Goal: Task Accomplishment & Management: Manage account settings

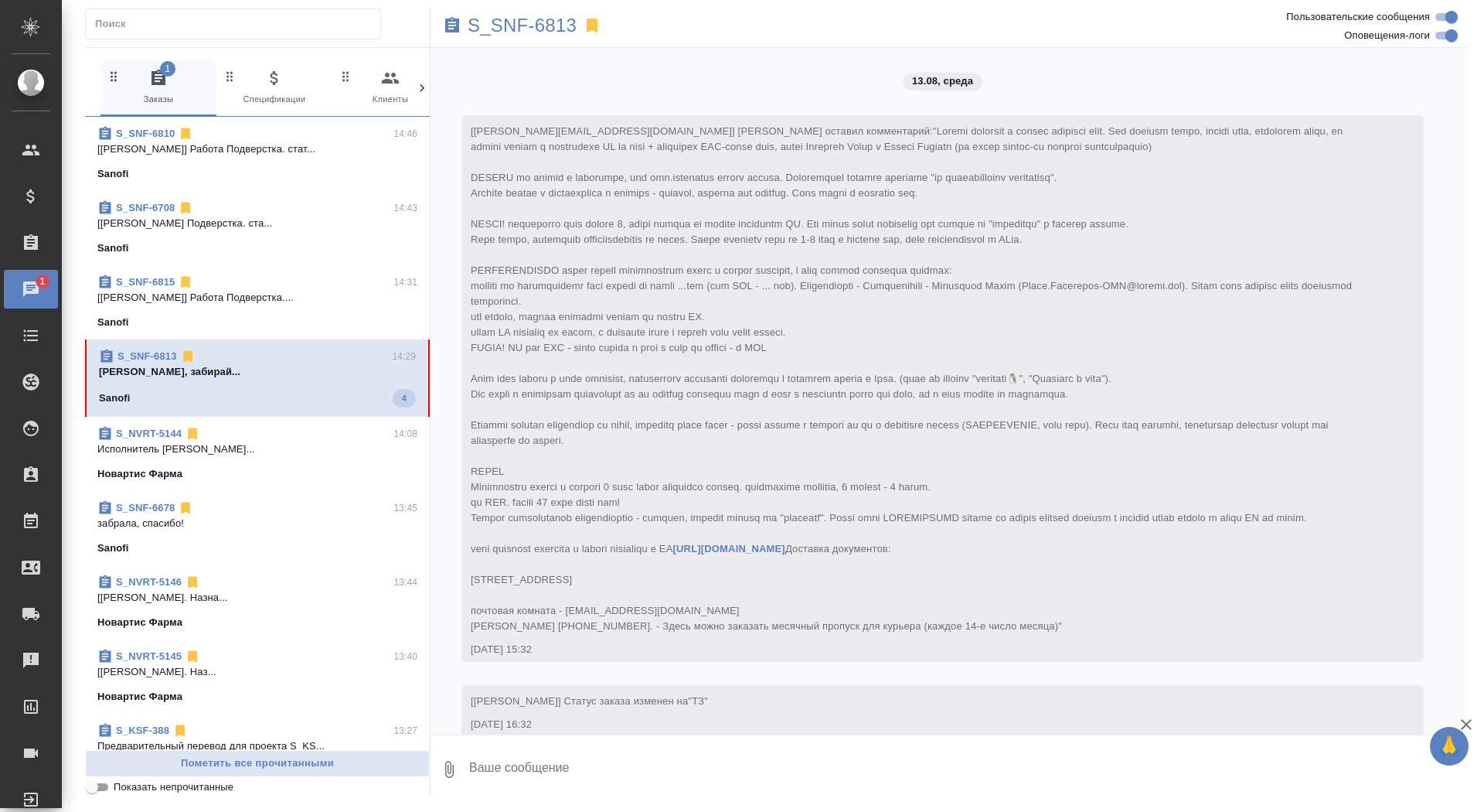
scroll to position [9048, 0]
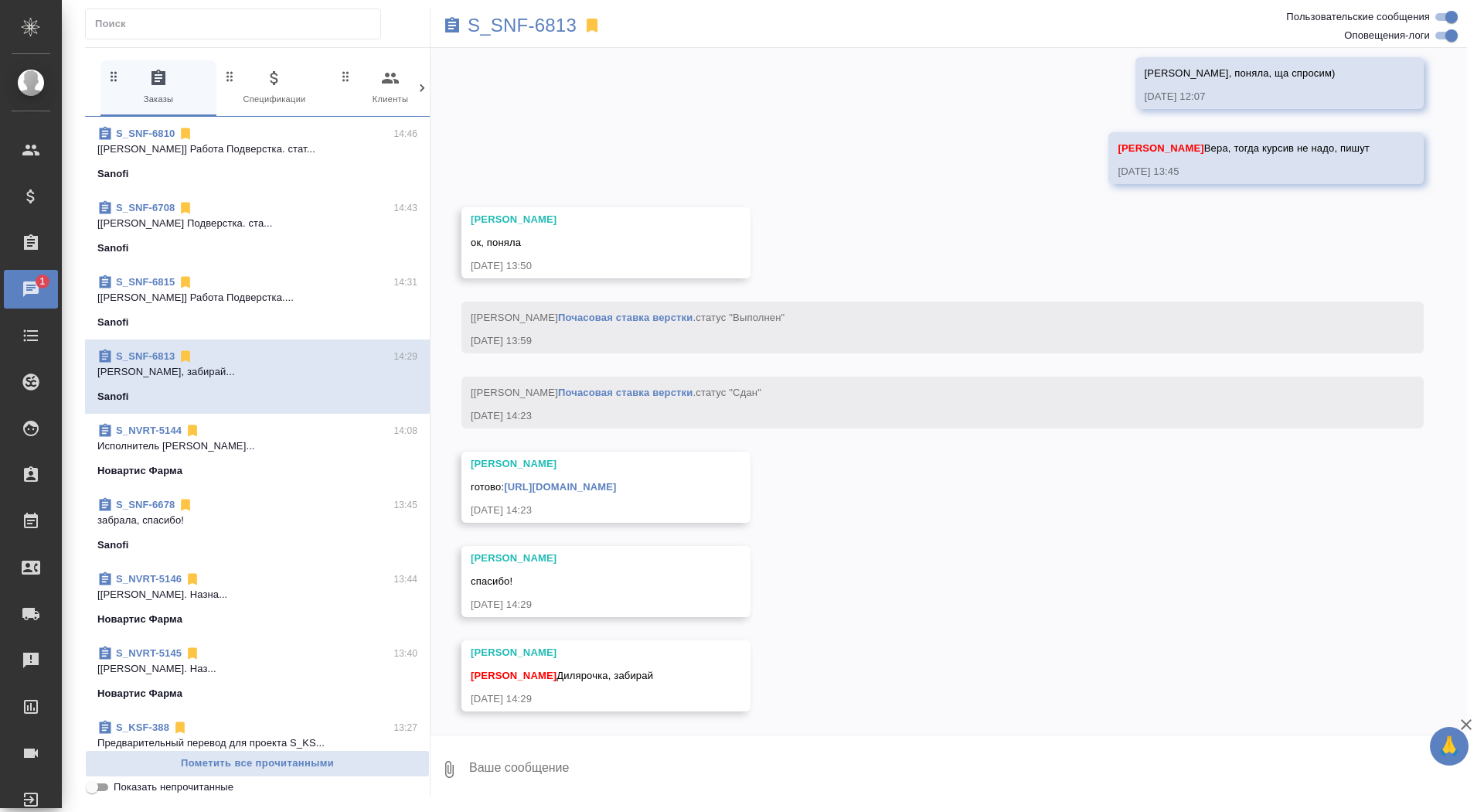
click at [666, 768] on textarea at bounding box center [968, 769] width 999 height 52
type textarea "забрала, спасибо!"
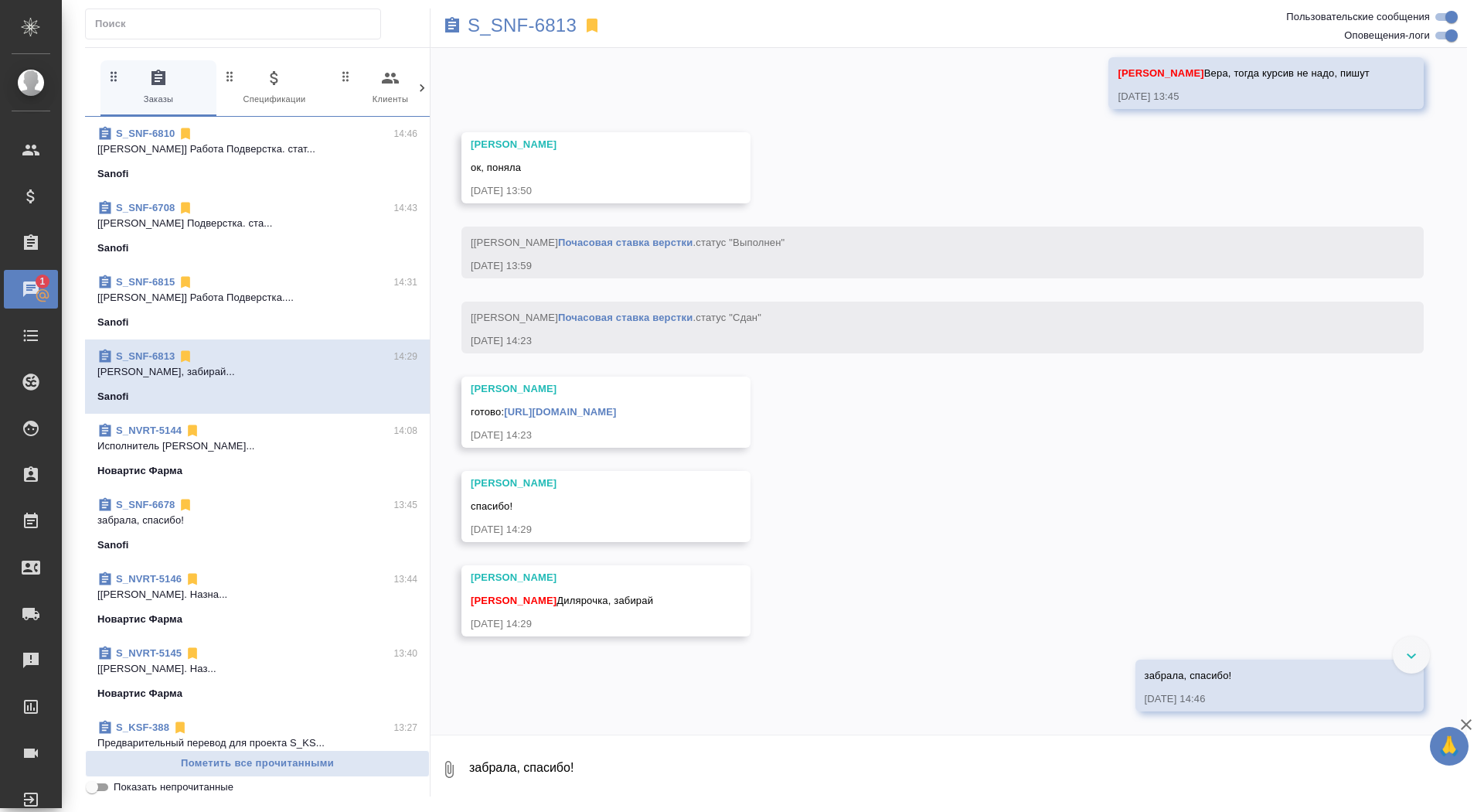
scroll to position [9122, 0]
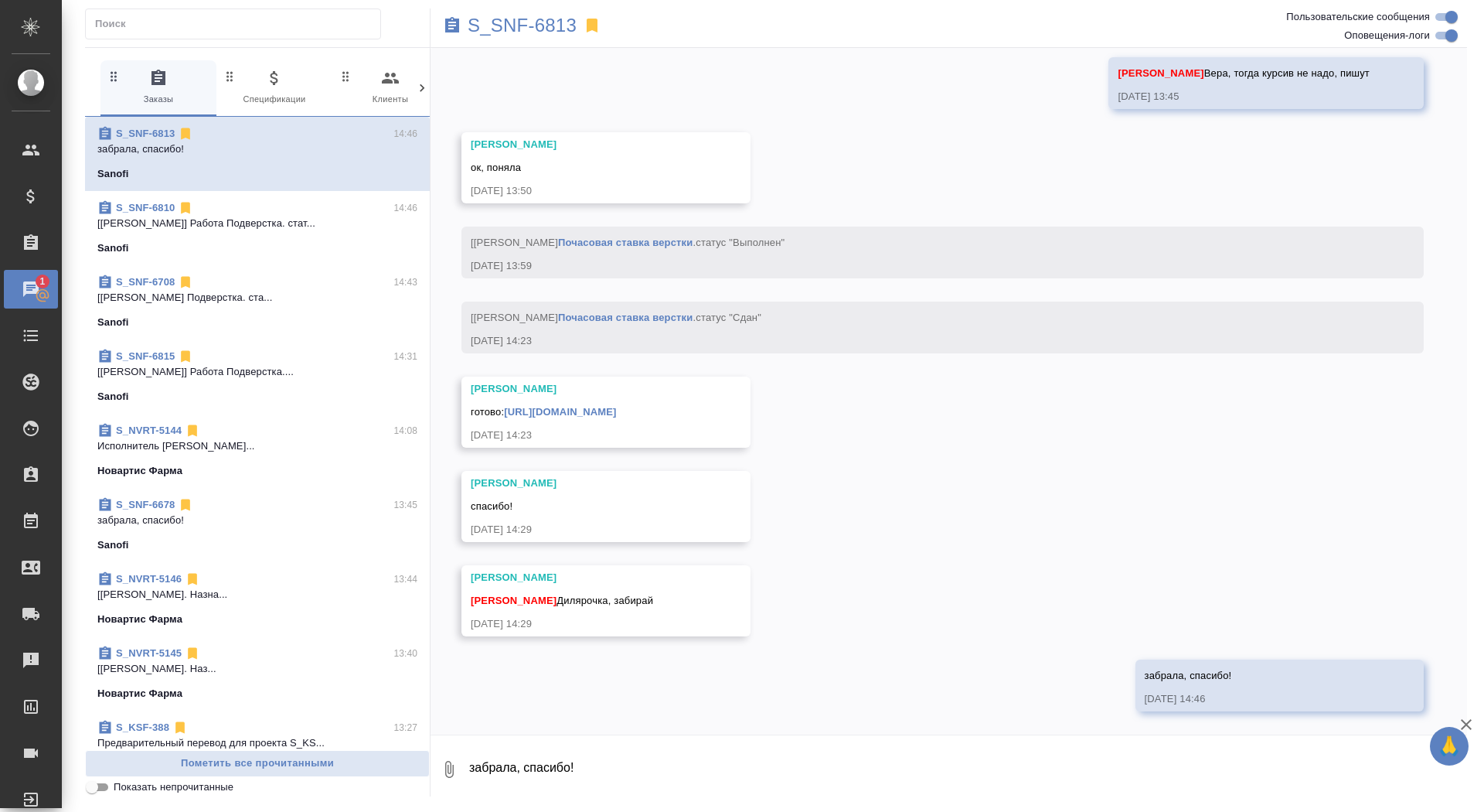
click at [616, 413] on link "[URL][DOMAIN_NAME]" at bounding box center [560, 412] width 112 height 12
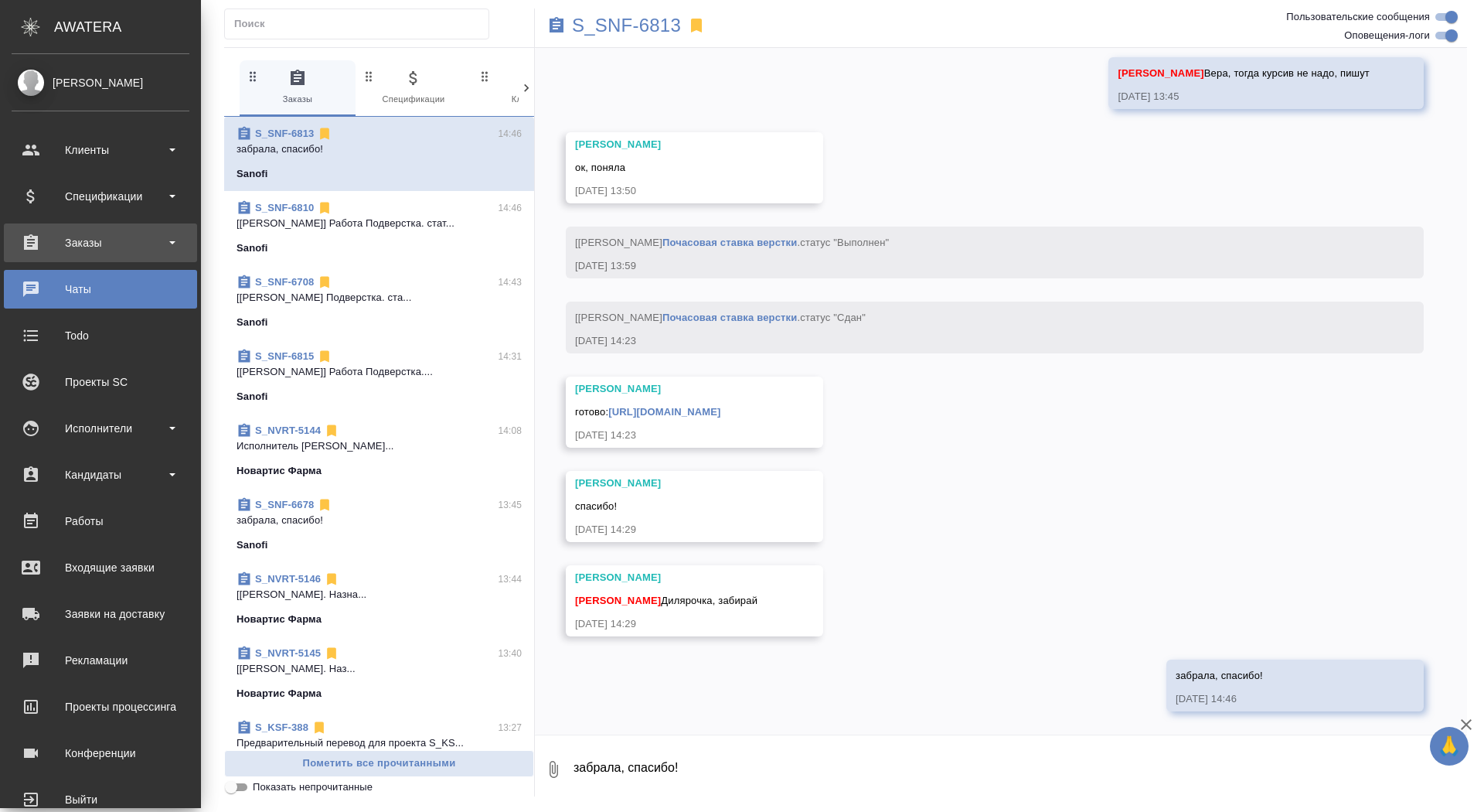
click at [58, 249] on div "Заказы" at bounding box center [101, 243] width 177 height 24
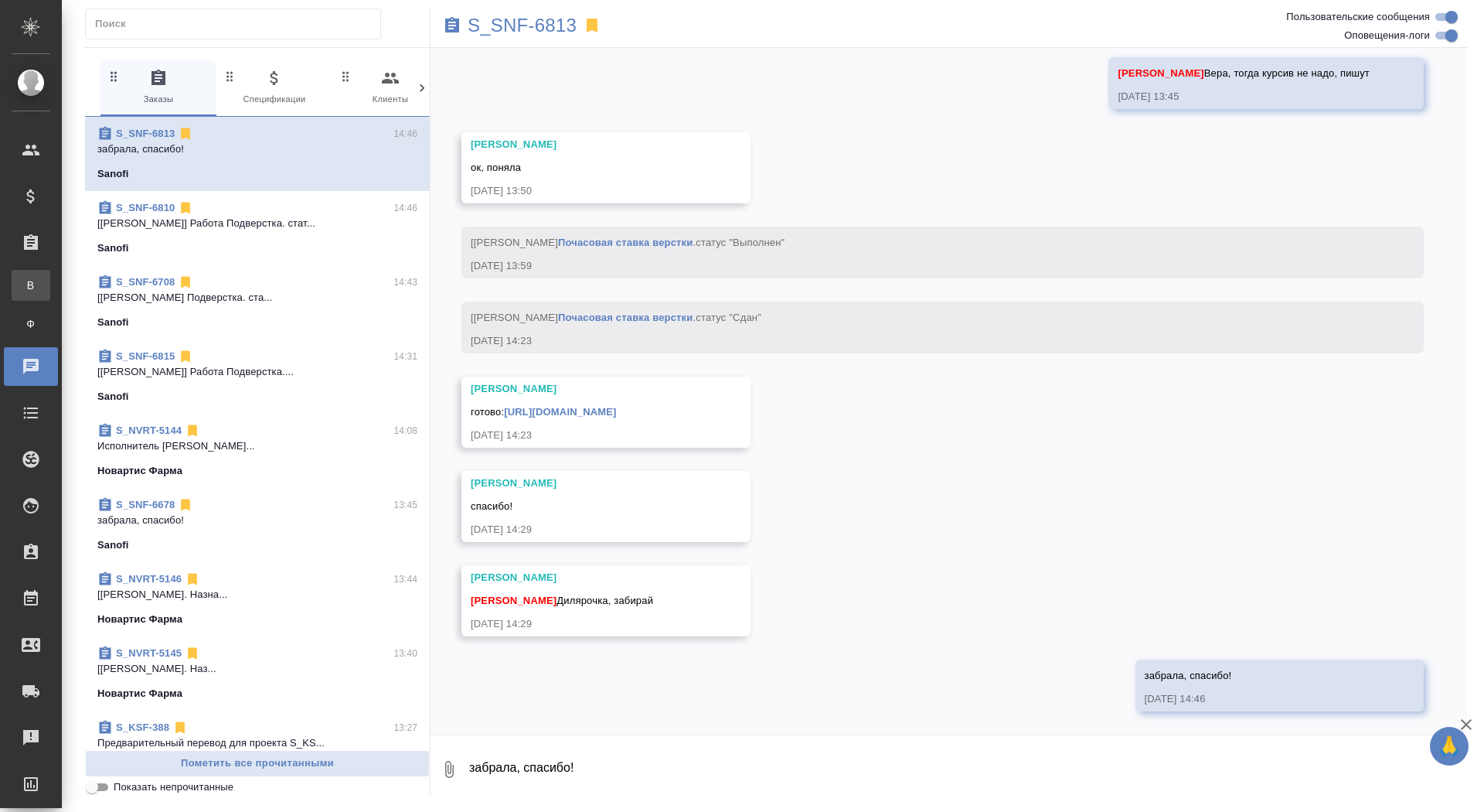
click at [24, 282] on div "Все заказы" at bounding box center [12, 286] width 24 height 16
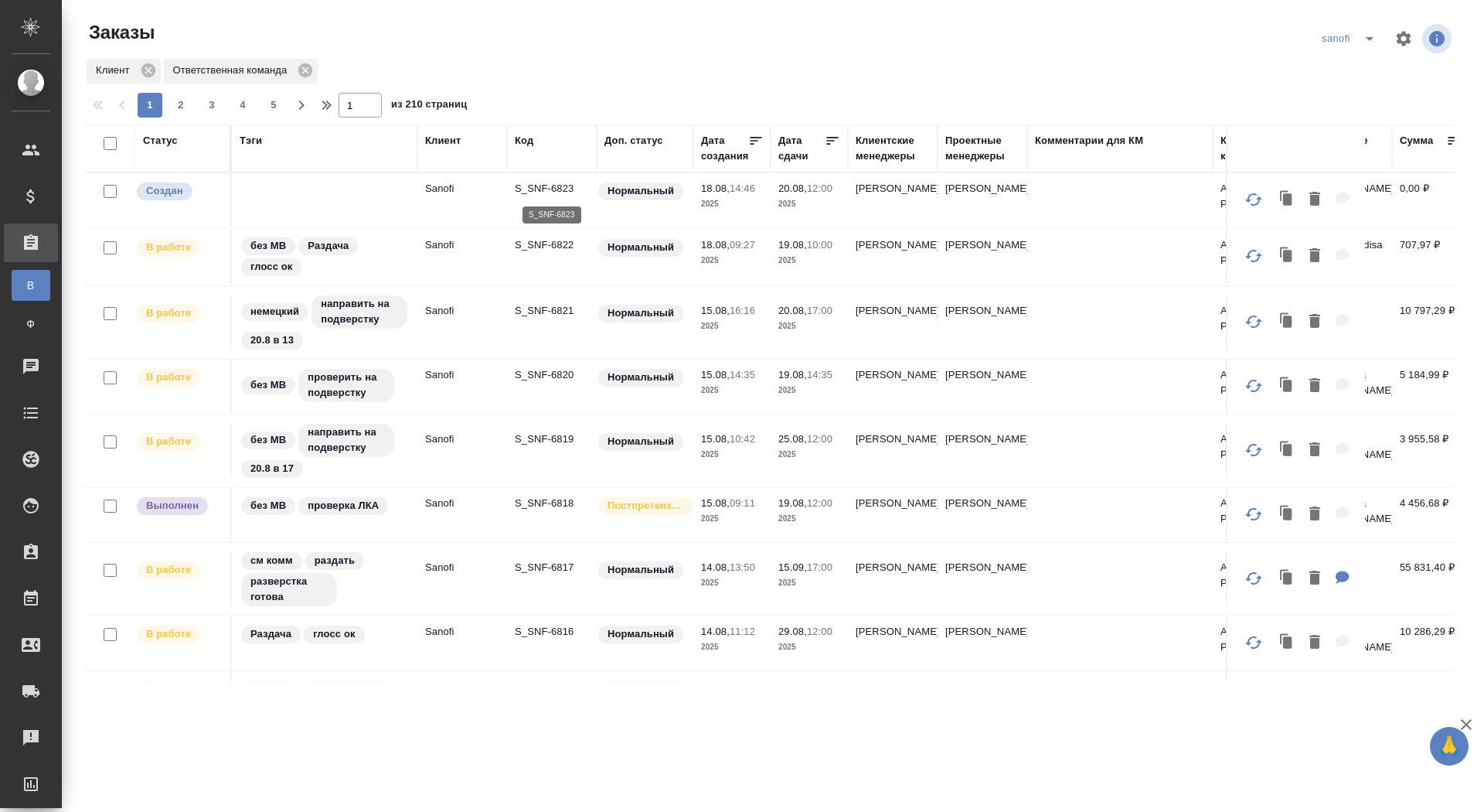
click at [520, 189] on p "S_SNF-6823" at bounding box center [551, 189] width 74 height 16
click at [1371, 36] on icon "split button" at bounding box center [1370, 38] width 19 height 19
click at [1346, 143] on li "новартис" at bounding box center [1351, 143] width 81 height 25
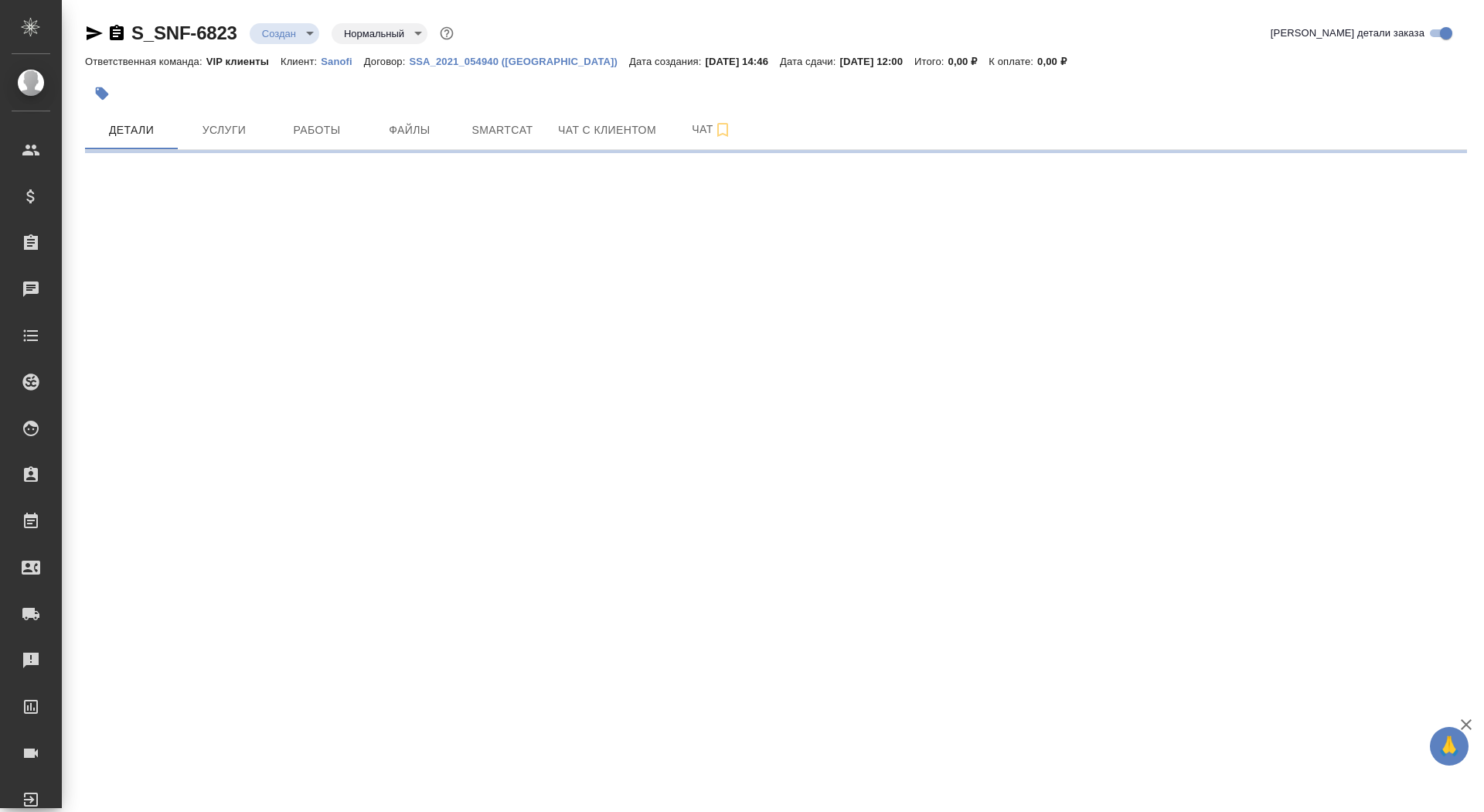
select select "RU"
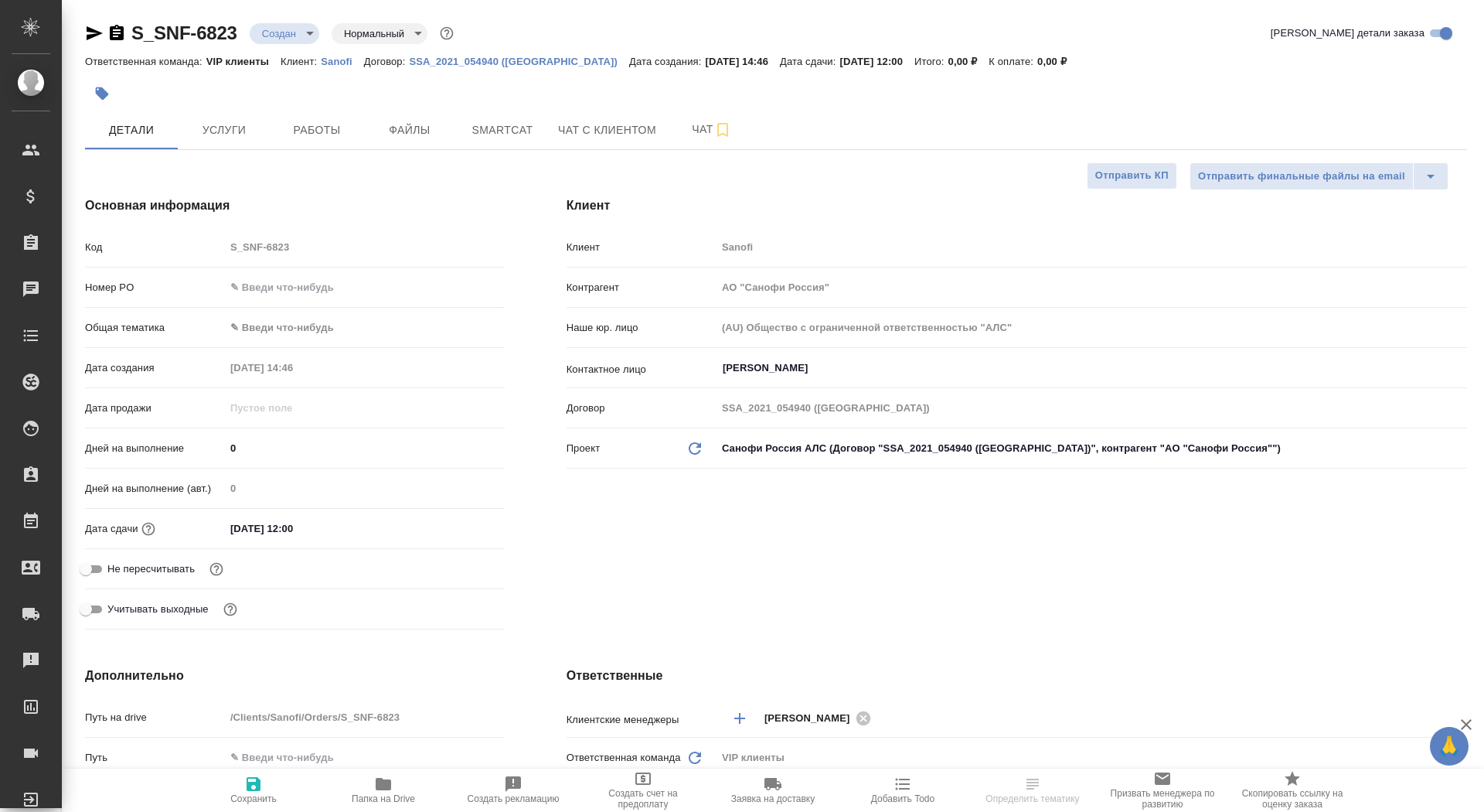
type textarea "x"
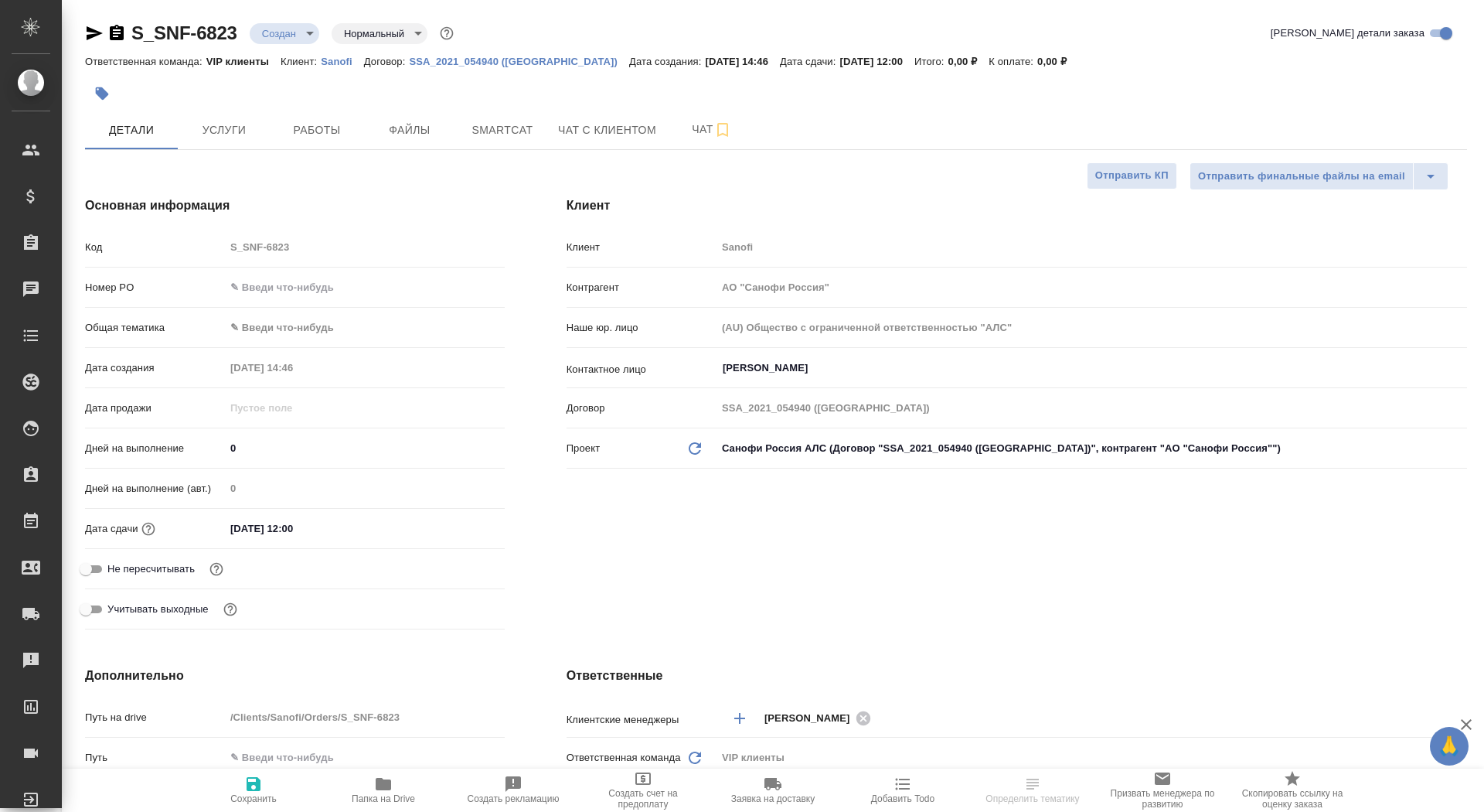
type textarea "x"
drag, startPoint x: 240, startPoint y: 446, endPoint x: 224, endPoint y: 446, distance: 16.0
click at [223, 446] on div "Дней на выполнение 0" at bounding box center [295, 447] width 420 height 27
type input "2"
type textarea "x"
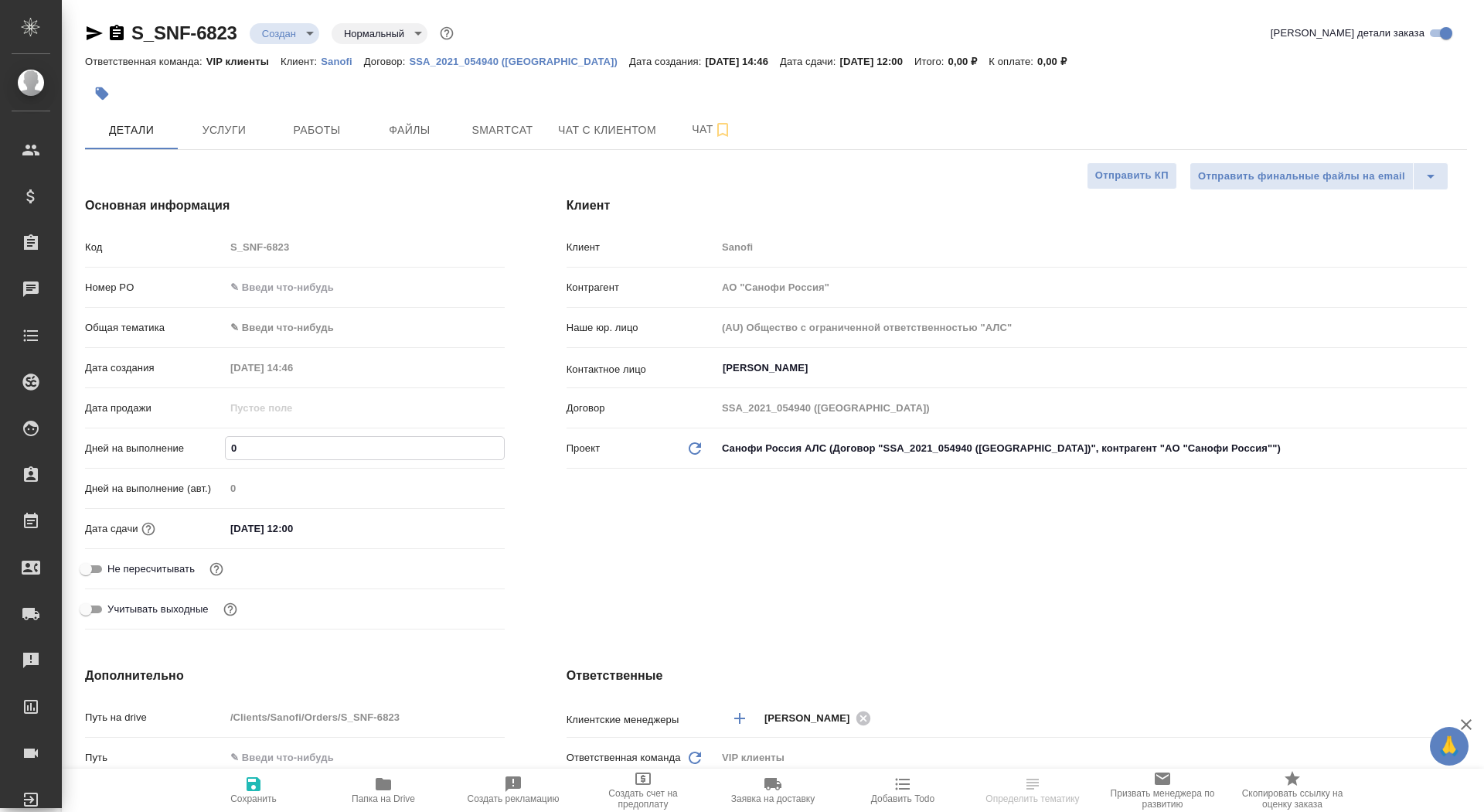
type textarea "x"
type input "2"
click at [274, 793] on span "Сохранить" at bounding box center [253, 798] width 46 height 11
type textarea "x"
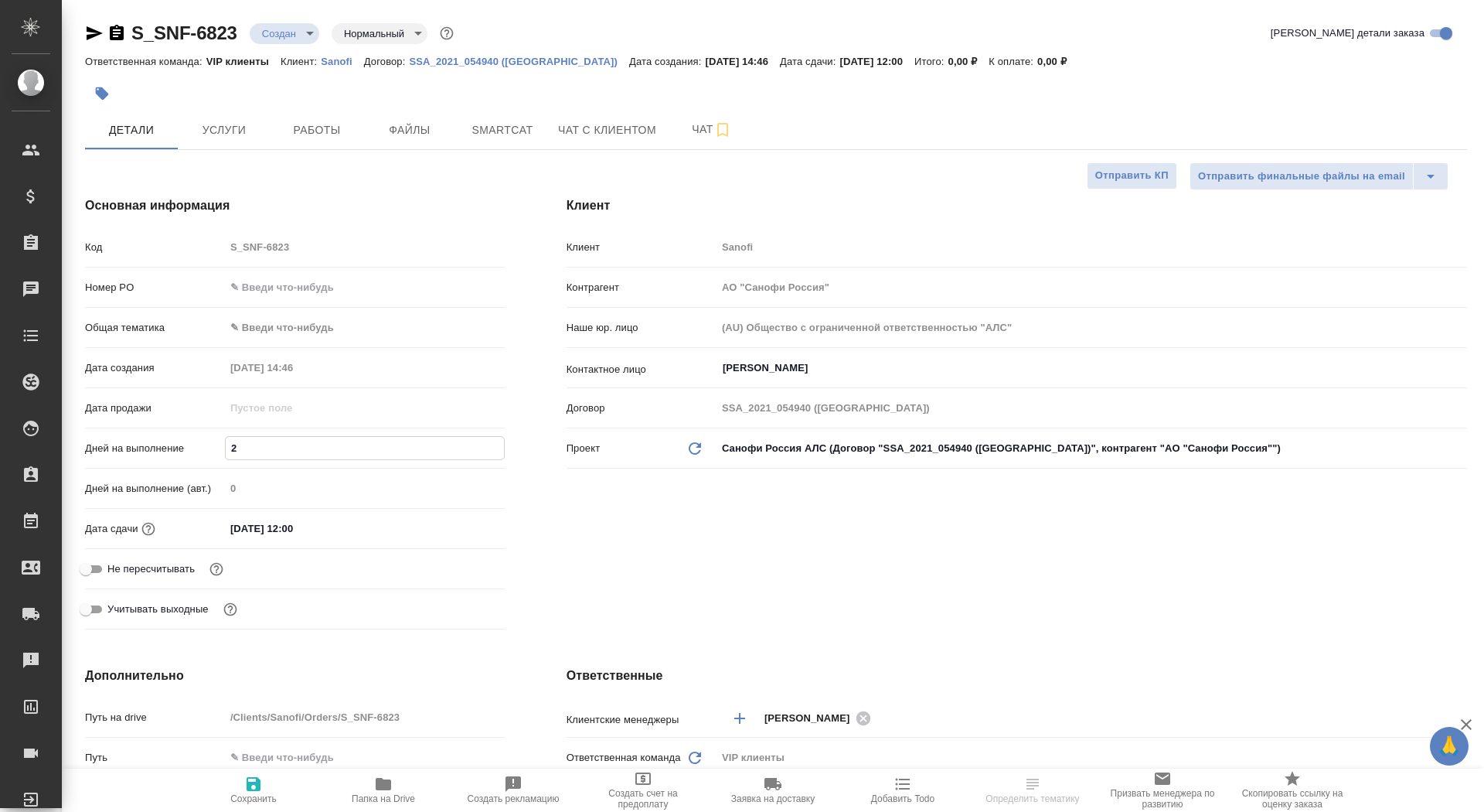
type textarea "x"
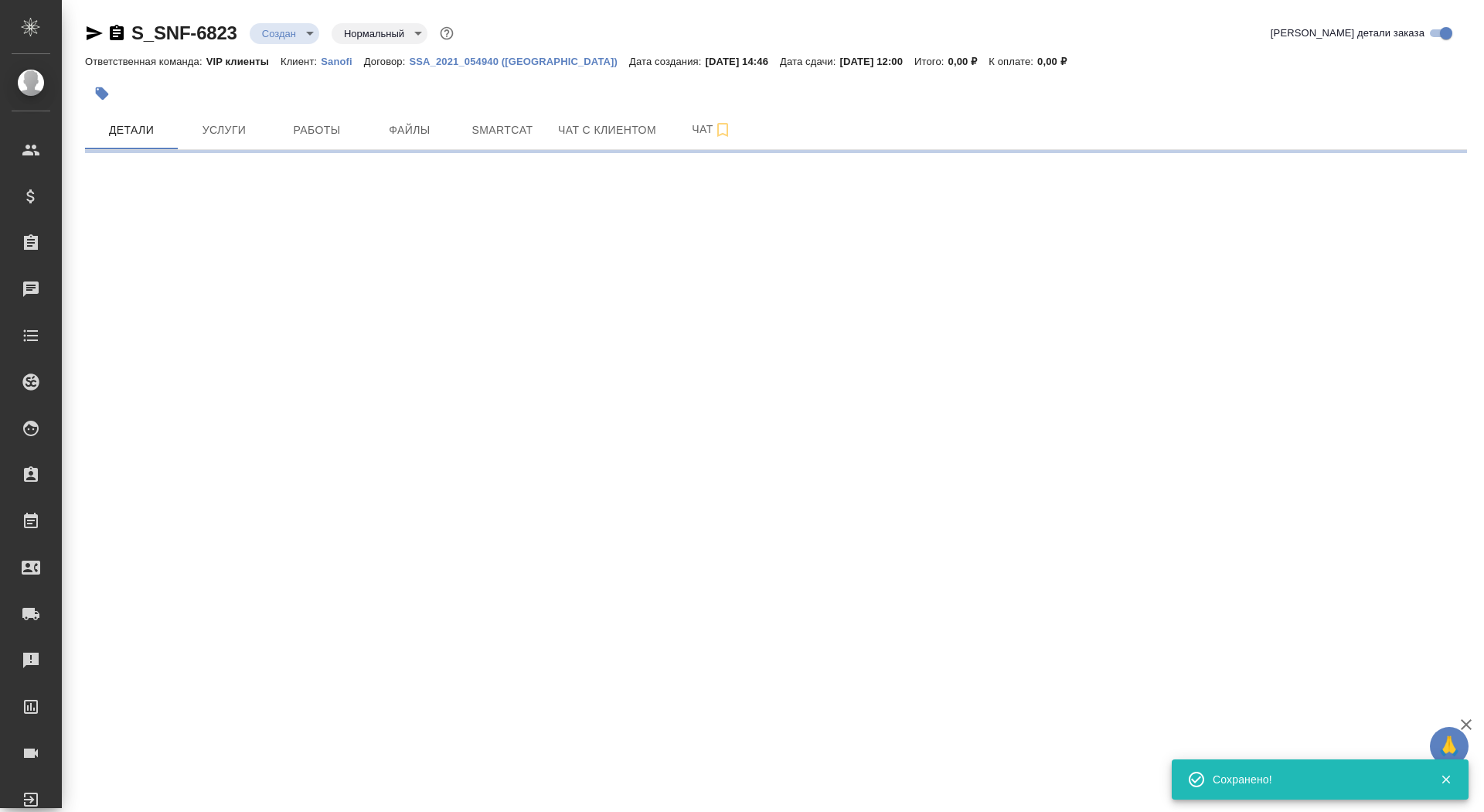
select select "RU"
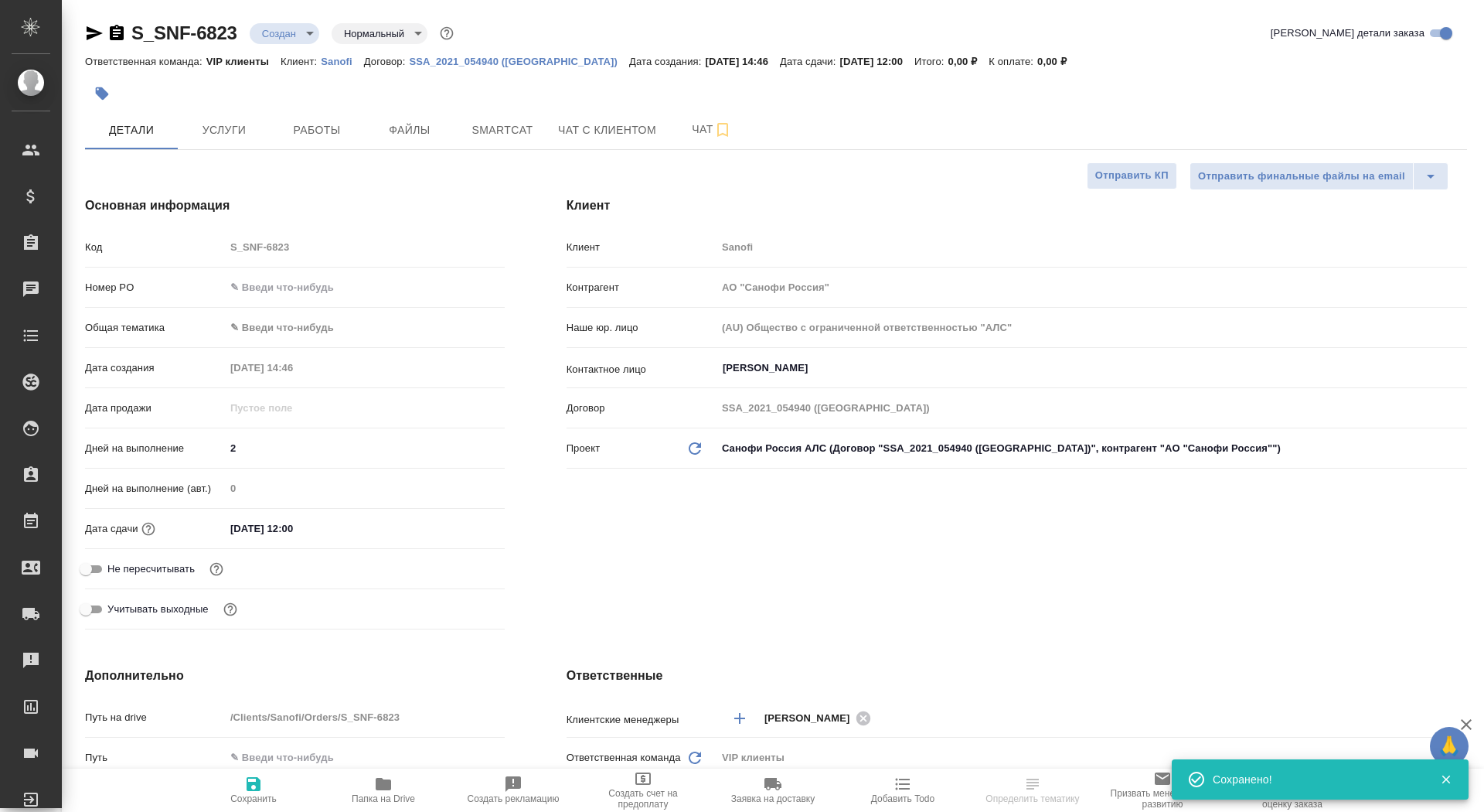
type textarea "x"
click at [97, 566] on input "Не пересчитывать" at bounding box center [86, 569] width 55 height 19
checkbox input "true"
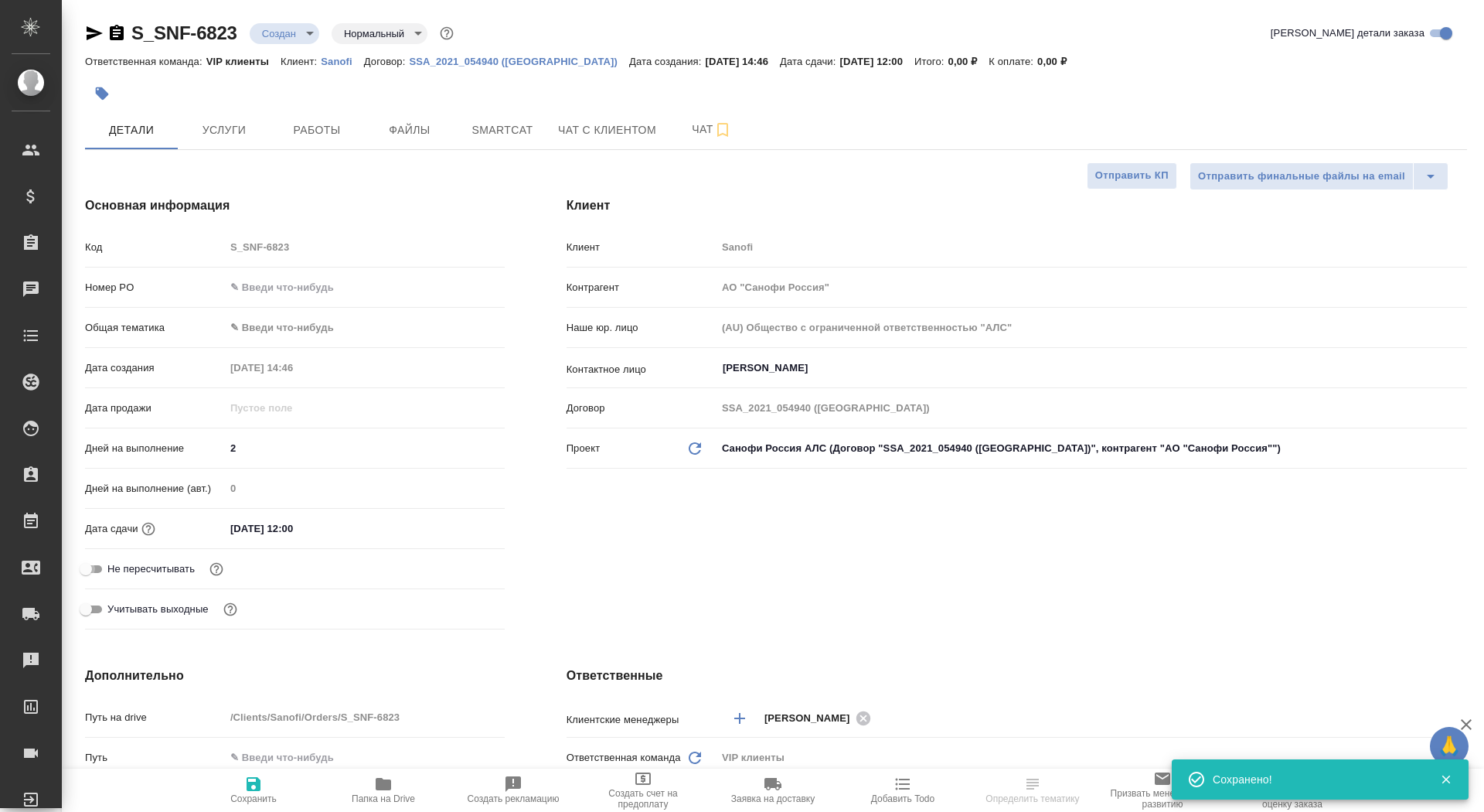
type textarea "x"
click at [278, 811] on button "Сохранить" at bounding box center [253, 790] width 130 height 43
type textarea "x"
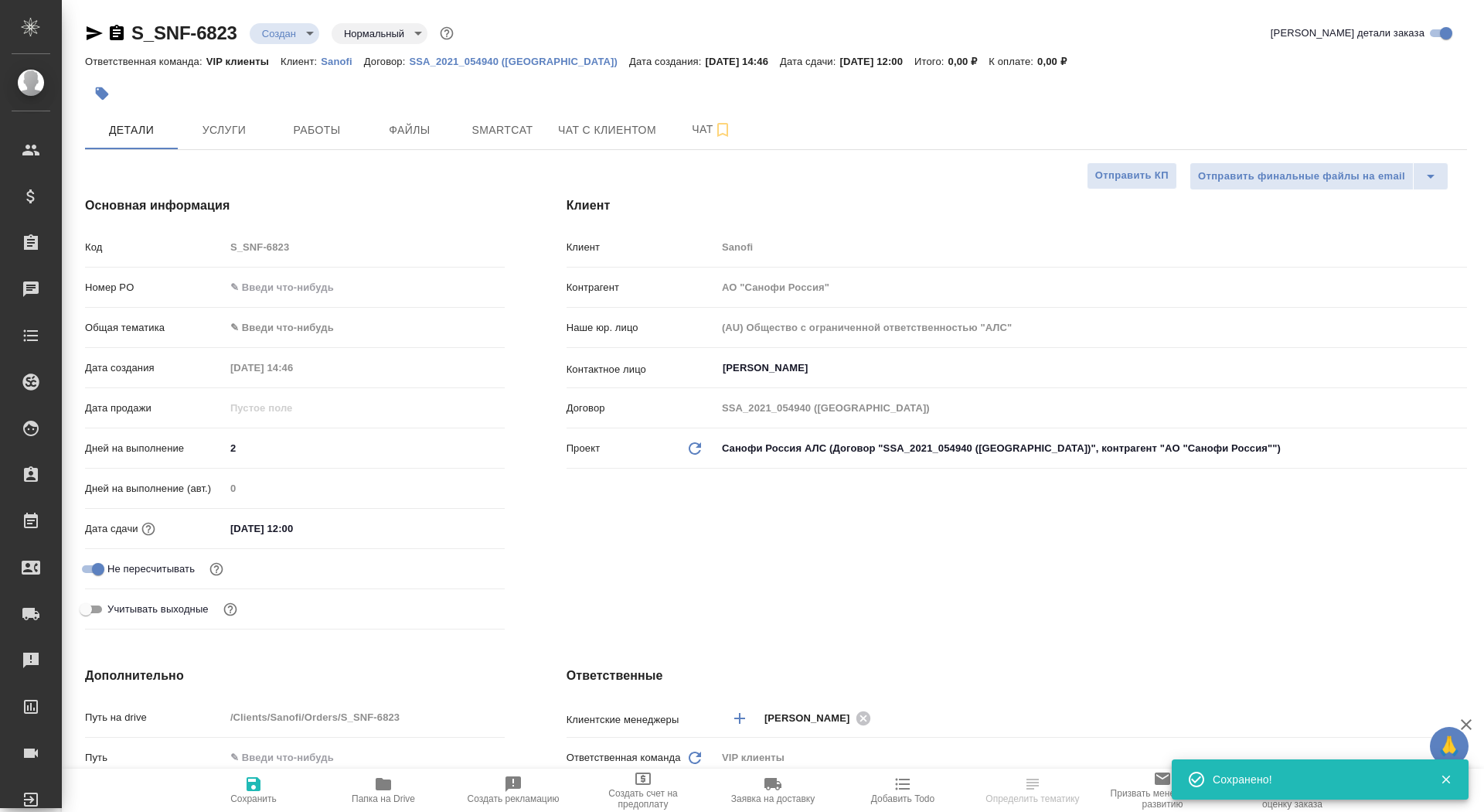
type textarea "x"
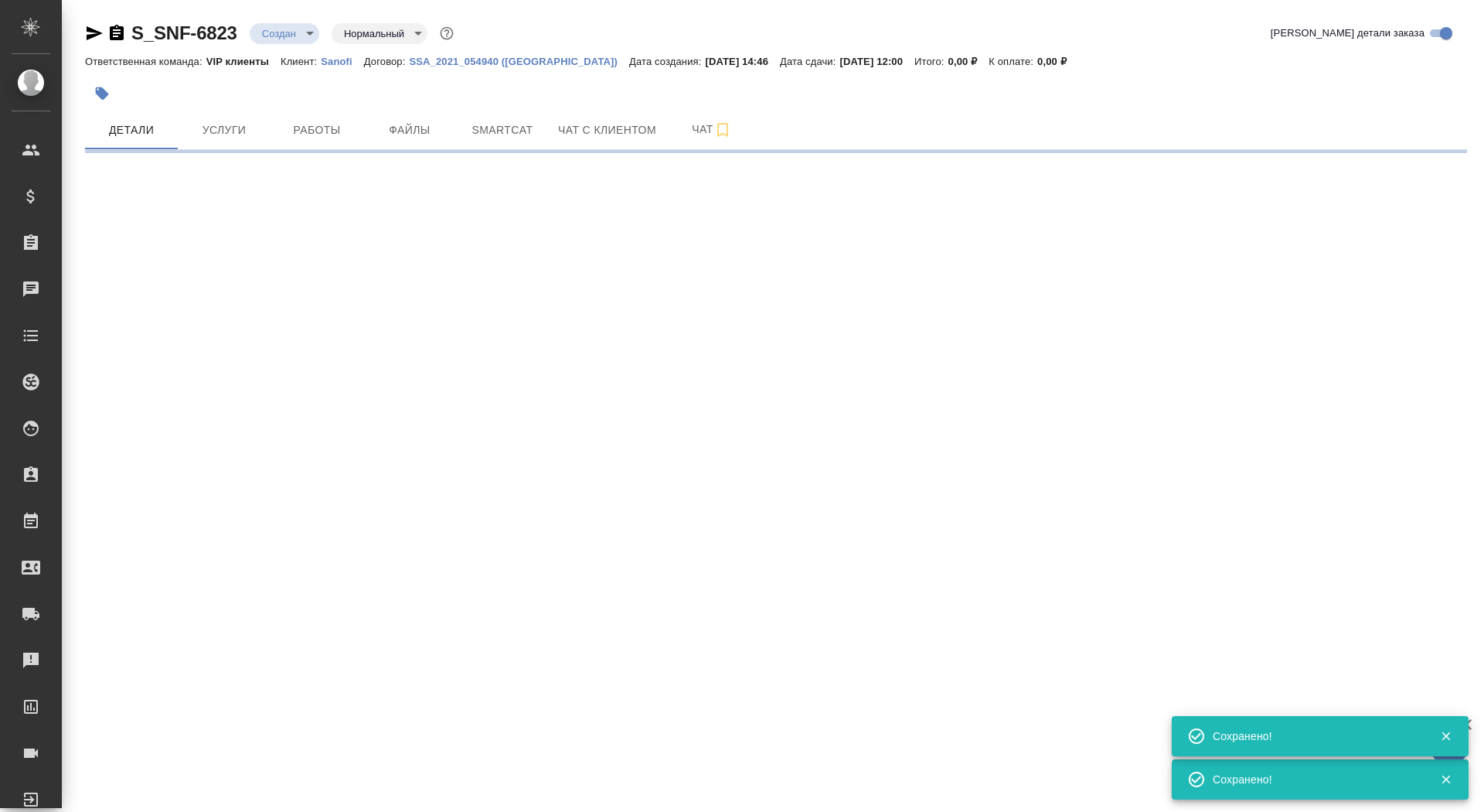
select select "RU"
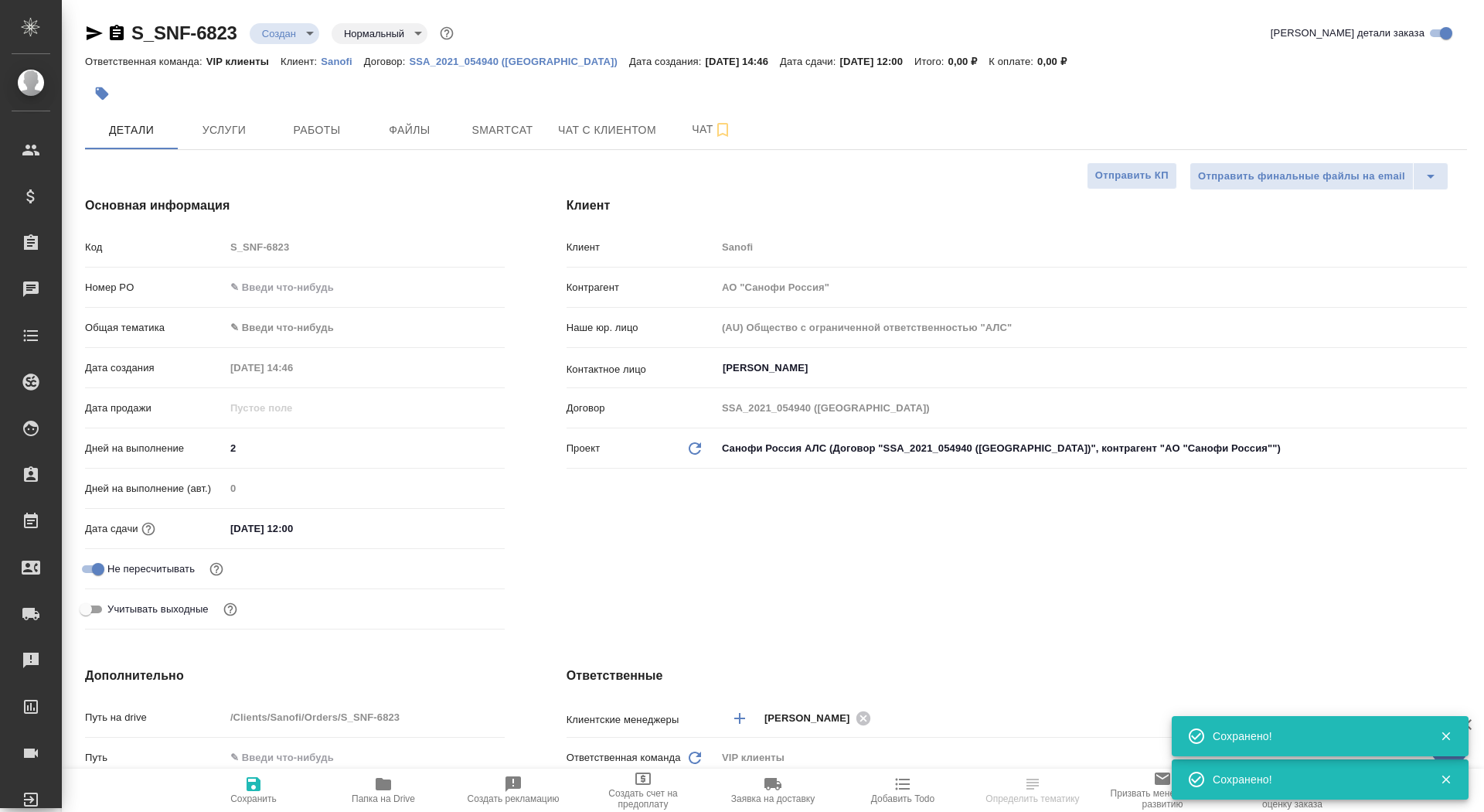
type textarea "x"
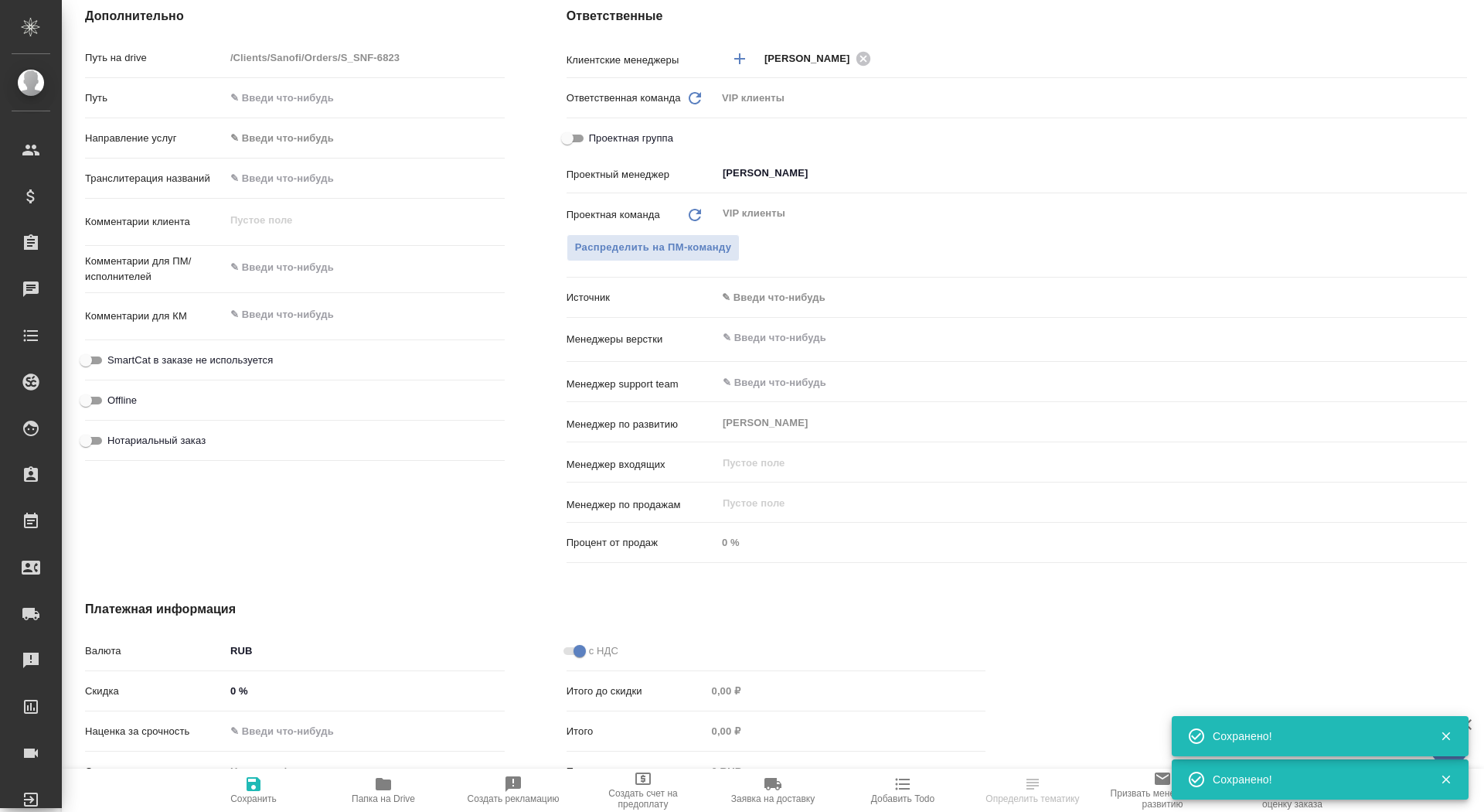
scroll to position [716, 0]
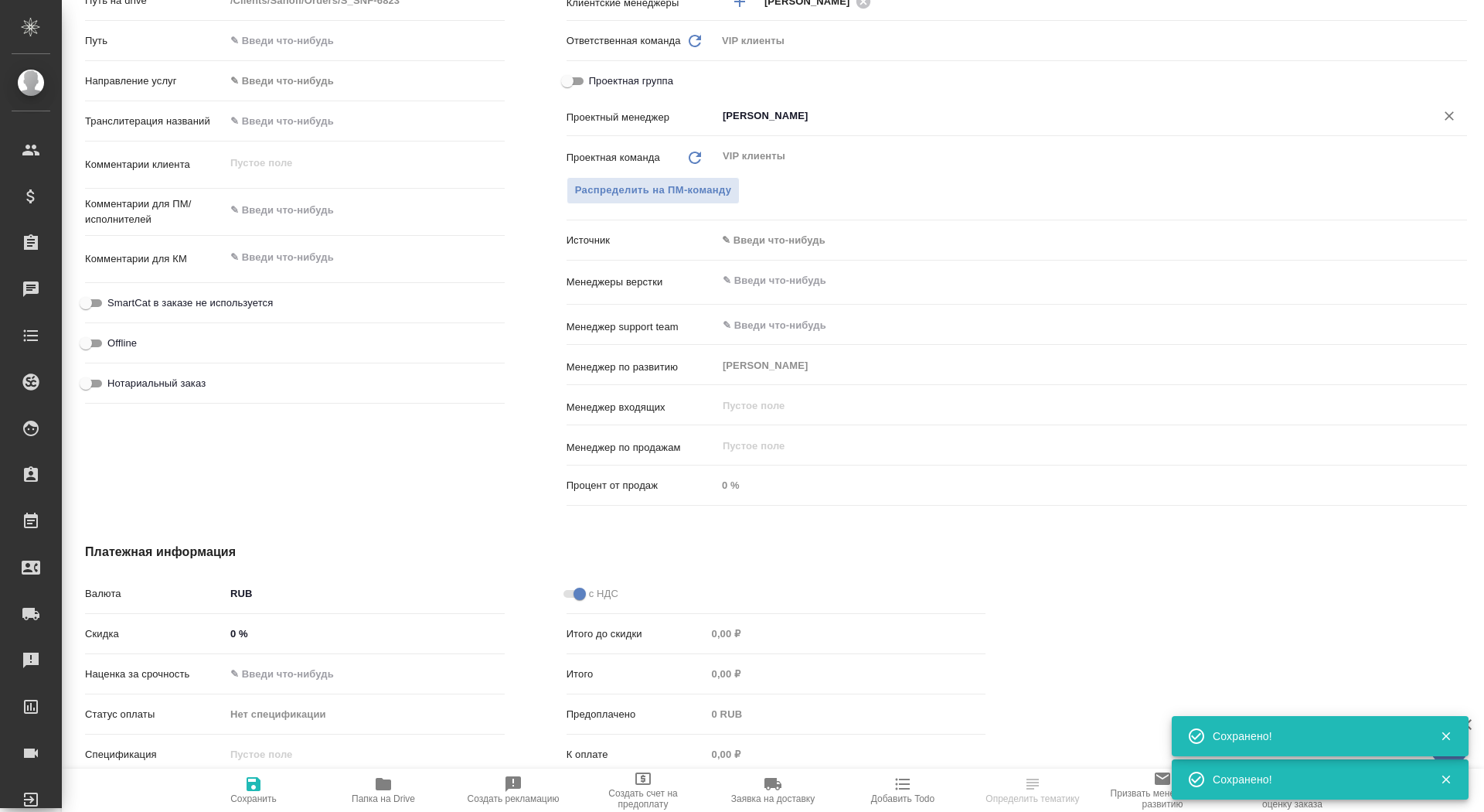
click at [813, 120] on input "[PERSON_NAME]" at bounding box center [1066, 115] width 690 height 19
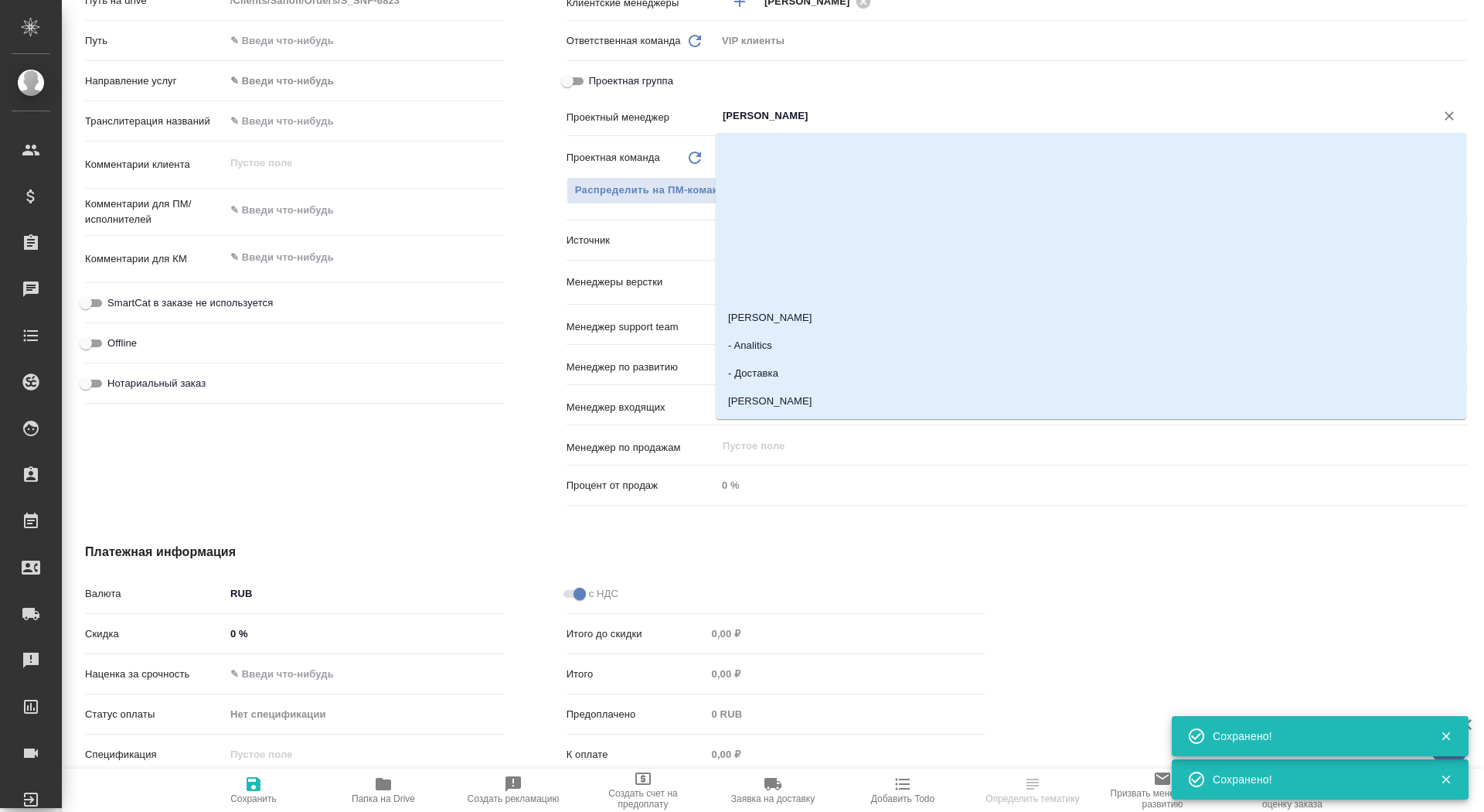
type input "г"
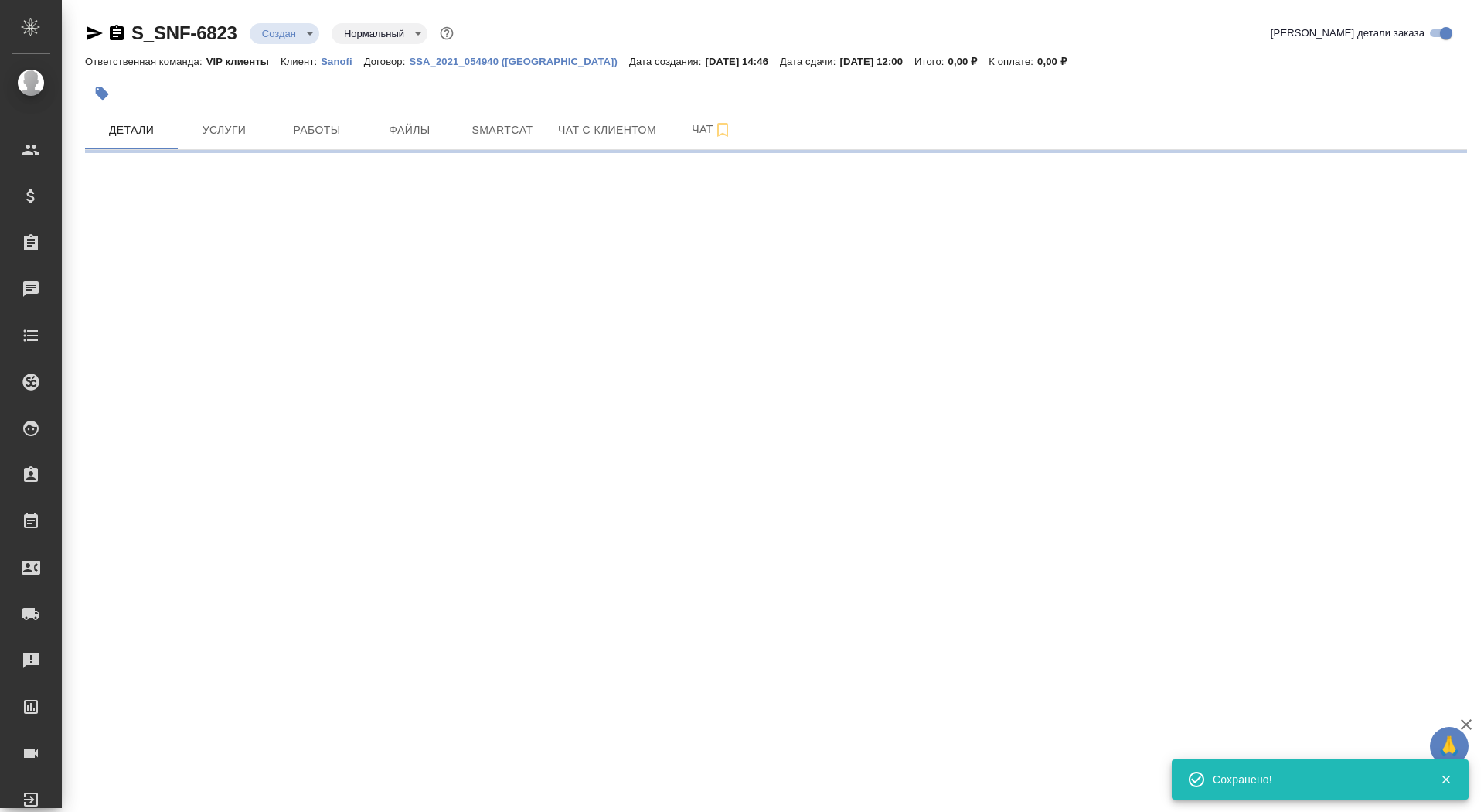
scroll to position [0, 0]
select select "RU"
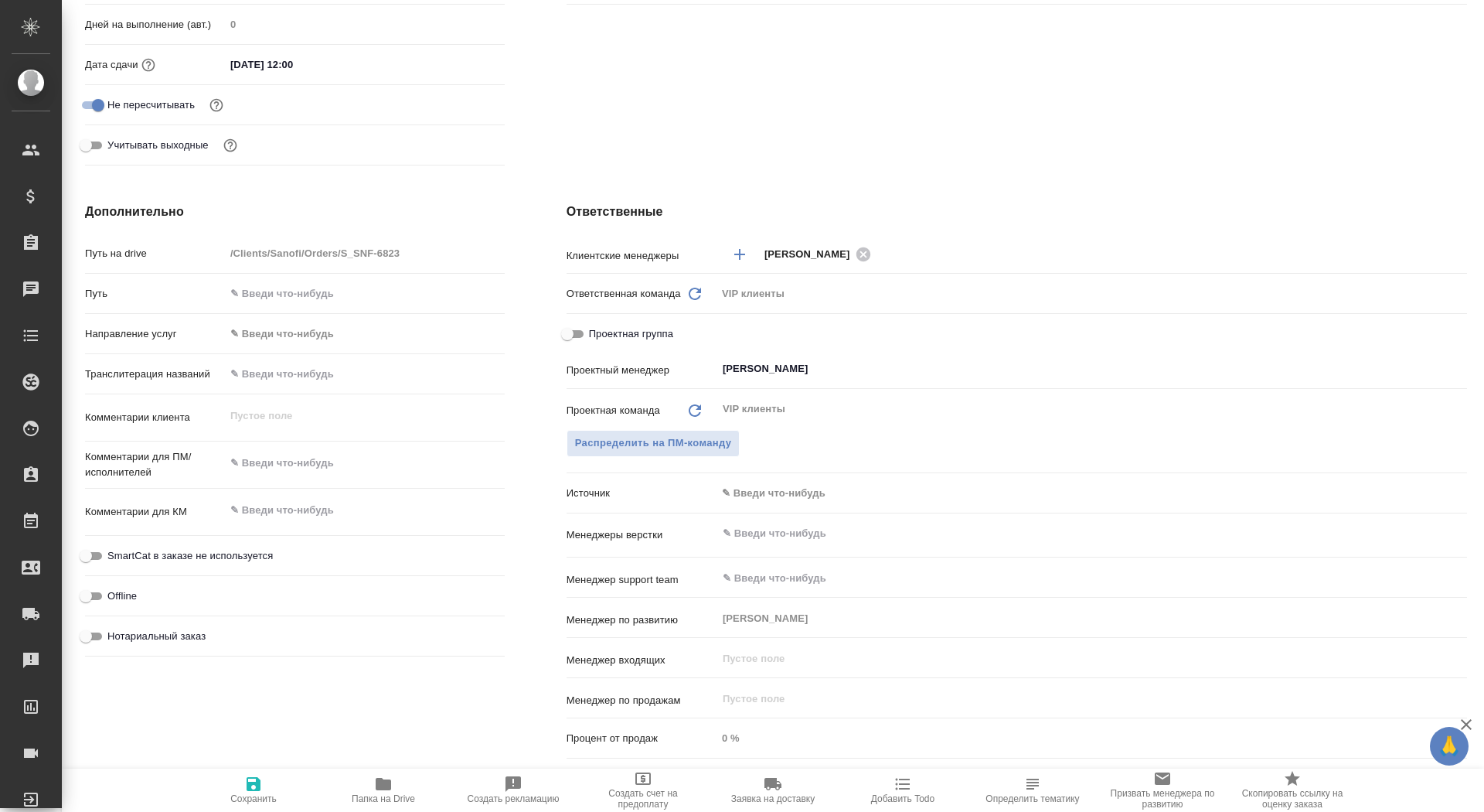
scroll to position [457, 0]
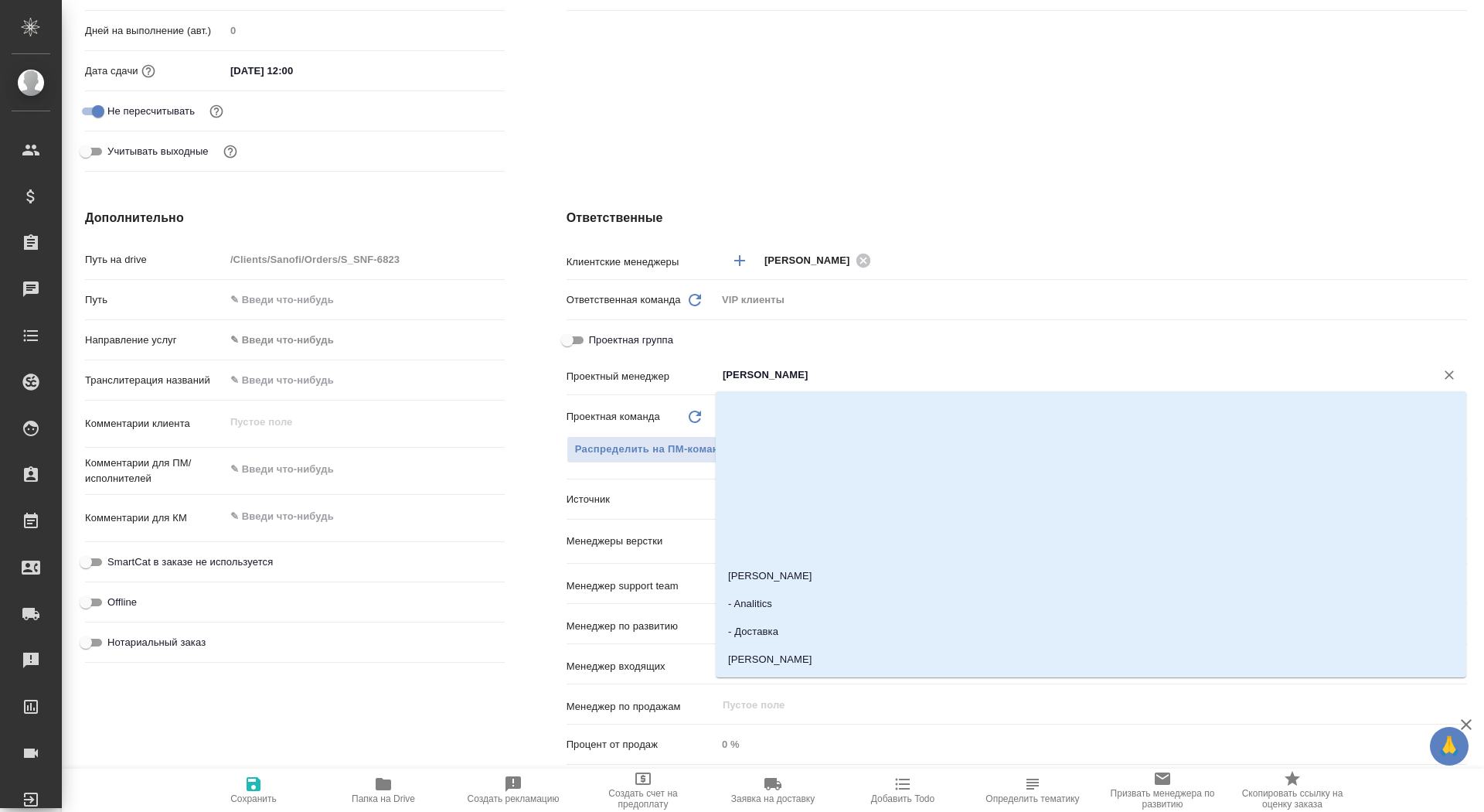
click at [796, 378] on input "[PERSON_NAME]" at bounding box center [1066, 374] width 690 height 19
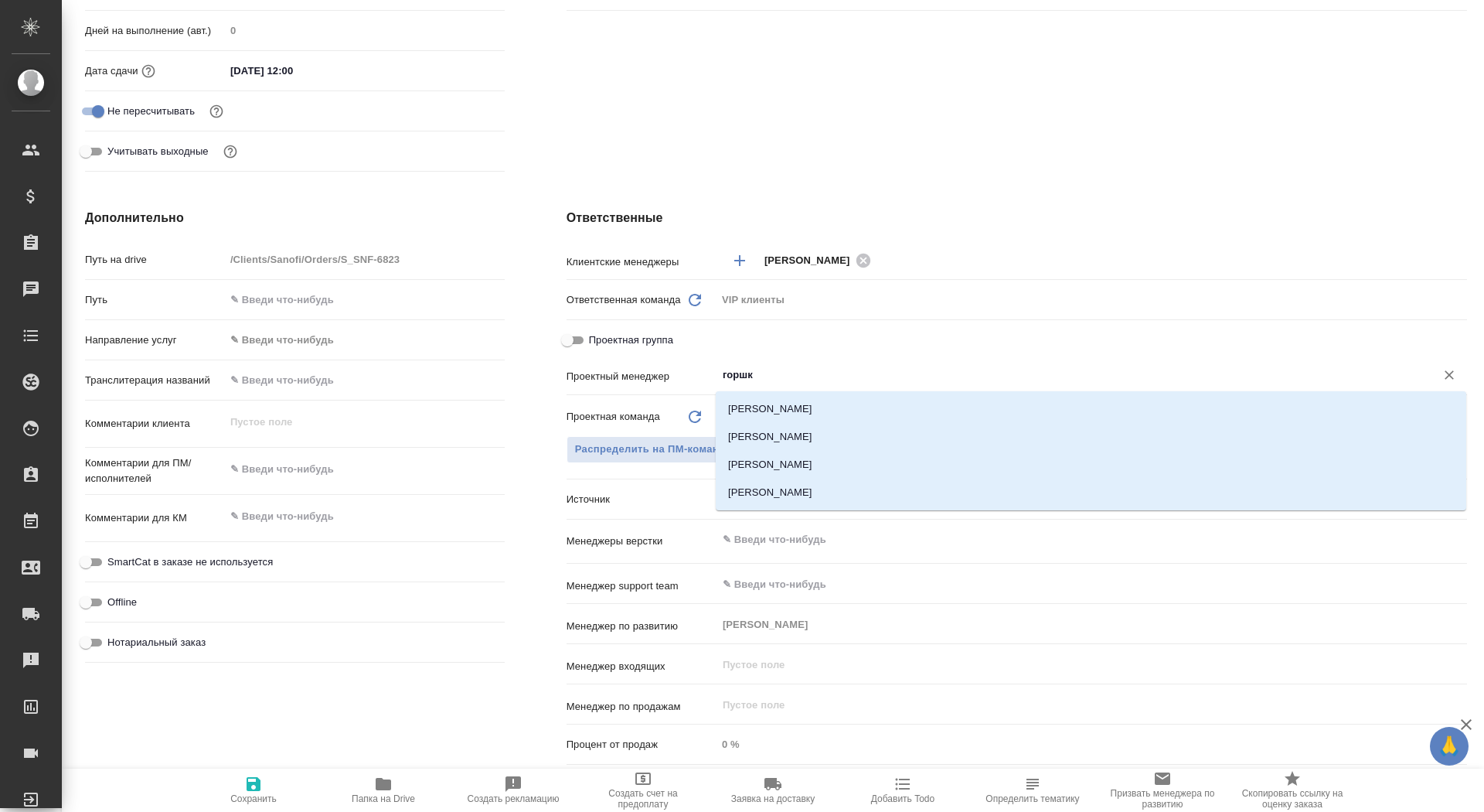
type input "горшко"
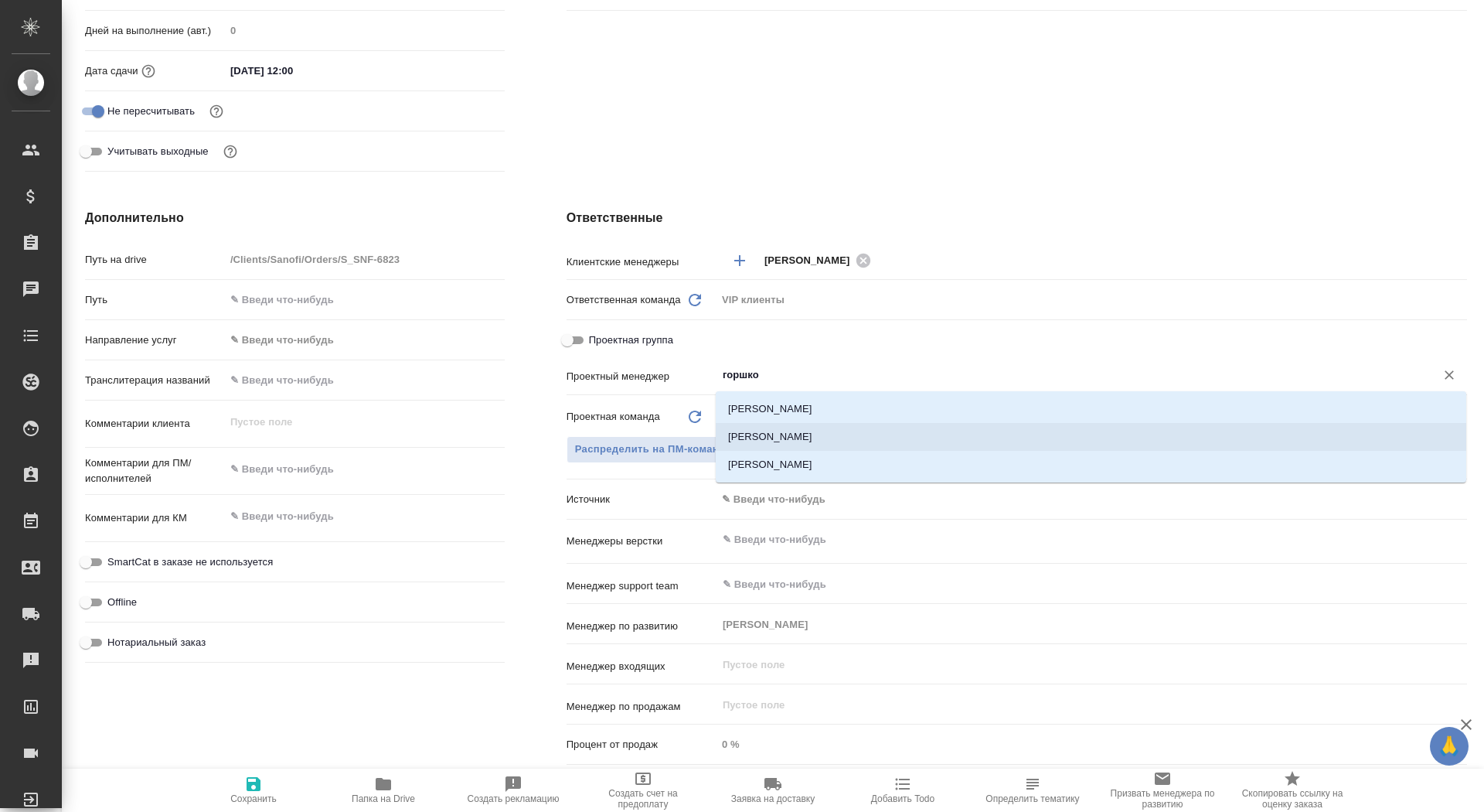
click at [787, 433] on li "[PERSON_NAME]" at bounding box center [1091, 437] width 751 height 28
type textarea "x"
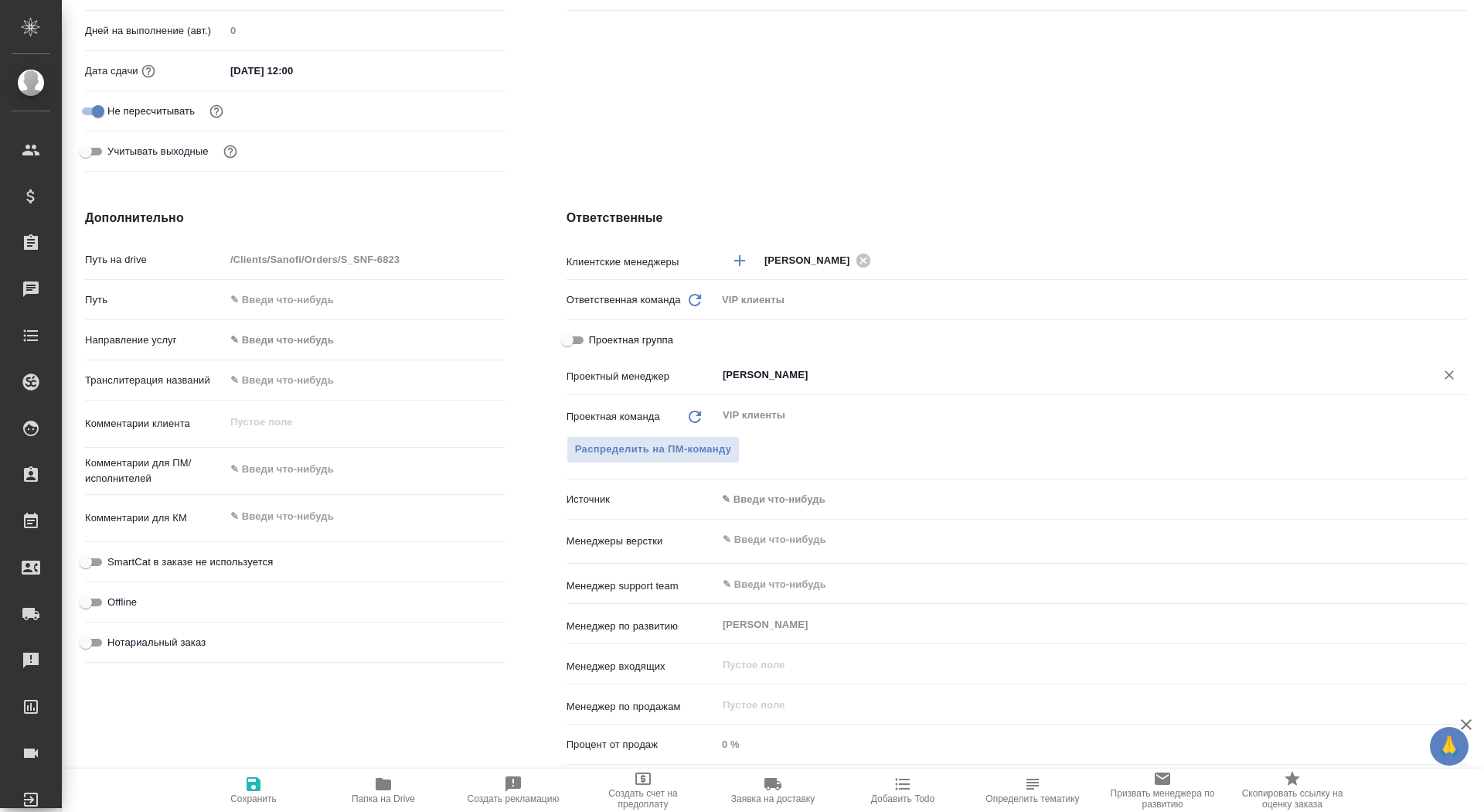
type input "[PERSON_NAME]"
click at [247, 795] on span "Сохранить" at bounding box center [253, 798] width 46 height 11
type textarea "x"
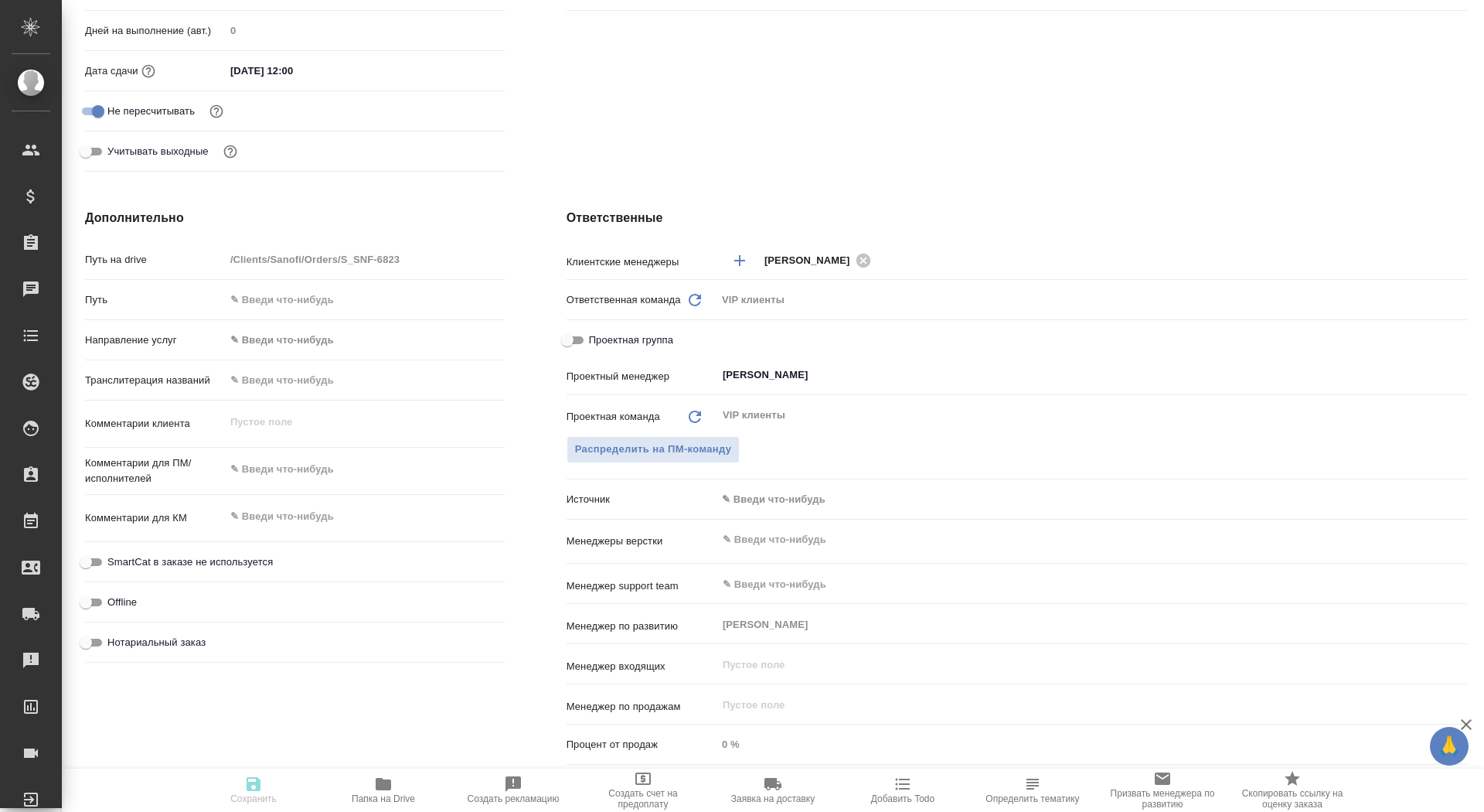
type textarea "x"
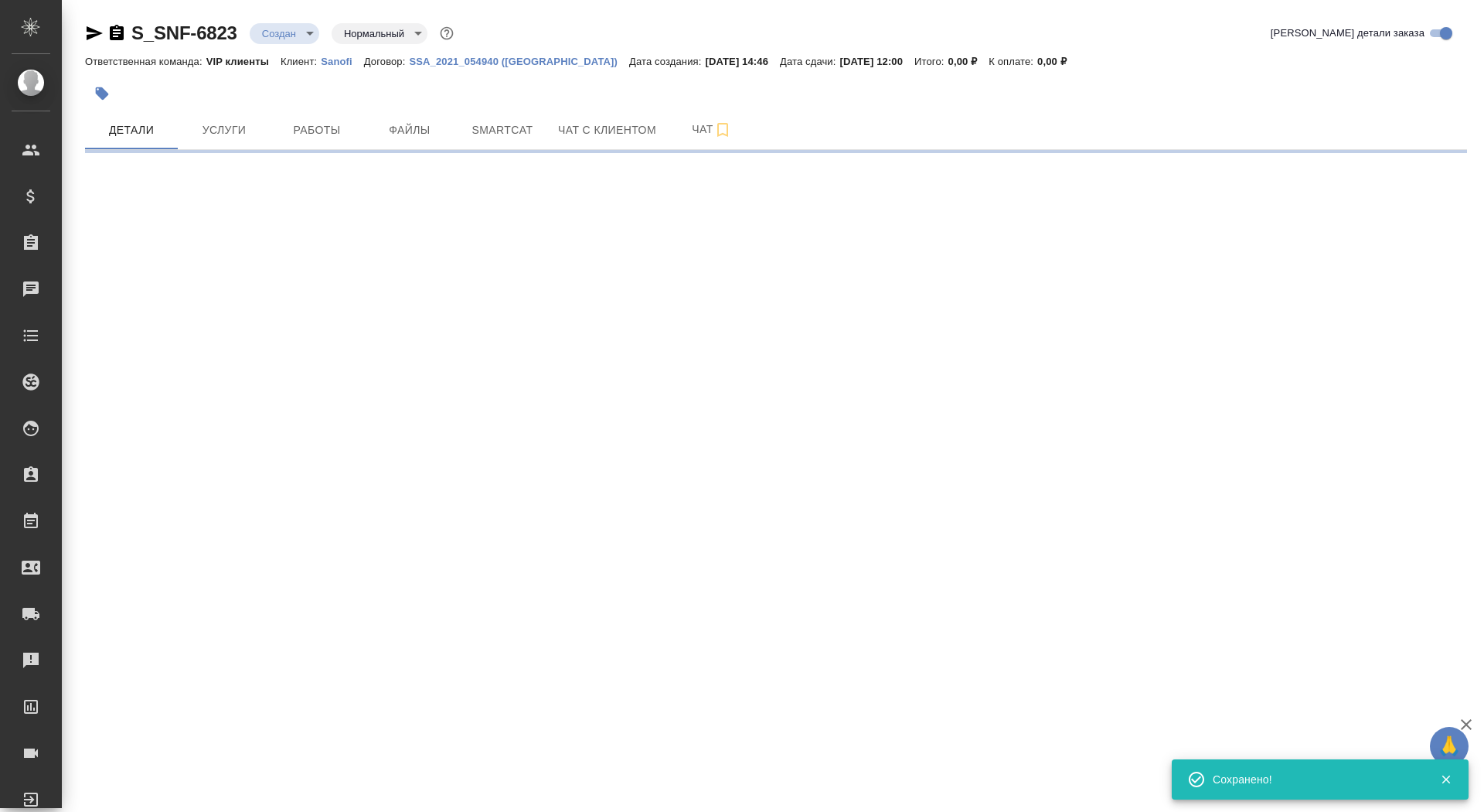
select select "RU"
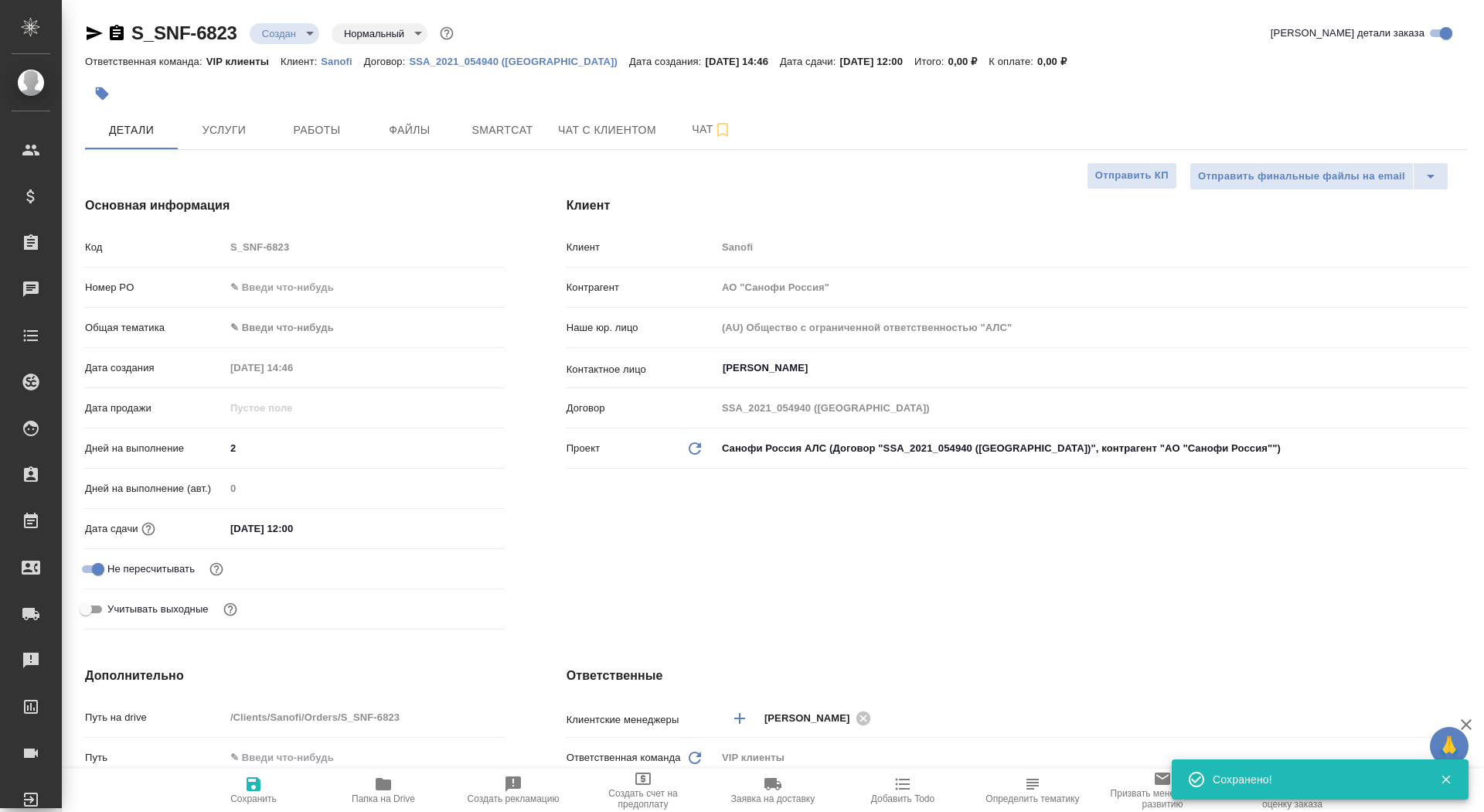
type textarea "x"
click at [347, 794] on span "Папка на Drive" at bounding box center [383, 789] width 111 height 30
type textarea "x"
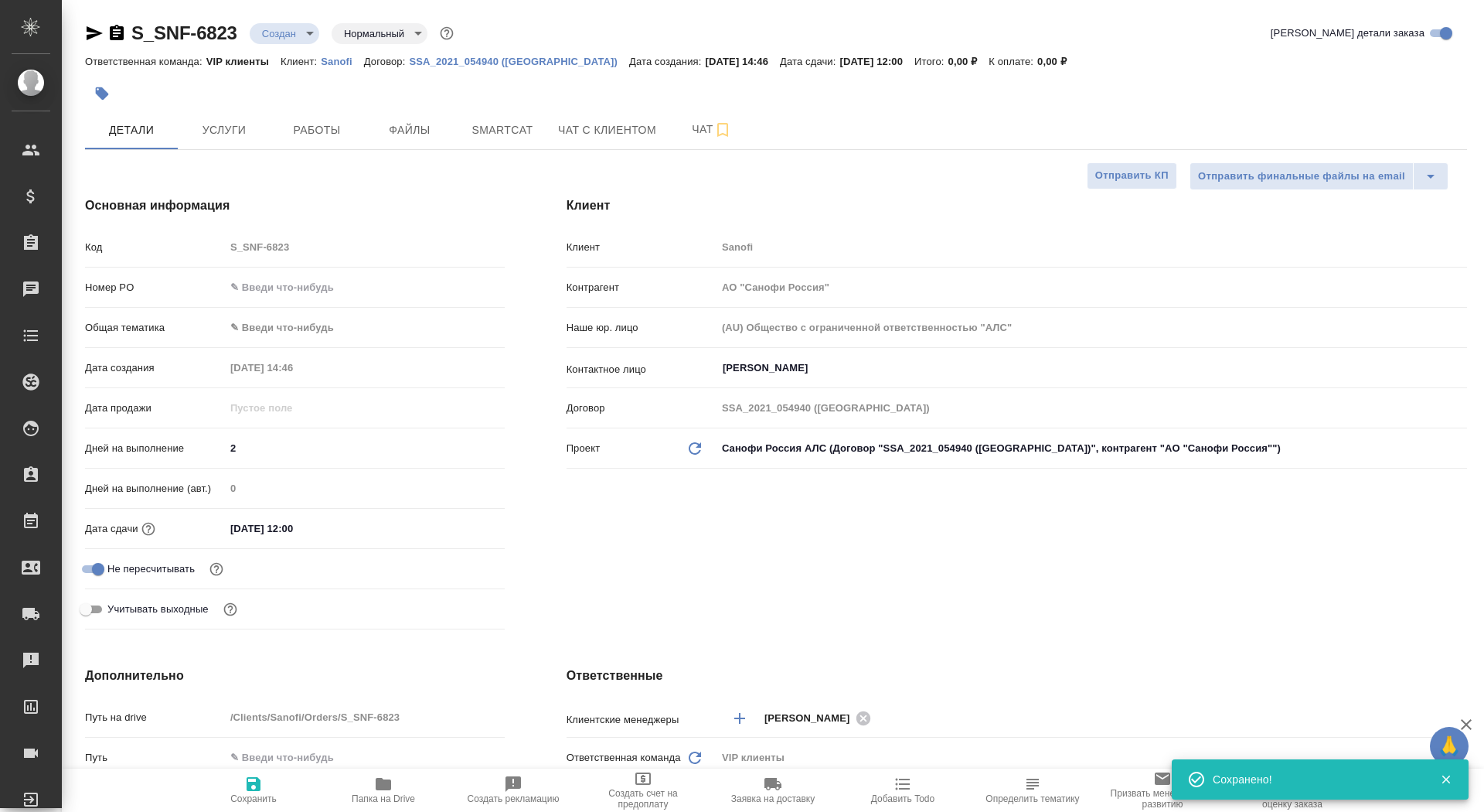
type textarea "x"
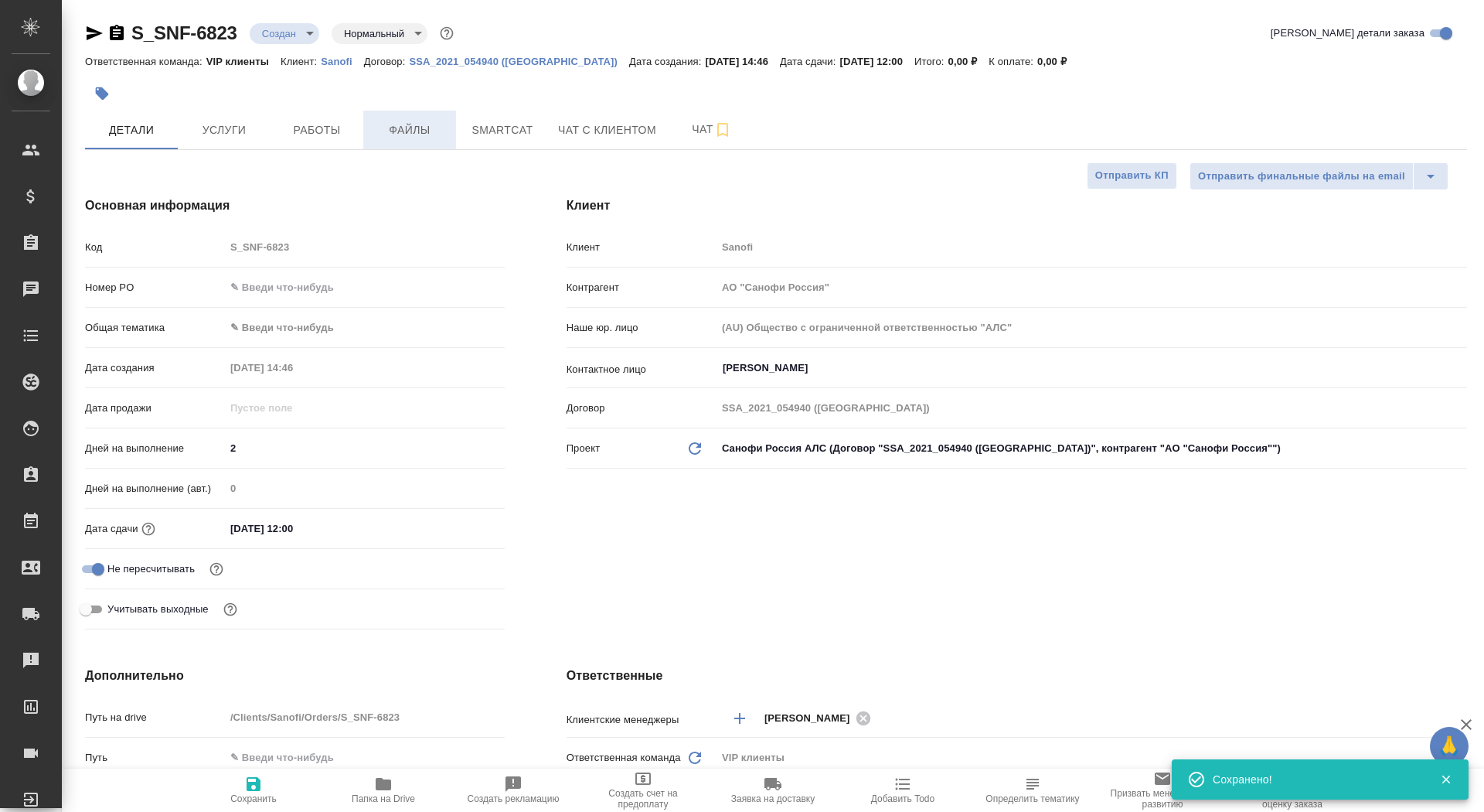
click at [387, 140] on button "Файлы" at bounding box center [410, 129] width 93 height 38
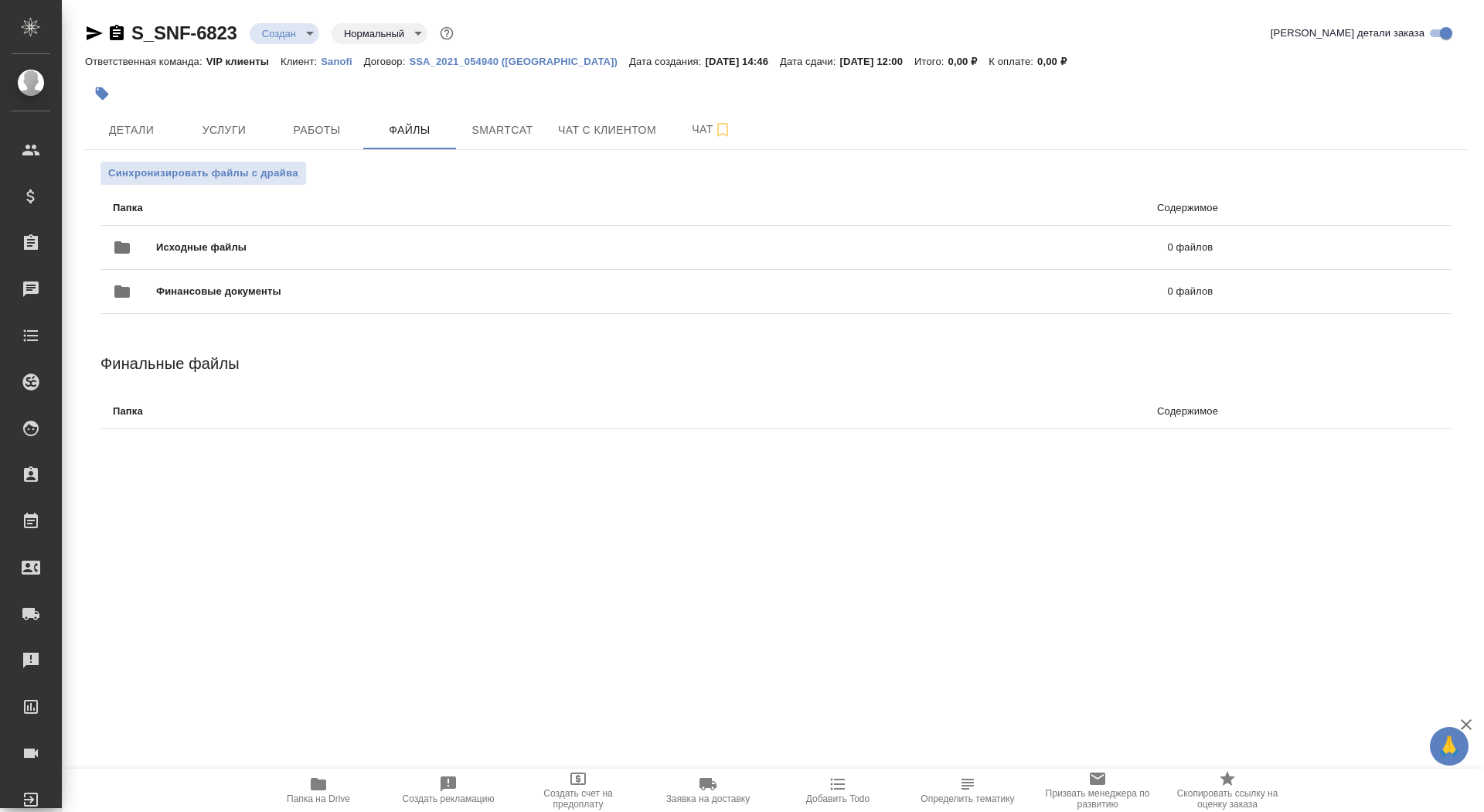
click at [111, 45] on div "S_SNF-6823 Создан new Нормальный normal Кратко детали заказа" at bounding box center [776, 35] width 1383 height 31
click at [117, 30] on icon "button" at bounding box center [116, 33] width 19 height 19
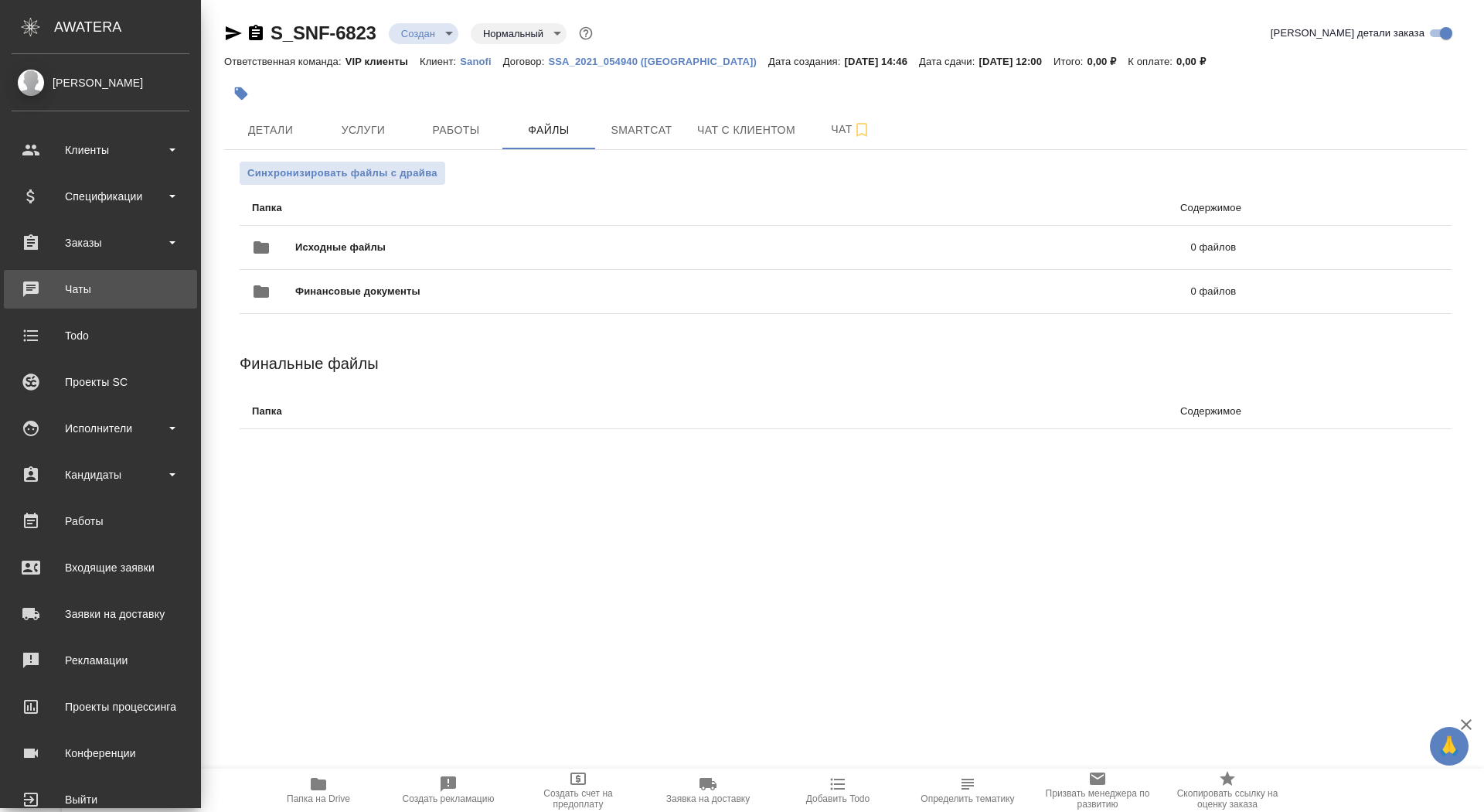
click at [48, 287] on div "Чаты" at bounding box center [101, 290] width 177 height 24
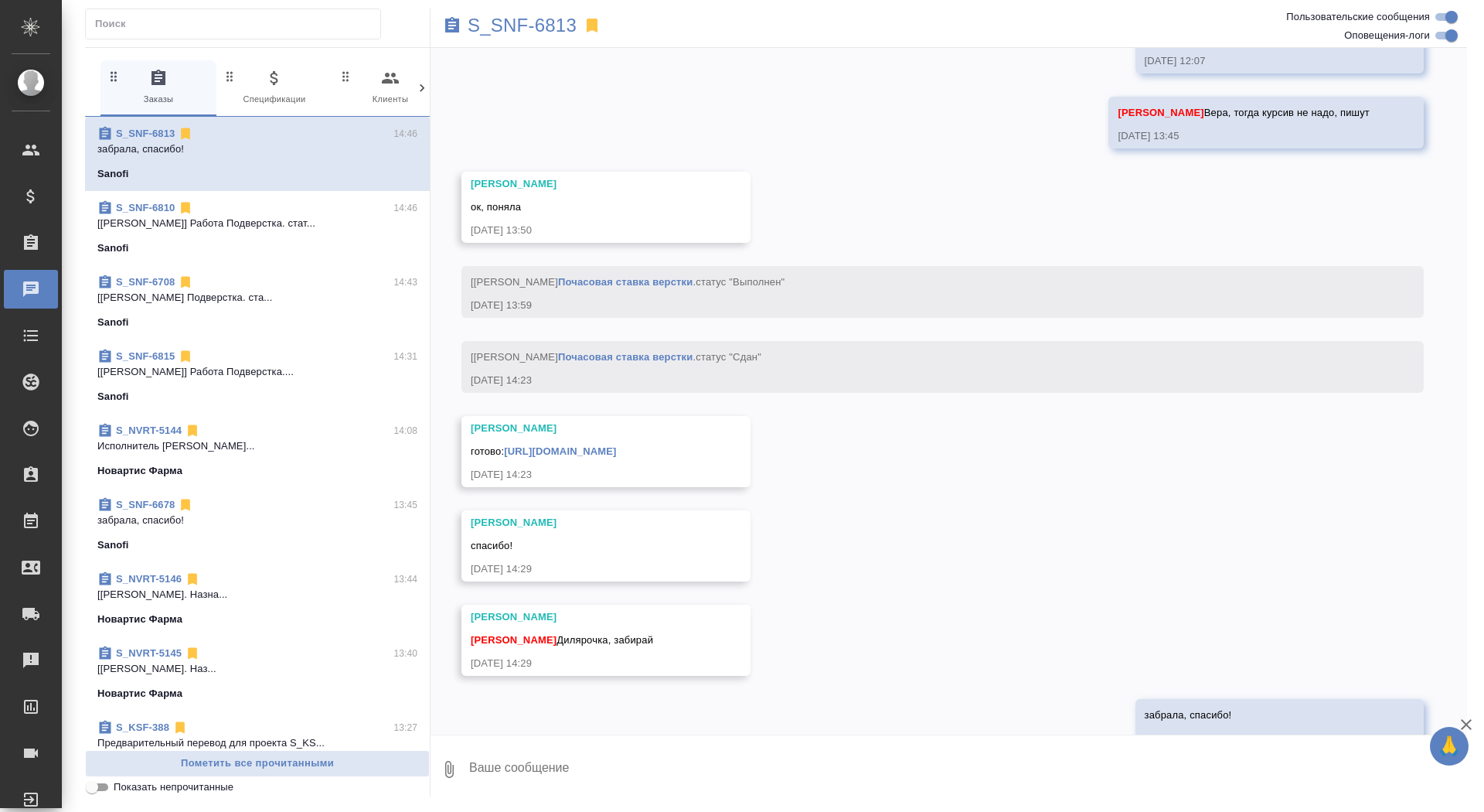
scroll to position [9122, 0]
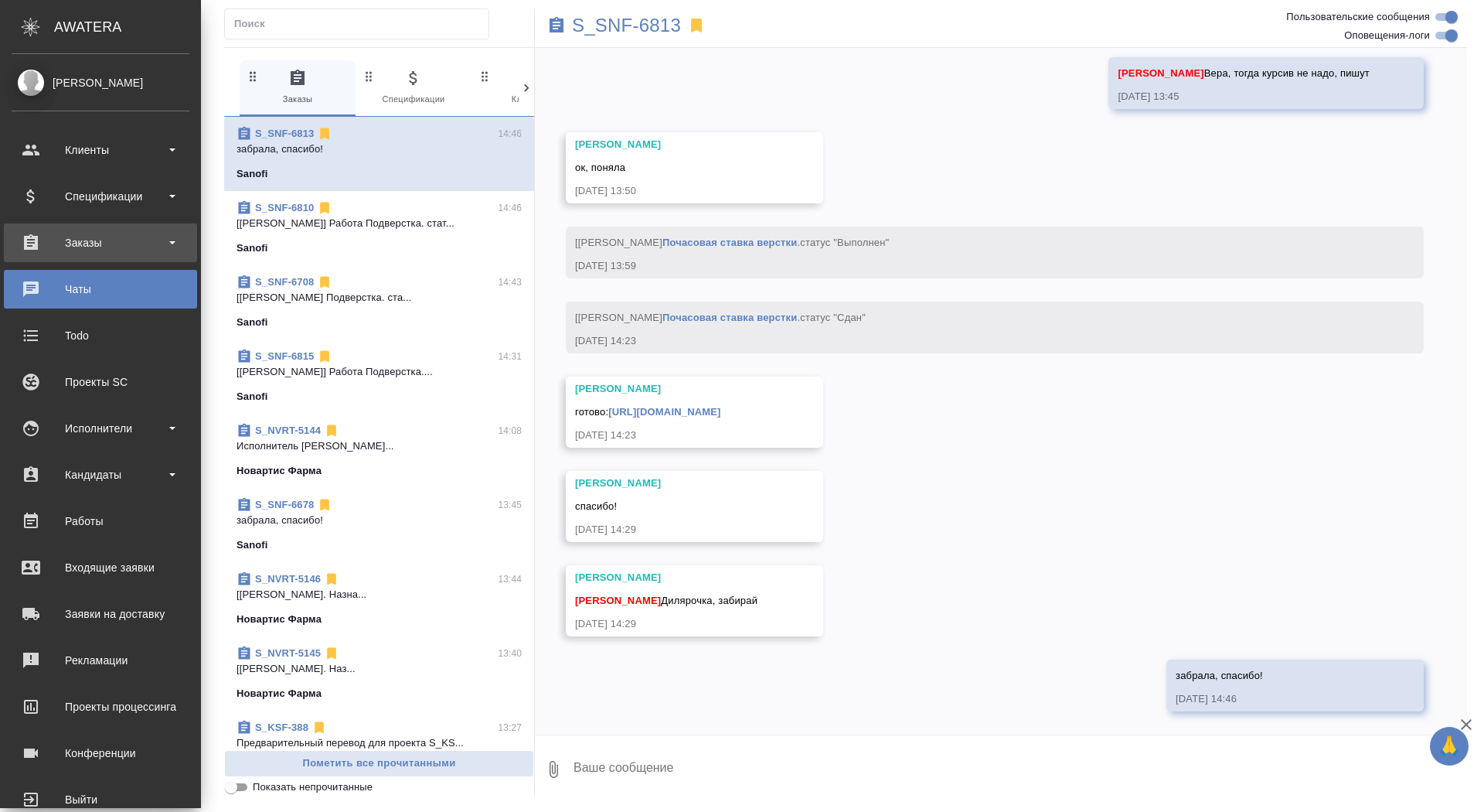
click at [28, 251] on div "Заказы" at bounding box center [101, 243] width 177 height 24
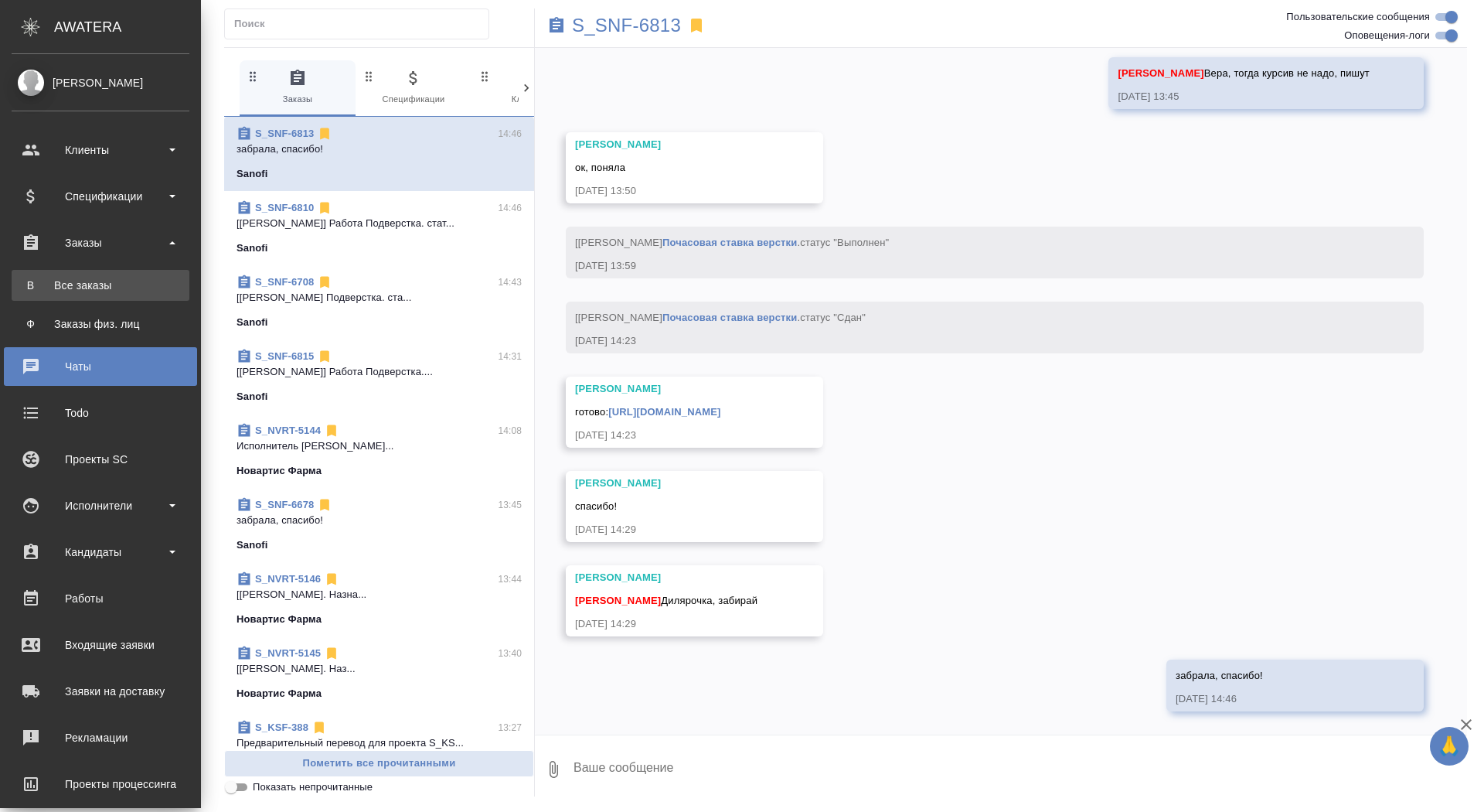
click at [34, 284] on div "Все заказы" at bounding box center [101, 286] width 163 height 16
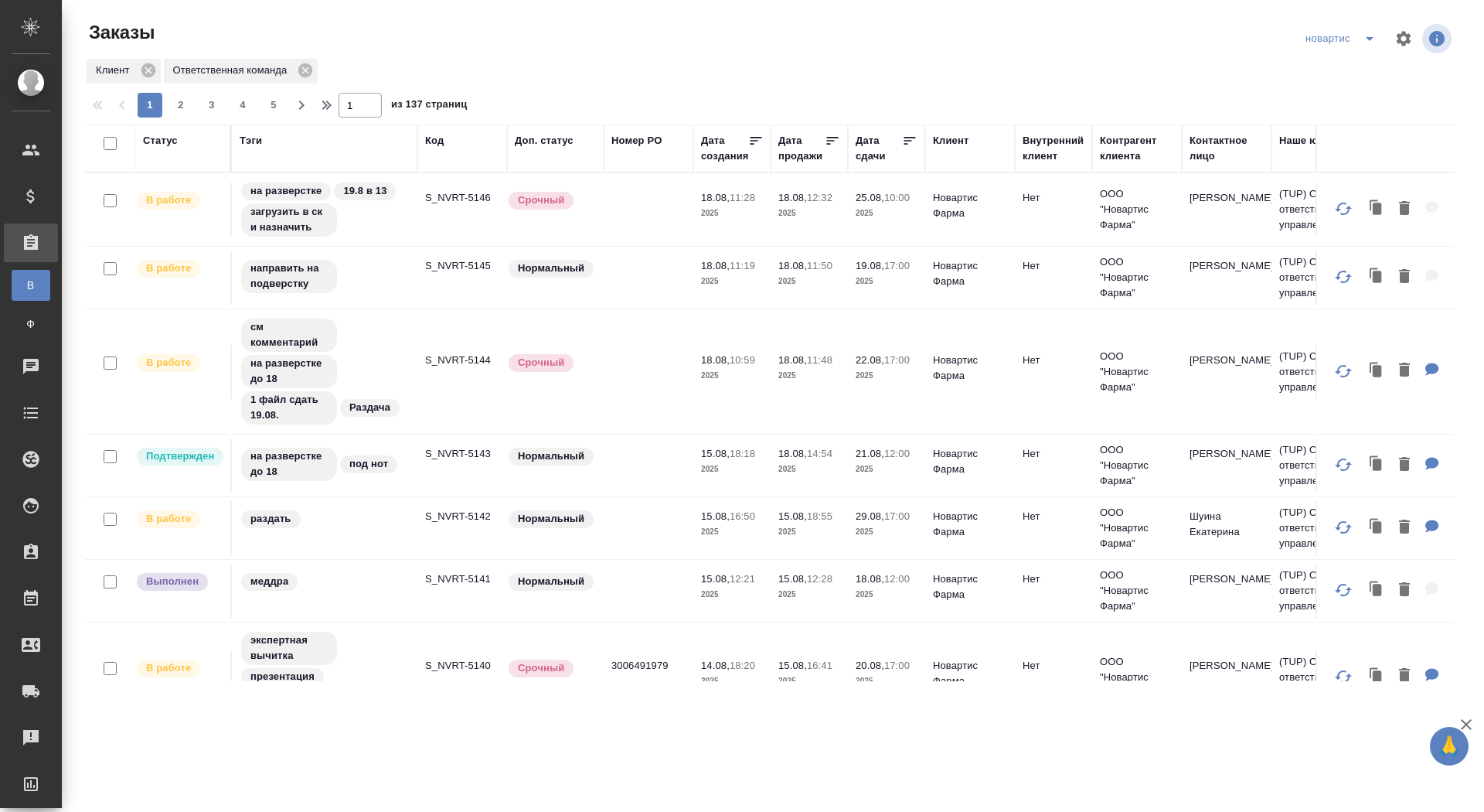
click at [1365, 41] on icon "split button" at bounding box center [1370, 38] width 19 height 19
click at [1375, 39] on icon "split button" at bounding box center [1370, 38] width 19 height 19
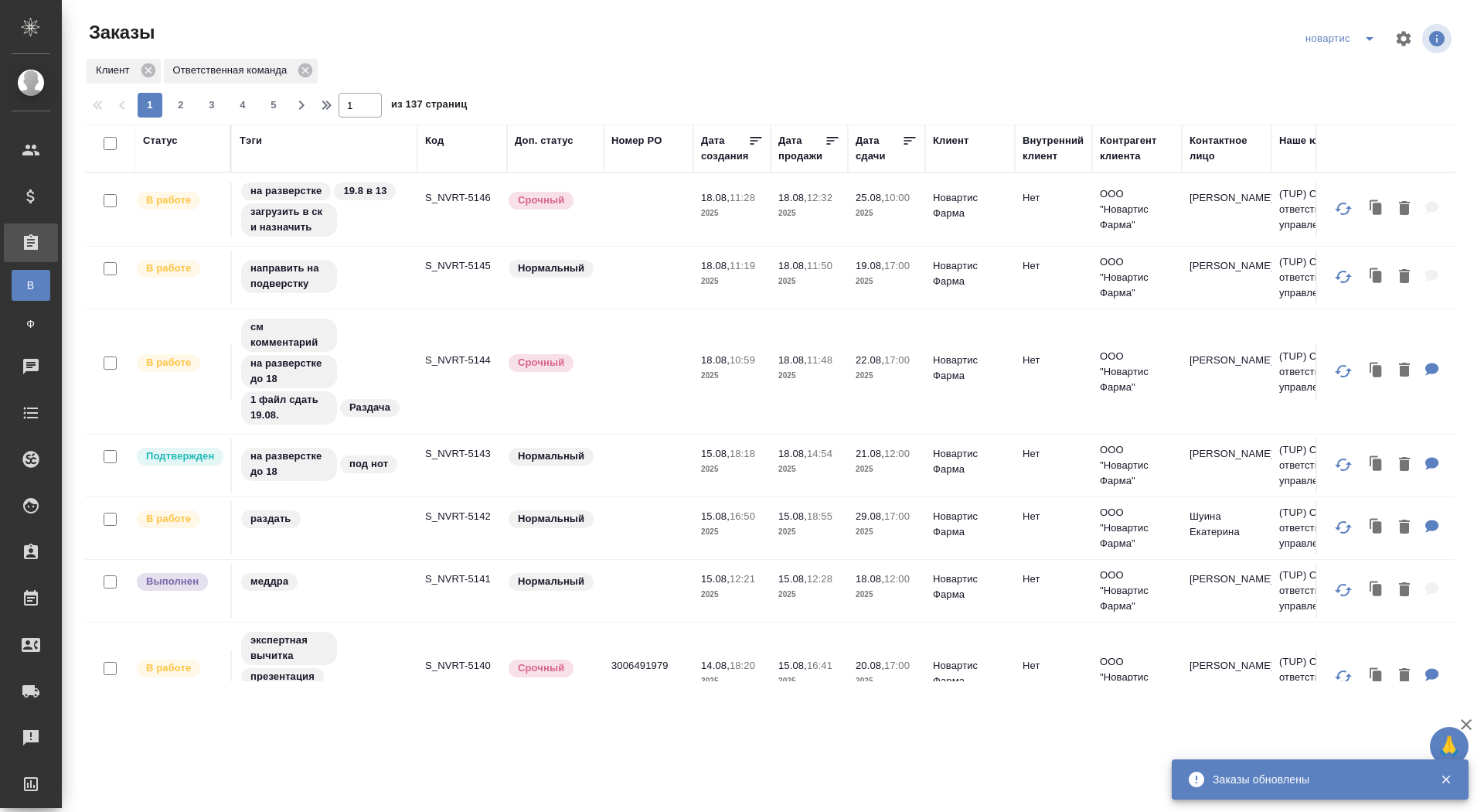
click at [1373, 41] on icon "split button" at bounding box center [1370, 38] width 19 height 19
click at [1346, 94] on li "sanofi" at bounding box center [1342, 94] width 85 height 25
click at [481, 448] on p "S_NVRT-5143" at bounding box center [461, 454] width 74 height 16
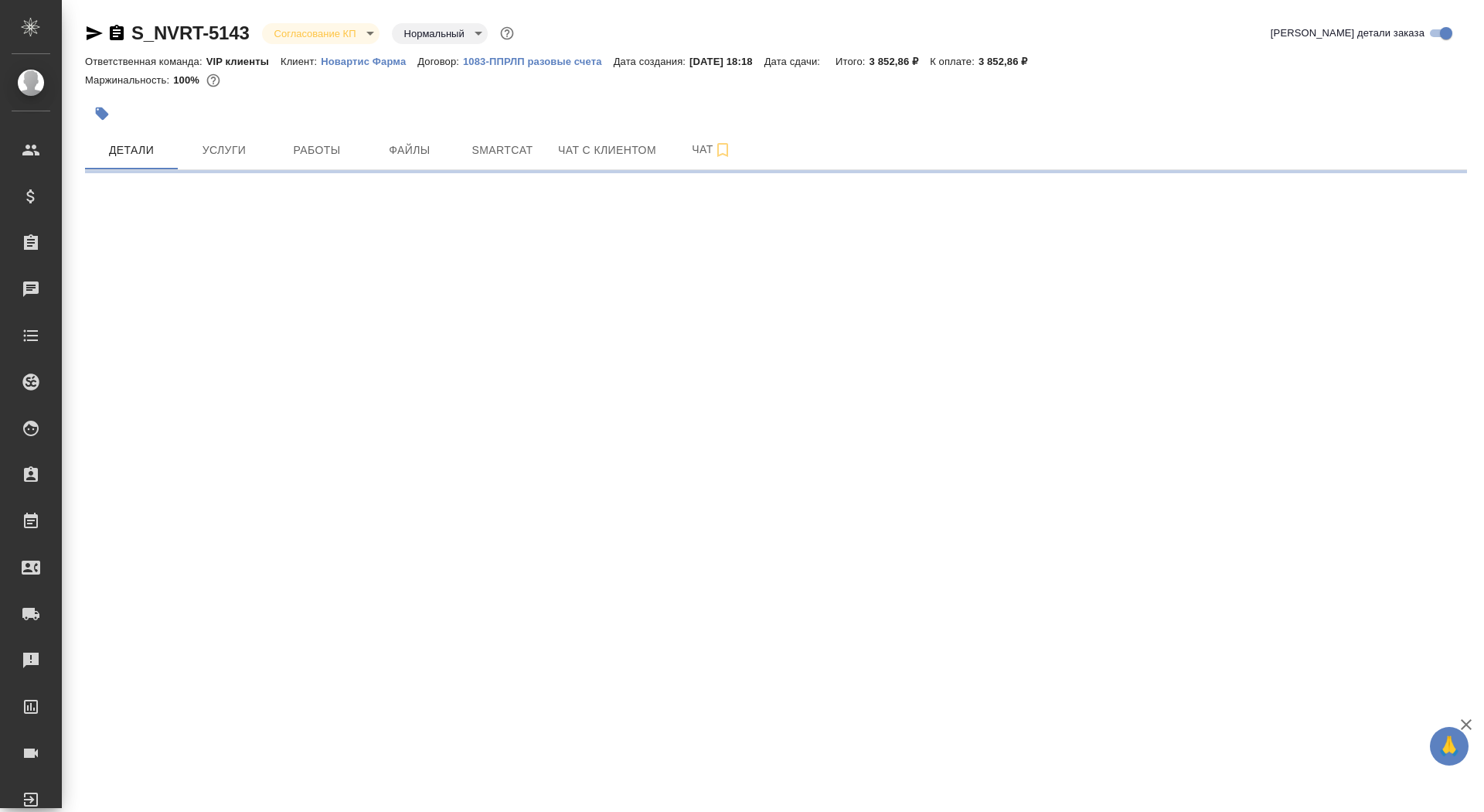
select select "RU"
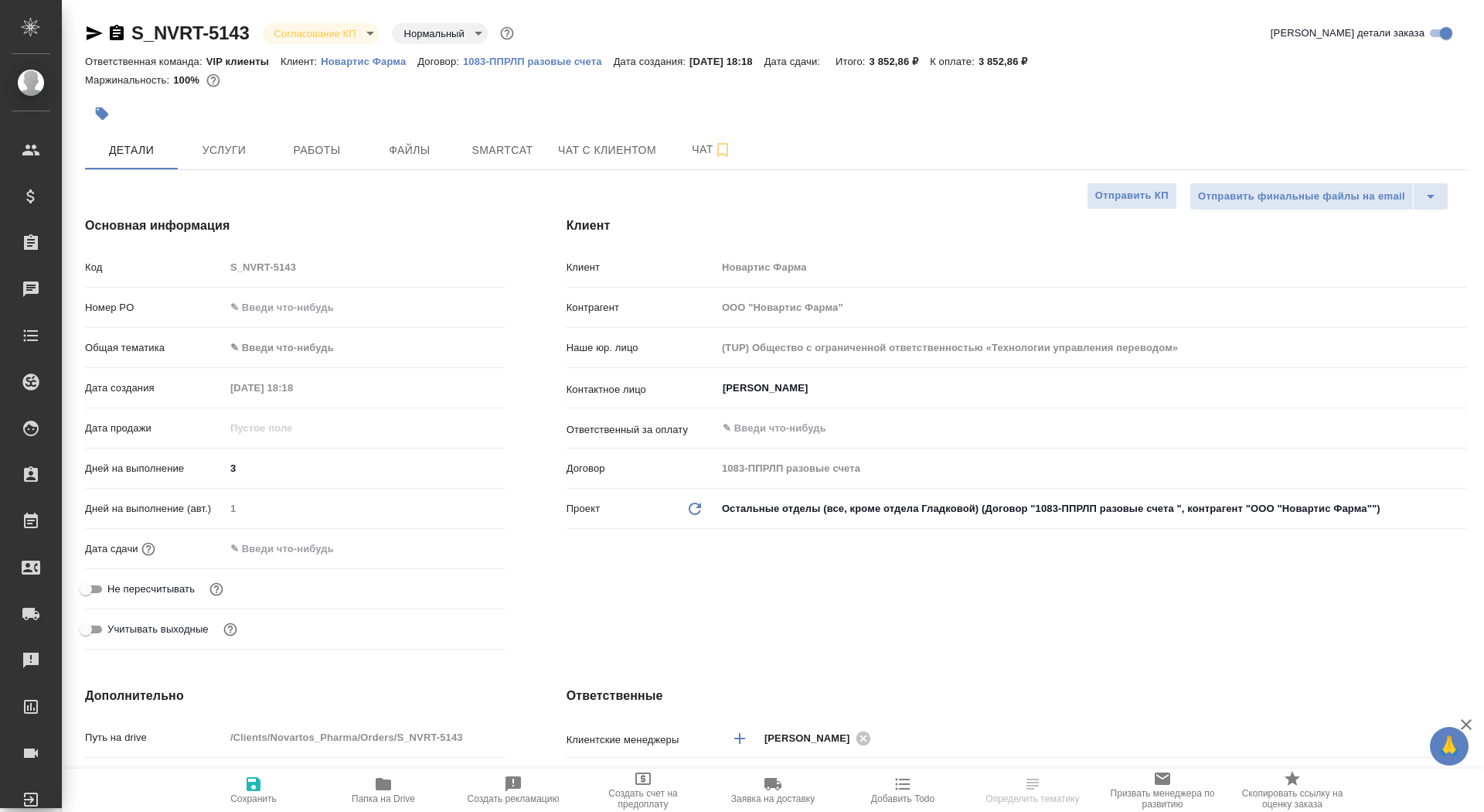
type textarea "x"
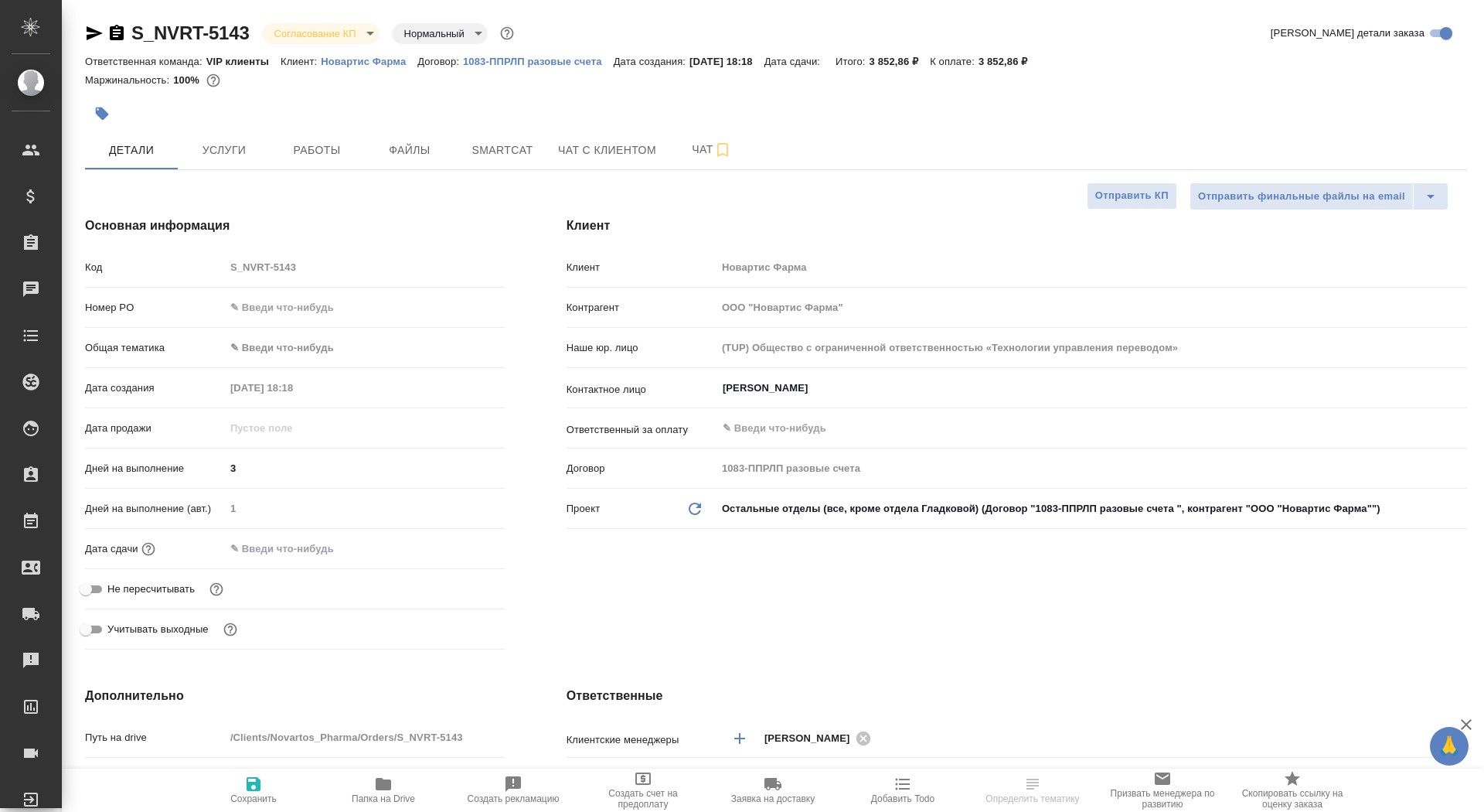
type textarea "x"
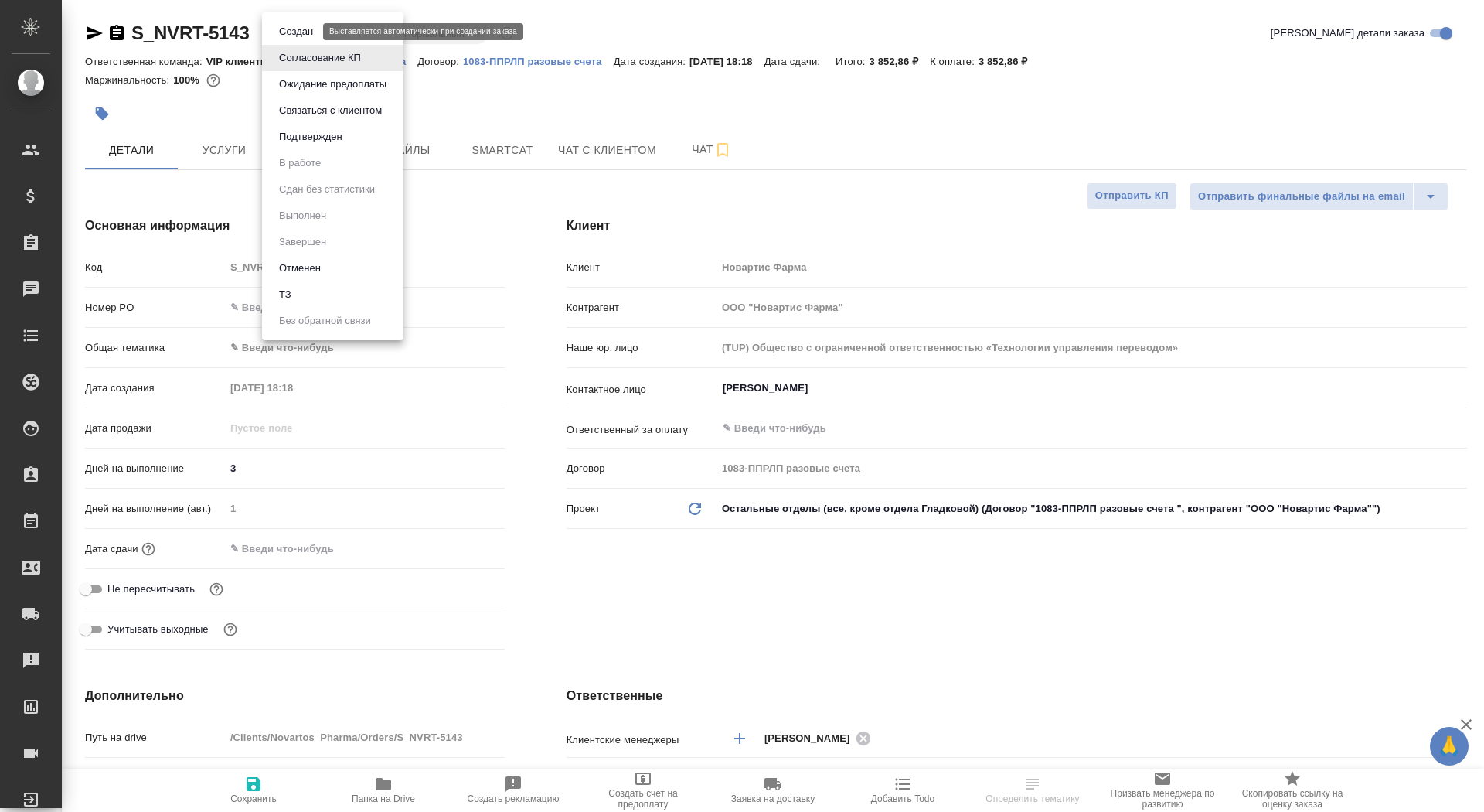
click at [307, 30] on body "🙏 .cls-1 fill:#fff; AWATERA Saydasheva Dilyara Клиенты Спецификации Заказы Чаты…" at bounding box center [742, 406] width 1484 height 812
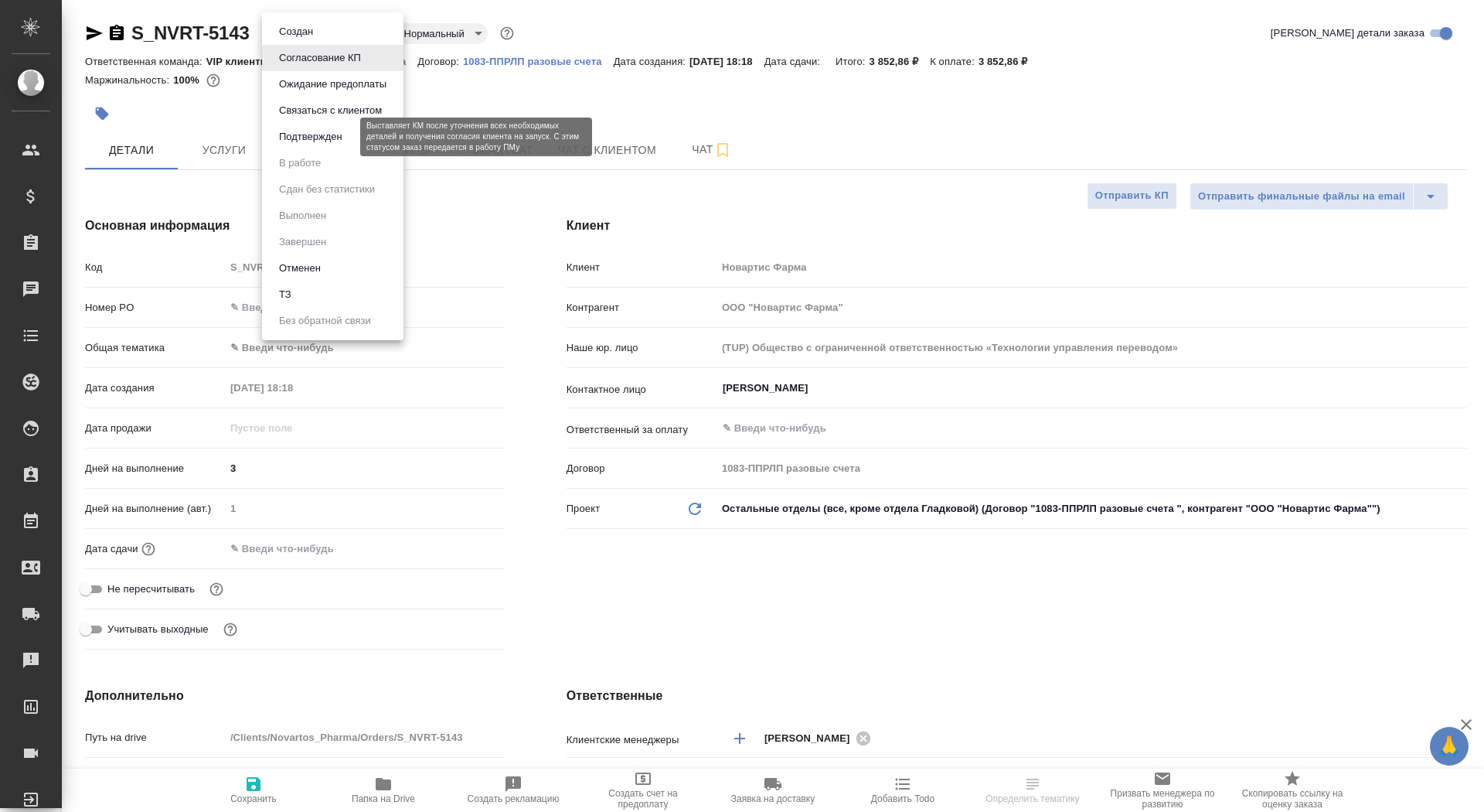
click at [347, 140] on button "Подтвержден" at bounding box center [310, 136] width 73 height 17
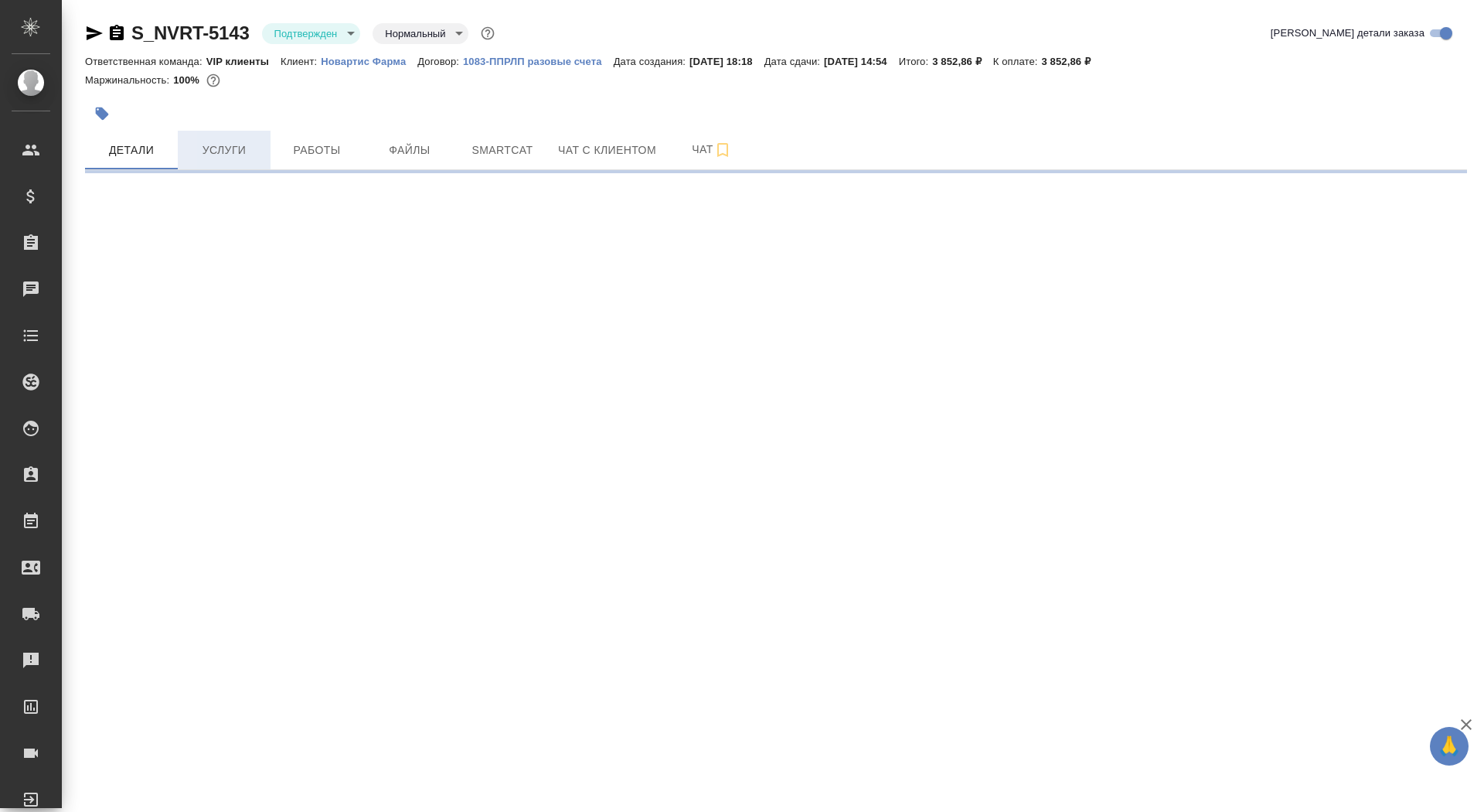
select select "RU"
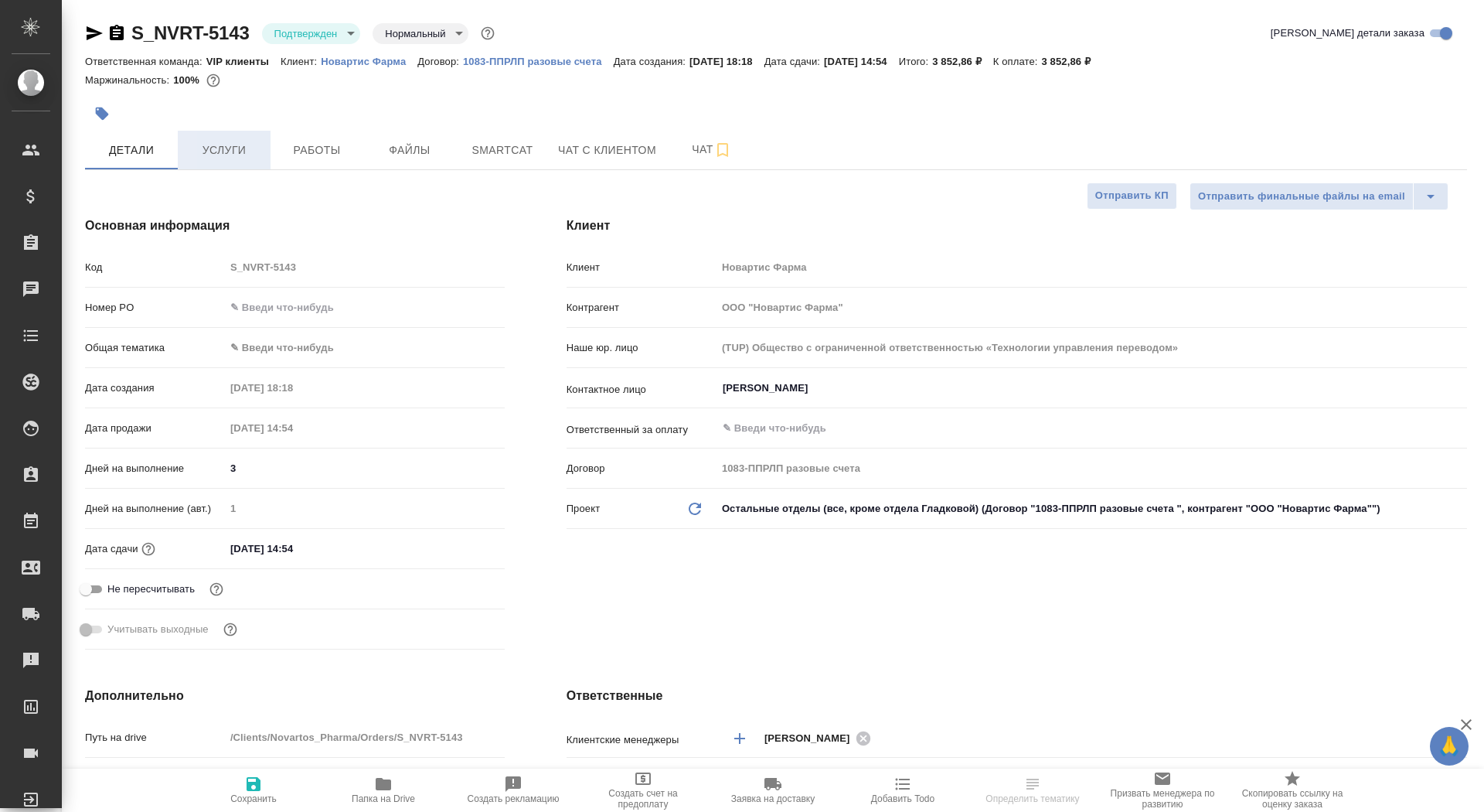
type textarea "x"
click at [234, 145] on span "Услуги" at bounding box center [224, 151] width 74 height 20
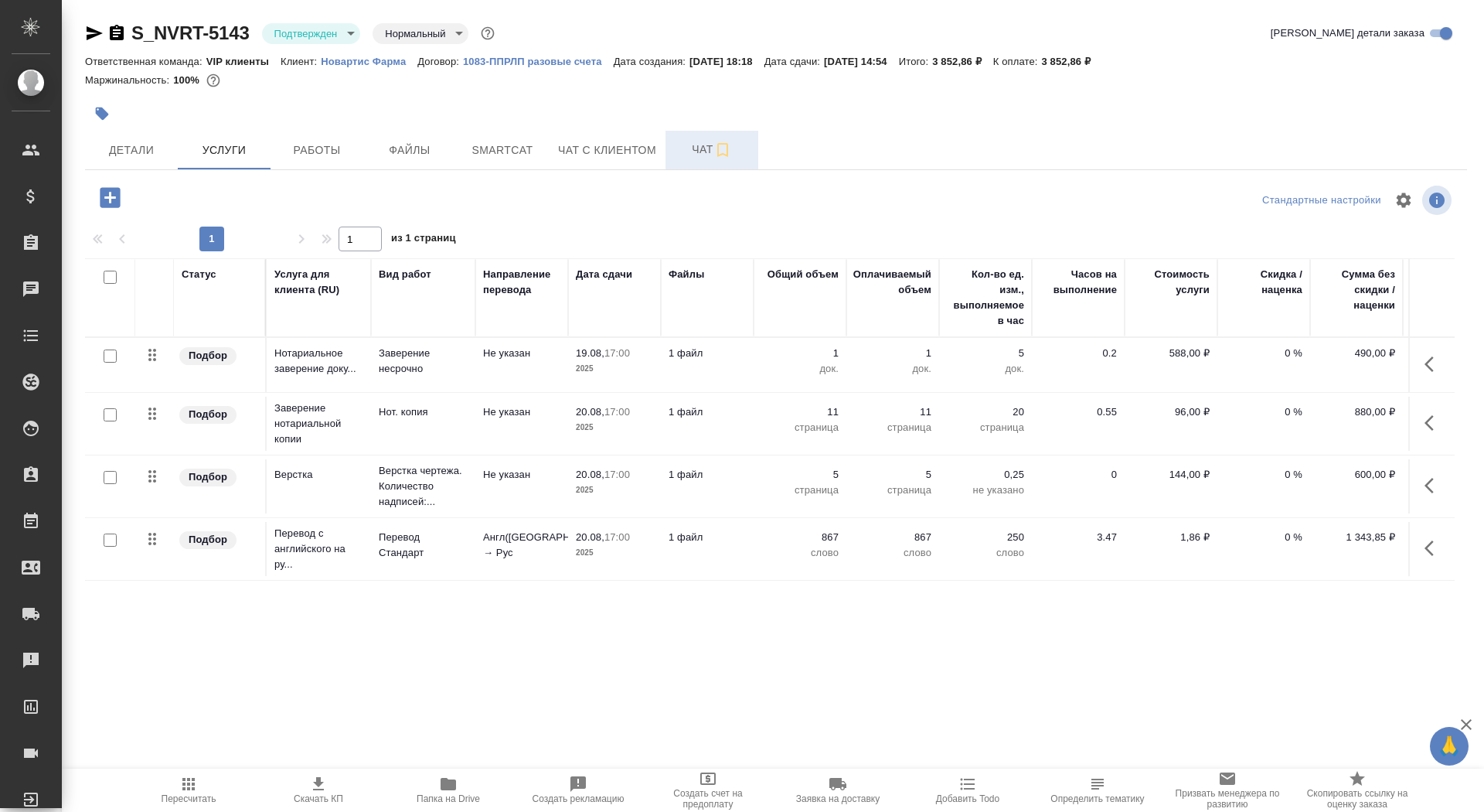
click at [690, 159] on span "Чат" at bounding box center [711, 150] width 74 height 20
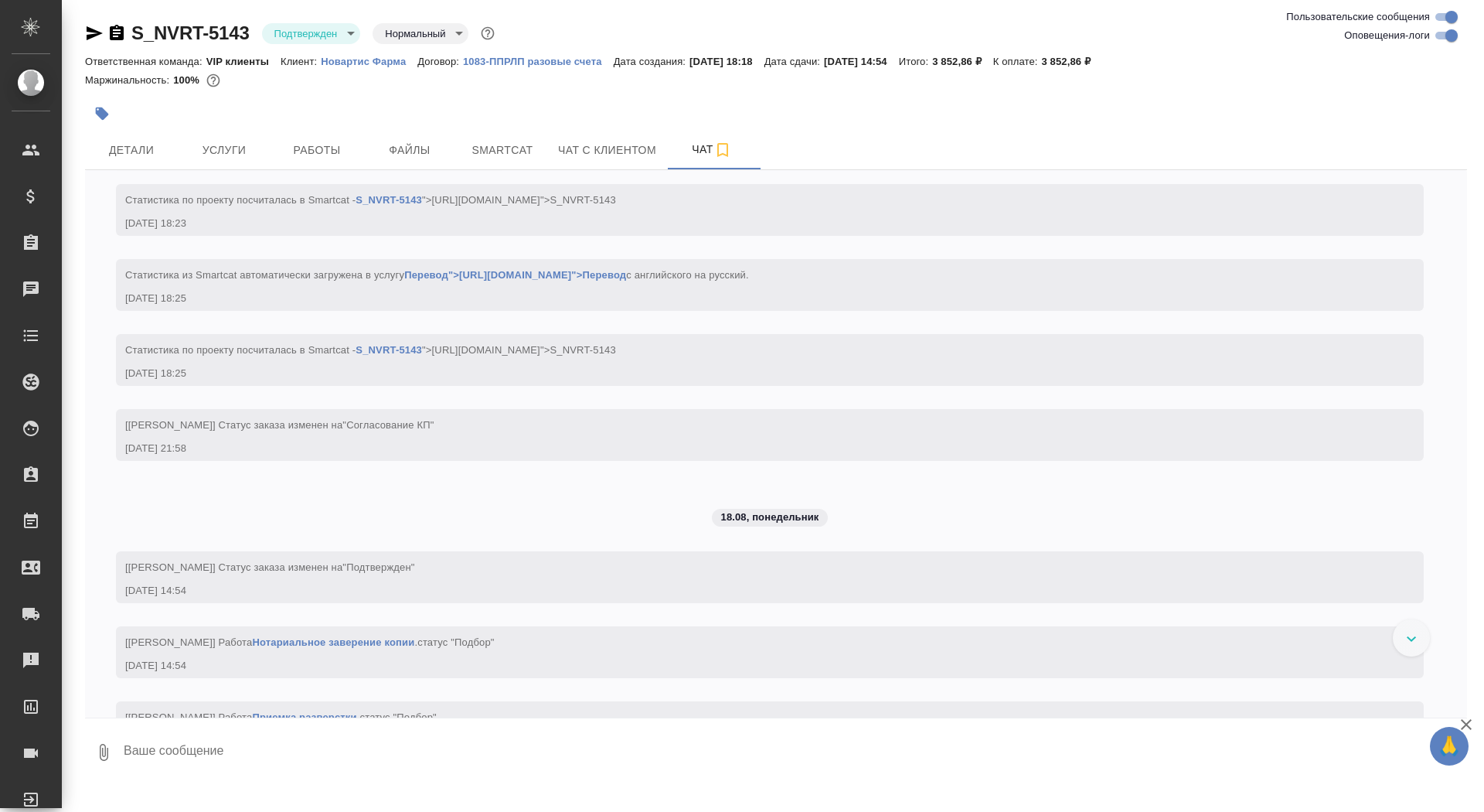
scroll to position [1463, 0]
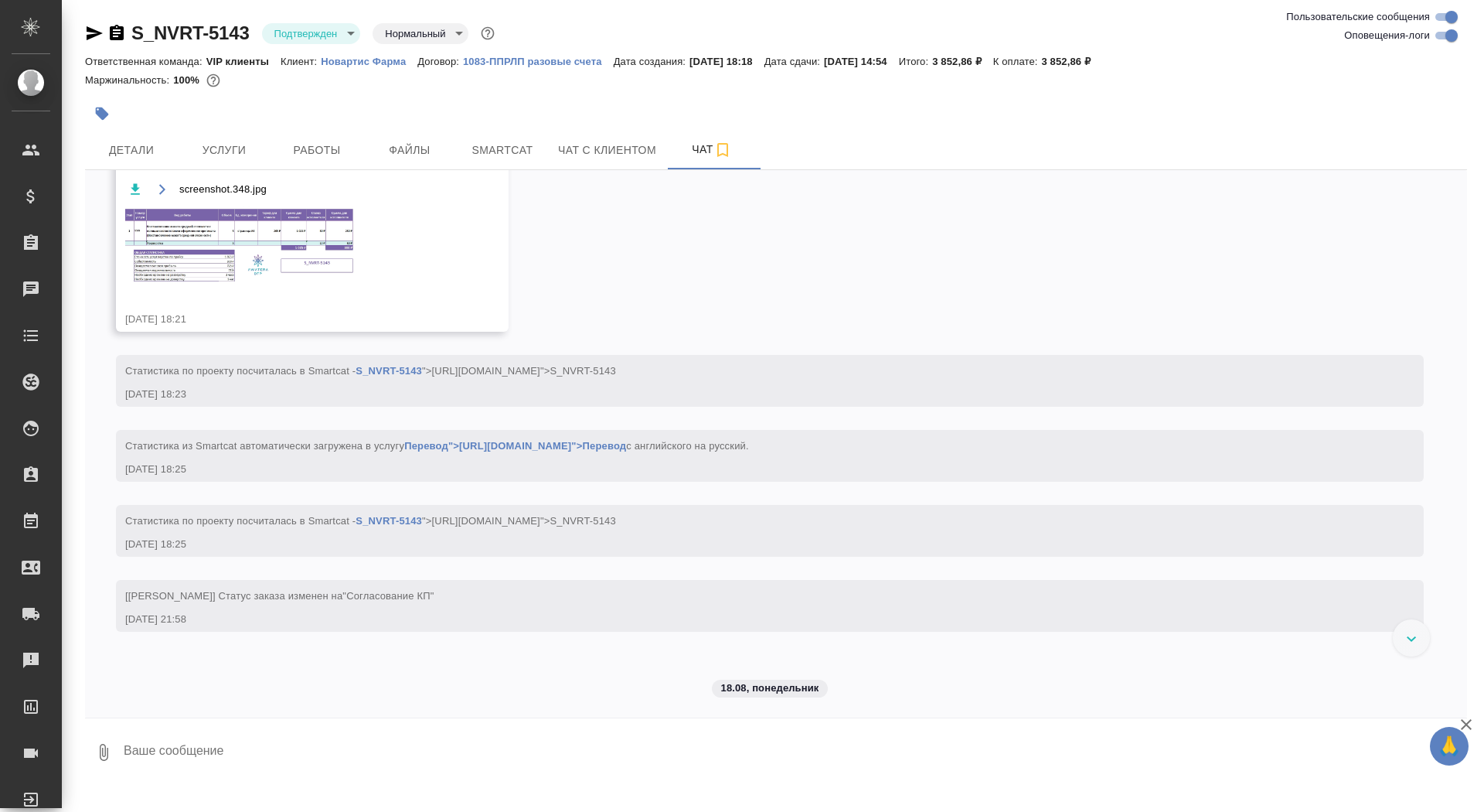
click at [267, 256] on img at bounding box center [240, 244] width 232 height 78
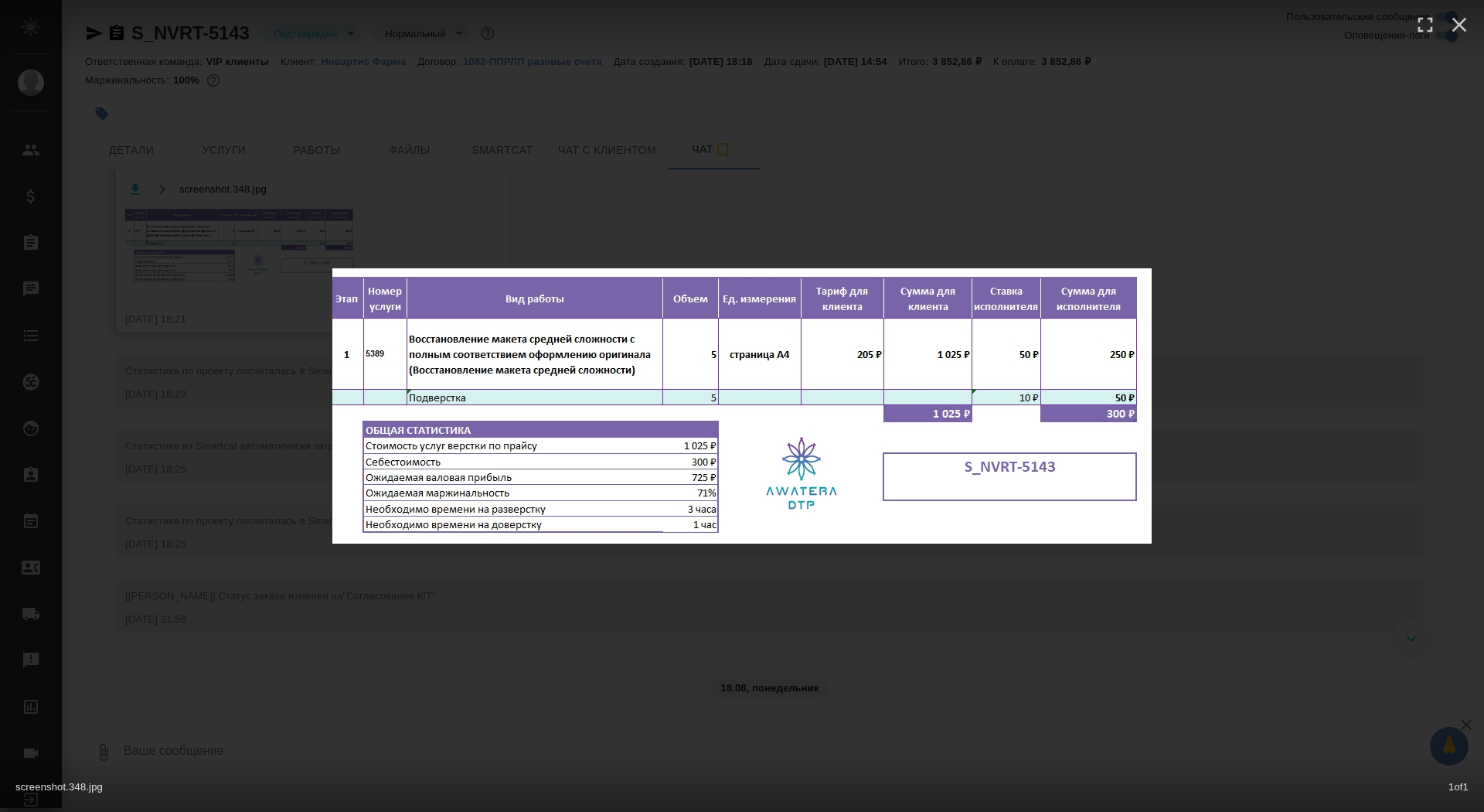
click at [217, 291] on div "screenshot.348.jpg 1 of 1" at bounding box center [742, 406] width 1484 height 812
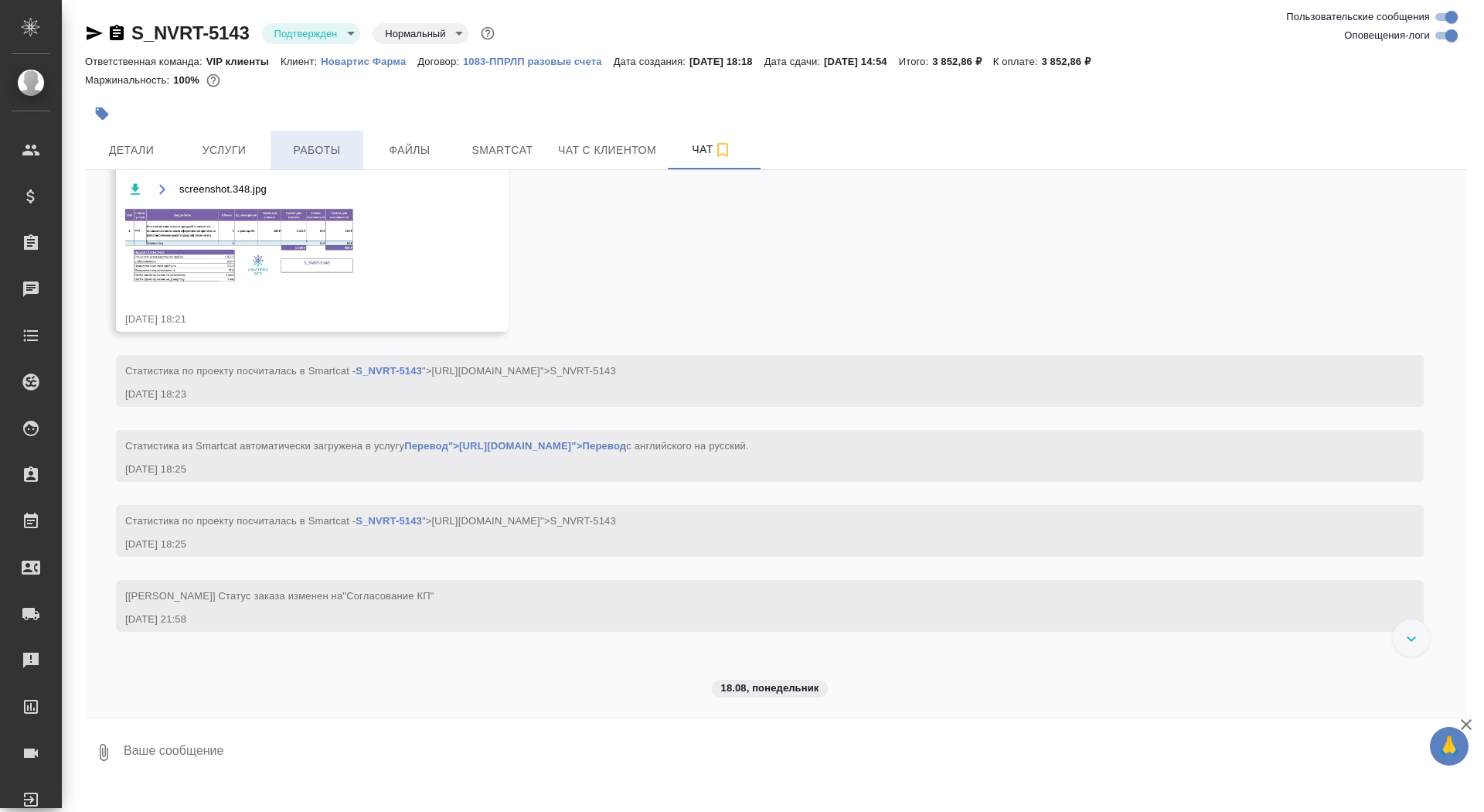
click at [325, 141] on span "Работы" at bounding box center [316, 151] width 74 height 20
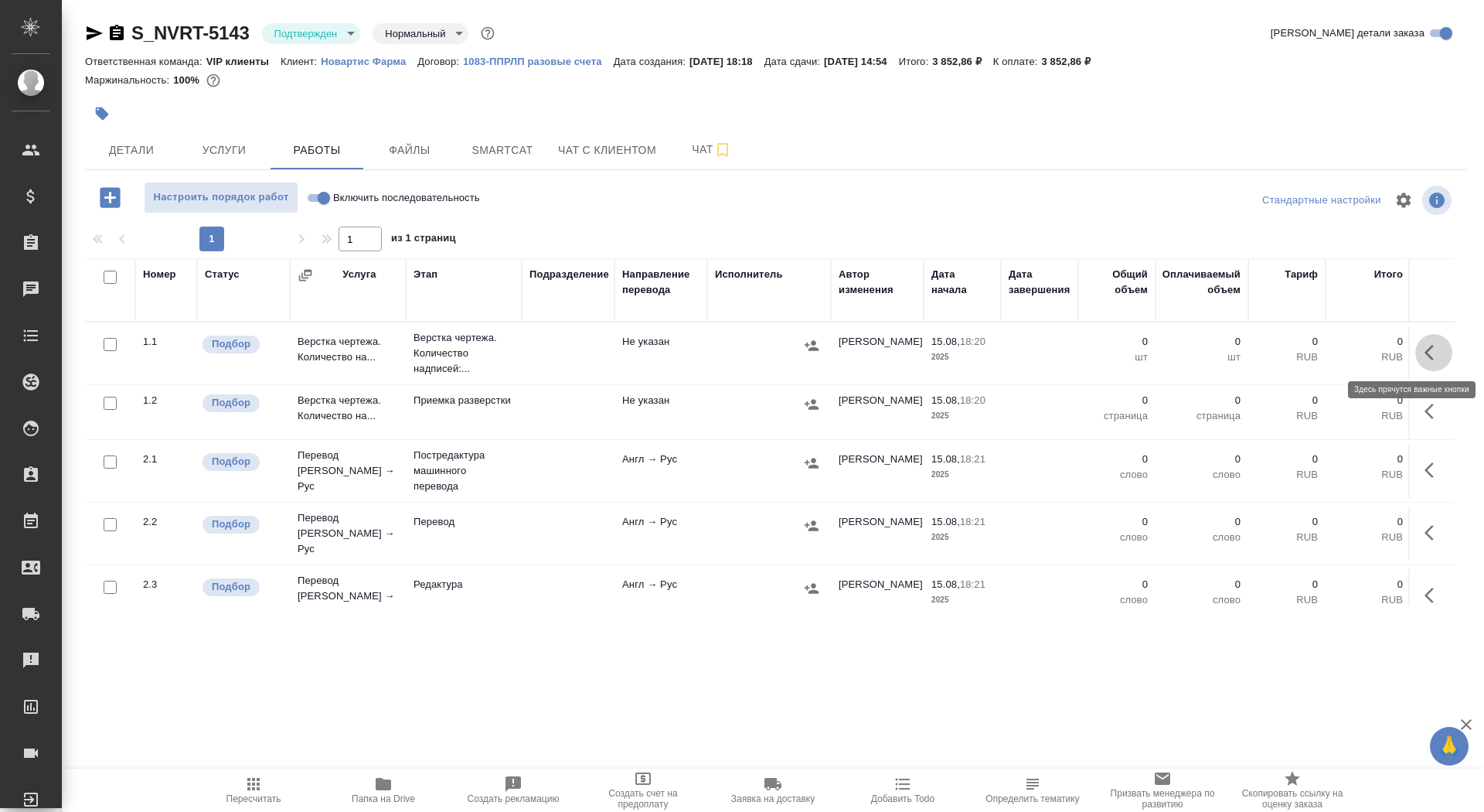
click at [1438, 364] on button "button" at bounding box center [1434, 353] width 37 height 37
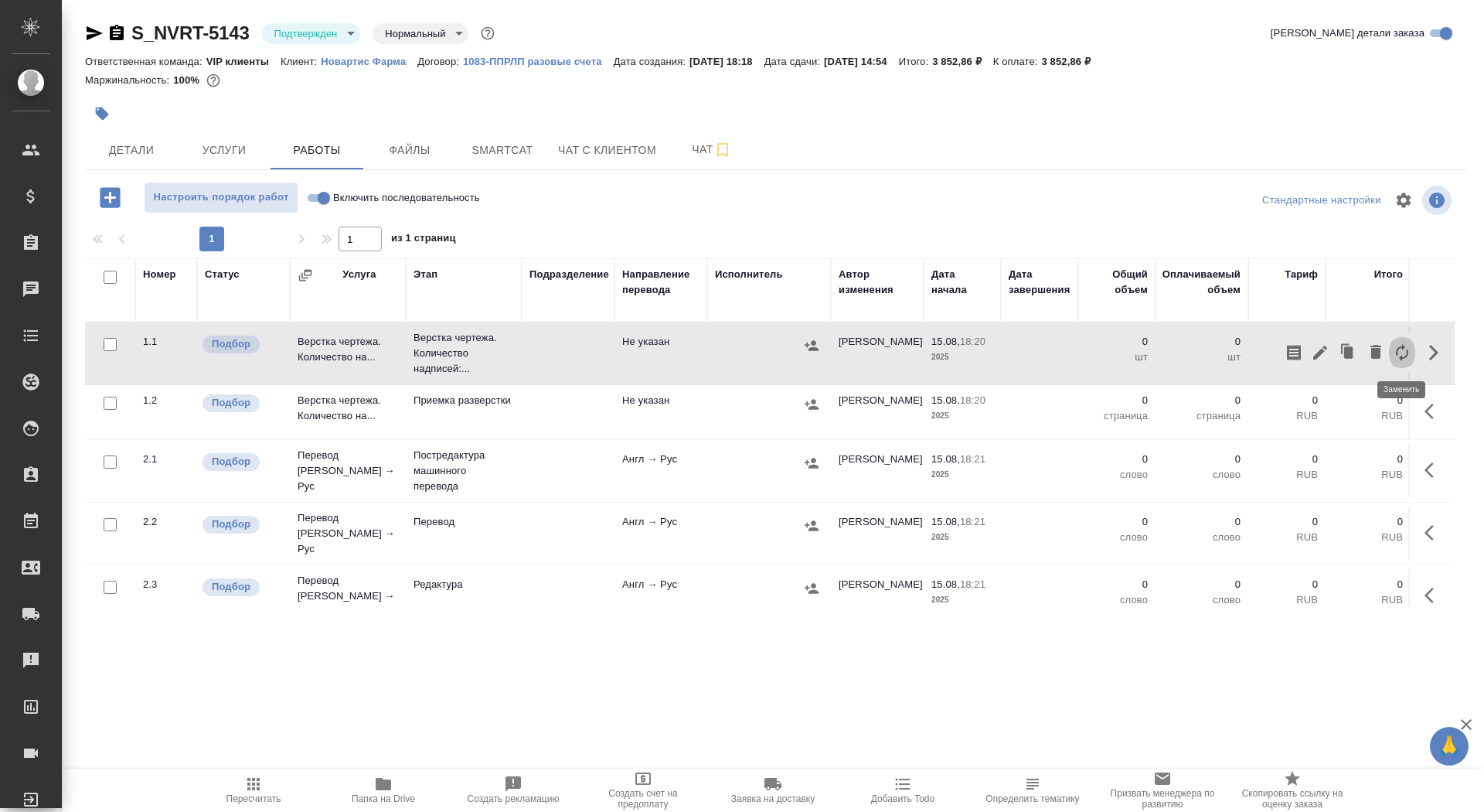
click at [1409, 363] on button "button" at bounding box center [1402, 353] width 27 height 37
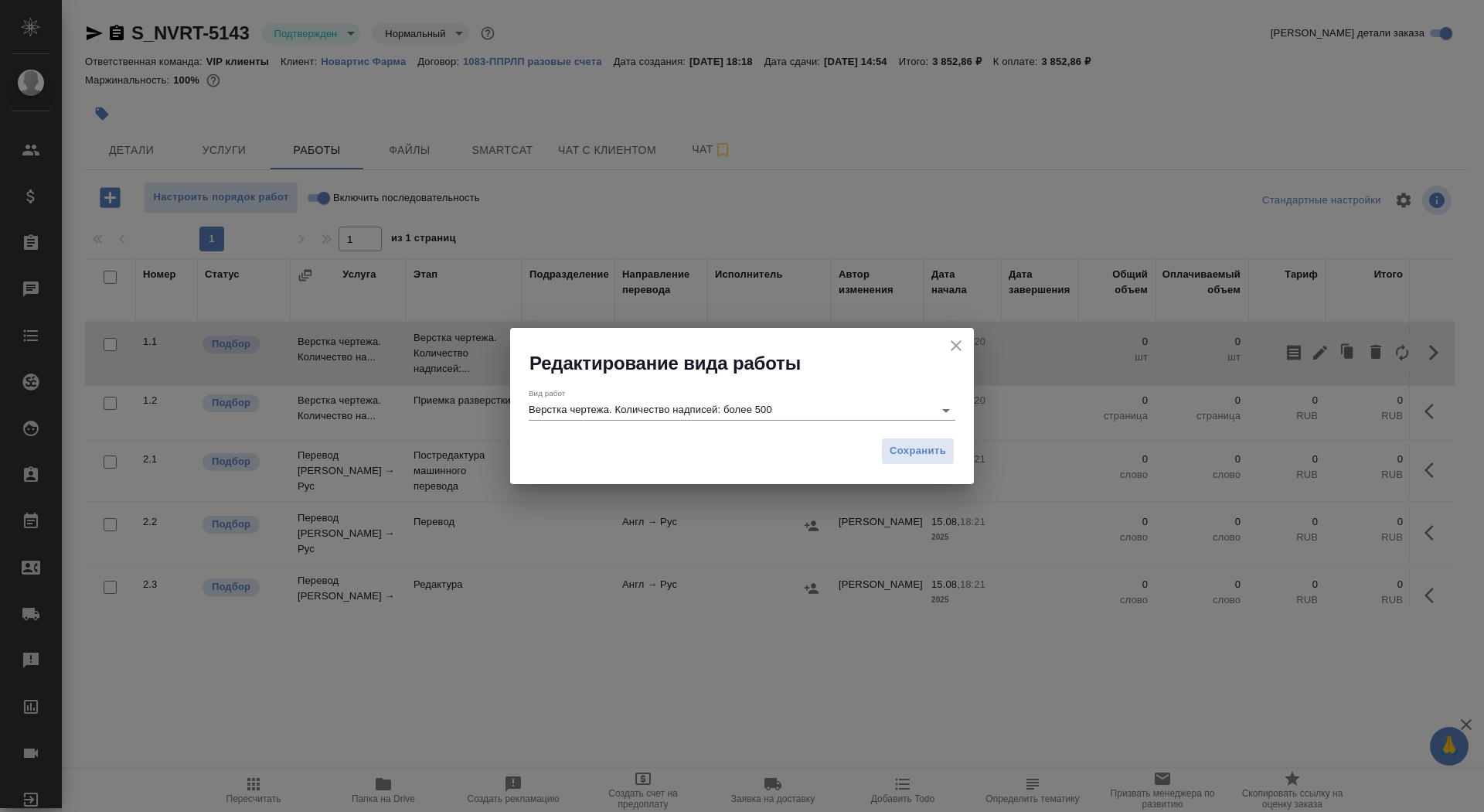
click at [855, 395] on div "Вид работ Верстка чертежа. Количество надписей: более 500" at bounding box center [742, 404] width 427 height 32
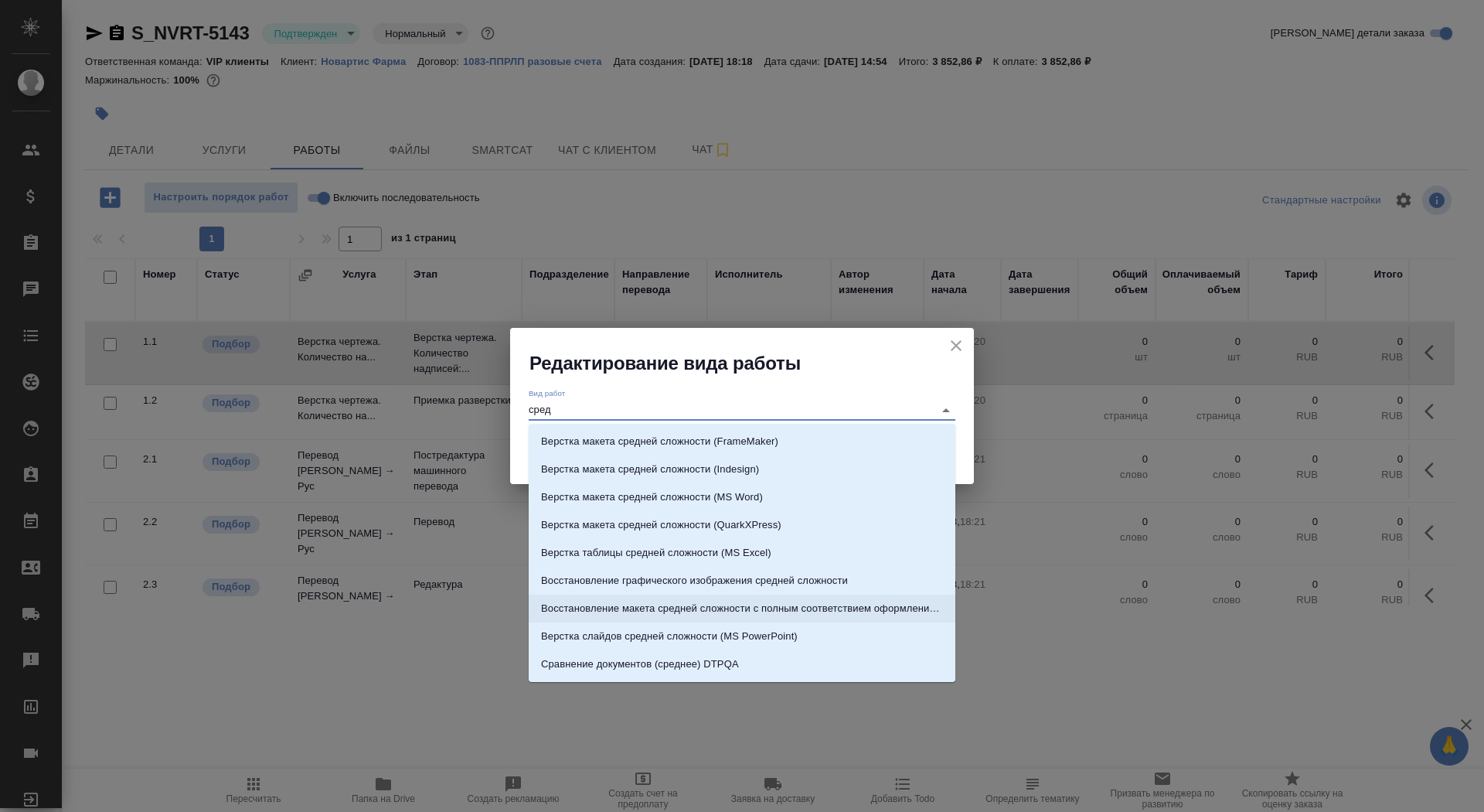
click at [830, 606] on p "Восстановление макета средней сложности с полным соответствием оформлению ориги…" at bounding box center [742, 608] width 402 height 16
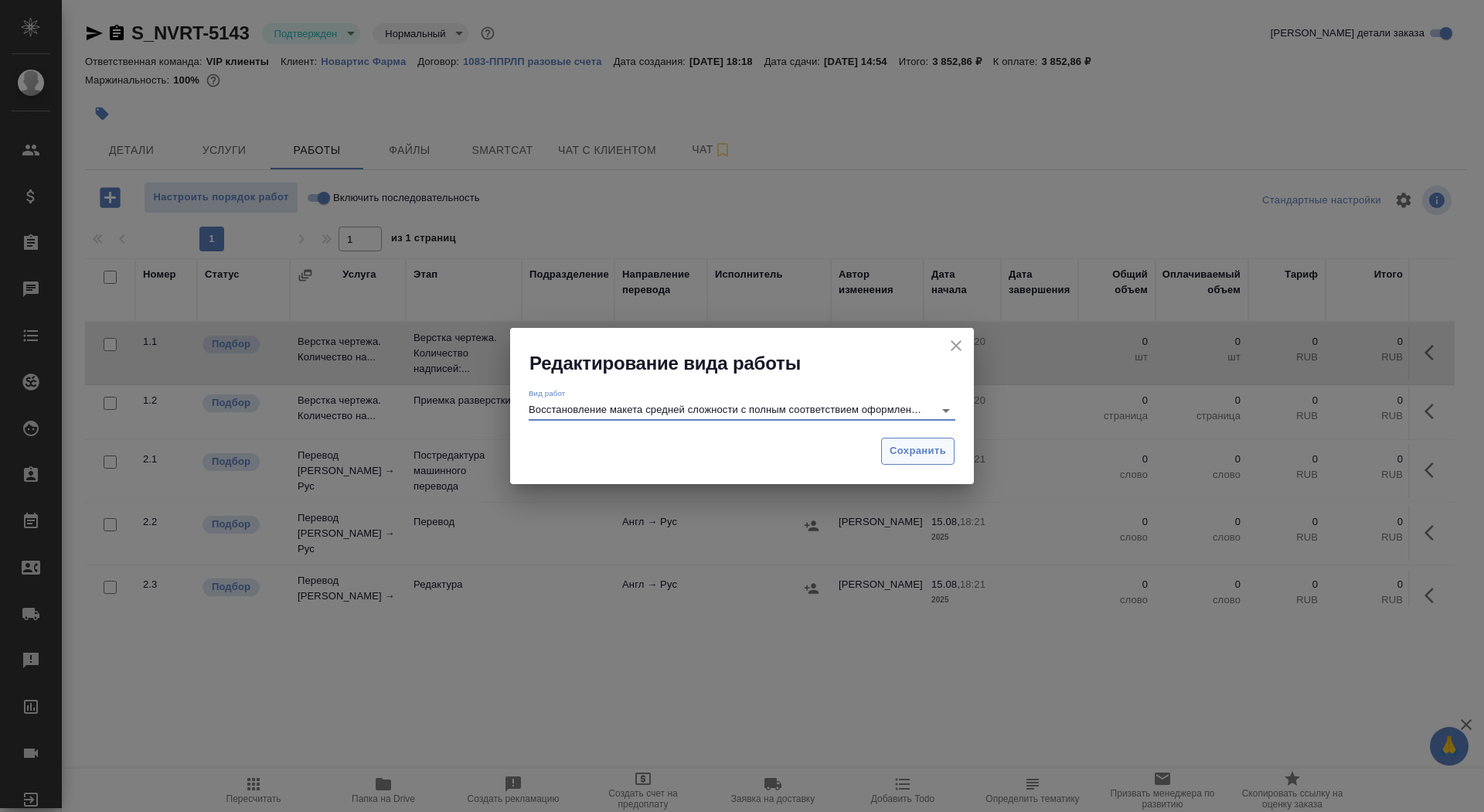
type input "Восстановление макета средней сложности с полным соответствием оформлению ориги…"
click at [914, 450] on span "Сохранить" at bounding box center [917, 451] width 56 height 18
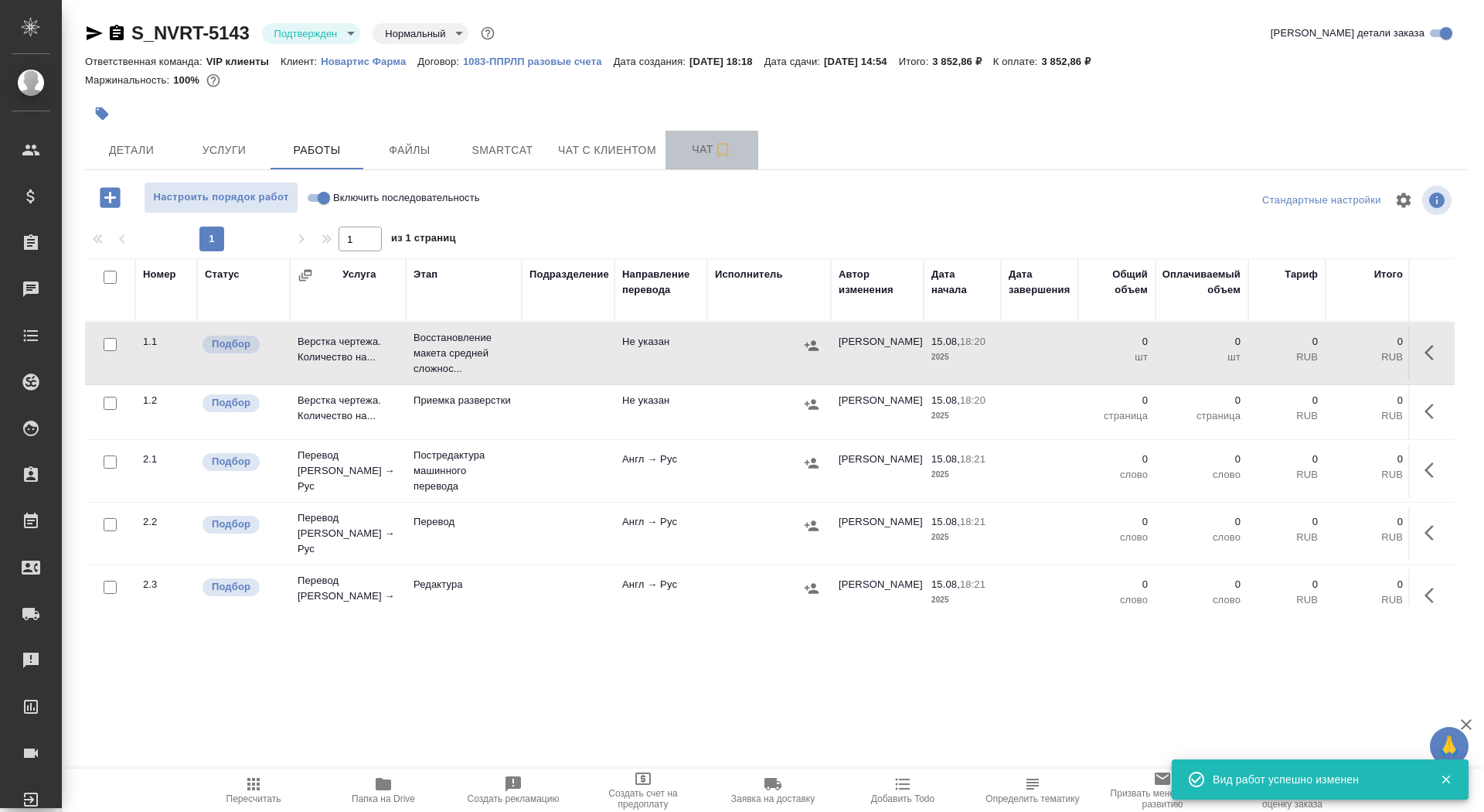
click at [689, 146] on span "Чат" at bounding box center [711, 150] width 74 height 20
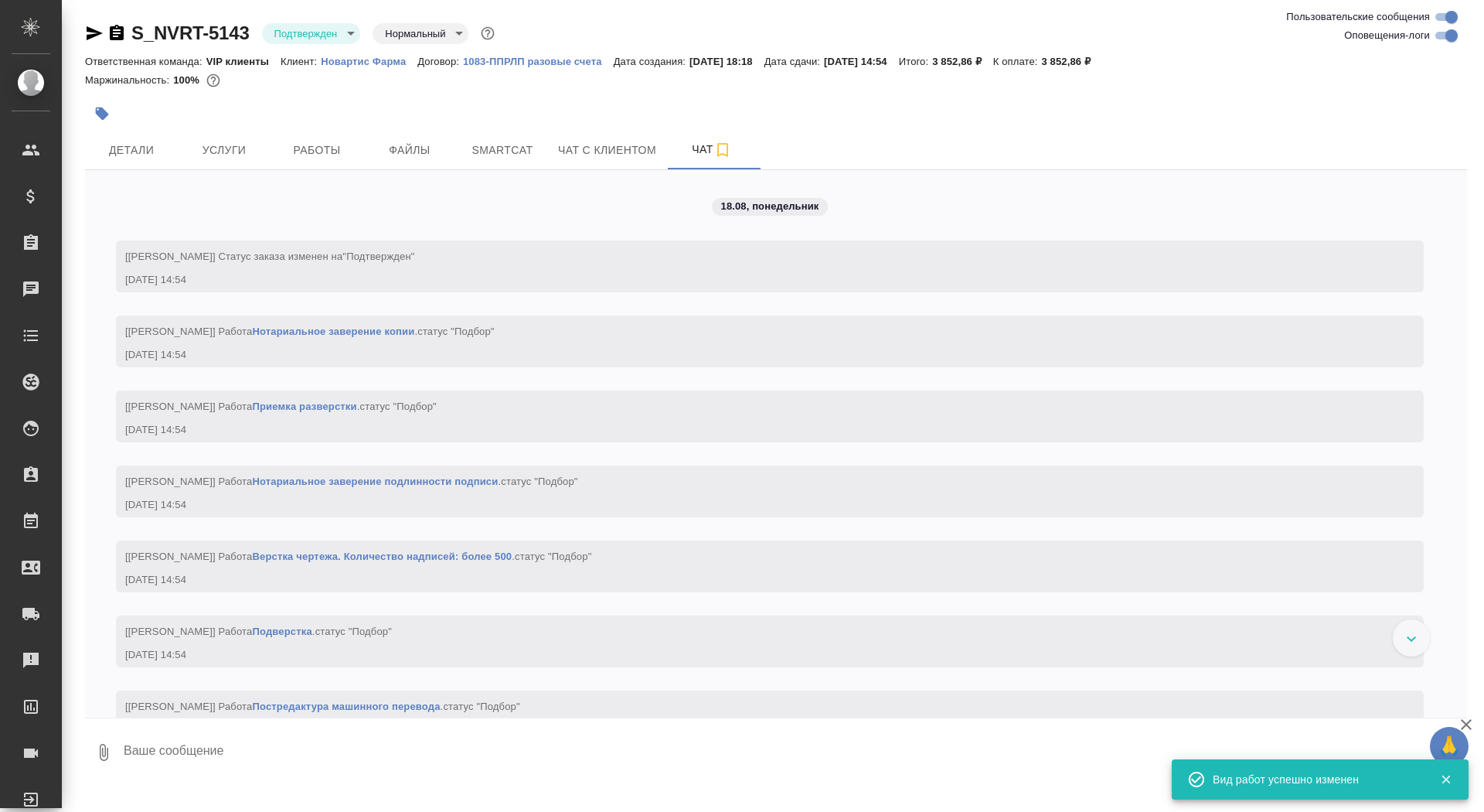
scroll to position [1347, 0]
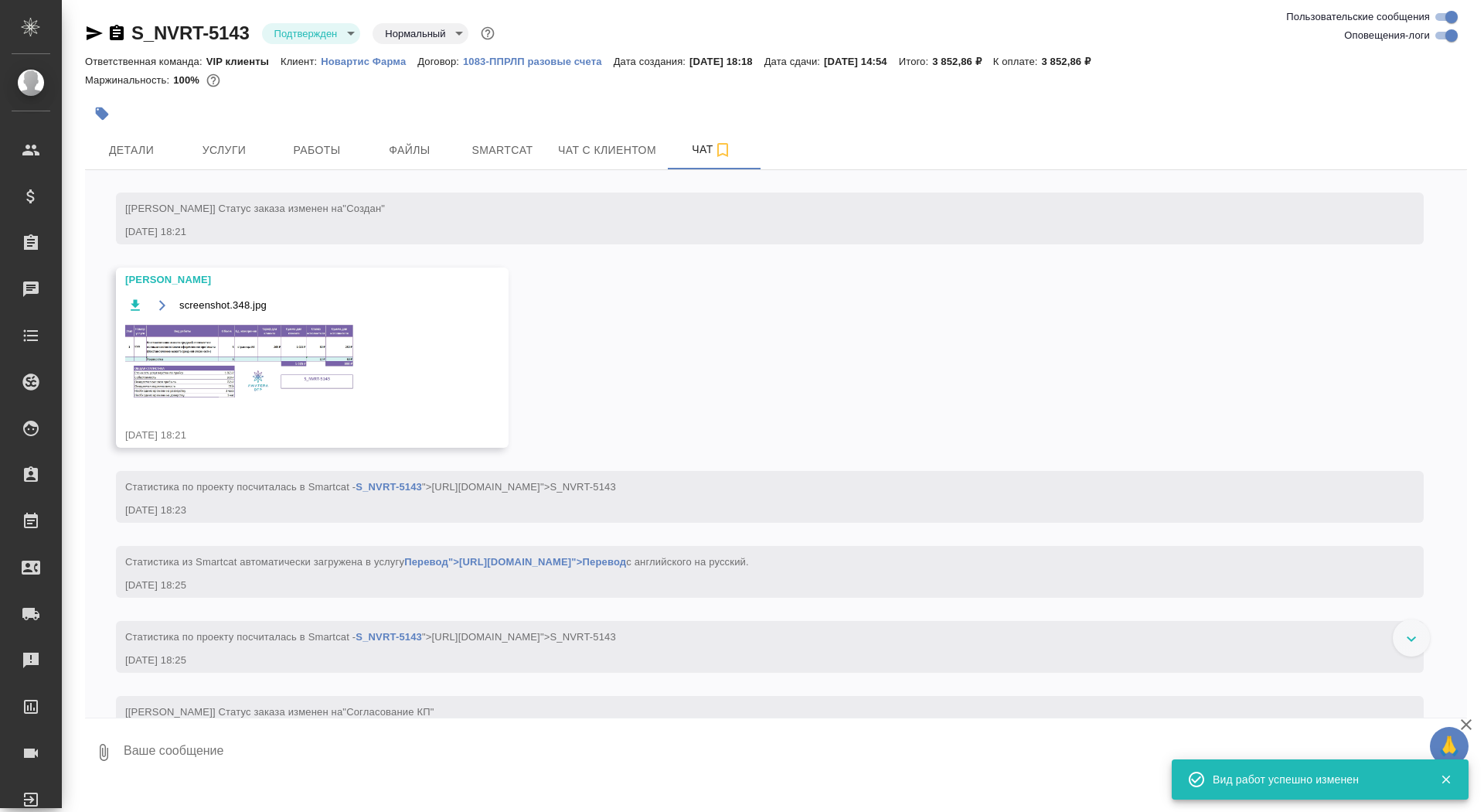
click at [238, 370] on img at bounding box center [240, 361] width 232 height 78
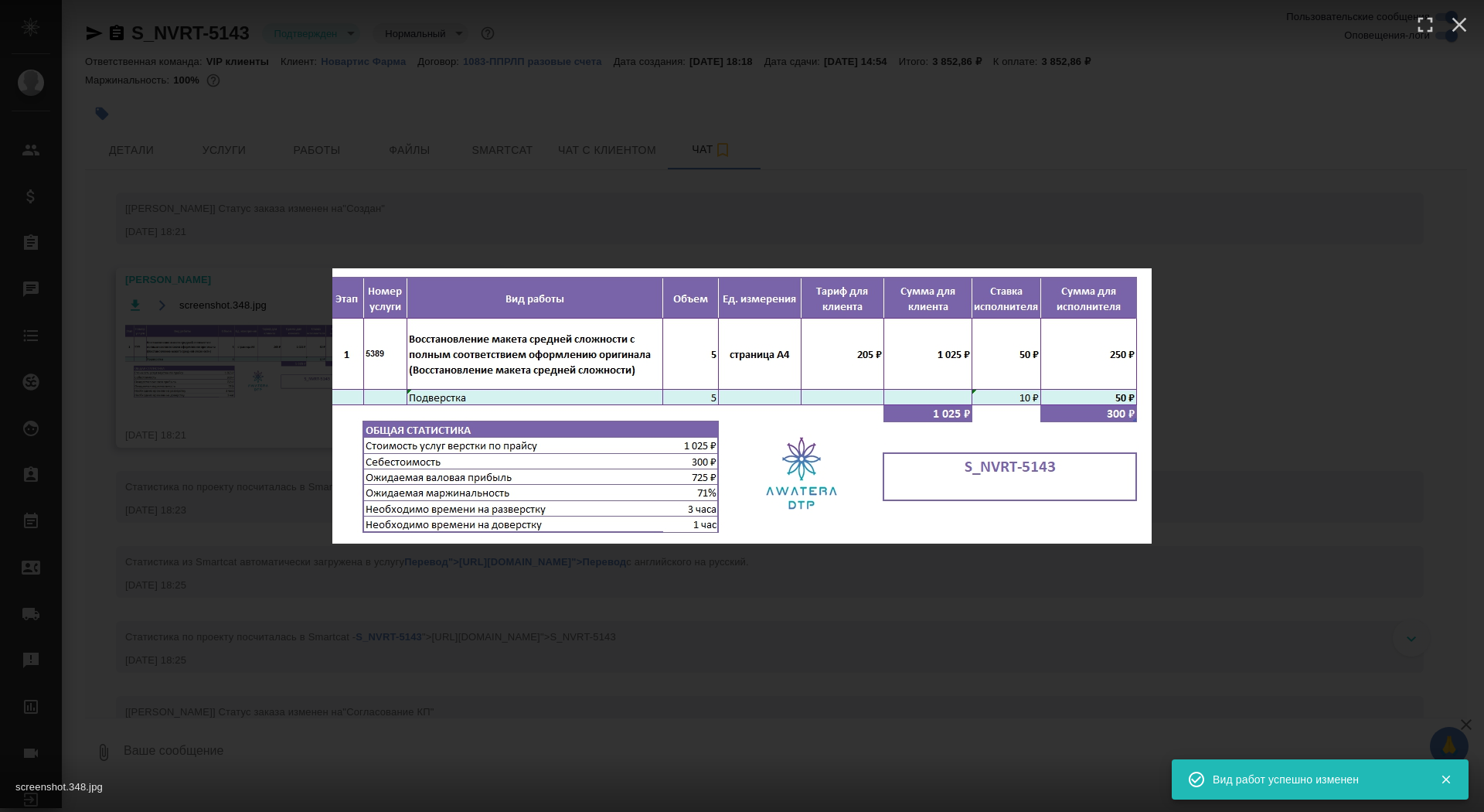
click at [194, 363] on div "screenshot.348.jpg 1 of 1" at bounding box center [742, 406] width 1484 height 812
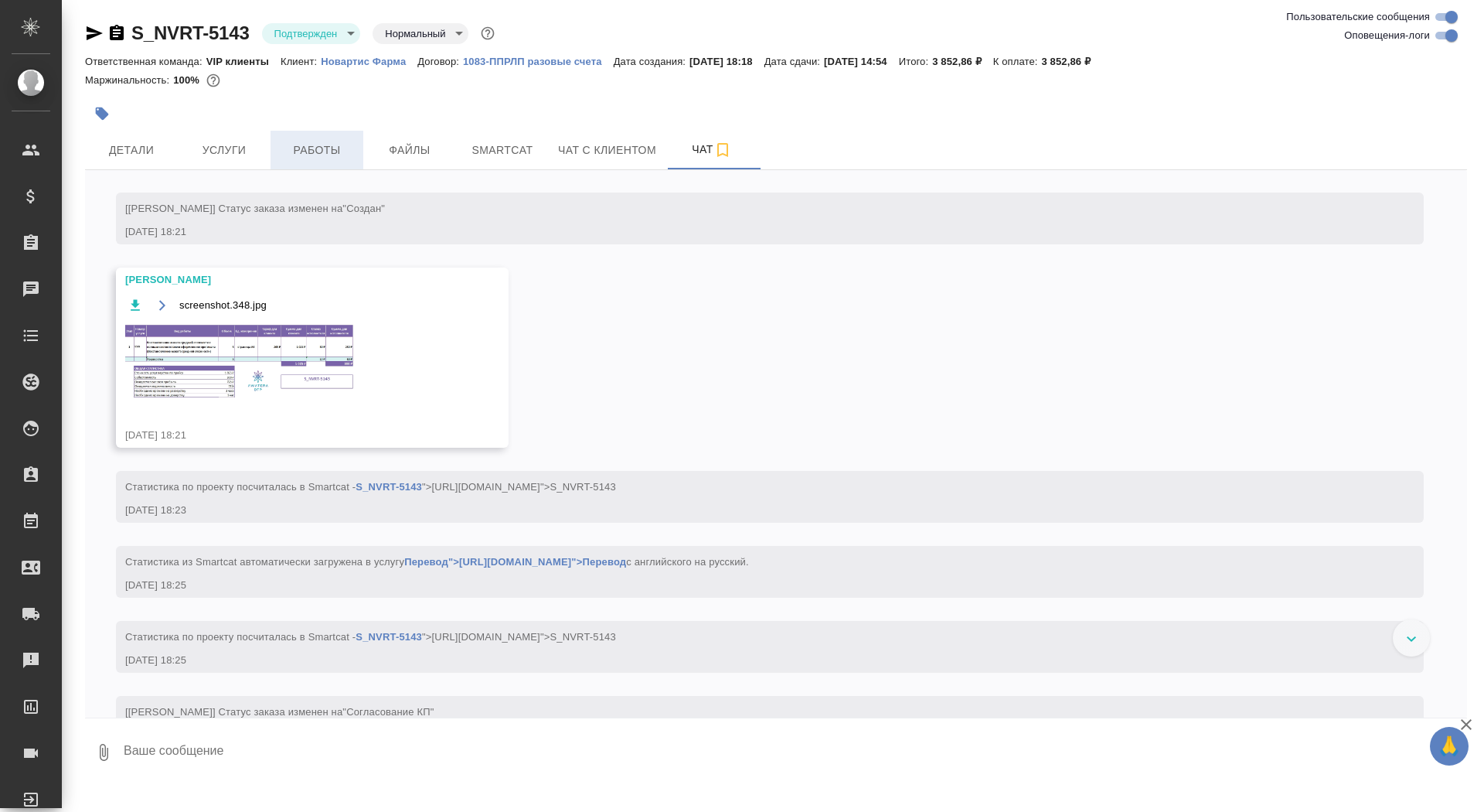
click at [343, 143] on span "Работы" at bounding box center [316, 151] width 74 height 20
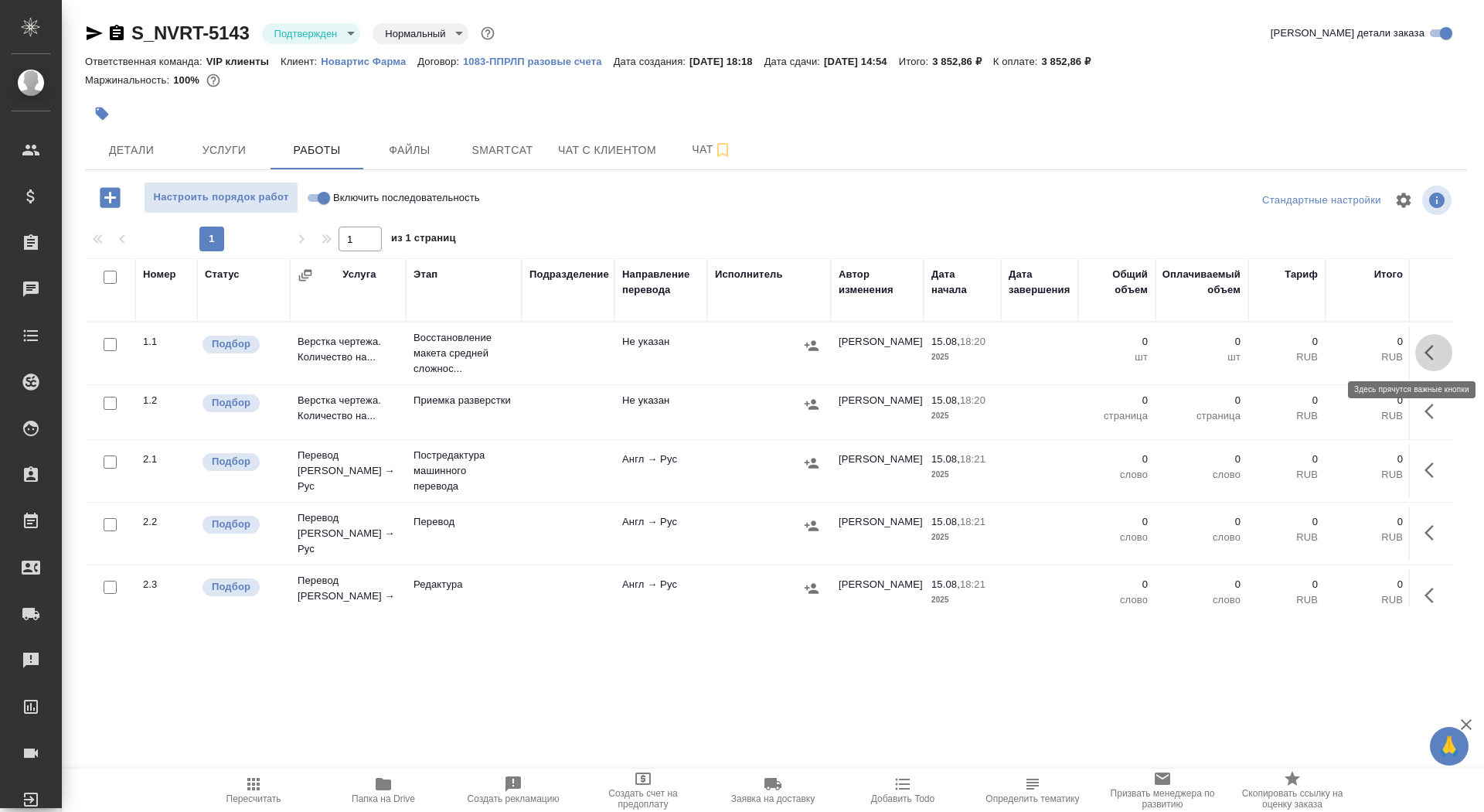
click at [1430, 353] on icon "button" at bounding box center [1434, 352] width 19 height 19
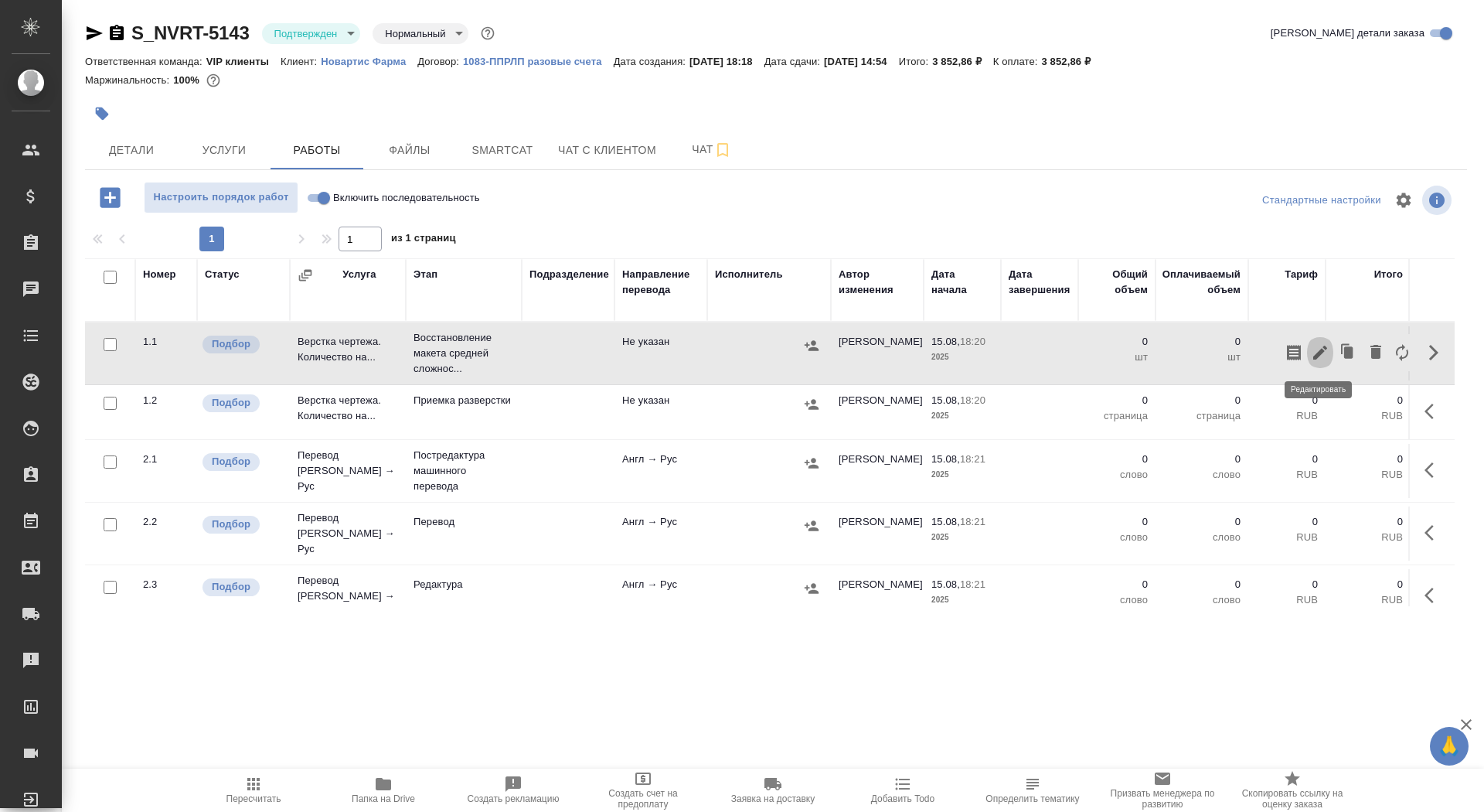
click at [1314, 359] on icon "button" at bounding box center [1320, 353] width 14 height 14
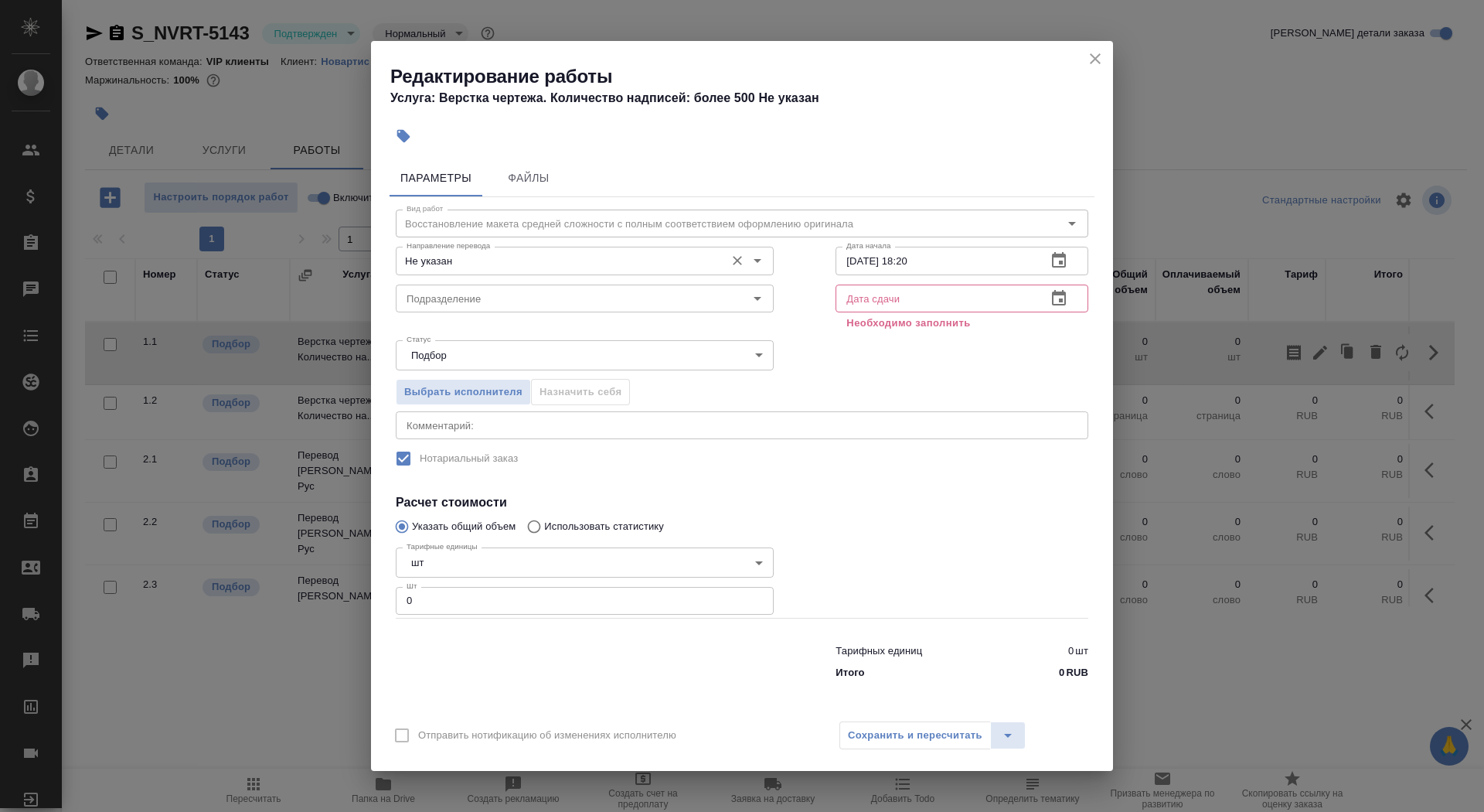
click at [575, 247] on div "Не указан Направление перевода" at bounding box center [585, 260] width 378 height 28
click at [574, 254] on input "Не указан" at bounding box center [559, 260] width 317 height 19
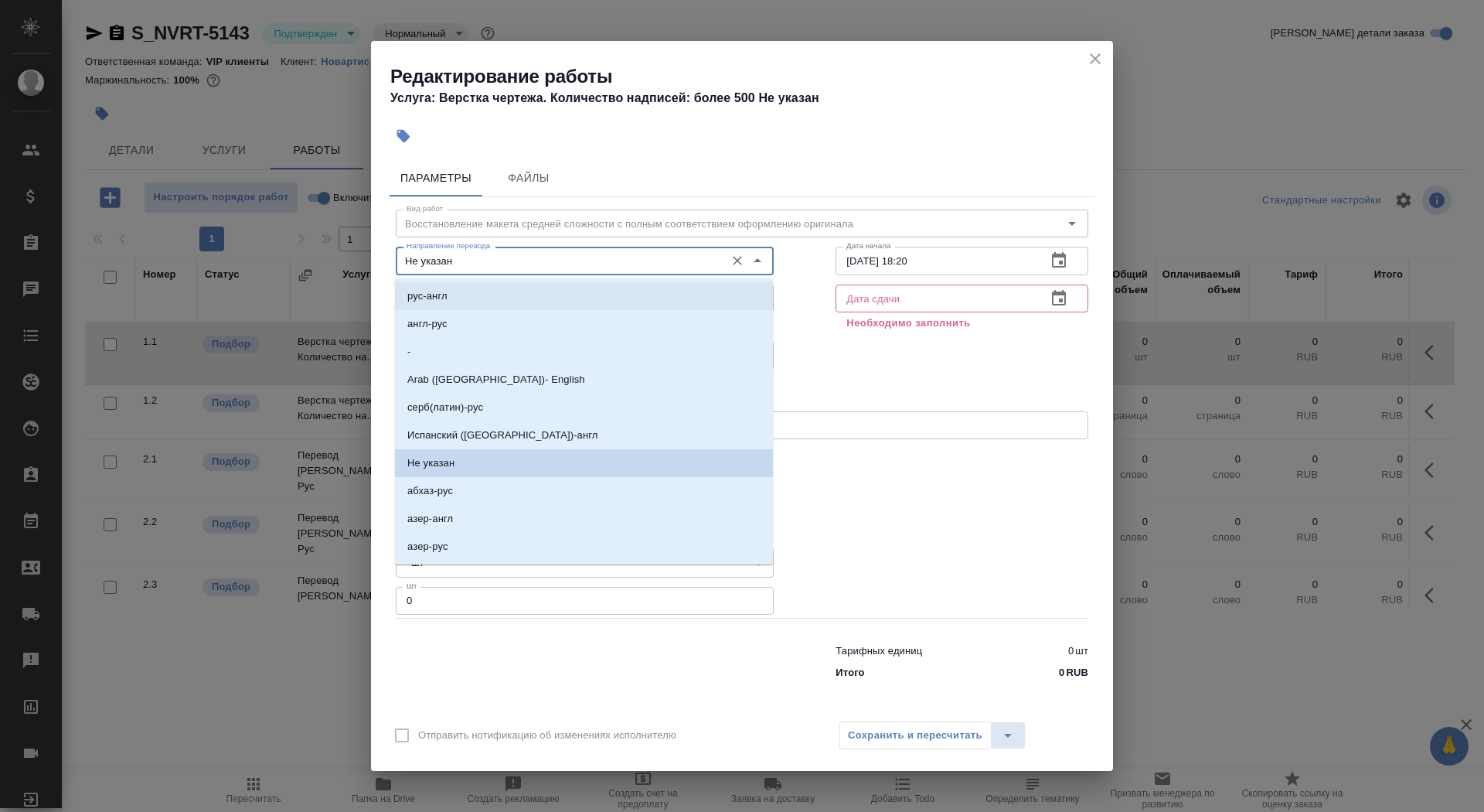
click at [574, 303] on li "рус-англ" at bounding box center [584, 296] width 378 height 28
type input "рус-англ"
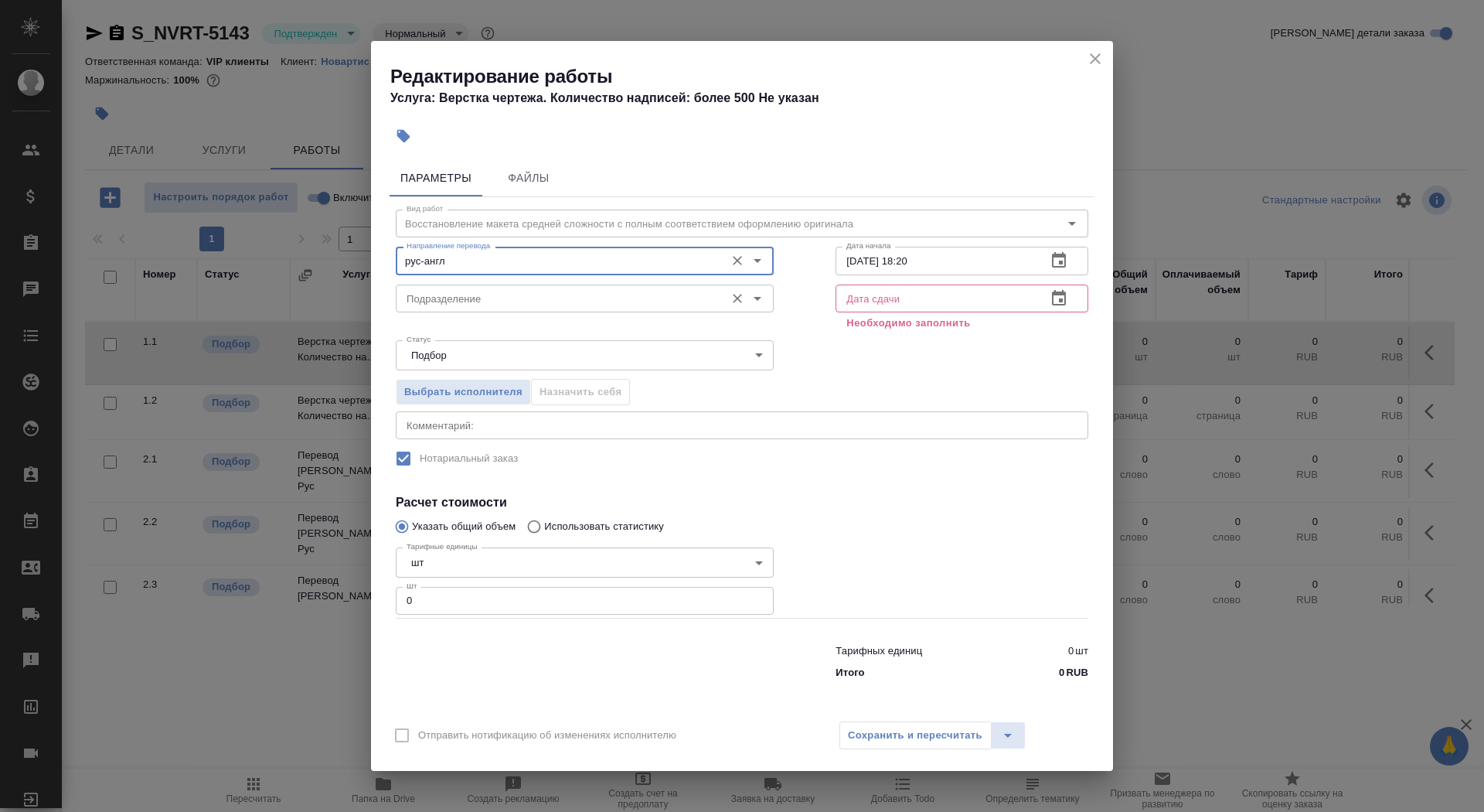
click at [566, 298] on input "Подразделение" at bounding box center [559, 298] width 317 height 19
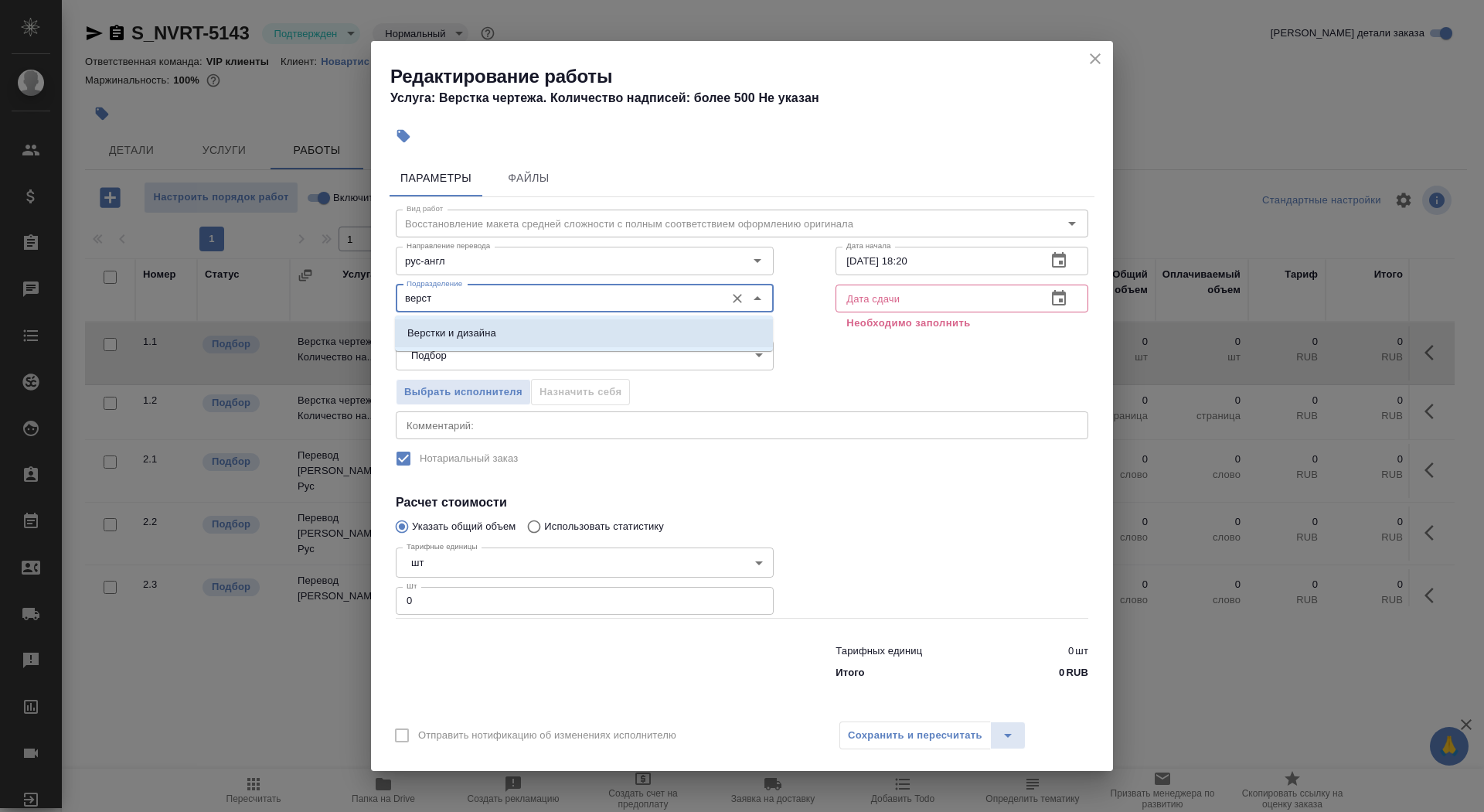
click at [571, 332] on li "Верстки и дизайна" at bounding box center [584, 333] width 378 height 28
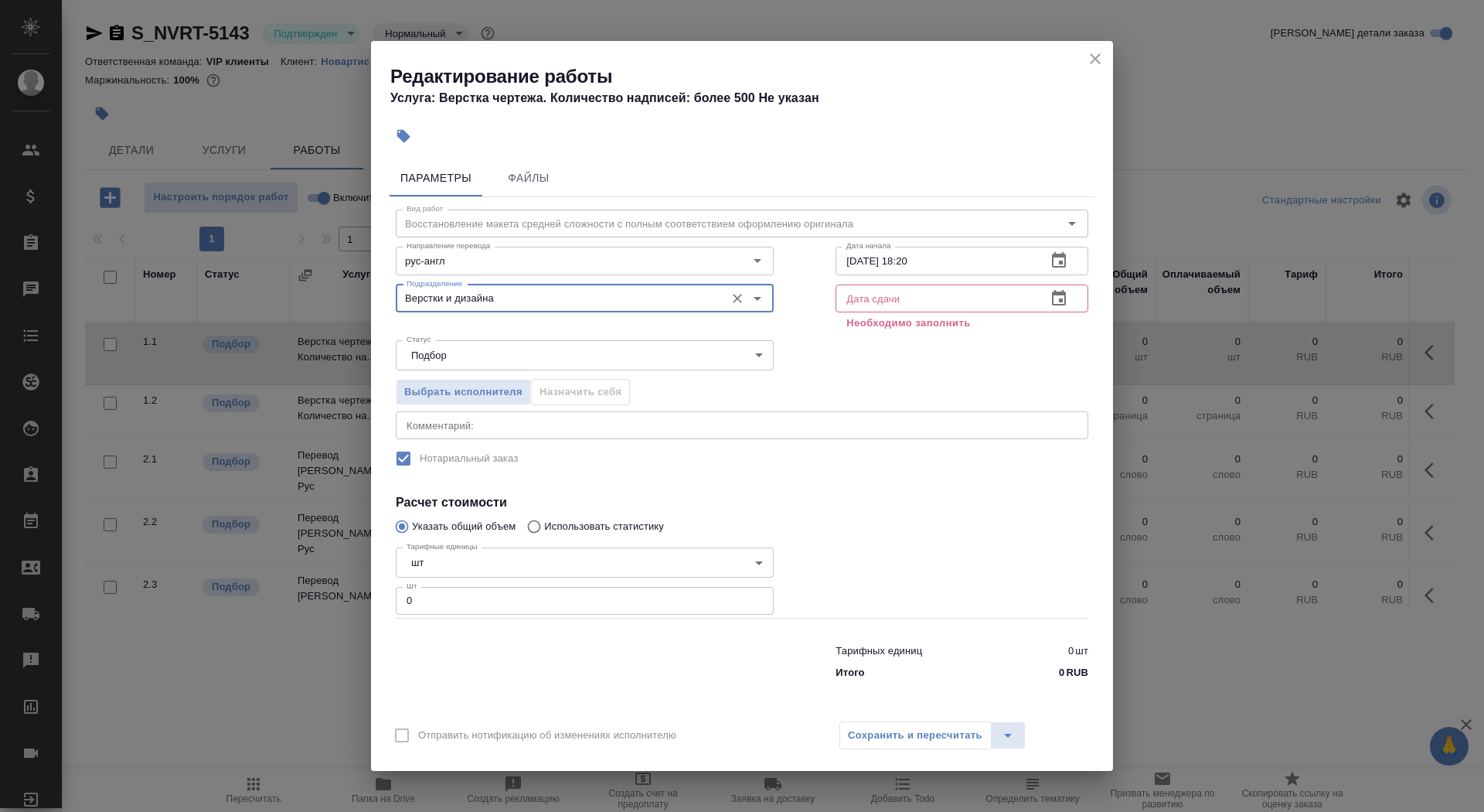
type input "Верстки и дизайна"
click at [504, 560] on body "🙏 .cls-1 fill:#fff; AWATERA Saydasheva Dilyara Клиенты Спецификации Заказы 0 Ча…" at bounding box center [742, 406] width 1484 height 812
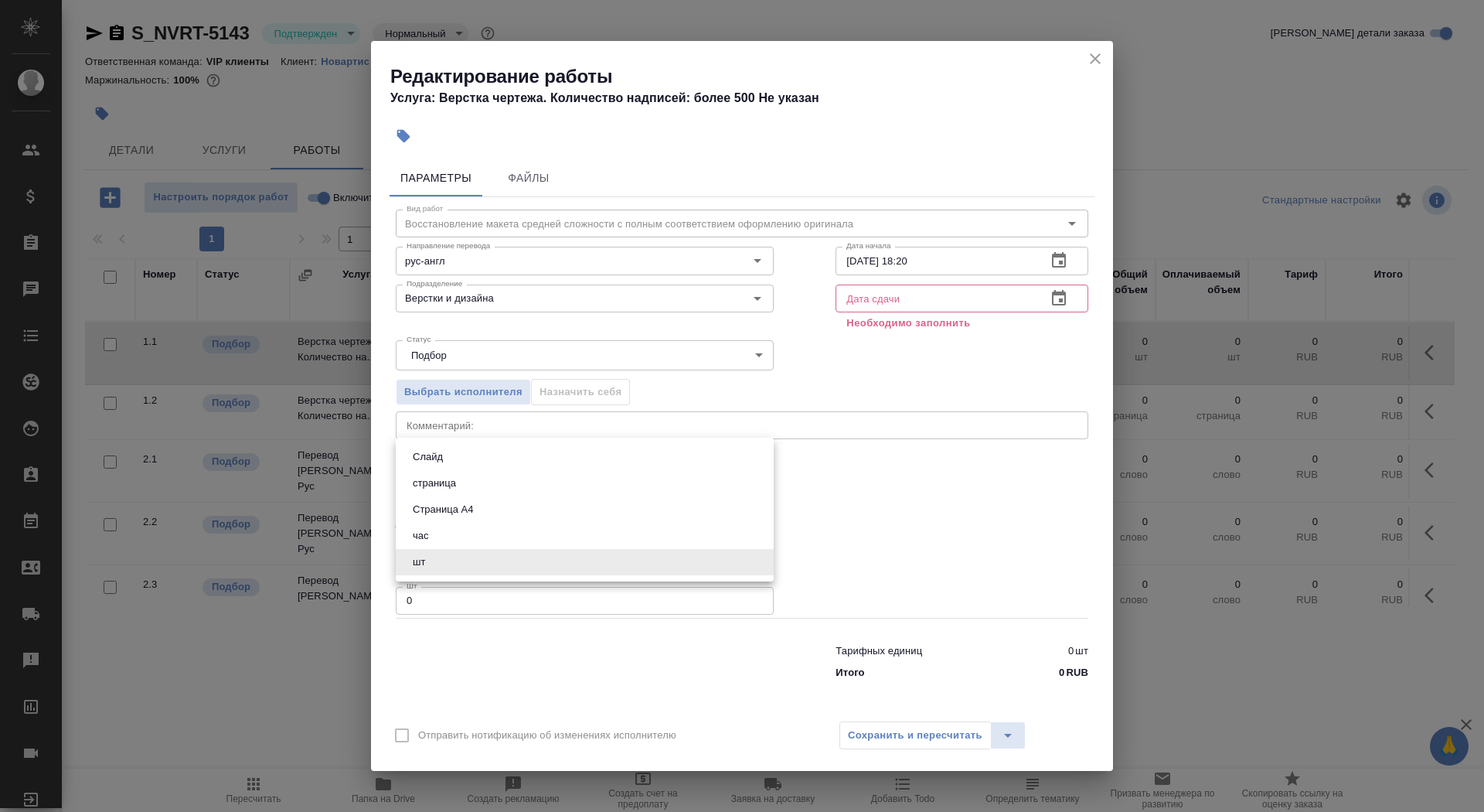
click at [498, 510] on li "Страница А4" at bounding box center [585, 509] width 378 height 27
type input "5f036ec4e16dec2d6b59c8ff"
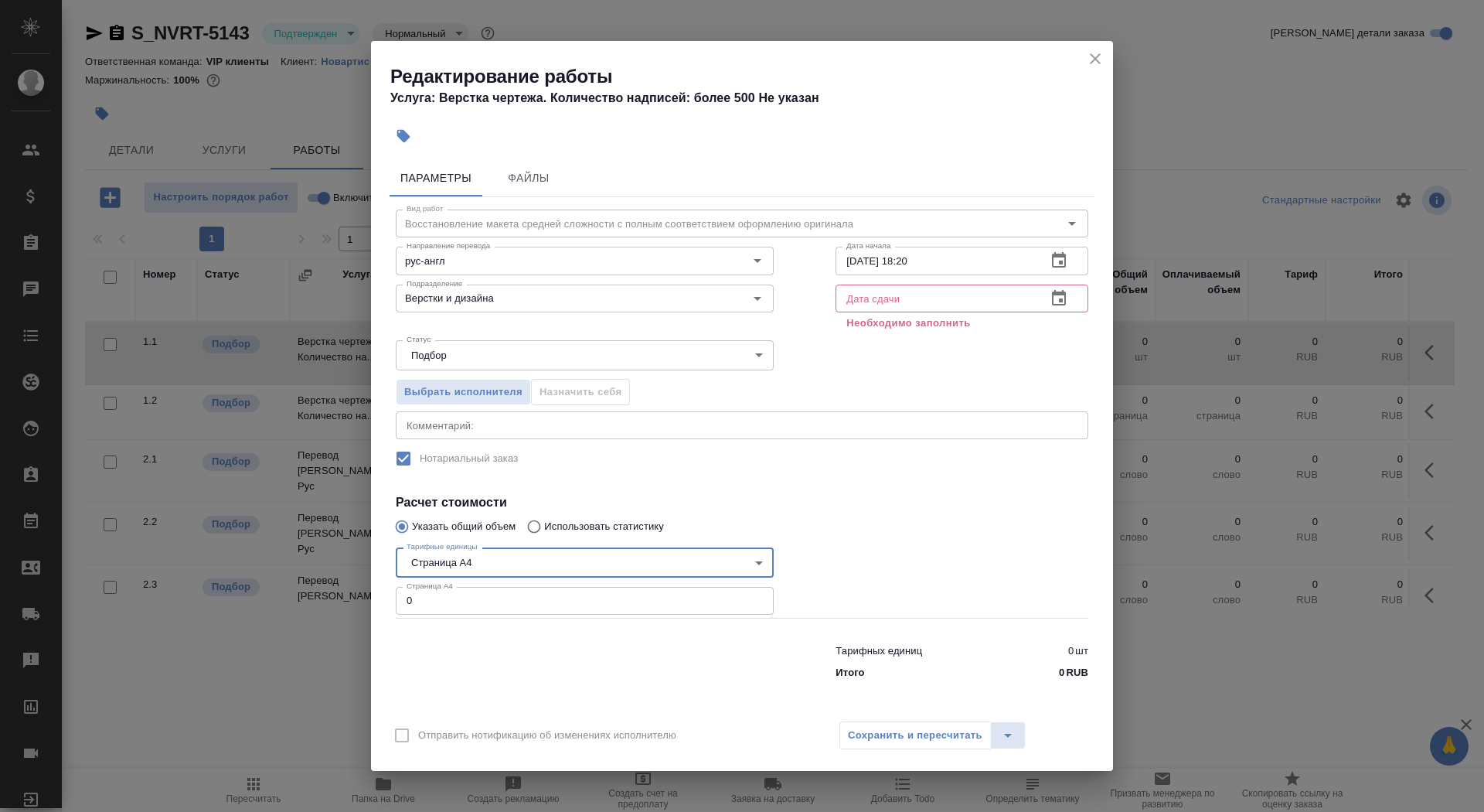
click at [494, 603] on input "0" at bounding box center [585, 600] width 378 height 28
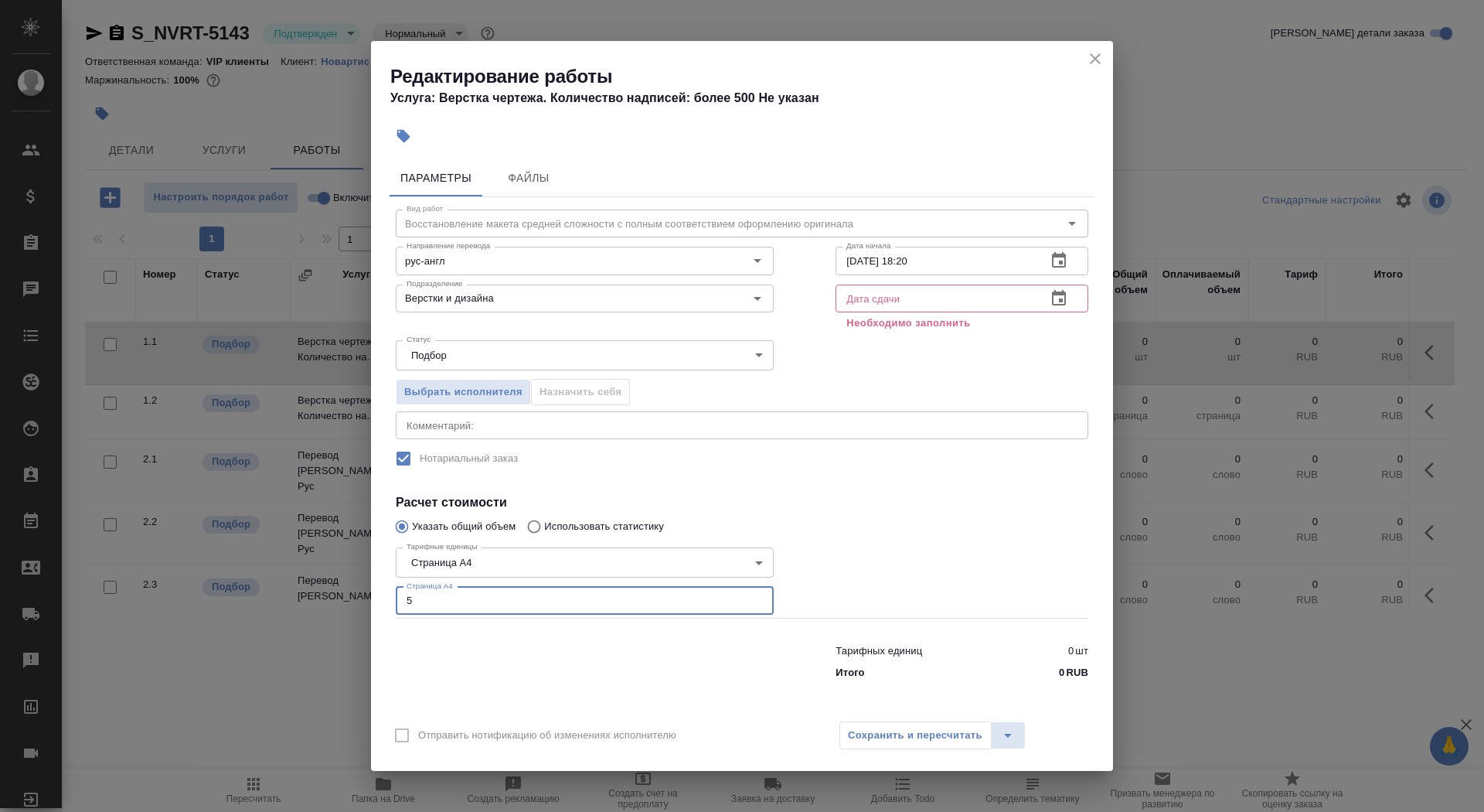
type input "5"
click at [1061, 296] on icon "button" at bounding box center [1058, 298] width 19 height 19
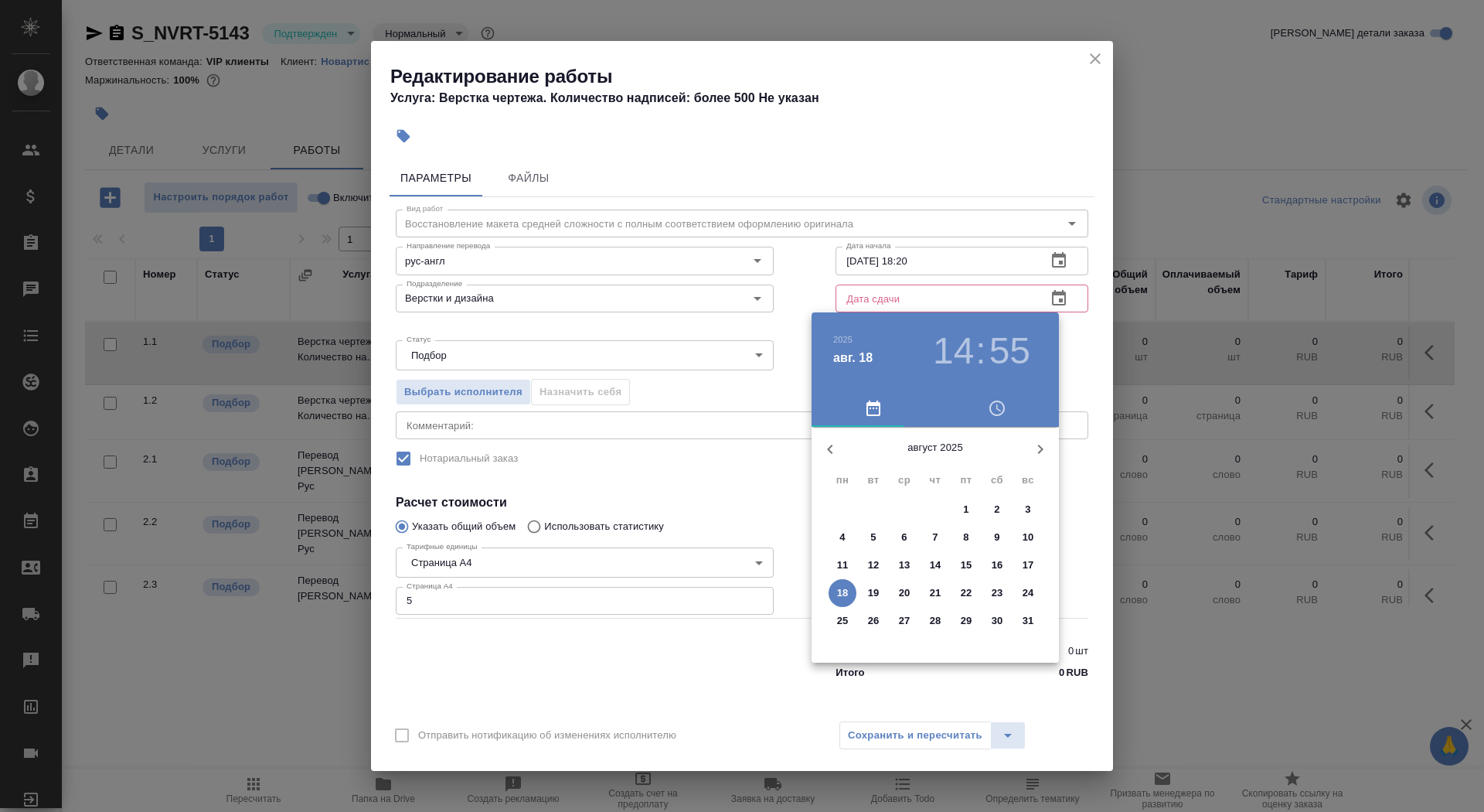
click at [933, 242] on div at bounding box center [742, 406] width 1484 height 812
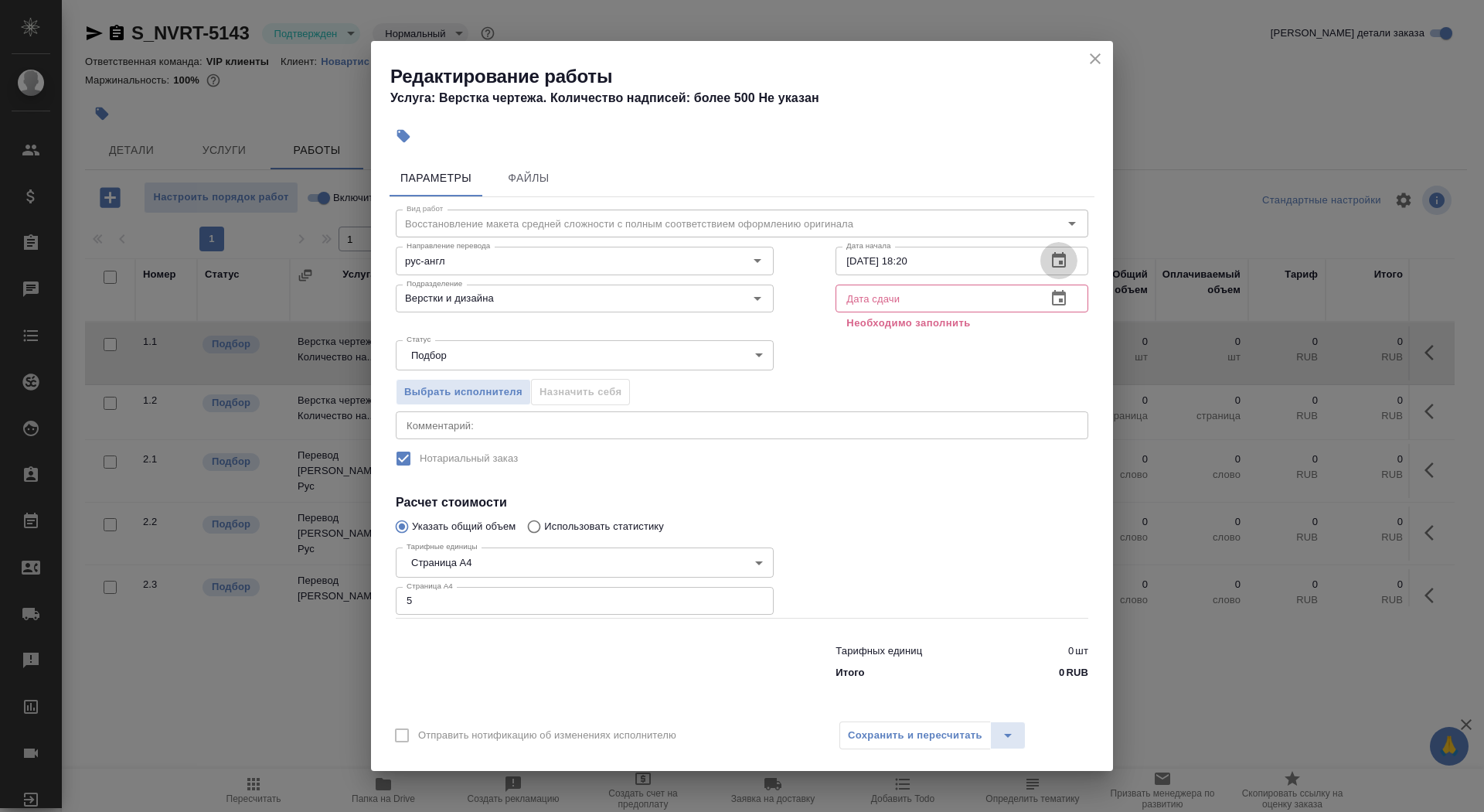
click at [1055, 253] on icon "button" at bounding box center [1059, 260] width 14 height 16
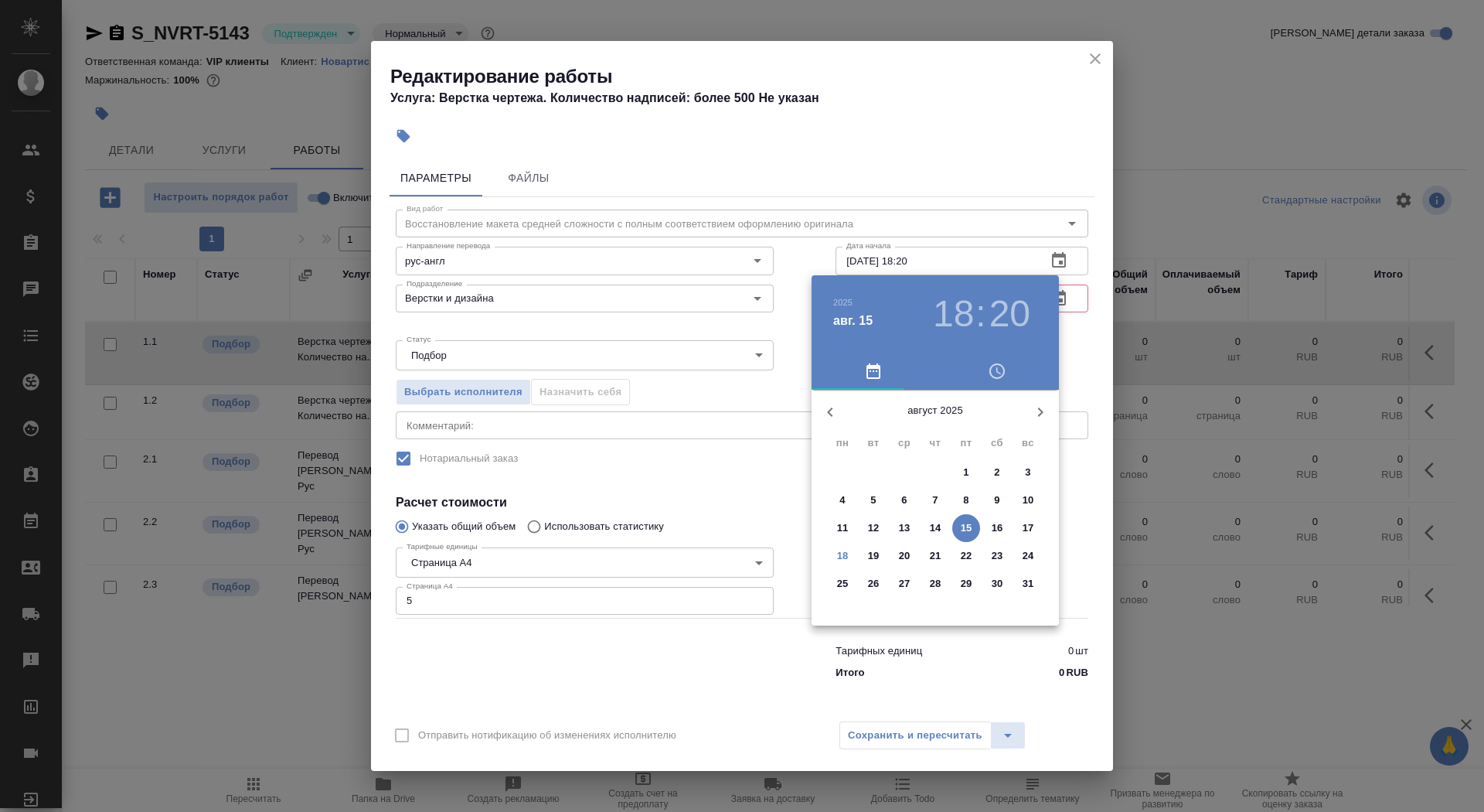
click at [842, 553] on p "18" at bounding box center [843, 556] width 12 height 16
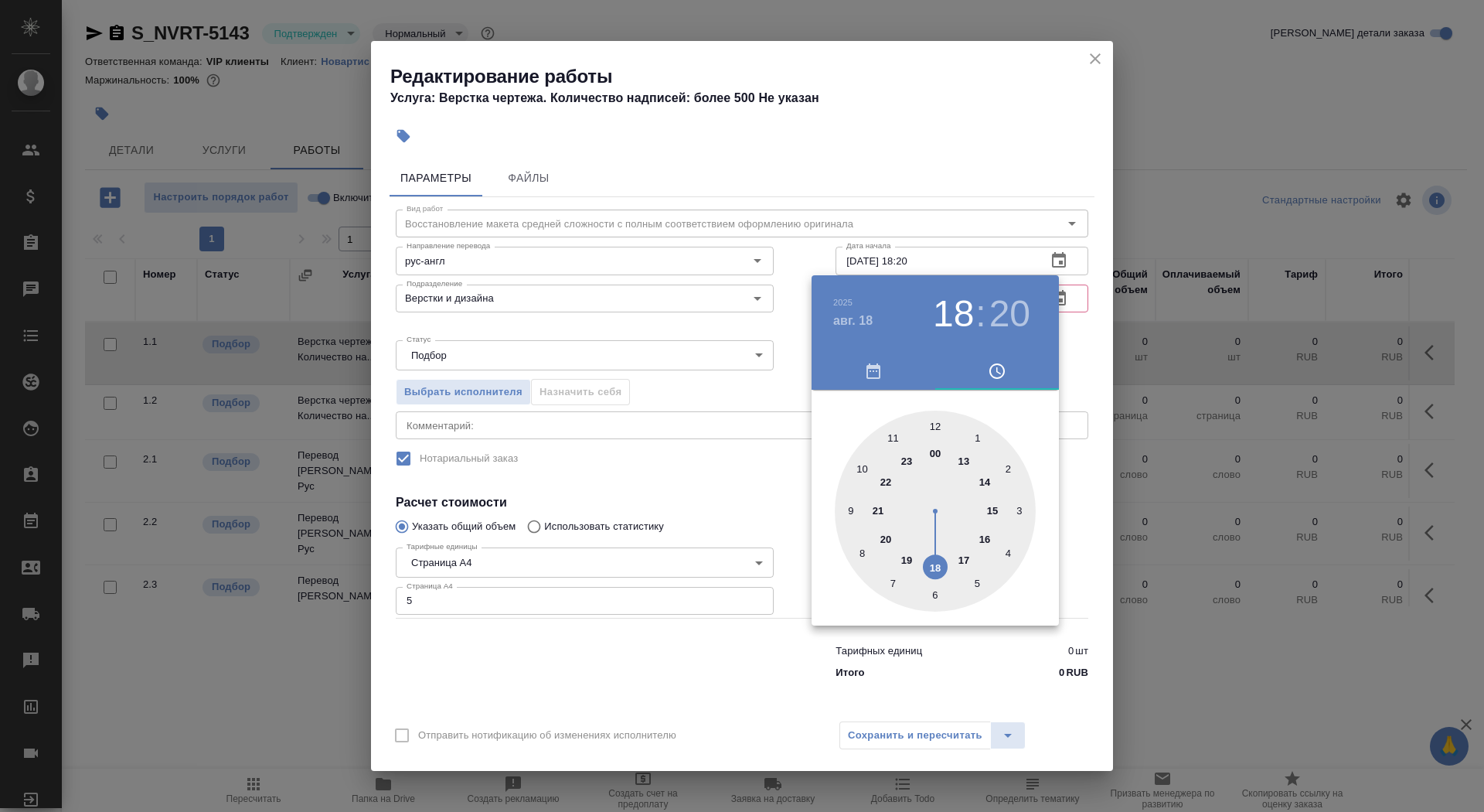
click at [991, 505] on div at bounding box center [935, 511] width 201 height 201
type input "18.08.2025 15:00"
click at [934, 425] on div at bounding box center [935, 511] width 201 height 201
click at [757, 464] on div at bounding box center [742, 406] width 1484 height 812
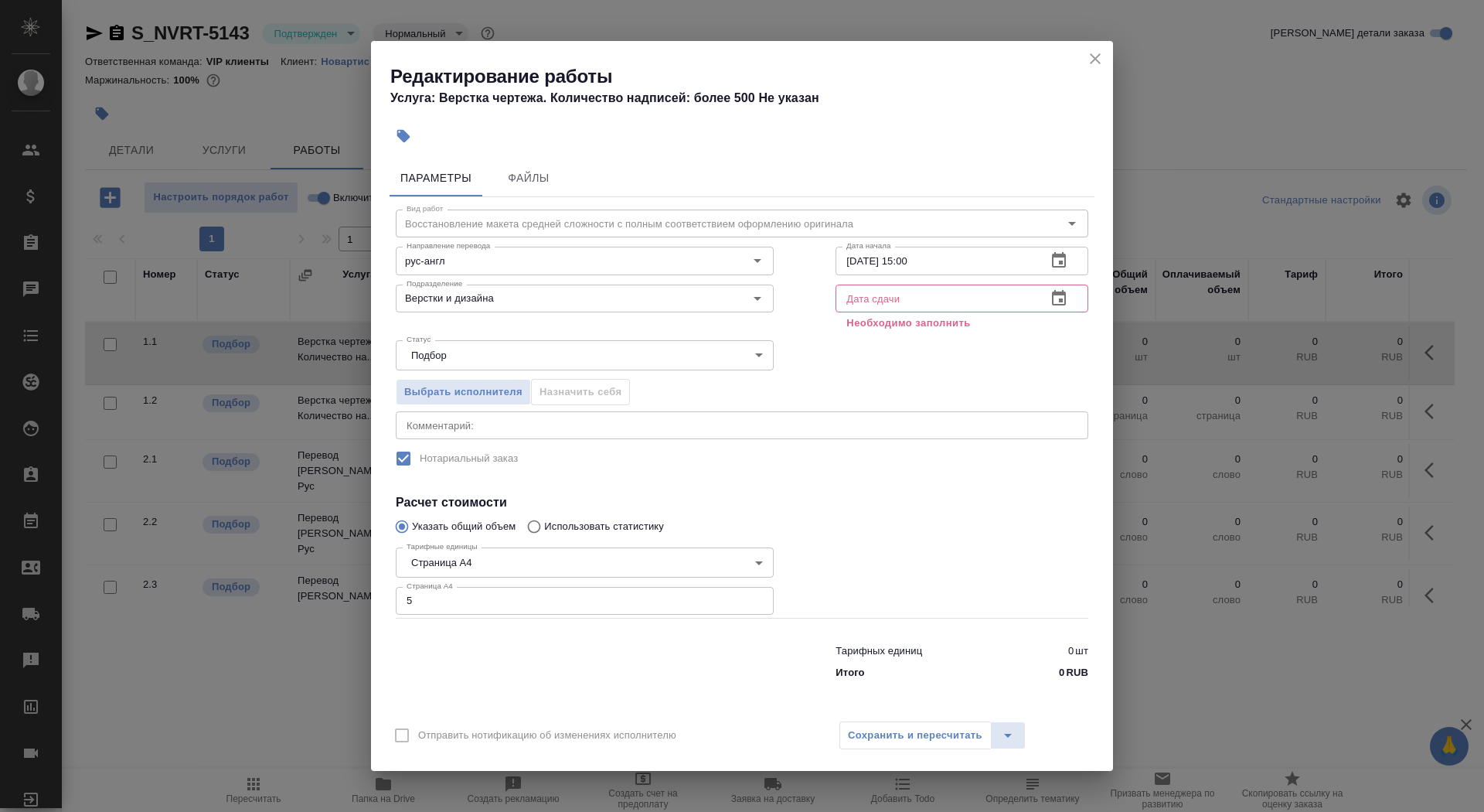
click at [1059, 302] on icon "button" at bounding box center [1059, 298] width 14 height 16
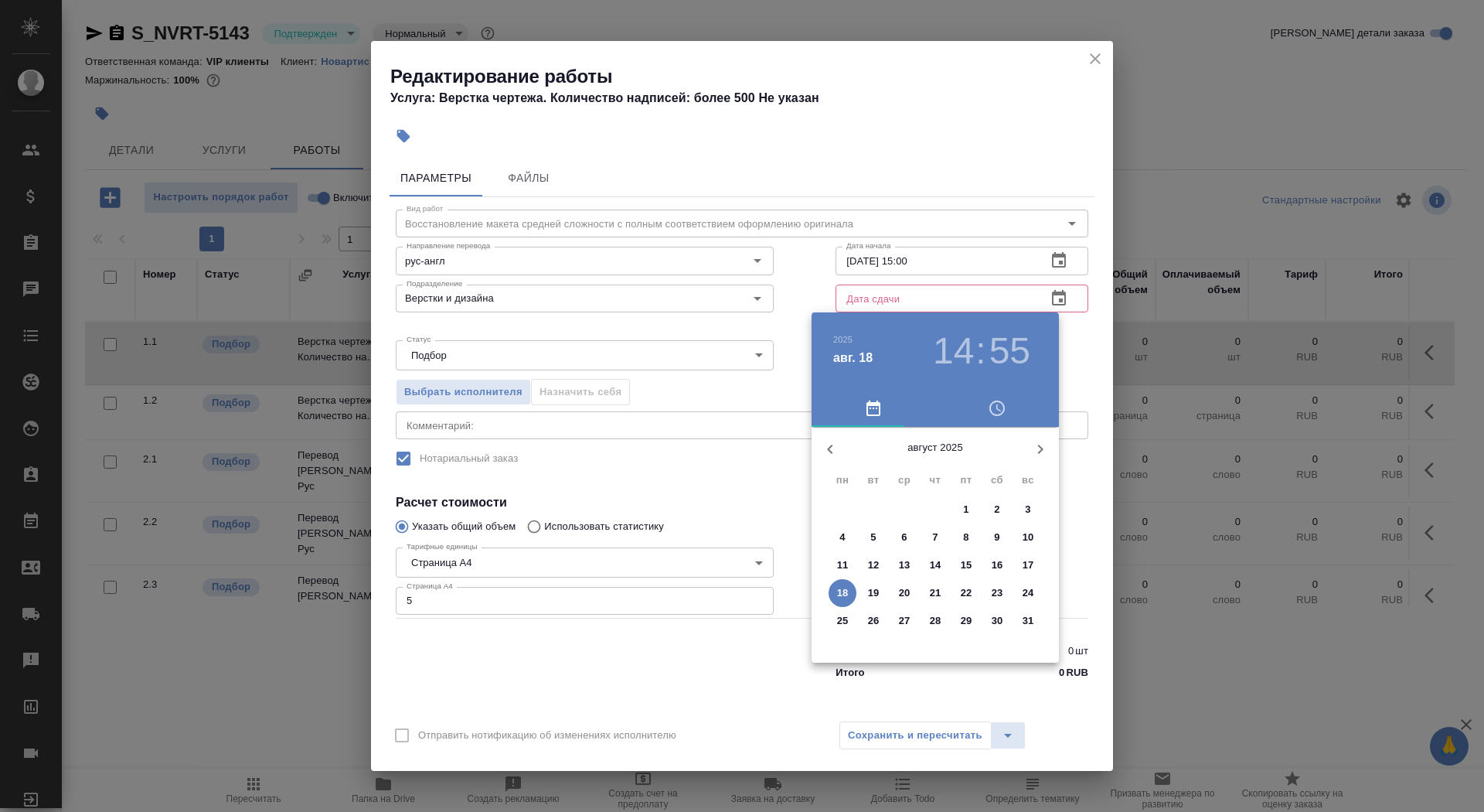
click at [846, 586] on p "18" at bounding box center [843, 593] width 12 height 16
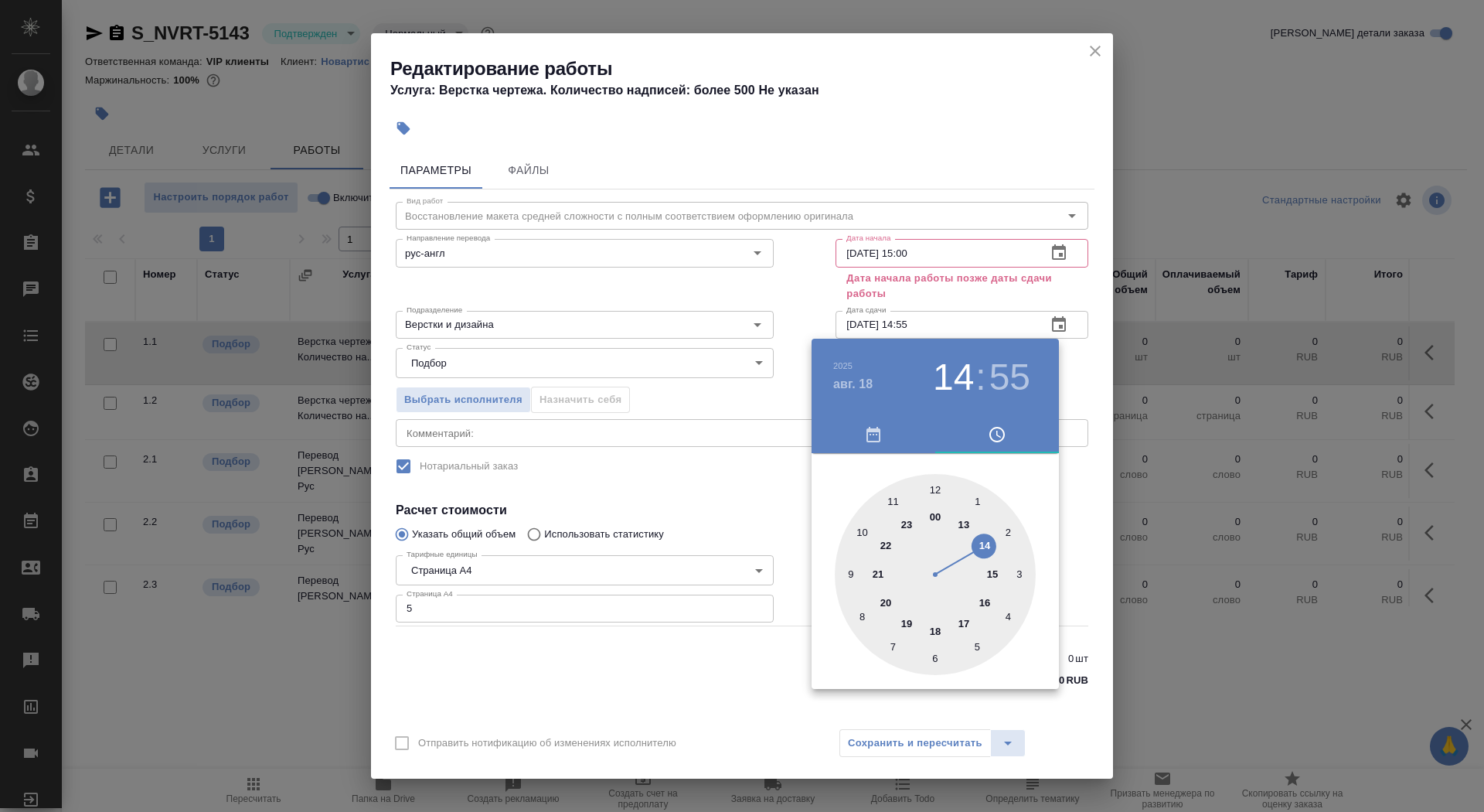
click at [932, 629] on div at bounding box center [935, 575] width 201 height 201
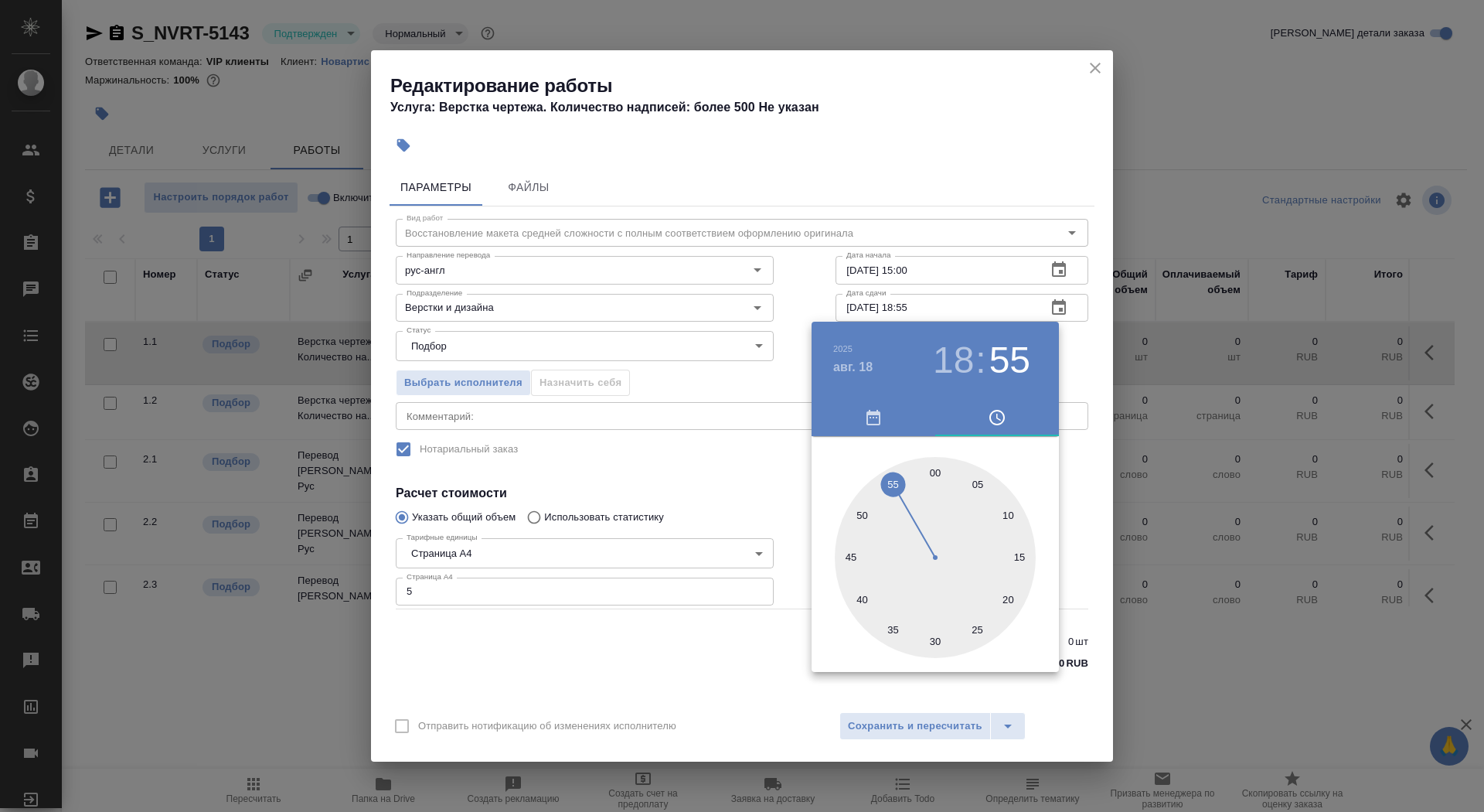
type input "[DATE] 18:00"
click at [936, 467] on div at bounding box center [935, 558] width 201 height 201
click at [713, 483] on div at bounding box center [742, 406] width 1484 height 812
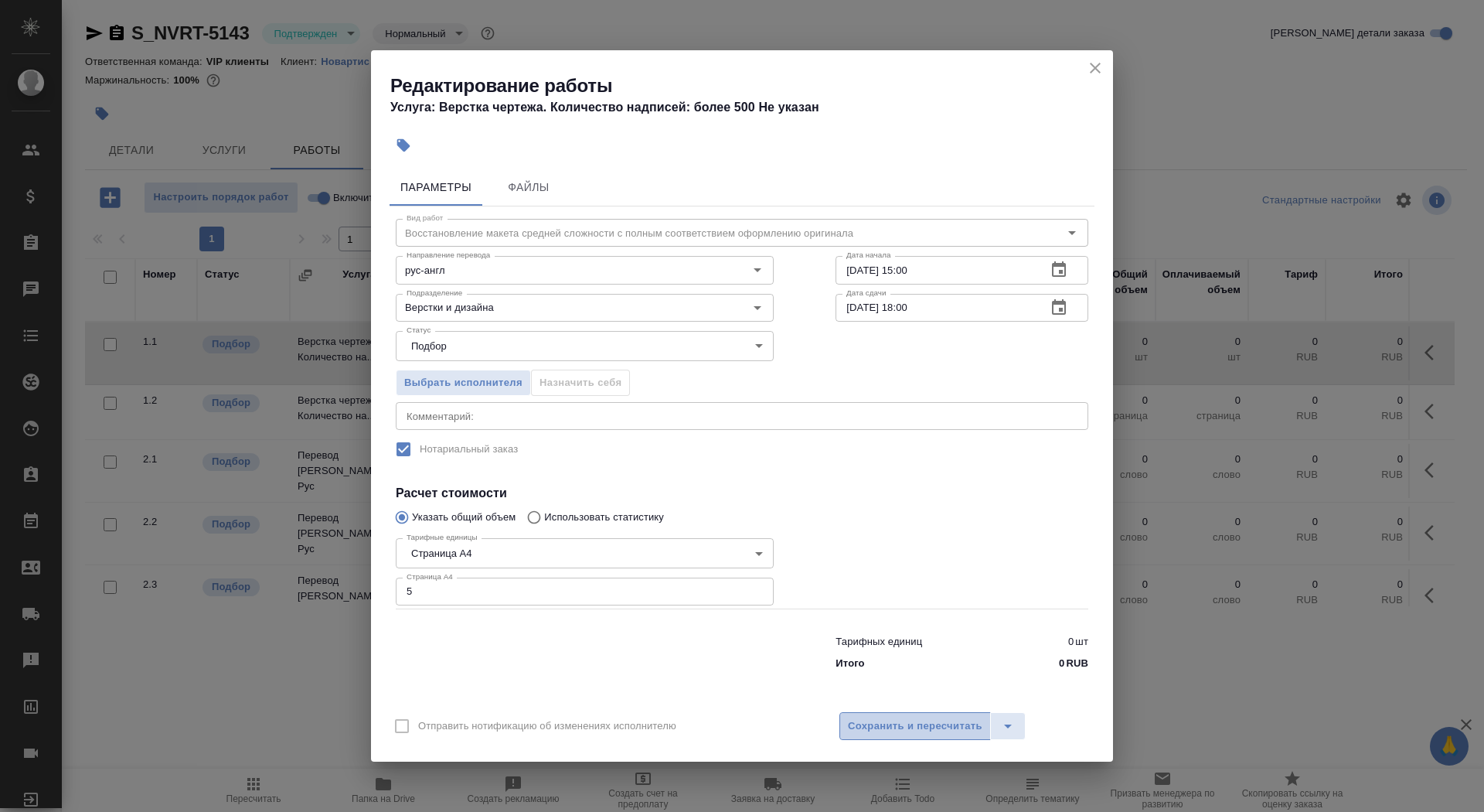
click at [888, 733] on span "Сохранить и пересчитать" at bounding box center [914, 726] width 134 height 18
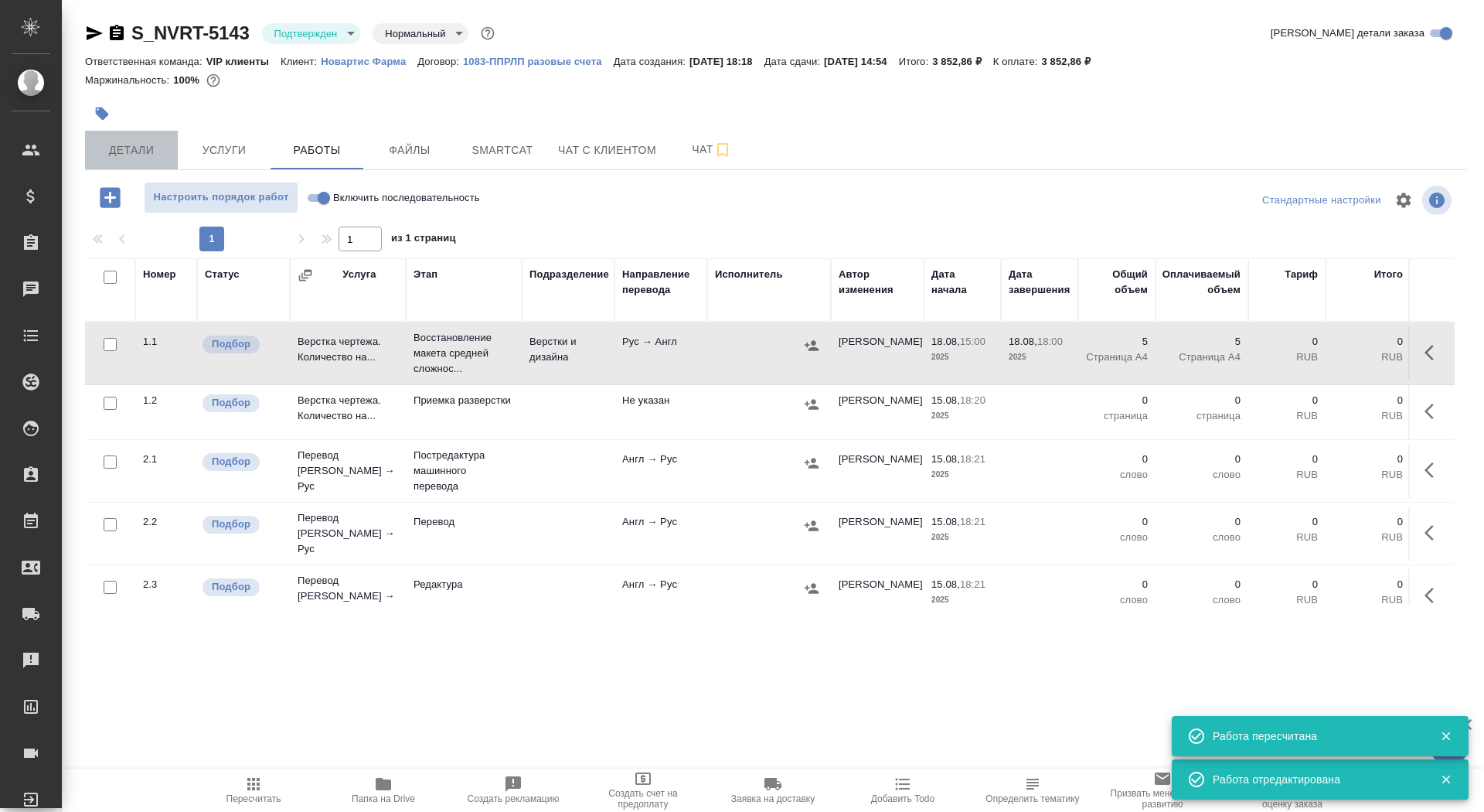
click at [127, 149] on span "Детали" at bounding box center [131, 151] width 74 height 20
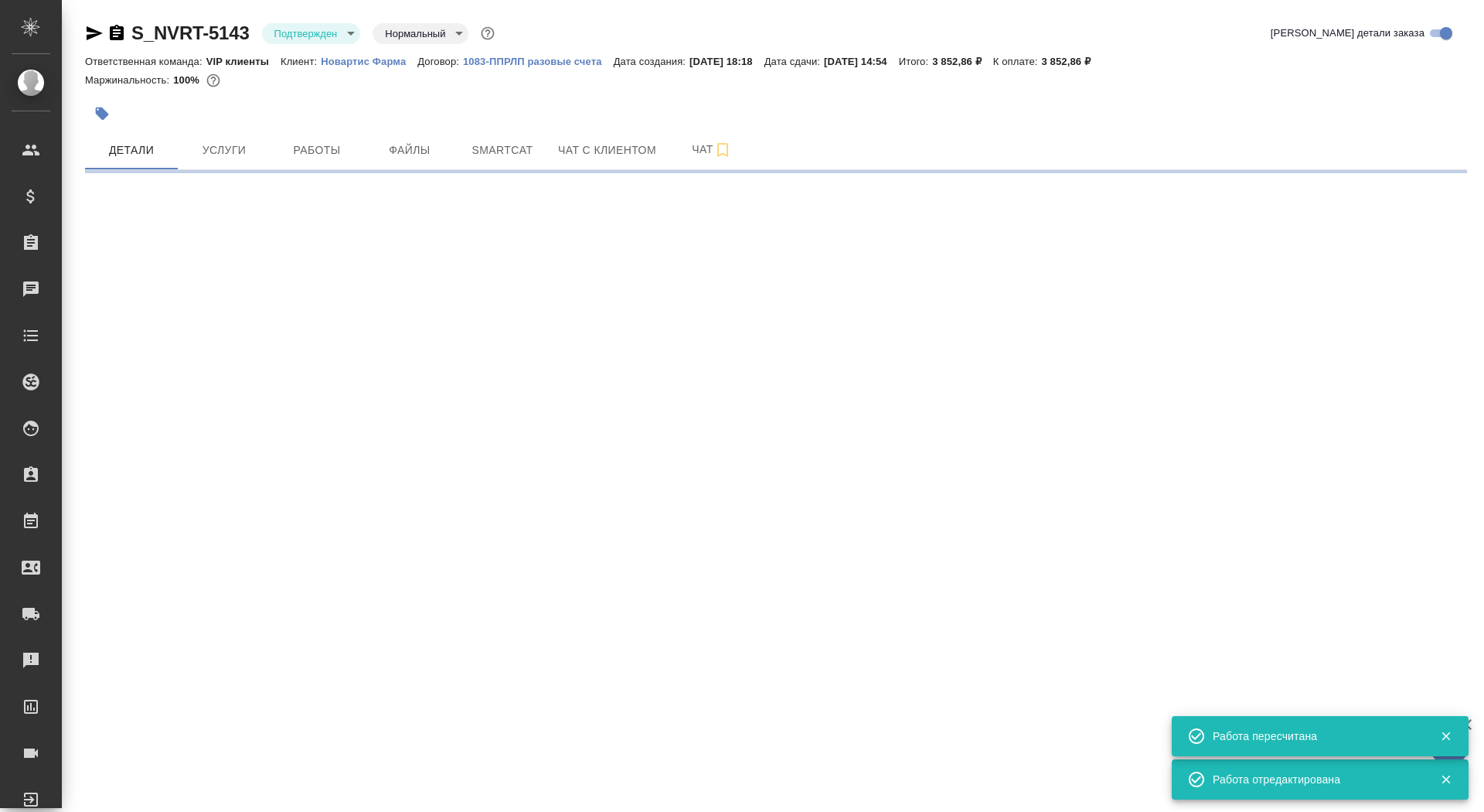
select select "RU"
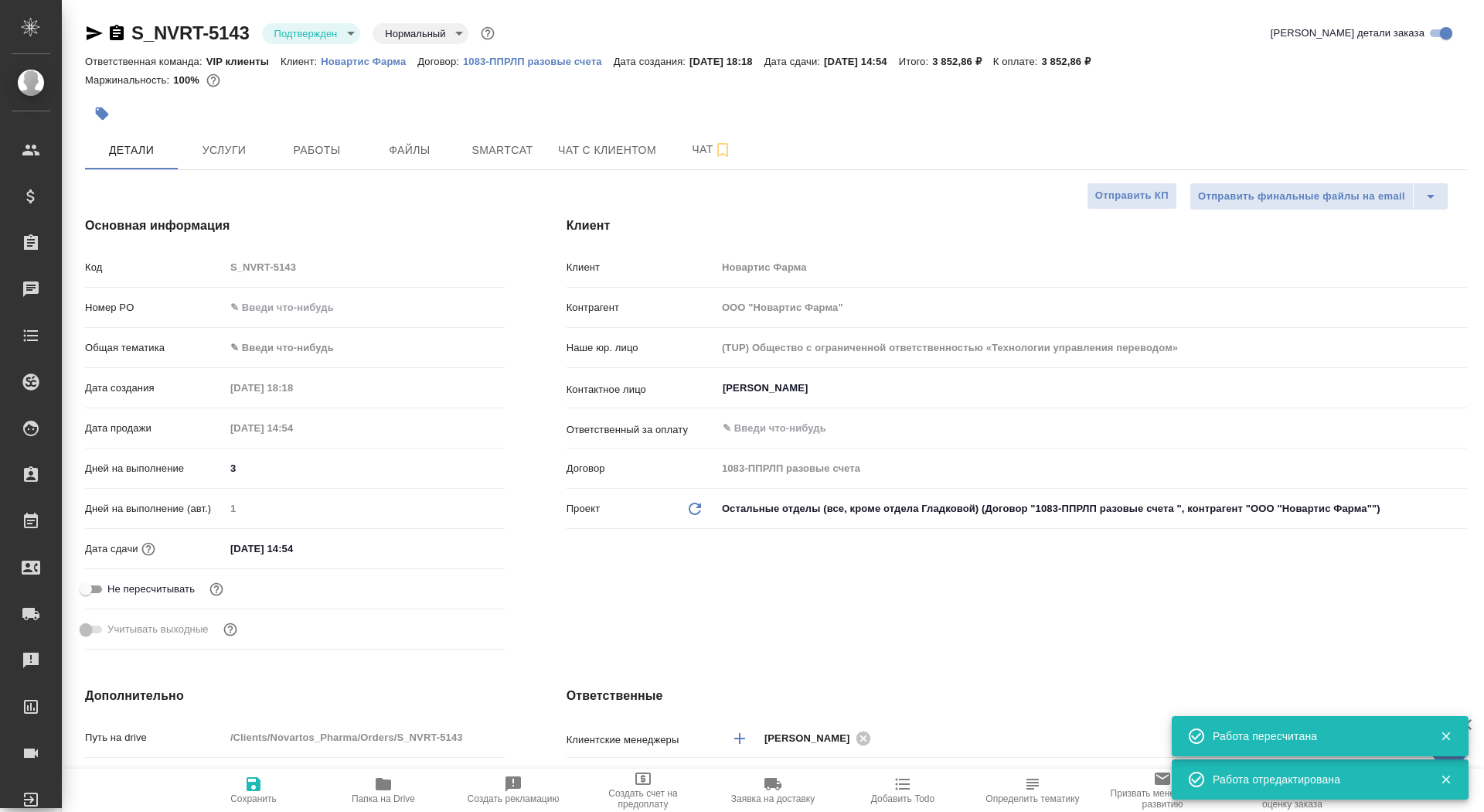
type textarea "x"
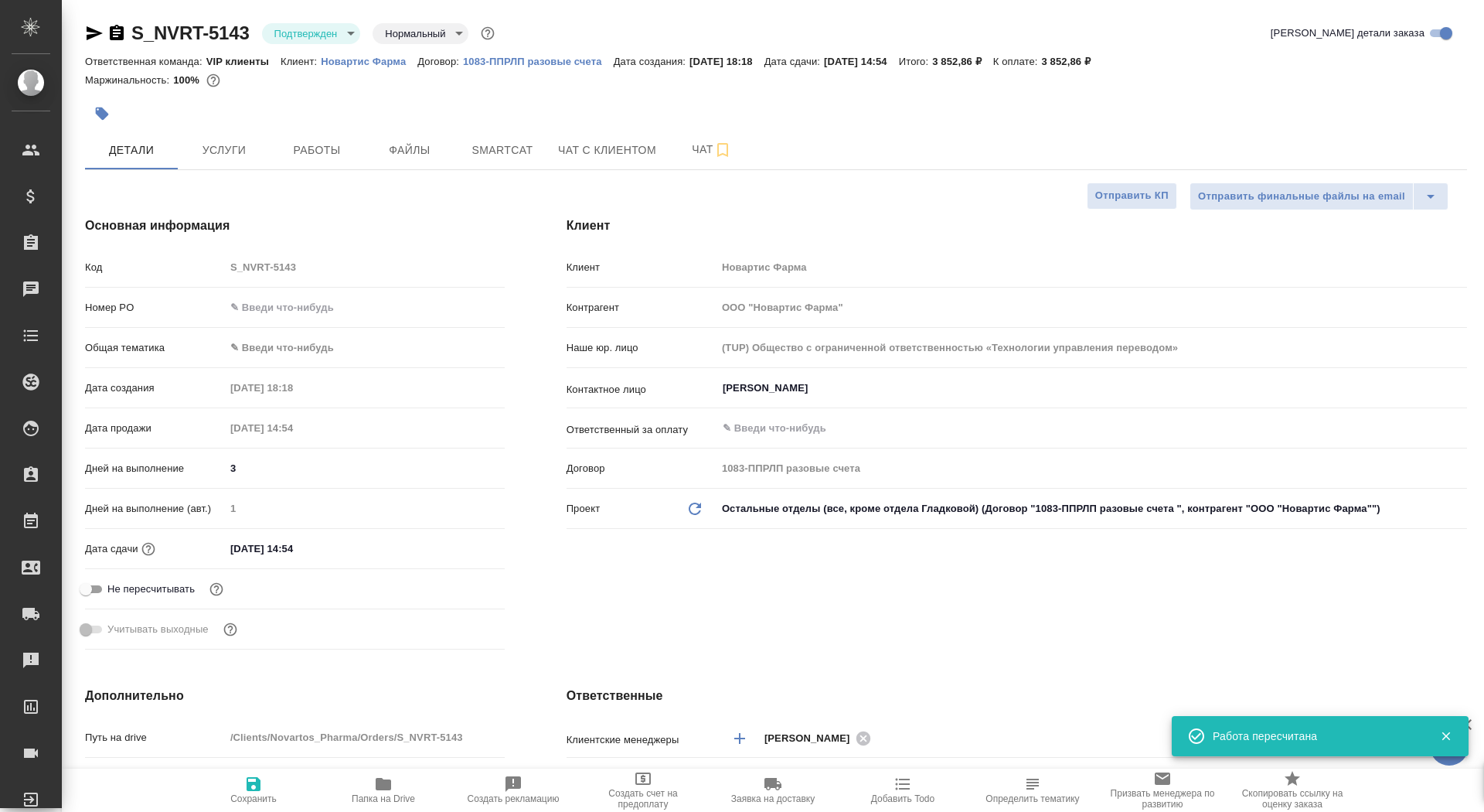
click at [324, 547] on input "19.08.2025 14:54" at bounding box center [292, 548] width 135 height 23
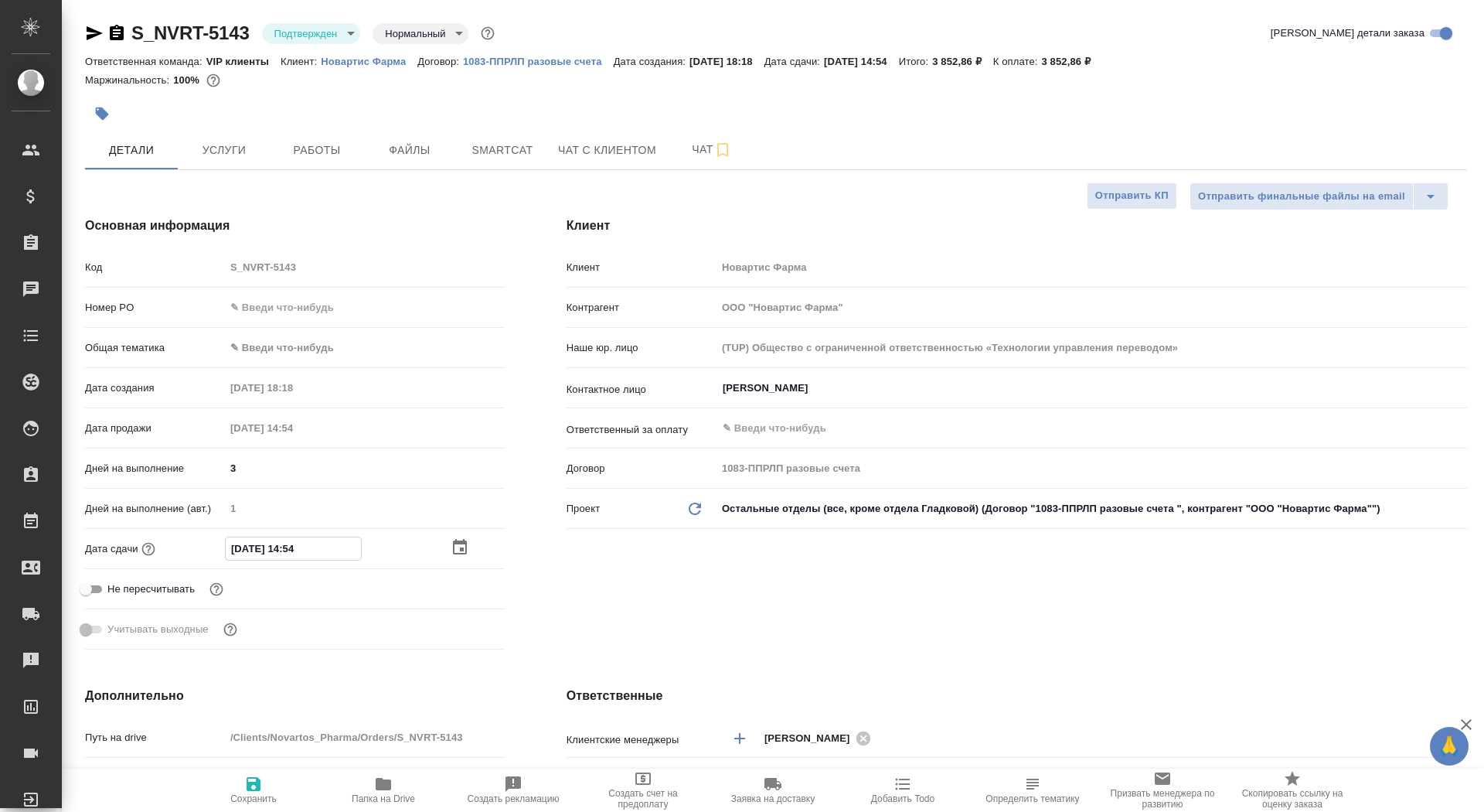
click at [455, 554] on icon "button" at bounding box center [460, 547] width 14 height 16
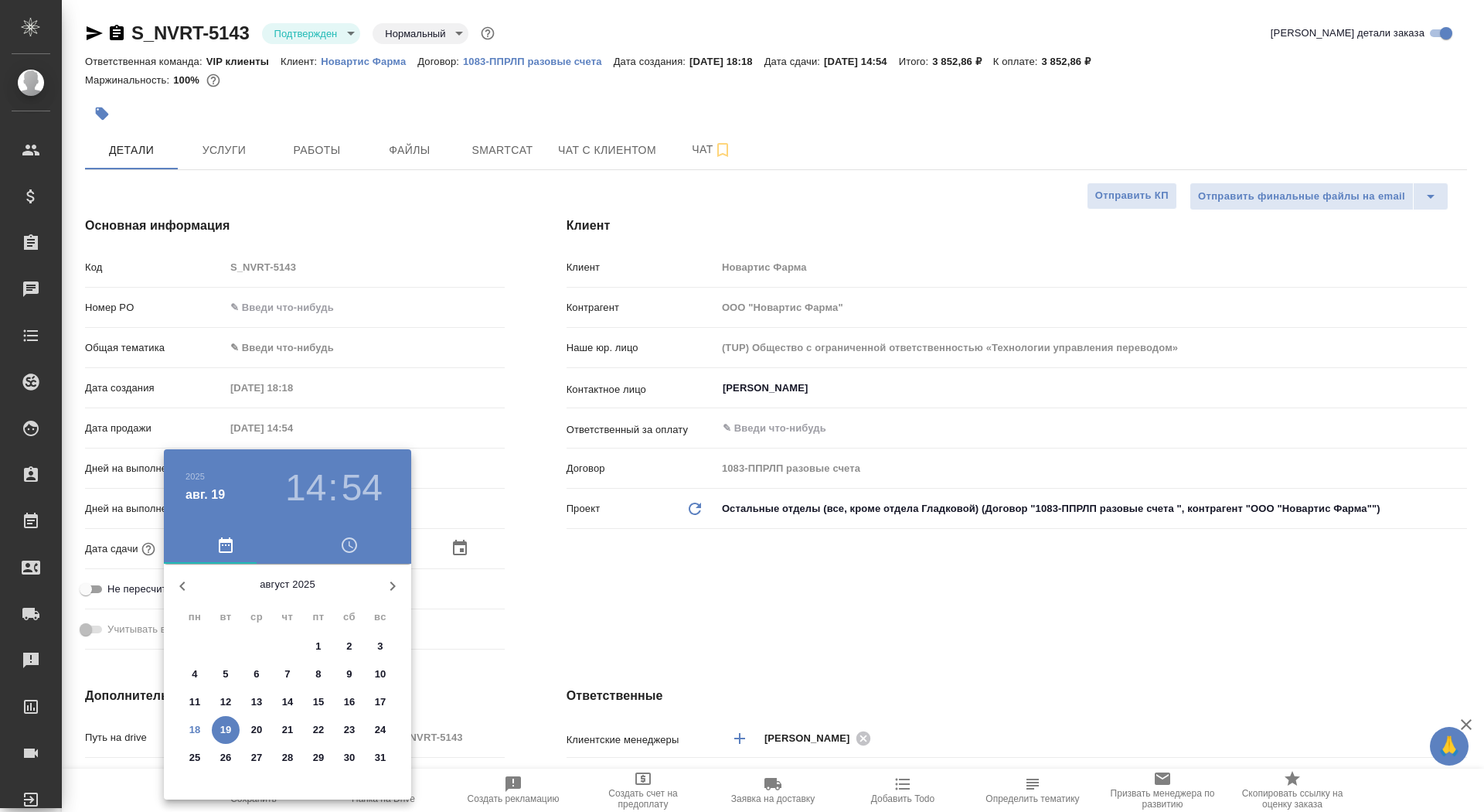
click at [284, 726] on p "21" at bounding box center [288, 730] width 12 height 16
type input "21.08.2025 14:54"
type textarea "x"
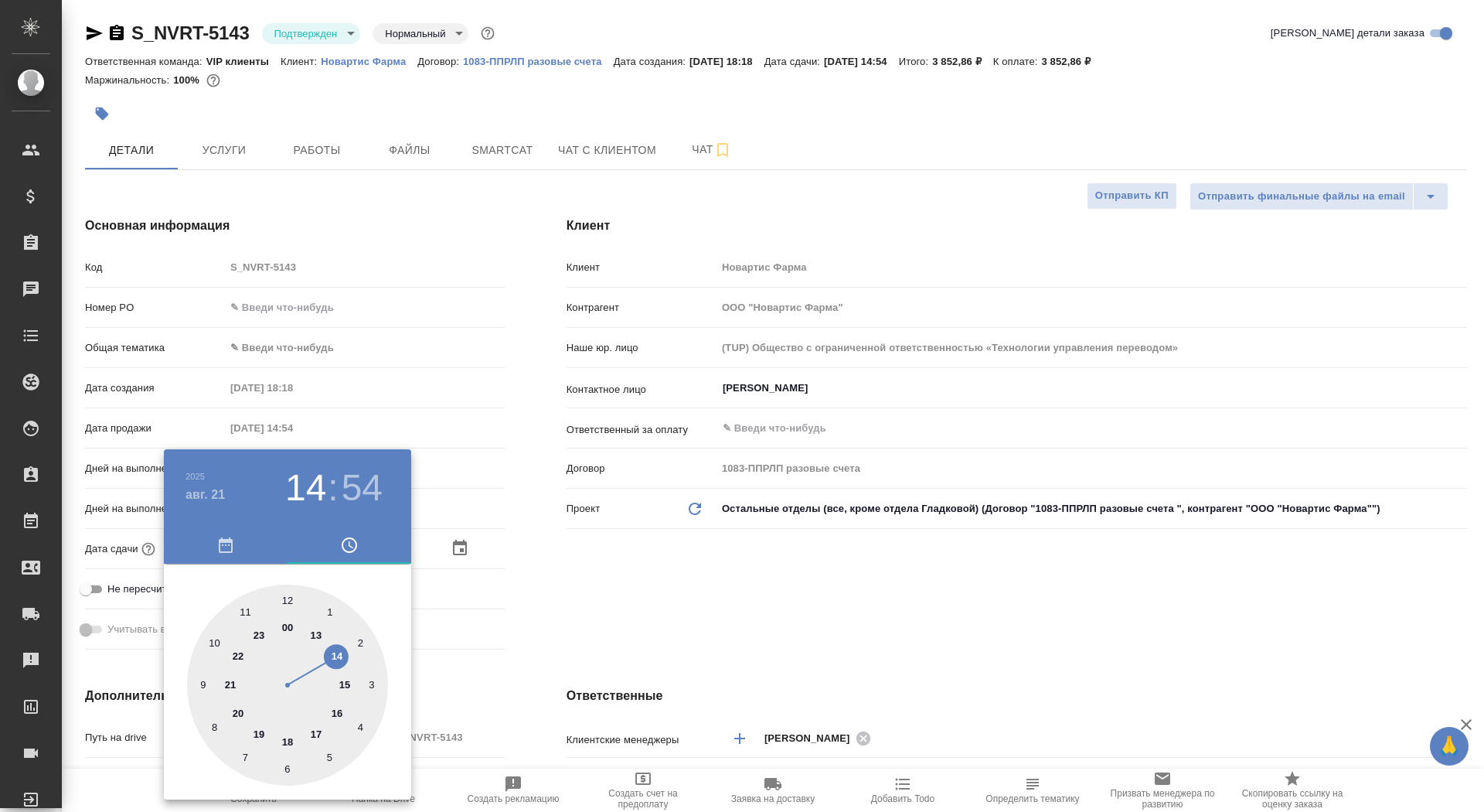
click at [285, 597] on div at bounding box center [288, 685] width 201 height 201
type input "21.08.2025 12:54"
type textarea "x"
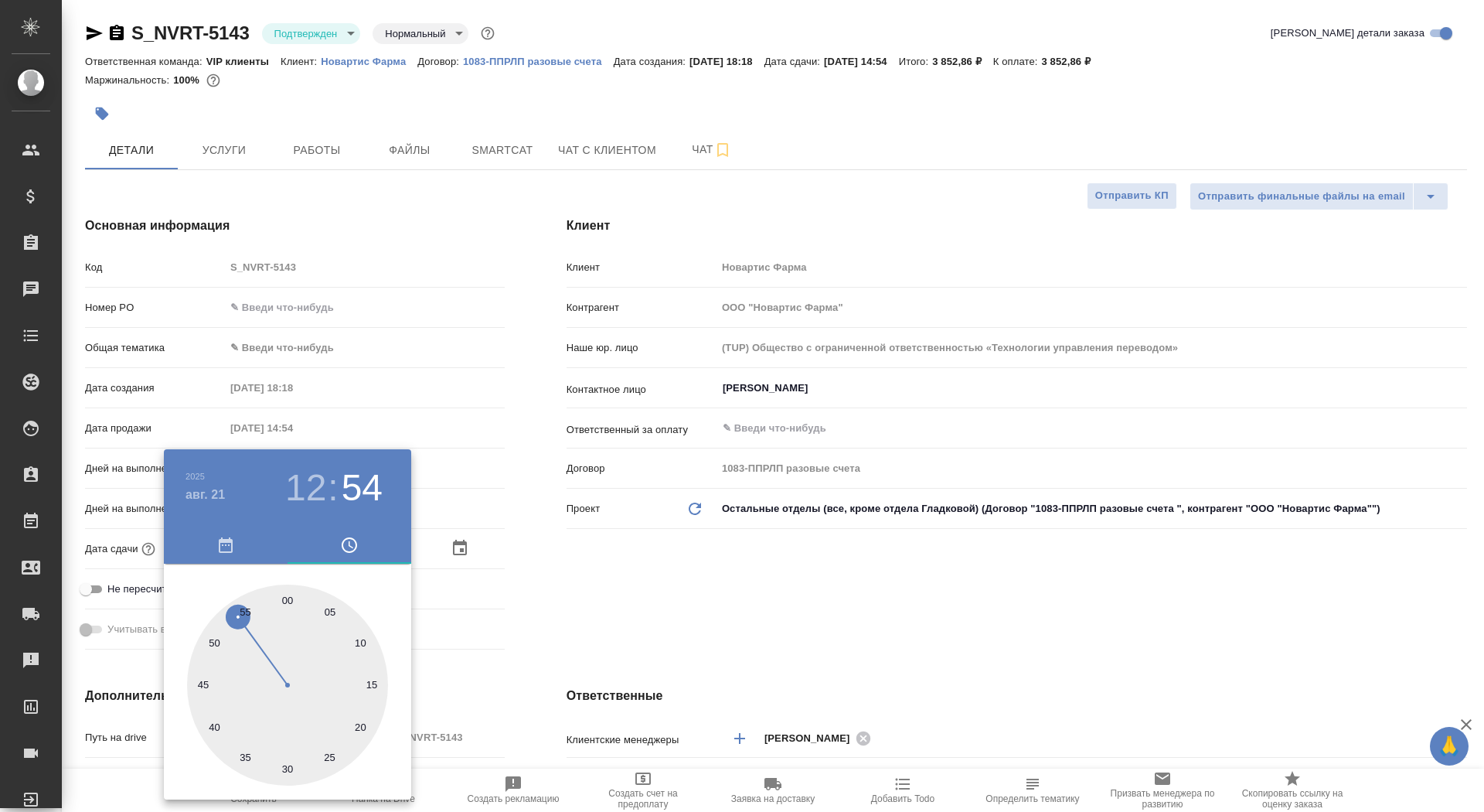
click at [285, 597] on div at bounding box center [288, 685] width 201 height 201
type input "21.08.2025 12:00"
type textarea "x"
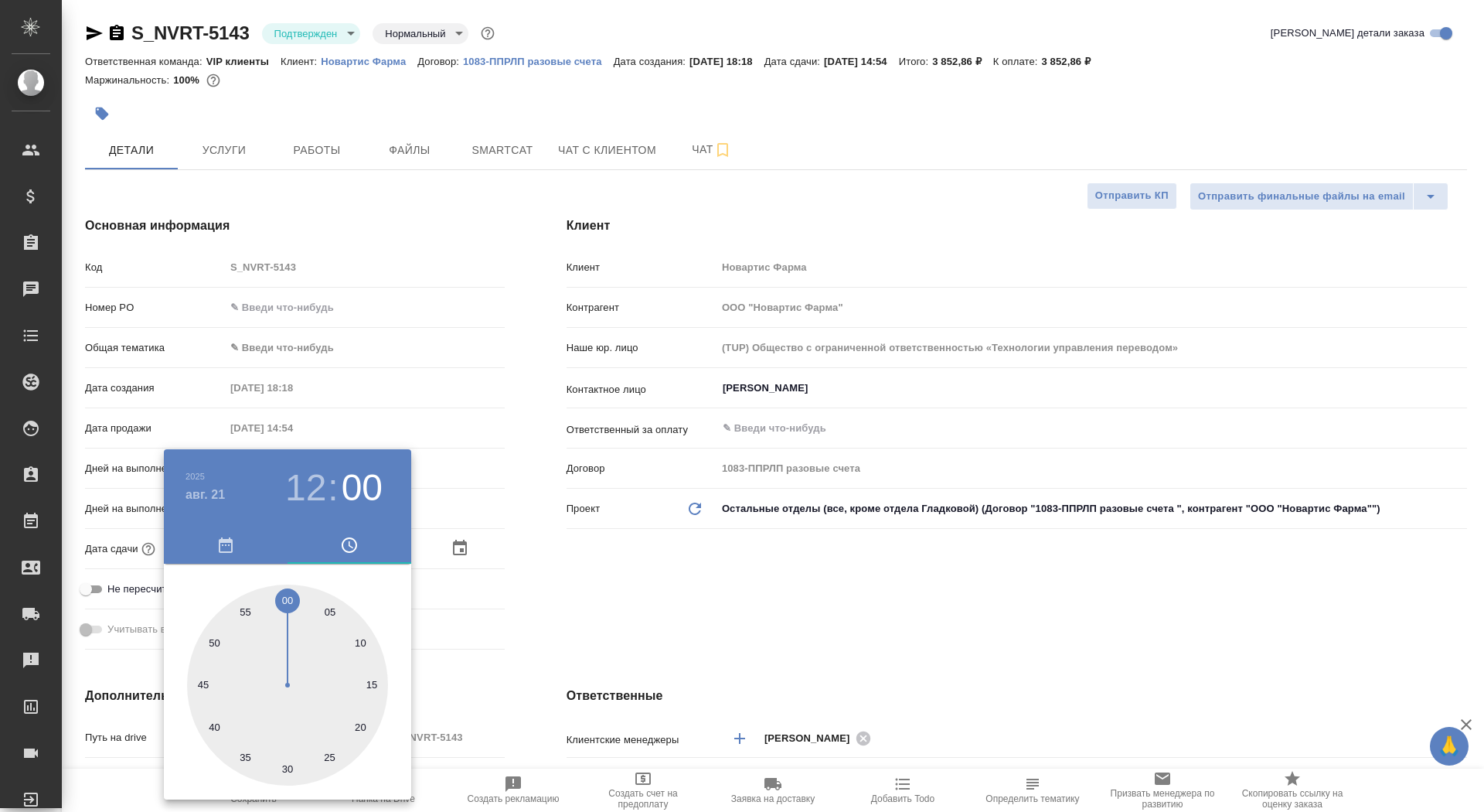
click at [521, 607] on div at bounding box center [742, 406] width 1484 height 812
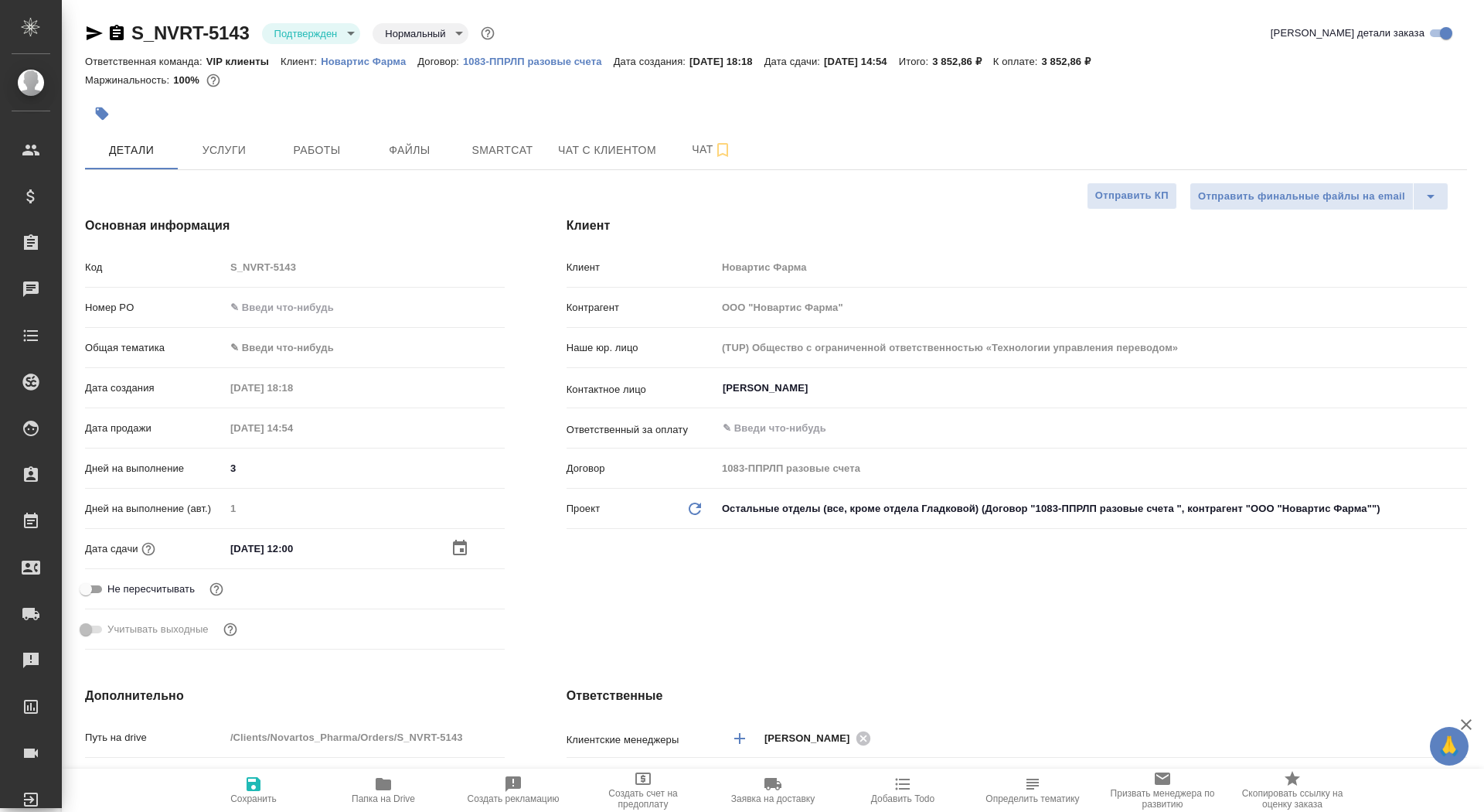
click at [252, 786] on icon "button" at bounding box center [253, 783] width 19 height 19
type textarea "x"
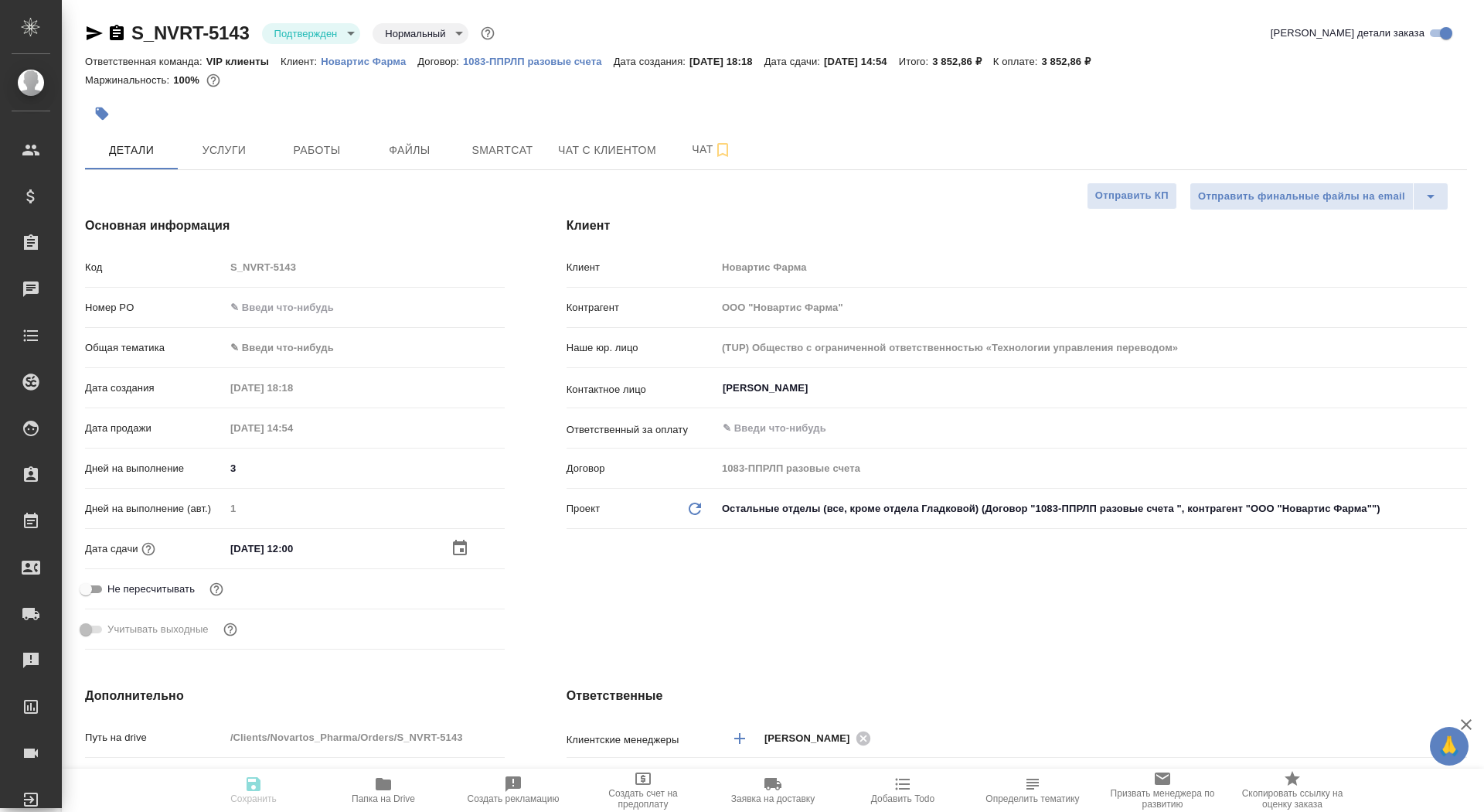
type textarea "x"
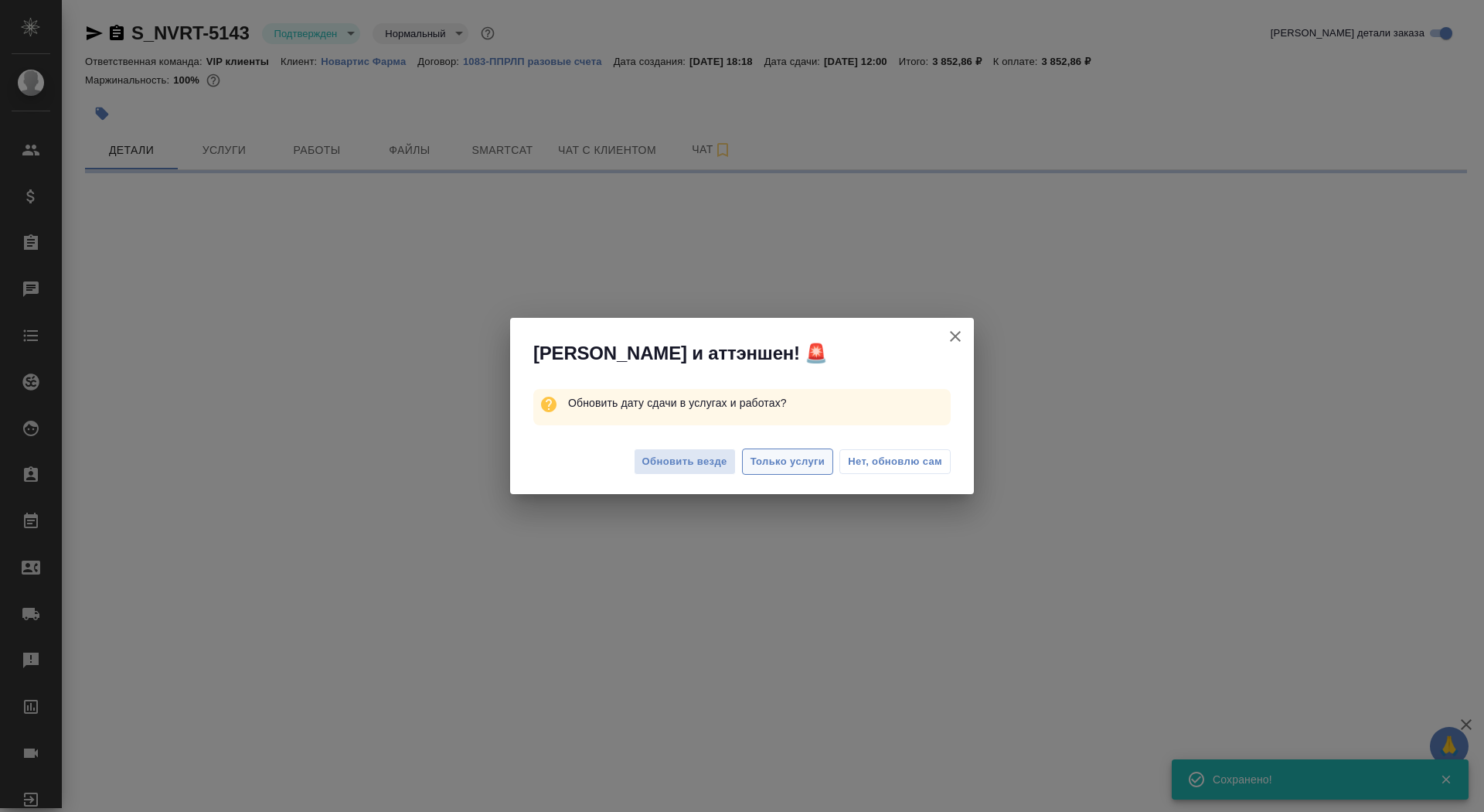
select select "RU"
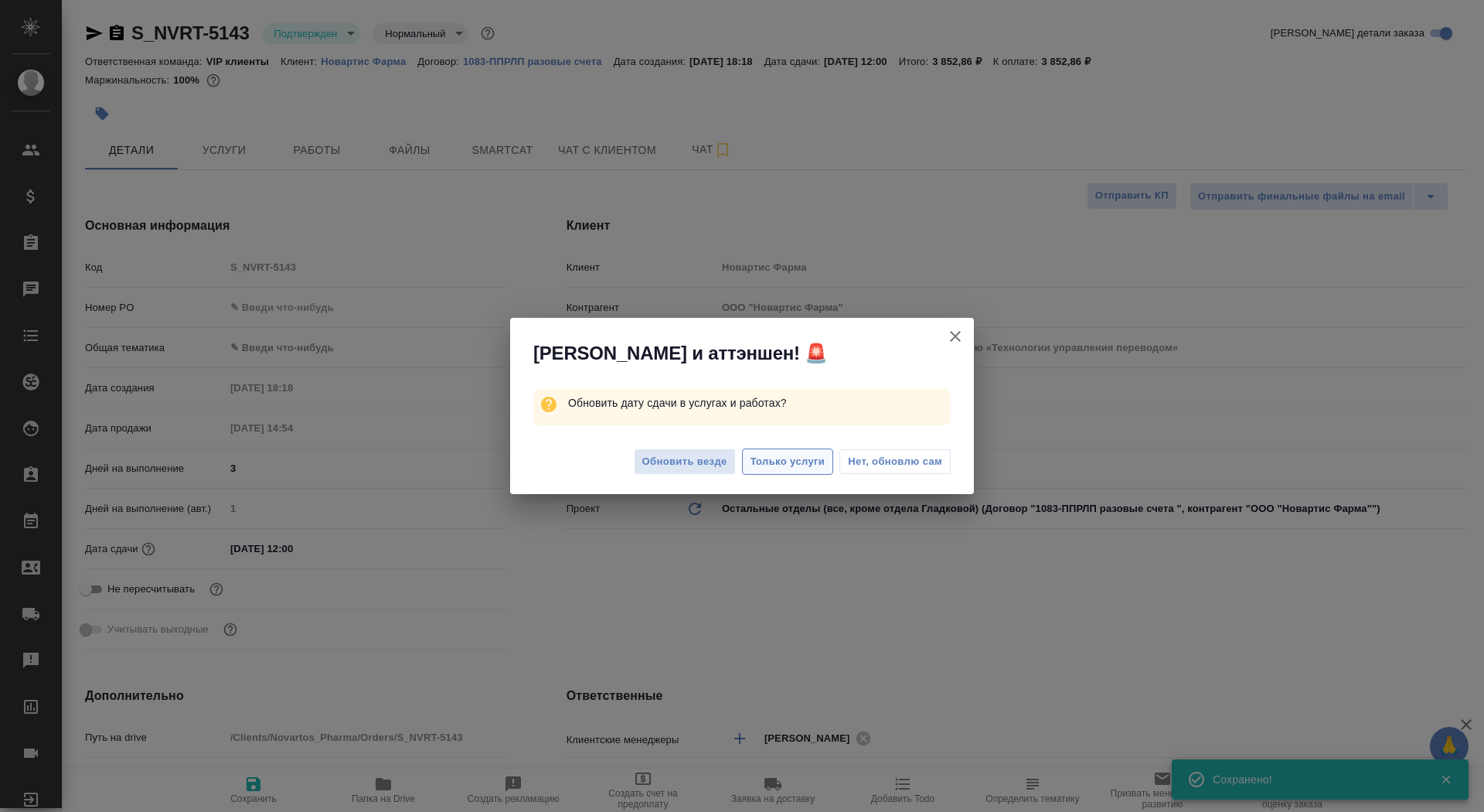
type textarea "x"
click at [792, 457] on span "Только услуги" at bounding box center [788, 462] width 75 height 18
type textarea "x"
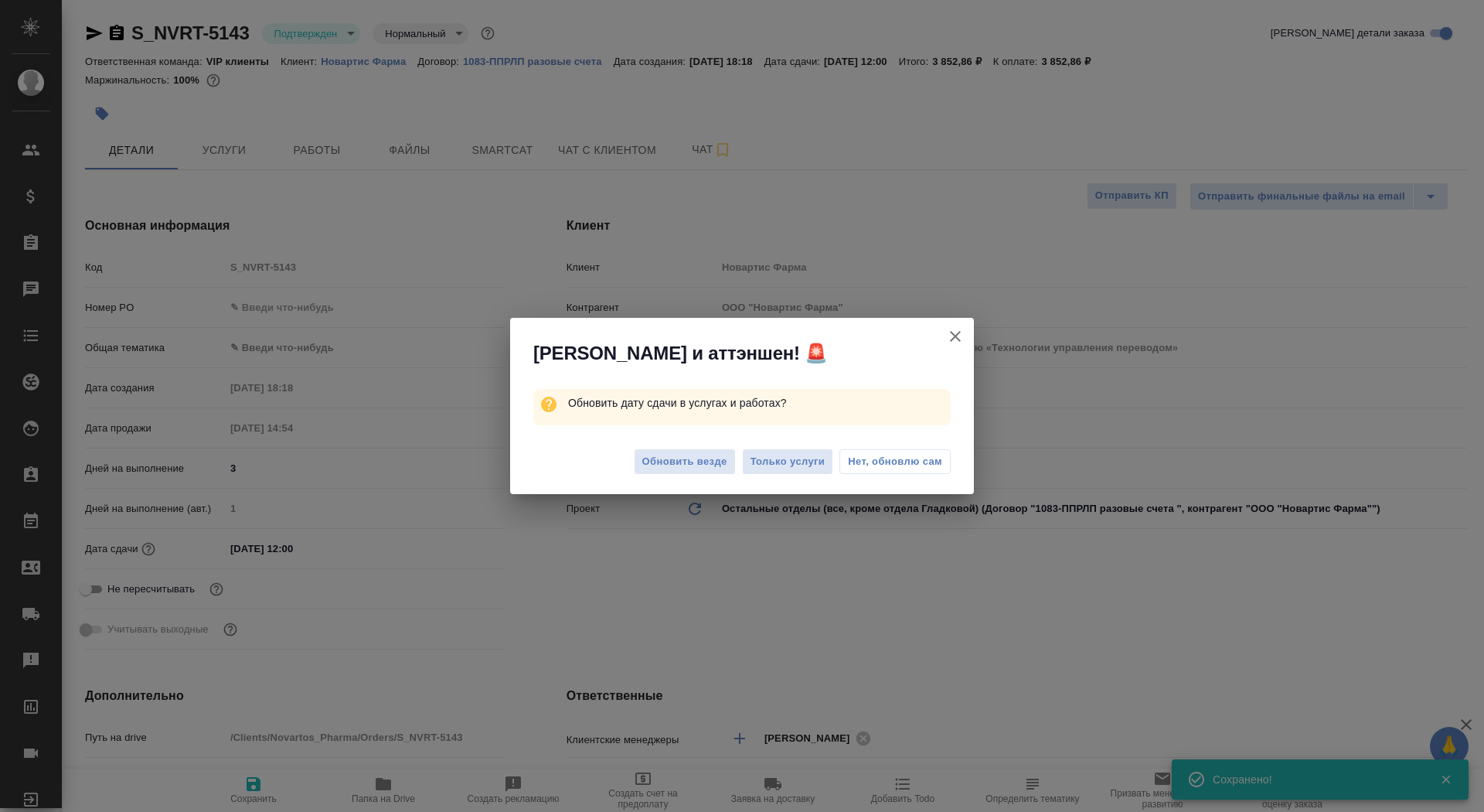
type textarea "x"
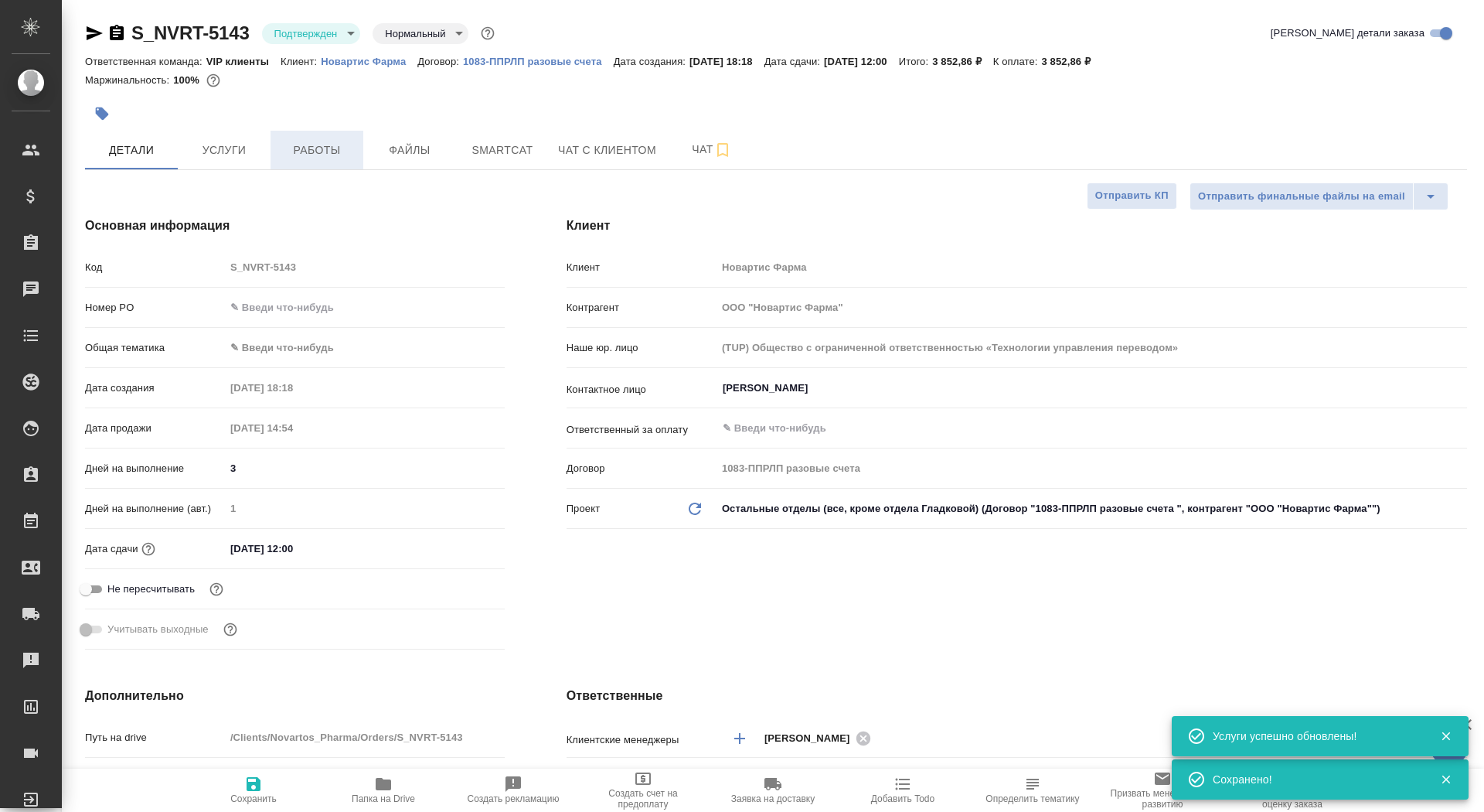
click at [301, 150] on span "Работы" at bounding box center [316, 151] width 74 height 20
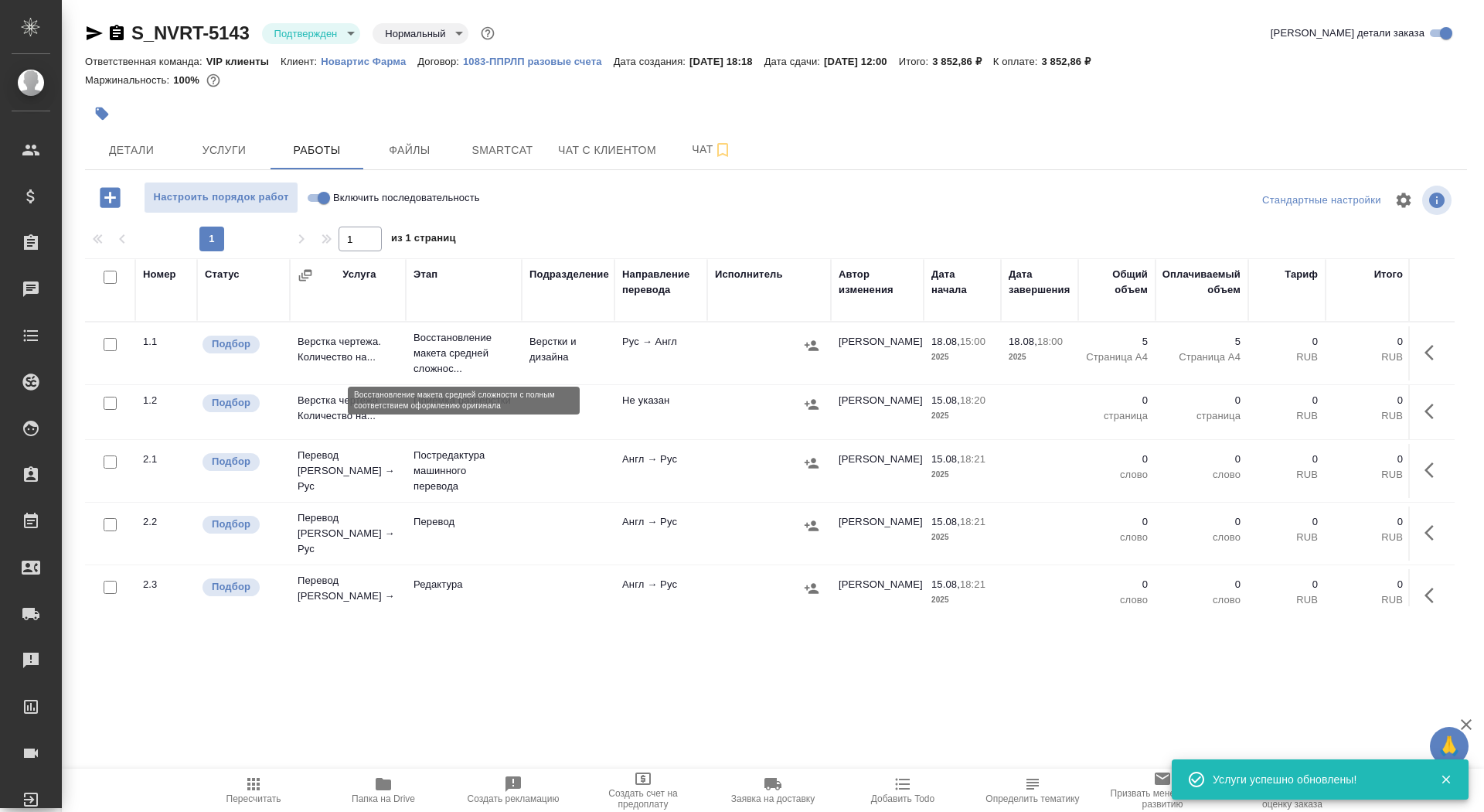
click at [503, 346] on p "Восстановление макета средней сложнос..." at bounding box center [464, 353] width 101 height 46
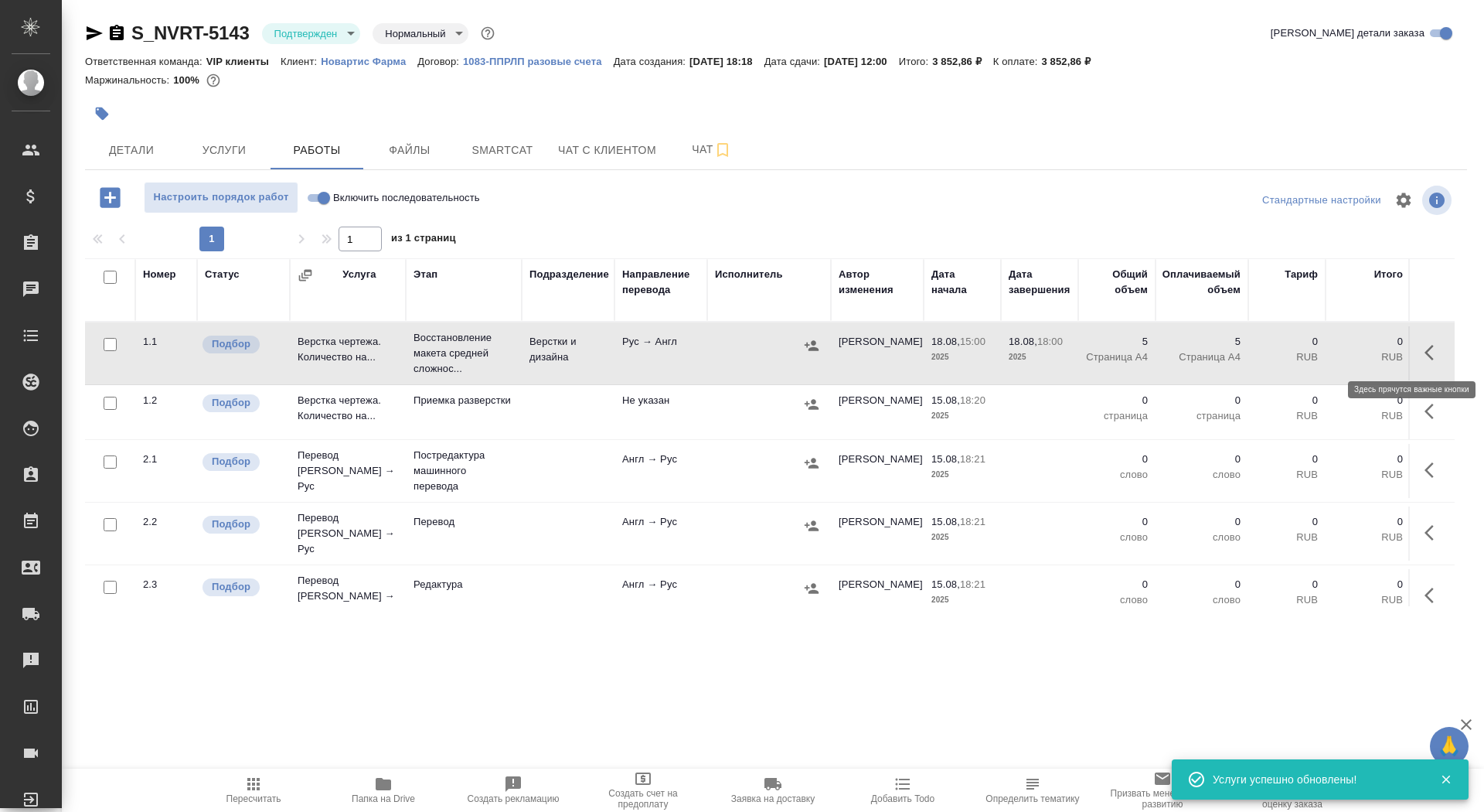
click at [1431, 358] on icon "button" at bounding box center [1429, 353] width 9 height 16
click at [1326, 351] on icon "button" at bounding box center [1319, 352] width 19 height 19
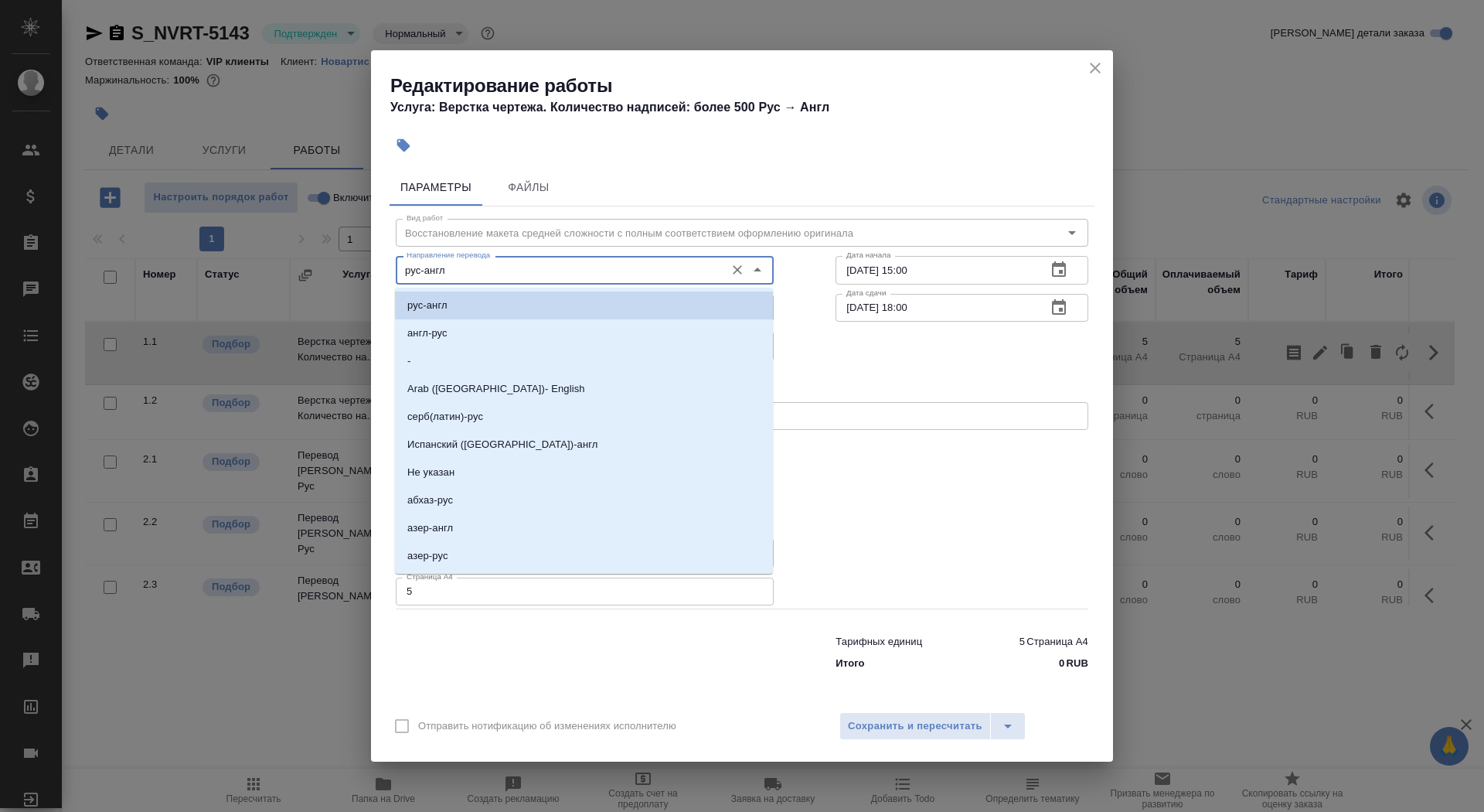
click at [501, 276] on input "рус-англ" at bounding box center [559, 269] width 317 height 19
click at [507, 342] on li "англ-рус" at bounding box center [584, 333] width 378 height 28
type input "англ-рус"
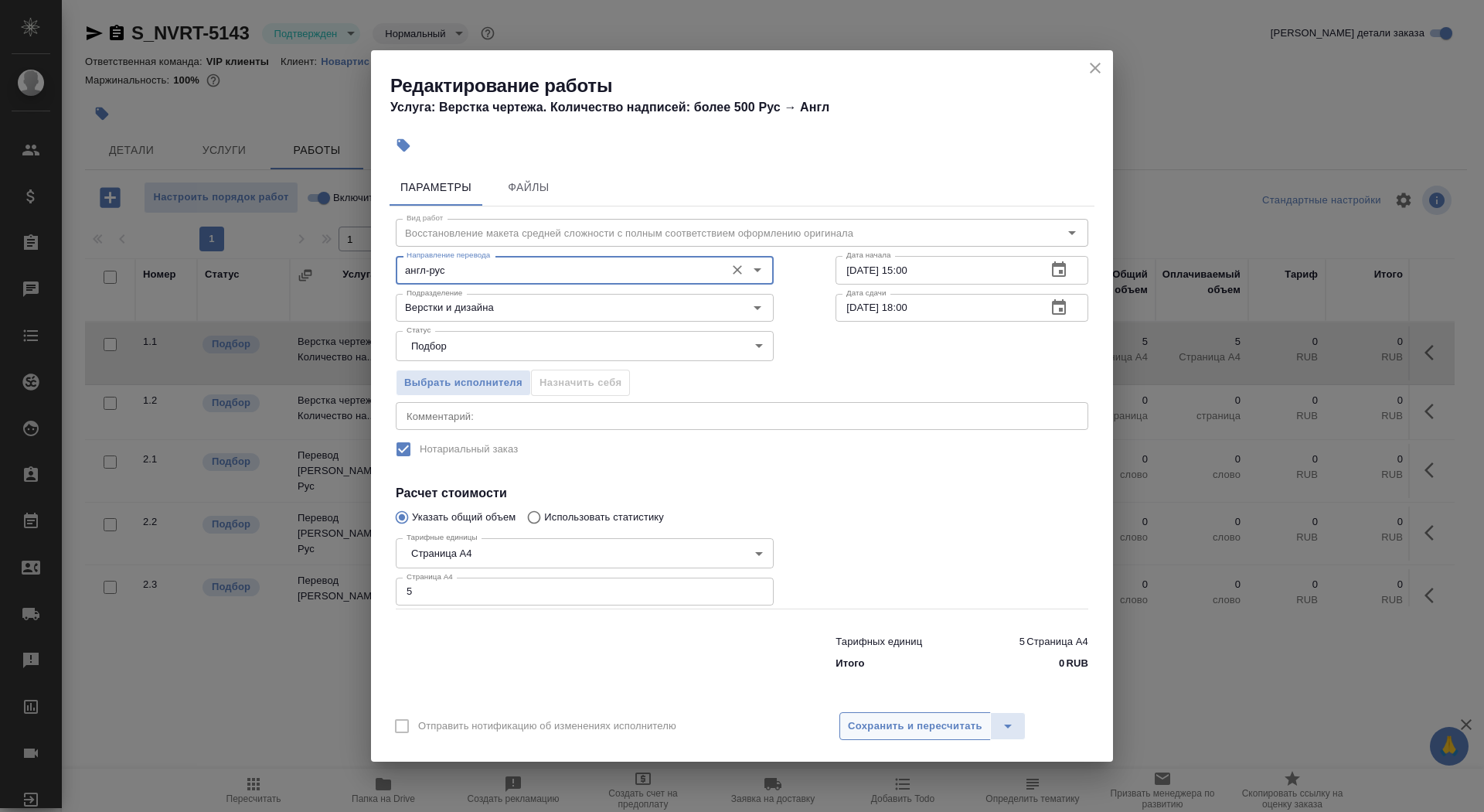
click at [902, 723] on span "Сохранить и пересчитать" at bounding box center [914, 726] width 134 height 18
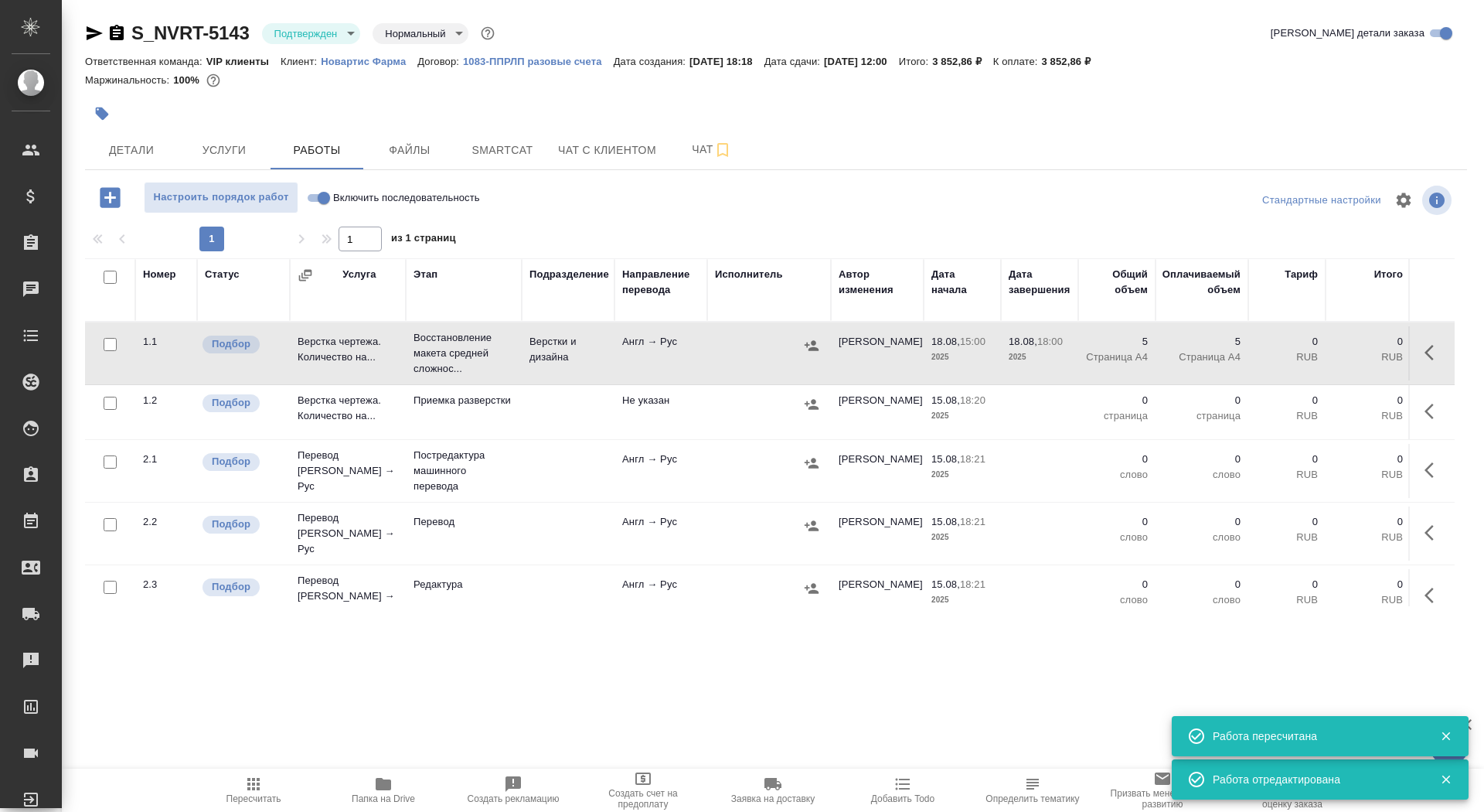
click at [116, 123] on div at bounding box center [545, 113] width 921 height 34
click at [107, 116] on icon "button" at bounding box center [102, 113] width 16 height 16
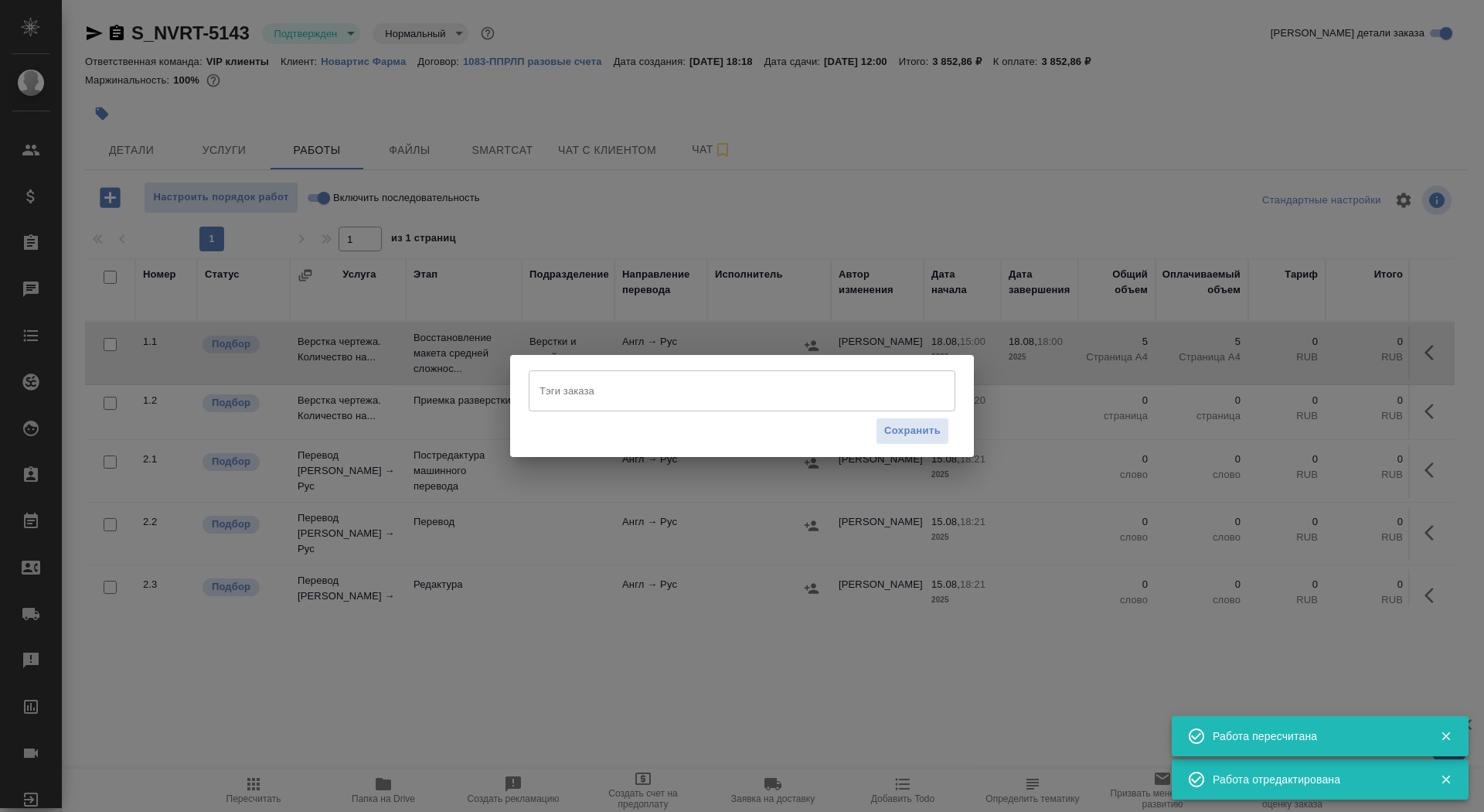
click at [626, 403] on input "Тэги заказа" at bounding box center [727, 390] width 383 height 27
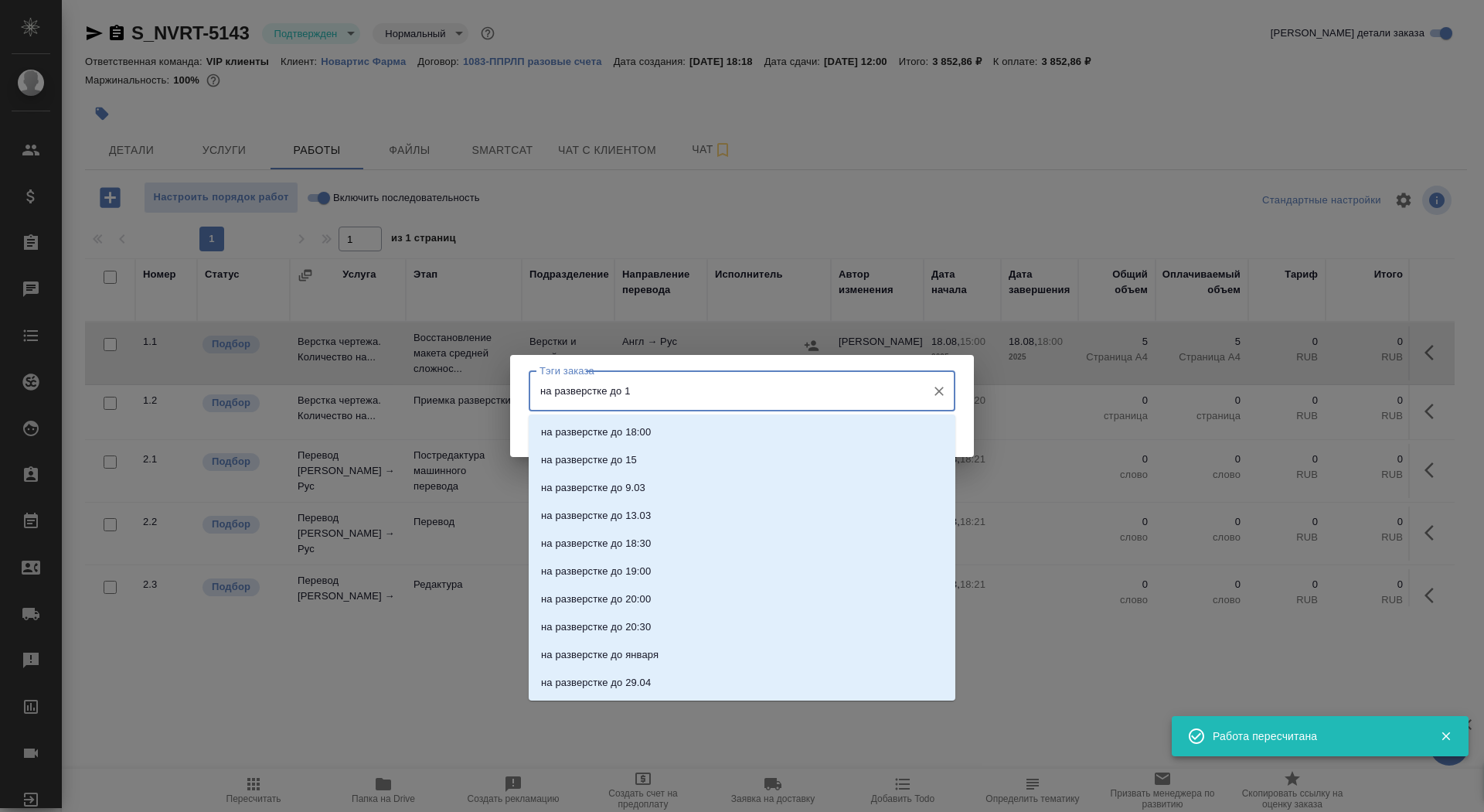
type input "на разверстке до 18"
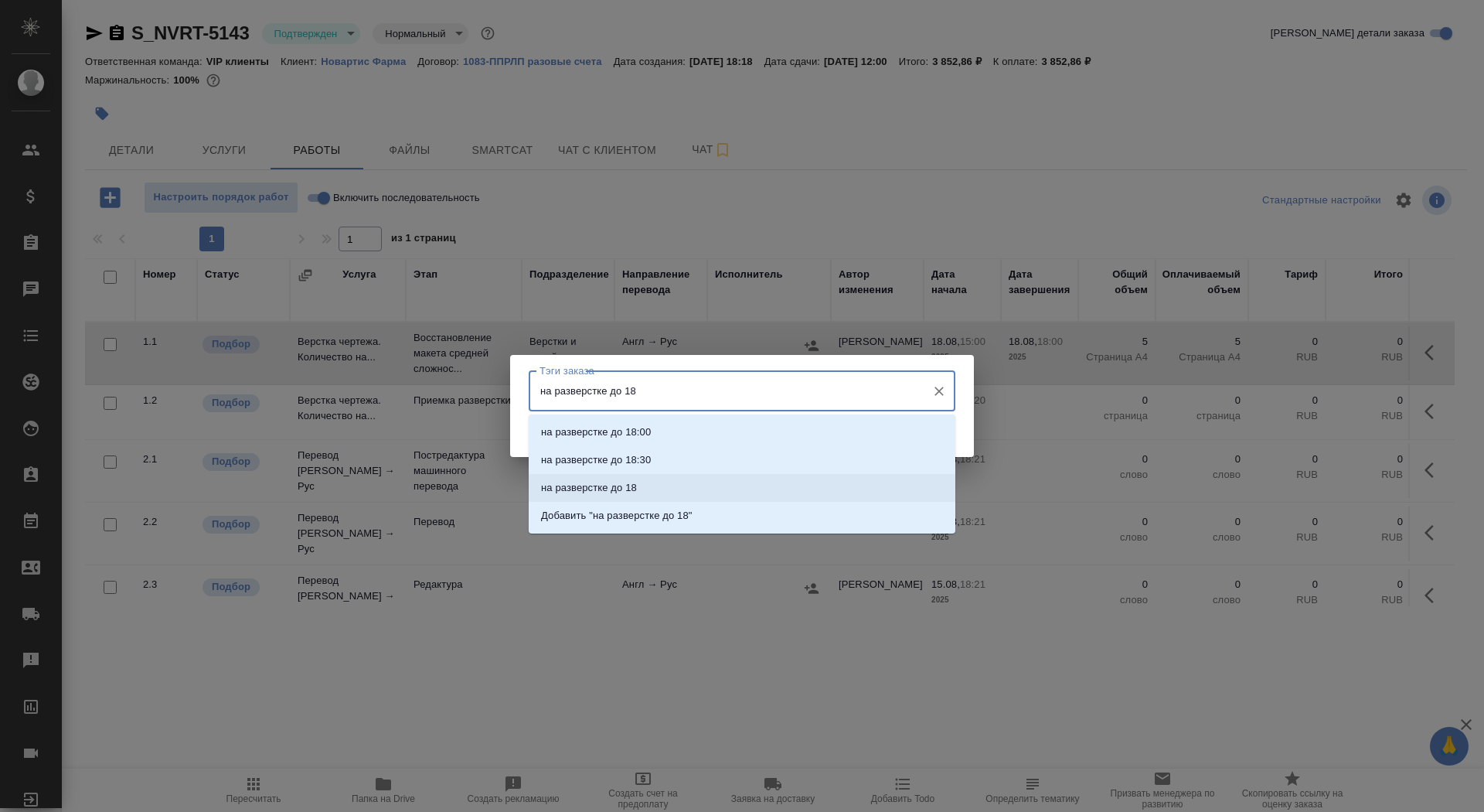
click at [679, 491] on li "на разверстке до 18" at bounding box center [742, 488] width 427 height 28
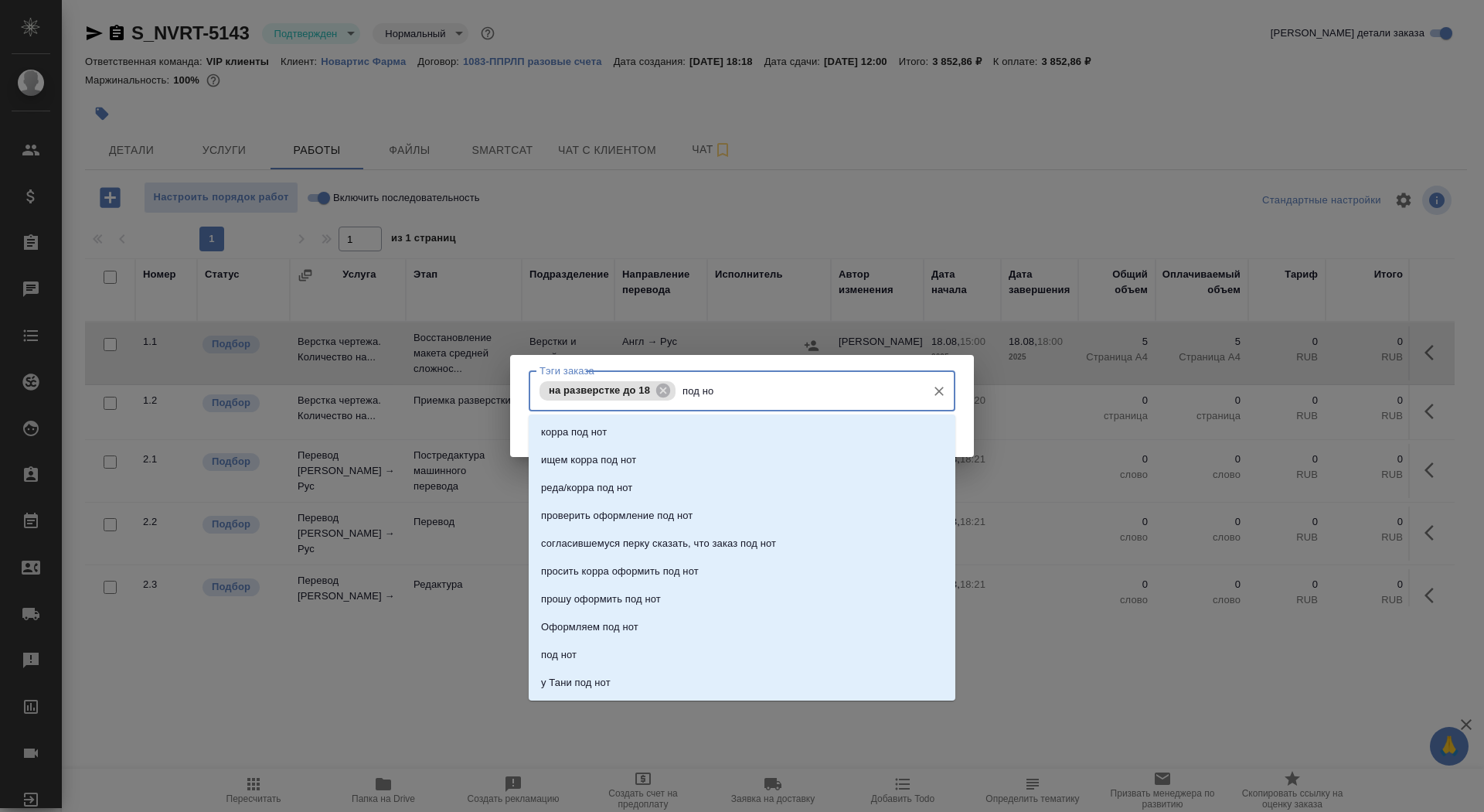
type input "под нот"
click at [652, 656] on li "под нот" at bounding box center [742, 654] width 427 height 28
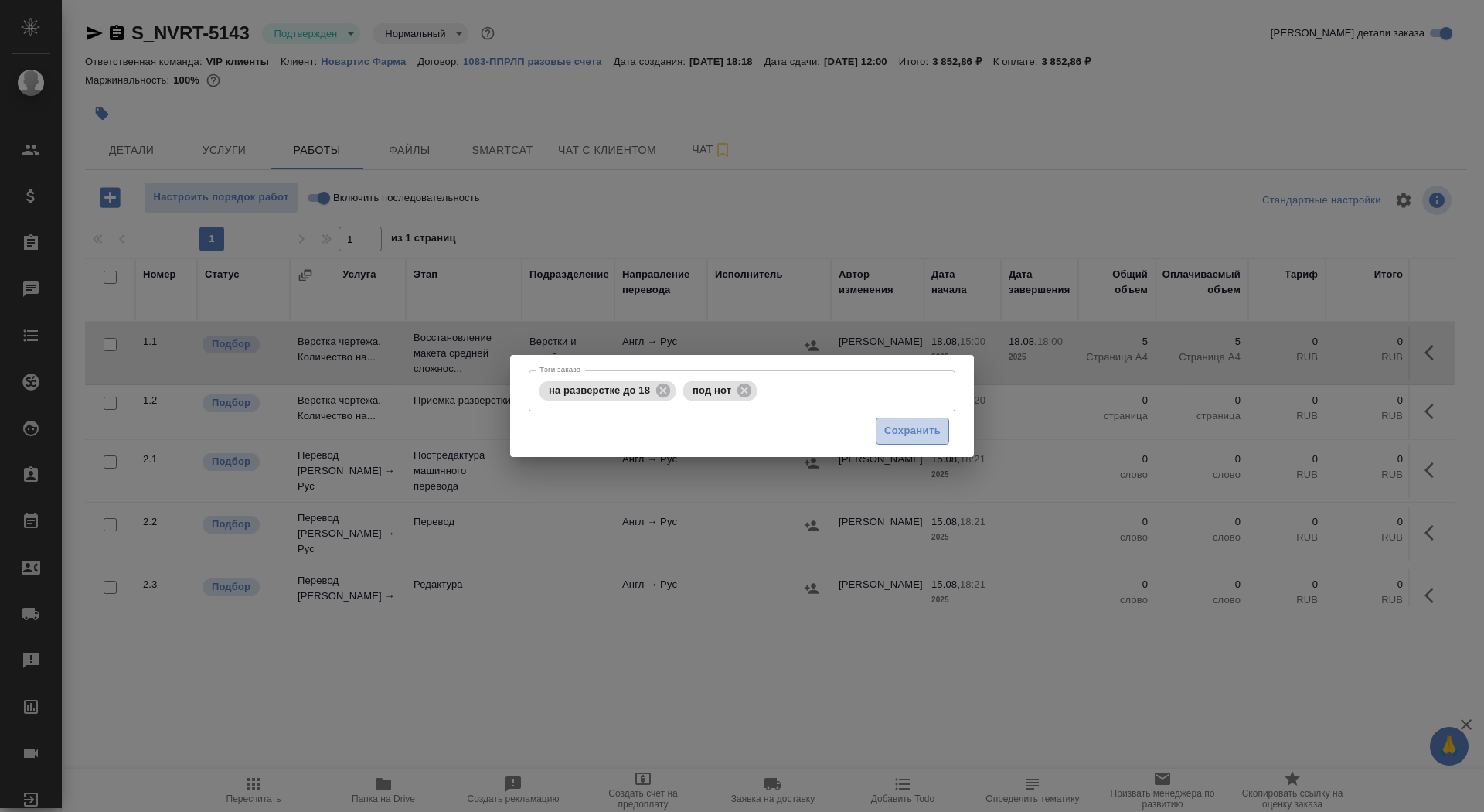
click at [909, 432] on span "Сохранить" at bounding box center [911, 431] width 56 height 18
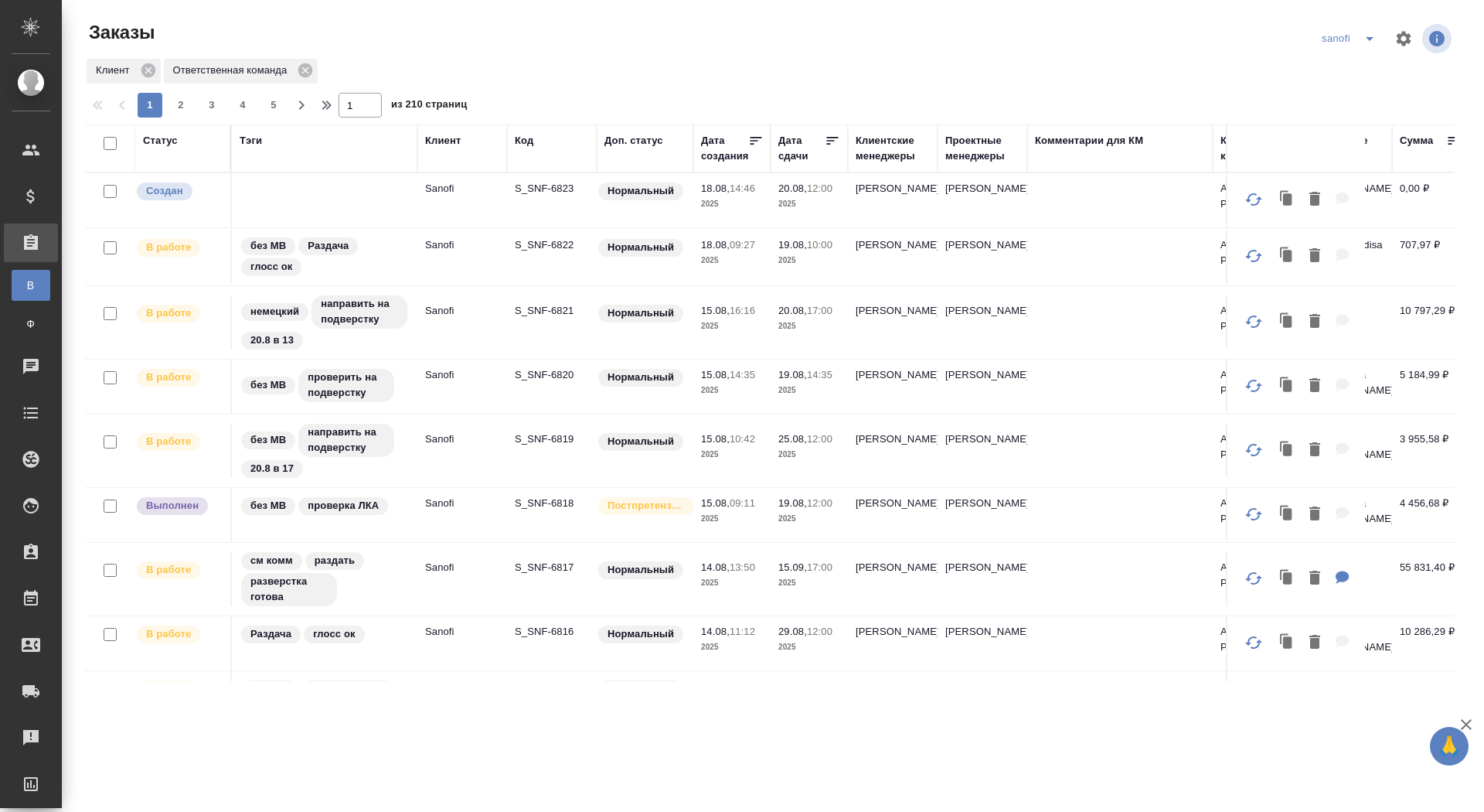
click at [560, 185] on p "S_SNF-6823" at bounding box center [551, 189] width 74 height 16
click at [42, 360] on span "1" at bounding box center [42, 359] width 24 height 16
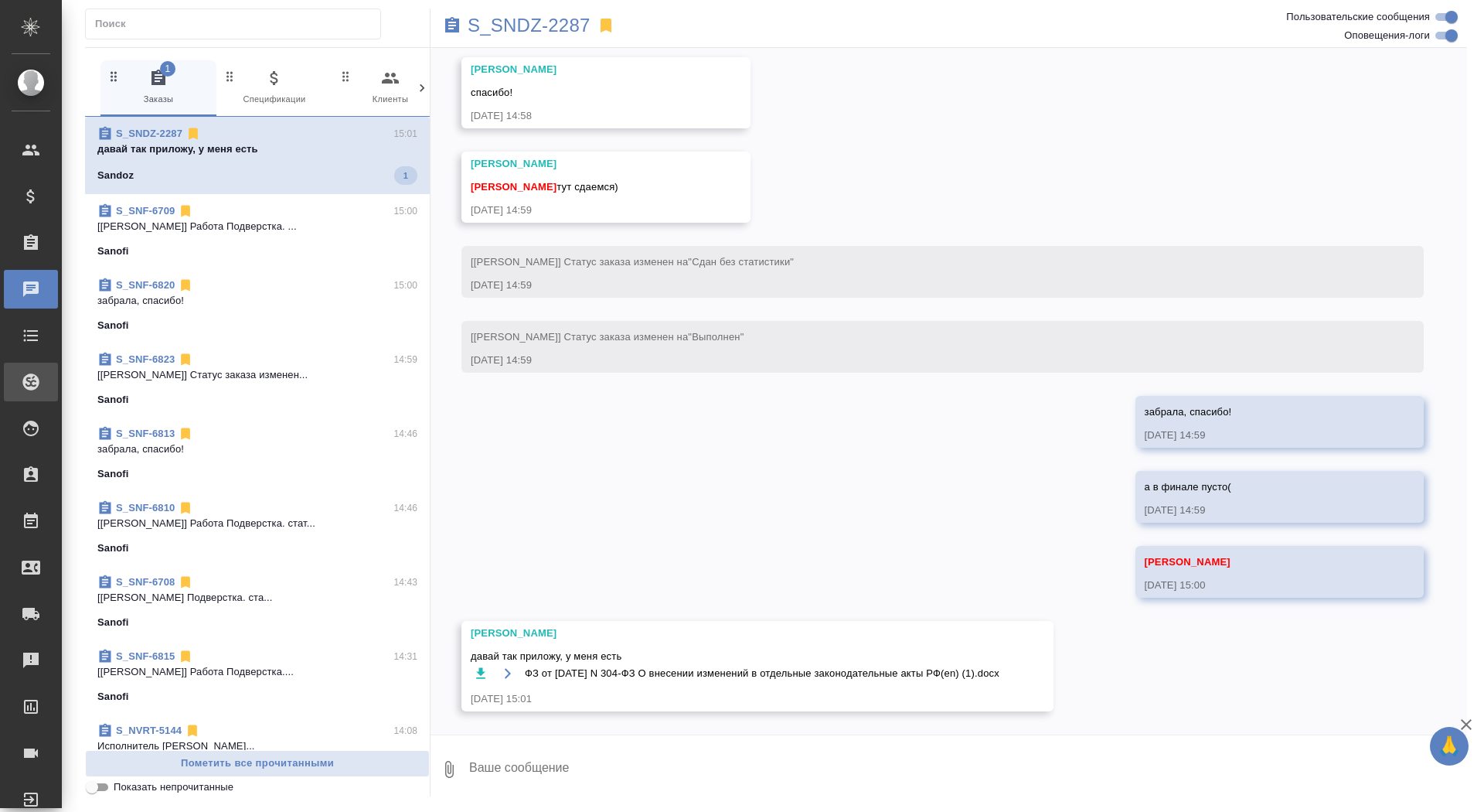
scroll to position [5053, 0]
click at [478, 672] on icon "button" at bounding box center [480, 673] width 9 height 11
click at [525, 762] on textarea at bounding box center [968, 769] width 999 height 52
type textarea "спасибо!"
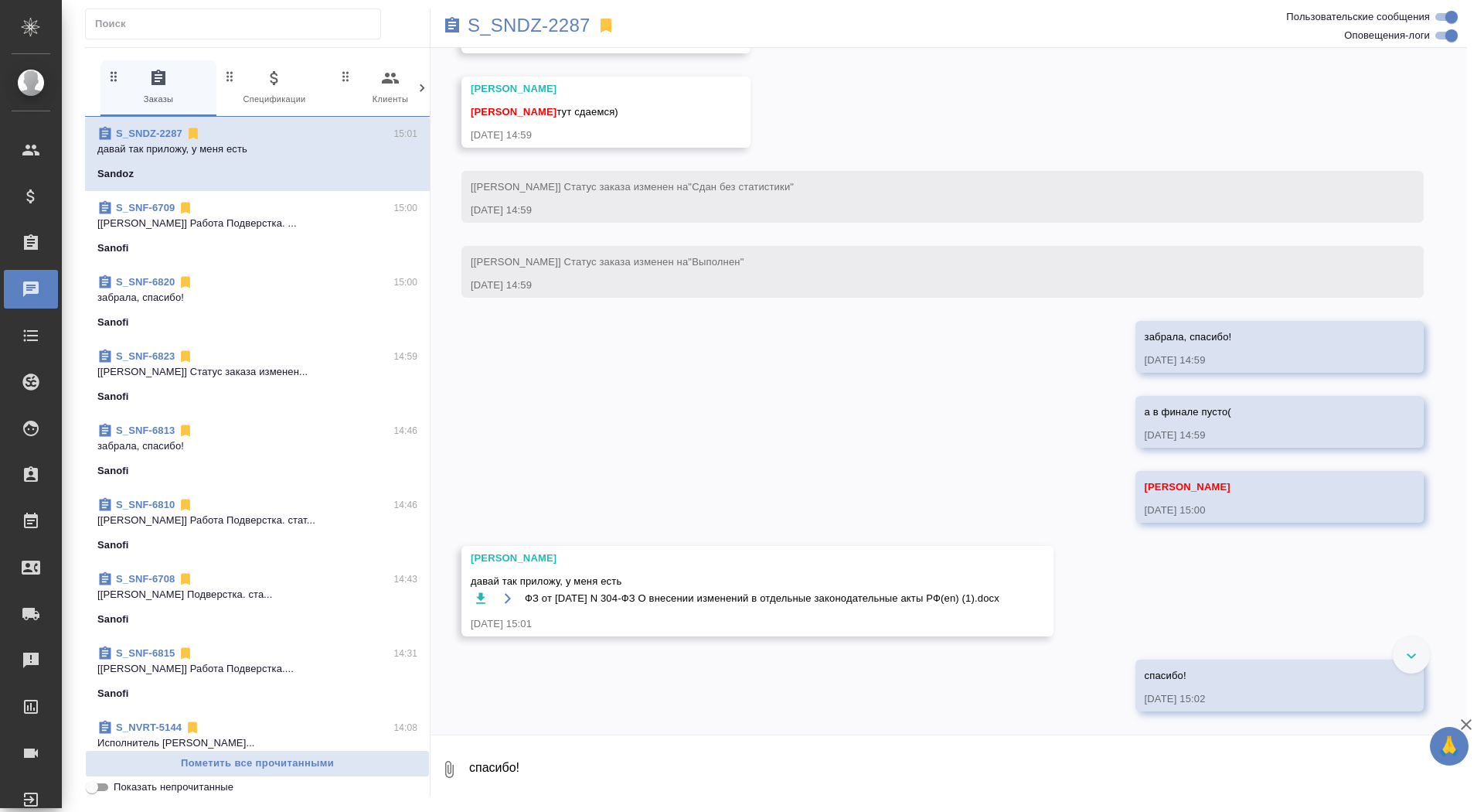
scroll to position [5128, 0]
click at [498, 39] on div "S_SNDZ-2287" at bounding box center [776, 26] width 691 height 34
click at [498, 29] on p "S_SNDZ-2287" at bounding box center [529, 26] width 123 height 16
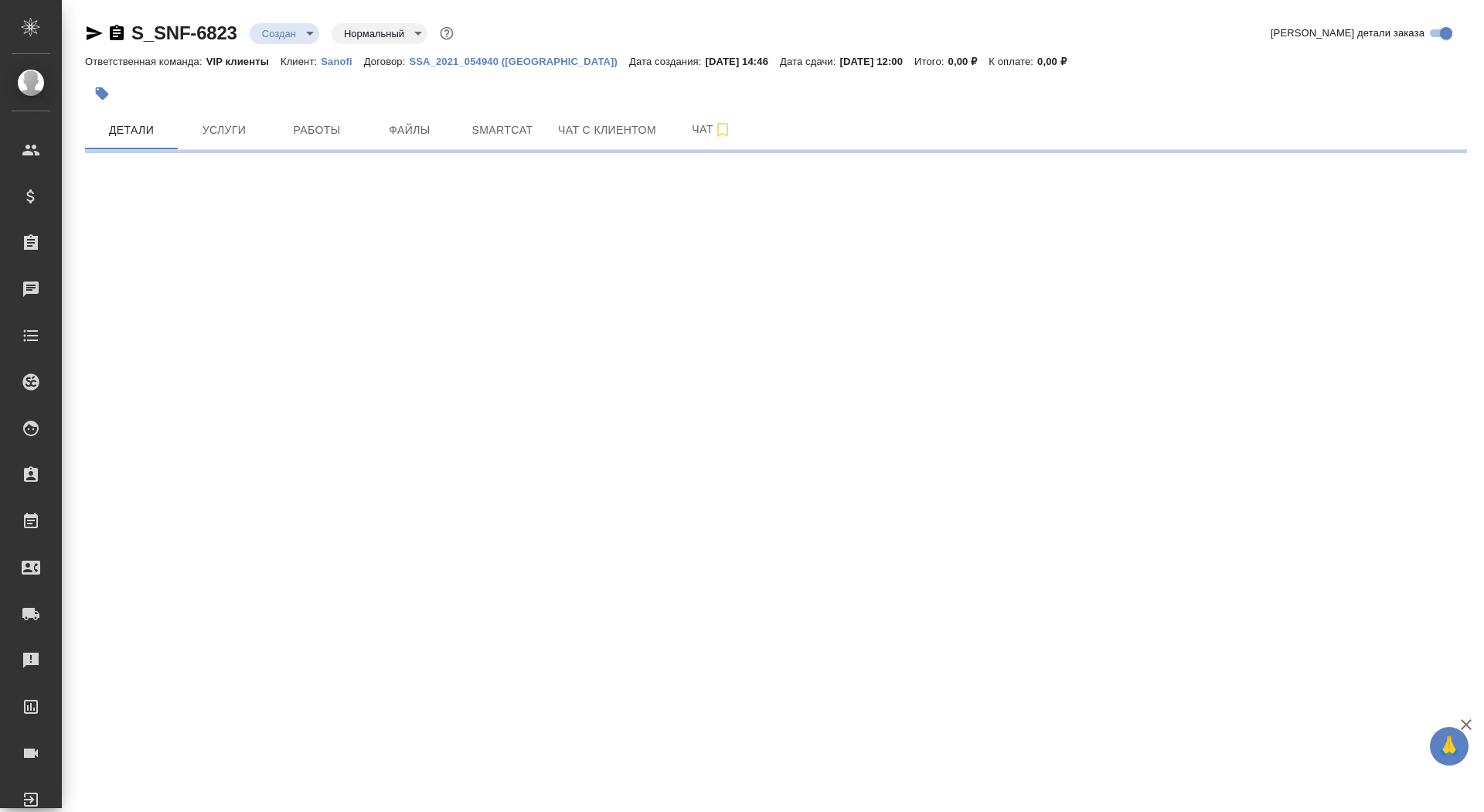
select select "RU"
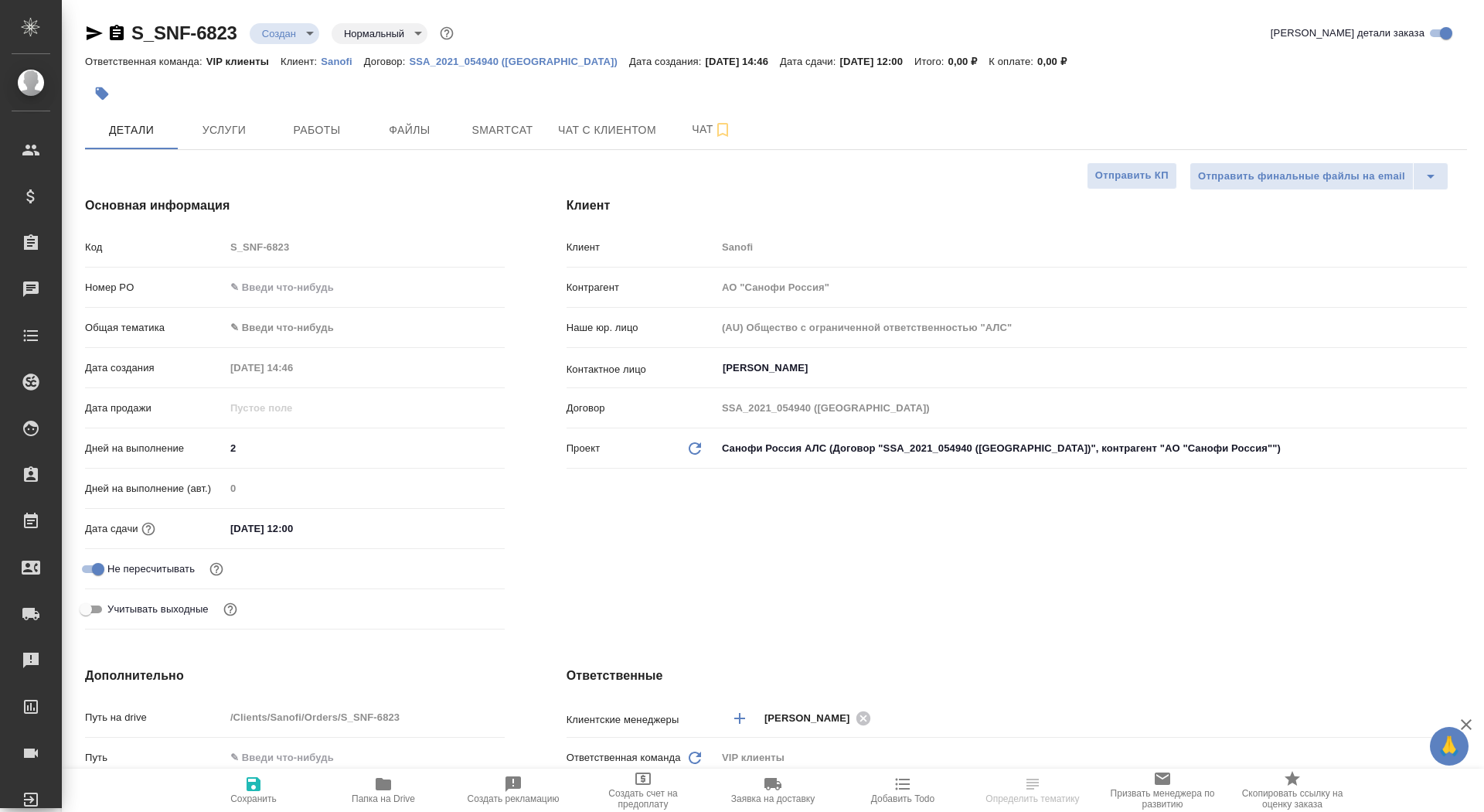
type textarea "x"
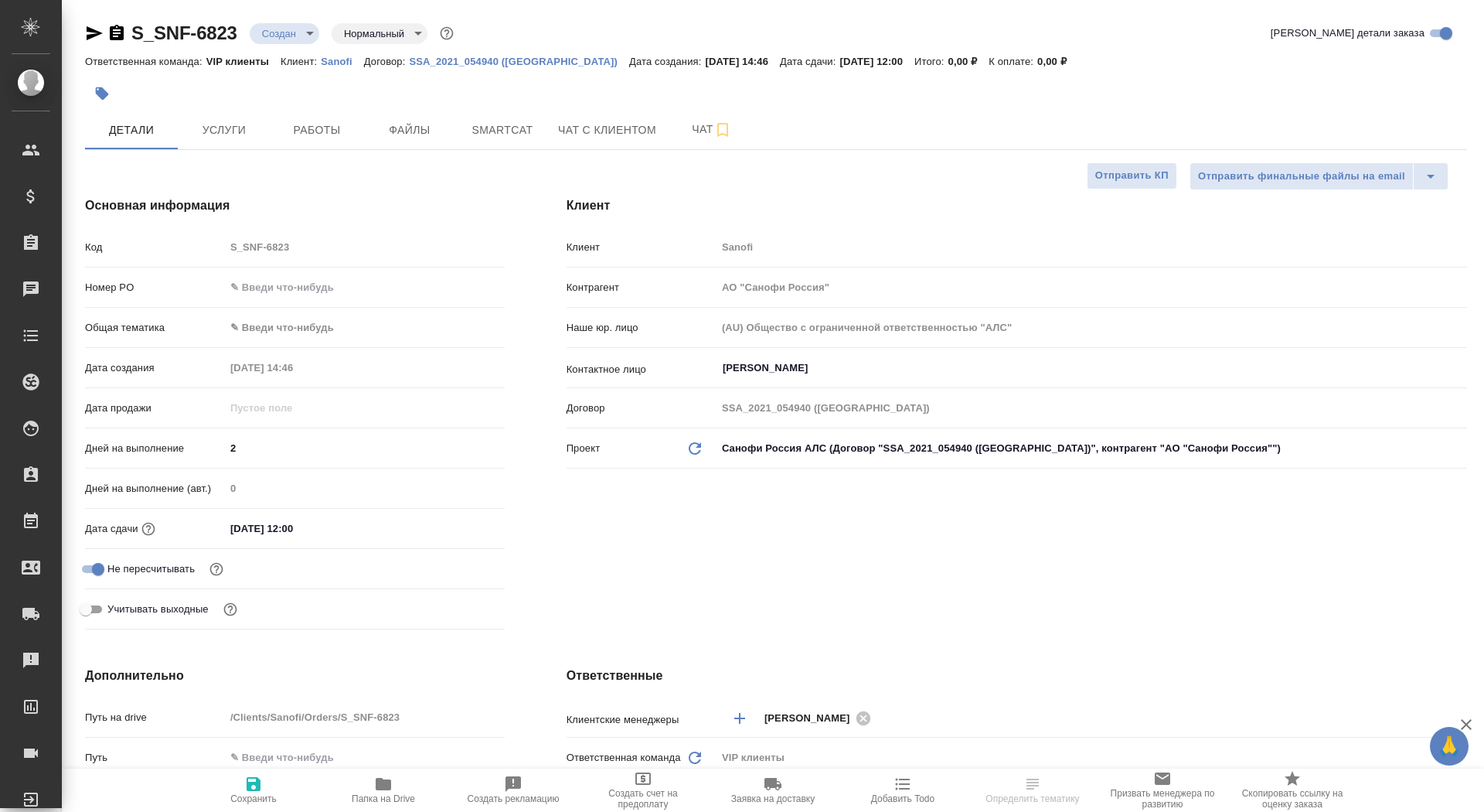
type textarea "x"
click at [392, 810] on button "Папка на Drive" at bounding box center [383, 790] width 130 height 43
type textarea "x"
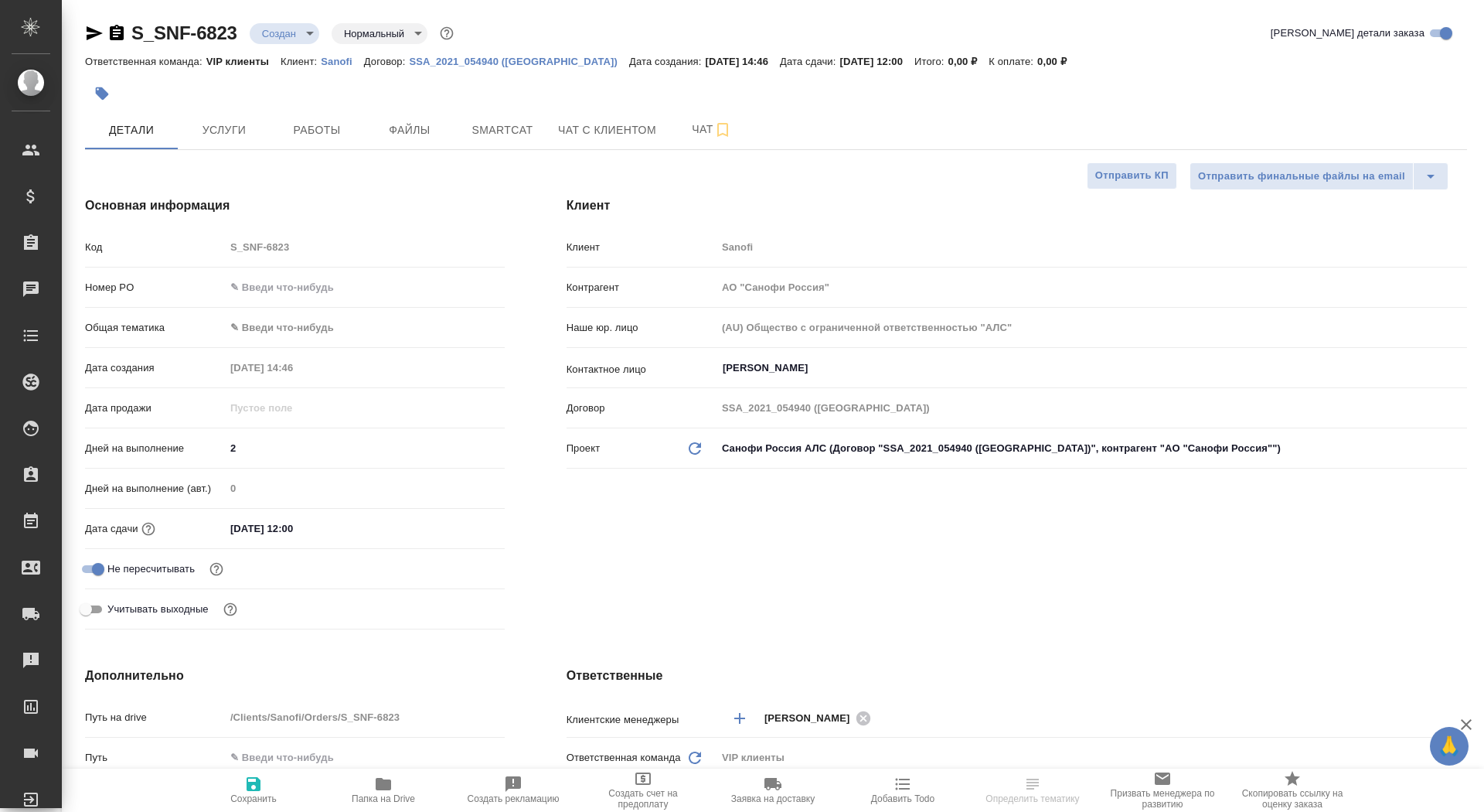
select select "RU"
type textarea "x"
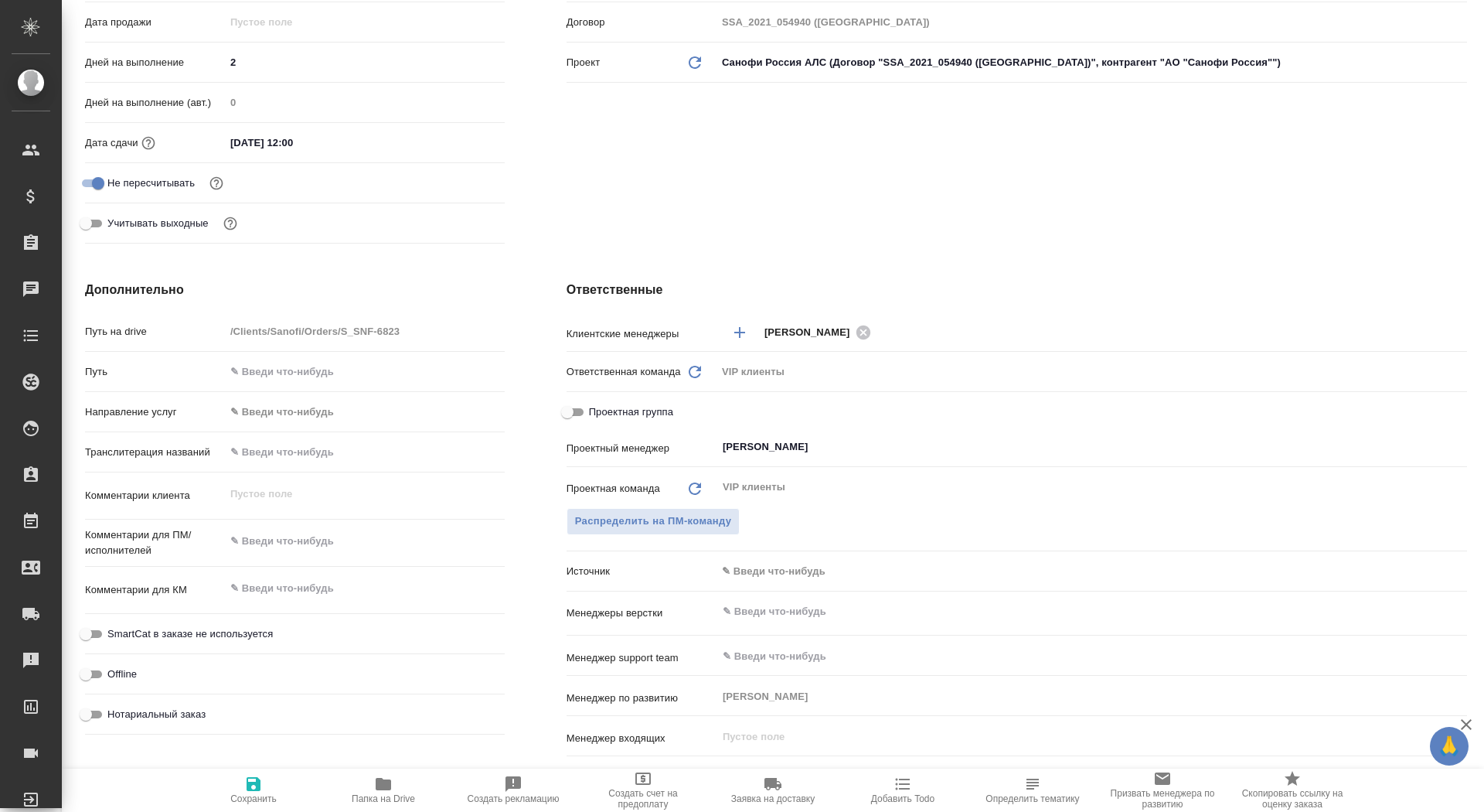
scroll to position [474, 0]
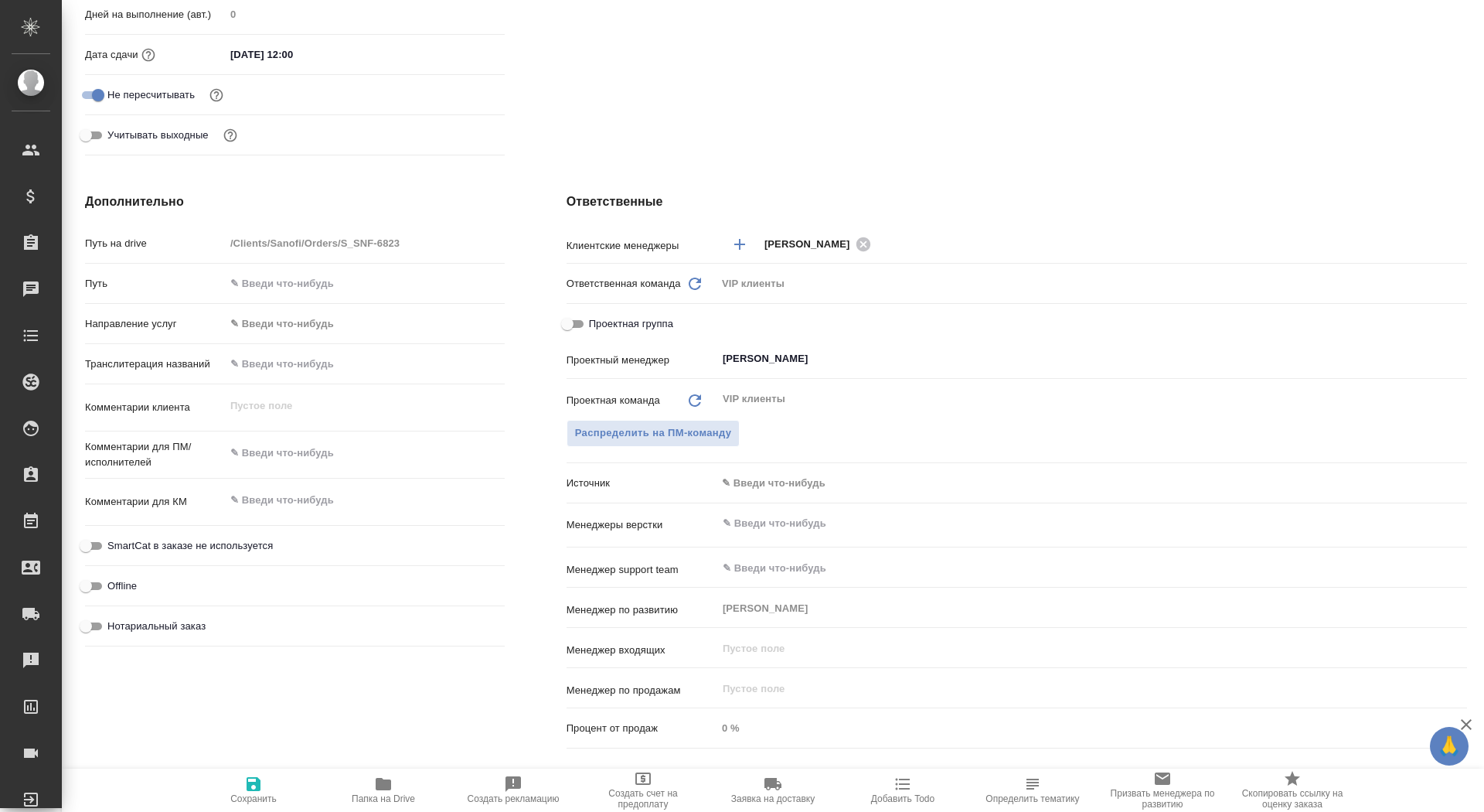
type textarea "x"
click at [286, 459] on textarea at bounding box center [365, 452] width 280 height 27
type textarea "x"
type textarea "т"
type textarea "x"
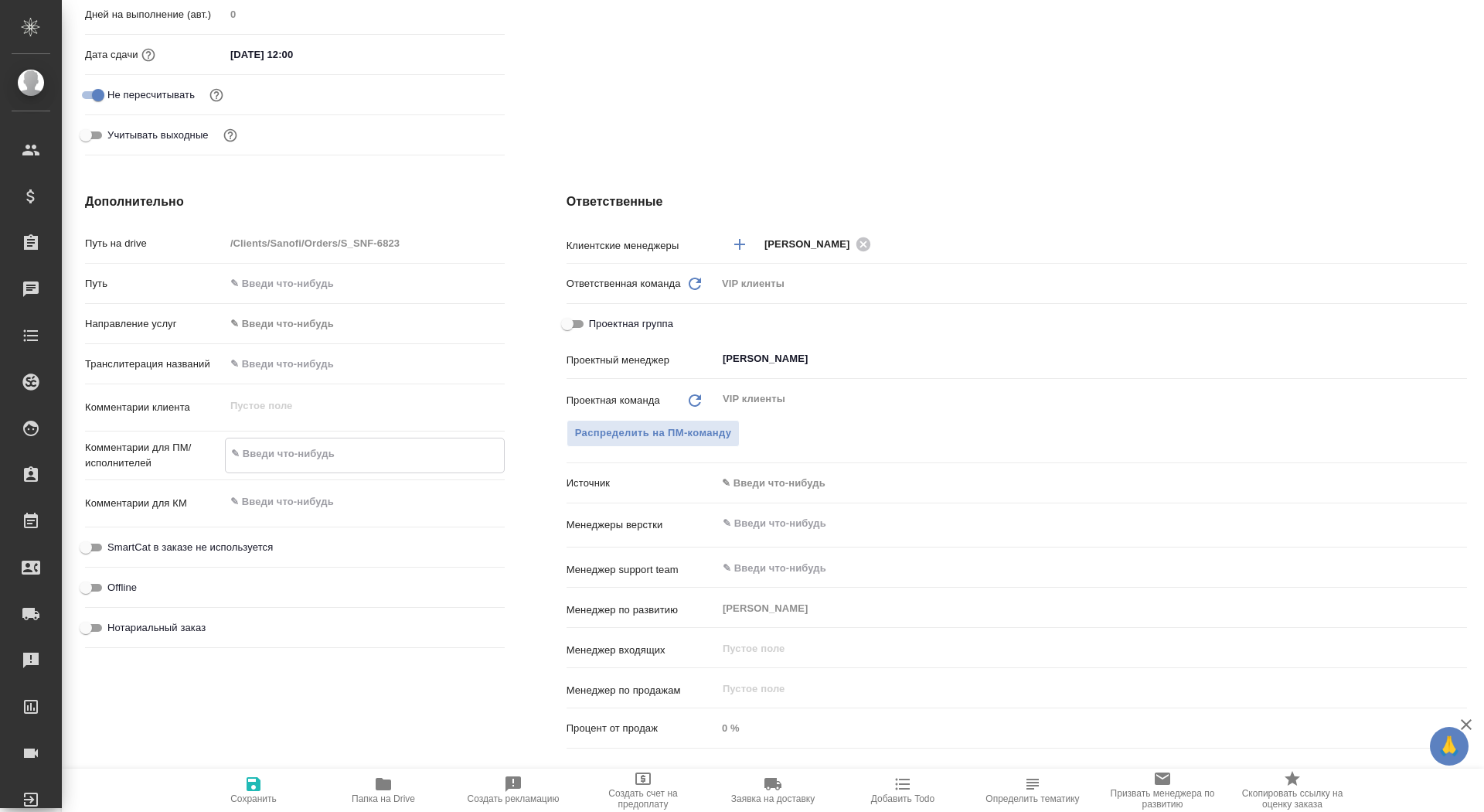
type textarea "x"
type textarea "тз"
type textarea "x"
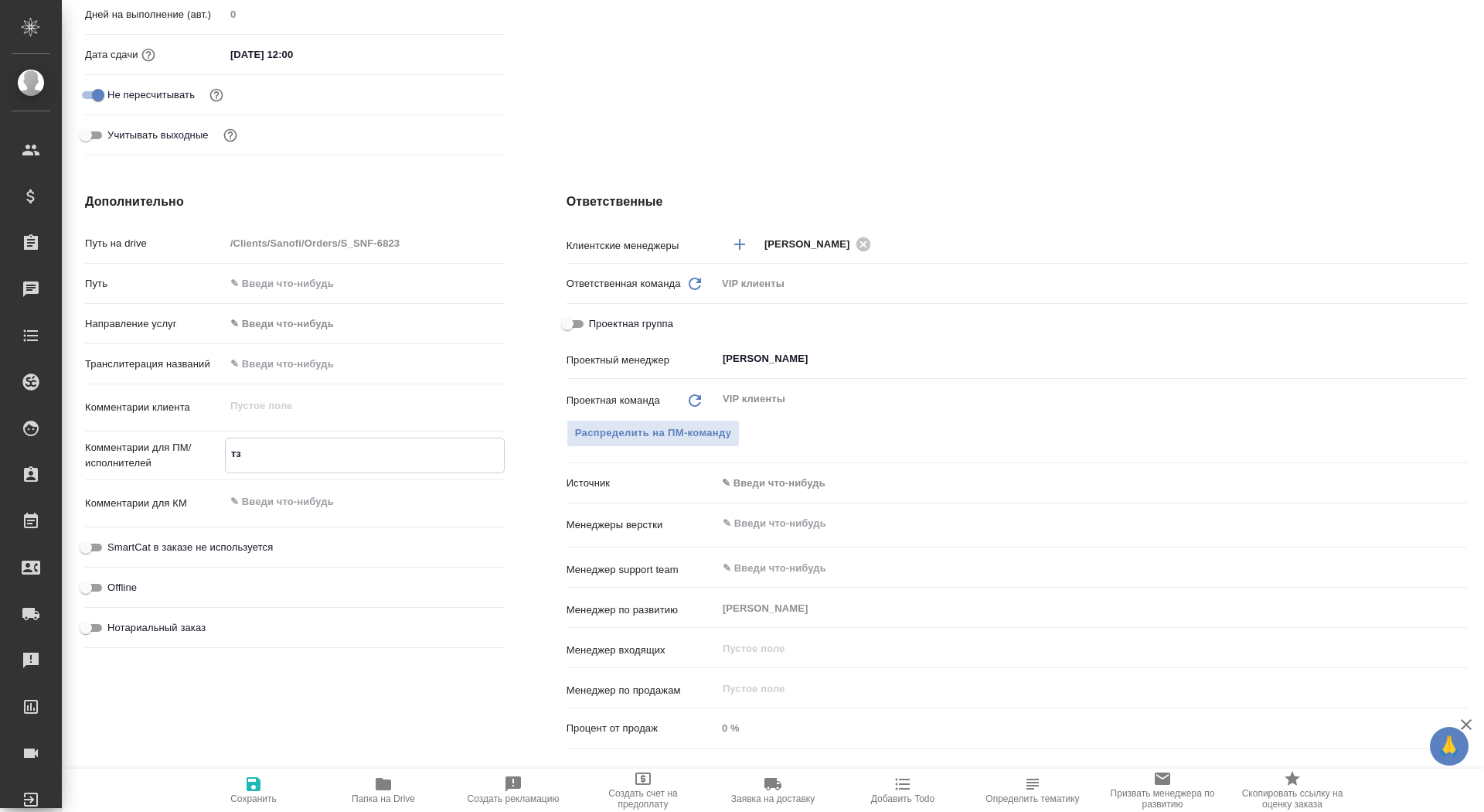
type textarea "x"
type textarea "тз"
type textarea "x"
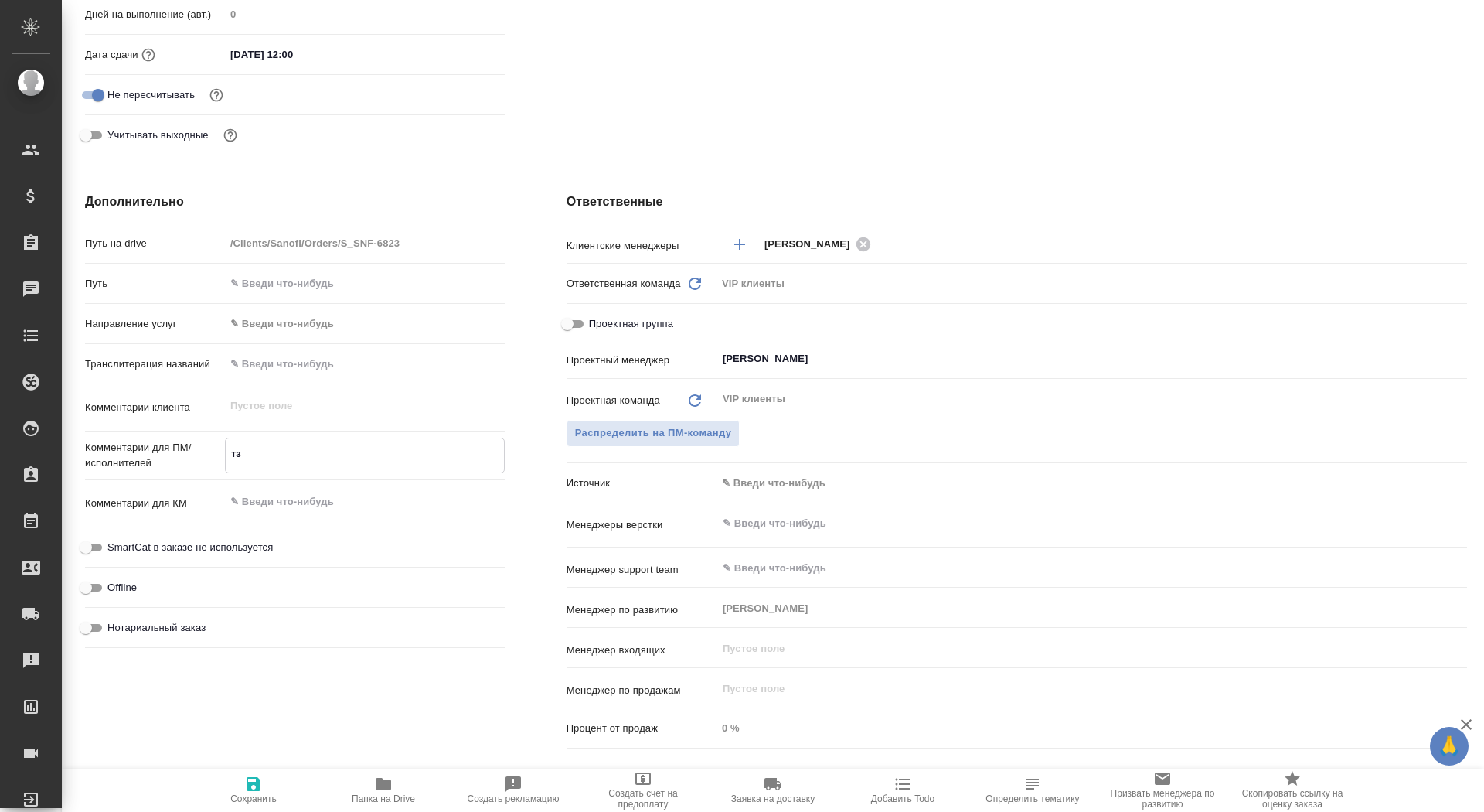
type textarea "тз в"
type textarea "x"
type textarea "тз в"
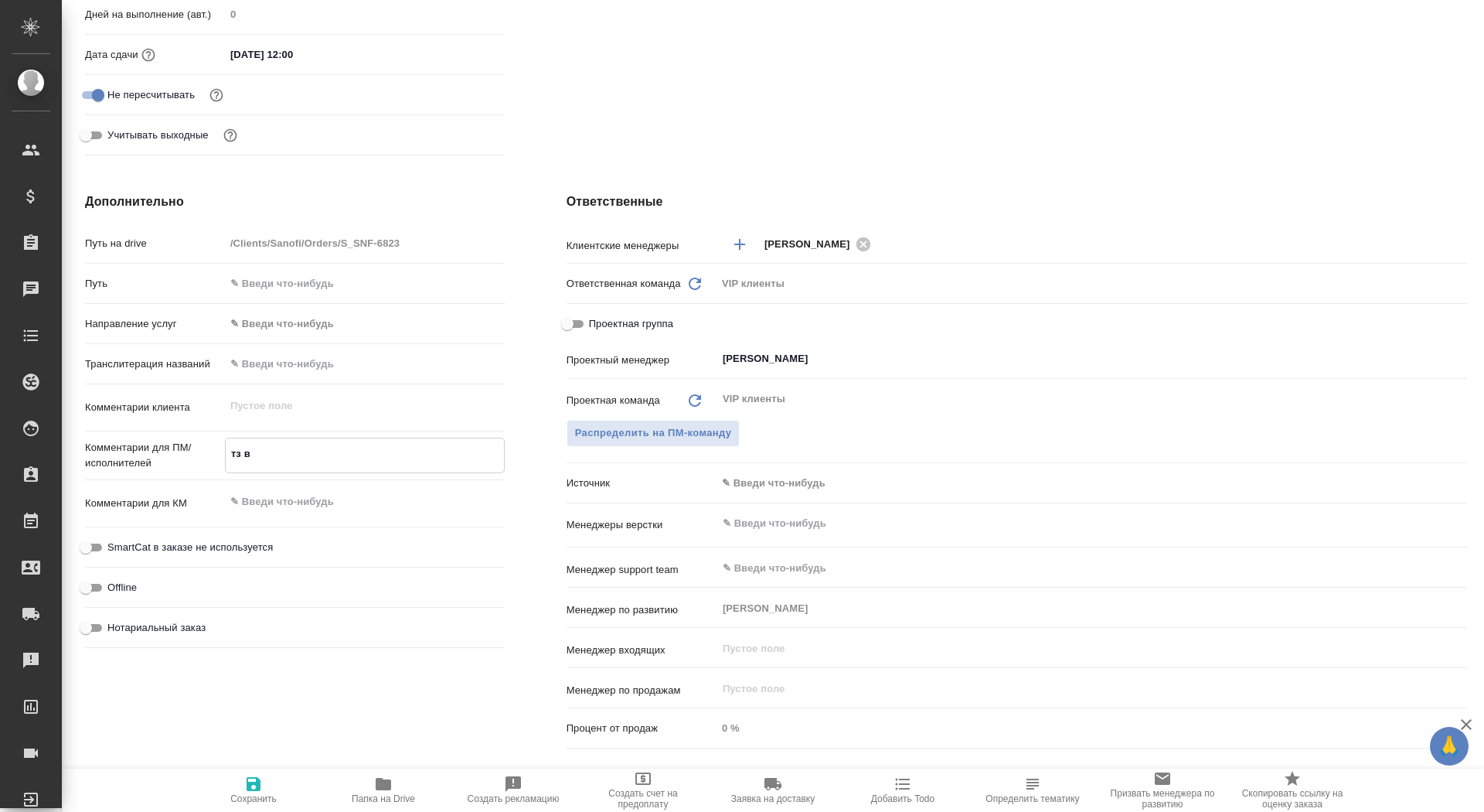
type textarea "x"
type textarea "тз в ч"
type textarea "x"
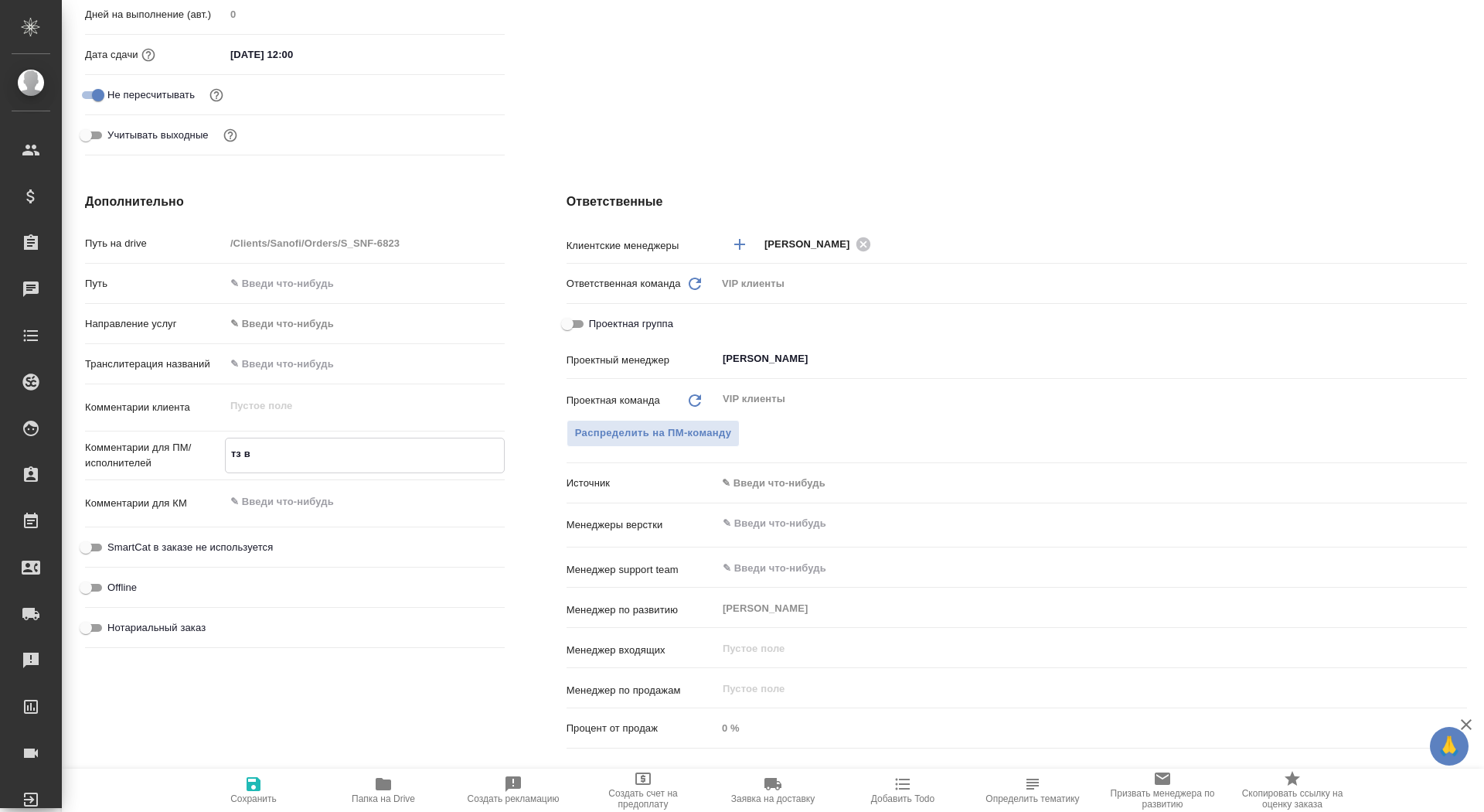
type textarea "x"
type textarea "тз в ча"
type textarea "x"
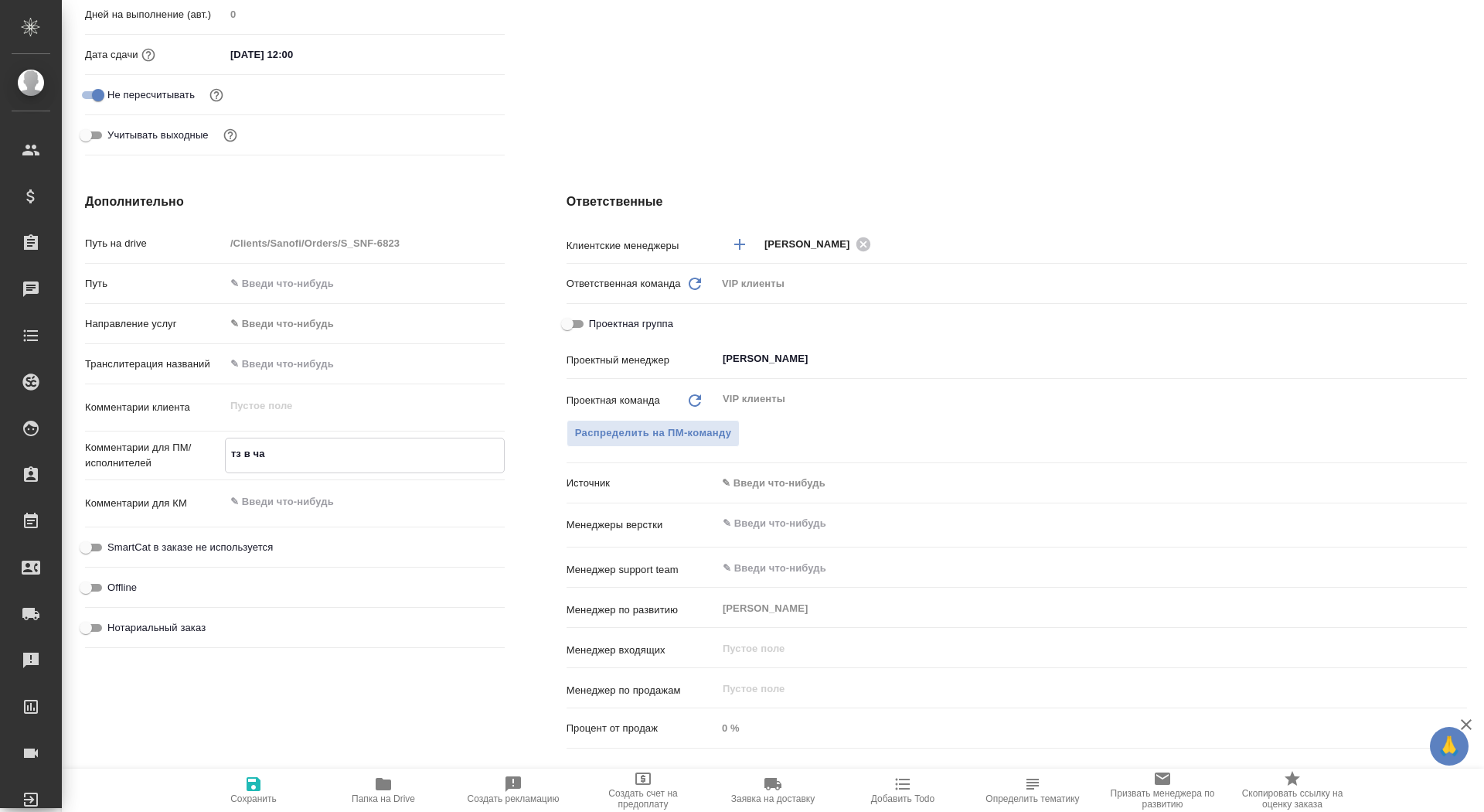
type textarea "x"
type textarea "тз в чат"
type textarea "x"
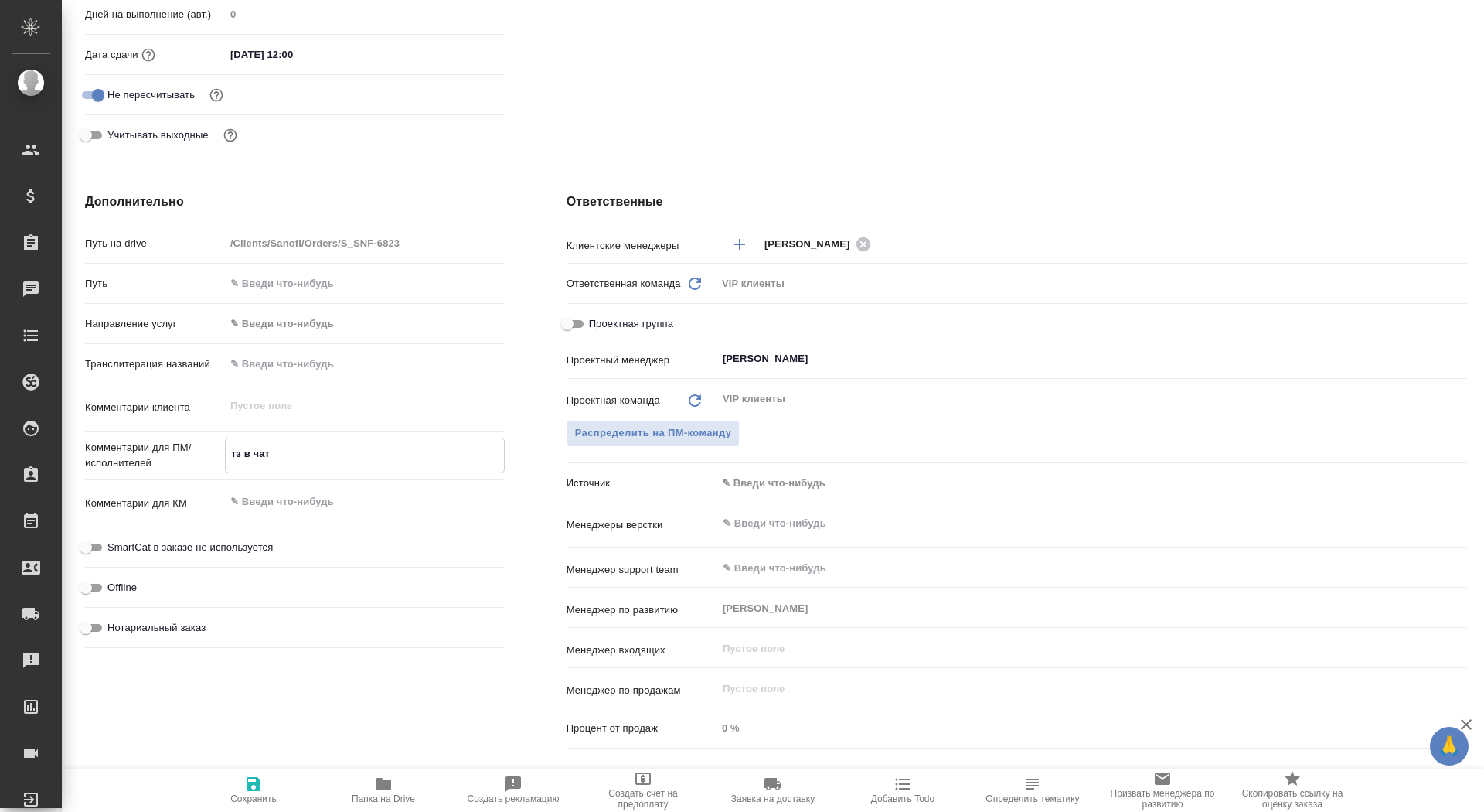
type textarea "тз в чате"
type textarea "x"
type textarea "тз в чате"
type textarea "x"
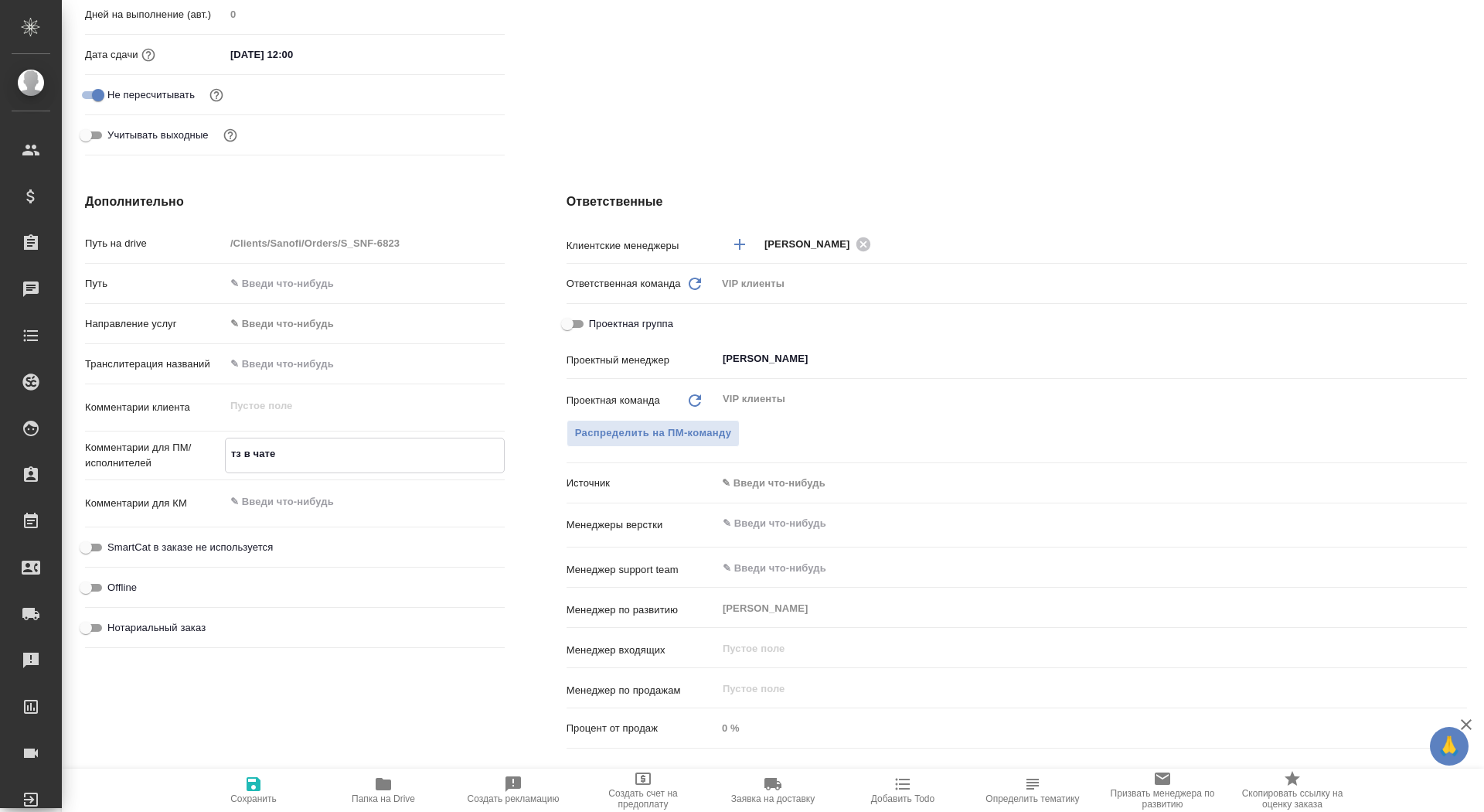
click at [263, 811] on button "Сохранить" at bounding box center [253, 790] width 130 height 43
type textarea "x"
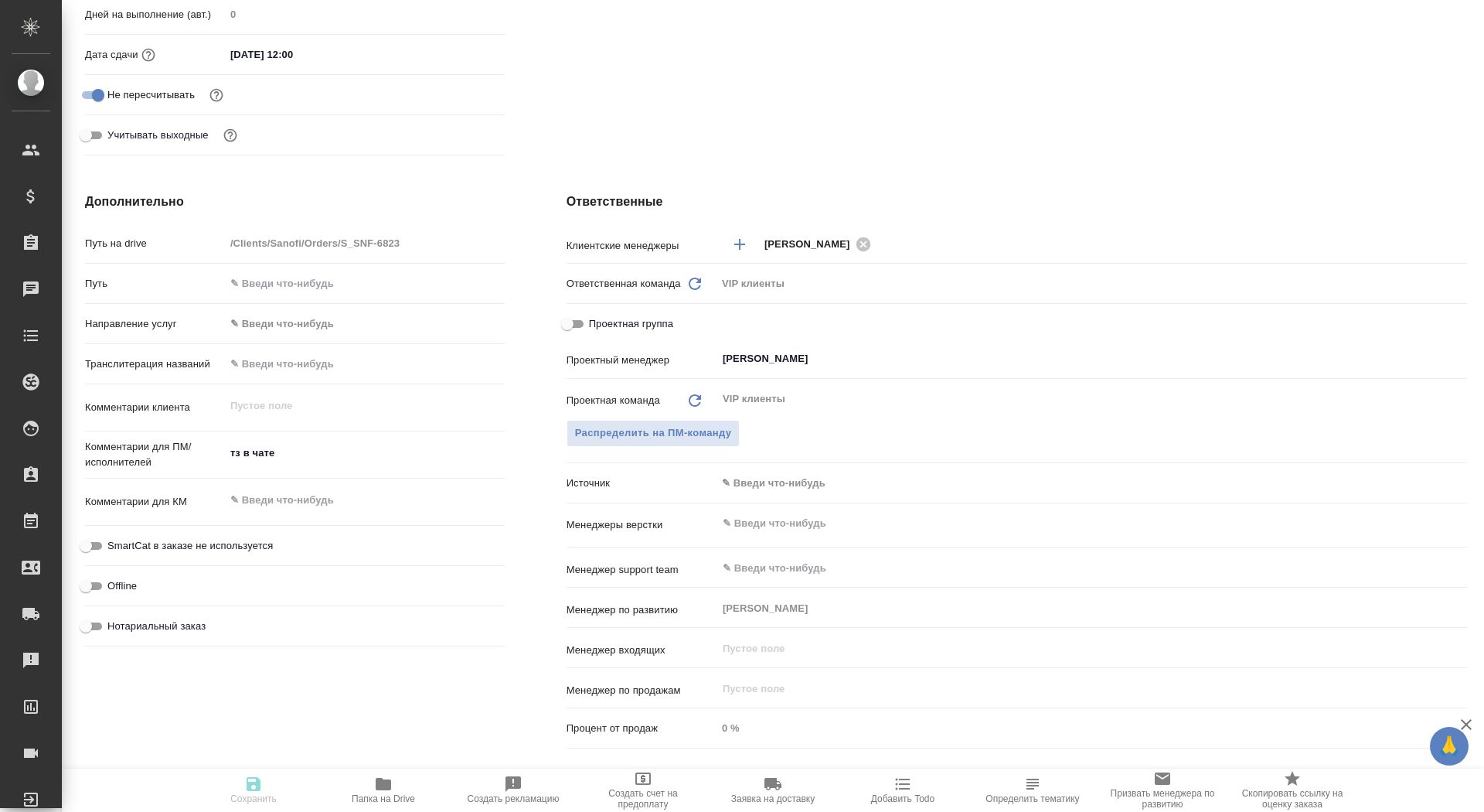
type textarea "x"
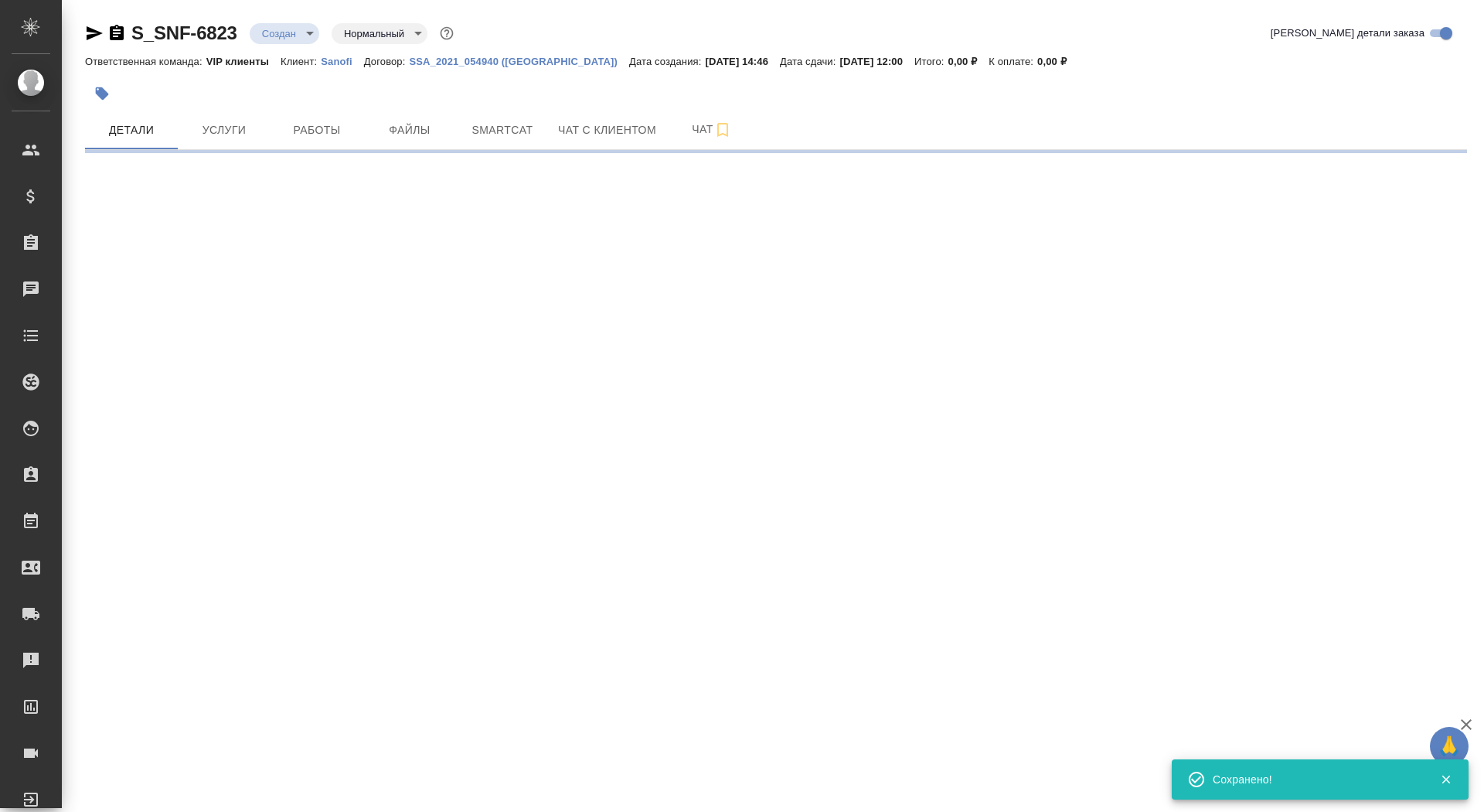
scroll to position [0, 0]
select select "RU"
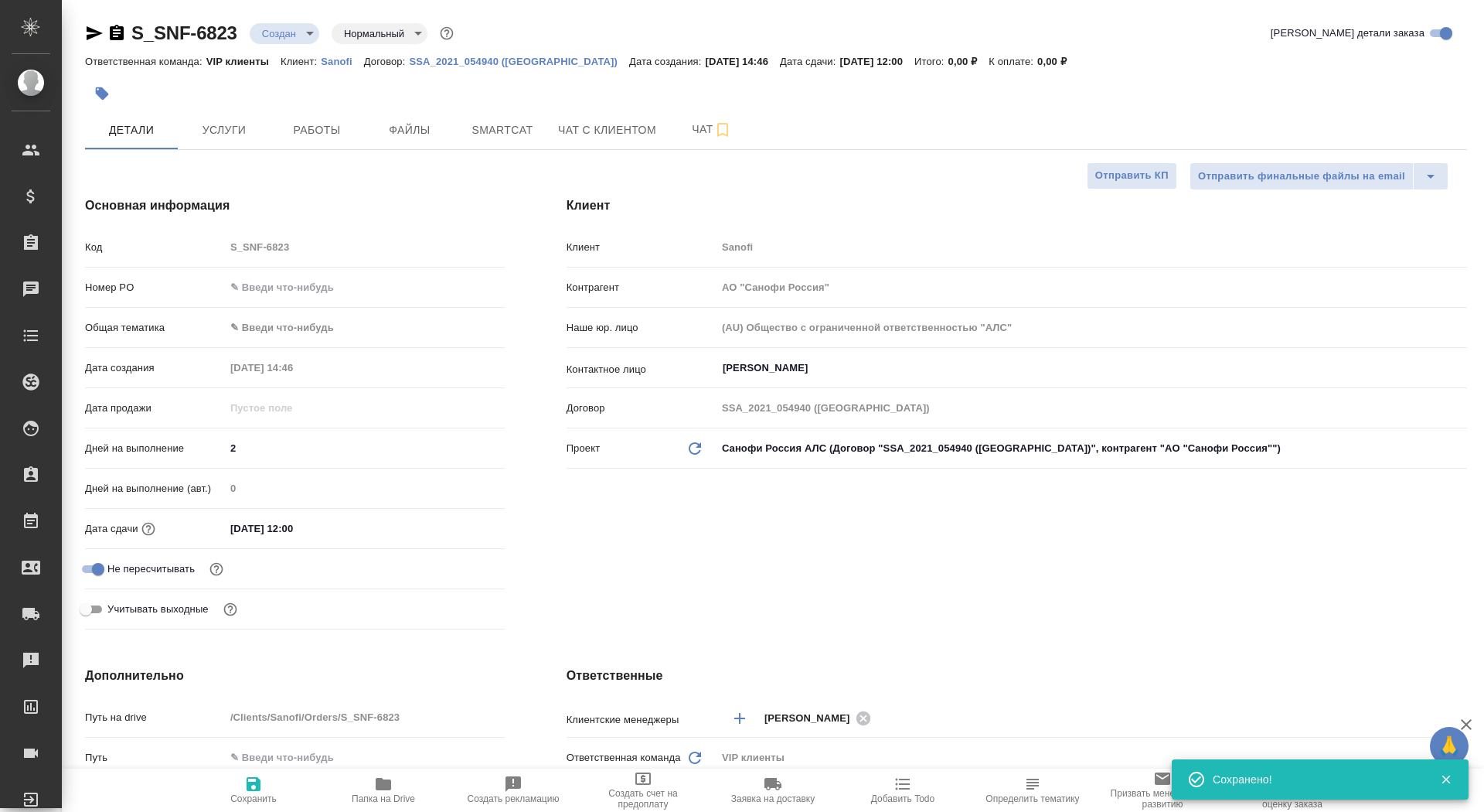
type textarea "x"
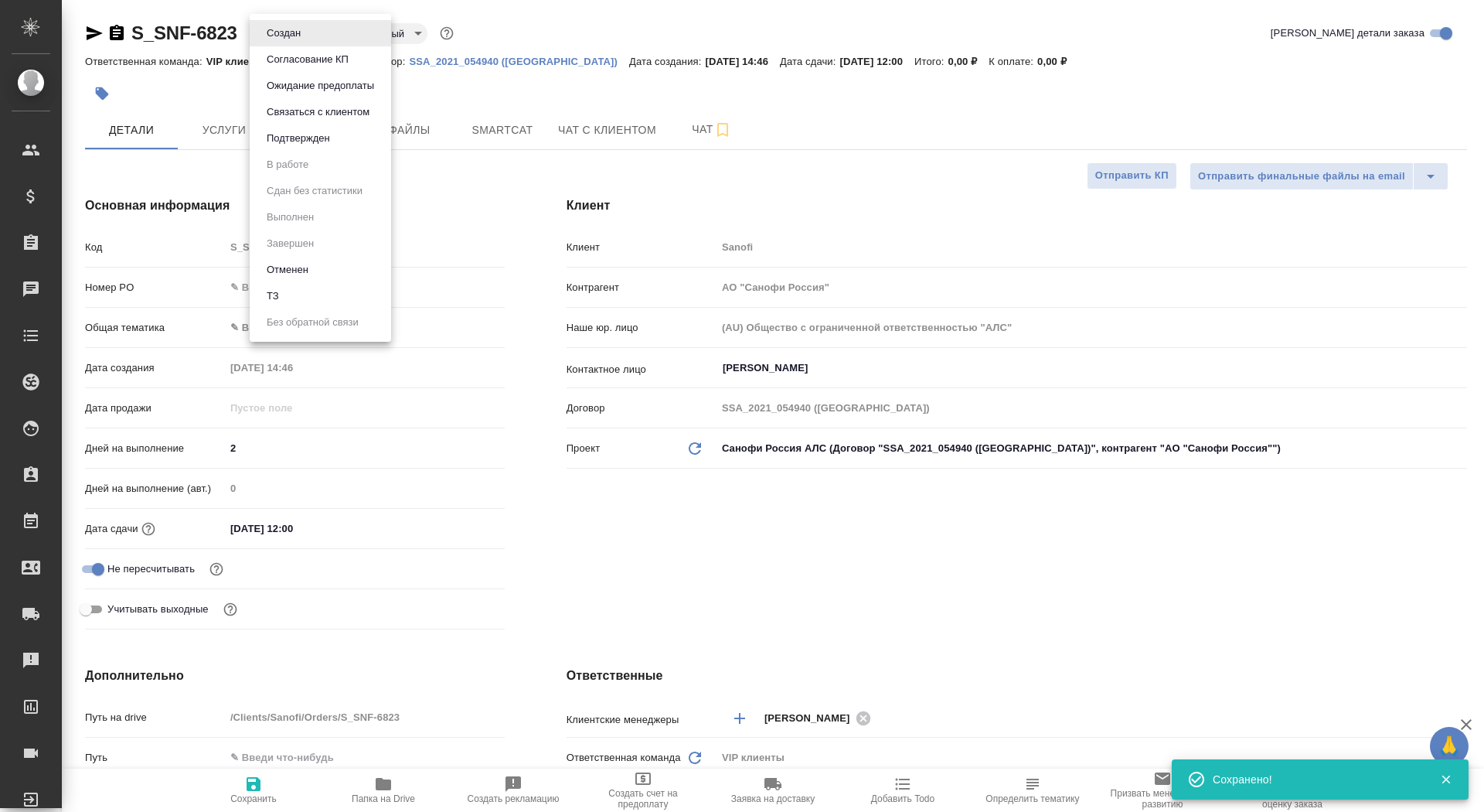
click at [291, 27] on body "🙏 .cls-1 fill:#fff; AWATERA Saydasheva Dilyara Клиенты Спецификации Заказы 0 Ча…" at bounding box center [742, 406] width 1484 height 812
type textarea "x"
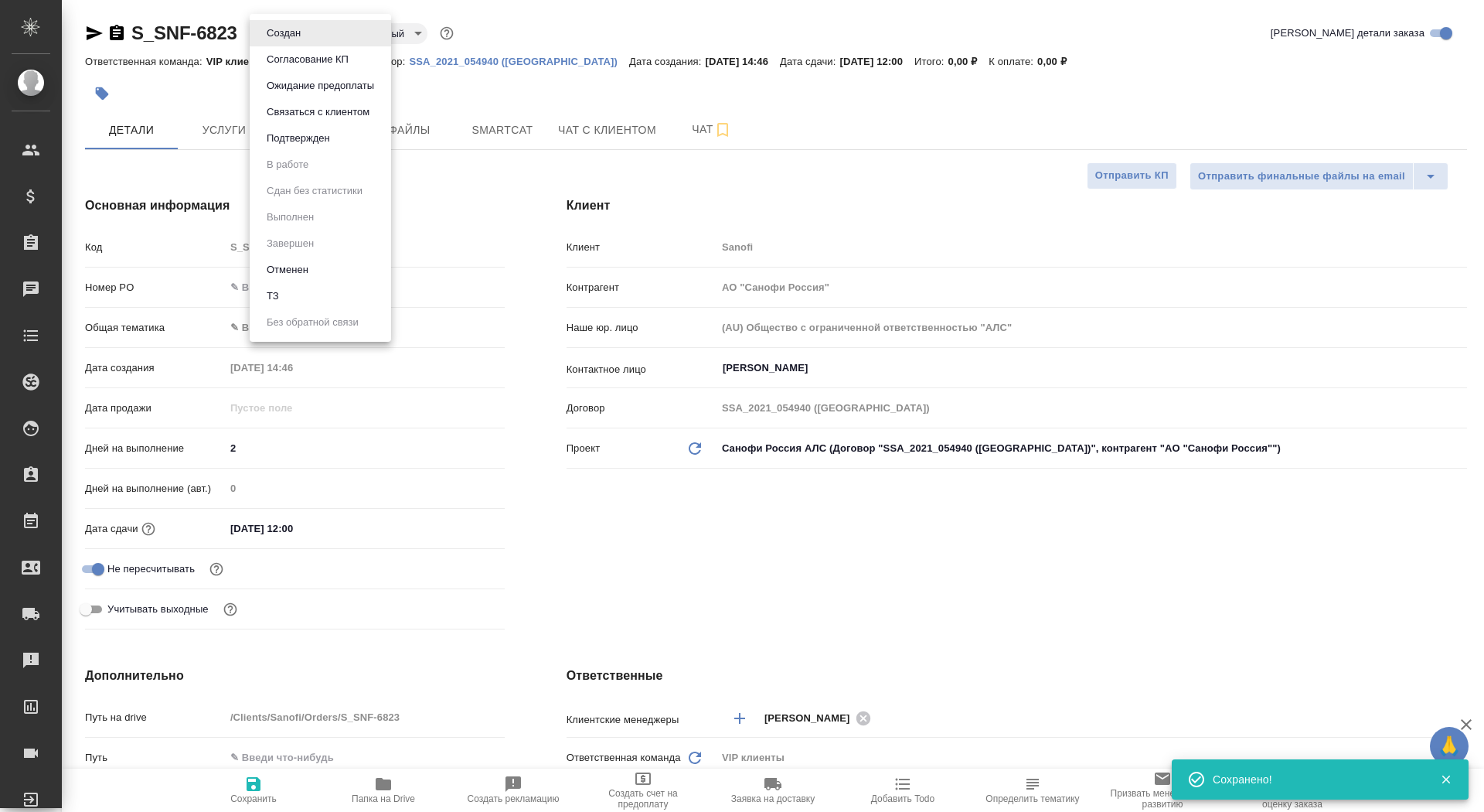
type textarea "x"
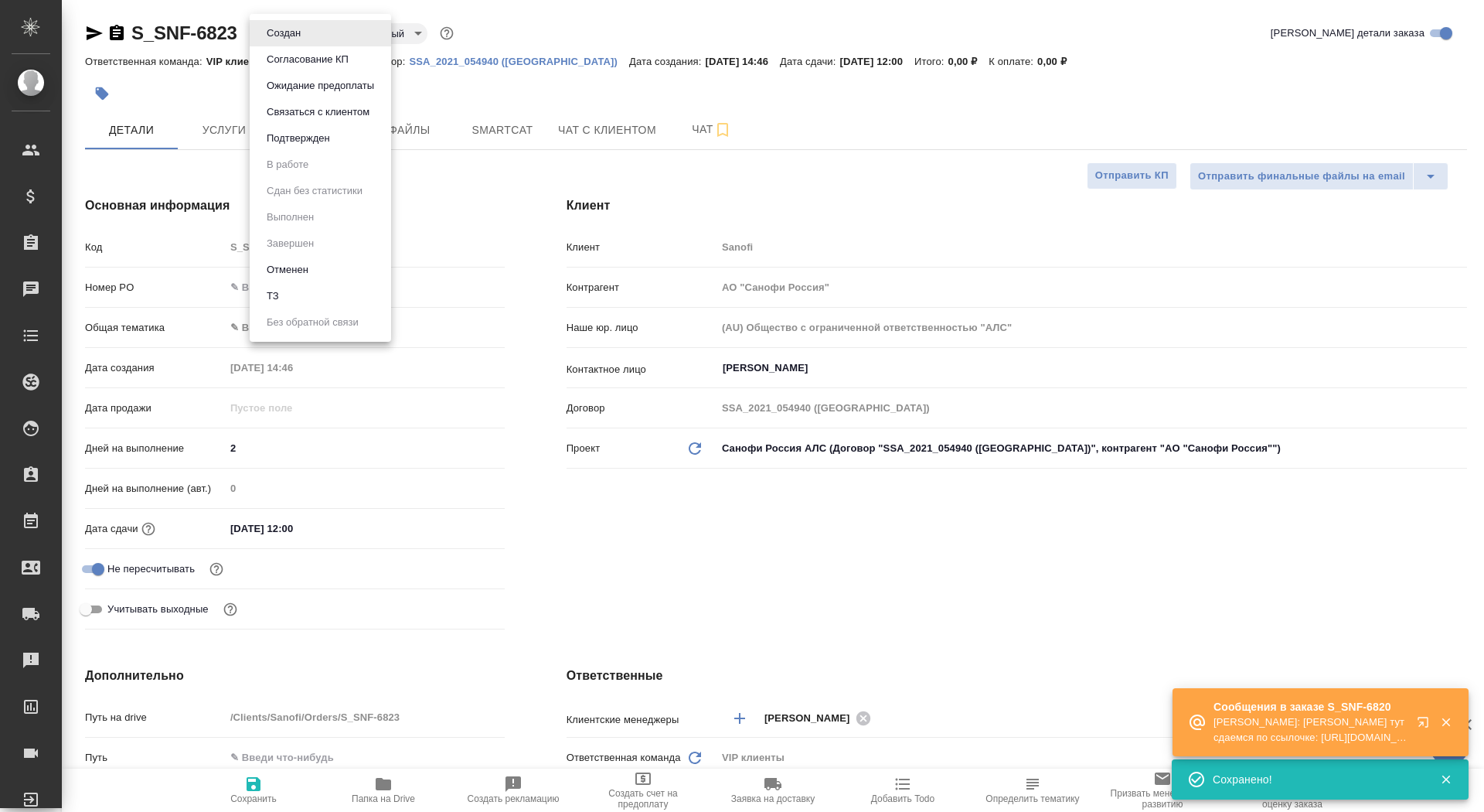
click at [681, 131] on div at bounding box center [742, 406] width 1484 height 812
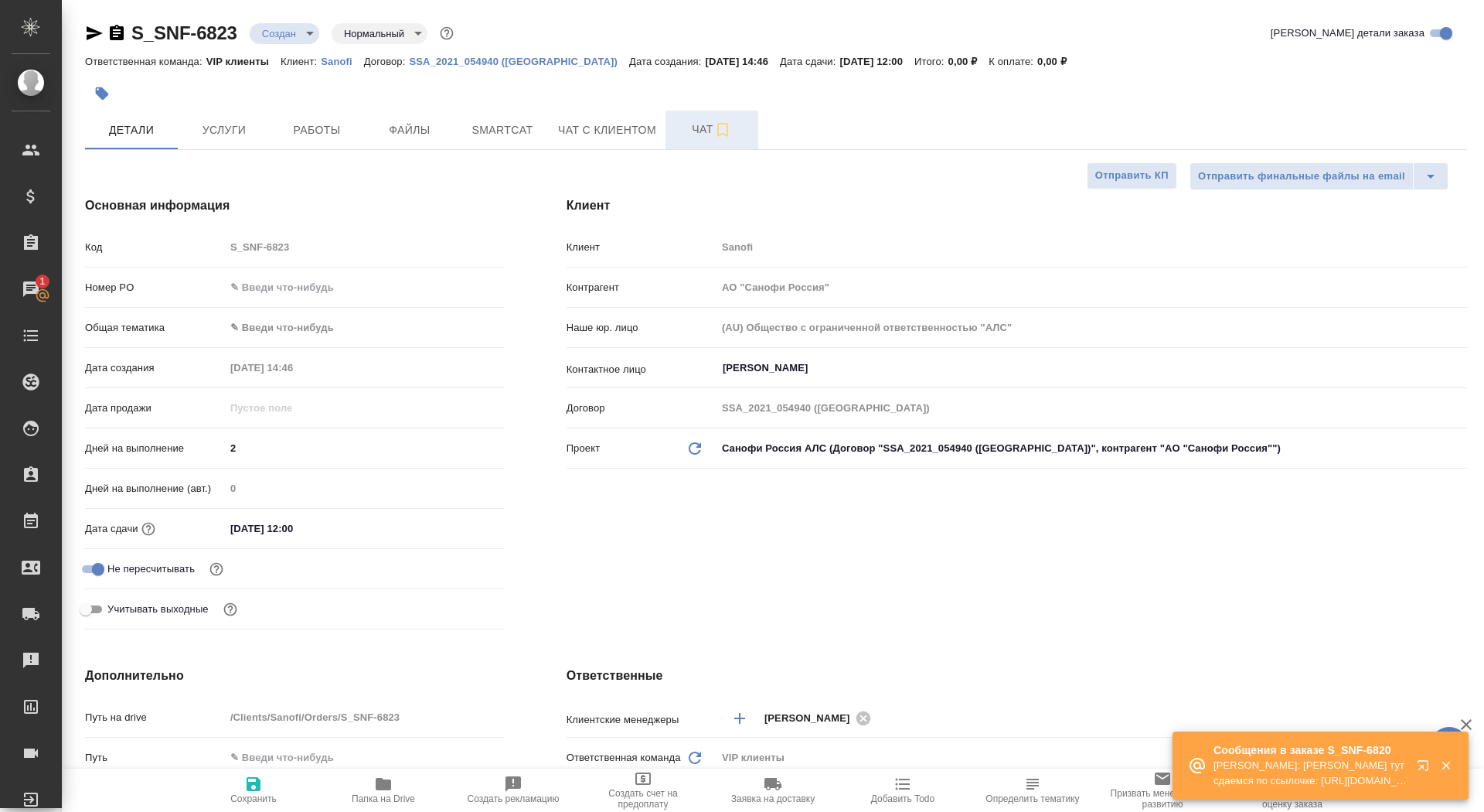
click at [676, 131] on button "Чат" at bounding box center [711, 129] width 93 height 38
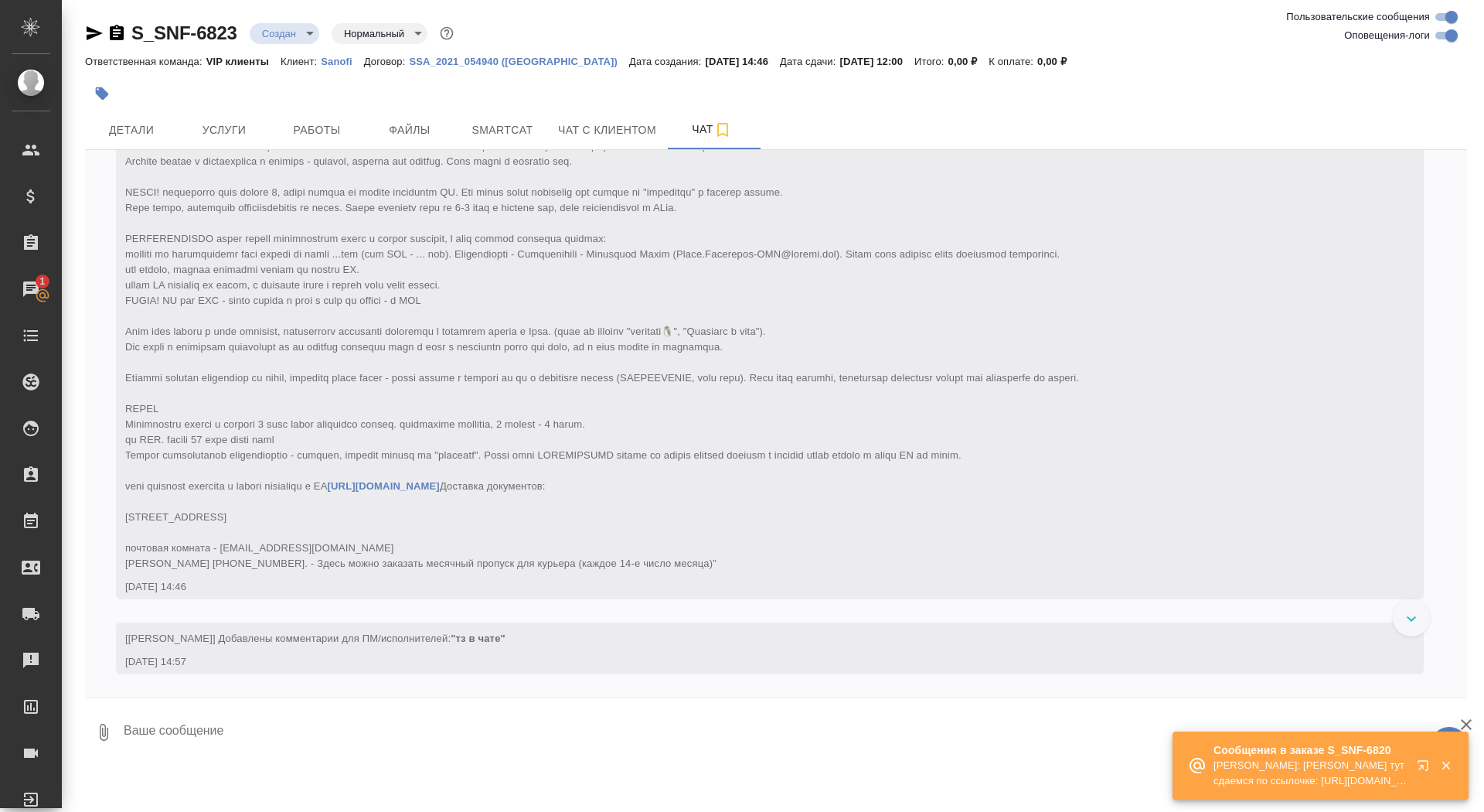
scroll to position [195, 0]
click at [252, 758] on div "0" at bounding box center [776, 728] width 1383 height 62
click at [252, 745] on textarea at bounding box center [794, 731] width 1345 height 52
paste textarea "Давайте попробуем отрисовать этикетку. Во вложении файл с комментариями, заказ …"
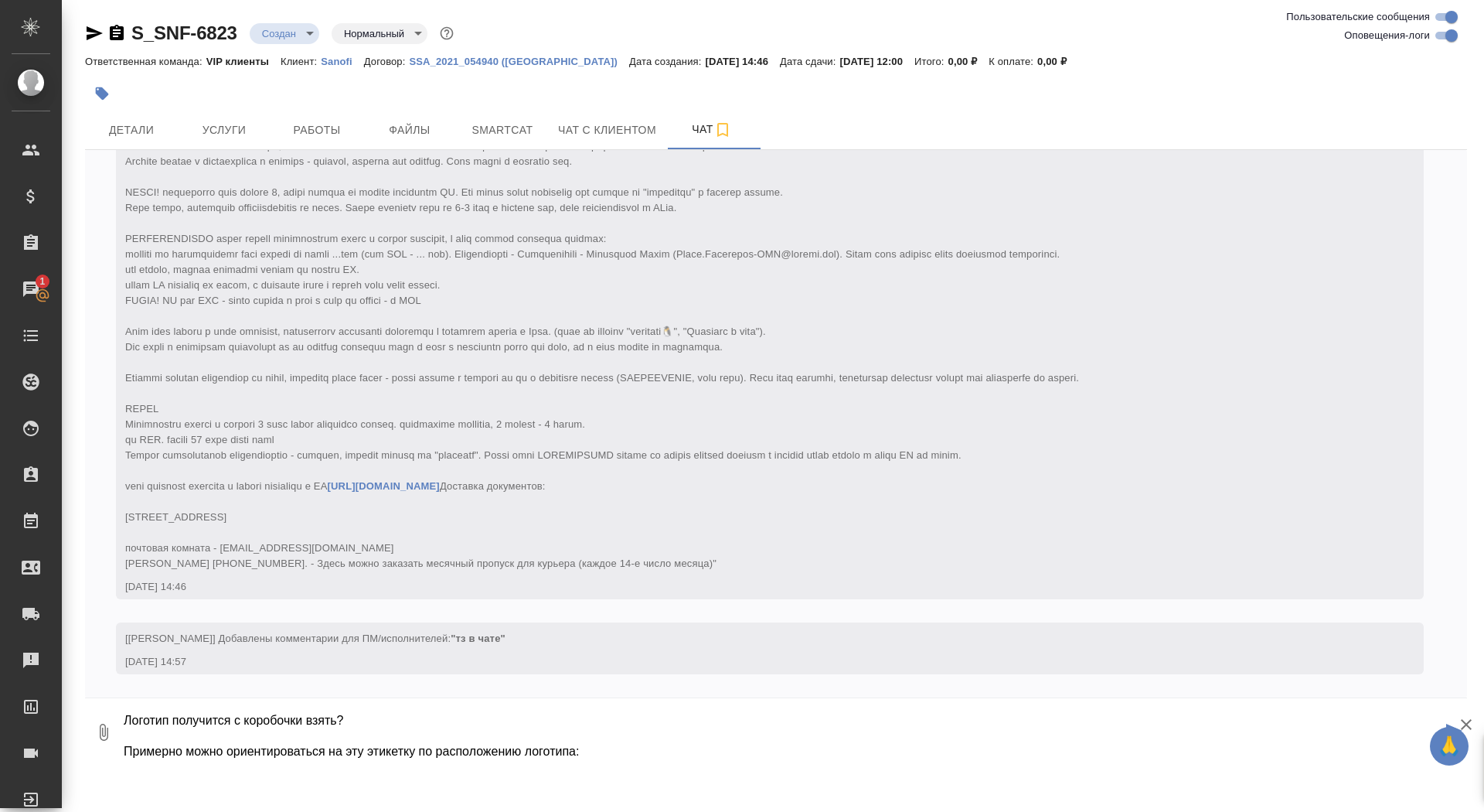
click at [248, 738] on textarea "Давайте попробуем отрисовать этикетку. Во вложении файл с комментариями, заказ …" at bounding box center [781, 731] width 1319 height 52
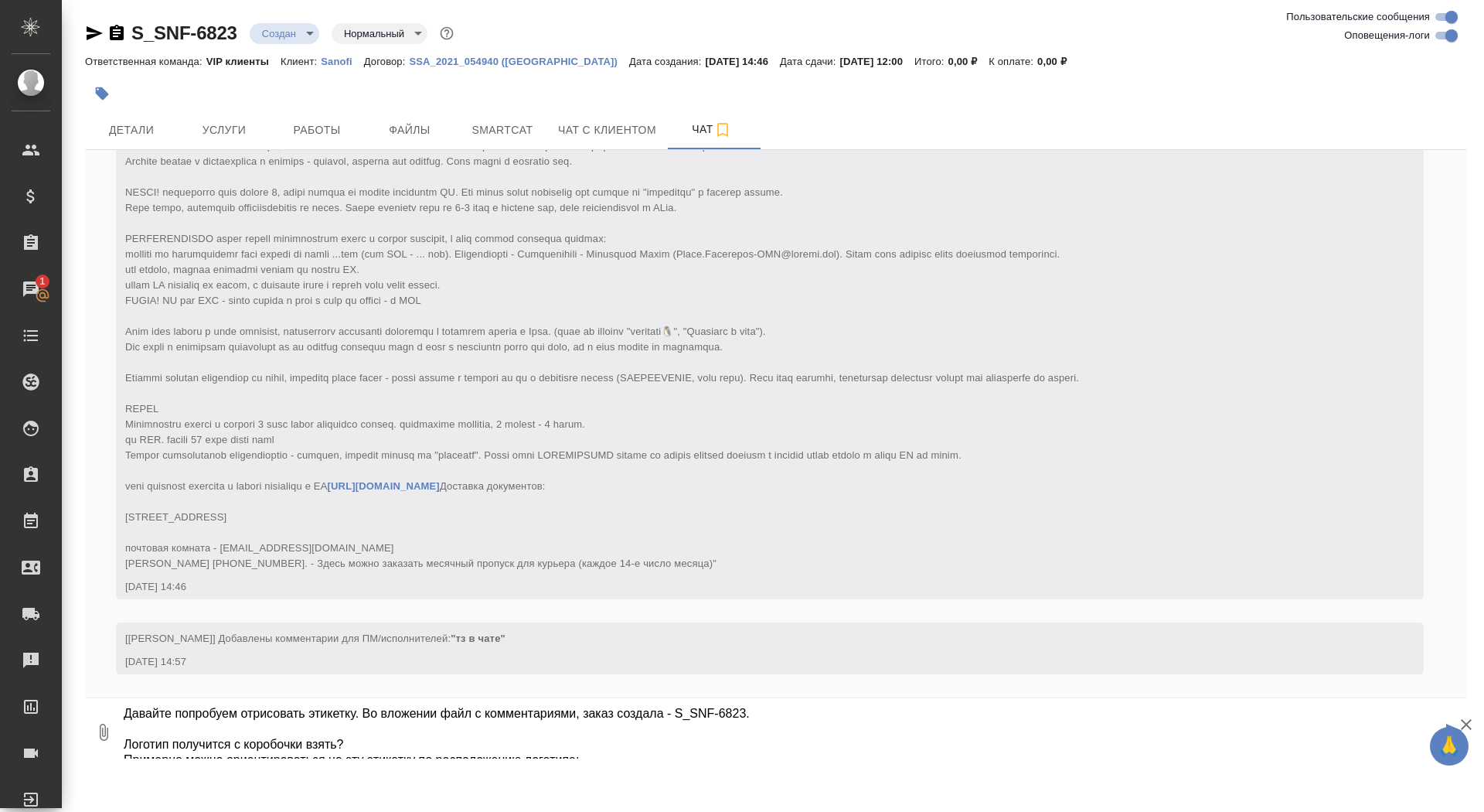
drag, startPoint x: 371, startPoint y: 711, endPoint x: 830, endPoint y: 710, distance: 459.0
click at [832, 713] on textarea "Давайте попробуем отрисовать этикетку. Во вложении файл с комментариями, заказ …" at bounding box center [781, 731] width 1319 height 52
click at [706, 741] on textarea "Давайте попробуем отрисовать этикетку. Логотип получится с коробочки взять? При…" at bounding box center [781, 731] width 1319 height 52
click at [706, 750] on textarea "Давайте попробуем отрисовать этикетку. Логотип получится с коробочки взять? При…" at bounding box center [781, 731] width 1319 height 52
click at [552, 731] on textarea "Давайте попробуем отрисовать этикетку. Логотип получится с коробочки взять? При…" at bounding box center [781, 731] width 1319 height 52
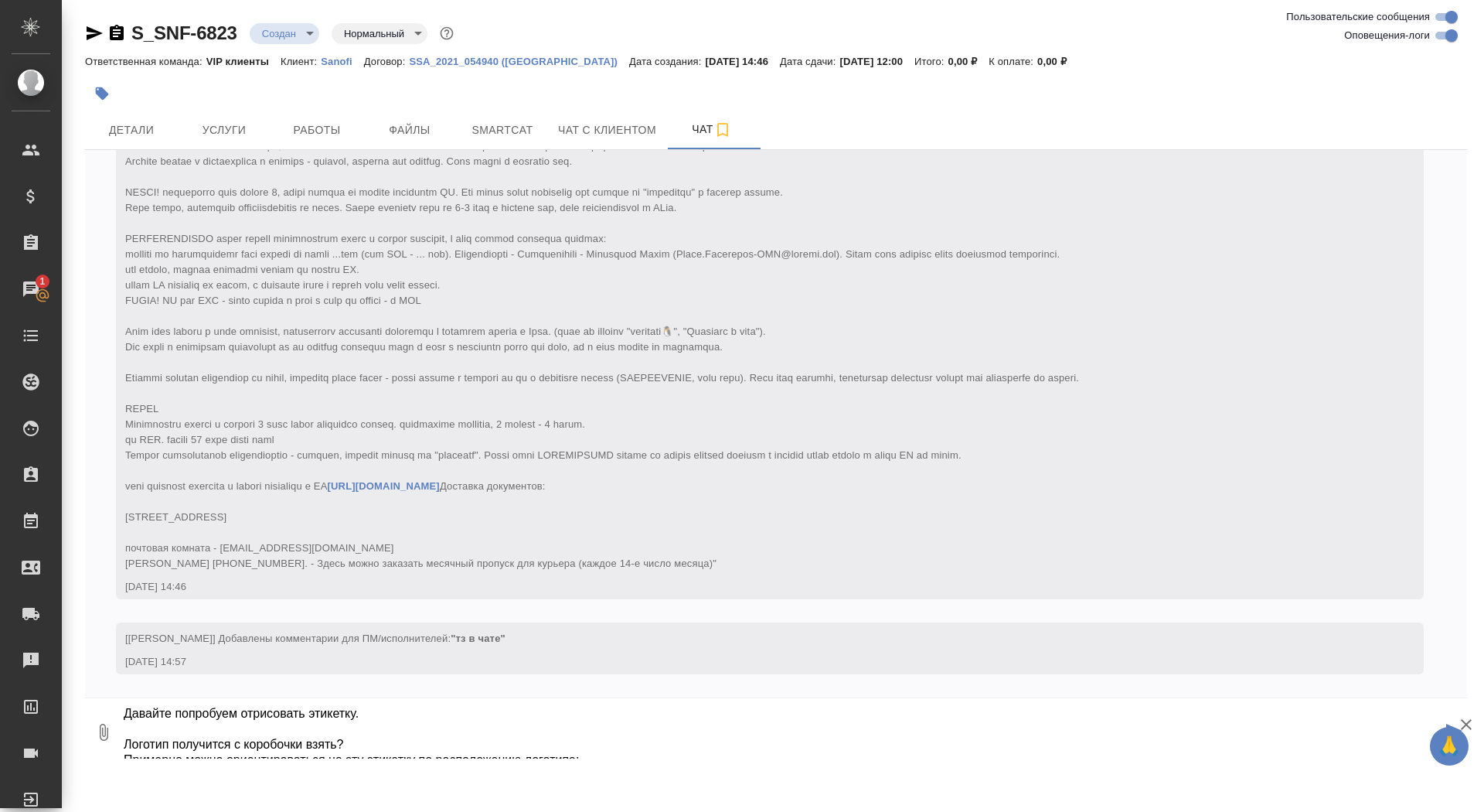
click at [96, 733] on icon "button" at bounding box center [103, 731] width 19 height 19
click at [124, 645] on span "С локального диска" at bounding box center [98, 649] width 105 height 20
click at [0, 0] on input "С локального диска" at bounding box center [0, 0] width 0 height 0
click at [1003, 725] on textarea "Давайте попробуем отрисовать этикетку. Логотип получится с коробочки взять? При…" at bounding box center [781, 731] width 1319 height 52
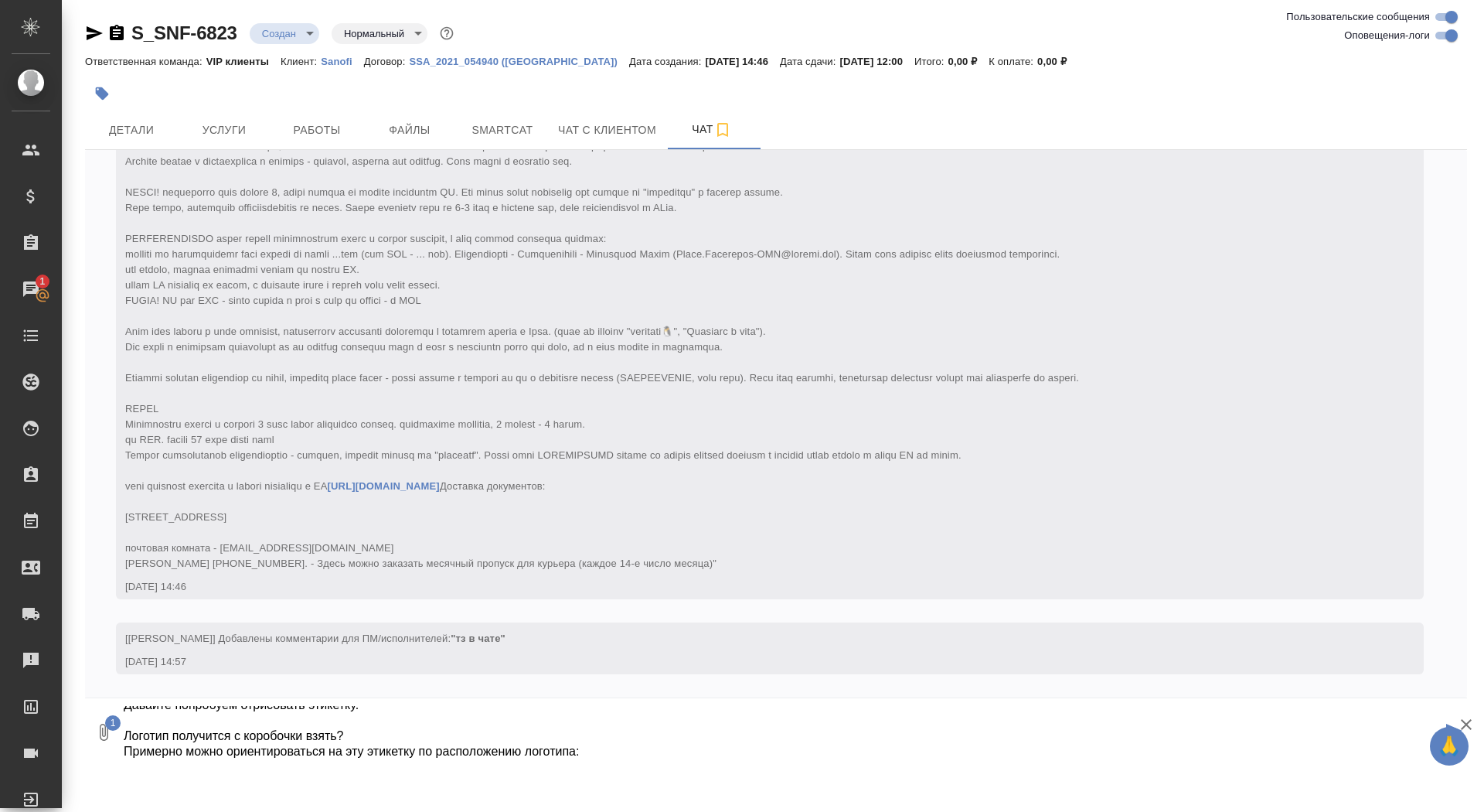
type textarea "Давайте попробуем отрисовать этикетку. Логотип получится с коробочки взять? При…"
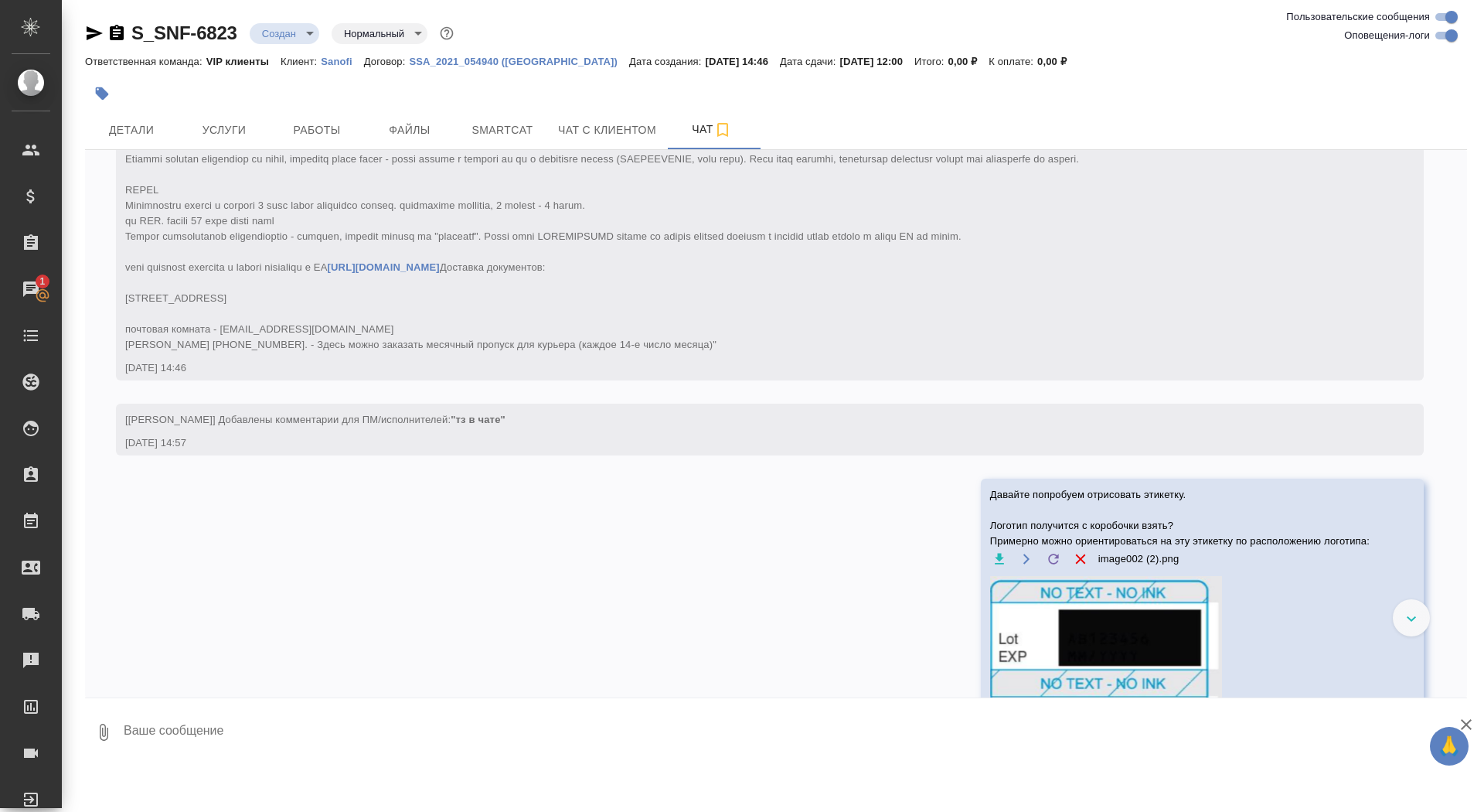
scroll to position [364, 0]
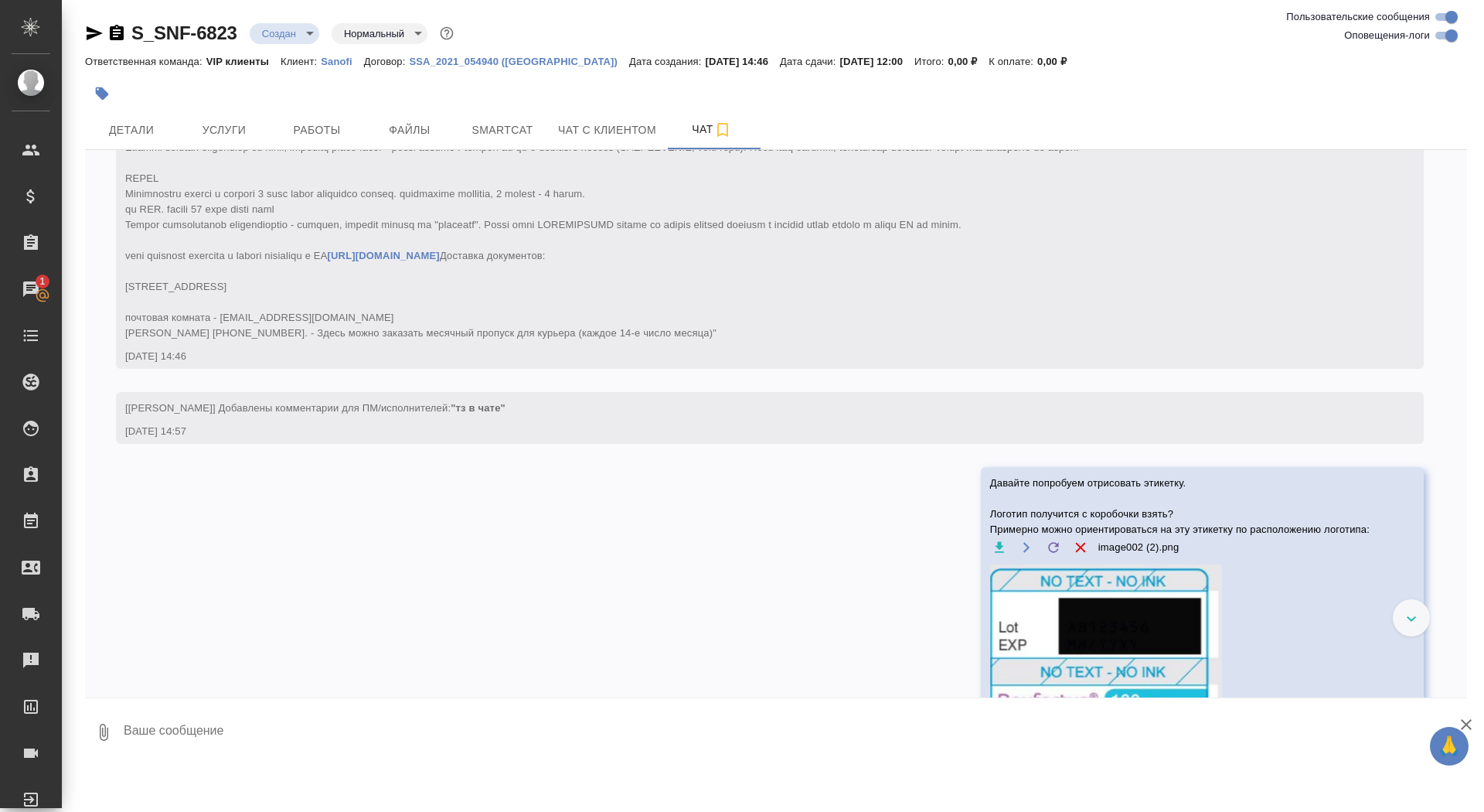
paste textarea "А тут по расположению фиолетовых частей:"
click at [109, 731] on icon "button" at bounding box center [103, 731] width 19 height 19
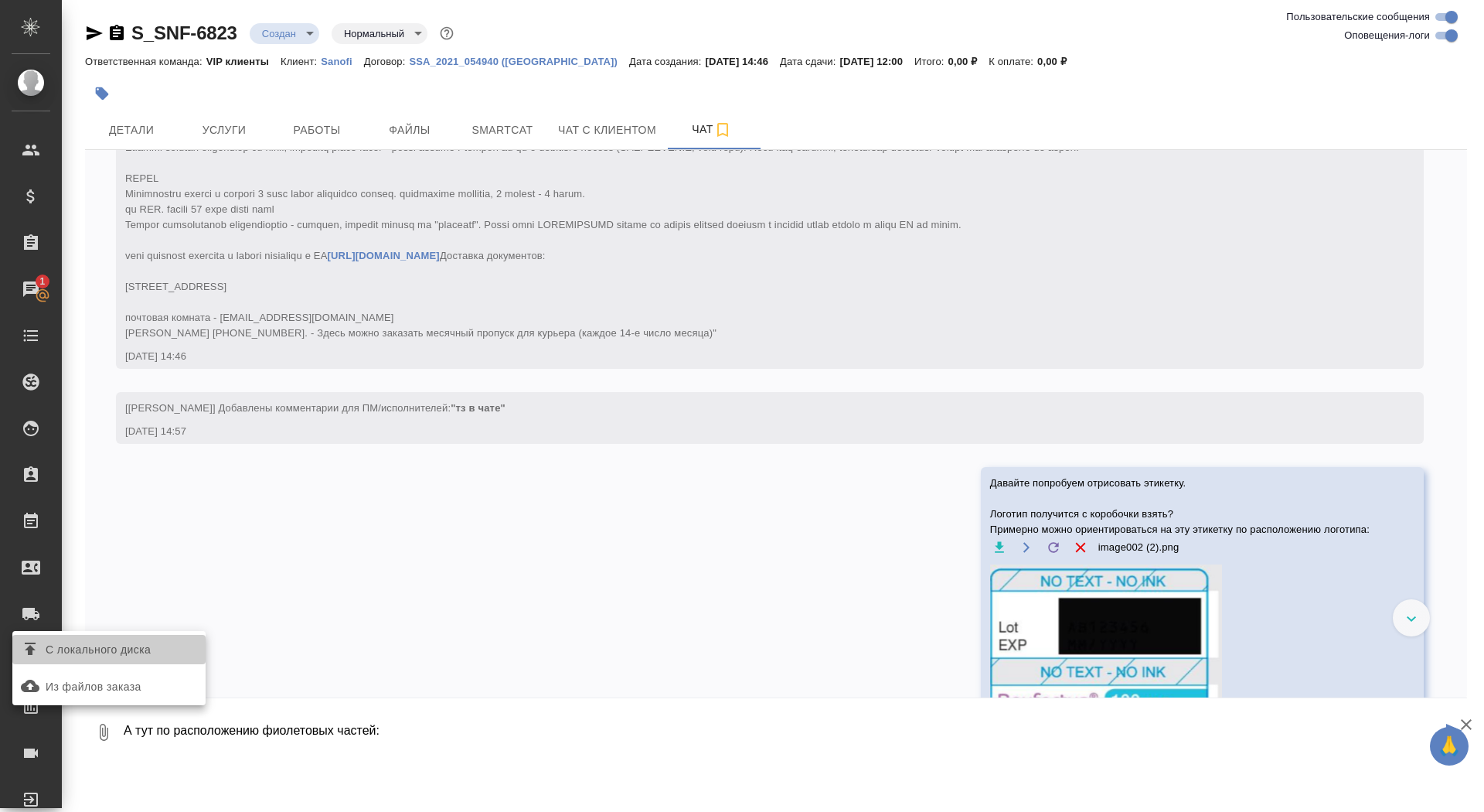
click at [117, 640] on span "С локального диска" at bounding box center [98, 649] width 105 height 20
click at [0, 0] on input "С локального диска" at bounding box center [0, 0] width 0 height 0
click at [815, 749] on textarea "А тут по расположению фиолетовых частей:" at bounding box center [781, 731] width 1319 height 52
type textarea "А тут по расположению фиолетовых частей:"
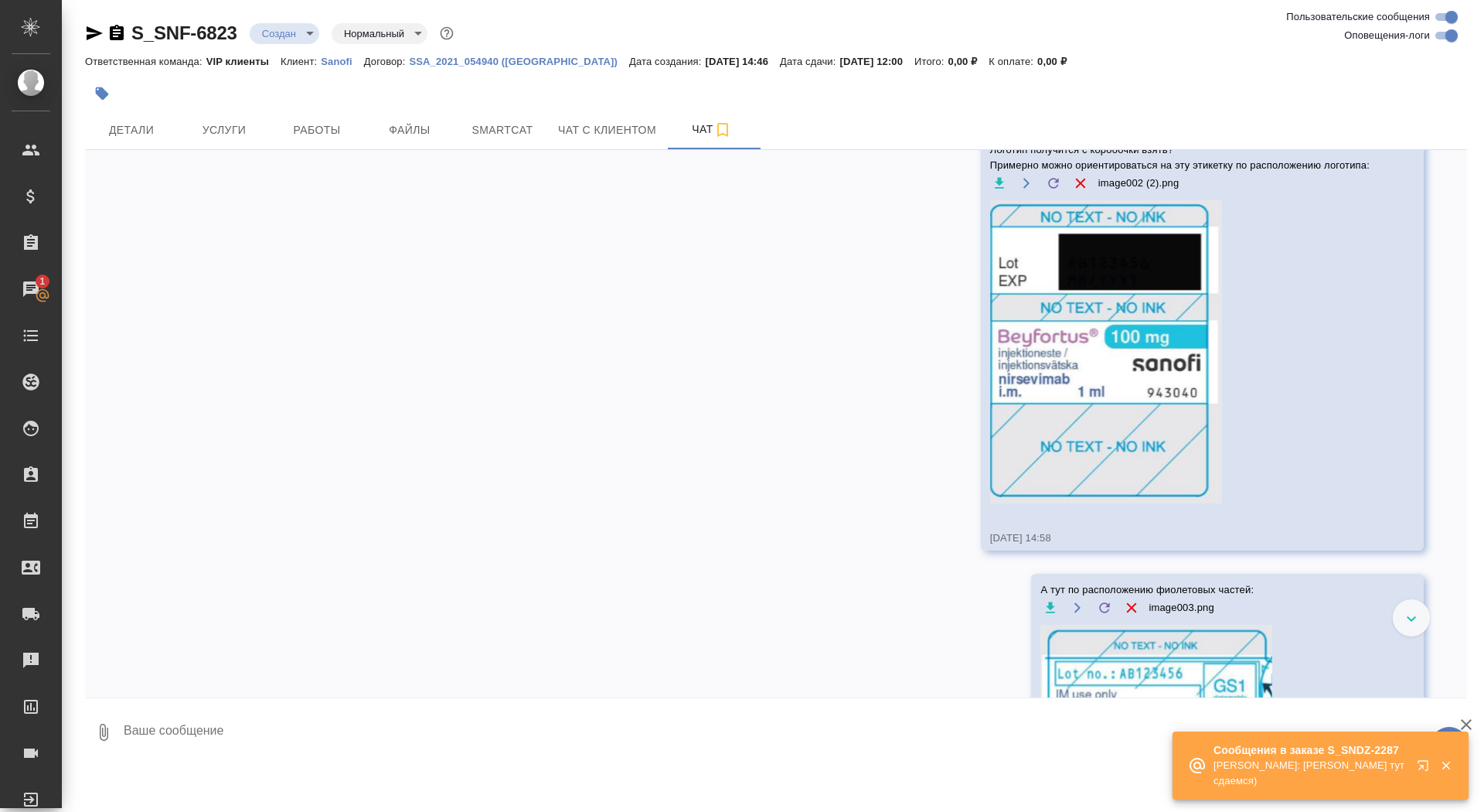
scroll to position [788, 0]
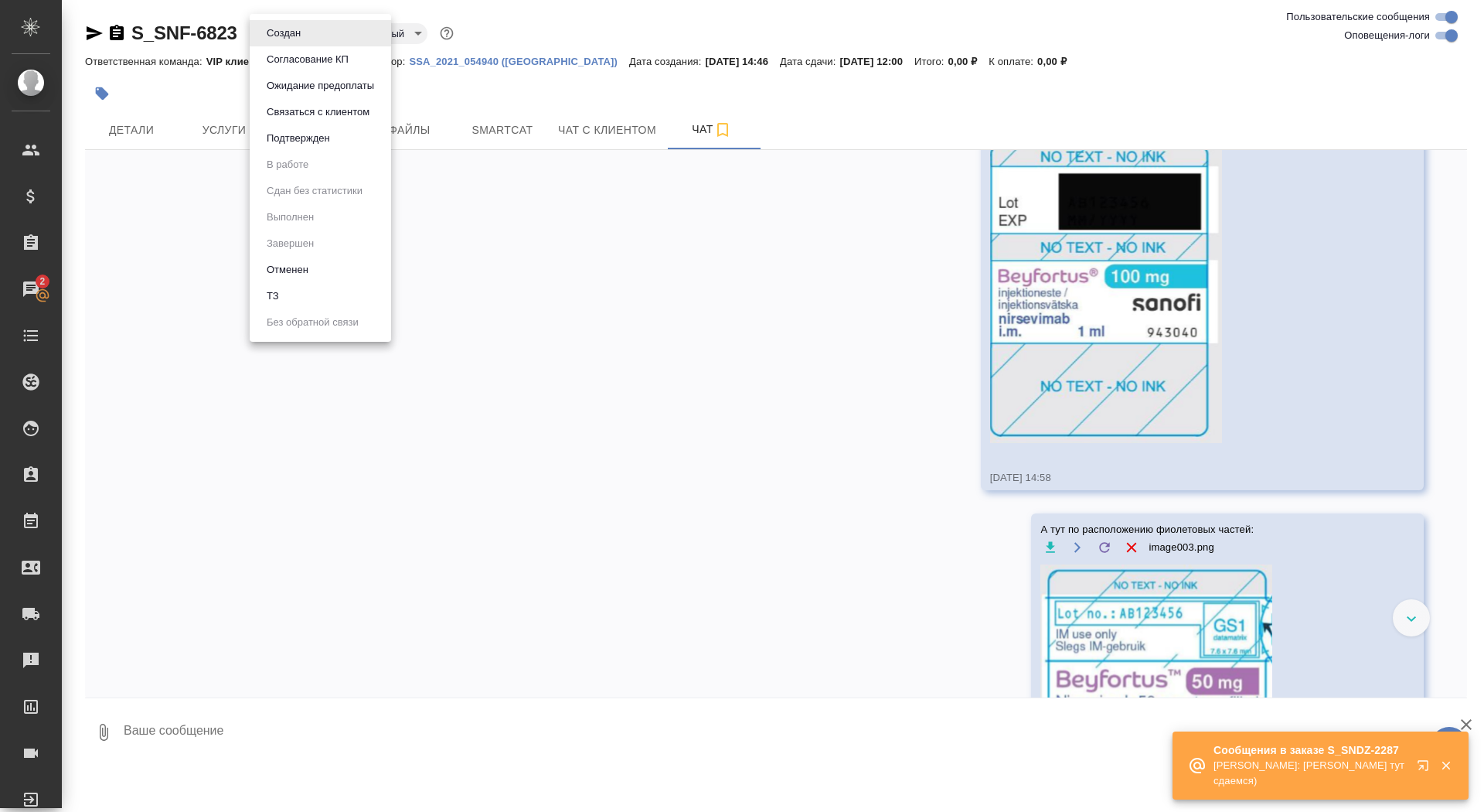
click at [297, 28] on body "🙏 .cls-1 fill:#fff; AWATERA Saydasheva Dilyara Клиенты Спецификации Заказы 2 Ча…" at bounding box center [742, 406] width 1484 height 812
click at [302, 294] on li "ТЗ" at bounding box center [320, 296] width 142 height 27
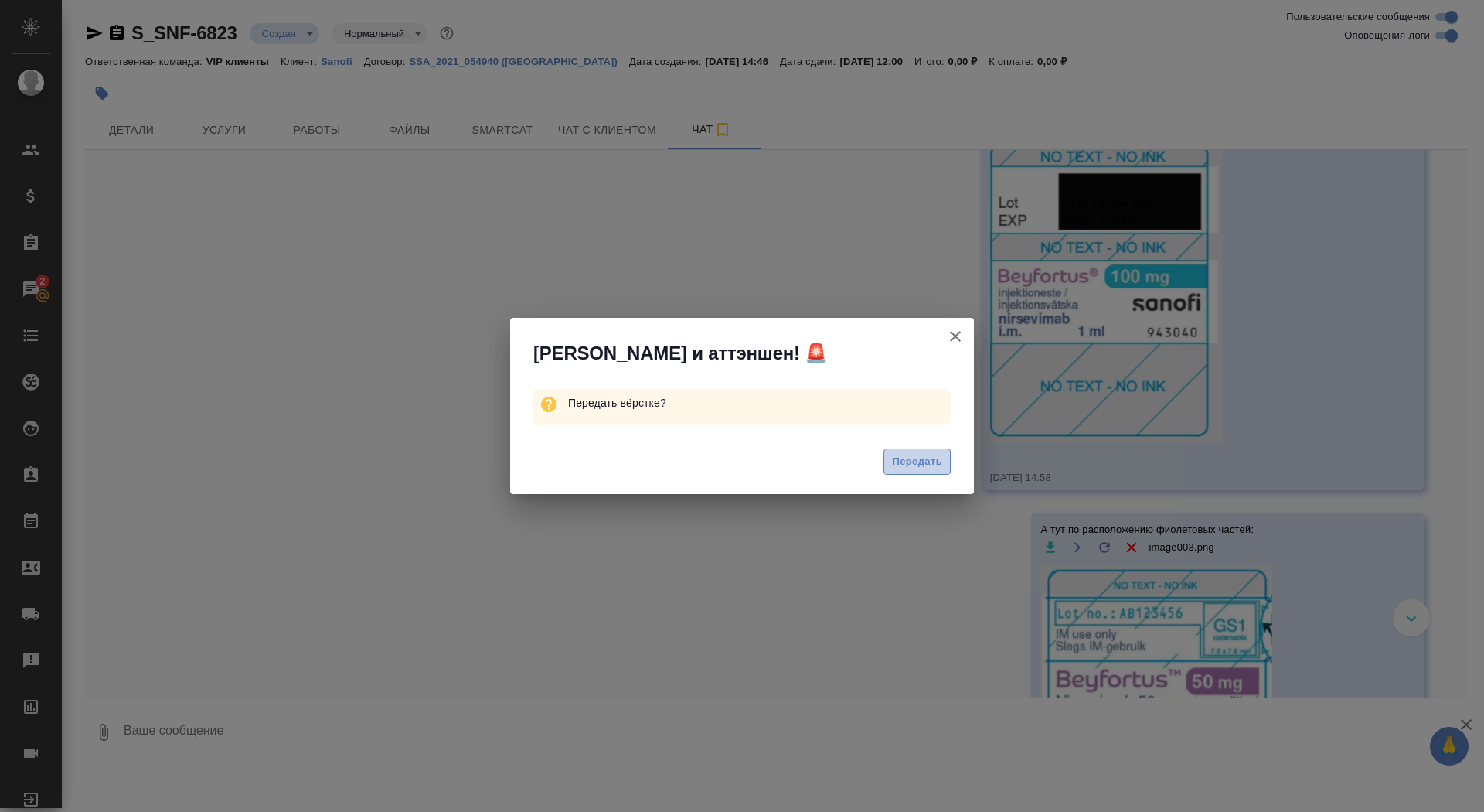
click at [926, 466] on span "Передать" at bounding box center [916, 462] width 50 height 18
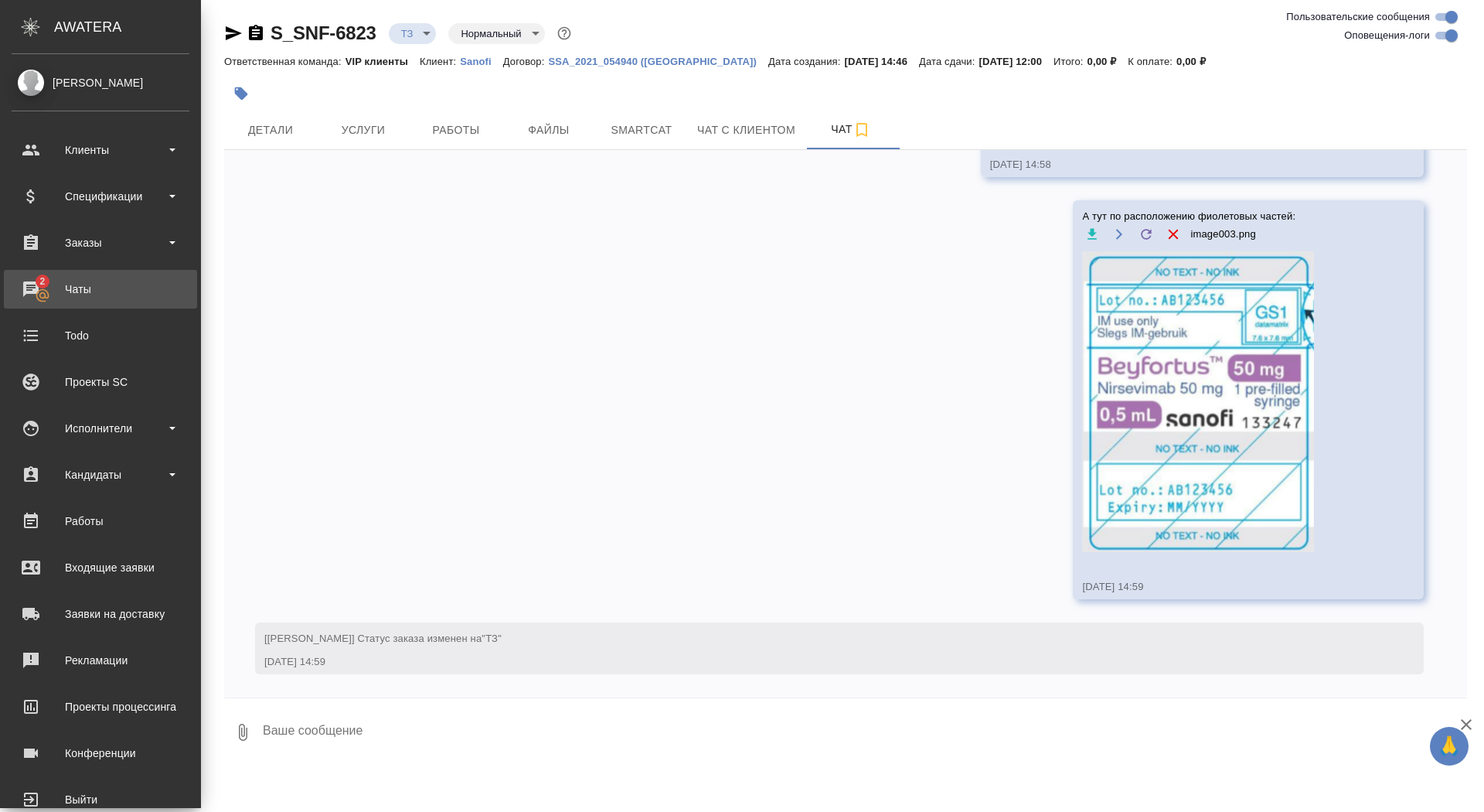
scroll to position [1164, 0]
click at [38, 285] on div "Чаты" at bounding box center [101, 290] width 177 height 24
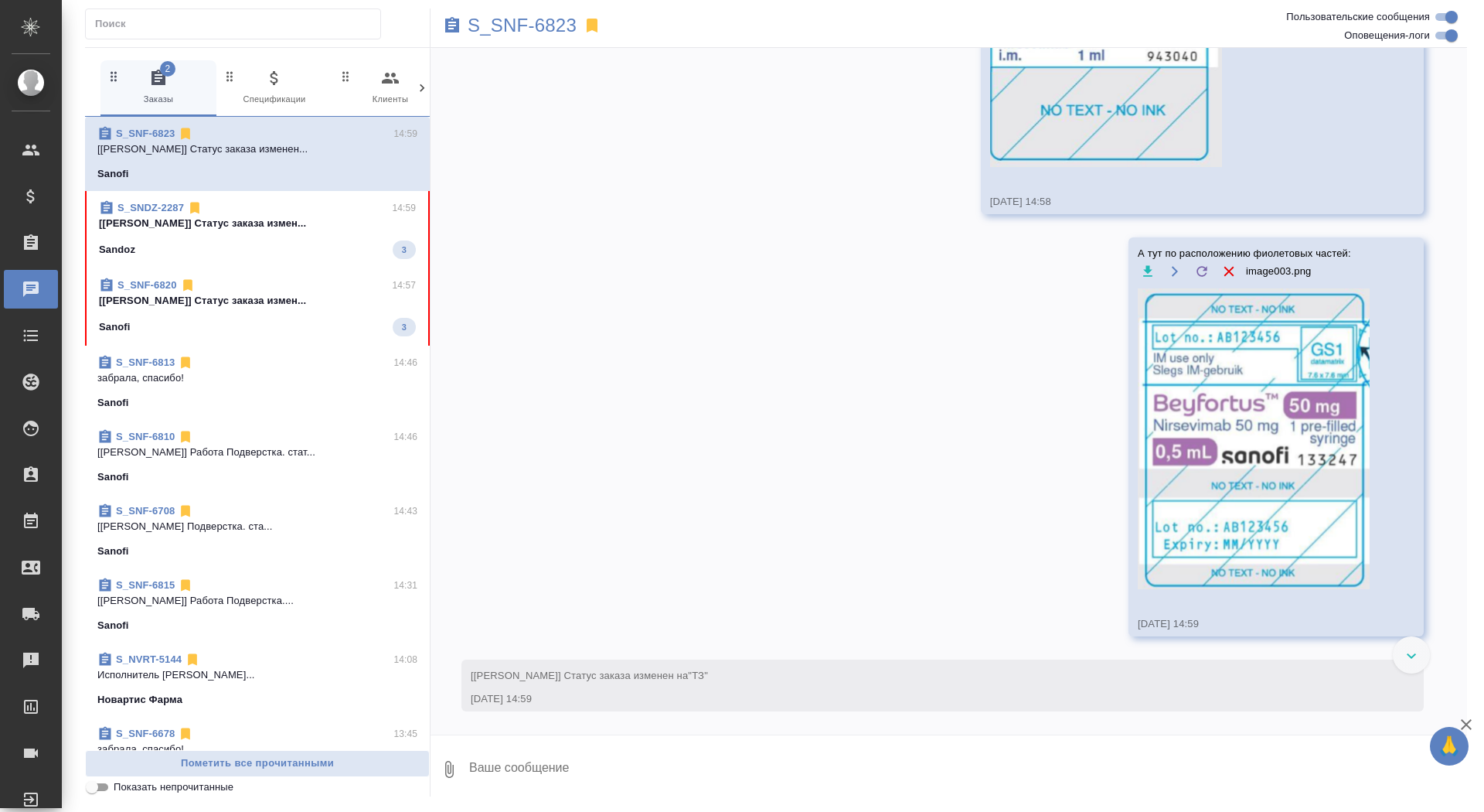
scroll to position [1070, 0]
click at [283, 228] on p "[Горшкова Валентина] Статус заказа измен..." at bounding box center [257, 224] width 317 height 16
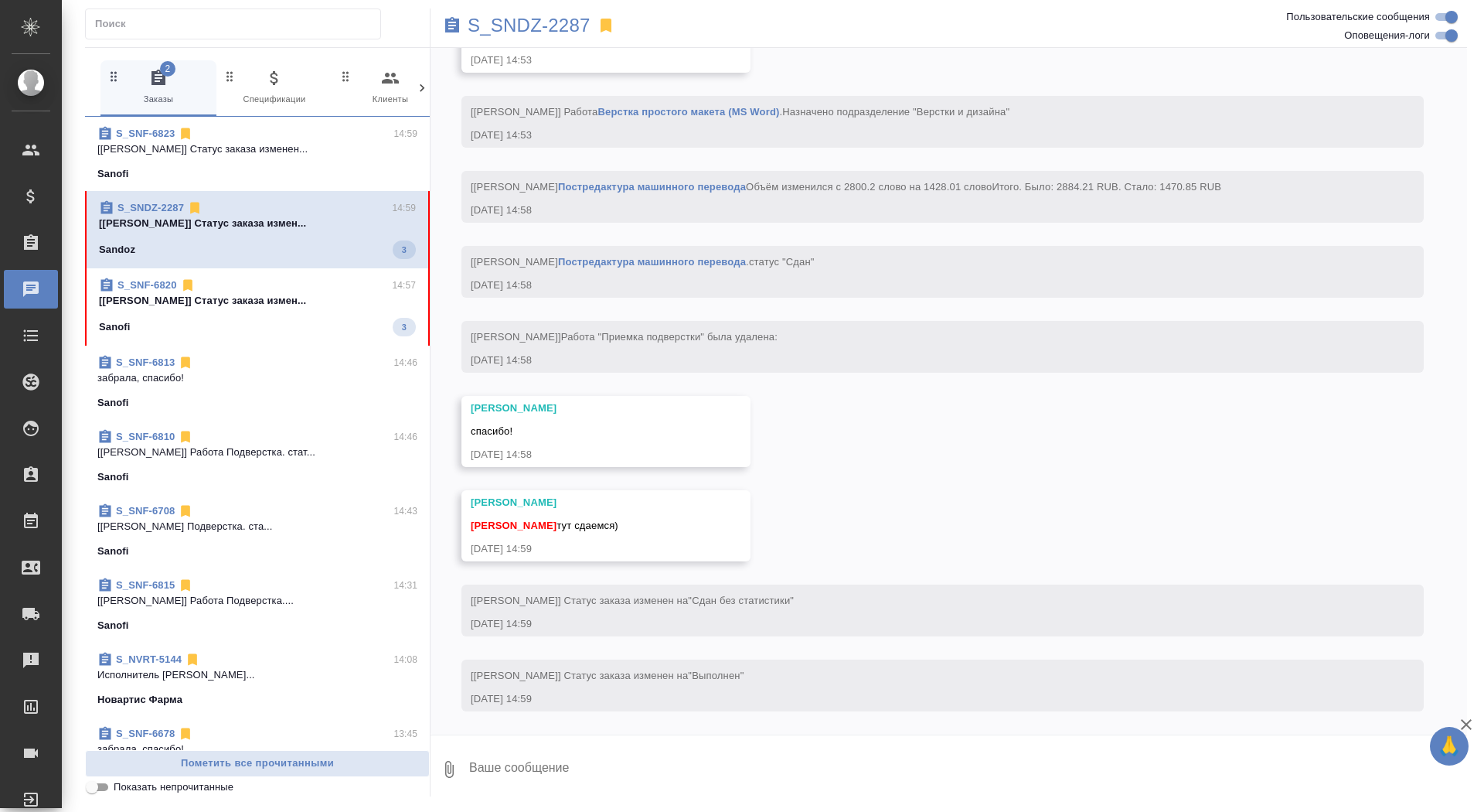
scroll to position [4715, 0]
click at [618, 758] on textarea at bounding box center [968, 769] width 999 height 52
type textarea "забрала, спасибо!"
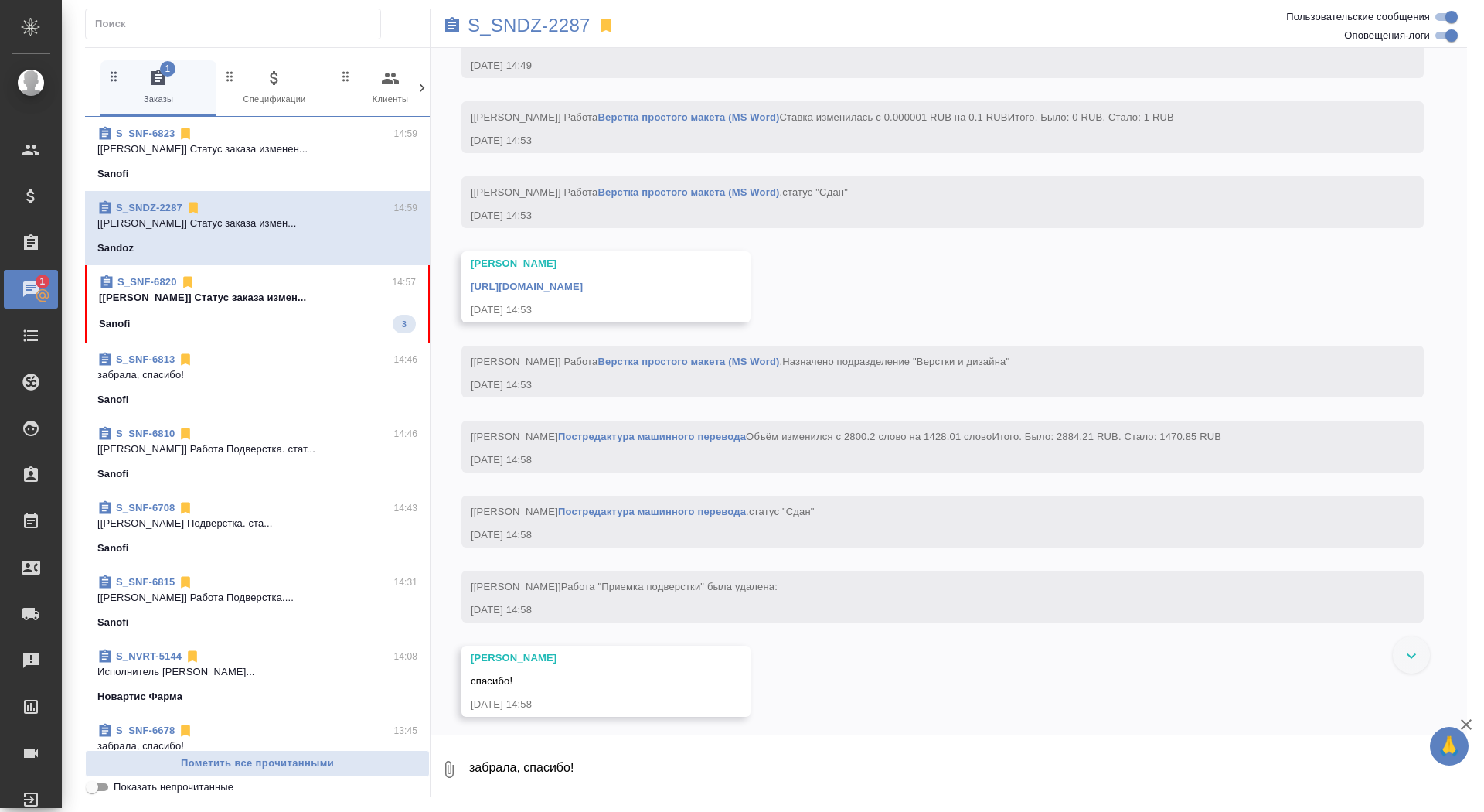
scroll to position [4362, 0]
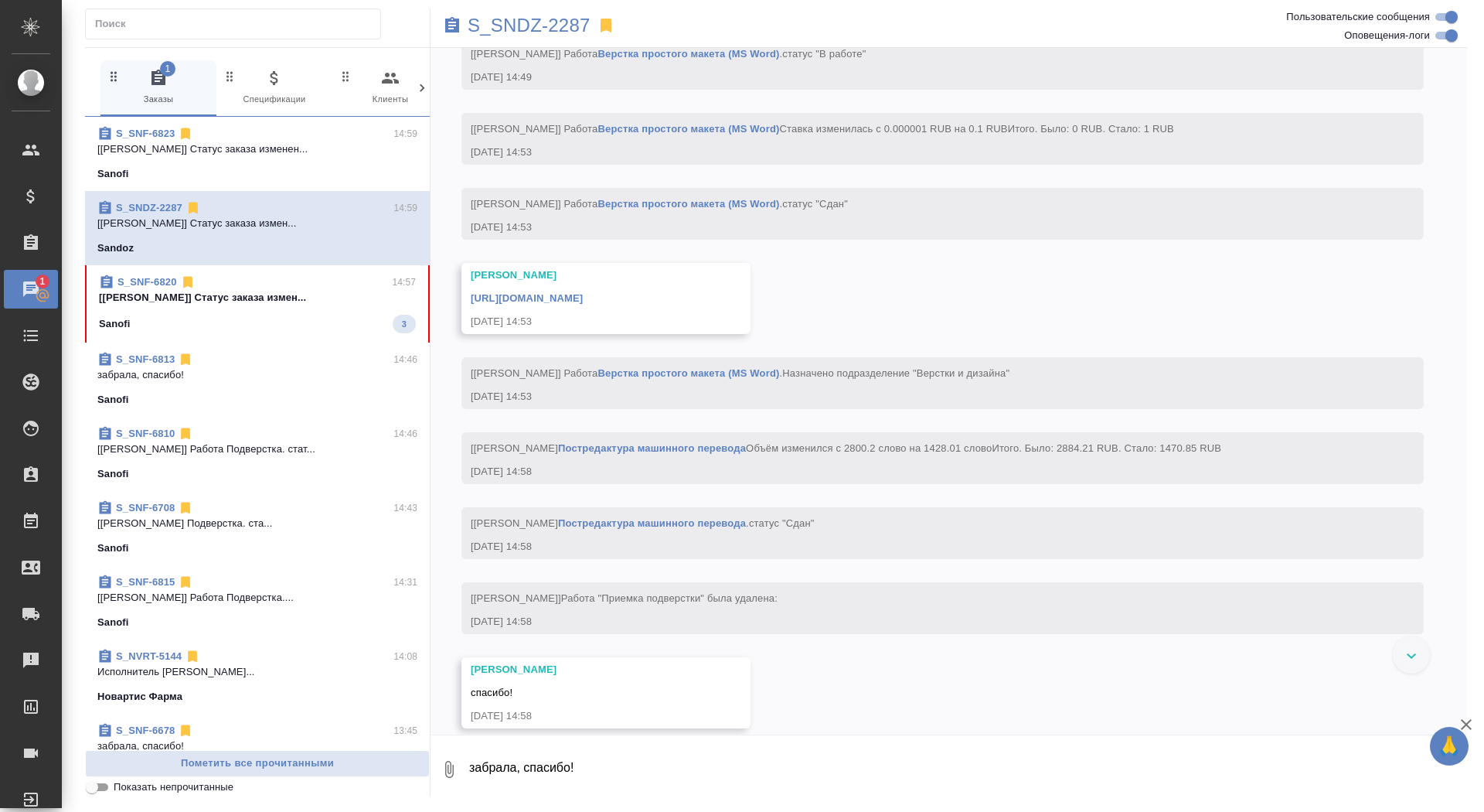
click at [582, 304] on link "https://drive.awatera.com/apps/files/files/10110774?dir=/Shares/Sandoz/Orders/S…" at bounding box center [527, 299] width 112 height 12
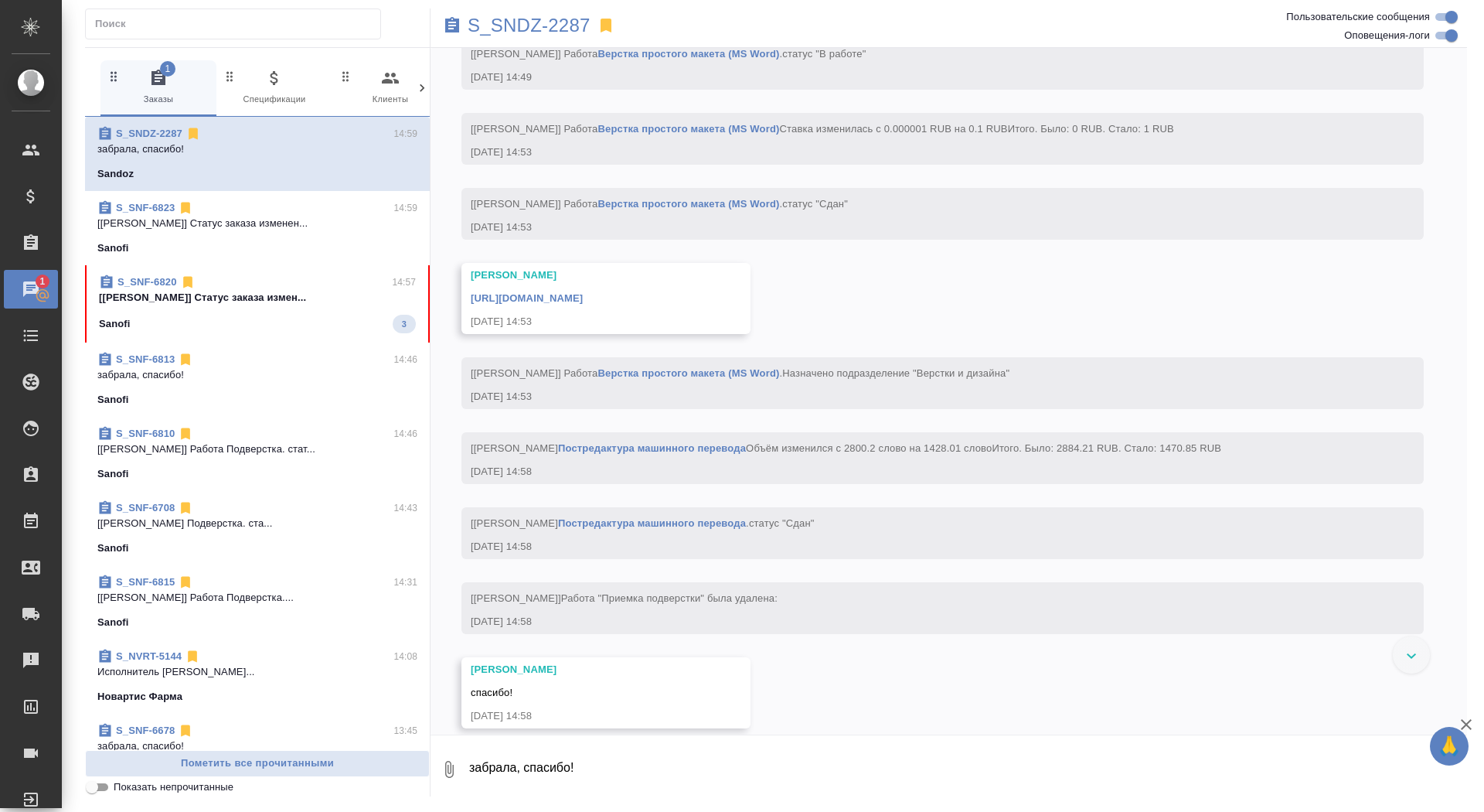
click at [540, 751] on textarea "забрала, спасибо!" at bounding box center [968, 769] width 999 height 52
type textarea "а в финале пусто("
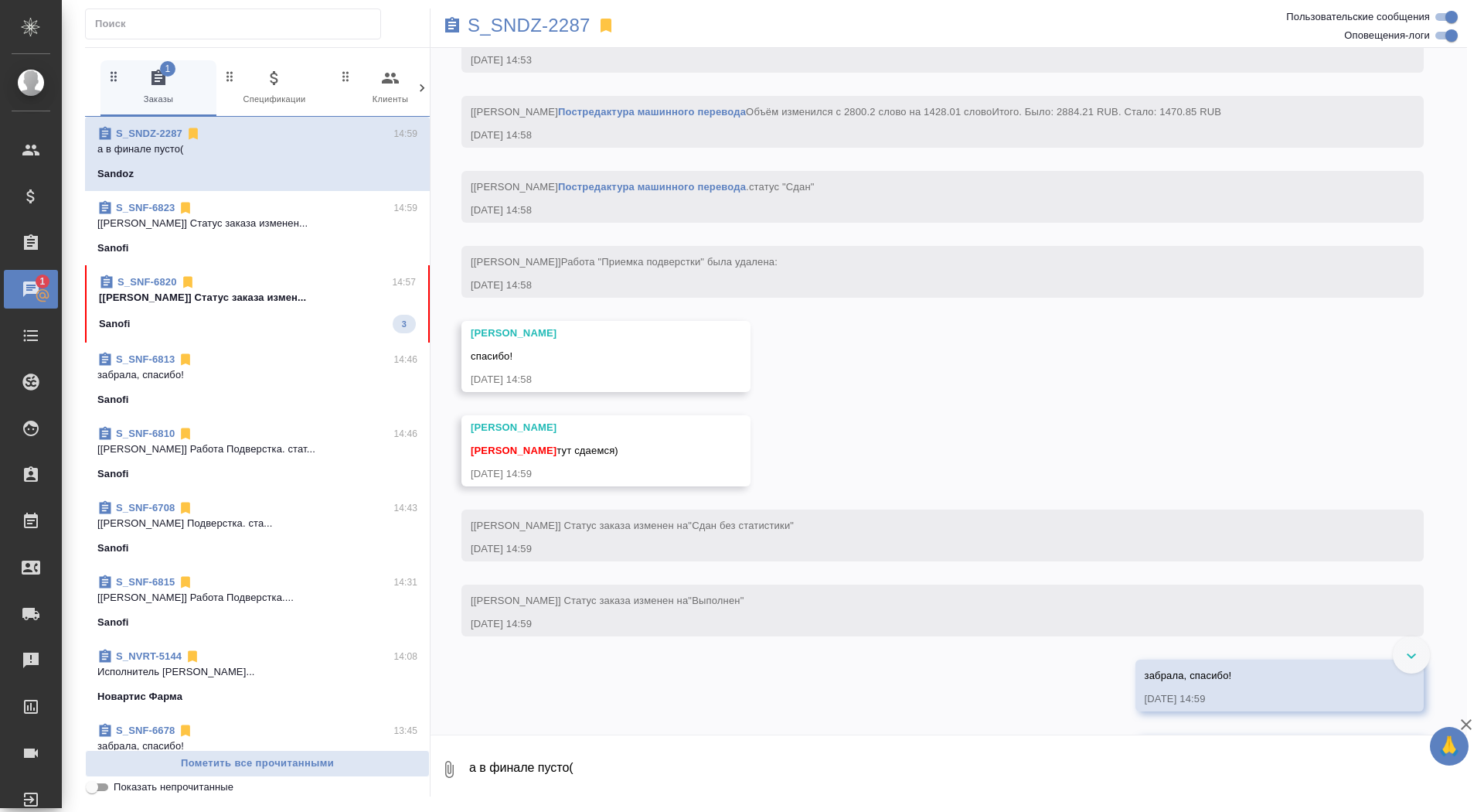
scroll to position [4670, 0]
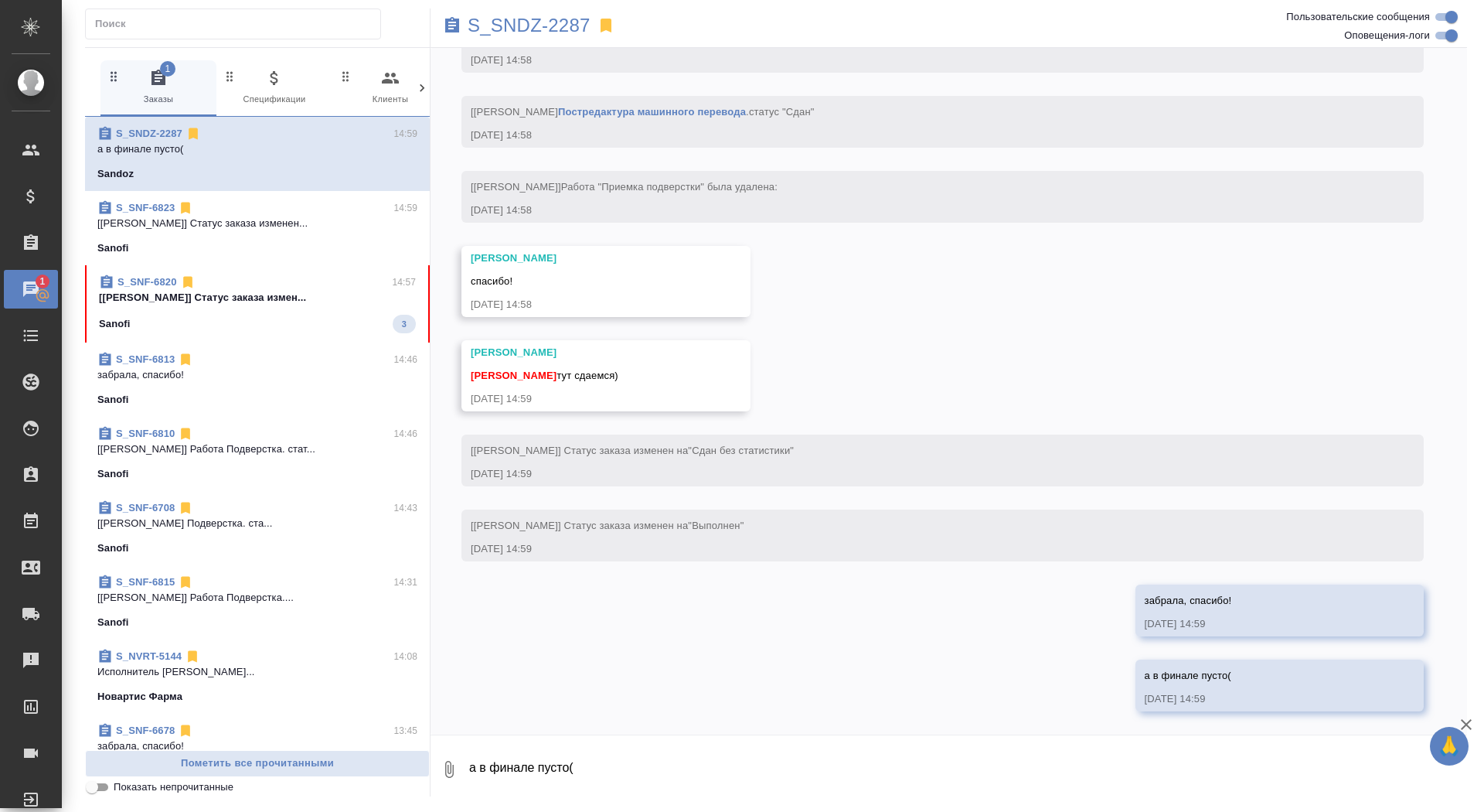
click at [586, 766] on textarea "а в финале пусто(" at bounding box center [968, 769] width 999 height 52
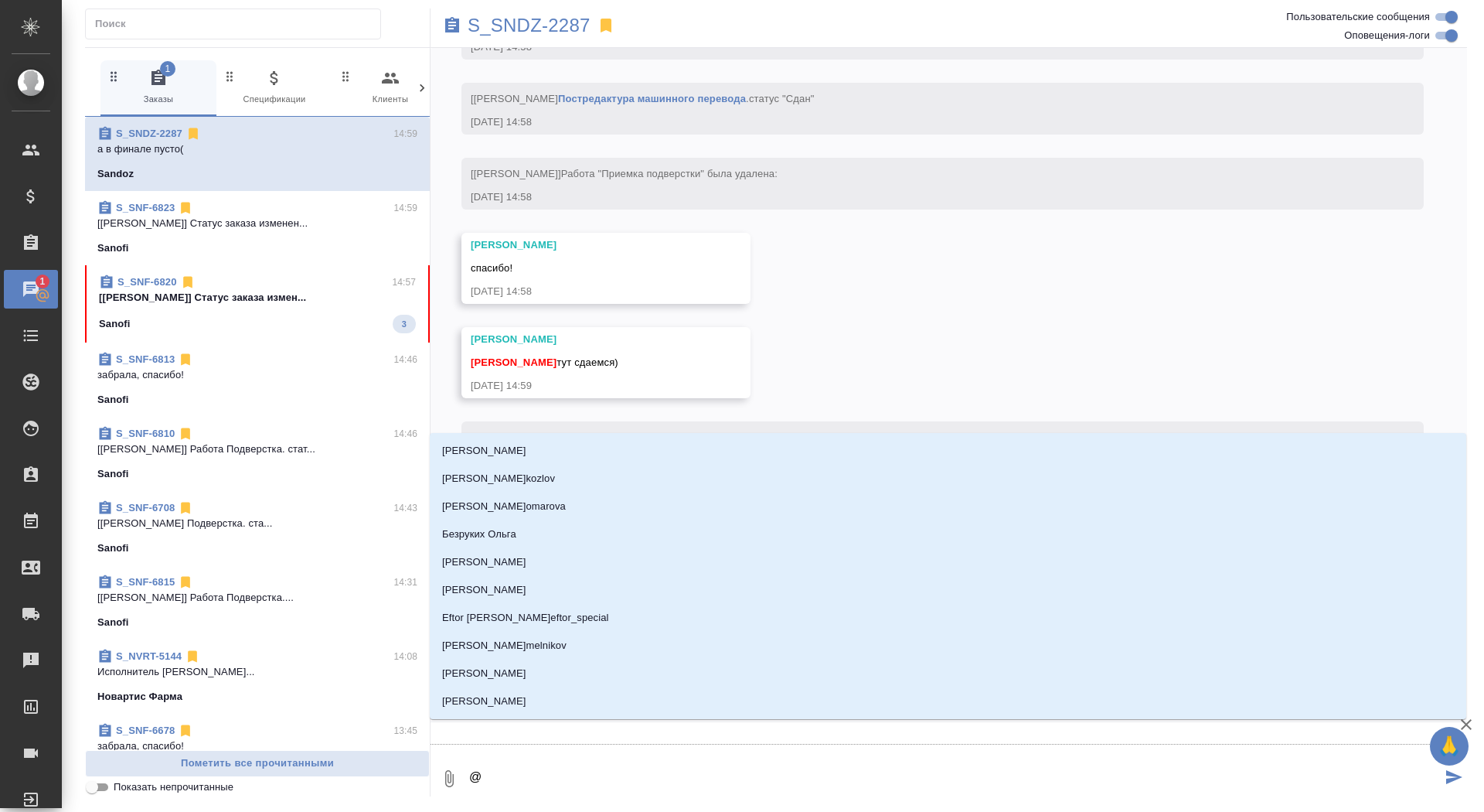
type textarea "@г"
type input "г"
type textarea "@го"
type input "го"
type textarea "@гор"
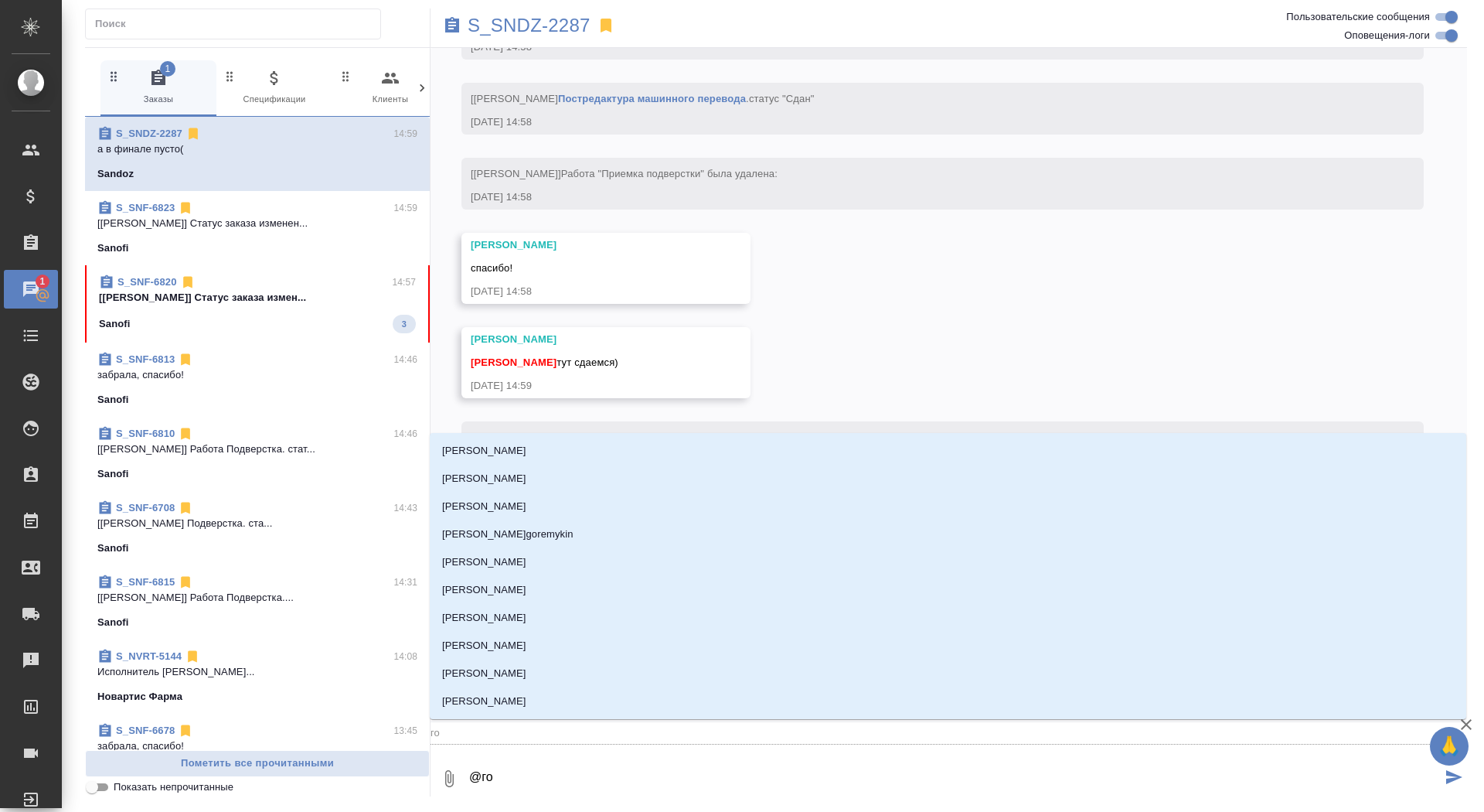
type input "гор"
type textarea "@горш"
type input "горш"
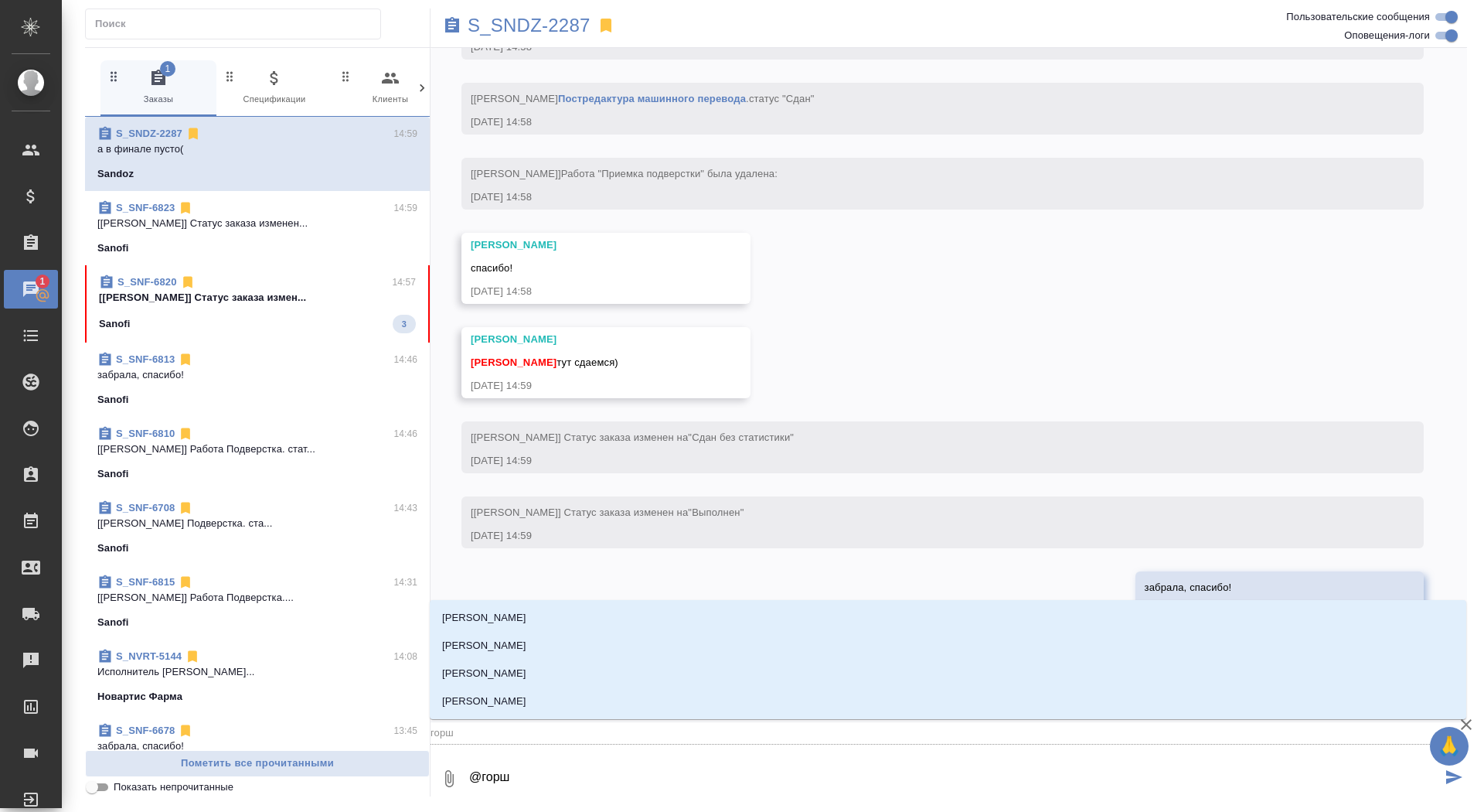
type textarea "@горшк"
type input "горшк"
type textarea "@горшко"
type input "горшко"
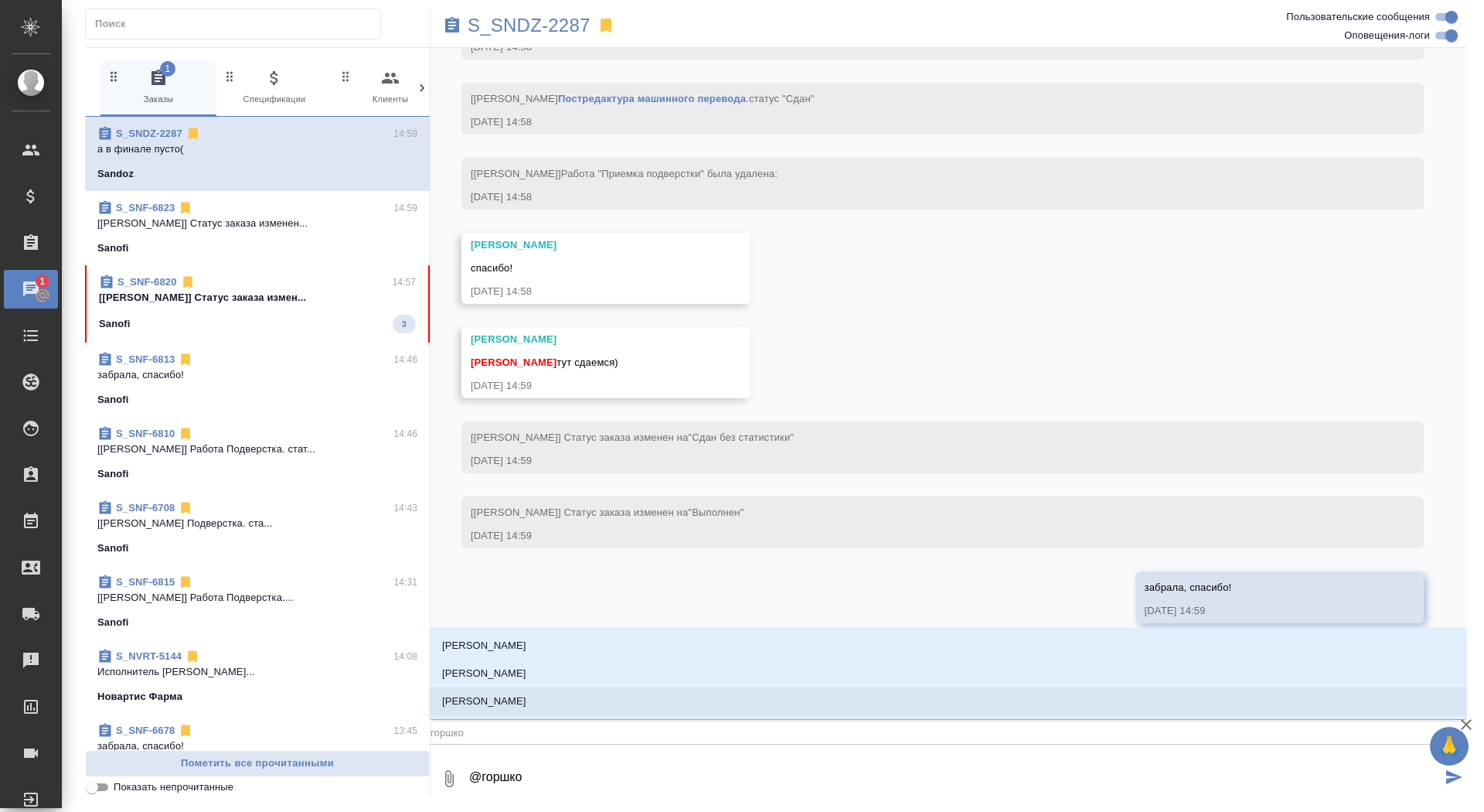
click at [642, 709] on li "[PERSON_NAME]" at bounding box center [948, 701] width 1037 height 28
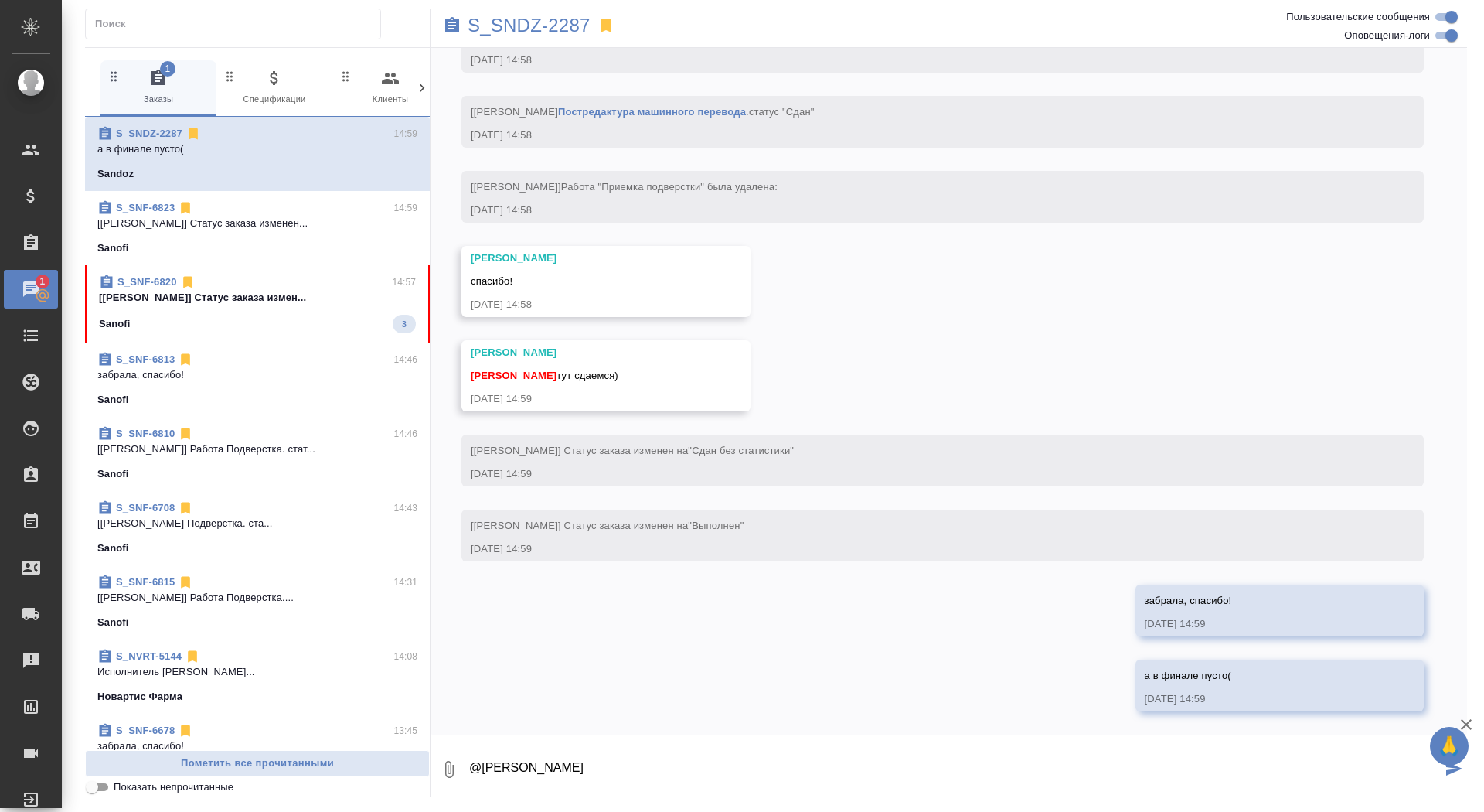
type textarea "@Горшкова Валентина"
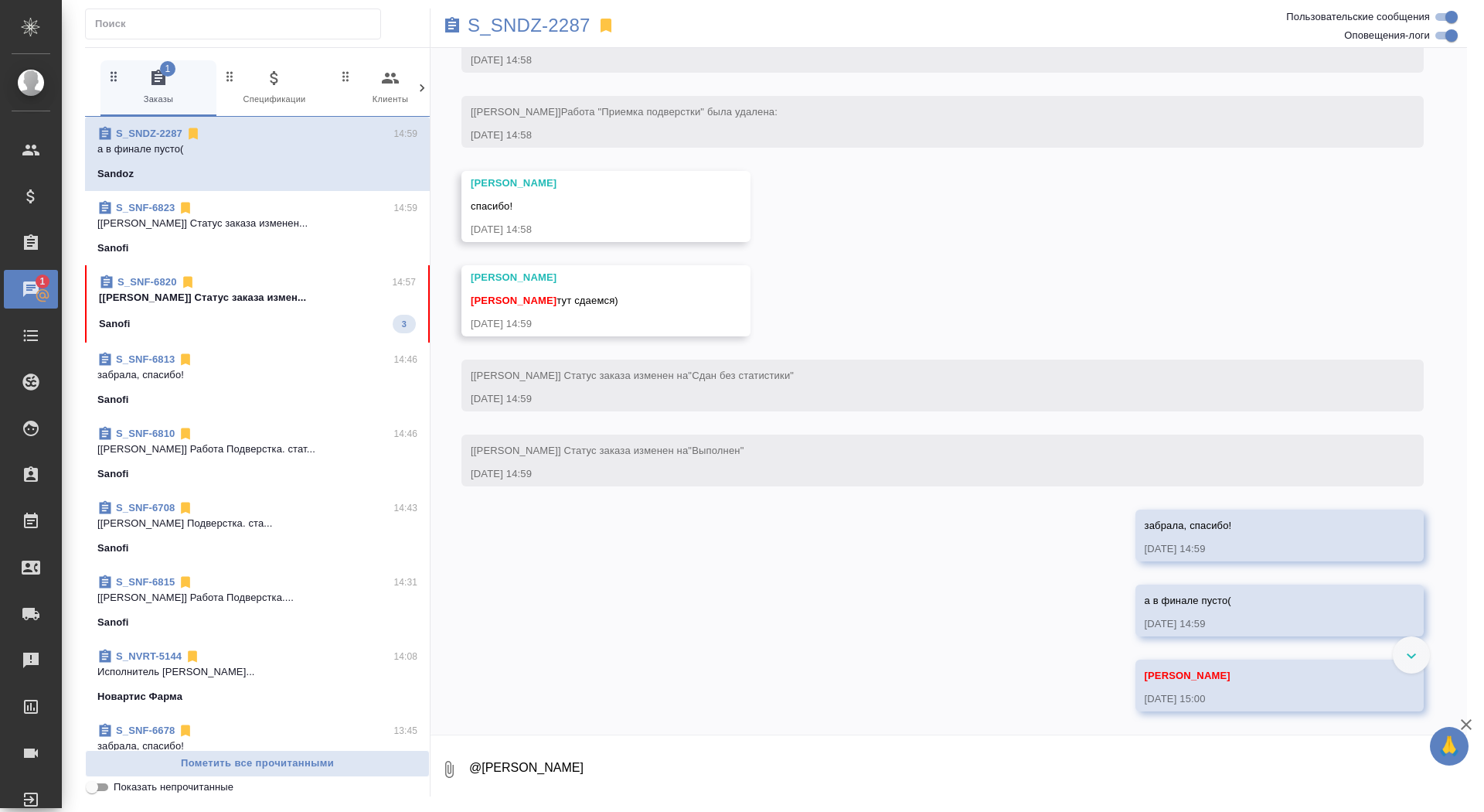
scroll to position [4940, 0]
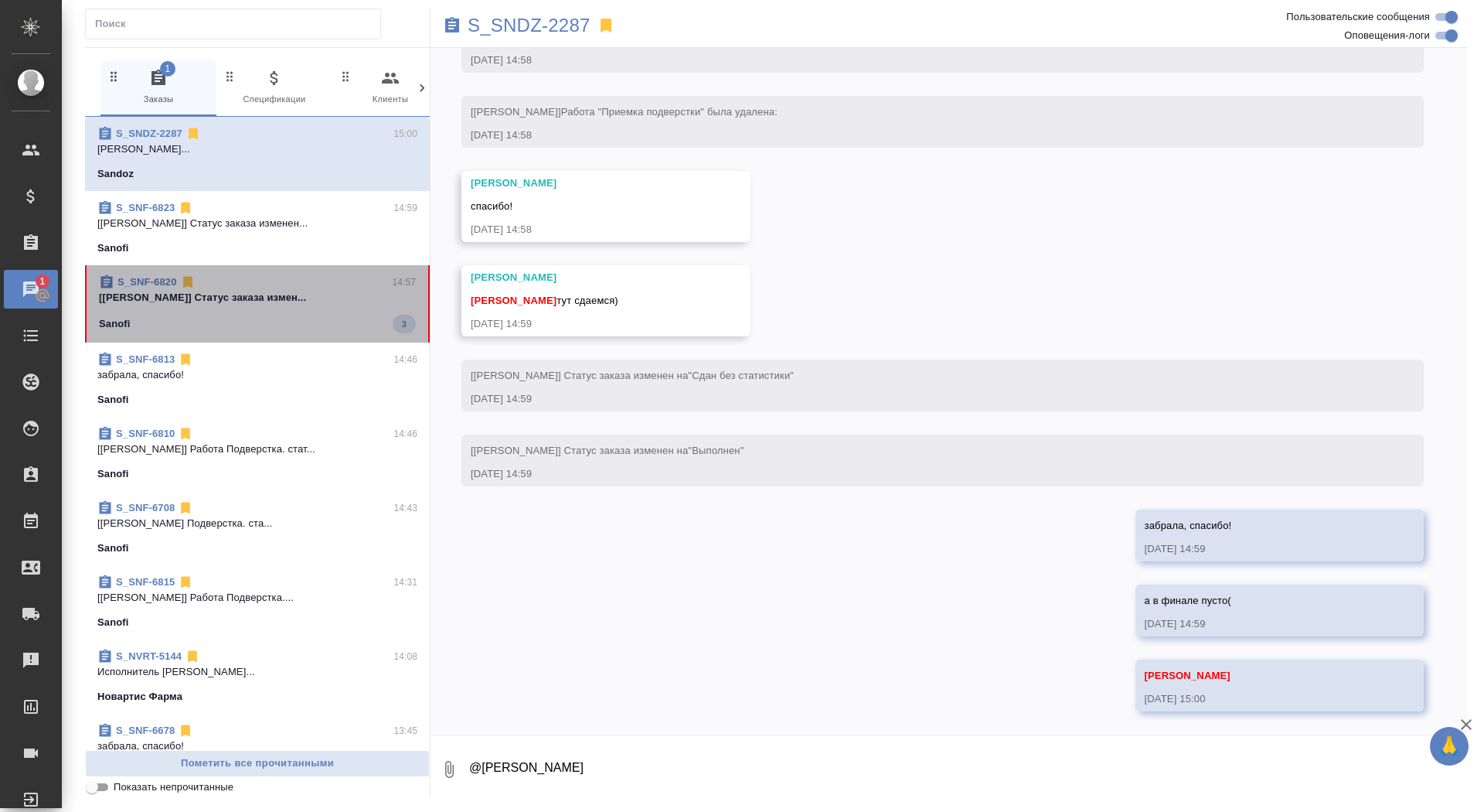
click at [313, 305] on span "S_SNF-6820 14:57 [Горшкова Валентина] Статус заказа измен... Sanofi 3" at bounding box center [257, 304] width 317 height 59
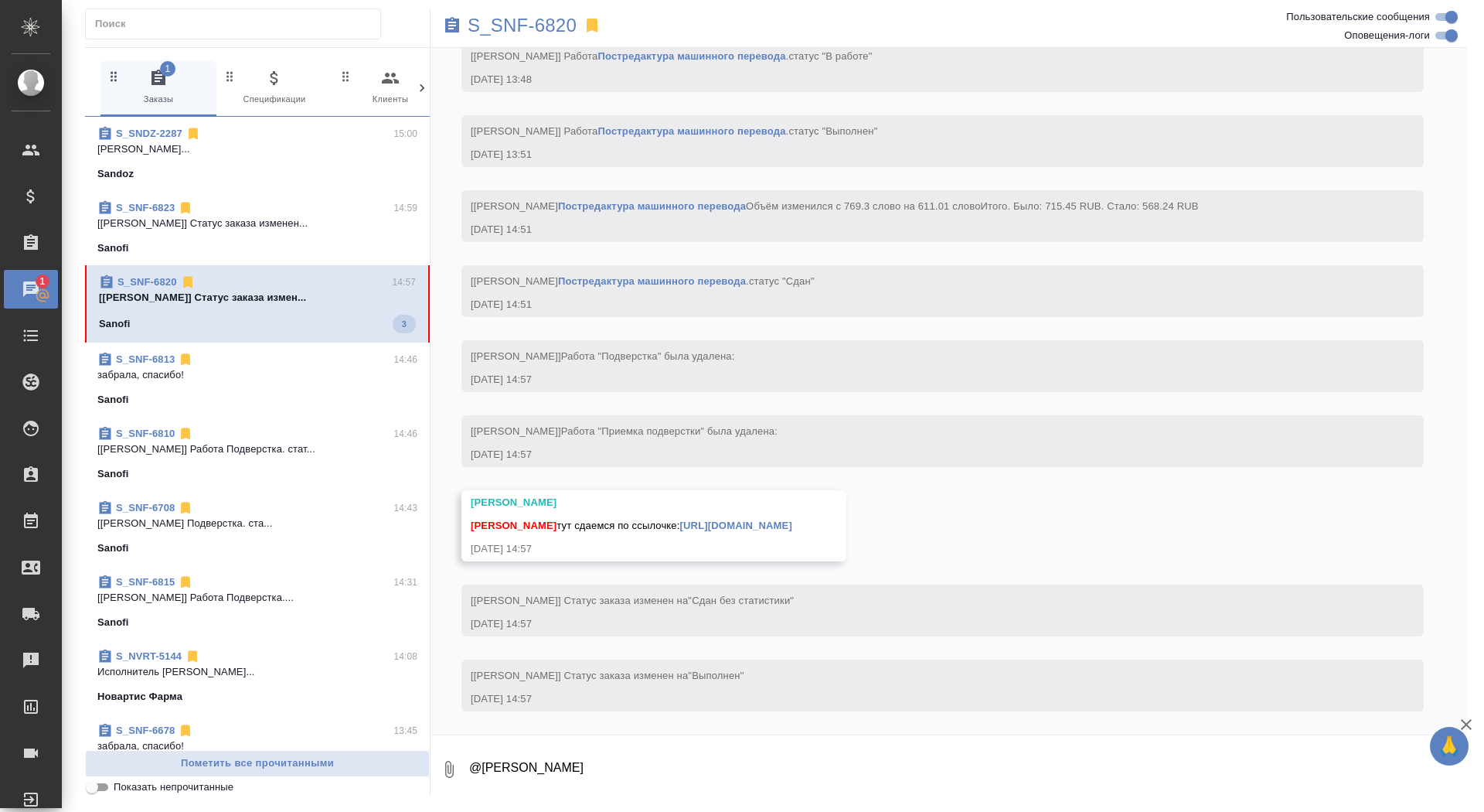
scroll to position [3919, 0]
click at [745, 519] on link "https://drive.awatera.com/apps/files/files/10117469?dir=/Shares/Sanofi/Orders/S…" at bounding box center [736, 525] width 112 height 12
click at [673, 768] on textarea "@Горшкова Валентина" at bounding box center [968, 769] width 999 height 52
type textarea "забрала, спасибо!"
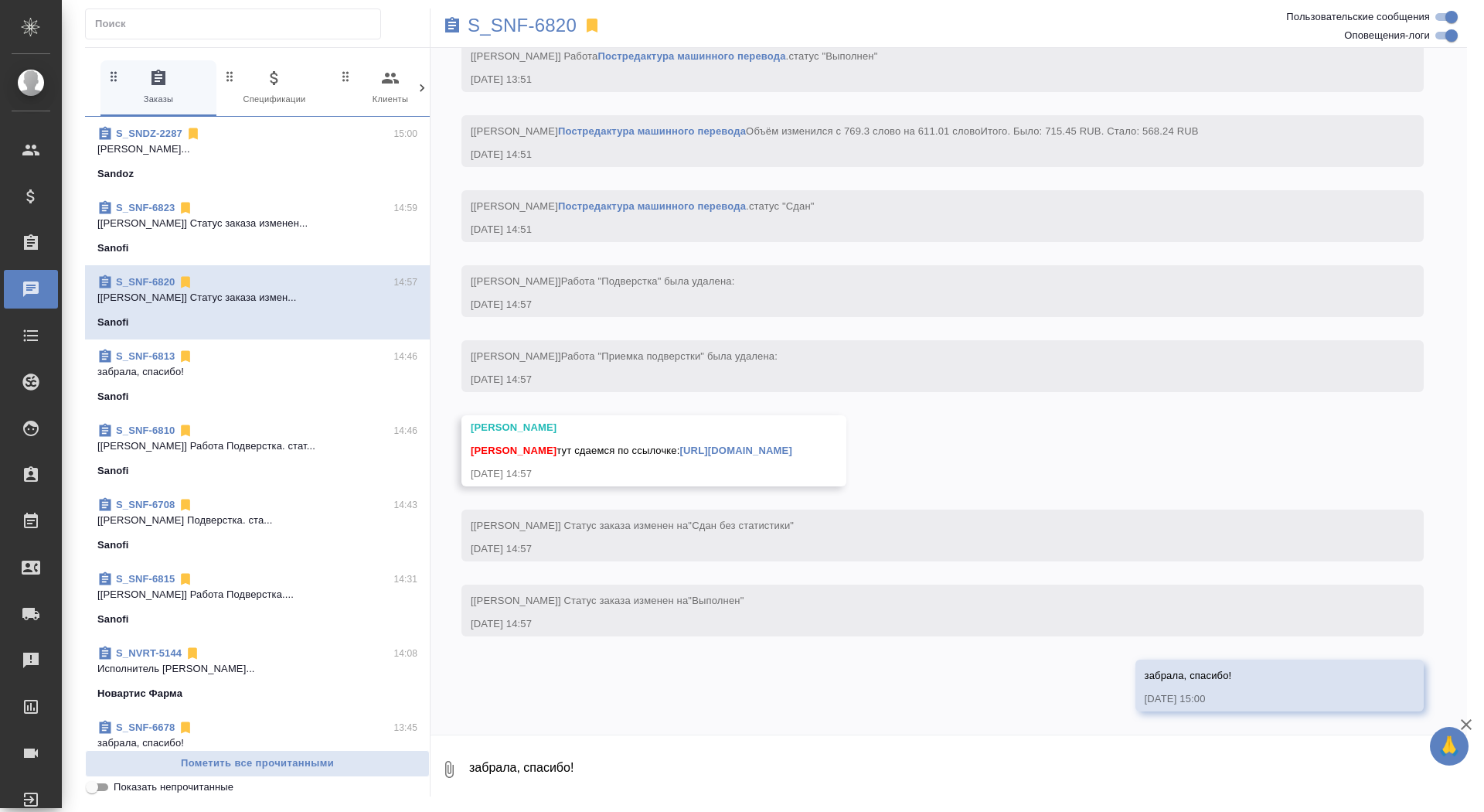
scroll to position [3995, 0]
click at [533, 32] on p "S_SNF-6820" at bounding box center [522, 26] width 109 height 16
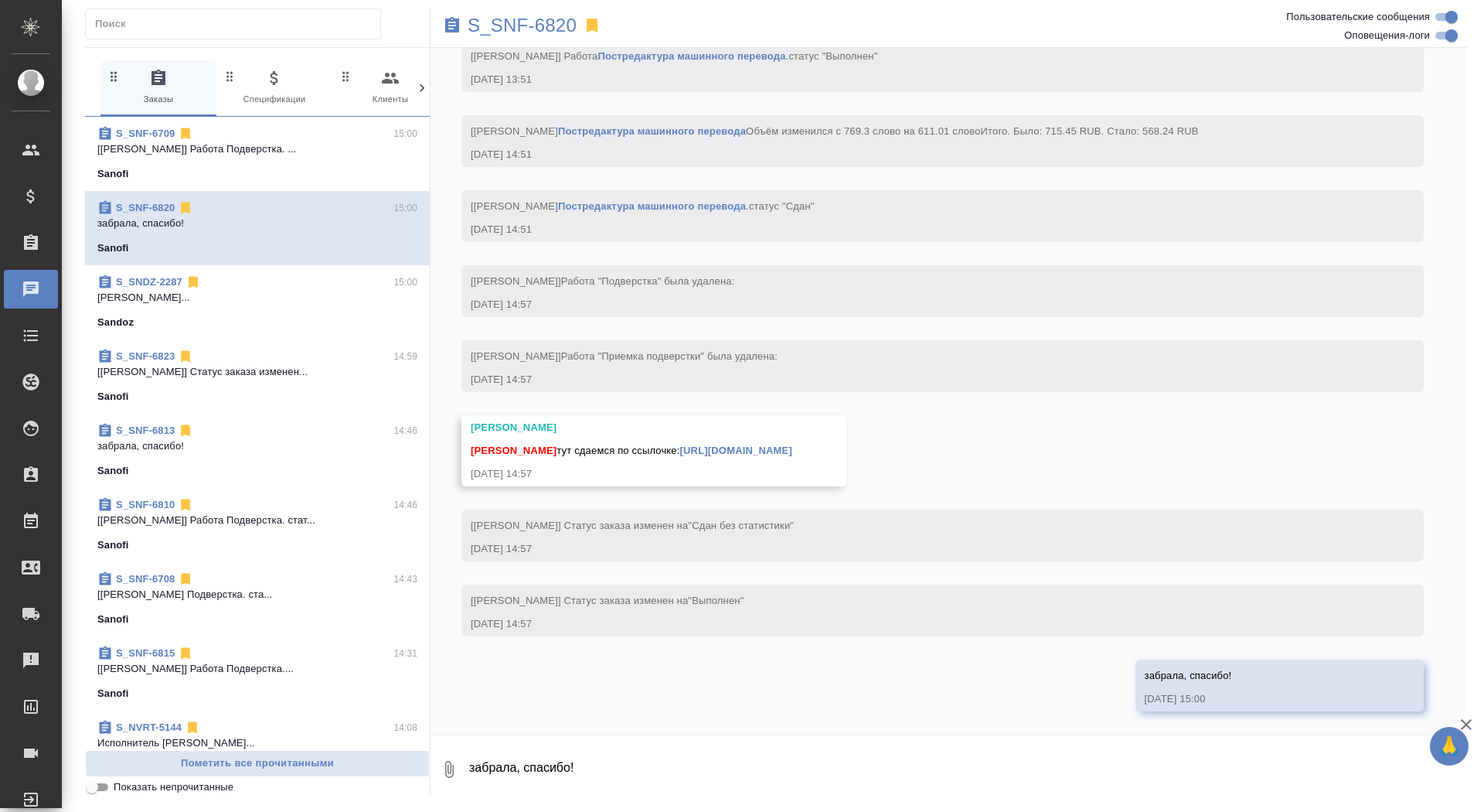
click at [267, 321] on div "Sandoz" at bounding box center [257, 322] width 320 height 16
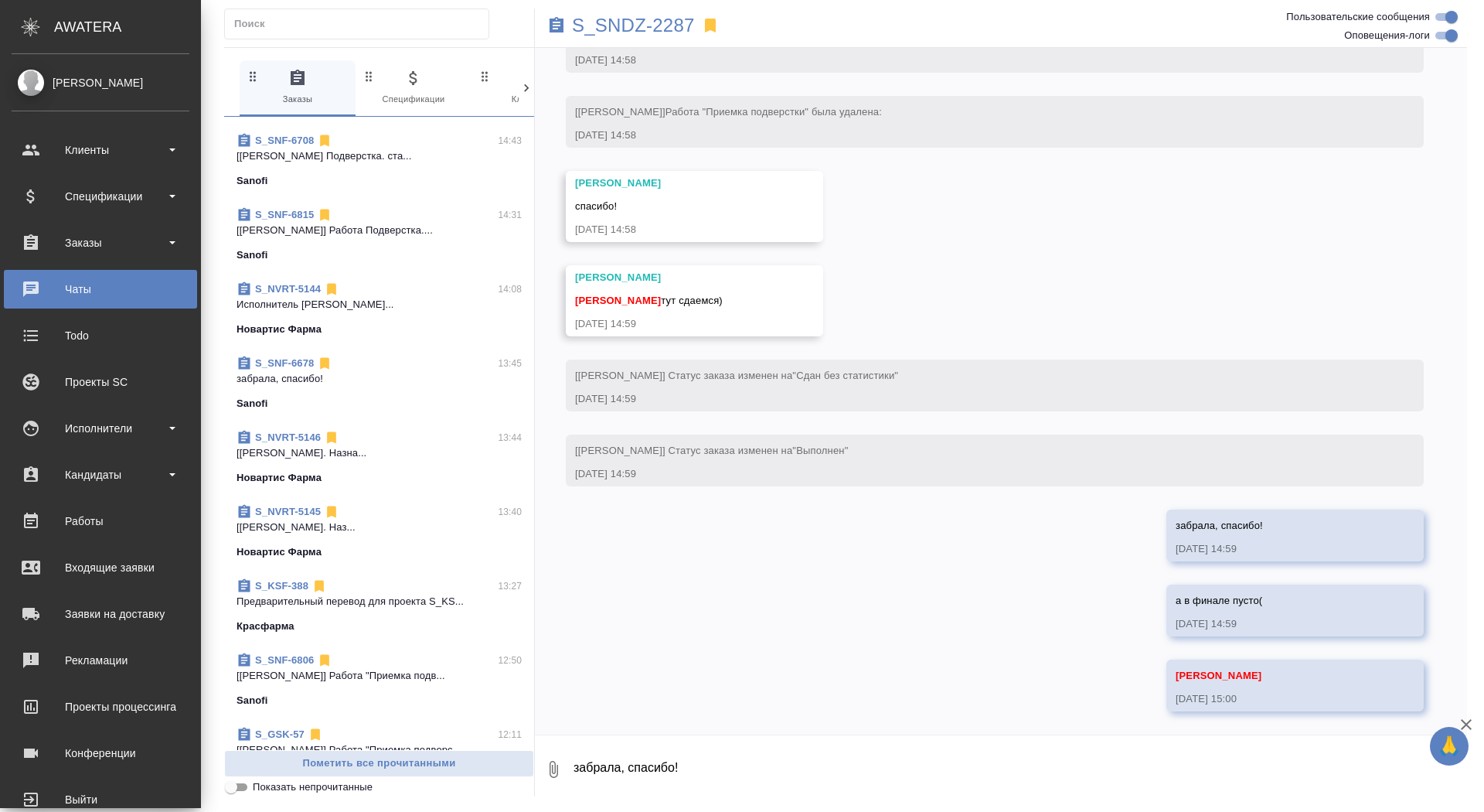
scroll to position [5002, 0]
click at [48, 244] on div "Заказы" at bounding box center [101, 243] width 177 height 24
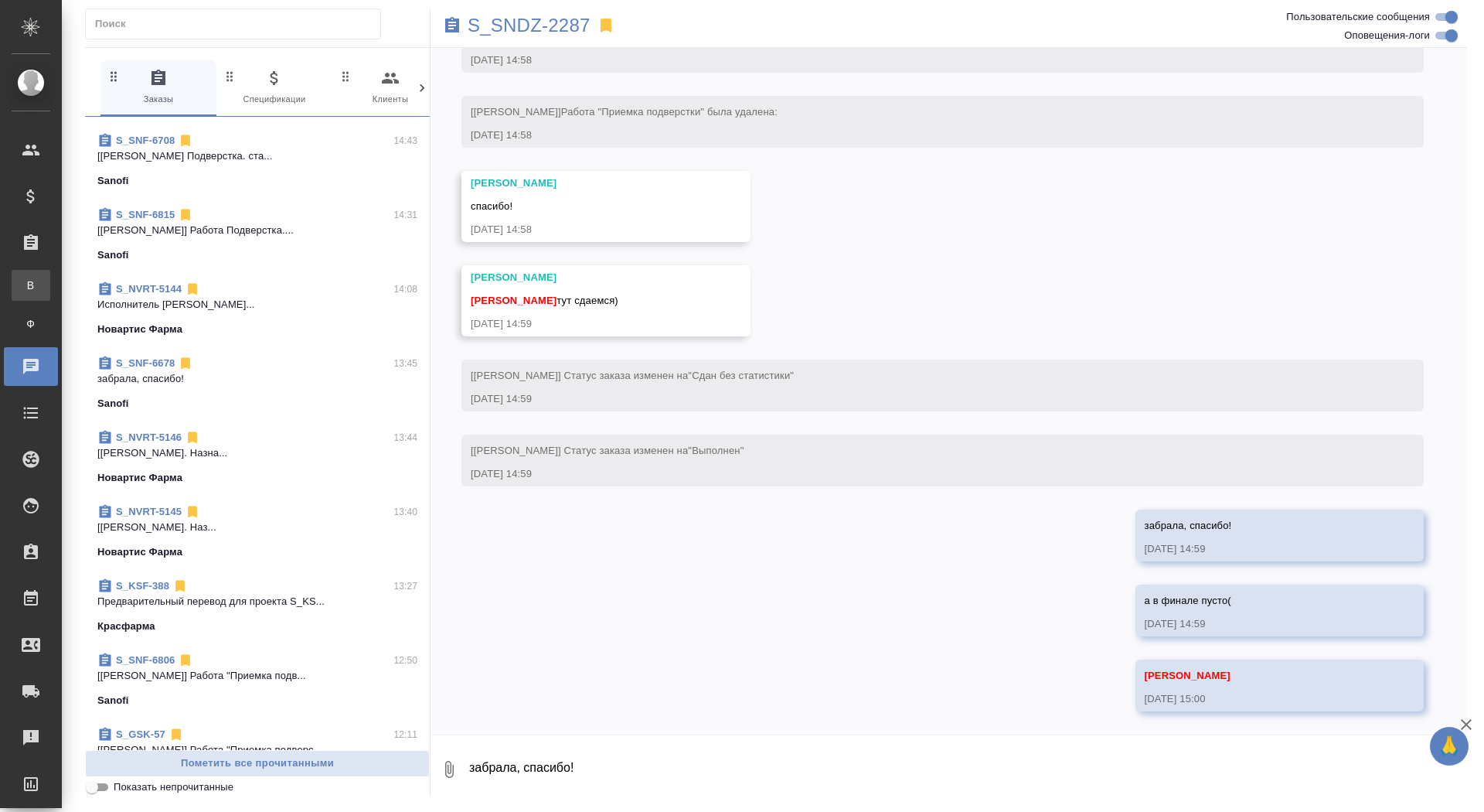
click at [24, 278] on div "Все заказы" at bounding box center [12, 286] width 24 height 16
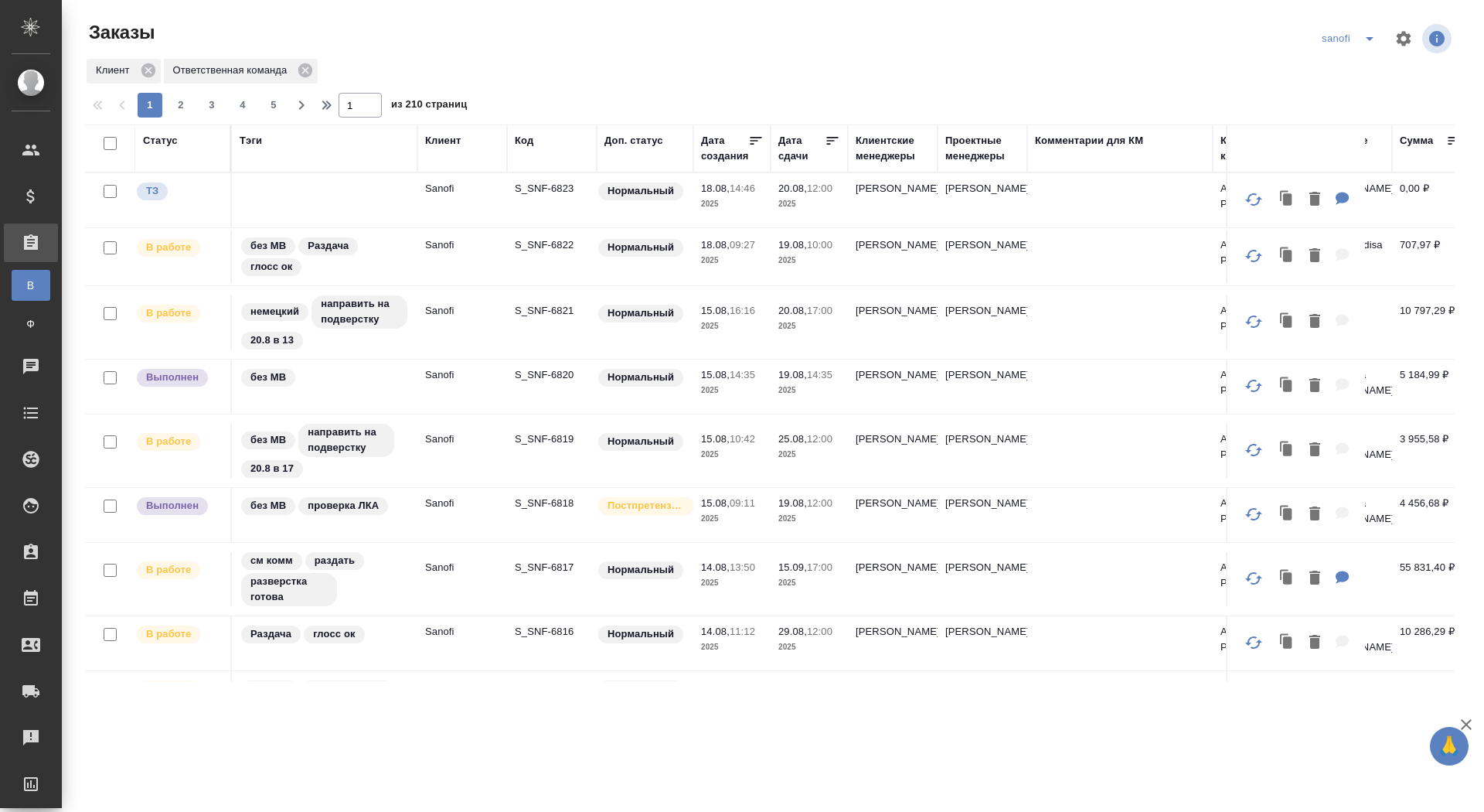
click at [805, 149] on div "Дата сдачи" at bounding box center [801, 148] width 46 height 31
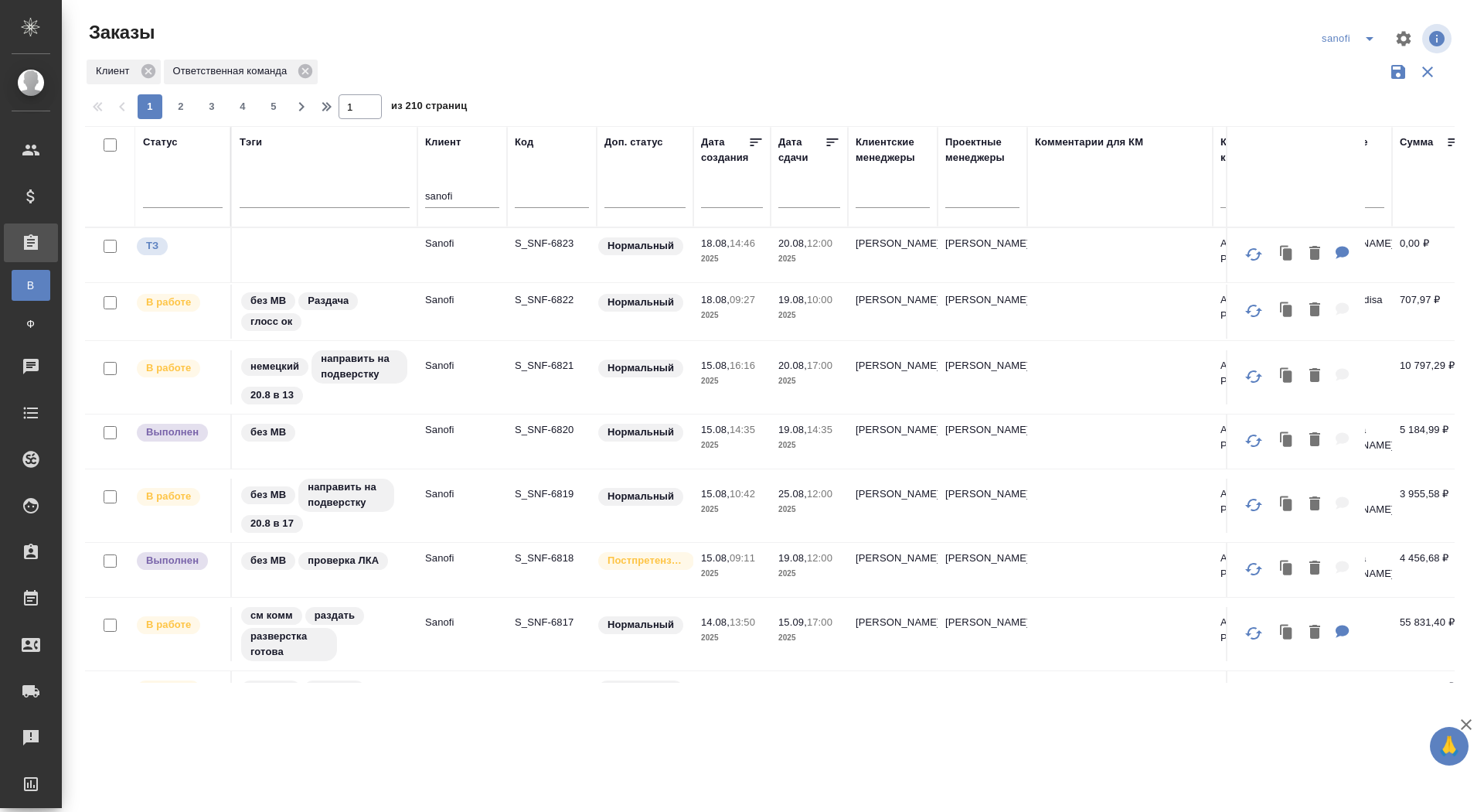
click at [797, 199] on input "text" at bounding box center [813, 195] width 52 height 22
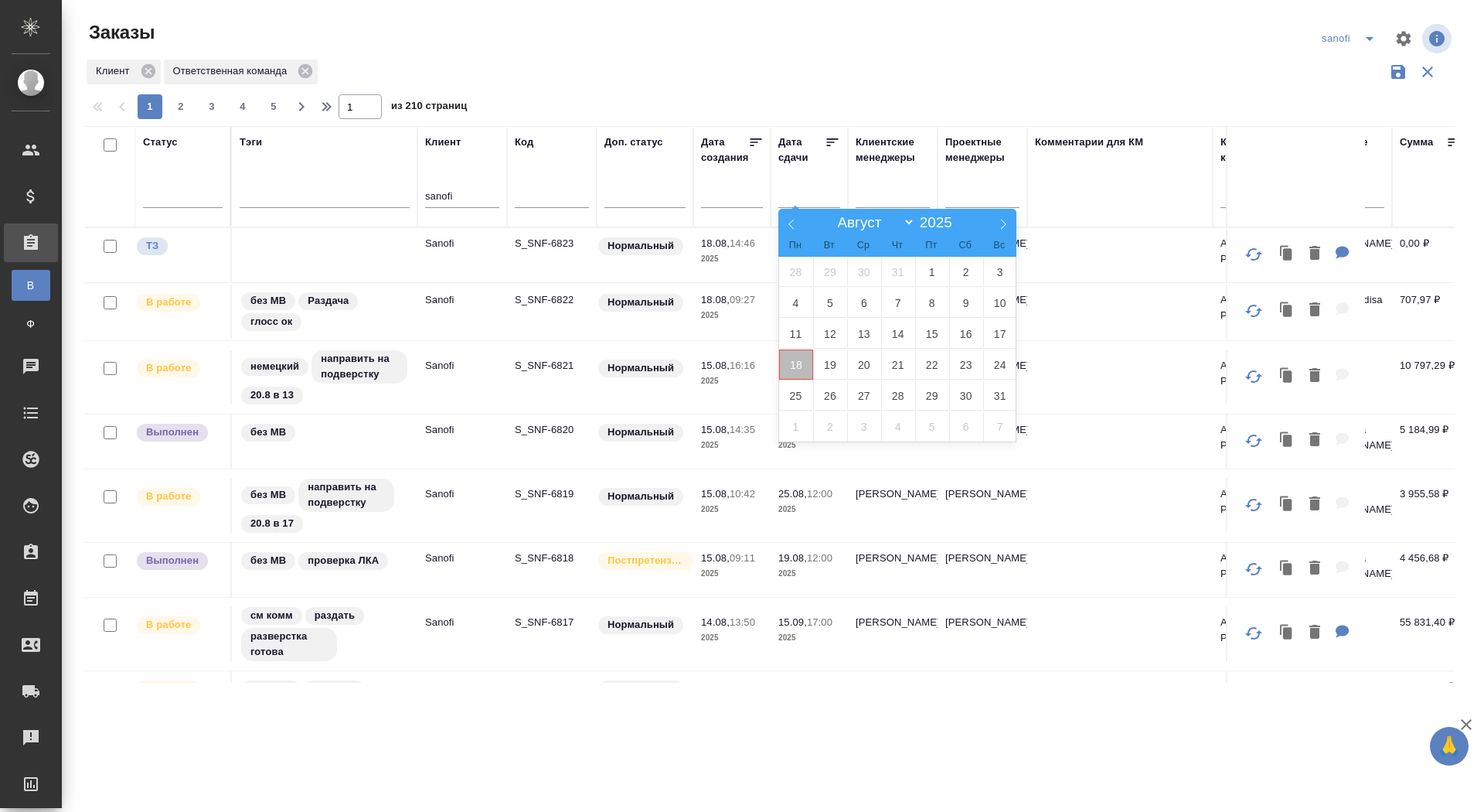
click at [808, 366] on span "18" at bounding box center [796, 365] width 34 height 31
type div "2025-08-17T21:00:00.000Z"
click at [824, 366] on span "19" at bounding box center [830, 365] width 34 height 31
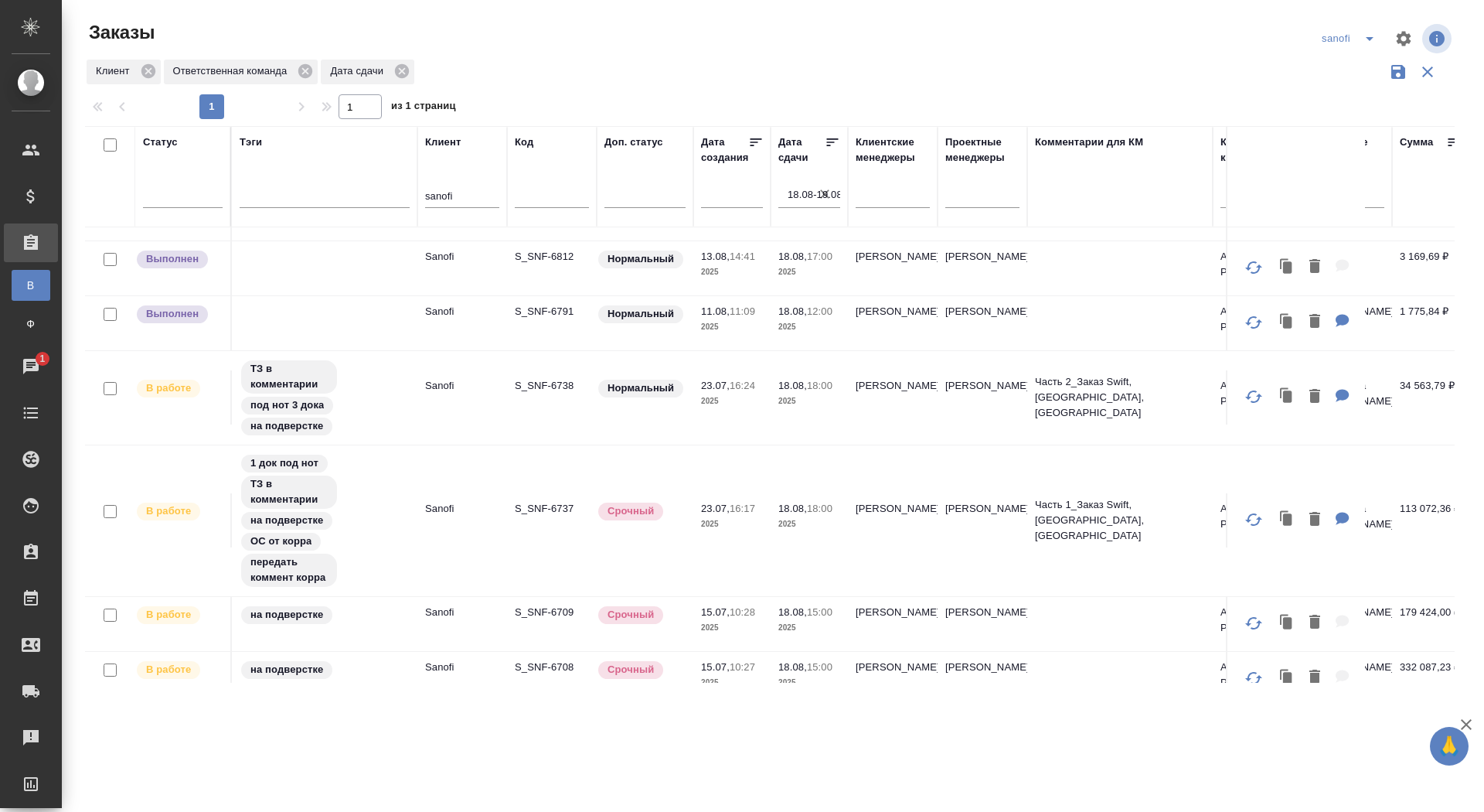
scroll to position [133, 0]
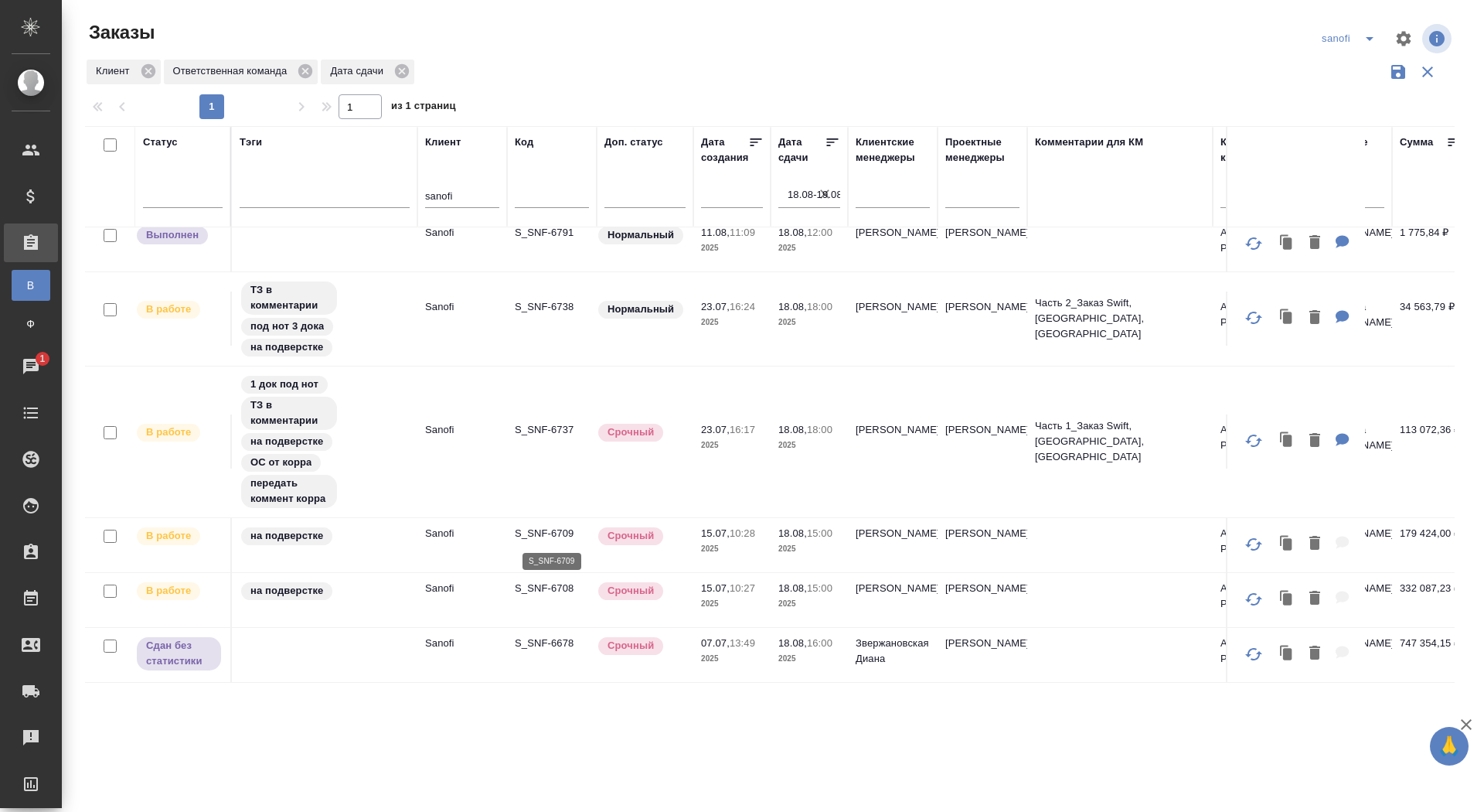
click at [551, 534] on p "S_SNF-6709" at bounding box center [551, 533] width 74 height 16
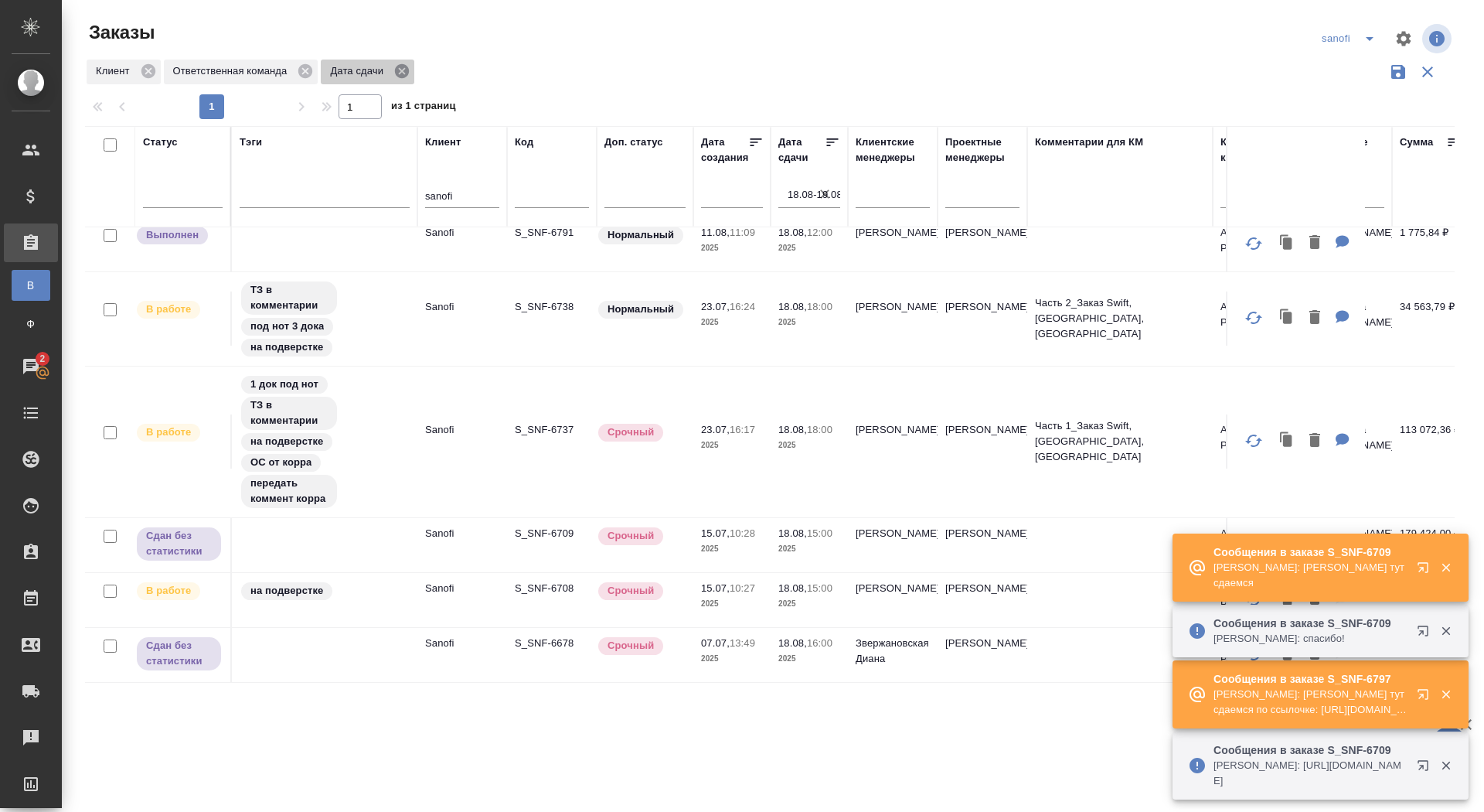
click at [408, 75] on icon at bounding box center [402, 71] width 14 height 14
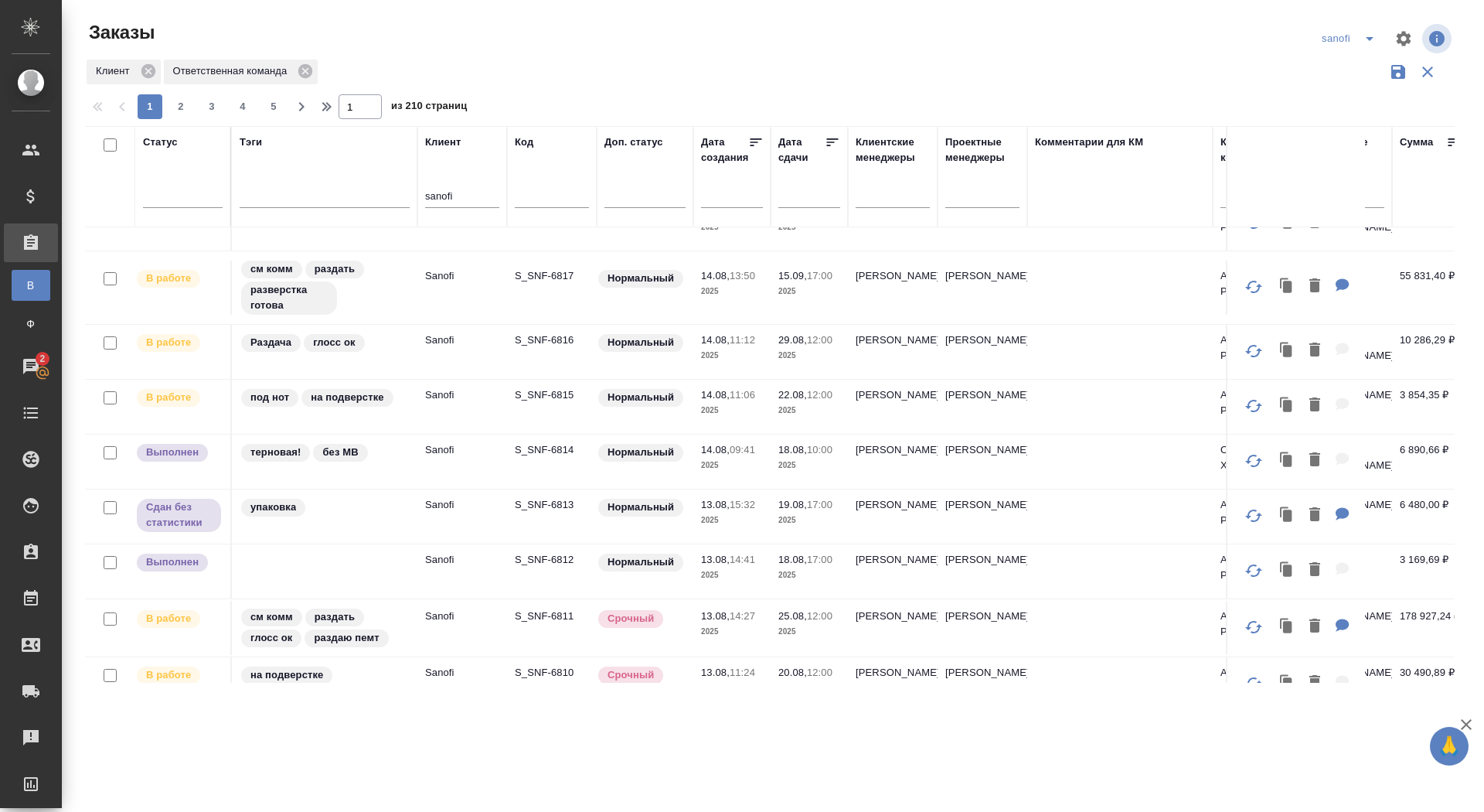
scroll to position [381, 0]
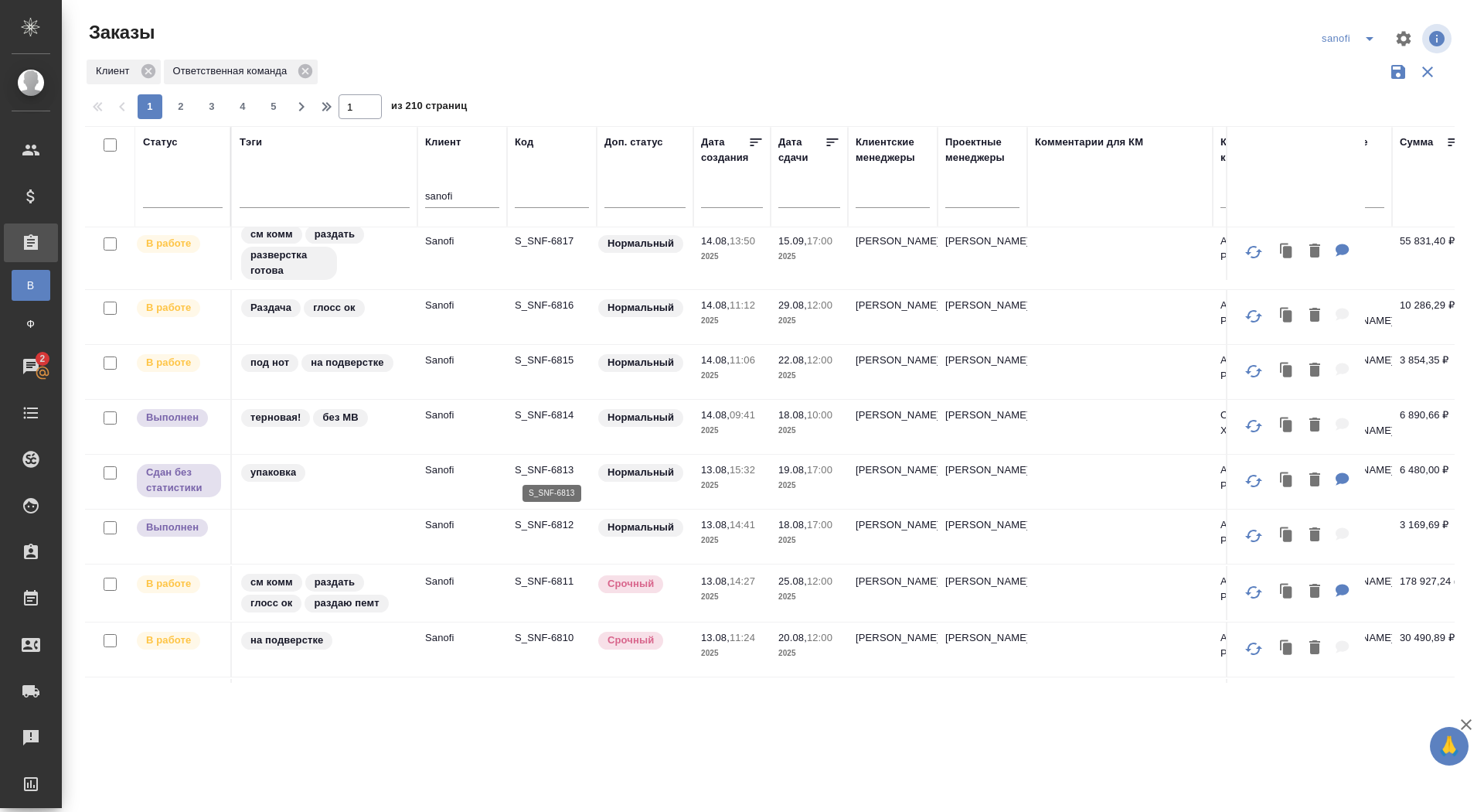
click at [552, 465] on p "S_SNF-6813" at bounding box center [551, 470] width 74 height 16
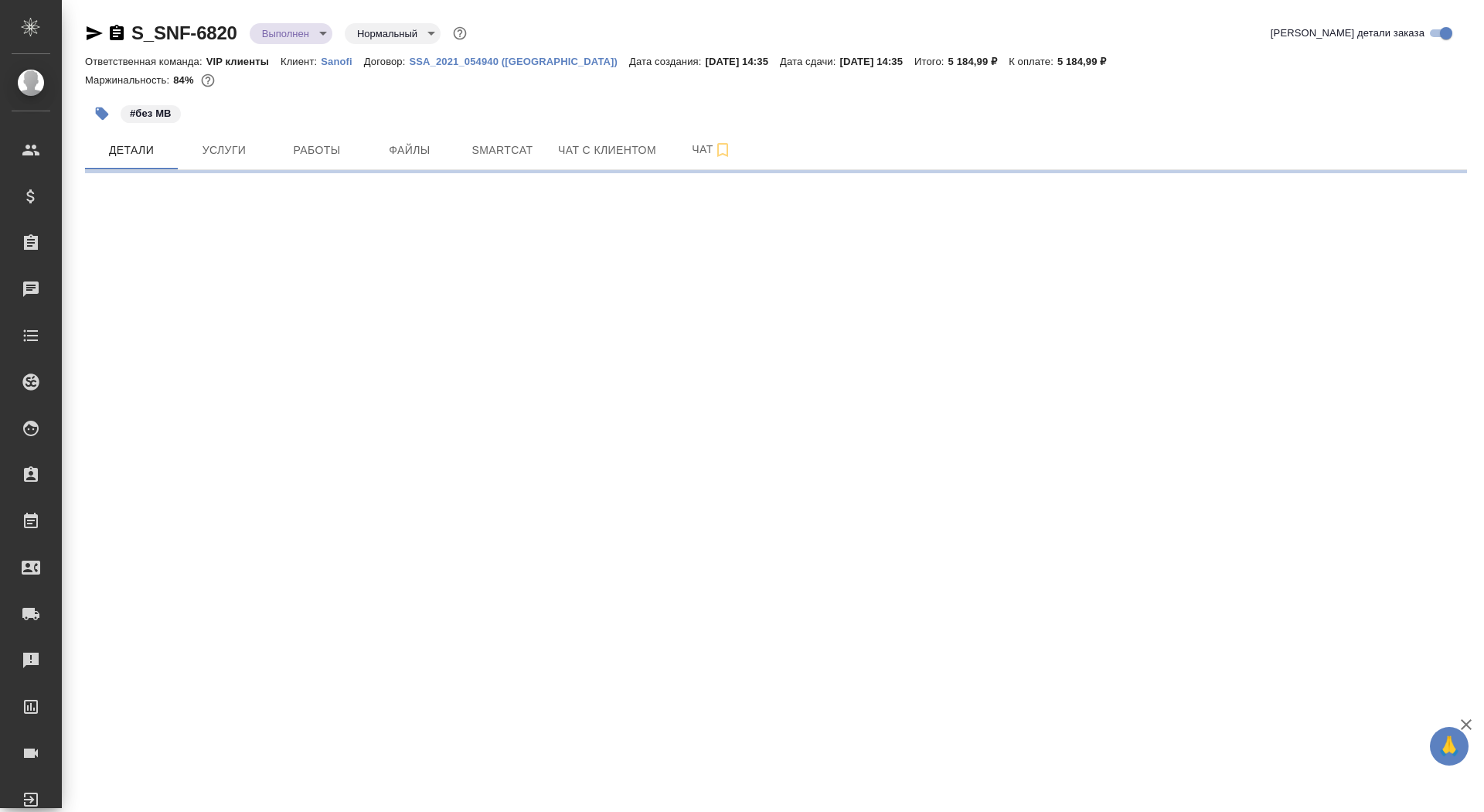
select select "RU"
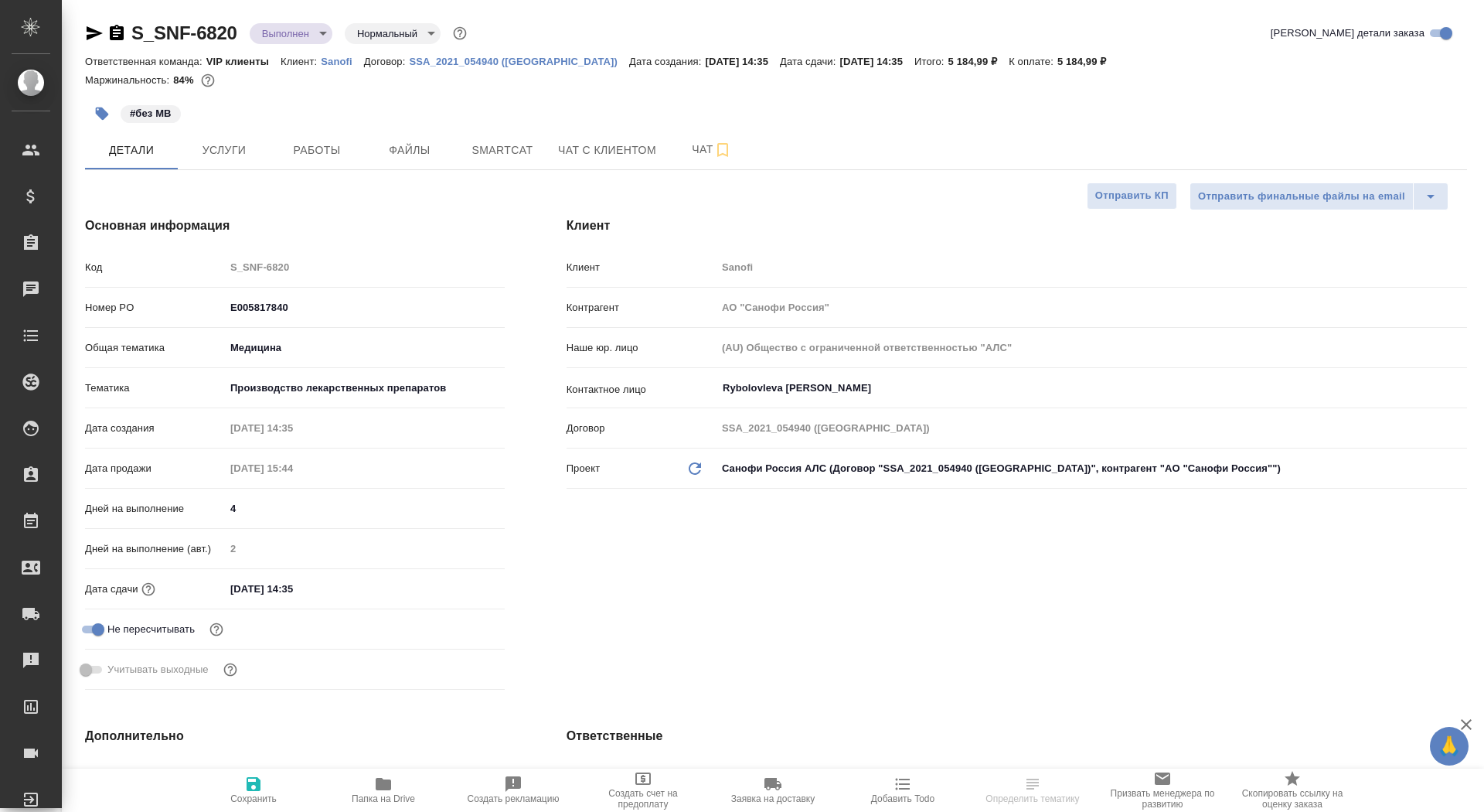
type textarea "x"
click at [120, 32] on icon "button" at bounding box center [116, 33] width 14 height 16
type textarea "x"
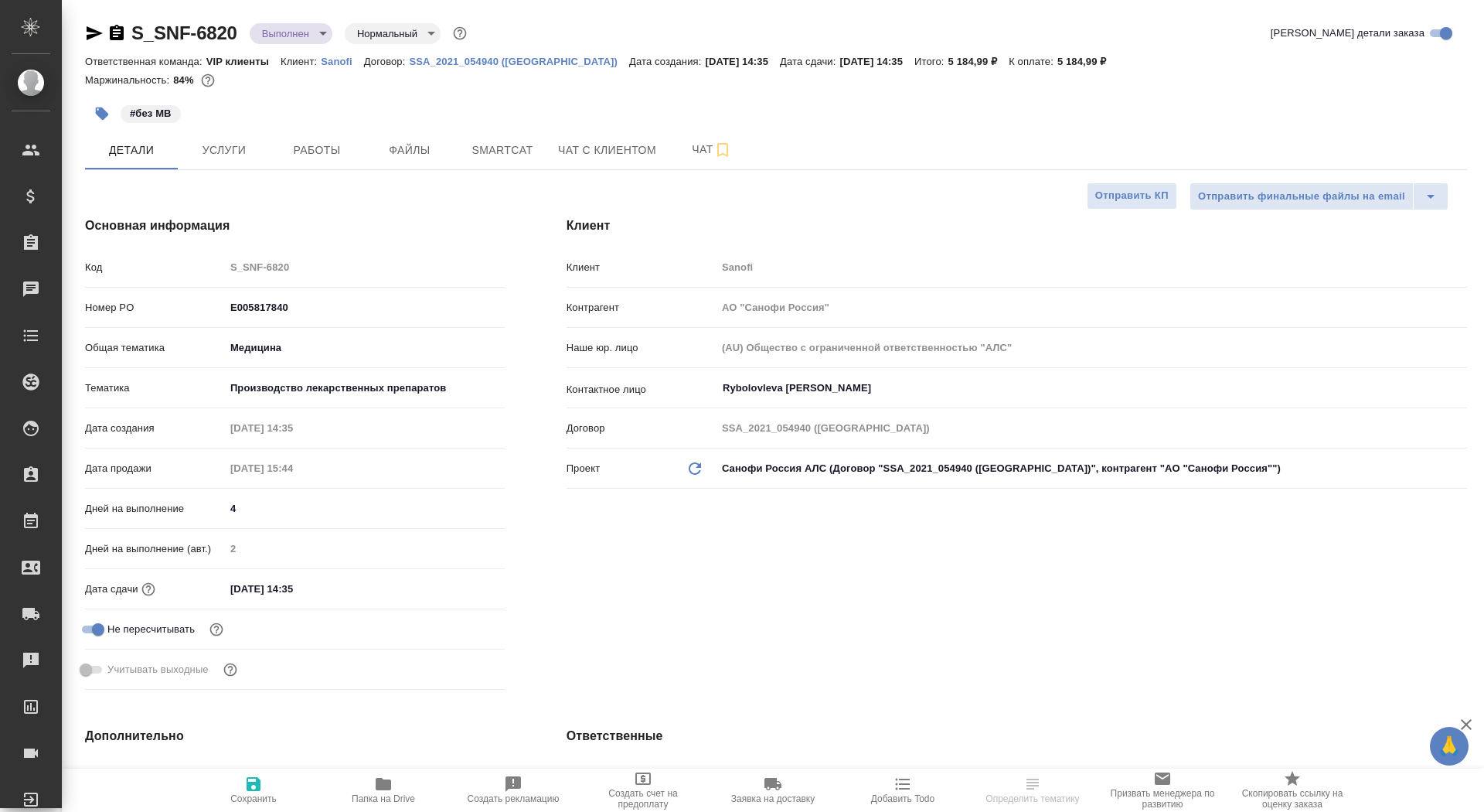
type textarea "x"
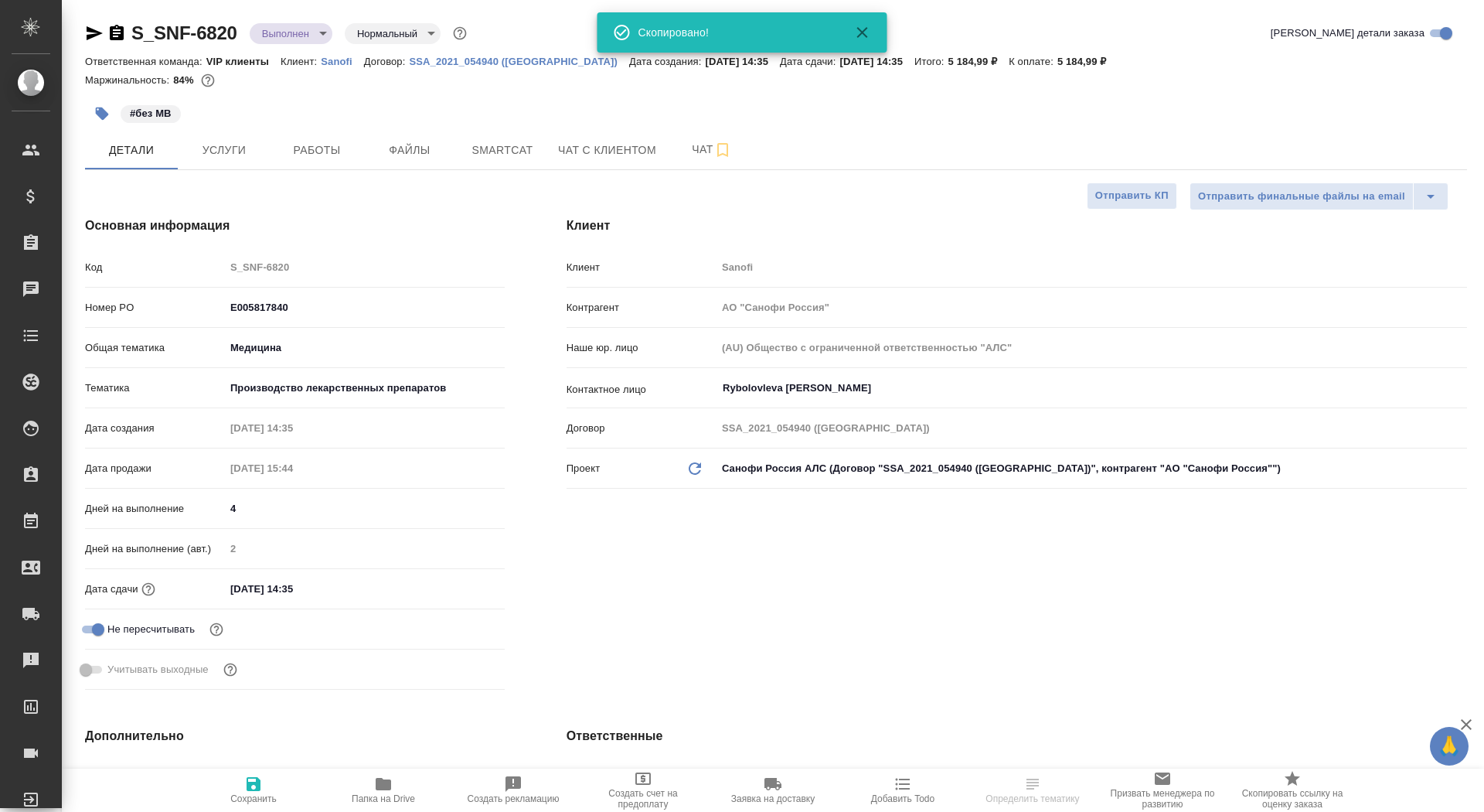
type textarea "x"
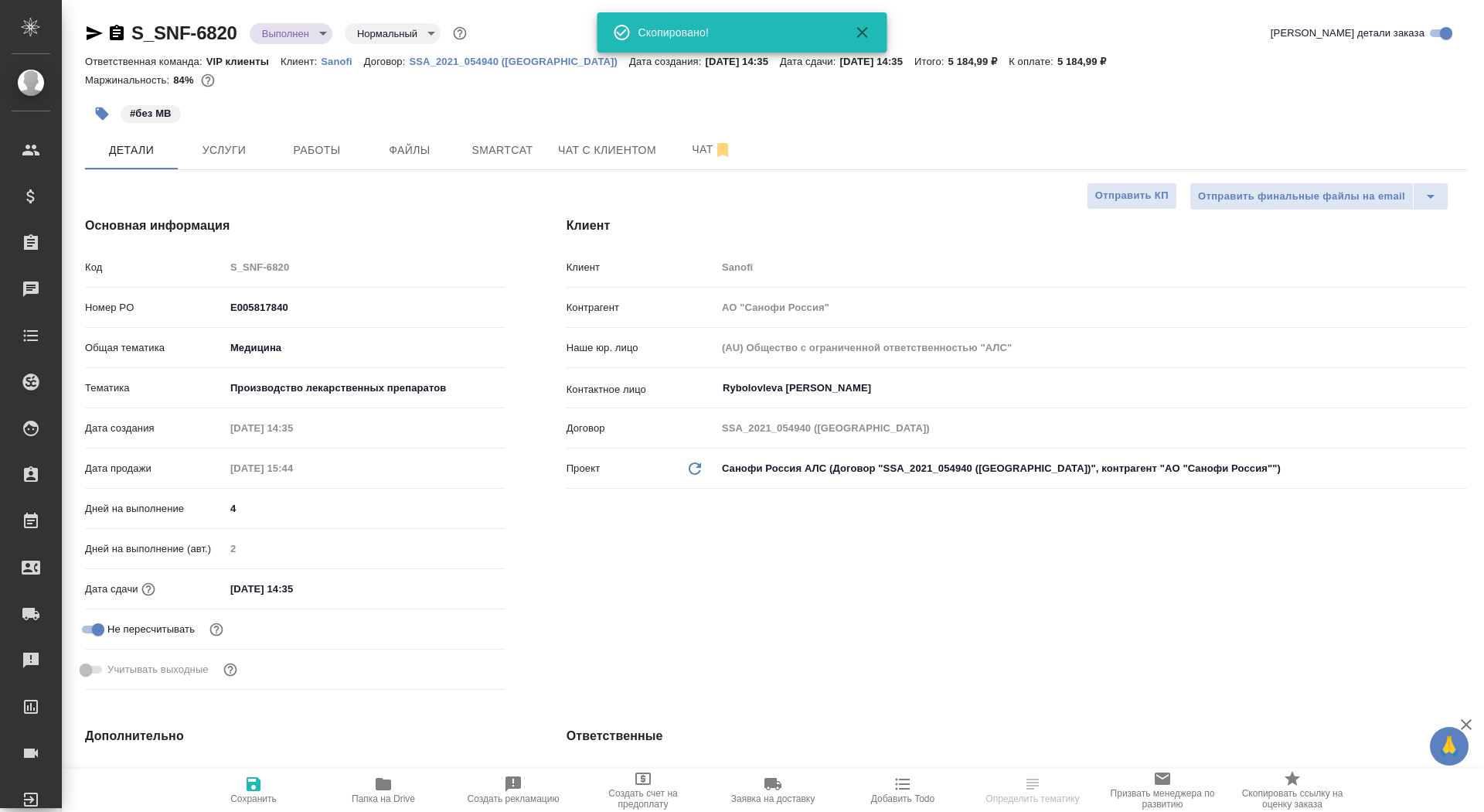
type textarea "x"
select select "RU"
type textarea "x"
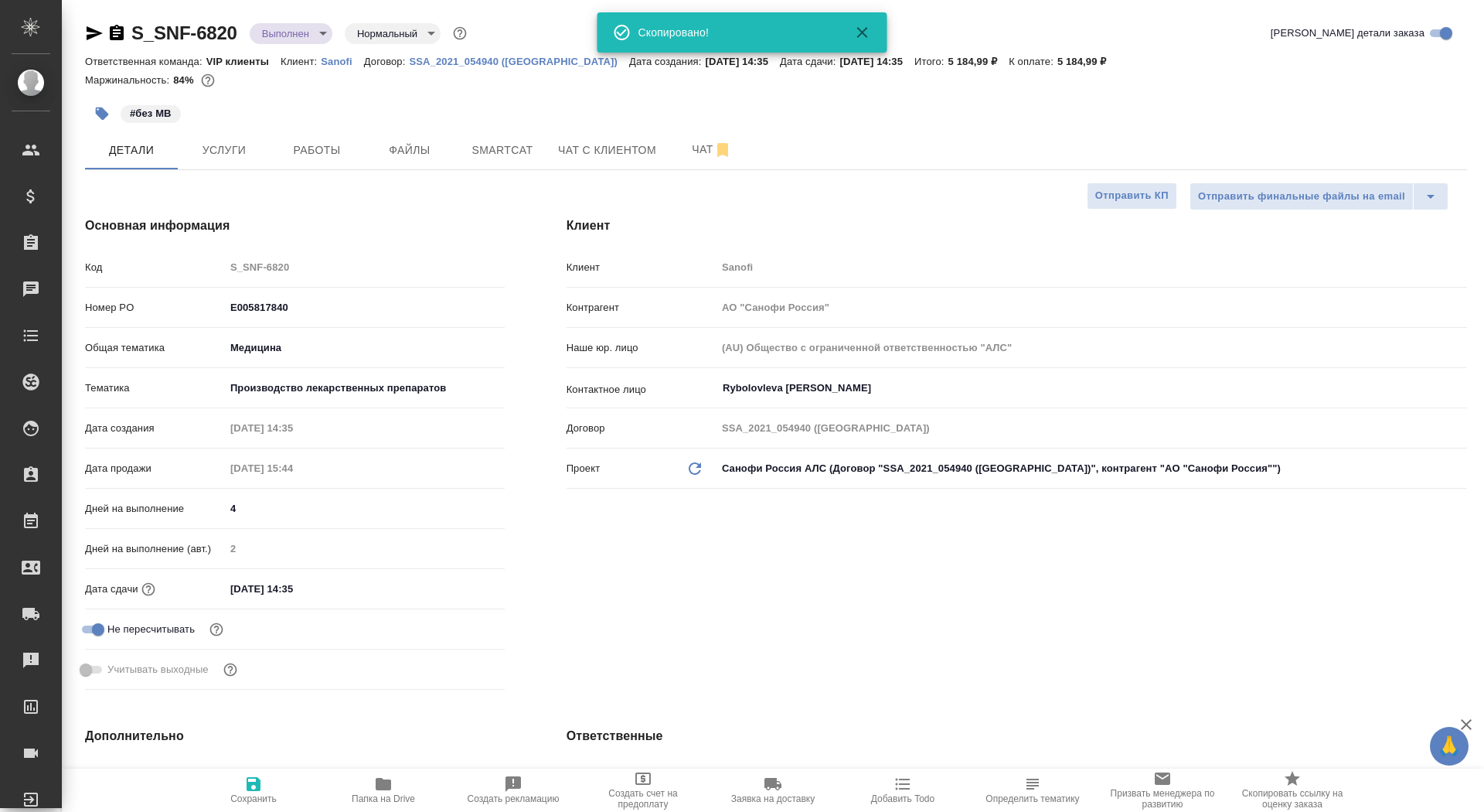
type textarea "x"
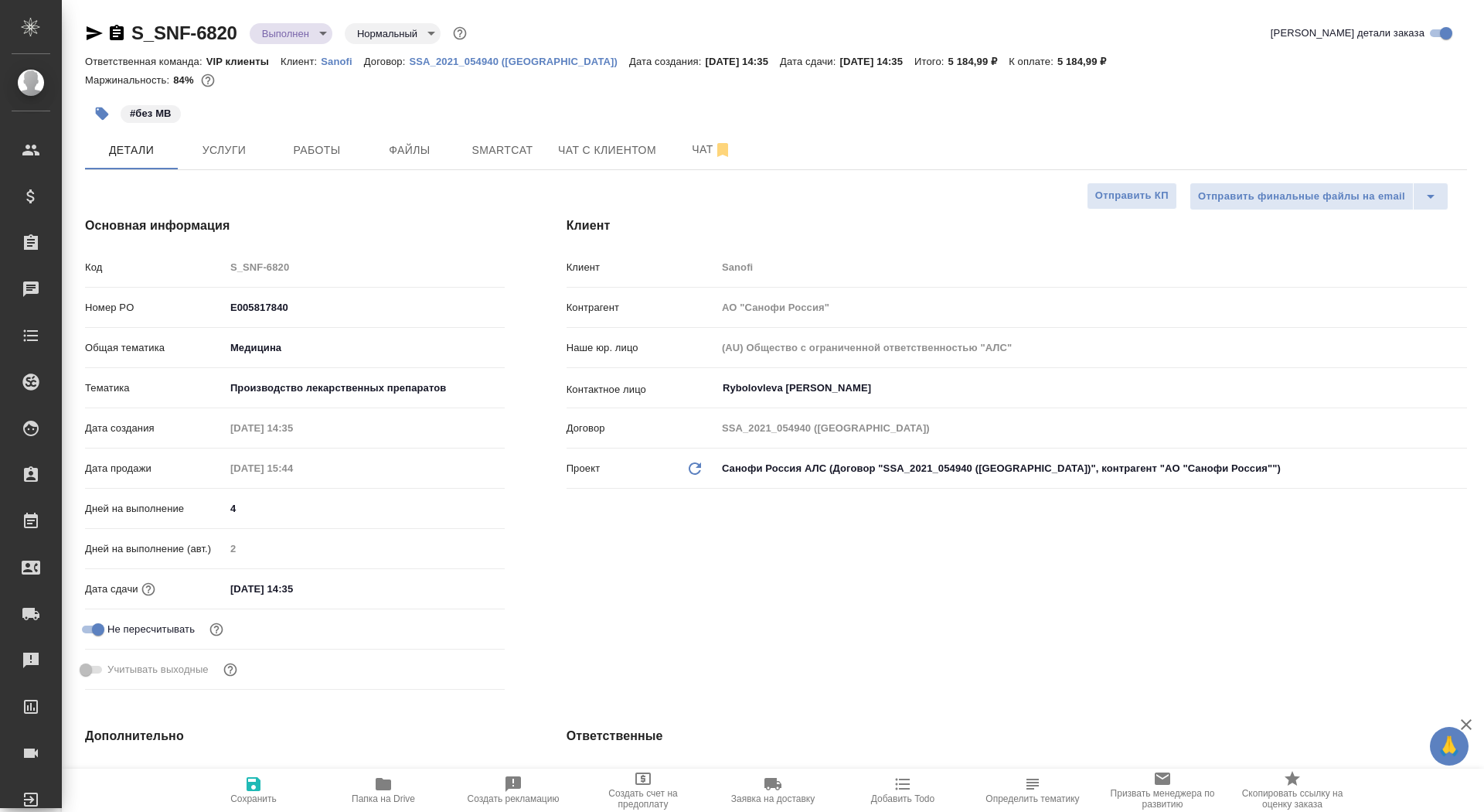
type textarea "x"
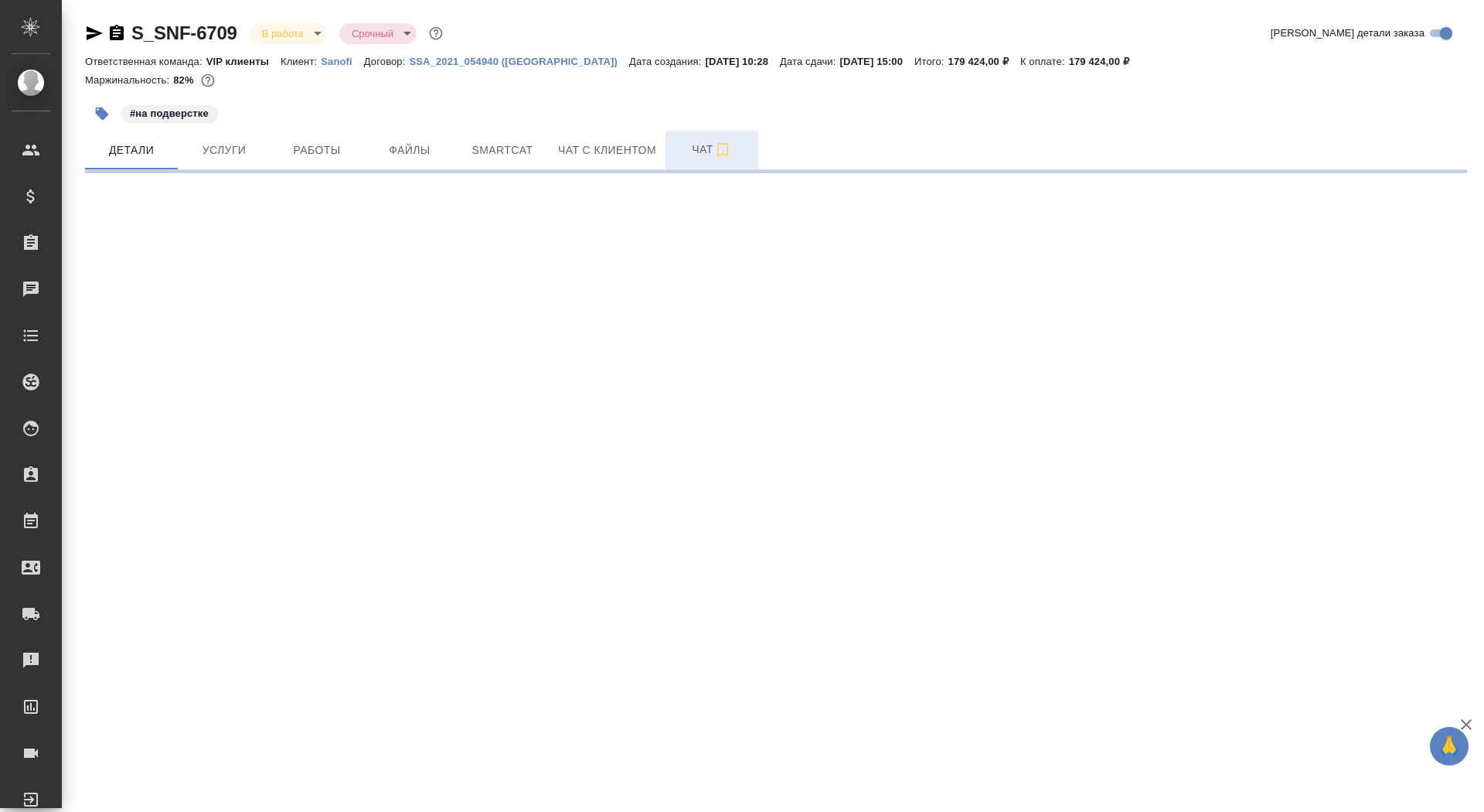
select select "RU"
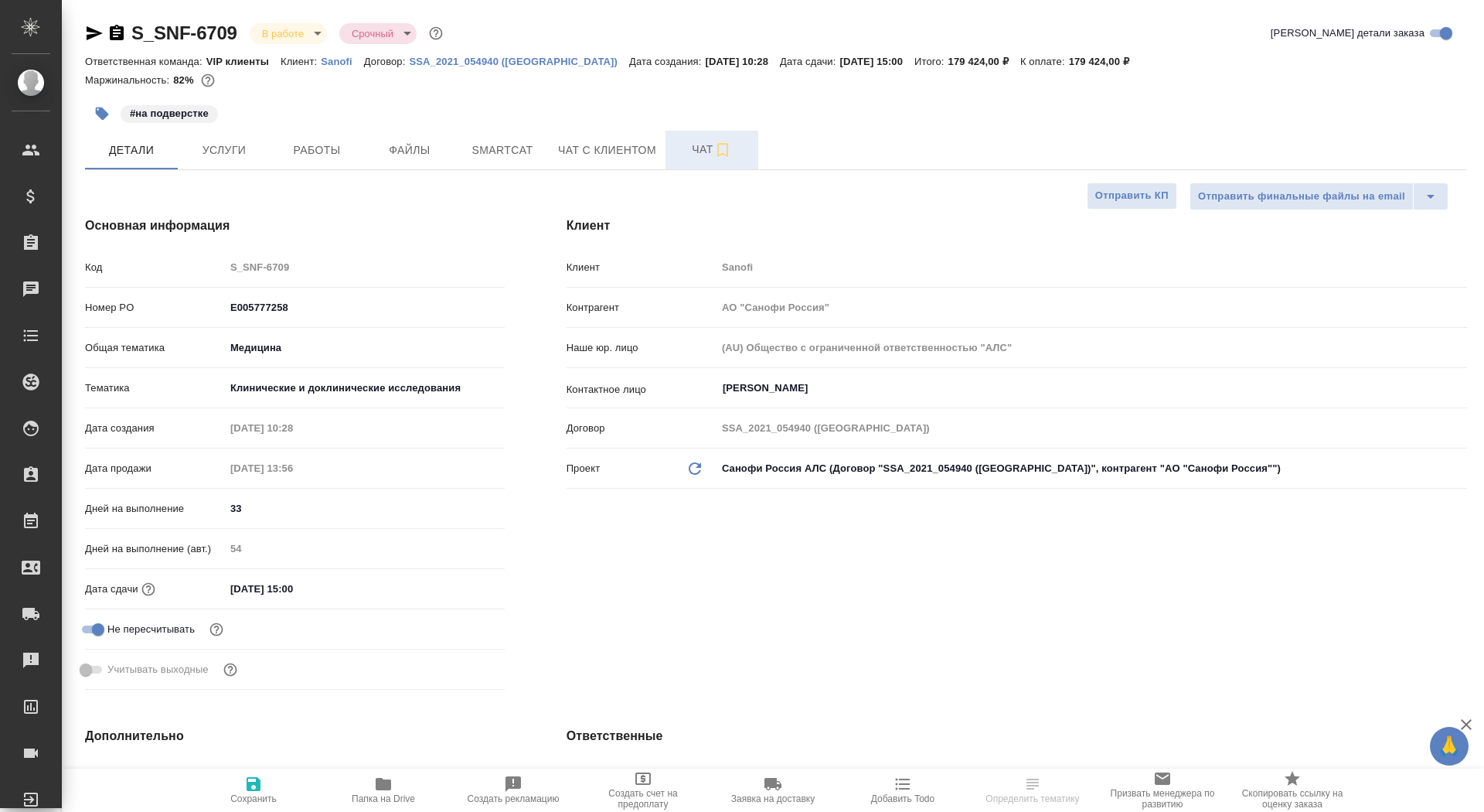
type textarea "x"
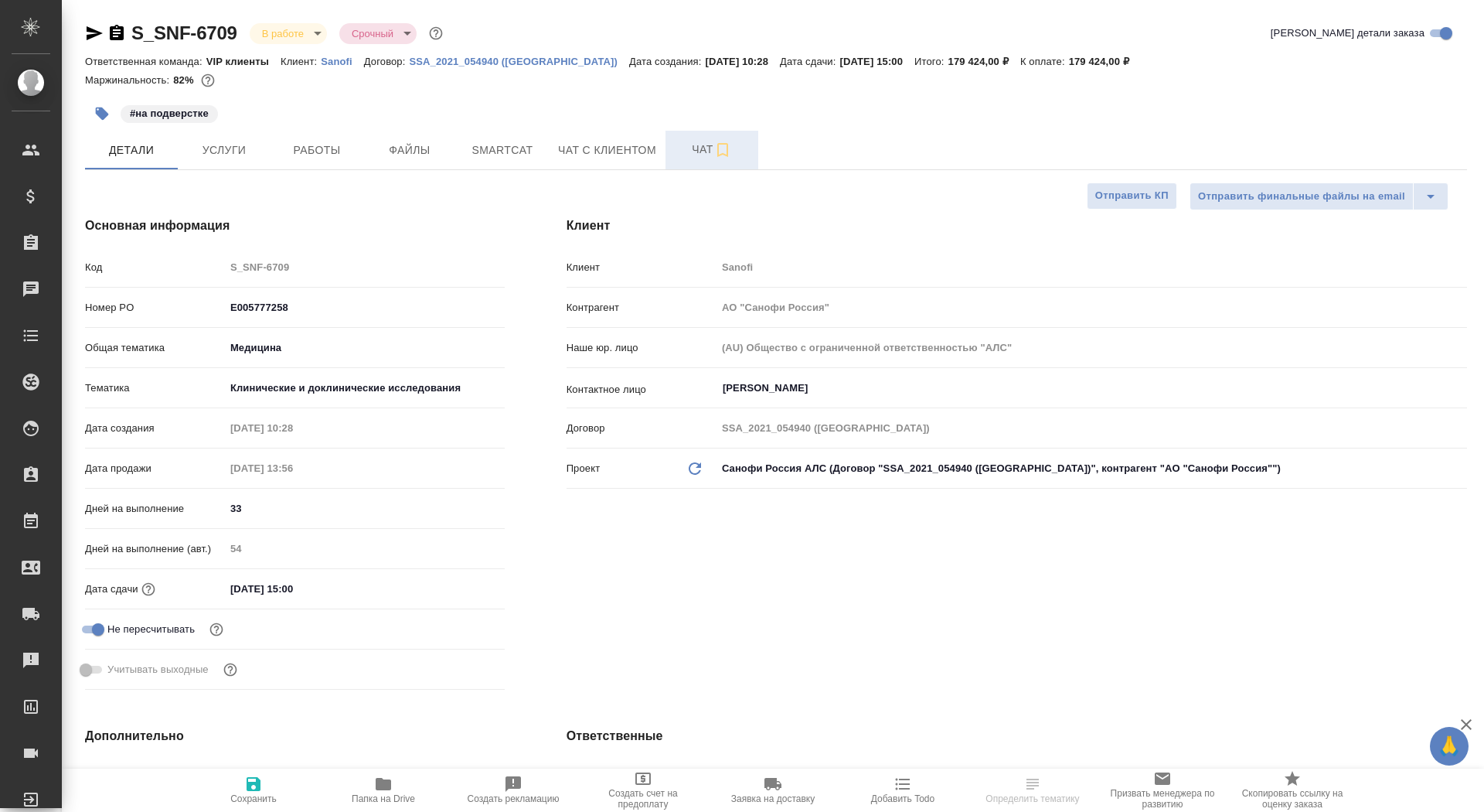
type textarea "x"
click at [688, 149] on span "Чат" at bounding box center [711, 150] width 74 height 20
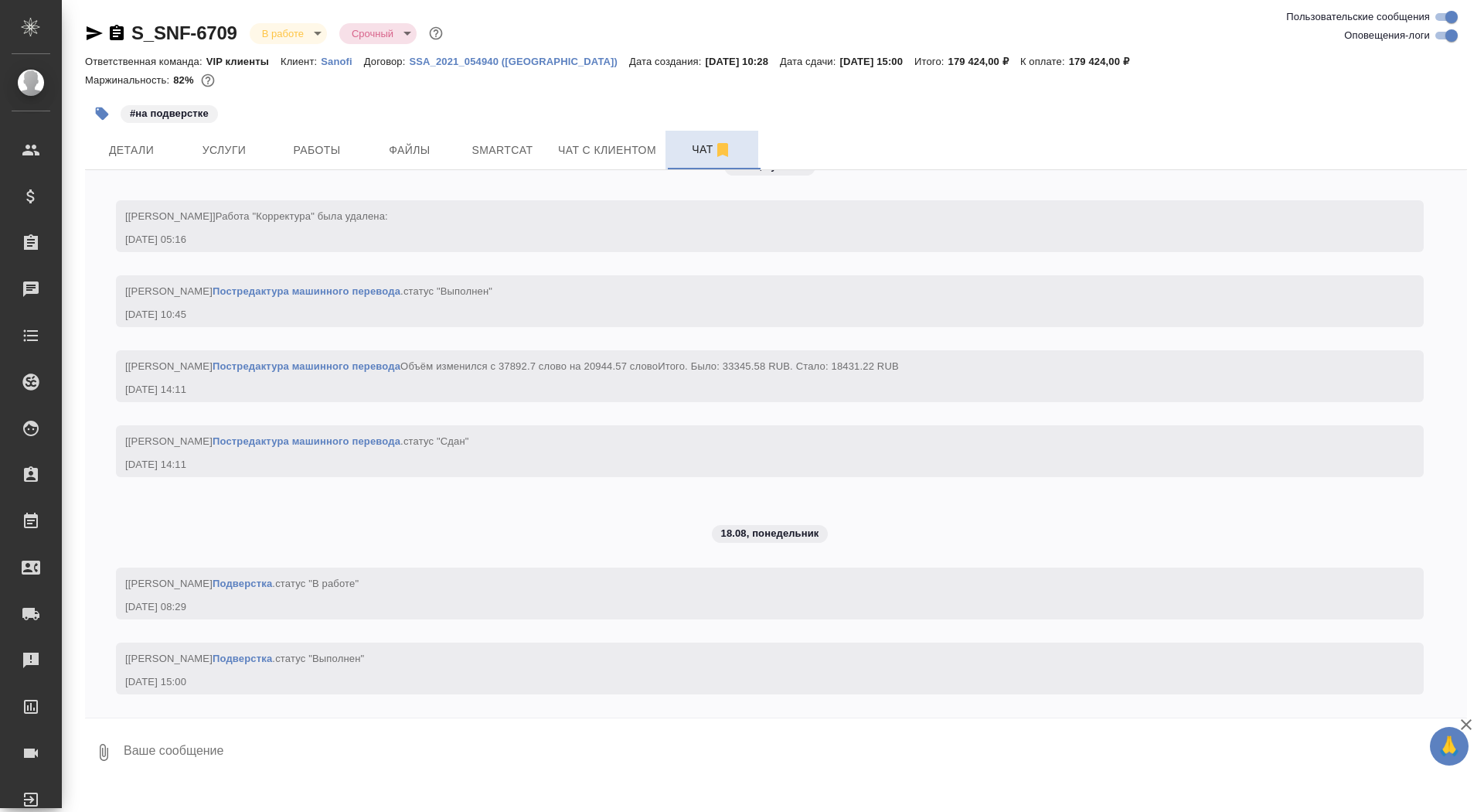
scroll to position [6132, 0]
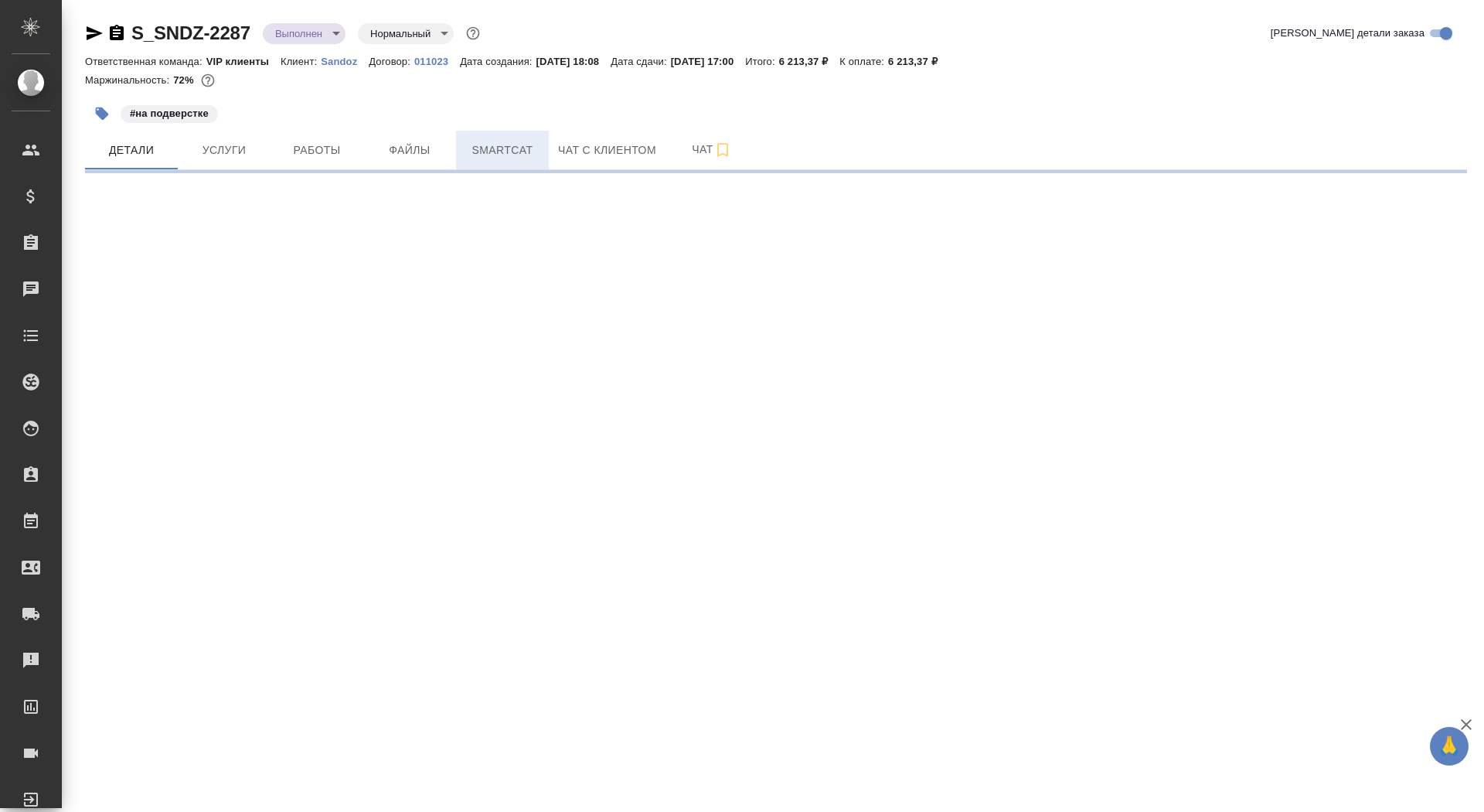
select select "RU"
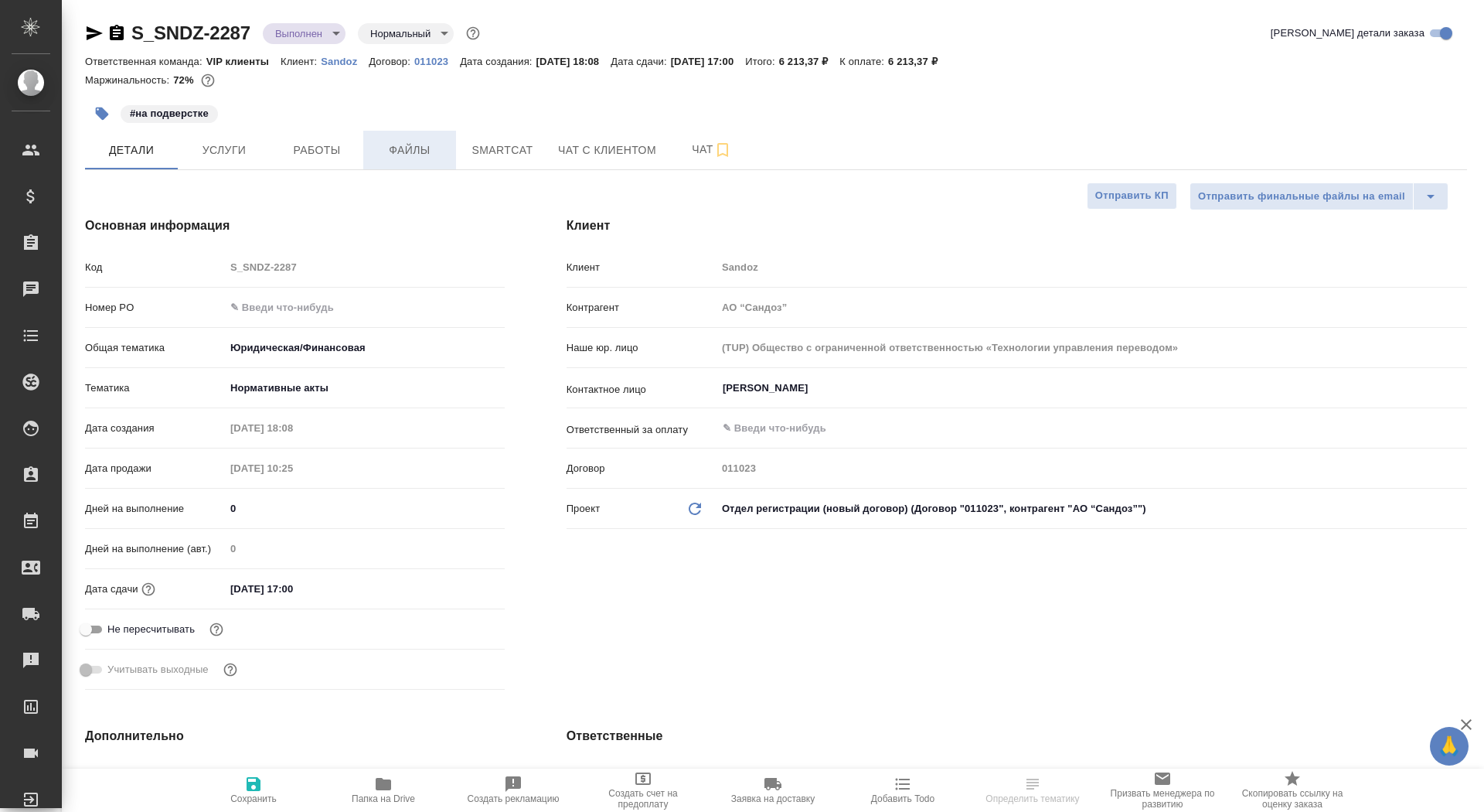
type textarea "x"
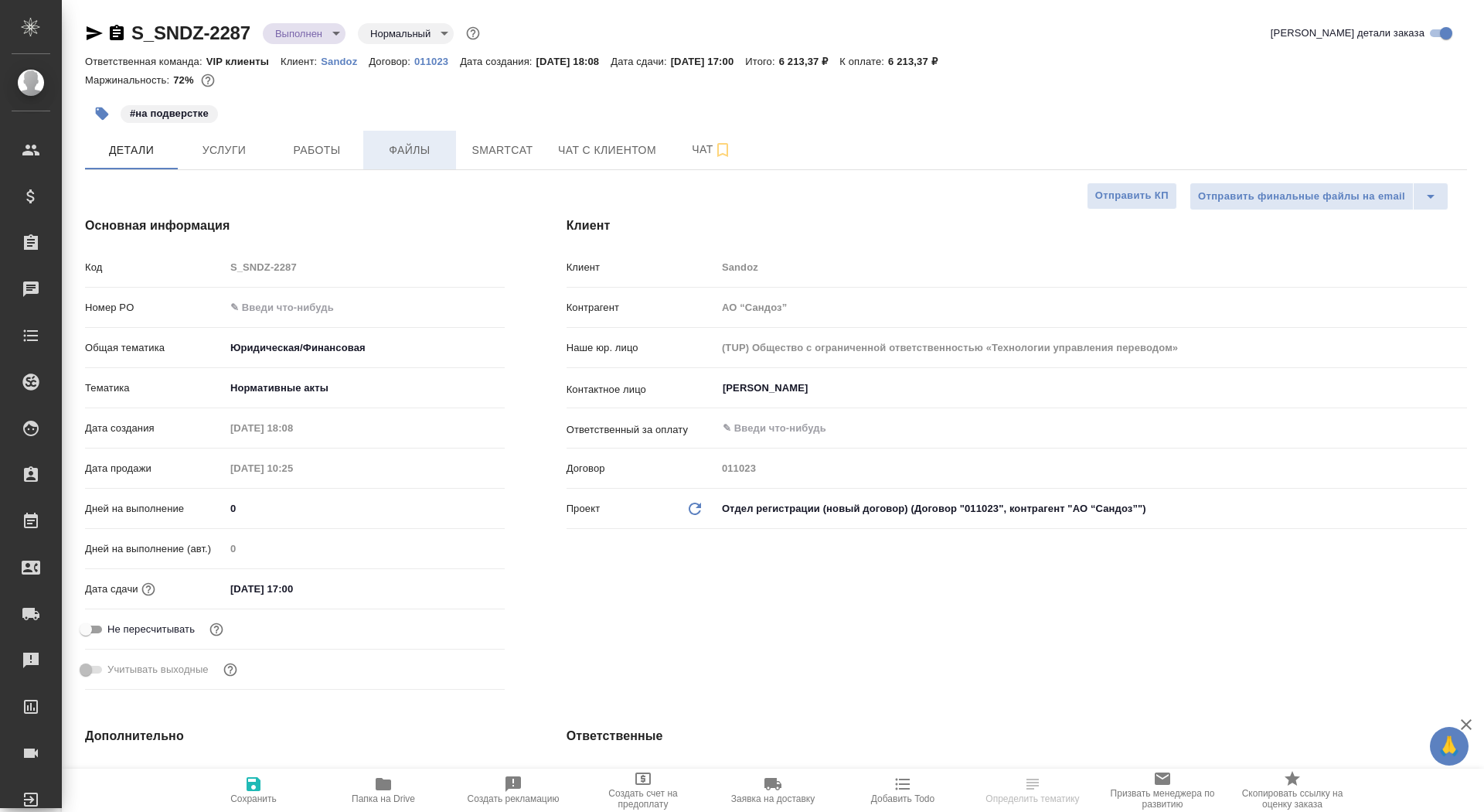
type textarea "x"
click at [429, 143] on span "Файлы" at bounding box center [409, 151] width 74 height 20
type textarea "x"
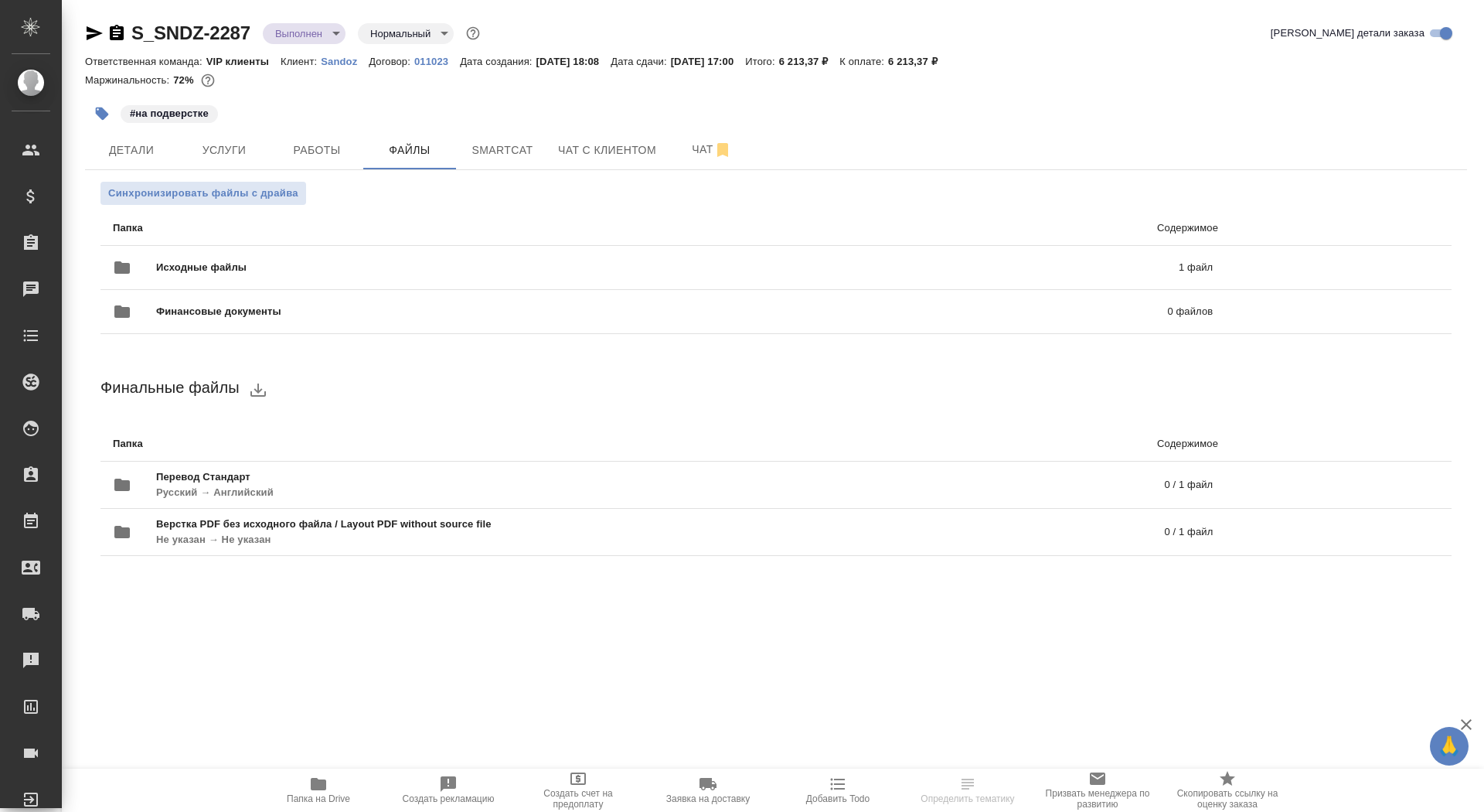
click at [114, 34] on icon "button" at bounding box center [116, 33] width 14 height 16
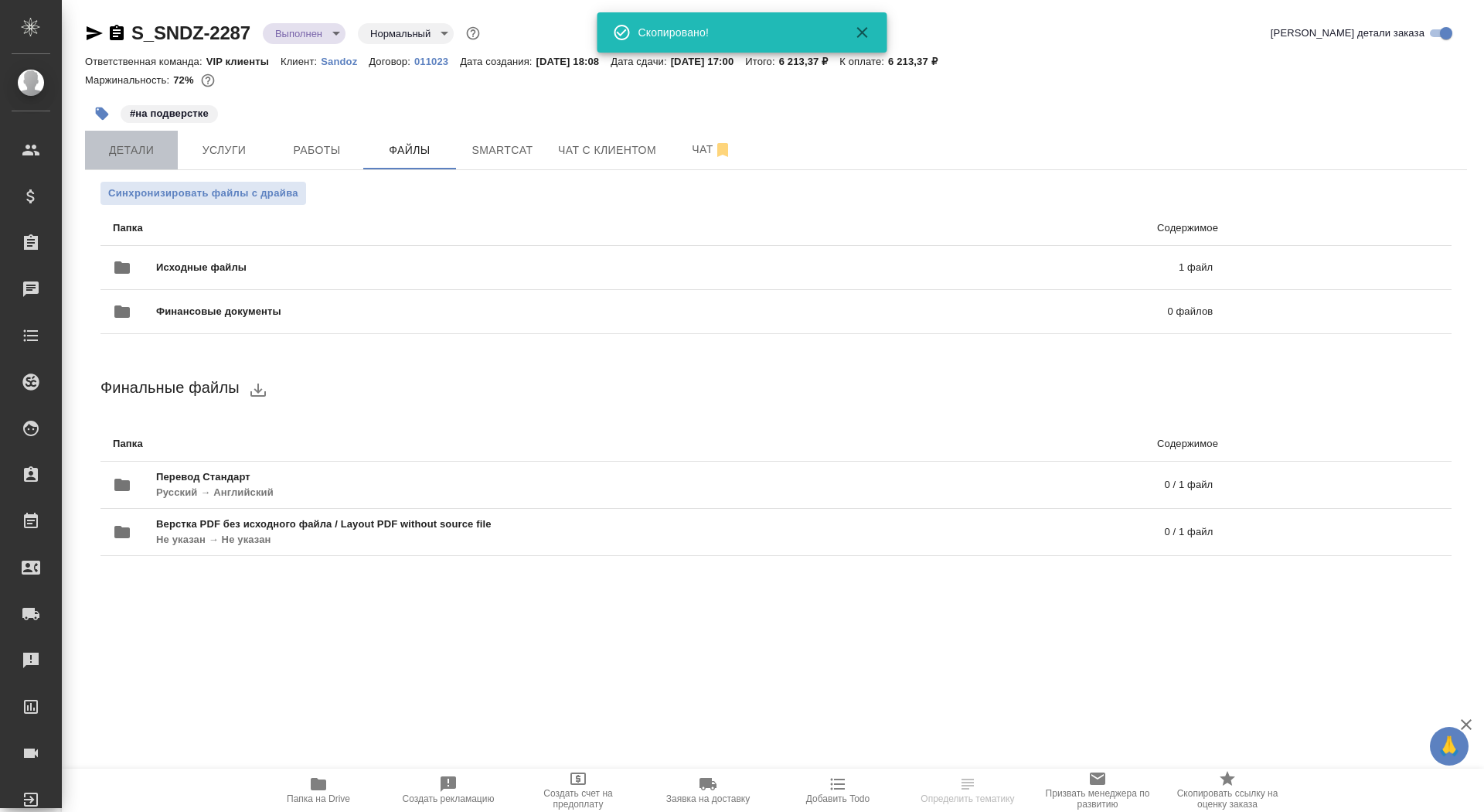
click at [139, 155] on span "Детали" at bounding box center [131, 151] width 74 height 20
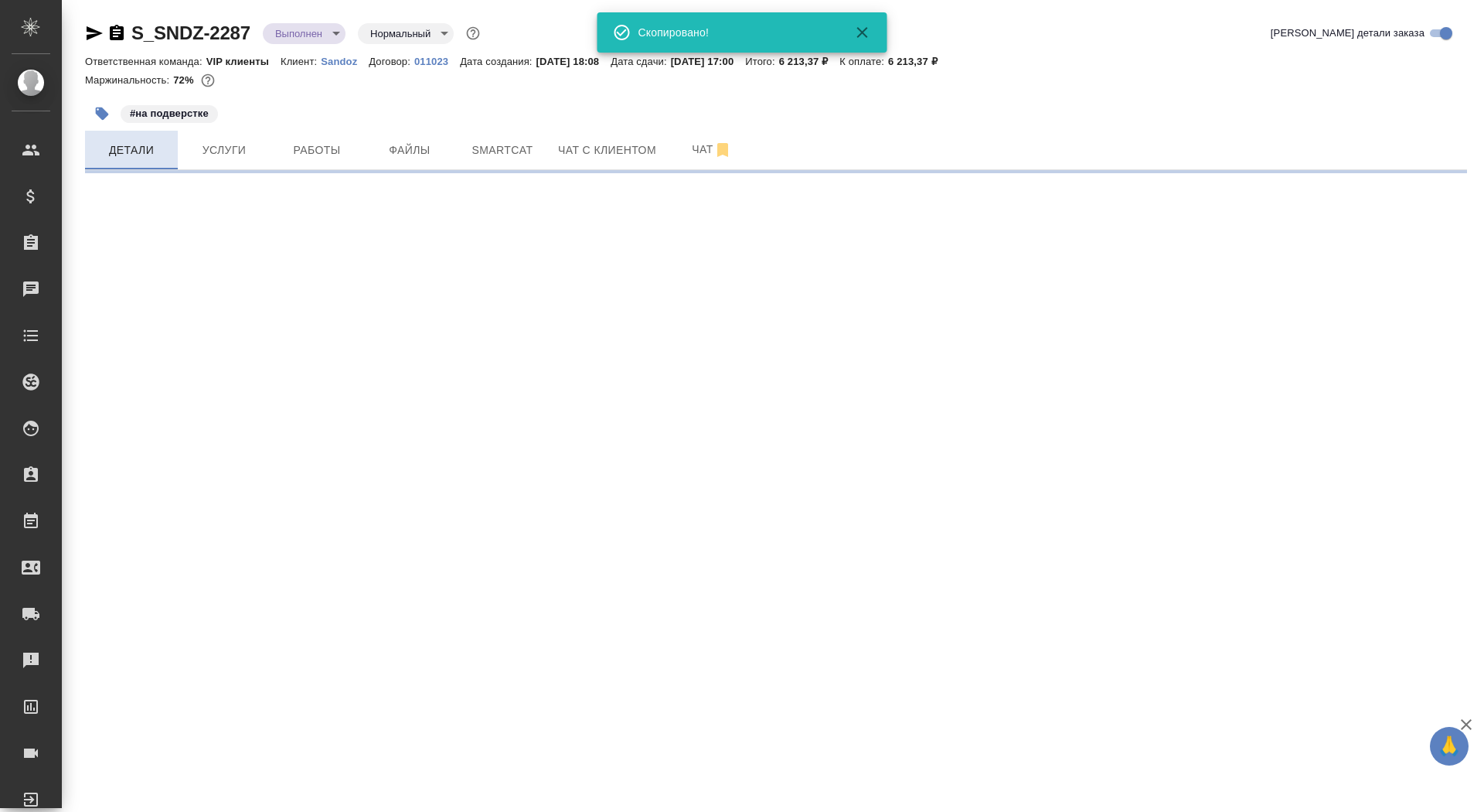
select select "RU"
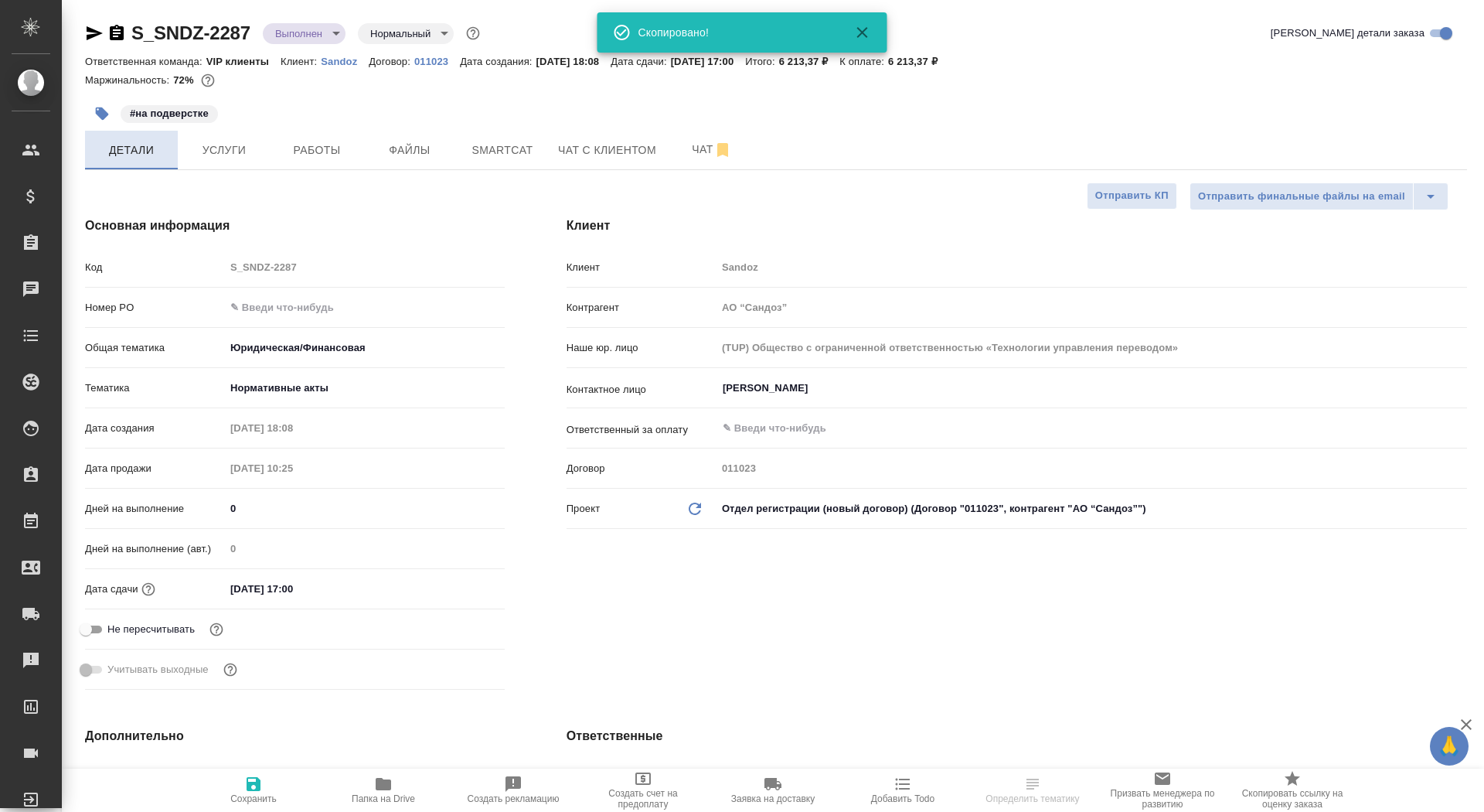
type textarea "x"
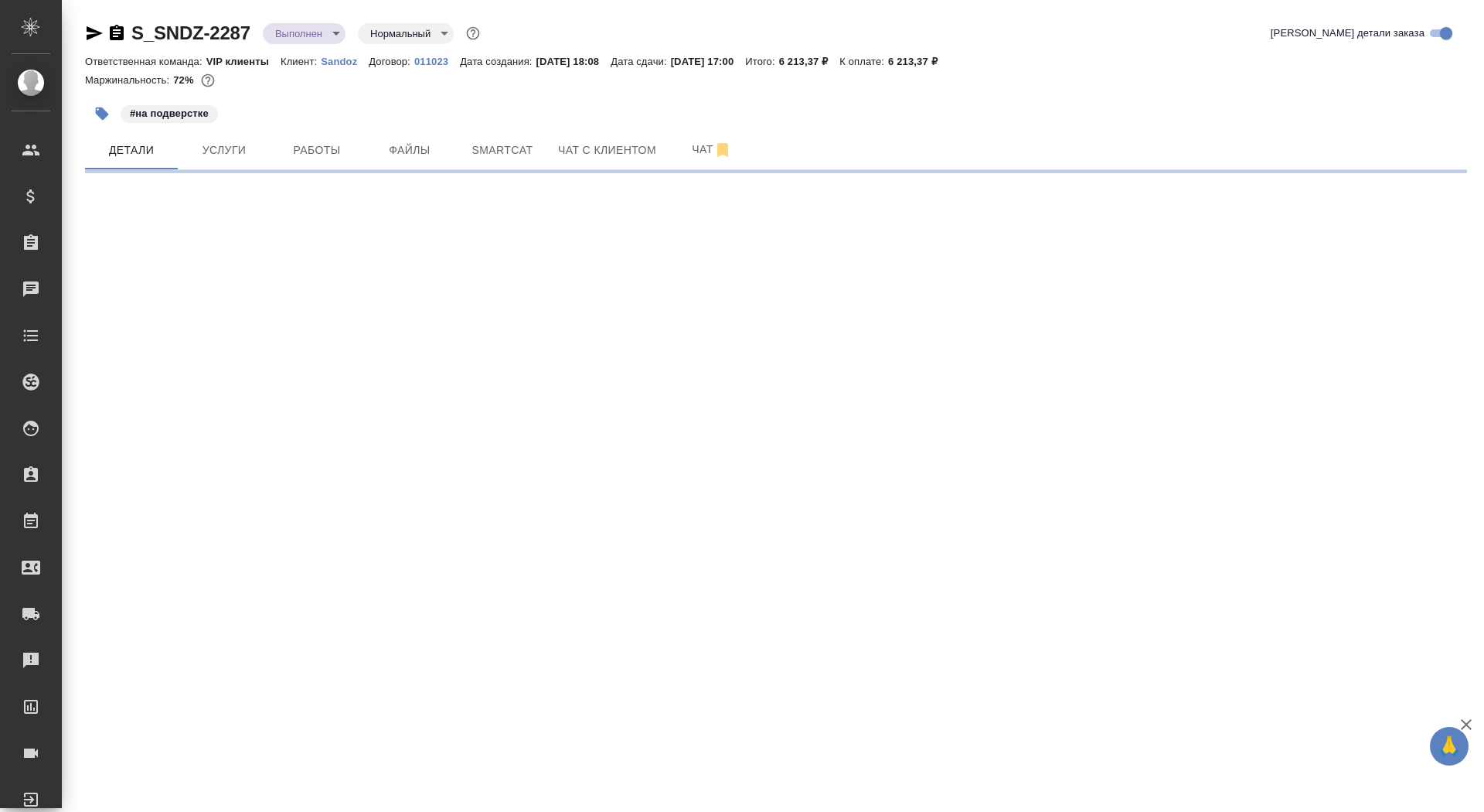
select select "RU"
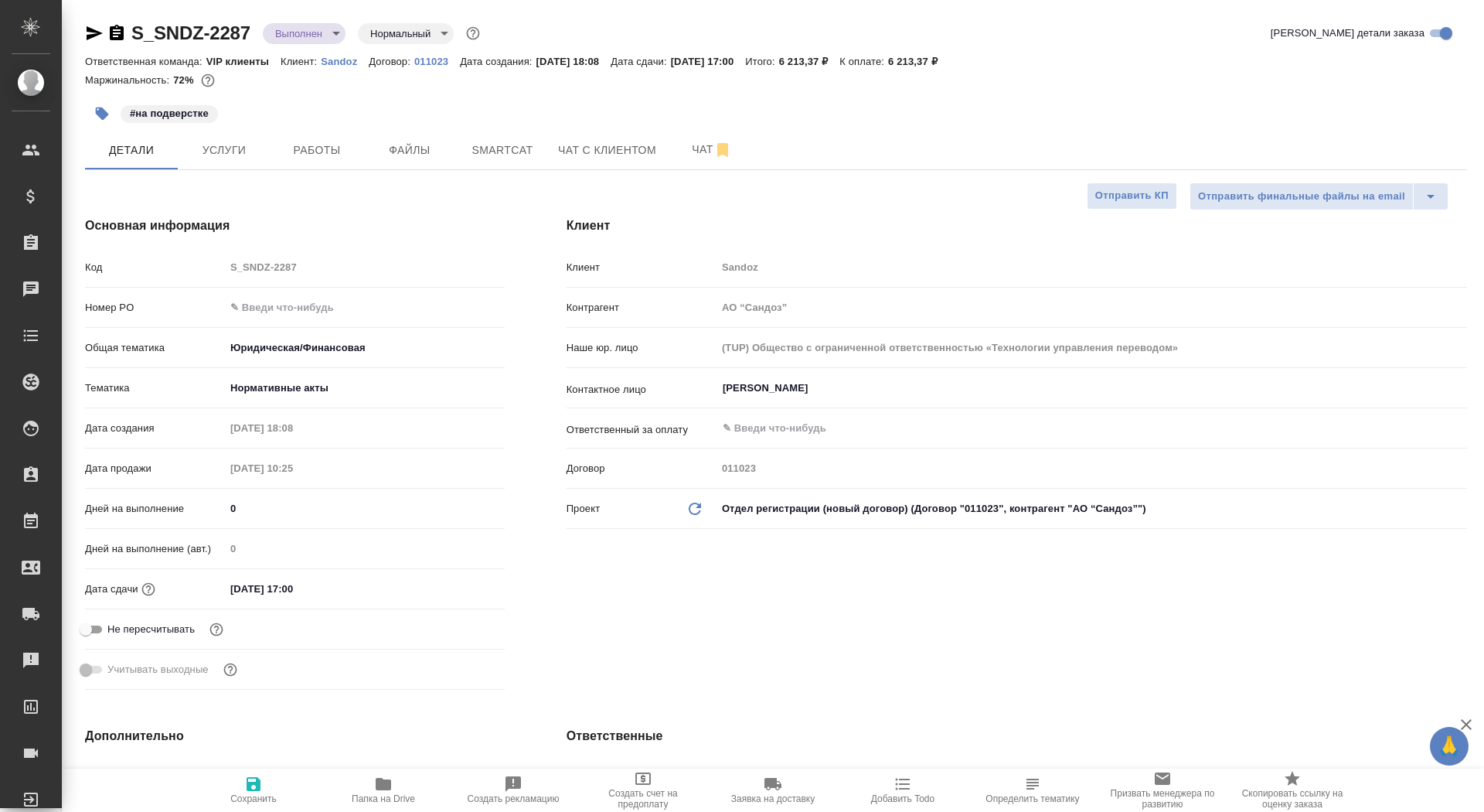
type textarea "x"
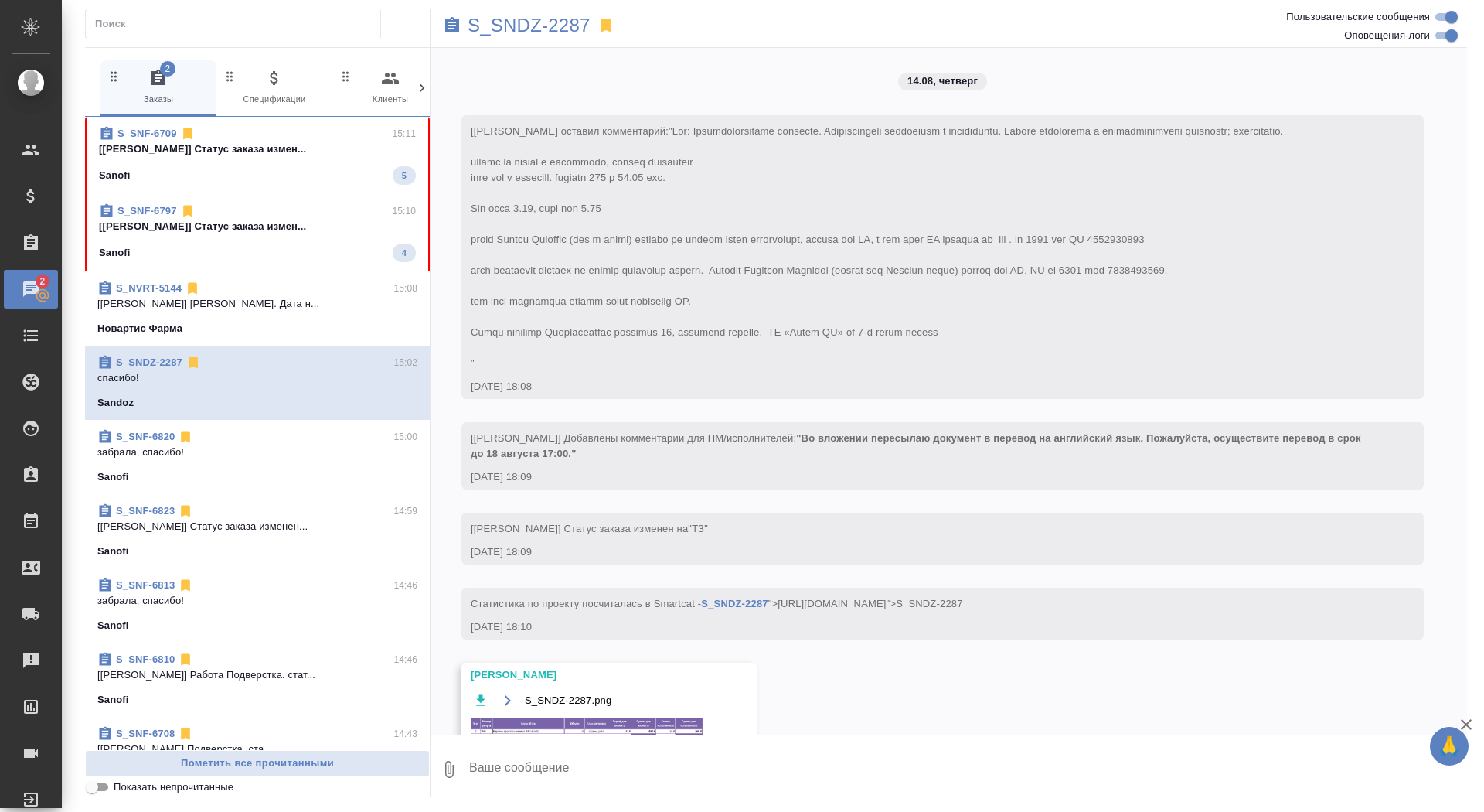
scroll to position [5128, 0]
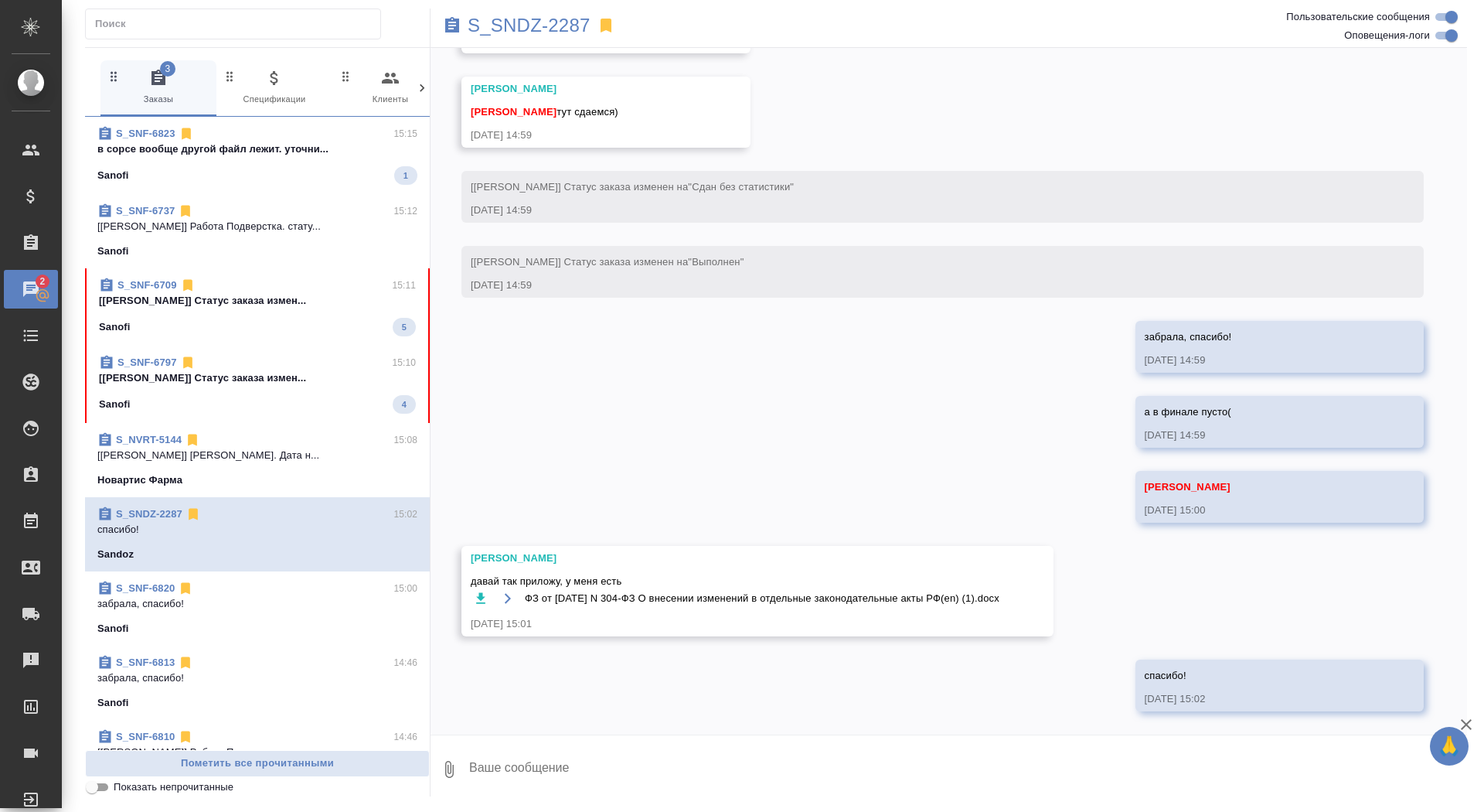
click at [376, 224] on p "[Носкова Анна] Работа Подверстка. стату..." at bounding box center [257, 227] width 320 height 16
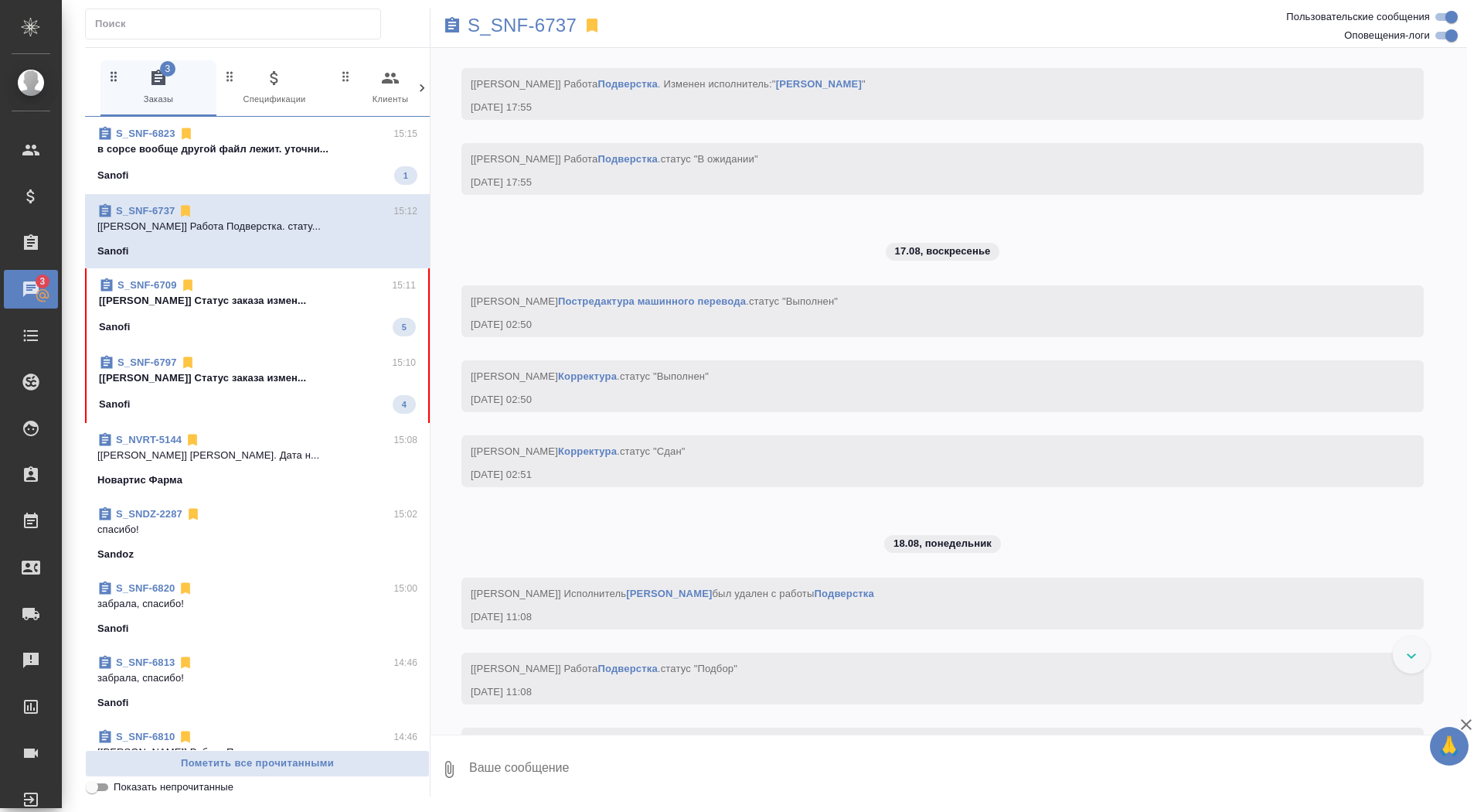
click at [361, 154] on p "в сорсе вообще другой файл лежит. уточни..." at bounding box center [257, 150] width 320 height 16
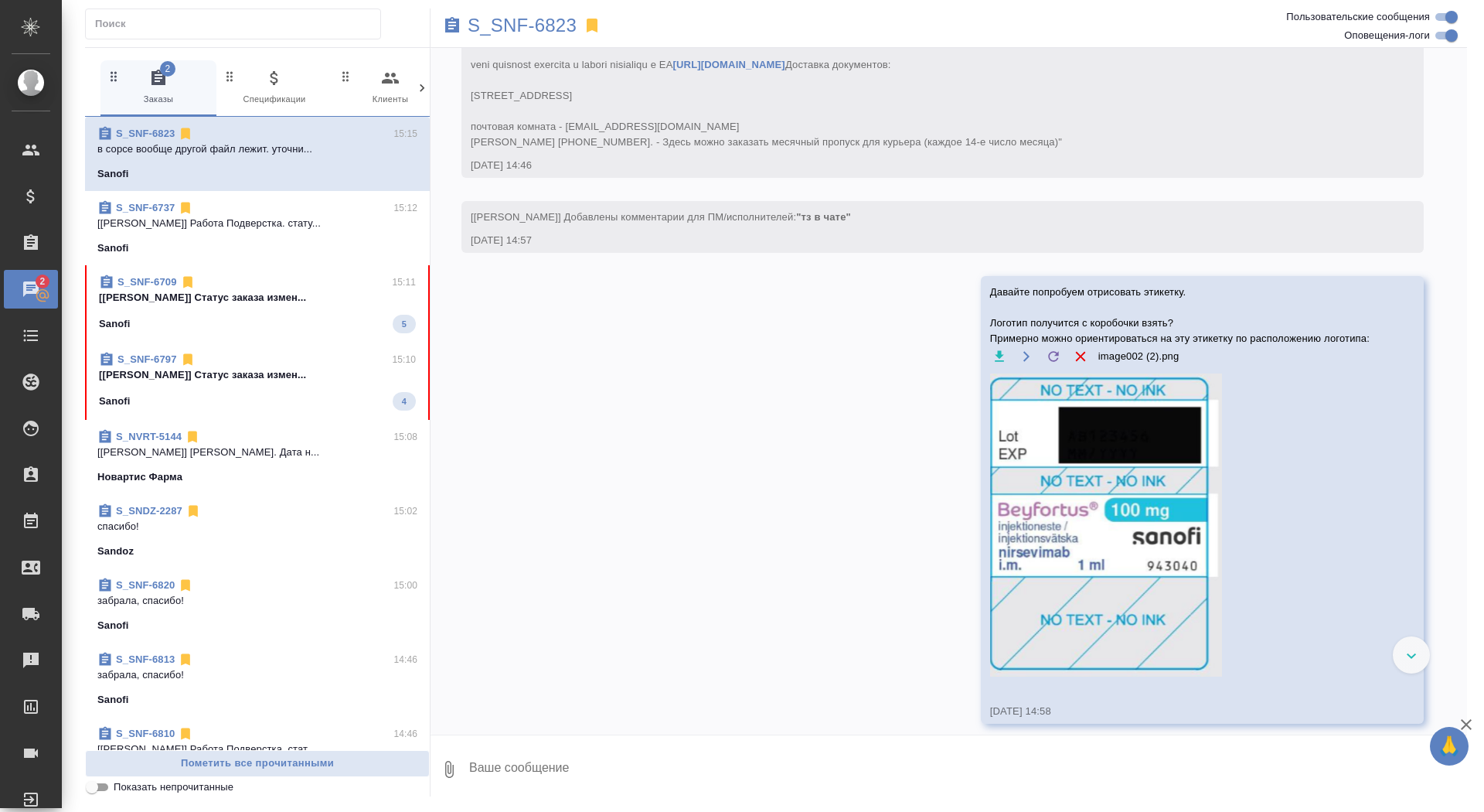
scroll to position [1165, 0]
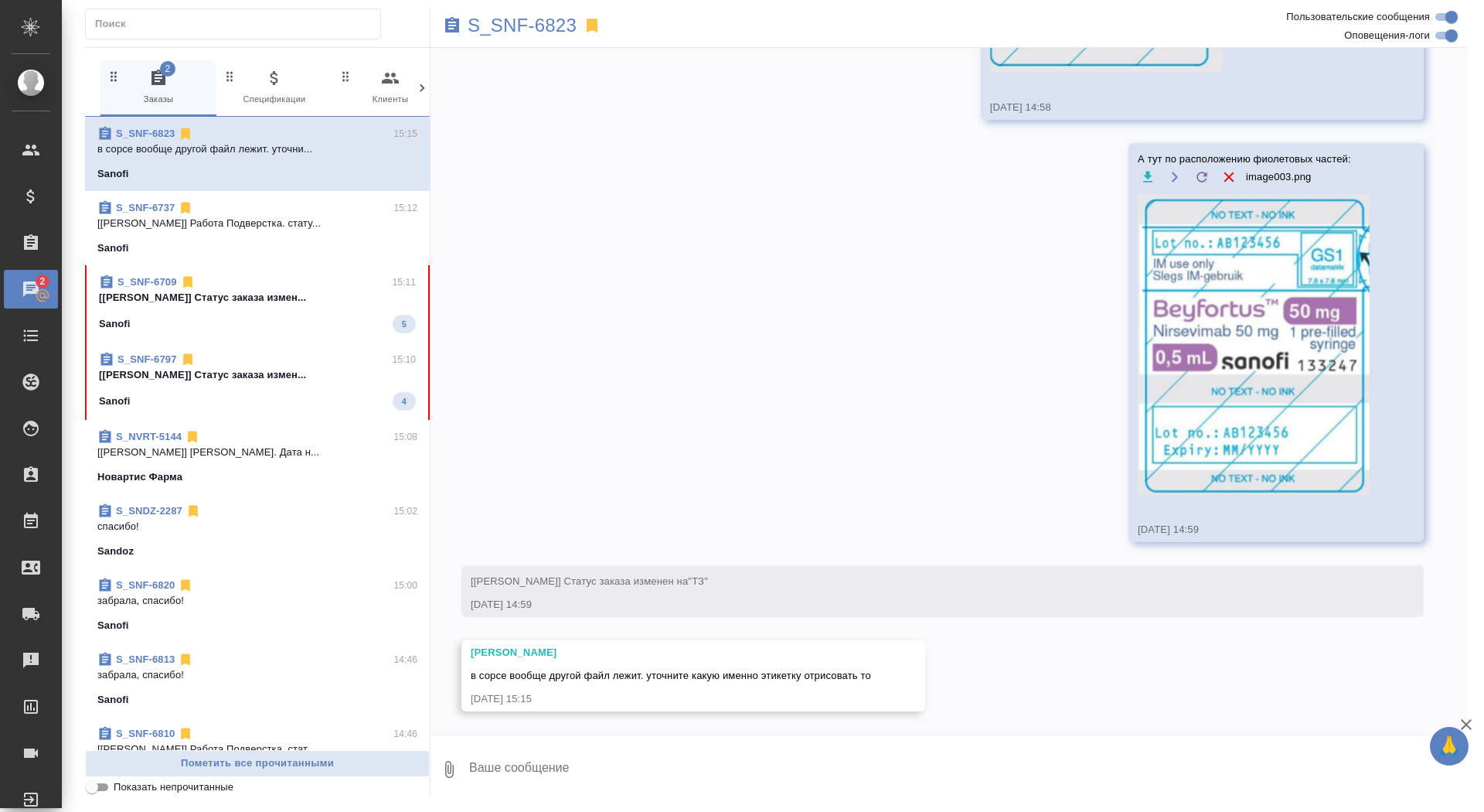
click at [781, 786] on textarea at bounding box center [968, 769] width 999 height 52
type textarea "это пример расположения просто"
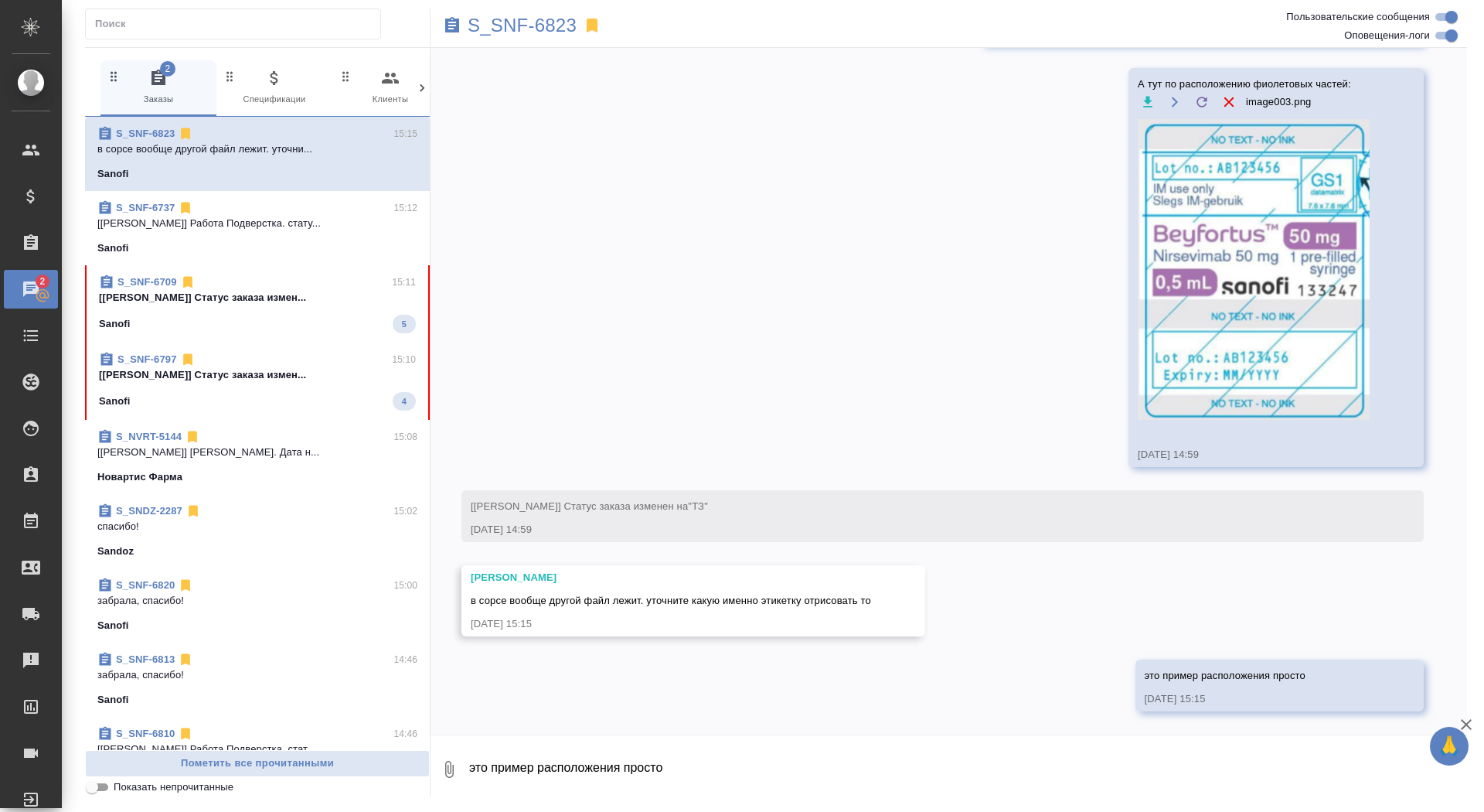
scroll to position [1240, 0]
paste textarea "https://tera.awatera.com/Order/689c85c9e53b7e036acfea92/"
type textarea "если поможет, щас обсуждаем с этим КЛ проект https://tera.awatera.com/Order/689…"
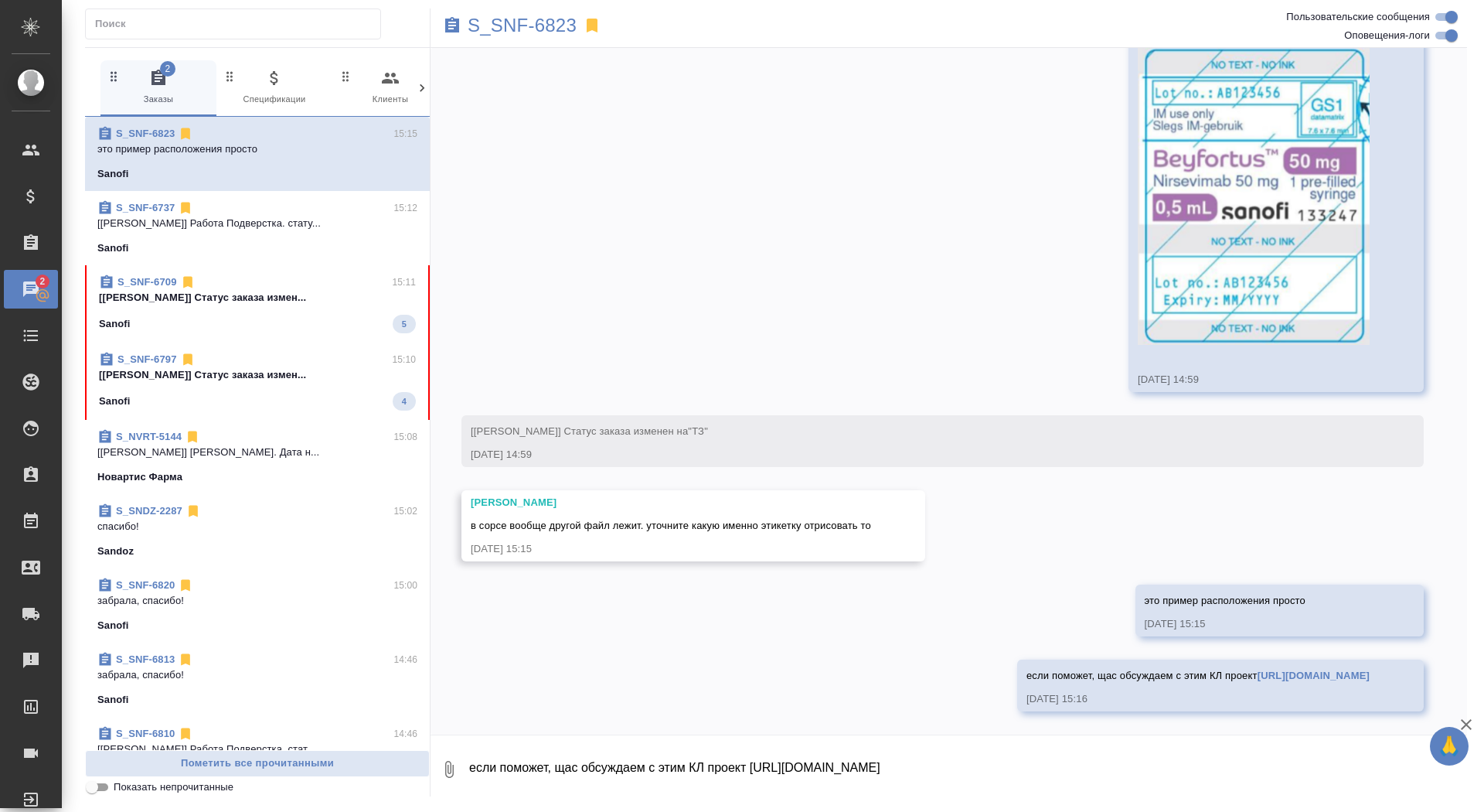
scroll to position [1315, 0]
type textarea "тоже с этикетками и коробками что-то"
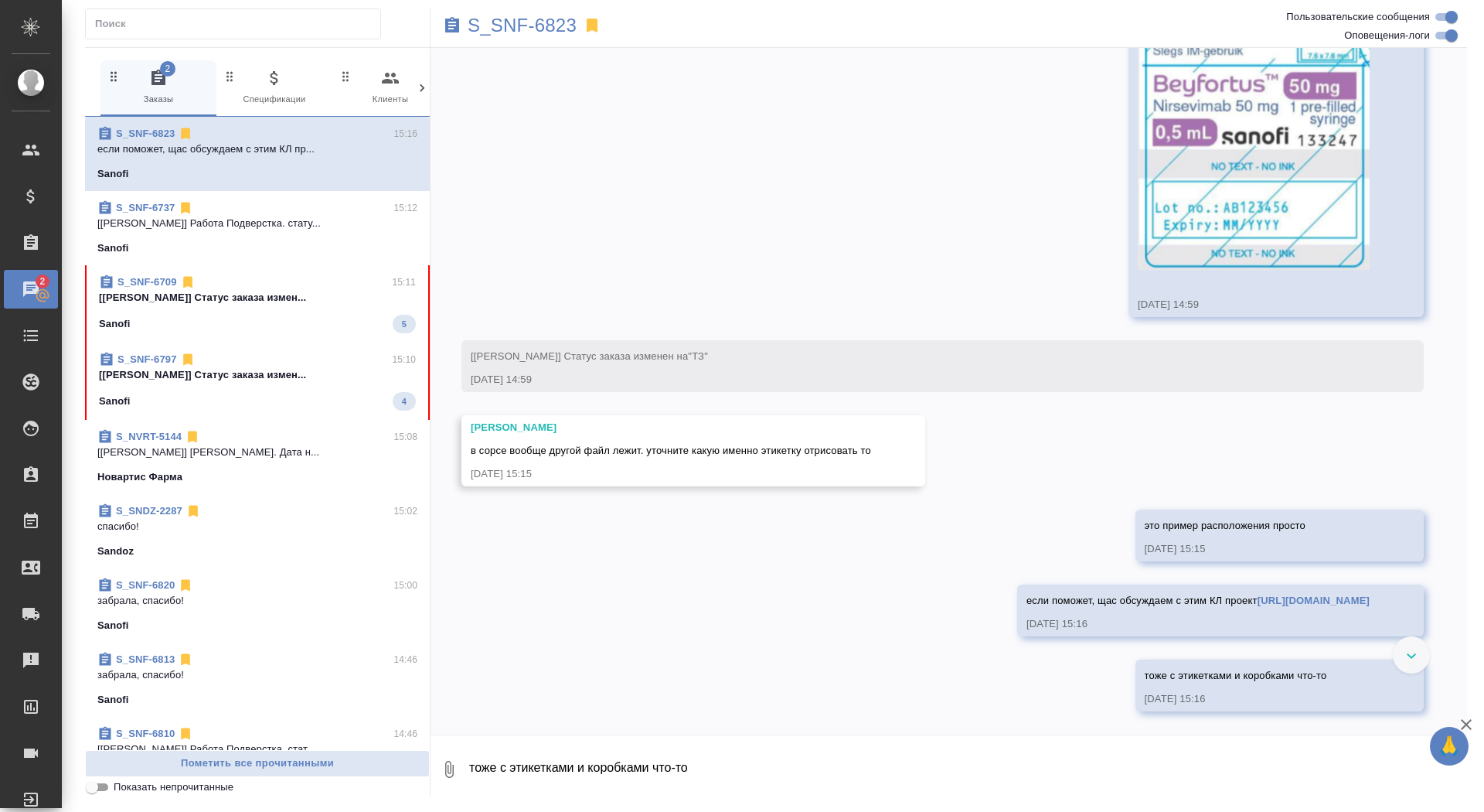
scroll to position [1389, 0]
click at [321, 335] on div "S_SNF-6709 15:11 [Горшкова Валентина] Статус заказа измен... Sanofi 5" at bounding box center [257, 304] width 345 height 77
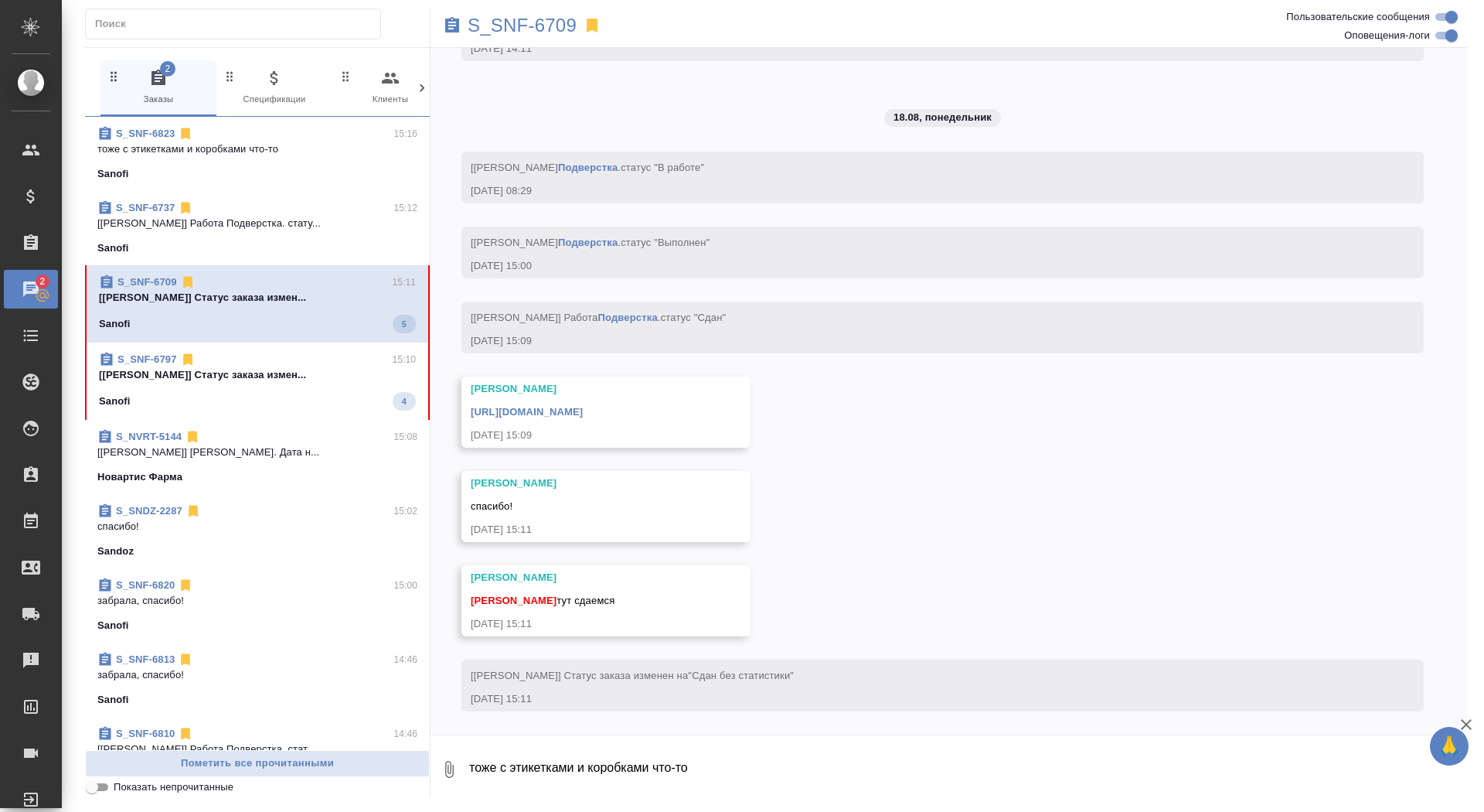
click at [637, 786] on textarea "тоже с этикетками и коробками что-то" at bounding box center [968, 769] width 999 height 52
type textarea "забрала, спасибо!"
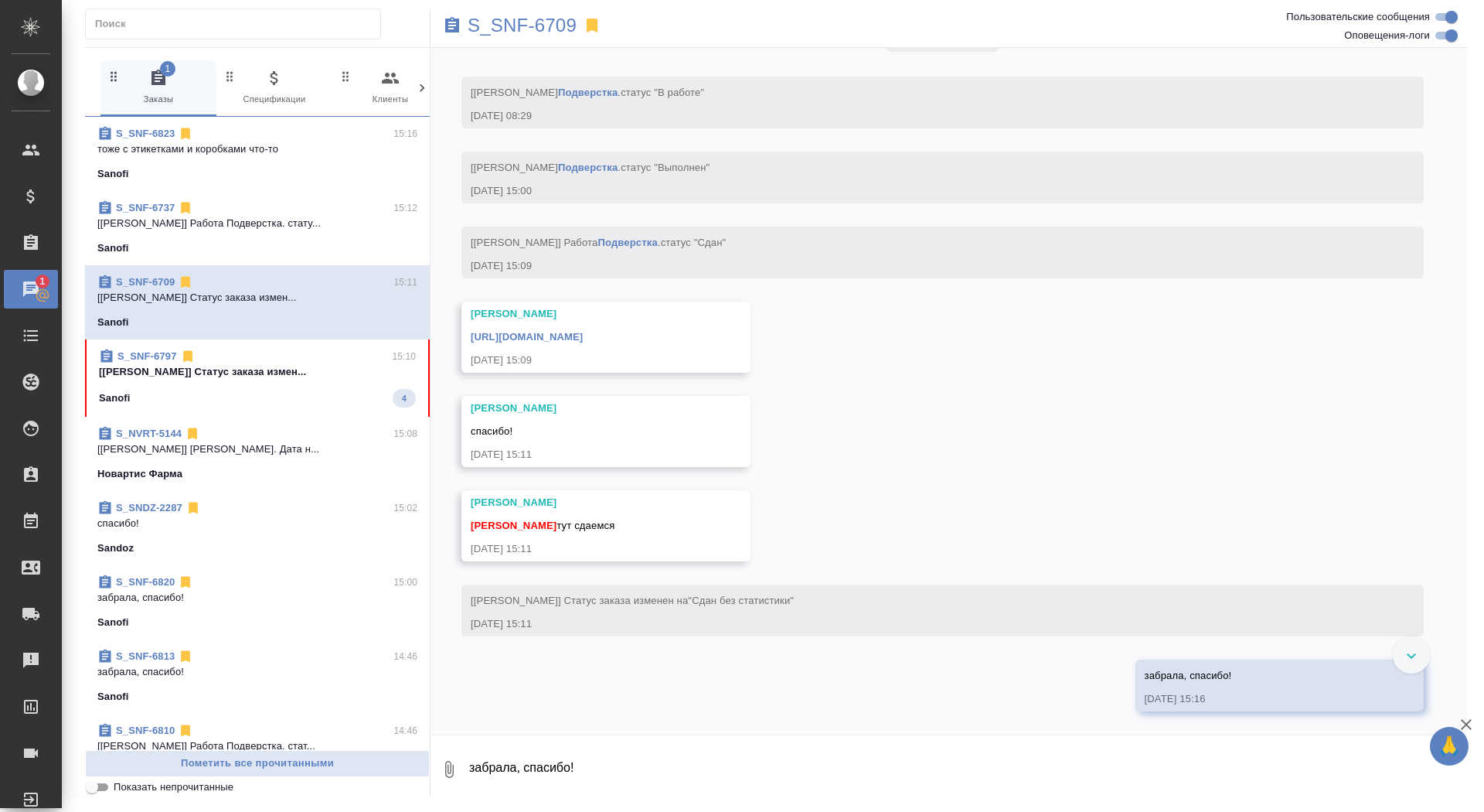
scroll to position [6640, 0]
click at [582, 331] on link "https://drive.awatera.com/apps/files/files/9840072?dir=/Shares/Sanofi/Orders/S_…" at bounding box center [527, 337] width 112 height 12
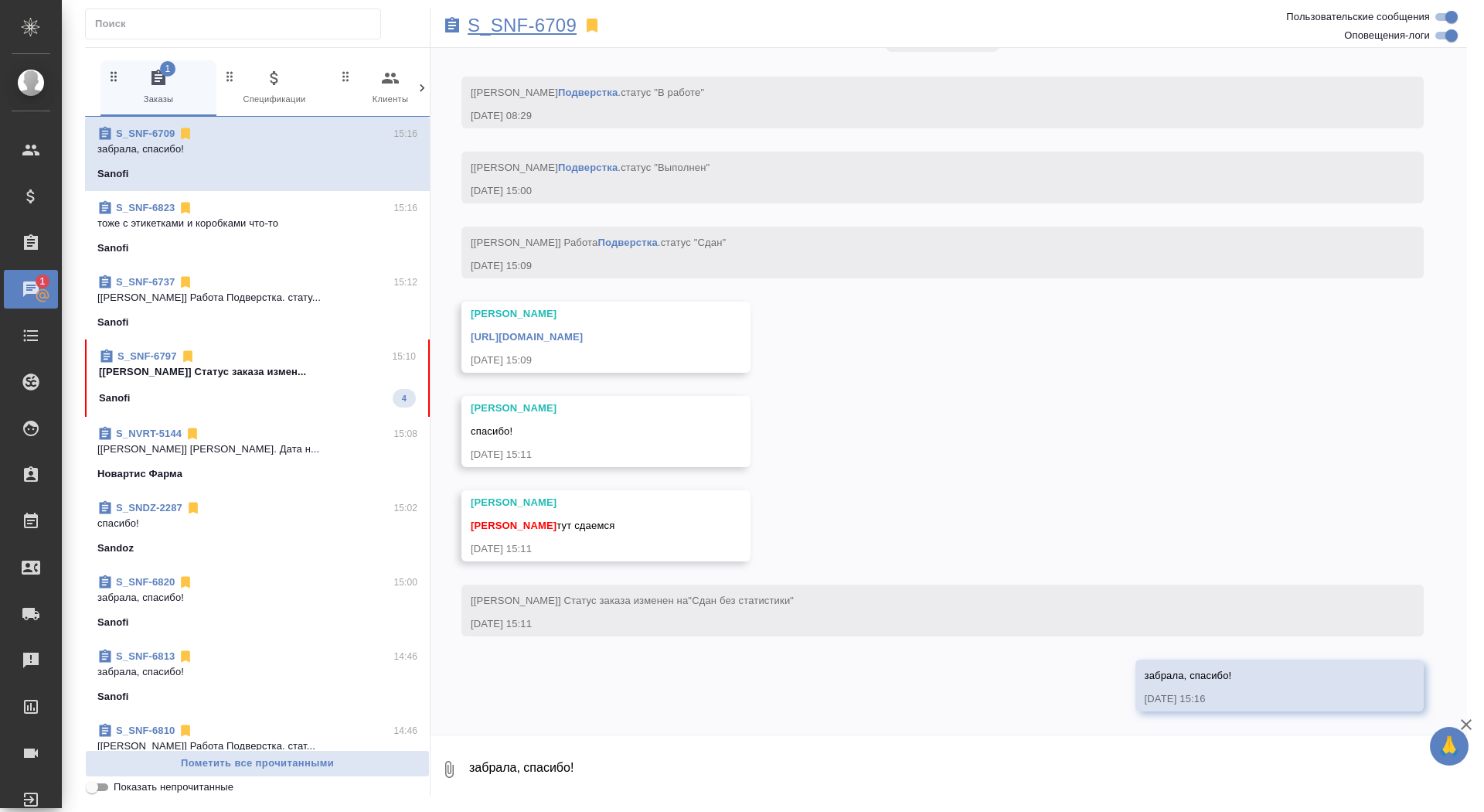
click at [533, 31] on p "S_SNF-6709" at bounding box center [522, 26] width 109 height 16
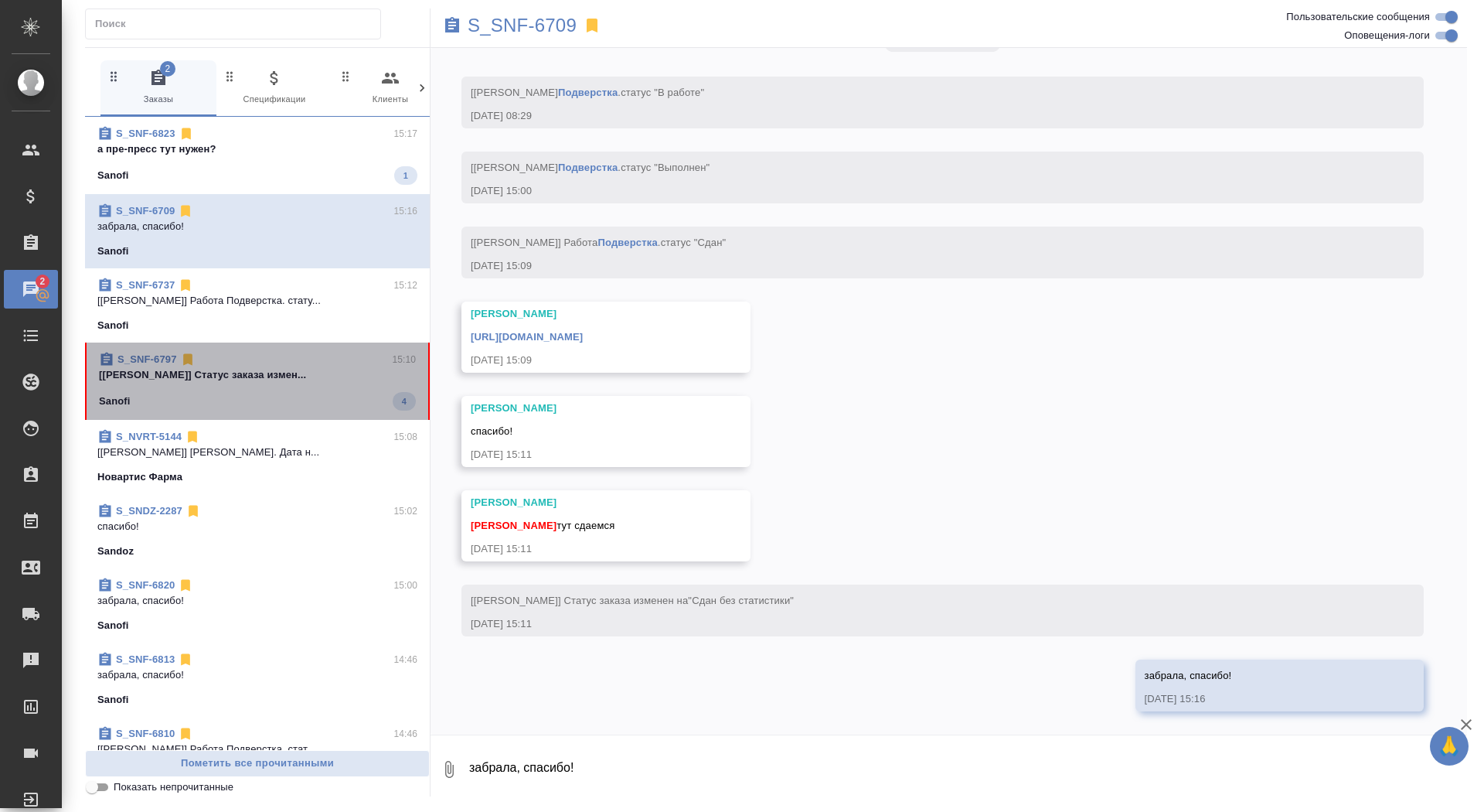
click at [284, 381] on p "[Горшкова Валентина] Статус заказа измен..." at bounding box center [257, 375] width 317 height 16
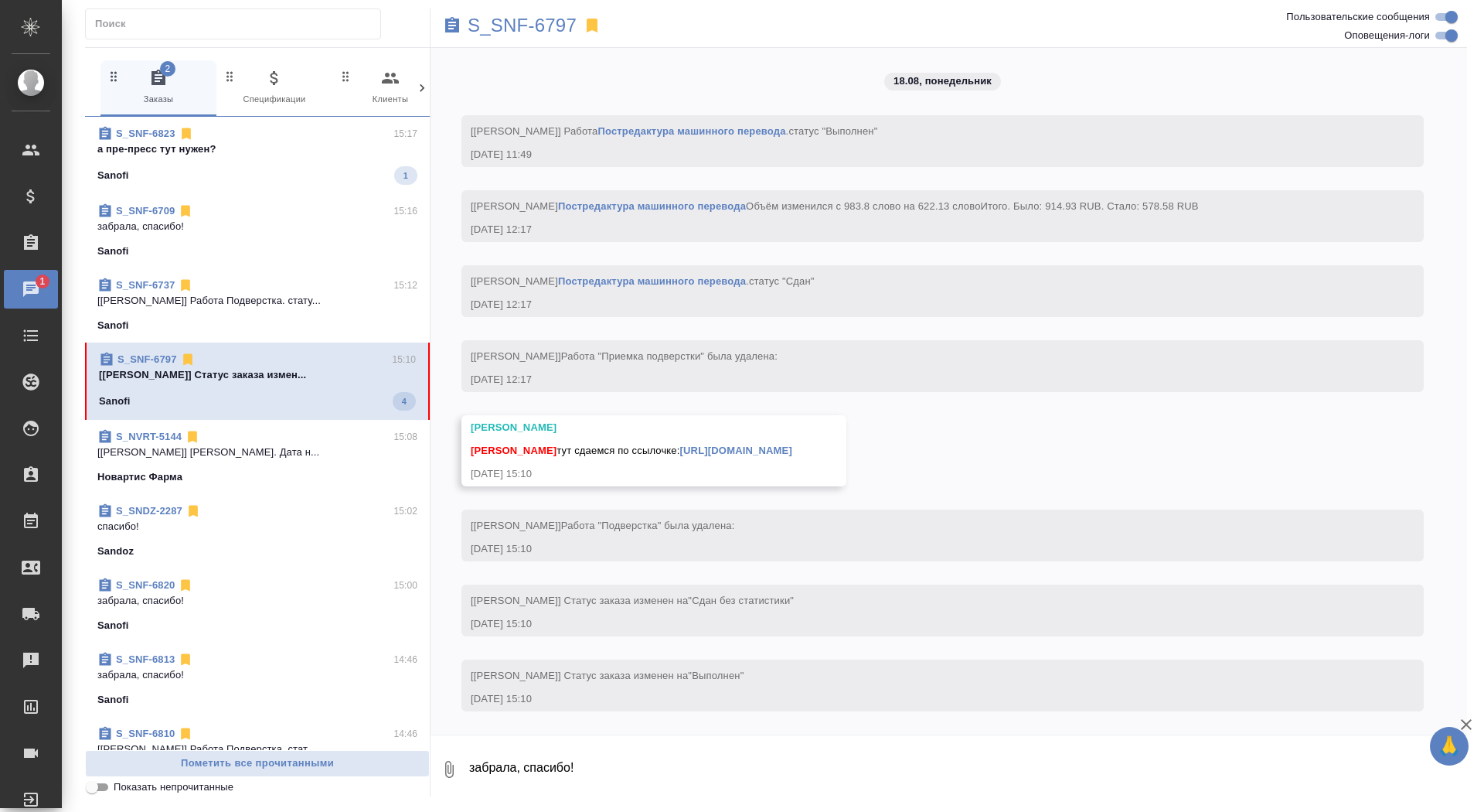
scroll to position [3986, 0]
click at [308, 164] on span "S_SNF-6823 15:17 а пре-пресс тут нужен? Sanofi 1" at bounding box center [257, 156] width 320 height 59
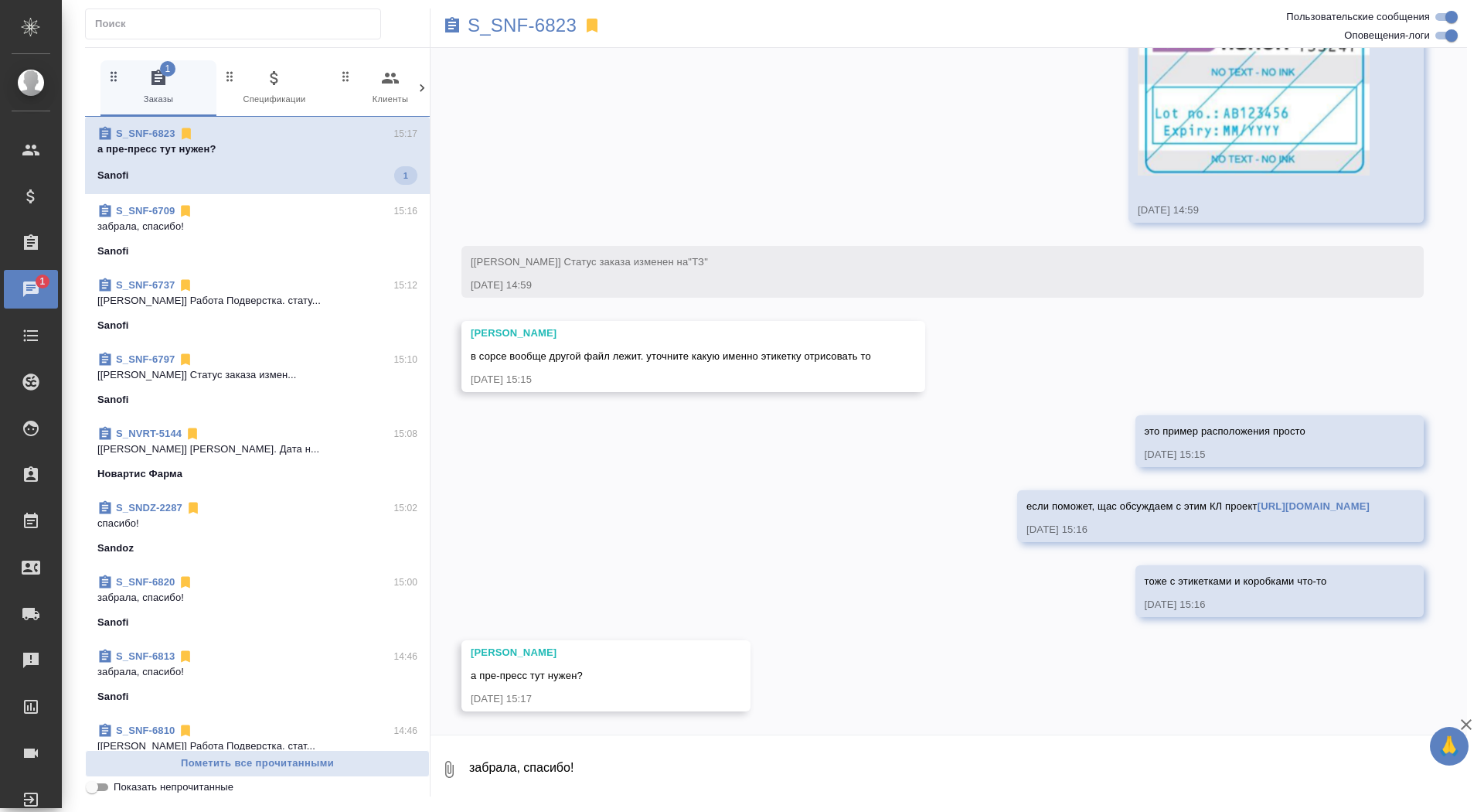
scroll to position [880, 0]
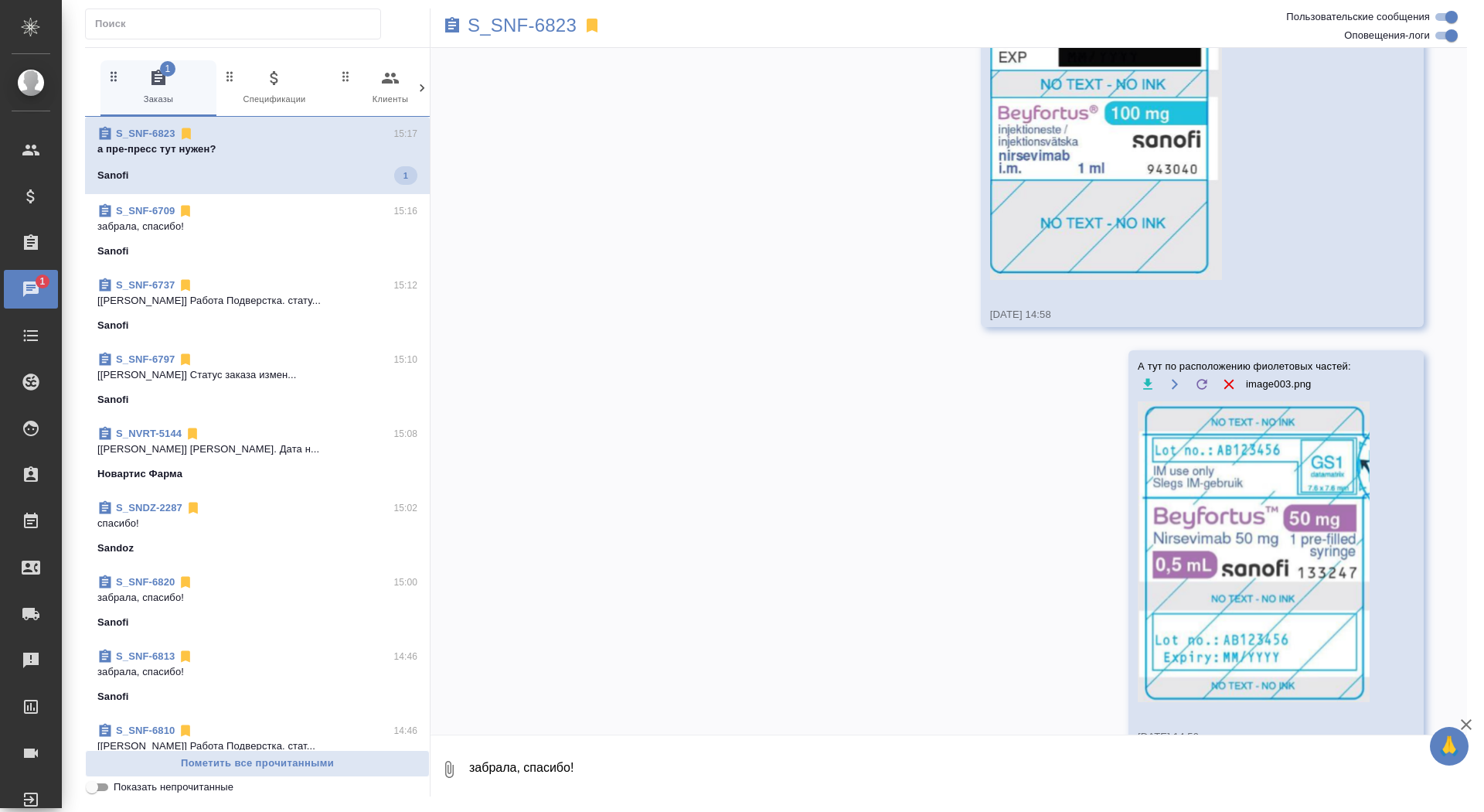
click at [698, 762] on textarea "забрала, спасибо!" at bounding box center [968, 769] width 999 height 52
type textarea "да"
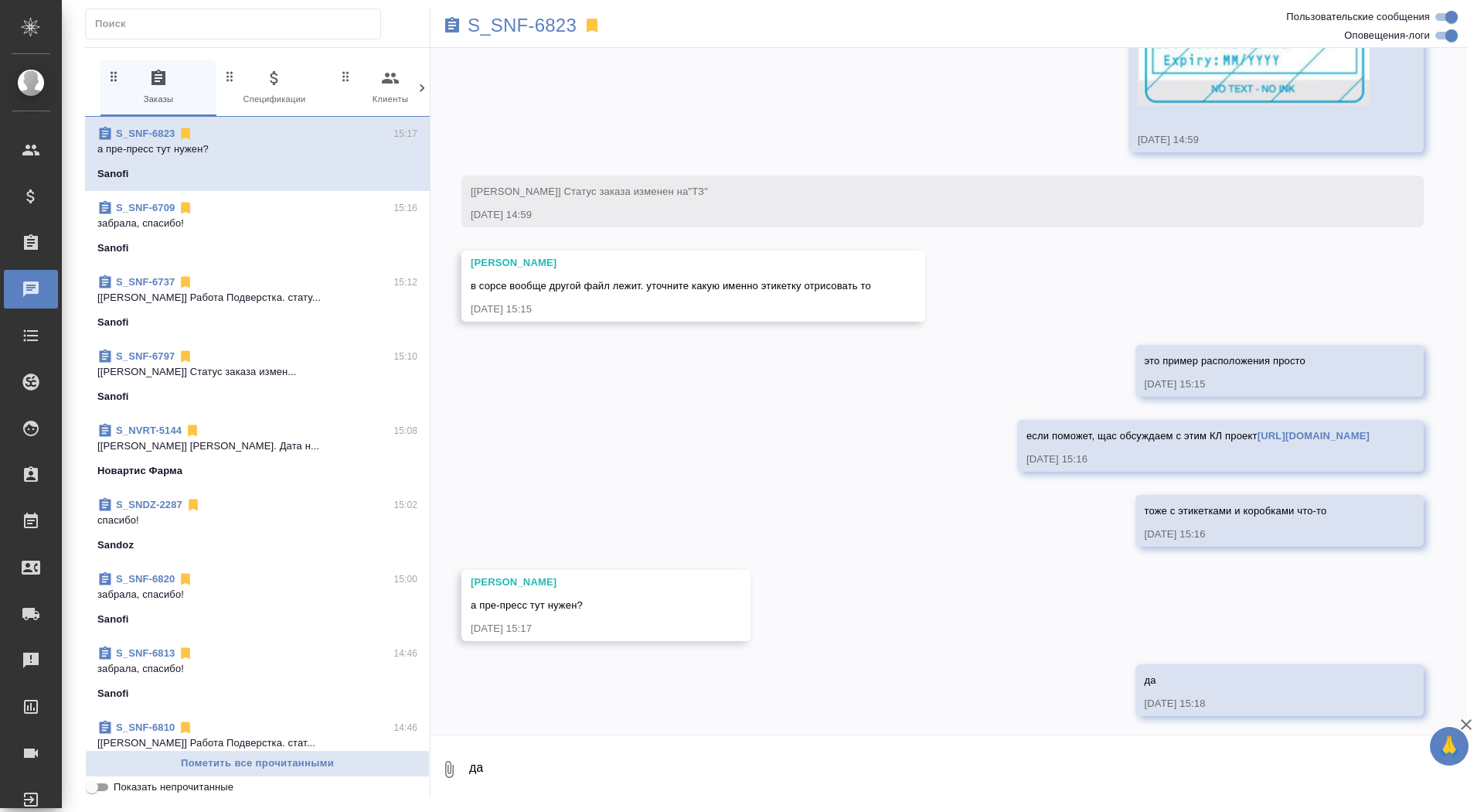
scroll to position [1559, 0]
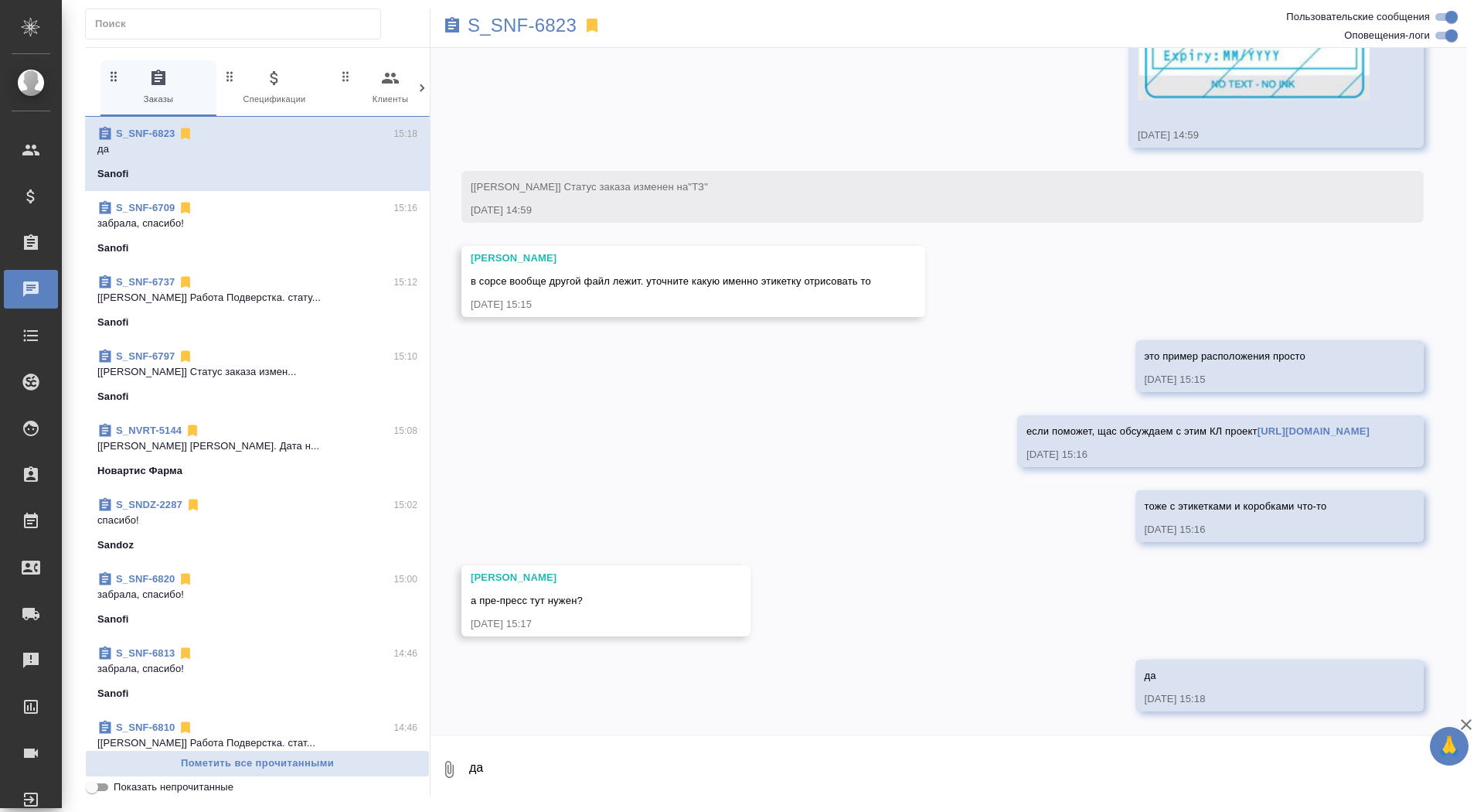
click at [256, 385] on span "S_SNF-6797 15:10 [Горшкова Валентина] Статус заказа измен... Sanofi" at bounding box center [257, 376] width 320 height 55
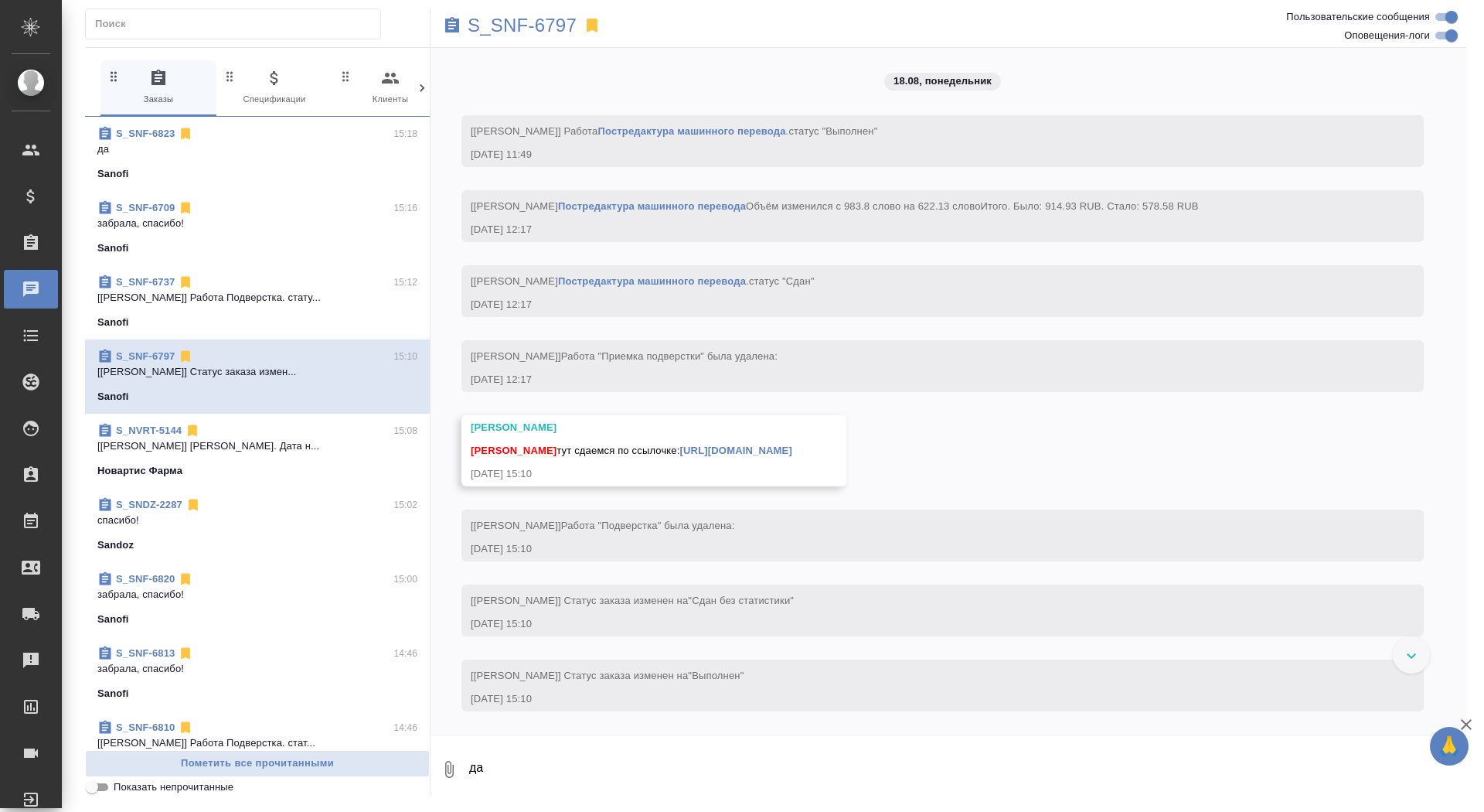
scroll to position [3986, 0]
click at [600, 769] on textarea "да" at bounding box center [968, 769] width 999 height 52
type textarea "забрала, спасибо"
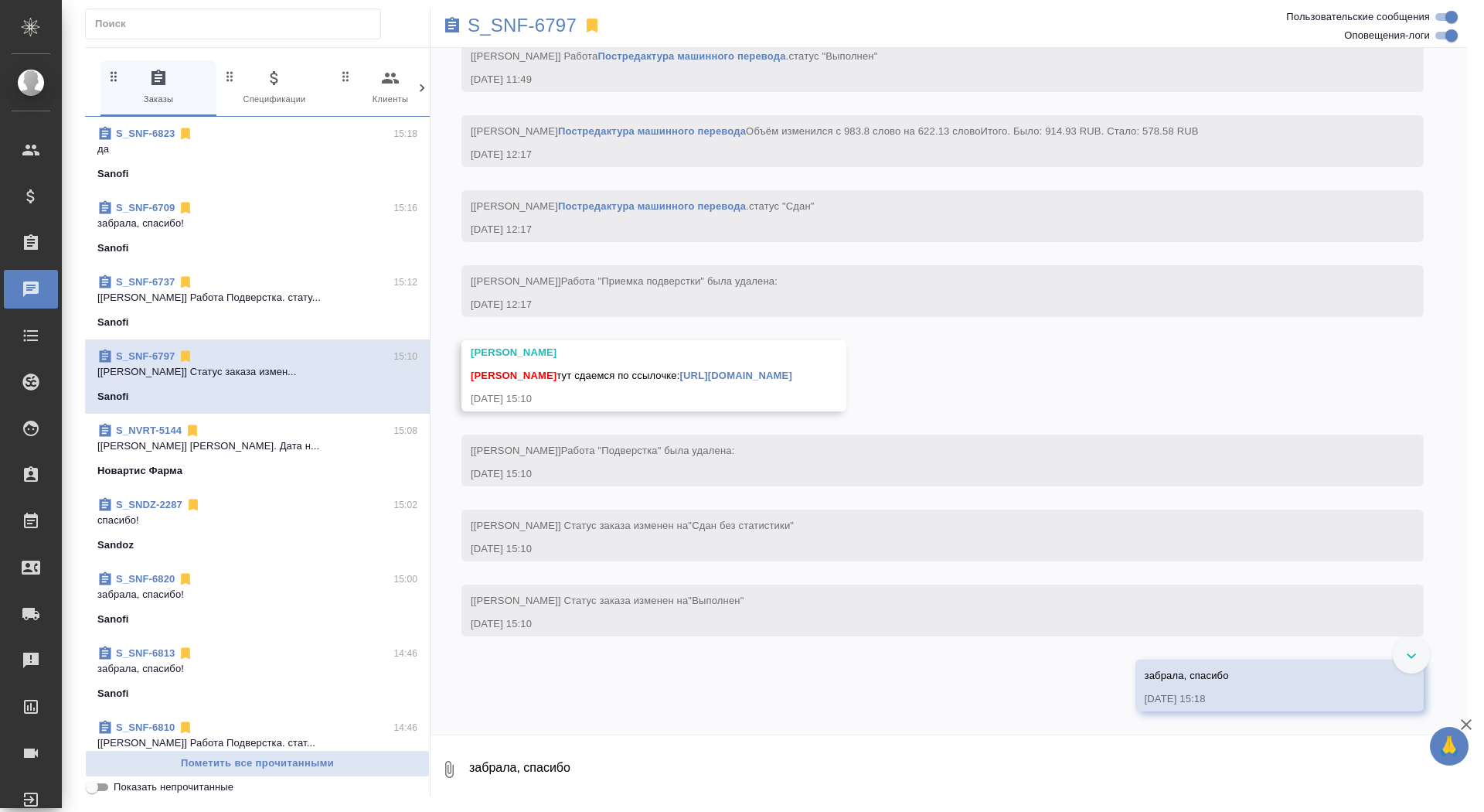
scroll to position [4062, 0]
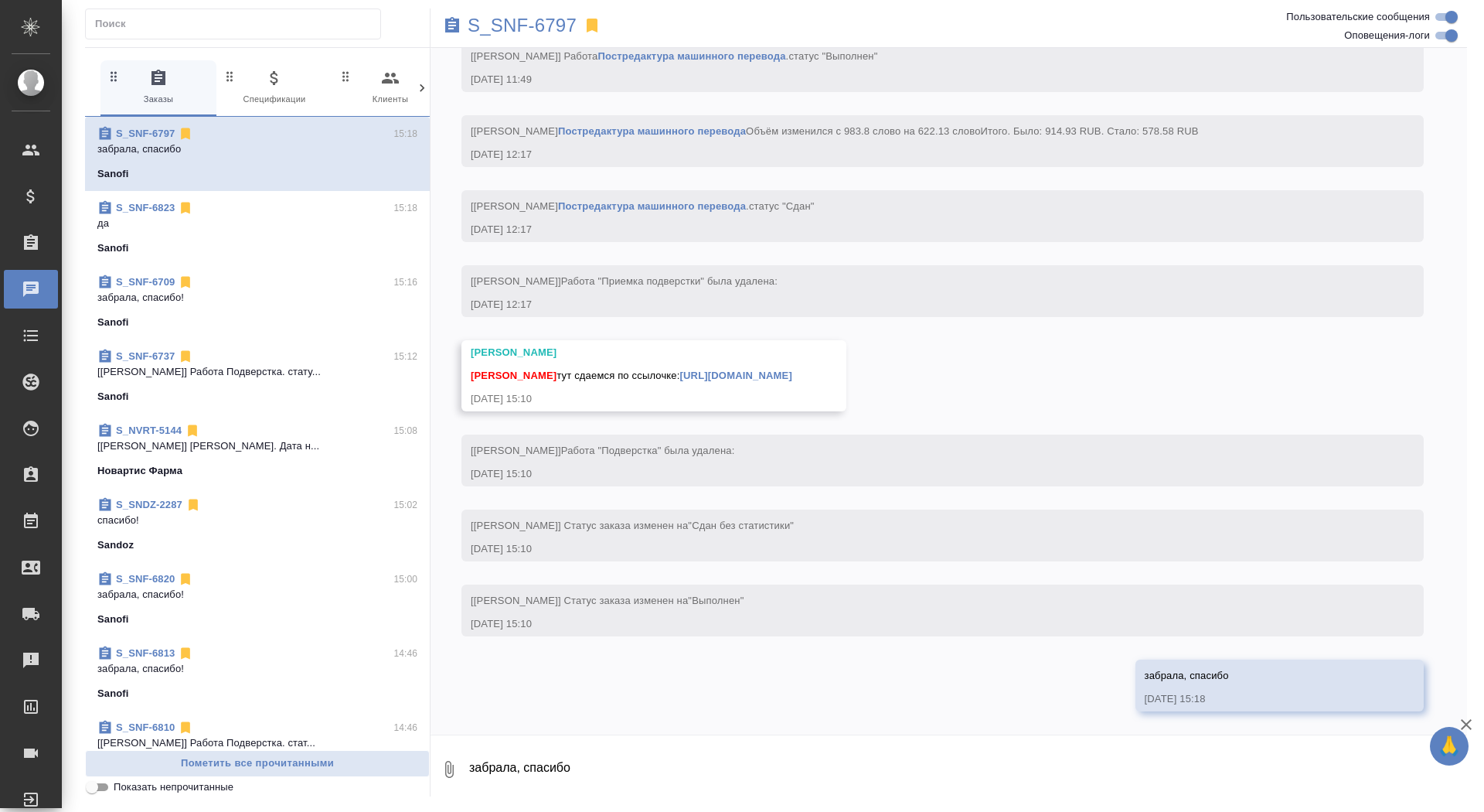
click at [792, 370] on link "https://drive.awatera.com/apps/files/files/10077374?dir=/Shares/Sanofi/Orders/S…" at bounding box center [736, 375] width 112 height 12
click at [482, 28] on p "S_SNF-6797" at bounding box center [522, 26] width 109 height 16
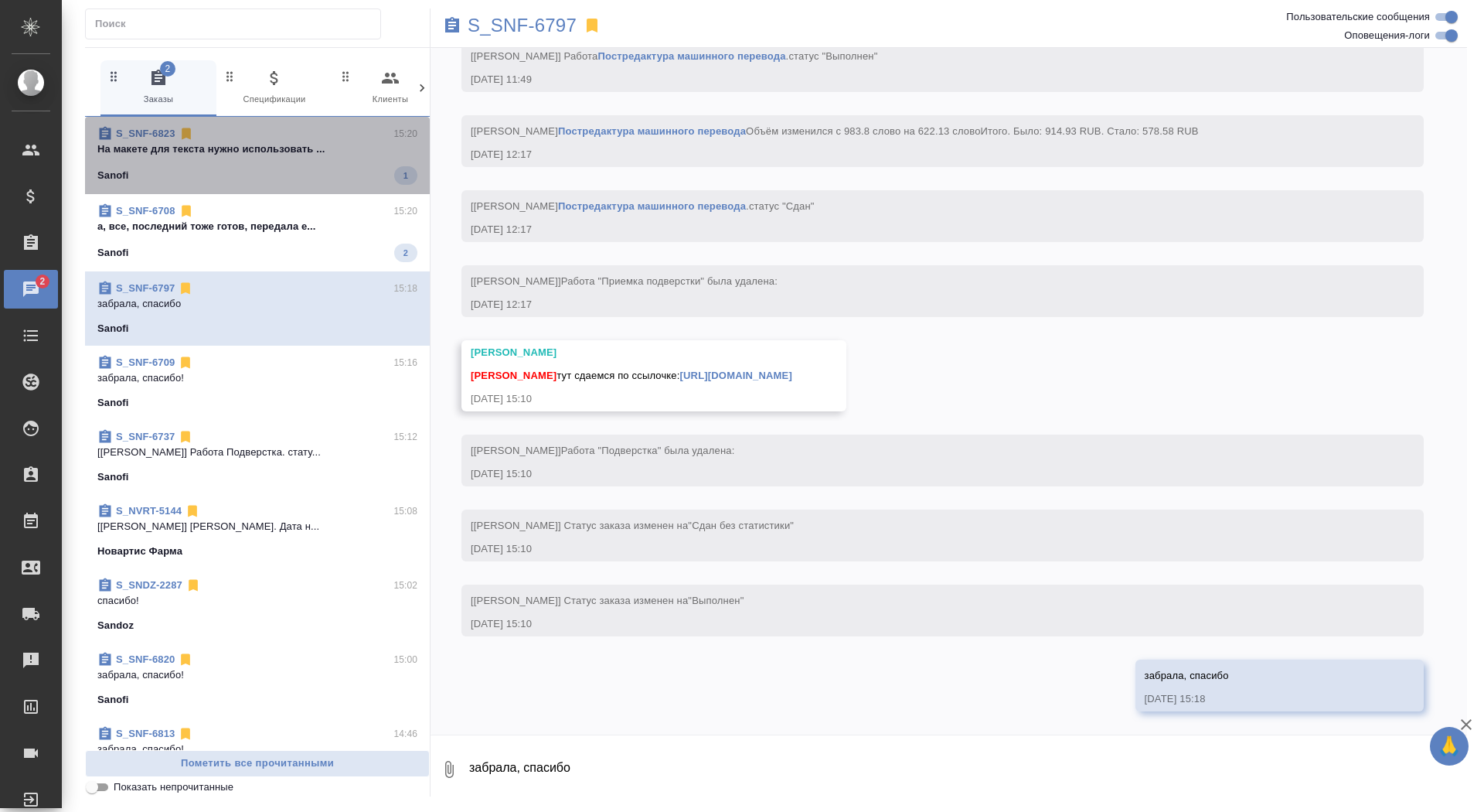
click at [360, 160] on span "S_SNF-6823 15:20 На макете для текста нужно использовать ... Sanofi 1" at bounding box center [257, 156] width 320 height 59
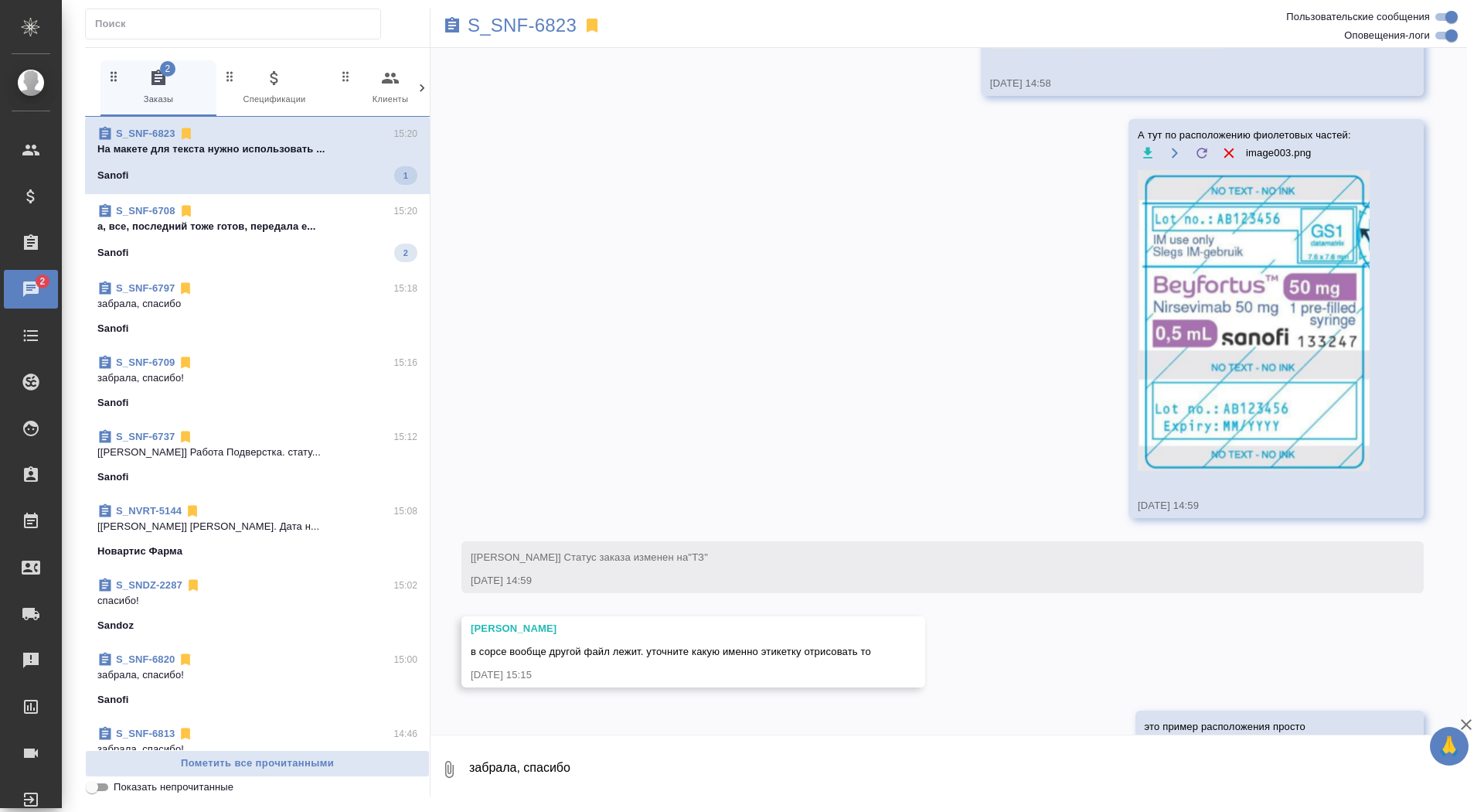
scroll to position [1716, 0]
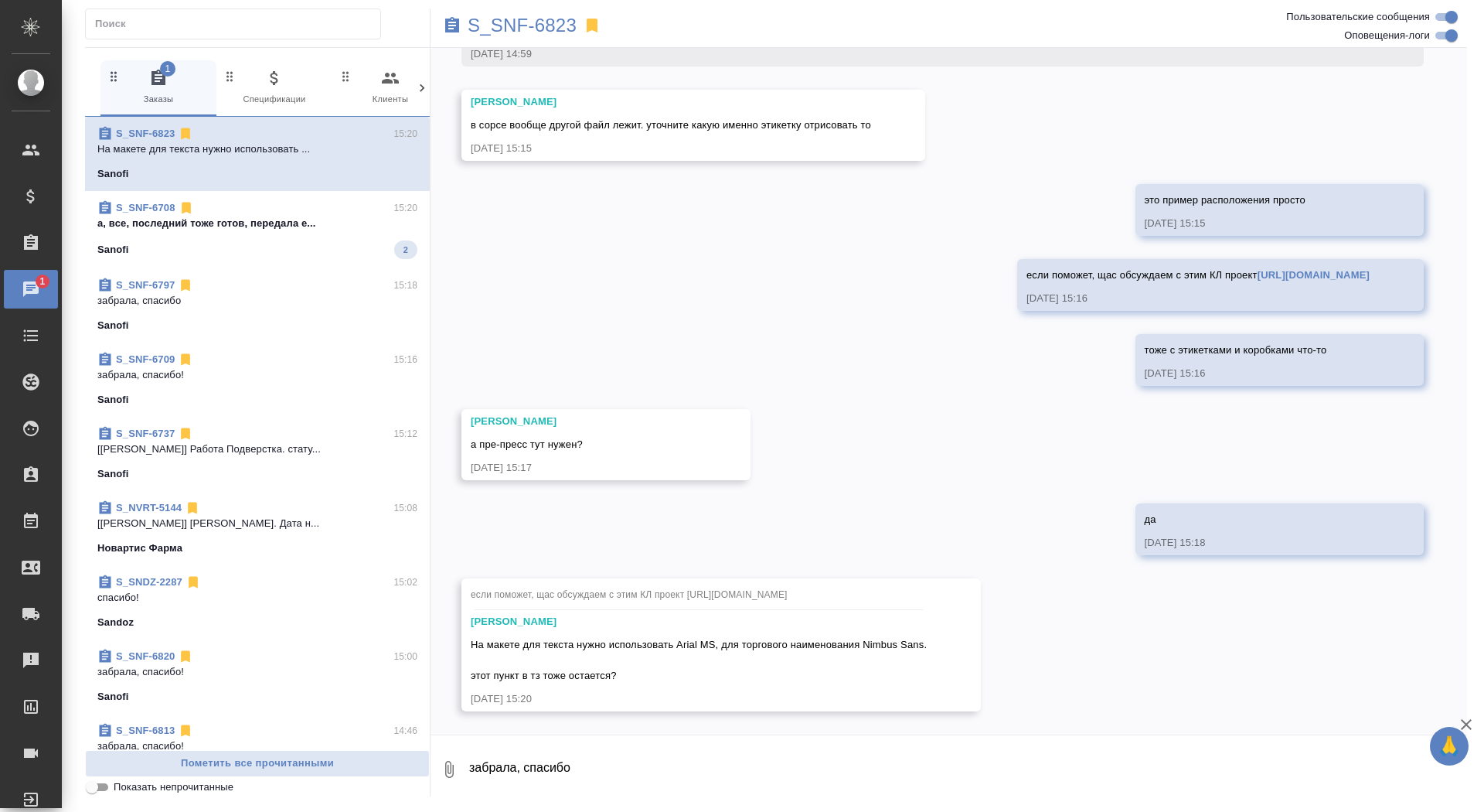
click at [563, 753] on textarea "забрала, спасибо" at bounding box center [968, 769] width 999 height 52
type textarea "да"
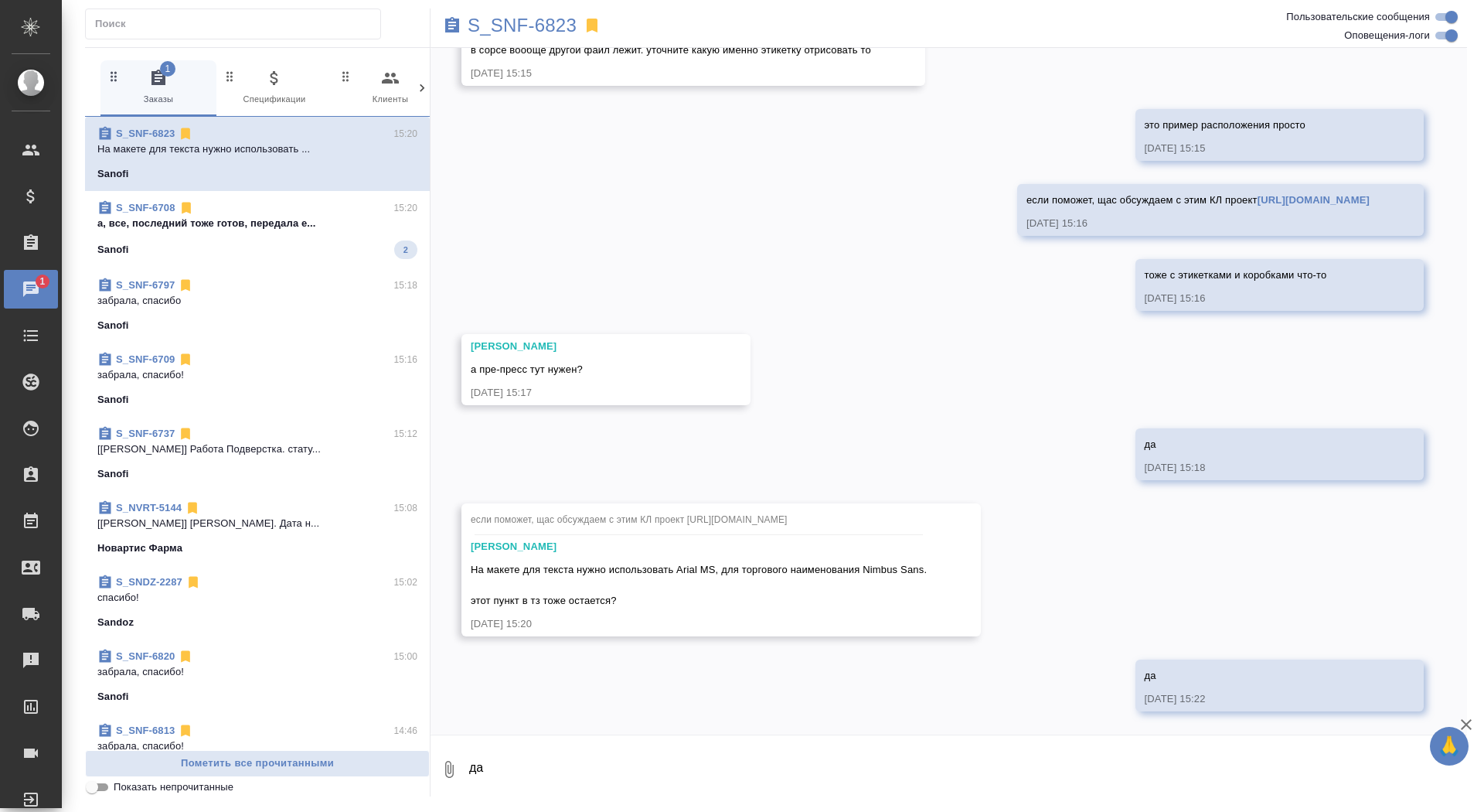
scroll to position [1791, 0]
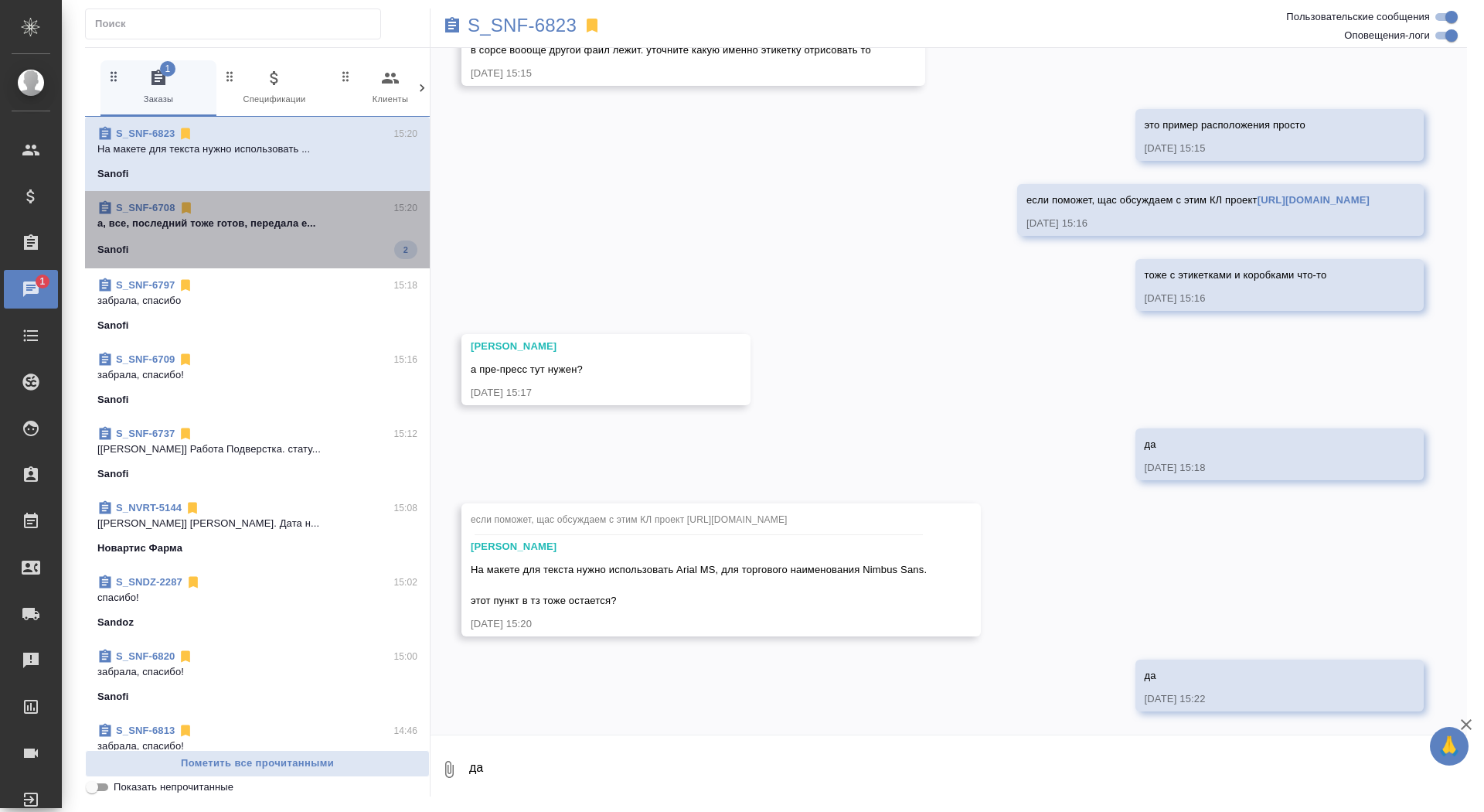
click at [282, 240] on div "Sanofi 2" at bounding box center [257, 249] width 320 height 19
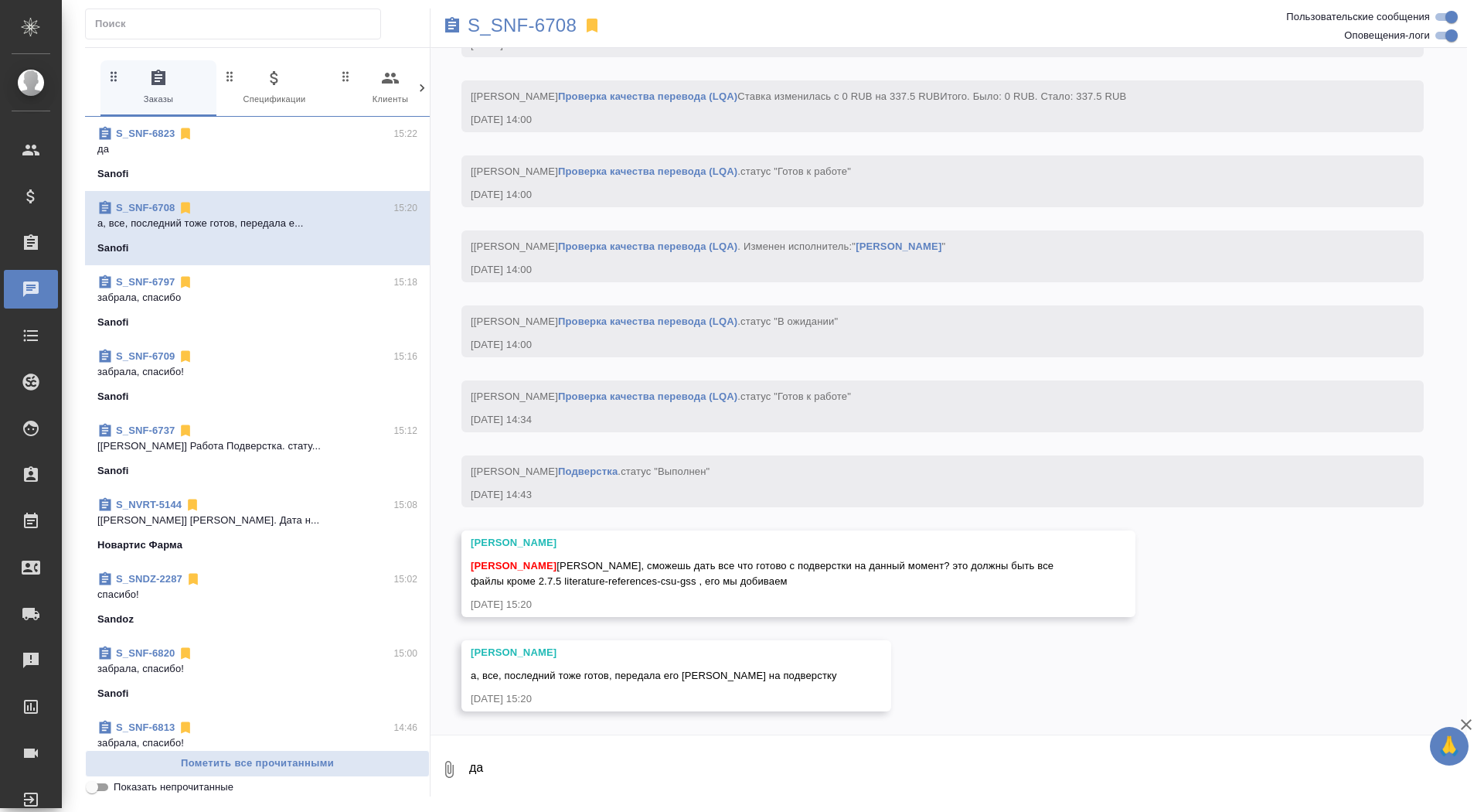
scroll to position [18735, 0]
click at [504, 29] on p "S_SNF-6708" at bounding box center [522, 26] width 109 height 16
click at [554, 790] on textarea "да" at bounding box center [968, 769] width 999 height 52
type textarea "ой а тут можно, кроме референсов, забрать что-тоЮ"
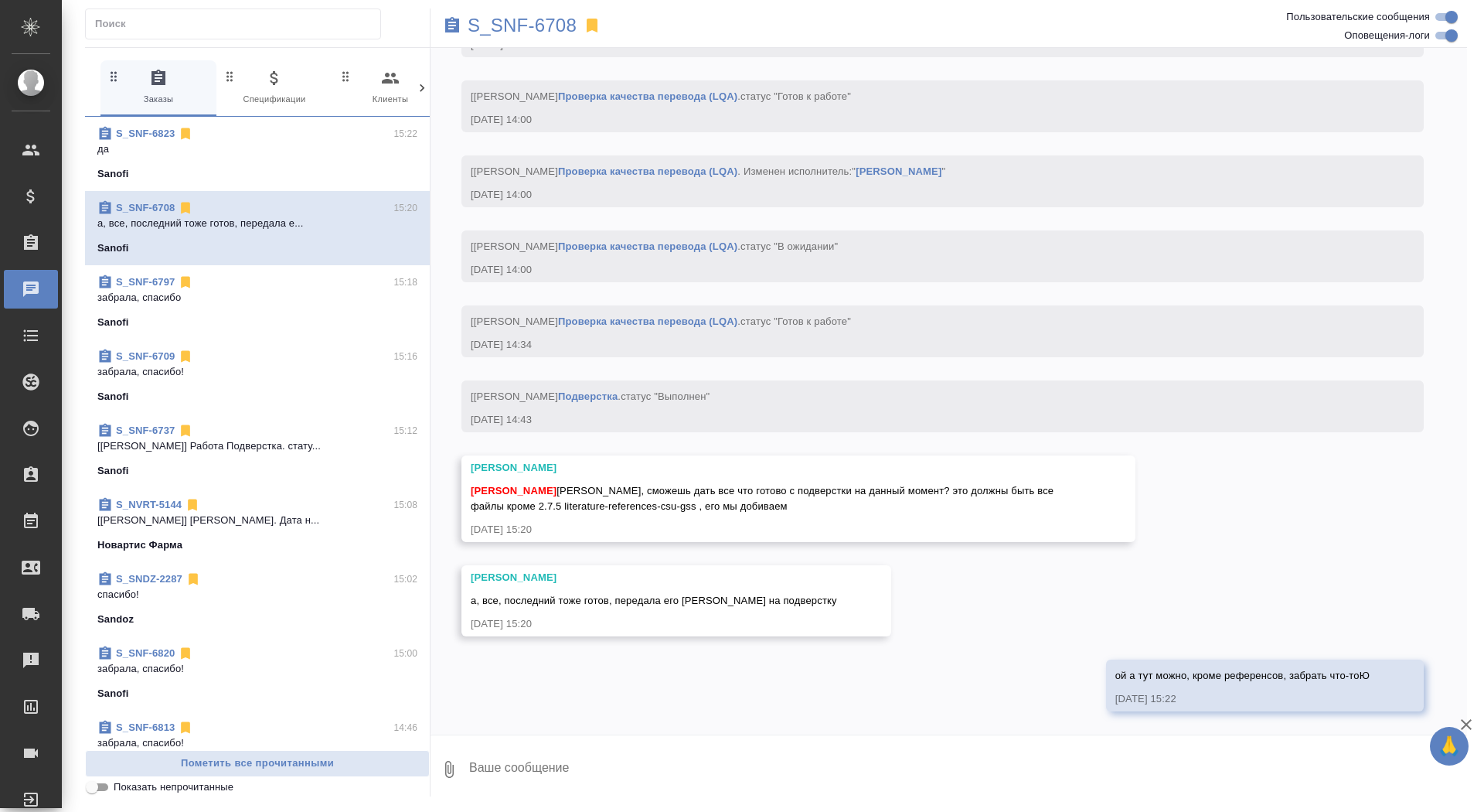
scroll to position [18810, 0]
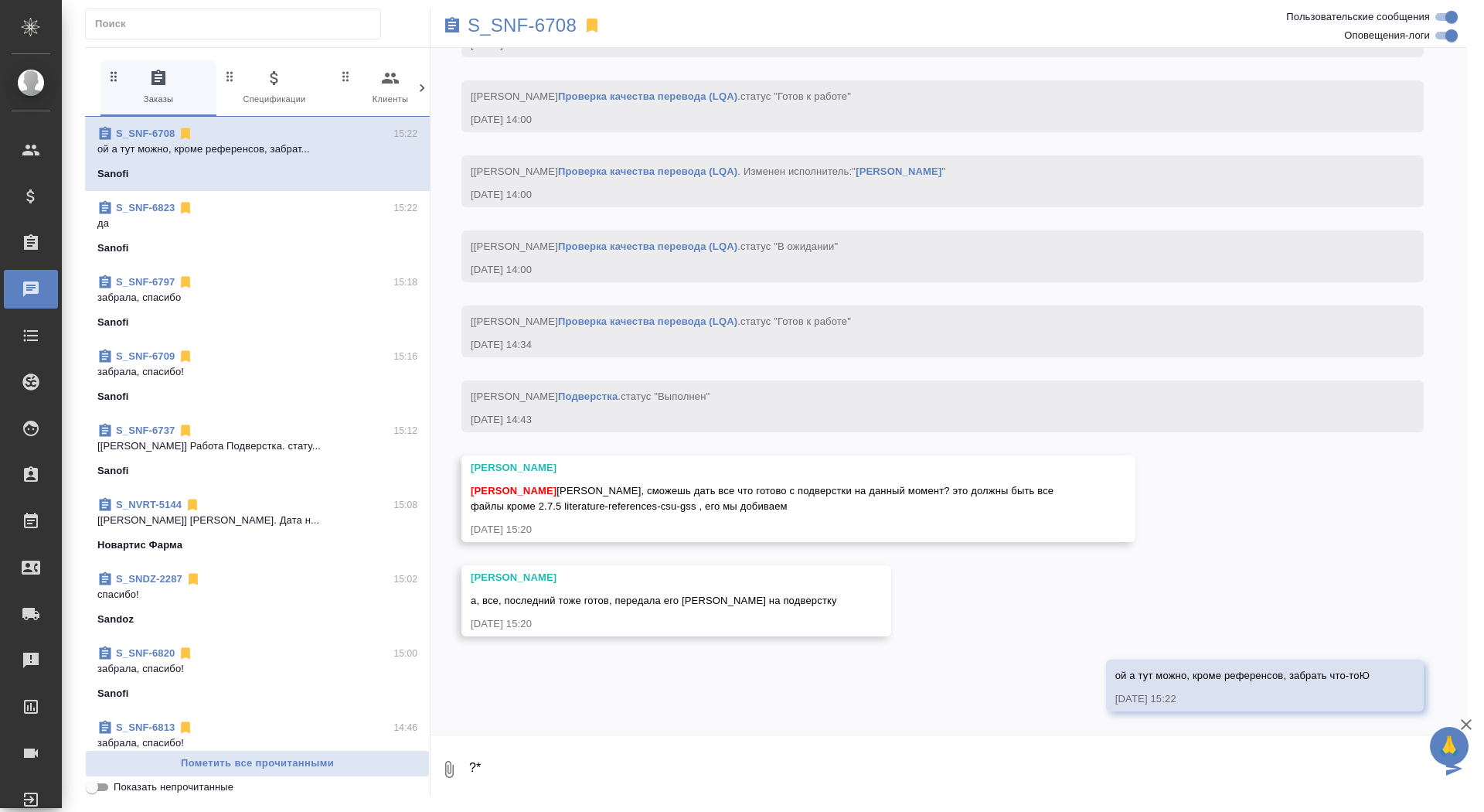
type textarea "?*"
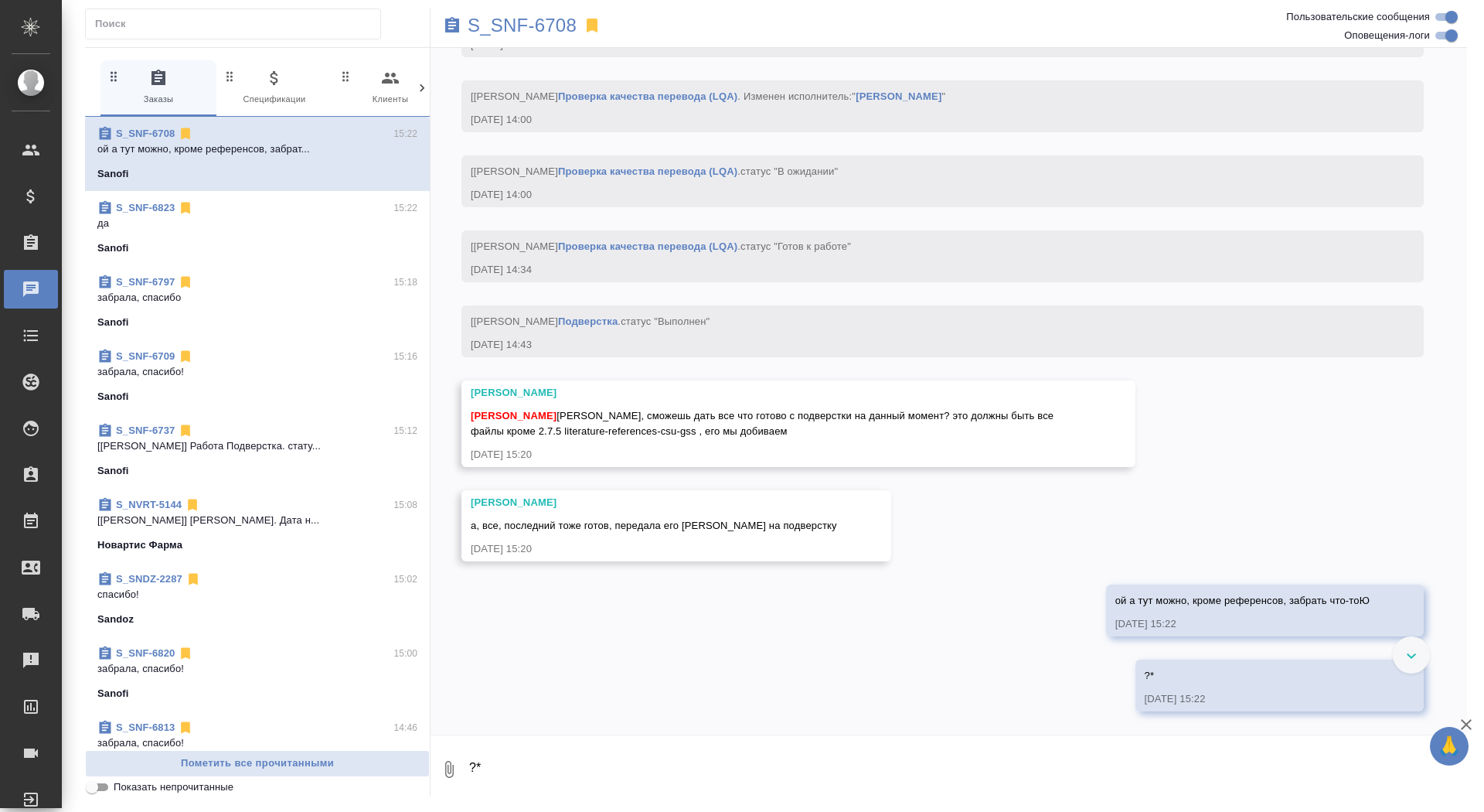
scroll to position [18885, 0]
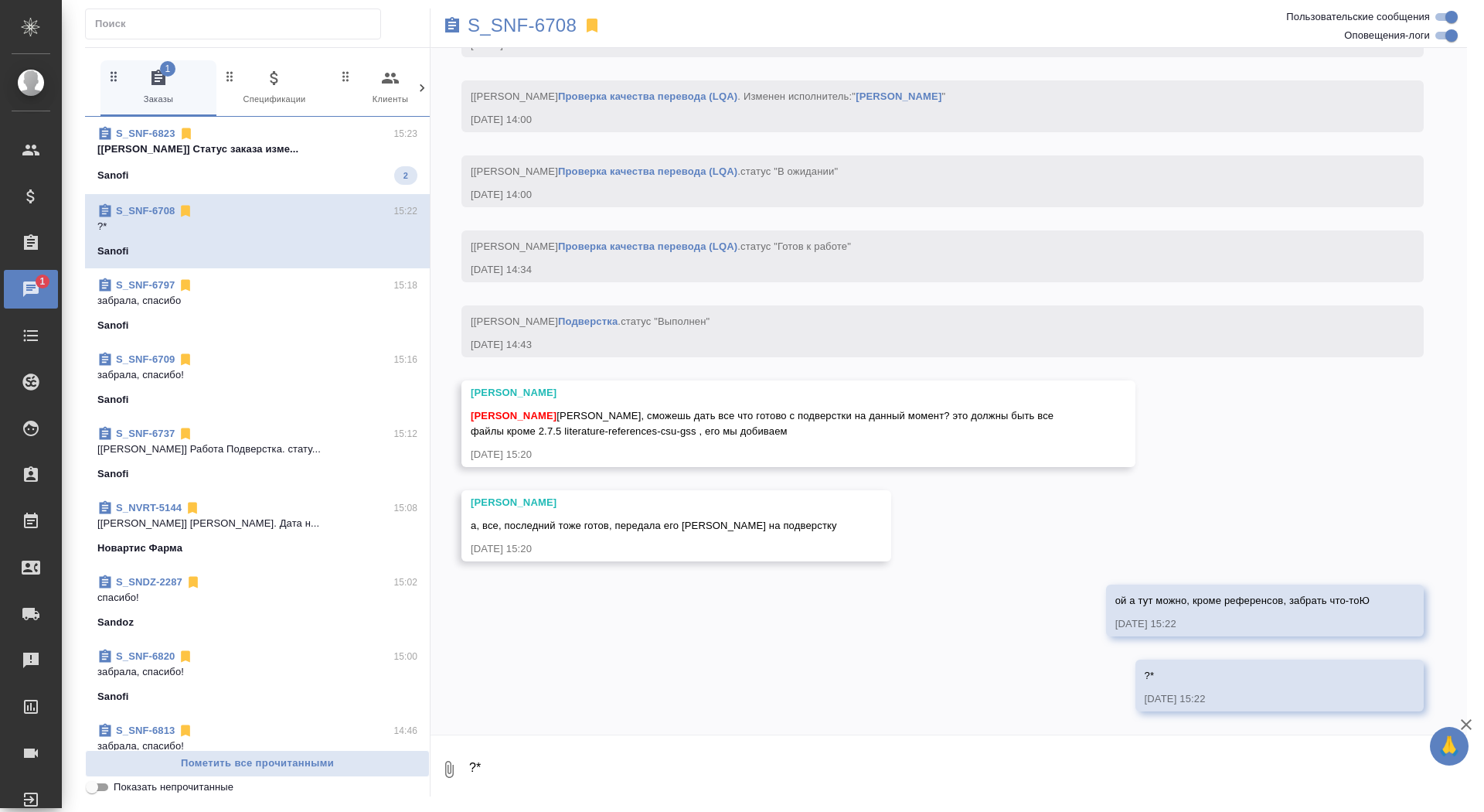
click at [285, 149] on p "[Заборова Александра] Статус заказа изме..." at bounding box center [257, 150] width 320 height 16
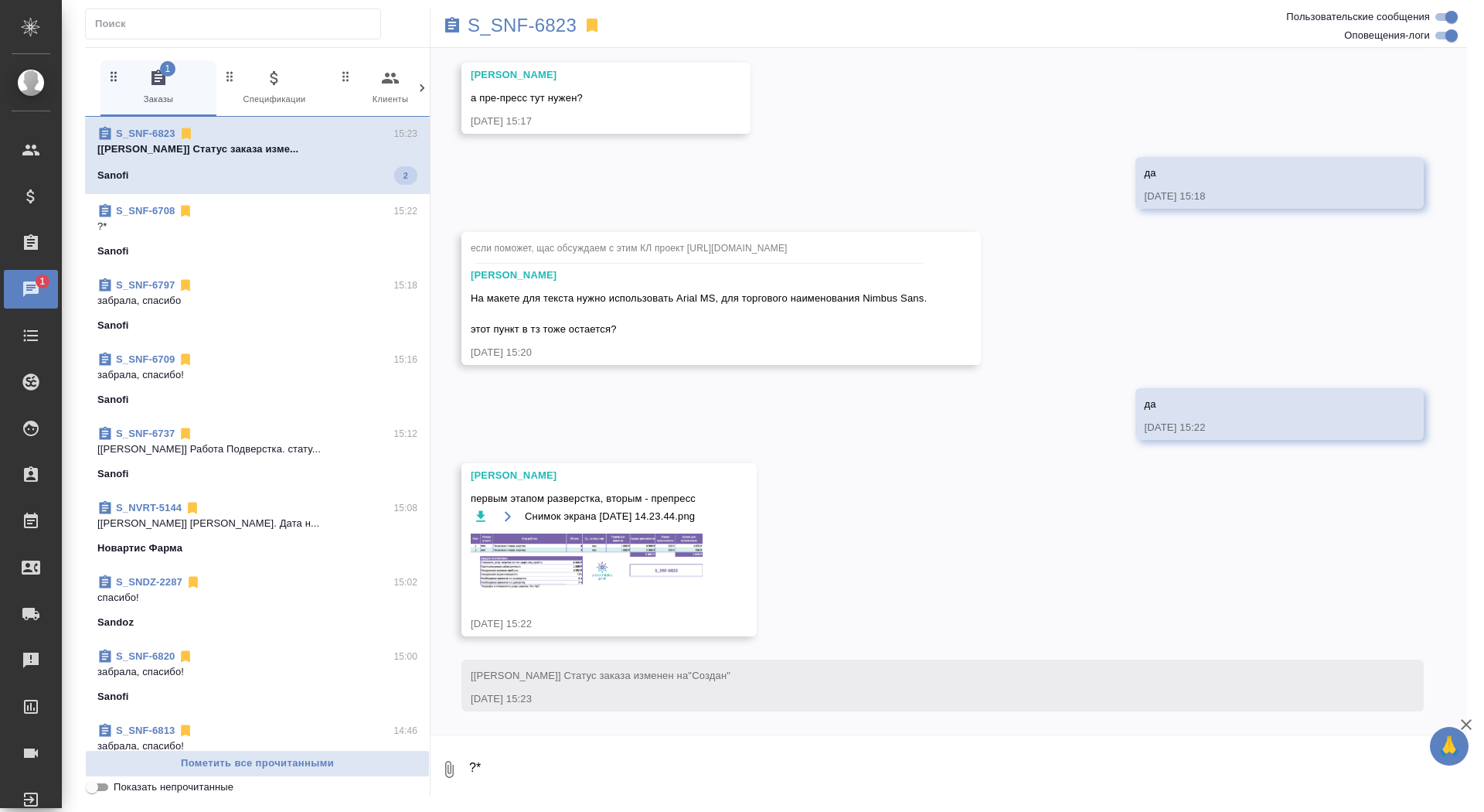
scroll to position [1402, 0]
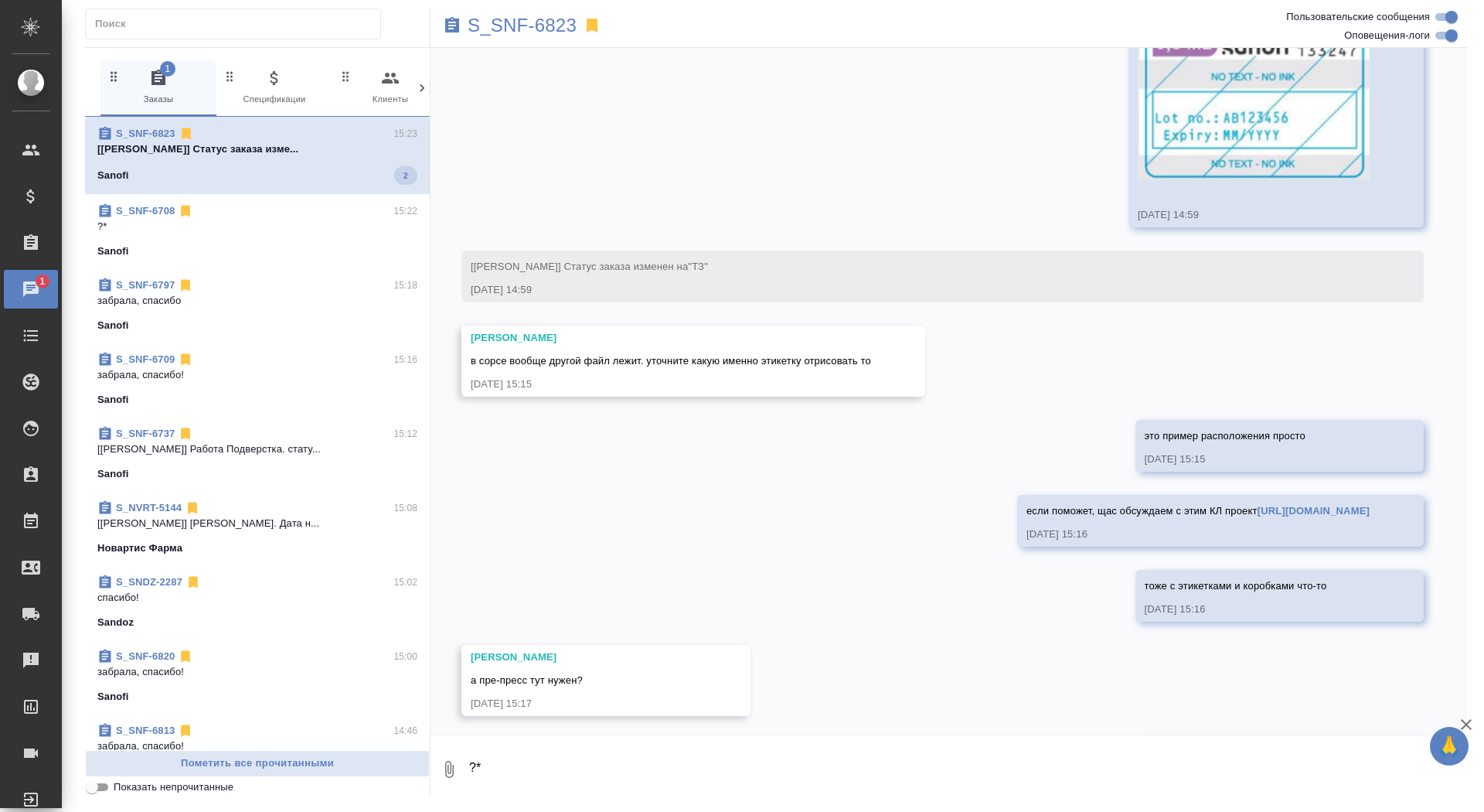
click at [676, 762] on textarea "?*" at bounding box center [968, 769] width 999 height 52
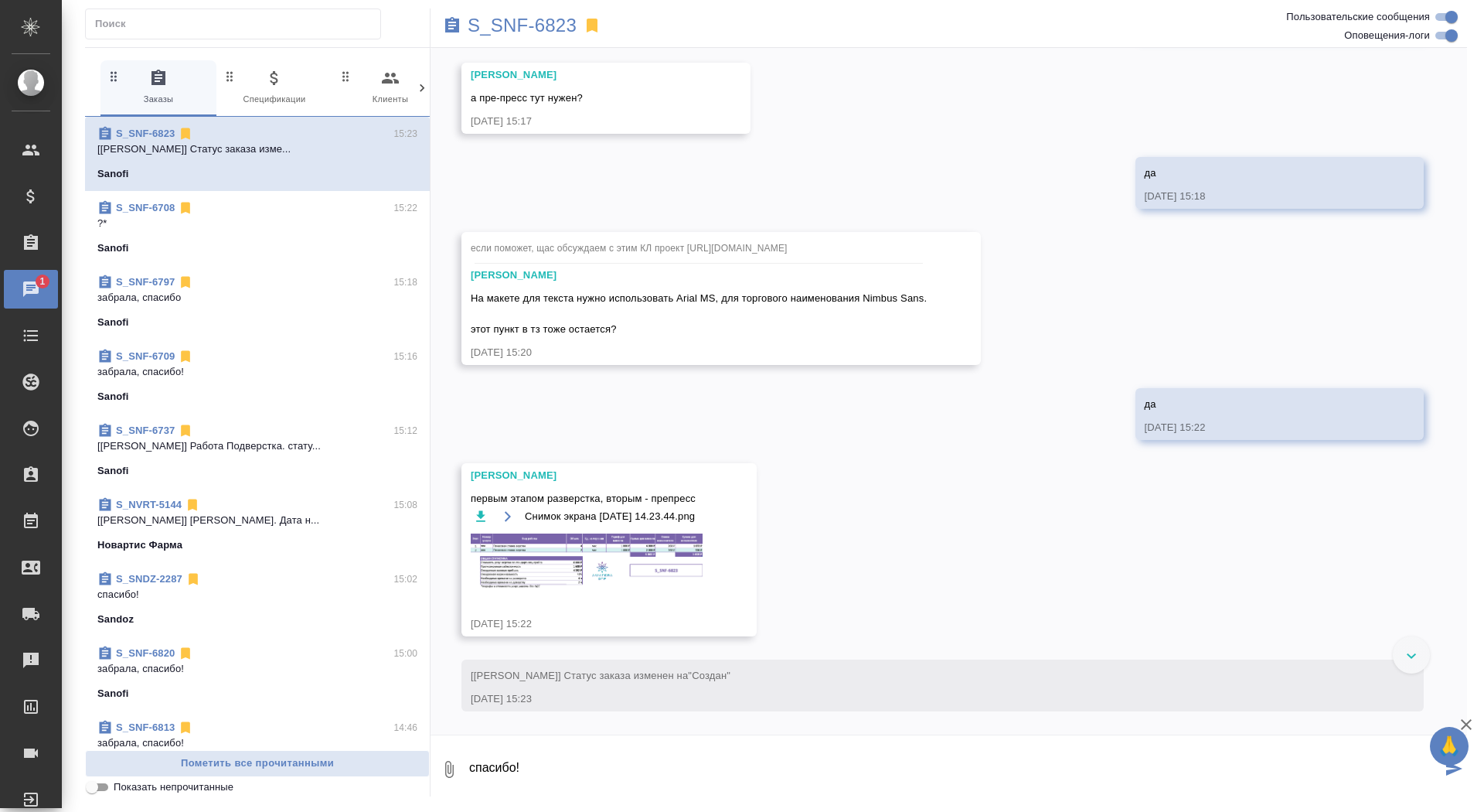
type textarea "спасибо!"
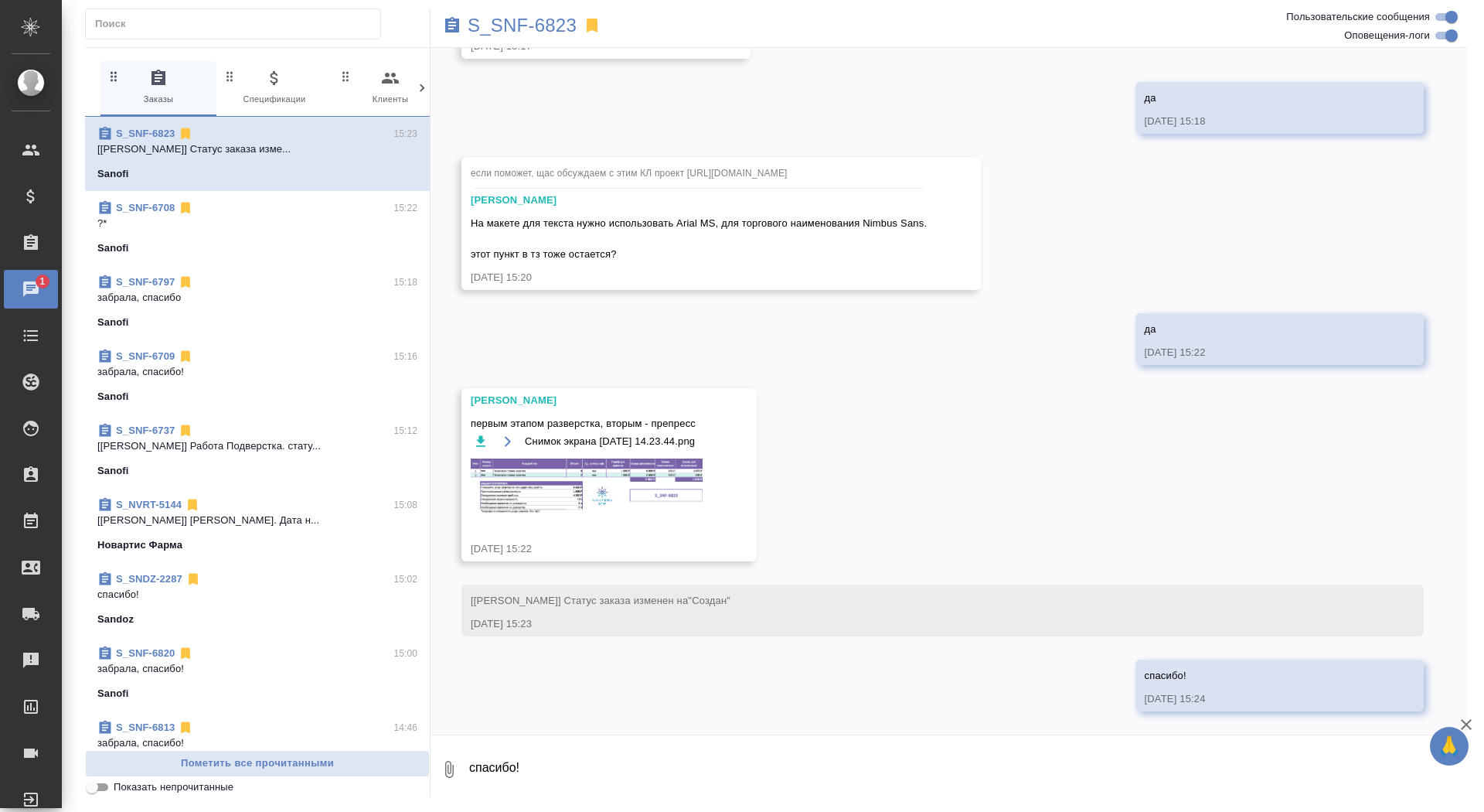
scroll to position [2136, 0]
click at [621, 465] on img at bounding box center [586, 486] width 232 height 55
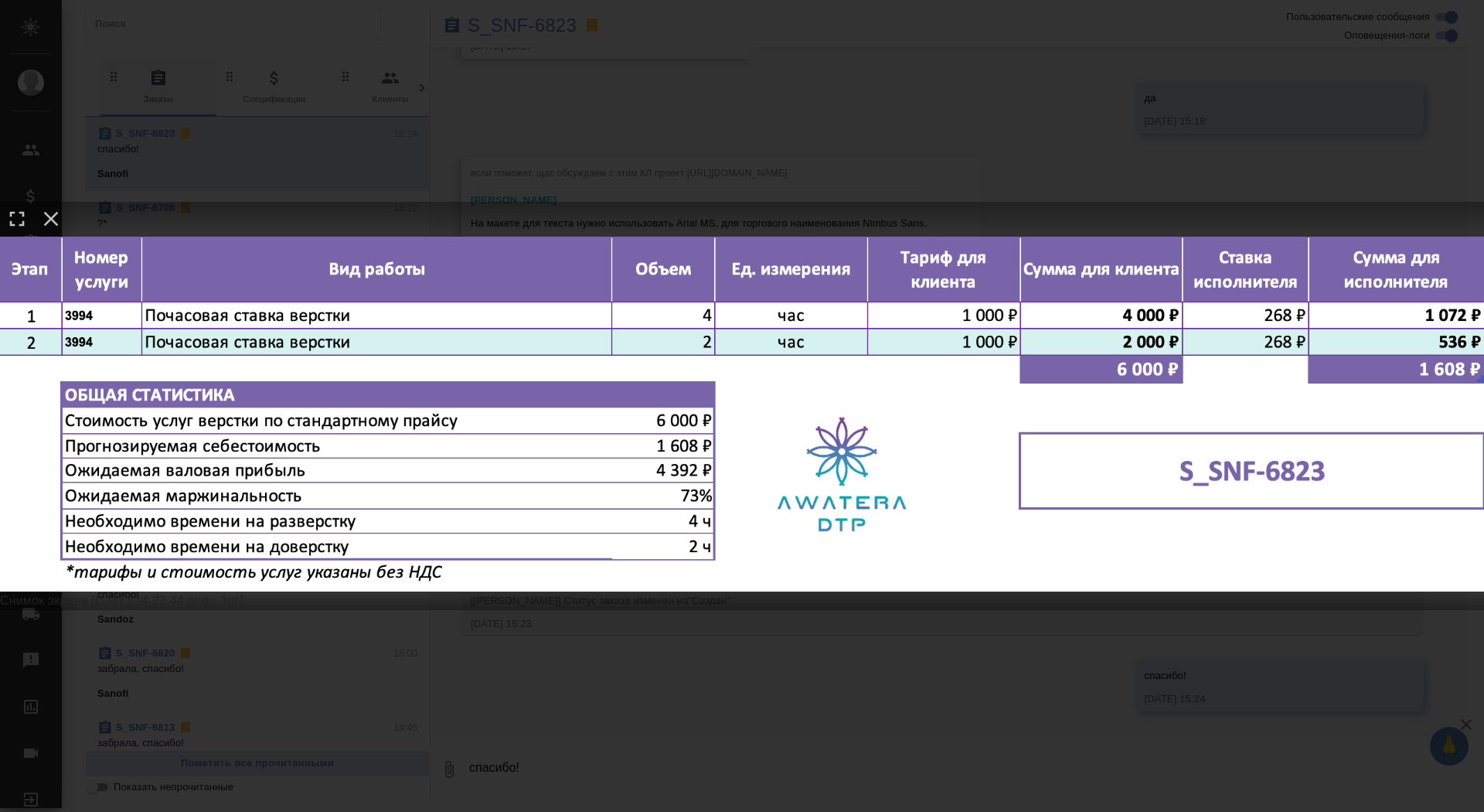
click at [603, 630] on div "Снимок экрана 2025-08-18 в 14.23.44.png 1 of 1" at bounding box center [742, 406] width 1484 height 812
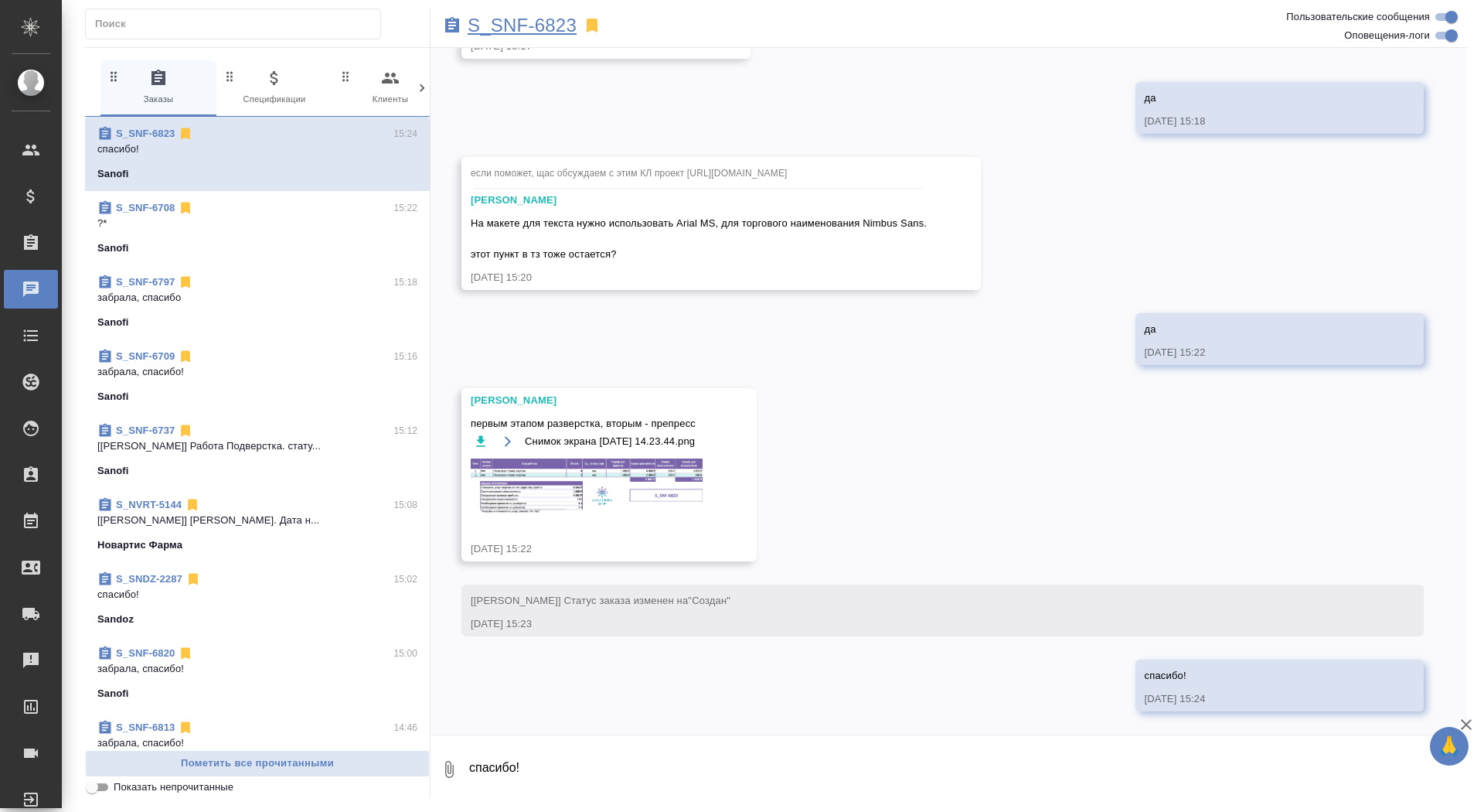
click at [521, 29] on p "S_SNF-6823" at bounding box center [522, 26] width 109 height 16
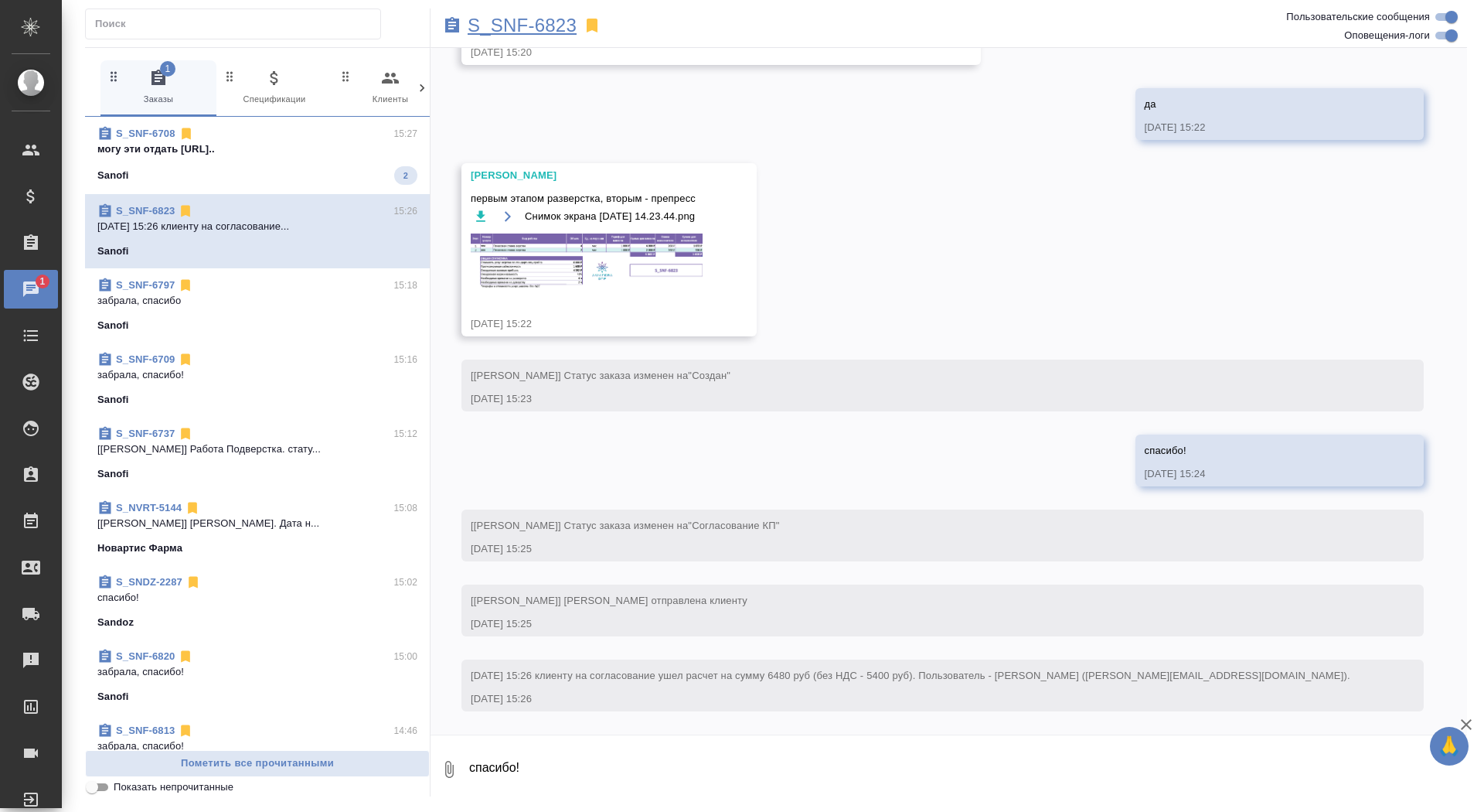
scroll to position [2361, 0]
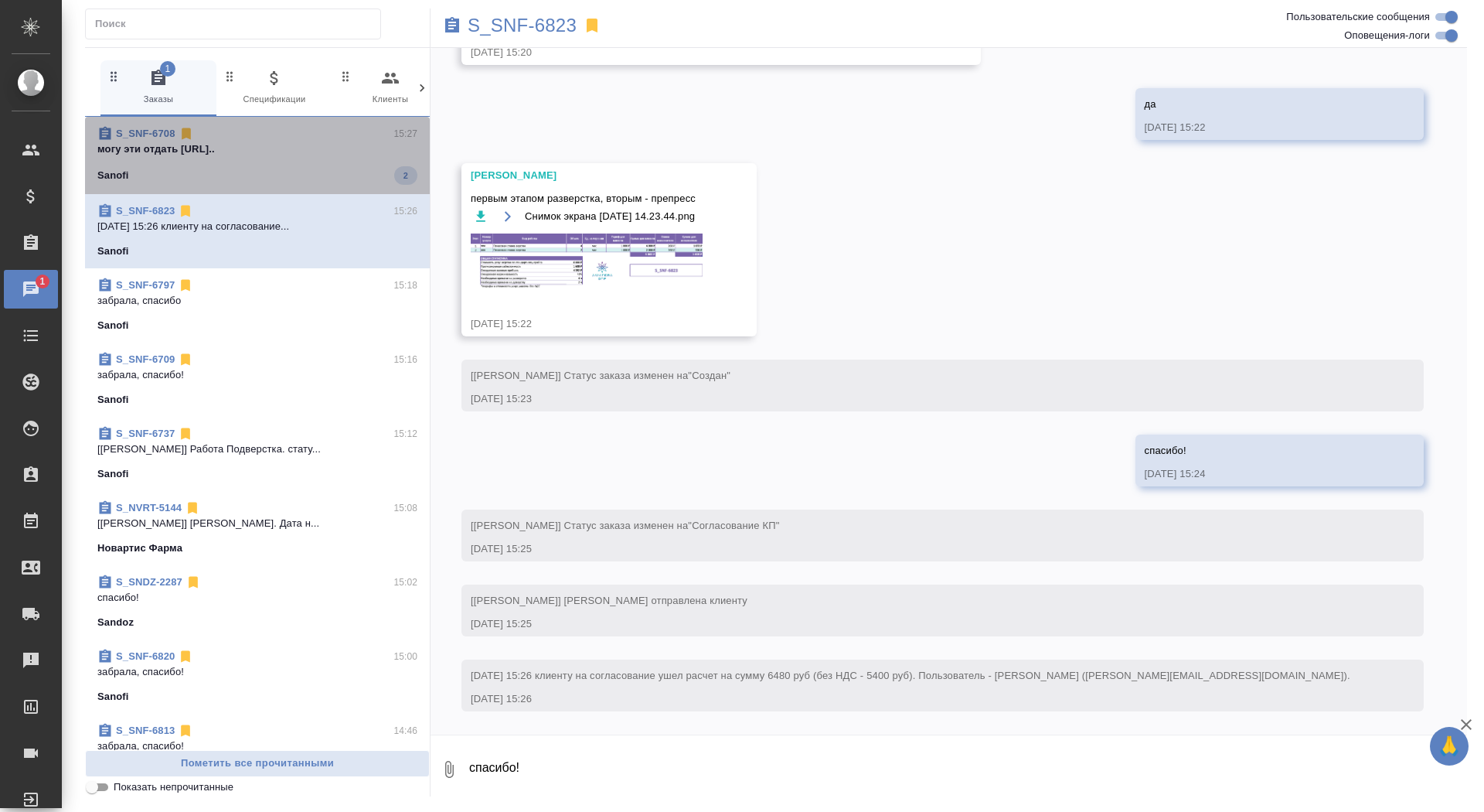
click at [265, 149] on p "могу эти отдать https://drive.awatera.c..." at bounding box center [257, 150] width 320 height 16
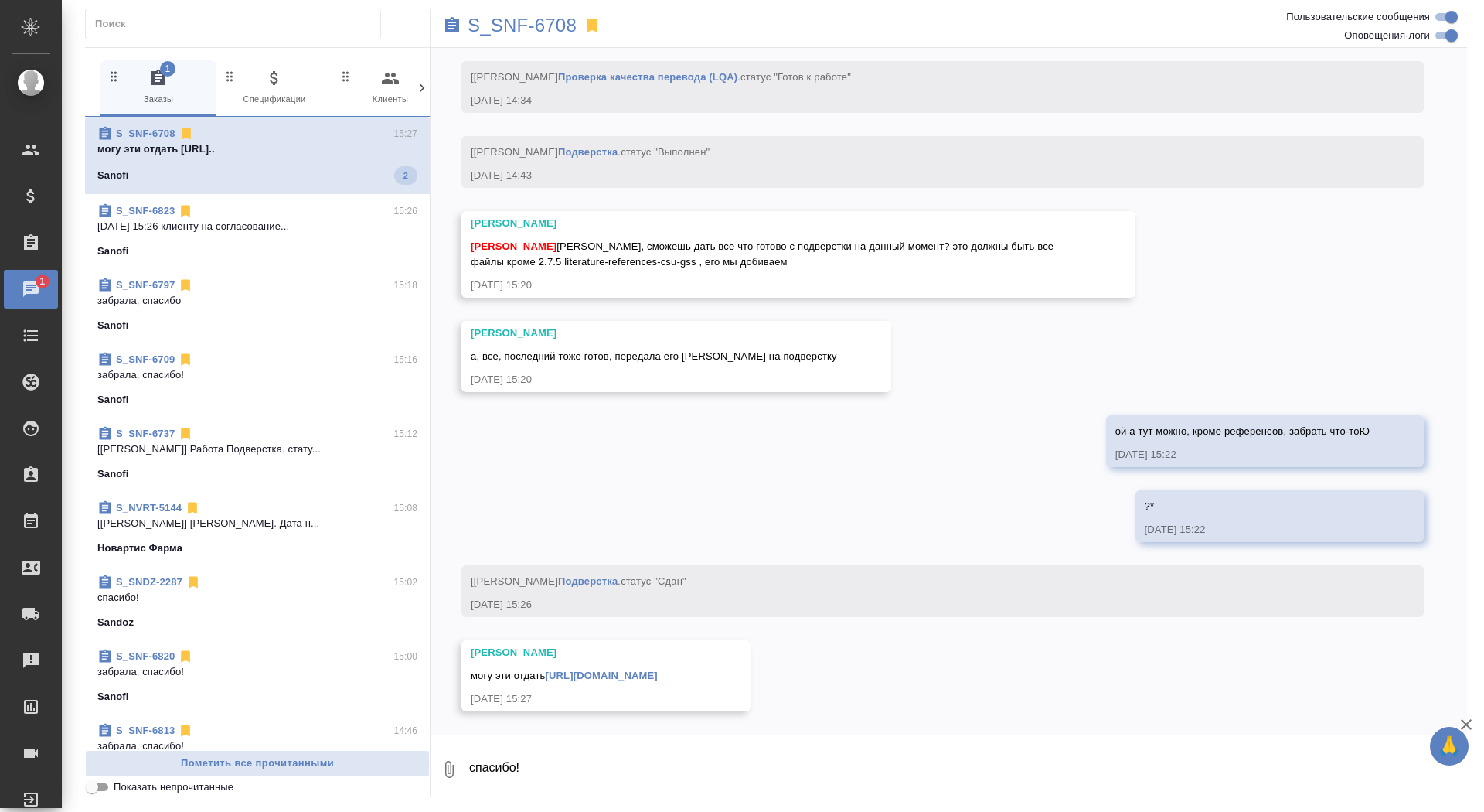
scroll to position [19070, 0]
click at [658, 670] on link "https://drive.awatera.com/apps/files/files/9840036?dir=/Shares/Sanofi/Orders/S_…" at bounding box center [602, 675] width 112 height 12
click at [537, 758] on textarea "спасибо!" at bounding box center [968, 769] width 999 height 52
type textarea "а больше нет? на продление вроде только референсы просили"
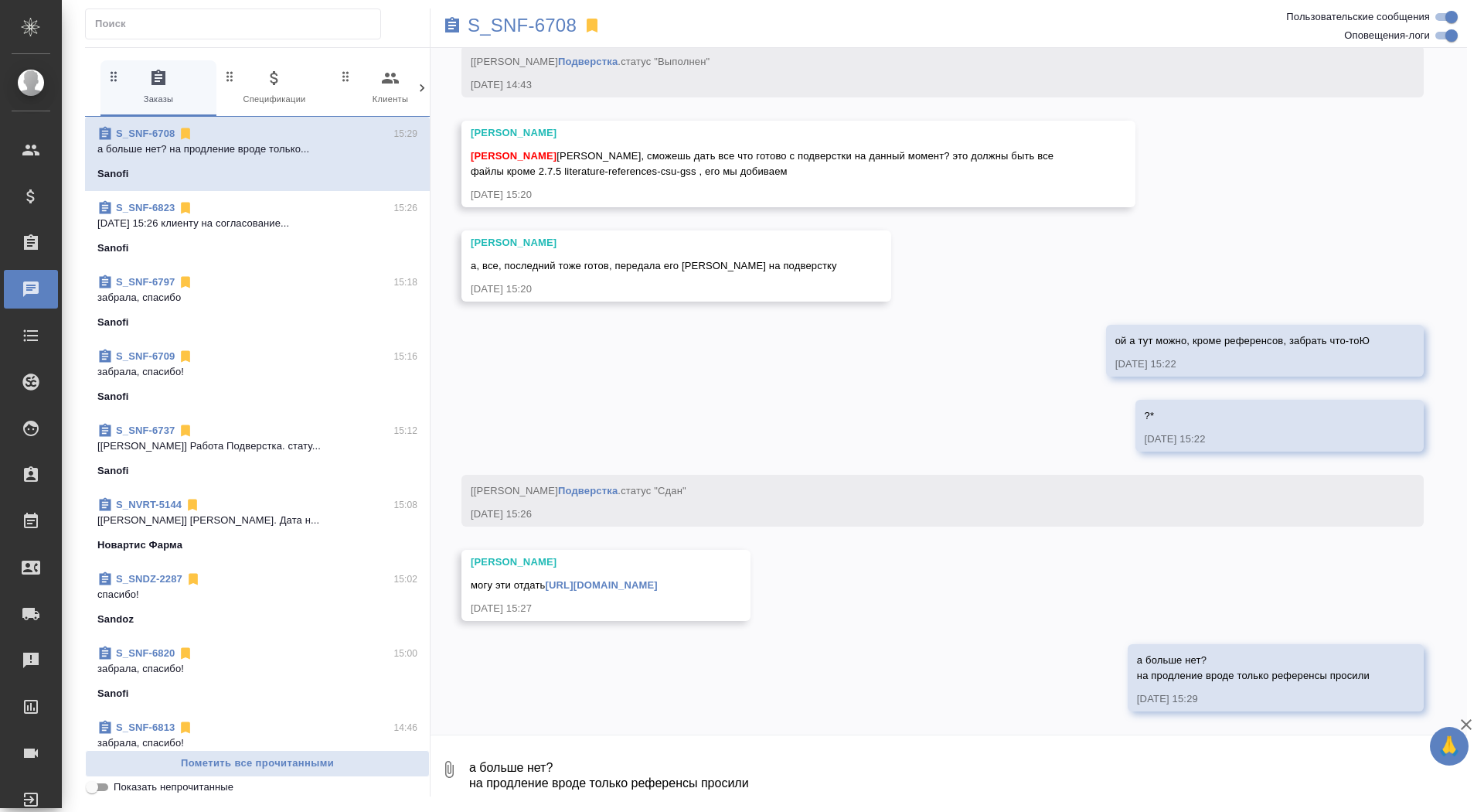
scroll to position [19161, 0]
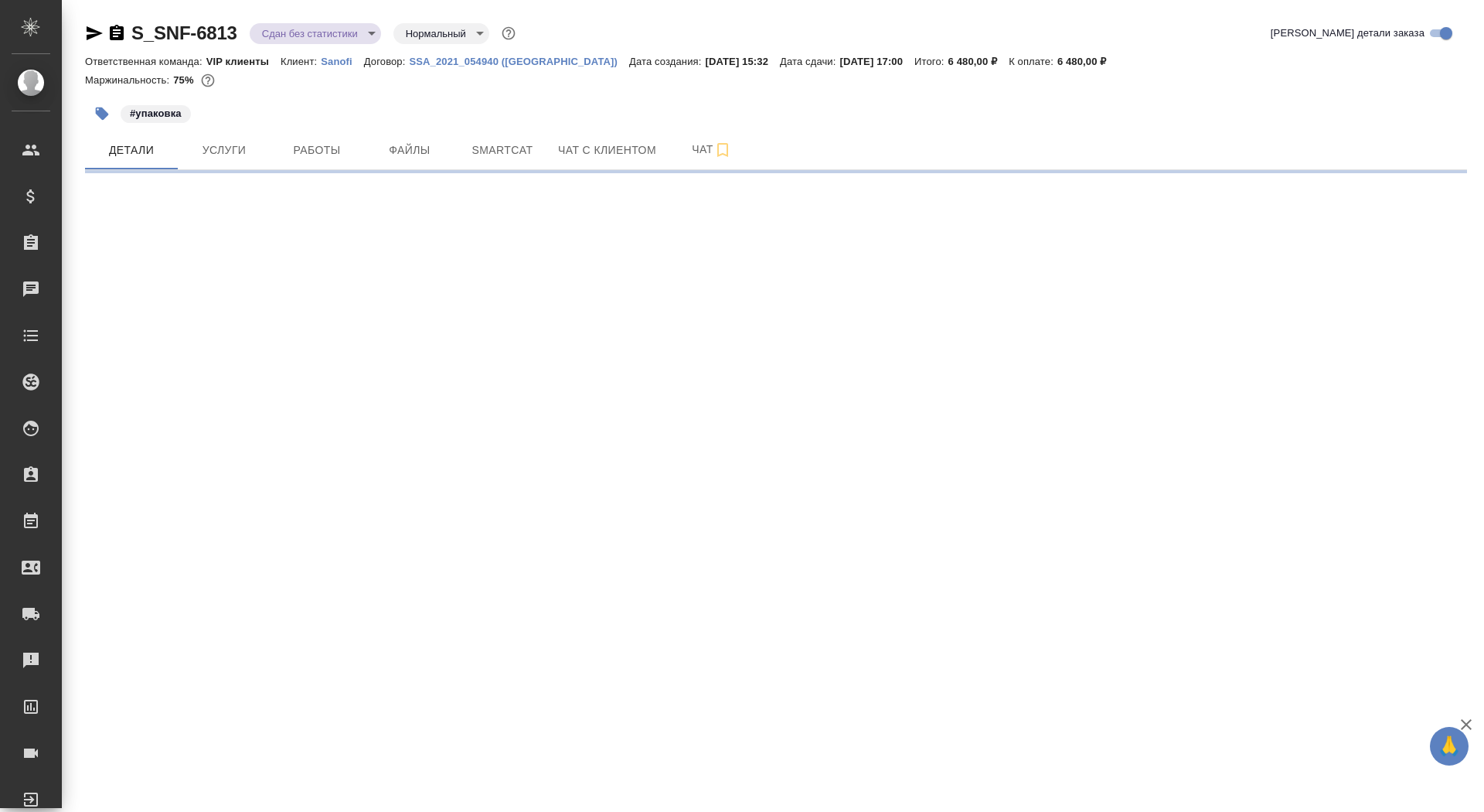
select select "RU"
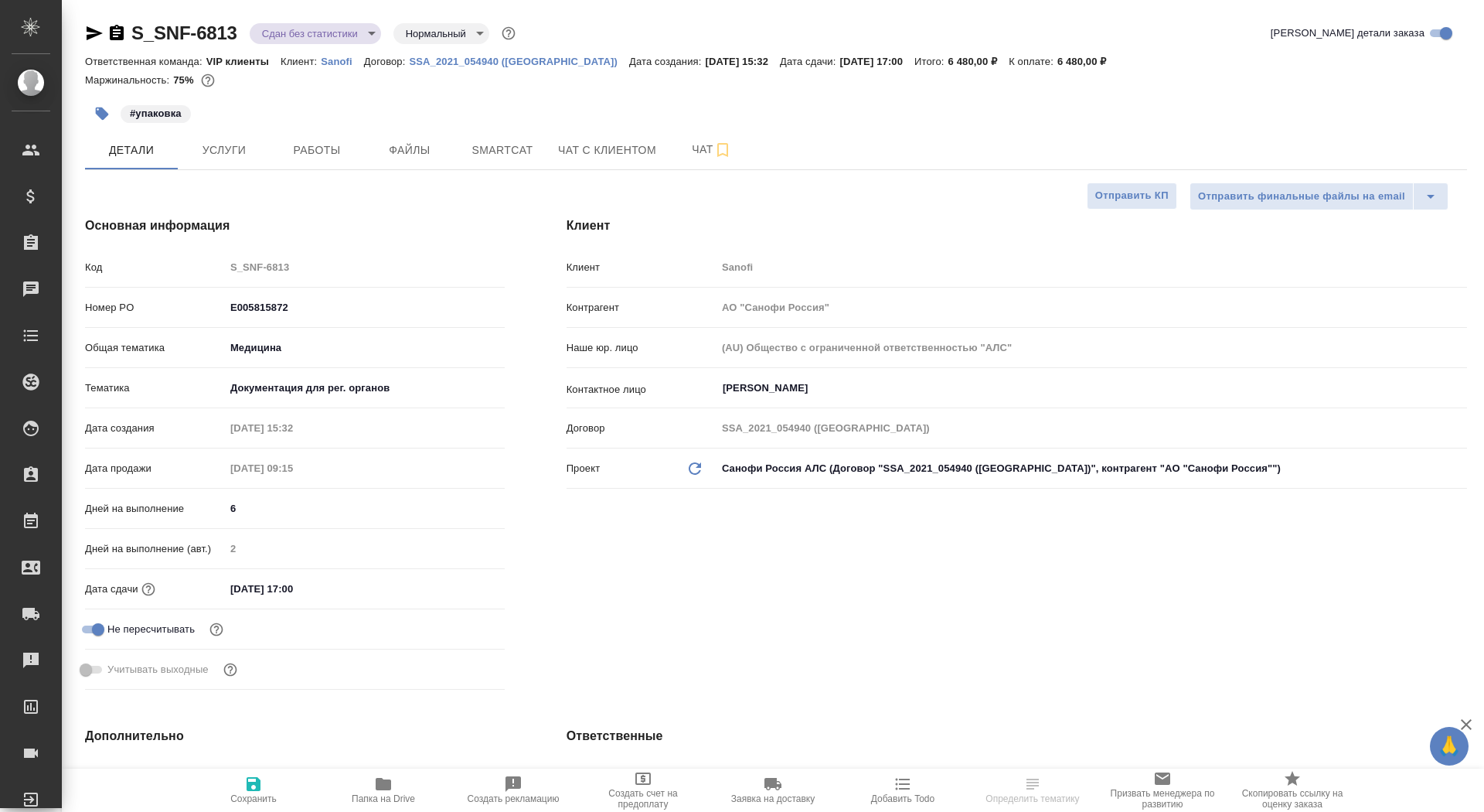
type textarea "x"
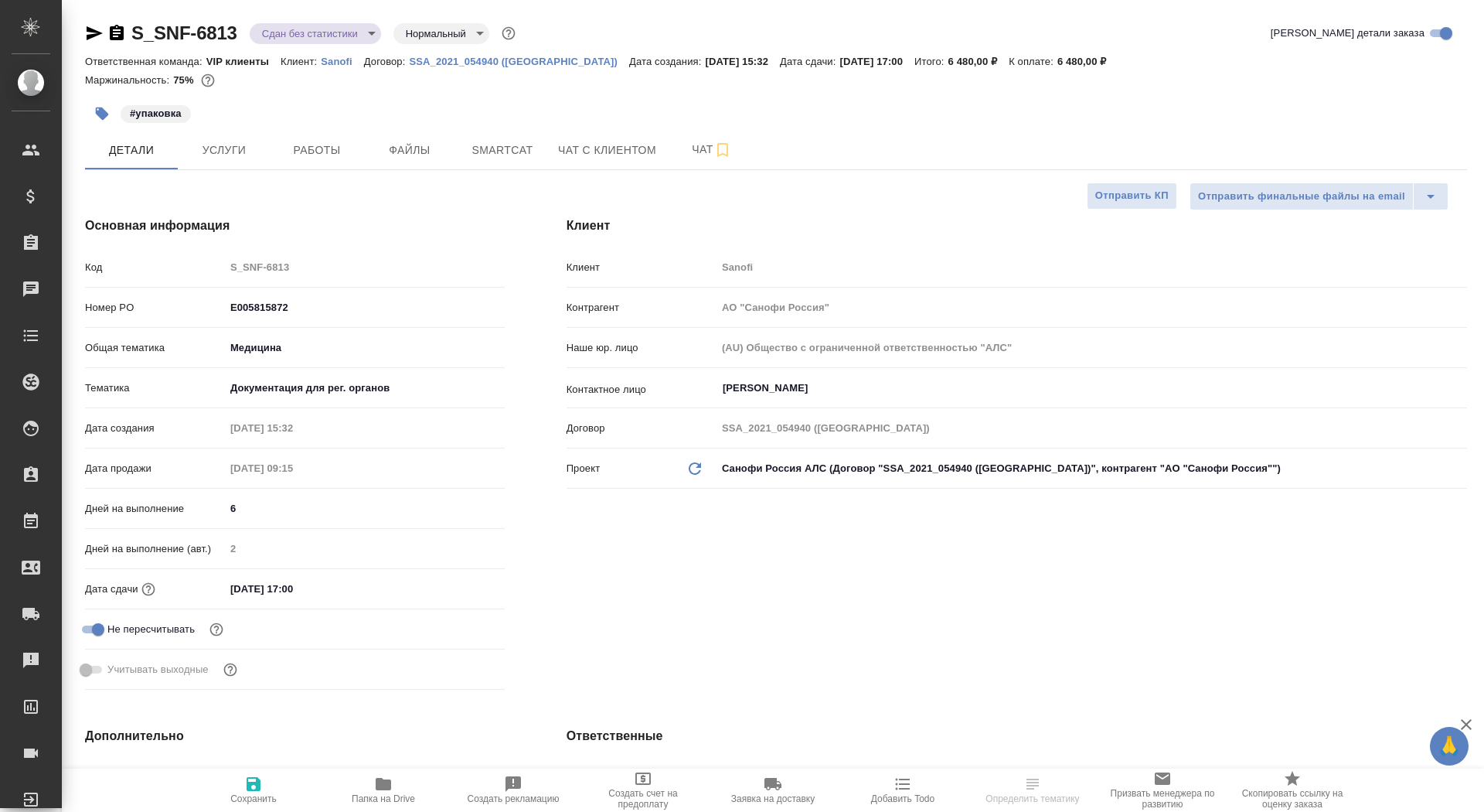
type textarea "x"
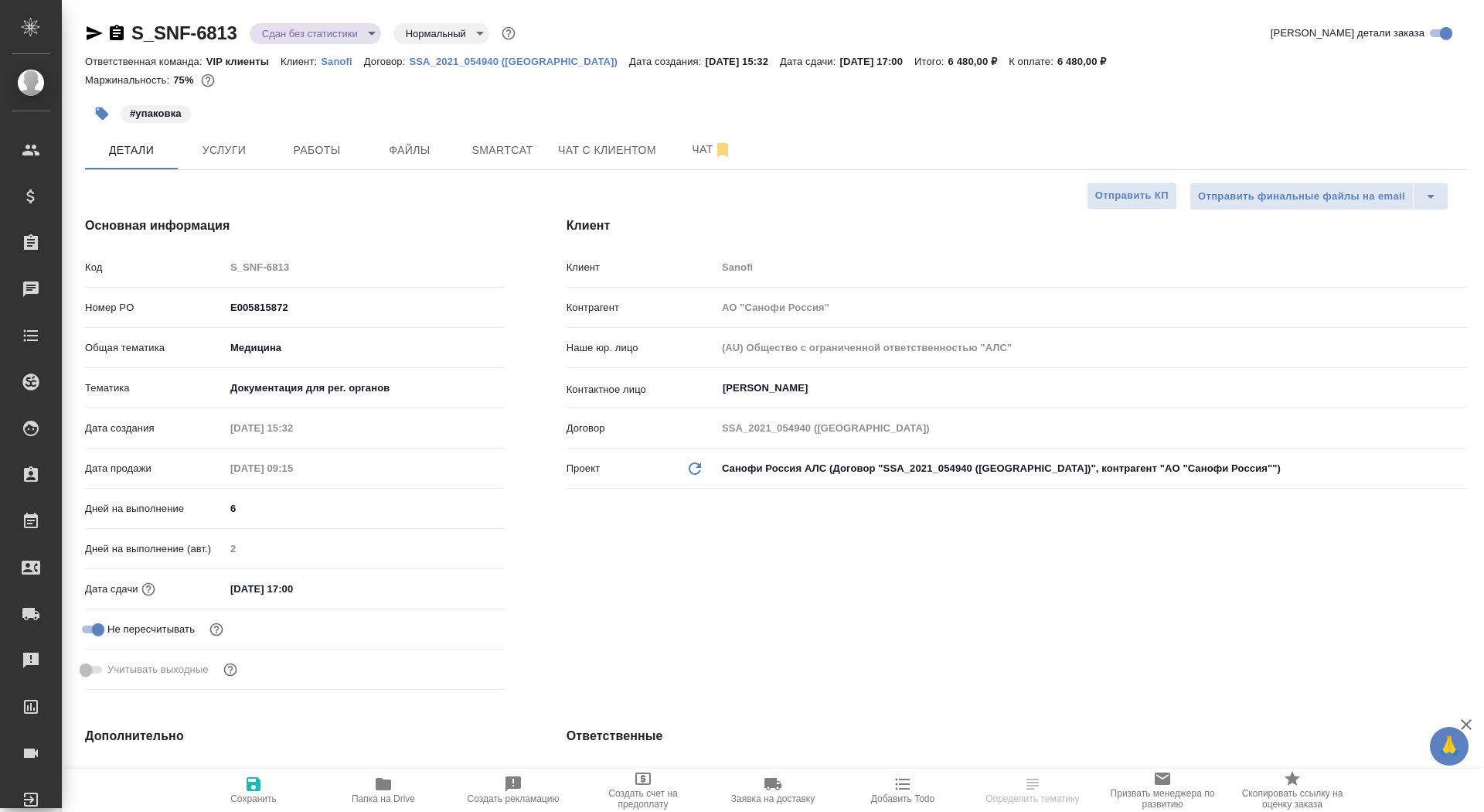
type textarea "x"
select select "RU"
type textarea "x"
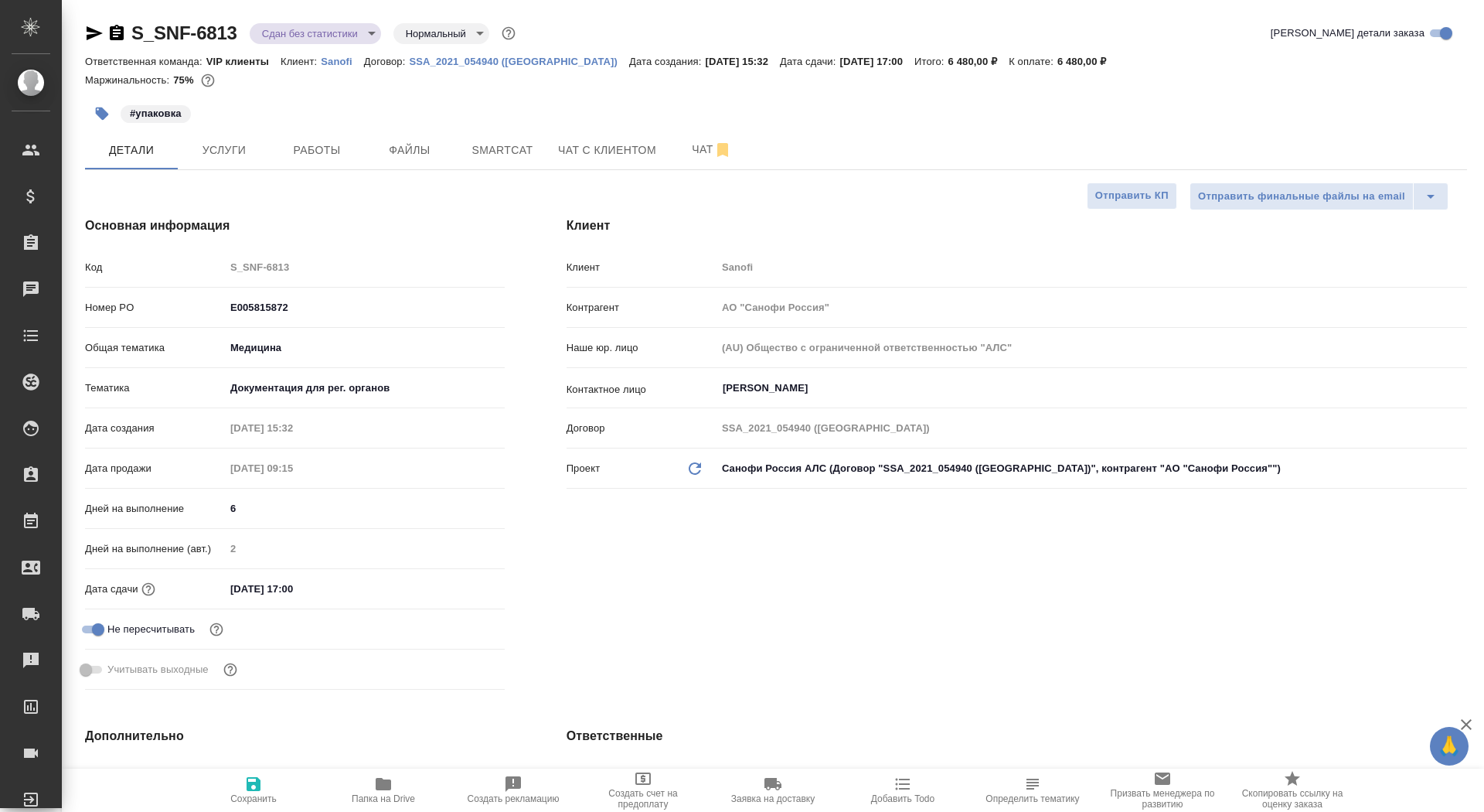
type textarea "x"
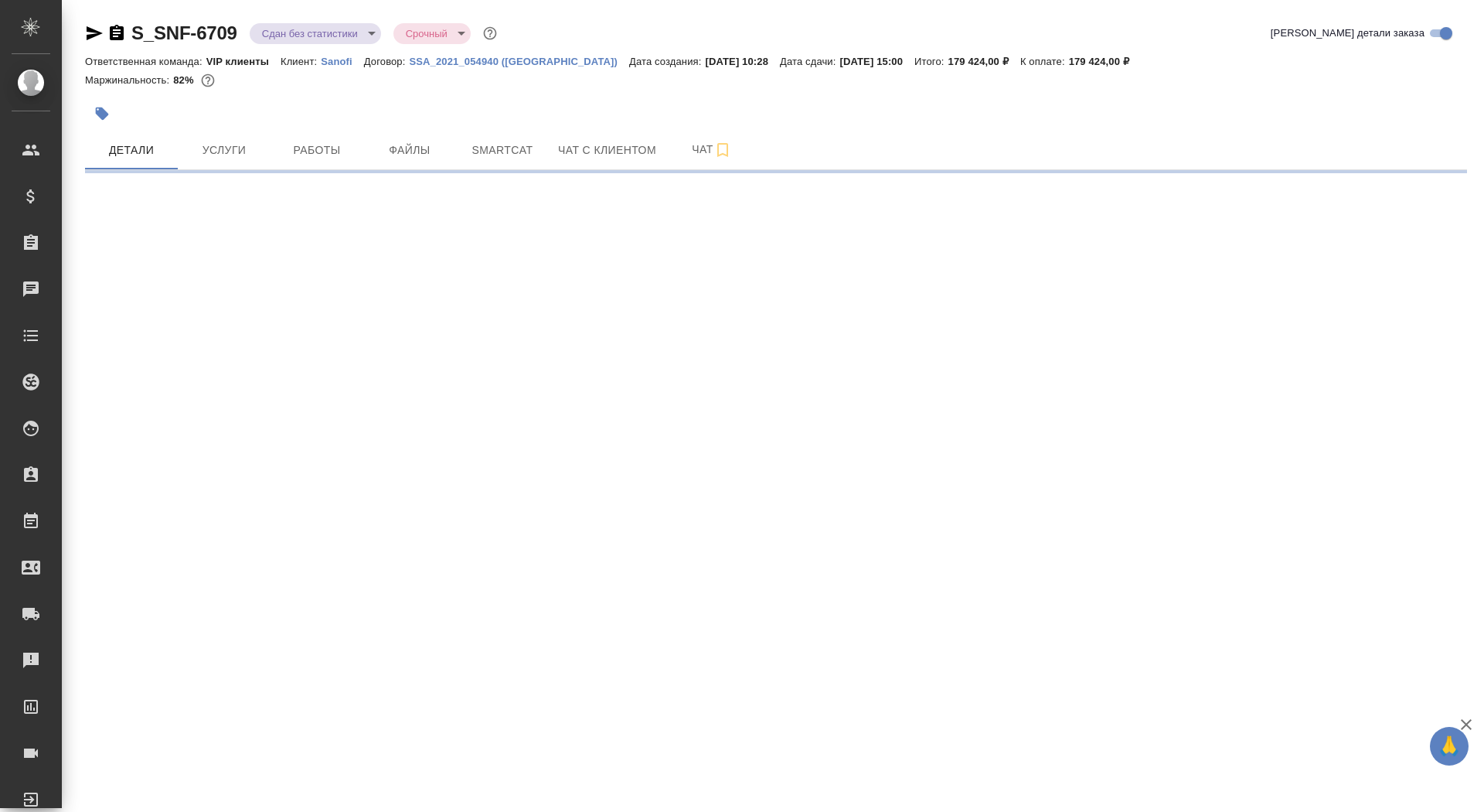
select select "RU"
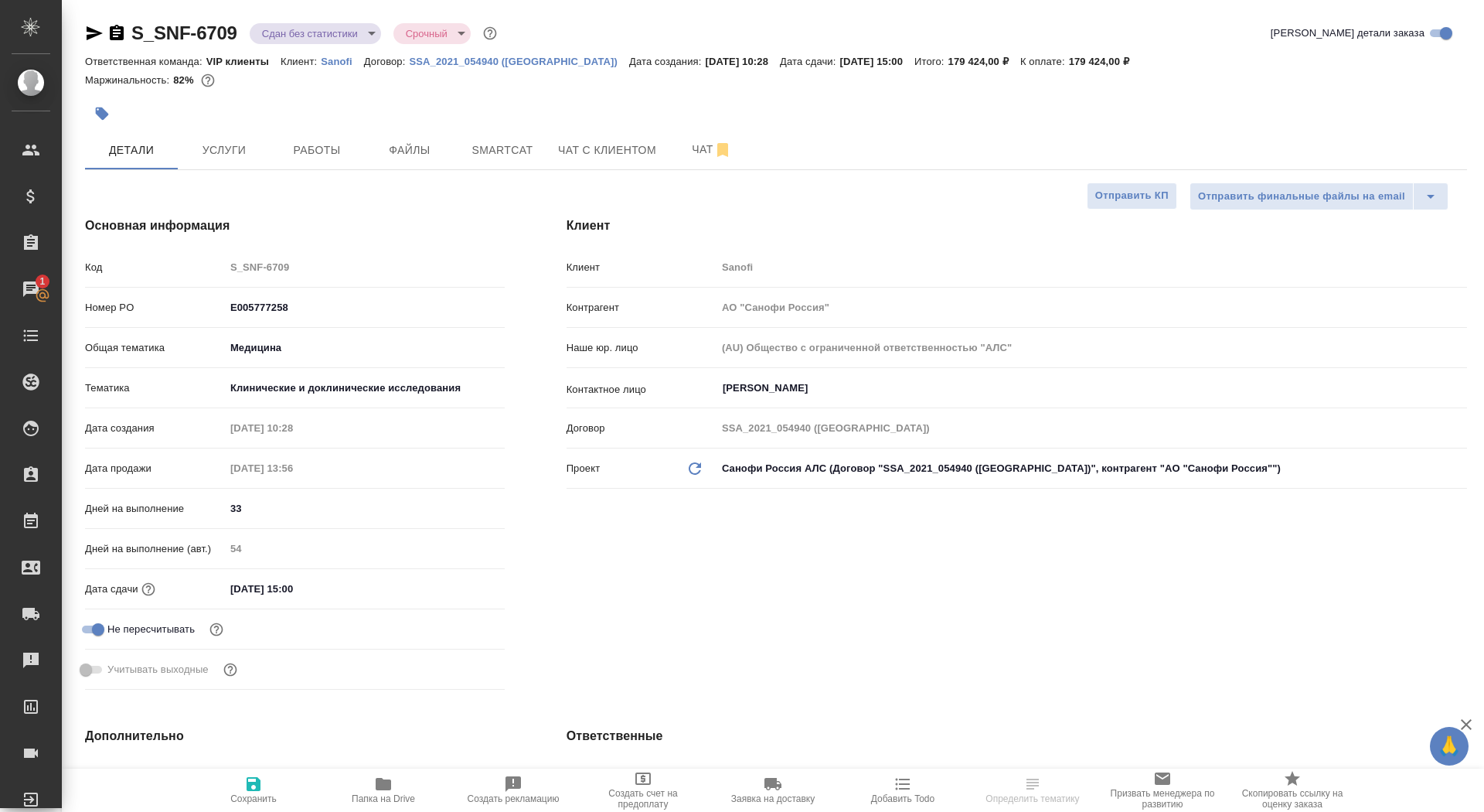
select select "RU"
type textarea "x"
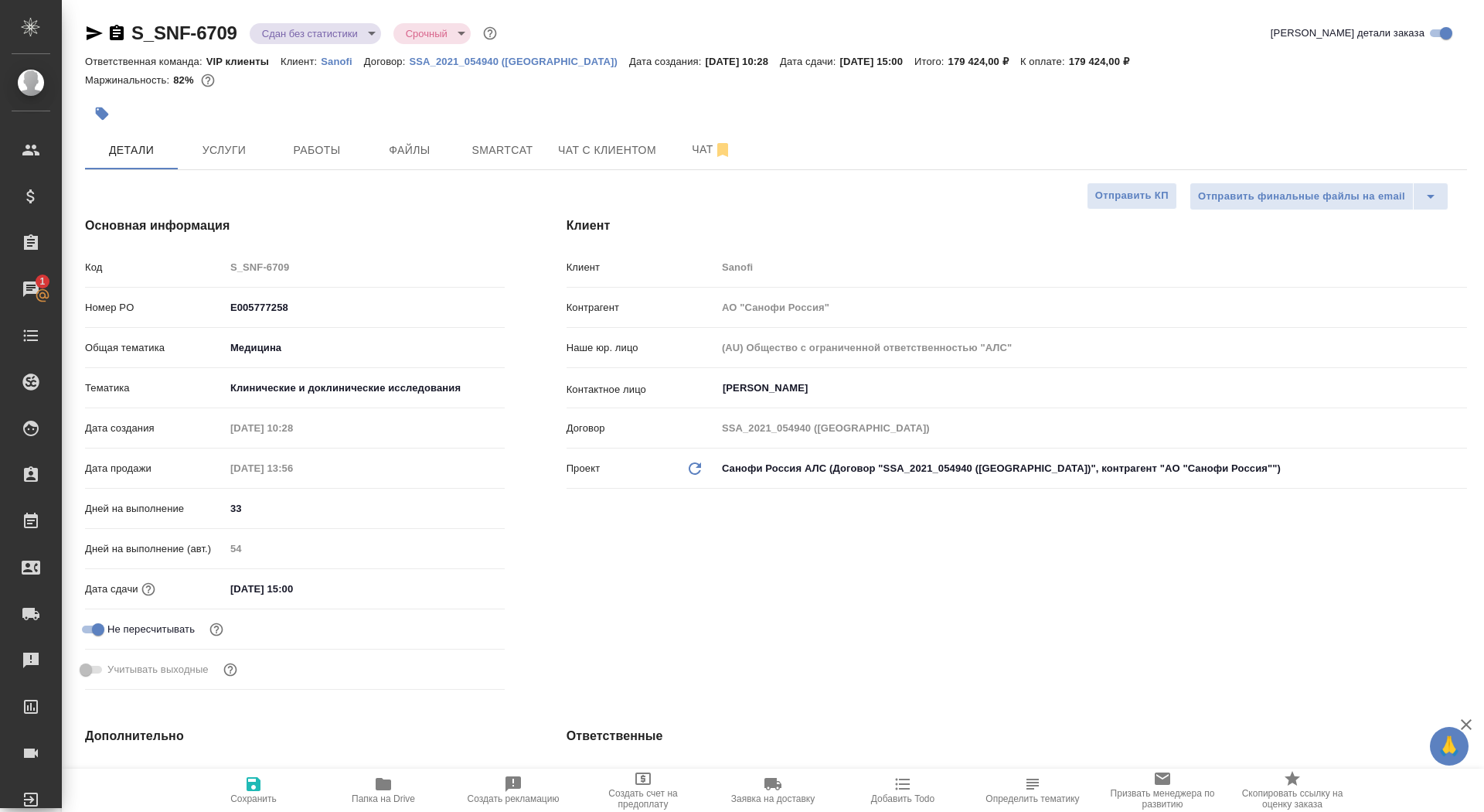
type textarea "x"
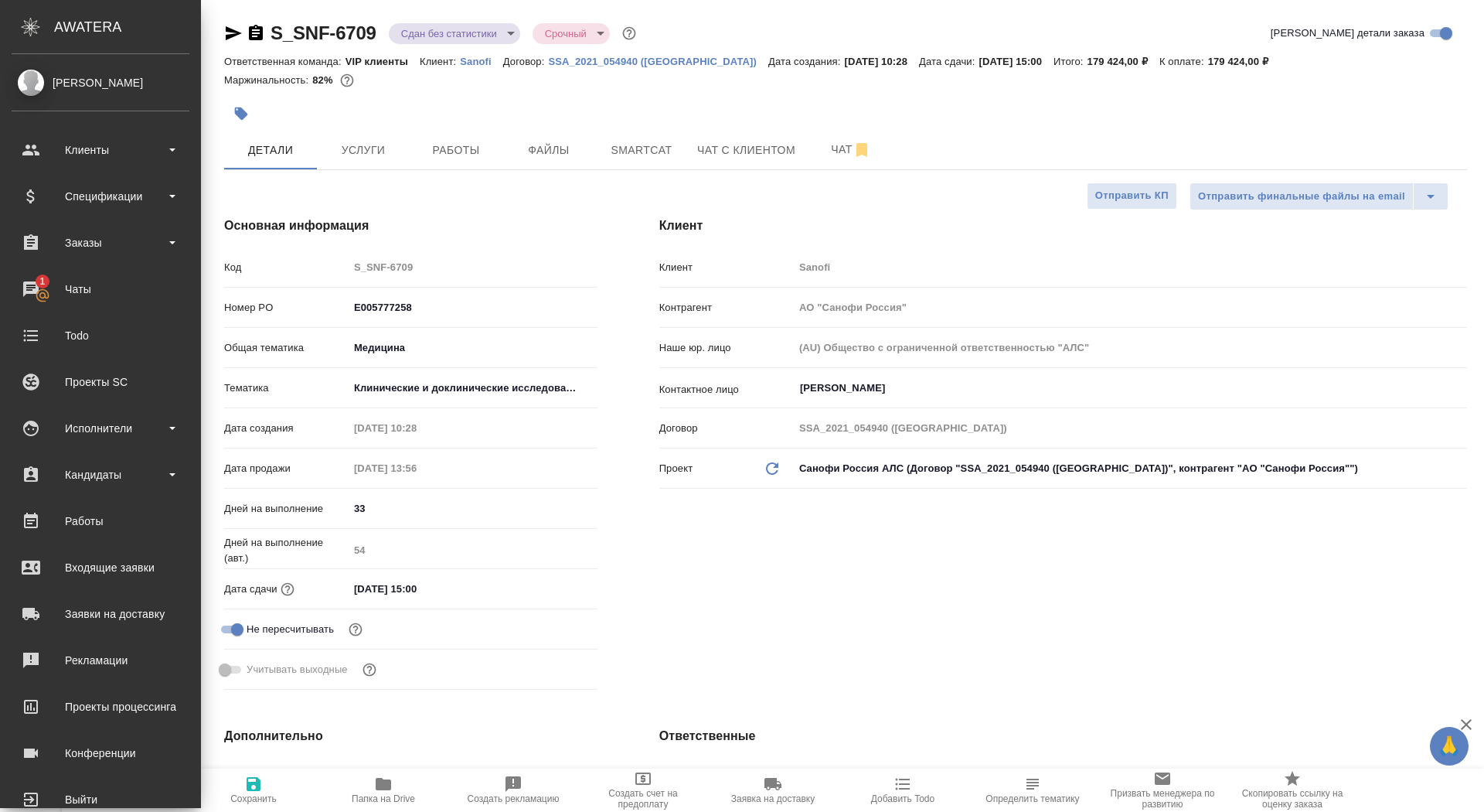
type textarea "x"
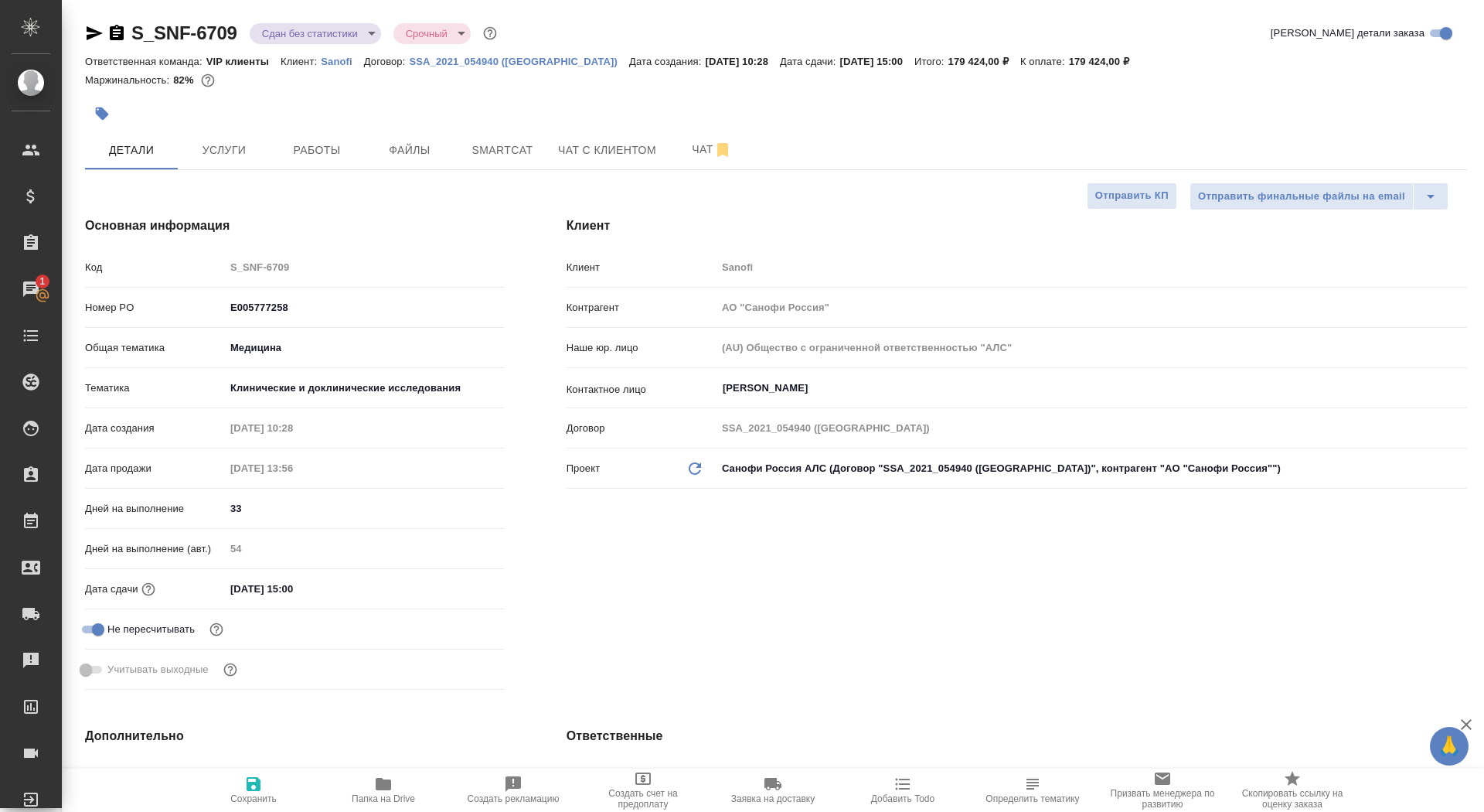
click at [127, 34] on div "S_SNF-6709 Сдан без статистики distributed Срочный urgent" at bounding box center [292, 33] width 415 height 25
click at [118, 32] on icon "button" at bounding box center [116, 33] width 19 height 19
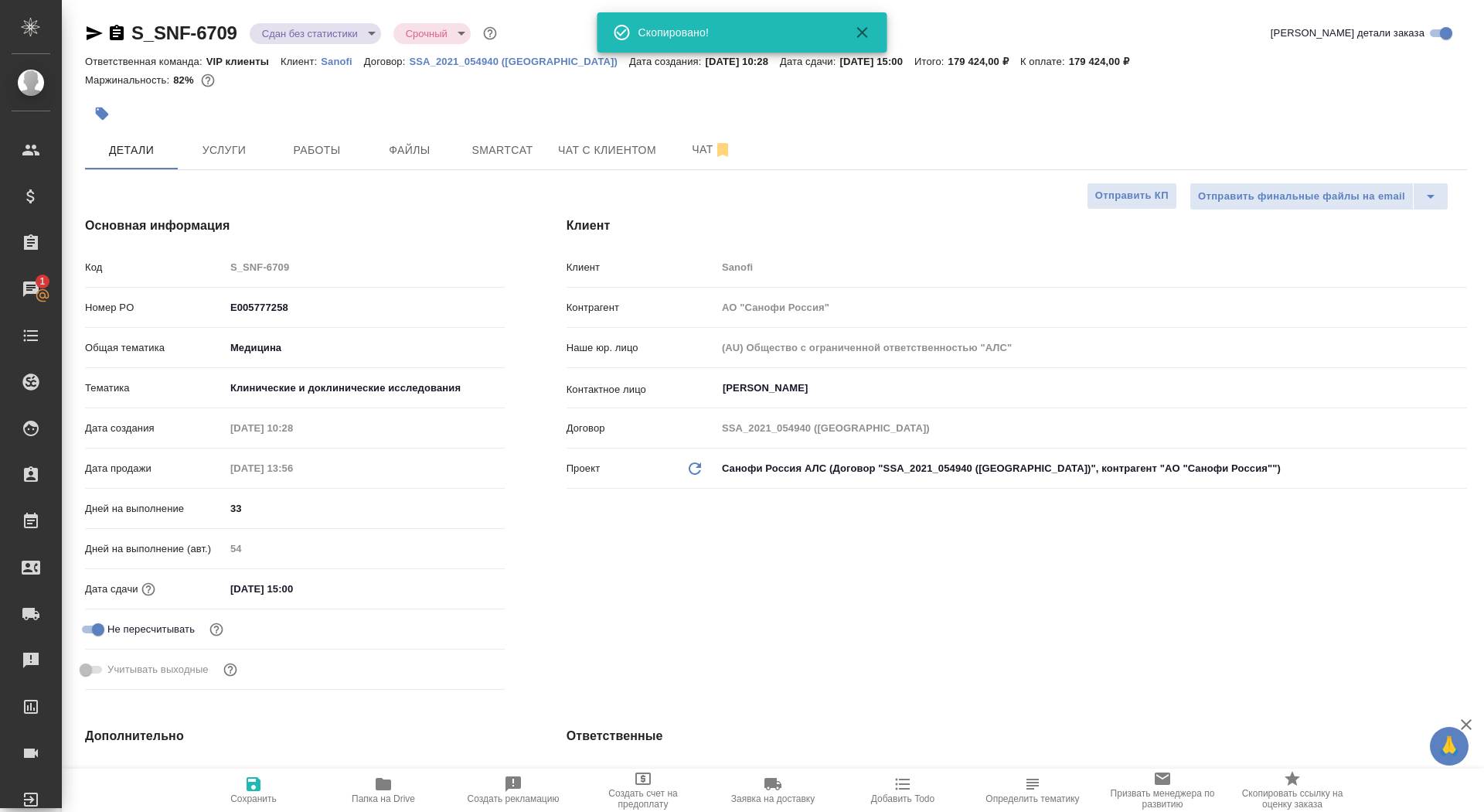
type textarea "x"
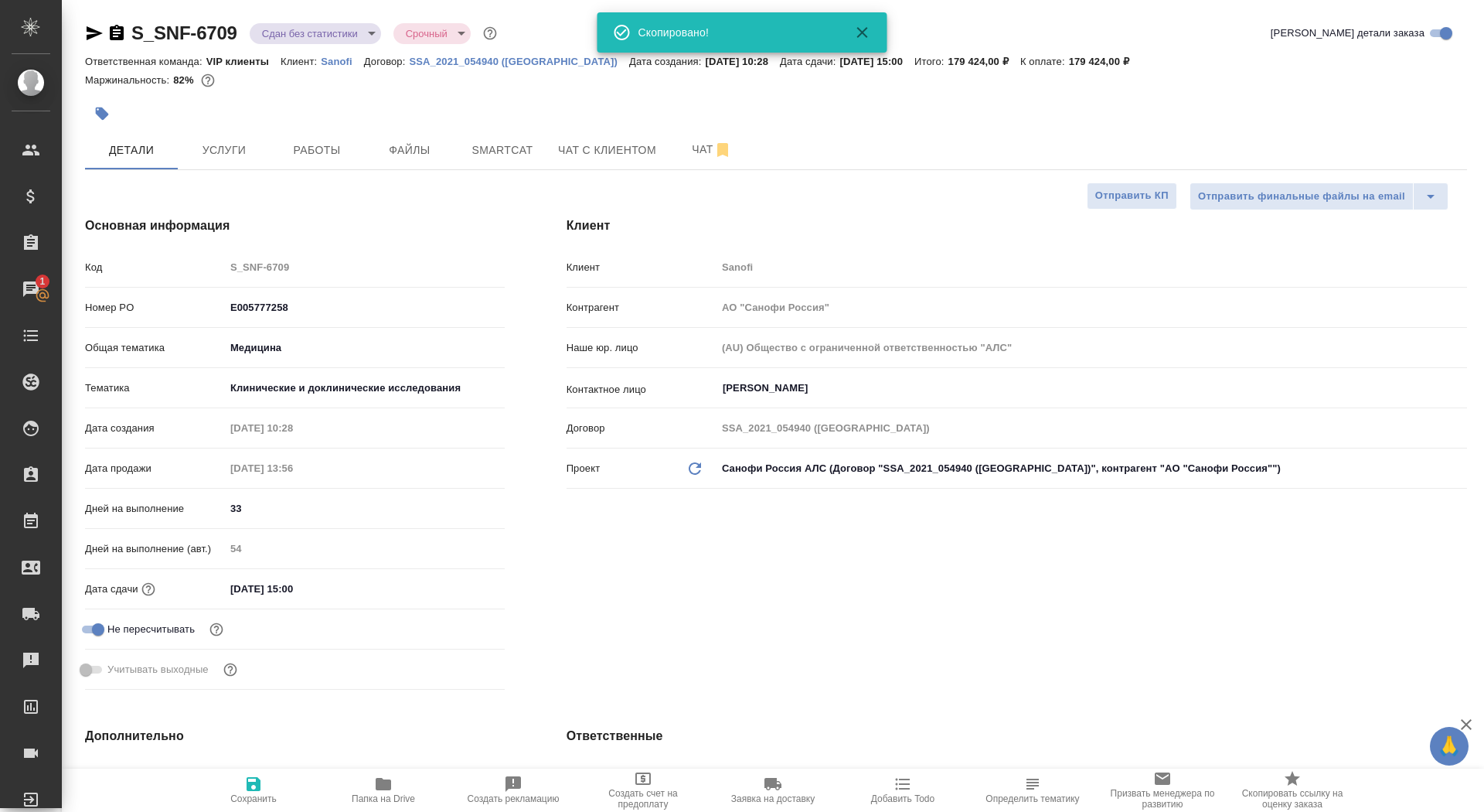
type textarea "x"
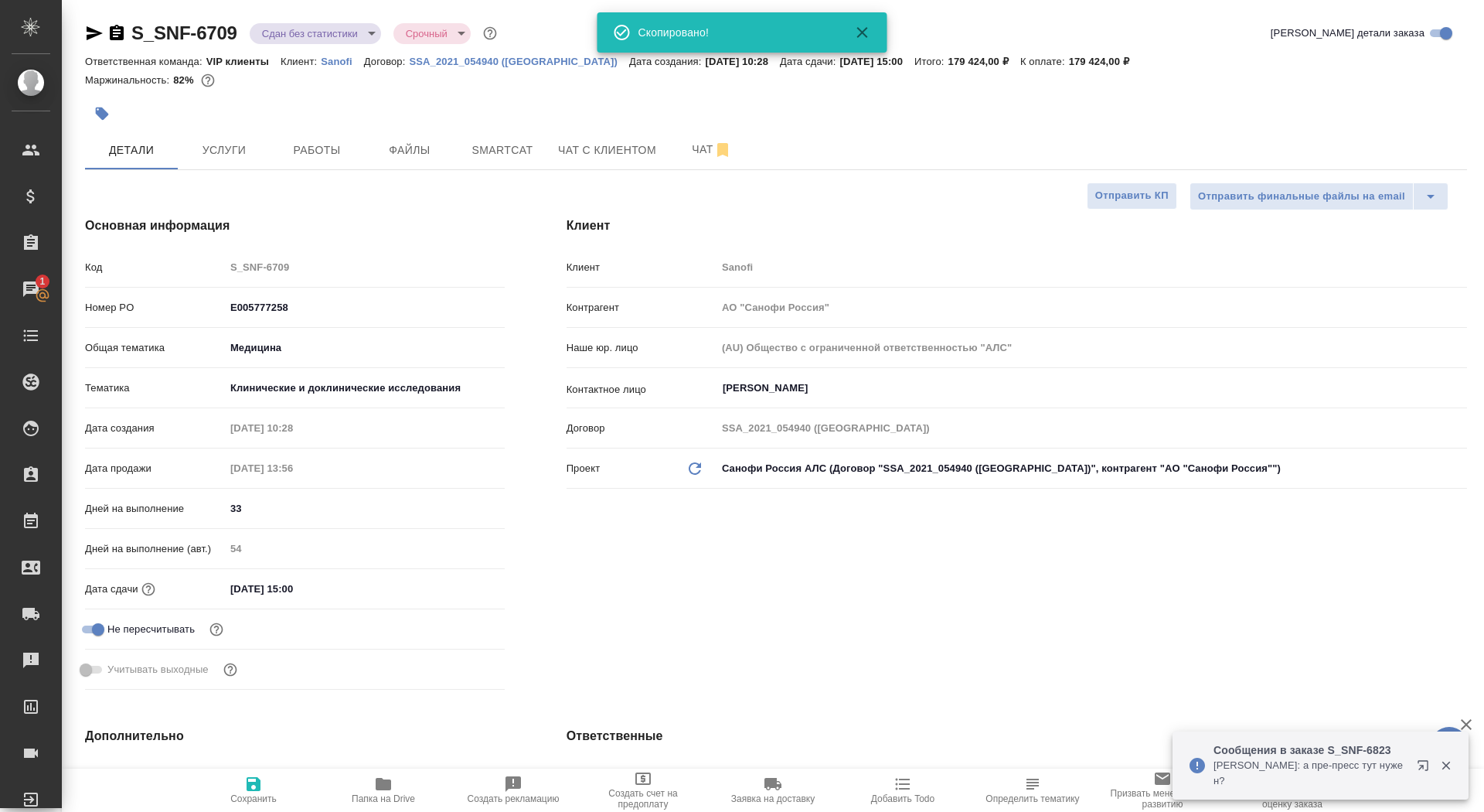
type textarea "x"
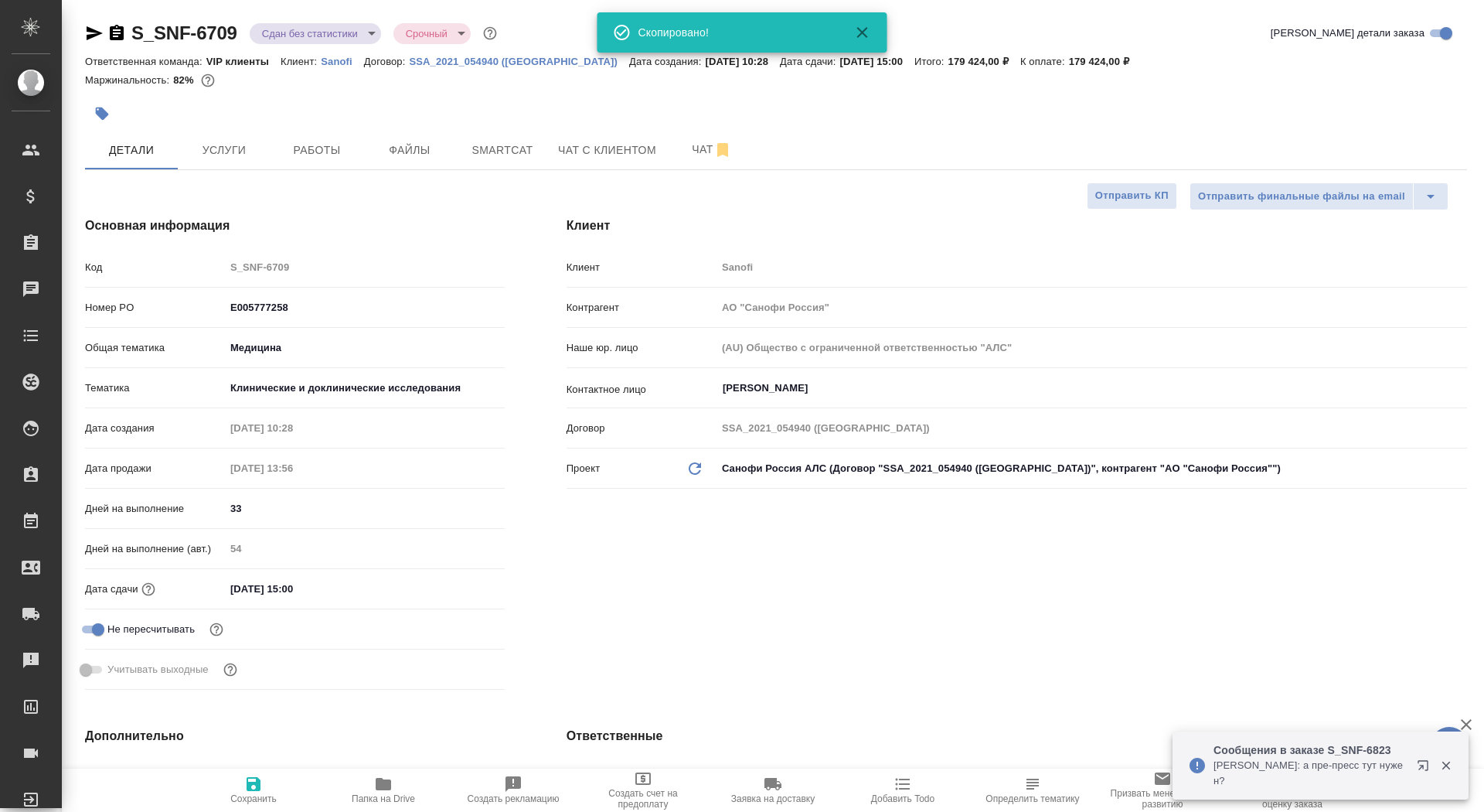
type textarea "x"
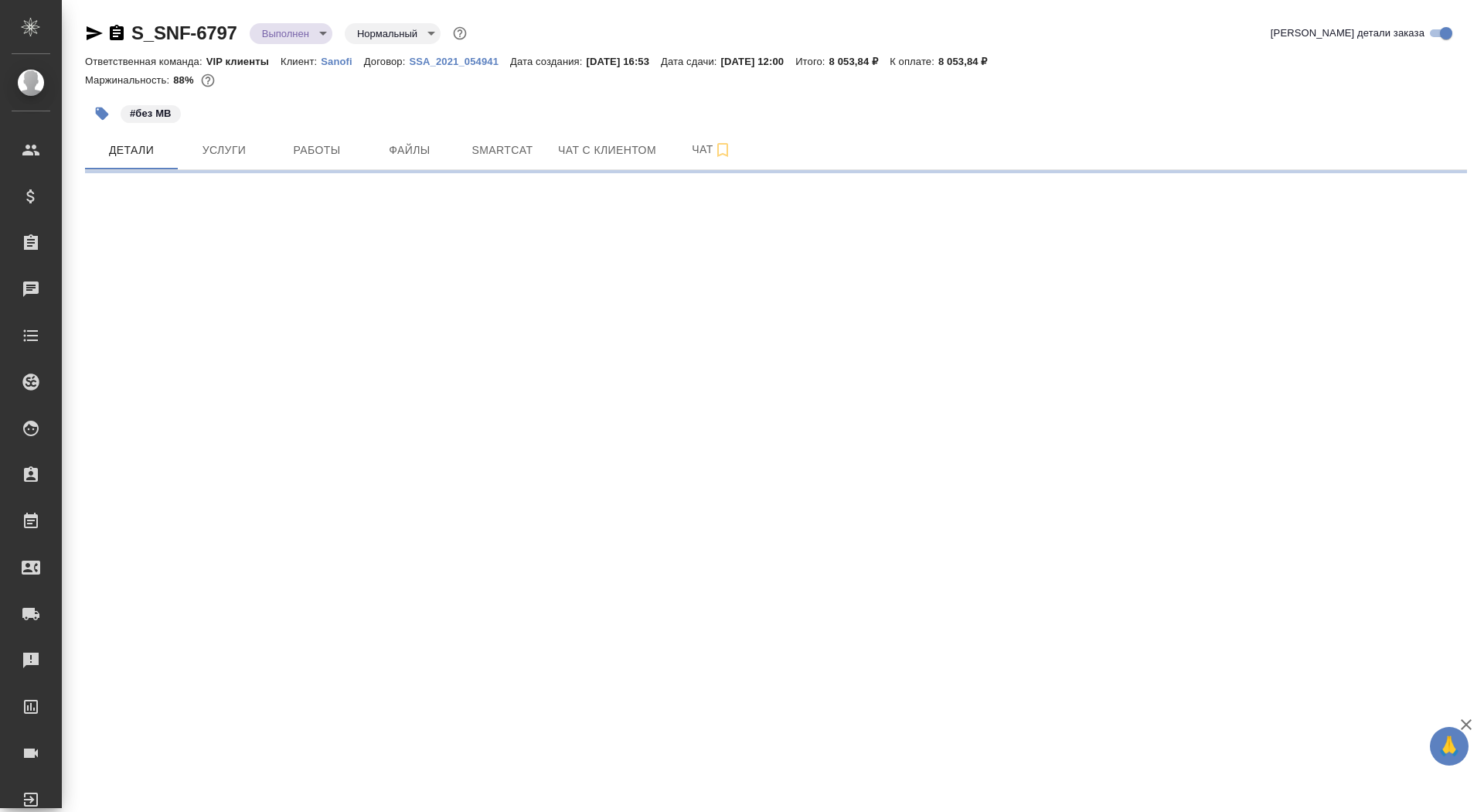
select select "RU"
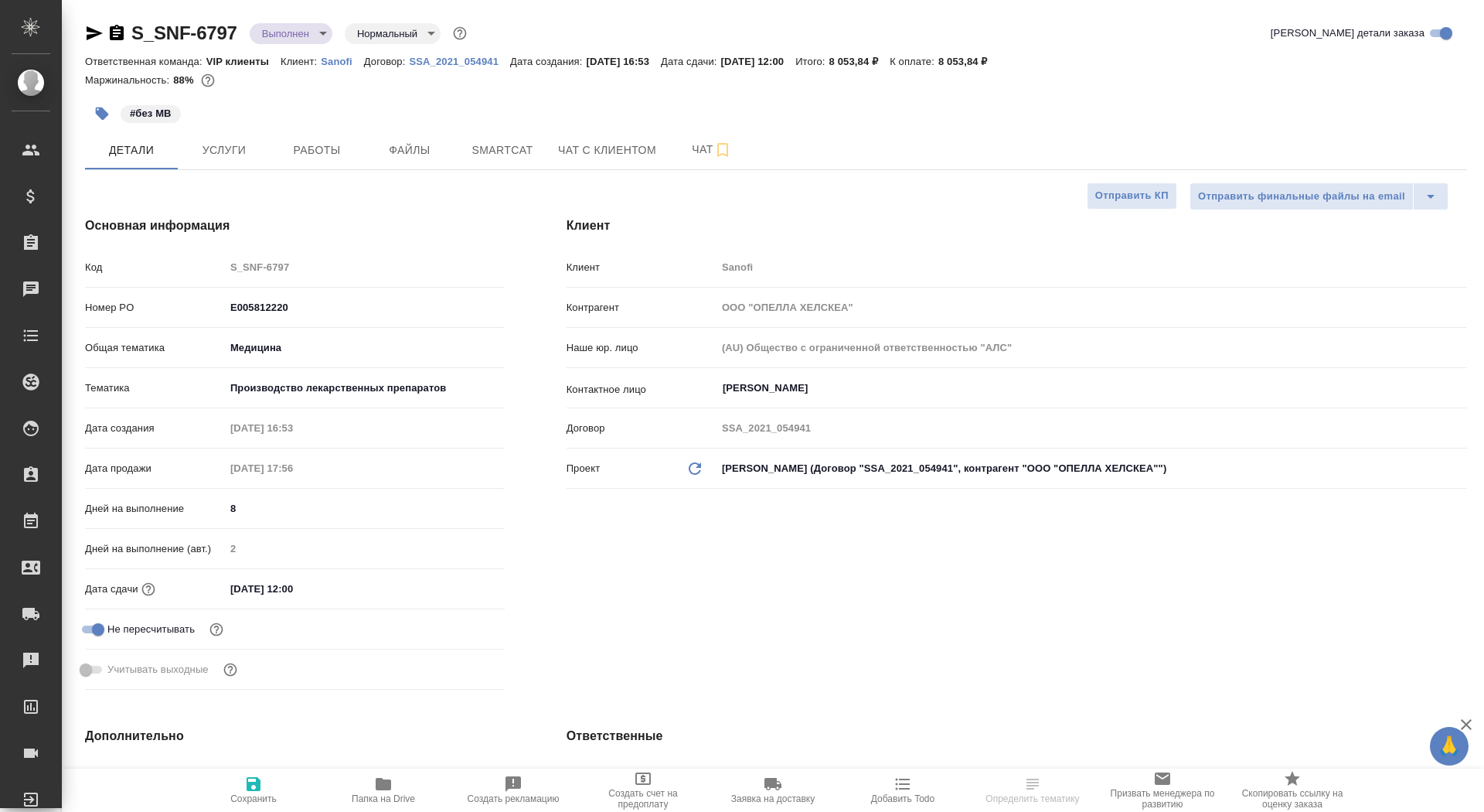
type textarea "x"
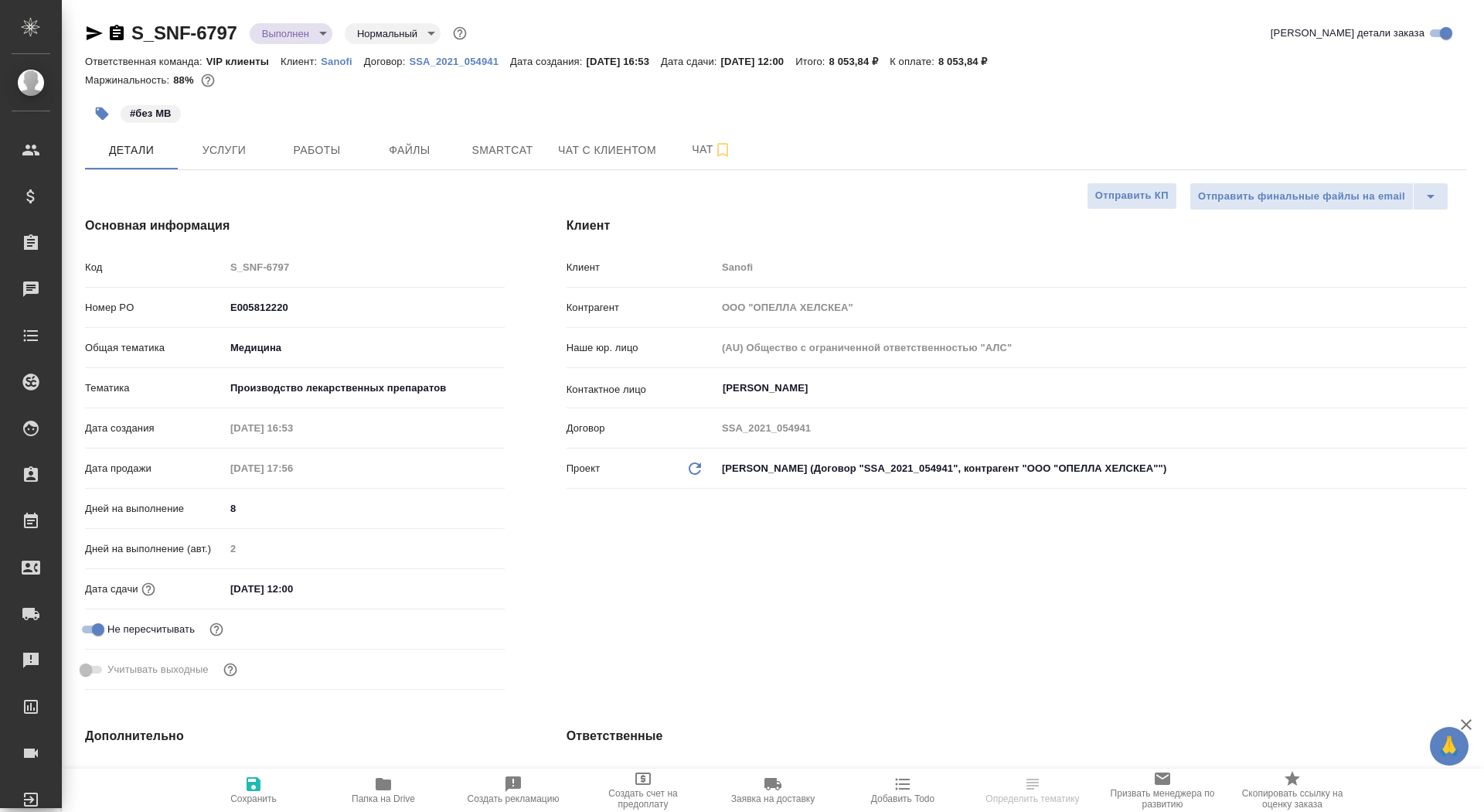
type textarea "x"
click at [116, 31] on icon "button" at bounding box center [116, 33] width 14 height 16
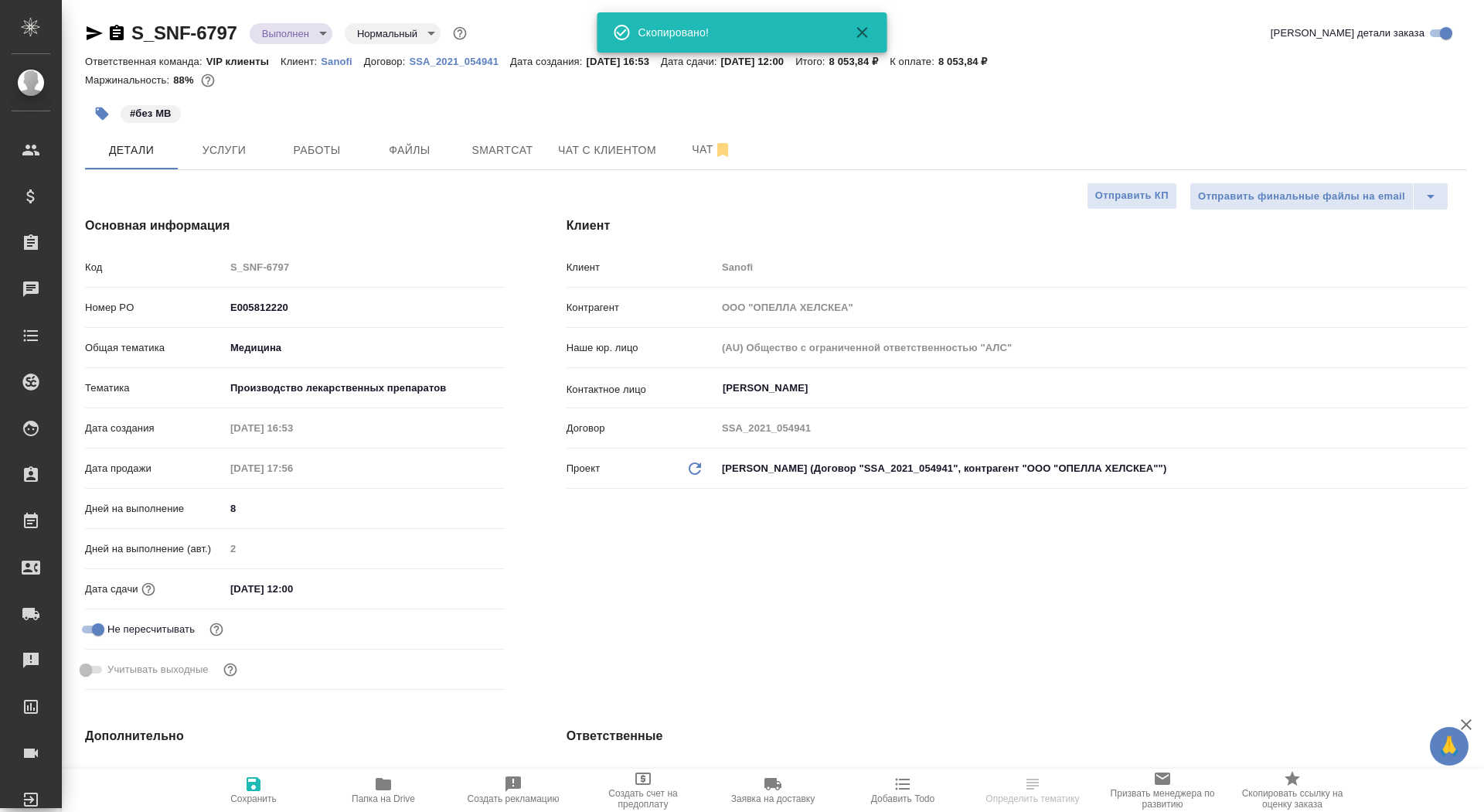
type textarea "x"
select select "RU"
type textarea "x"
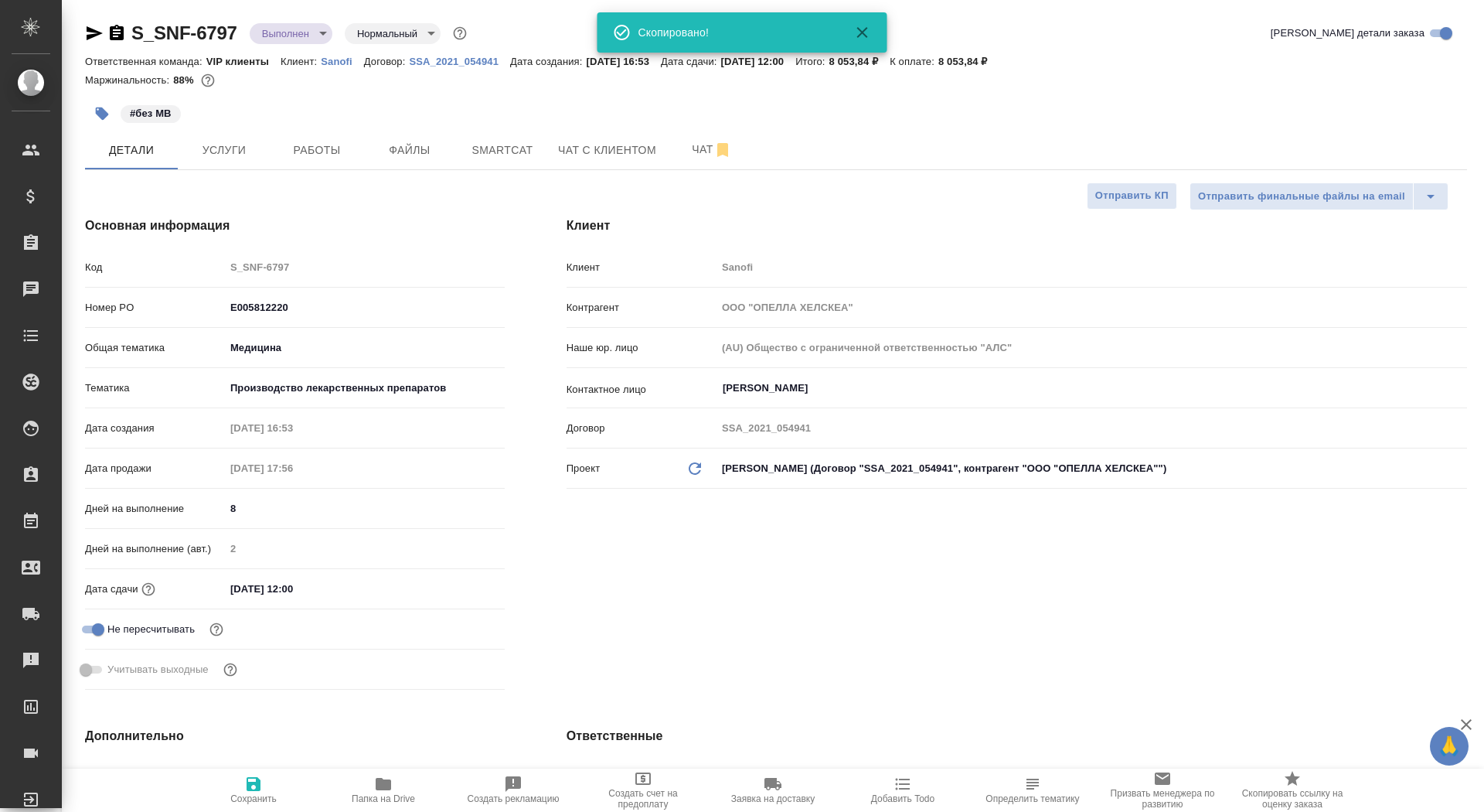
type textarea "x"
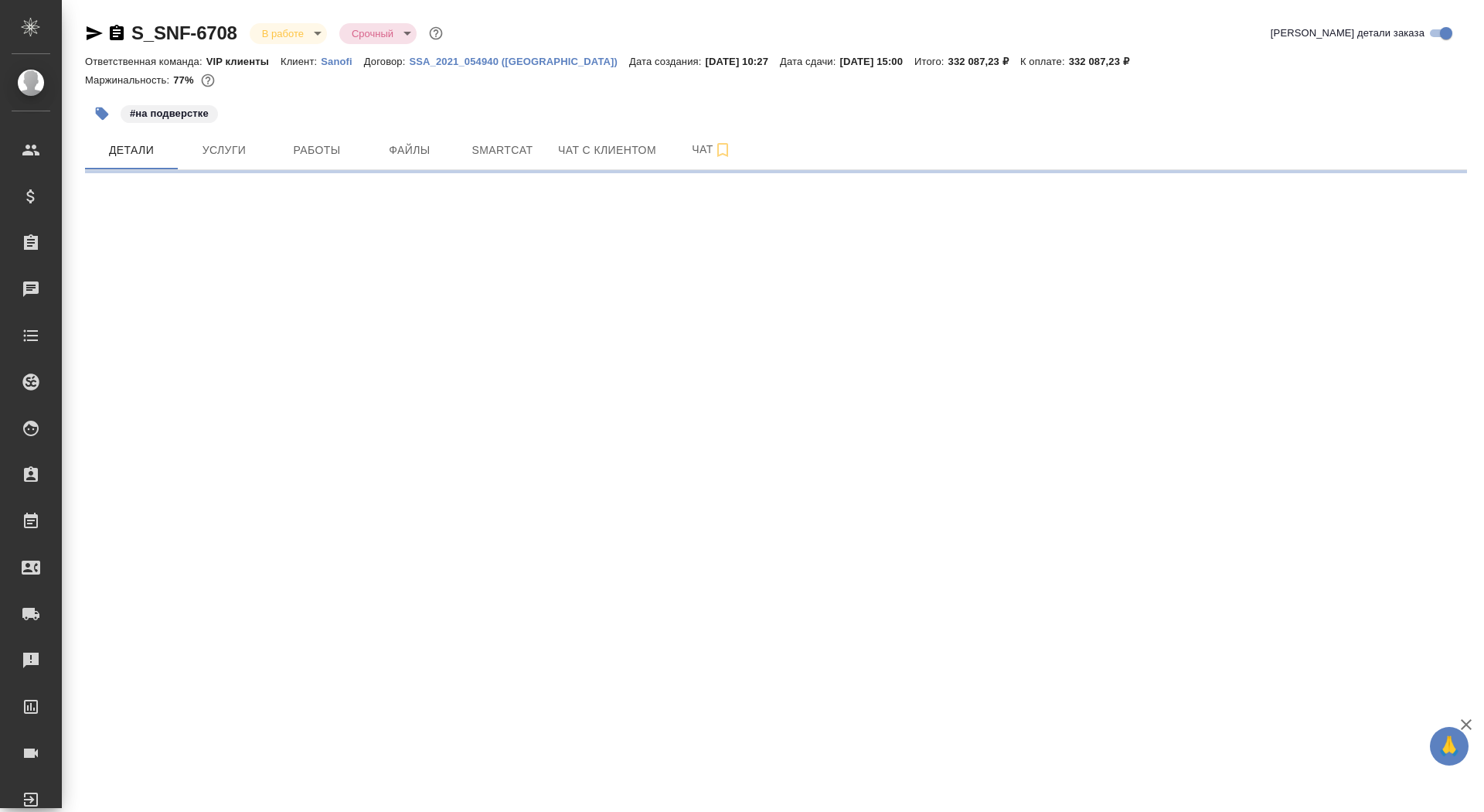
select select "RU"
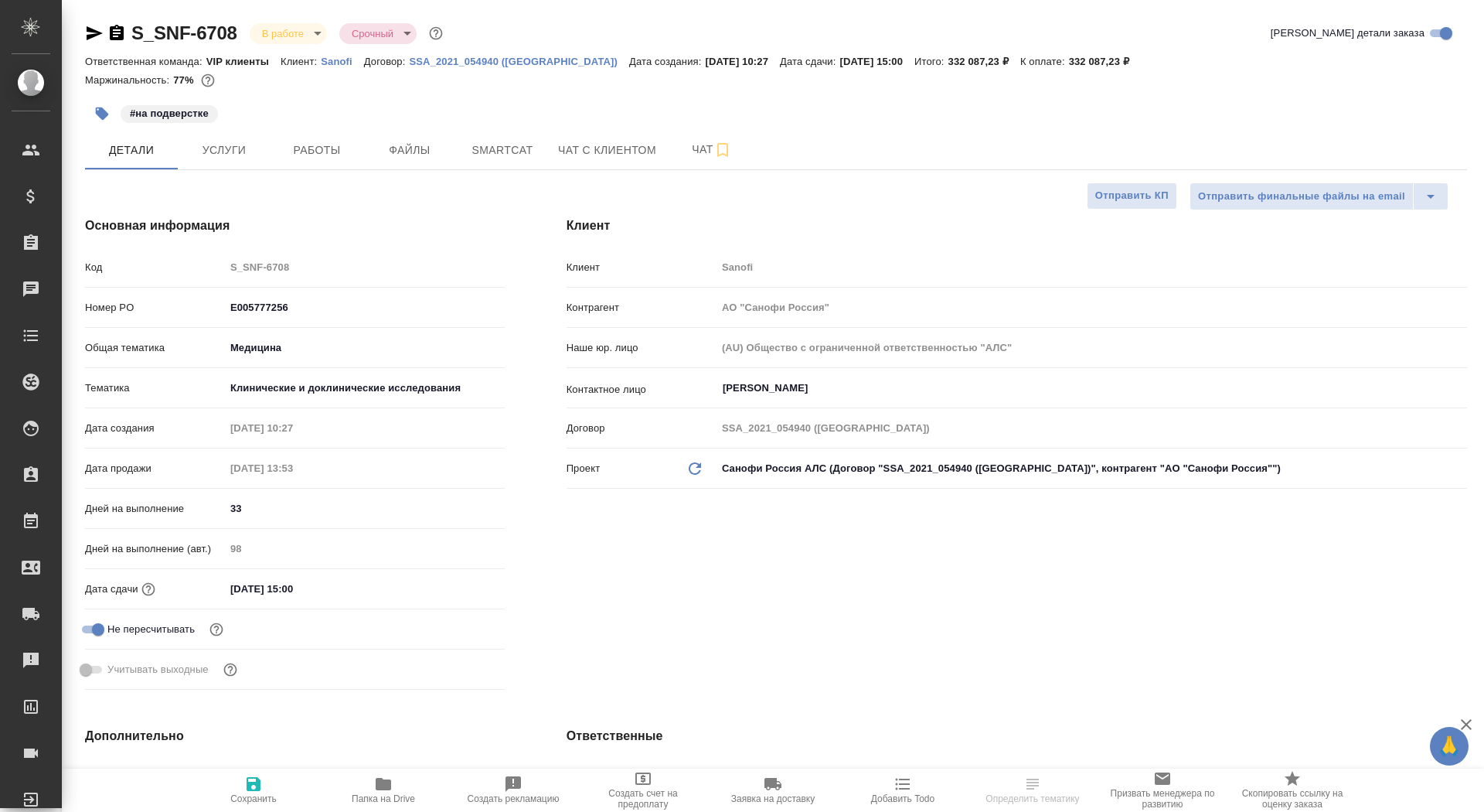
type textarea "x"
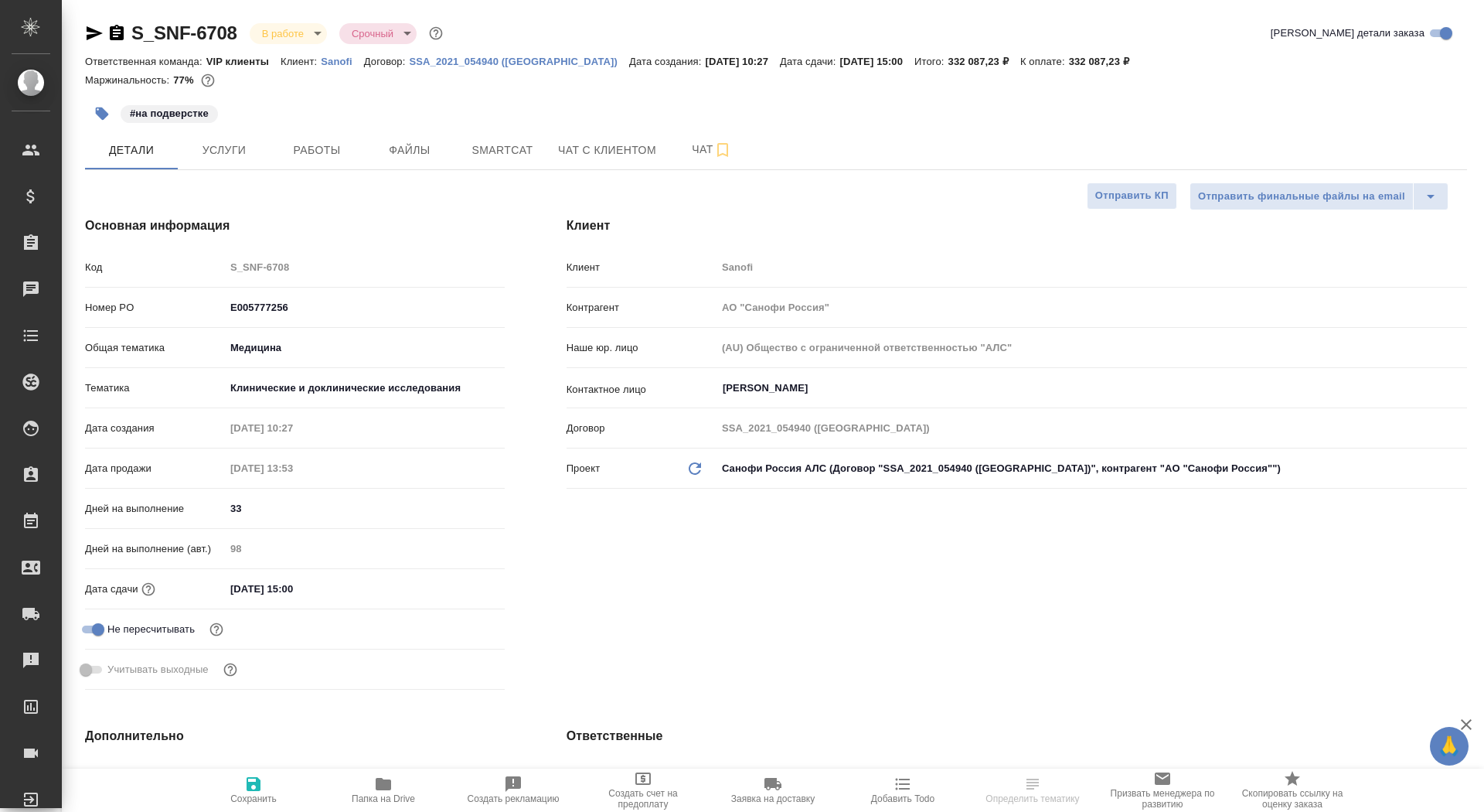
type textarea "x"
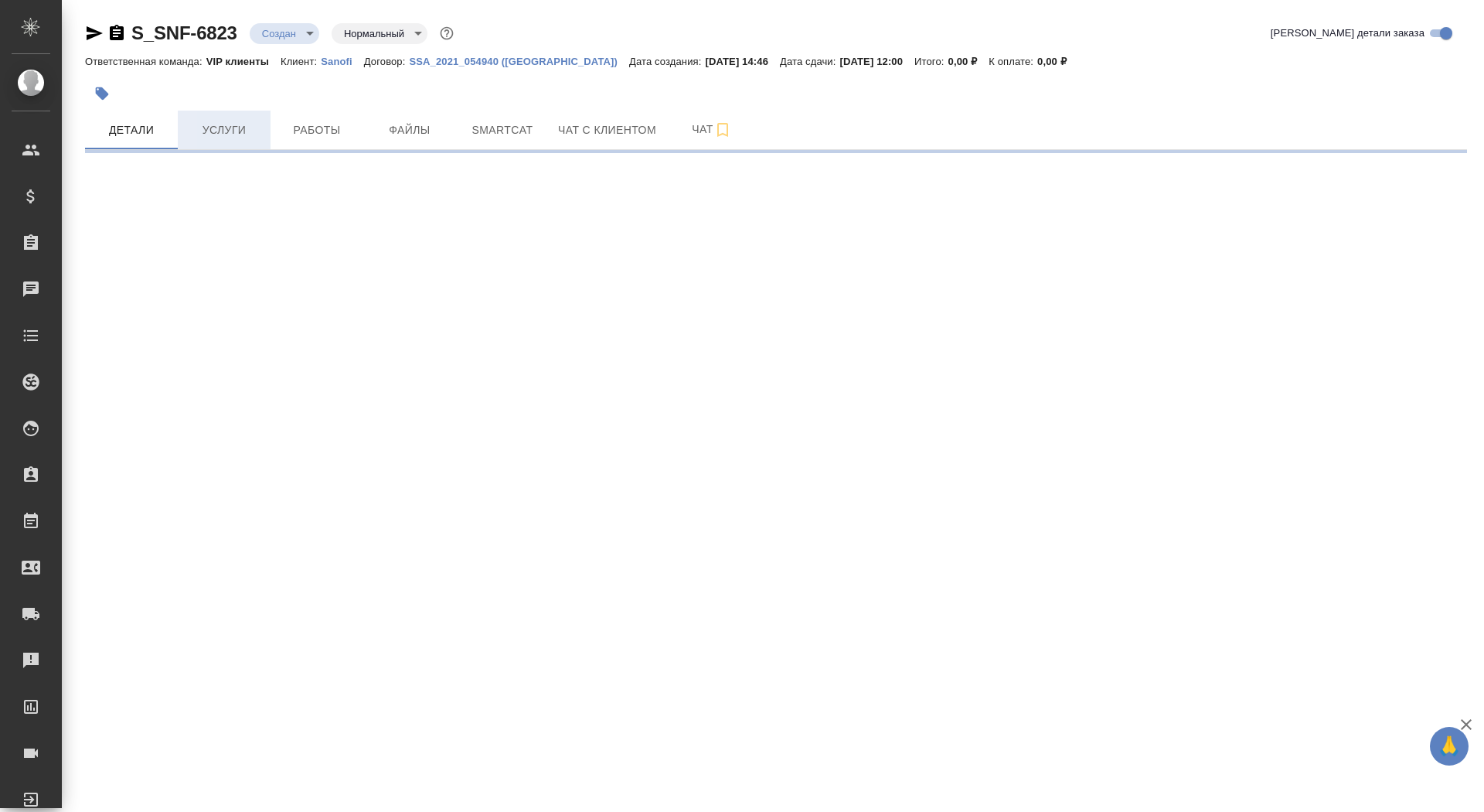
select select "RU"
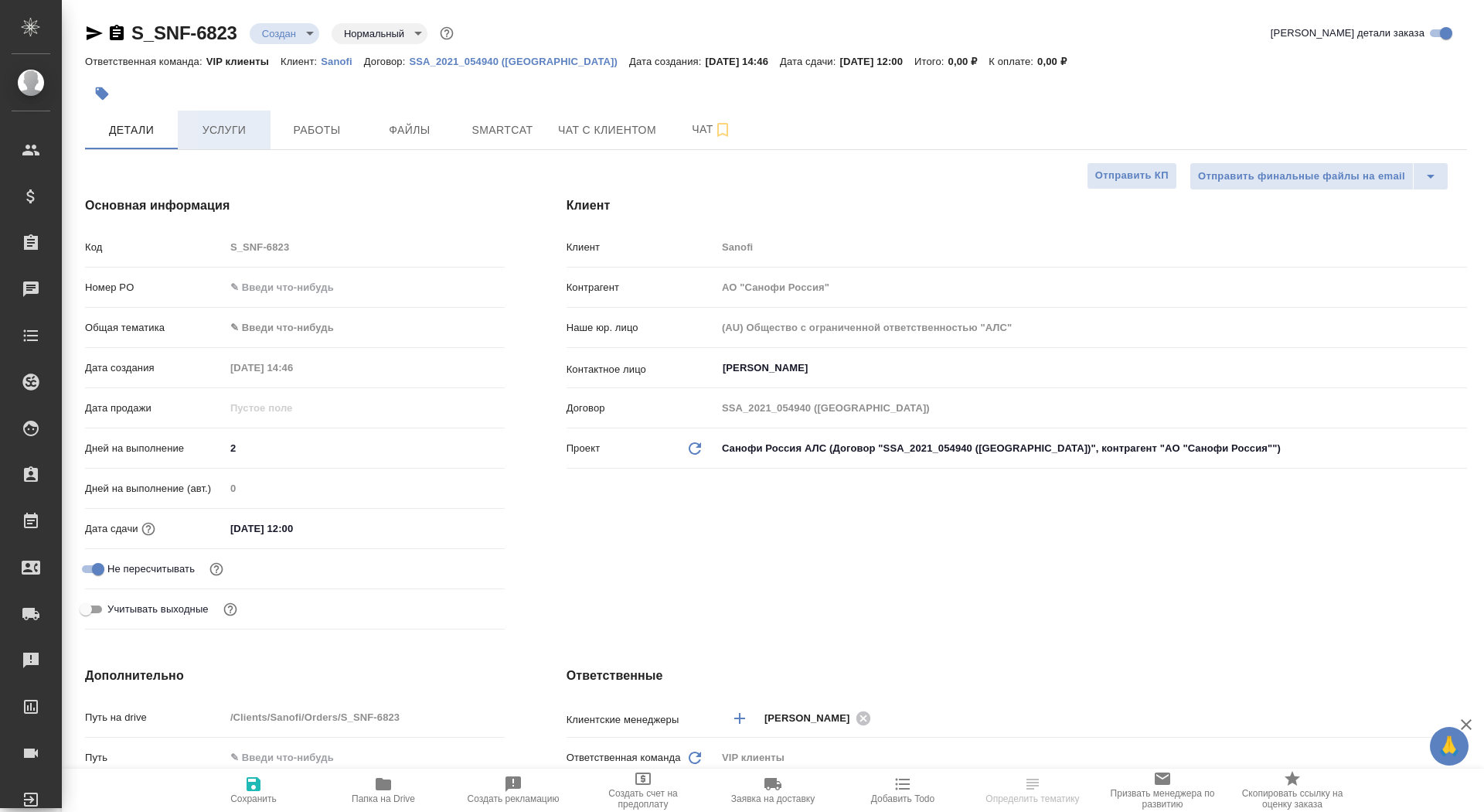
type textarea "x"
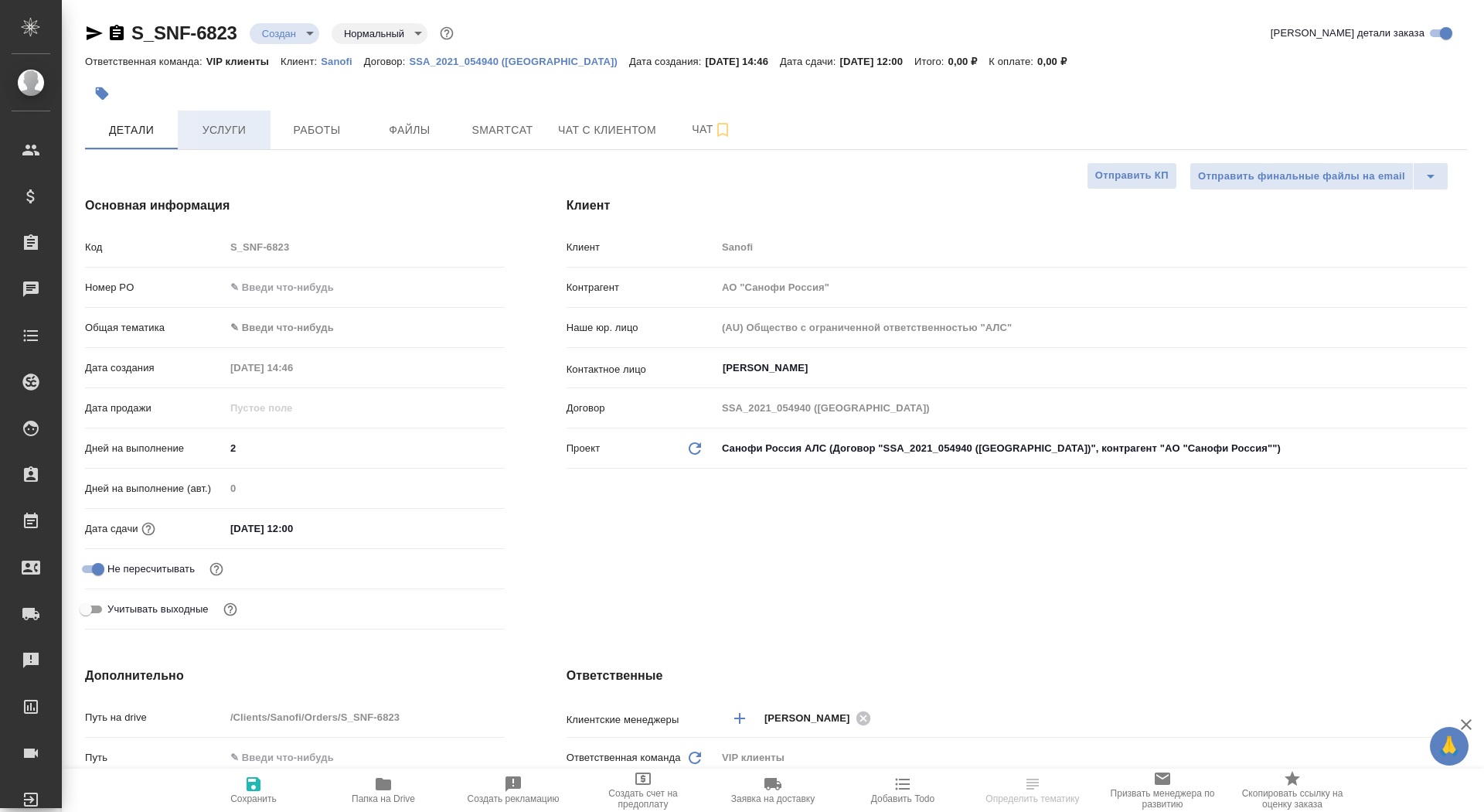
type textarea "x"
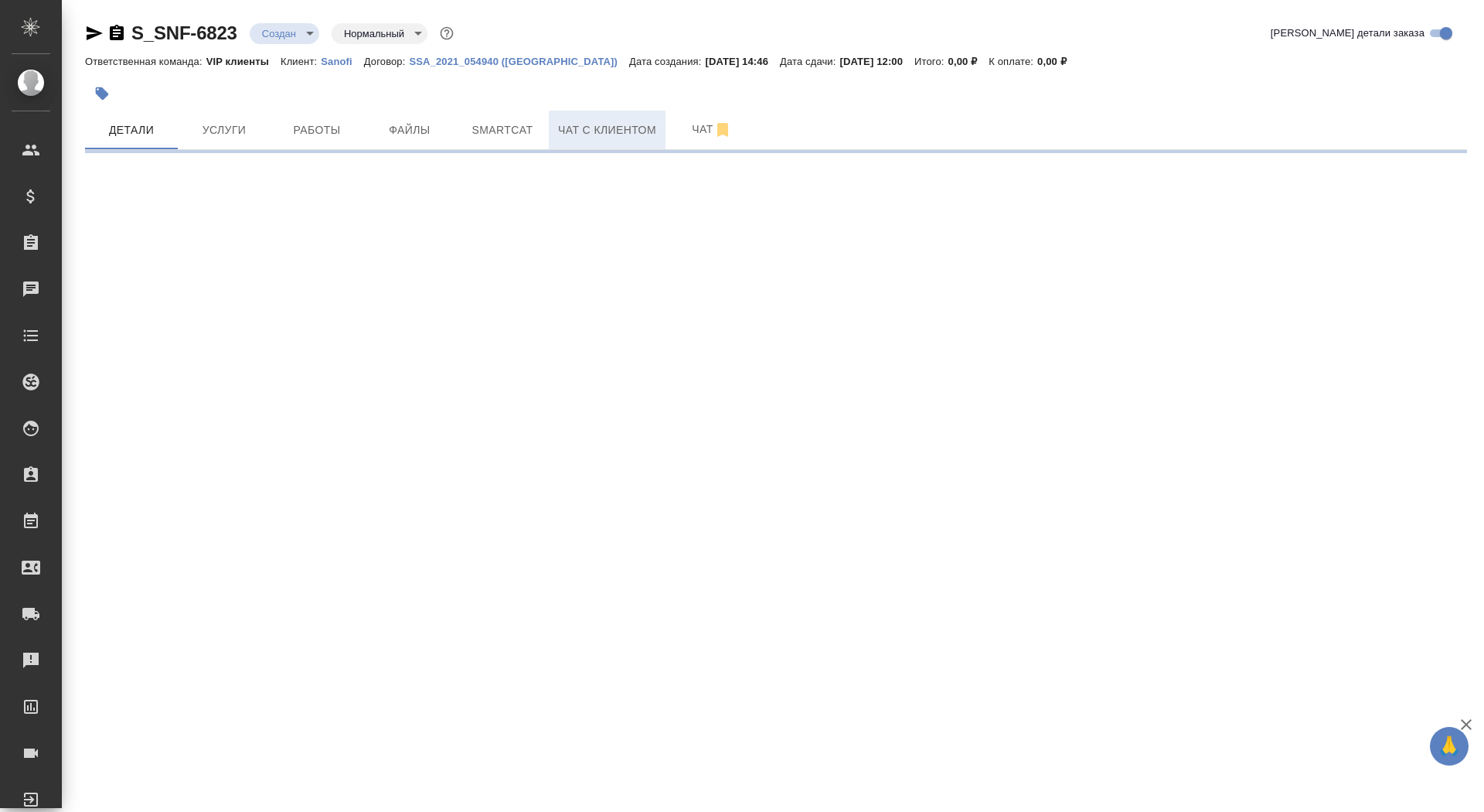
select select "RU"
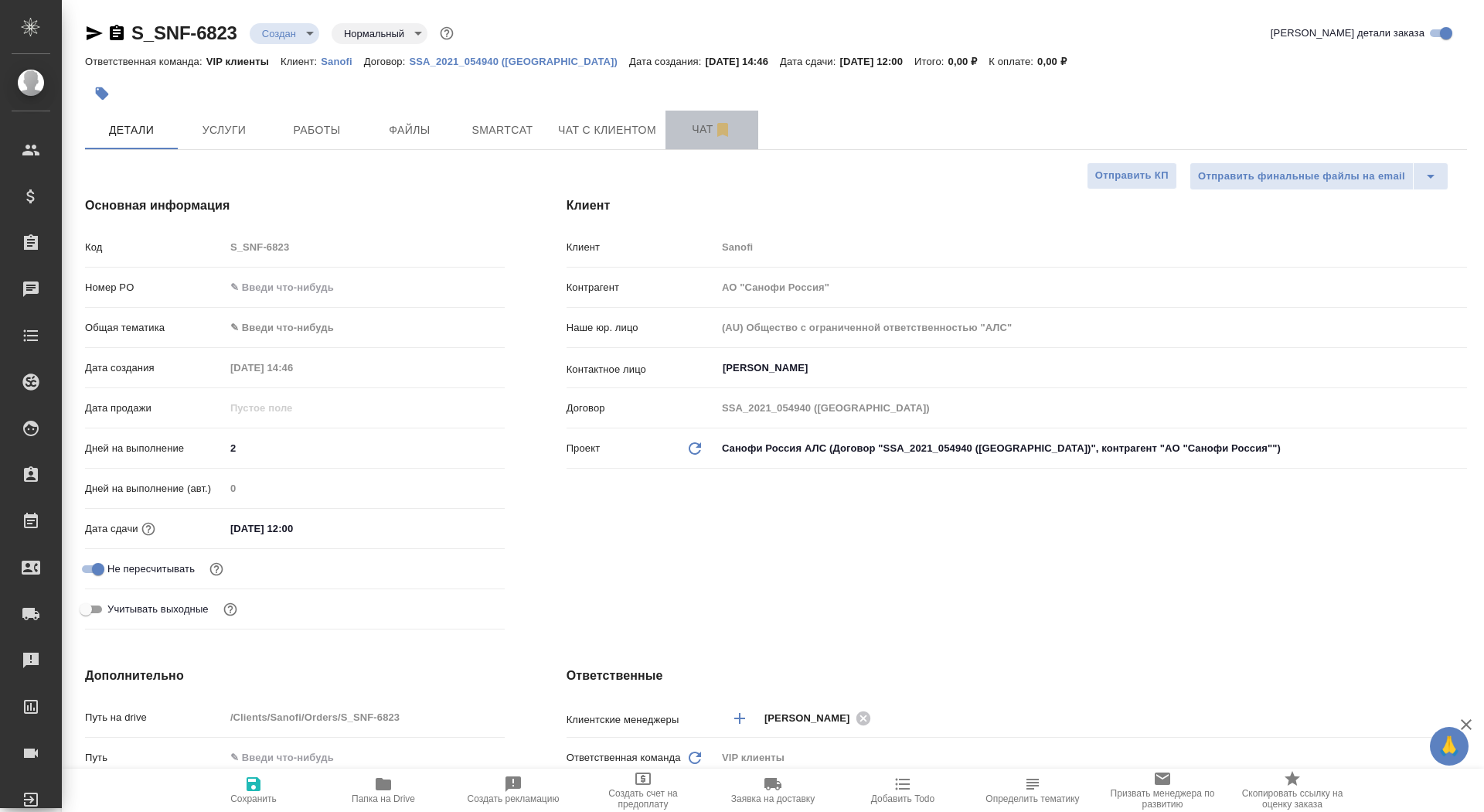
click at [694, 141] on button "Чат" at bounding box center [711, 129] width 93 height 38
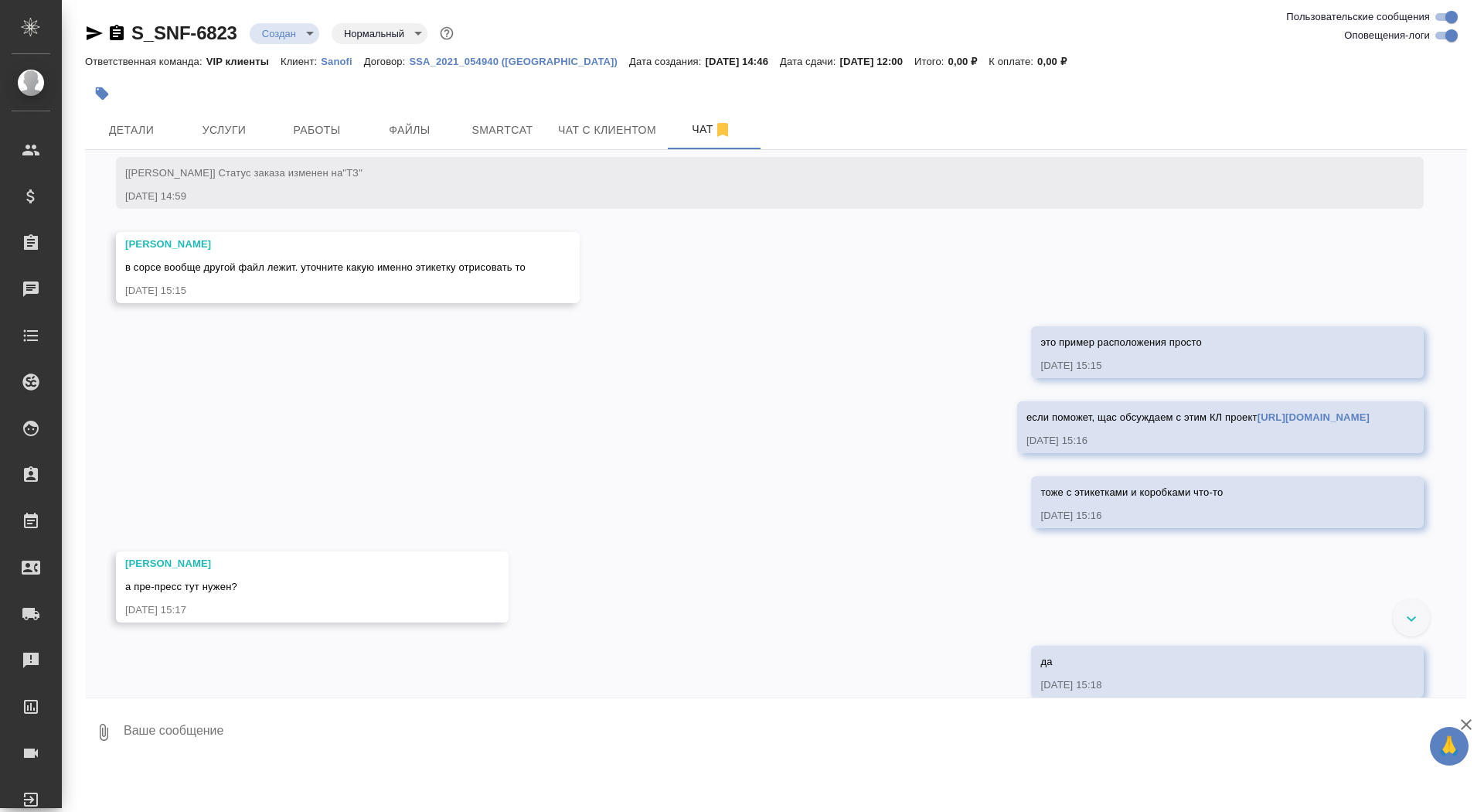
scroll to position [1565, 0]
click at [1257, 425] on link "[URL][DOMAIN_NAME]" at bounding box center [1314, 420] width 112 height 12
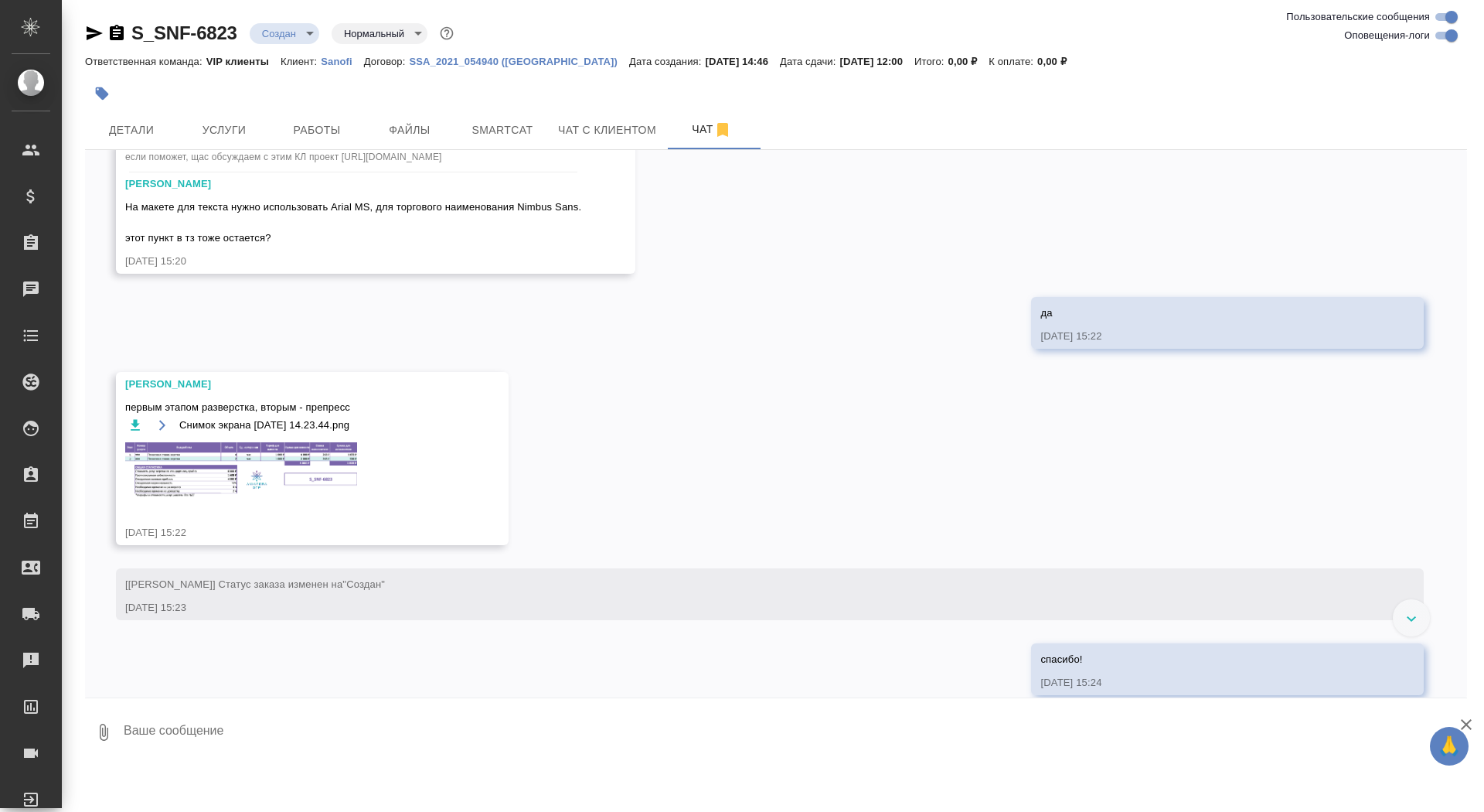
scroll to position [2230, 0]
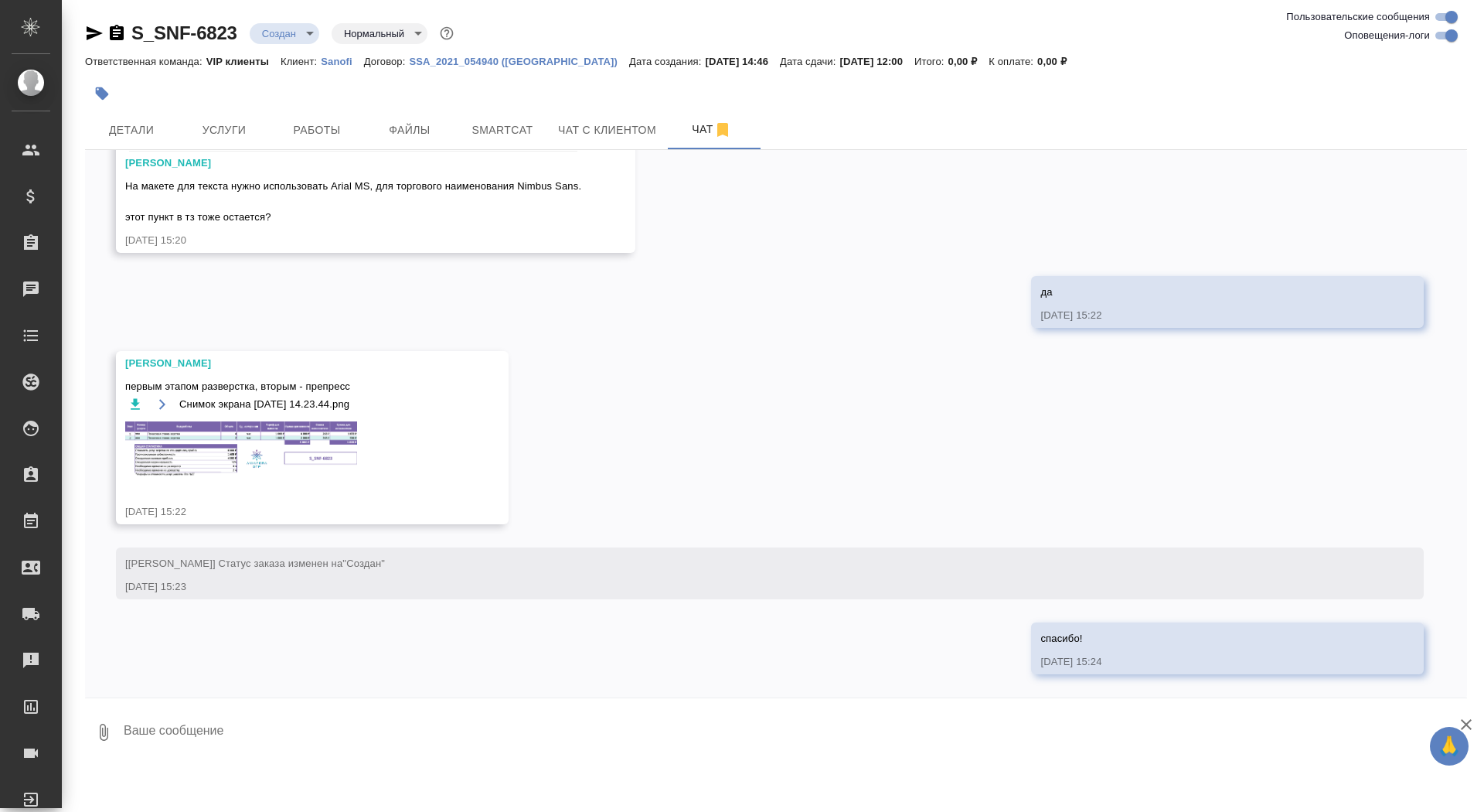
click at [286, 424] on img at bounding box center [240, 448] width 232 height 55
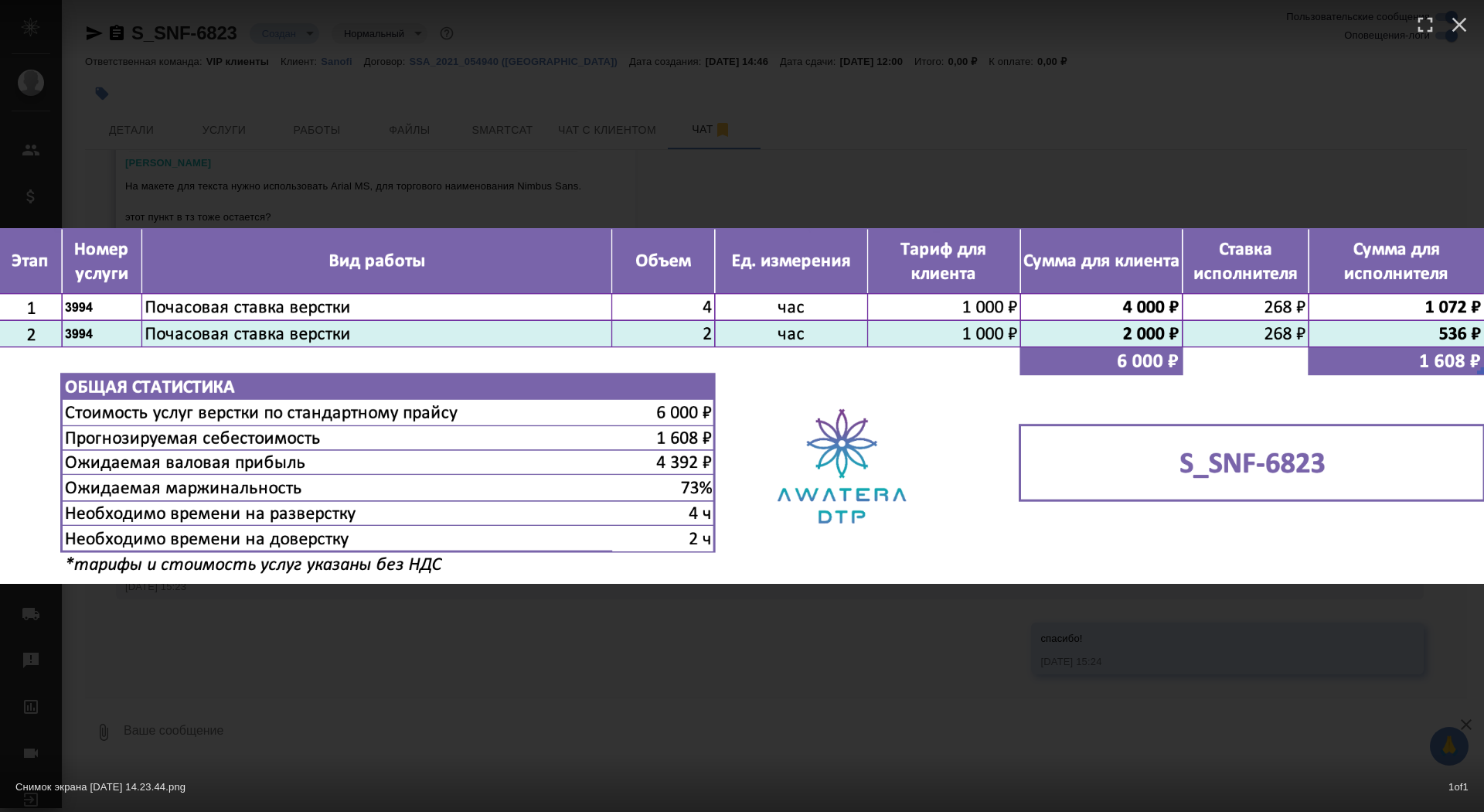
click at [299, 657] on div "Снимок экрана [DATE] 14.23.44.png 1 of 1" at bounding box center [742, 406] width 1484 height 812
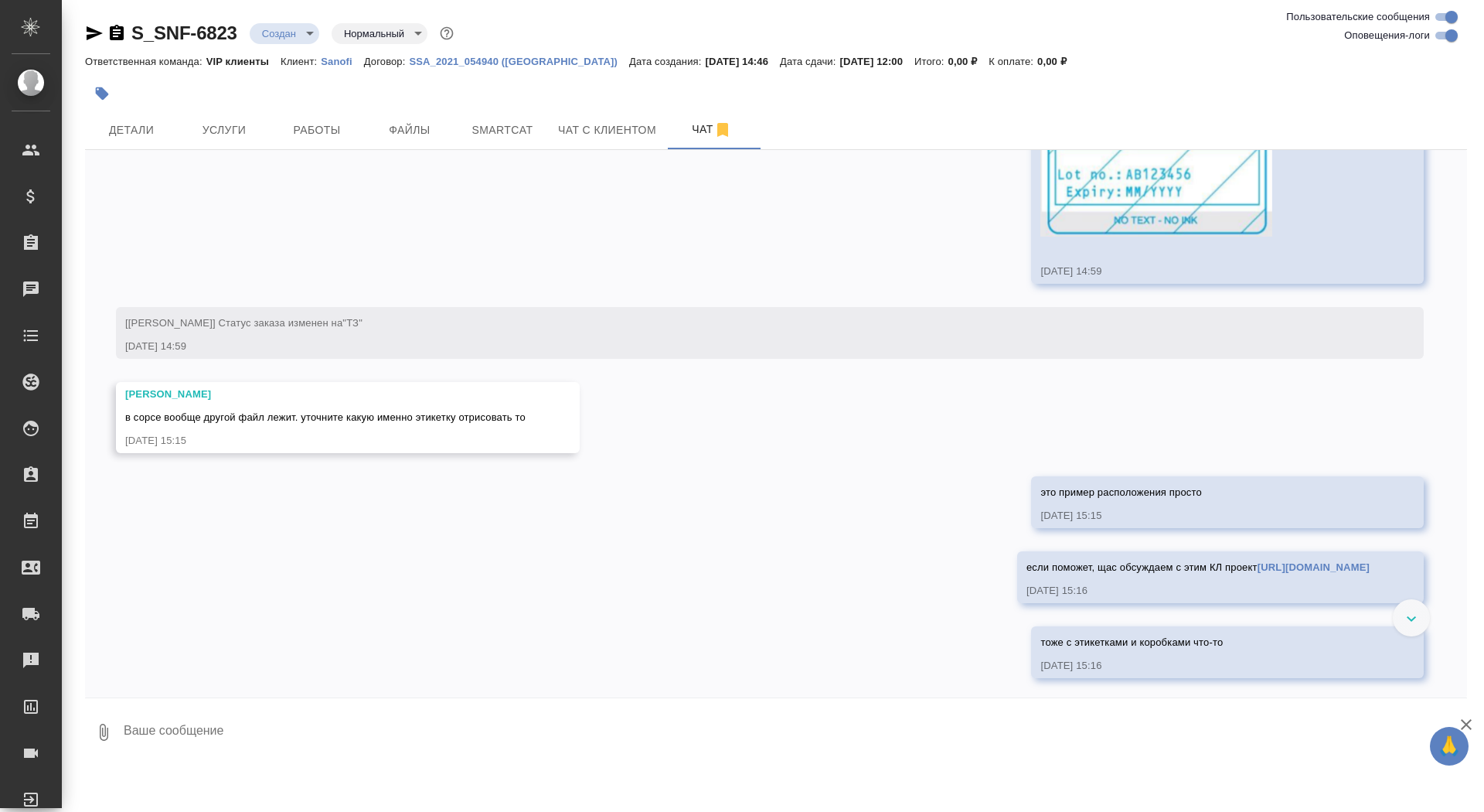
scroll to position [1392, 0]
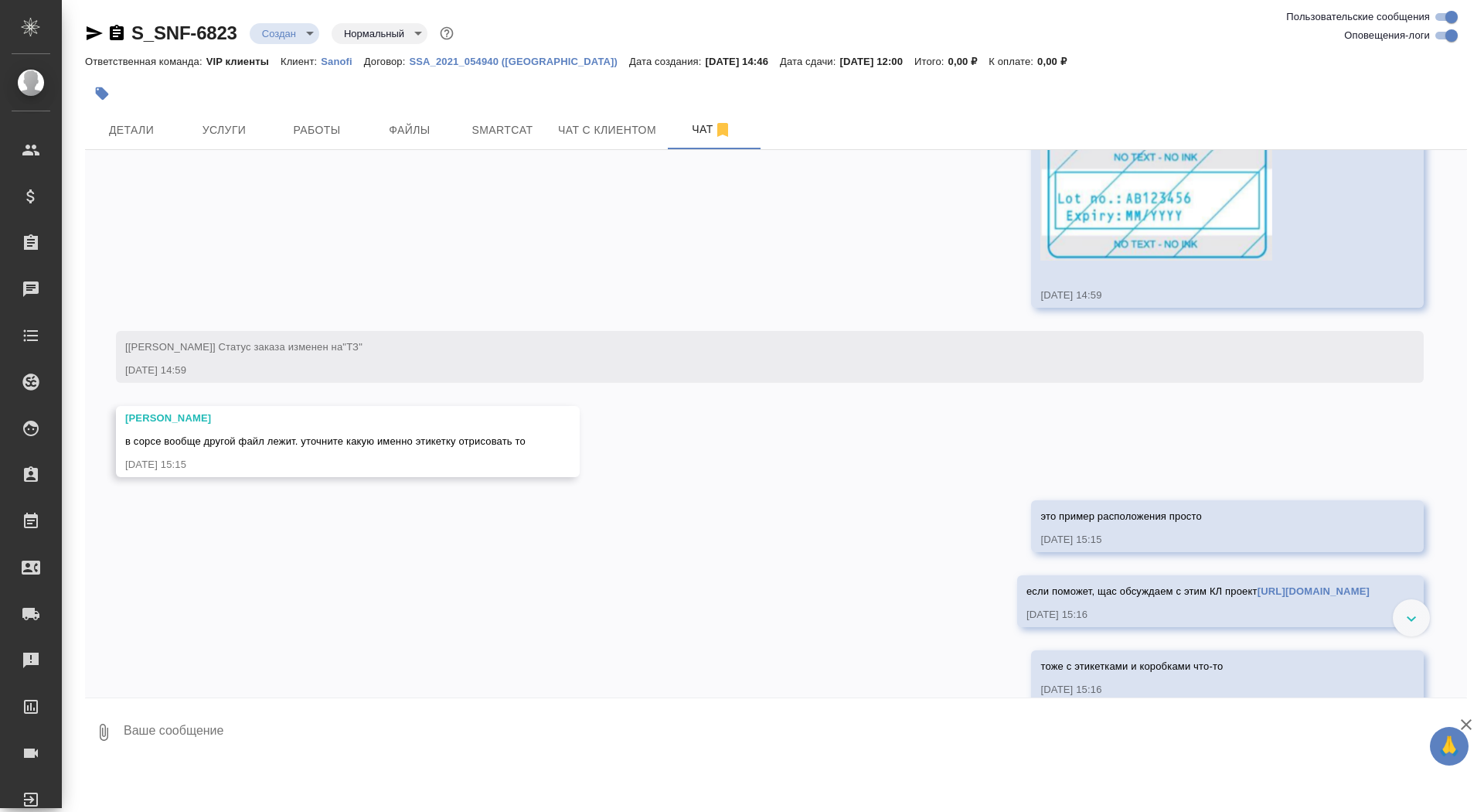
click at [1257, 597] on link "[URL][DOMAIN_NAME]" at bounding box center [1314, 591] width 112 height 12
click at [256, 126] on span "Услуги" at bounding box center [224, 130] width 74 height 20
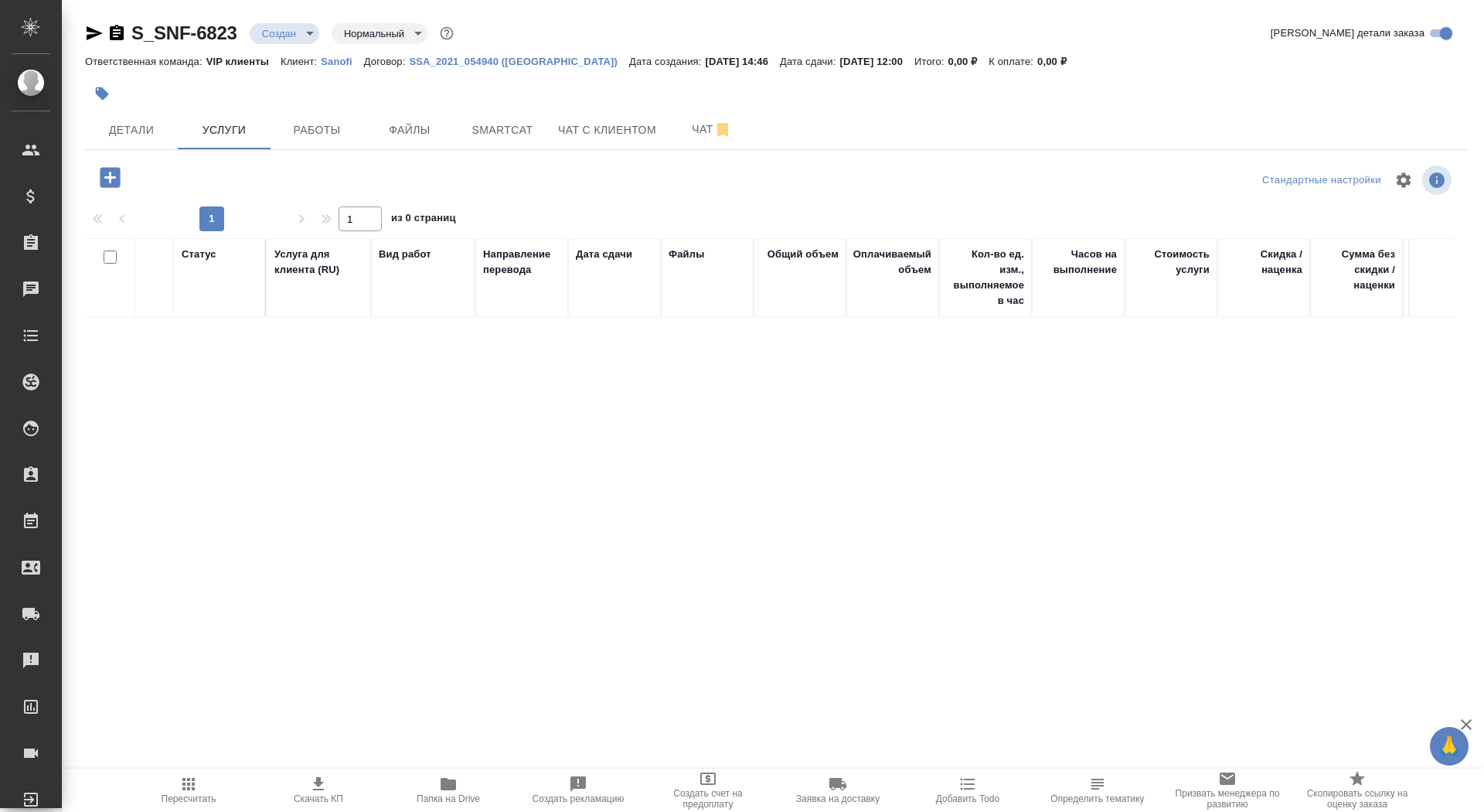
click at [112, 181] on icon "button" at bounding box center [109, 176] width 20 height 20
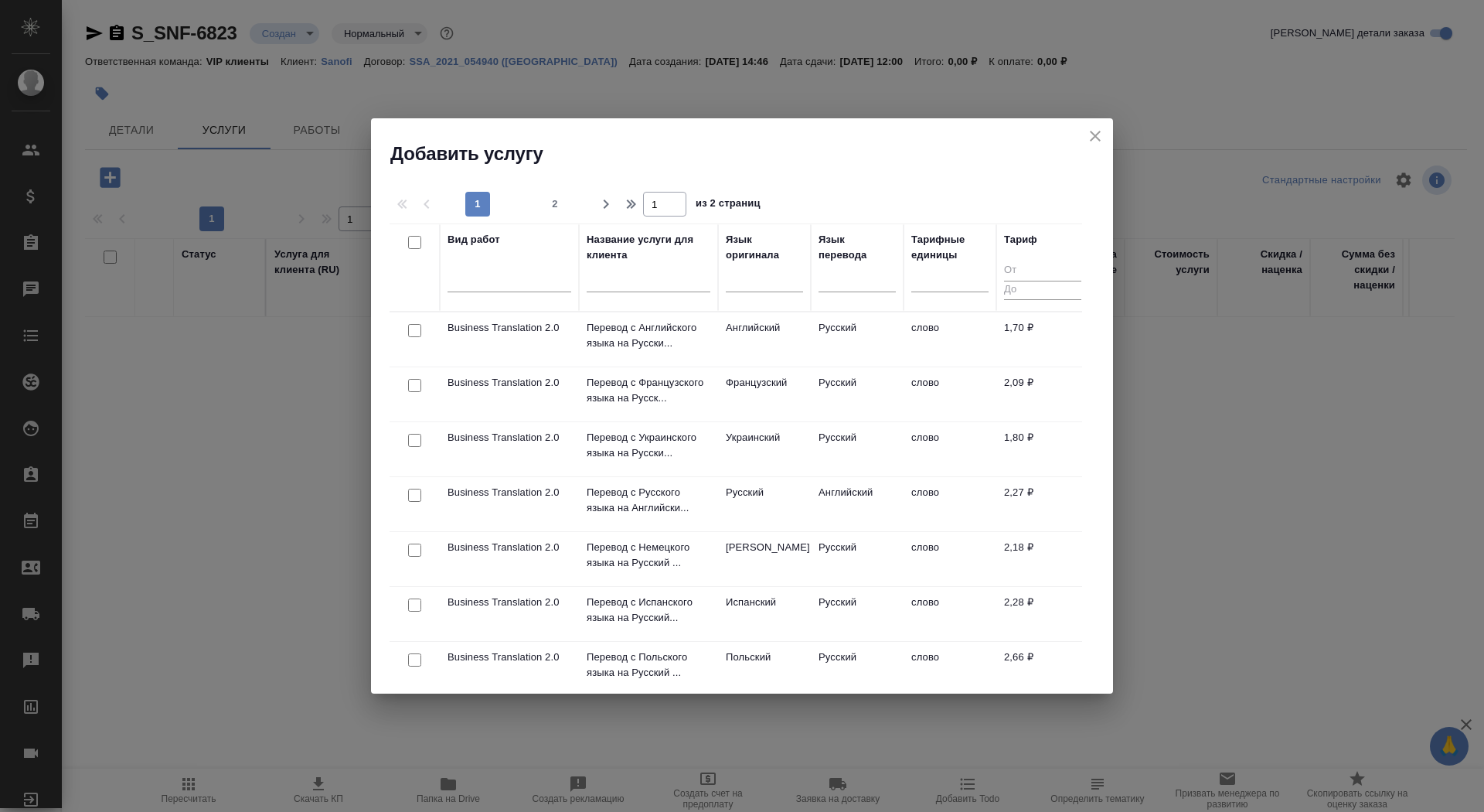
click at [676, 278] on input "text" at bounding box center [648, 283] width 124 height 20
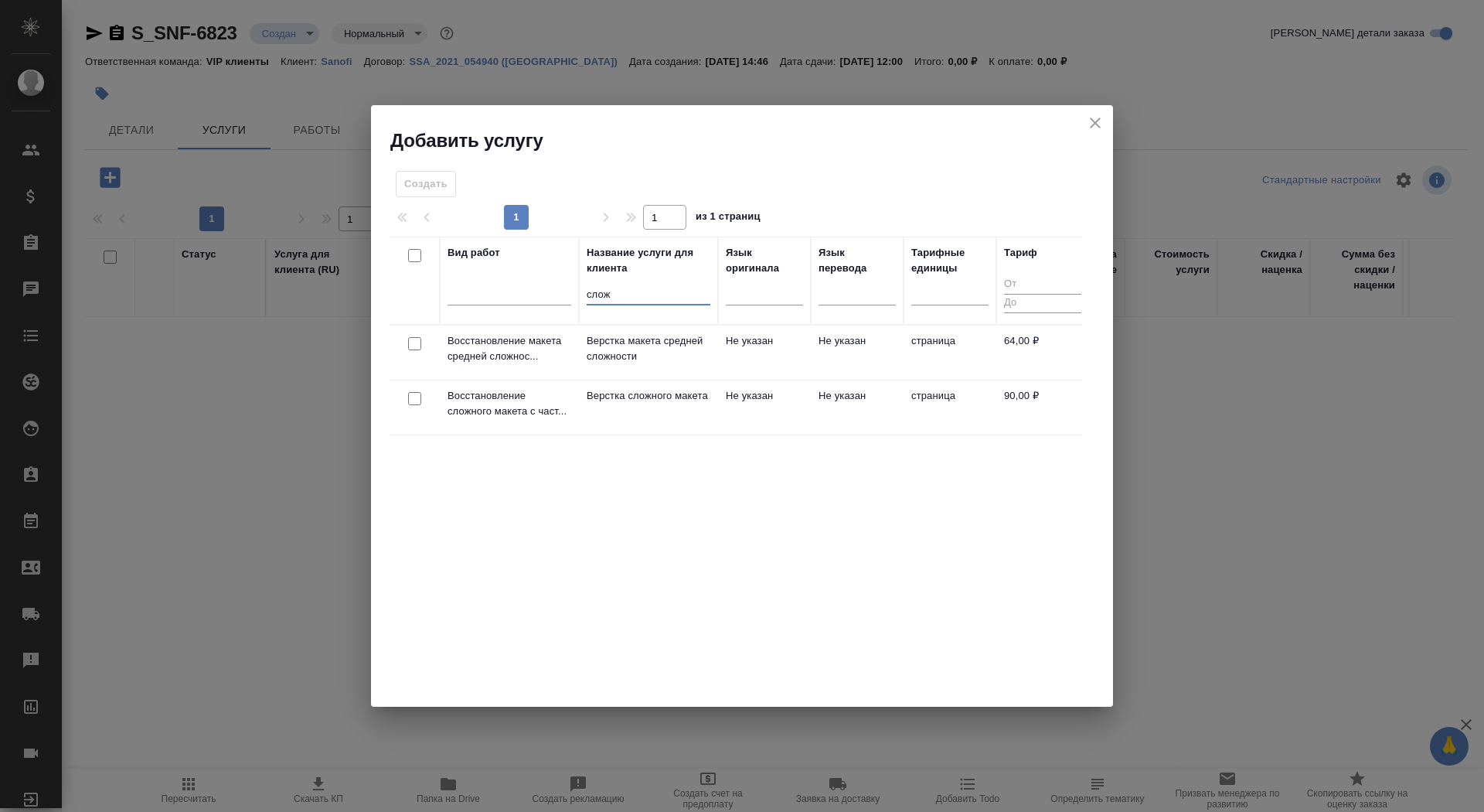
type input "слож"
click at [651, 403] on p "Верстка сложного макета" at bounding box center [648, 396] width 124 height 16
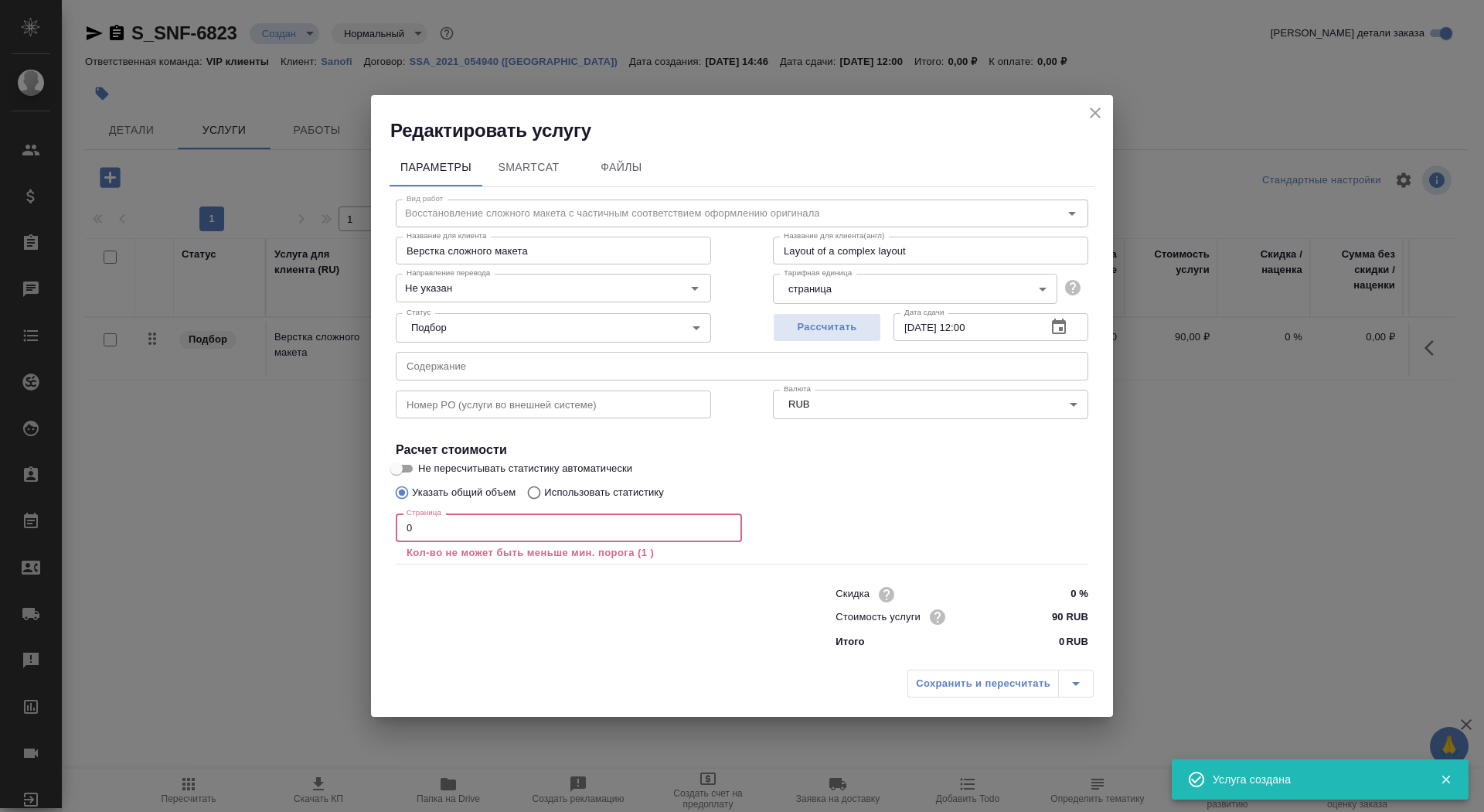
click at [540, 537] on input "0" at bounding box center [569, 527] width 346 height 28
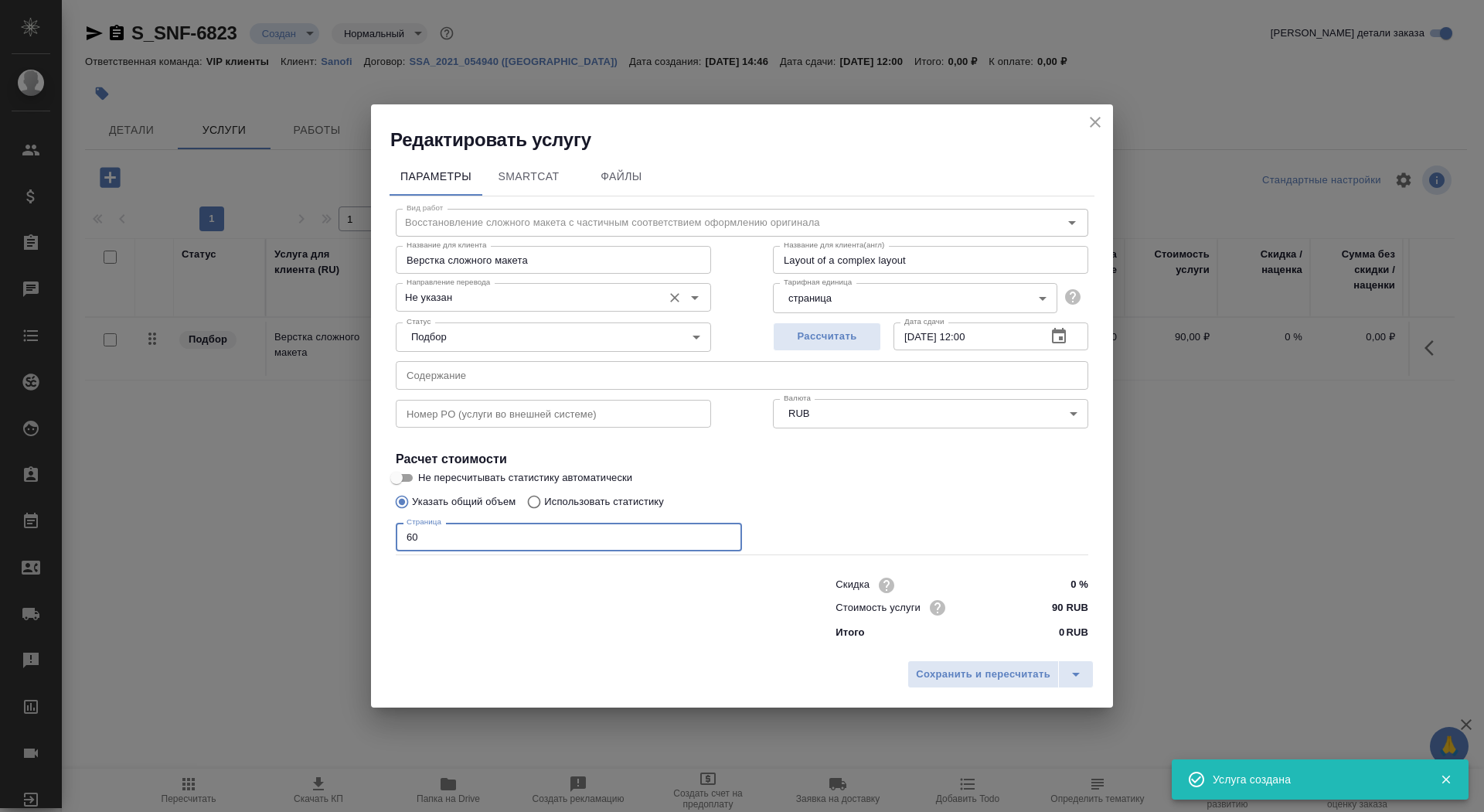
type input "60"
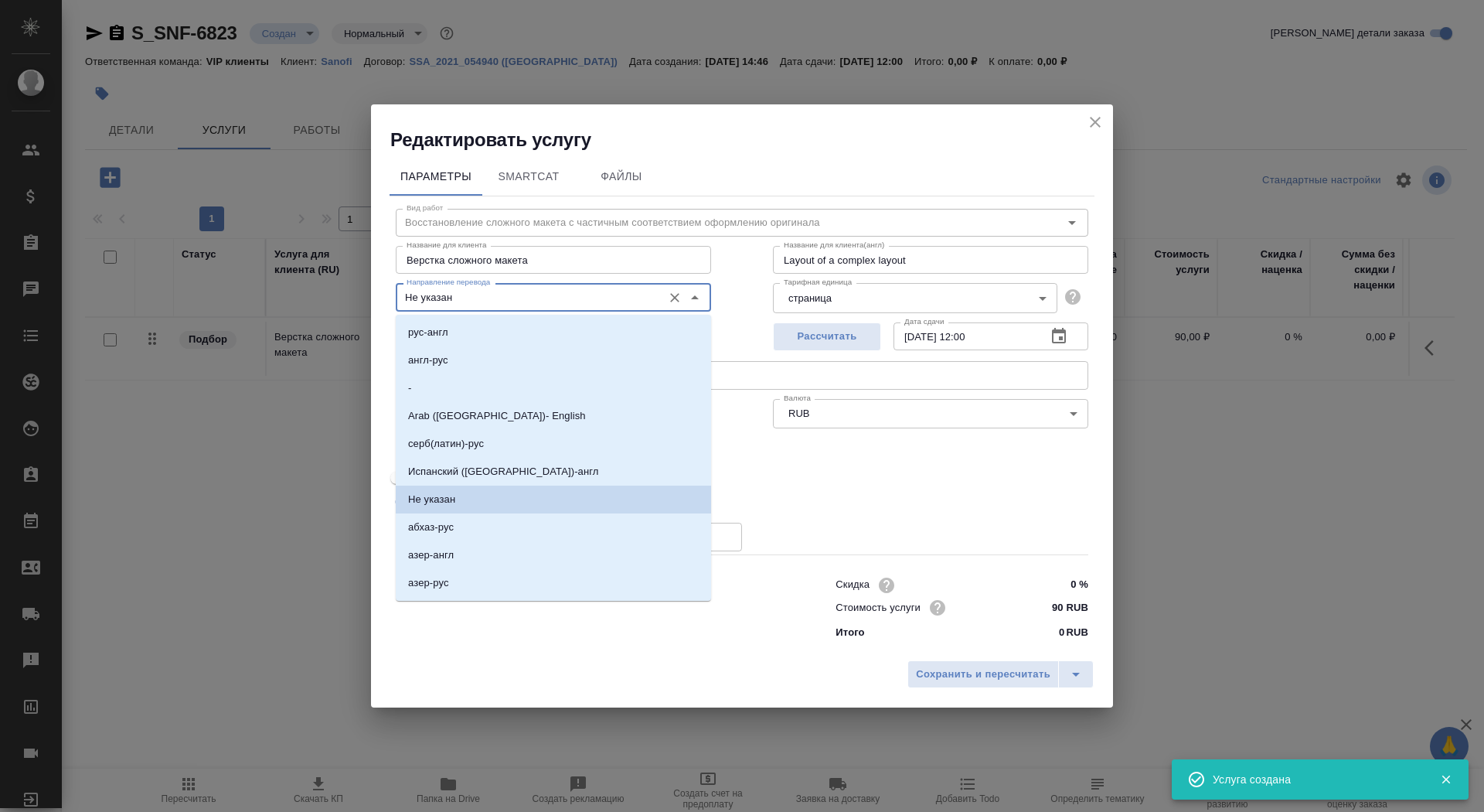
click at [467, 299] on input "Не указан" at bounding box center [527, 297] width 254 height 19
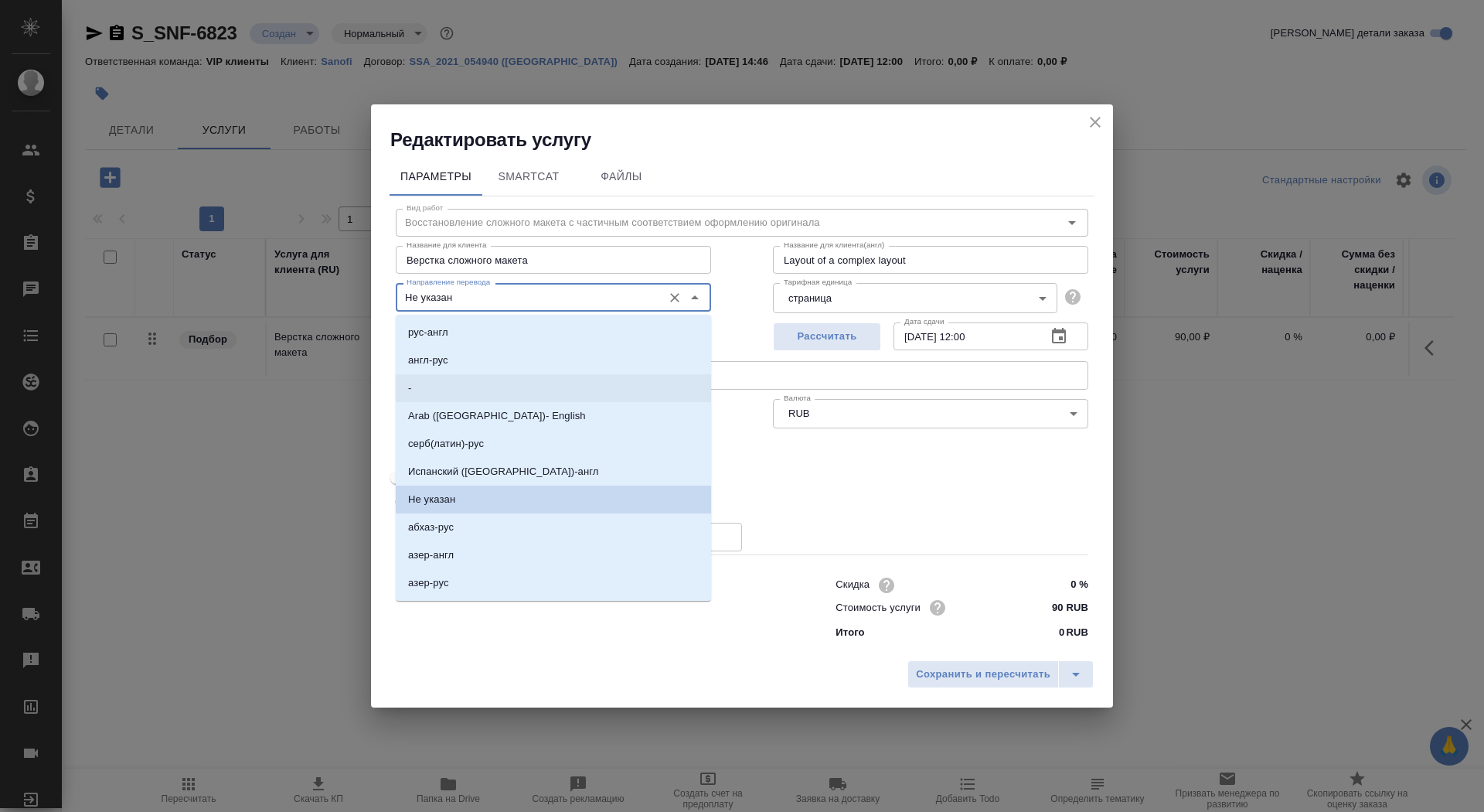
click at [464, 378] on li "-" at bounding box center [554, 388] width 315 height 28
type input "-"
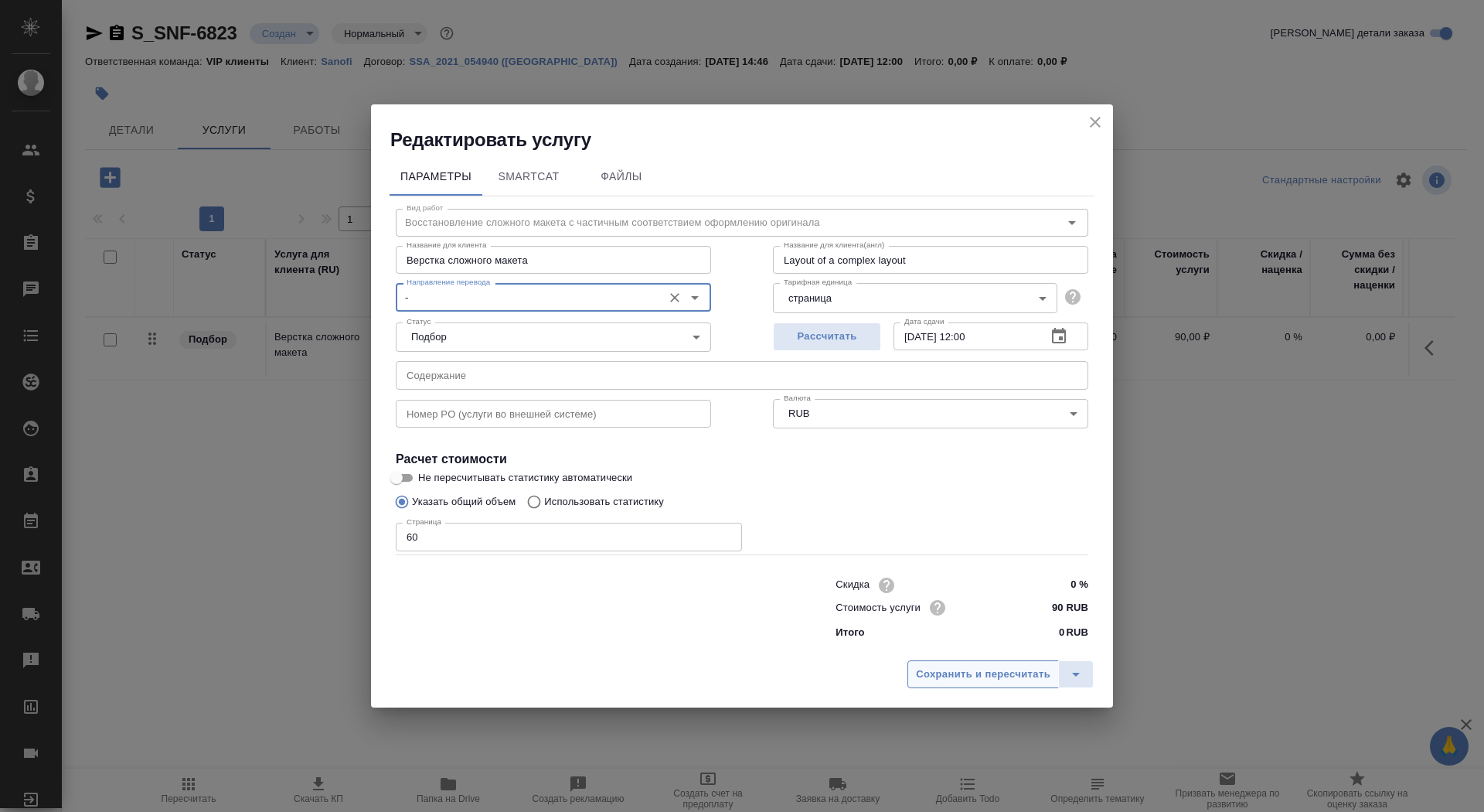
click at [970, 672] on span "Сохранить и пересчитать" at bounding box center [983, 674] width 134 height 18
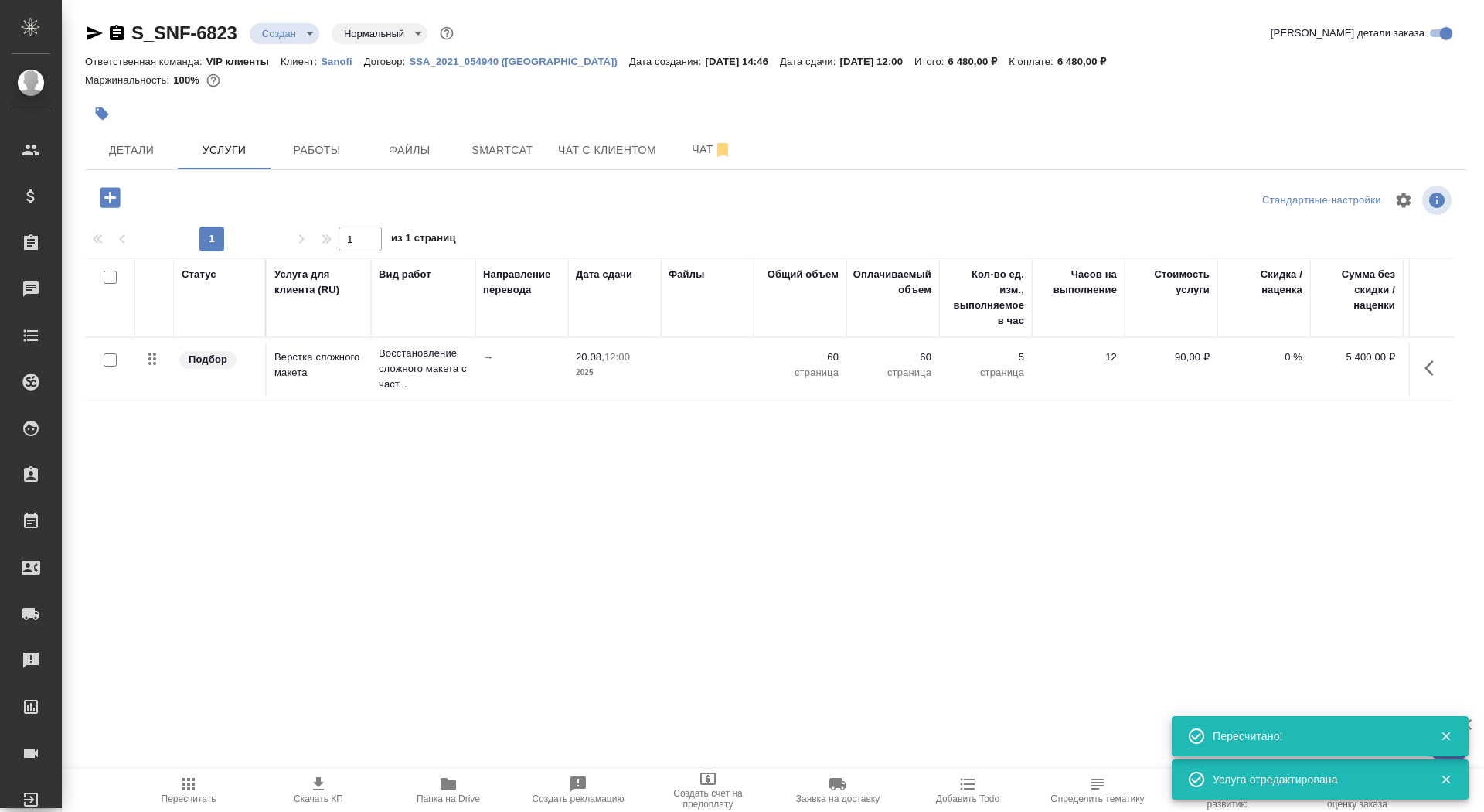
click at [303, 807] on button "Скачать КП" at bounding box center [318, 790] width 130 height 43
click at [110, 160] on button "Детали" at bounding box center [131, 150] width 93 height 38
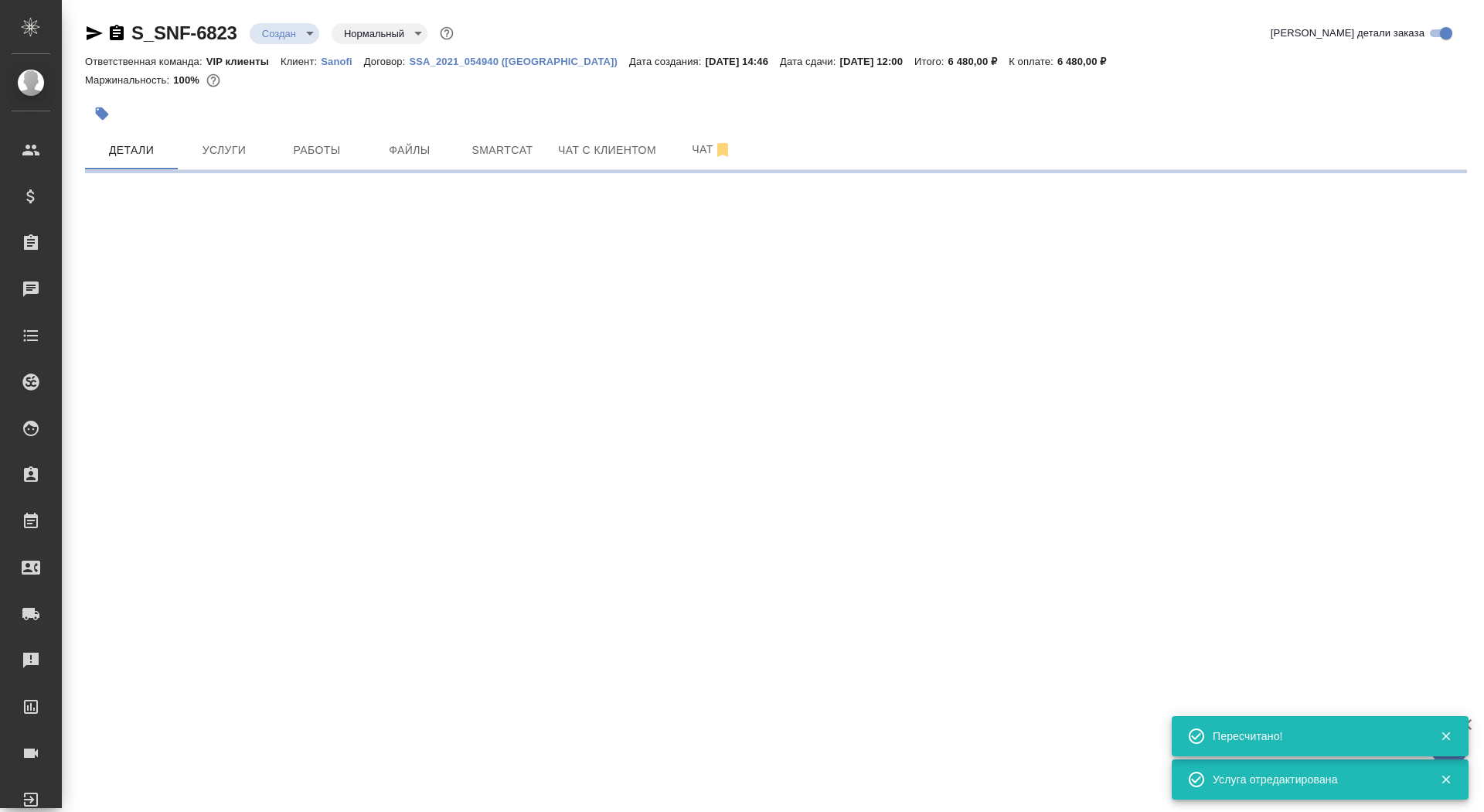
select select "RU"
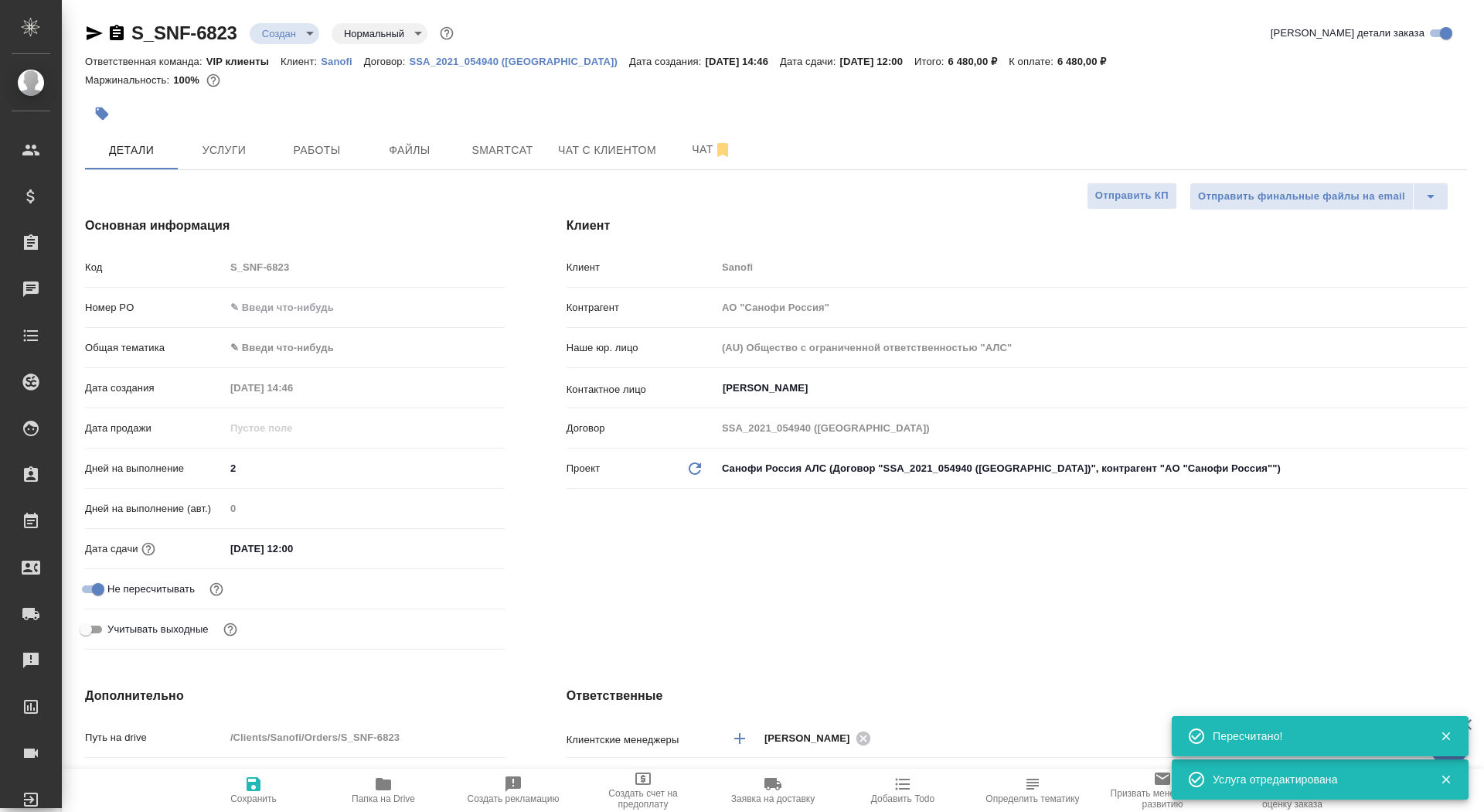
type textarea "x"
click at [247, 793] on span "Сохранить" at bounding box center [253, 798] width 46 height 11
type textarea "x"
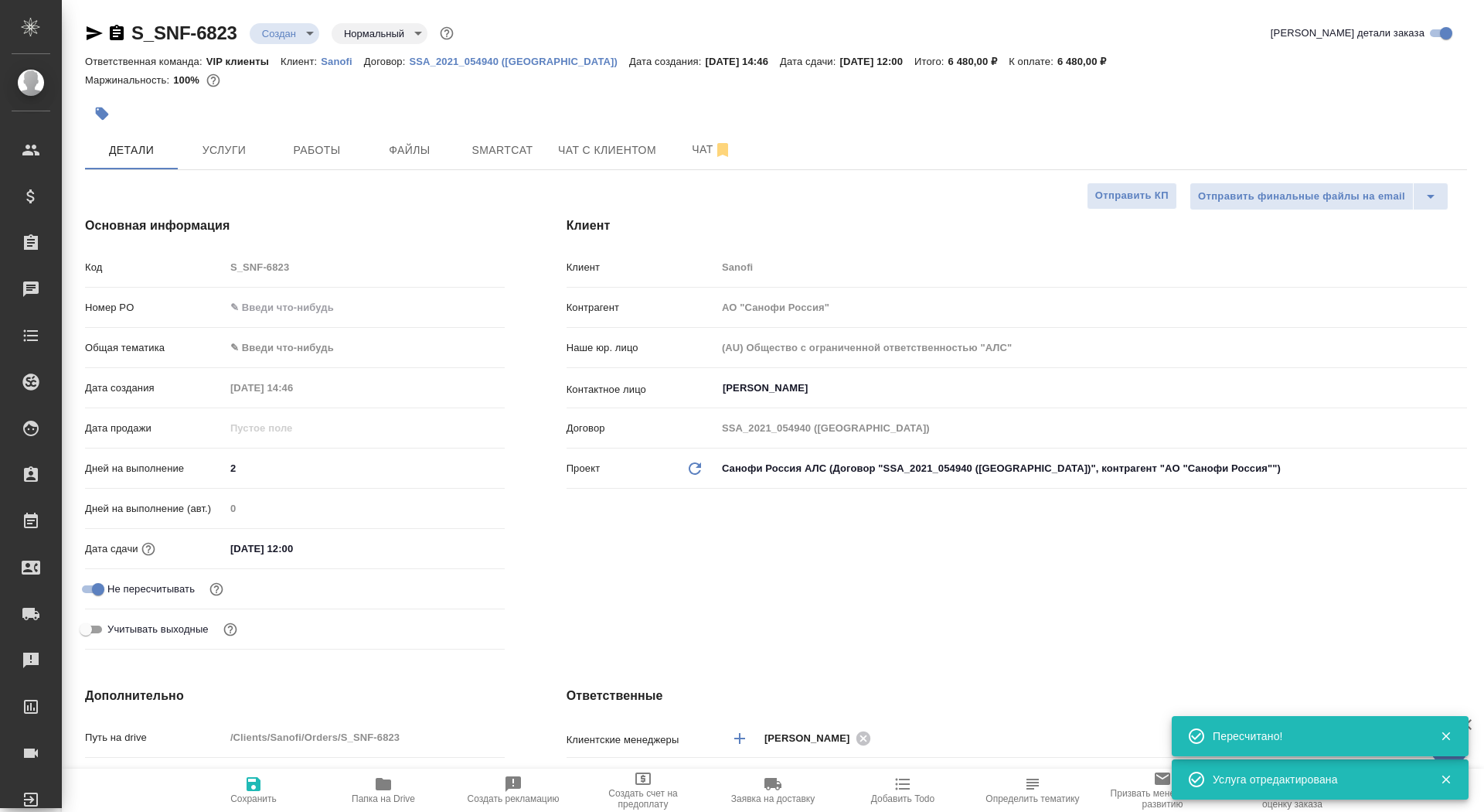
type textarea "x"
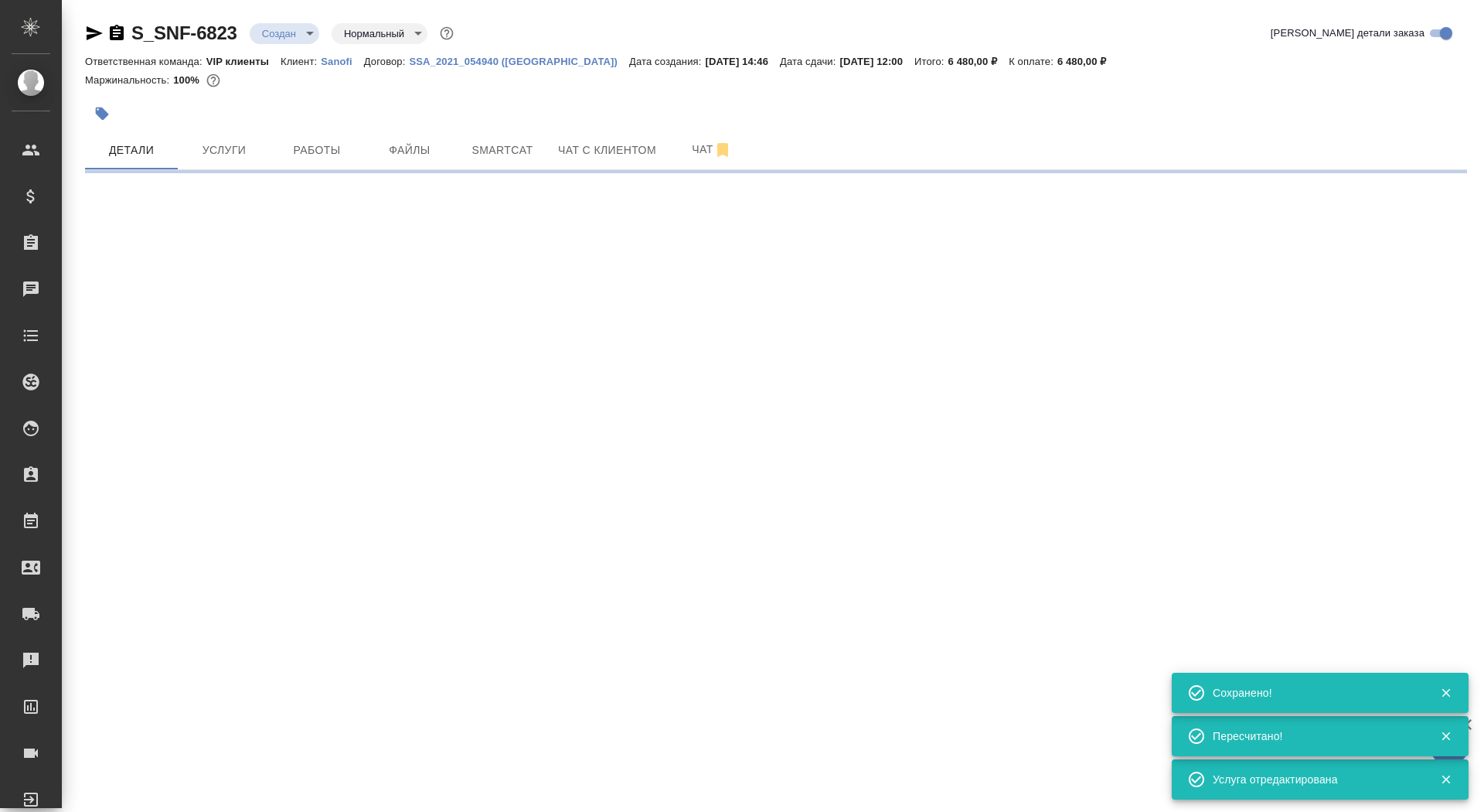
select select "RU"
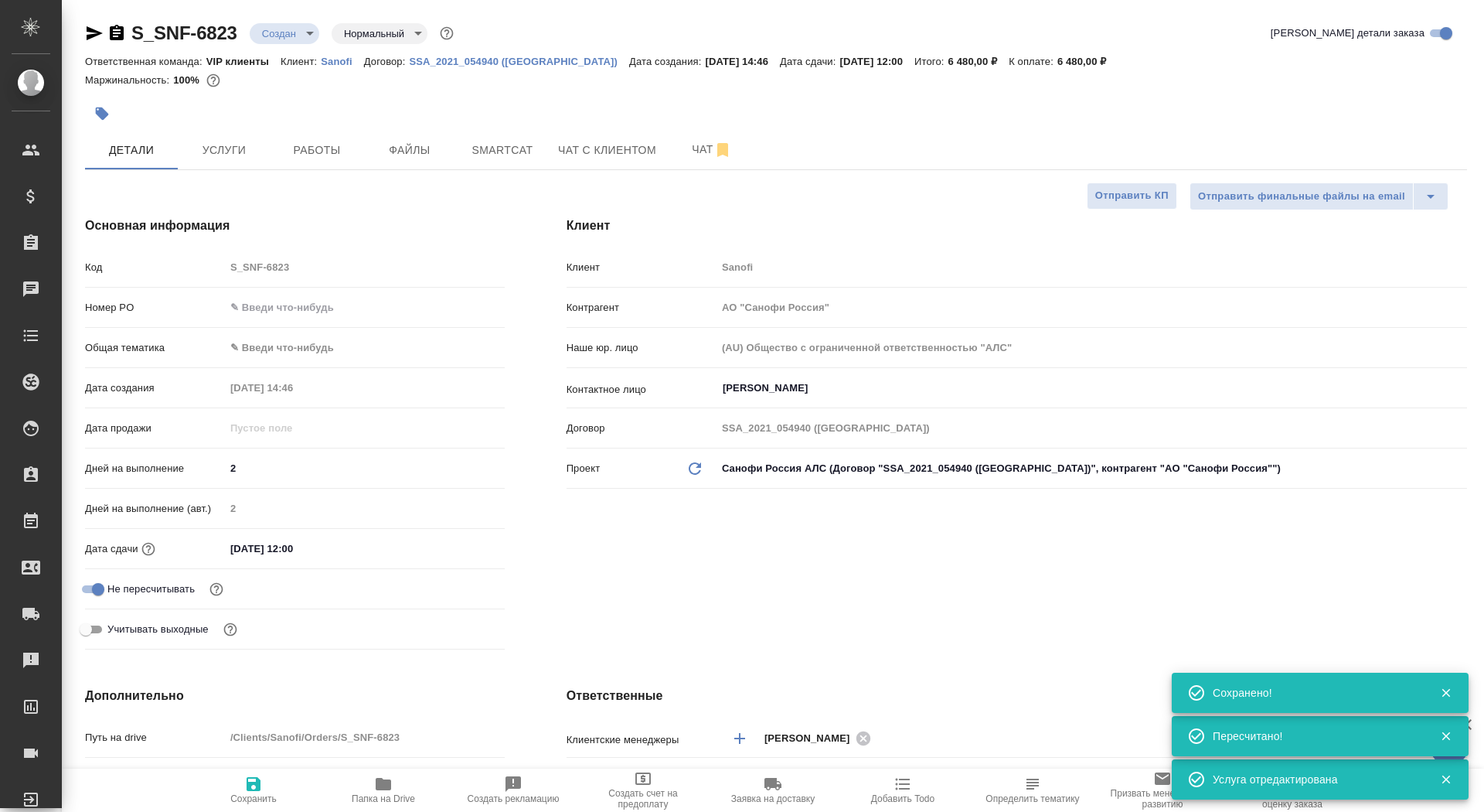
type textarea "x"
click at [248, 794] on span "Сохранить" at bounding box center [253, 798] width 46 height 11
type textarea "x"
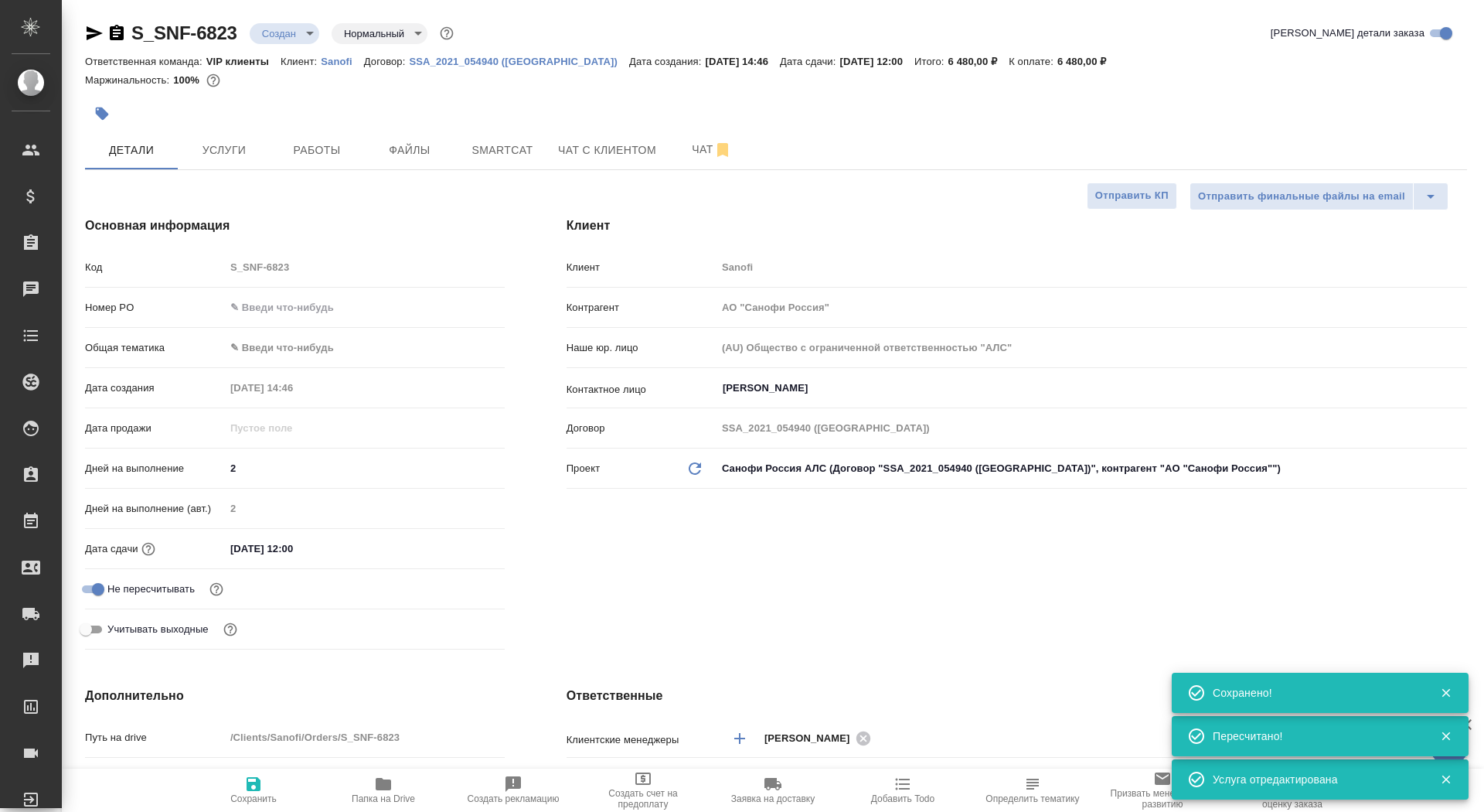
type textarea "x"
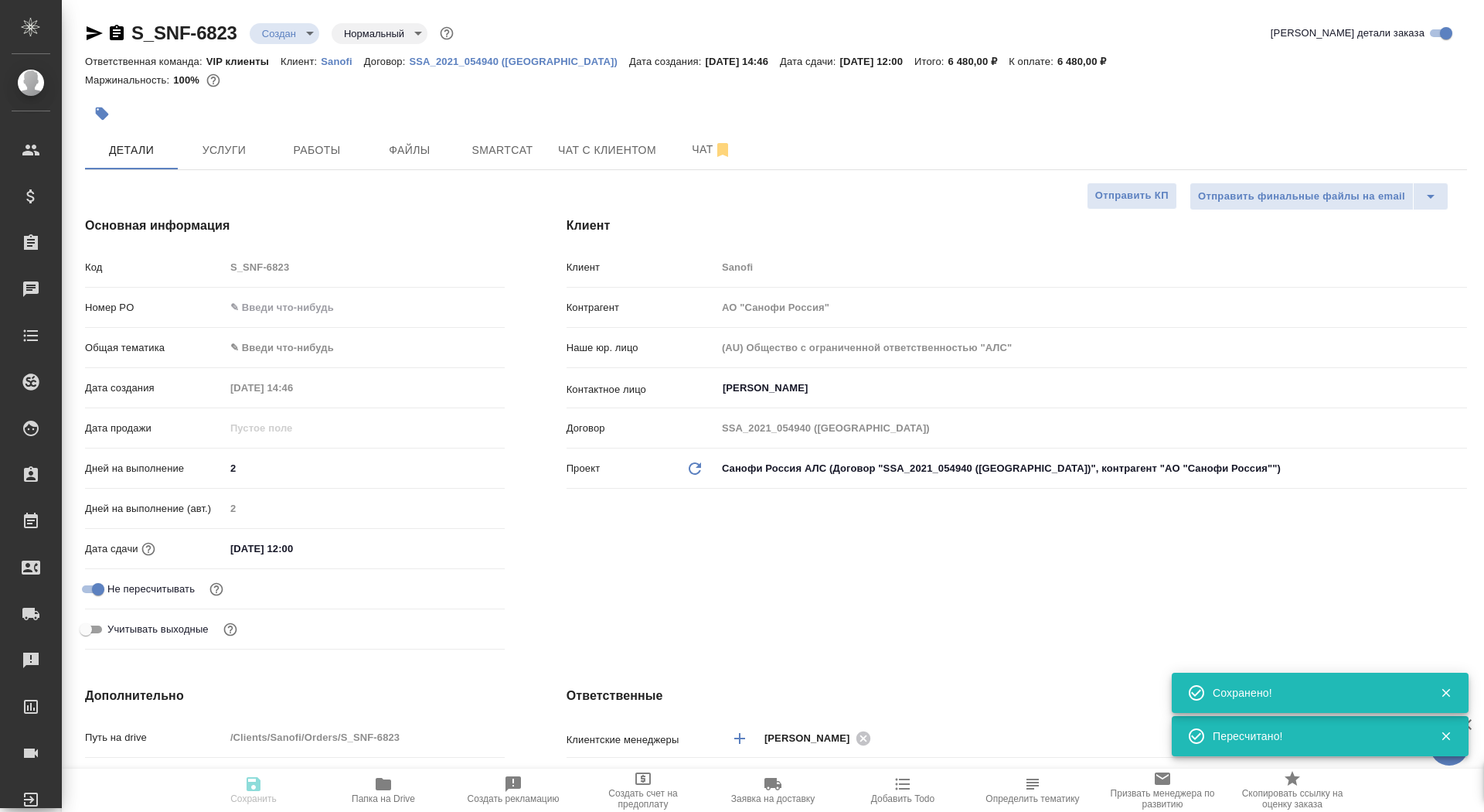
type textarea "x"
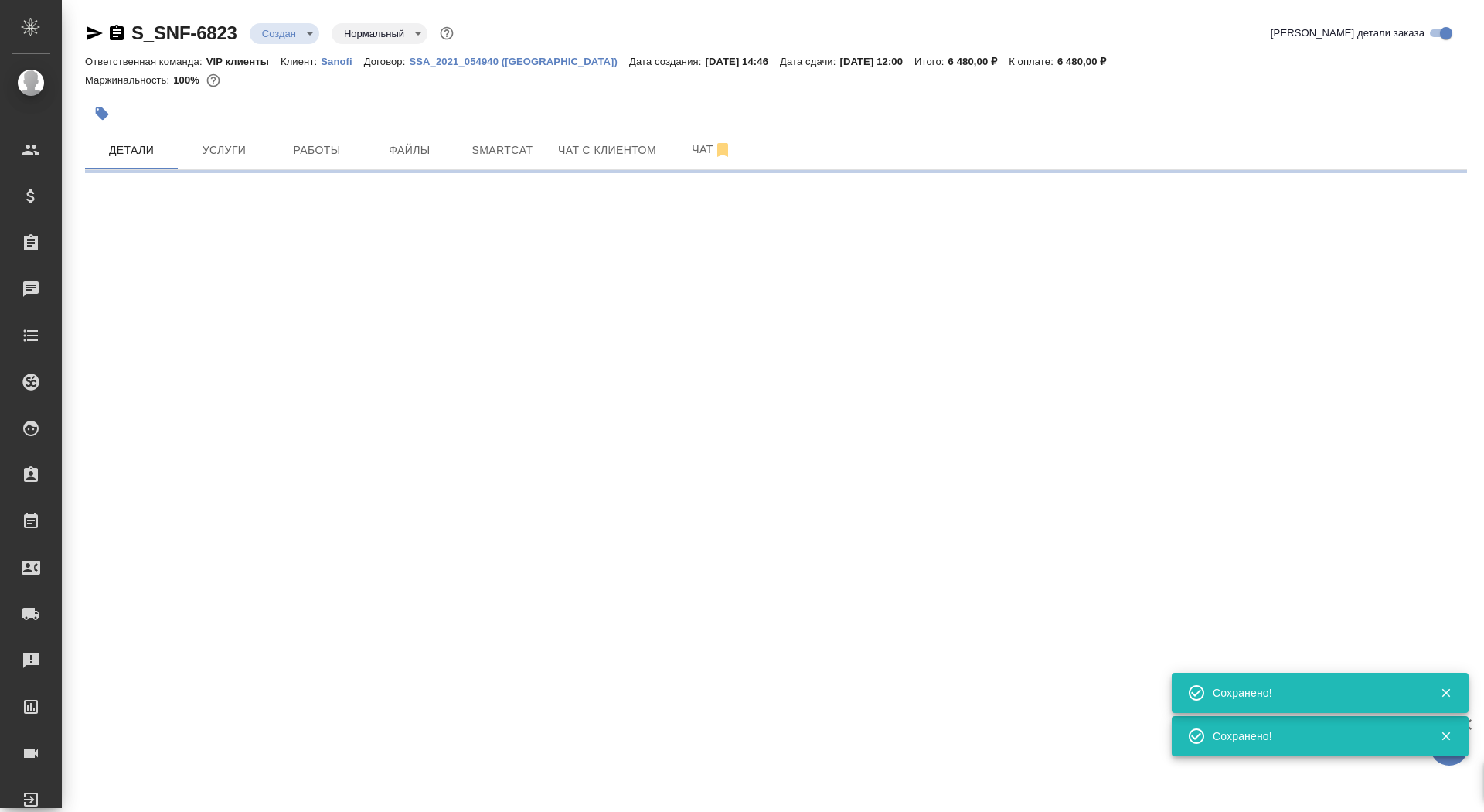
select select "RU"
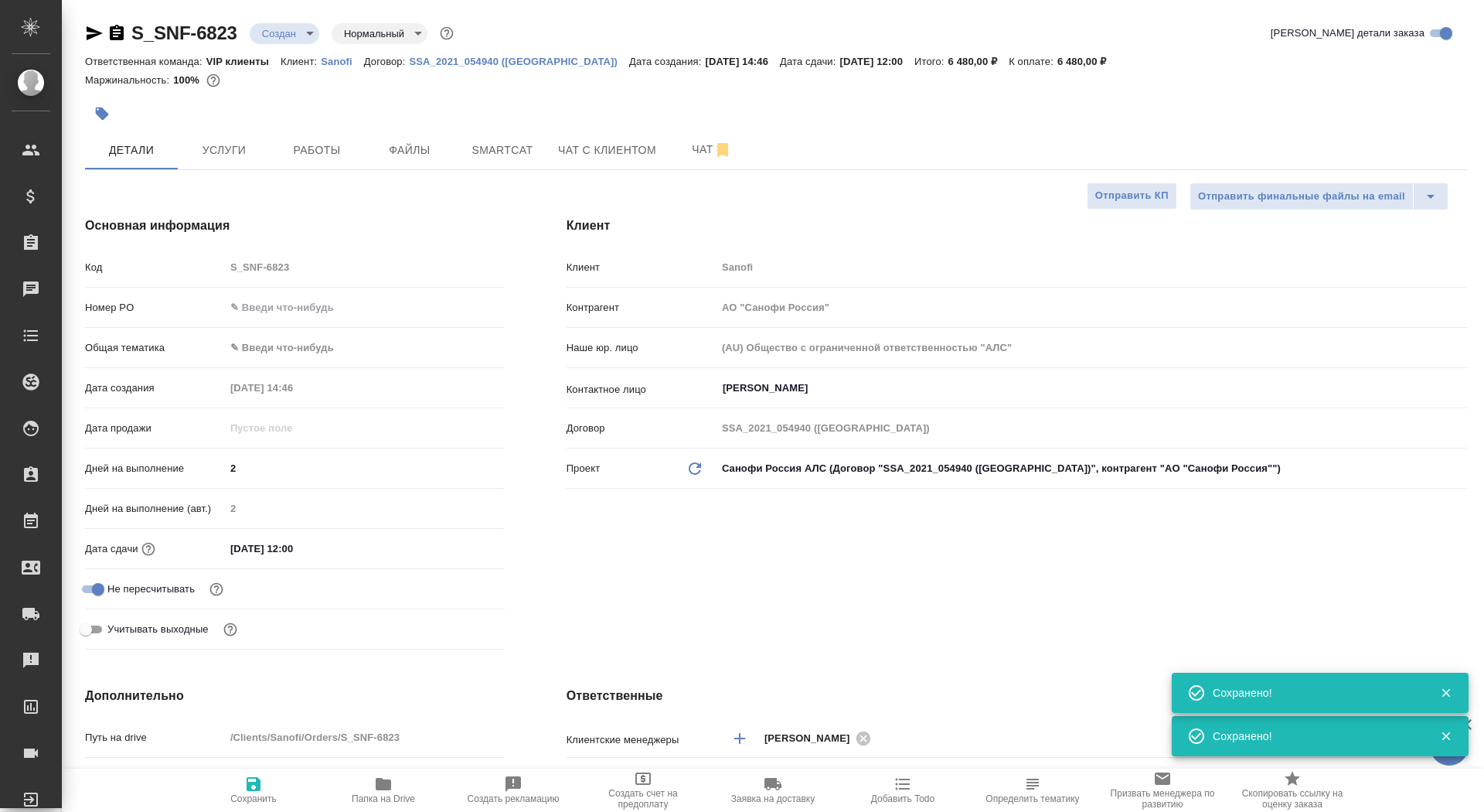
type textarea "x"
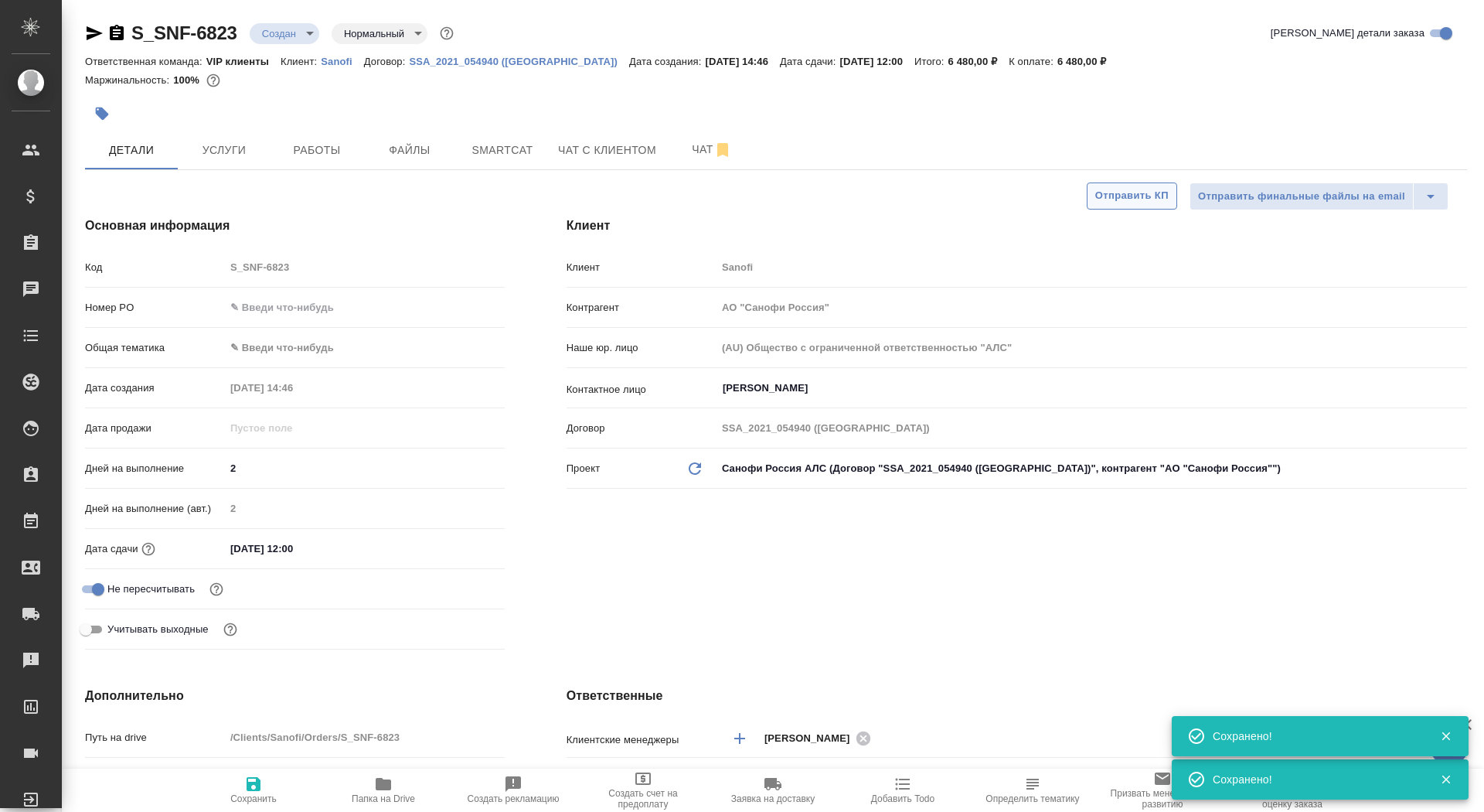
click at [1097, 195] on span "Отправить КП" at bounding box center [1131, 196] width 74 height 18
type textarea "x"
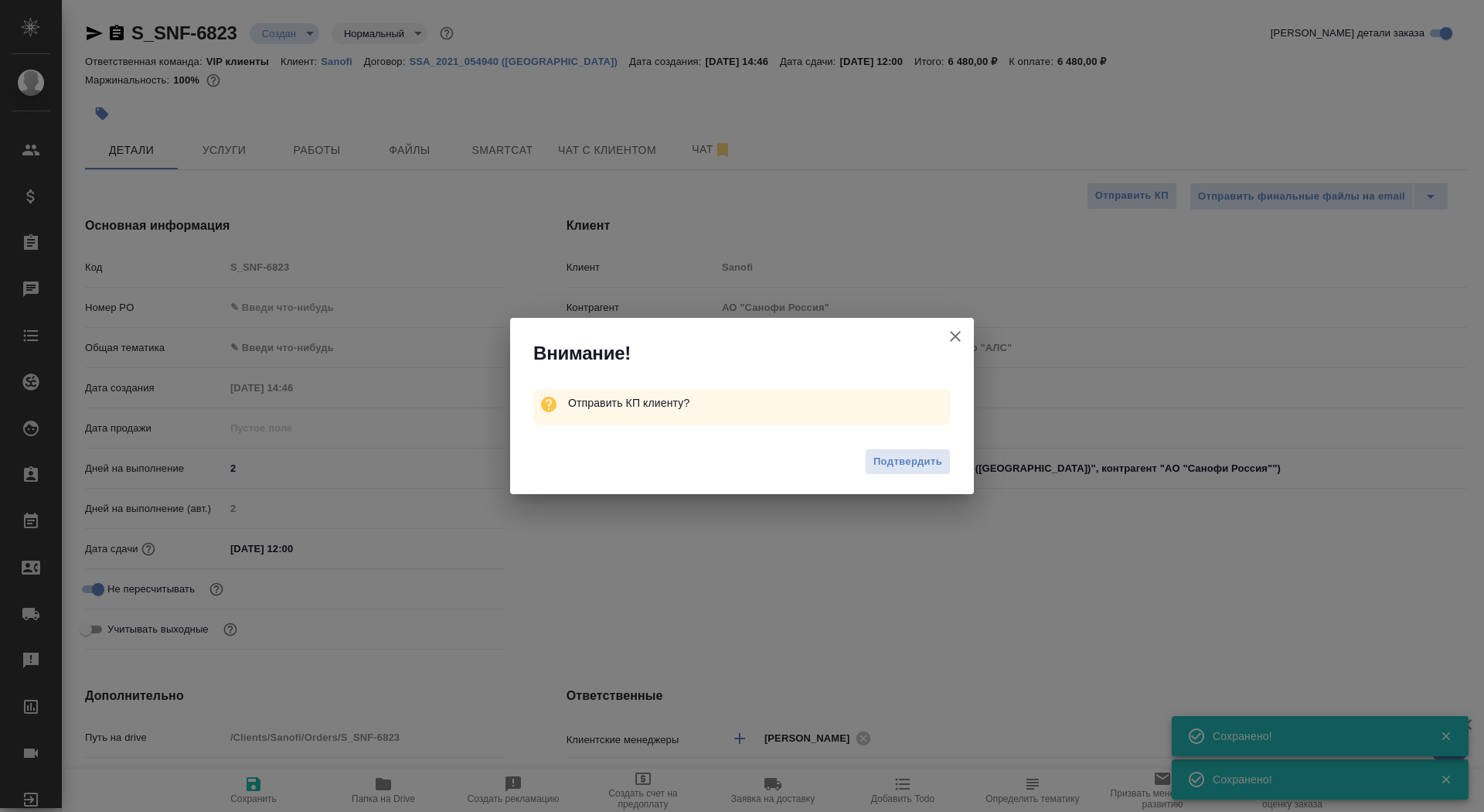
click at [905, 486] on div "Подтвердить" at bounding box center [742, 463] width 464 height 62
click at [905, 471] on button "Подтвердить" at bounding box center [908, 461] width 86 height 27
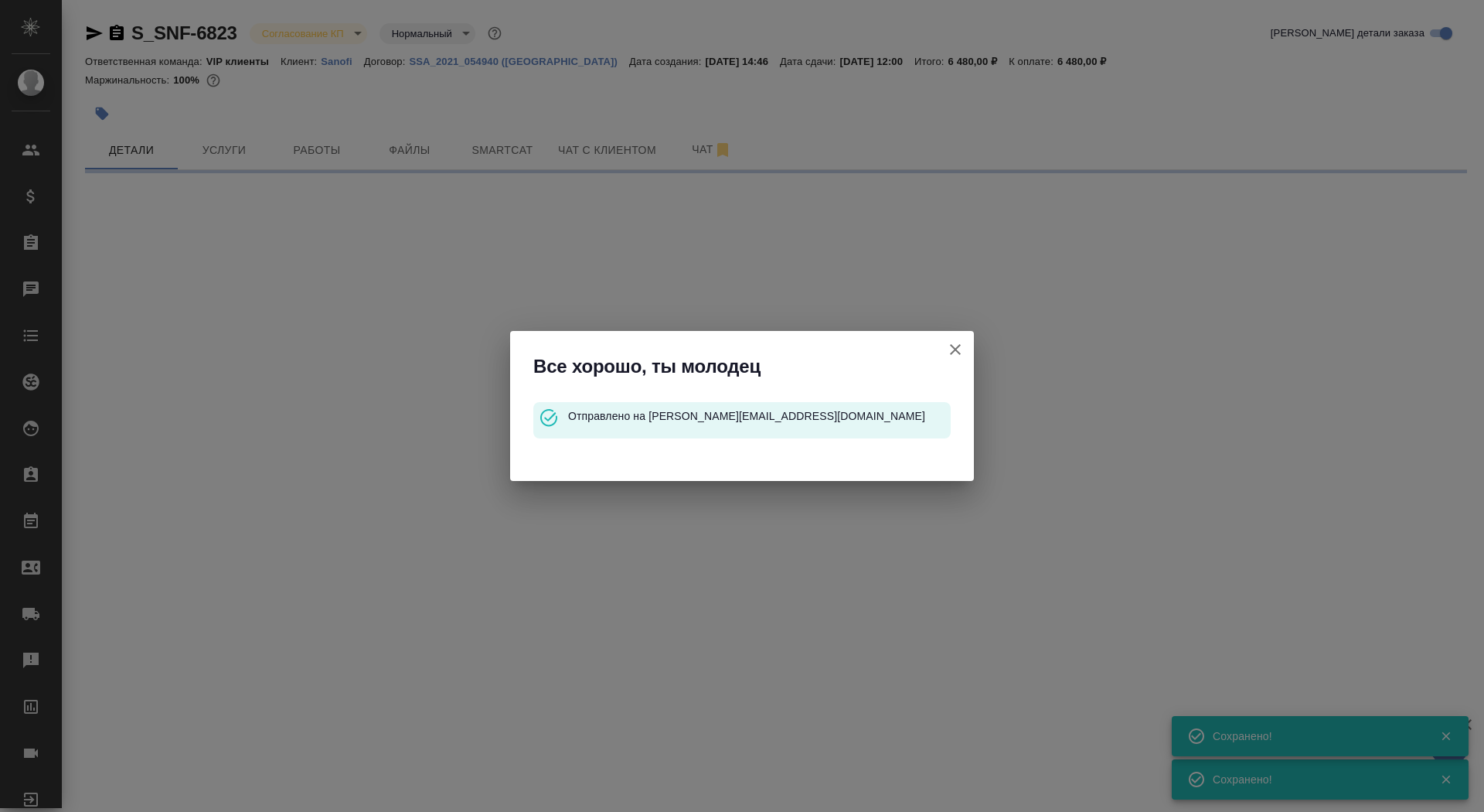
select select "RU"
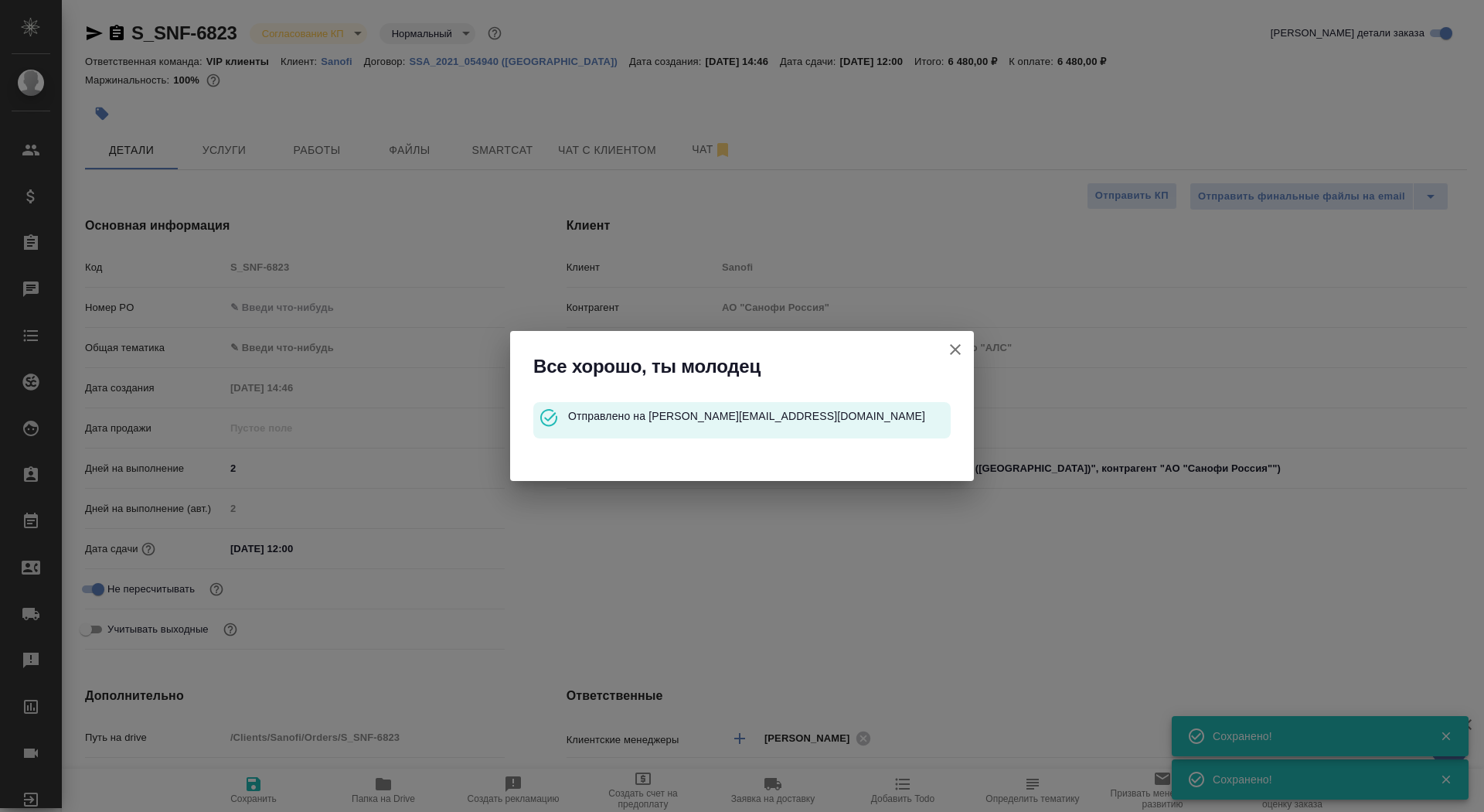
type textarea "x"
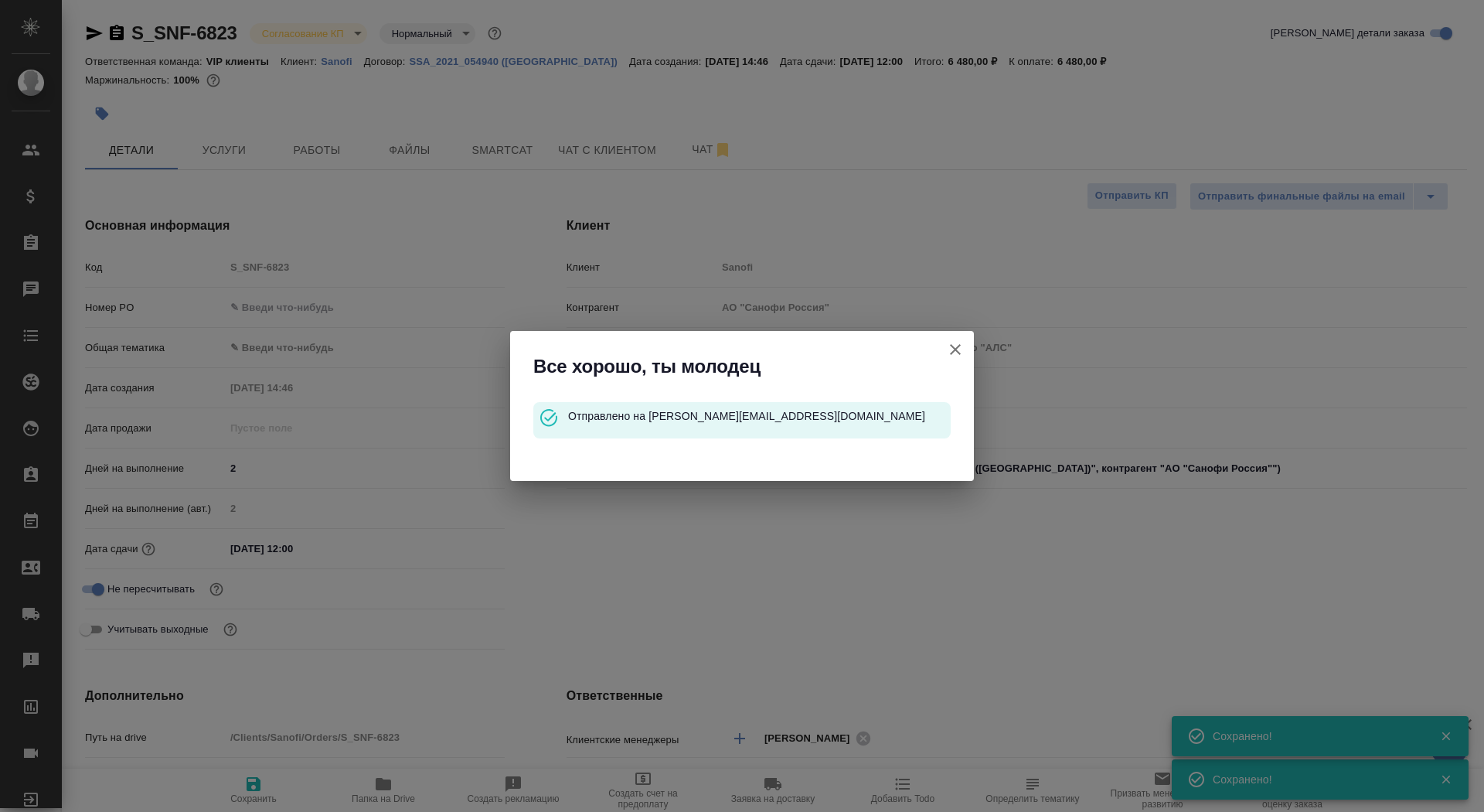
type textarea "x"
click at [954, 338] on button "Клиент не указал номер" at bounding box center [956, 350] width 37 height 37
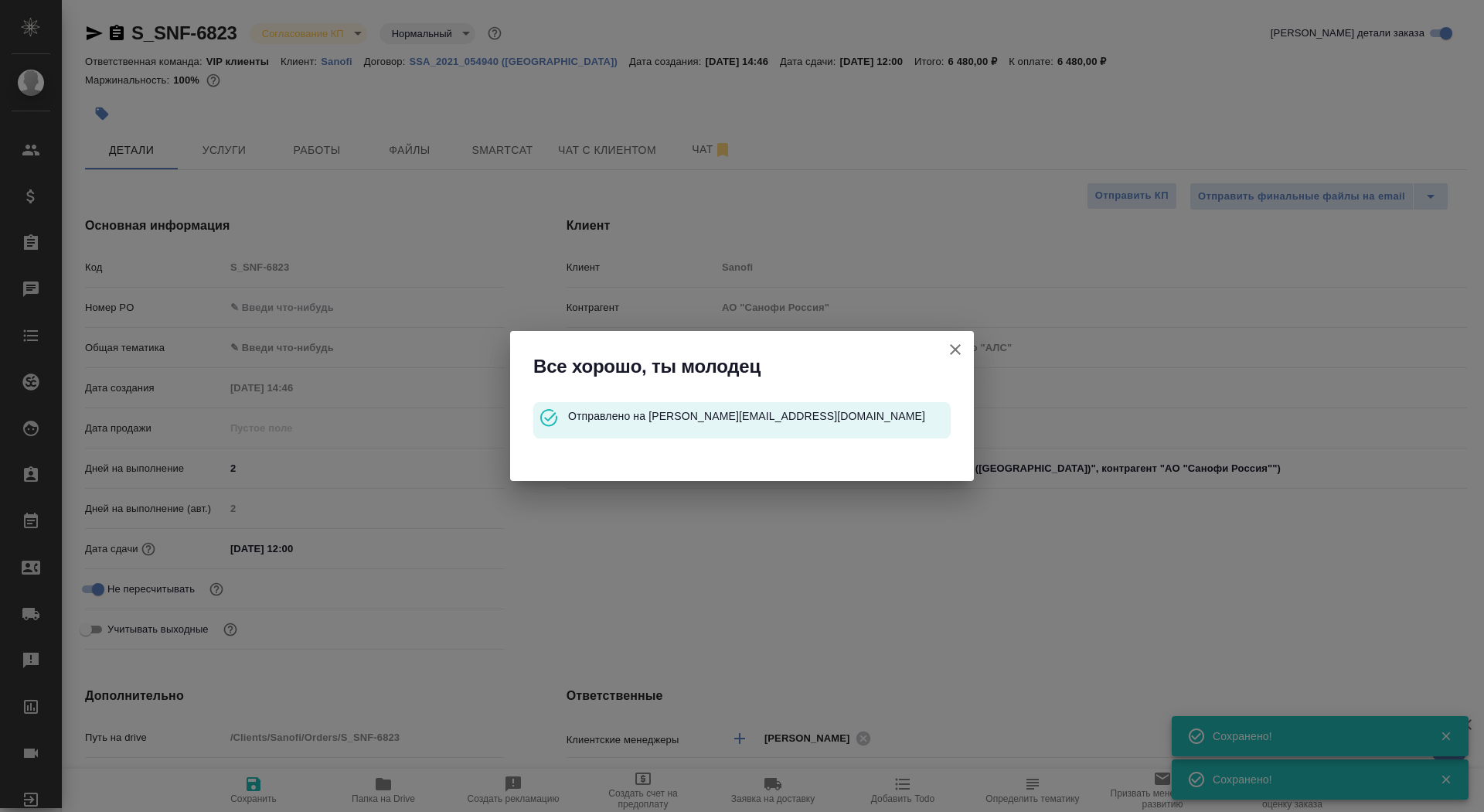
type textarea "x"
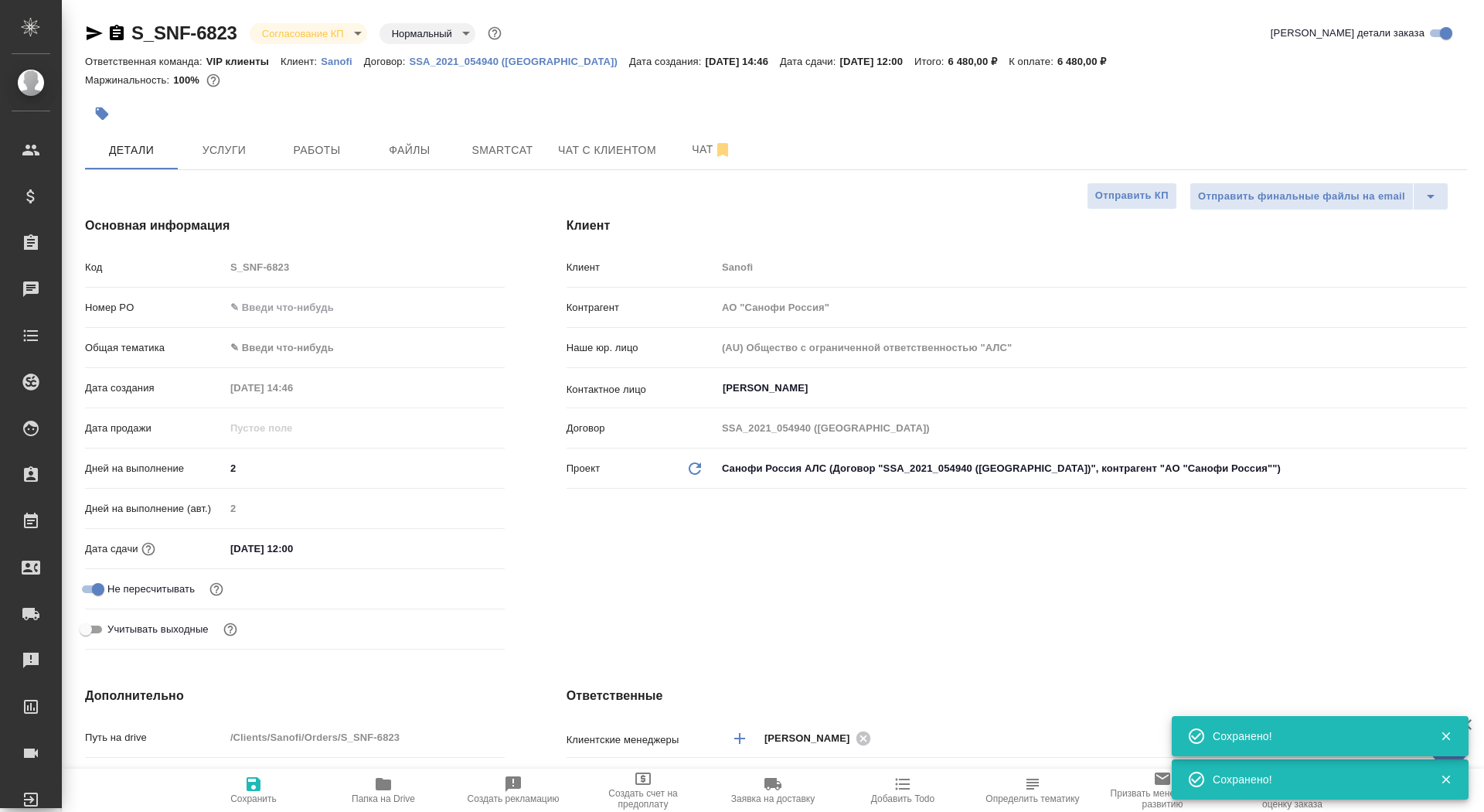
type textarea "x"
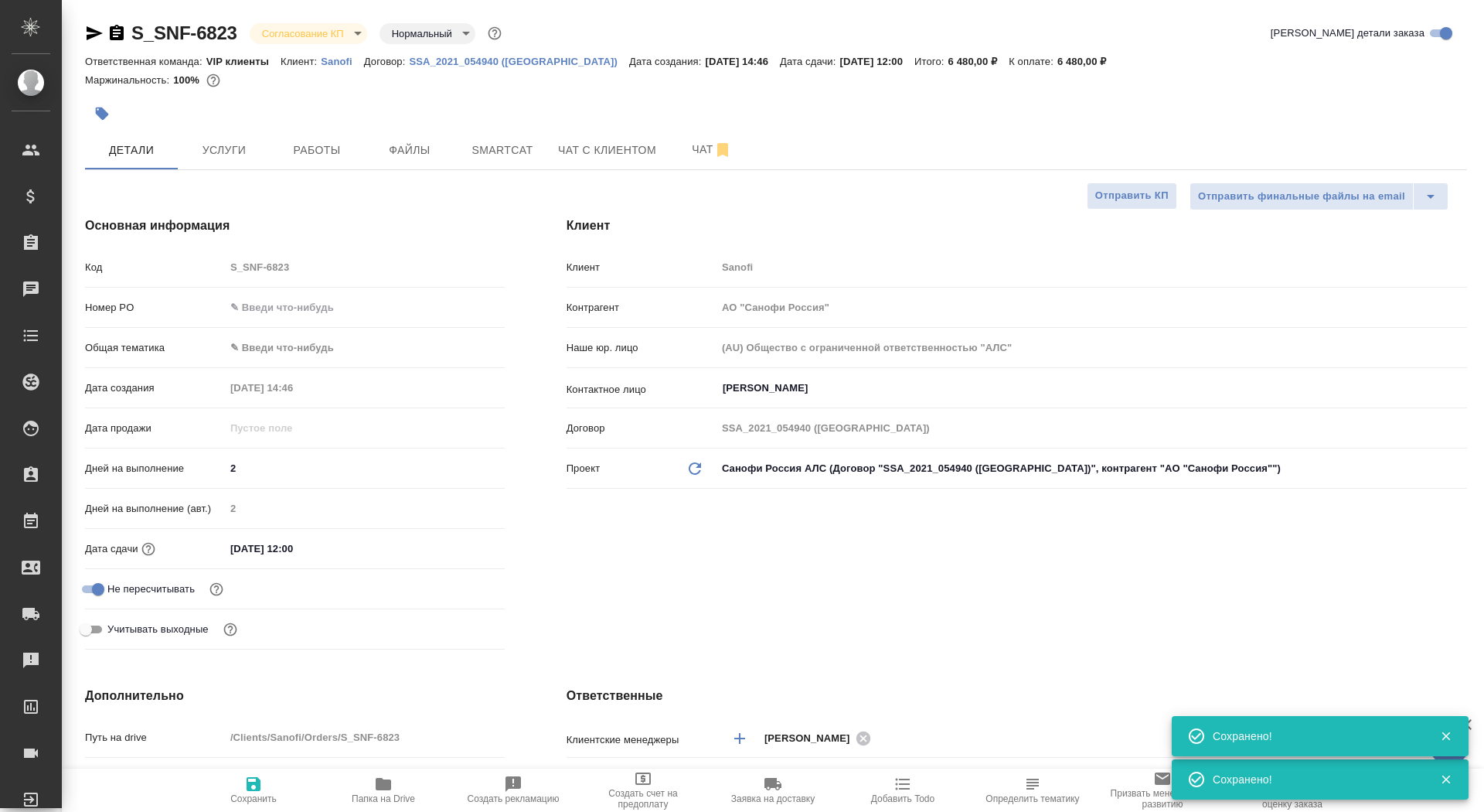
type textarea "x"
click at [109, 35] on icon "button" at bounding box center [116, 33] width 19 height 19
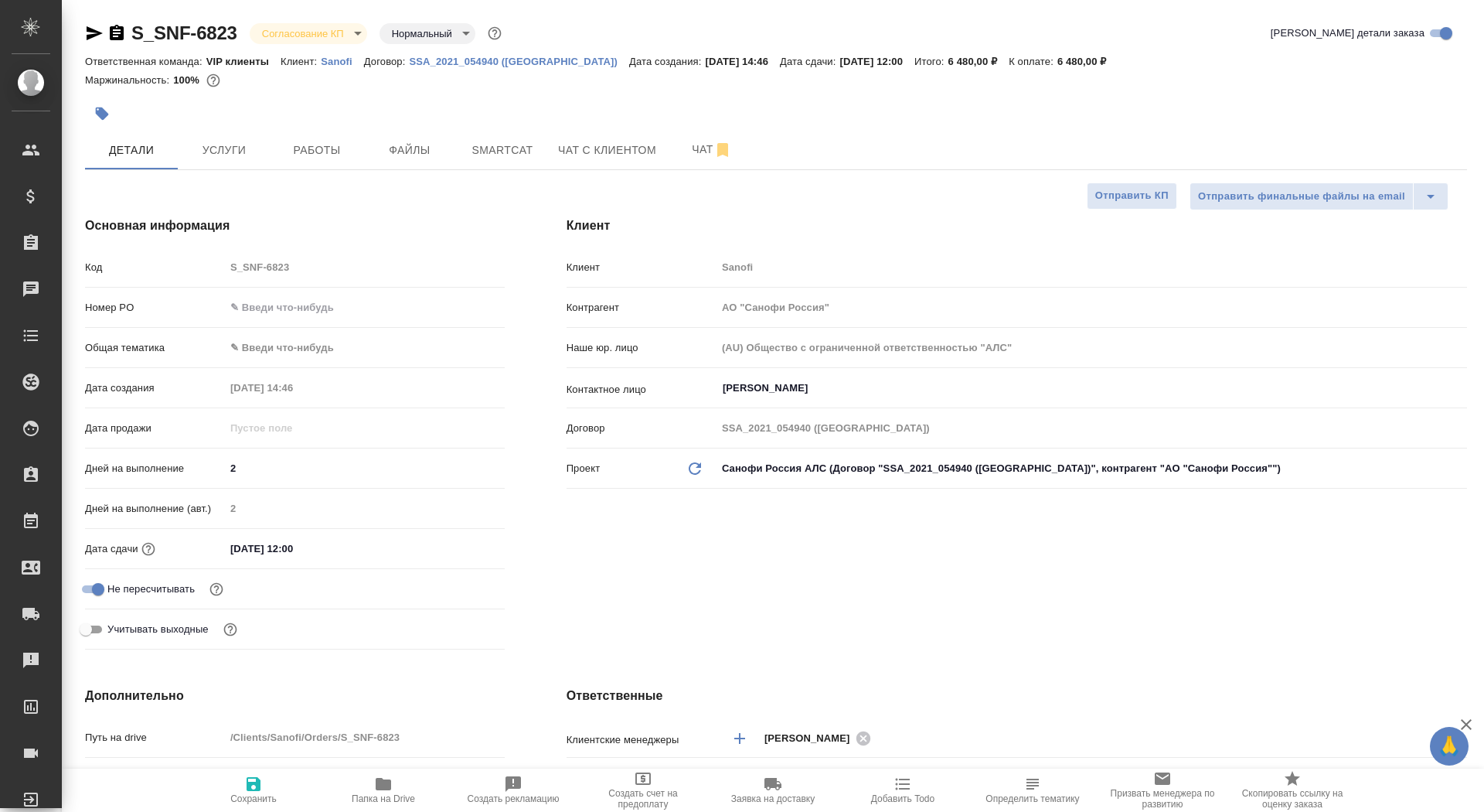
type textarea "x"
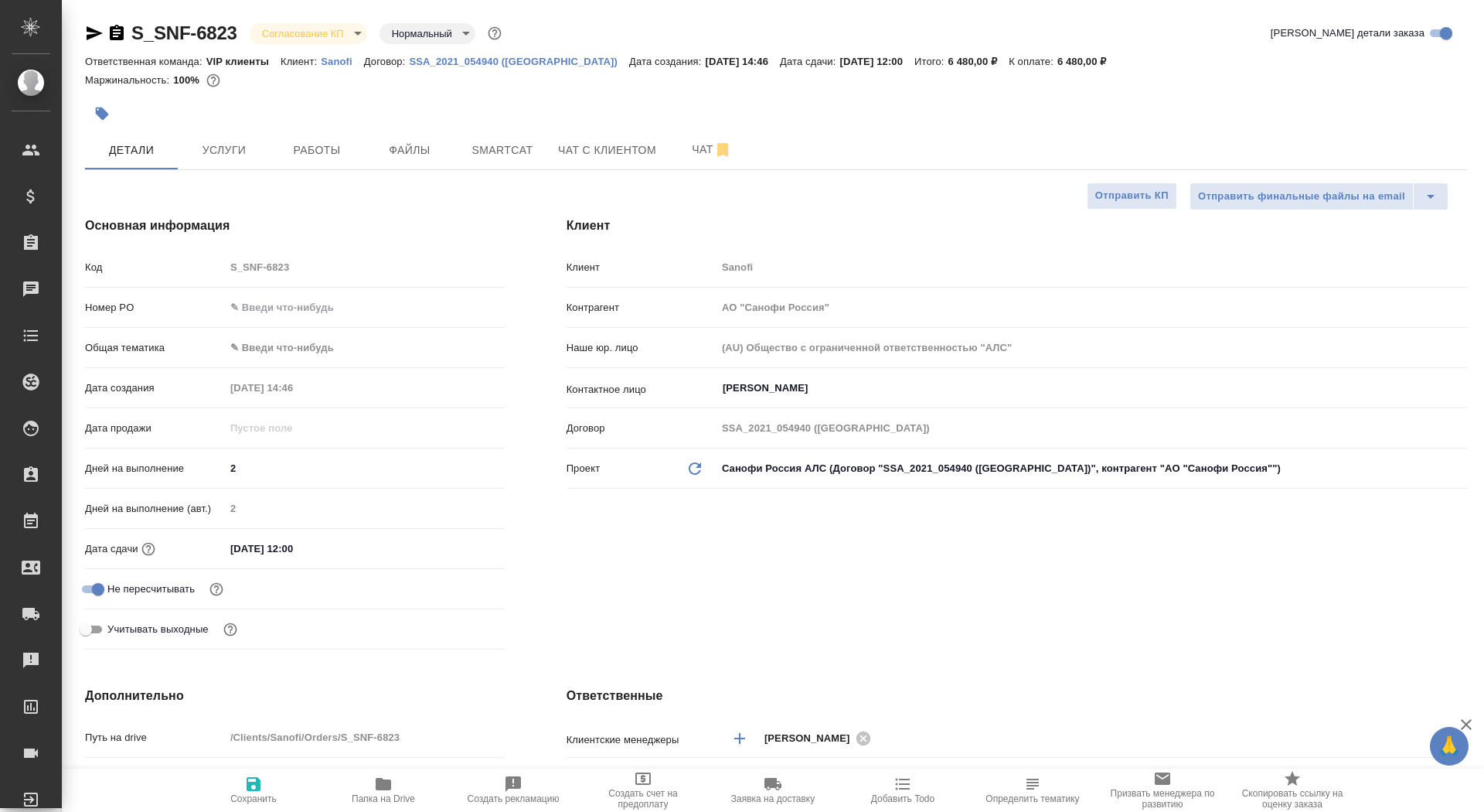
type textarea "x"
click at [687, 150] on span "Чат" at bounding box center [711, 150] width 74 height 20
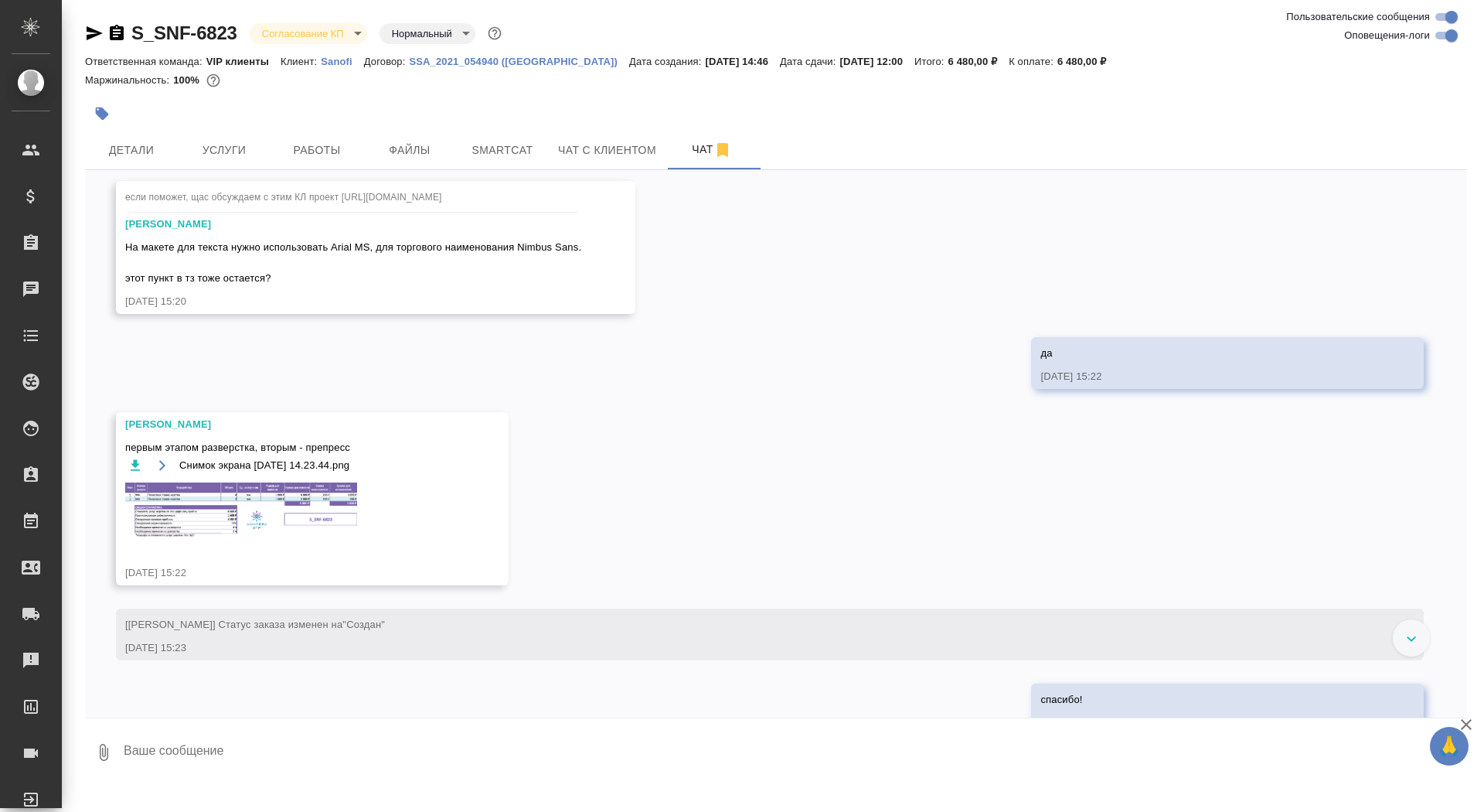
scroll to position [2085, 0]
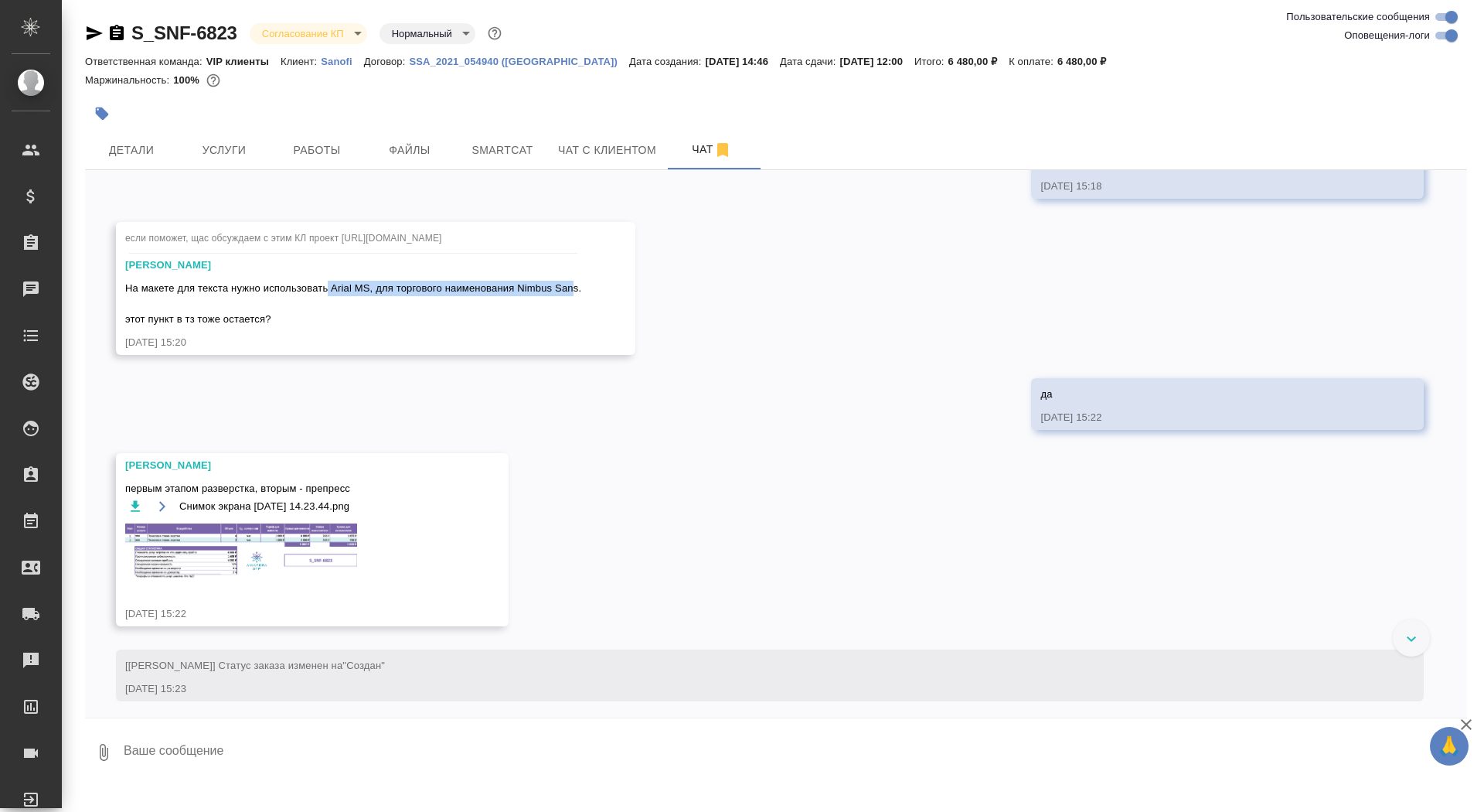
drag, startPoint x: 335, startPoint y: 350, endPoint x: 586, endPoint y: 342, distance: 251.1
click at [581, 327] on div "На макете для текста нужно использовать Arial MS, для торгового наименования Ni…" at bounding box center [353, 302] width 456 height 50
copy span "Arial MS, для торгового наименования Nimbus Sans"
click at [127, 131] on button "Детали" at bounding box center [131, 150] width 93 height 38
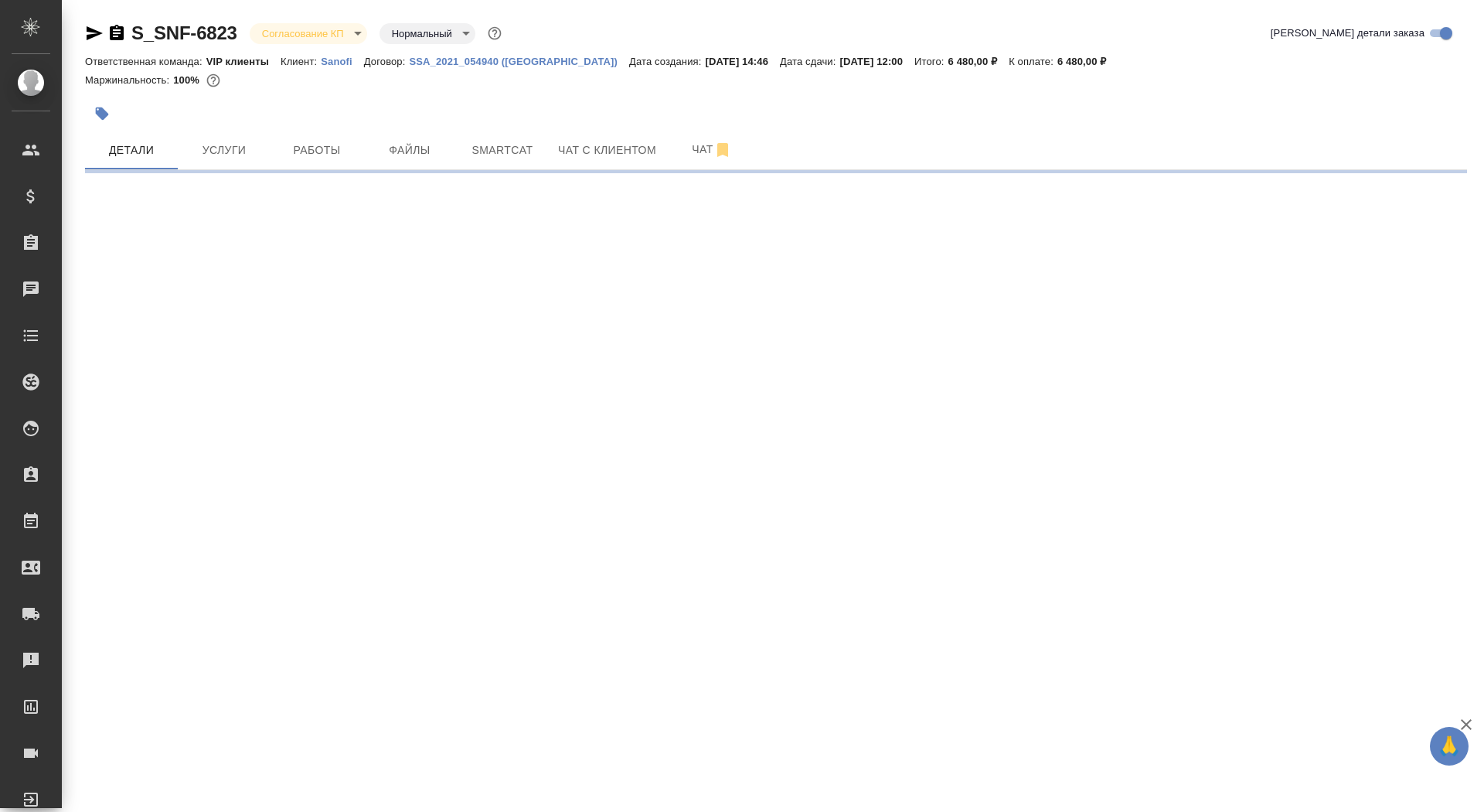
select select "RU"
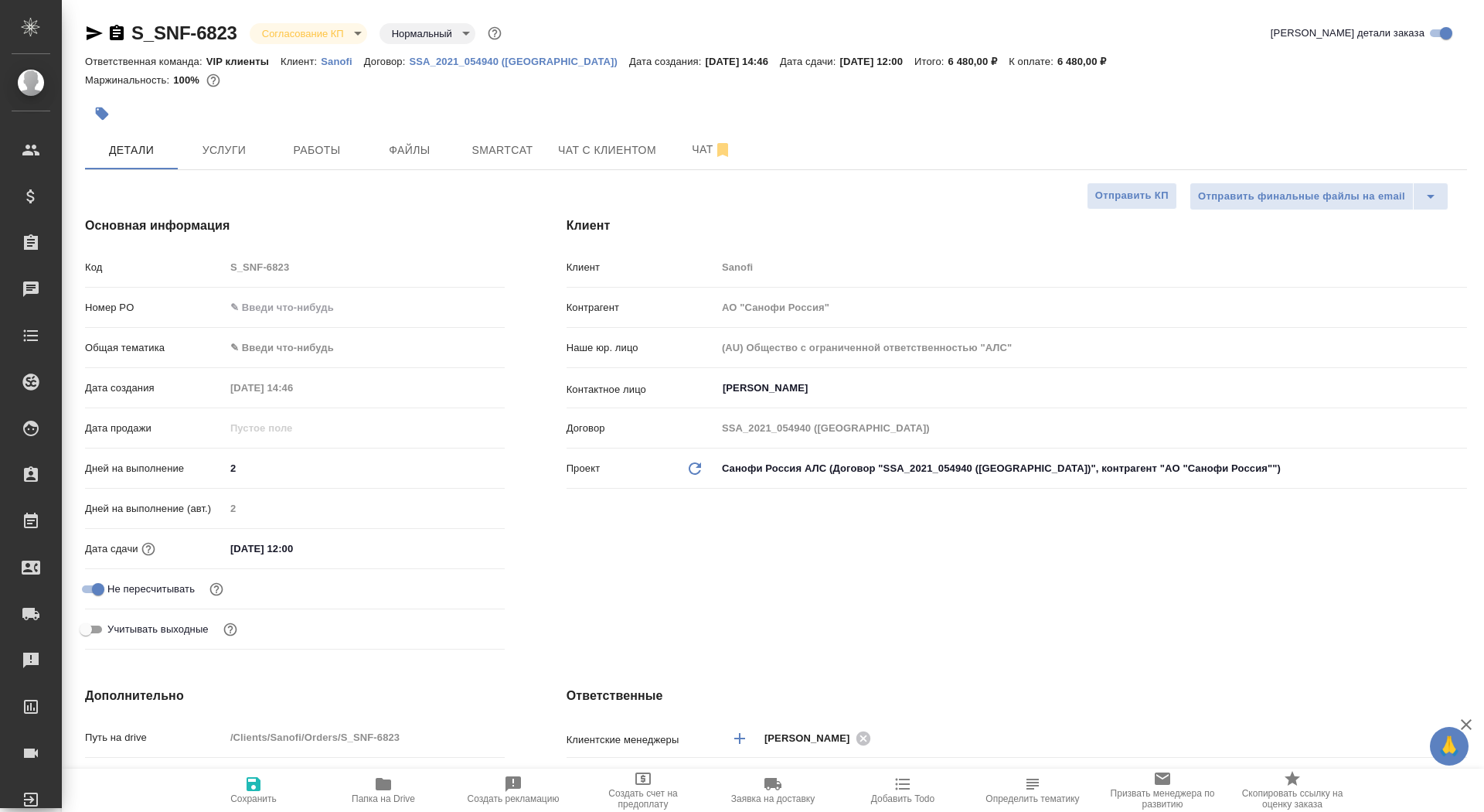
type textarea "x"
click at [265, 308] on input "text" at bounding box center [365, 306] width 278 height 23
paste input "E005819496"
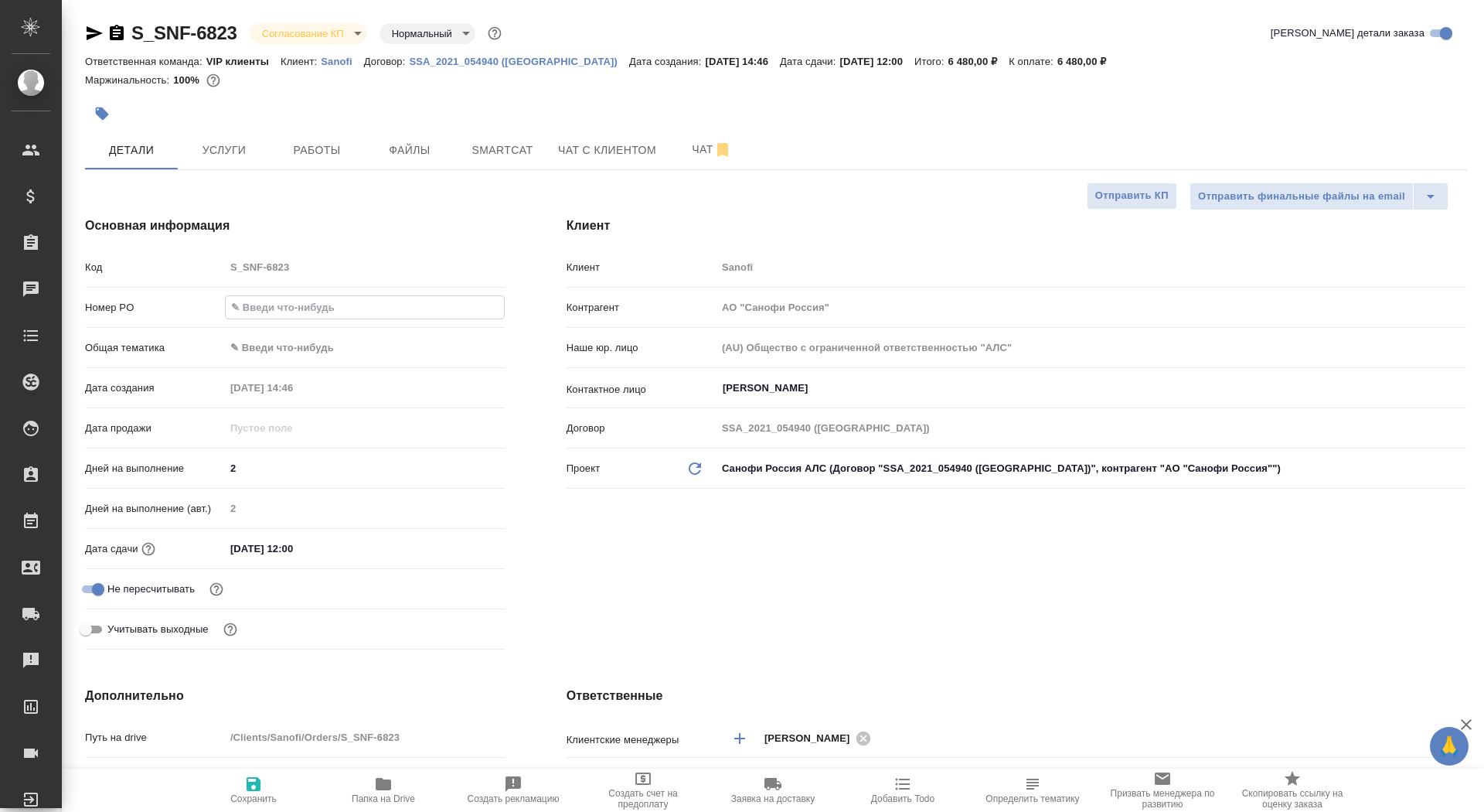
type input "E005819496"
type textarea "x"
type input "E005819496"
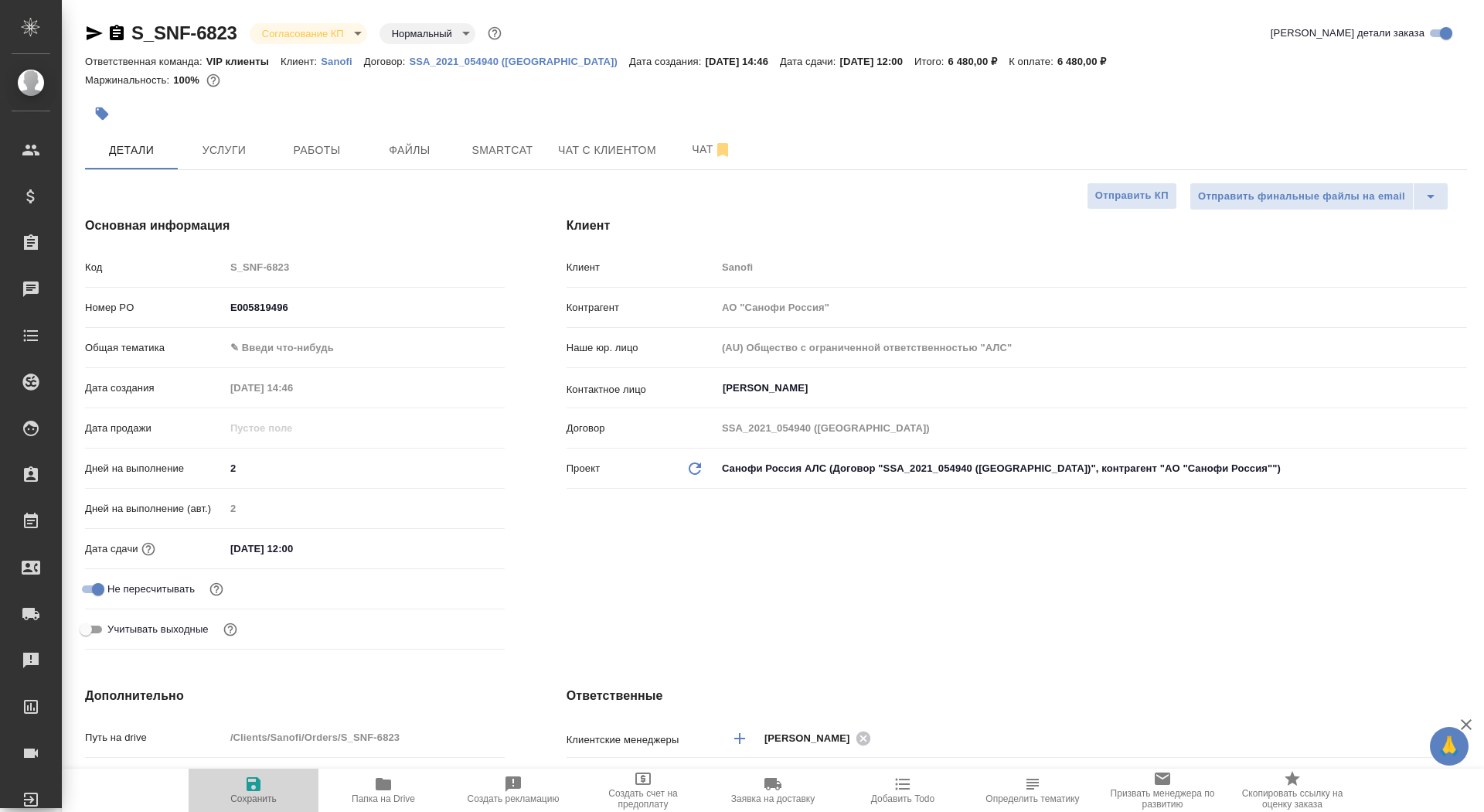
click at [275, 795] on span "Сохранить" at bounding box center [253, 798] width 46 height 11
type textarea "x"
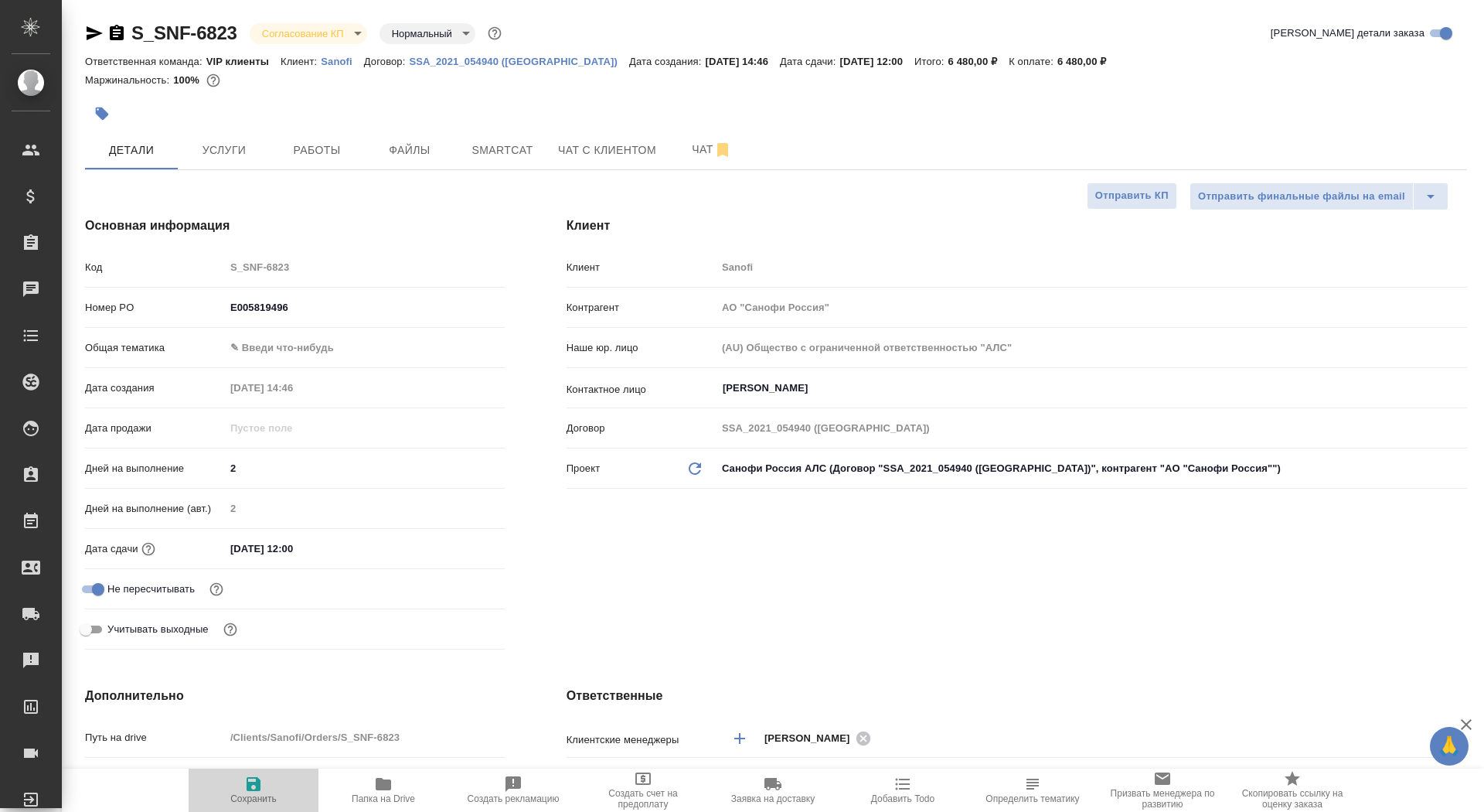
type textarea "x"
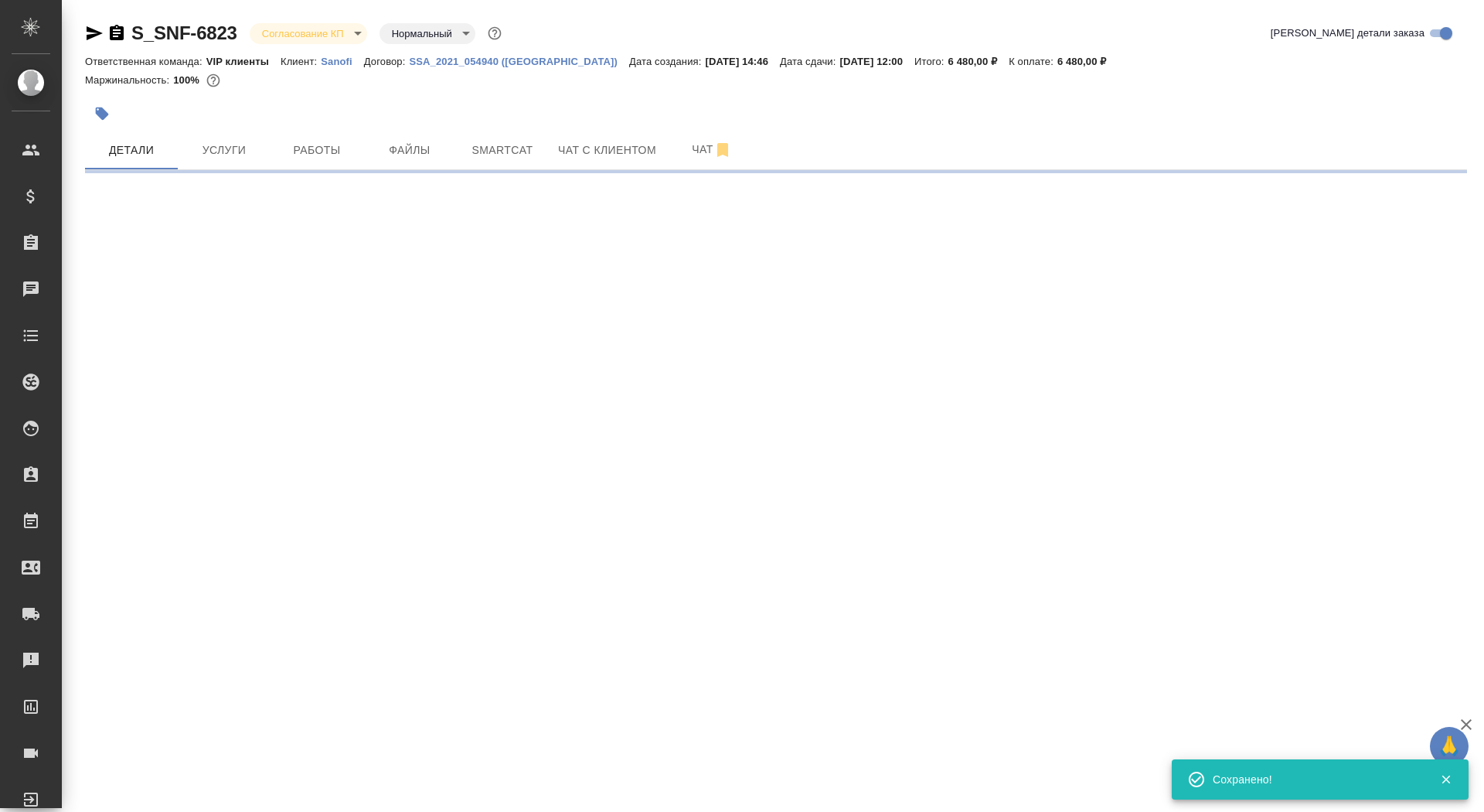
select select "RU"
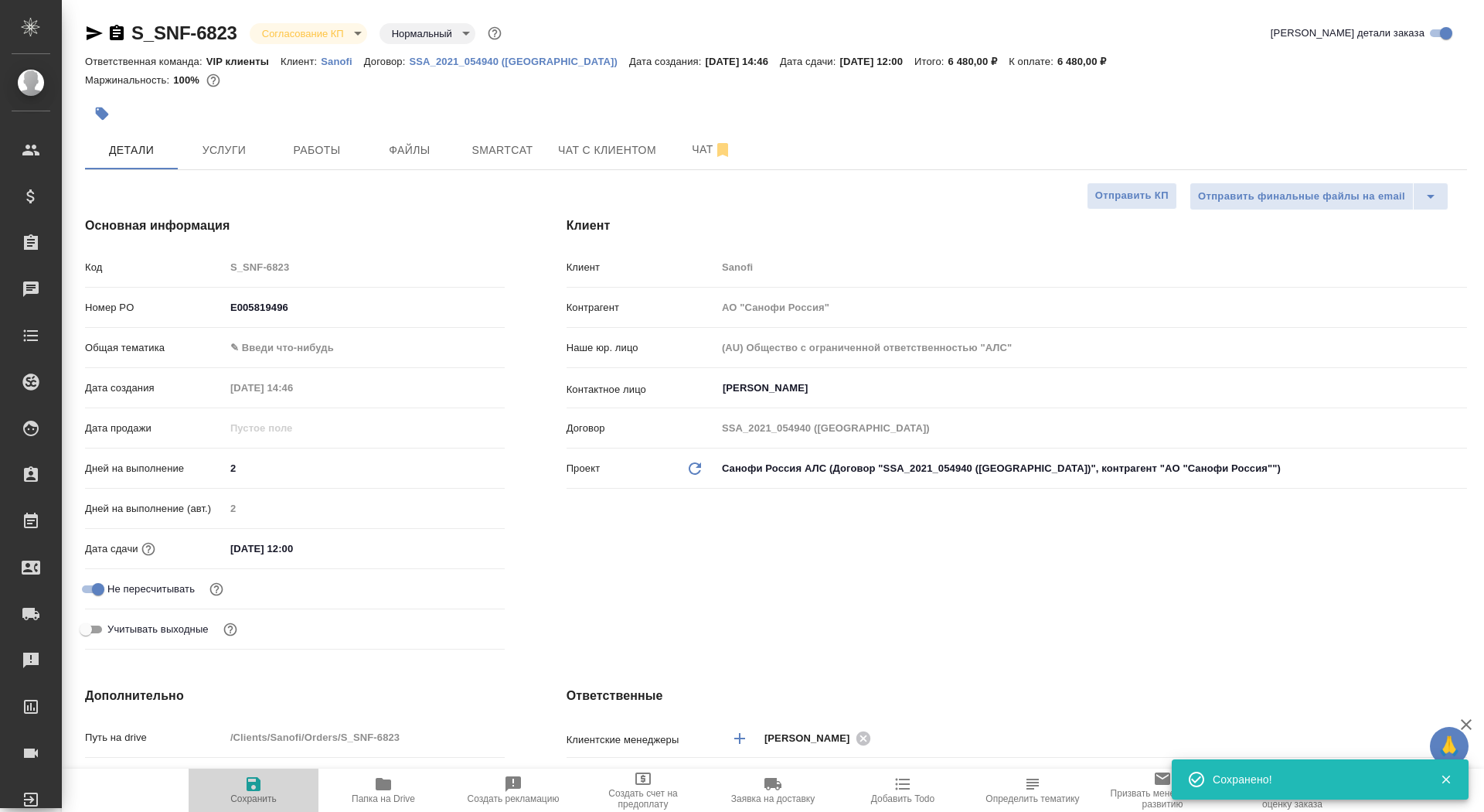
click at [240, 793] on span "Сохранить" at bounding box center [253, 798] width 46 height 11
type textarea "x"
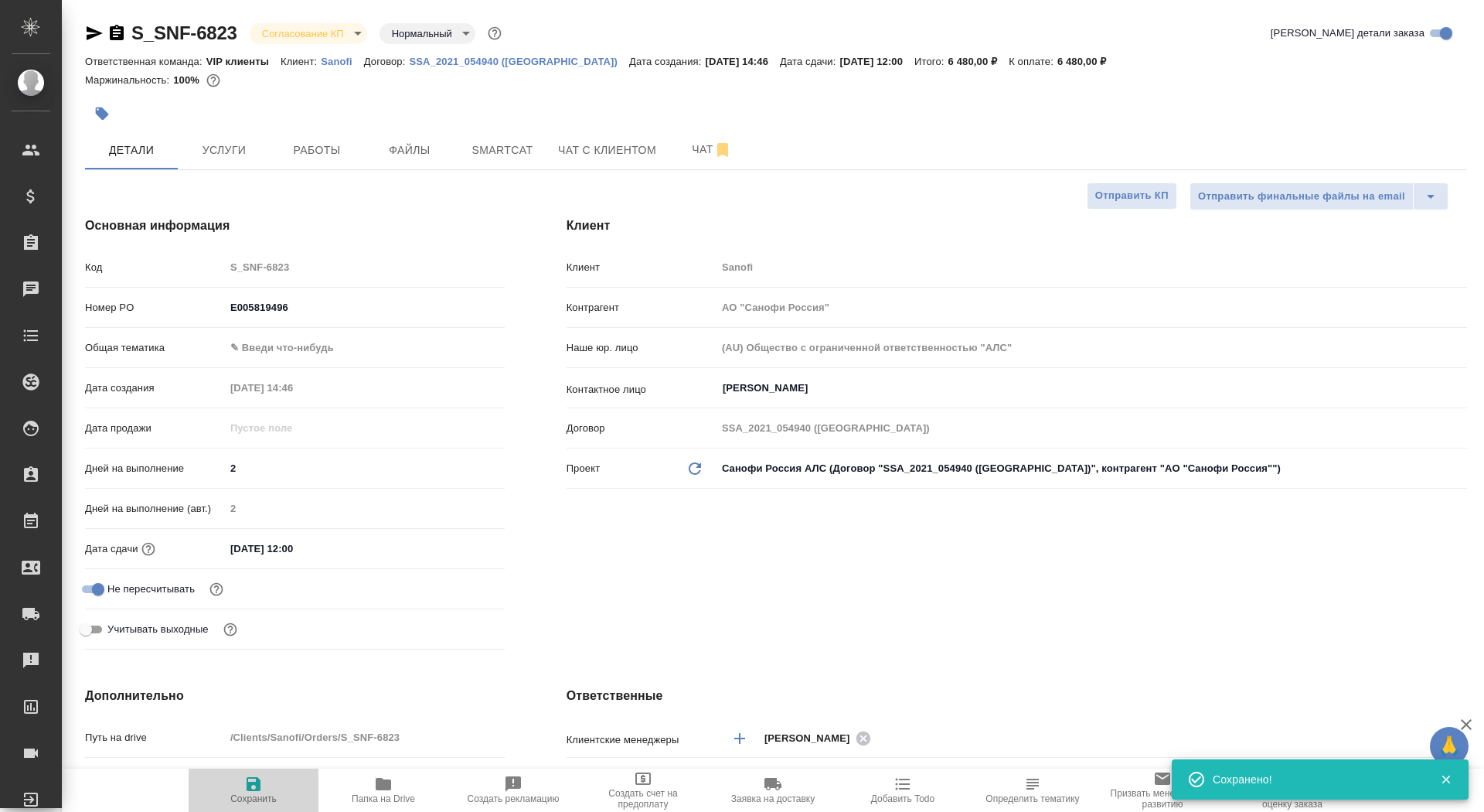
type textarea "x"
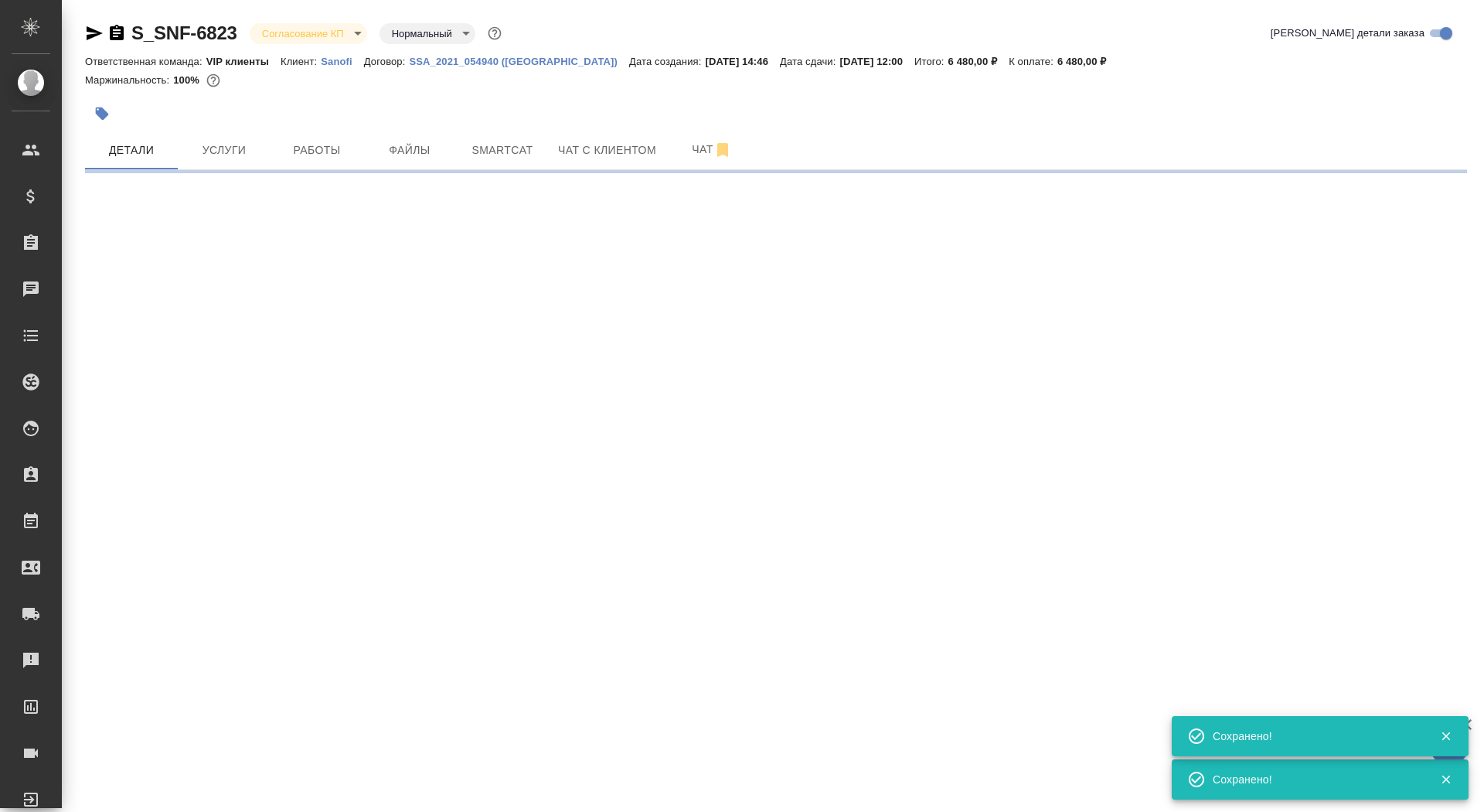
select select "RU"
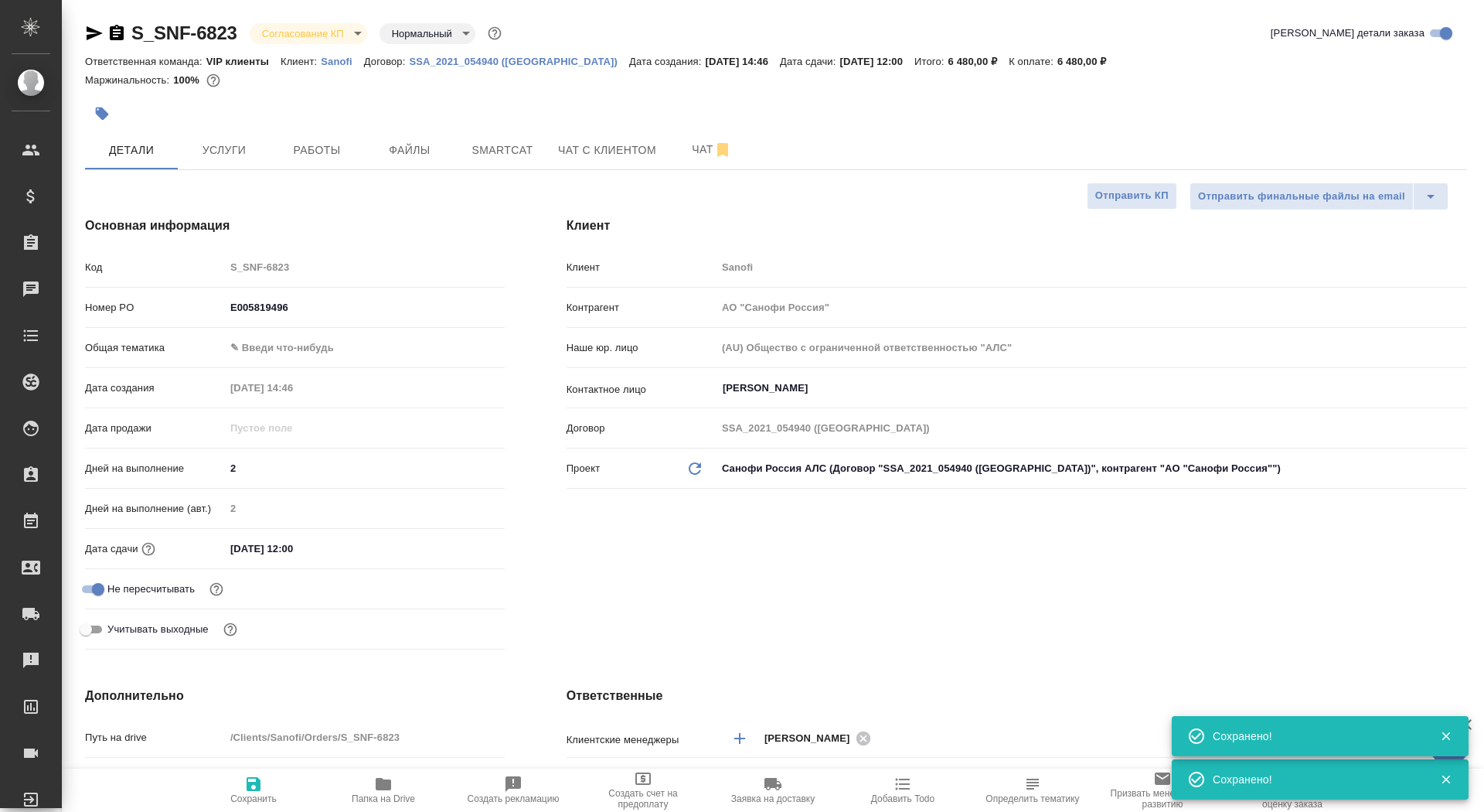
type textarea "x"
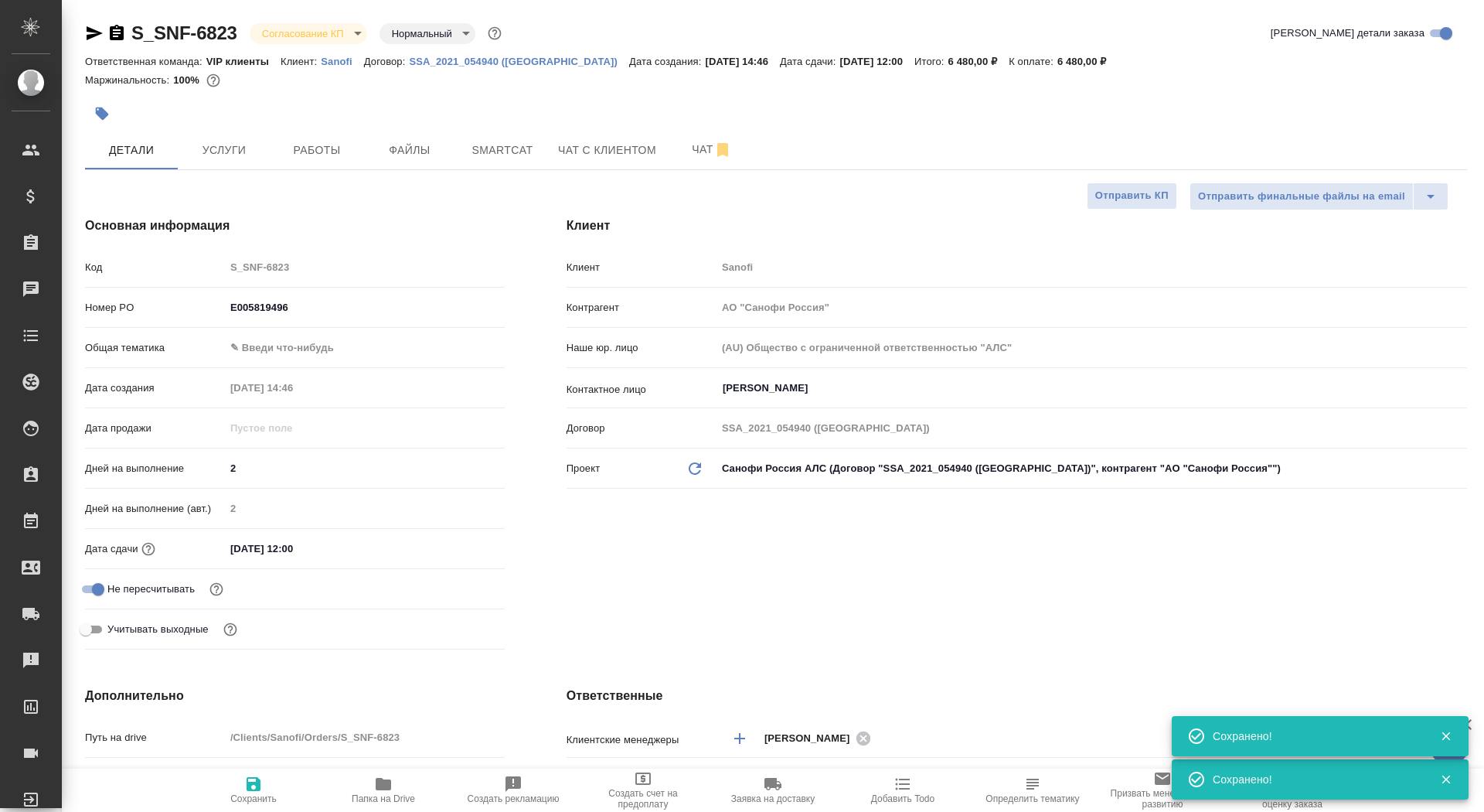
type textarea "x"
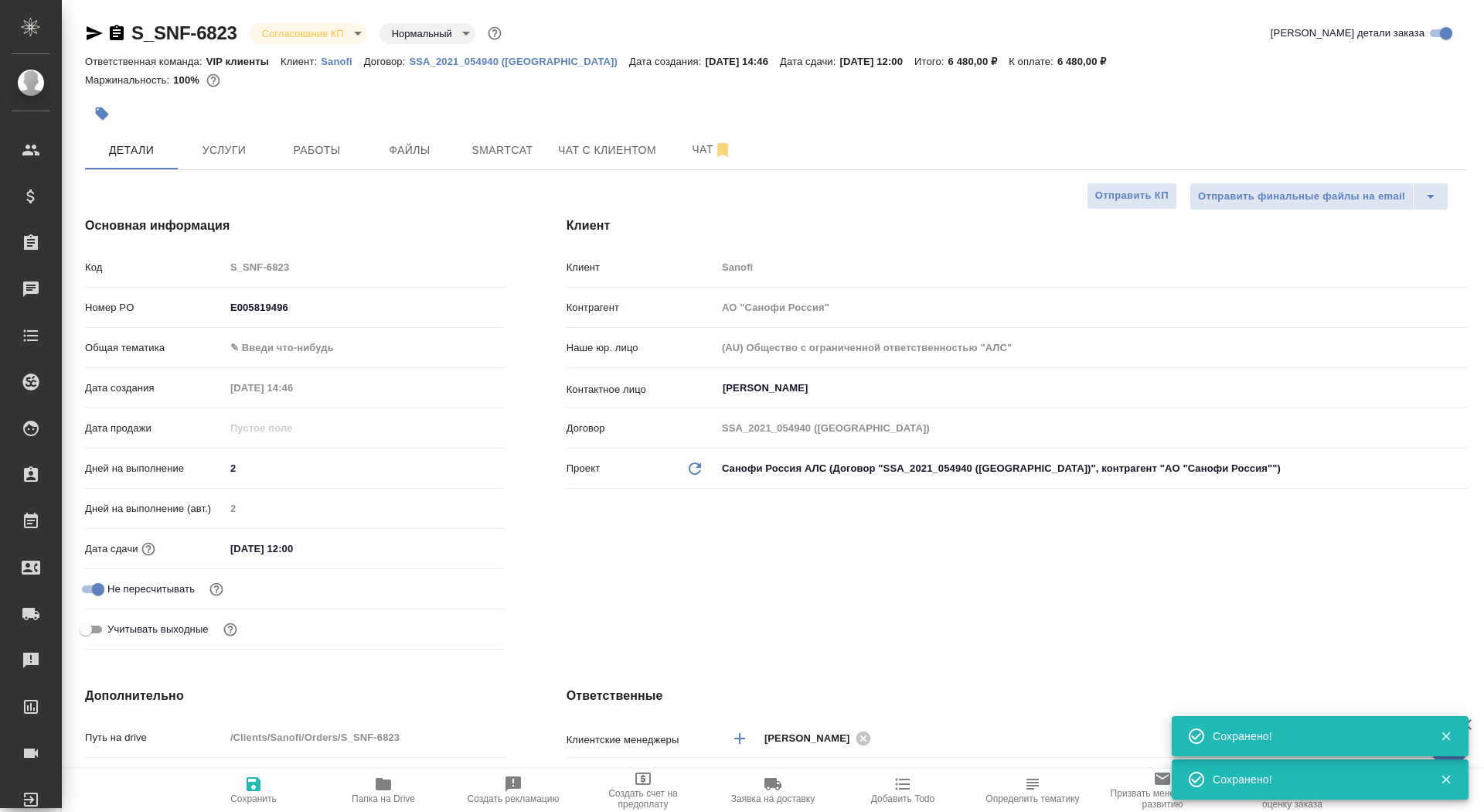
type textarea "x"
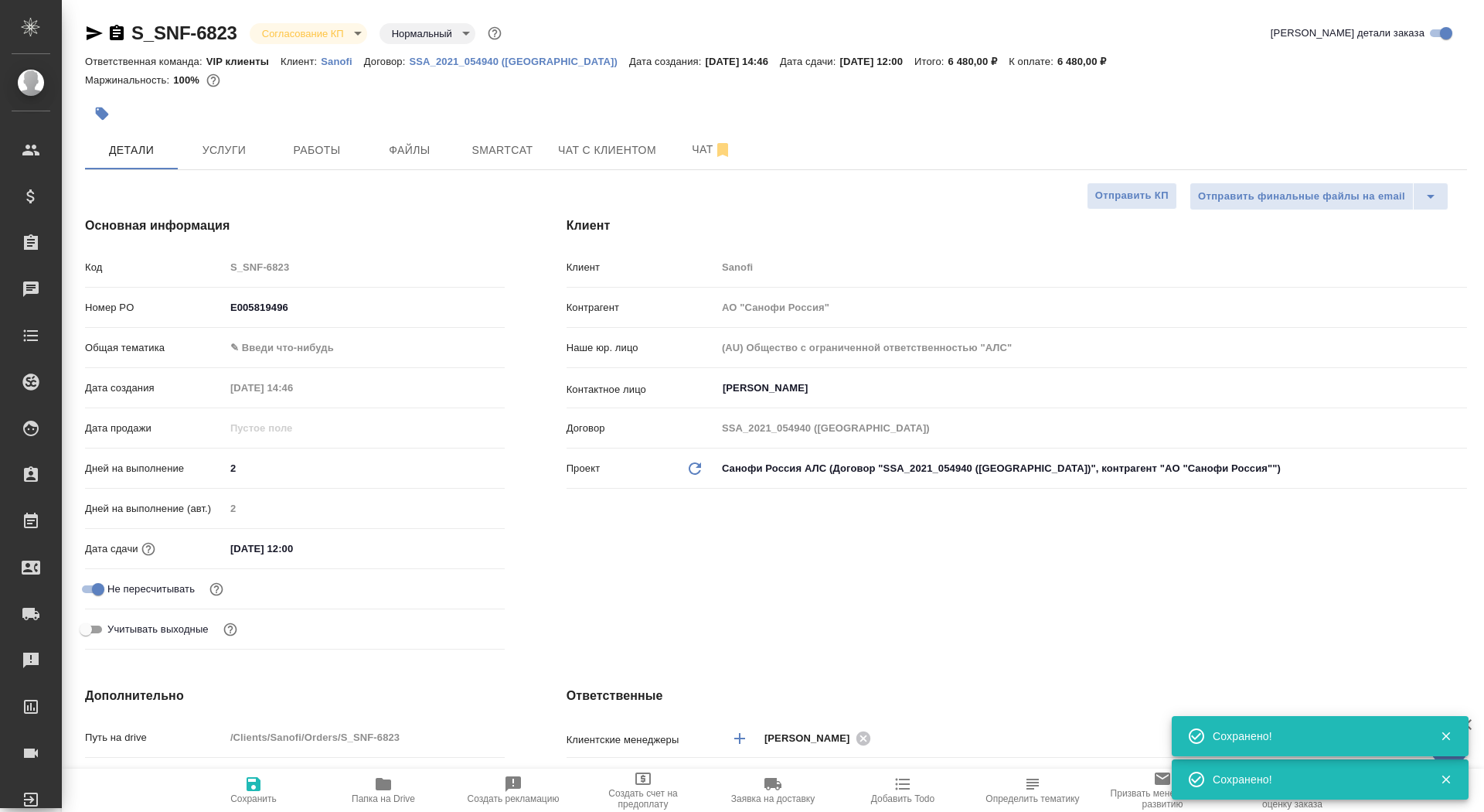
type textarea "x"
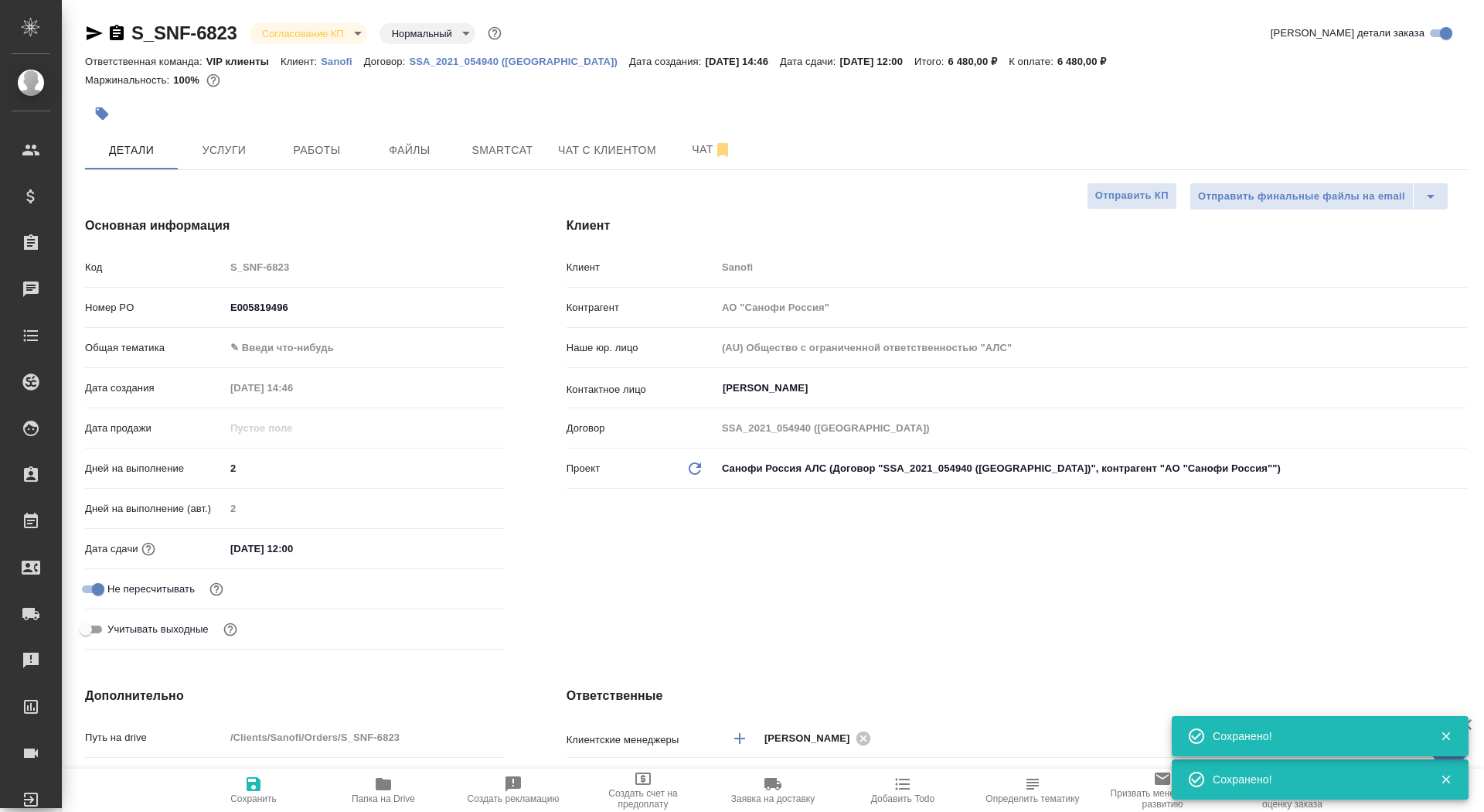
type textarea "x"
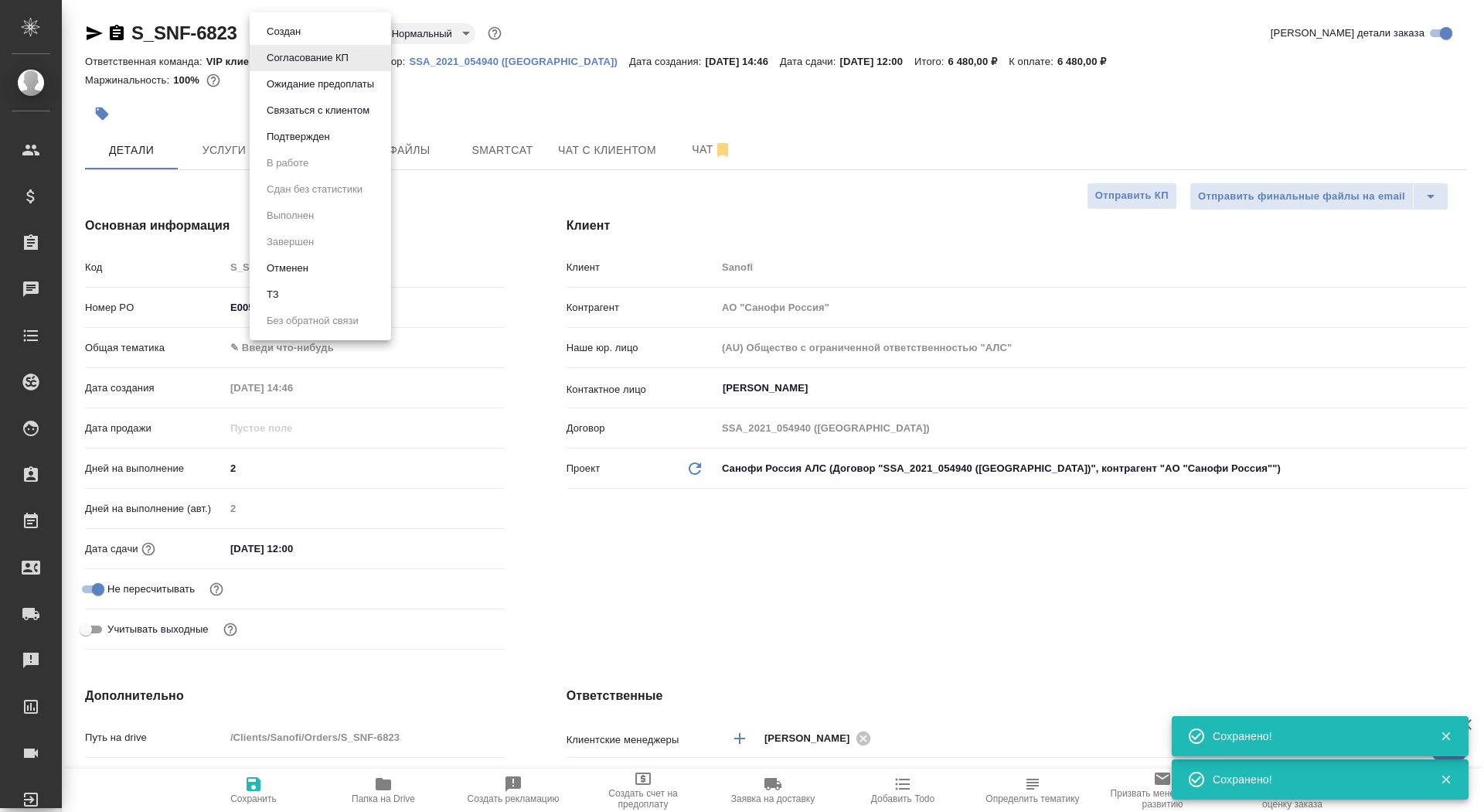
click at [317, 31] on body "🙏 .cls-1 fill:#fff; AWATERA Saydasheva Dilyara Клиенты Спецификации Заказы 0 Ча…" at bounding box center [742, 406] width 1484 height 812
click at [305, 40] on button "Подтвержден" at bounding box center [284, 32] width 43 height 17
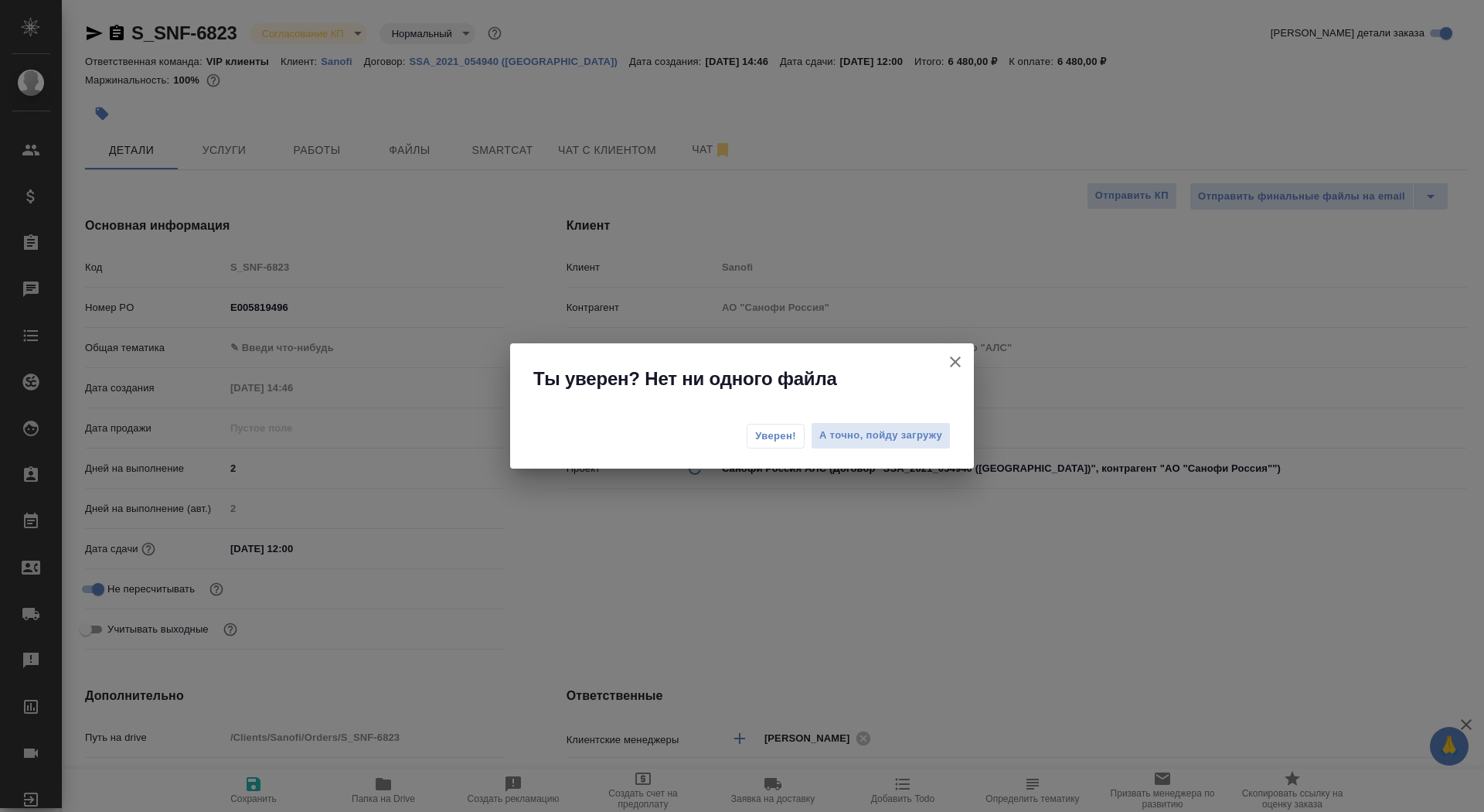
click at [763, 432] on span "Уверен!" at bounding box center [776, 437] width 41 height 16
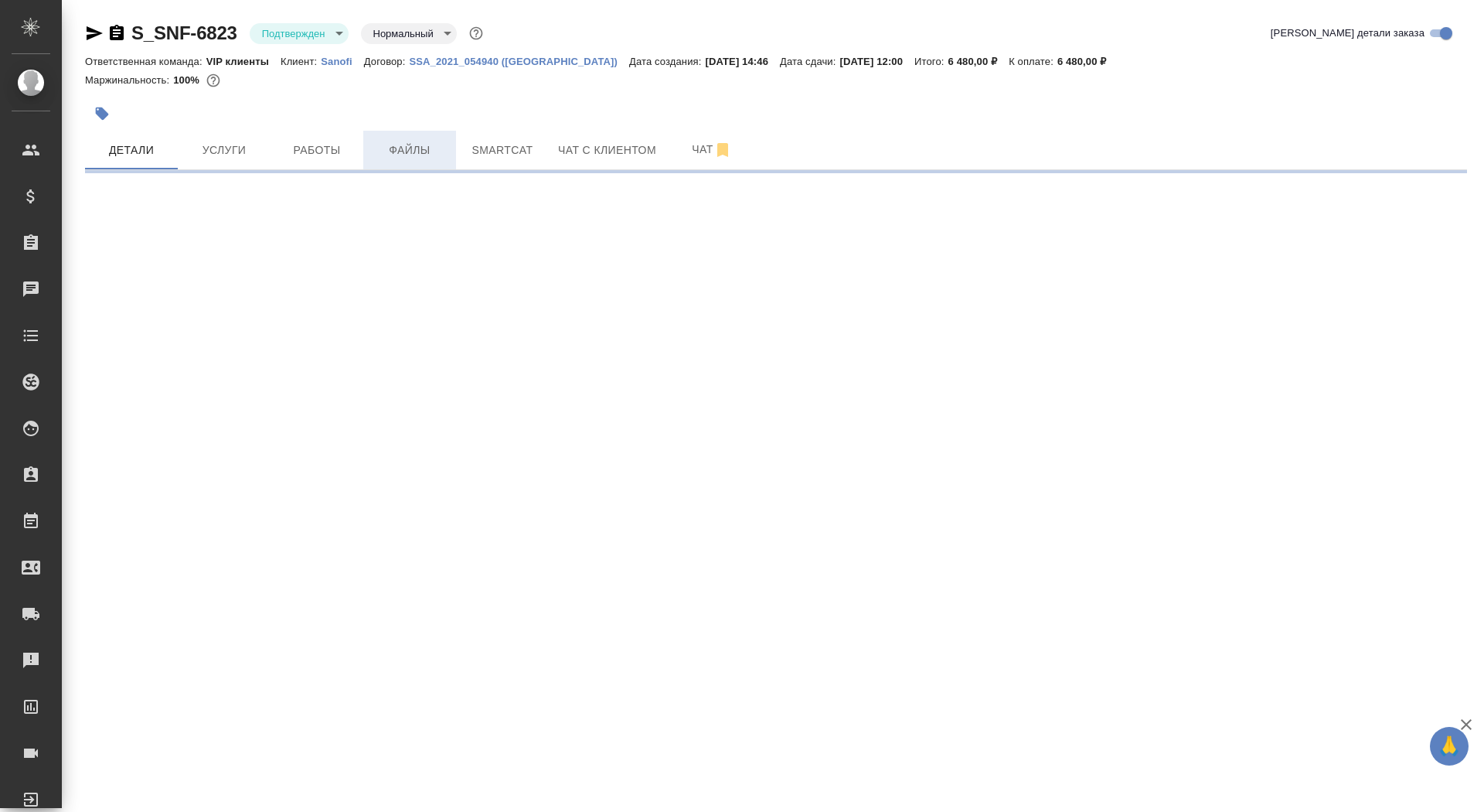
select select "RU"
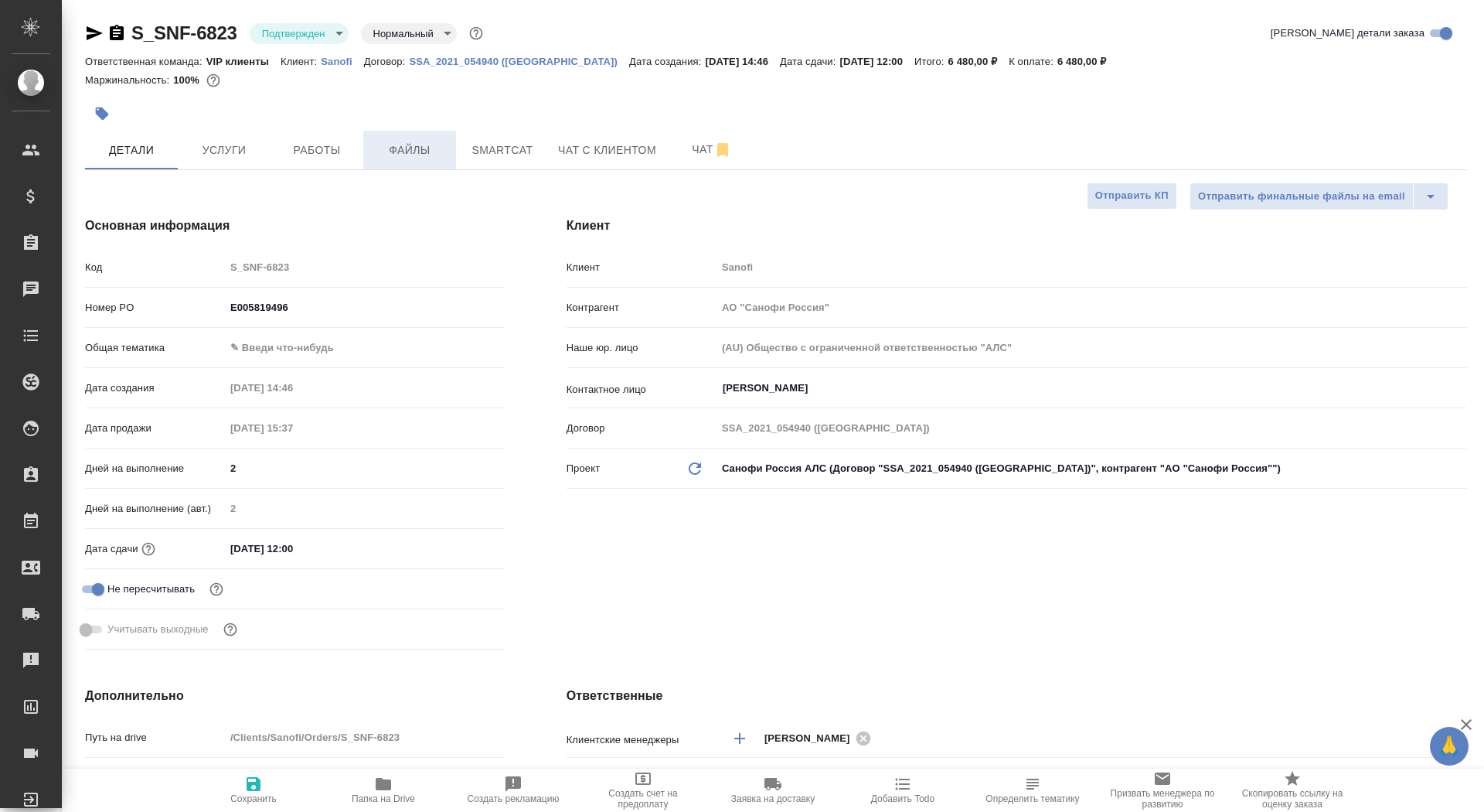
type textarea "x"
click at [416, 149] on span "Файлы" at bounding box center [409, 151] width 74 height 20
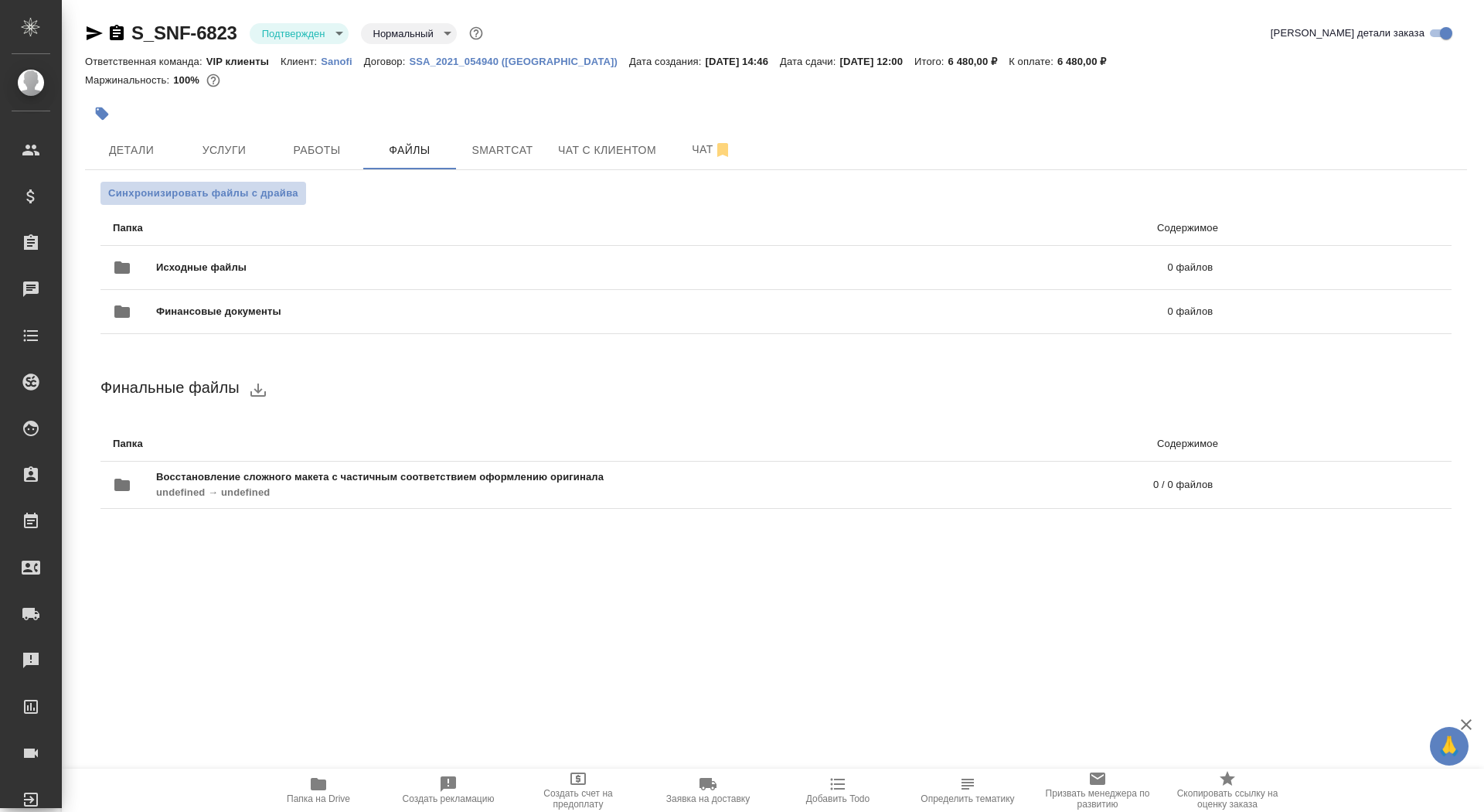
click at [234, 192] on span "Синхронизировать файлы с драйва" at bounding box center [203, 193] width 190 height 16
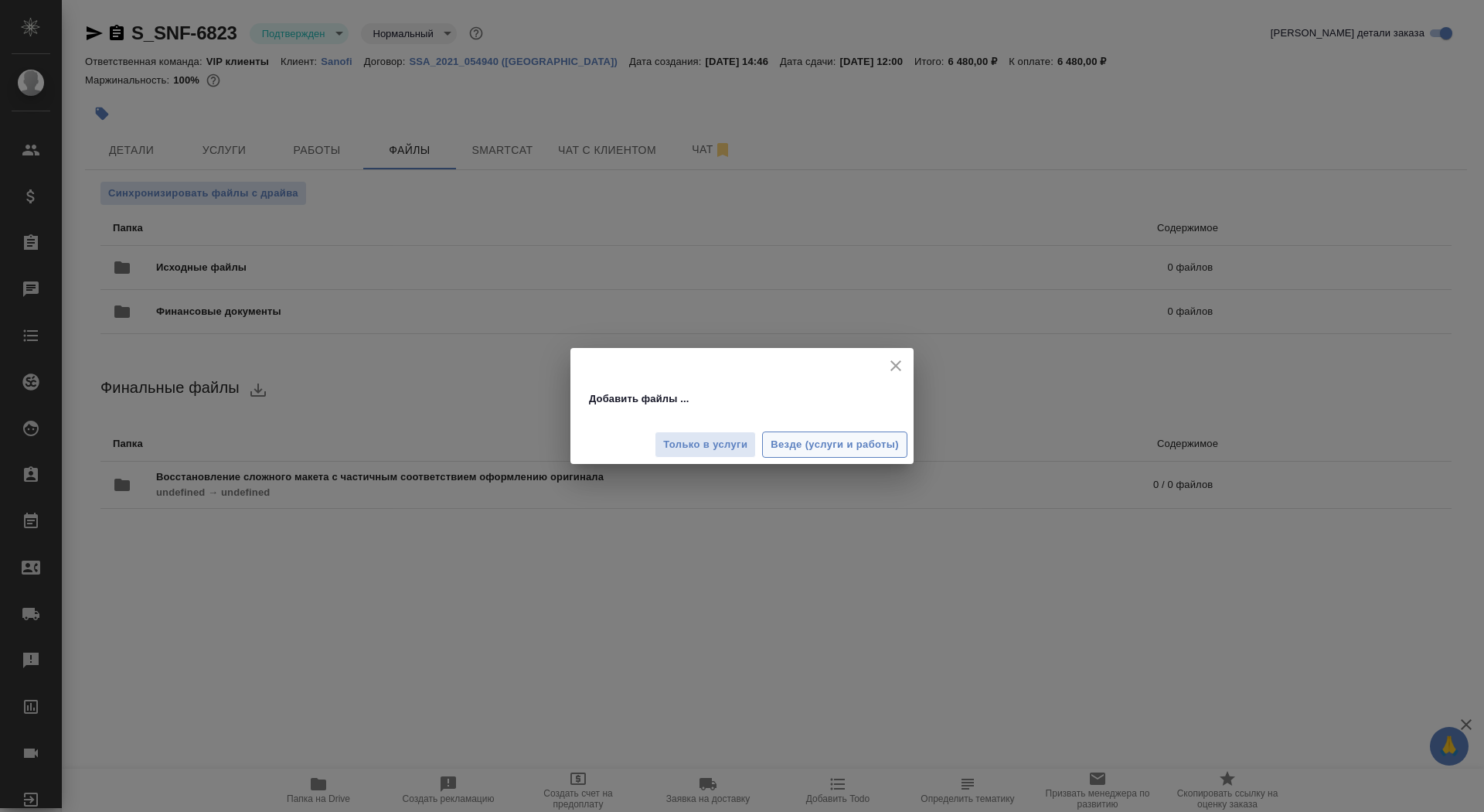
click at [783, 456] on button "Везде (услуги и работы)" at bounding box center [834, 444] width 145 height 27
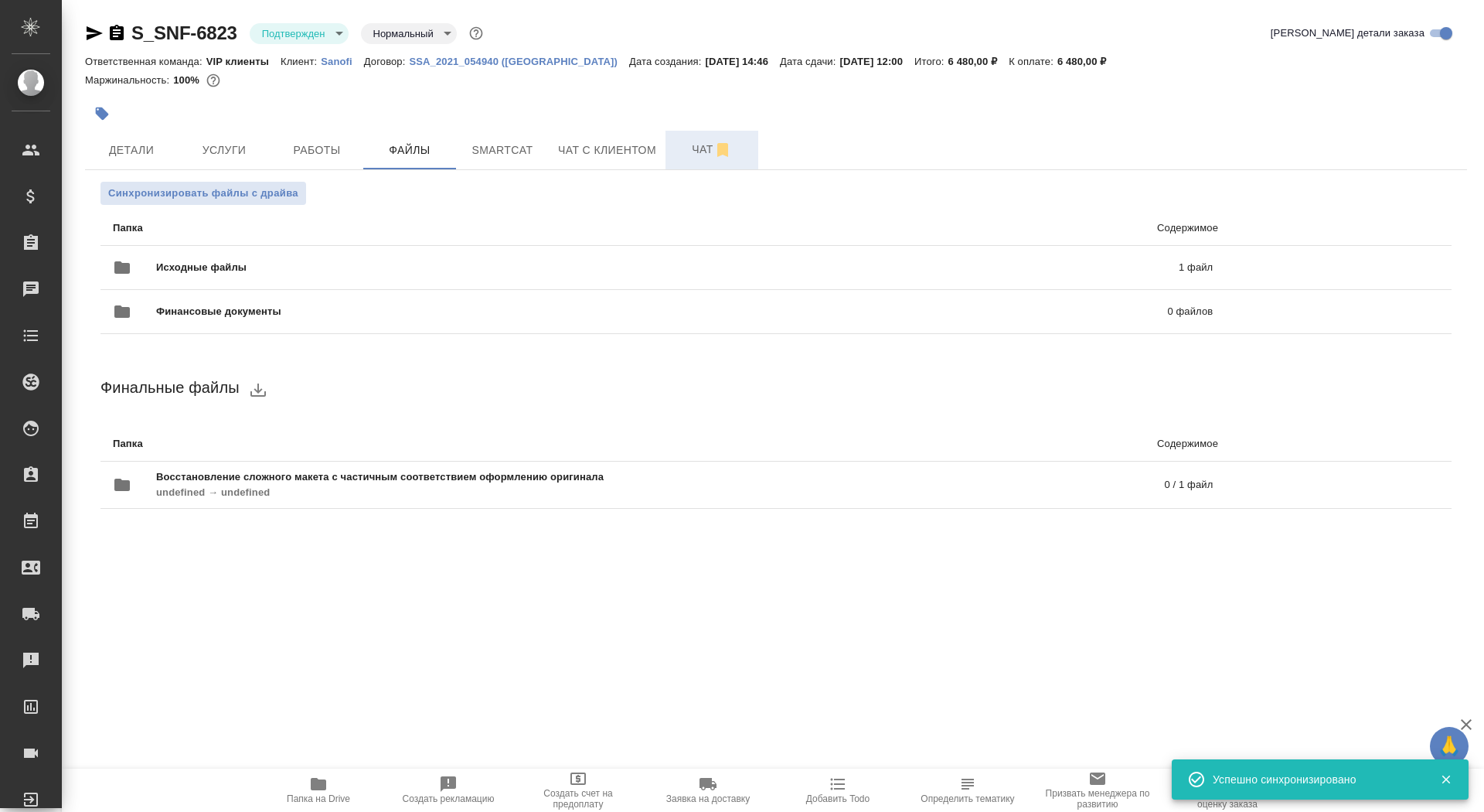
click at [679, 156] on span "Чат" at bounding box center [711, 150] width 74 height 20
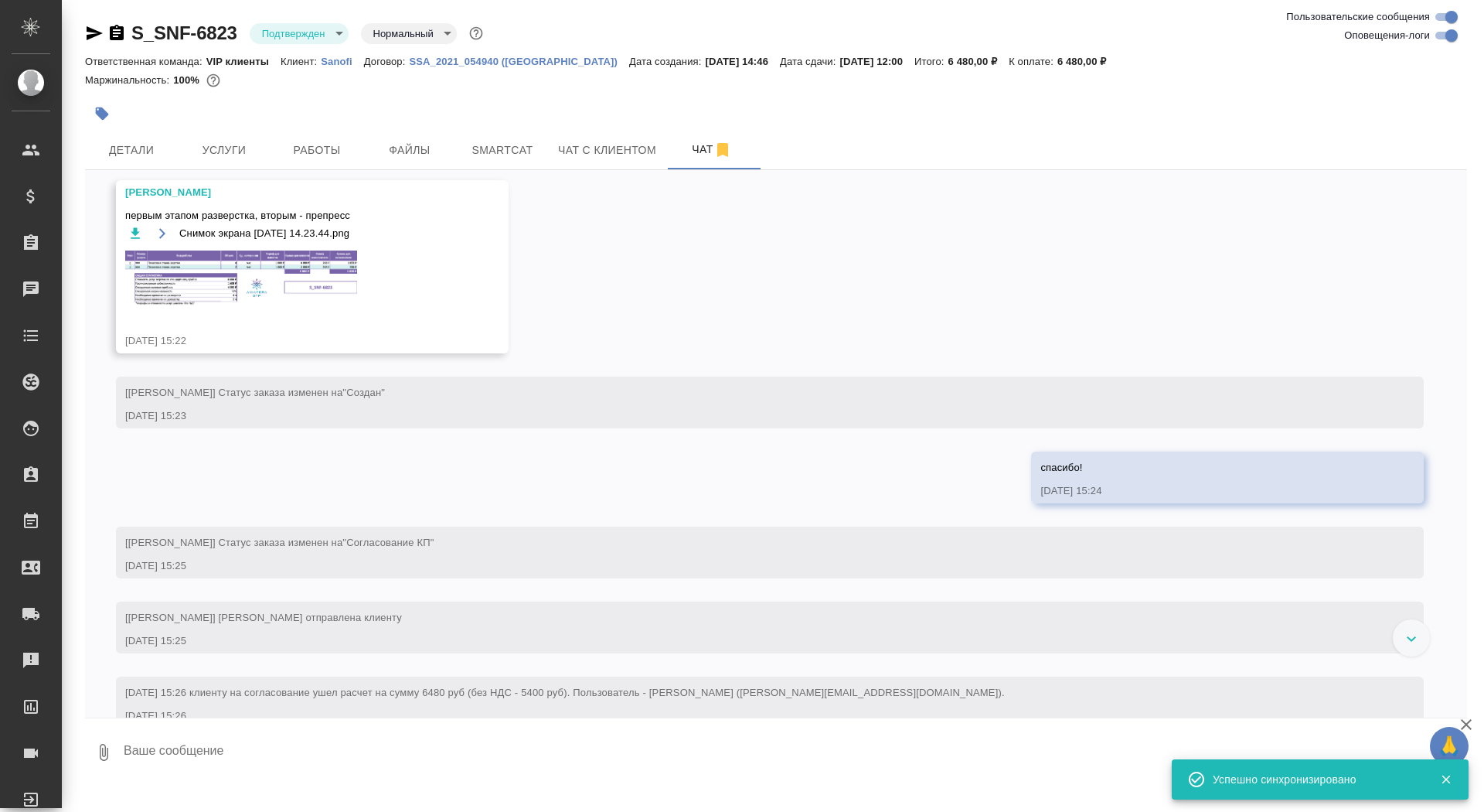
scroll to position [2321, 0]
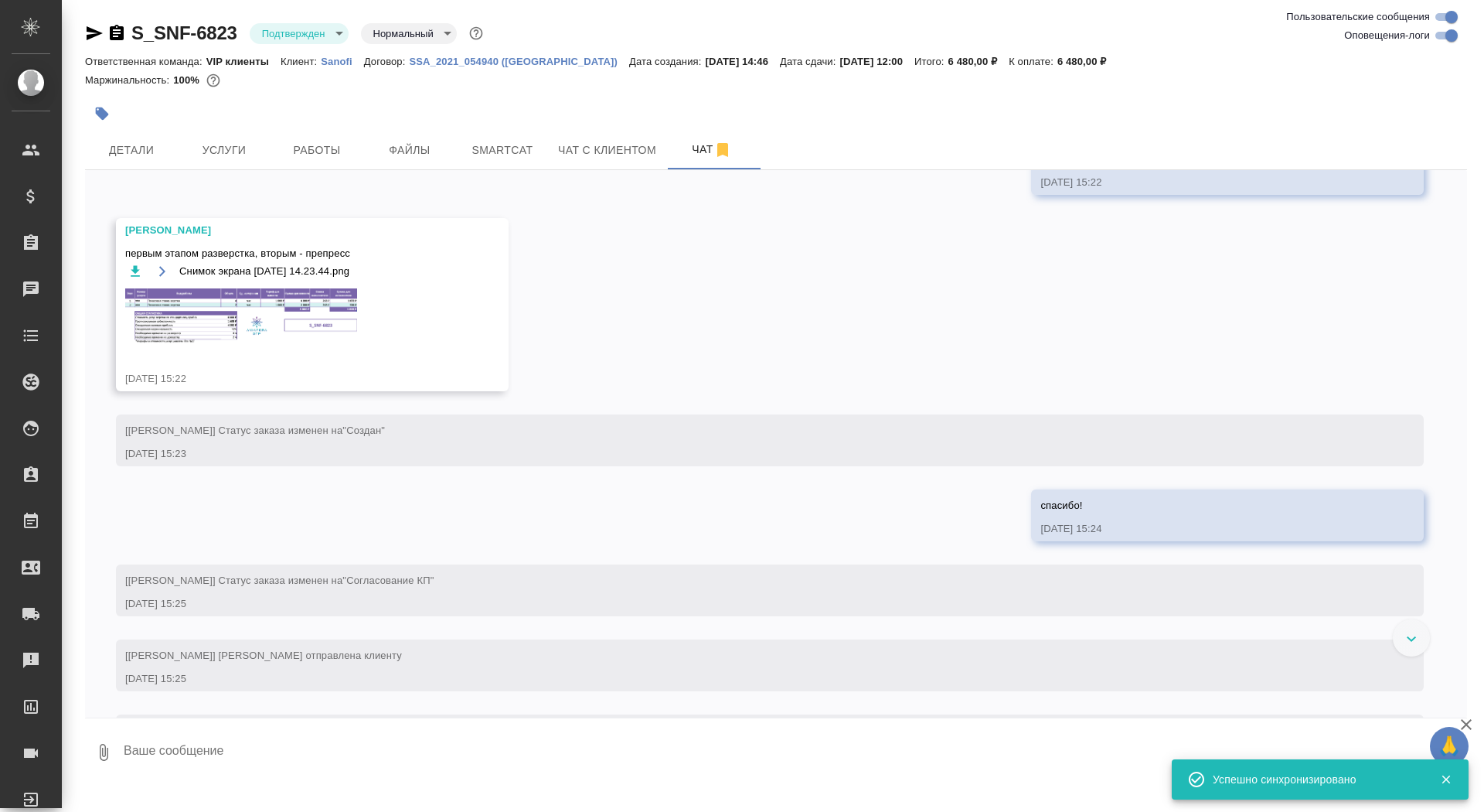
click at [286, 344] on img at bounding box center [240, 316] width 232 height 55
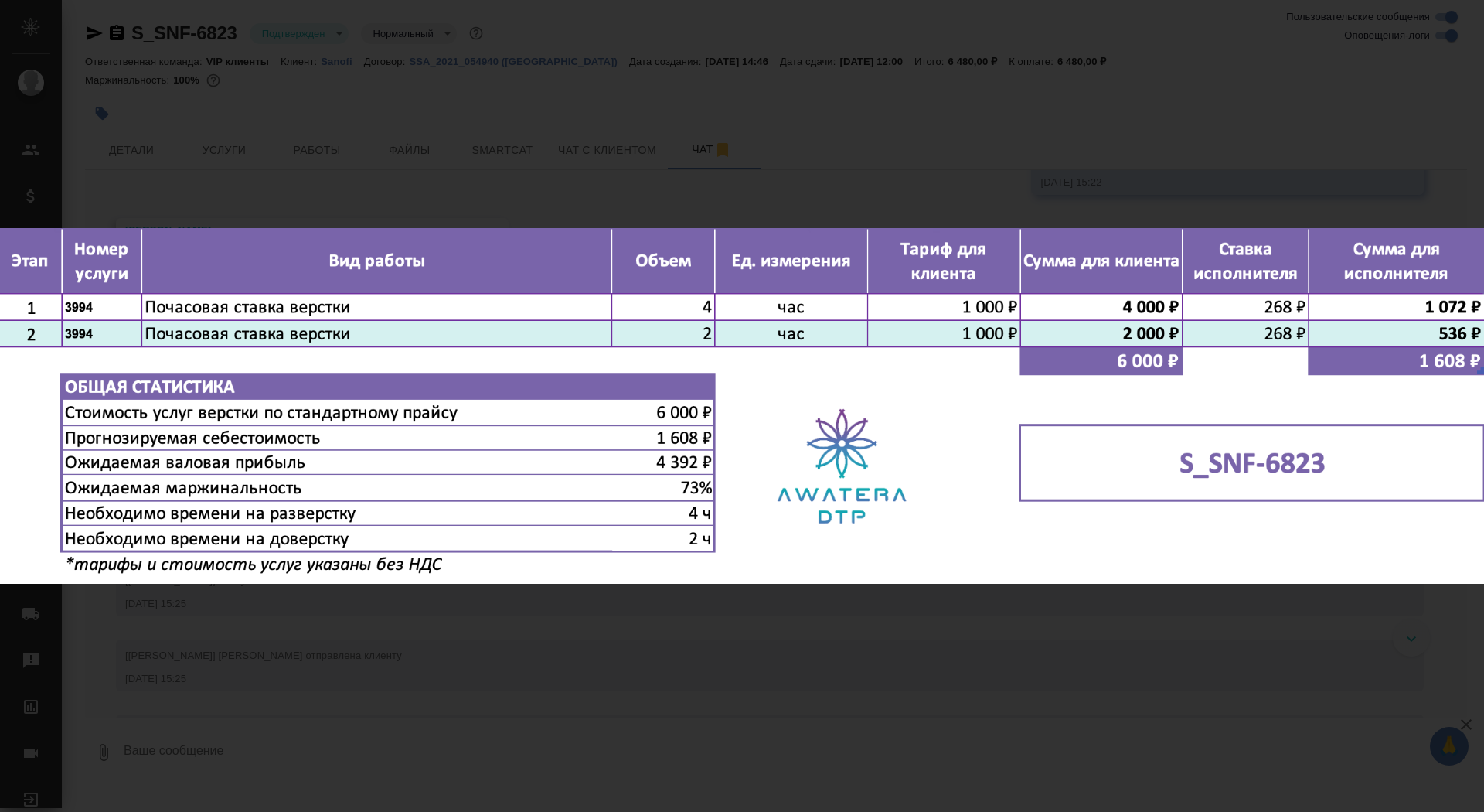
click at [295, 647] on div "Снимок экрана [DATE] 14.23.44.png 1 of 1" at bounding box center [742, 406] width 1484 height 812
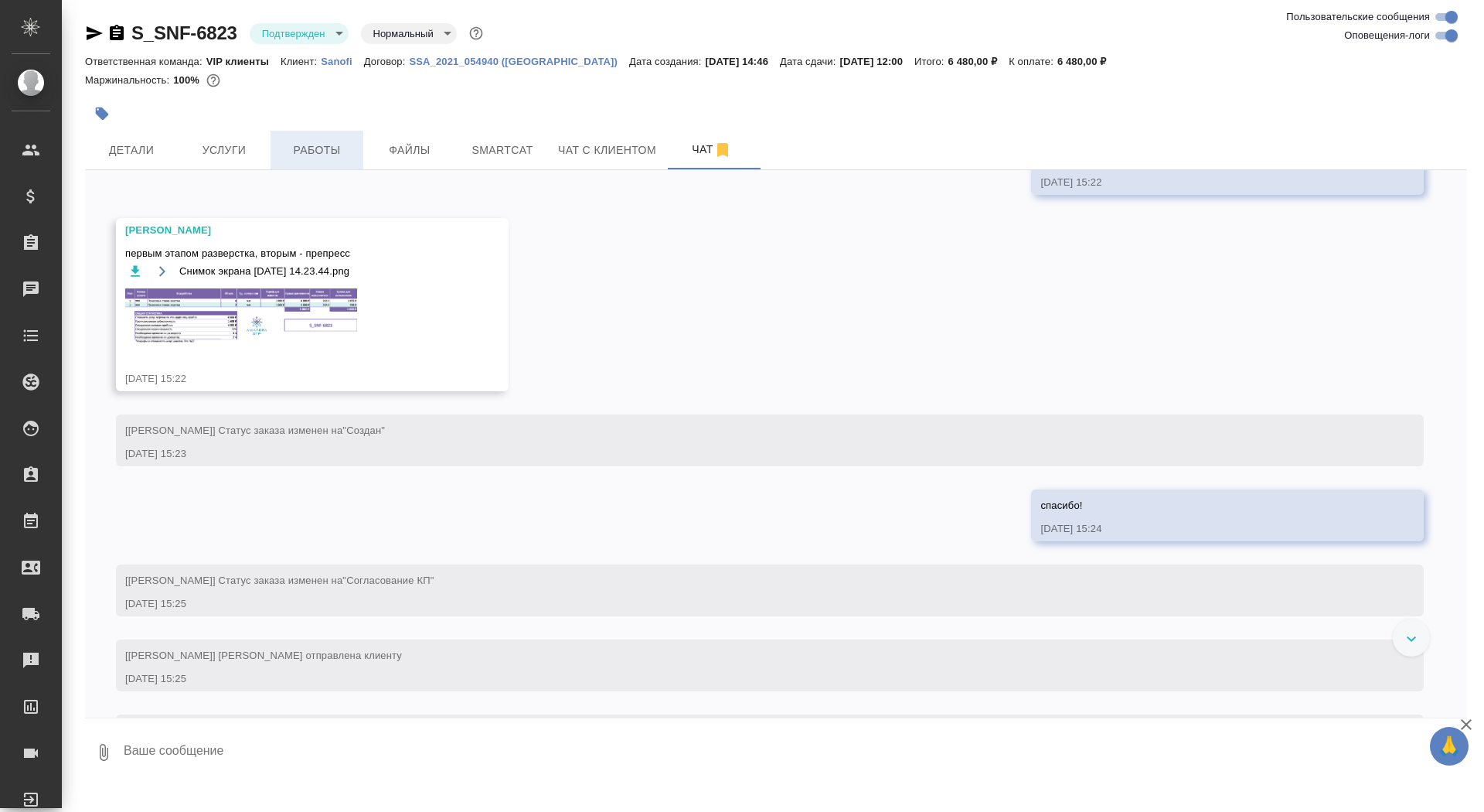
click at [344, 149] on span "Работы" at bounding box center [316, 151] width 74 height 20
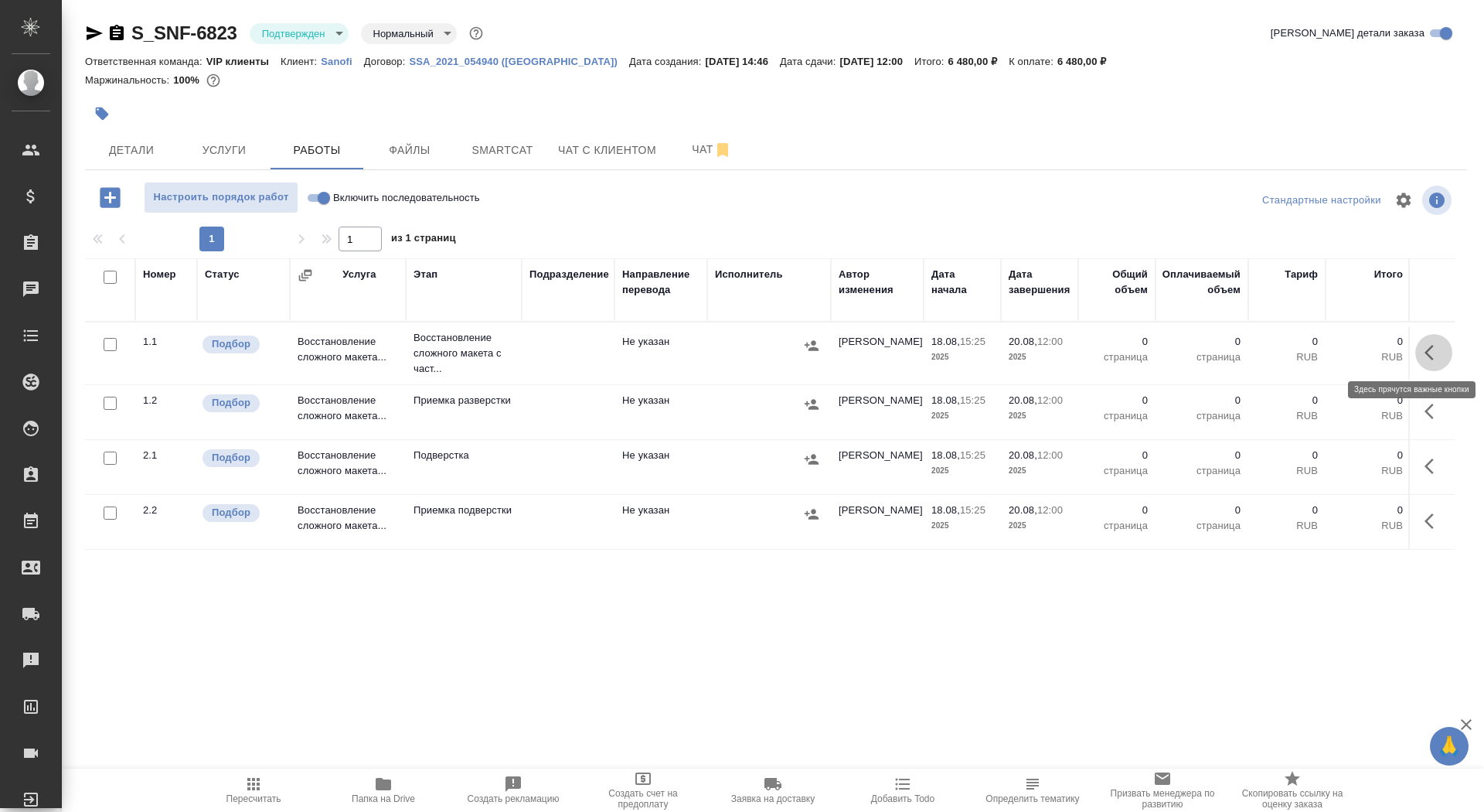
click at [1429, 362] on button "button" at bounding box center [1434, 353] width 37 height 37
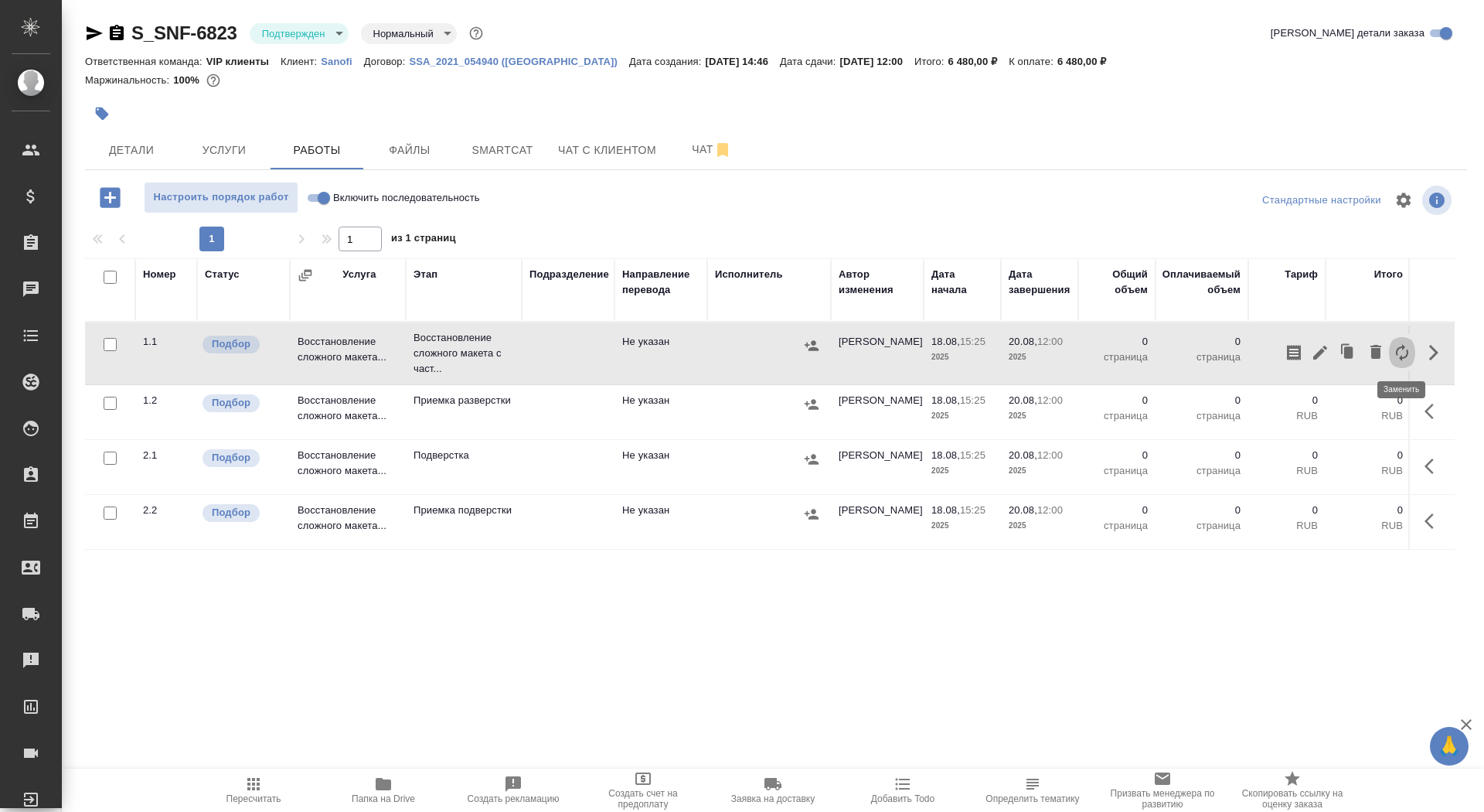
click at [1409, 361] on icon "button" at bounding box center [1401, 352] width 19 height 19
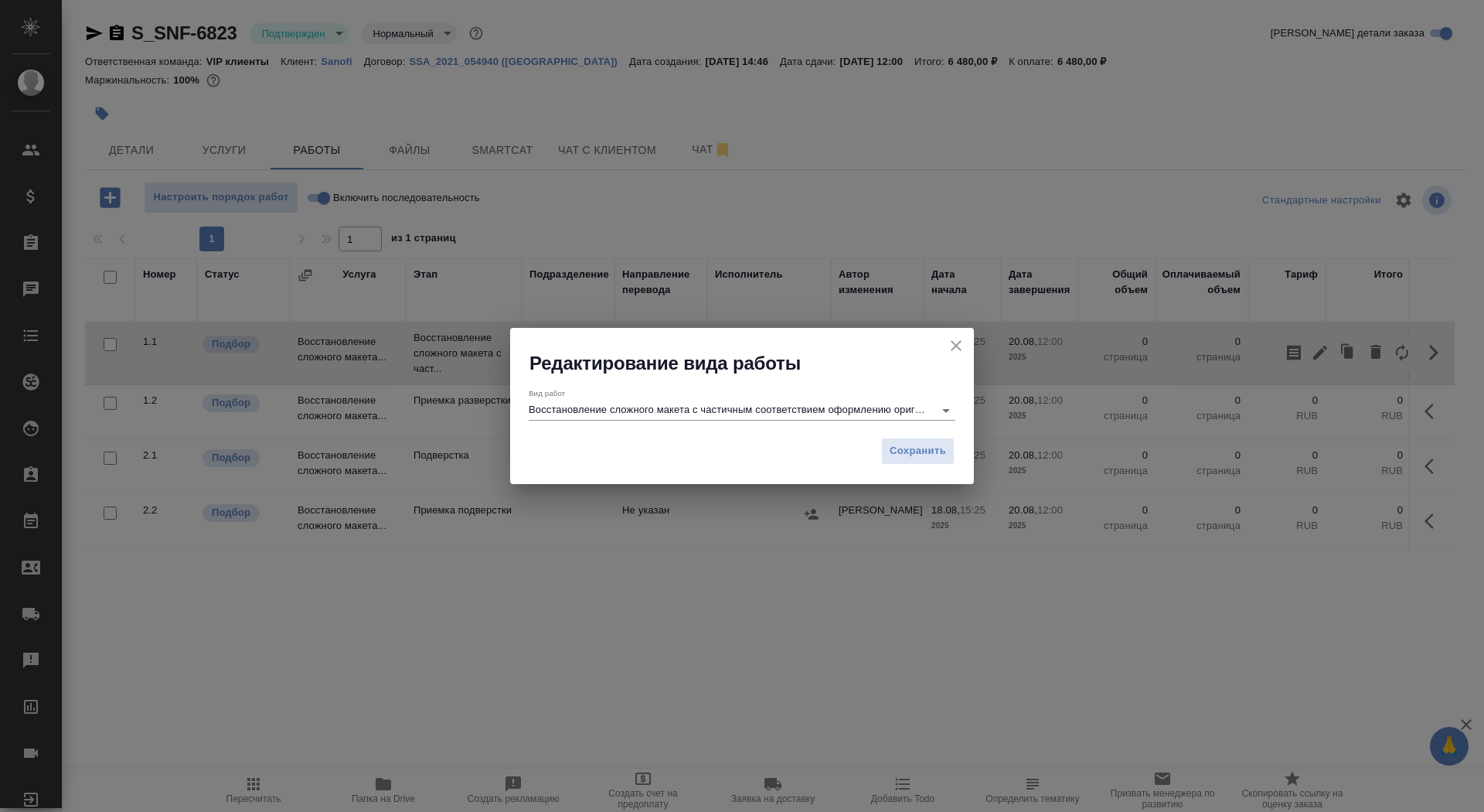
click at [767, 421] on div "Вид работ Восстановление сложного макета с частичным соответствием оформлению о…" at bounding box center [742, 402] width 427 height 41
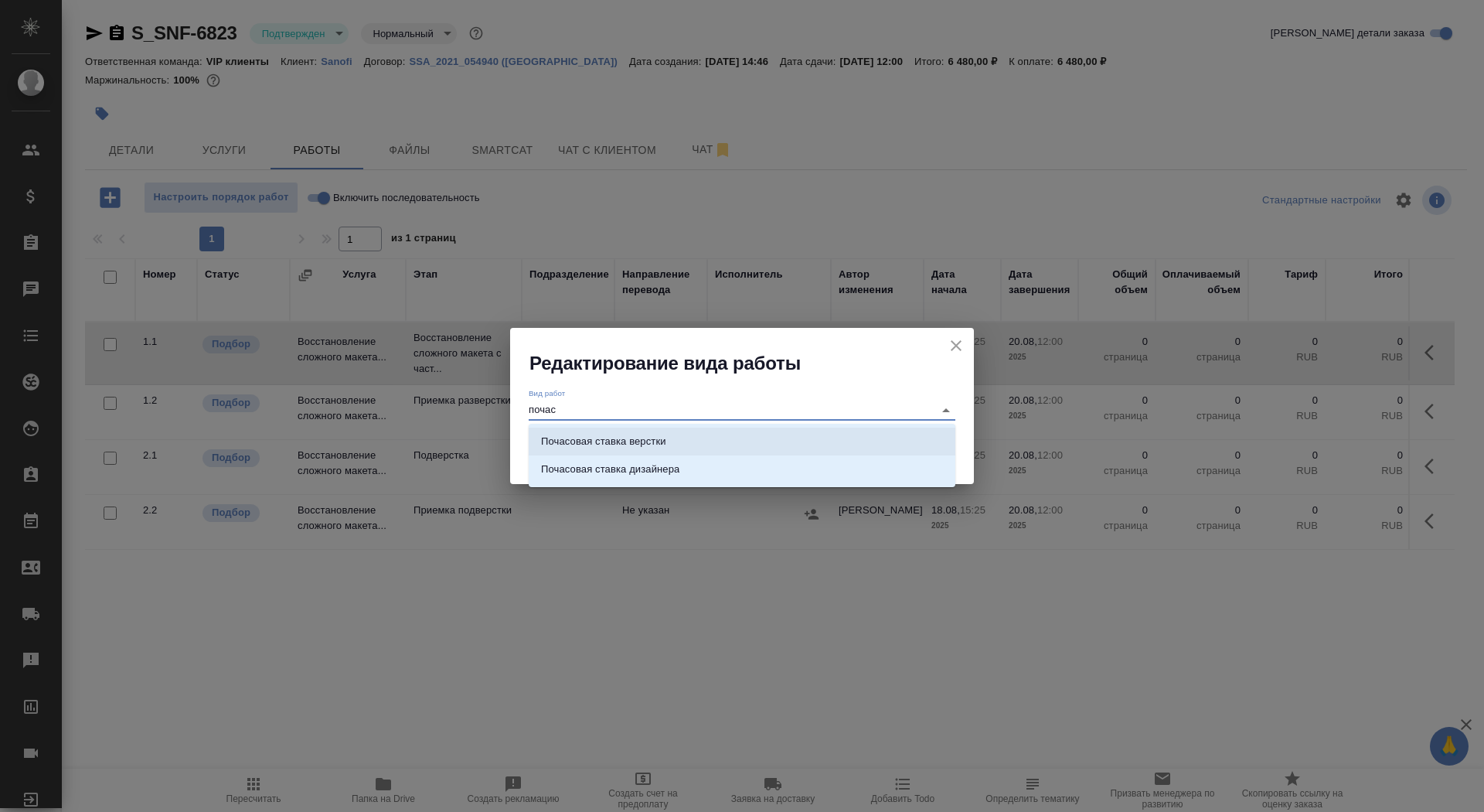
click at [769, 431] on li "Почасовая ставка верстки" at bounding box center [742, 441] width 427 height 28
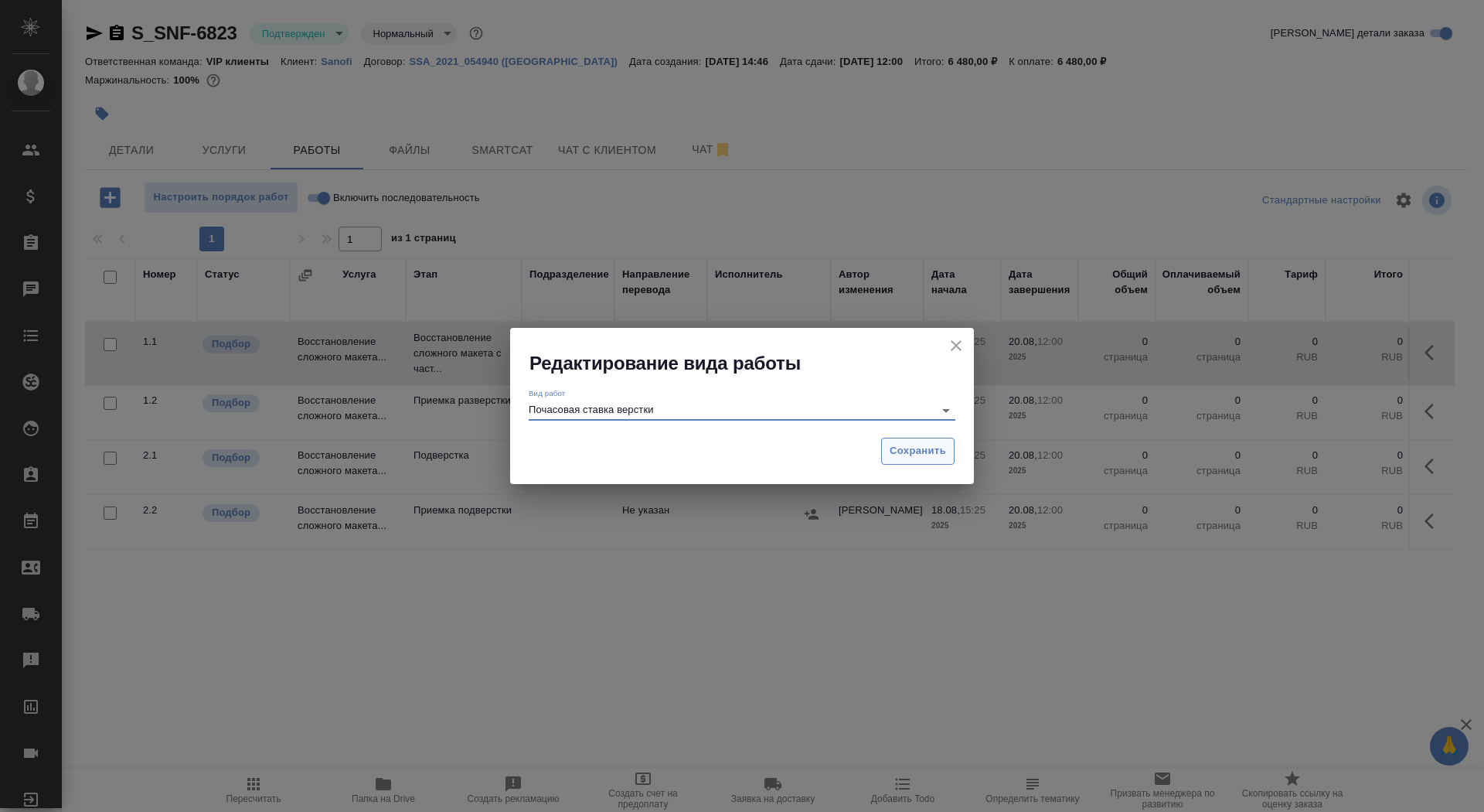
type input "Почасовая ставка верстки"
click at [952, 455] on button "Сохранить" at bounding box center [917, 450] width 74 height 27
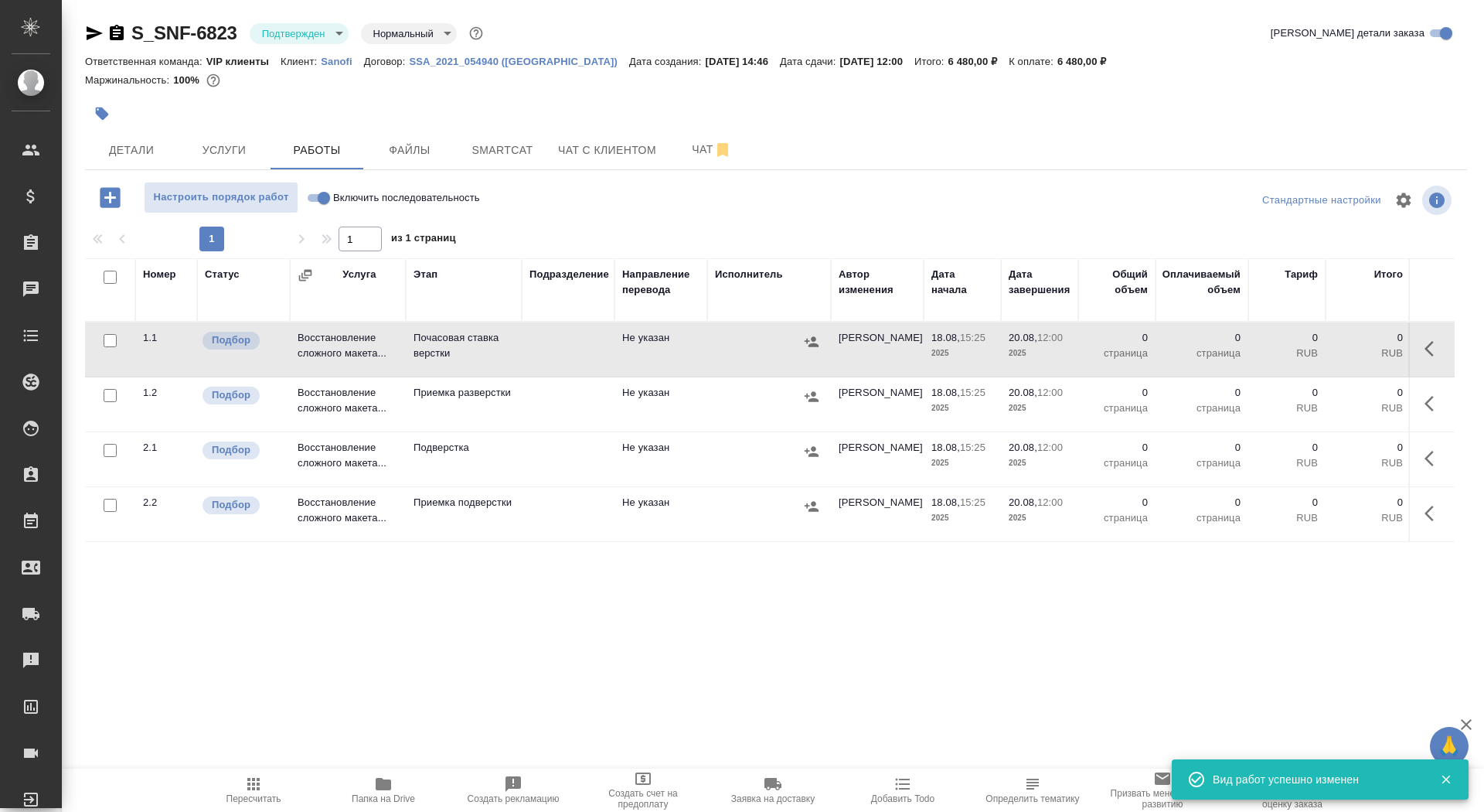
click at [1415, 357] on td at bounding box center [1431, 349] width 46 height 54
click at [1424, 350] on button "button" at bounding box center [1434, 349] width 37 height 37
click at [1315, 353] on icon "button" at bounding box center [1320, 349] width 14 height 14
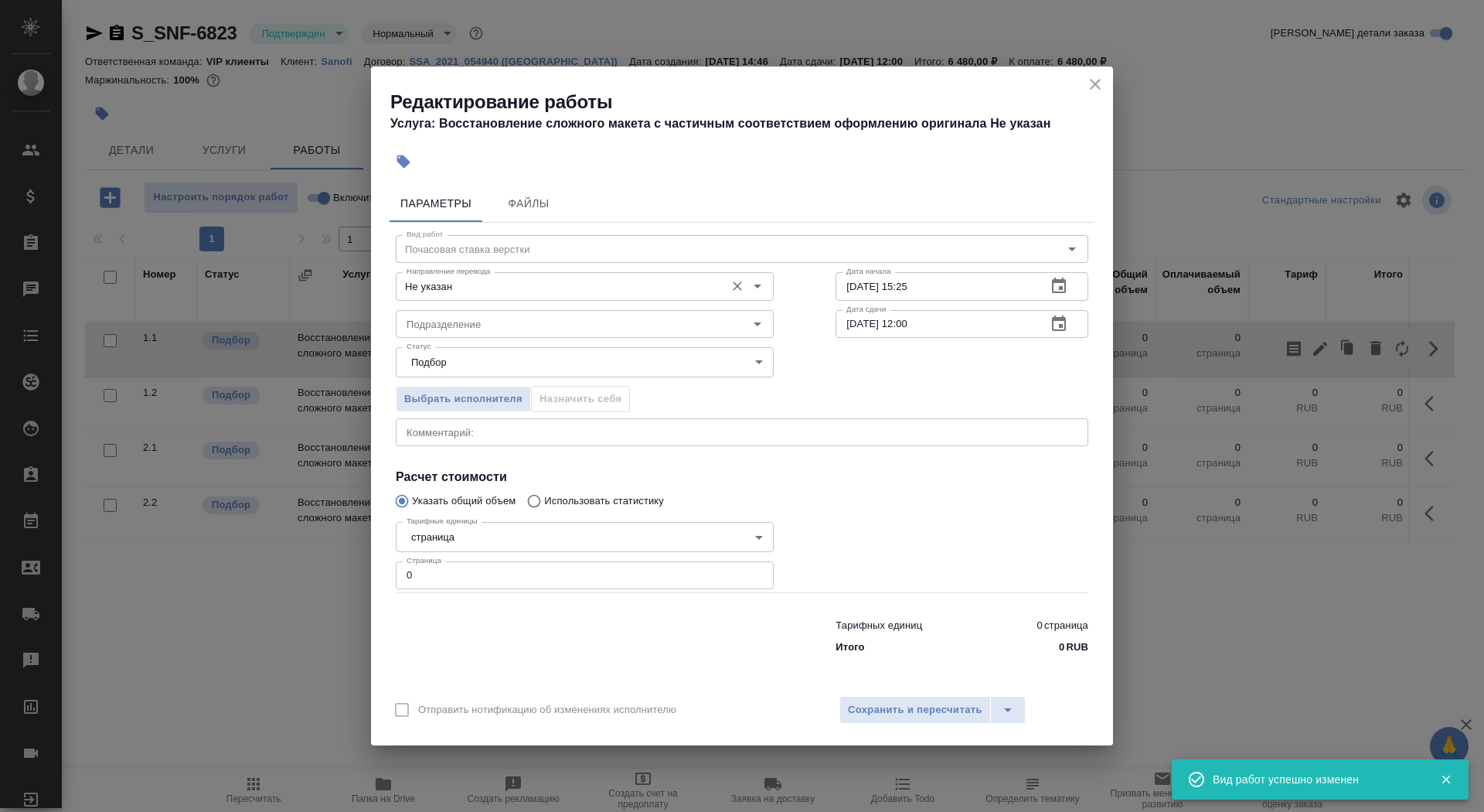
click at [452, 287] on input "Не указан" at bounding box center [559, 286] width 317 height 19
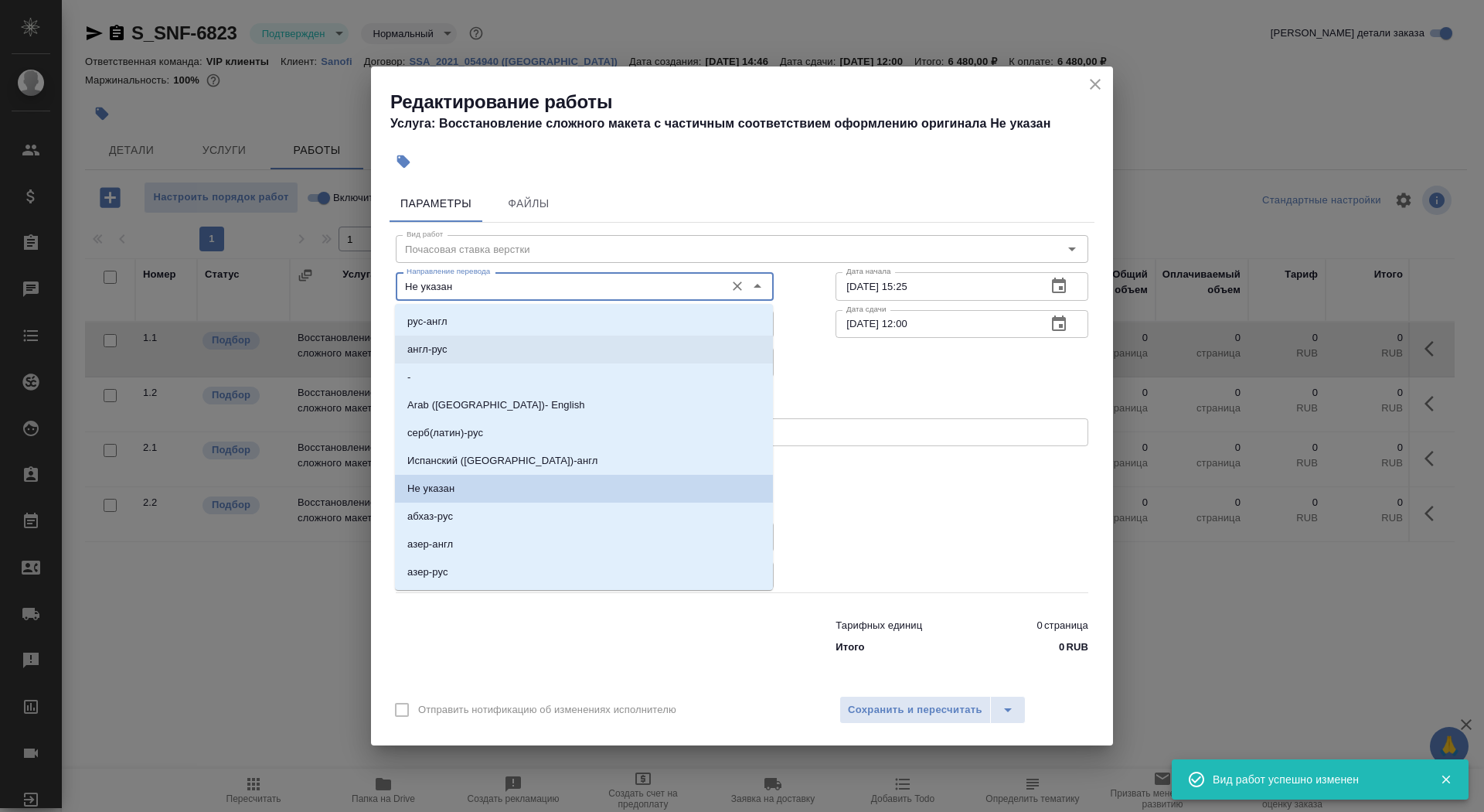
click at [485, 374] on li "-" at bounding box center [584, 377] width 378 height 28
type input "-"
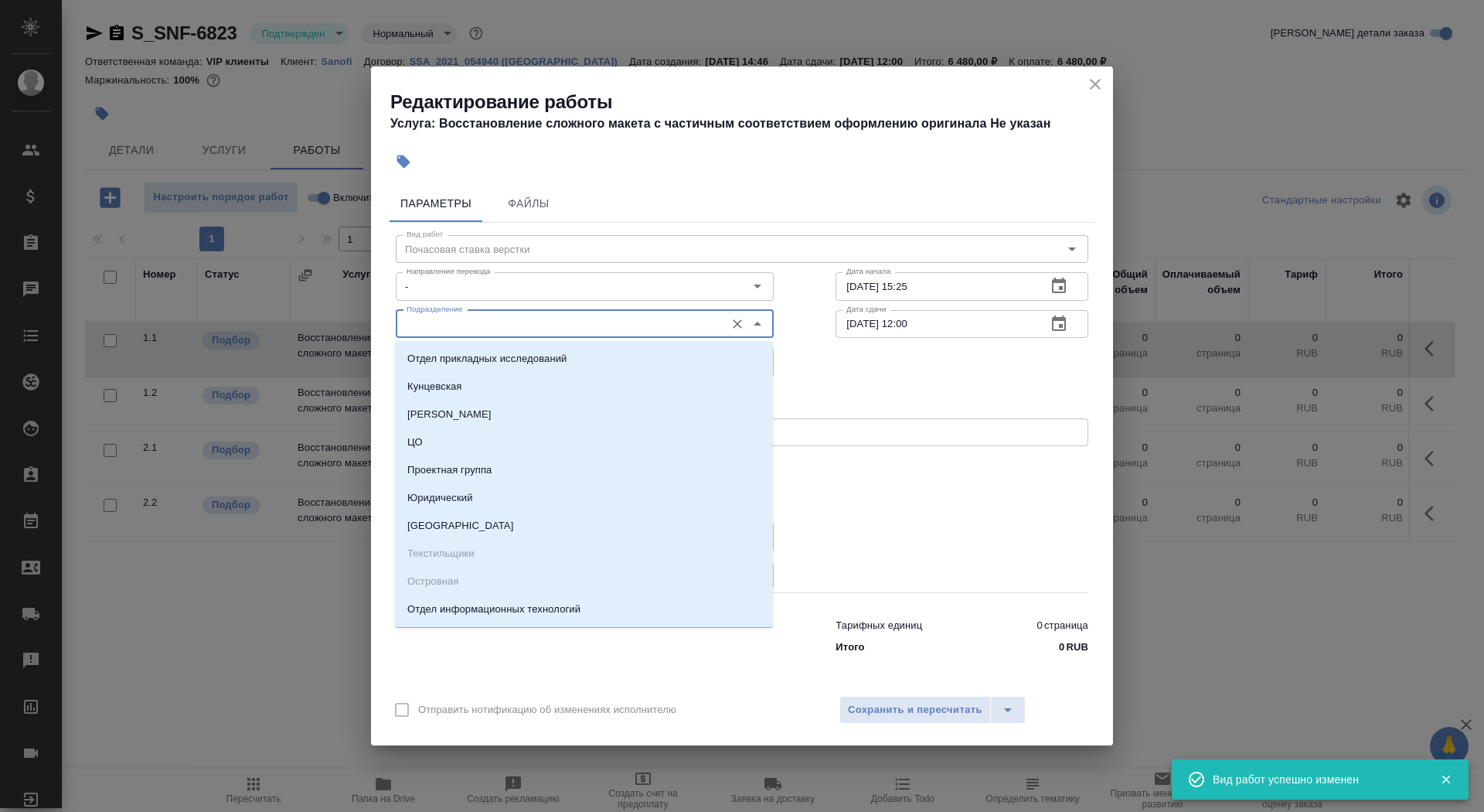
click at [485, 322] on input "Подразделение" at bounding box center [559, 323] width 317 height 19
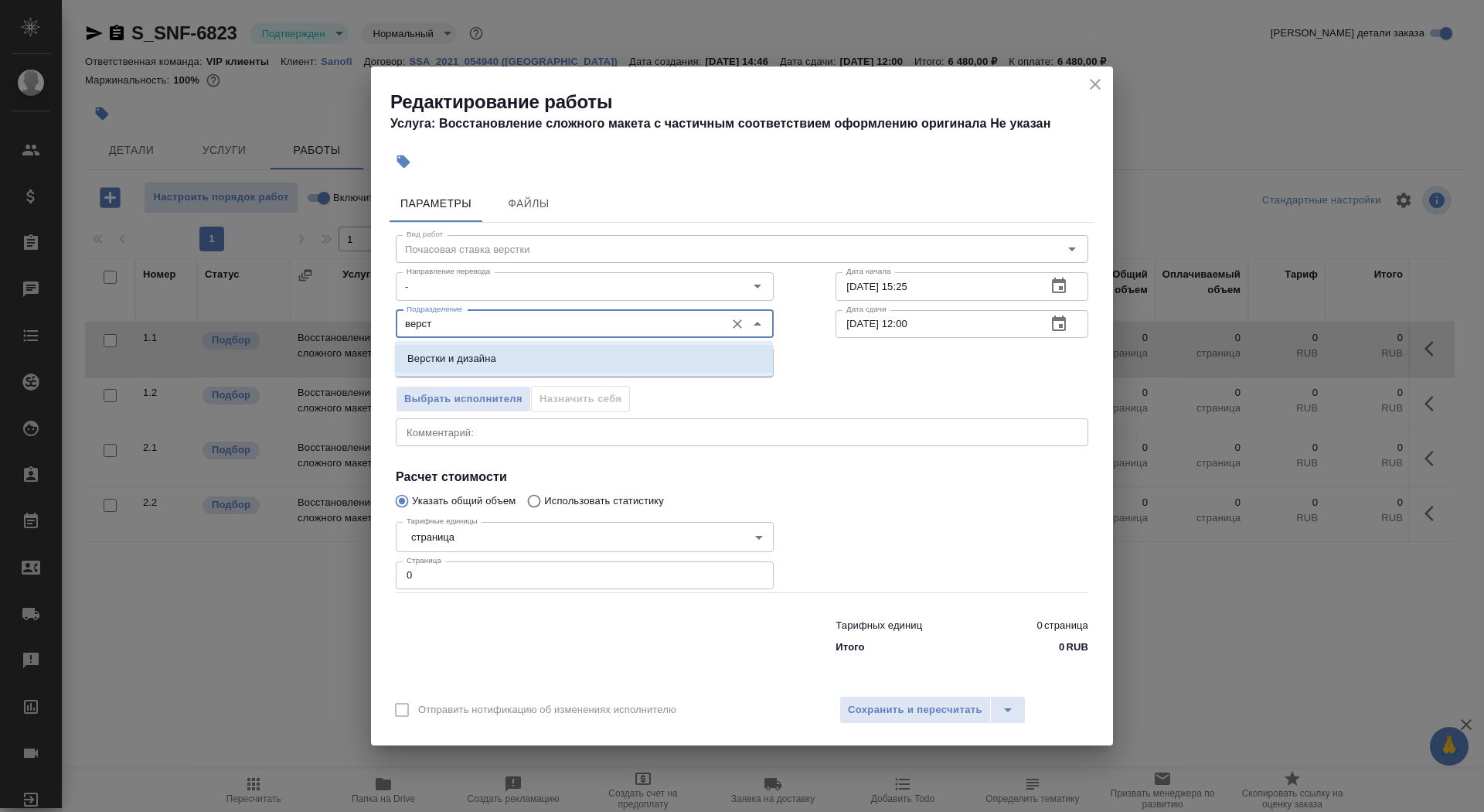
click at [499, 346] on li "Верстки и дизайна" at bounding box center [584, 359] width 378 height 28
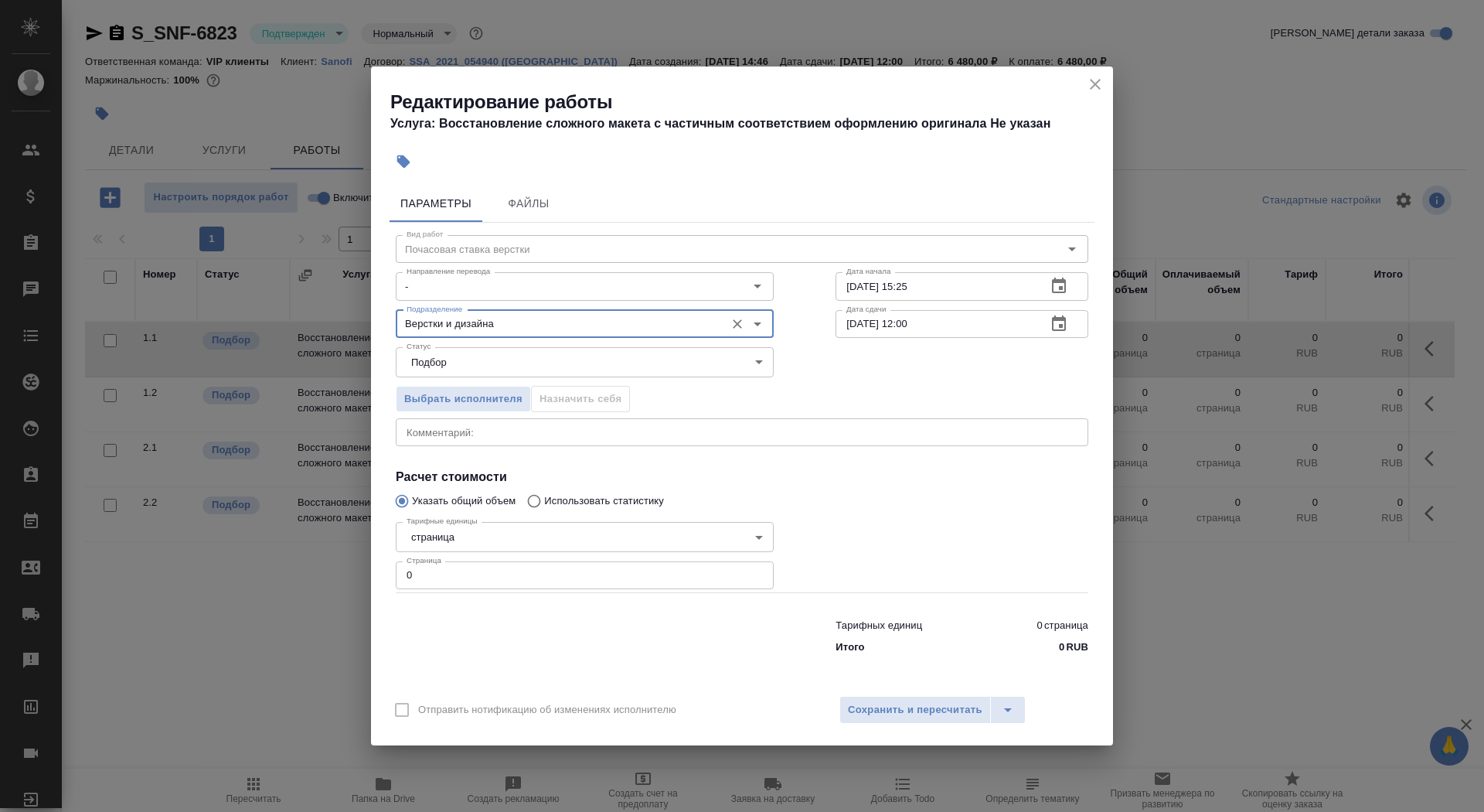
type input "Верстки и дизайна"
click at [506, 531] on body "🙏 .cls-1 fill:#fff; AWATERA Saydasheva Dilyara Клиенты Спецификации Заказы 0 Ча…" at bounding box center [742, 406] width 1484 height 812
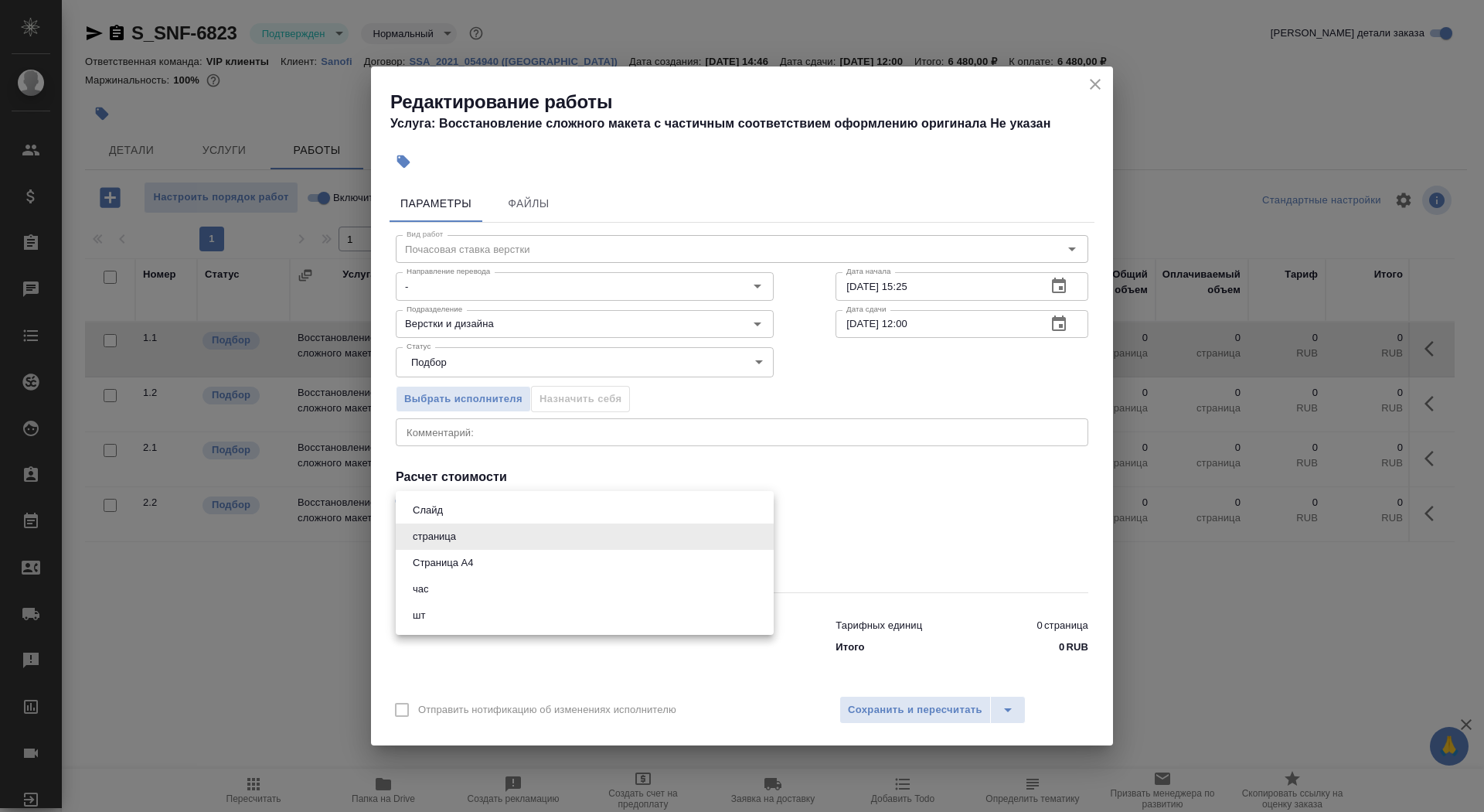
click at [507, 558] on li "Страница А4" at bounding box center [585, 563] width 378 height 27
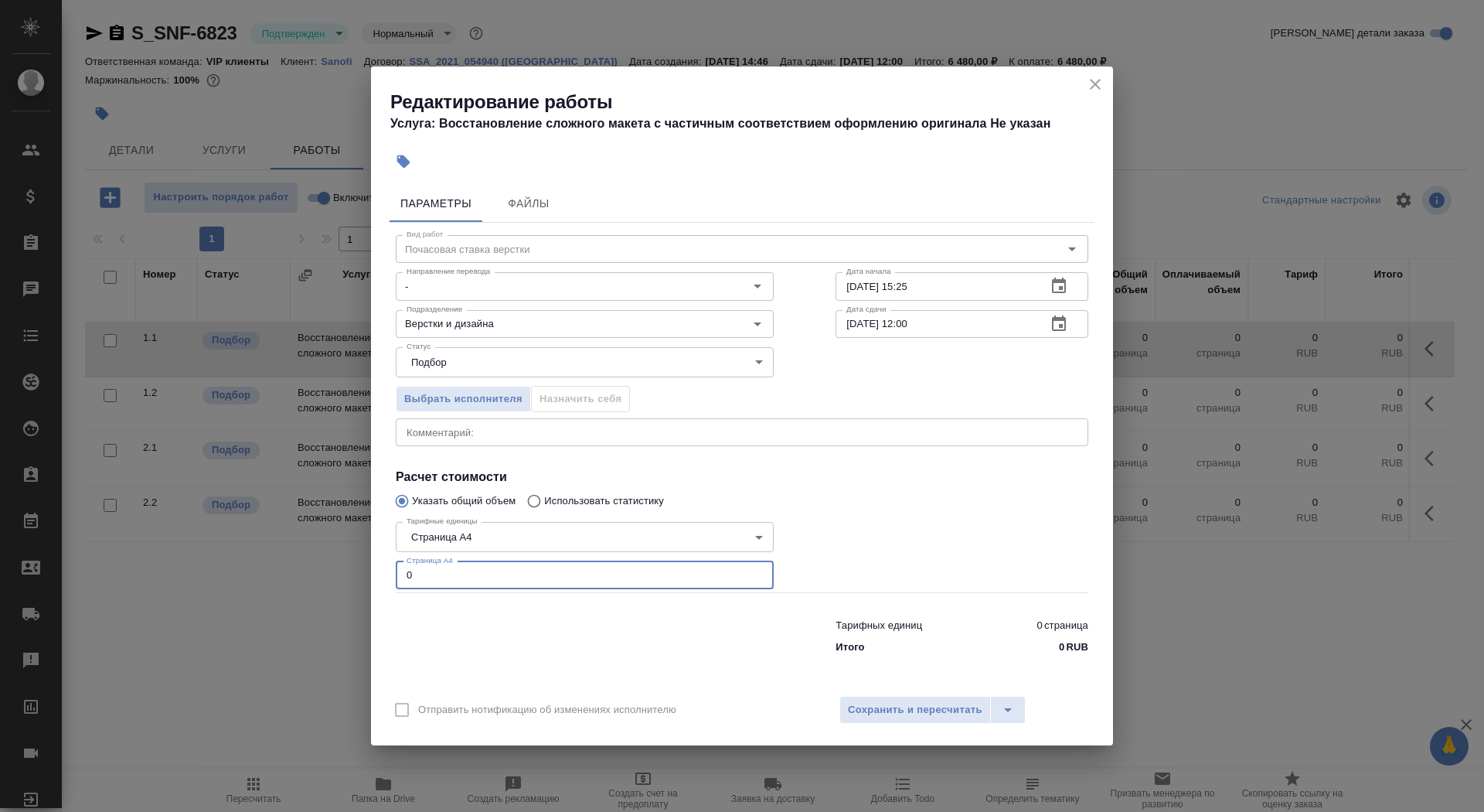
click at [504, 581] on input "0" at bounding box center [585, 575] width 378 height 28
click at [523, 515] on div "Тарифные единицы Страница А4 5f036ec4e16dec2d6b59c8ff Тарифные единицы Страница…" at bounding box center [585, 554] width 378 height 77
click at [529, 534] on body "🙏 .cls-1 fill:#fff; AWATERA Saydasheva Dilyara Клиенты Спецификации Заказы 0 Ча…" at bounding box center [742, 406] width 1484 height 812
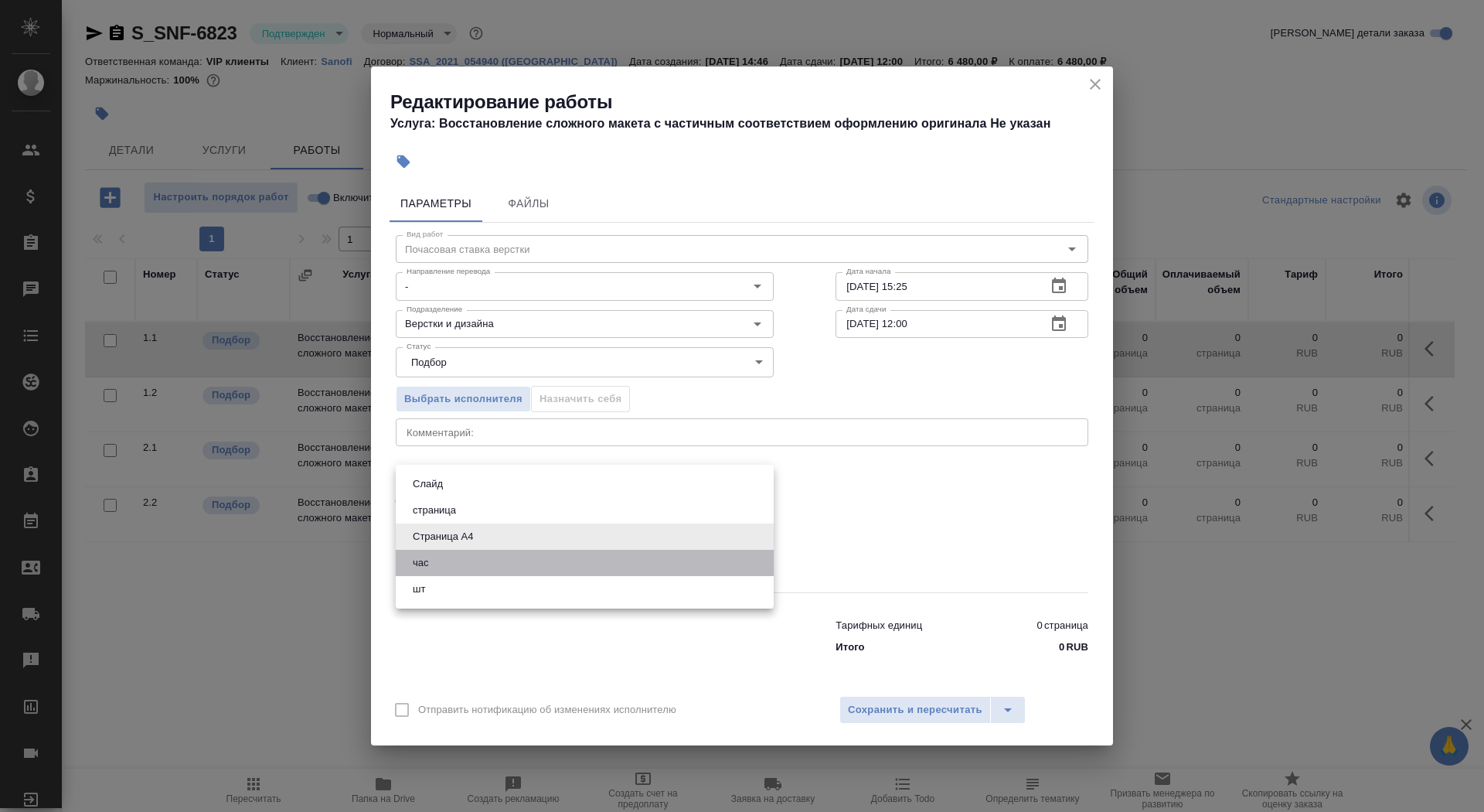
click at [473, 565] on li "час" at bounding box center [585, 563] width 378 height 27
type input "5a8b1489cc6b4906c91bfd93"
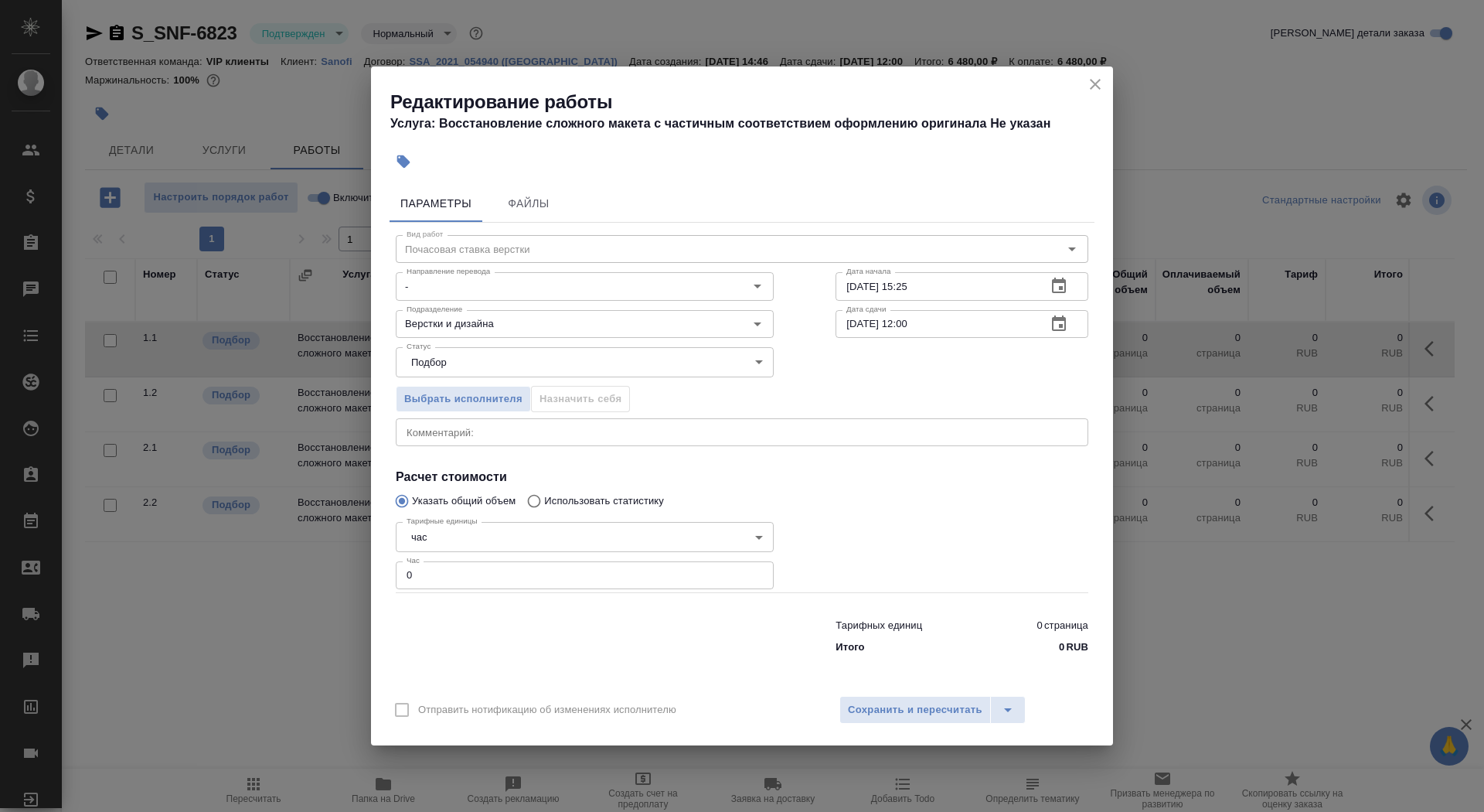
click at [480, 597] on div "Тарифных единиц 0 страница Итого 0 RUB" at bounding box center [742, 633] width 755 height 105
click at [480, 579] on input "0" at bounding box center [585, 575] width 378 height 28
type input "4"
click at [940, 288] on input "[DATE] 15:25" at bounding box center [935, 286] width 199 height 28
type input "[DATE] 15:40"
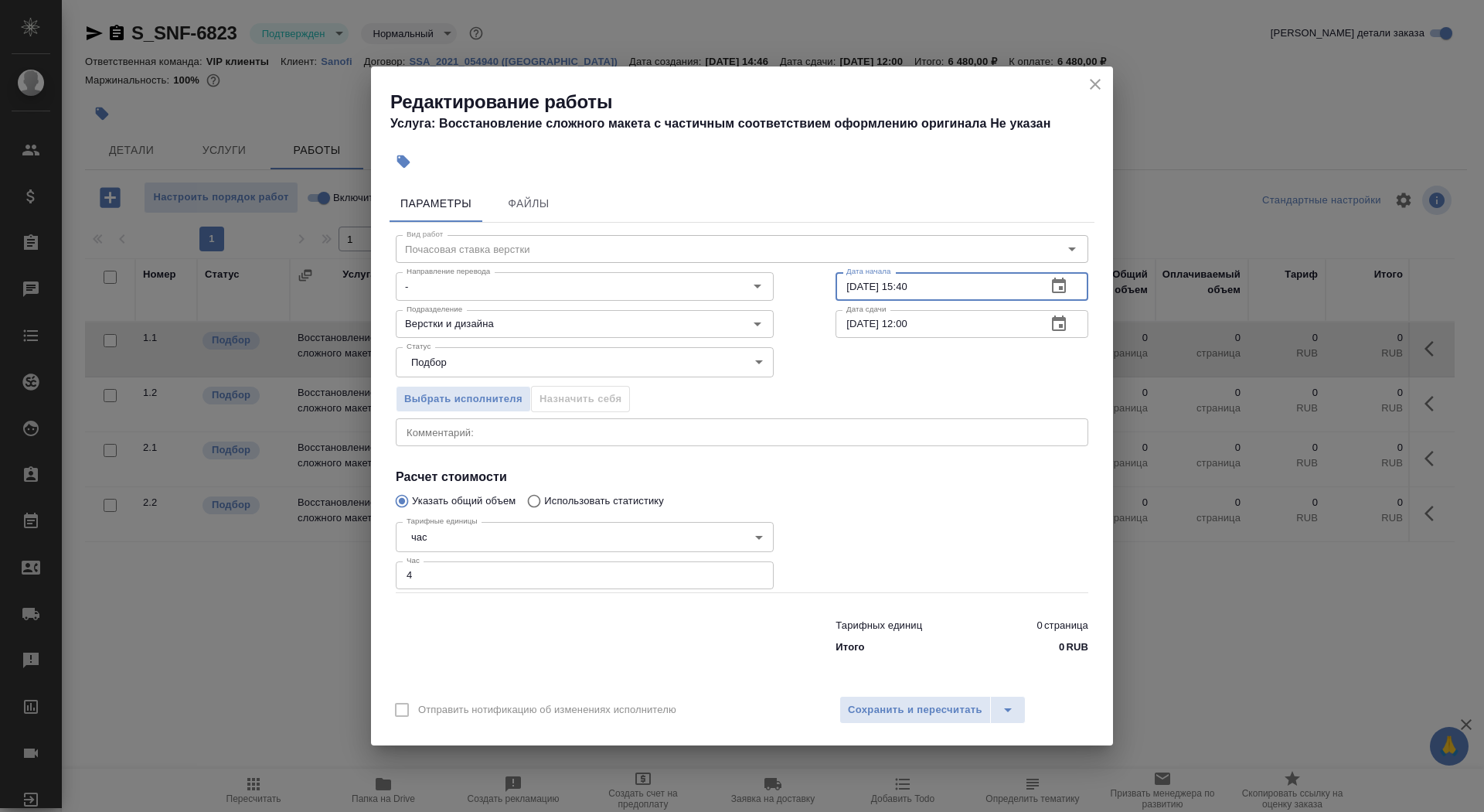
click at [1052, 332] on icon "button" at bounding box center [1058, 323] width 19 height 19
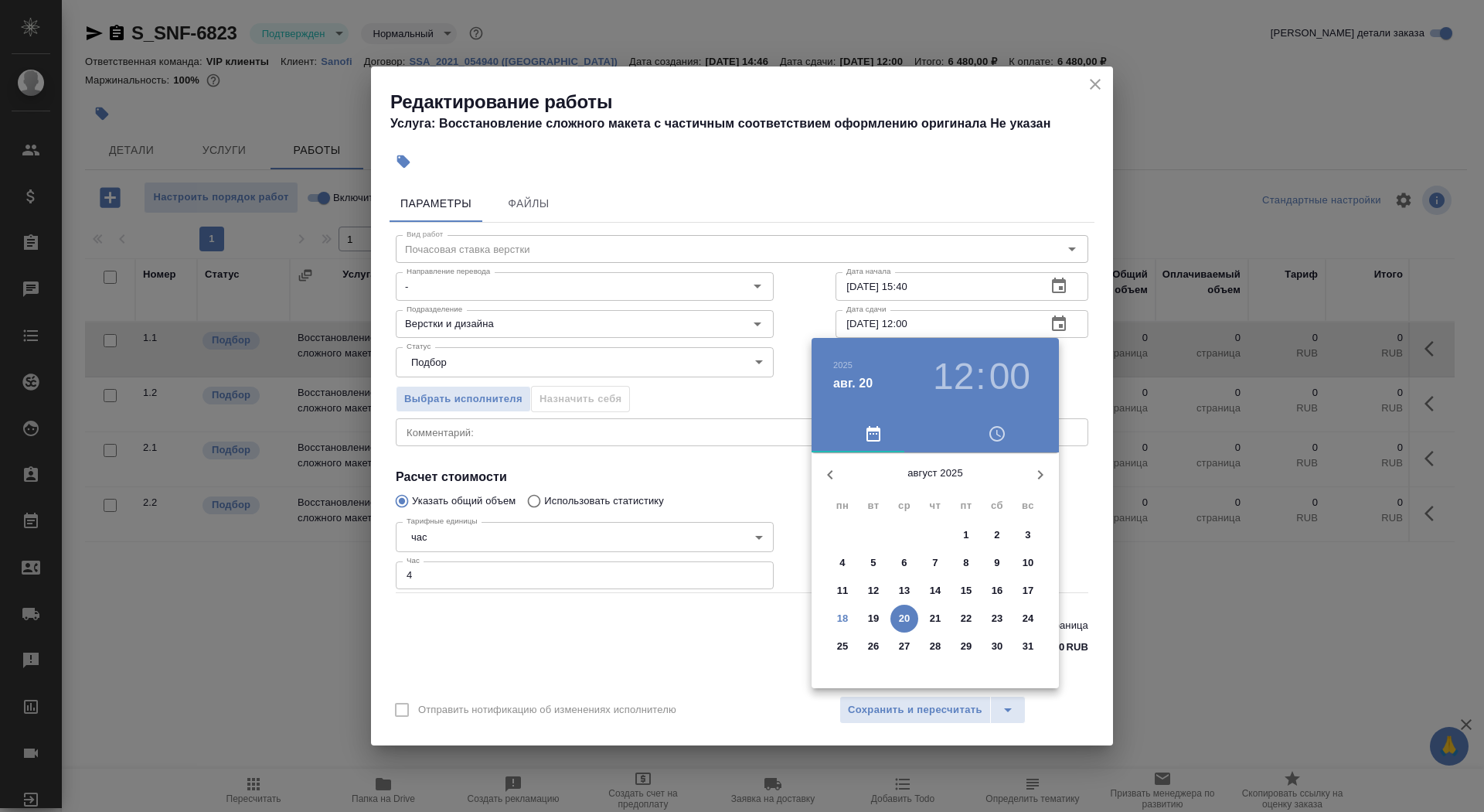
click at [844, 621] on p "18" at bounding box center [843, 619] width 12 height 16
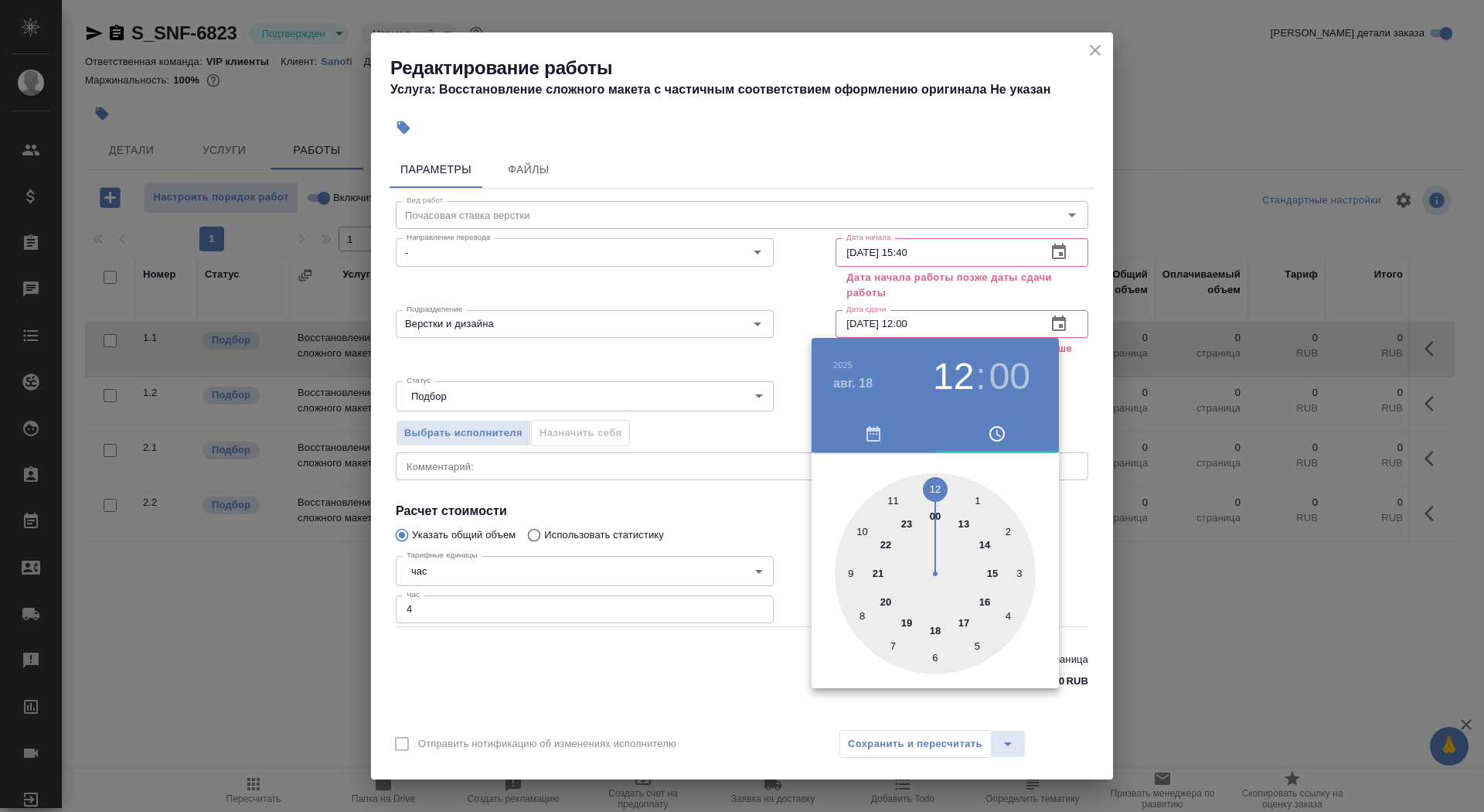
click at [884, 601] on div at bounding box center [935, 574] width 201 height 201
type input "[DATE] 20:00"
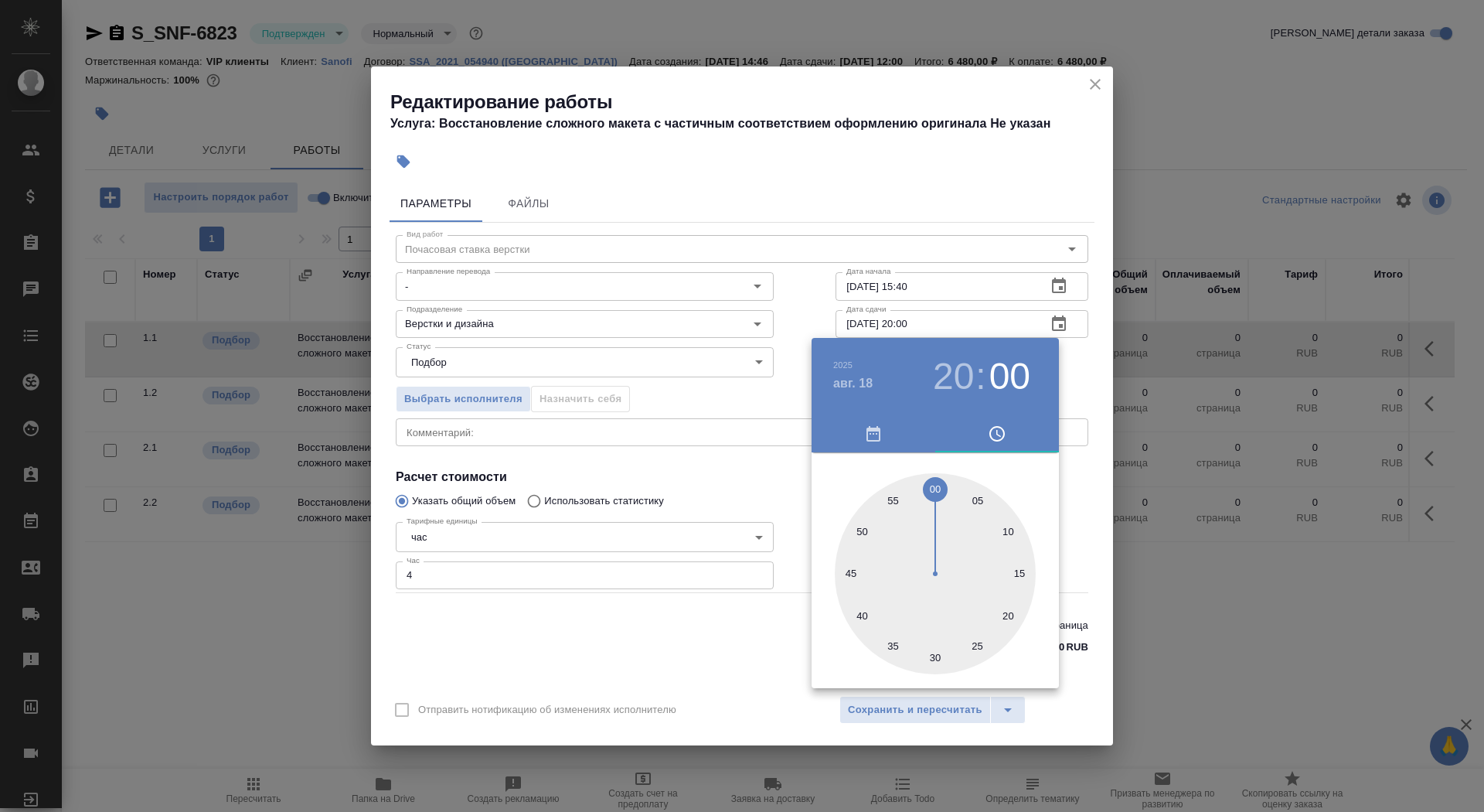
click at [665, 686] on div at bounding box center [742, 406] width 1484 height 812
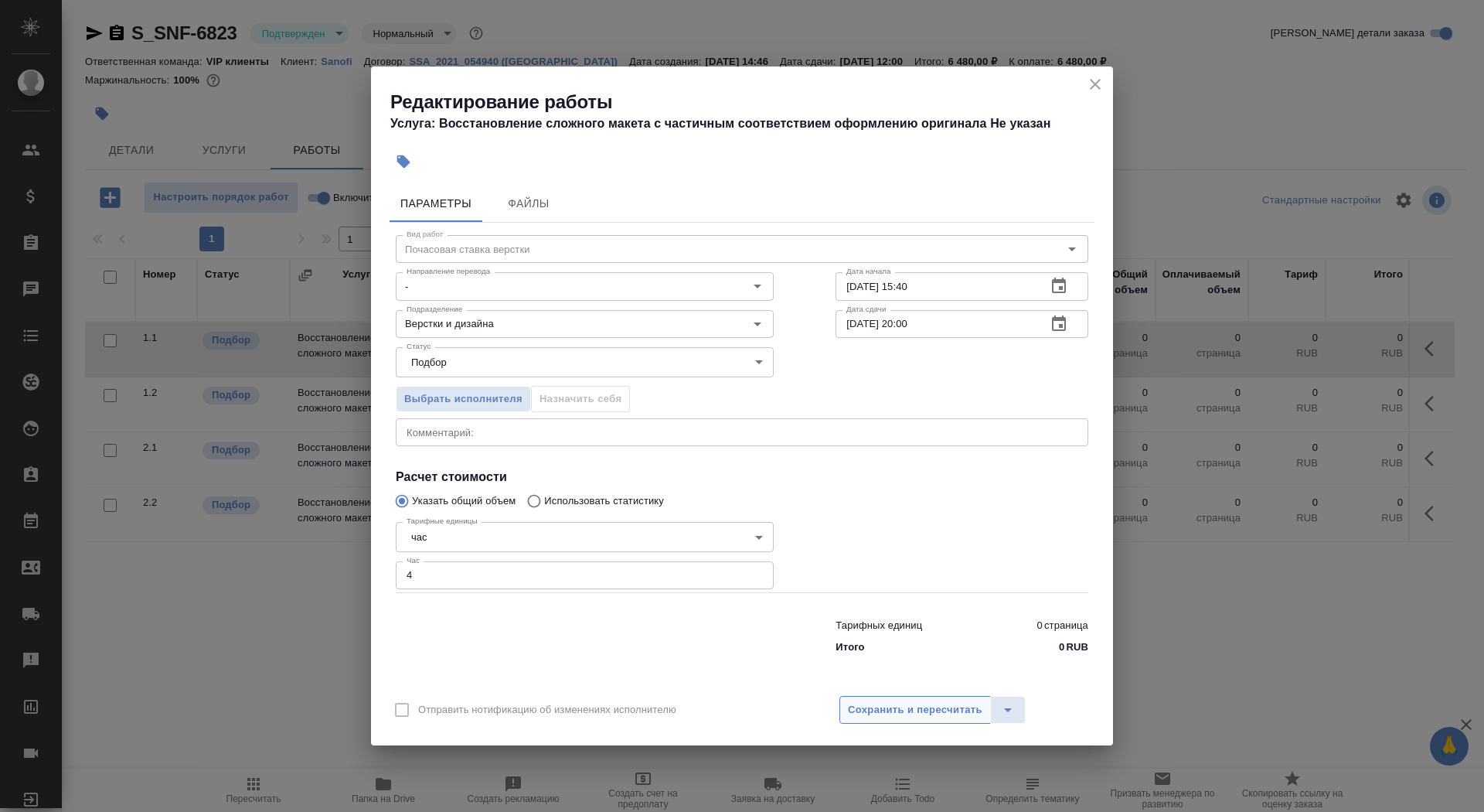
click at [873, 715] on span "Сохранить и пересчитать" at bounding box center [914, 710] width 134 height 18
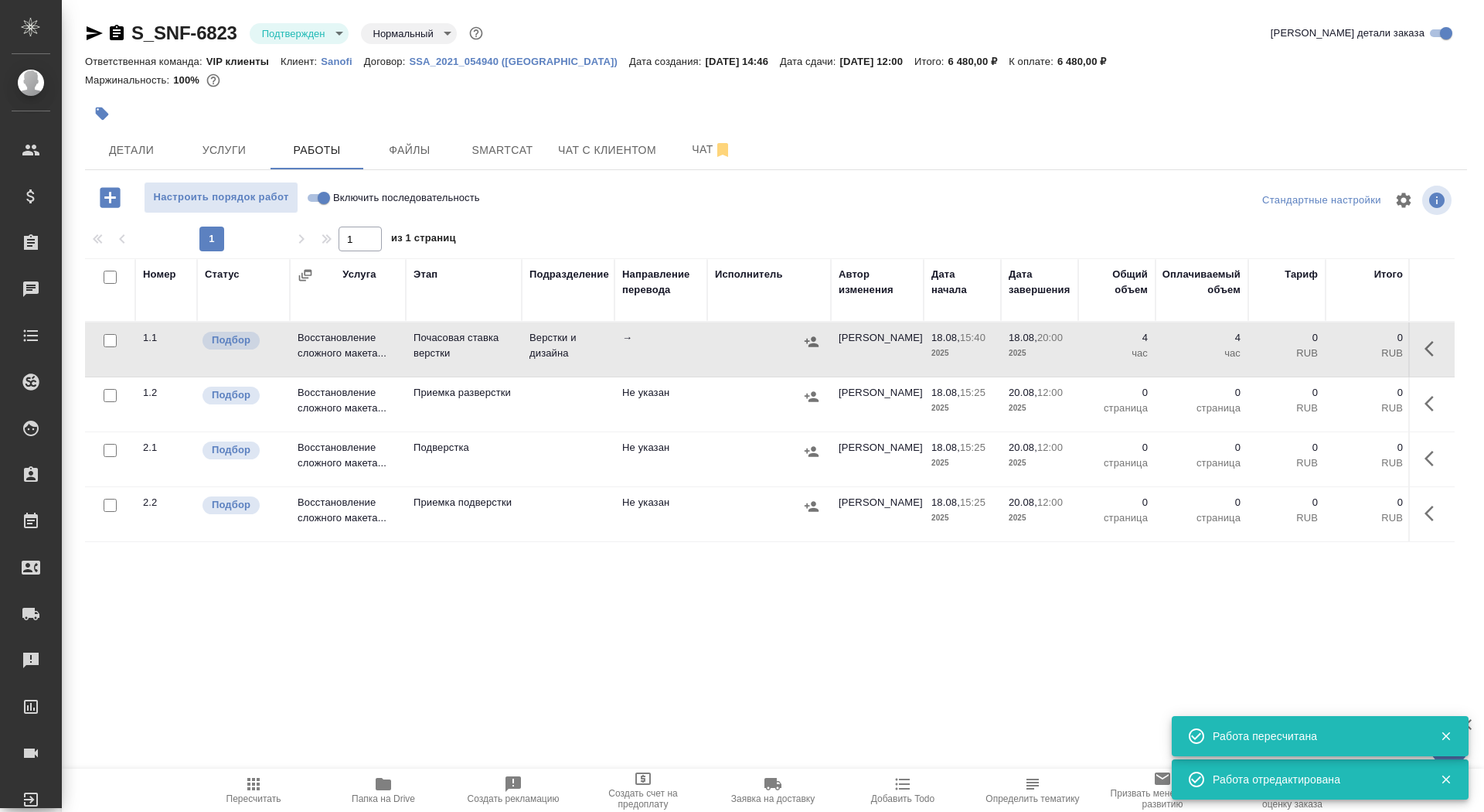
click at [103, 108] on icon "button" at bounding box center [102, 113] width 16 height 16
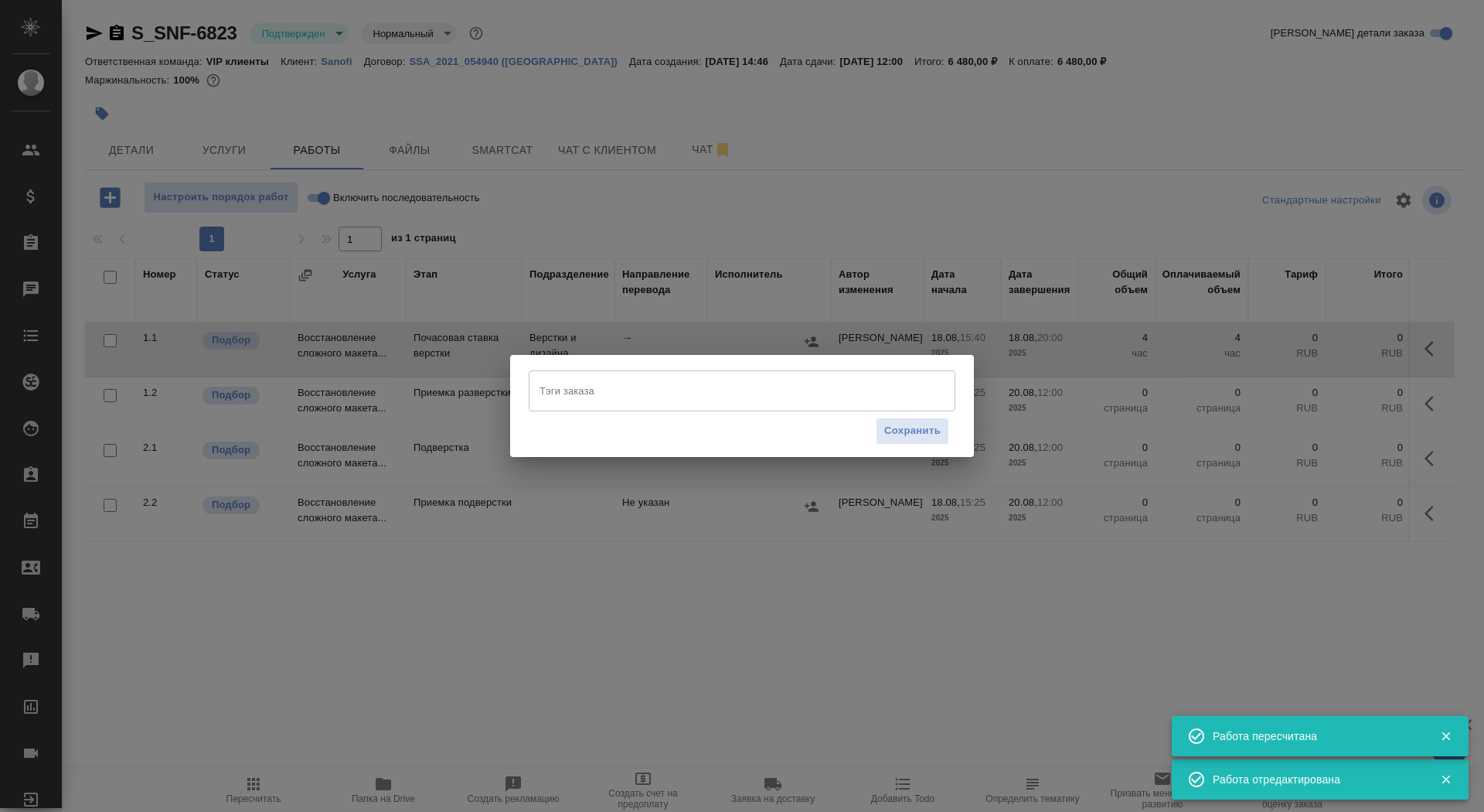
click at [604, 349] on div "Тэги заказа [PERSON_NAME] заказа Сохранить" at bounding box center [742, 406] width 1484 height 812
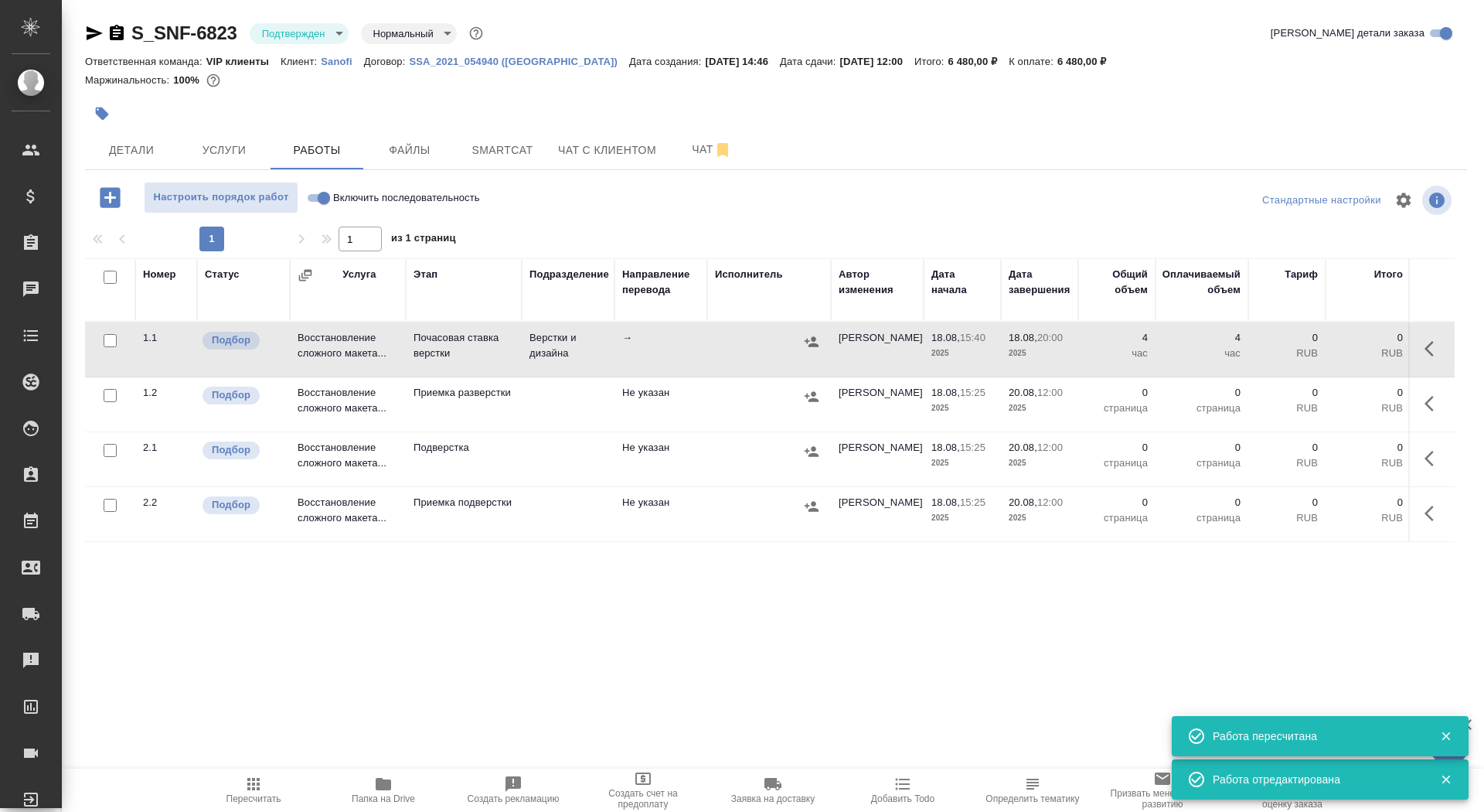
click at [605, 376] on td at bounding box center [568, 349] width 93 height 54
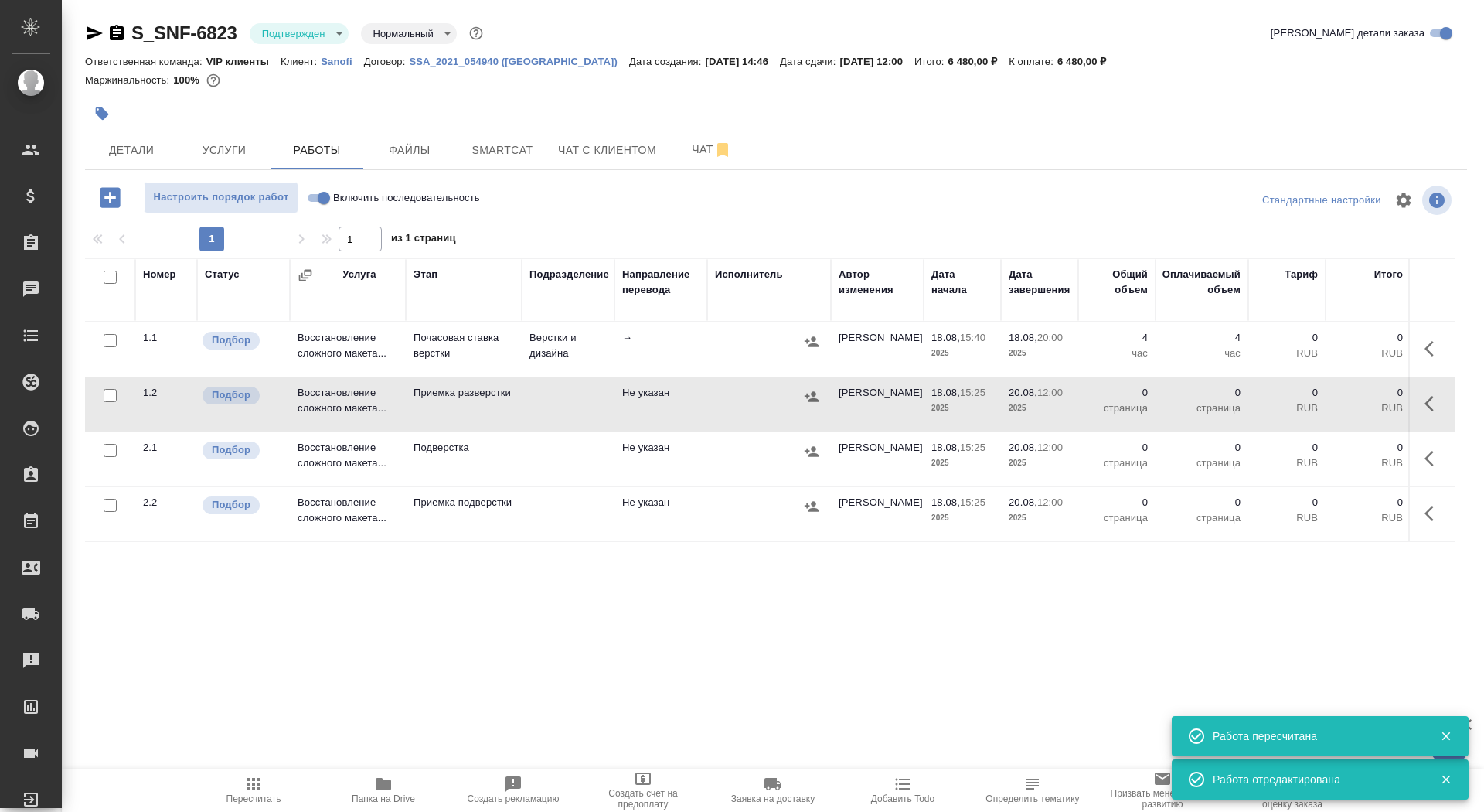
click at [106, 110] on icon "button" at bounding box center [102, 113] width 16 height 16
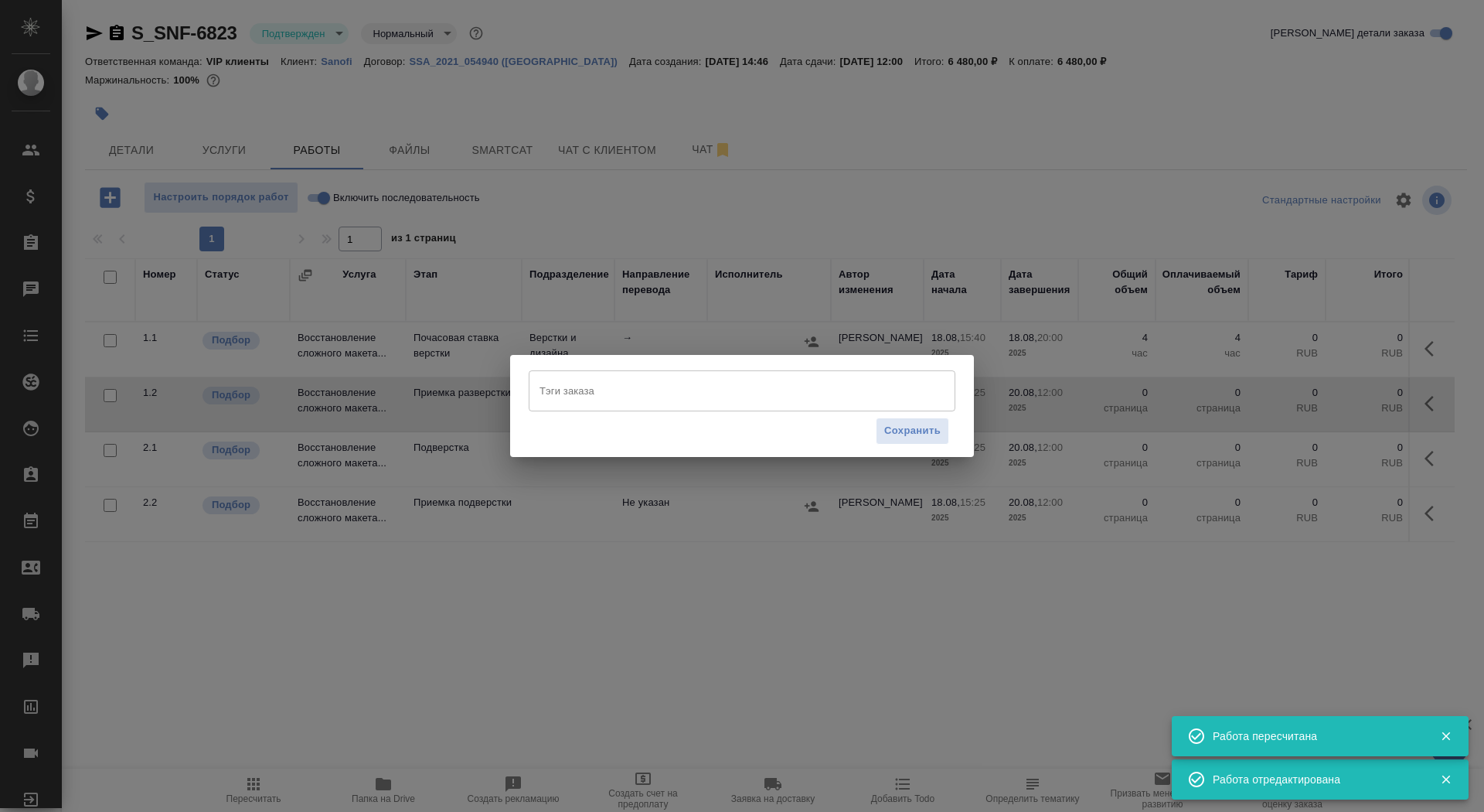
click at [602, 381] on input "Тэги заказа" at bounding box center [727, 390] width 383 height 27
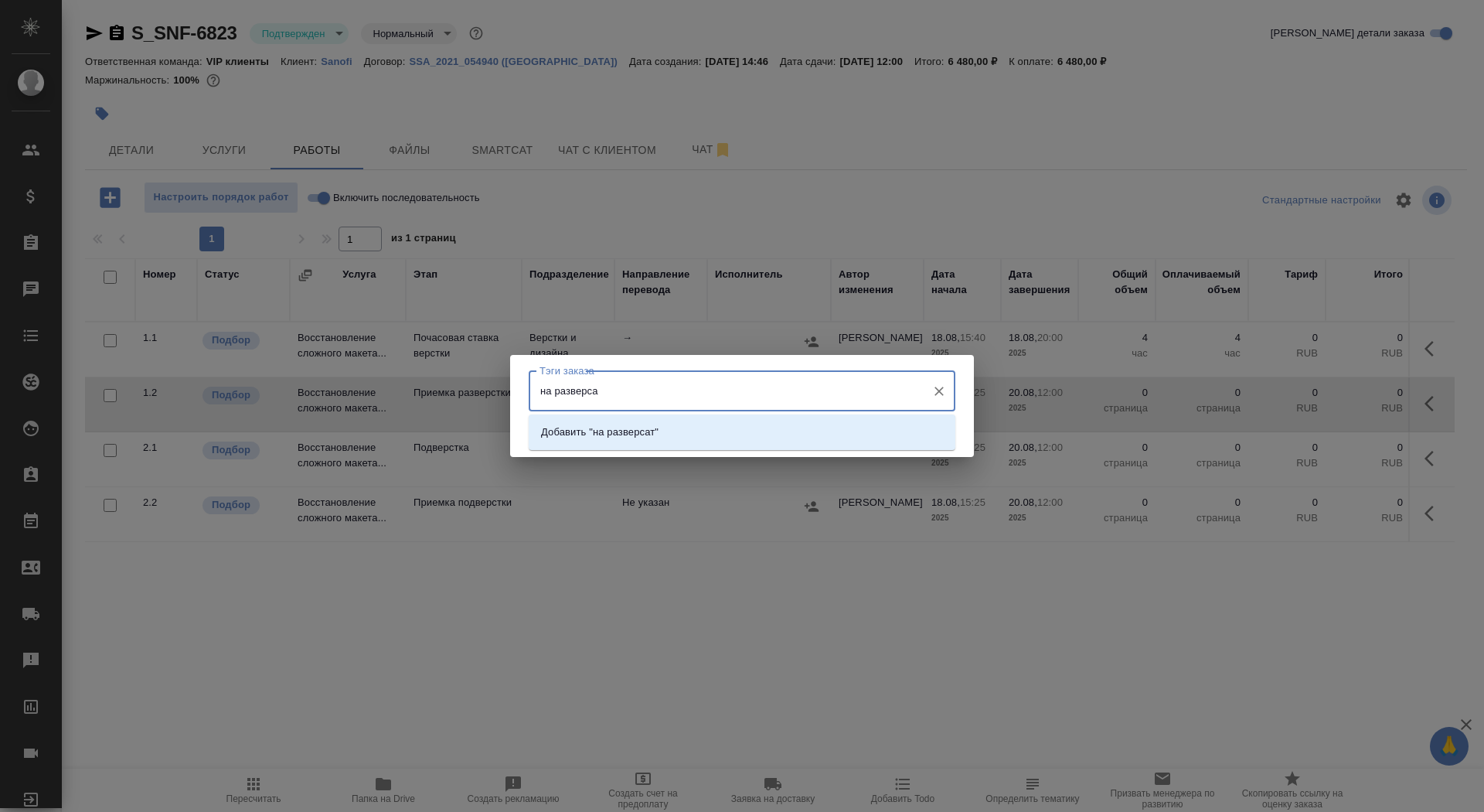
type input "на разверс"
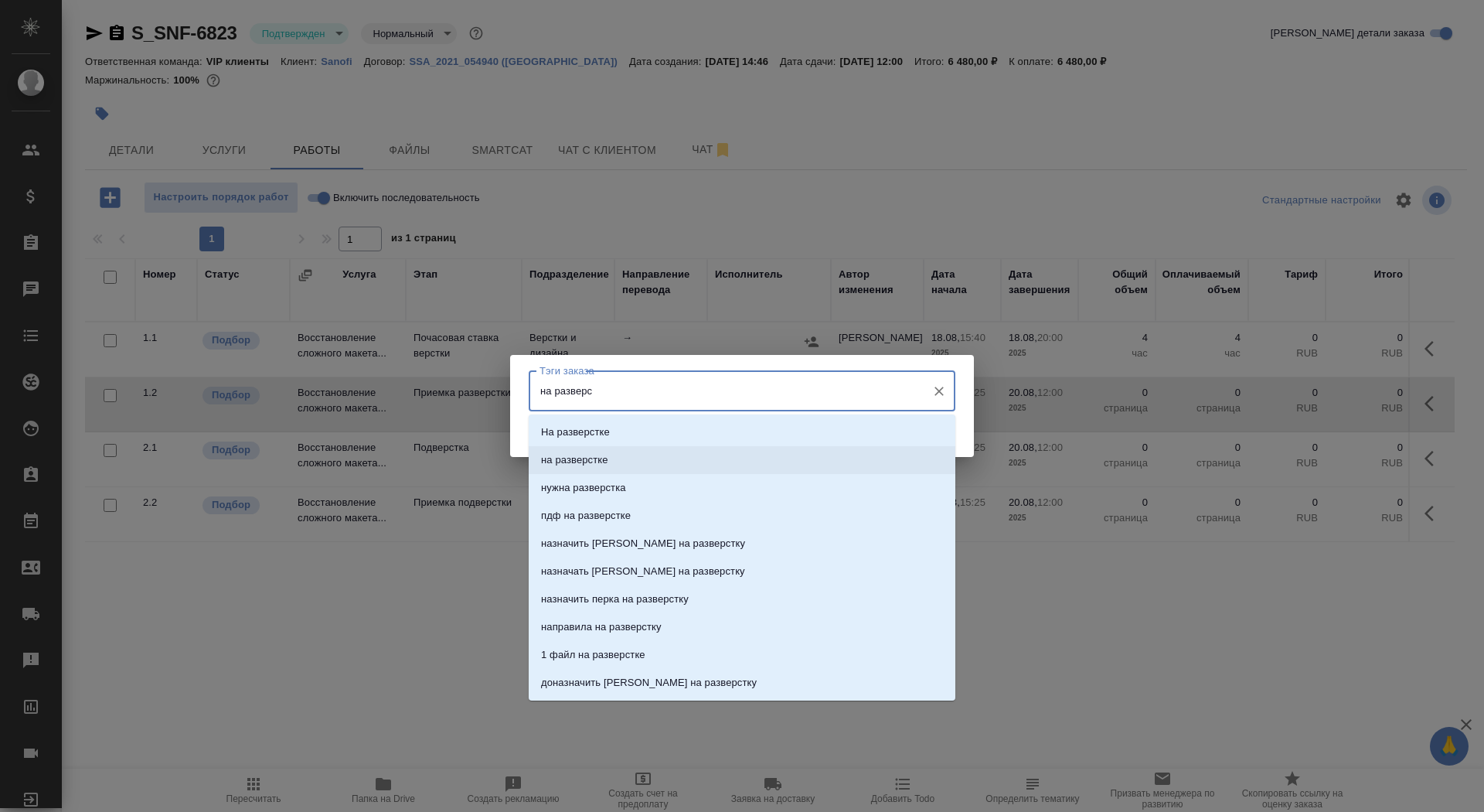
click at [607, 461] on p "на разверстке" at bounding box center [574, 460] width 67 height 16
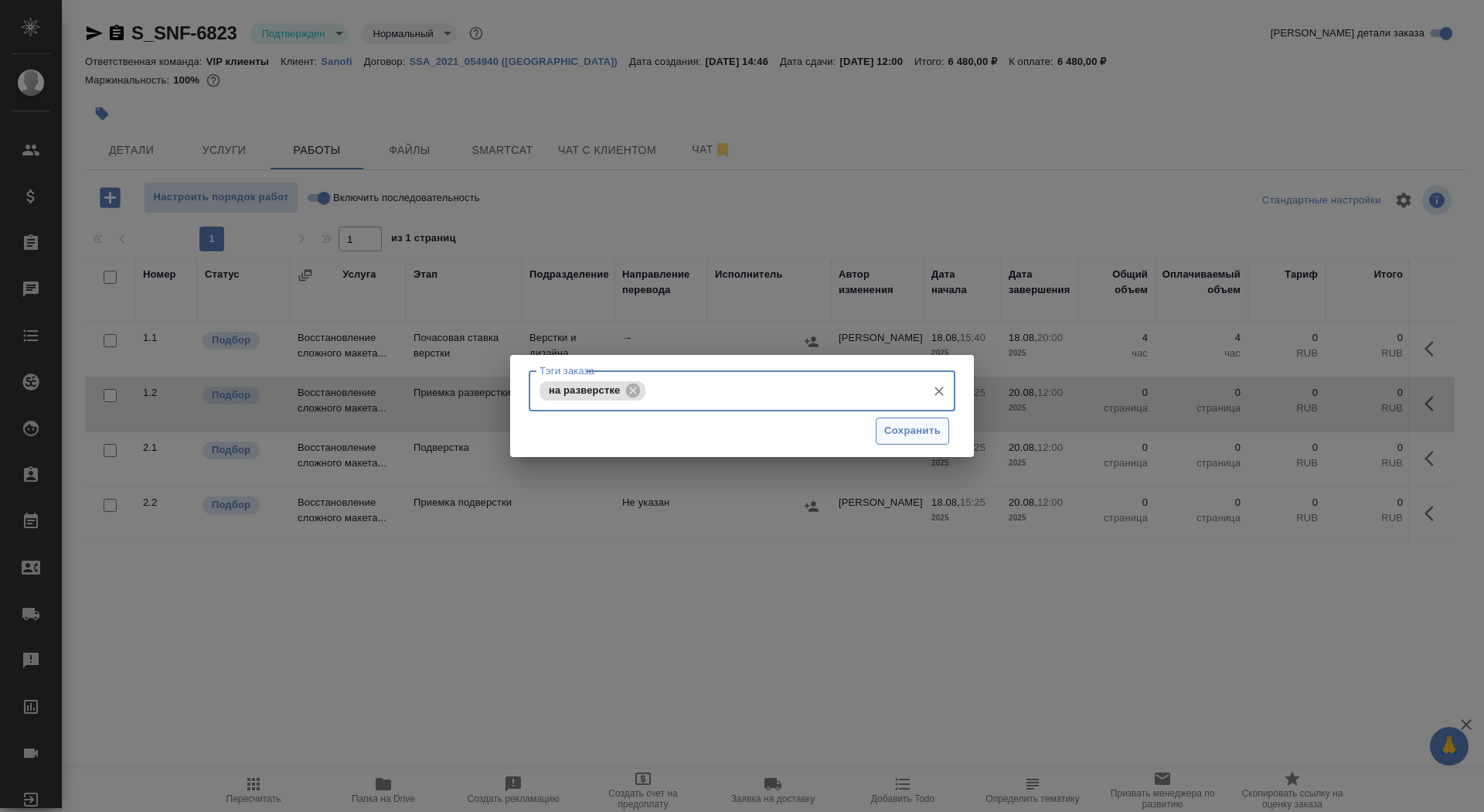
click at [944, 421] on button "Сохранить" at bounding box center [912, 431] width 74 height 27
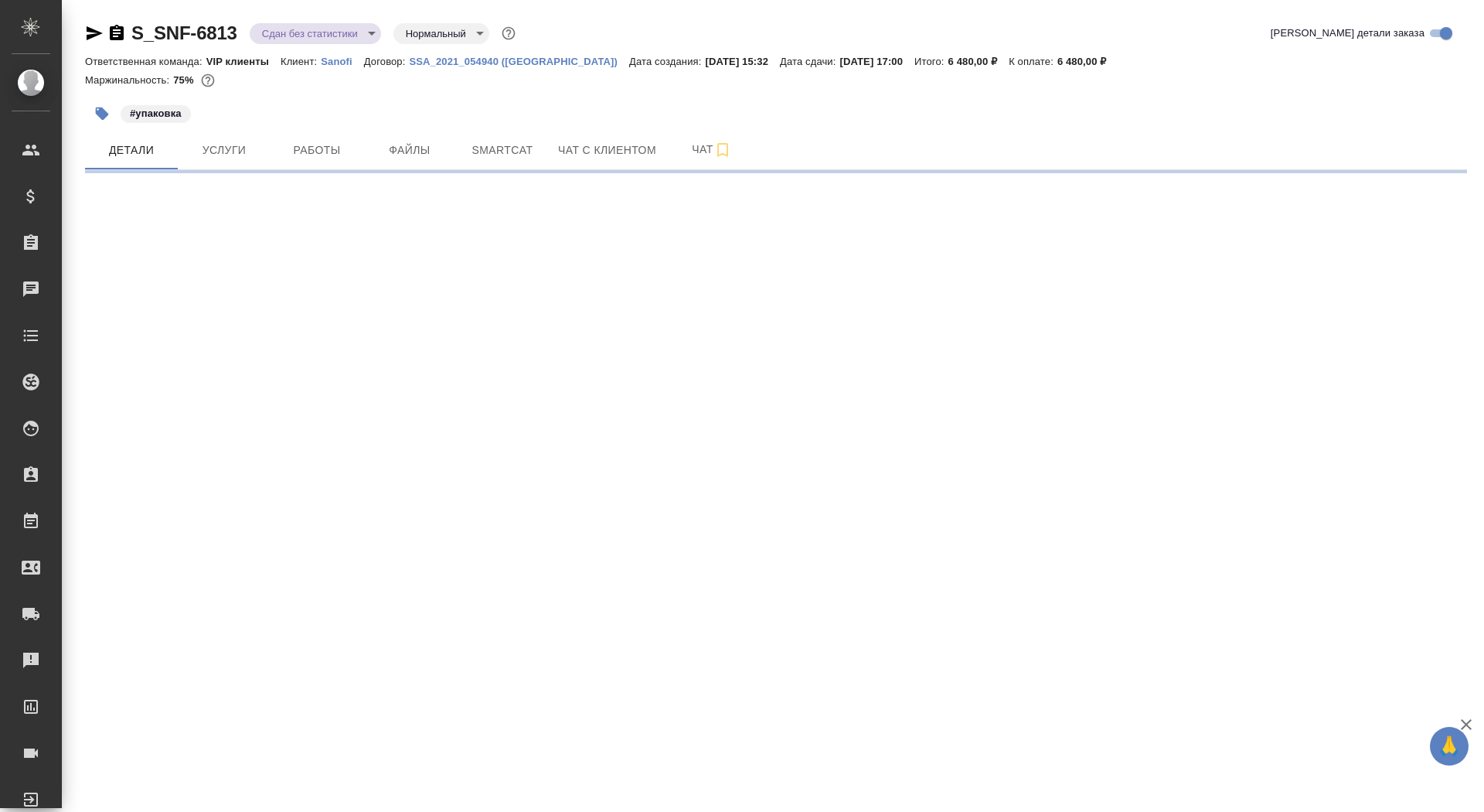
select select "RU"
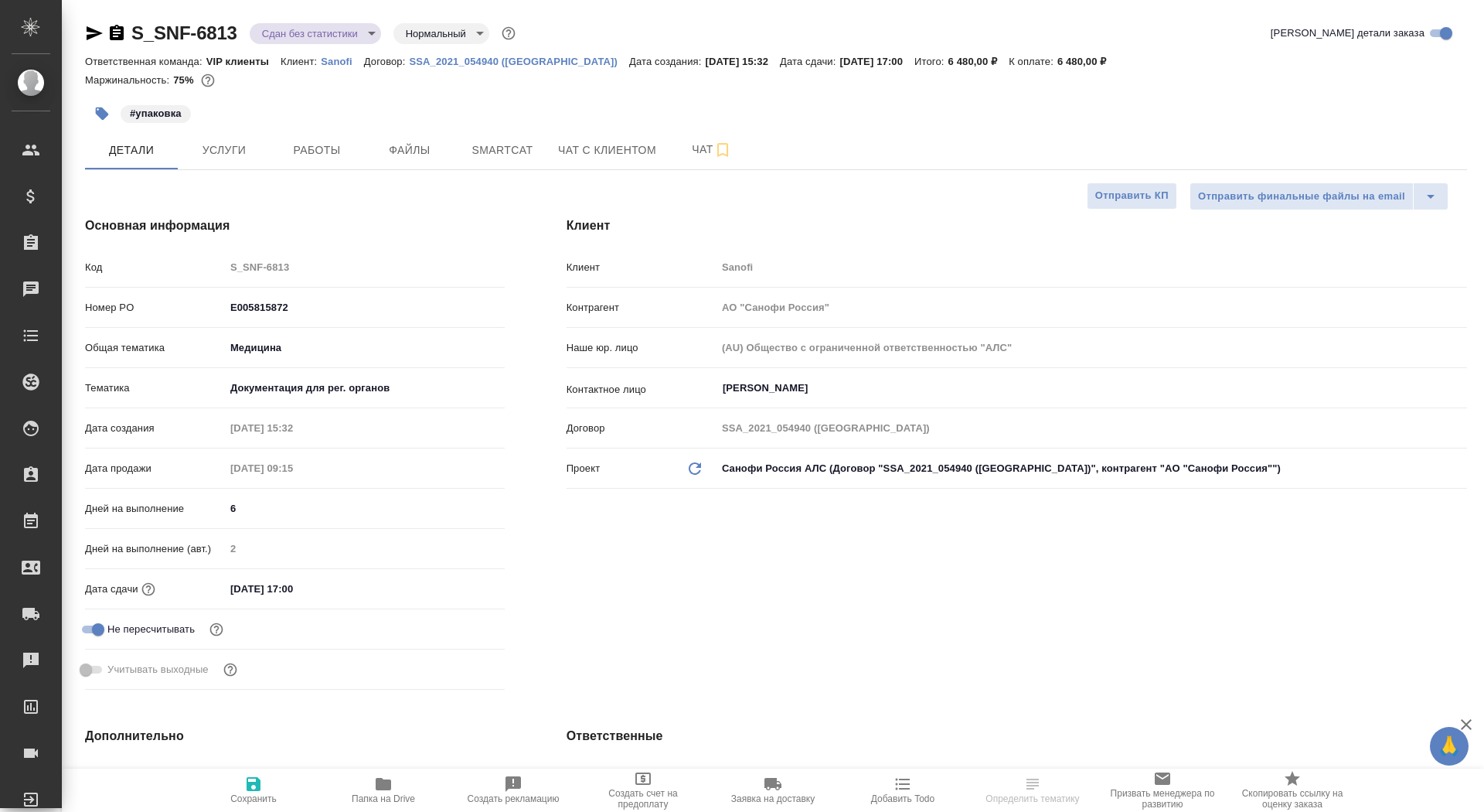
type textarea "x"
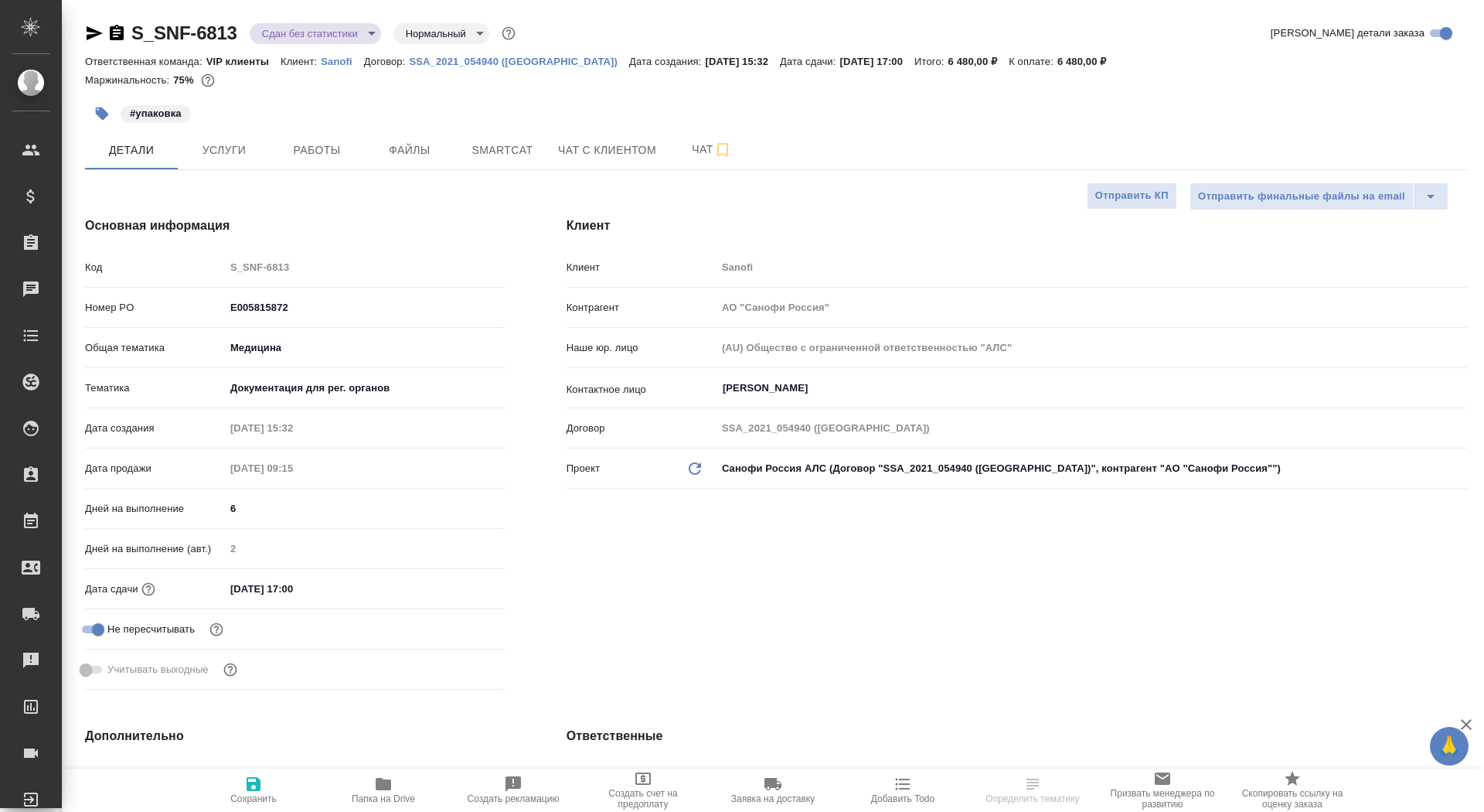
type textarea "x"
click at [225, 145] on span "Услуги" at bounding box center [224, 151] width 74 height 20
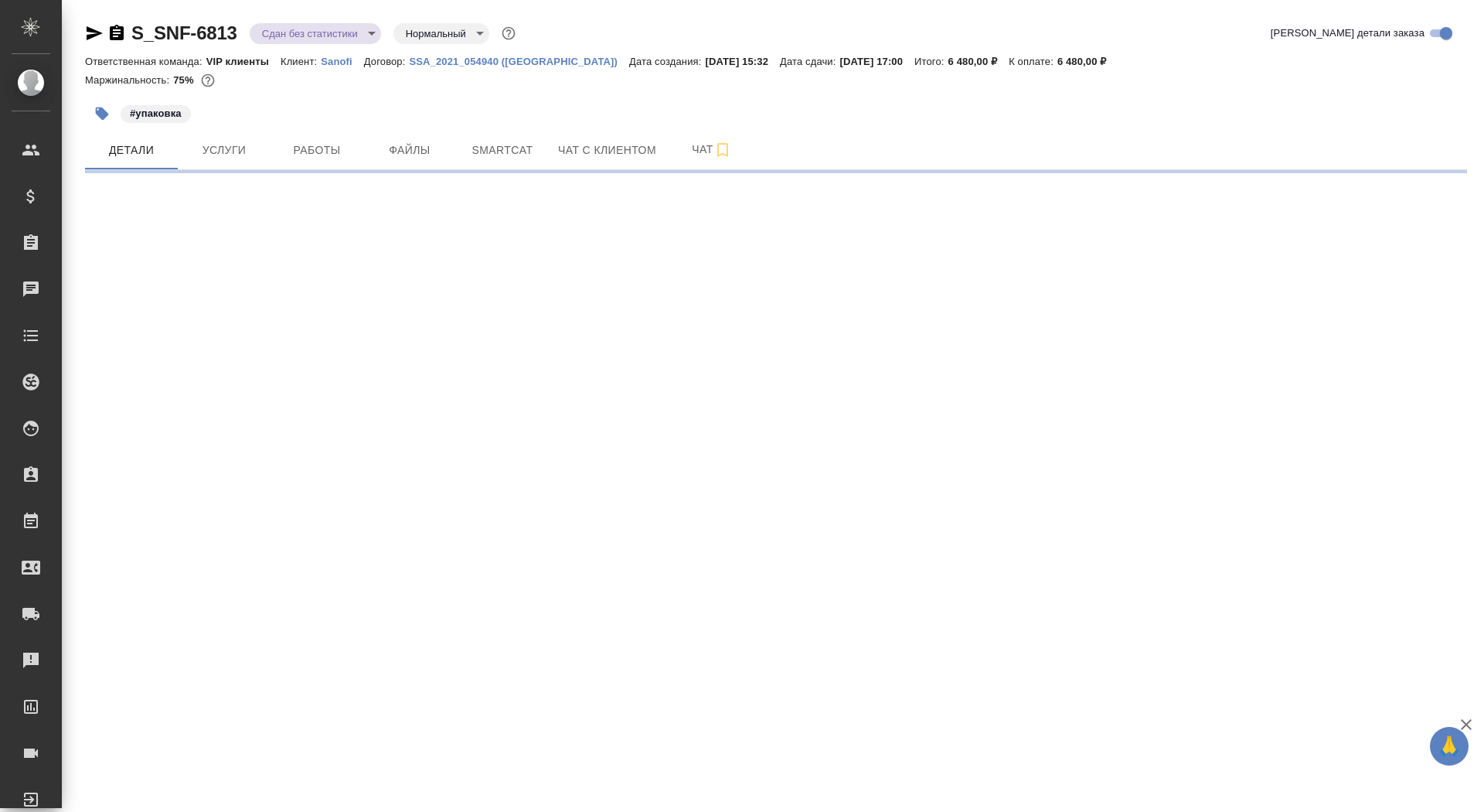
select select "RU"
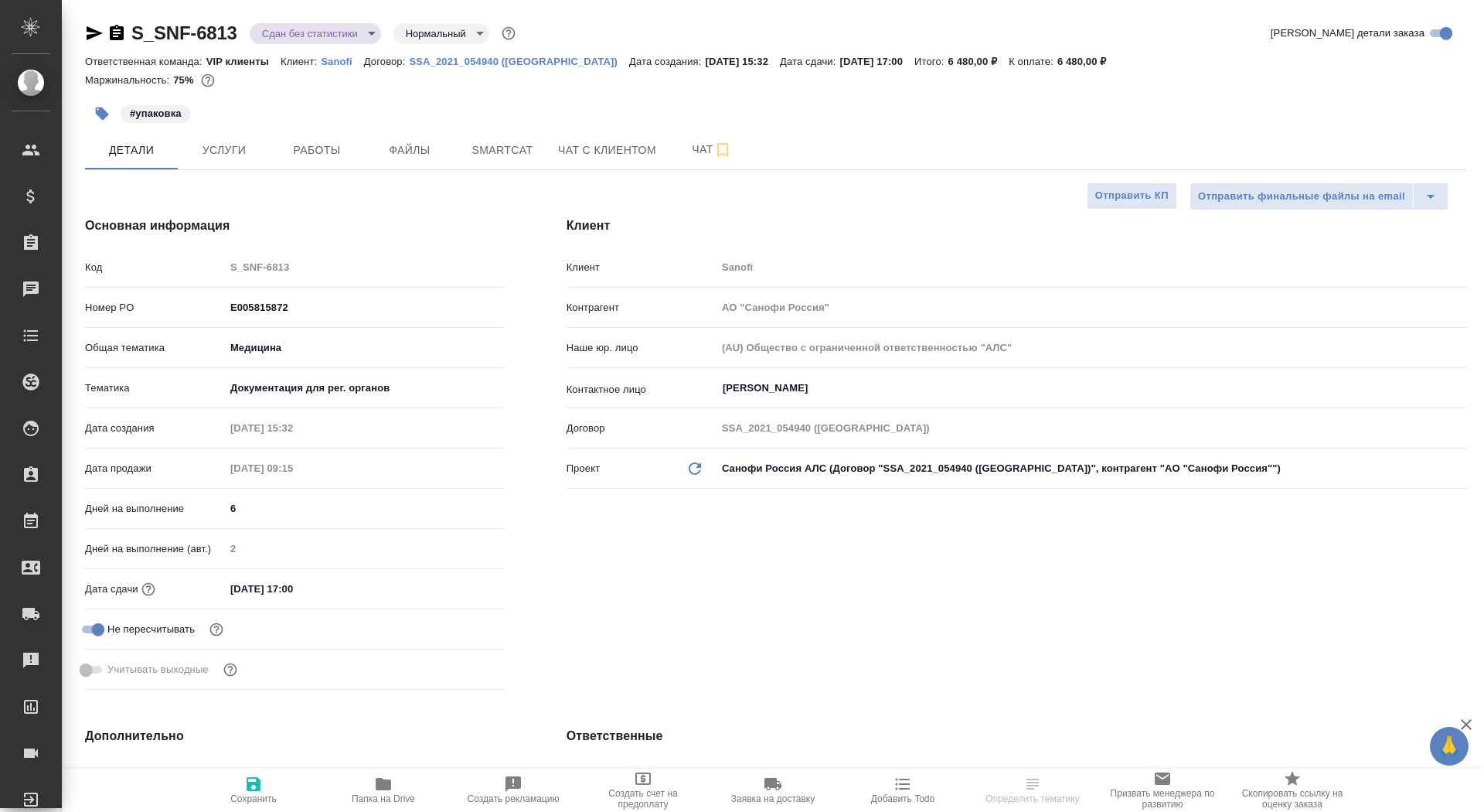
type textarea "x"
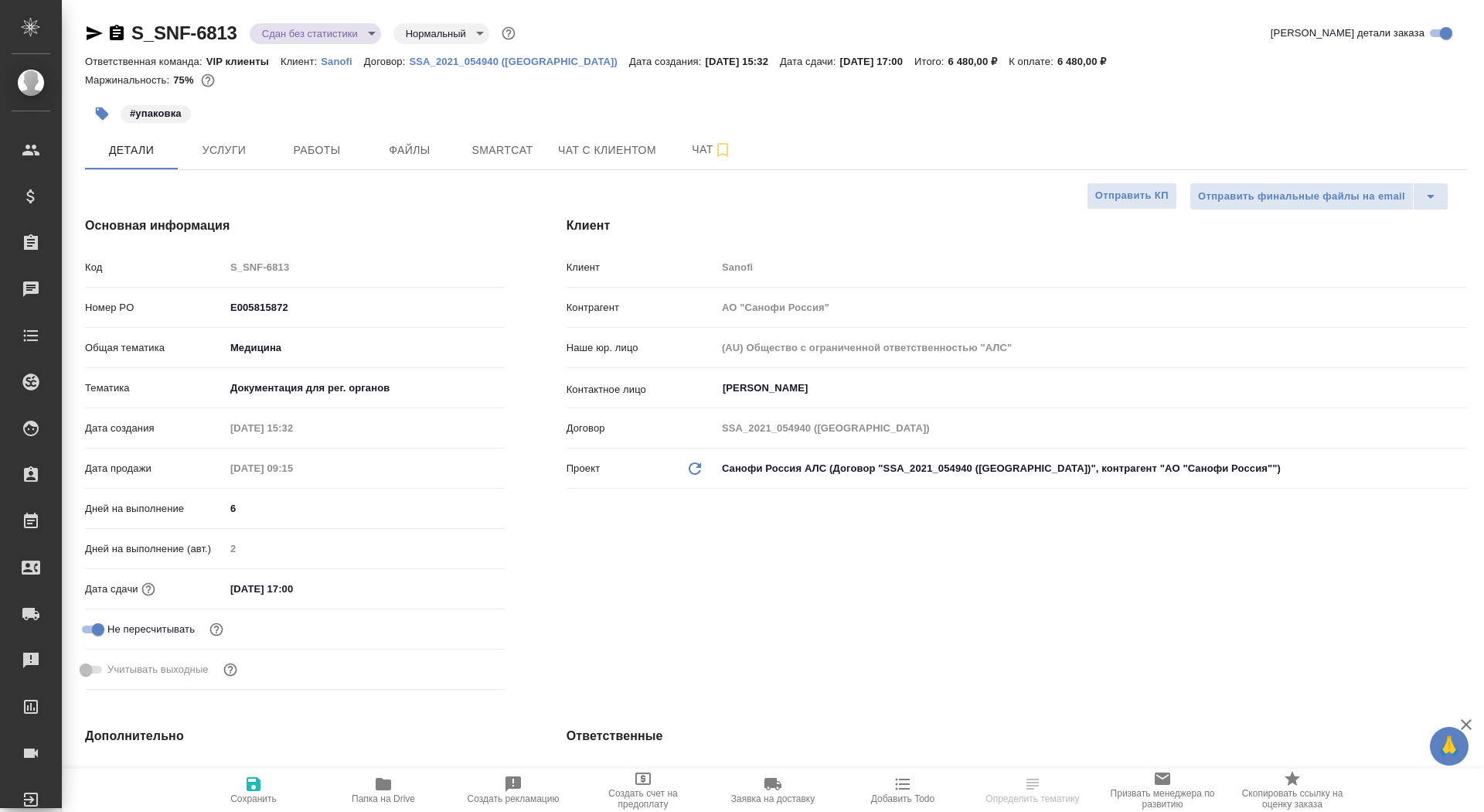
type textarea "x"
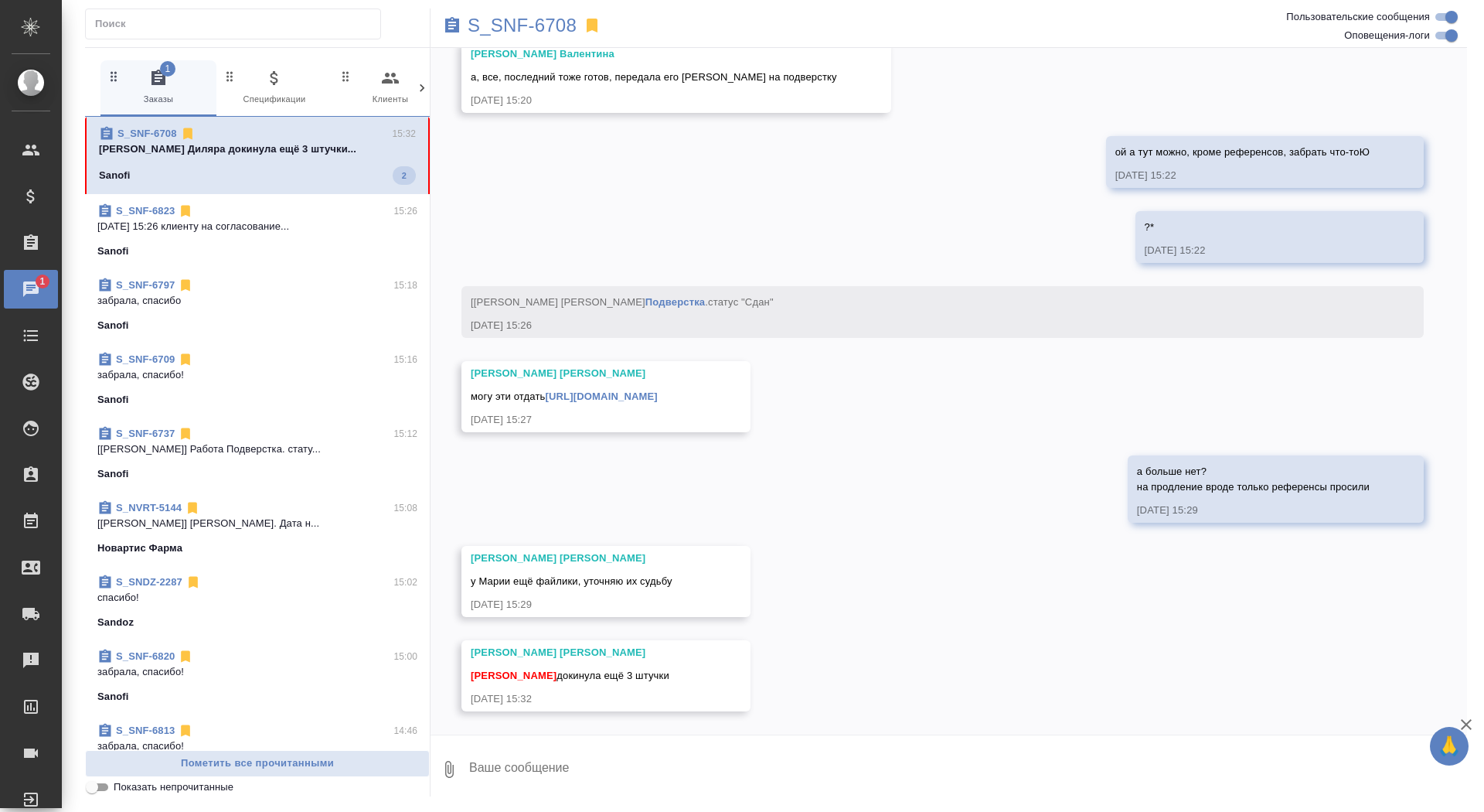
scroll to position [19349, 0]
click at [661, 762] on textarea at bounding box center [968, 769] width 999 height 52
type textarea "спасибо!!"
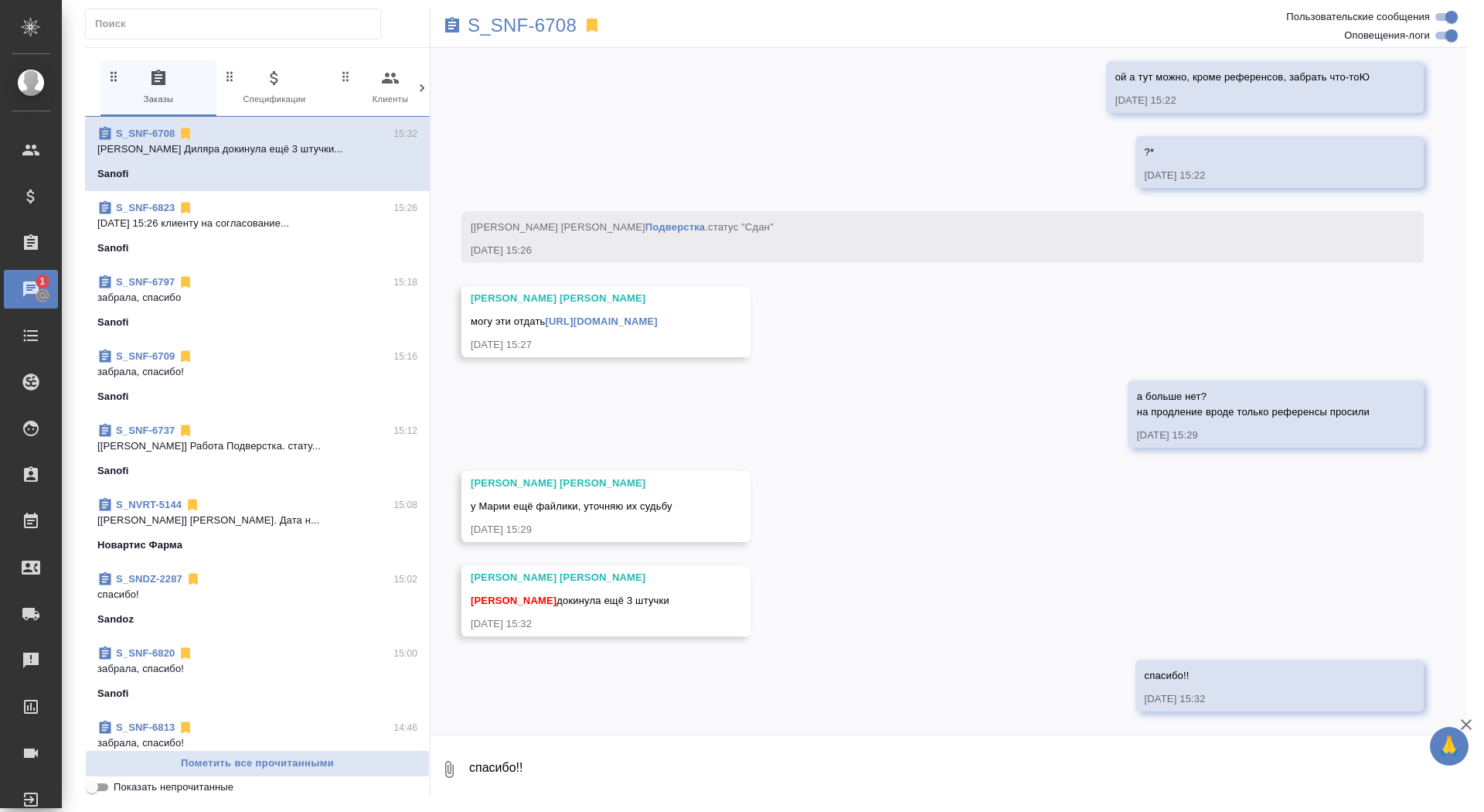
scroll to position [19424, 0]
click at [658, 319] on link "[URL][DOMAIN_NAME]" at bounding box center [602, 321] width 112 height 12
click at [498, 27] on p "S_SNF-6708" at bounding box center [522, 26] width 109 height 16
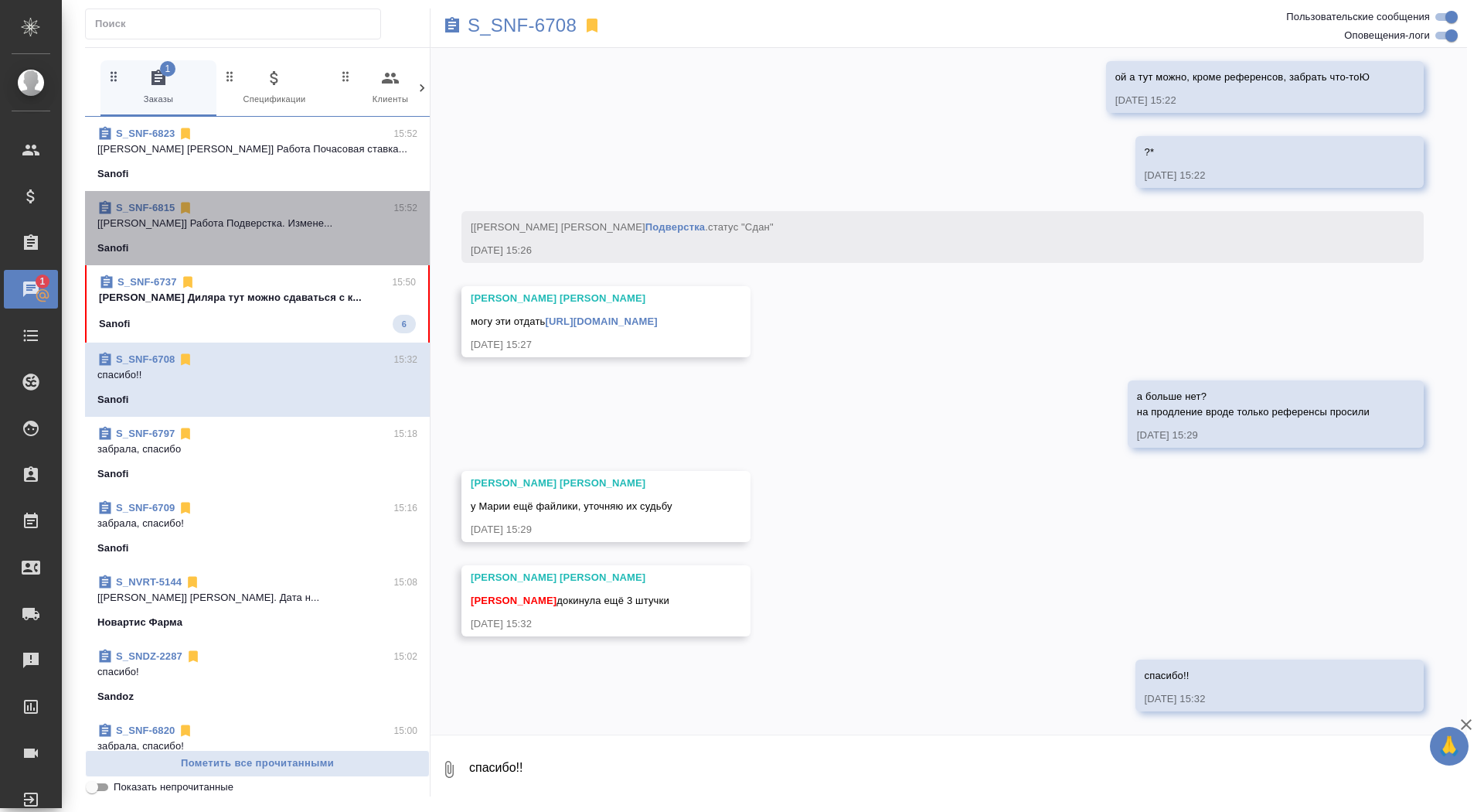
click at [306, 249] on div "Sanofi" at bounding box center [257, 248] width 320 height 16
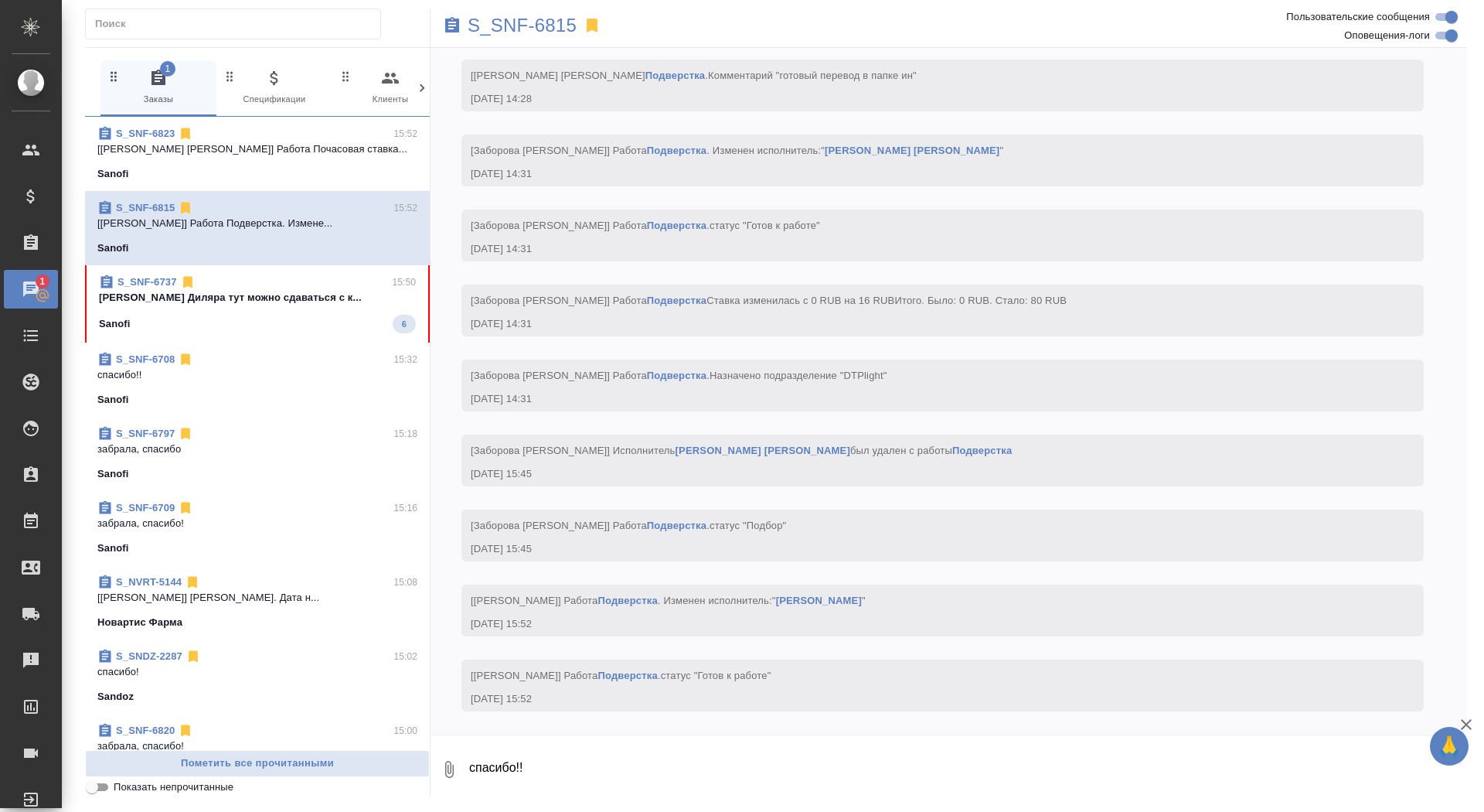
click at [295, 329] on div "Sanofi 6" at bounding box center [257, 323] width 317 height 19
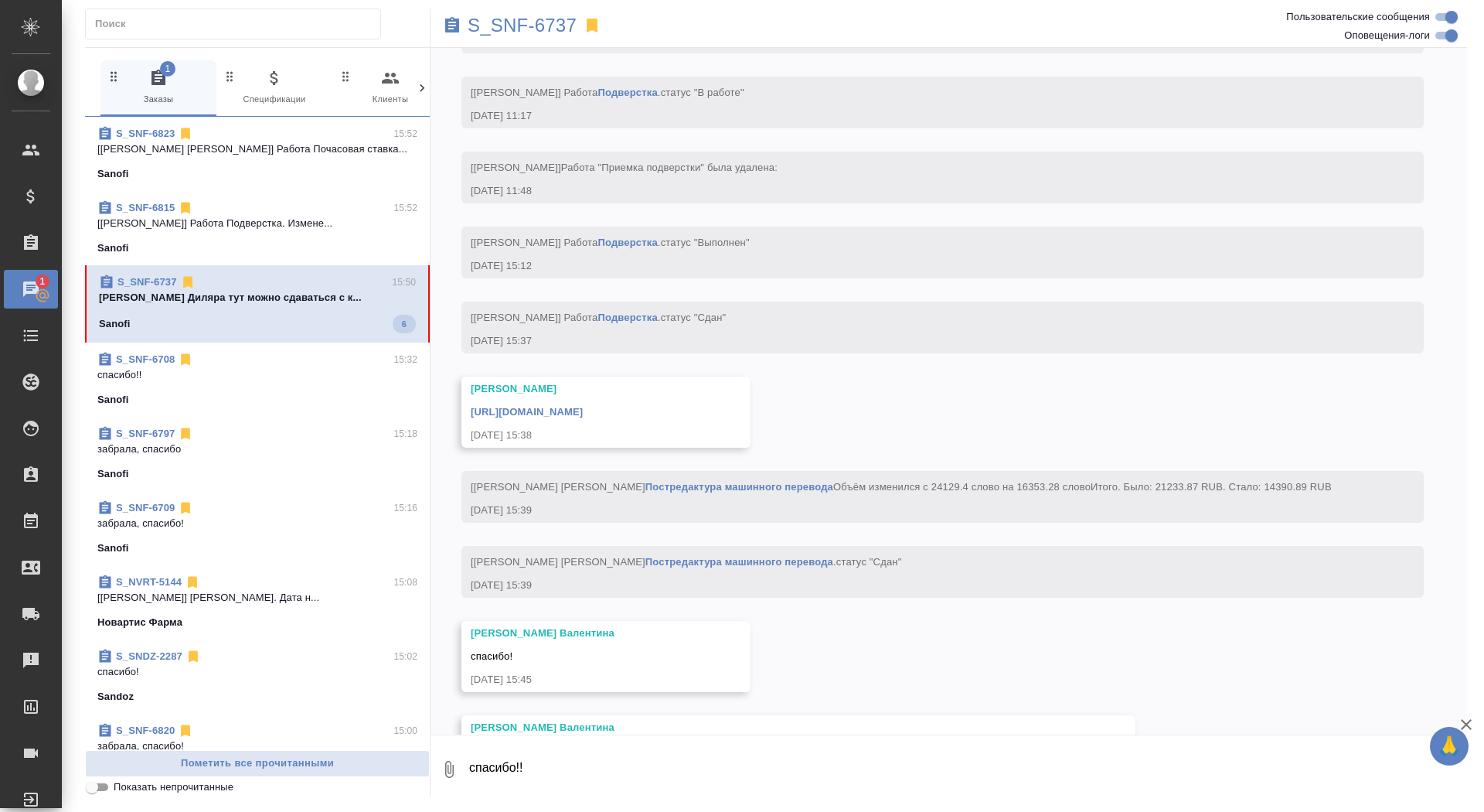
click at [693, 779] on textarea "спасибо!!" at bounding box center [968, 769] width 999 height 52
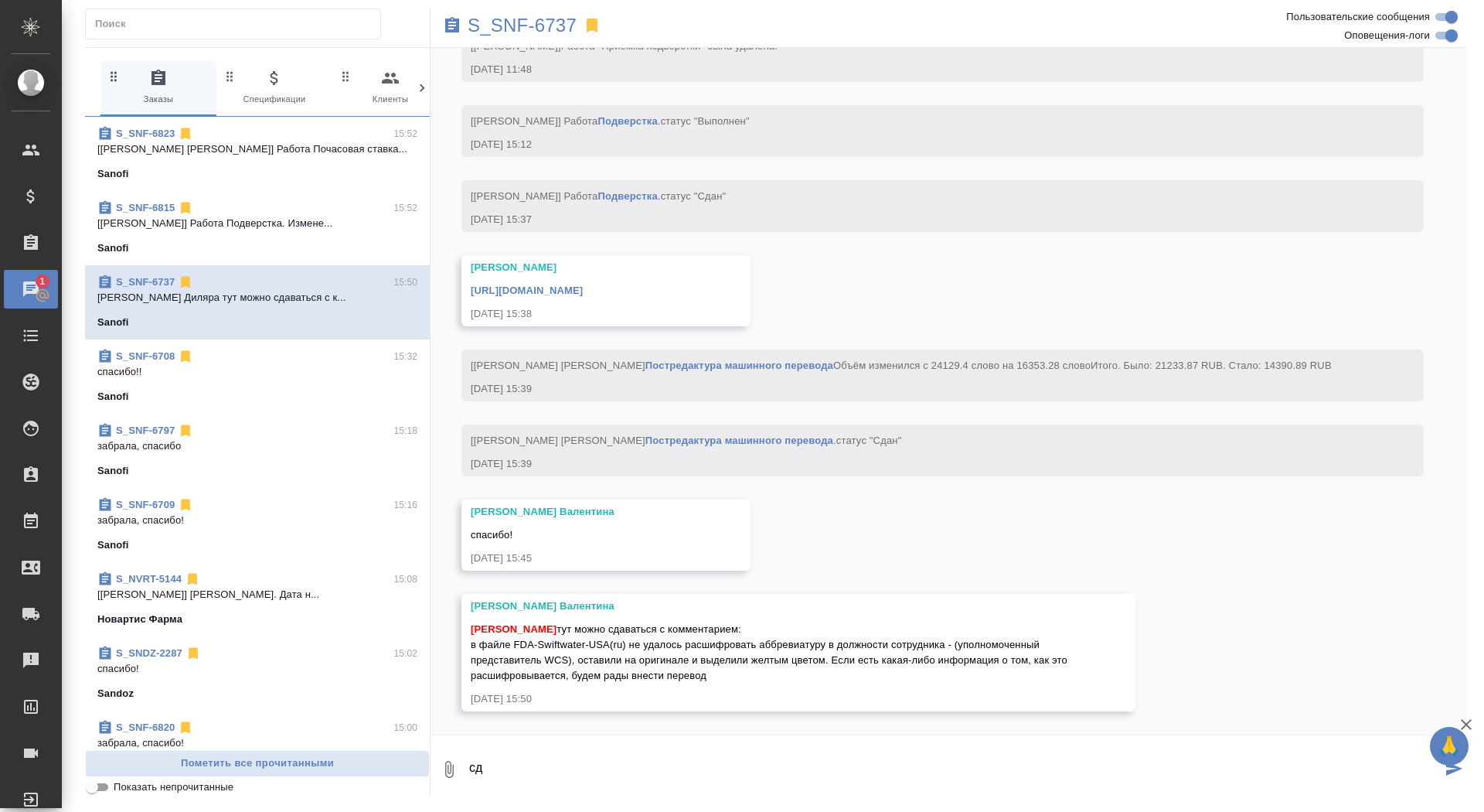
type textarea "с"
type textarea "забрала, спасибо"
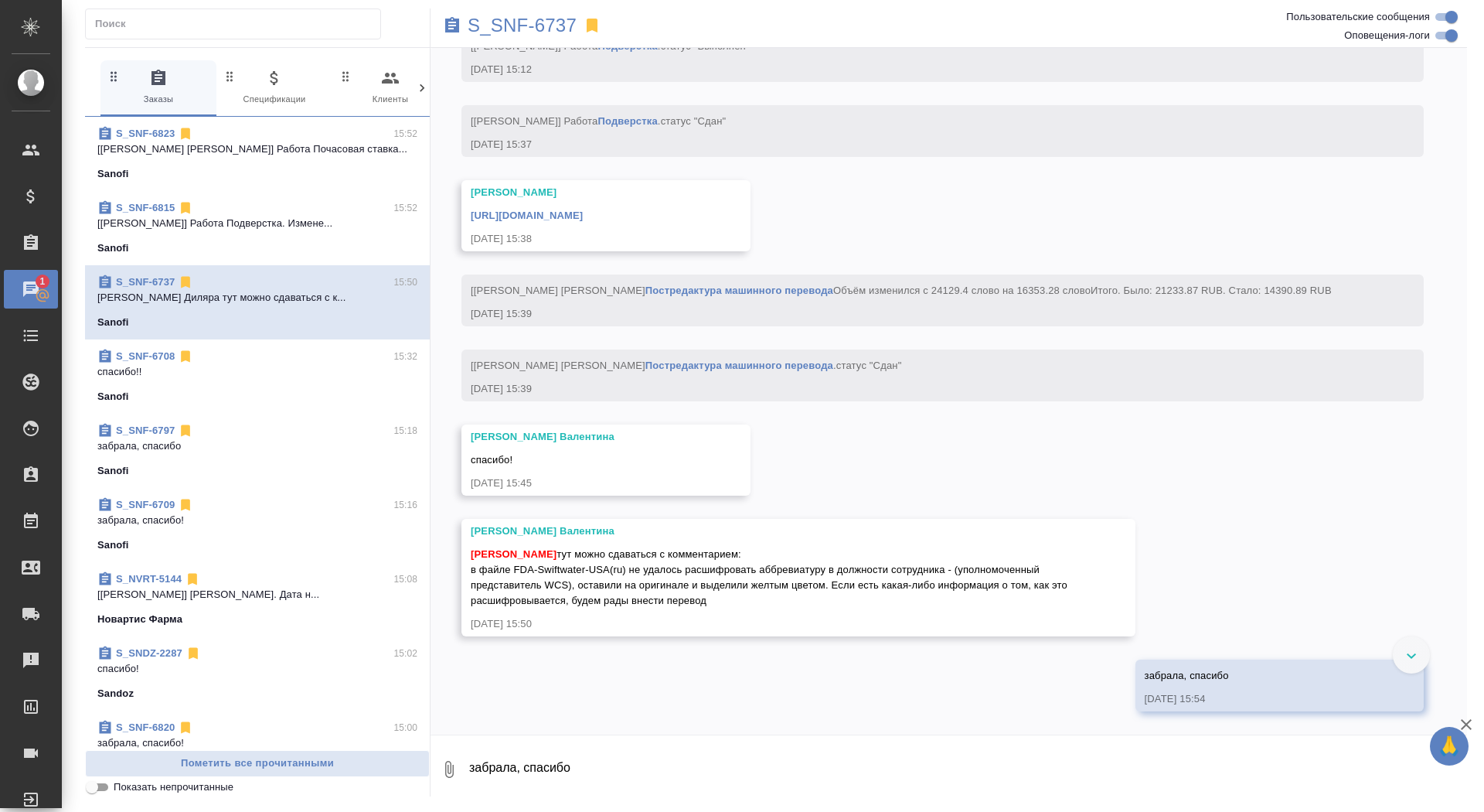
scroll to position [17099, 0]
click at [697, 206] on div "[URL][DOMAIN_NAME]" at bounding box center [583, 214] width 226 height 20
click at [582, 210] on link "[URL][DOMAIN_NAME]" at bounding box center [527, 216] width 112 height 12
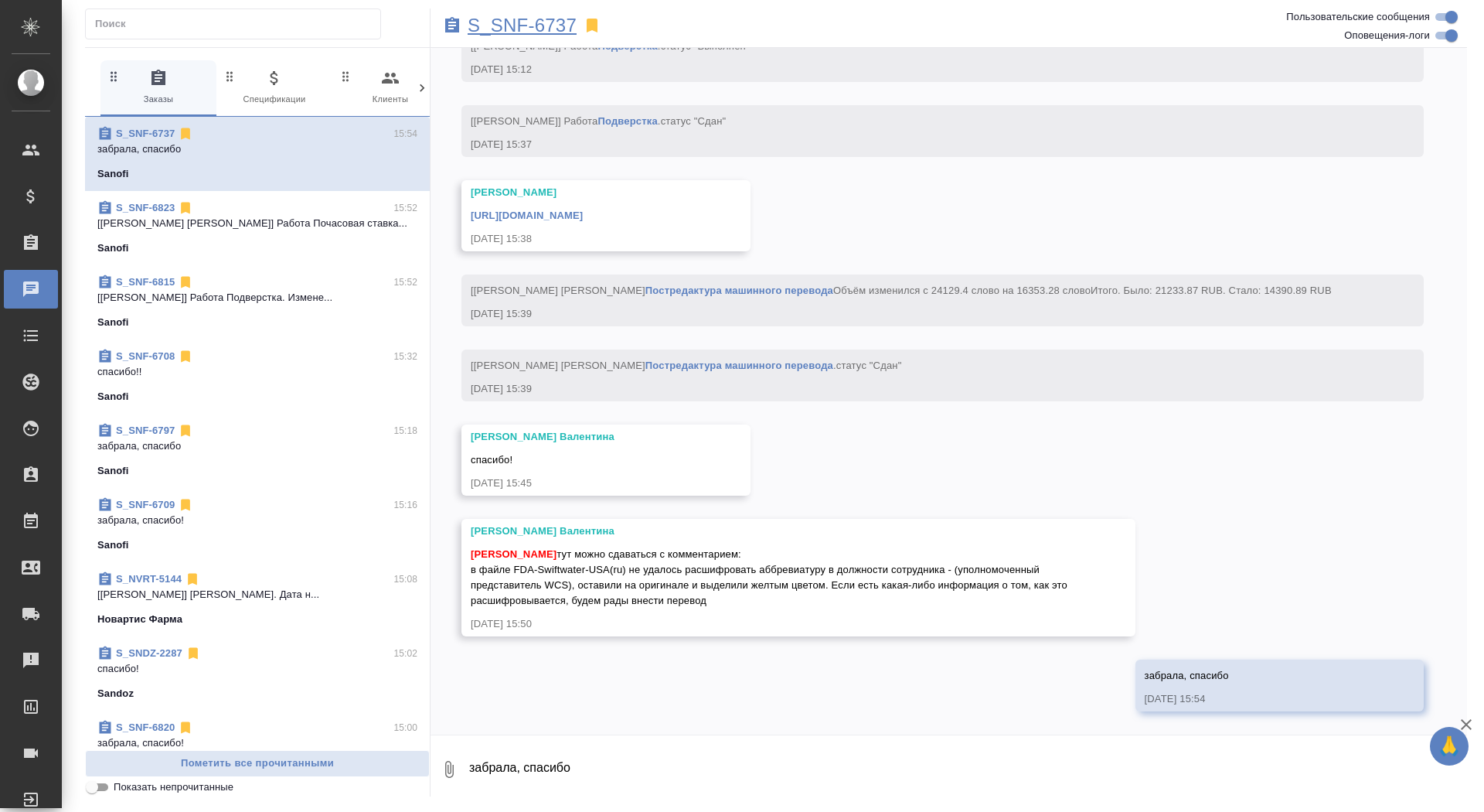
click at [496, 29] on p "S_SNF-6737" at bounding box center [522, 26] width 109 height 16
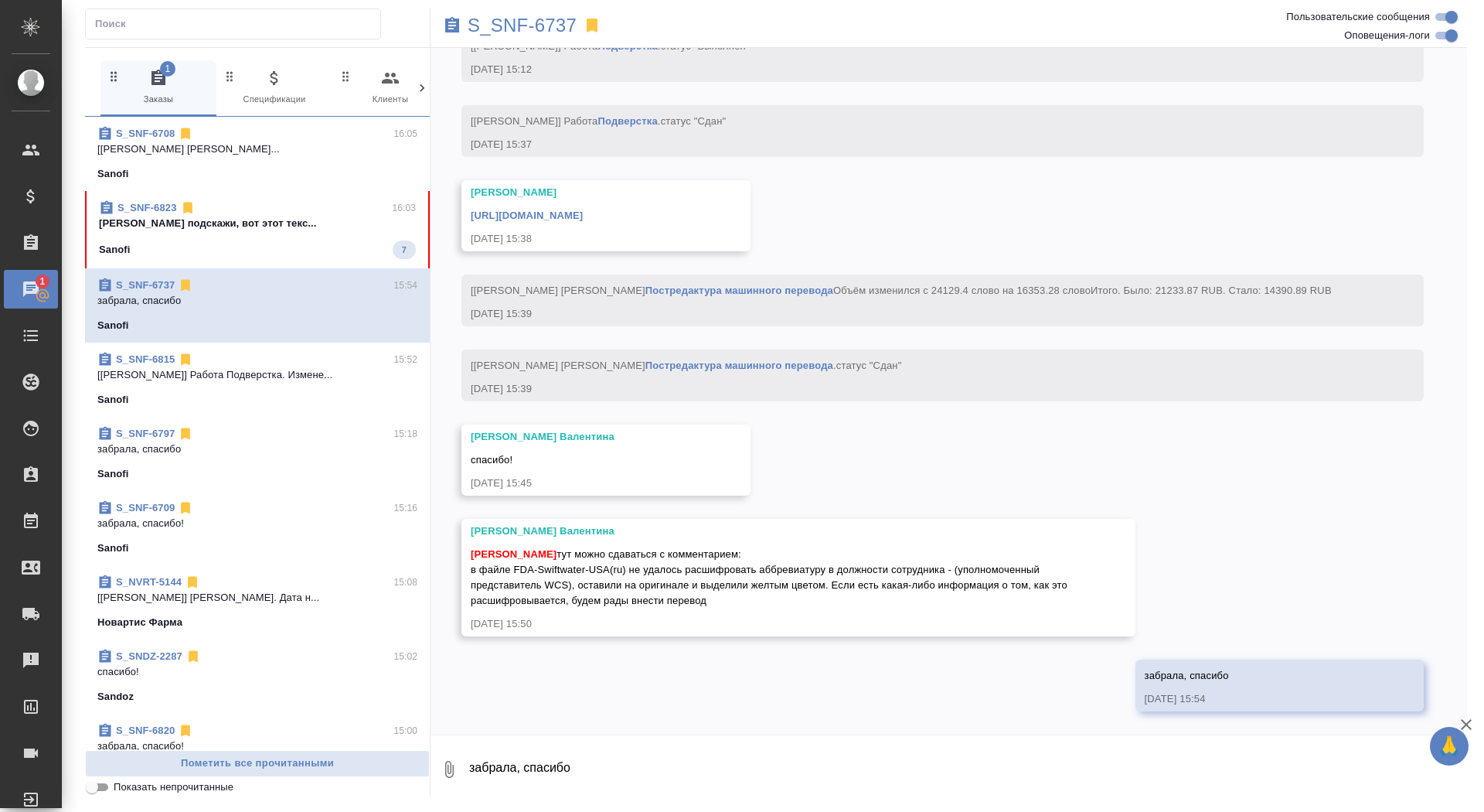
click at [312, 218] on p "[PERSON_NAME] подскажи, вот этот текс..." at bounding box center [257, 224] width 317 height 16
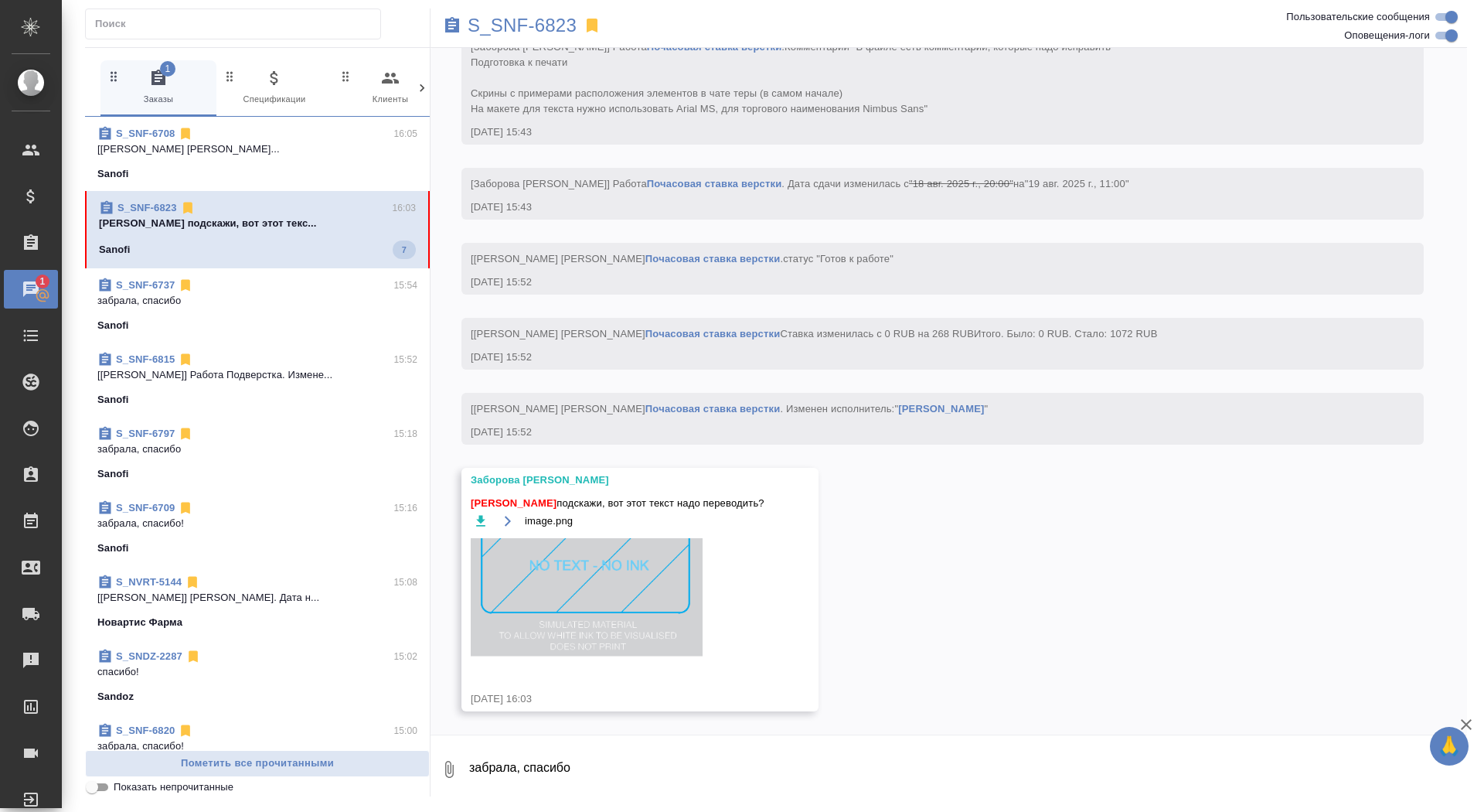
scroll to position [4011, 0]
click at [601, 732] on div "18.08, понедельник [[PERSON_NAME][EMAIL_ADDRESS][DOMAIN_NAME]] [PERSON_NAME] ос…" at bounding box center [949, 391] width 1037 height 687
click at [596, 792] on textarea "забрала, спасибо" at bounding box center [968, 769] width 999 height 52
type textarea "нет, нет, ничего не переводим"
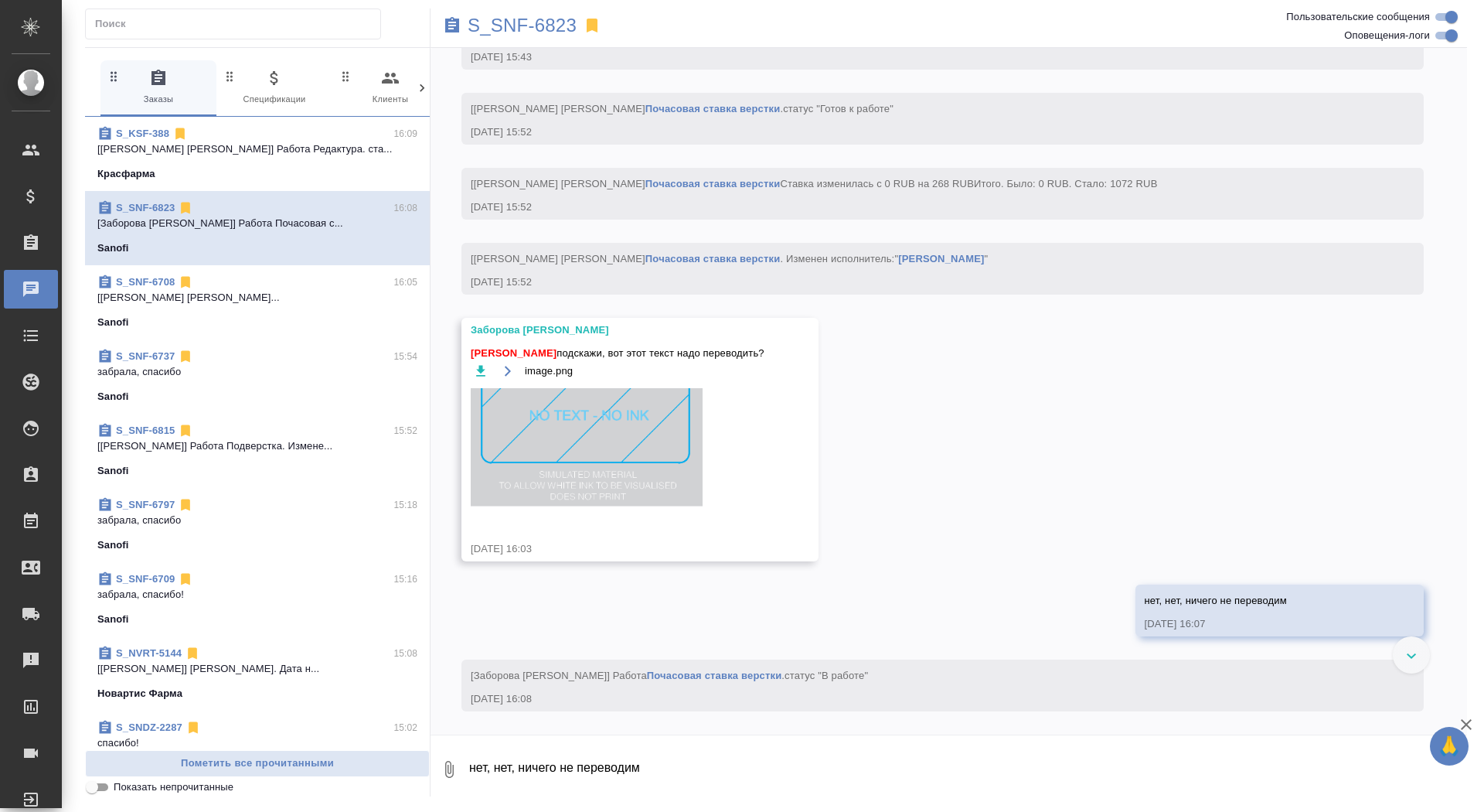
scroll to position [4161, 0]
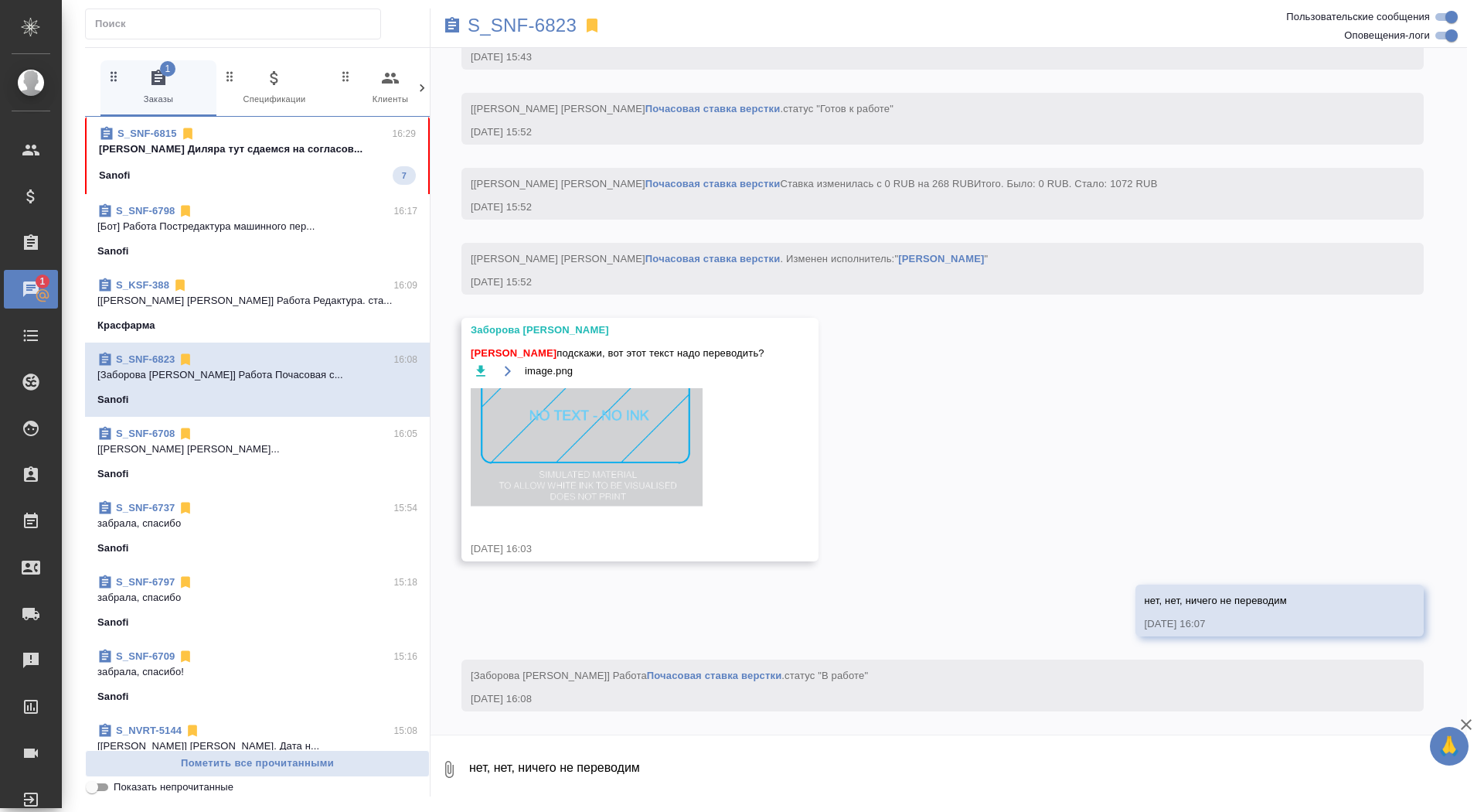
click at [324, 130] on div "S_SNF-6815 16:29" at bounding box center [257, 134] width 317 height 16
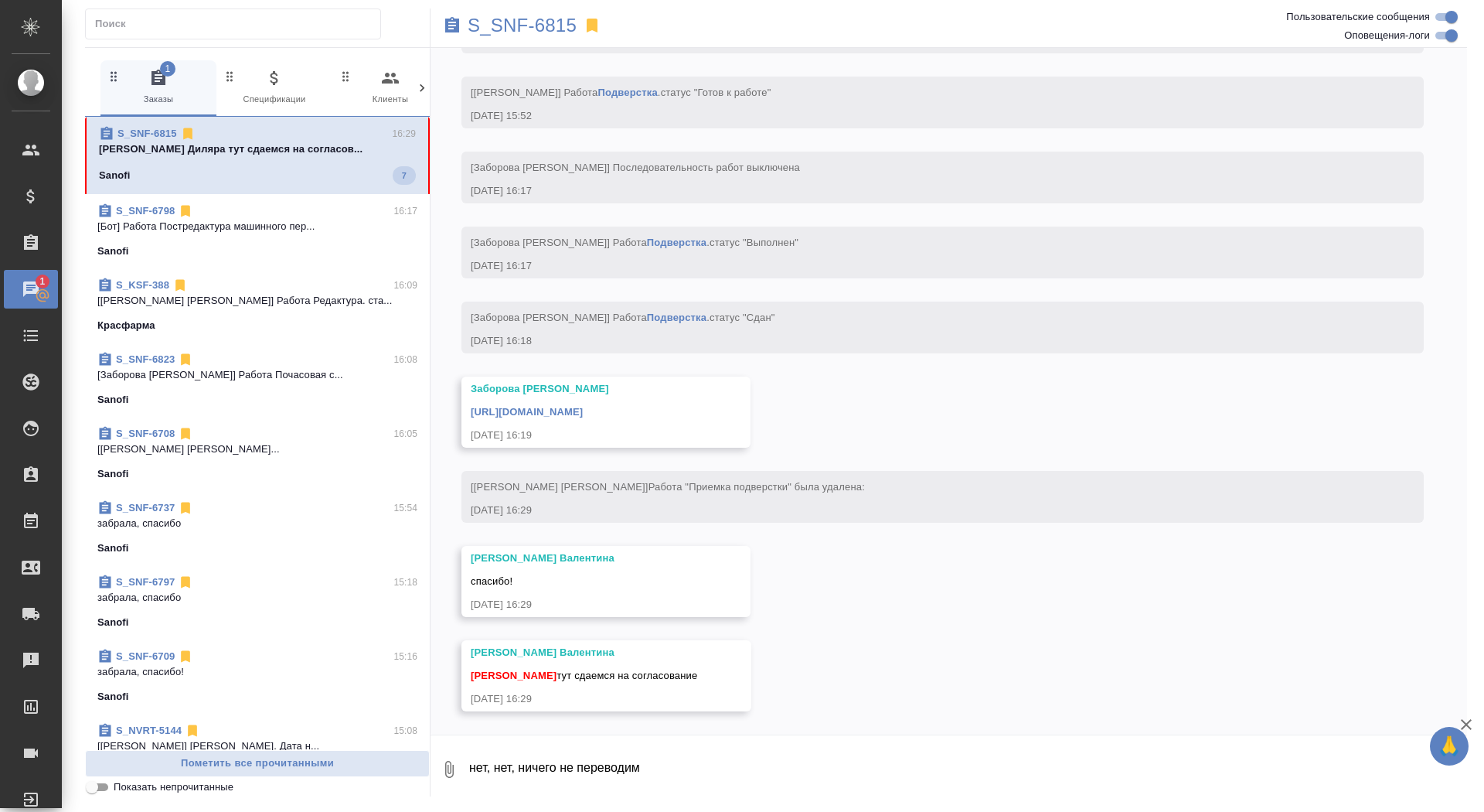
click at [532, 771] on textarea "нет, нет, ничего не переводим" at bounding box center [968, 769] width 999 height 52
type textarea "забрала, спасибо!"
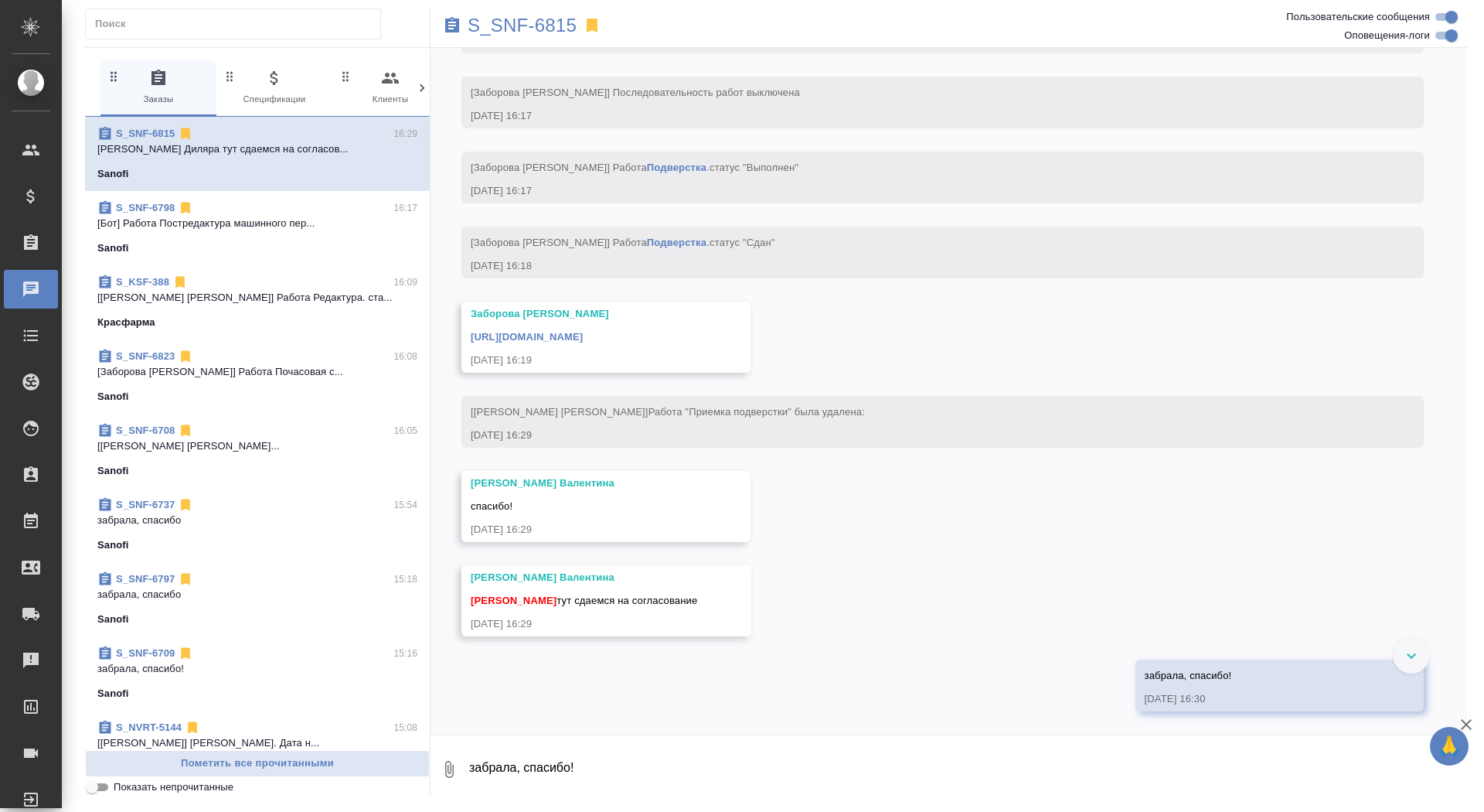
scroll to position [7846, 0]
click at [582, 334] on link "[URL][DOMAIN_NAME]" at bounding box center [527, 337] width 112 height 12
click at [492, 31] on p "S_SNF-6815" at bounding box center [522, 26] width 109 height 16
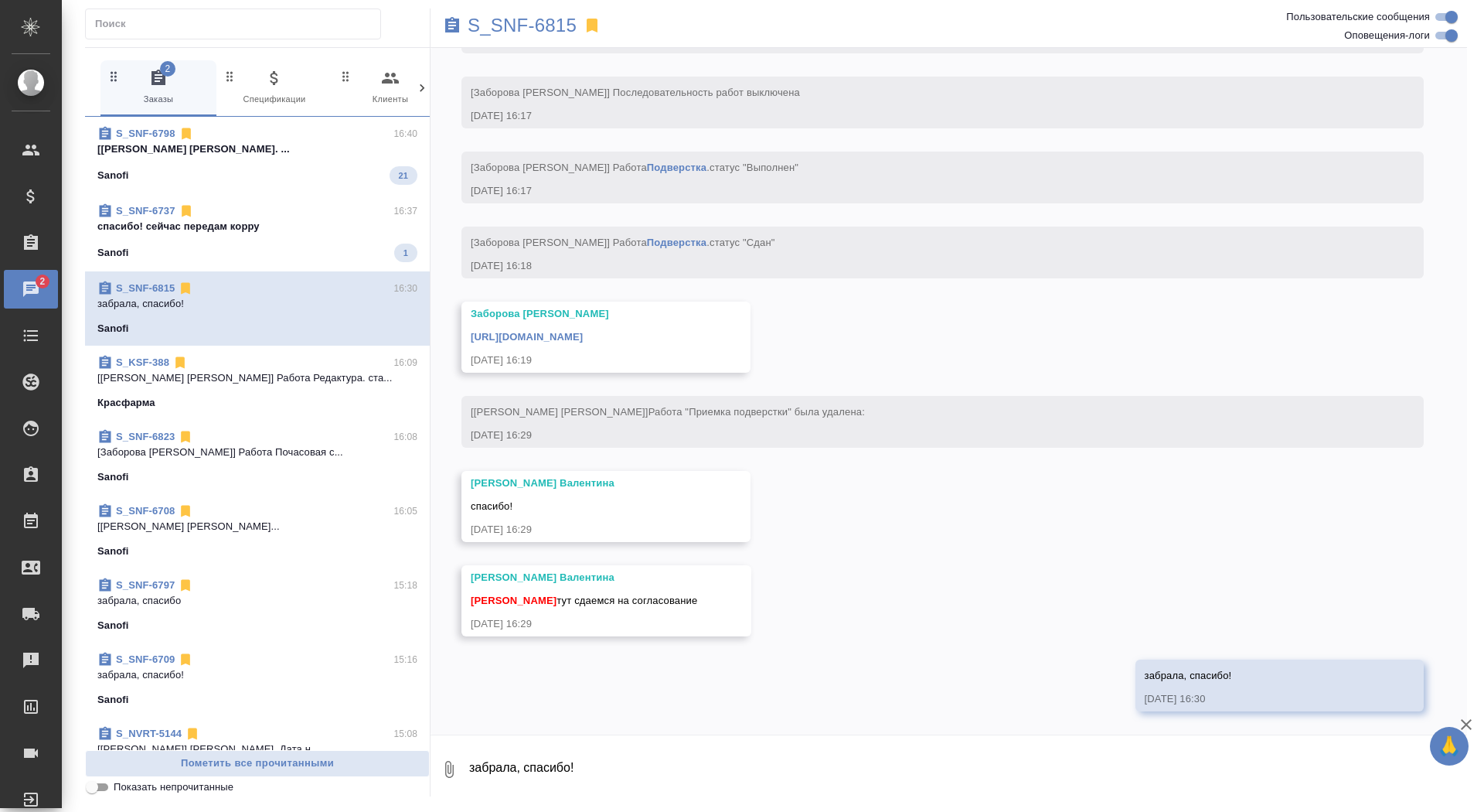
click at [347, 243] on div "Sanofi 1" at bounding box center [257, 252] width 320 height 19
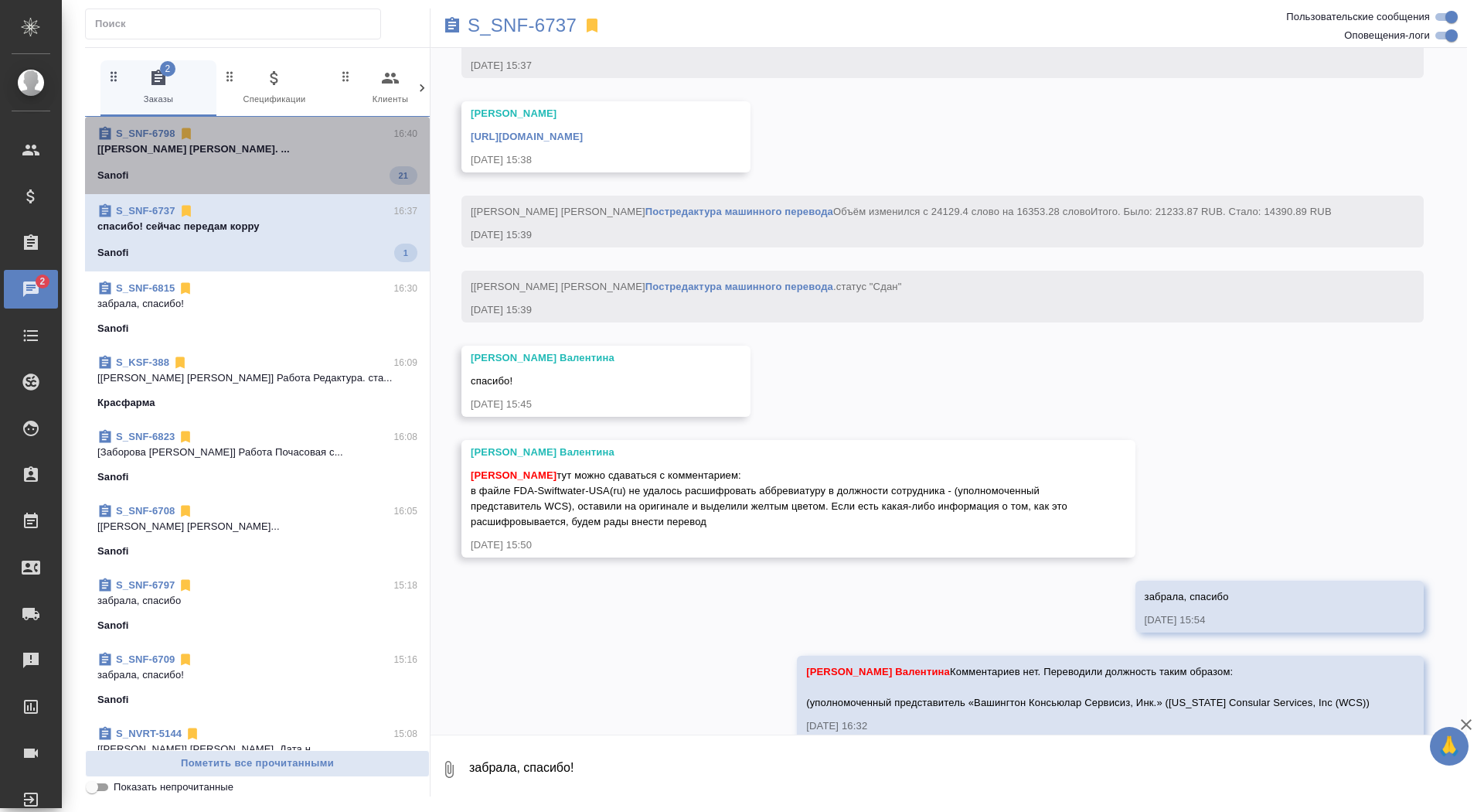
click at [344, 157] on span "S_SNF-6798 16:40 [[PERSON_NAME] [PERSON_NAME]. ... Sanofi 21" at bounding box center [257, 156] width 320 height 59
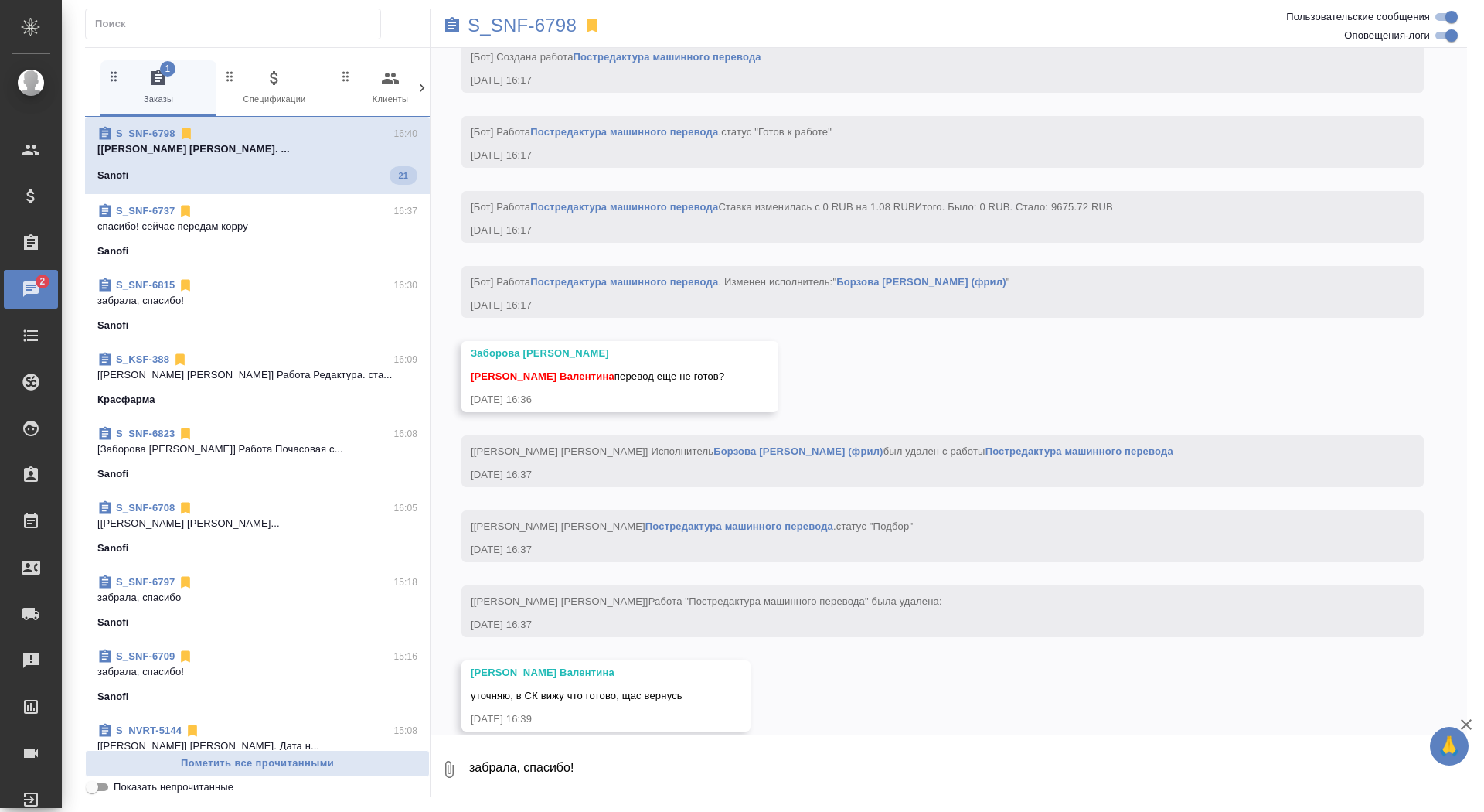
scroll to position [6314, 0]
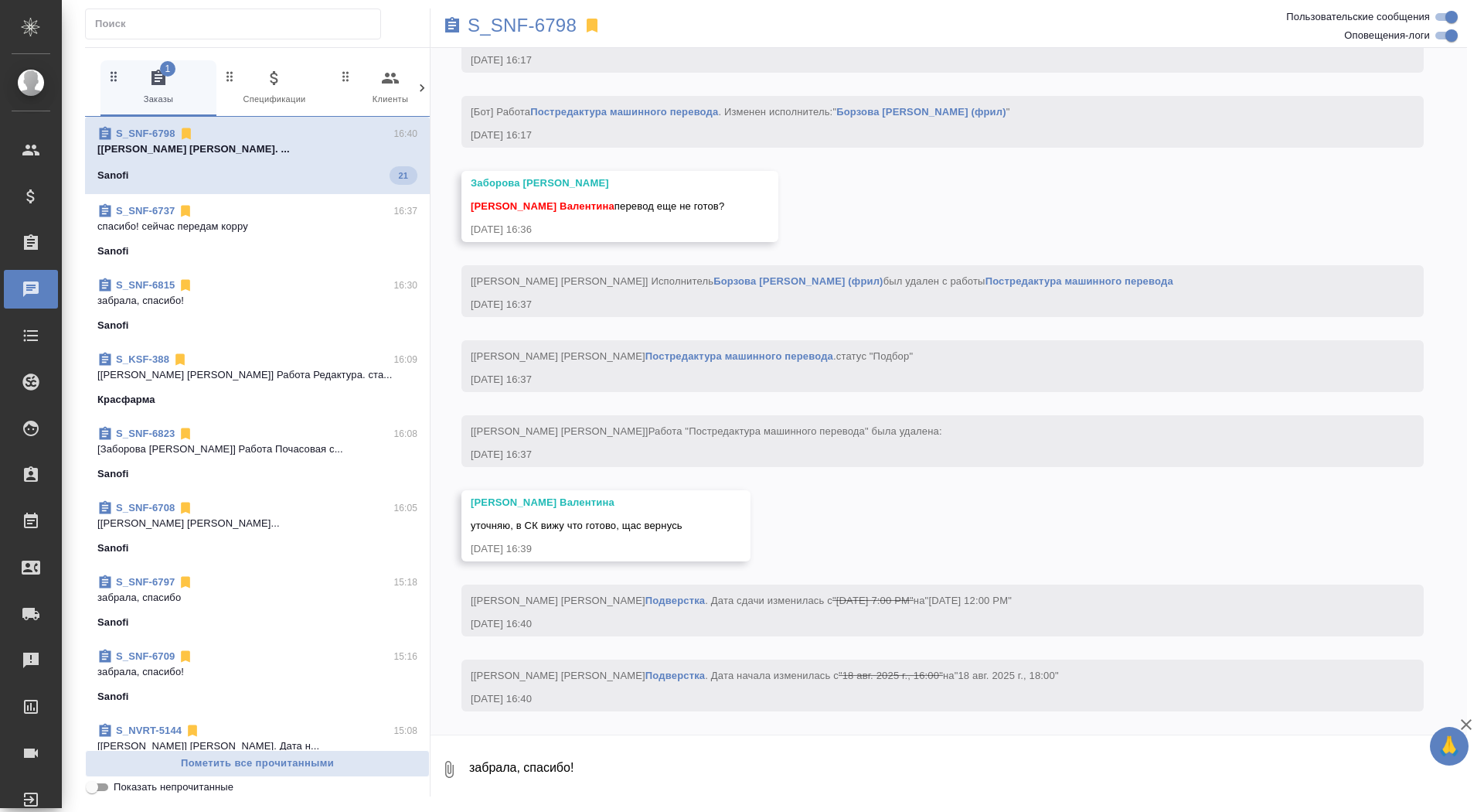
click at [344, 160] on span "S_SNF-6798 16:40 [[PERSON_NAME] [PERSON_NAME]. ... Sanofi 21" at bounding box center [257, 156] width 320 height 59
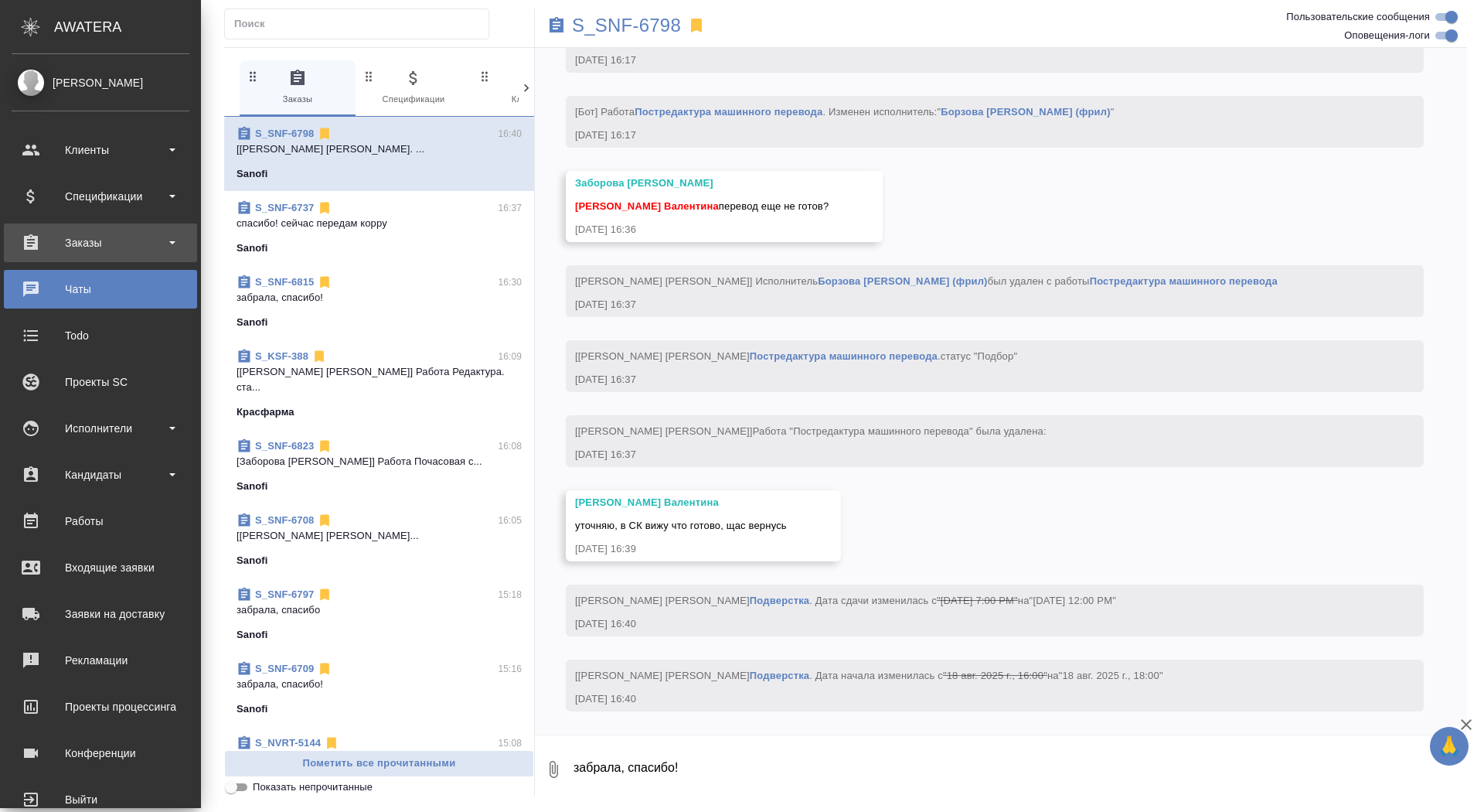
click at [25, 241] on div "Заказы" at bounding box center [101, 243] width 177 height 24
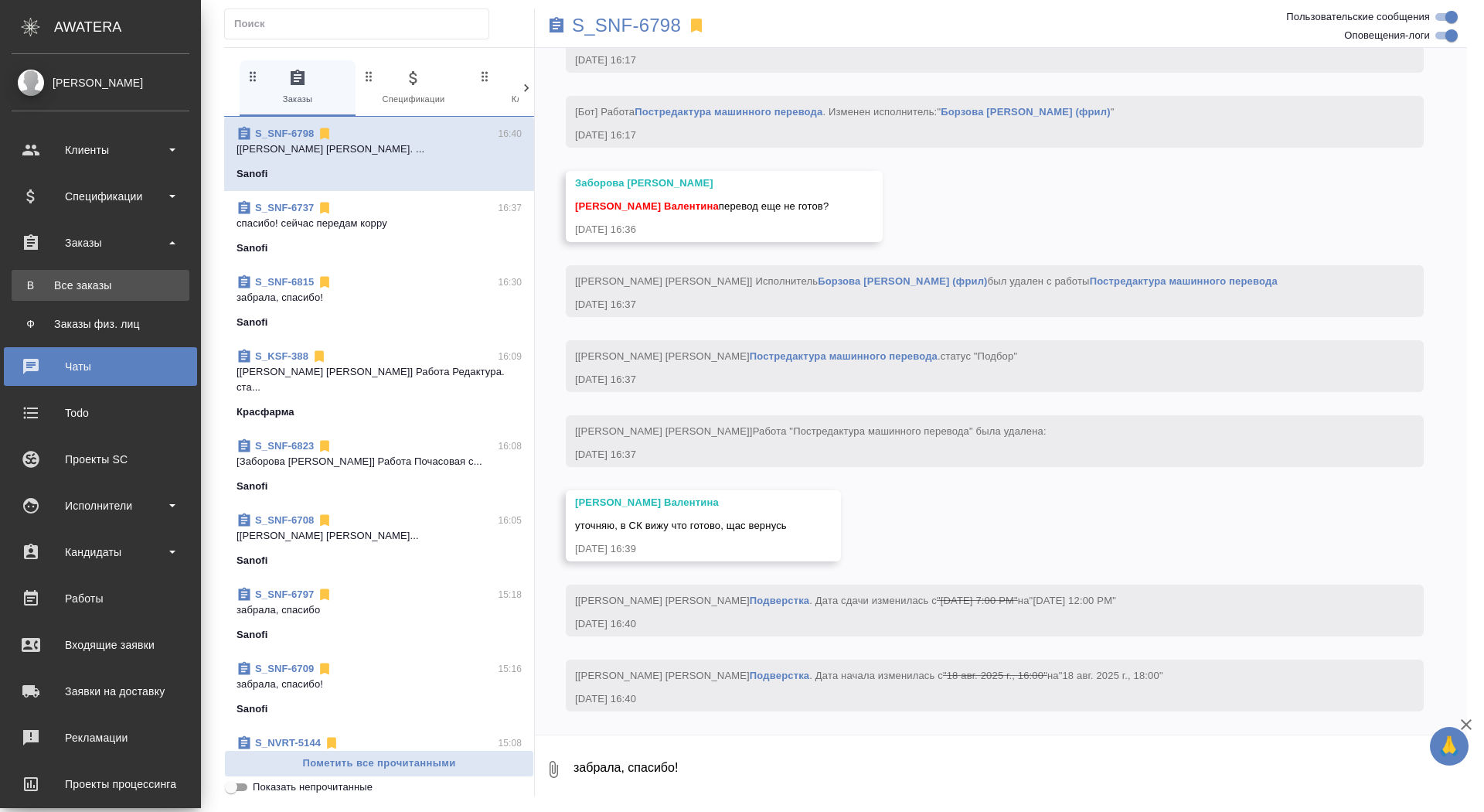
click at [30, 273] on link "В Все заказы" at bounding box center [101, 285] width 177 height 31
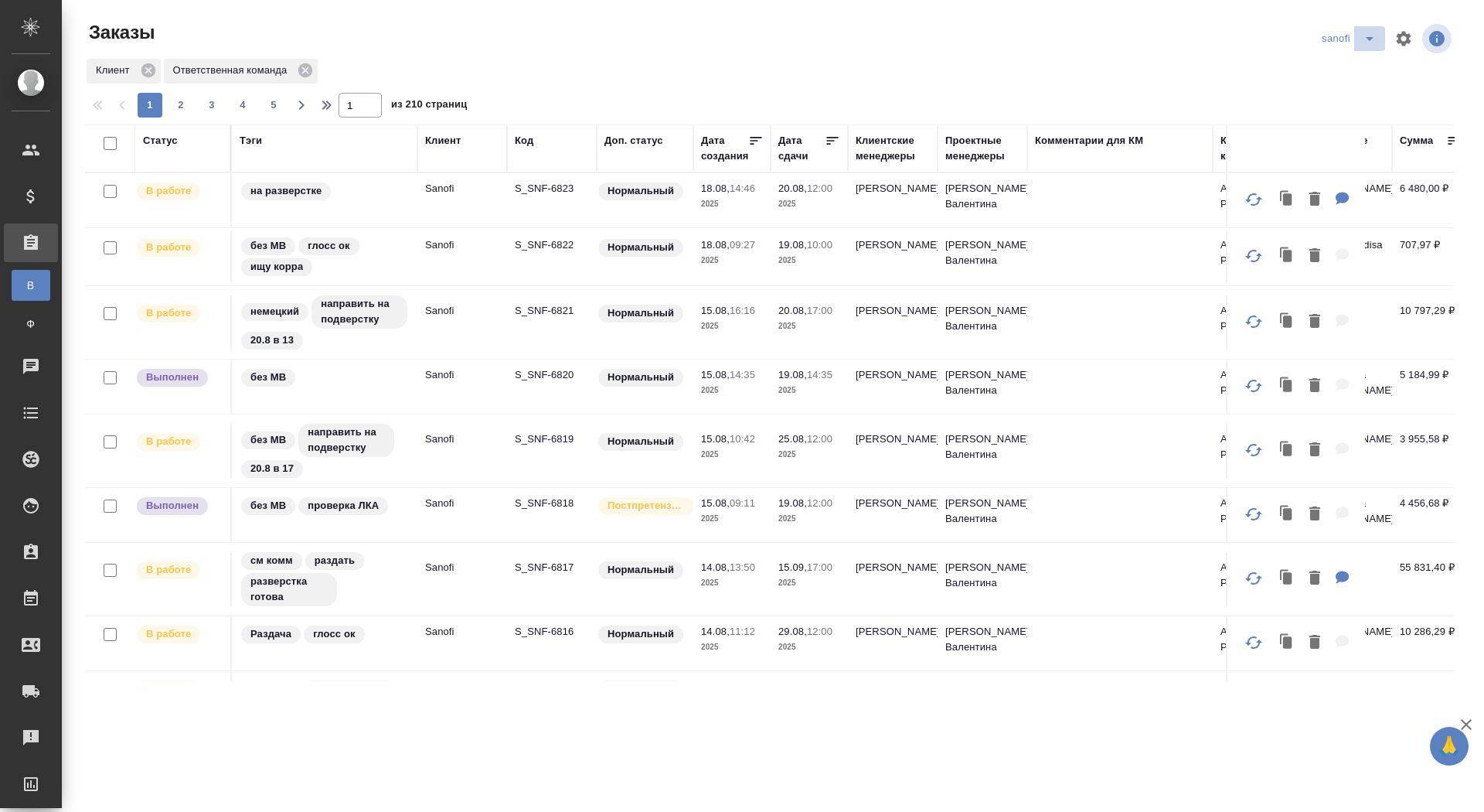
click at [1370, 41] on icon "split button" at bounding box center [1370, 38] width 19 height 19
click at [1350, 134] on li "новартис" at bounding box center [1351, 143] width 81 height 25
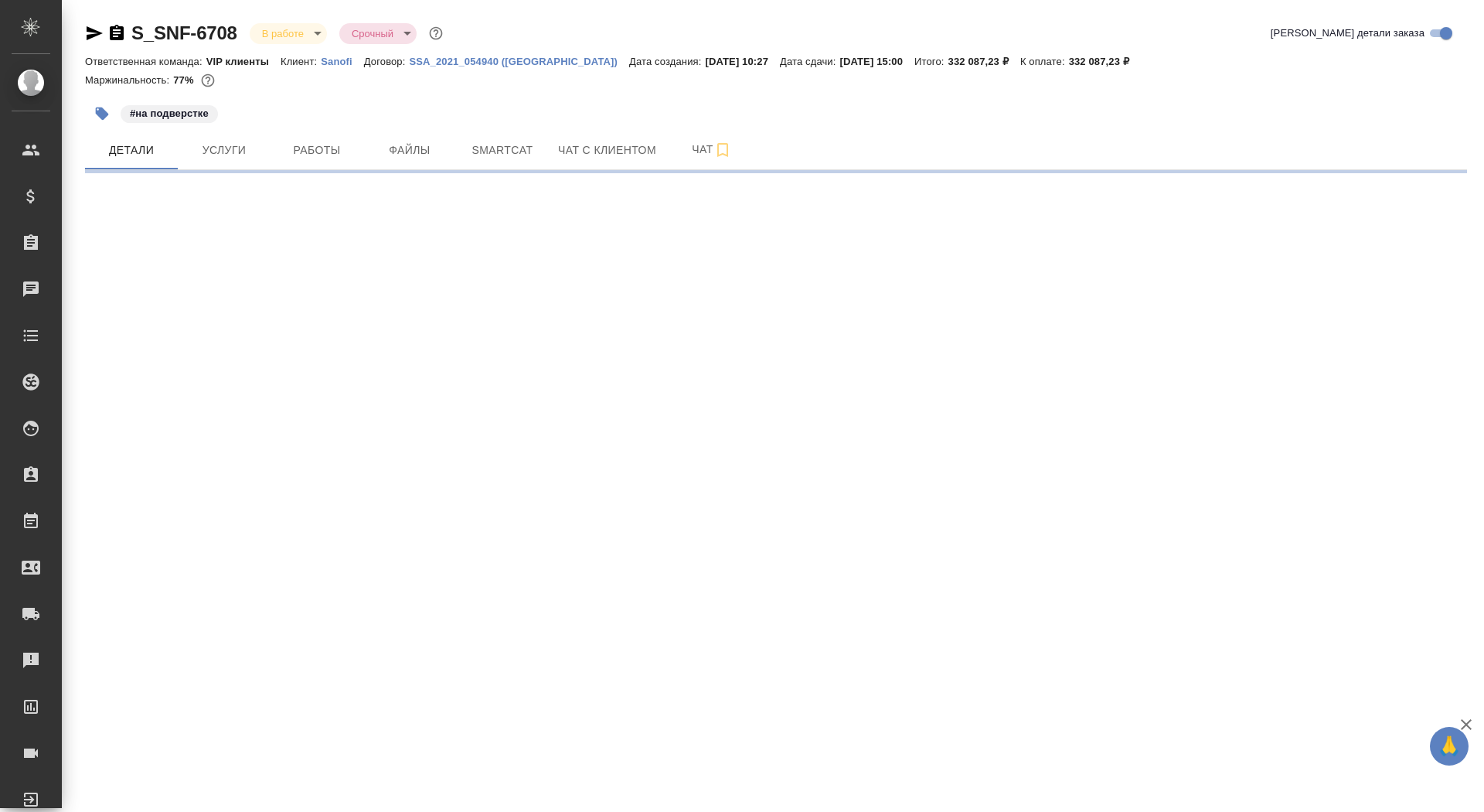
select select "RU"
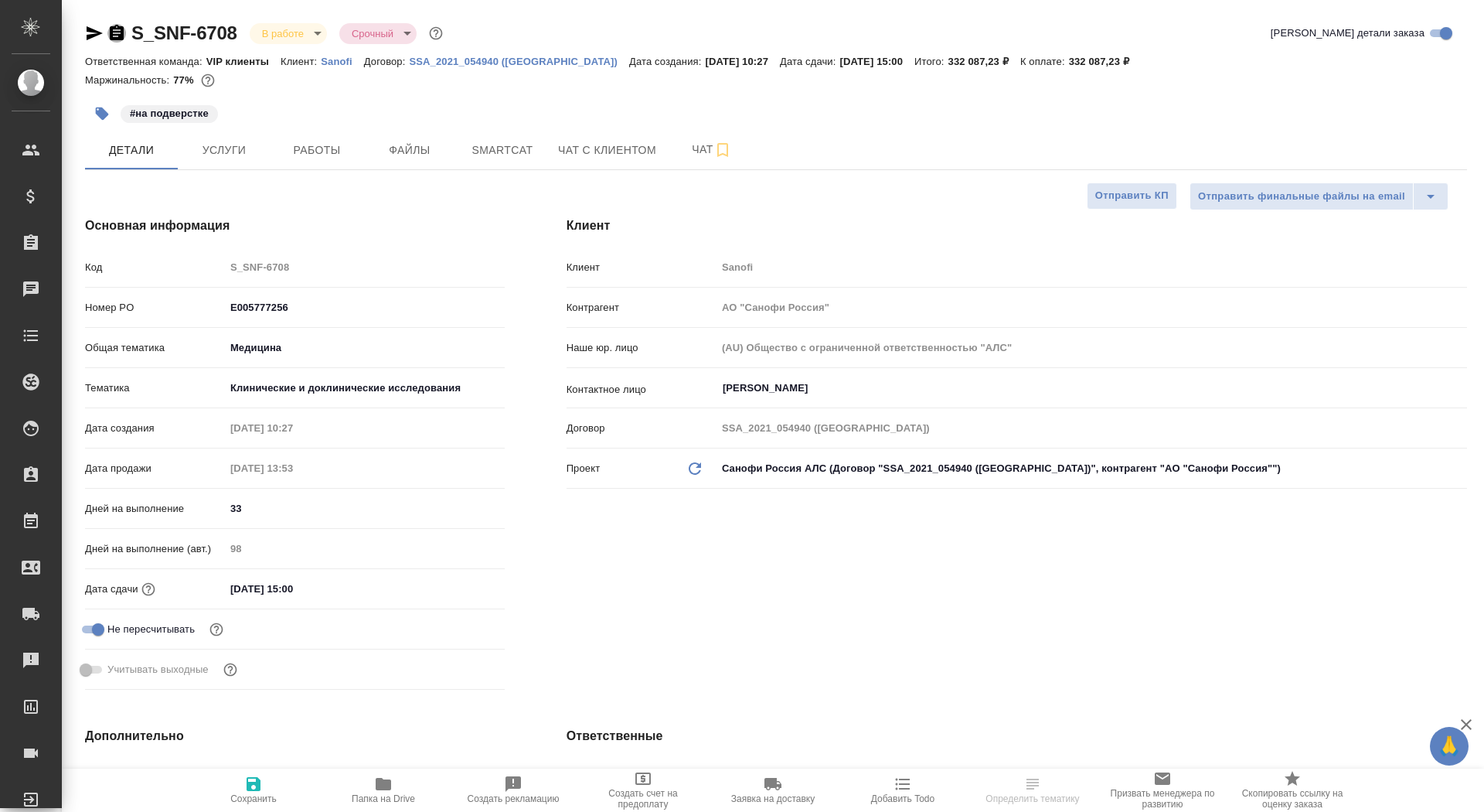
click at [121, 32] on icon "button" at bounding box center [116, 33] width 14 height 16
type textarea "x"
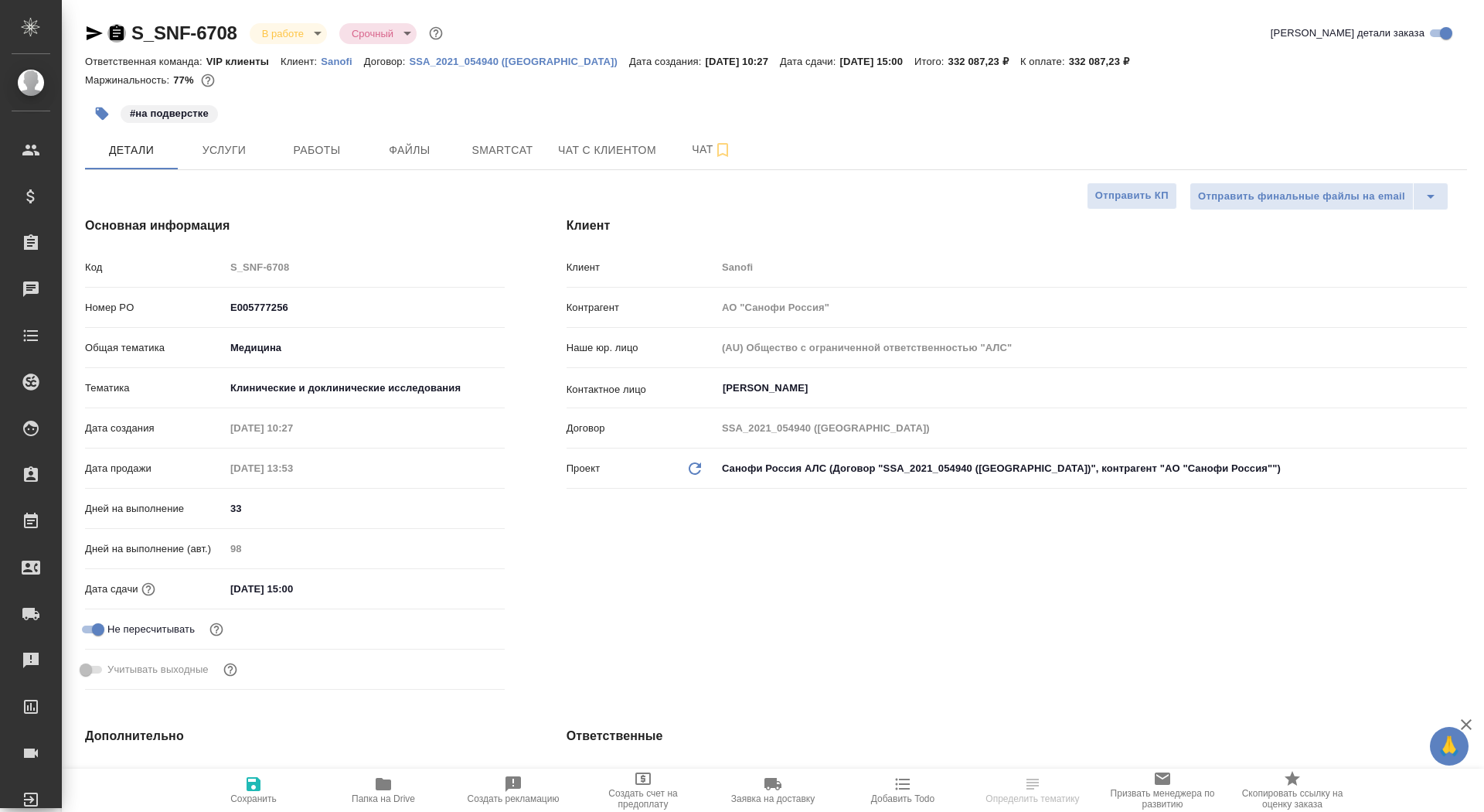
type textarea "x"
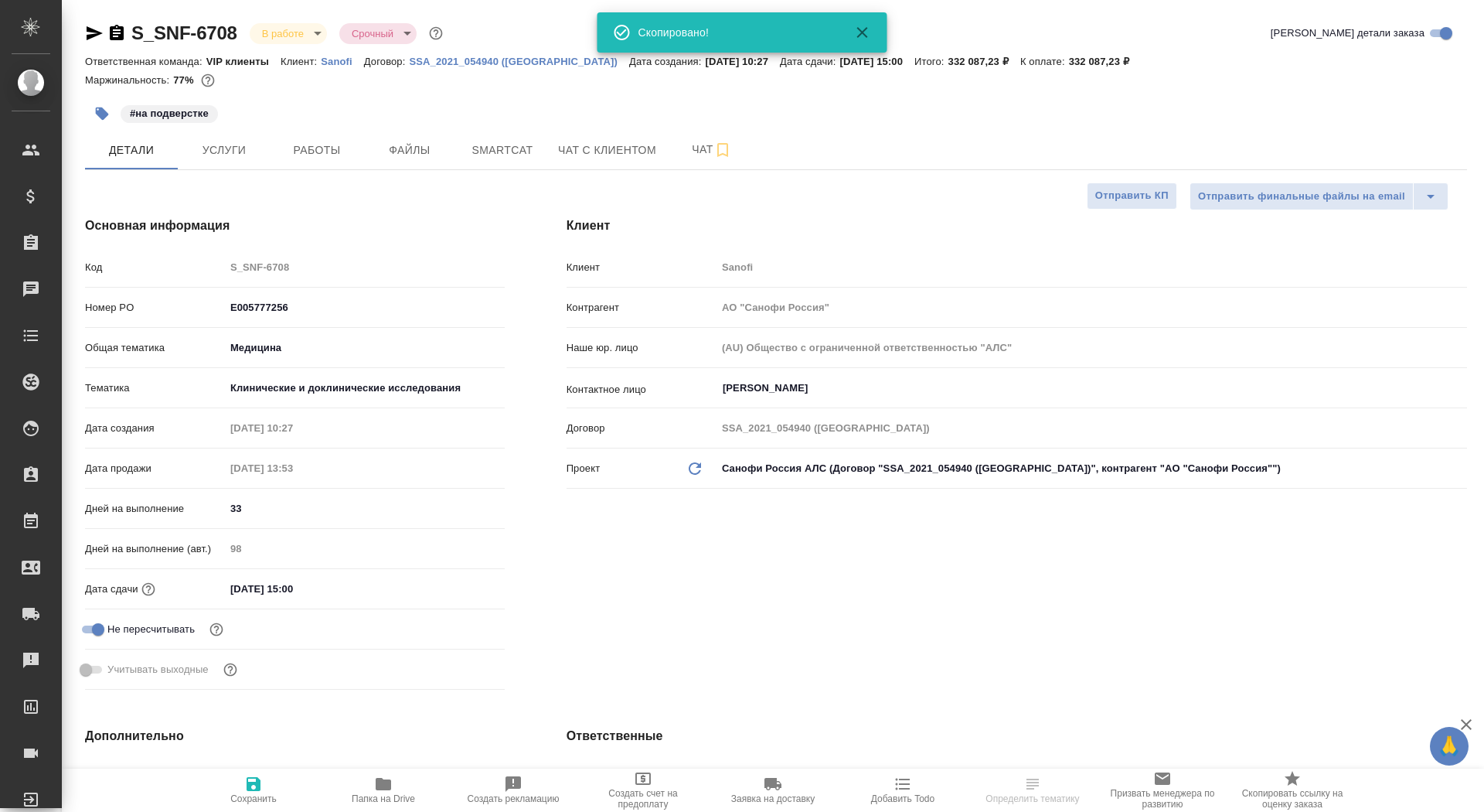
type textarea "x"
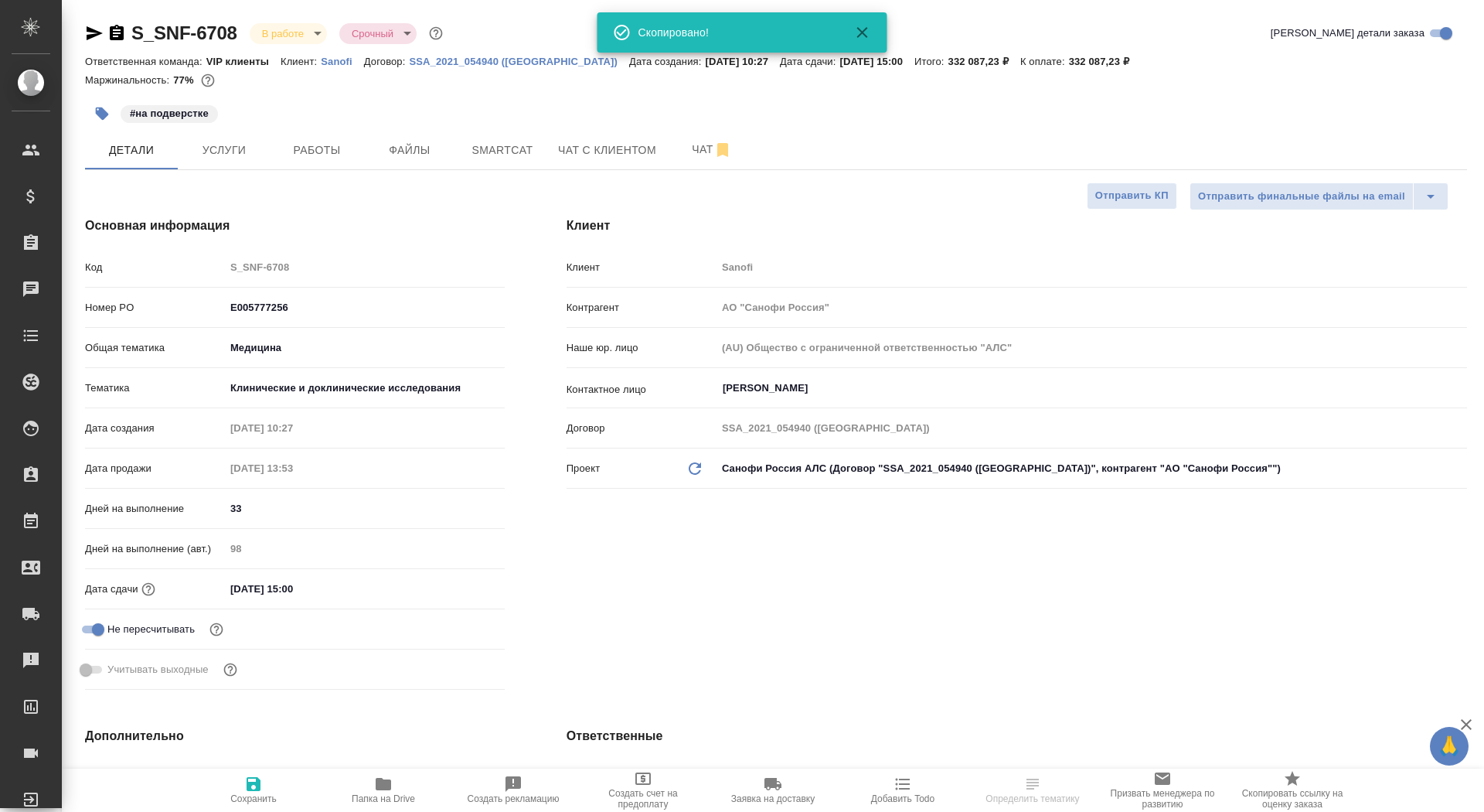
type textarea "x"
select select "RU"
type textarea "x"
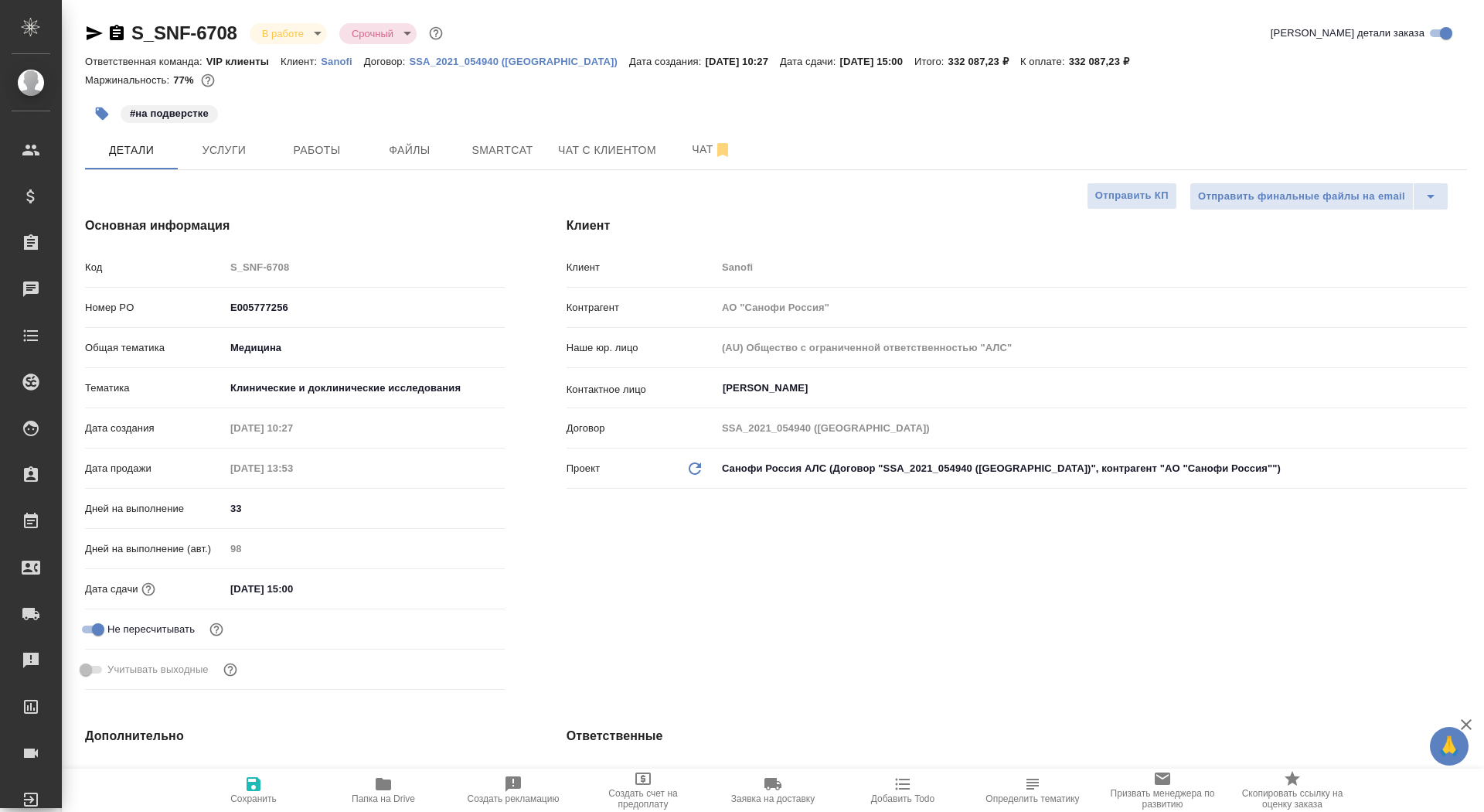
type textarea "x"
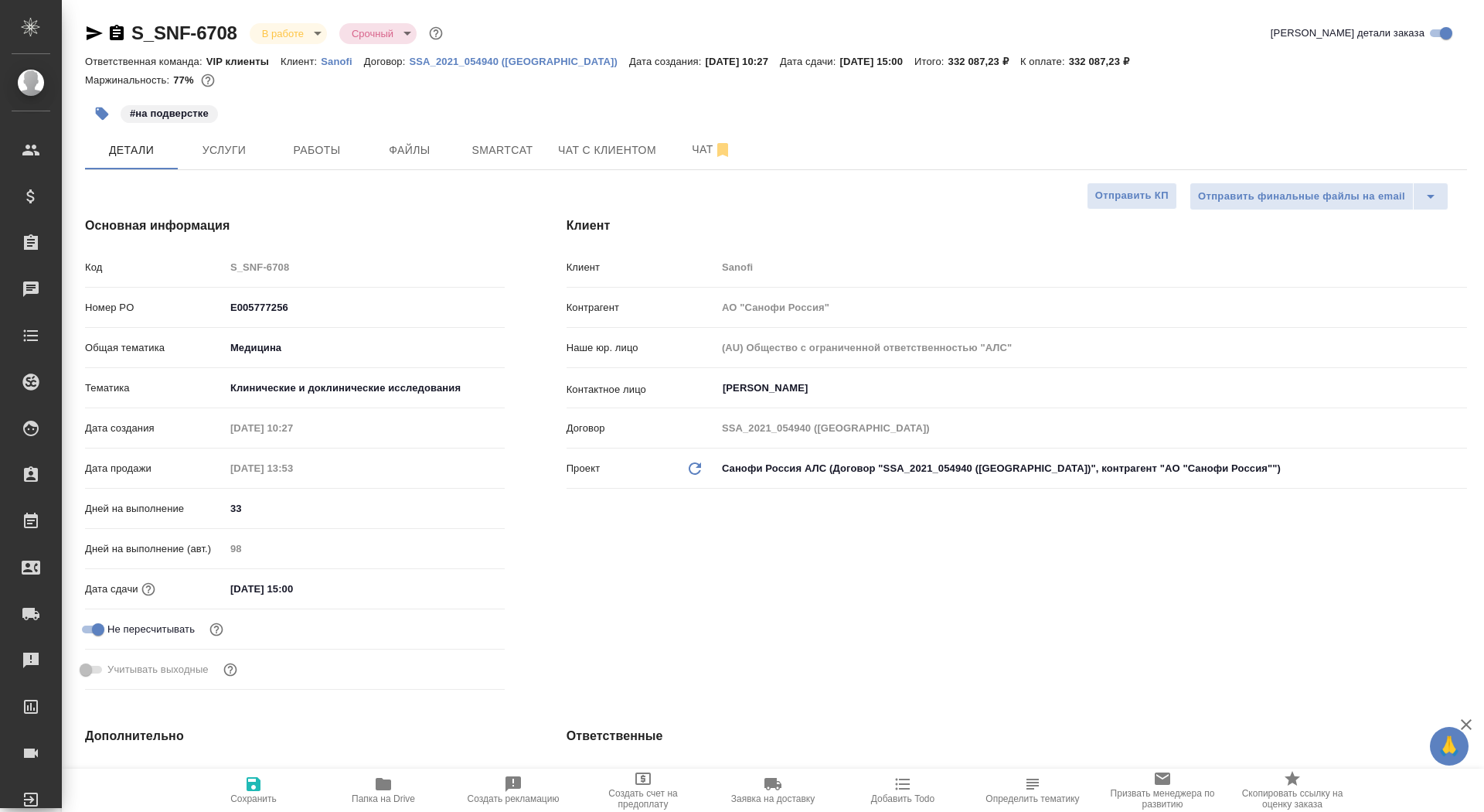
type textarea "x"
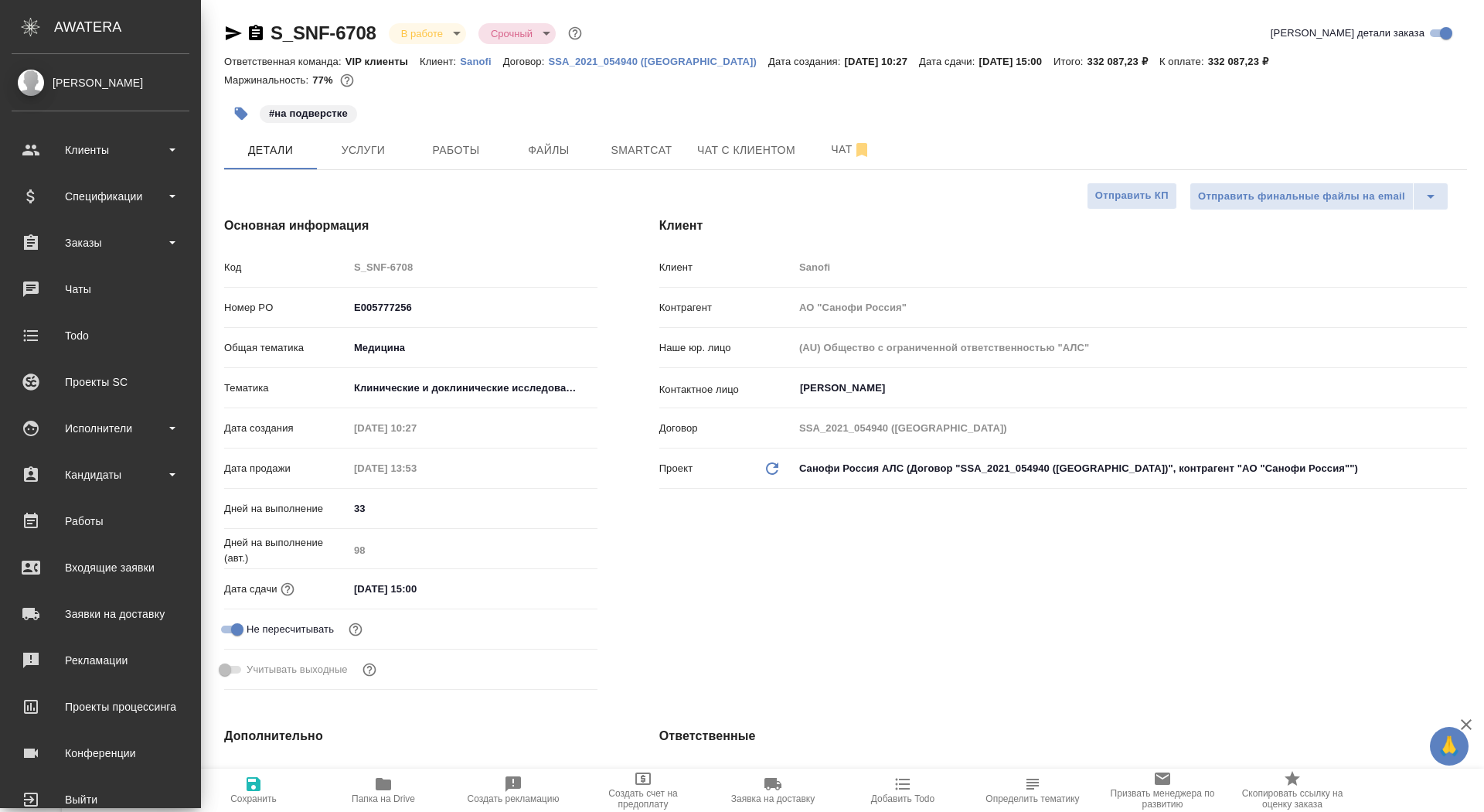
type textarea "x"
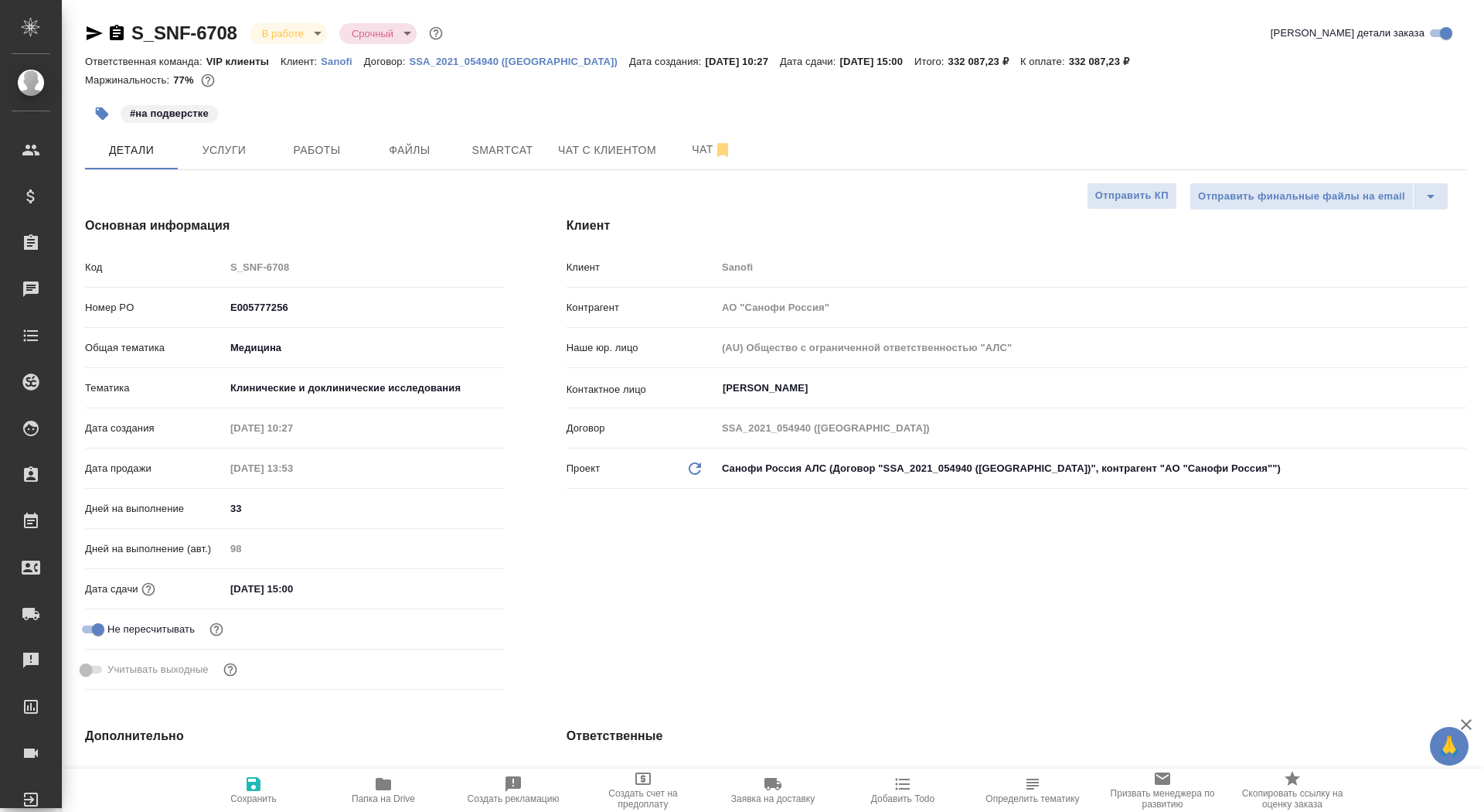
type textarea "x"
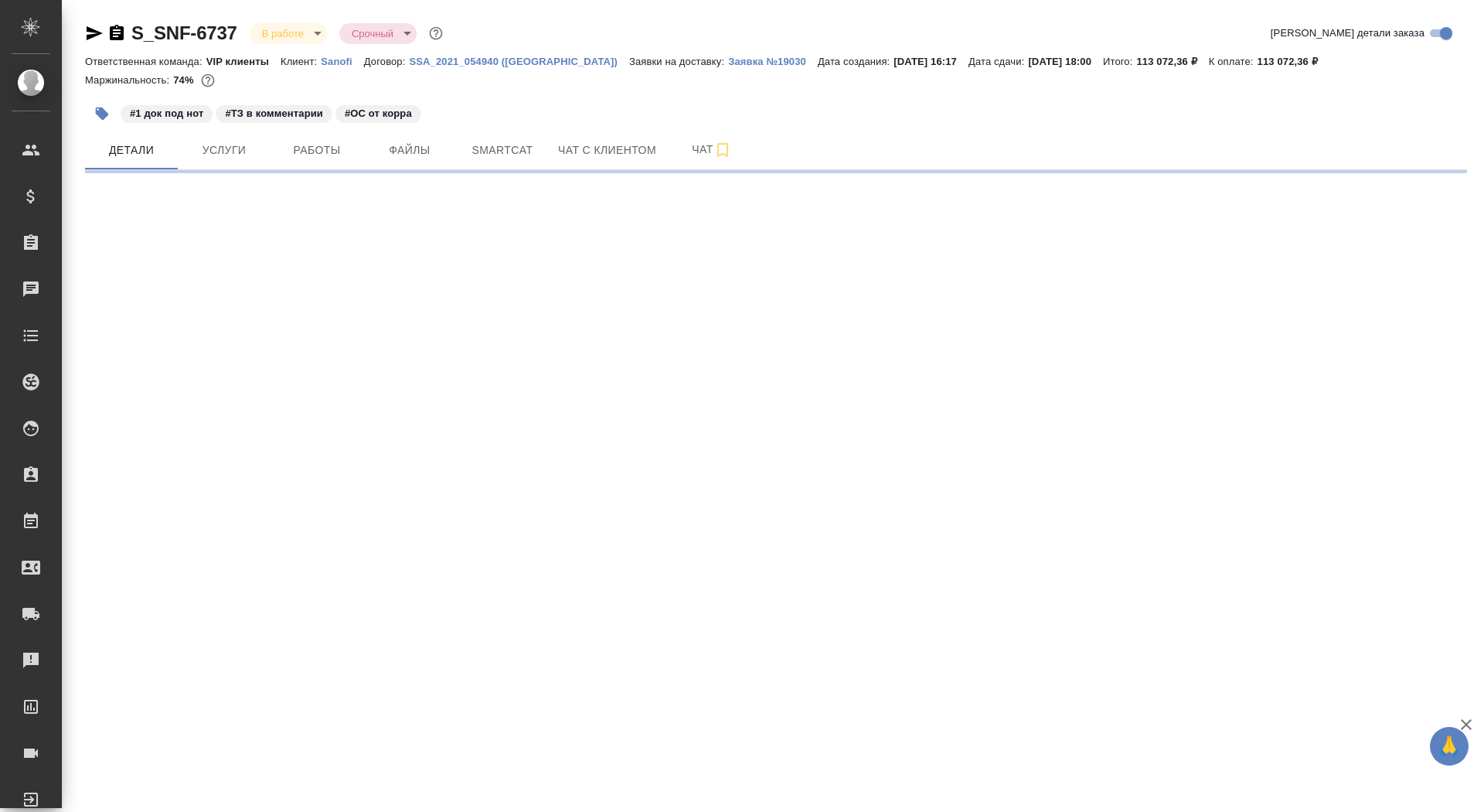
select select "RU"
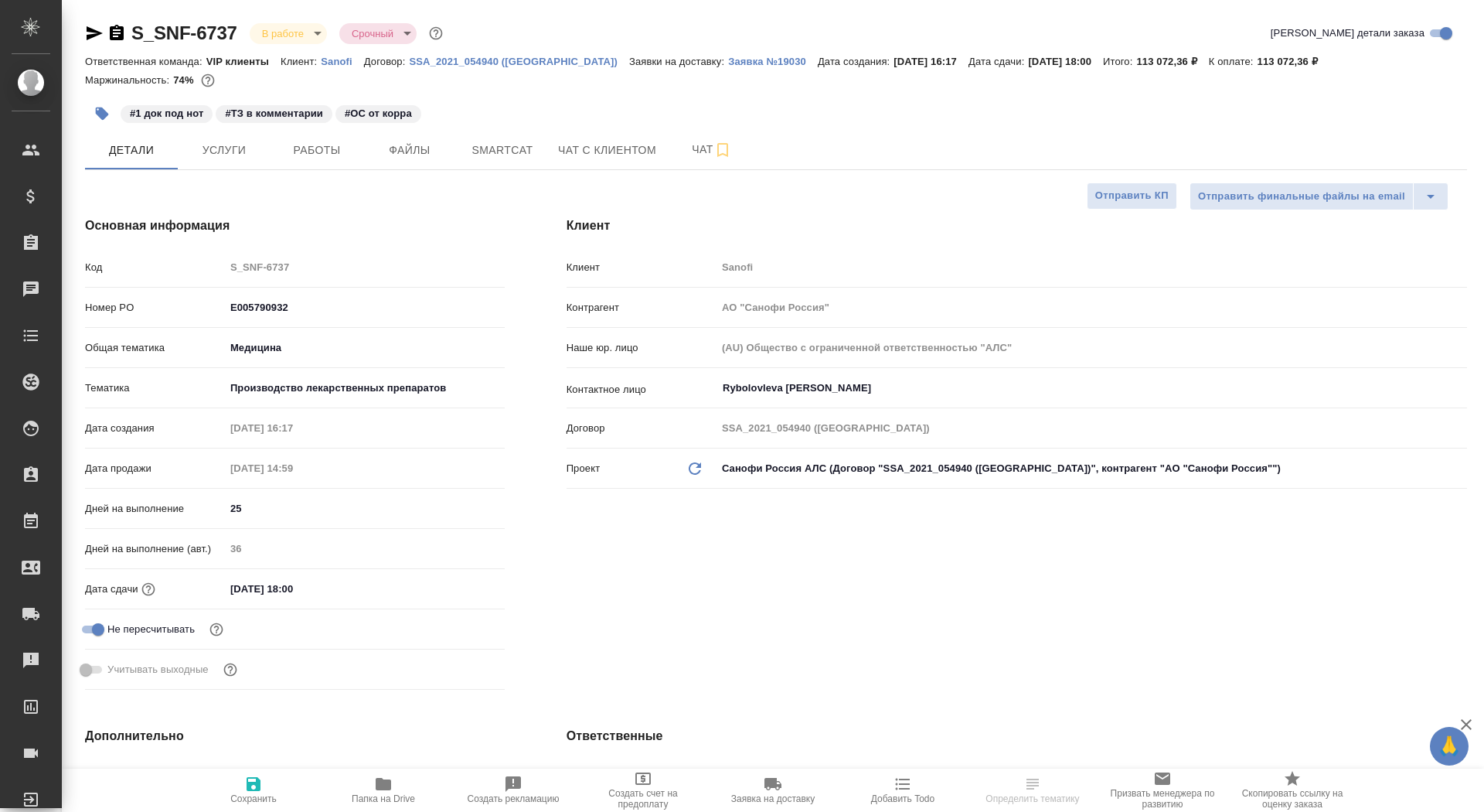
click at [106, 27] on div at bounding box center [105, 33] width 41 height 19
type textarea "x"
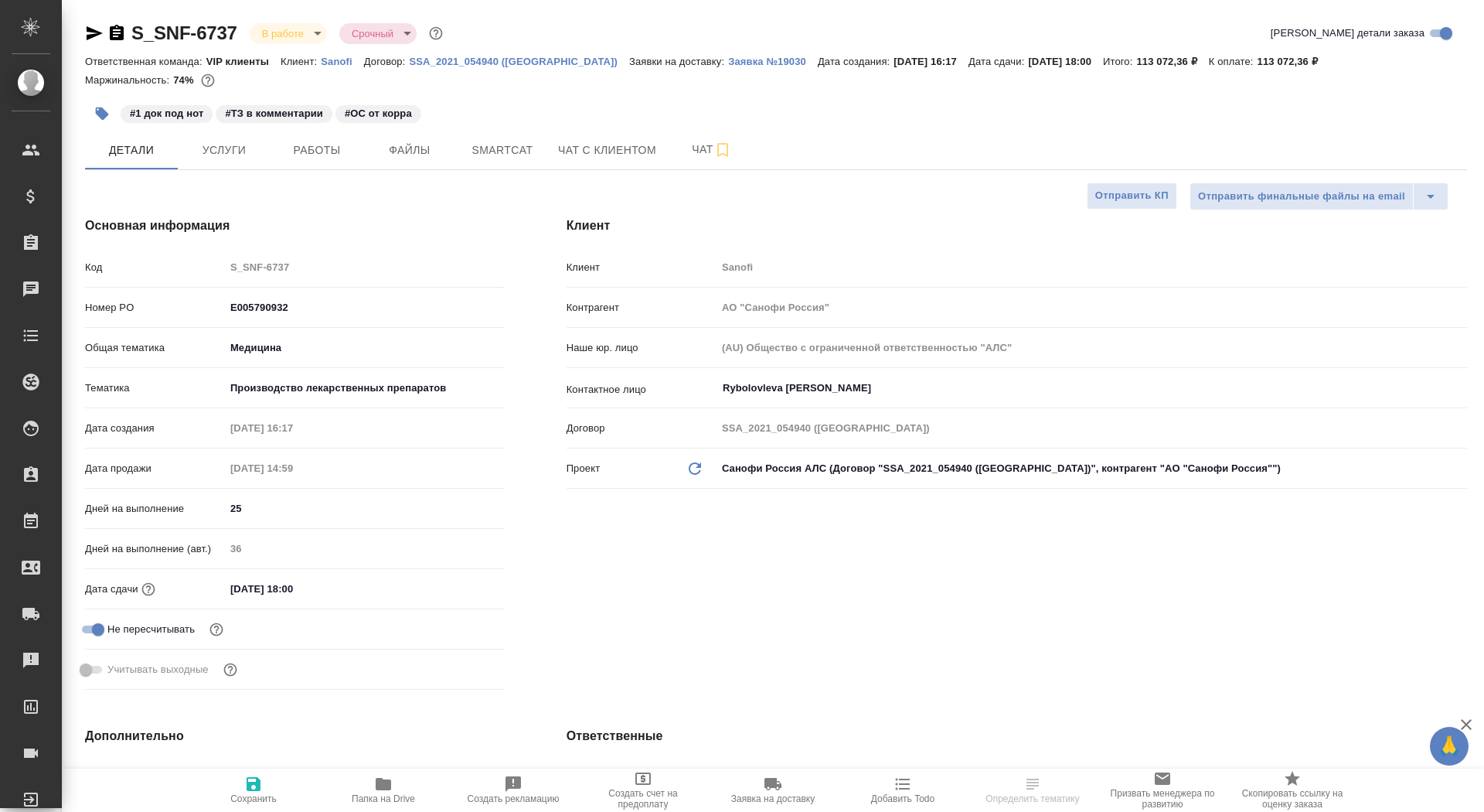
type textarea "x"
type input "[PERSON_NAME]"
type textarea "x"
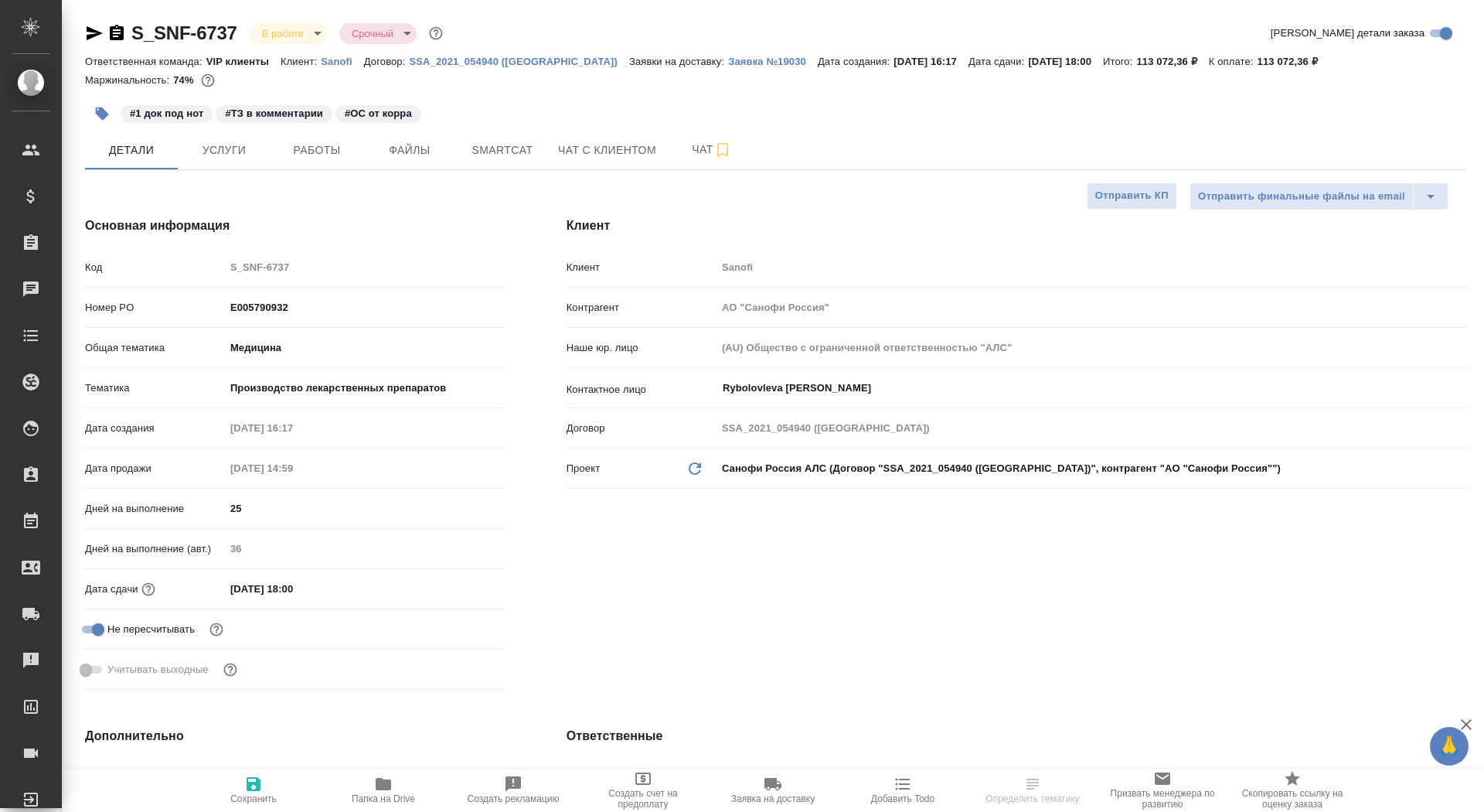
type textarea "x"
click at [122, 32] on icon "button" at bounding box center [116, 33] width 14 height 16
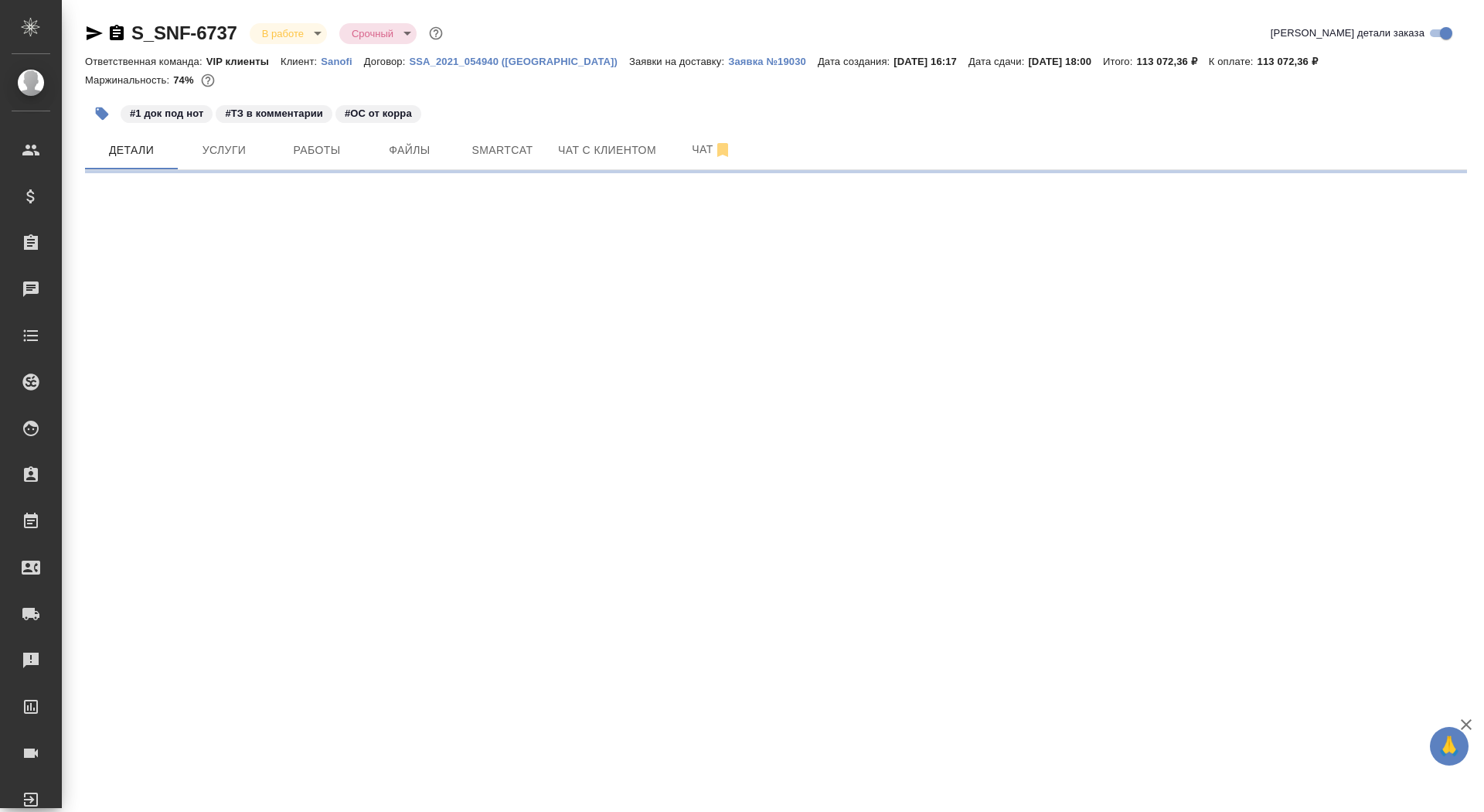
select select "RU"
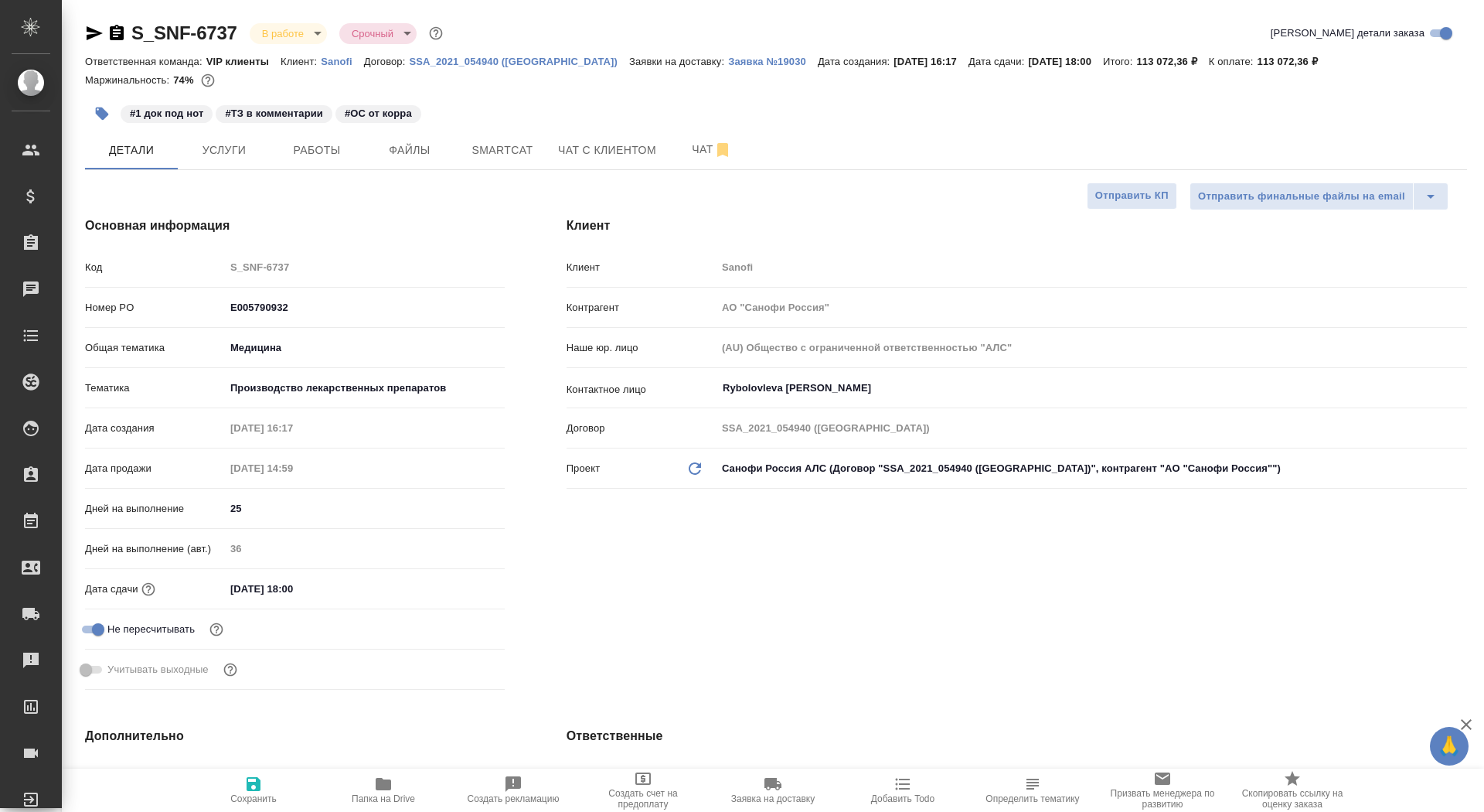
type textarea "x"
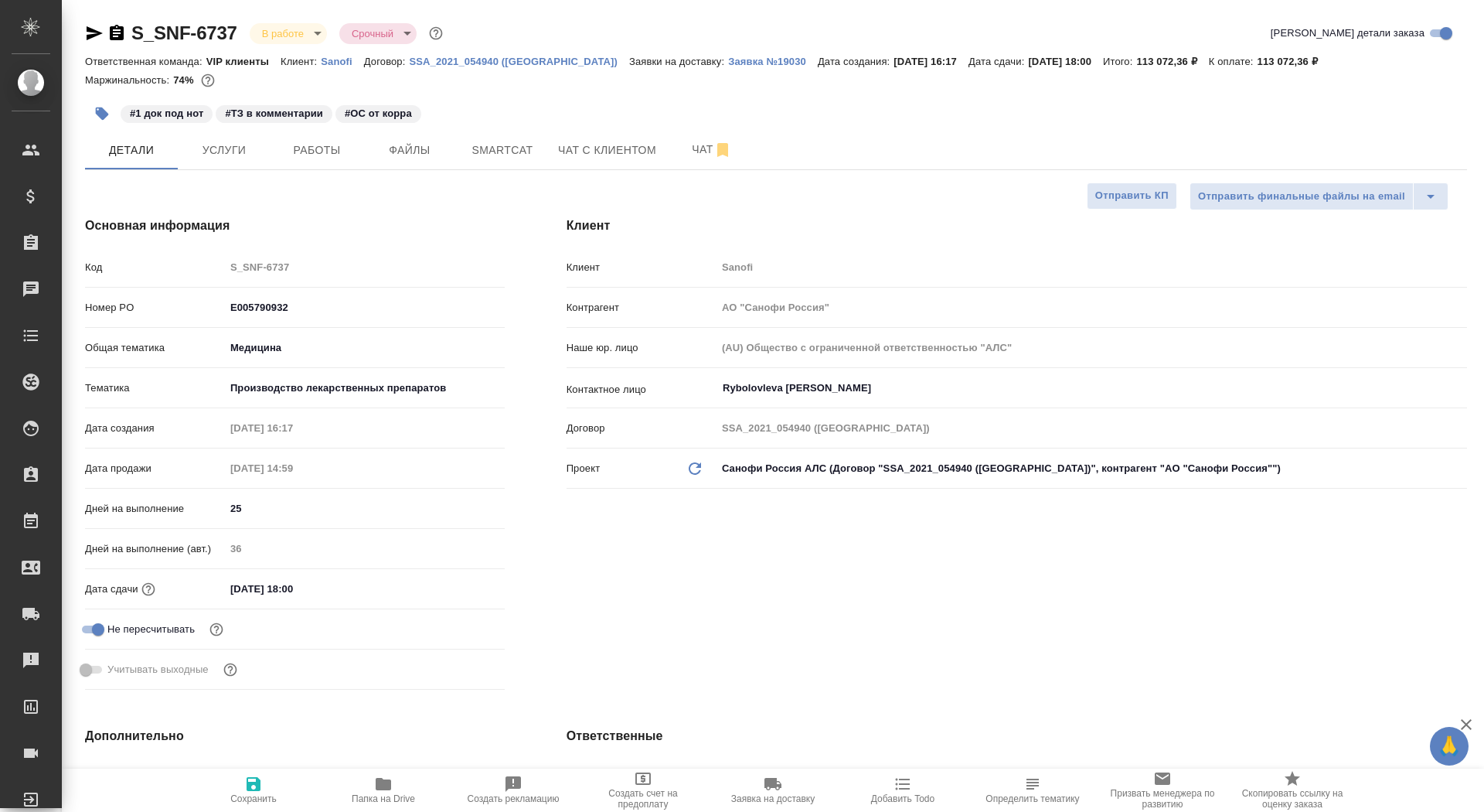
type textarea "x"
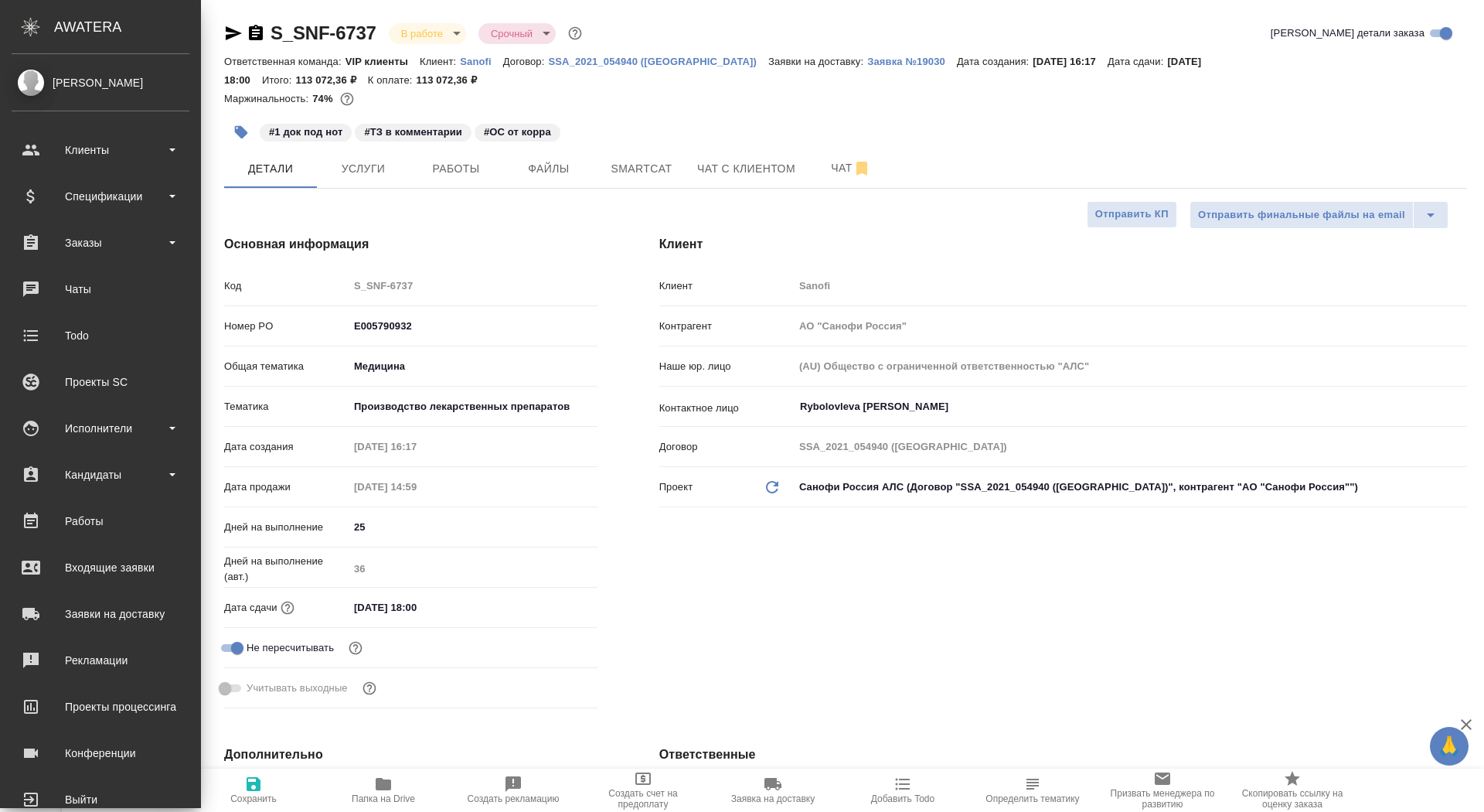
type textarea "x"
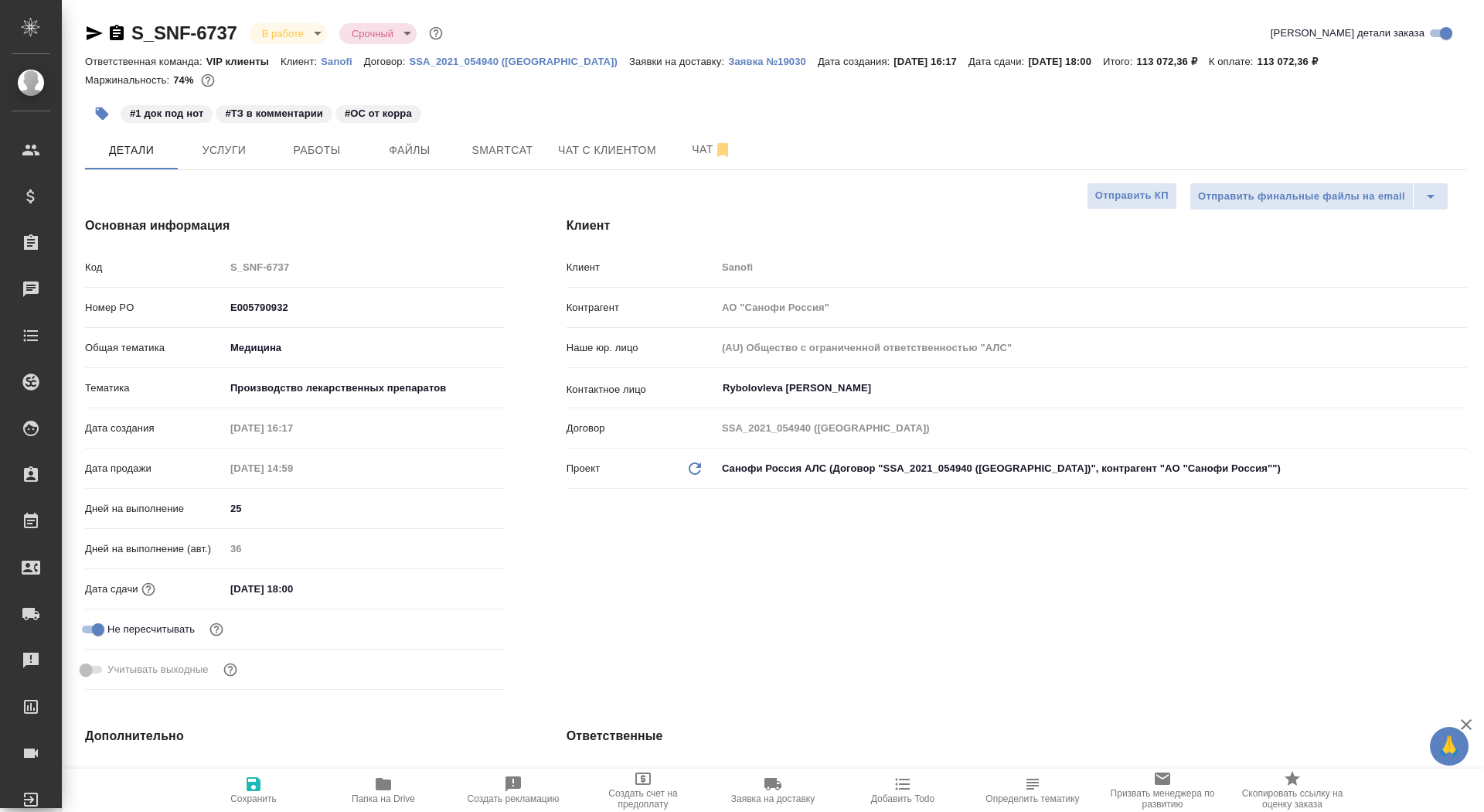
click at [107, 32] on icon "button" at bounding box center [116, 33] width 19 height 19
click at [232, 153] on span "Услуги" at bounding box center [224, 151] width 74 height 20
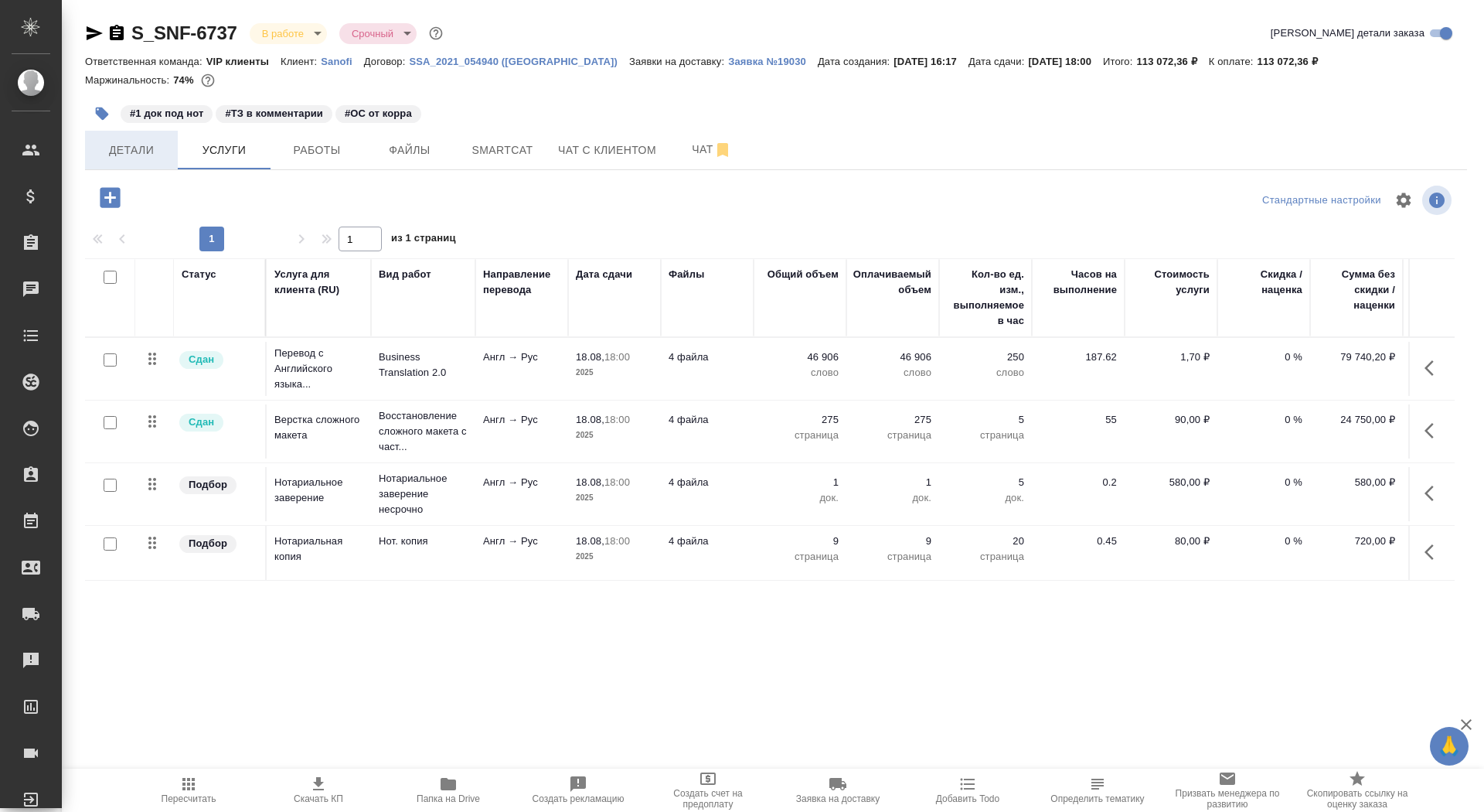
click at [141, 159] on span "Детали" at bounding box center [131, 151] width 74 height 20
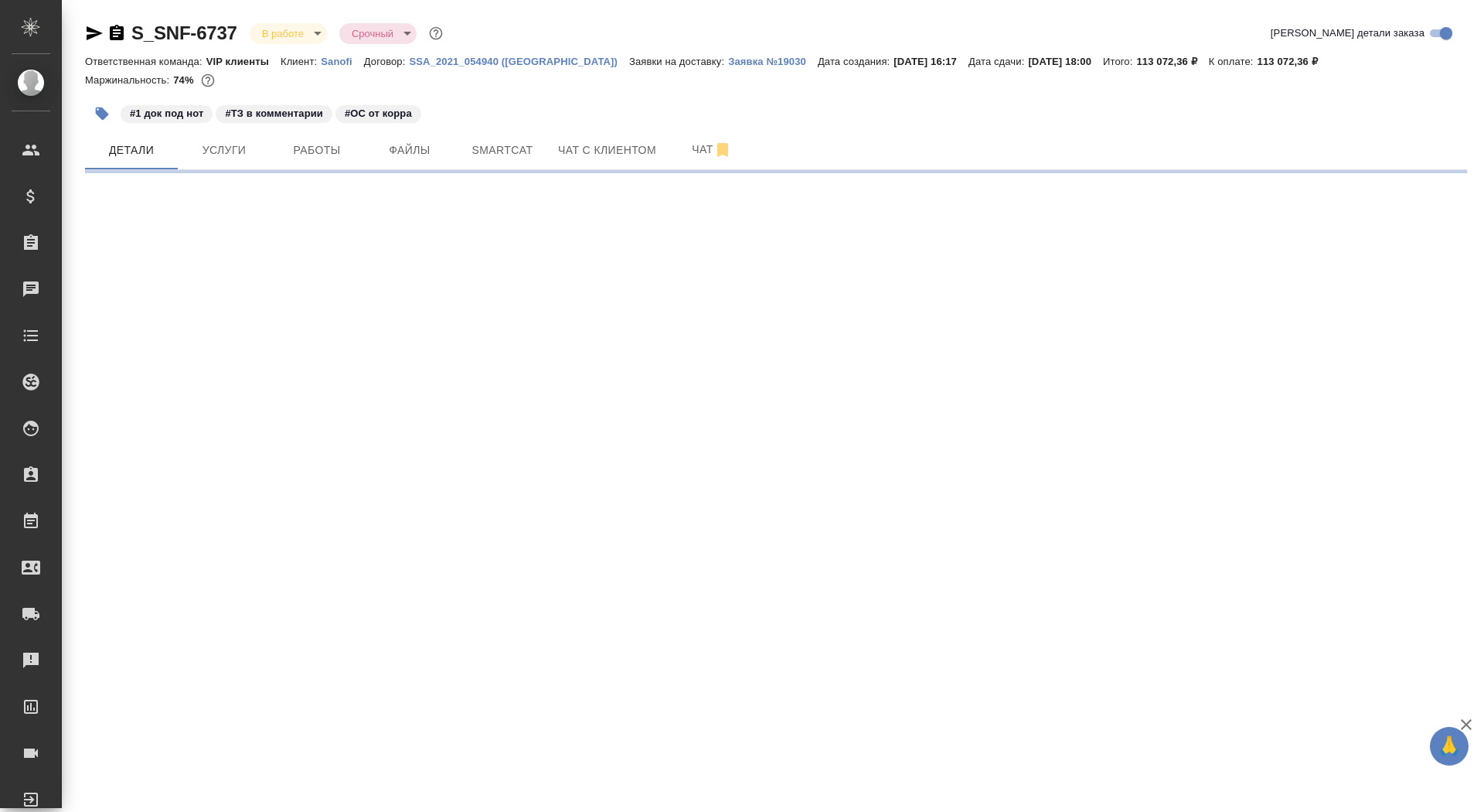
select select "RU"
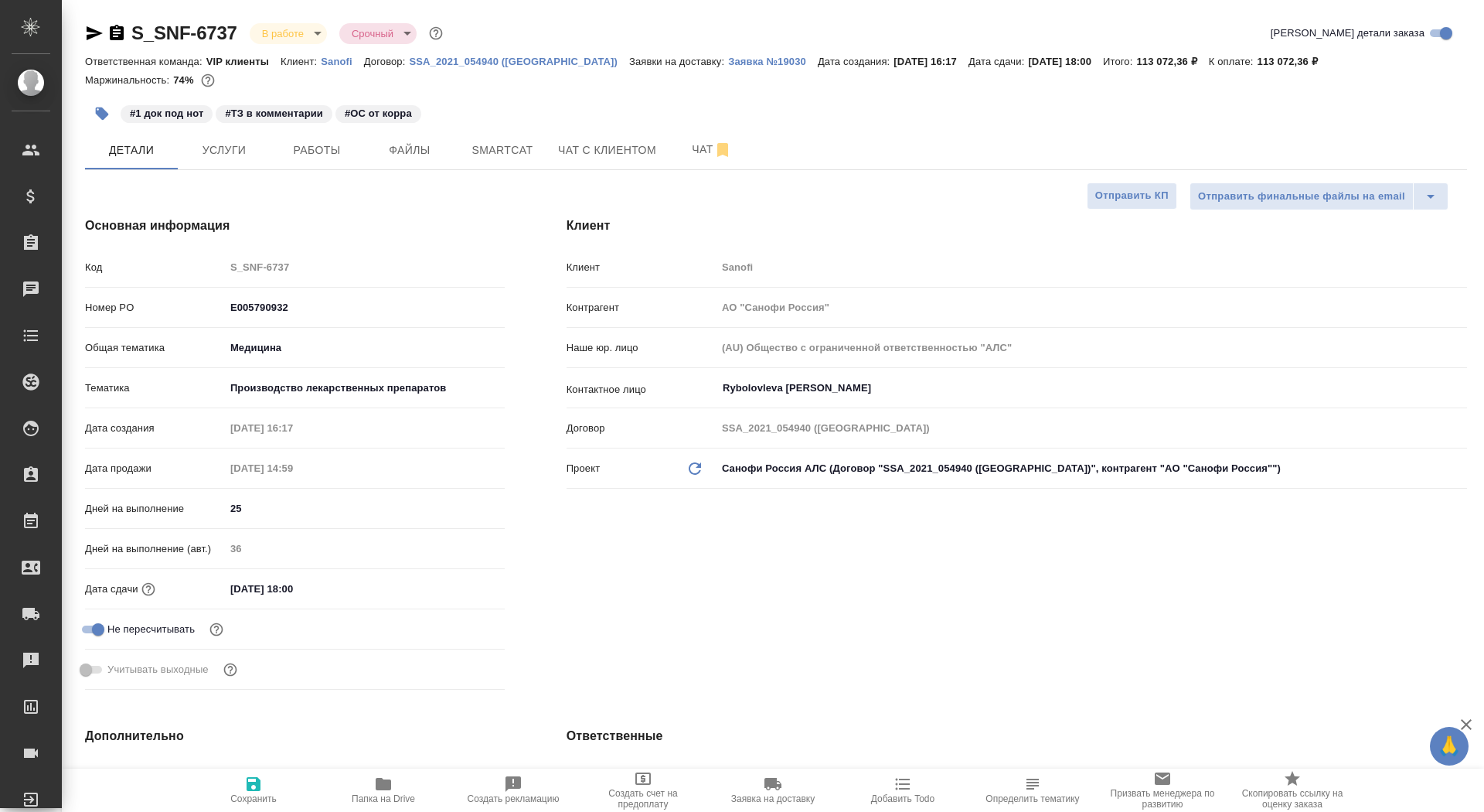
type textarea "x"
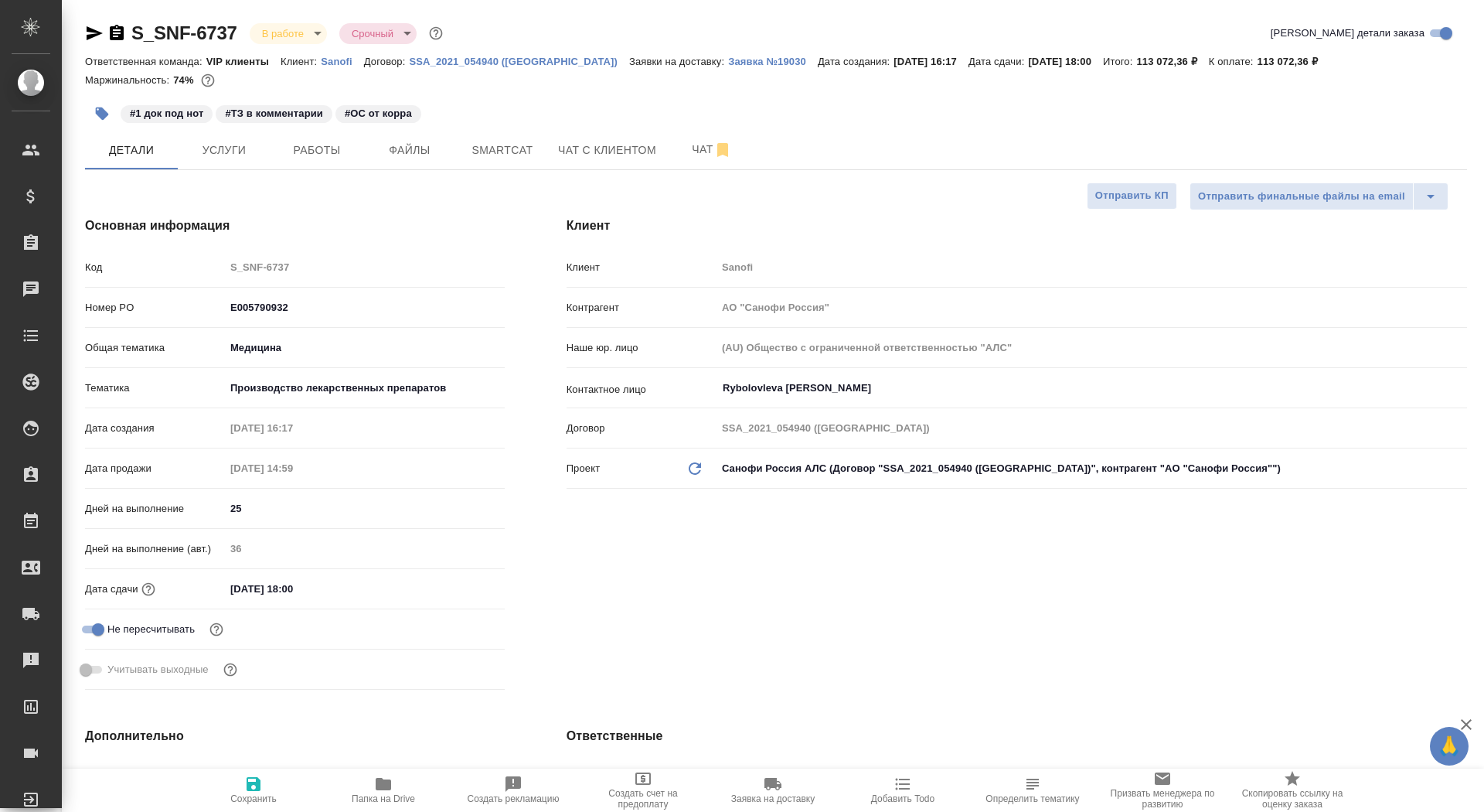
type textarea "x"
click at [687, 131] on button "Чат" at bounding box center [711, 150] width 93 height 38
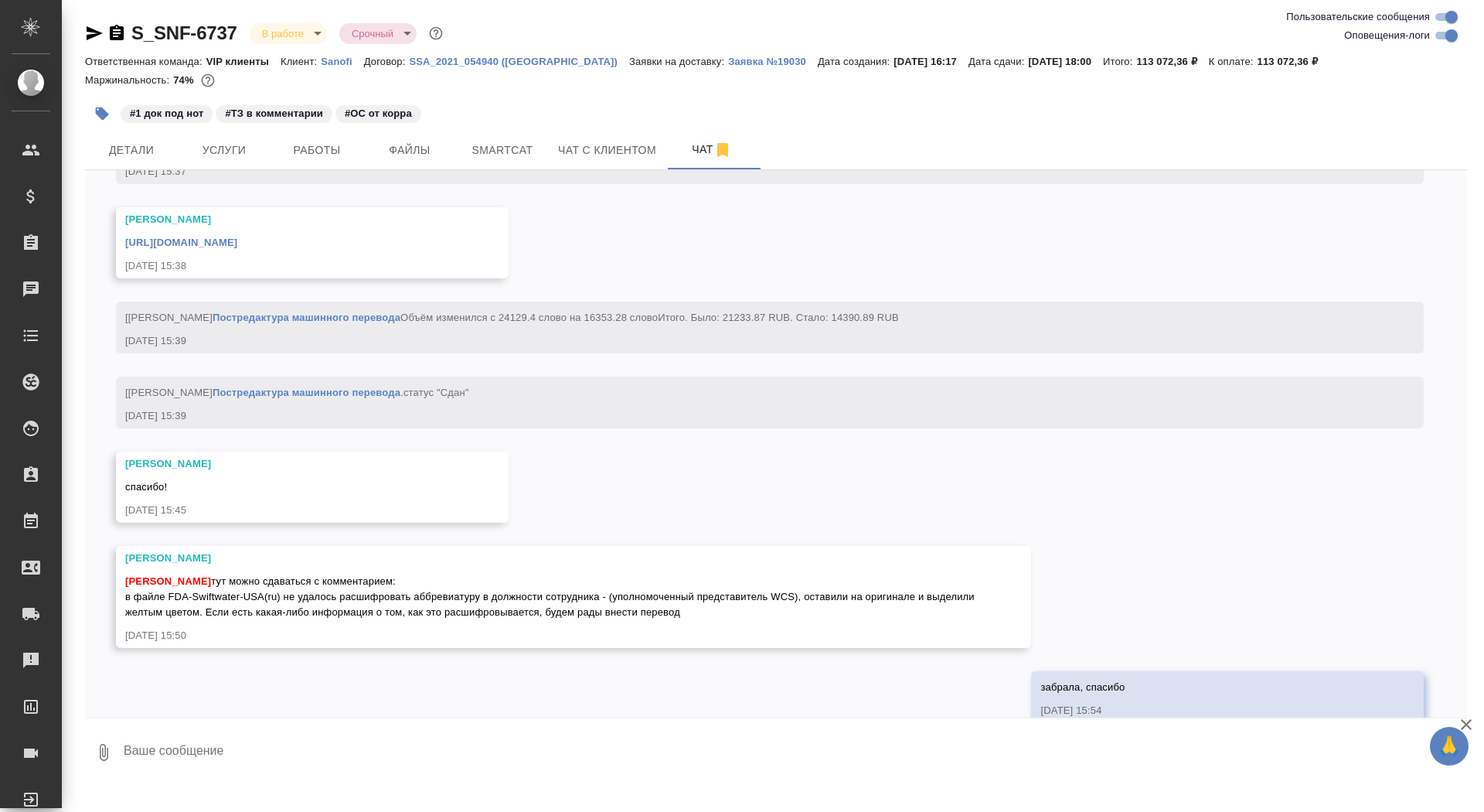
scroll to position [16883, 0]
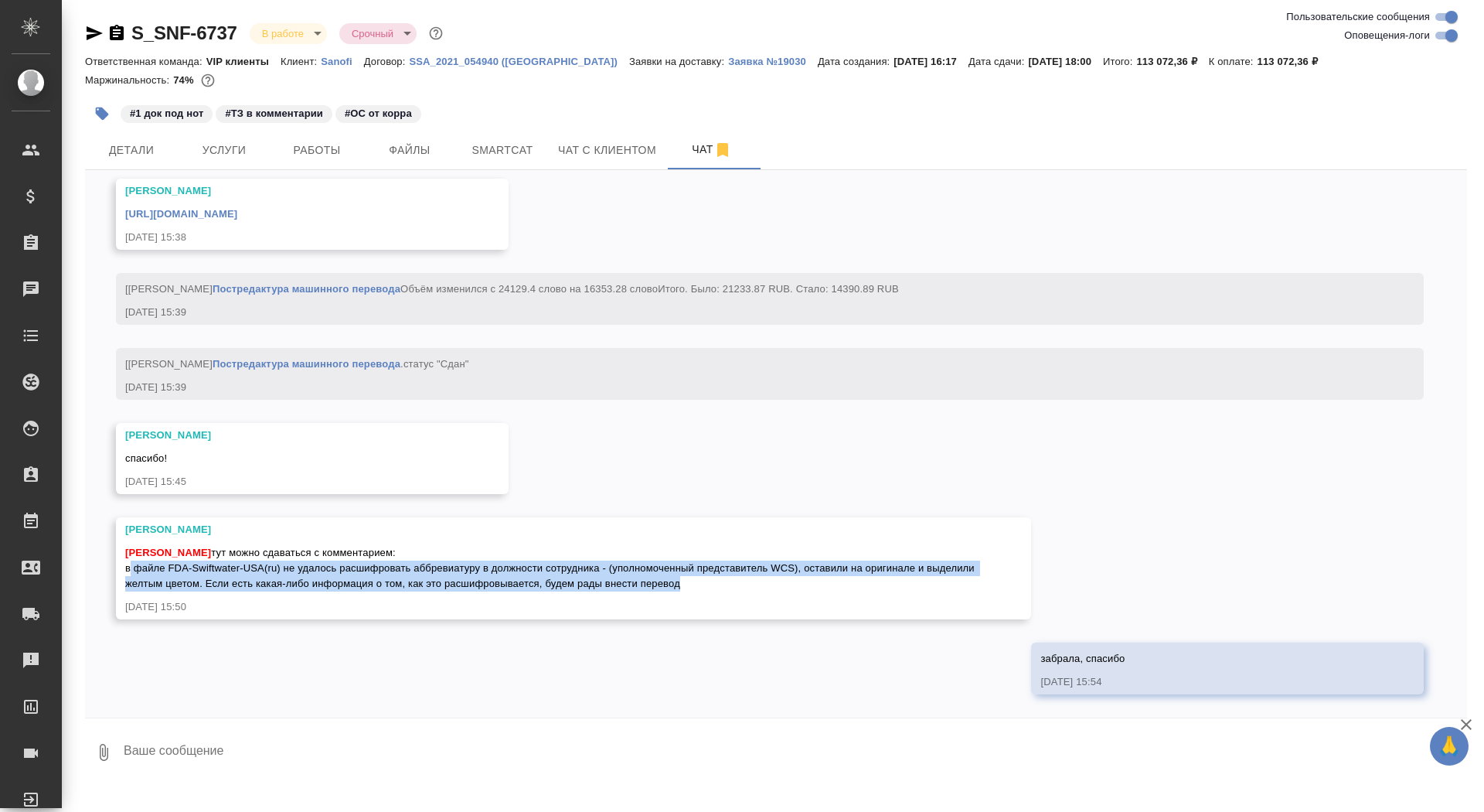
drag, startPoint x: 124, startPoint y: 567, endPoint x: 737, endPoint y: 582, distance: 613.2
click at [738, 584] on span "[PERSON_NAME] тут можно сдаваться с комментарием: в файле FDA-Swiftwater-USA(ru…" at bounding box center [551, 568] width 852 height 42
drag, startPoint x: 750, startPoint y: 576, endPoint x: 788, endPoint y: 593, distance: 41.6
click at [788, 593] on div "[PERSON_NAME] [PERSON_NAME] тут можно сдаваться с комментарием: в файле FDA-Swi…" at bounding box center [551, 568] width 851 height 93
copy span "в файле FDA-Swiftwater-USA(ru) не удалось расшифровать аббревиатуру в должности…"
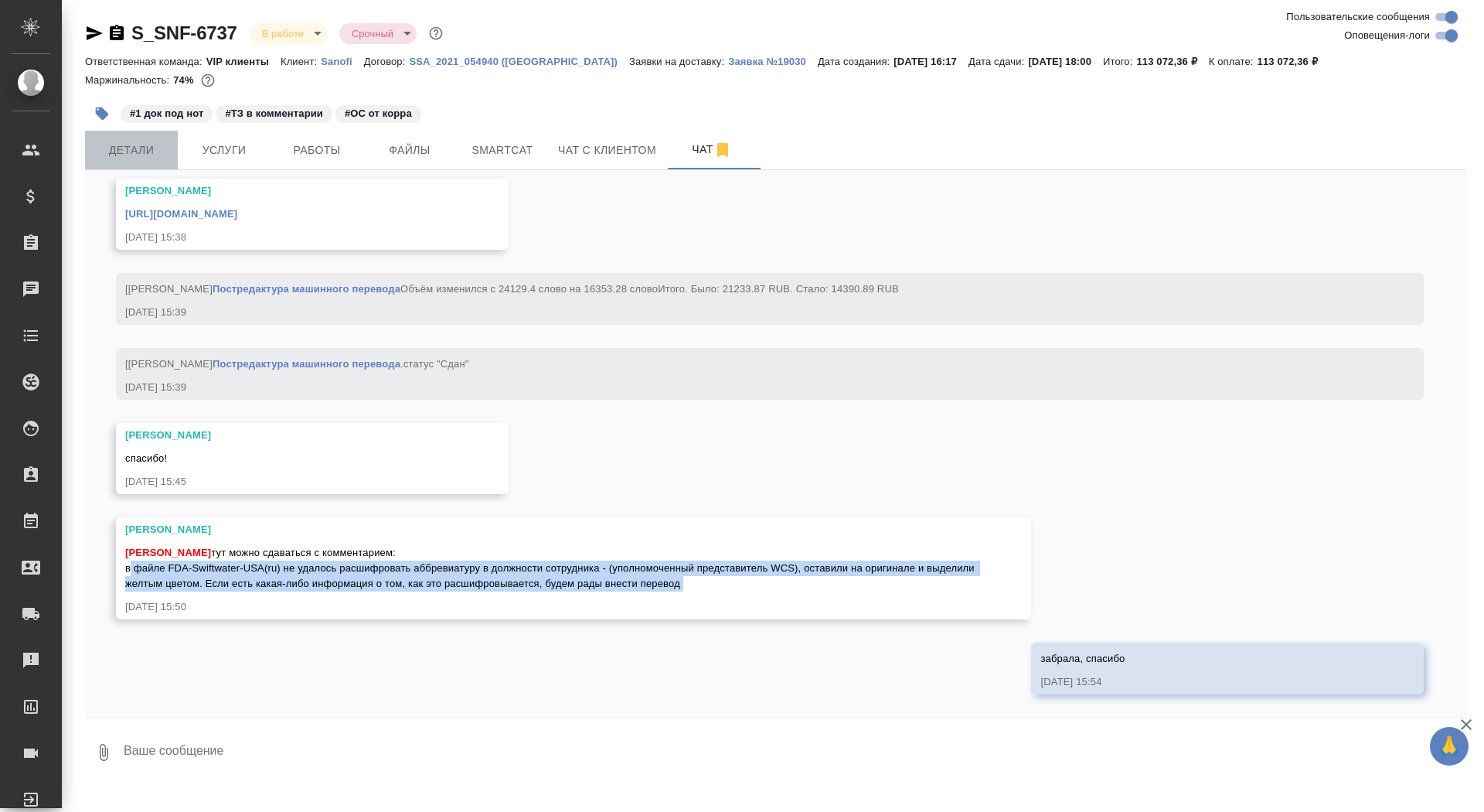
click at [148, 143] on span "Детали" at bounding box center [131, 151] width 74 height 20
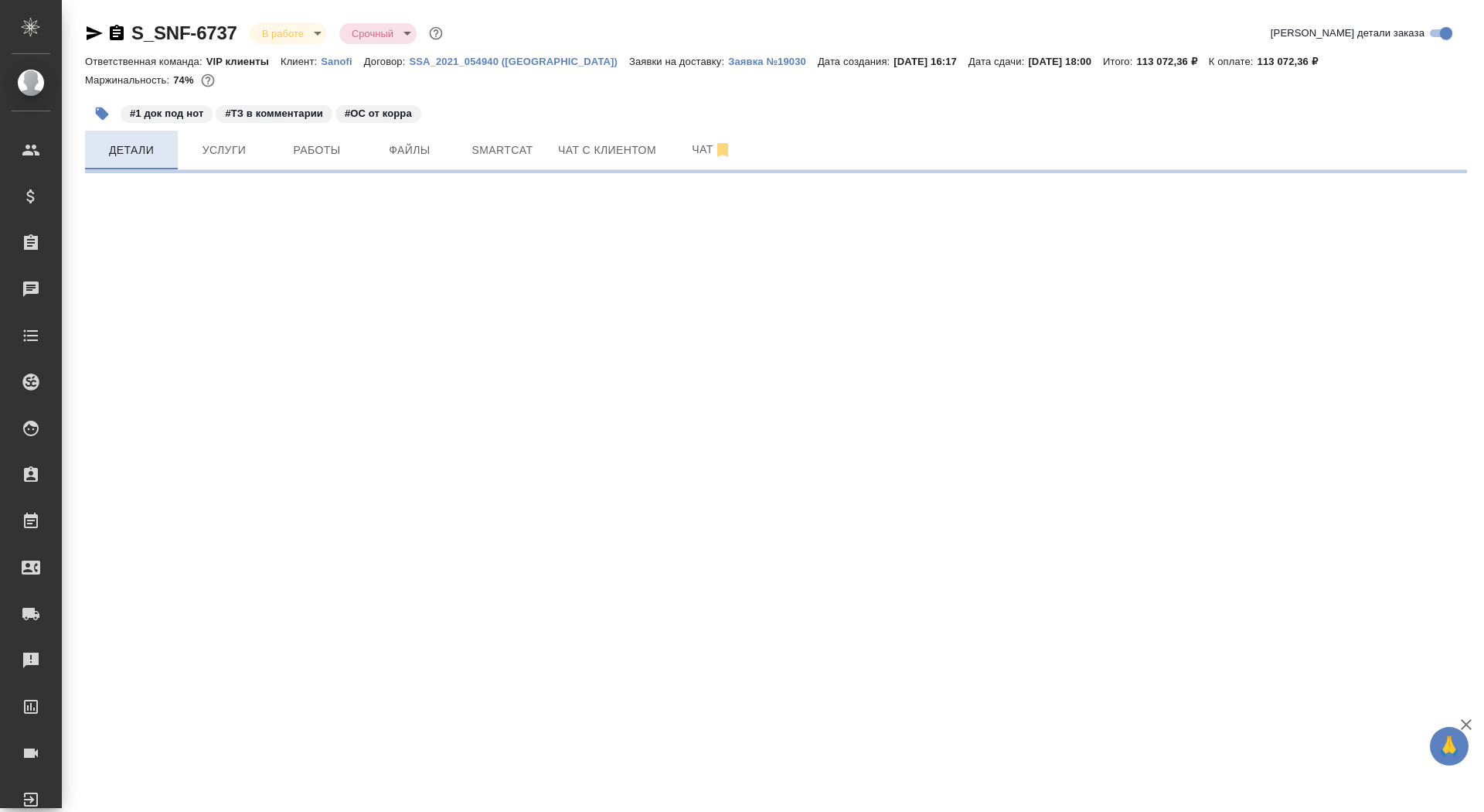
select select "RU"
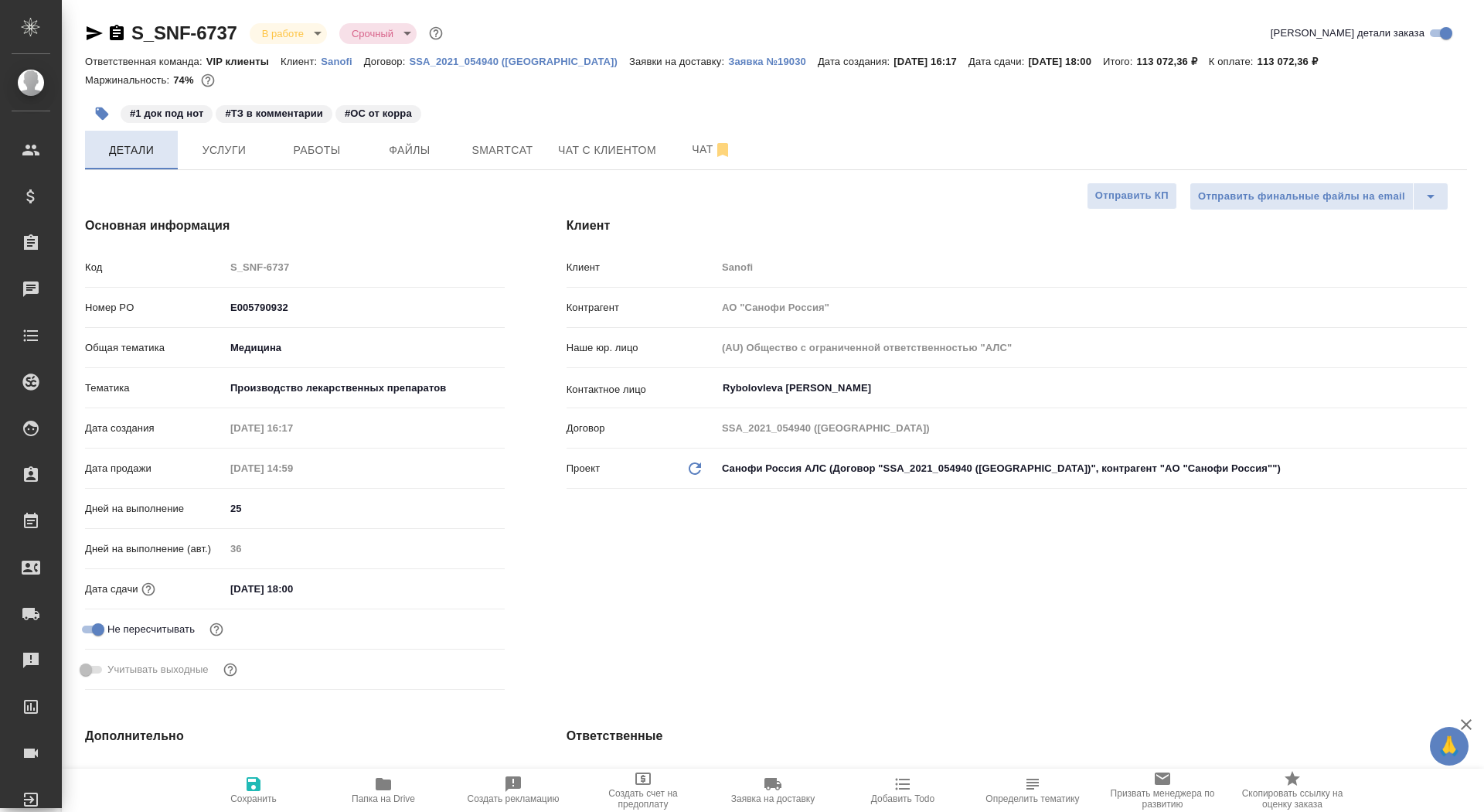
type textarea "x"
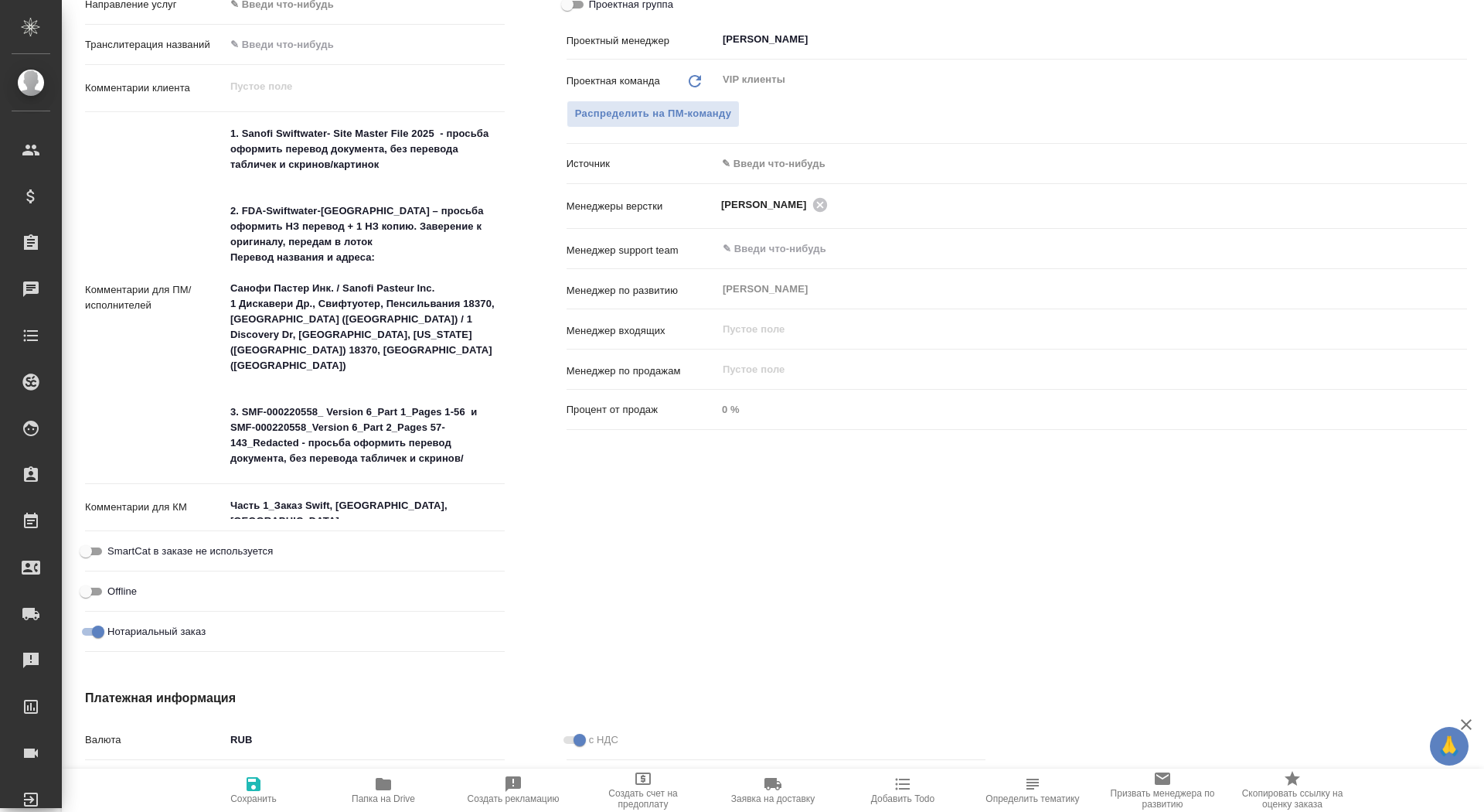
scroll to position [597, 0]
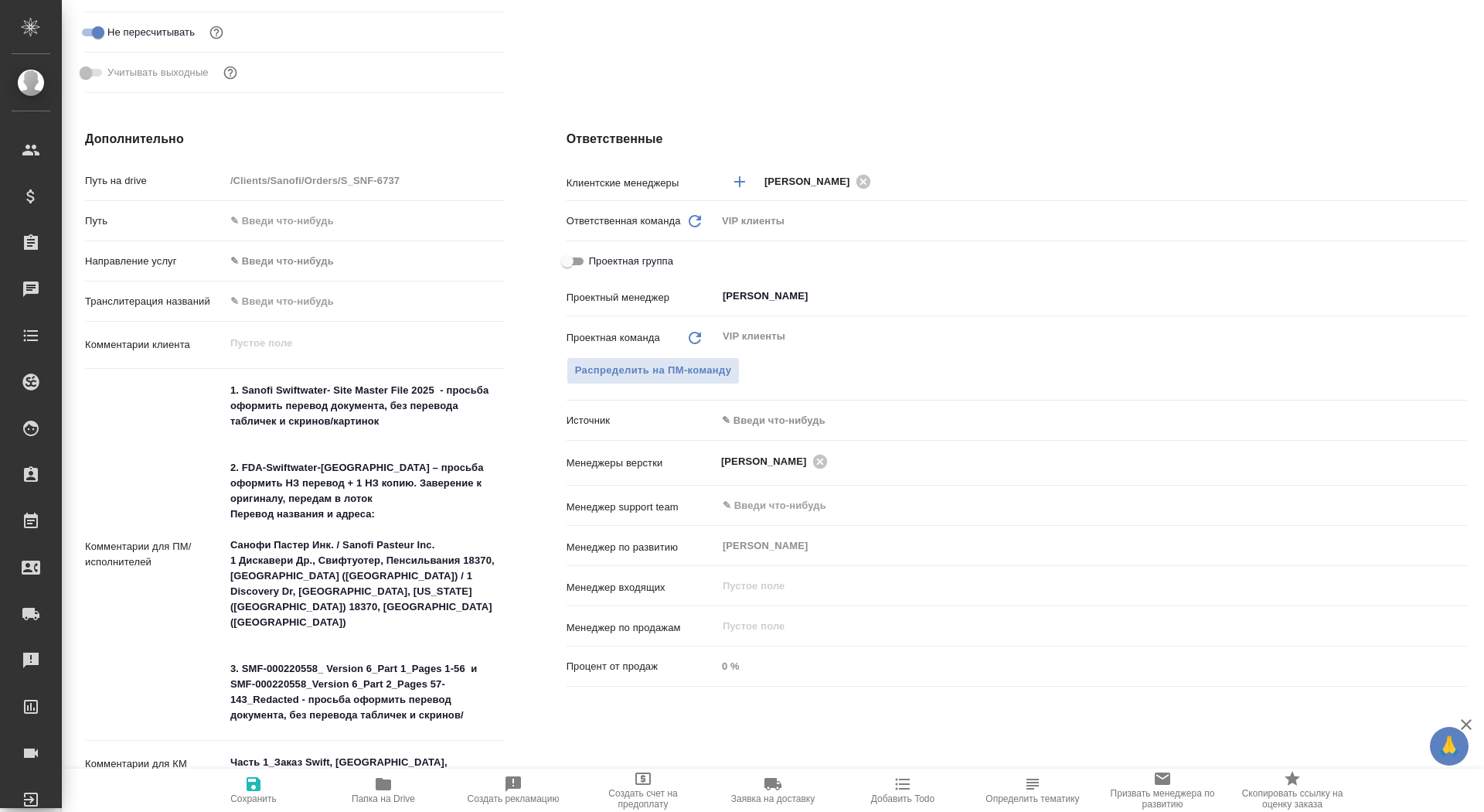
type textarea "x"
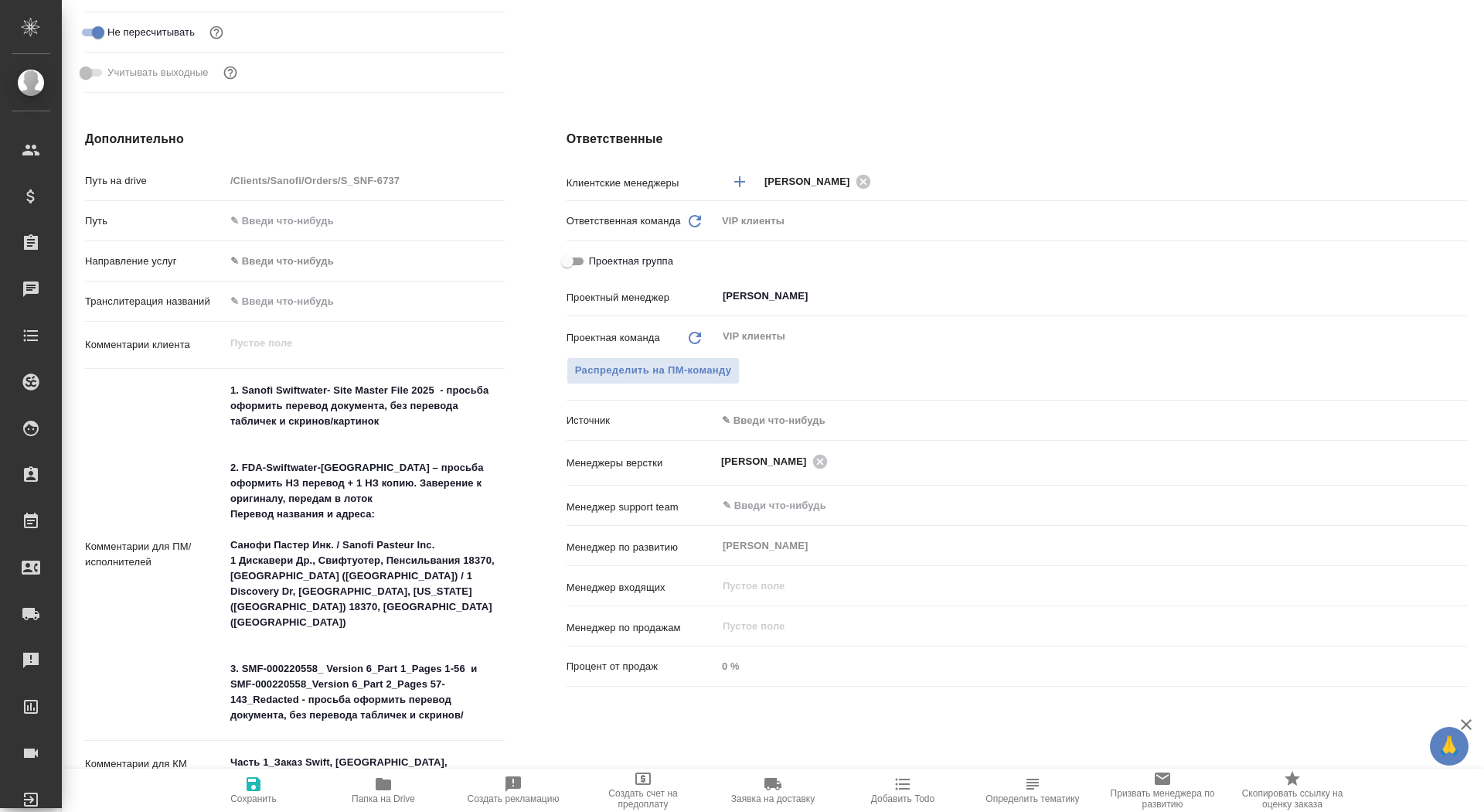
type textarea "x"
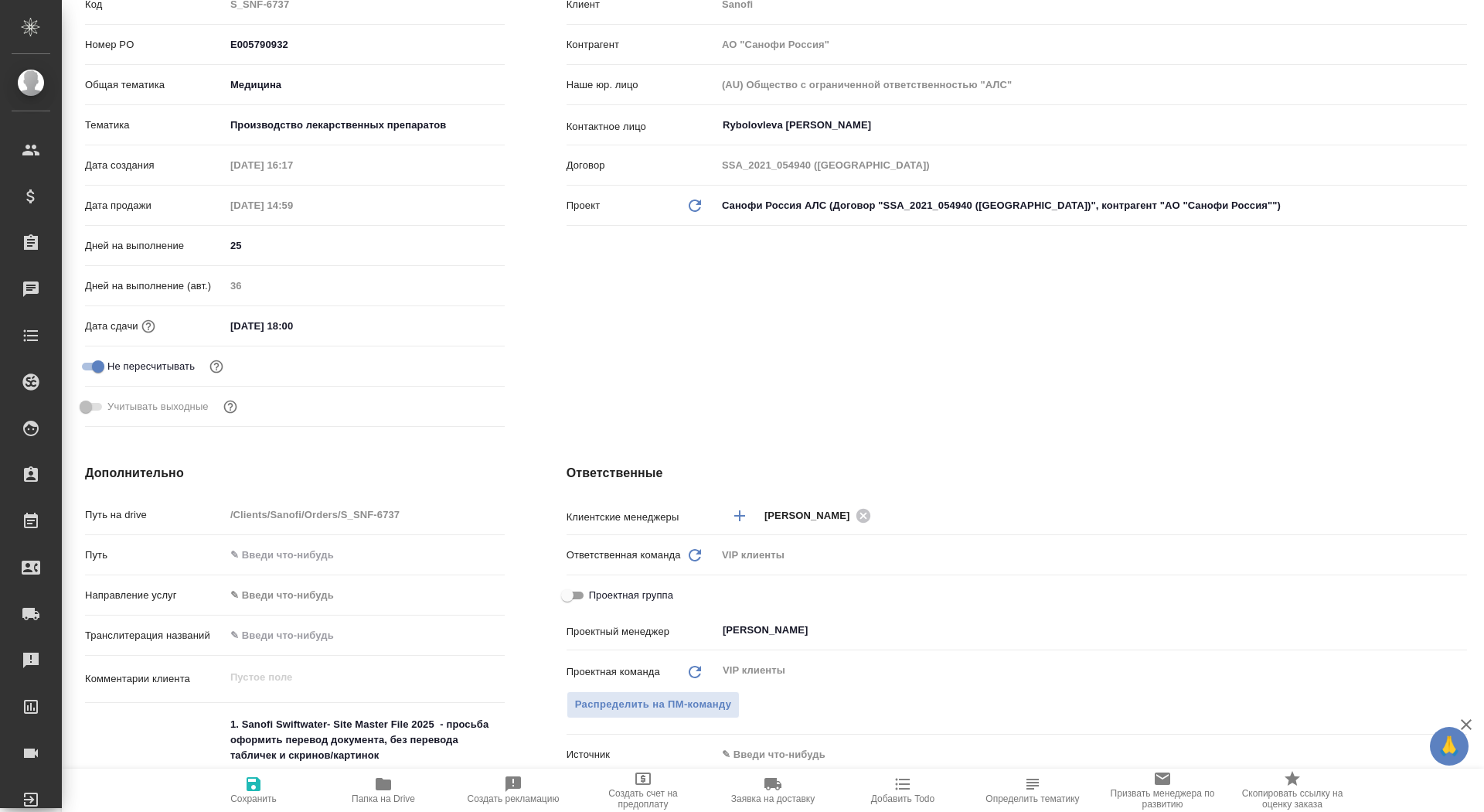
scroll to position [0, 0]
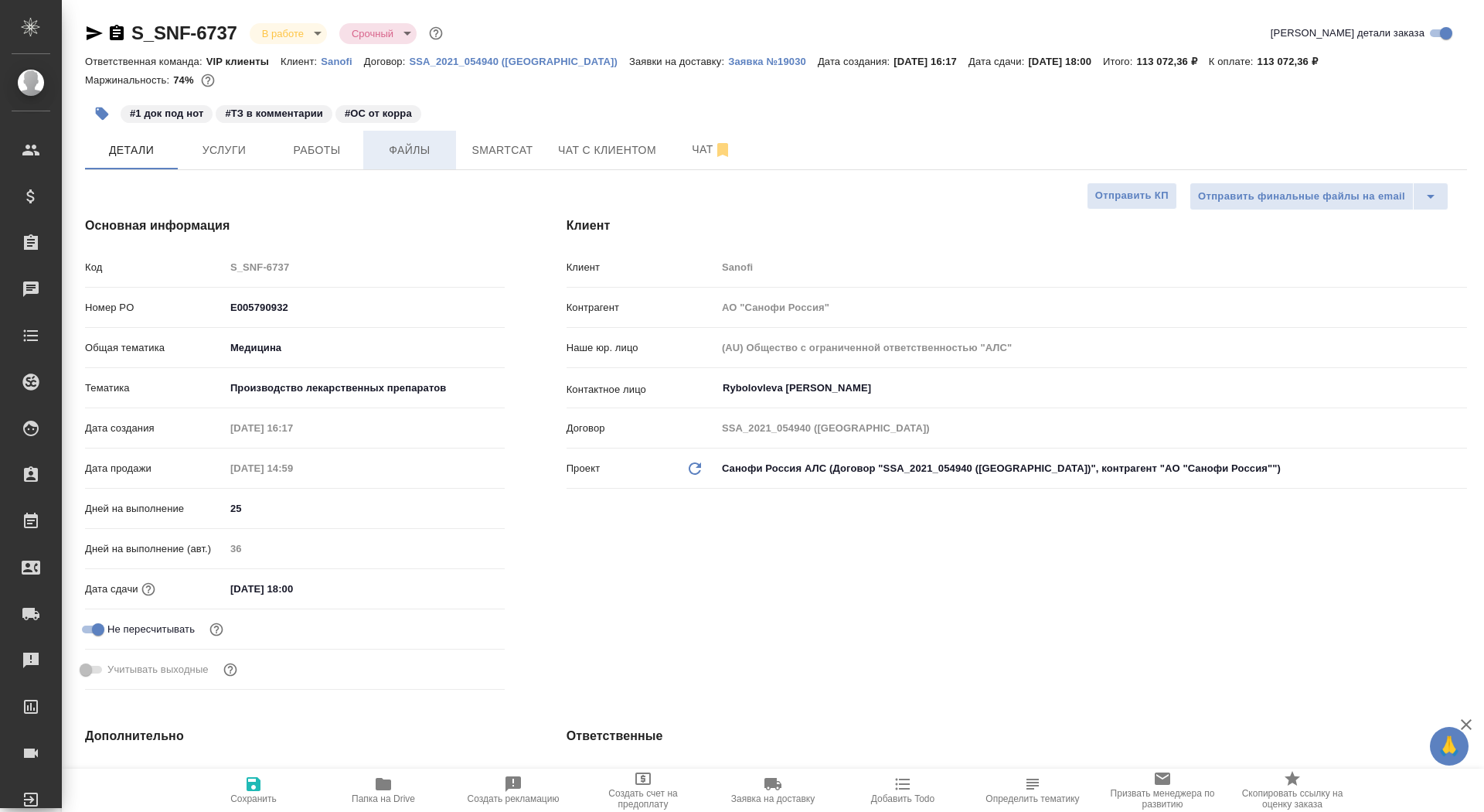
click at [407, 158] on span "Файлы" at bounding box center [409, 151] width 74 height 20
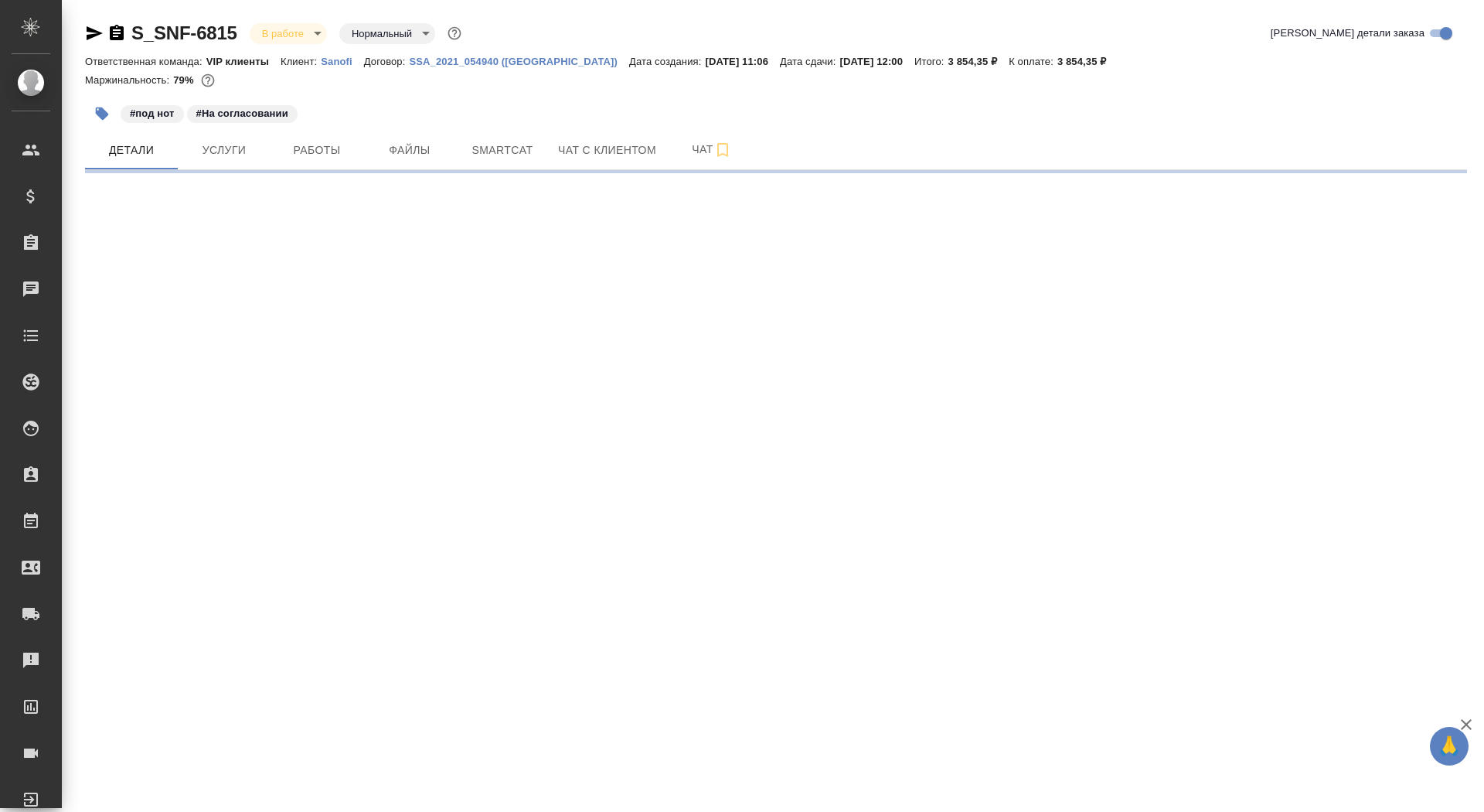
select select "RU"
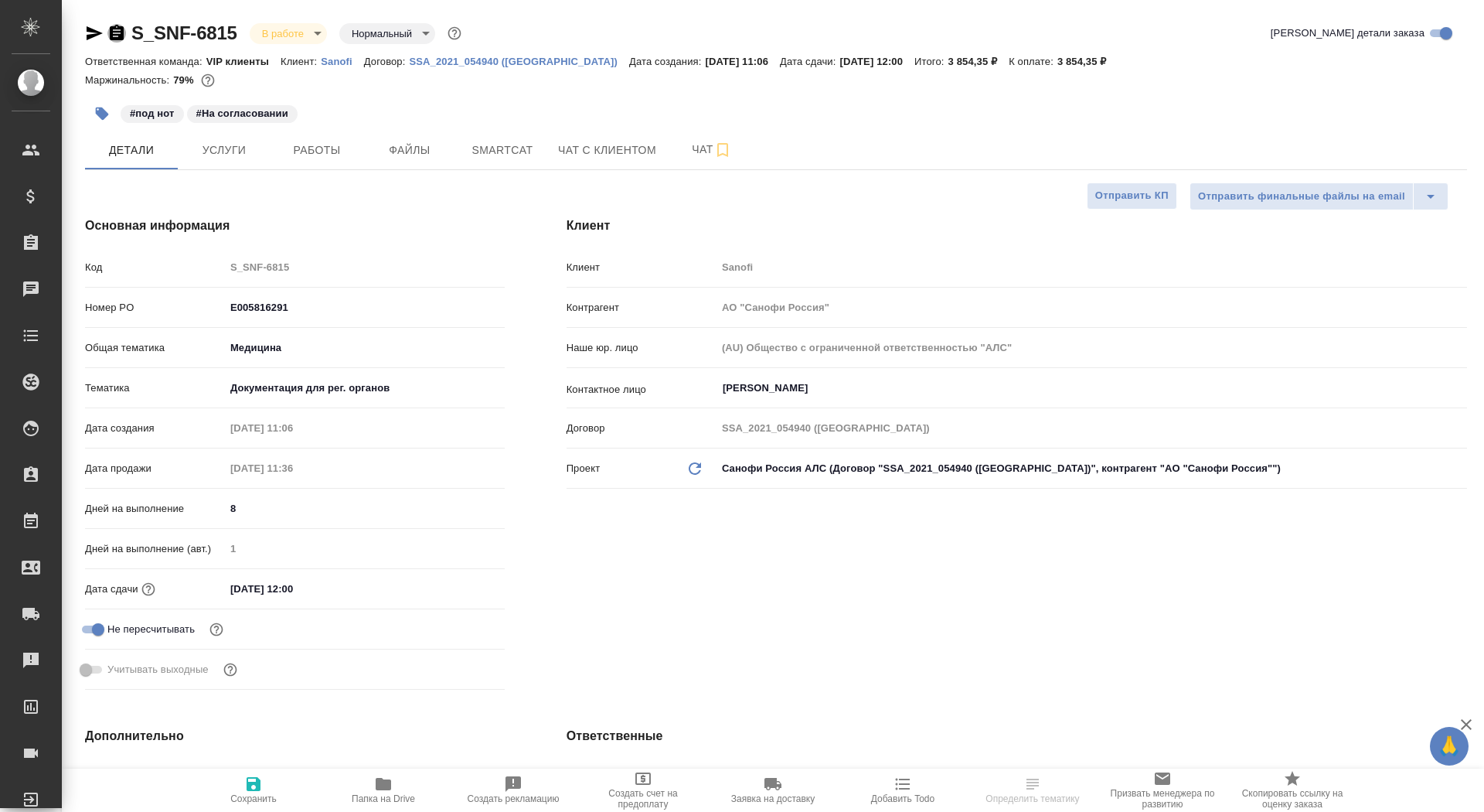
click at [109, 37] on icon "button" at bounding box center [116, 33] width 14 height 16
type textarea "x"
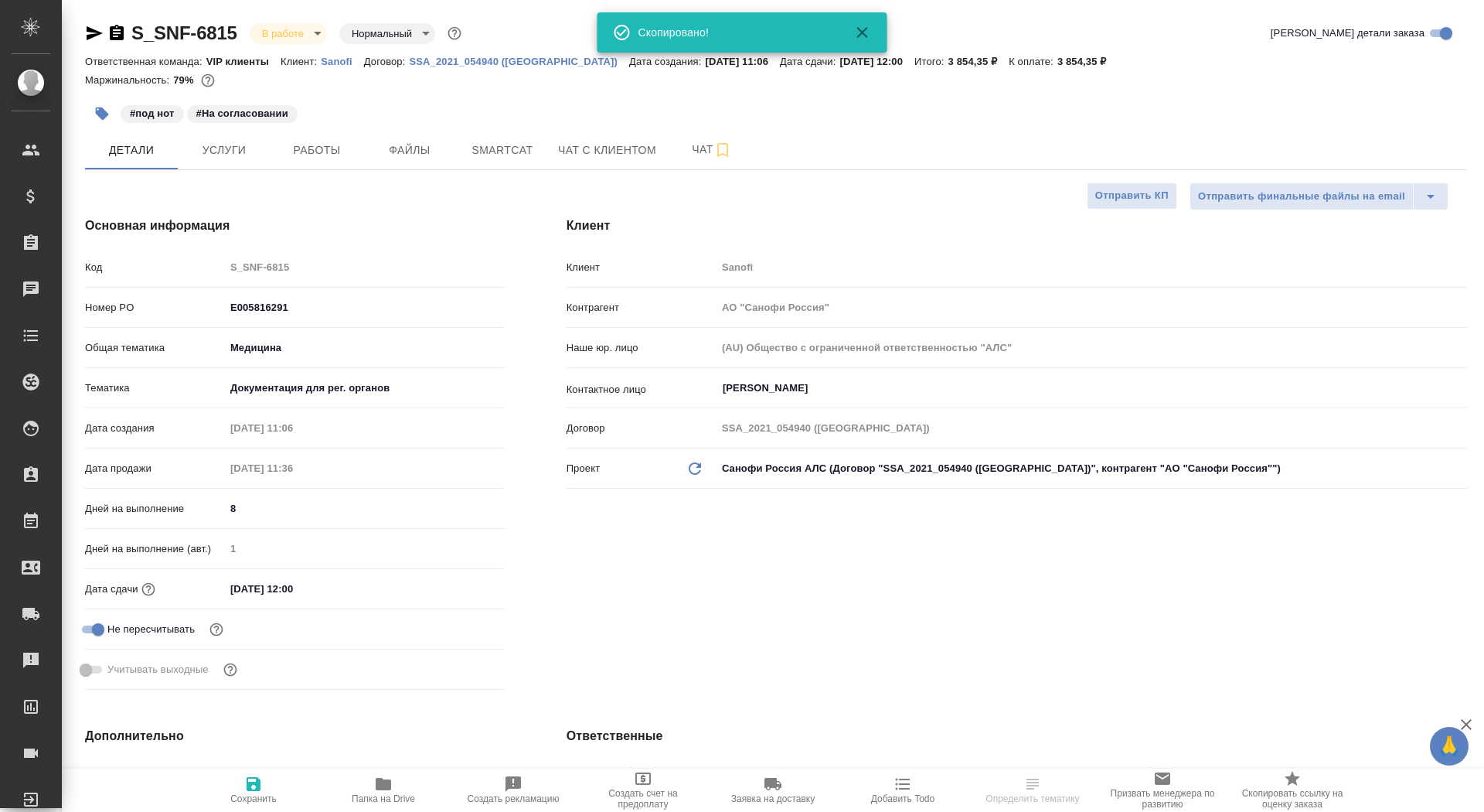
type textarea "x"
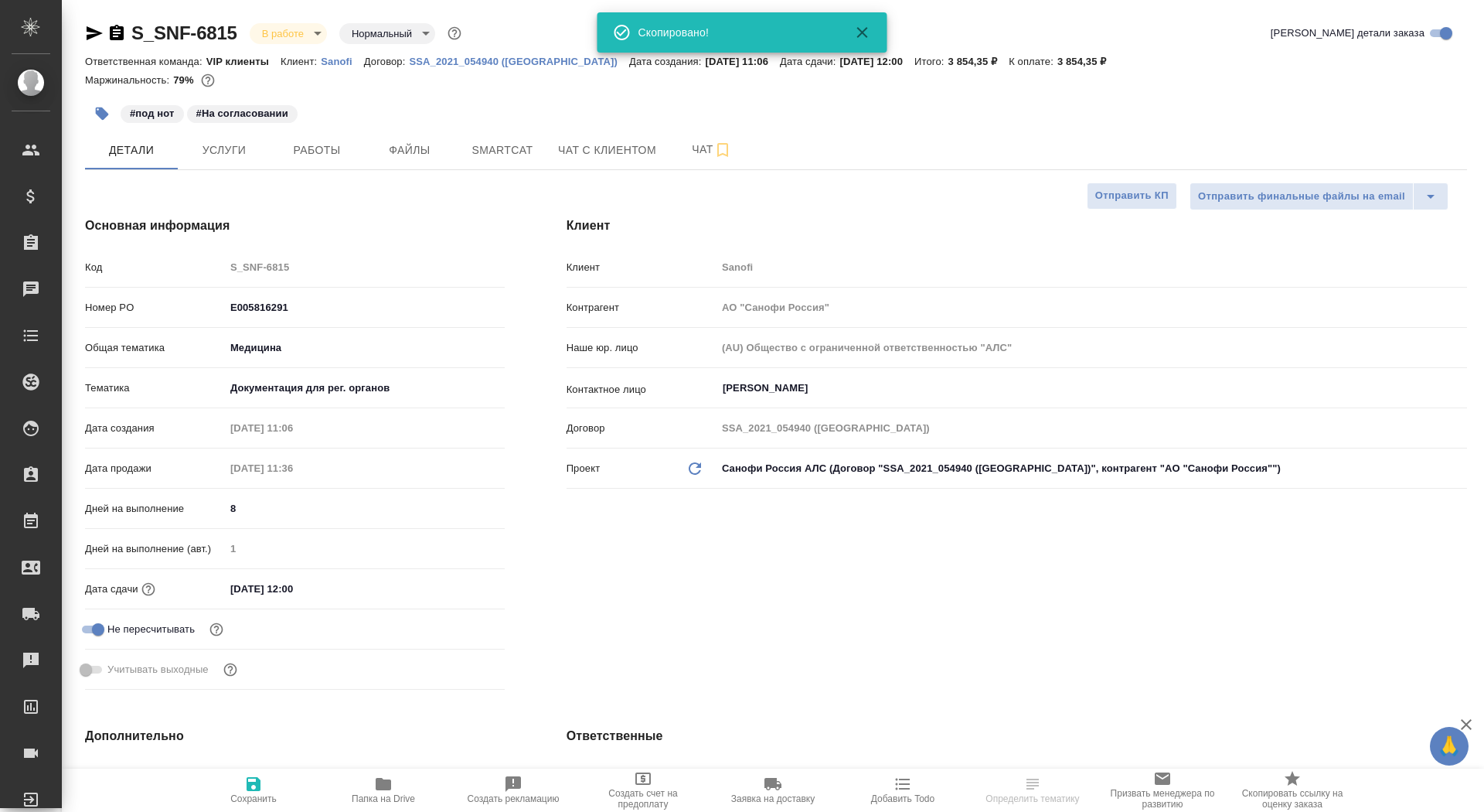
type textarea "x"
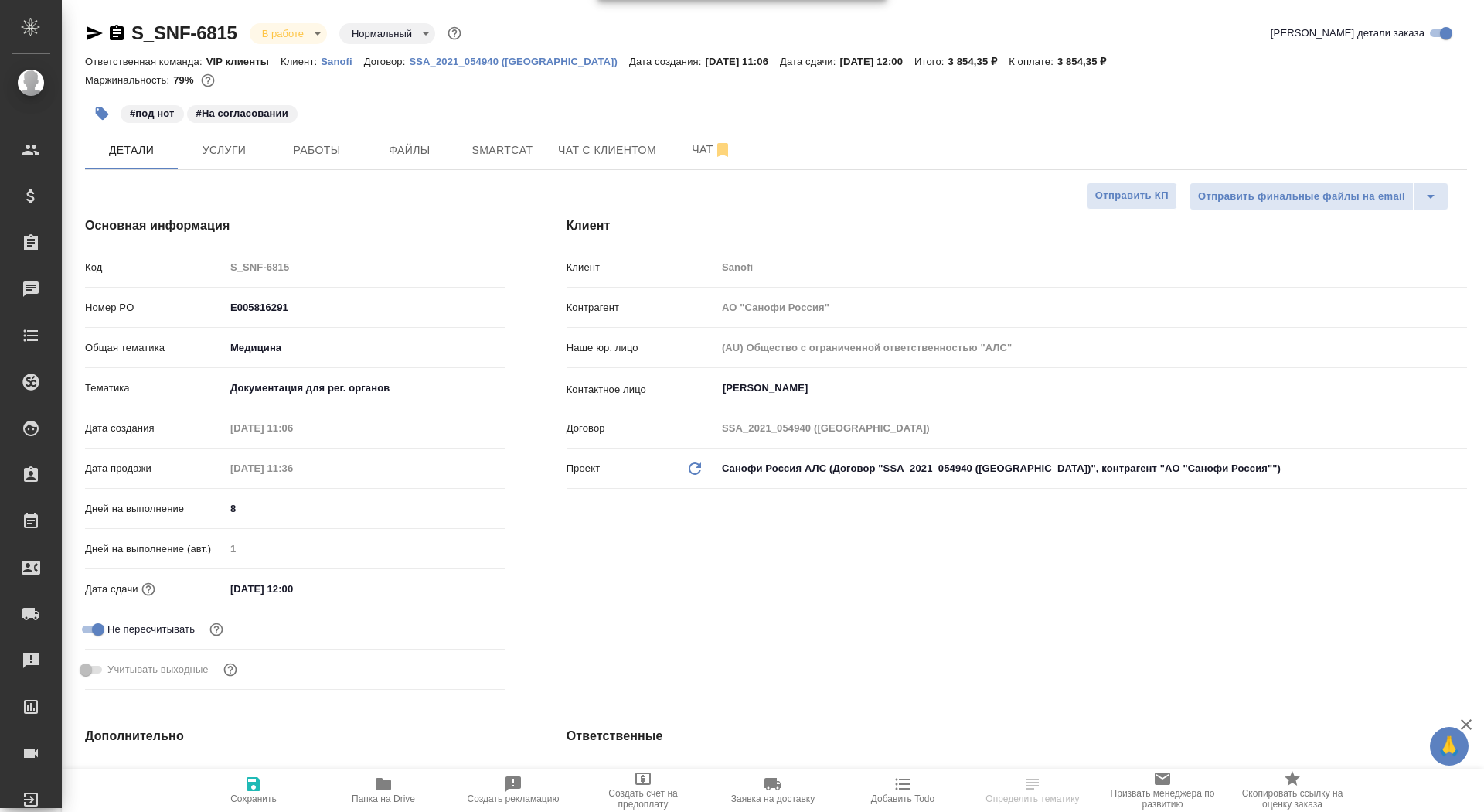
type textarea "x"
select select "RU"
type textarea "x"
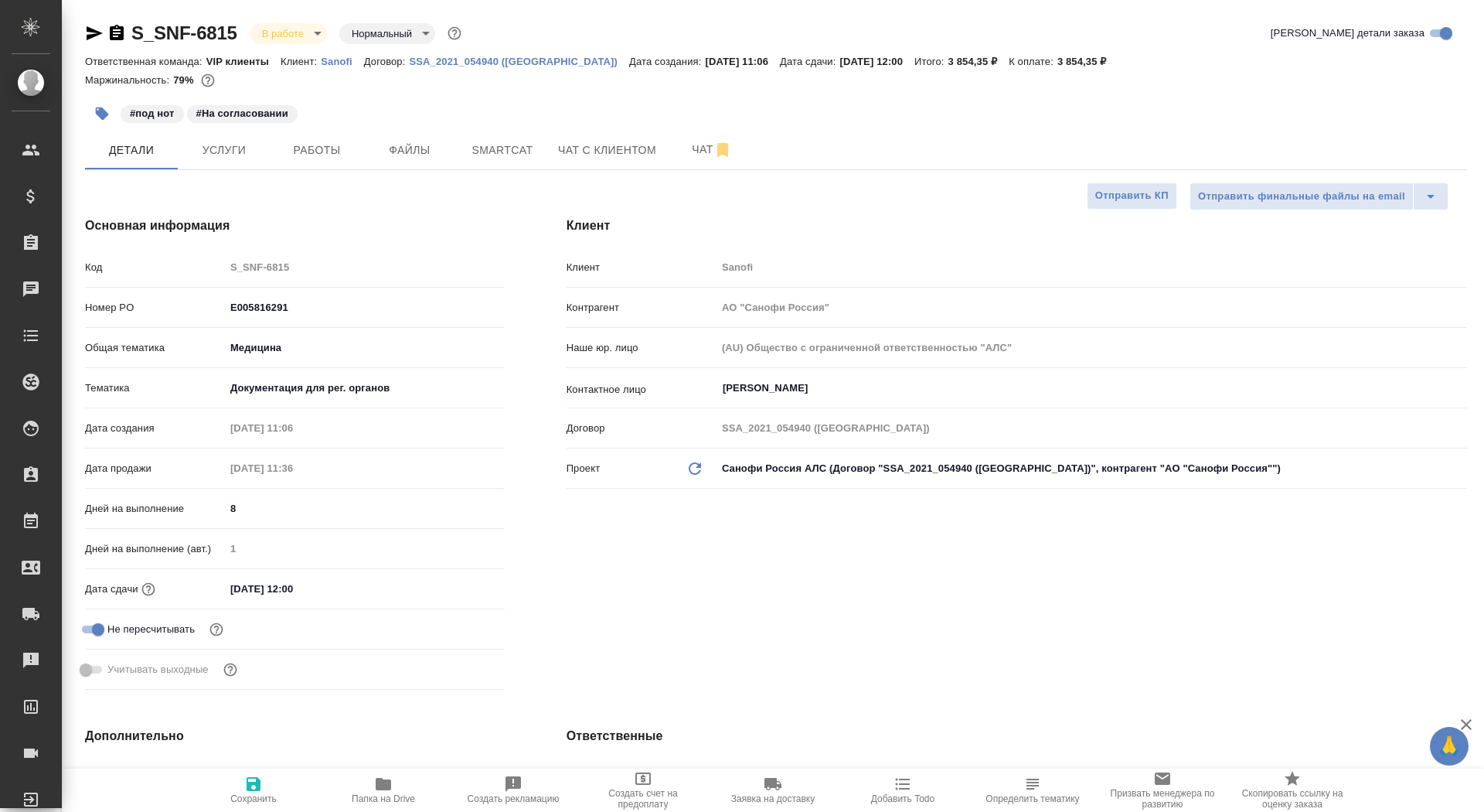
type textarea "x"
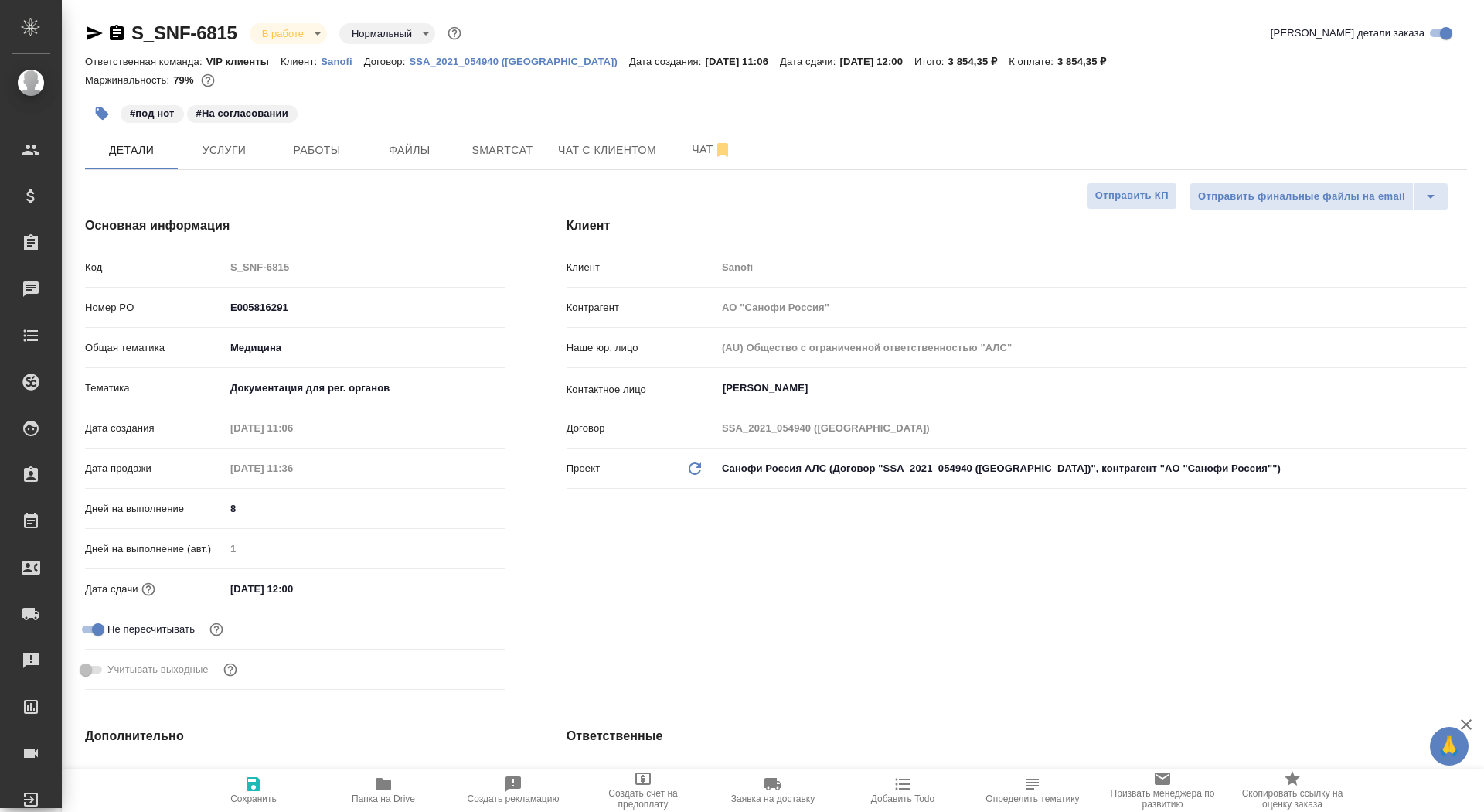
type textarea "x"
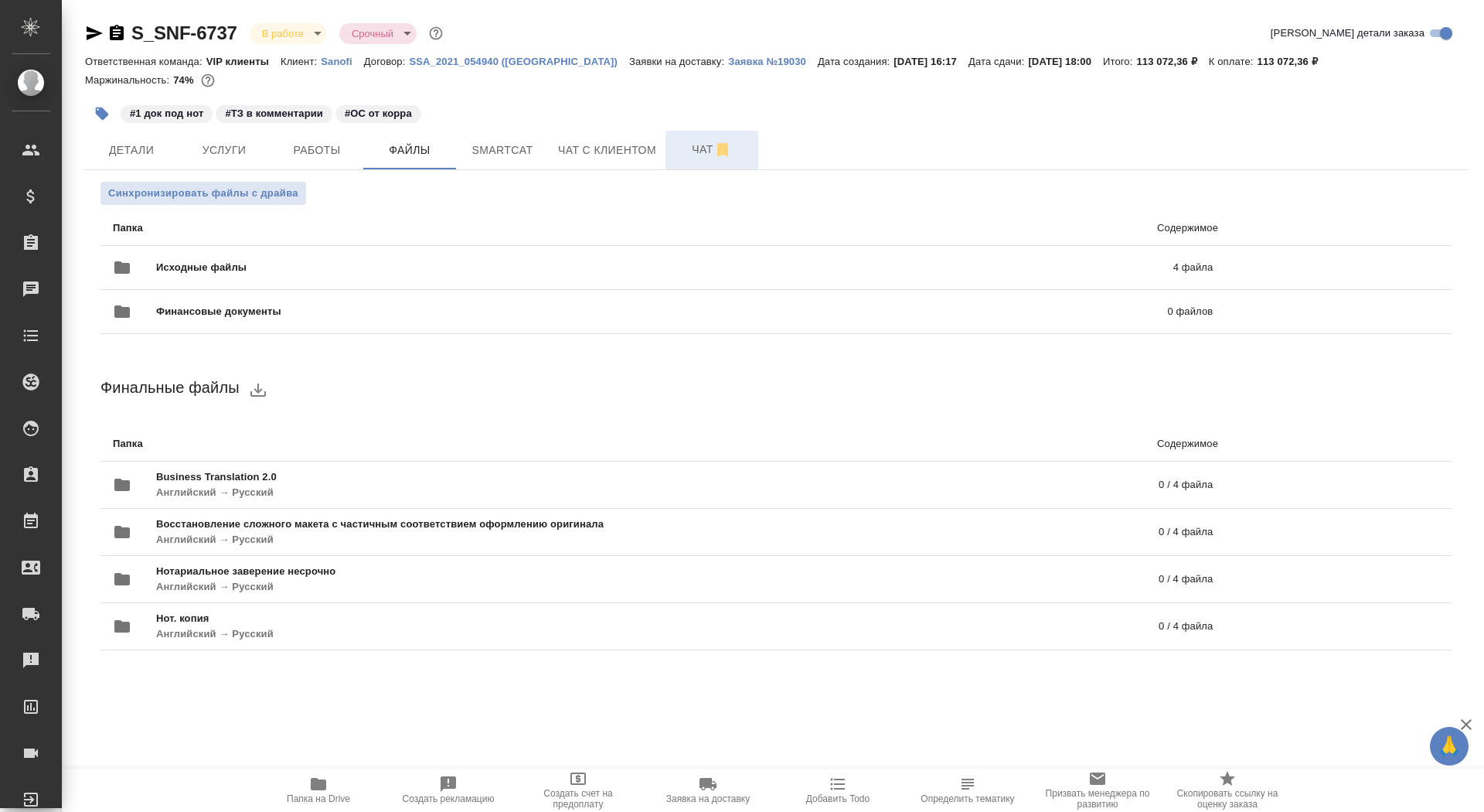
click at [679, 157] on span "Чат" at bounding box center [711, 150] width 74 height 20
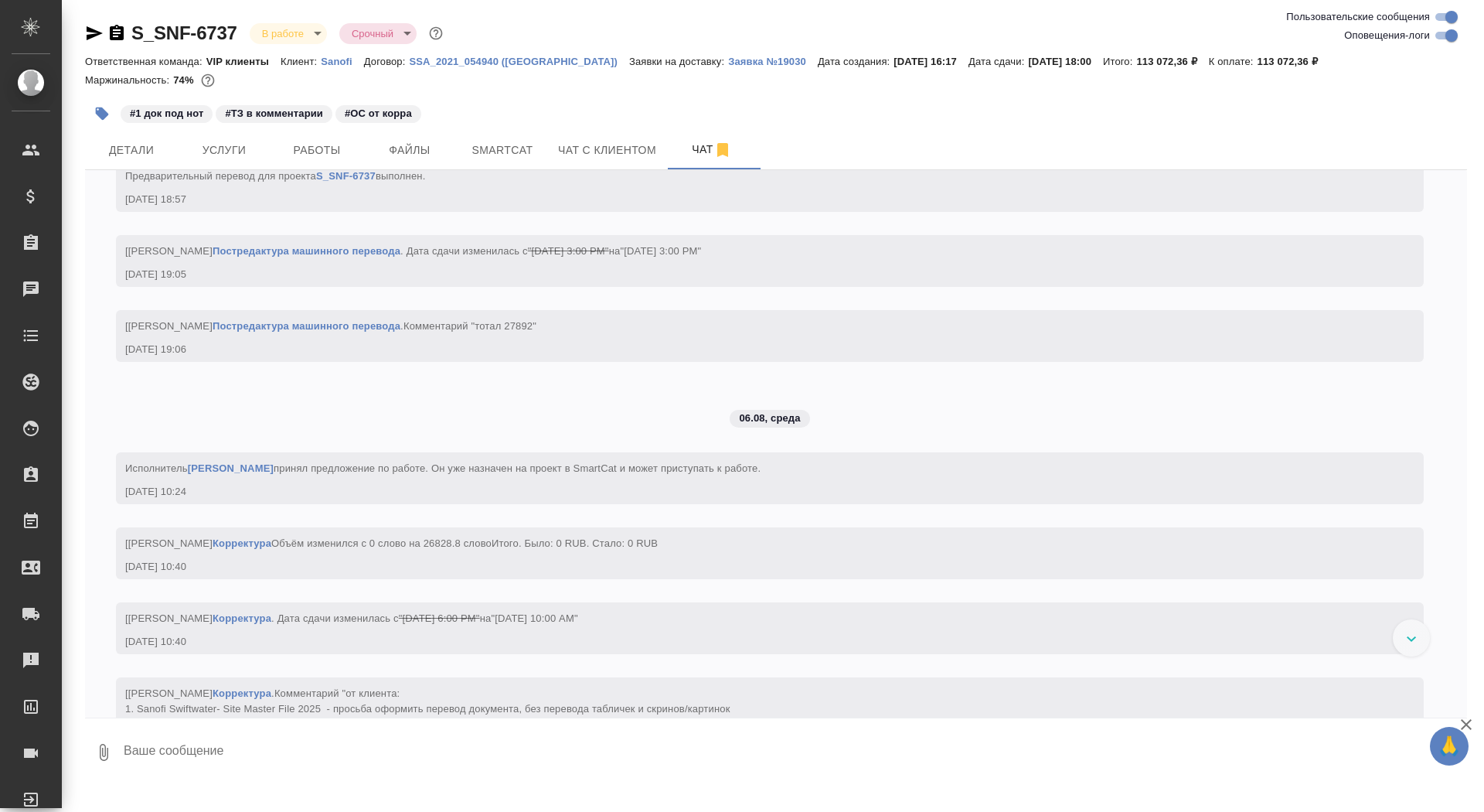
click at [275, 767] on textarea at bounding box center [794, 752] width 1345 height 52
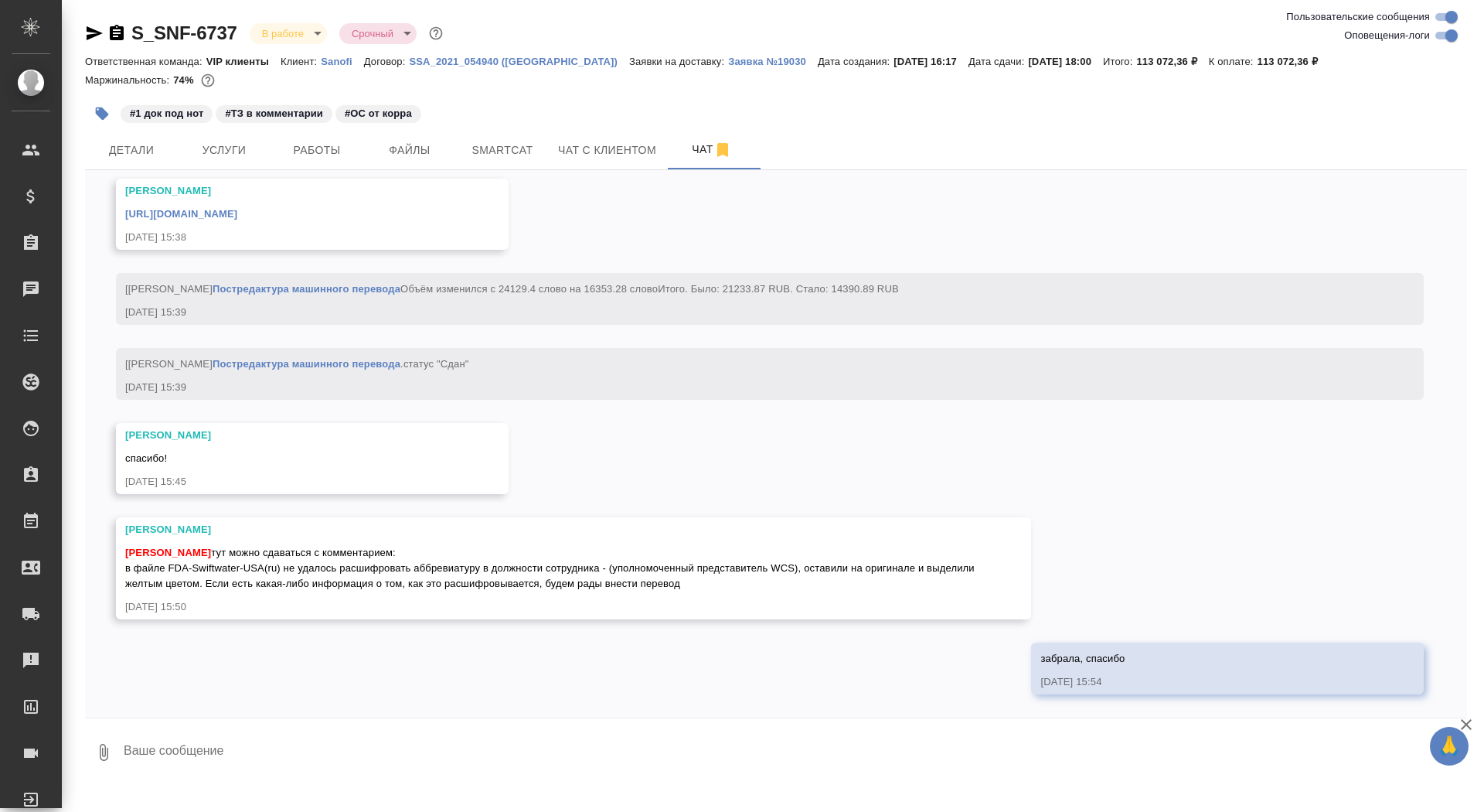
scroll to position [16883, 0]
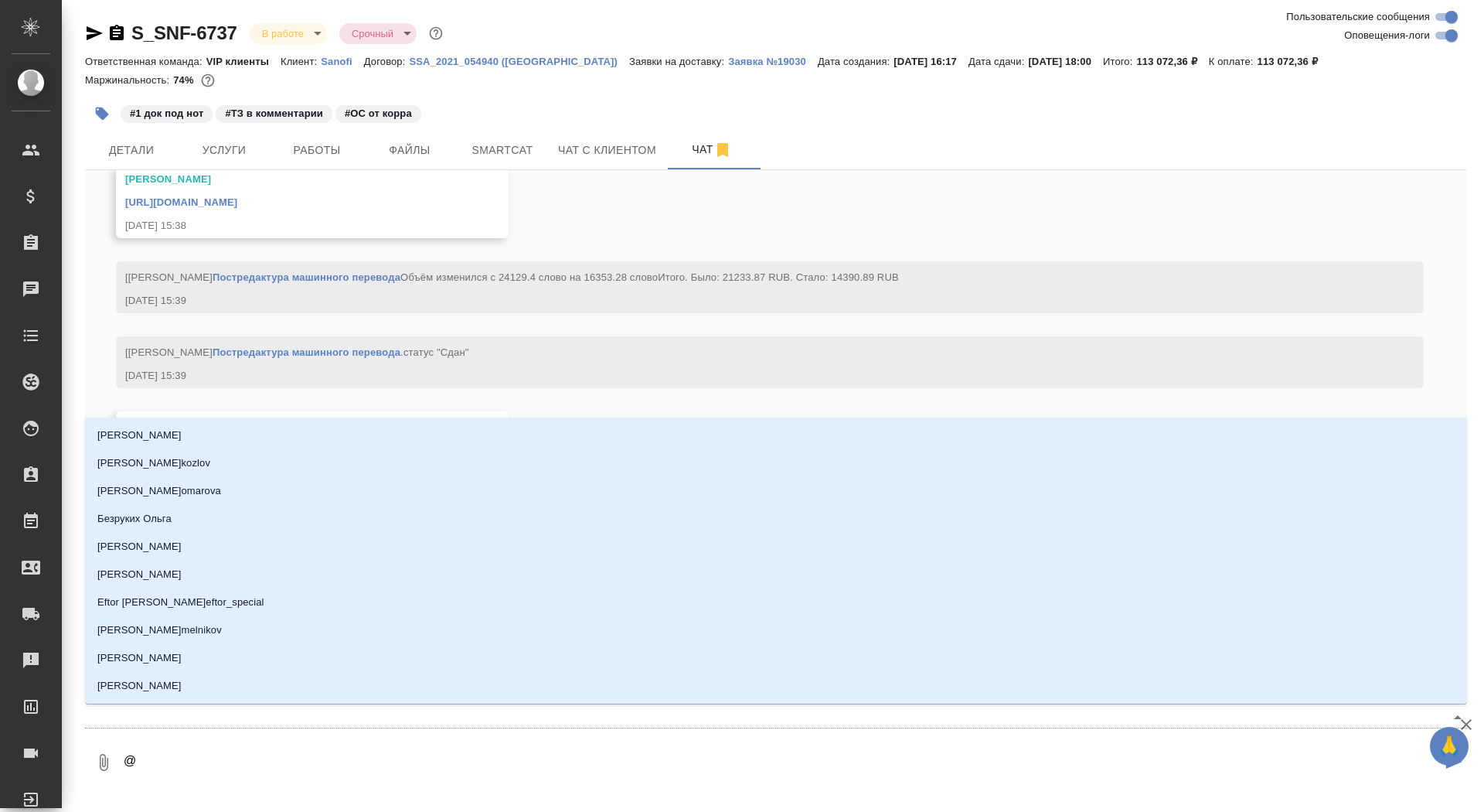
type textarea "@г"
type input "г"
type textarea "@го"
type input "го"
type textarea "@гор"
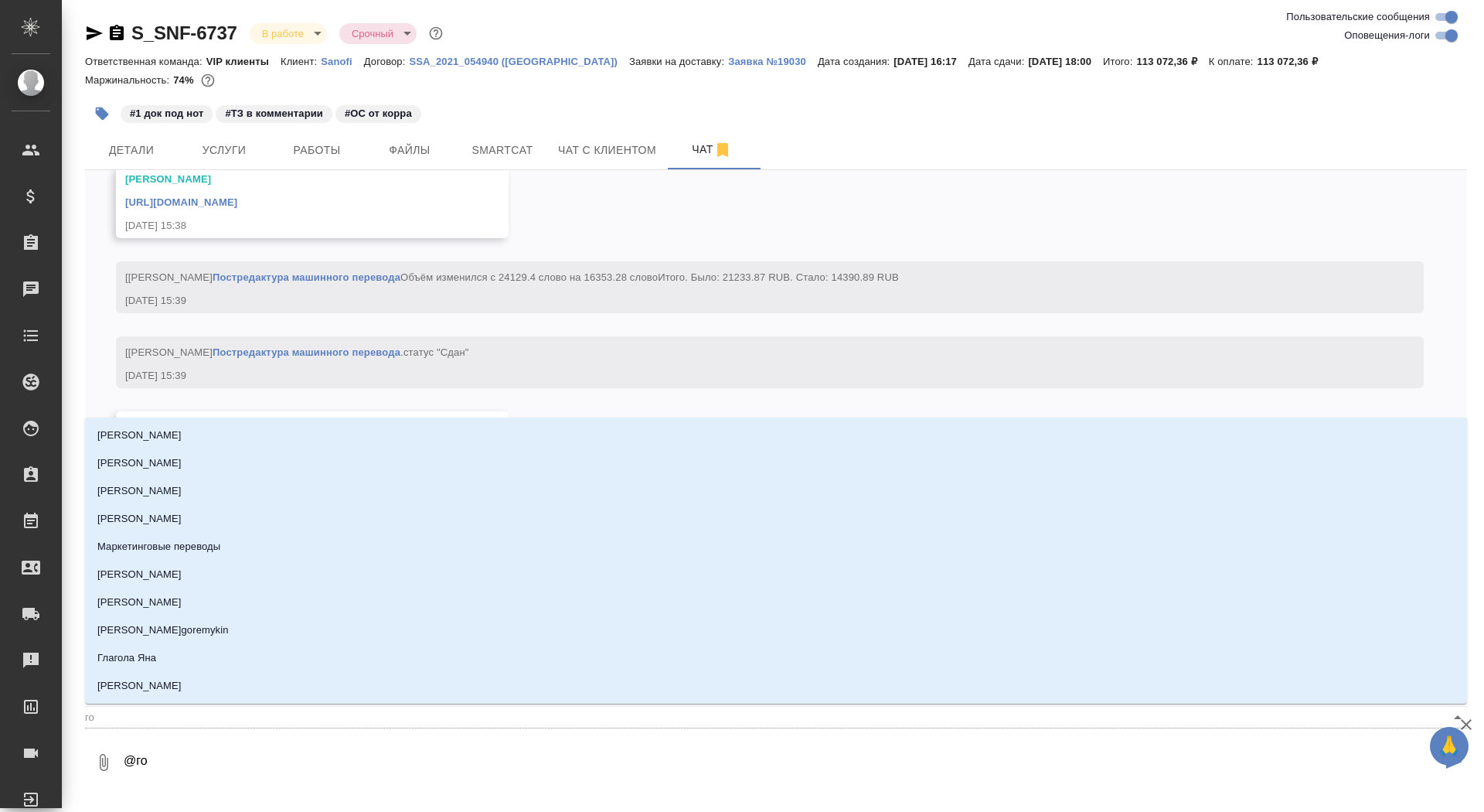
type input "гор"
type textarea "@горш"
type input "горш"
type textarea "@горшк"
type input "горшк"
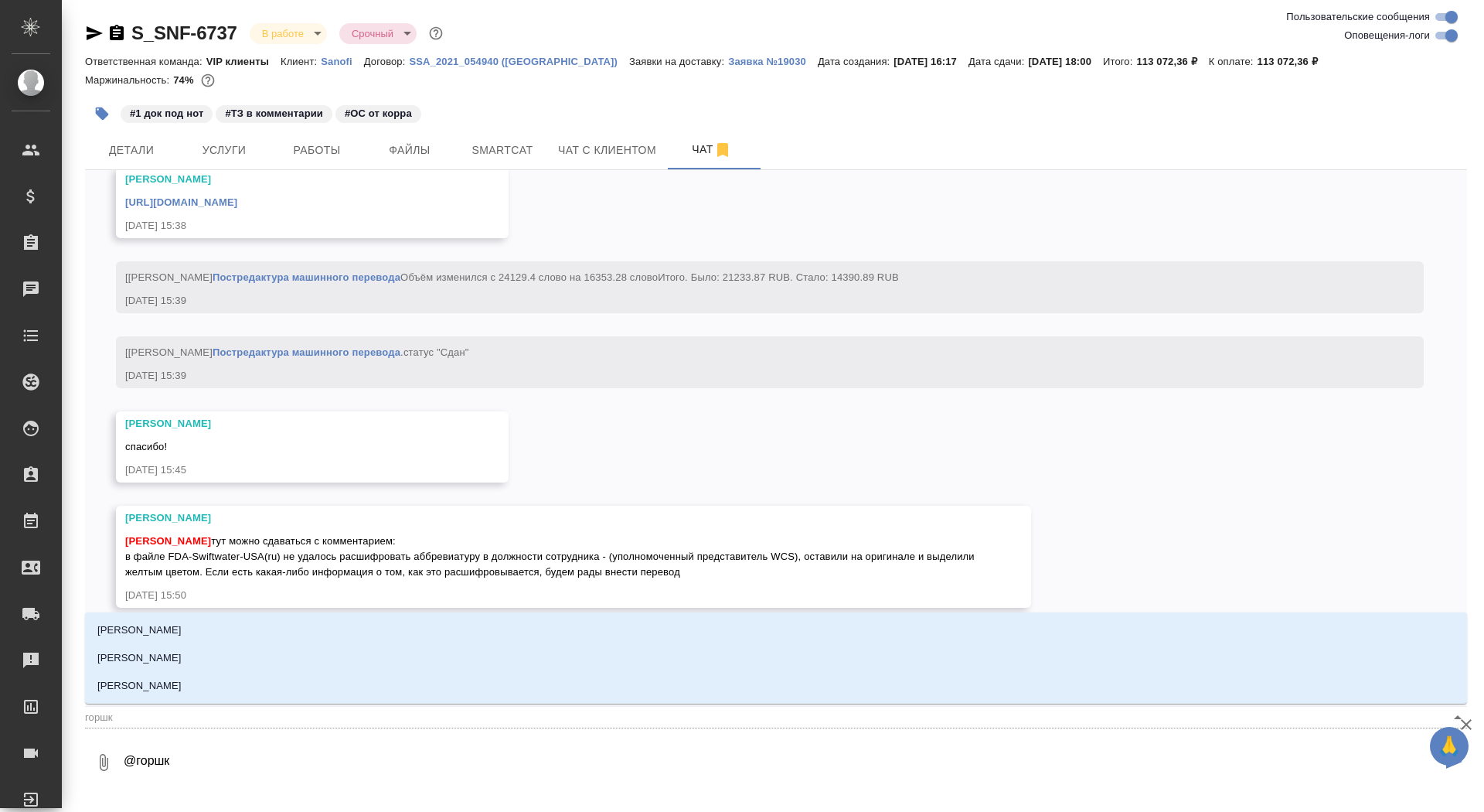
type textarea "@горшко"
type input "горшко"
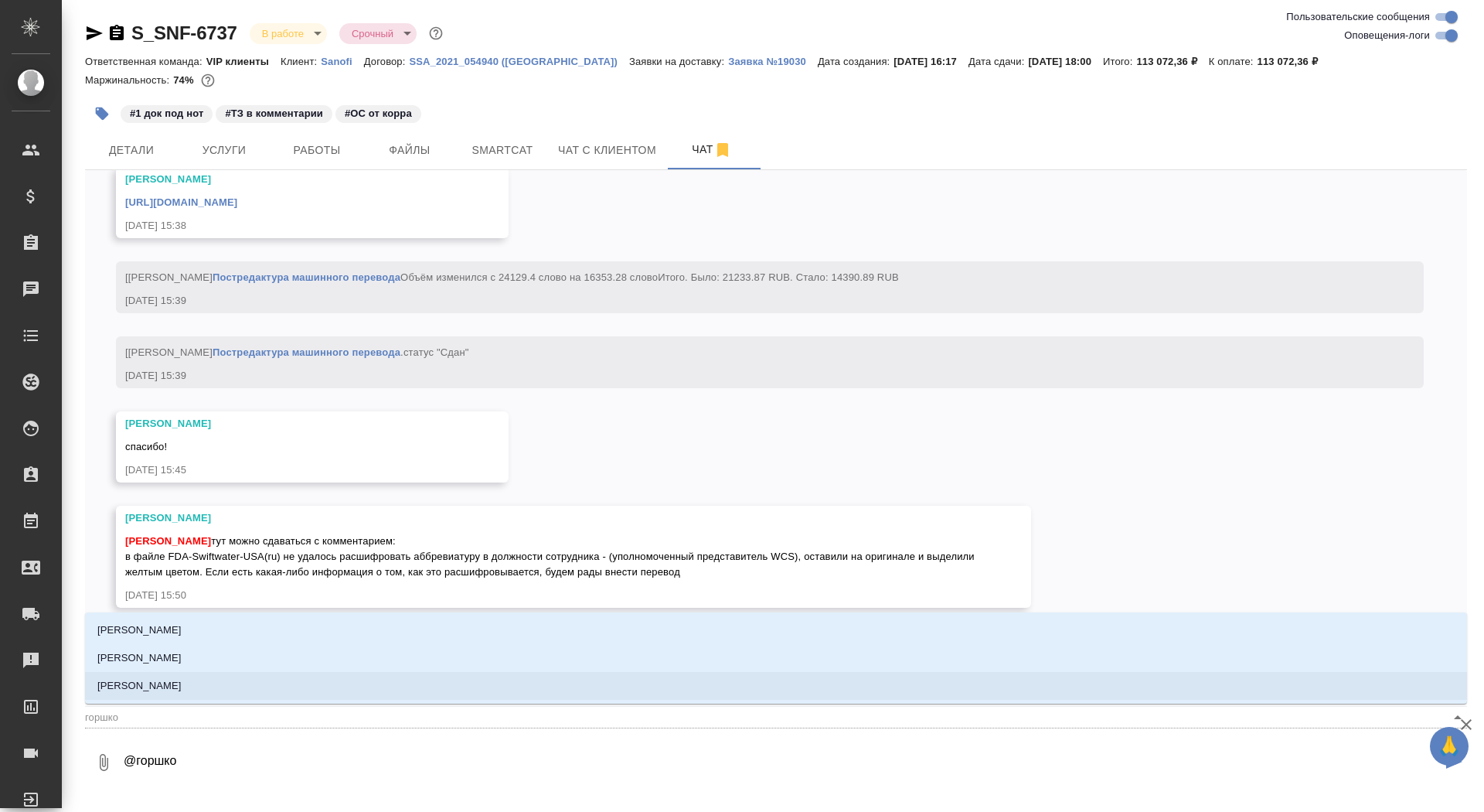
click at [282, 680] on li "Горшкова Валентина" at bounding box center [776, 686] width 1383 height 28
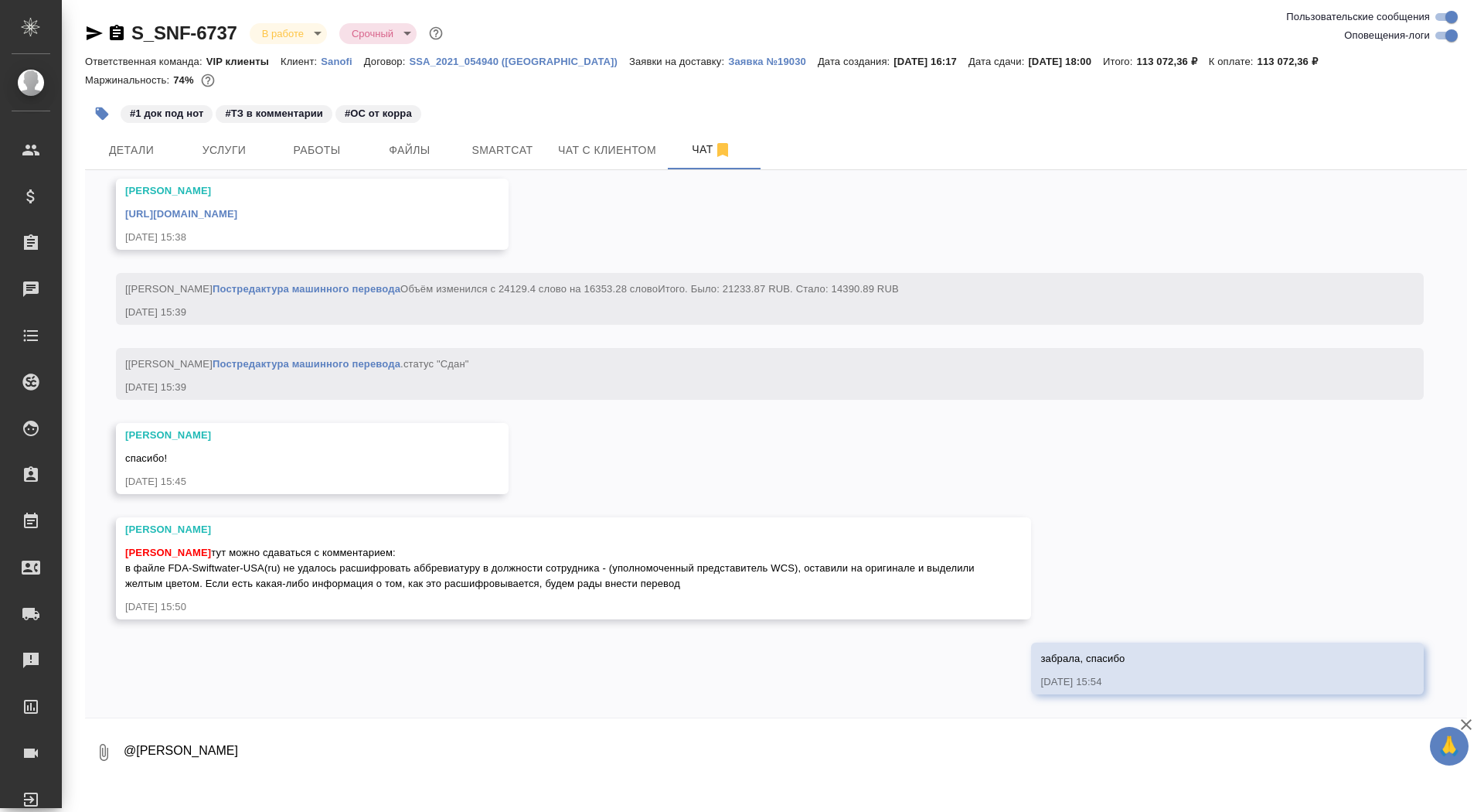
paste textarea "Комментариев нет. Переводили должность таким образом: (уполномоченный представи…"
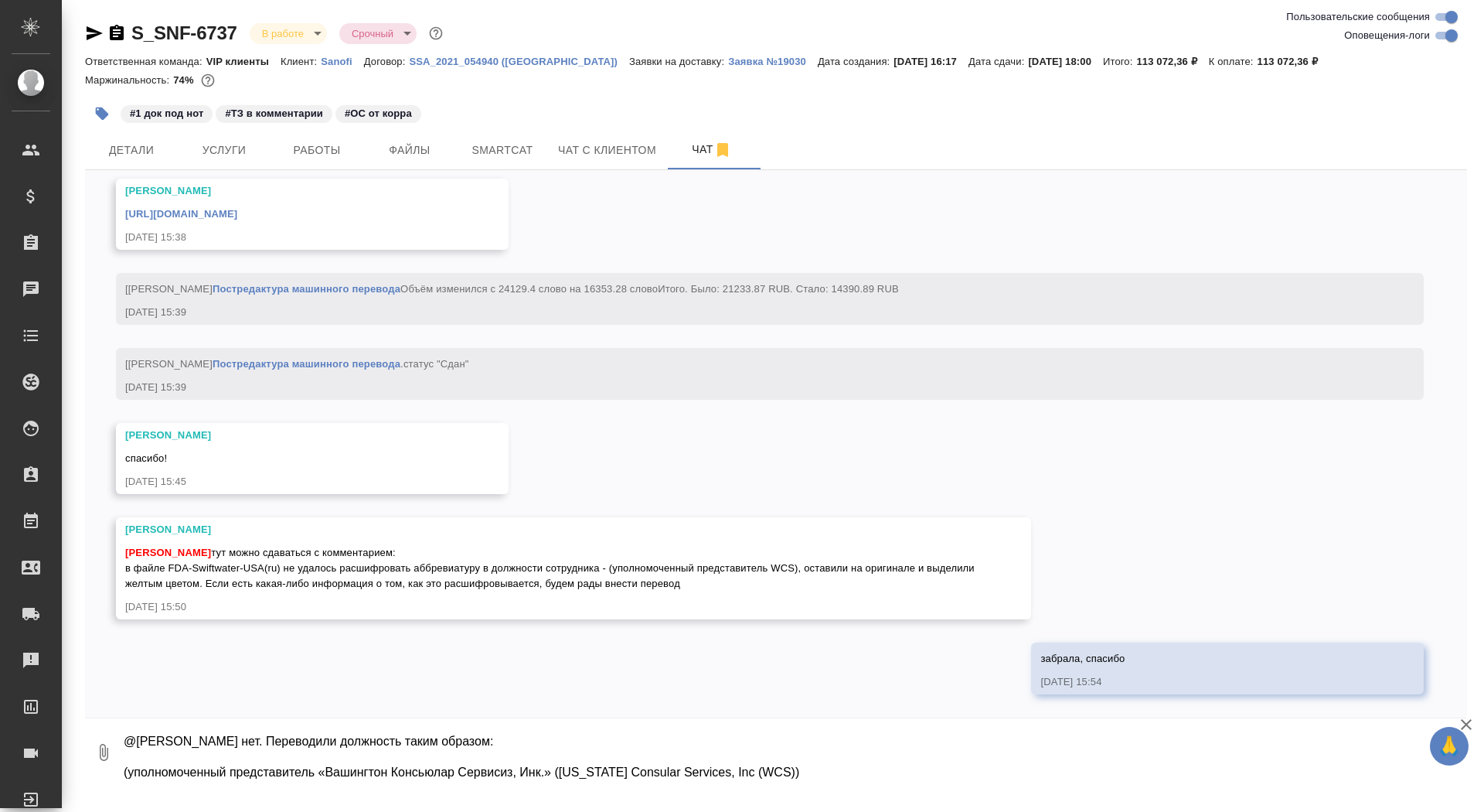
type textarea "@Горшкова Валентина Комментариев нет. Переводили должность таким образом: (упол…"
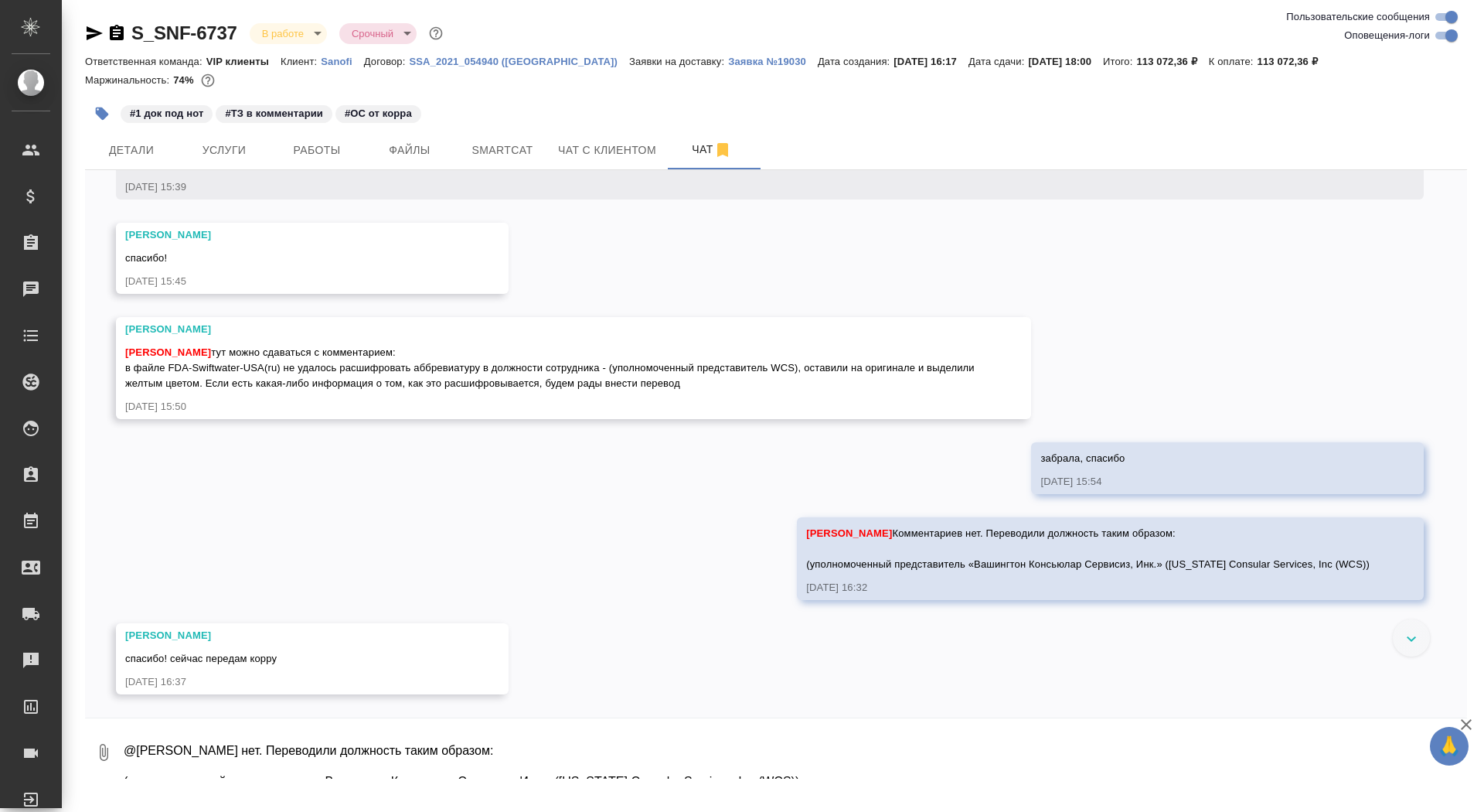
scroll to position [17083, 0]
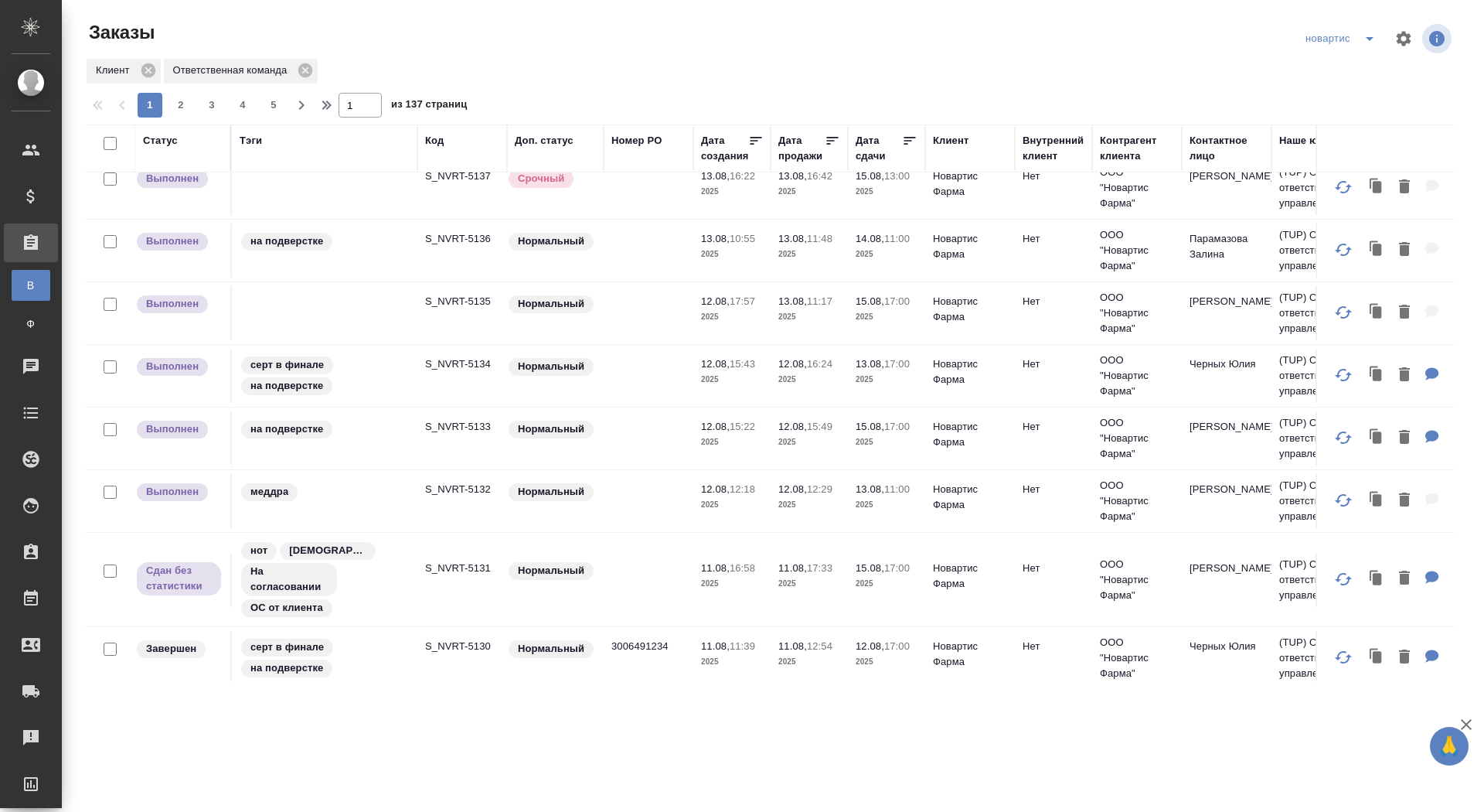
scroll to position [970, 0]
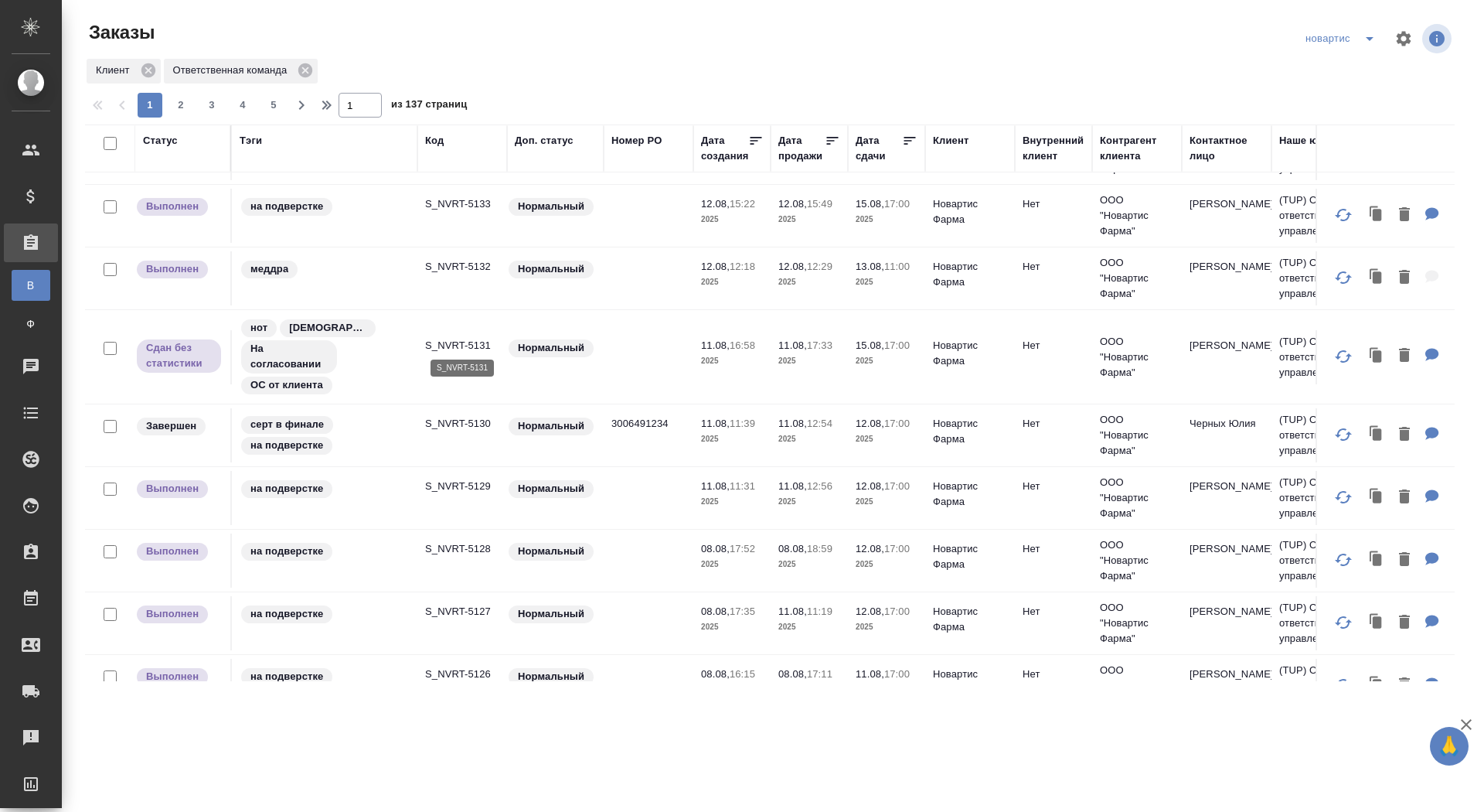
click at [464, 343] on p "S_NVRT-5131" at bounding box center [461, 346] width 74 height 16
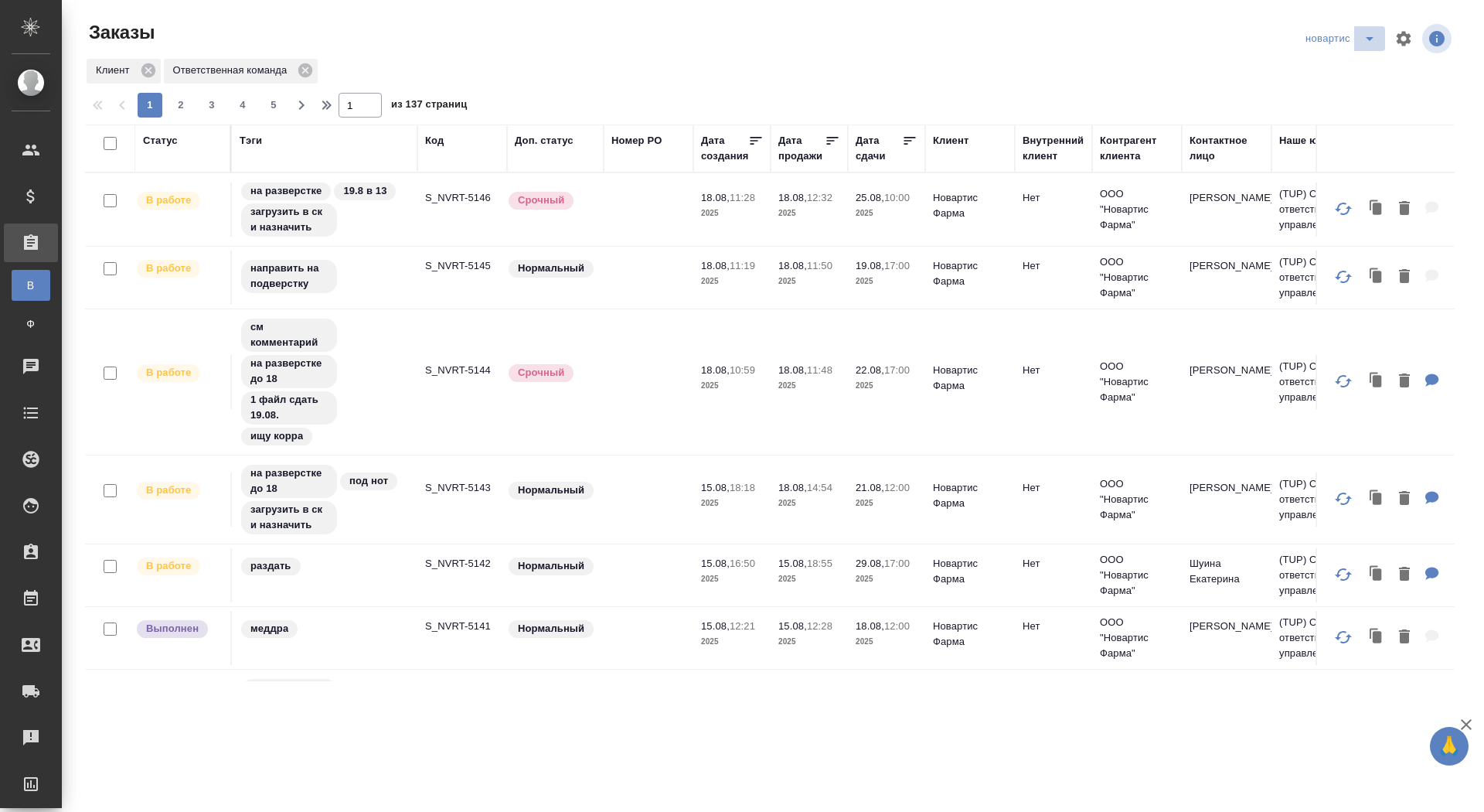
click at [1371, 42] on icon "split button" at bounding box center [1370, 38] width 19 height 19
click at [1350, 95] on li "sanofi" at bounding box center [1342, 94] width 85 height 25
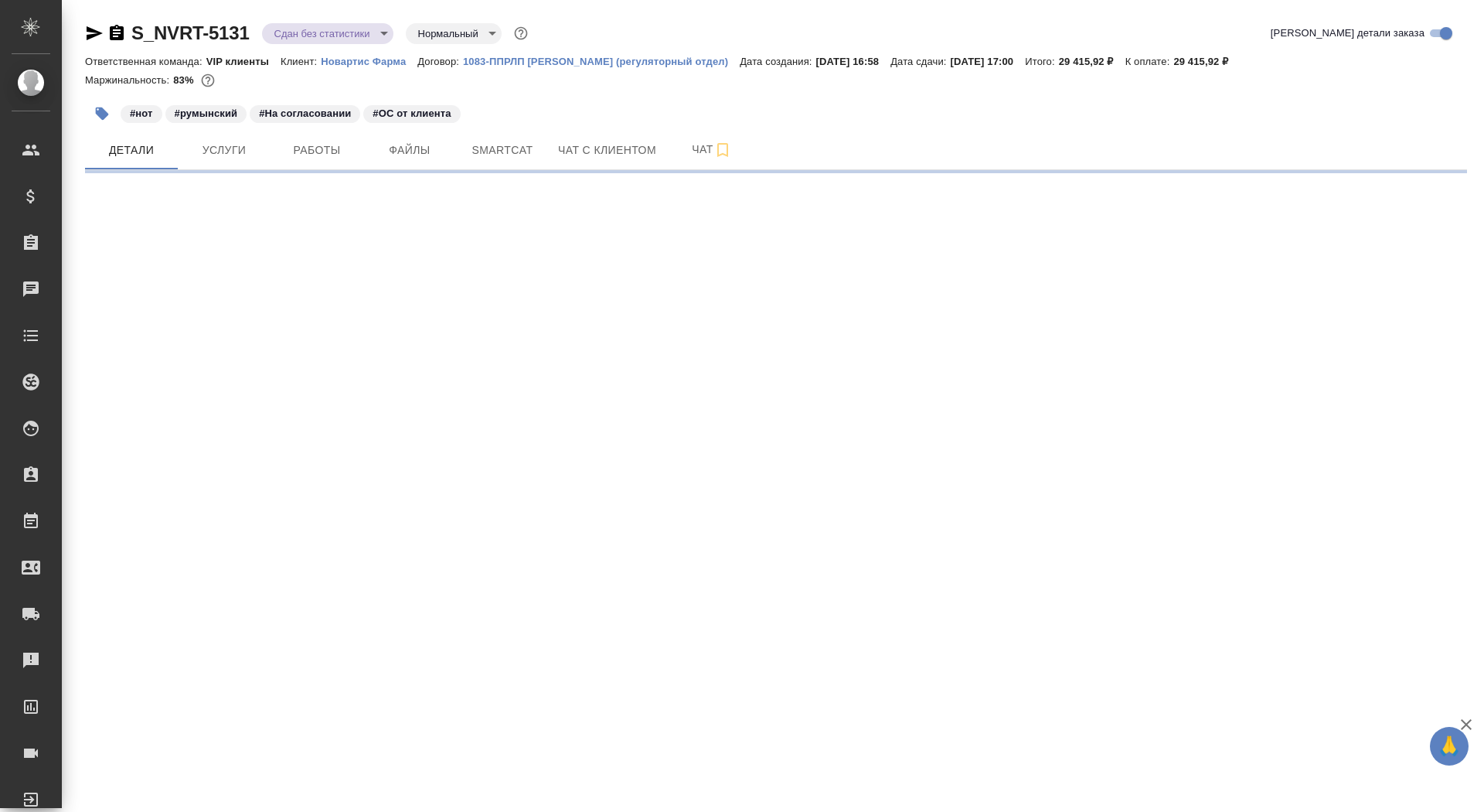
select select "RU"
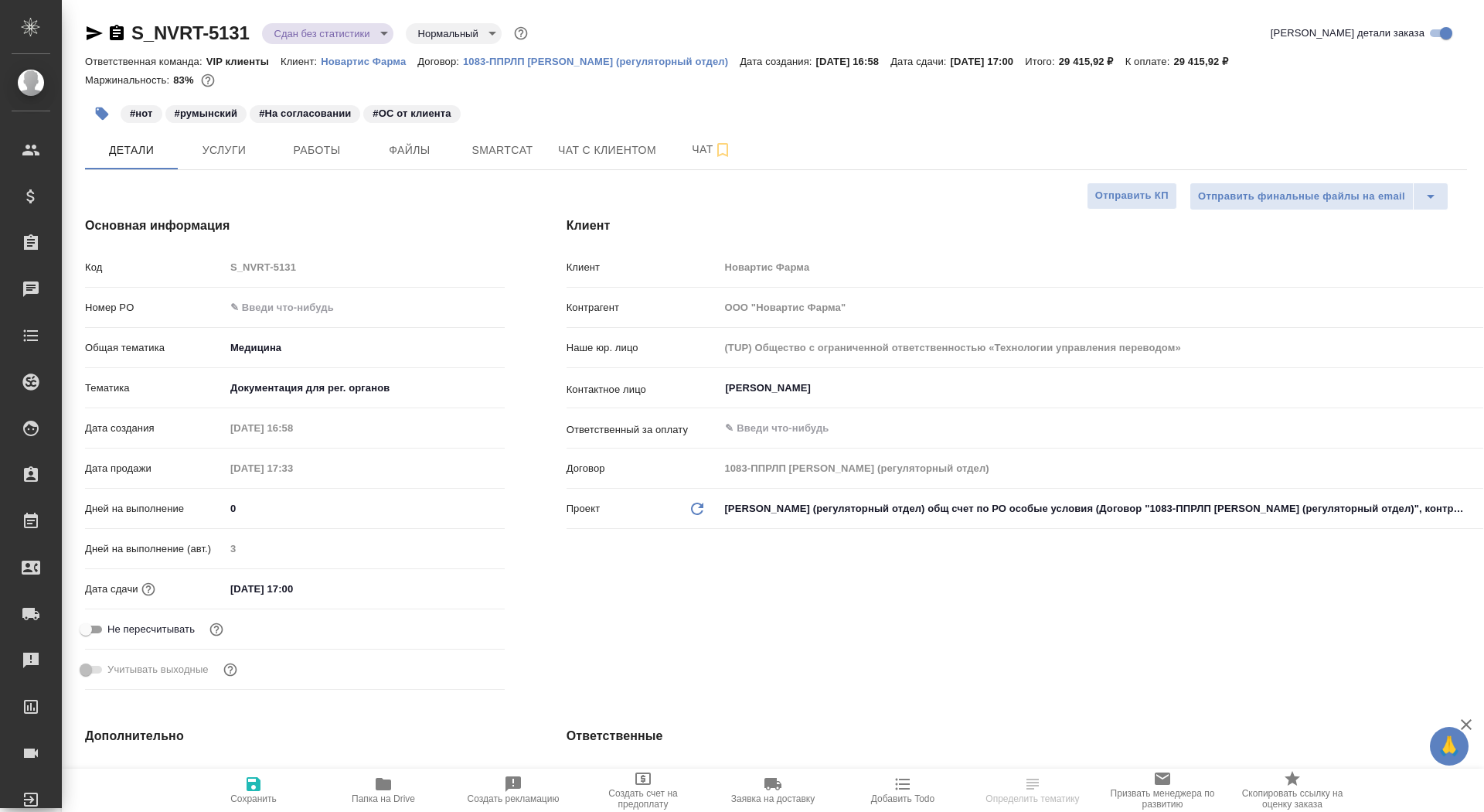
type textarea "x"
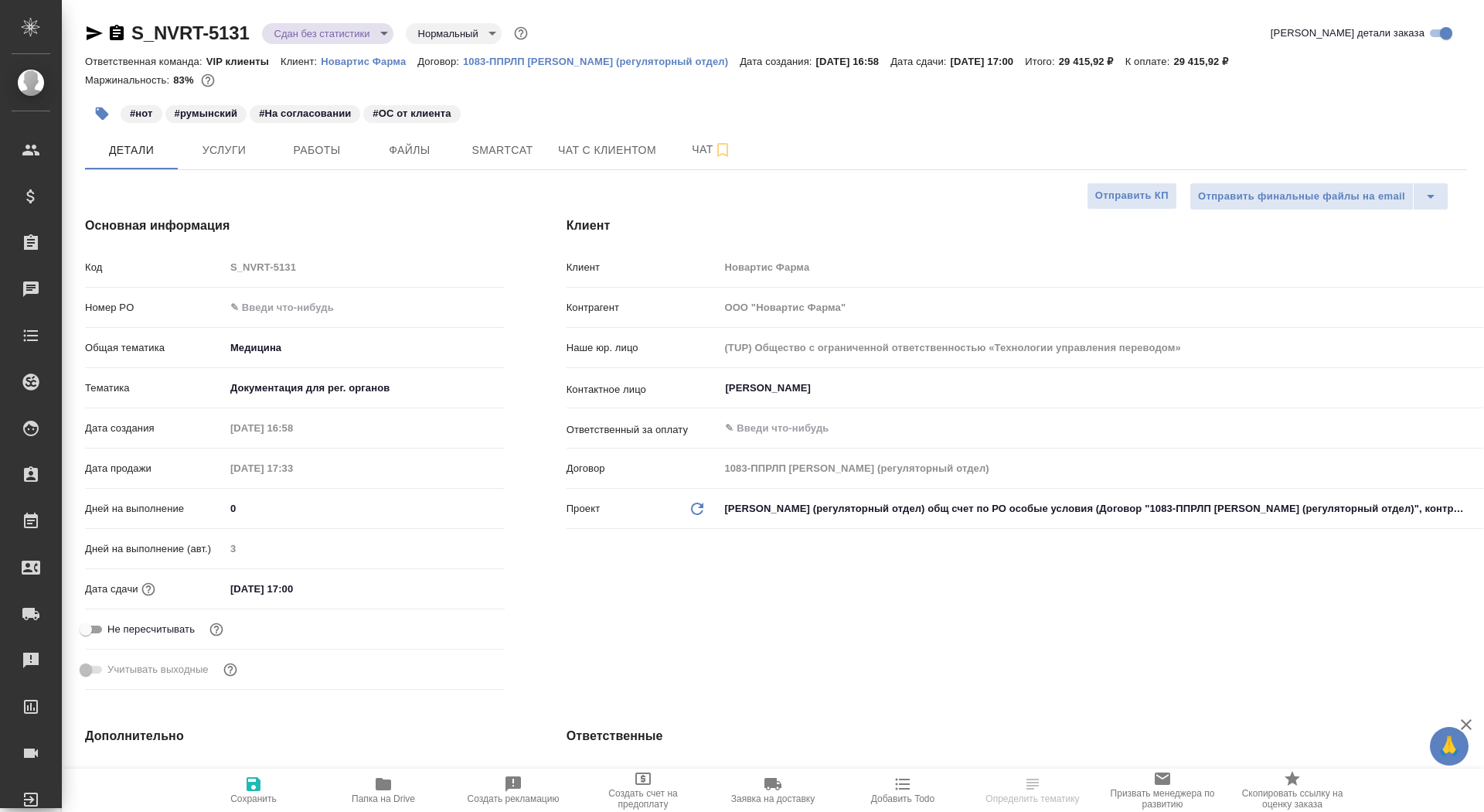
type textarea "x"
click at [776, 801] on span "Заявка на доставку" at bounding box center [773, 798] width 84 height 11
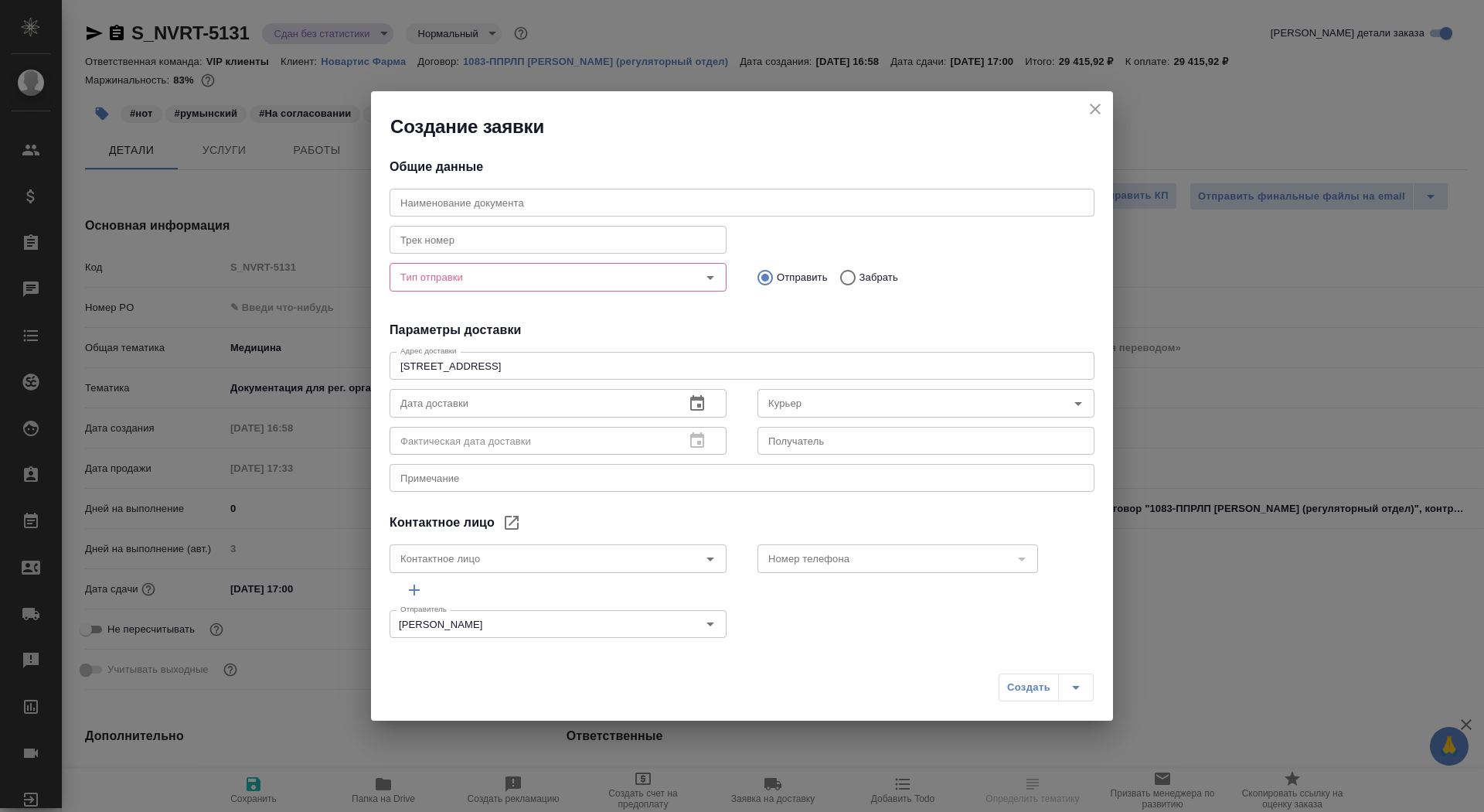
type input "[PERSON_NAME]"
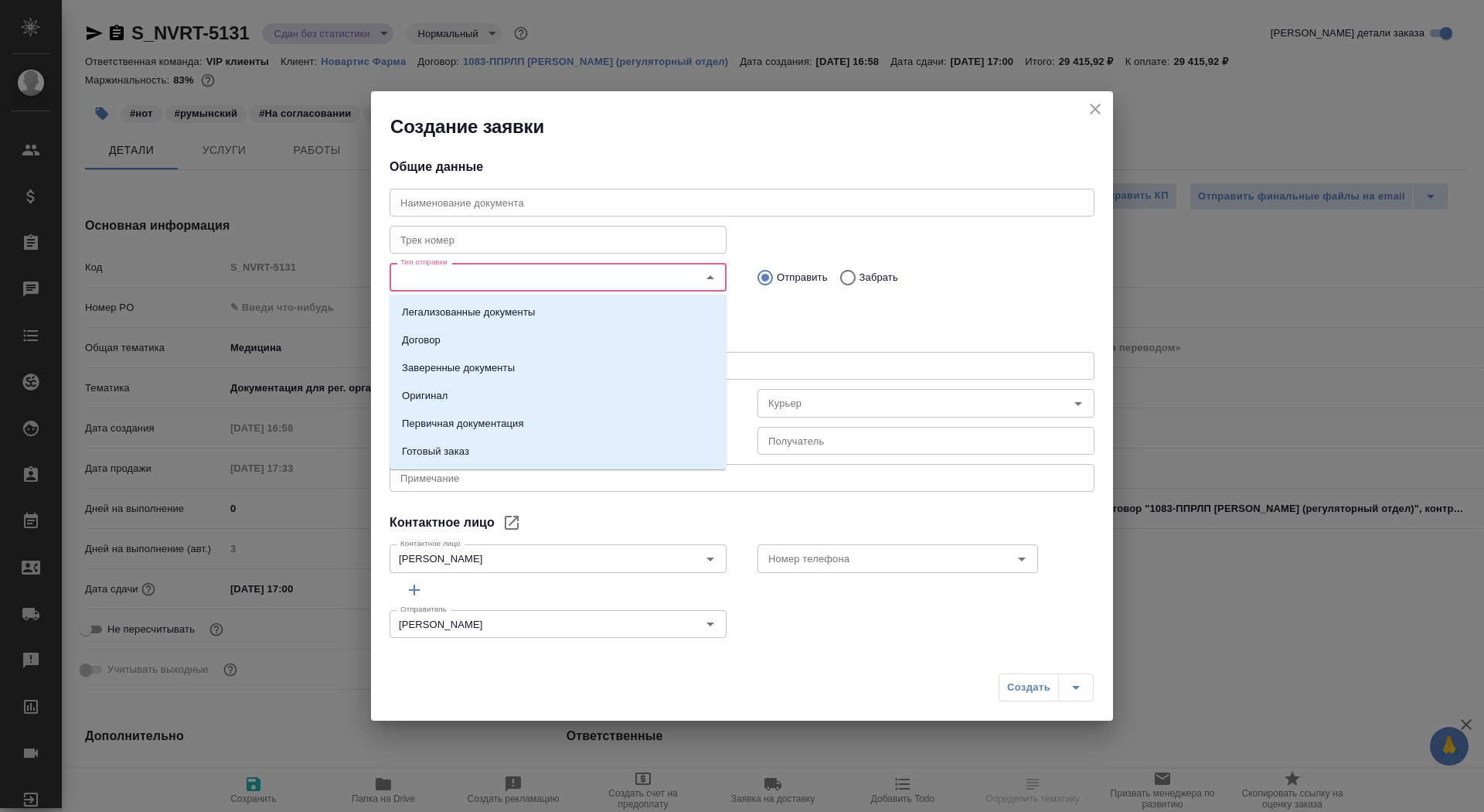
click at [525, 285] on input "Тип отправки" at bounding box center [532, 276] width 276 height 19
click at [523, 364] on li "Заверенные документы" at bounding box center [558, 368] width 337 height 28
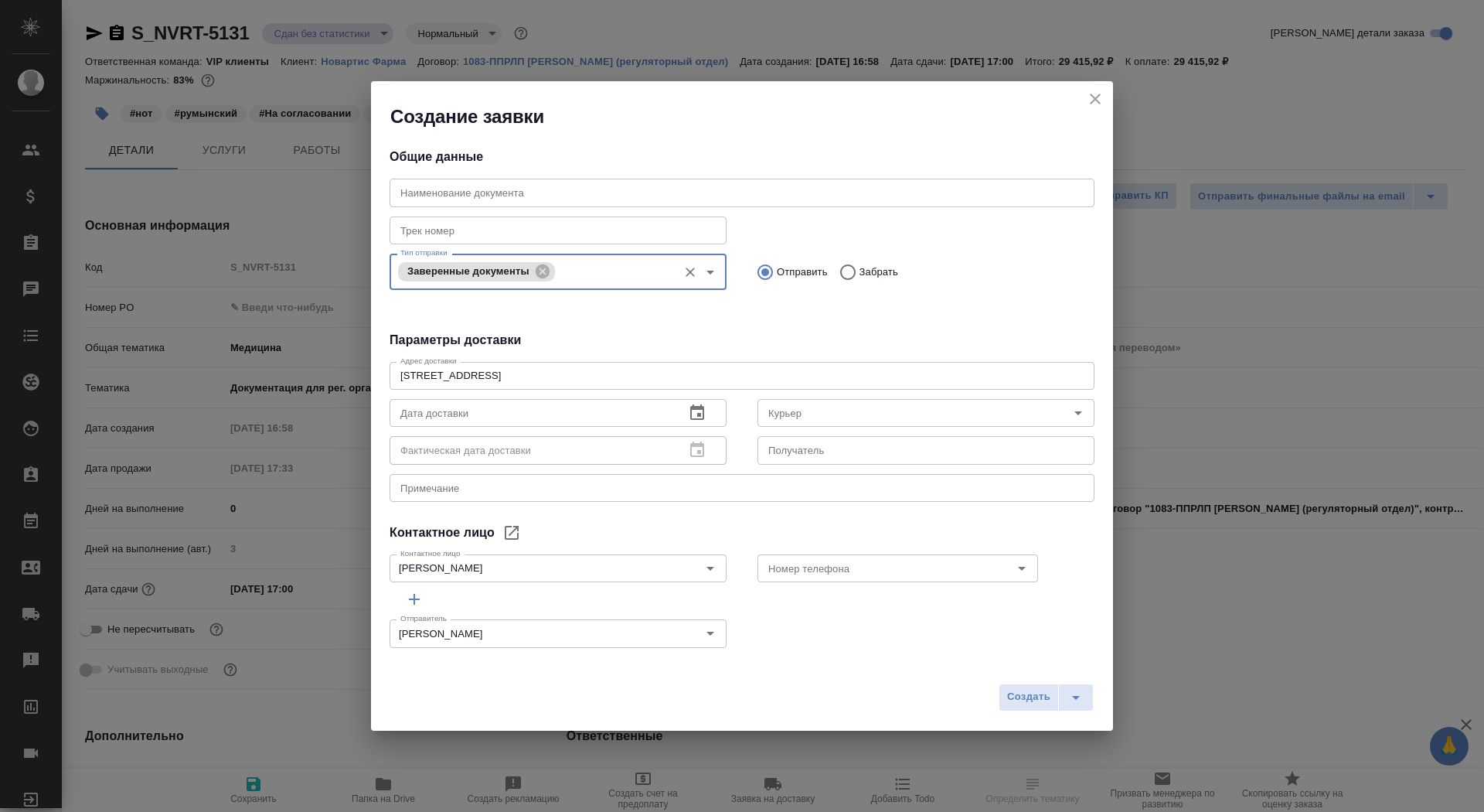
click at [526, 382] on div "125315, г. Москва, Ленинградский проспект, 70 x Адрес доставки" at bounding box center [741, 375] width 705 height 28
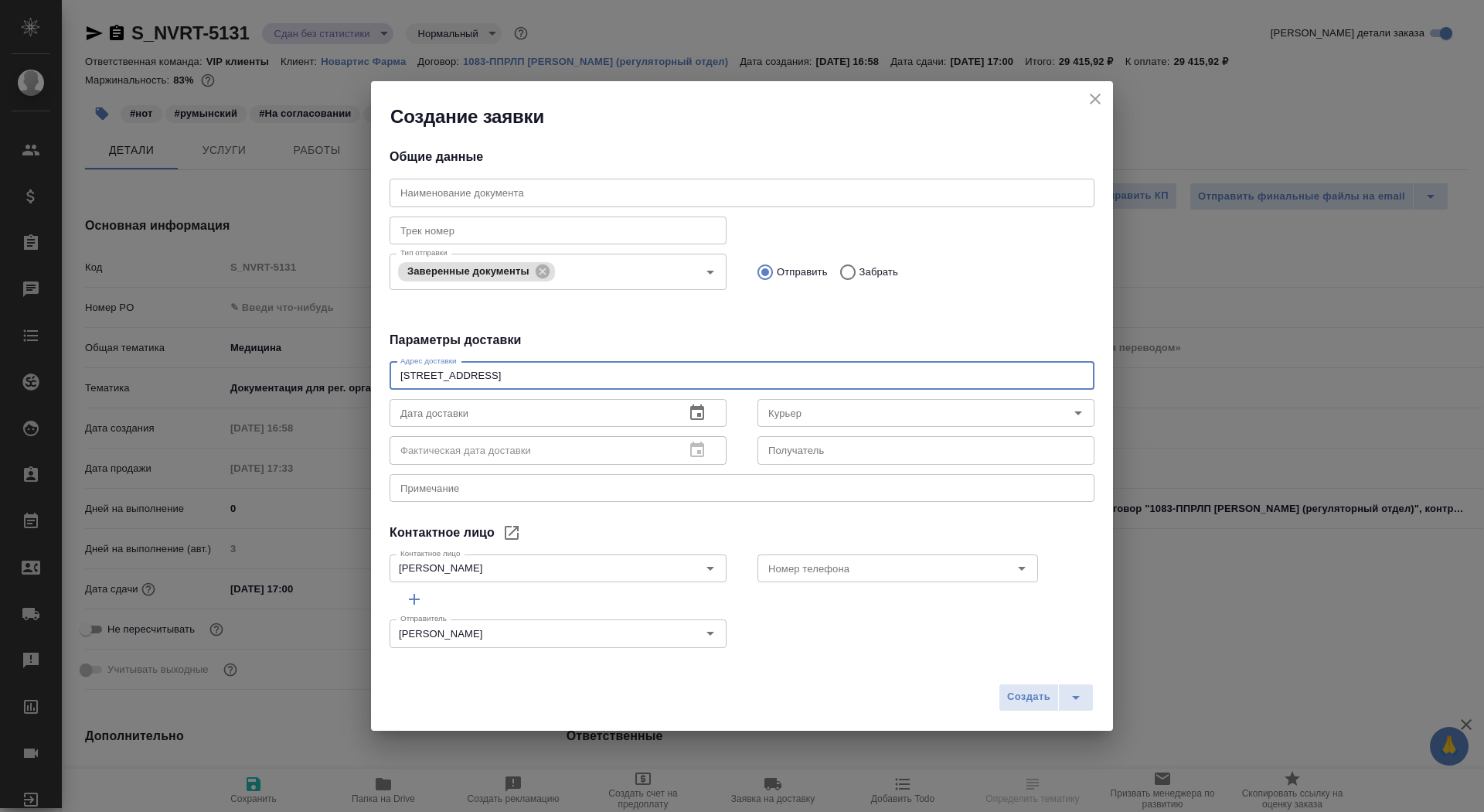
click at [709, 409] on button "button" at bounding box center [698, 413] width 37 height 37
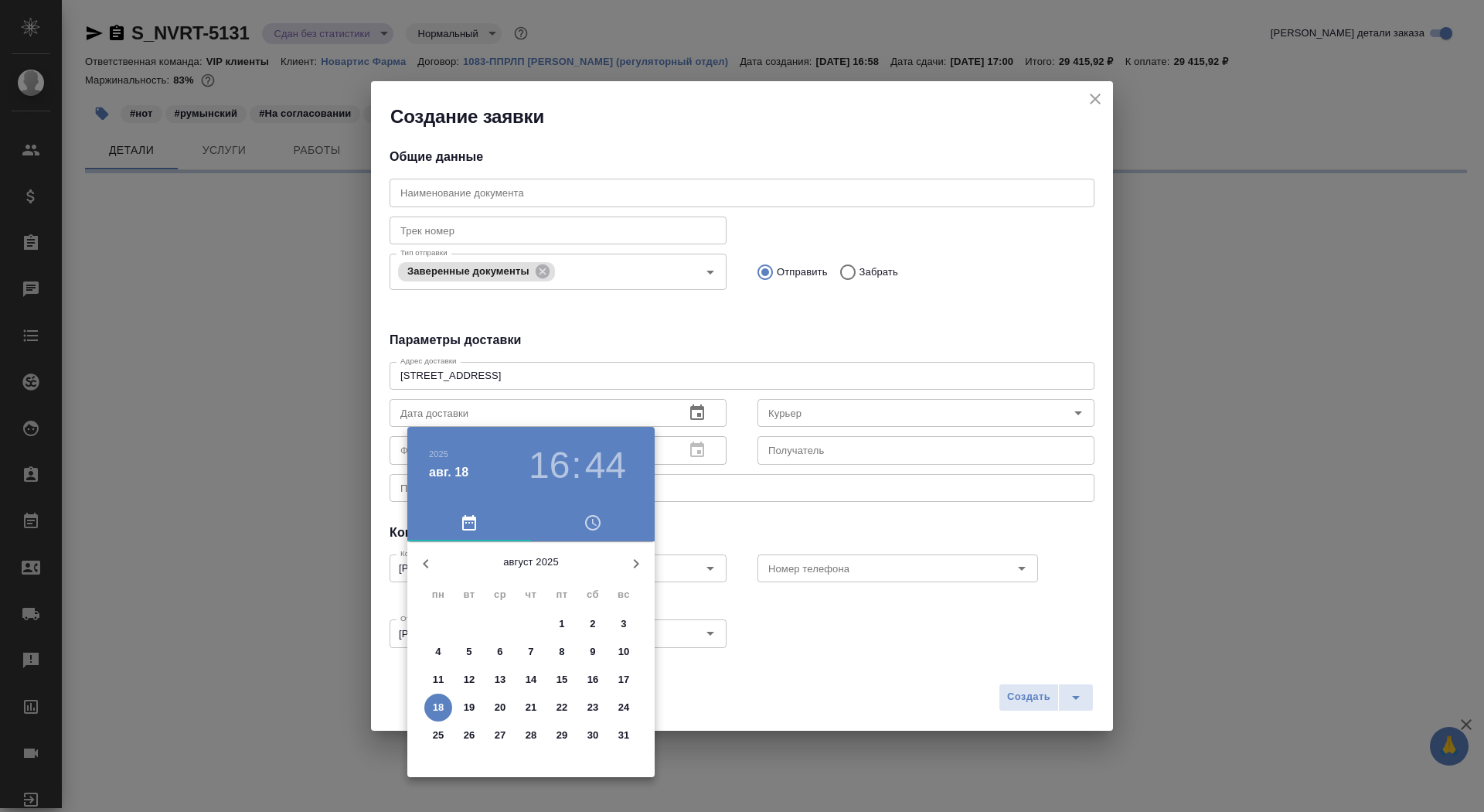
select select "RU"
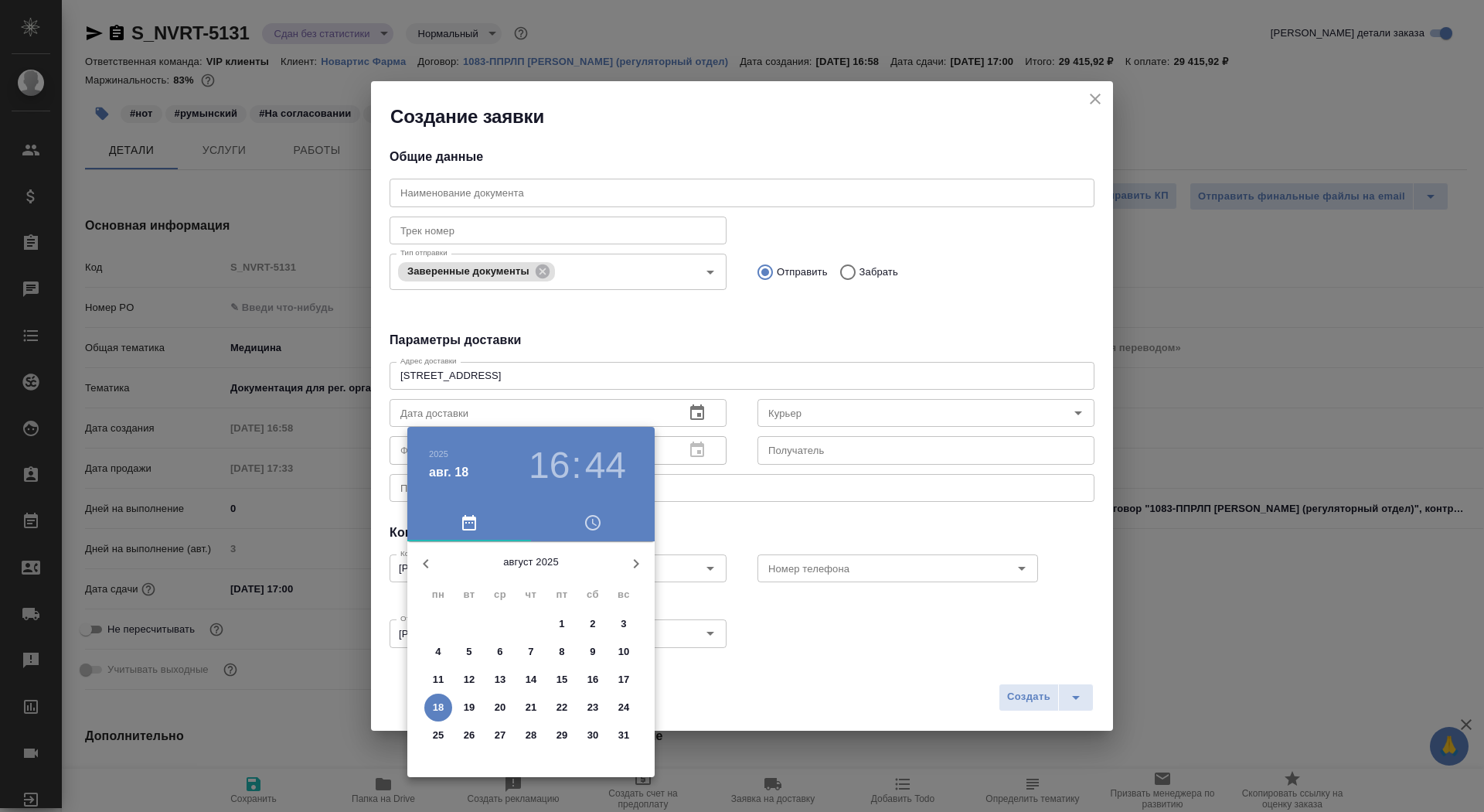
type textarea "x"
click at [472, 708] on p "19" at bounding box center [470, 708] width 12 height 16
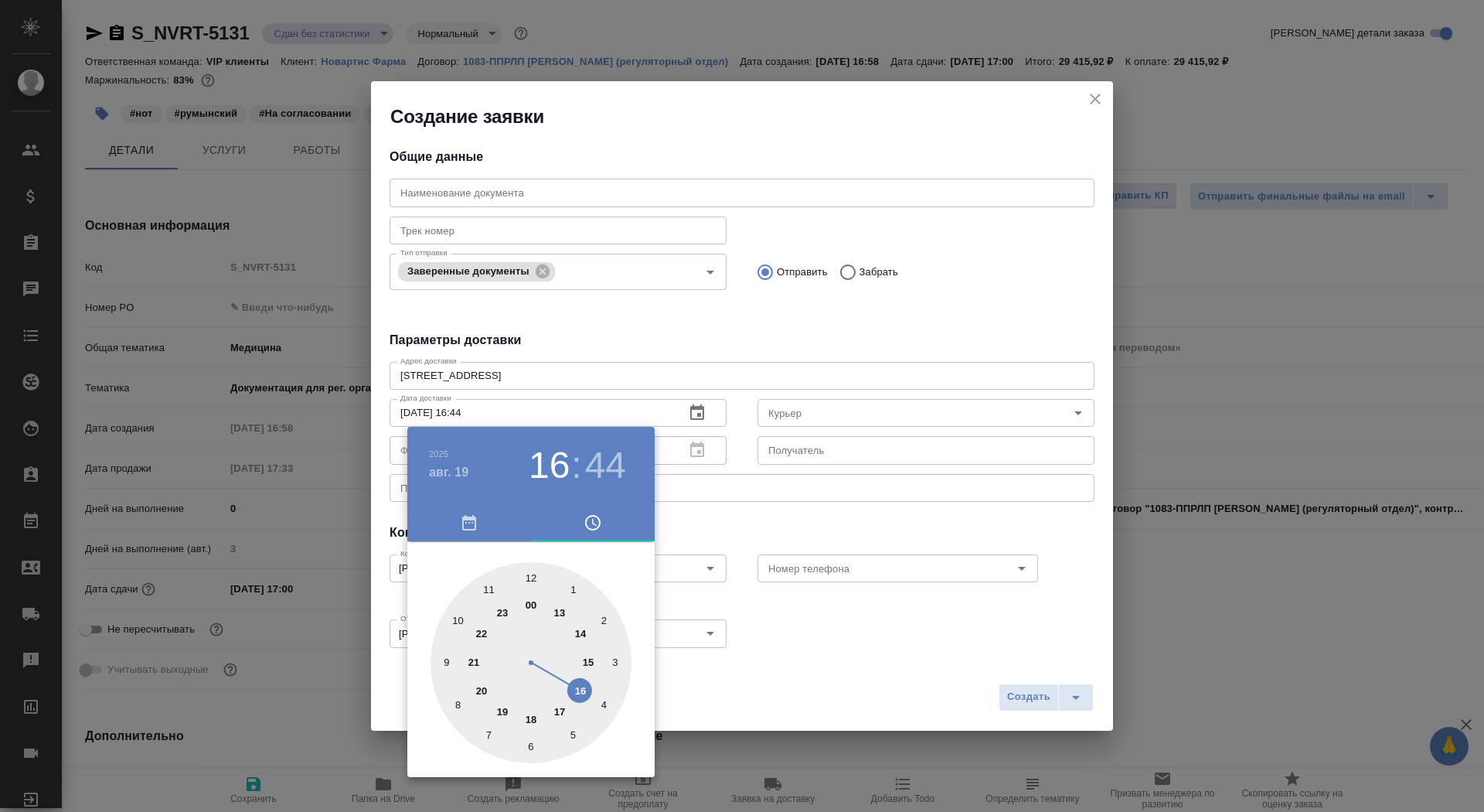
click at [588, 659] on div at bounding box center [531, 662] width 201 height 201
click at [529, 575] on div at bounding box center [531, 662] width 201 height 201
type input "[DATE] 15:00"
click at [768, 493] on div at bounding box center [742, 406] width 1484 height 812
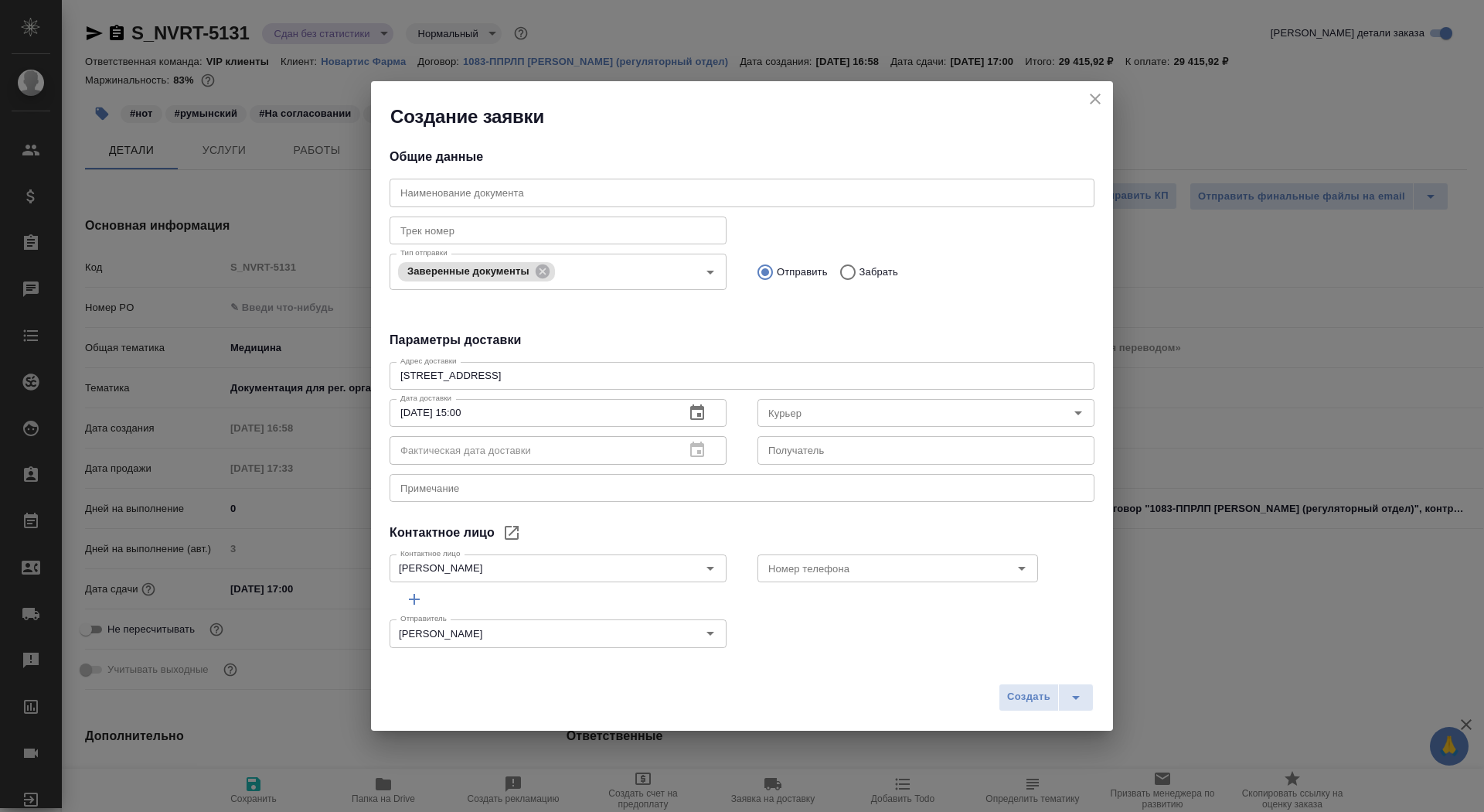
type textarea "x"
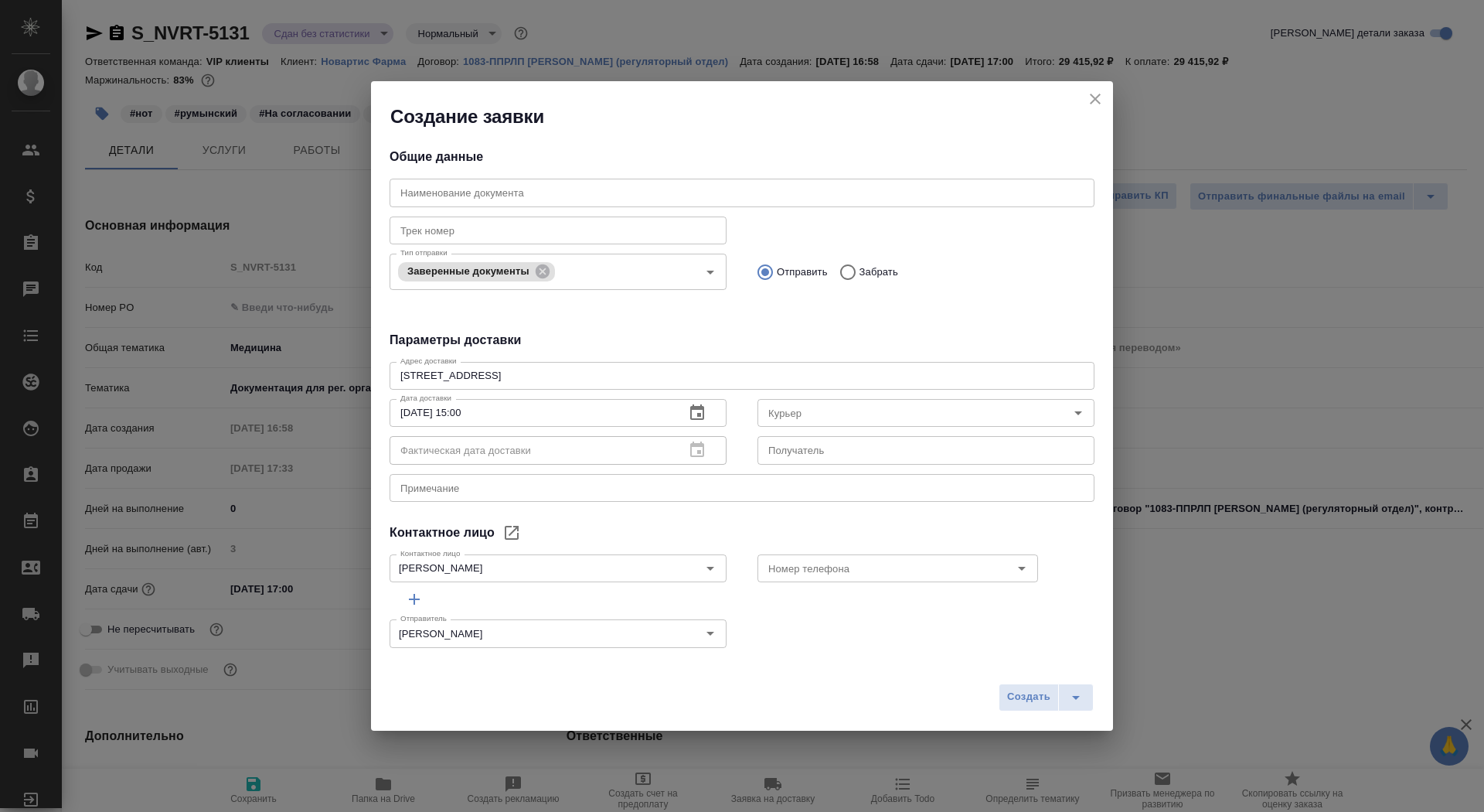
type textarea "x"
click at [814, 452] on input "text" at bounding box center [926, 449] width 337 height 28
type input "Гладкова Анастасия ()"
type textarea "x"
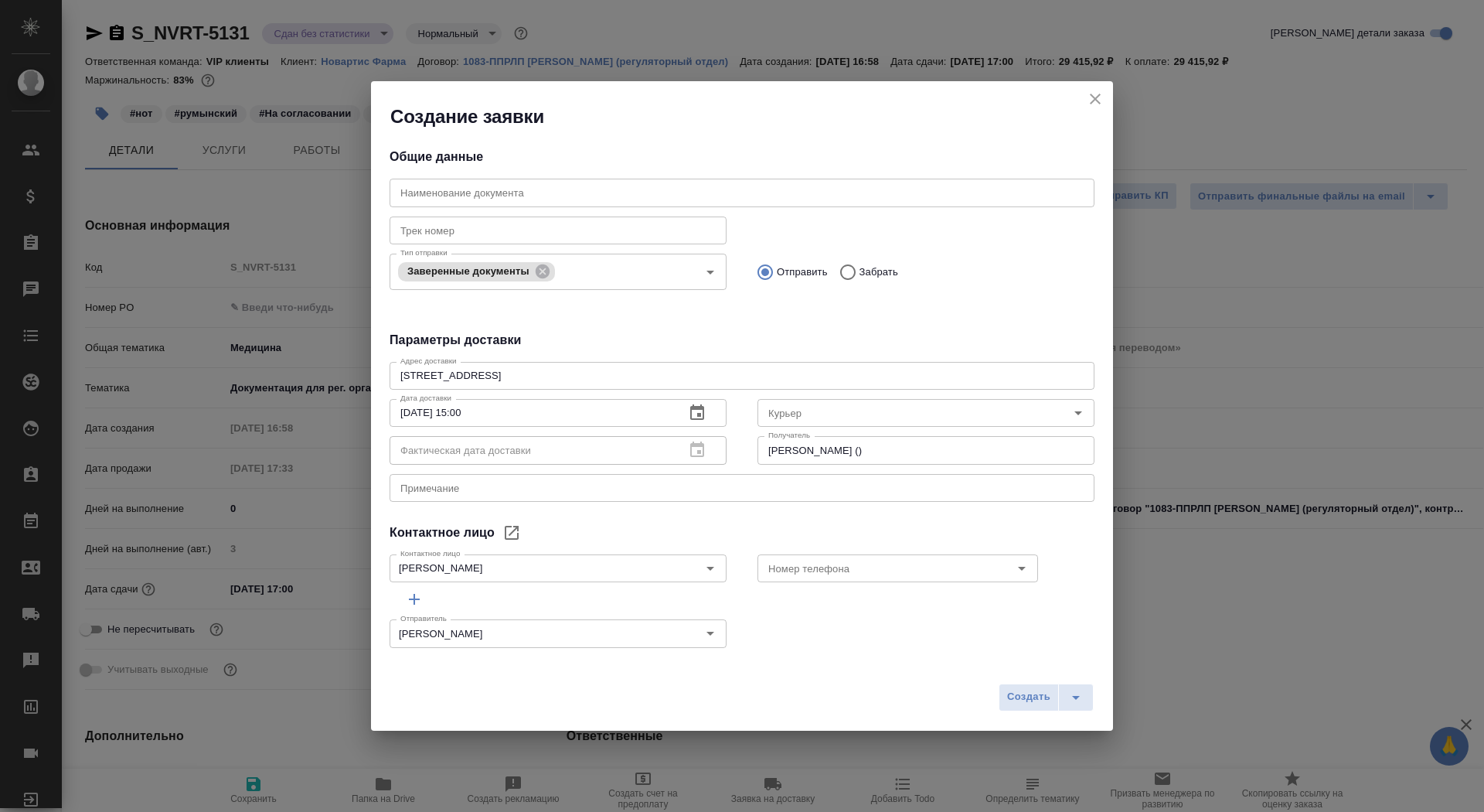
type textarea "x"
drag, startPoint x: 906, startPoint y: 453, endPoint x: 612, endPoint y: 429, distance: 295.0
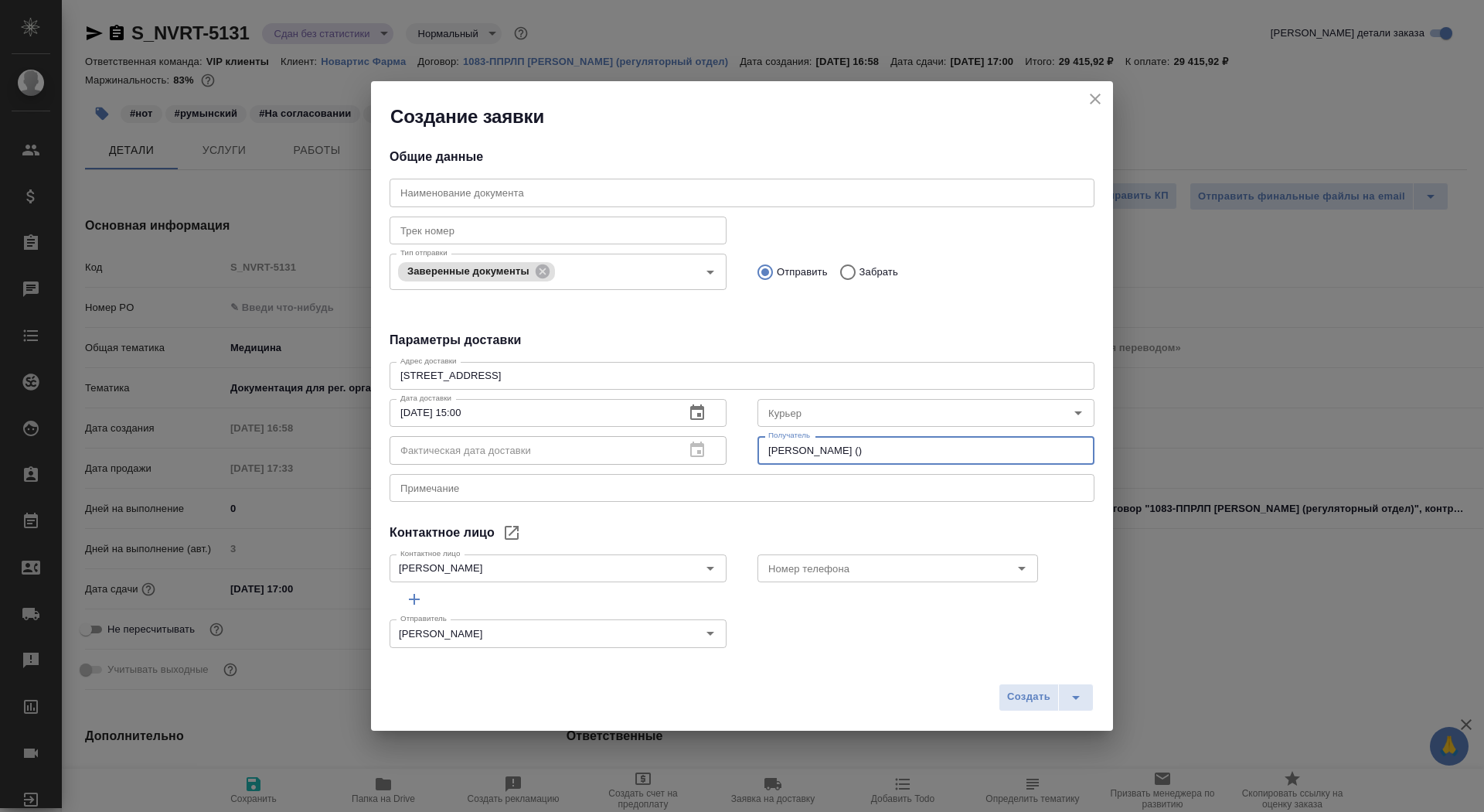
click at [612, 430] on div "Дата доставки 19.08.2025 15:00 Дата доставки Фактическая дата доставки Фактичес…" at bounding box center [742, 430] width 736 height 105
type input "Регуляторный департамент (Гладкова Анастасия)"
click at [468, 496] on div "x Примечание" at bounding box center [741, 488] width 705 height 28
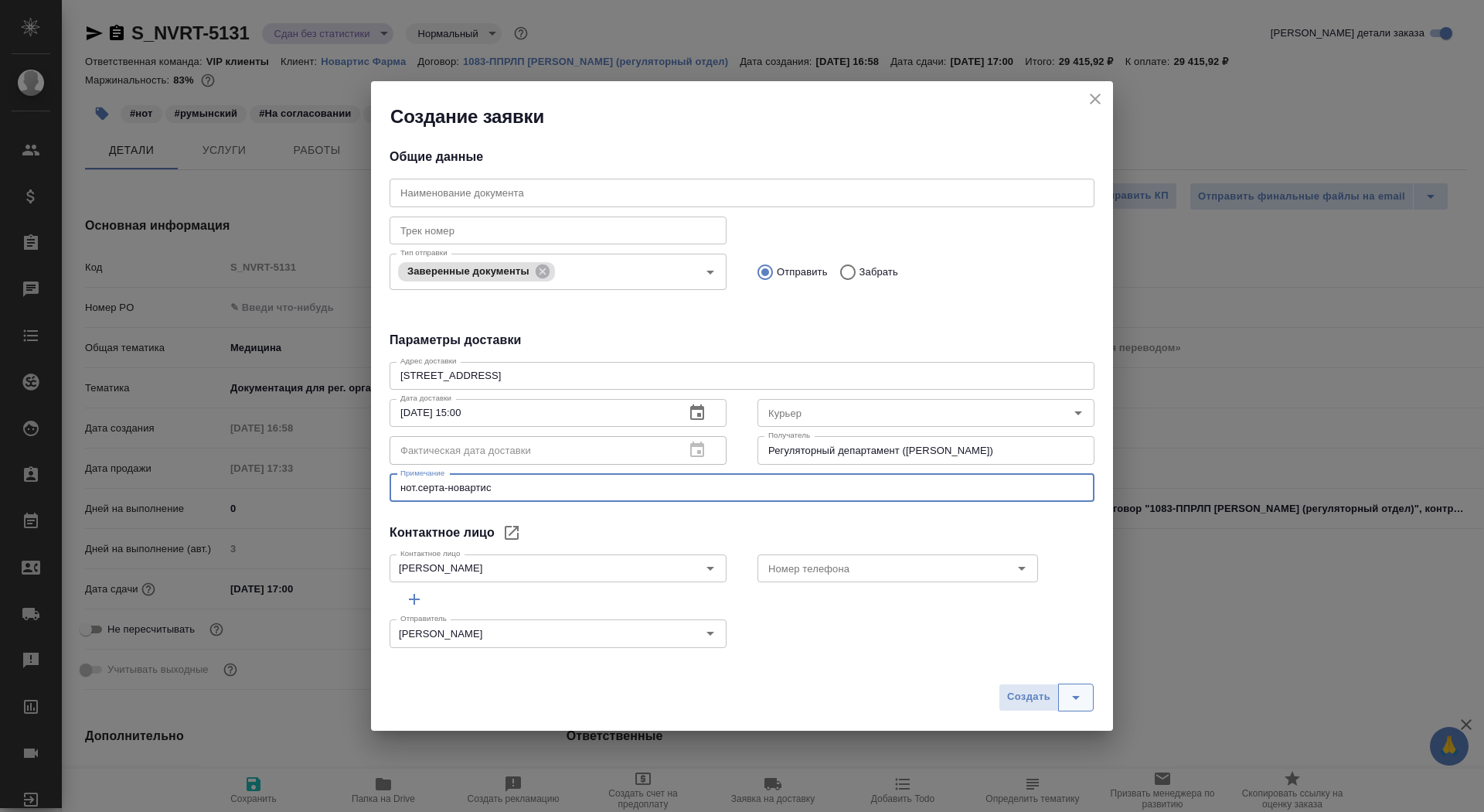
type textarea "нот.серта-новартис"
click at [1092, 695] on button "split button" at bounding box center [1076, 697] width 35 height 28
click at [1082, 672] on li "Создать и скачать" at bounding box center [1047, 663] width 111 height 25
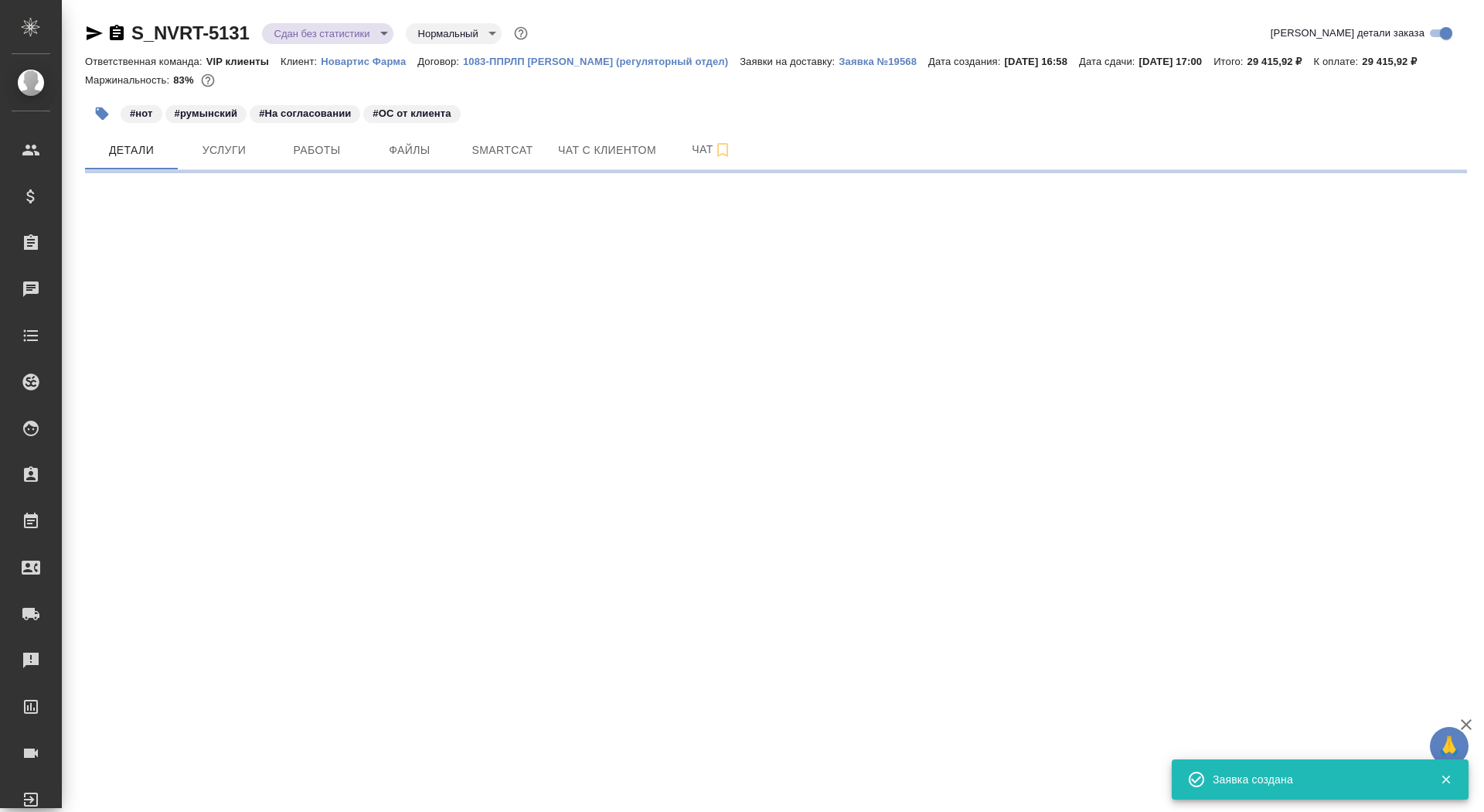
select select "RU"
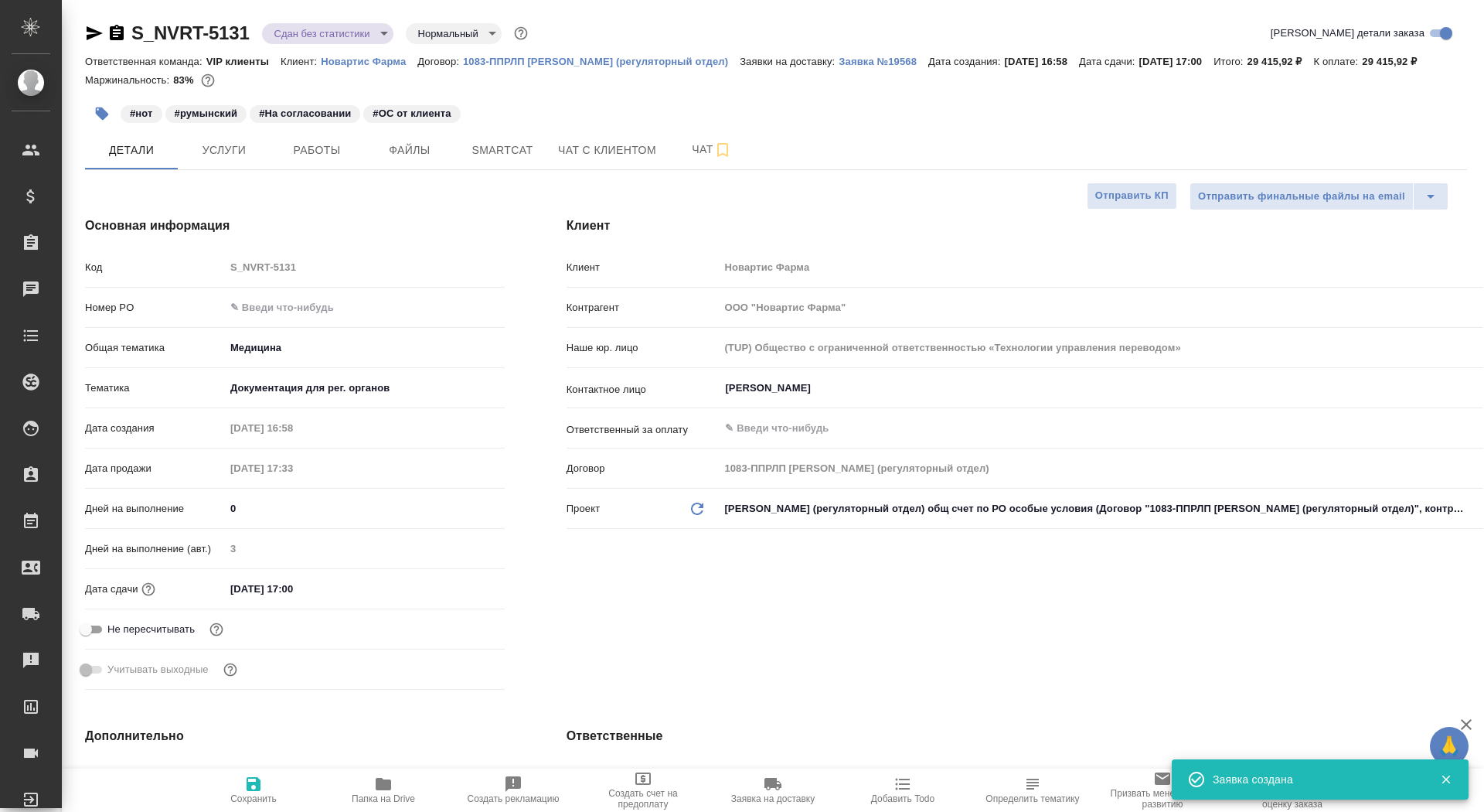
type textarea "x"
click at [839, 66] on p "Заявка №19568" at bounding box center [883, 61] width 90 height 12
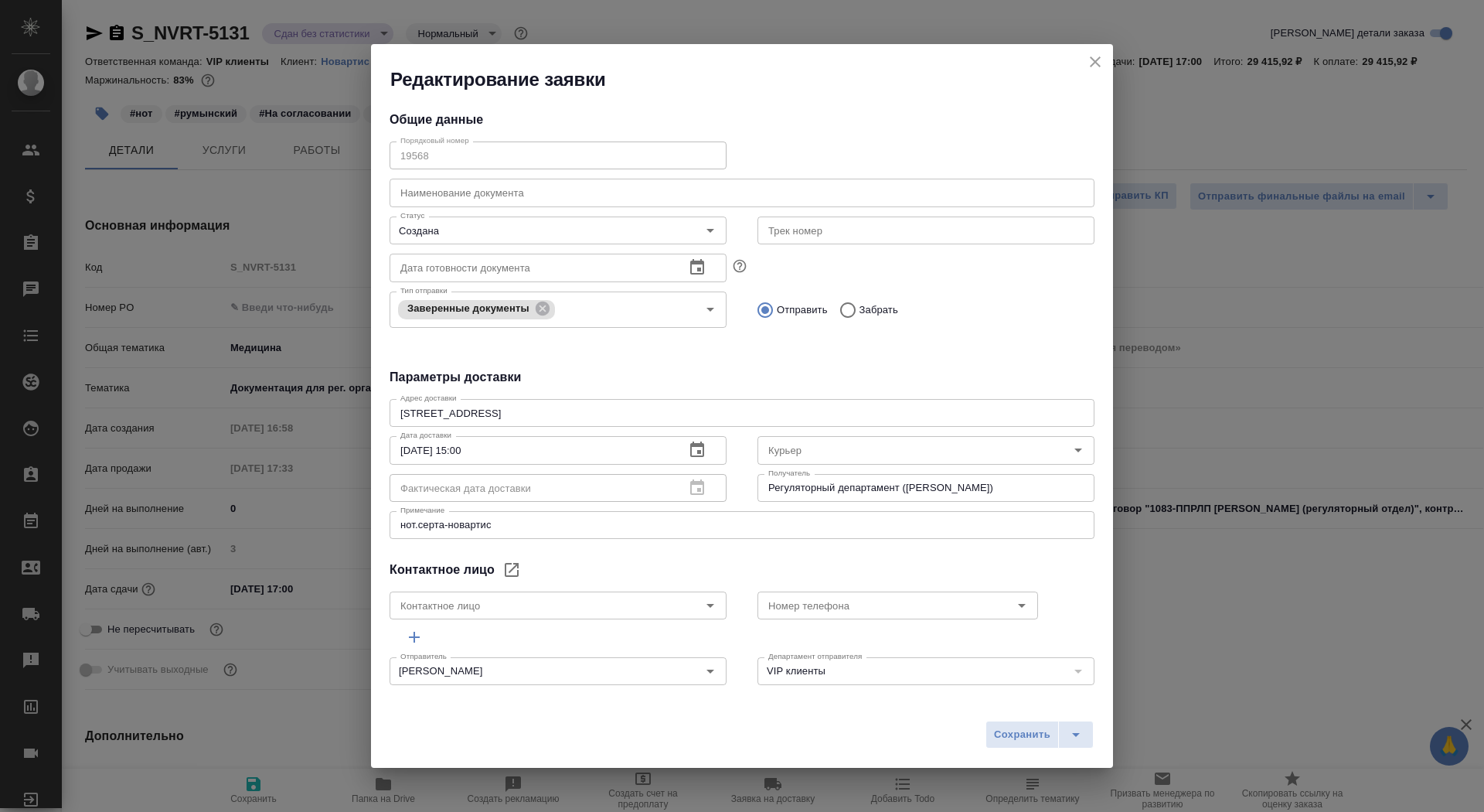
type input "Гладкова Анастасия"
click at [1396, 672] on div "Редактирование заявки Общие данные Порядковый номер 19568 Порядковый номер Наим…" at bounding box center [742, 406] width 1484 height 812
type textarea "x"
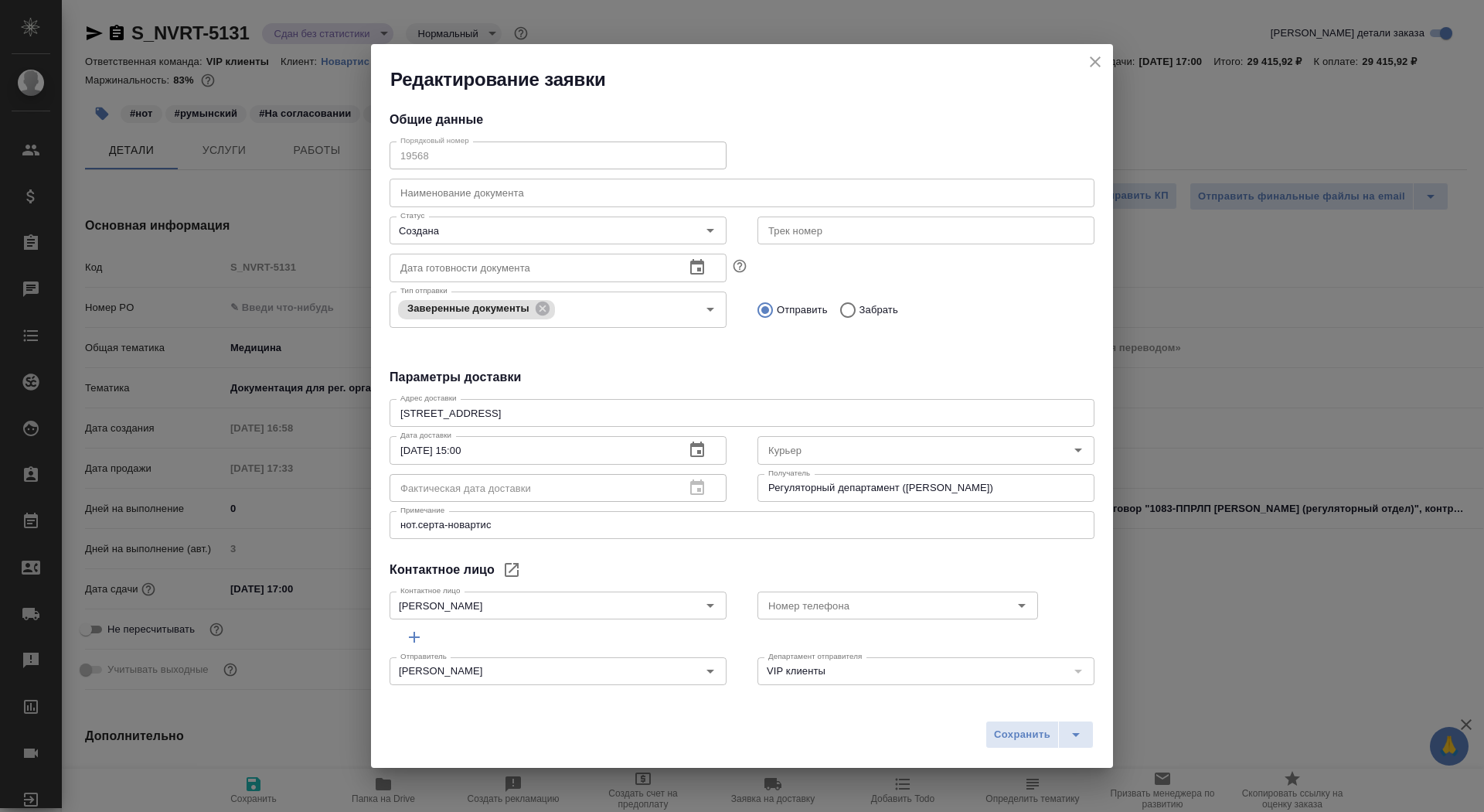
type textarea "x"
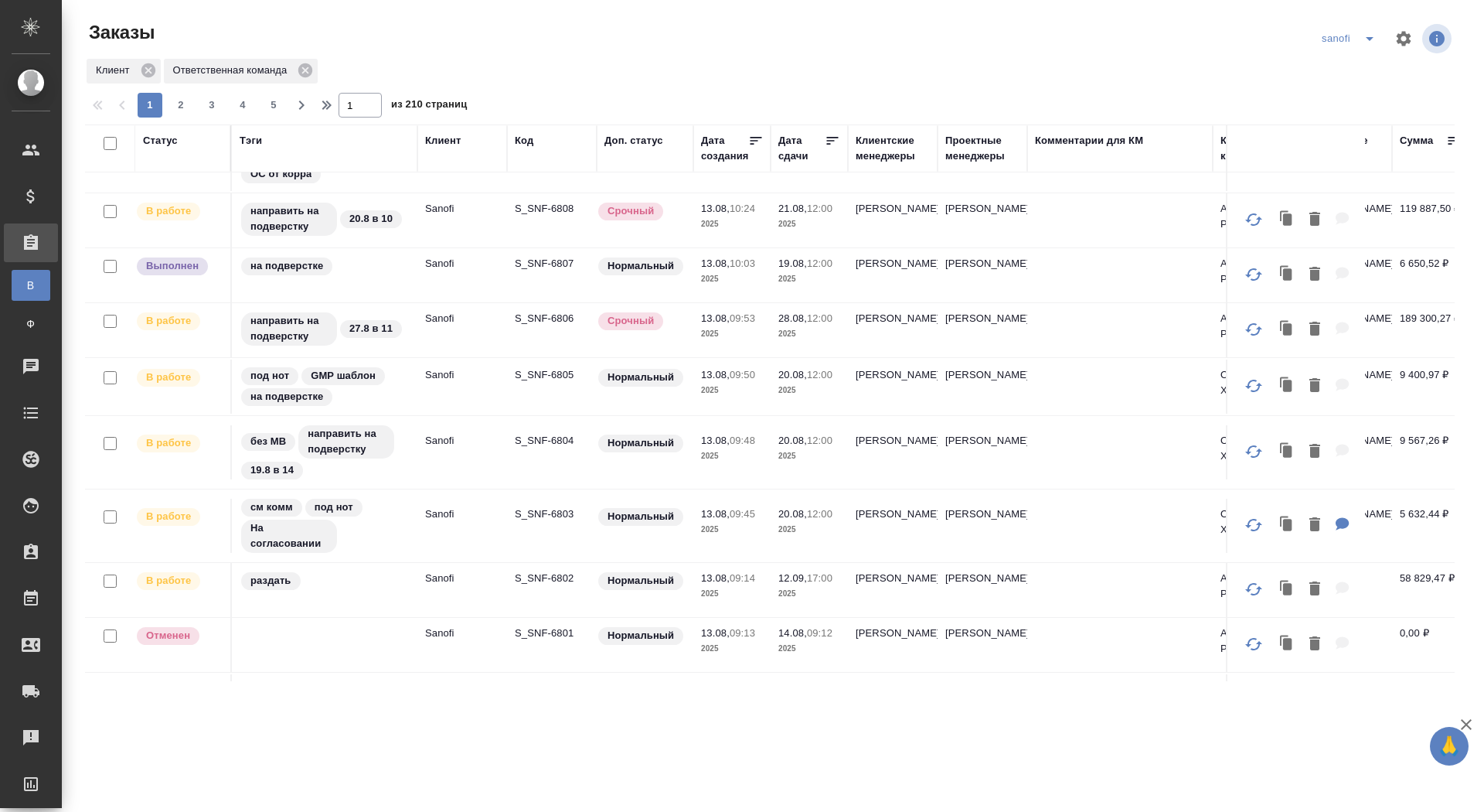
scroll to position [932, 0]
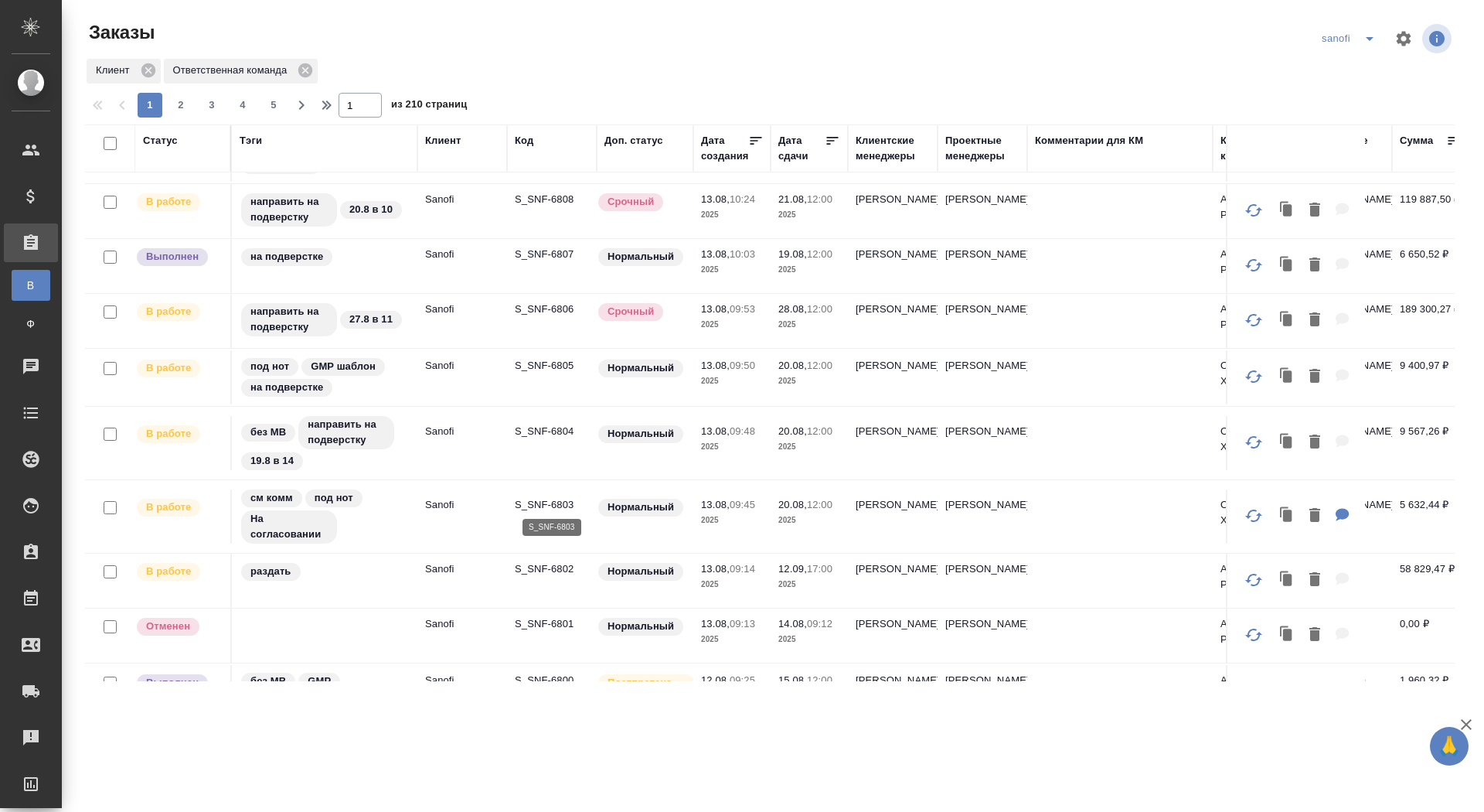
click at [552, 507] on p "S_SNF-6803" at bounding box center [551, 505] width 74 height 16
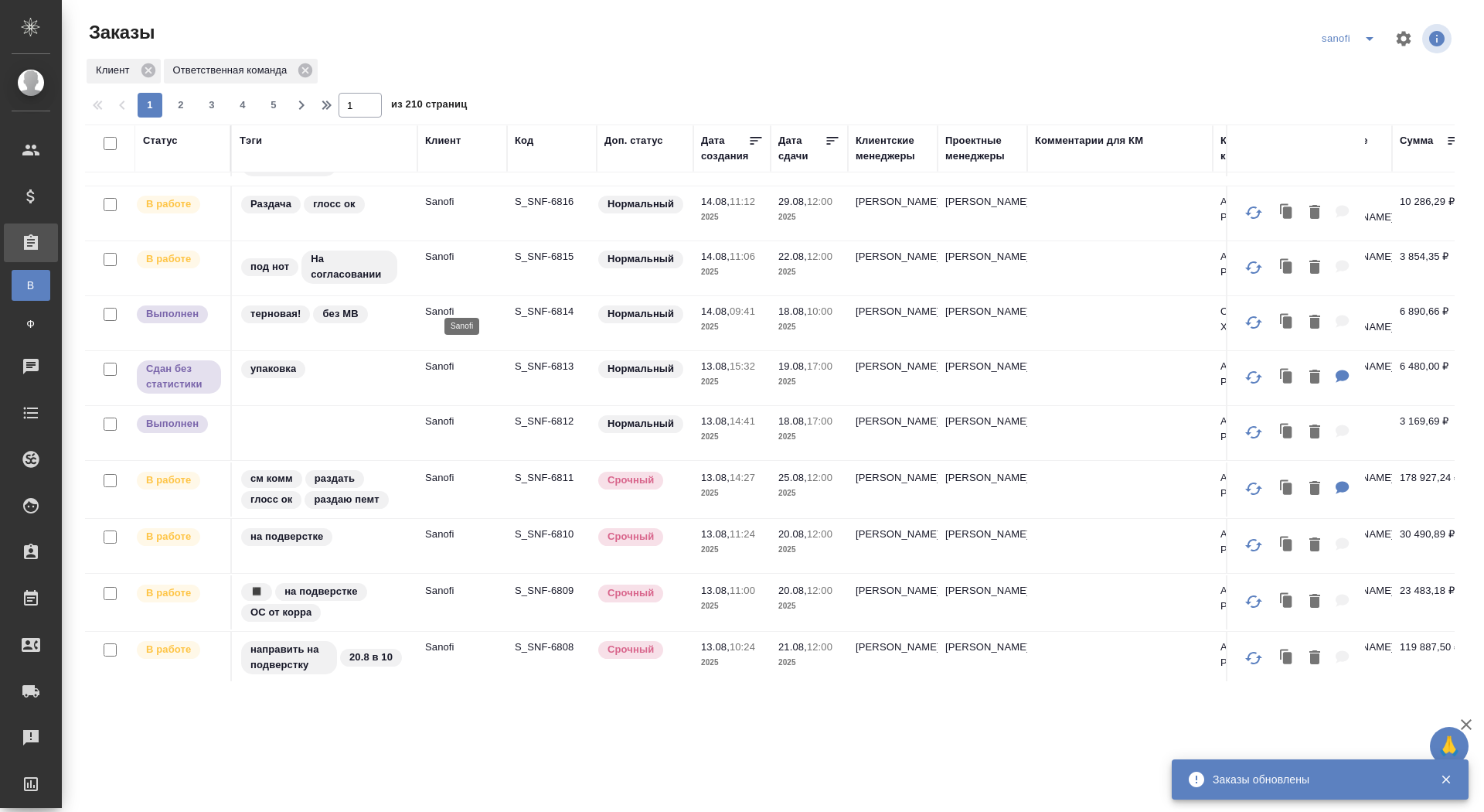
scroll to position [0, 0]
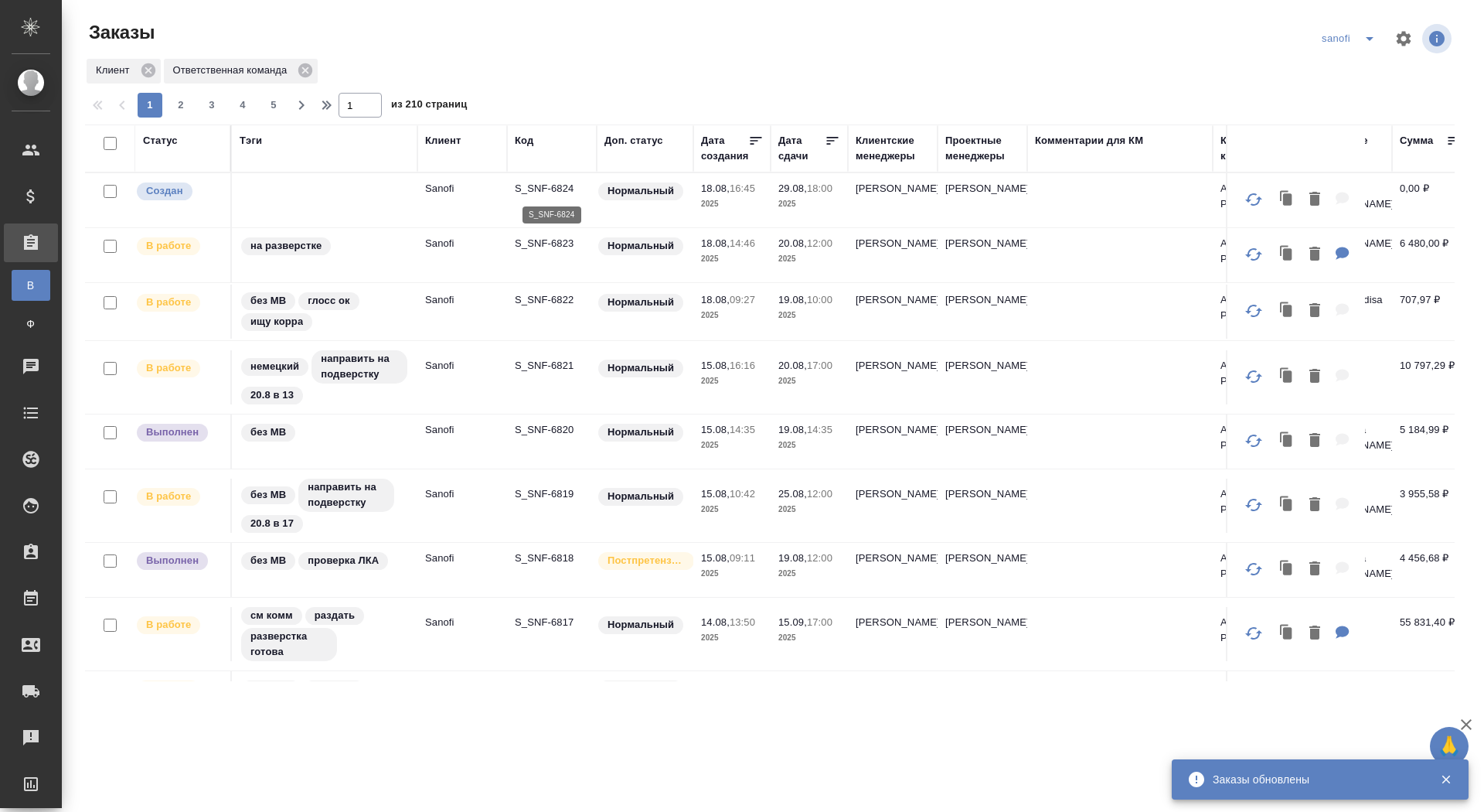
click at [558, 184] on p "S_SNF-6824" at bounding box center [551, 189] width 74 height 16
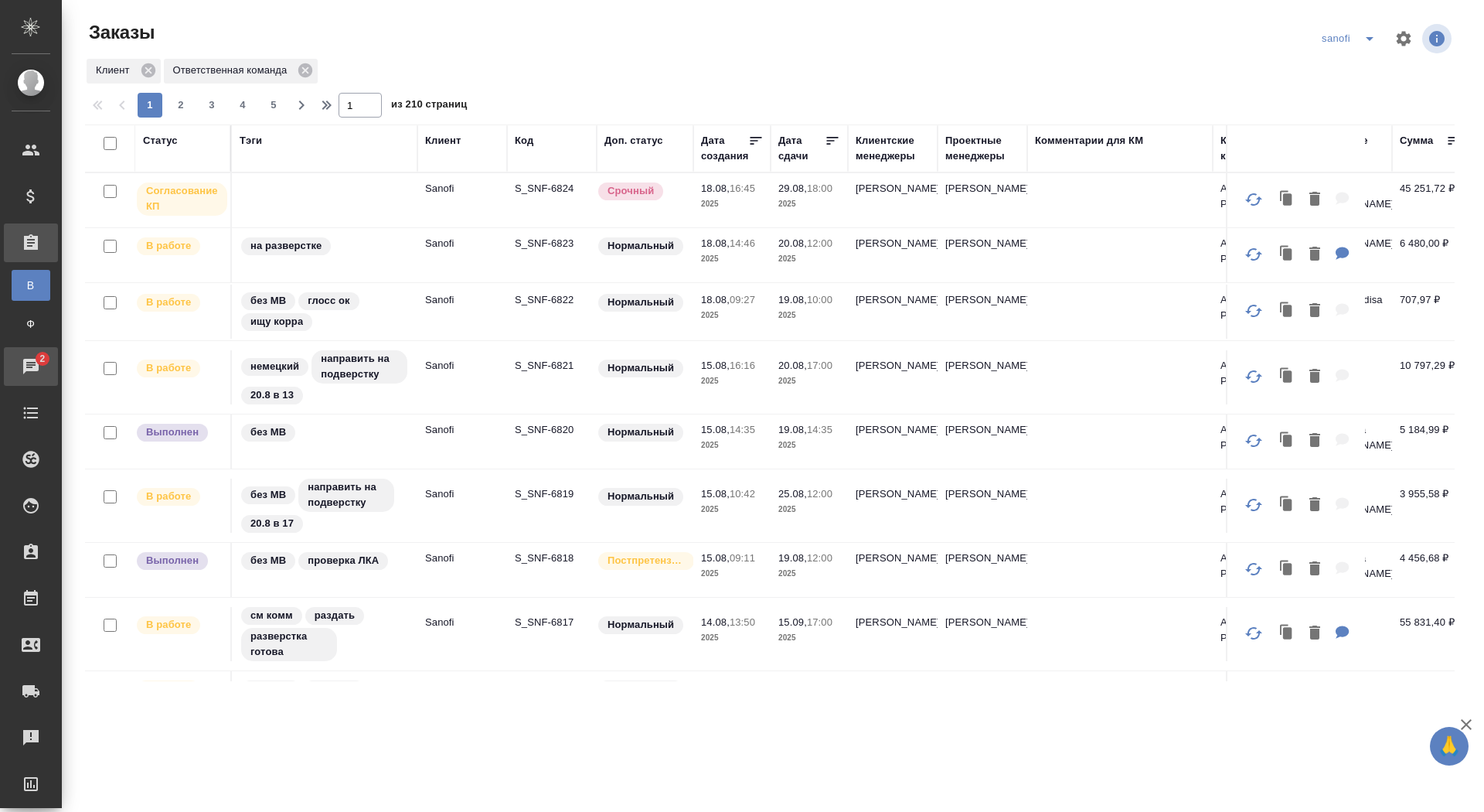
click at [41, 362] on span "2" at bounding box center [42, 359] width 24 height 16
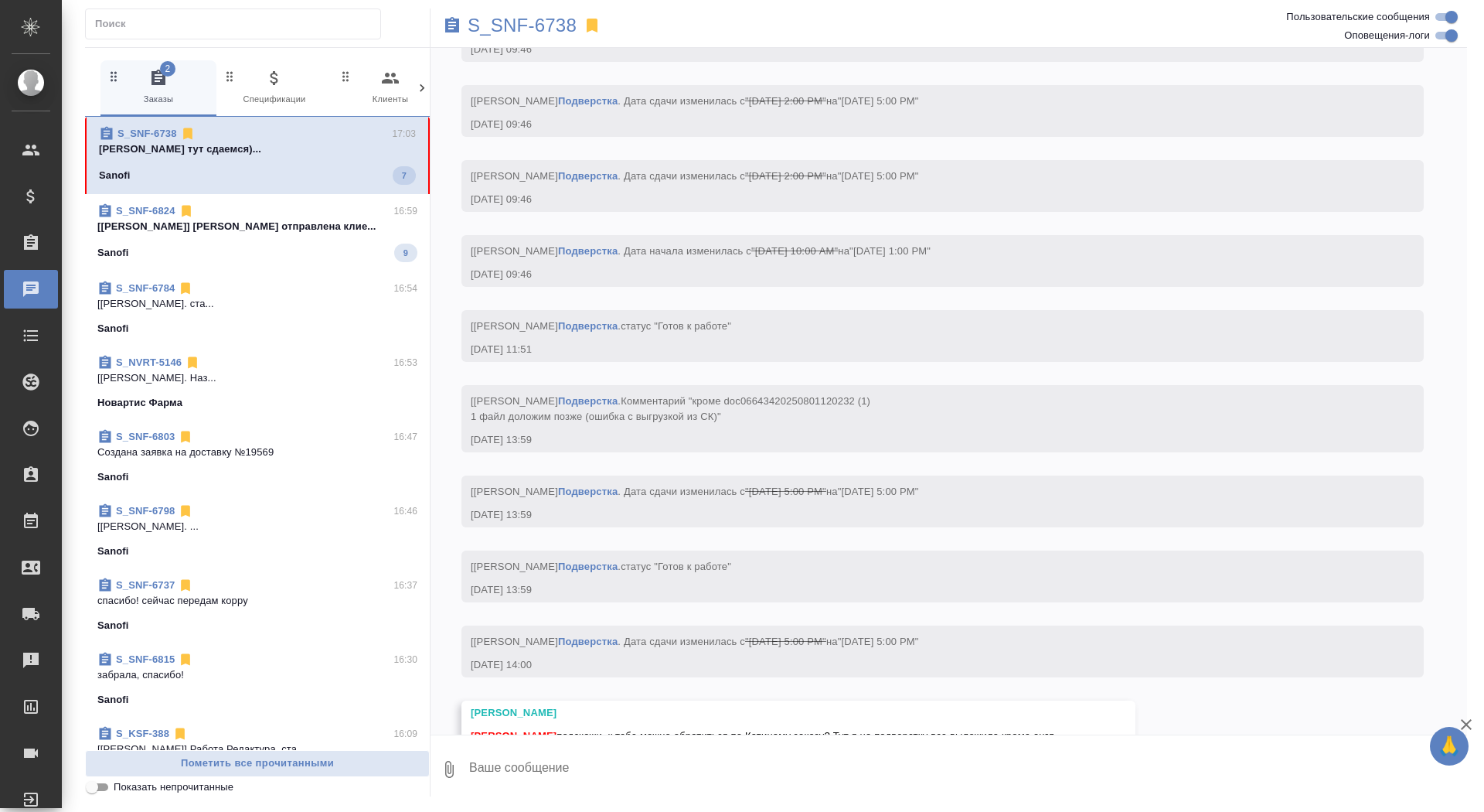
click at [643, 799] on div "S_SNF-6738 2 Заказы 0 Спецификации 0 Клиенты 0 Входящие 0 Тендеры 0 Исполнители…" at bounding box center [776, 402] width 1399 height 805
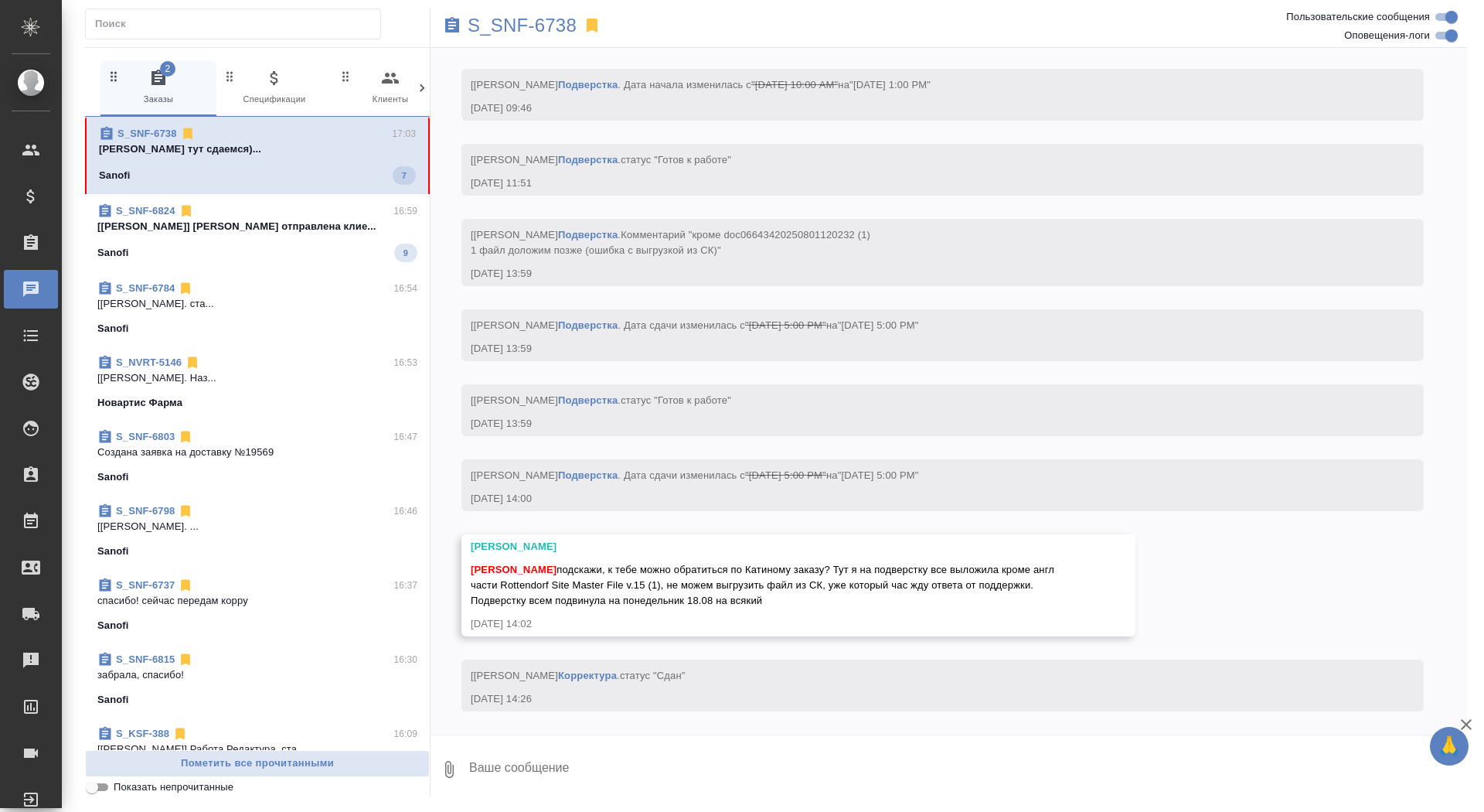
scroll to position [18677, 0]
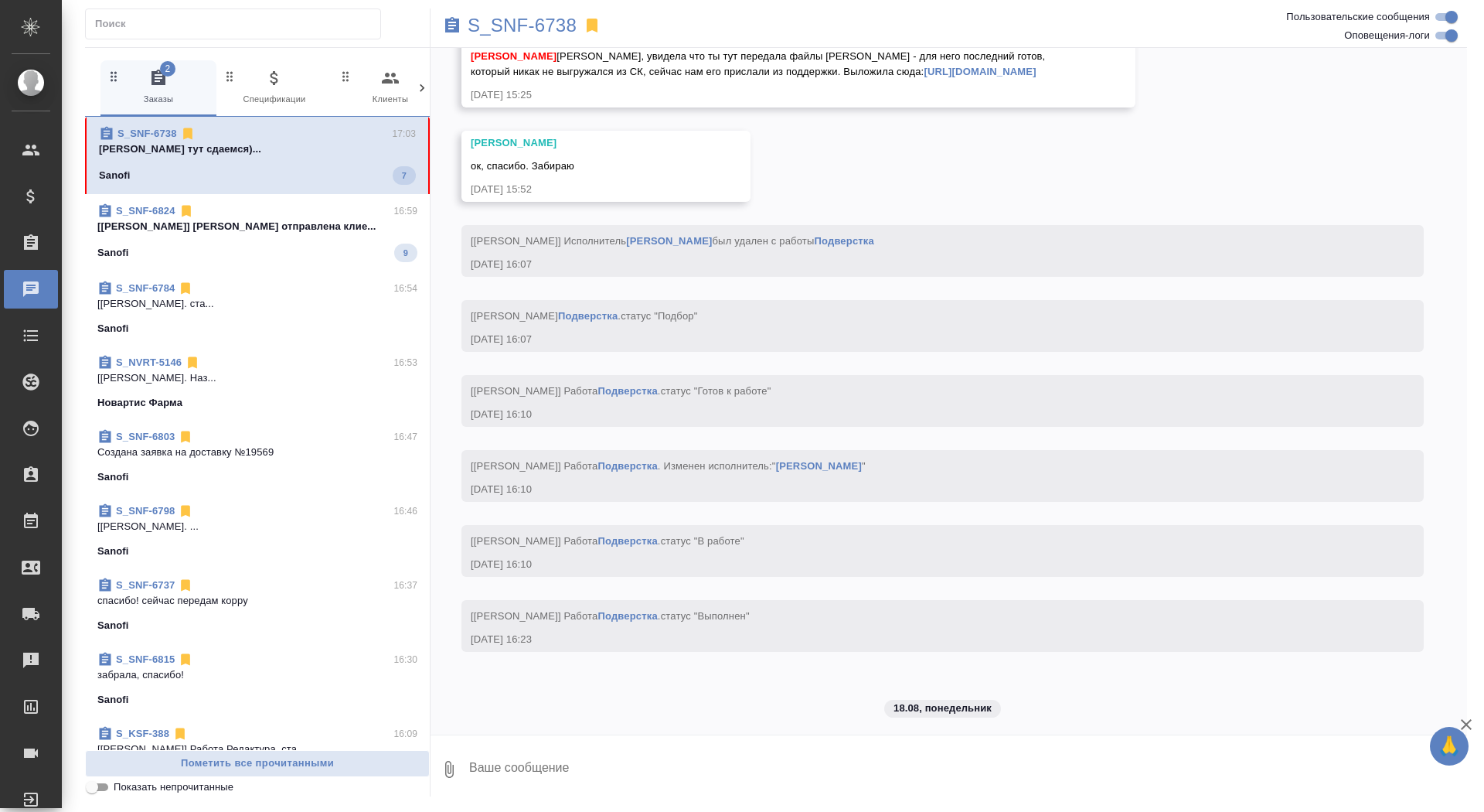
click at [633, 779] on textarea at bounding box center [968, 769] width 999 height 52
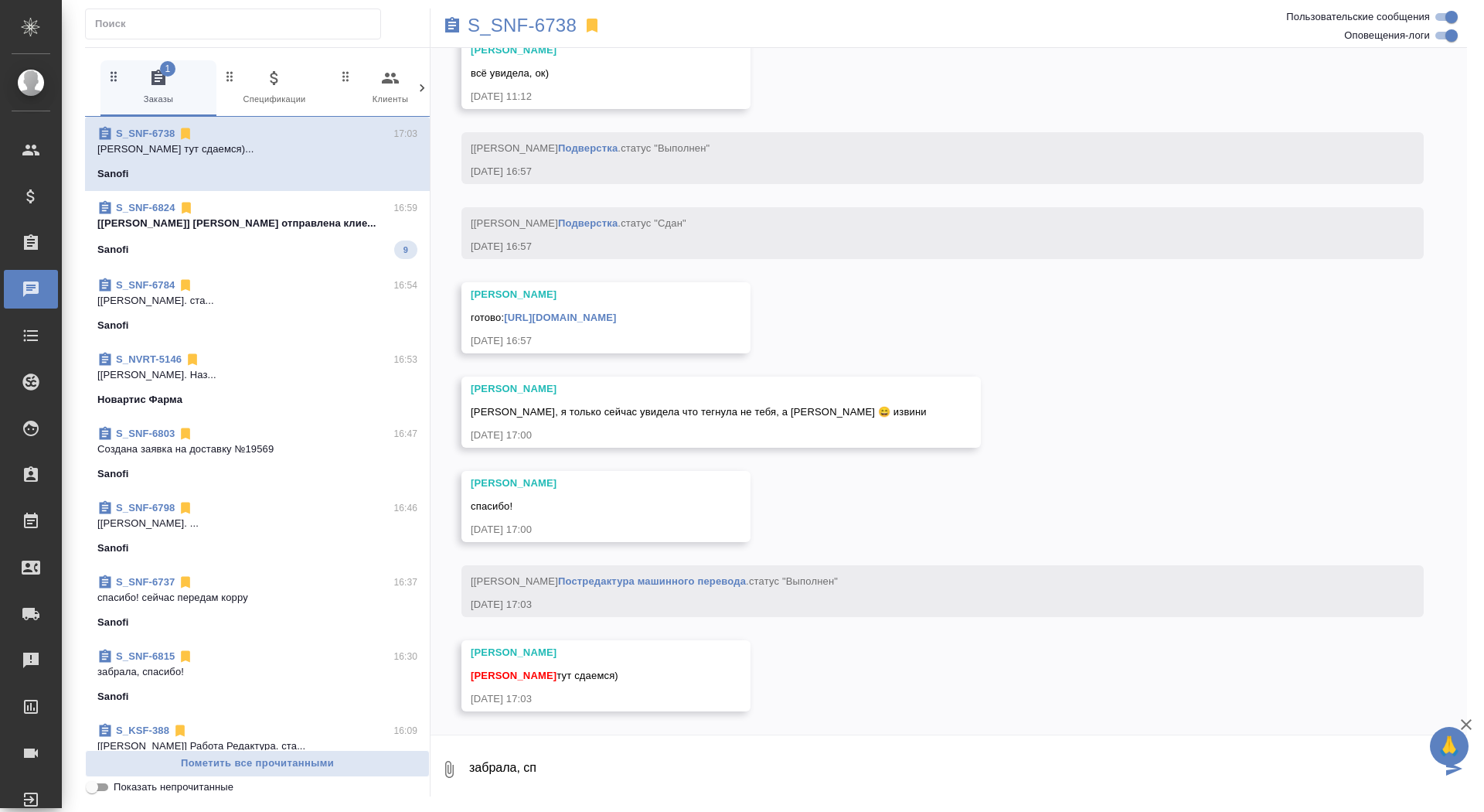
scroll to position [20432, 0]
type textarea "забрала, спасибо!"
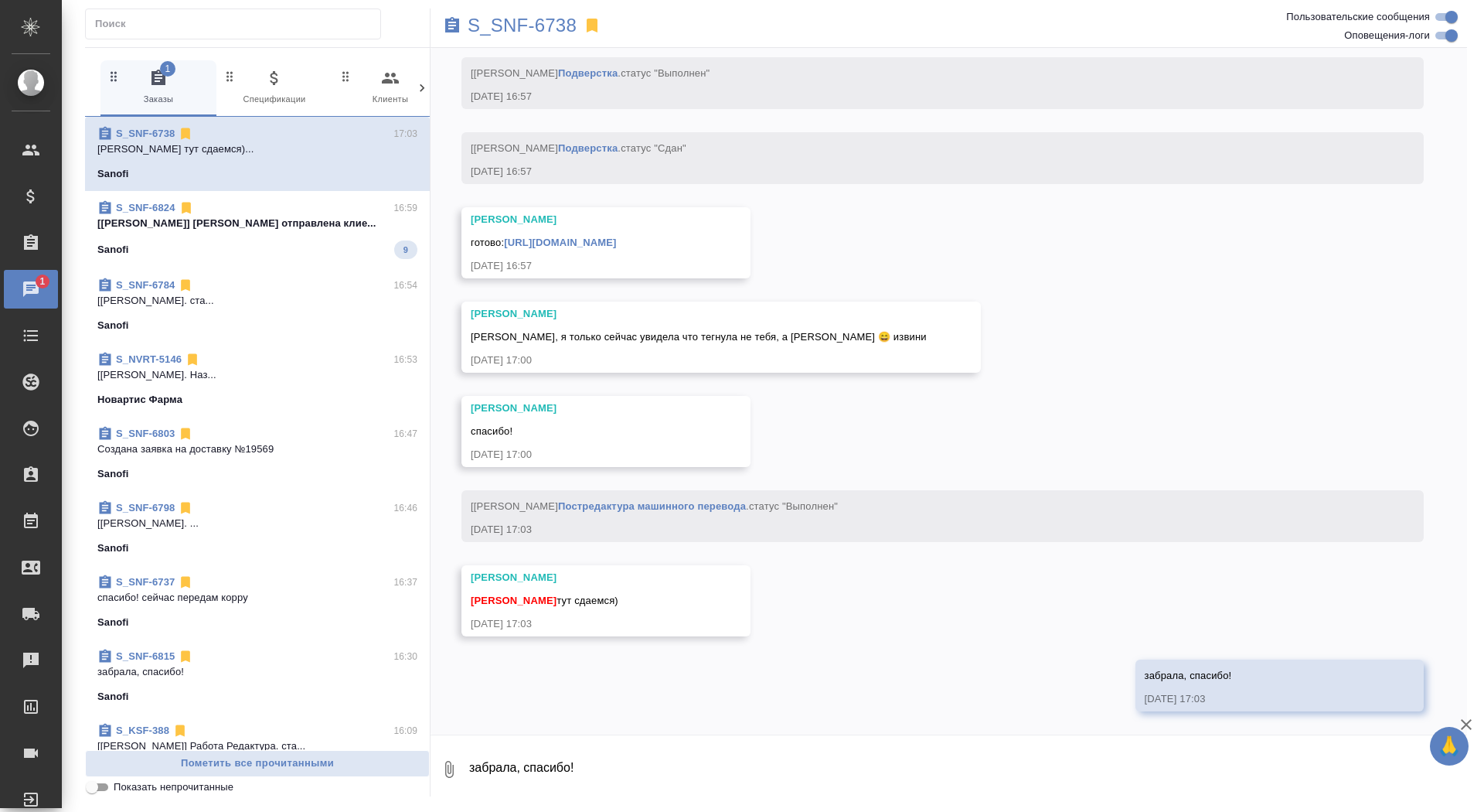
scroll to position [20507, 0]
click at [616, 244] on link "https://drive.awatera.com/apps/files/files/9911567?dir=/Shares/Sanofi/Orders/S_…" at bounding box center [560, 242] width 112 height 12
click at [491, 29] on p "S_SNF-6738" at bounding box center [522, 26] width 109 height 16
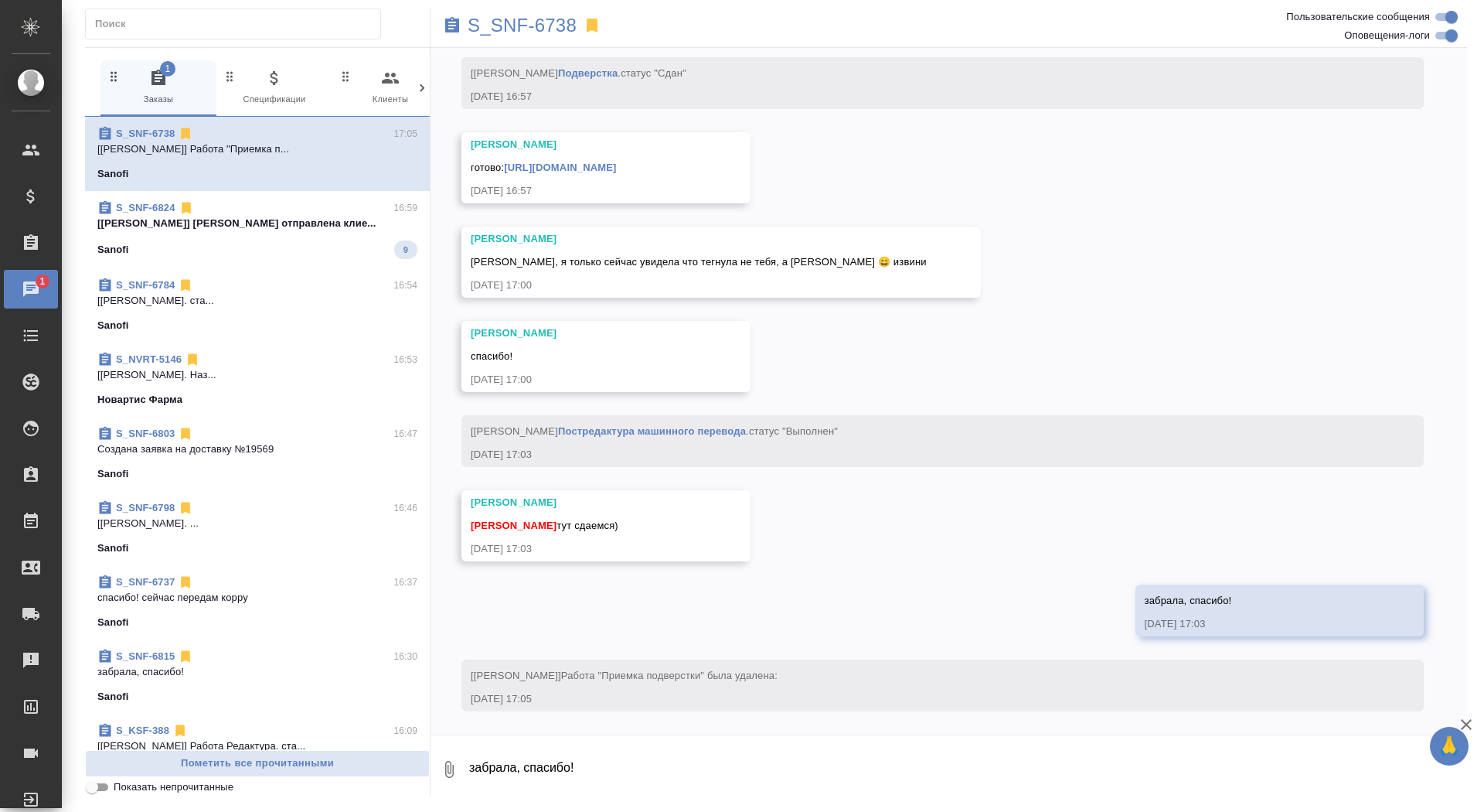
scroll to position [20582, 0]
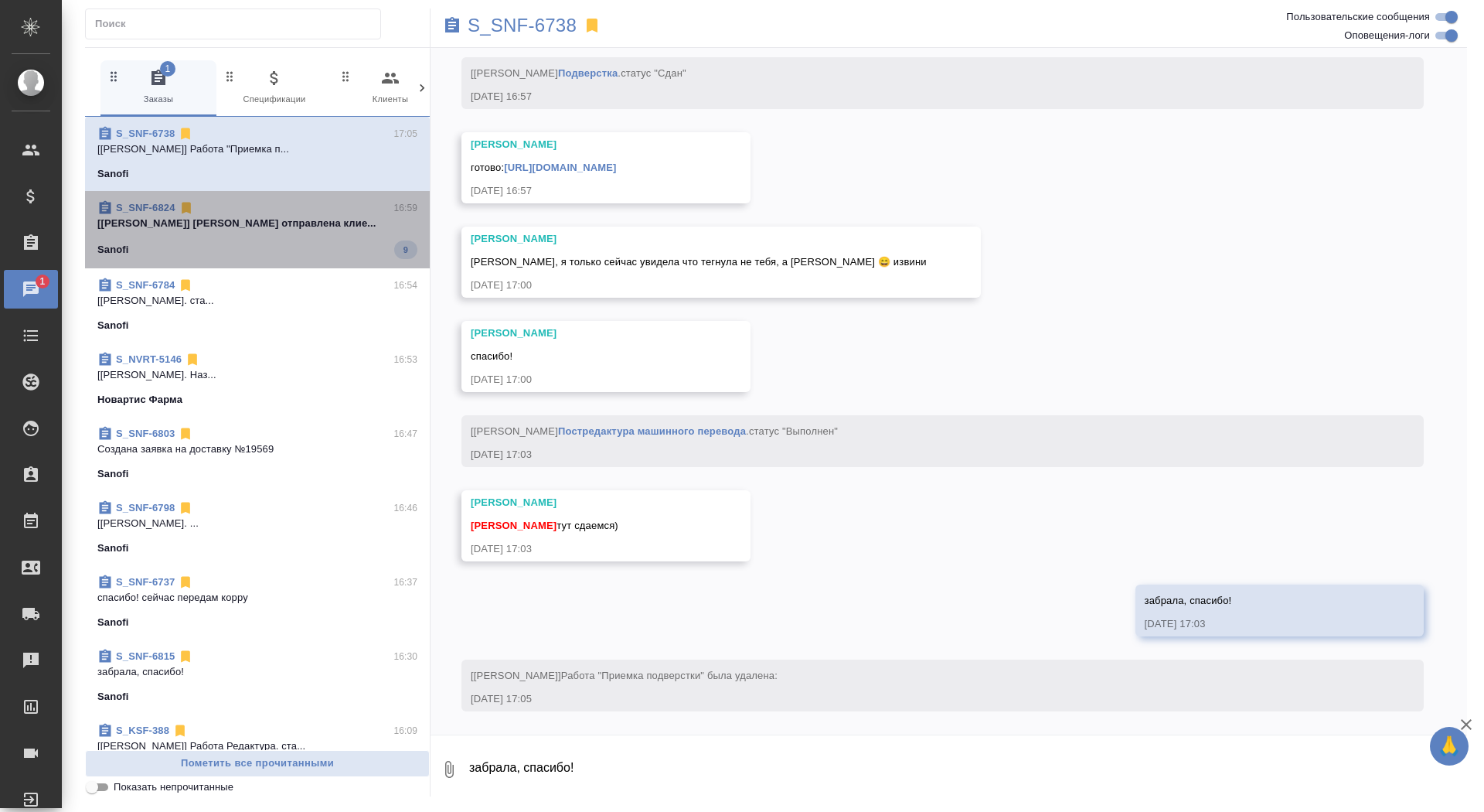
click at [300, 217] on p "[Сайдашева Диляра] Смета отправлена клие..." at bounding box center [257, 224] width 320 height 16
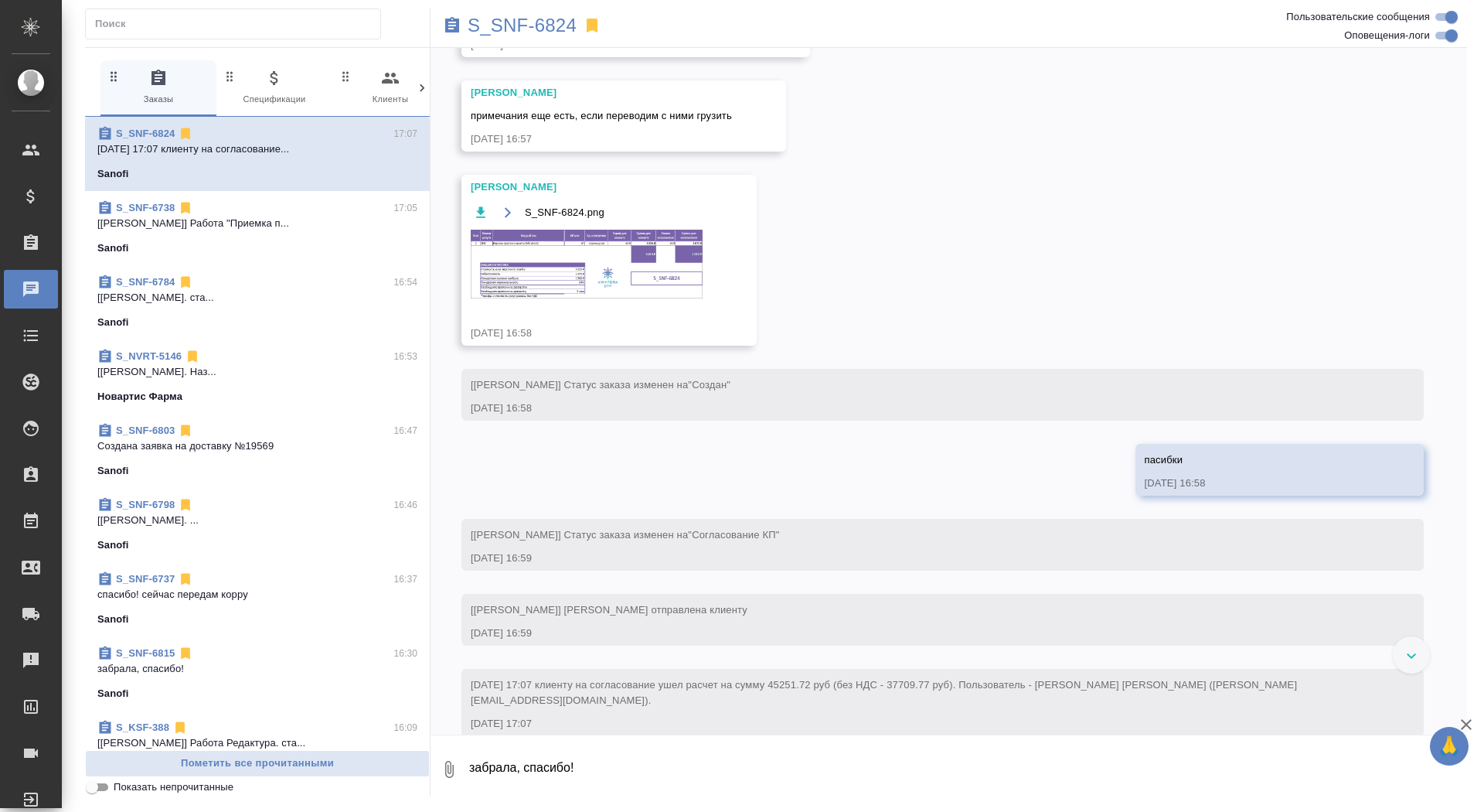
scroll to position [1160, 0]
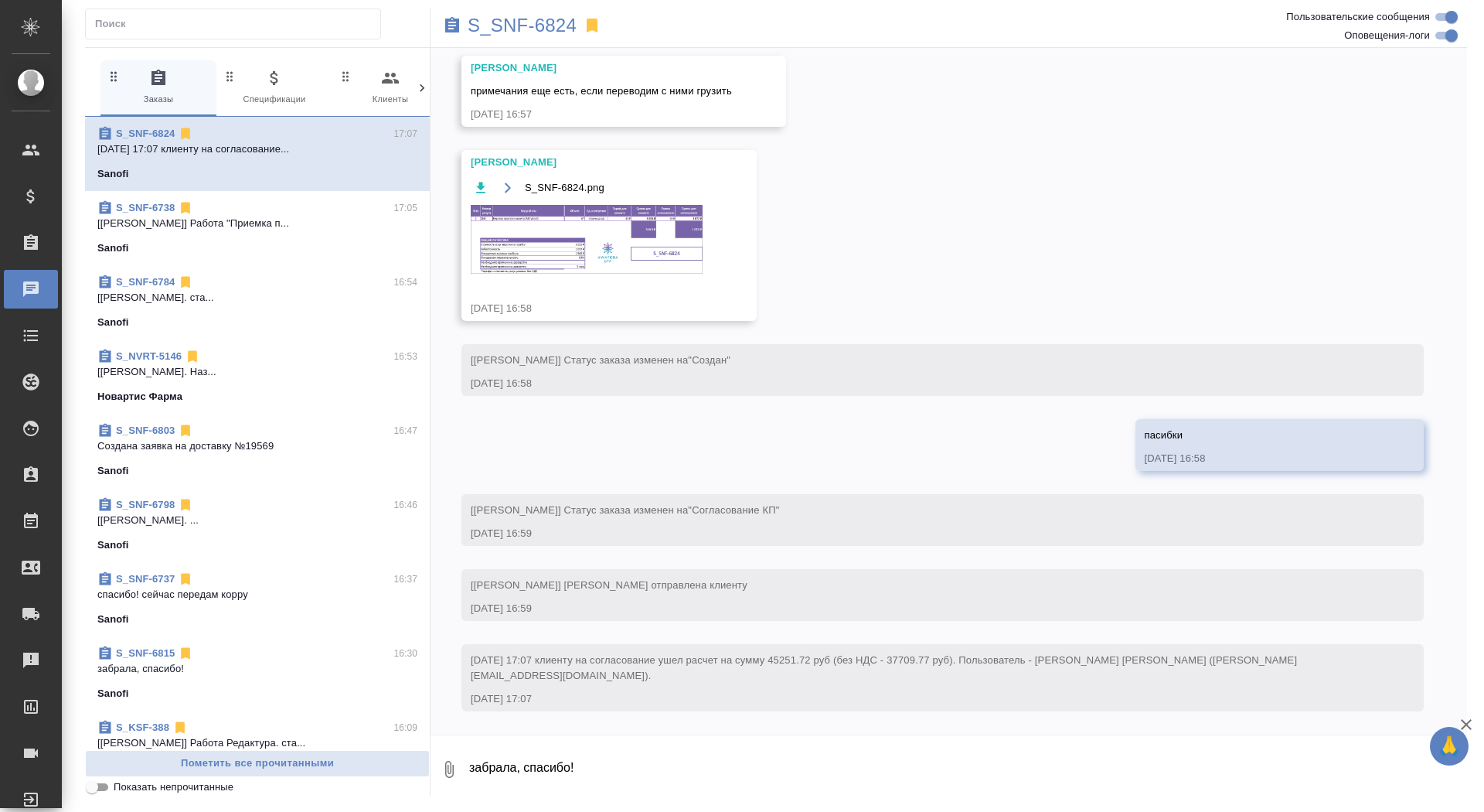
click at [955, 256] on div "18.08, понедельник [elena.litsareva@sanofi.com] Клиент оставил комментарий: htt…" at bounding box center [949, 391] width 1037 height 687
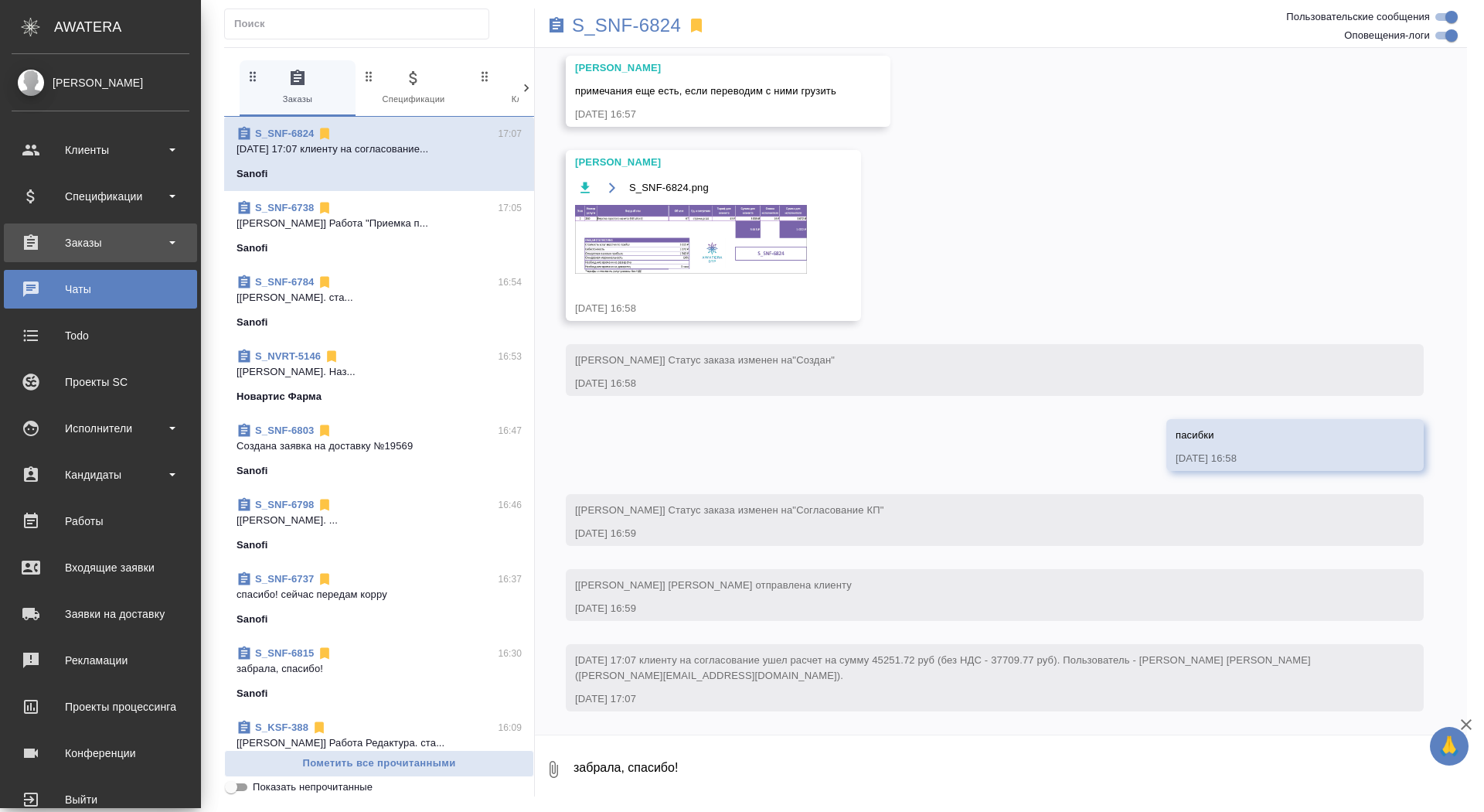
click at [79, 235] on div "Заказы" at bounding box center [101, 243] width 177 height 24
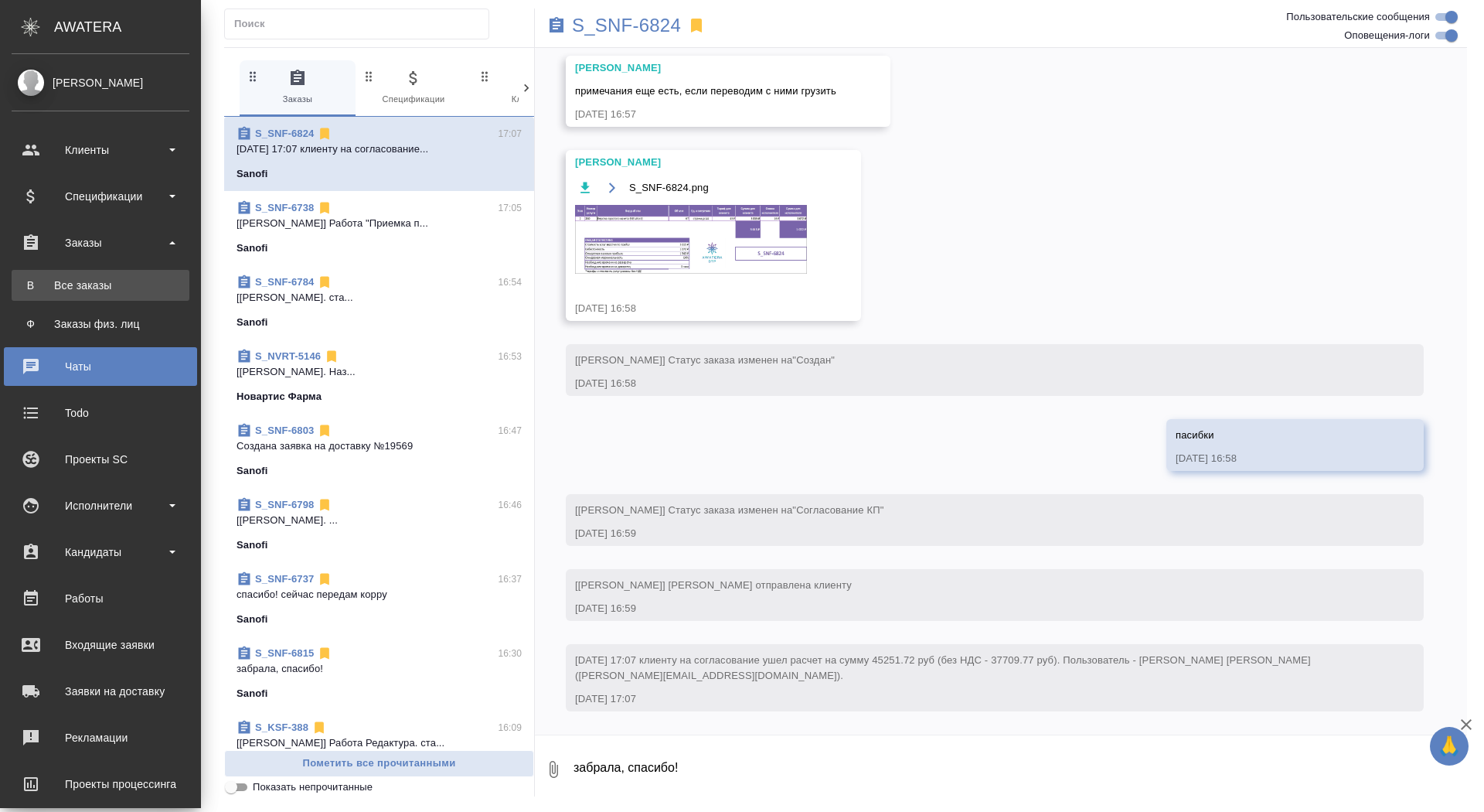
click at [73, 282] on div "Все заказы" at bounding box center [101, 286] width 163 height 16
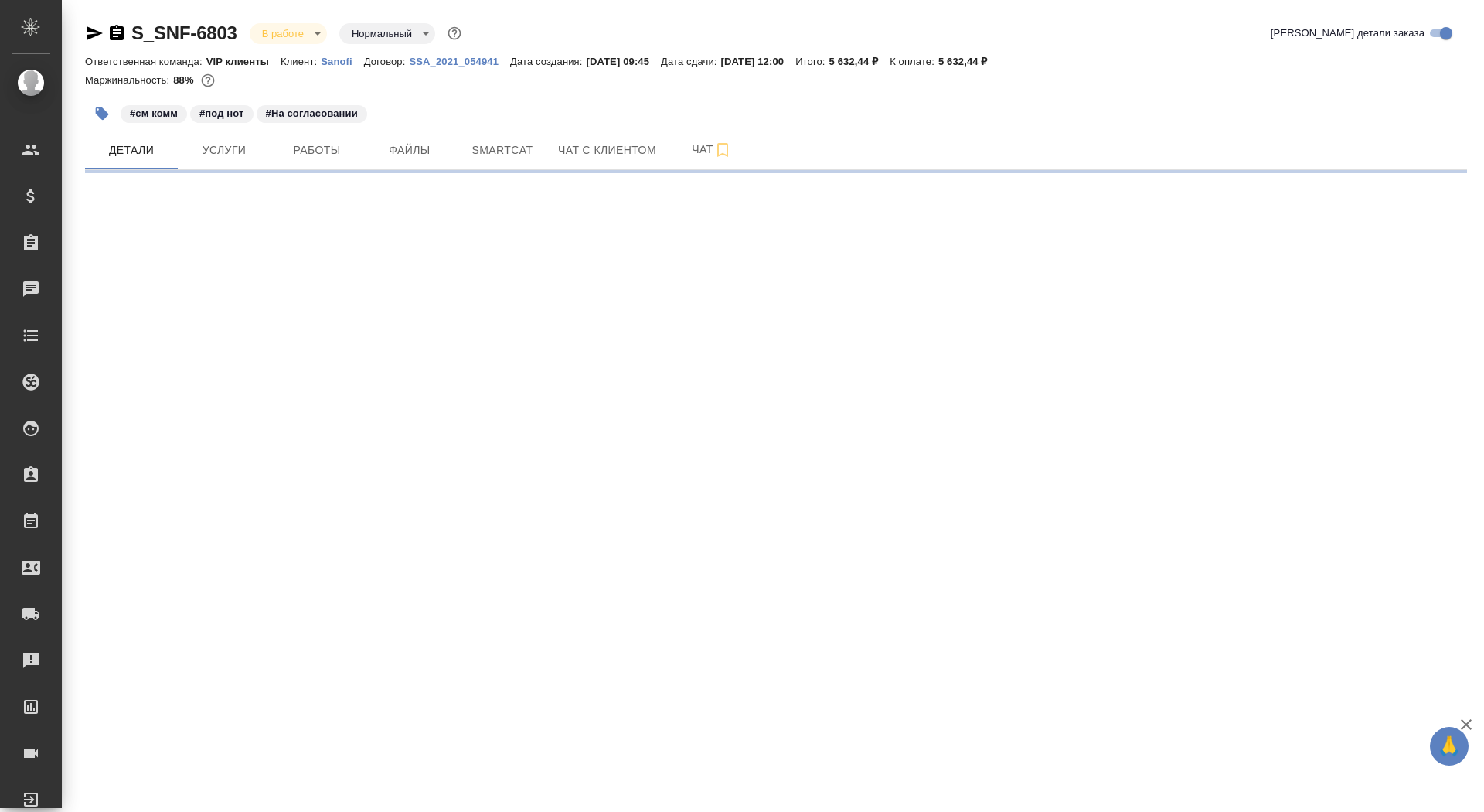
select select "RU"
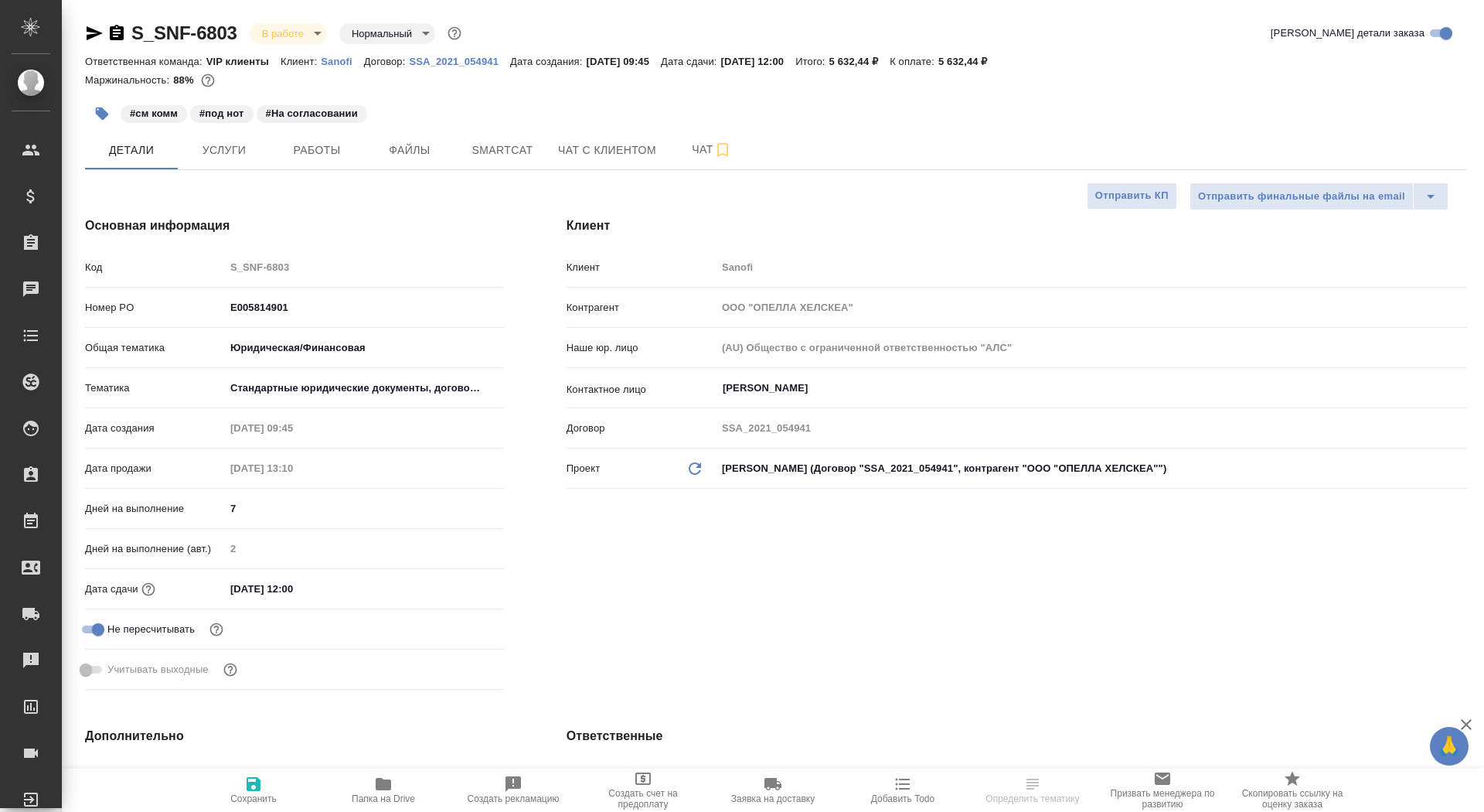
type textarea "x"
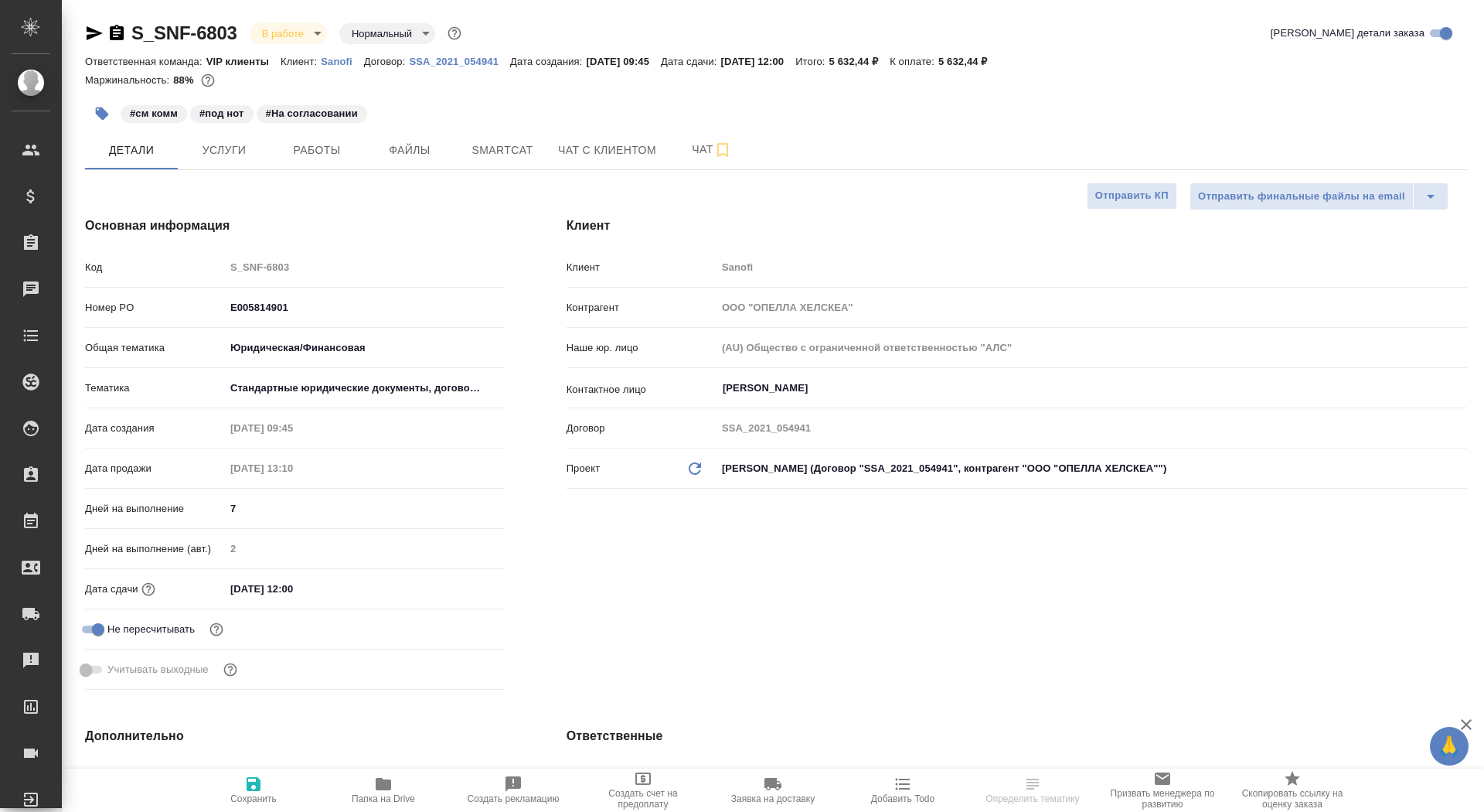
type textarea "x"
click at [798, 783] on span "Заявка на доставку" at bounding box center [773, 789] width 111 height 30
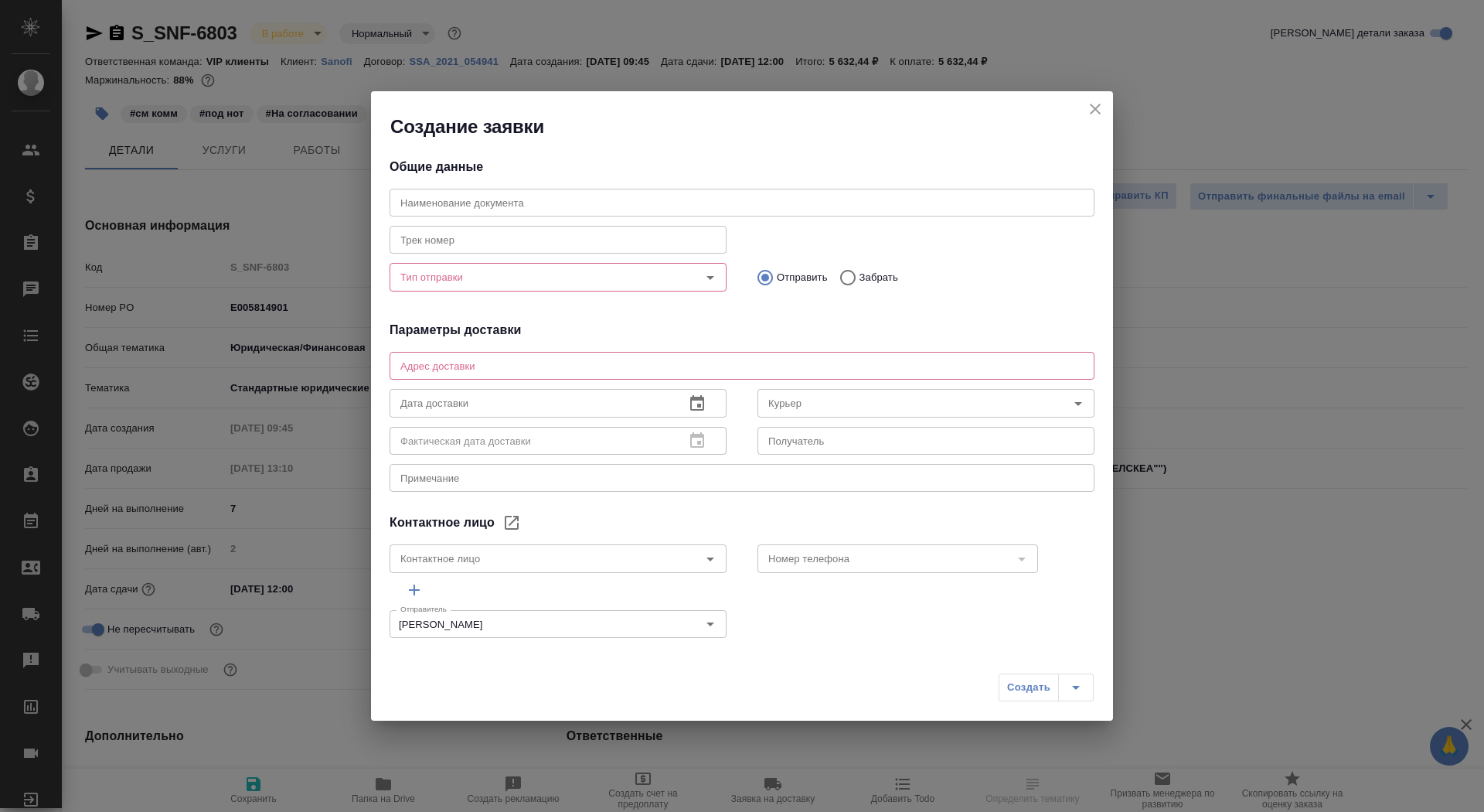
type input "[PERSON_NAME]"
click at [571, 267] on input "Тип отправки" at bounding box center [532, 276] width 276 height 19
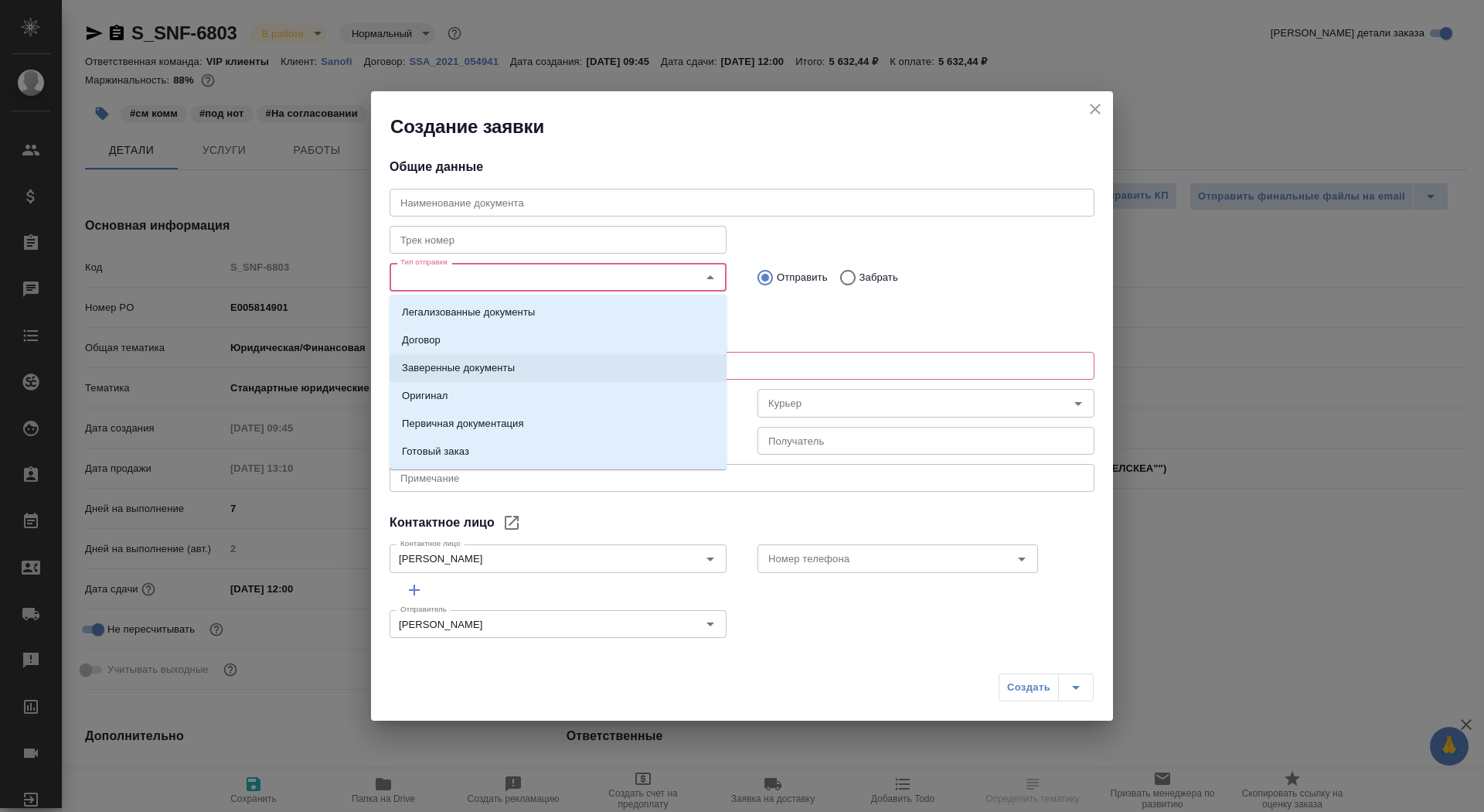
click at [560, 360] on li "Заверенные документы" at bounding box center [558, 368] width 337 height 28
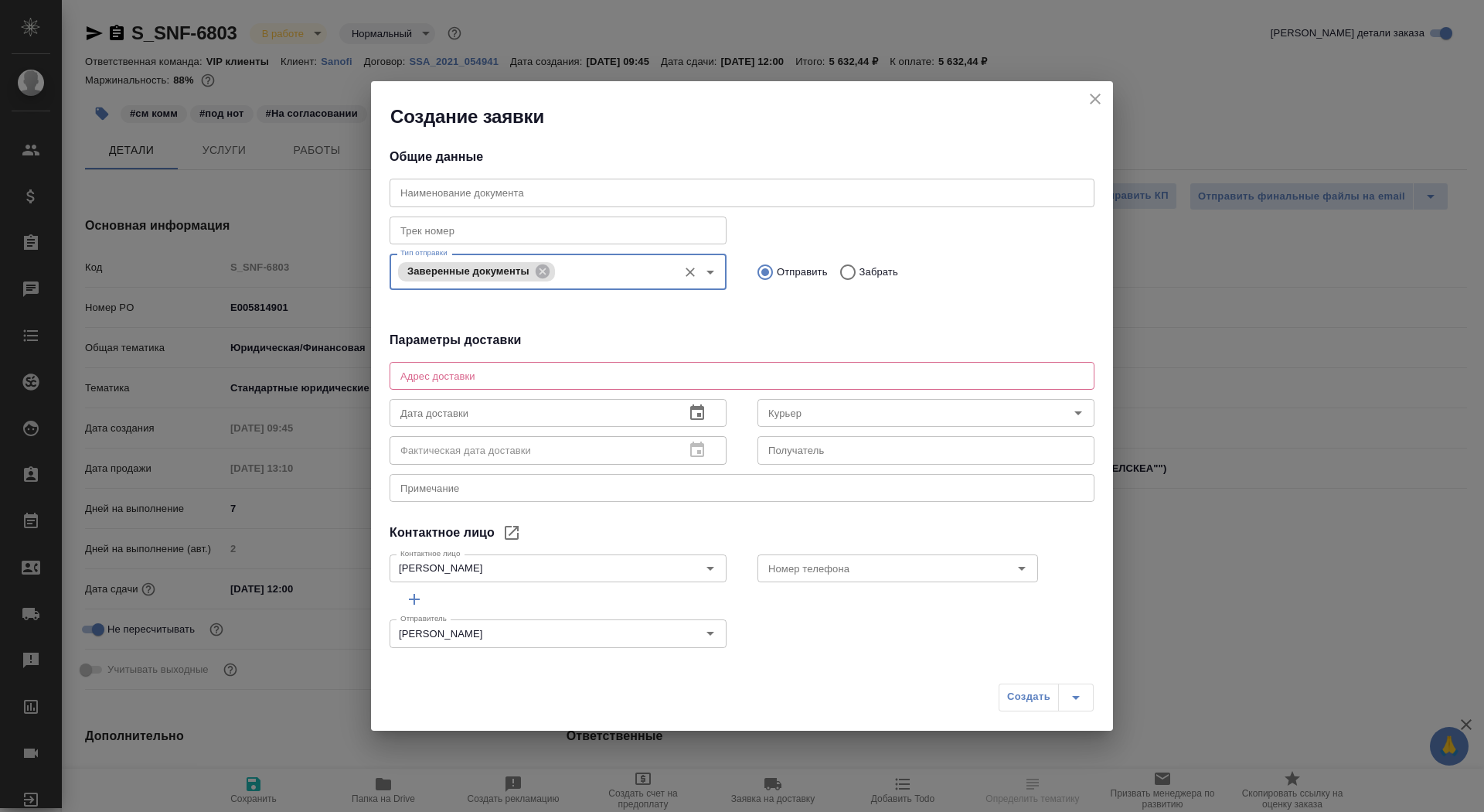
click at [553, 378] on textarea at bounding box center [741, 375] width 683 height 12
type textarea "[STREET_ADDRESS], БЦ Саммит, 7 этаж, почтовая комната Санофи"
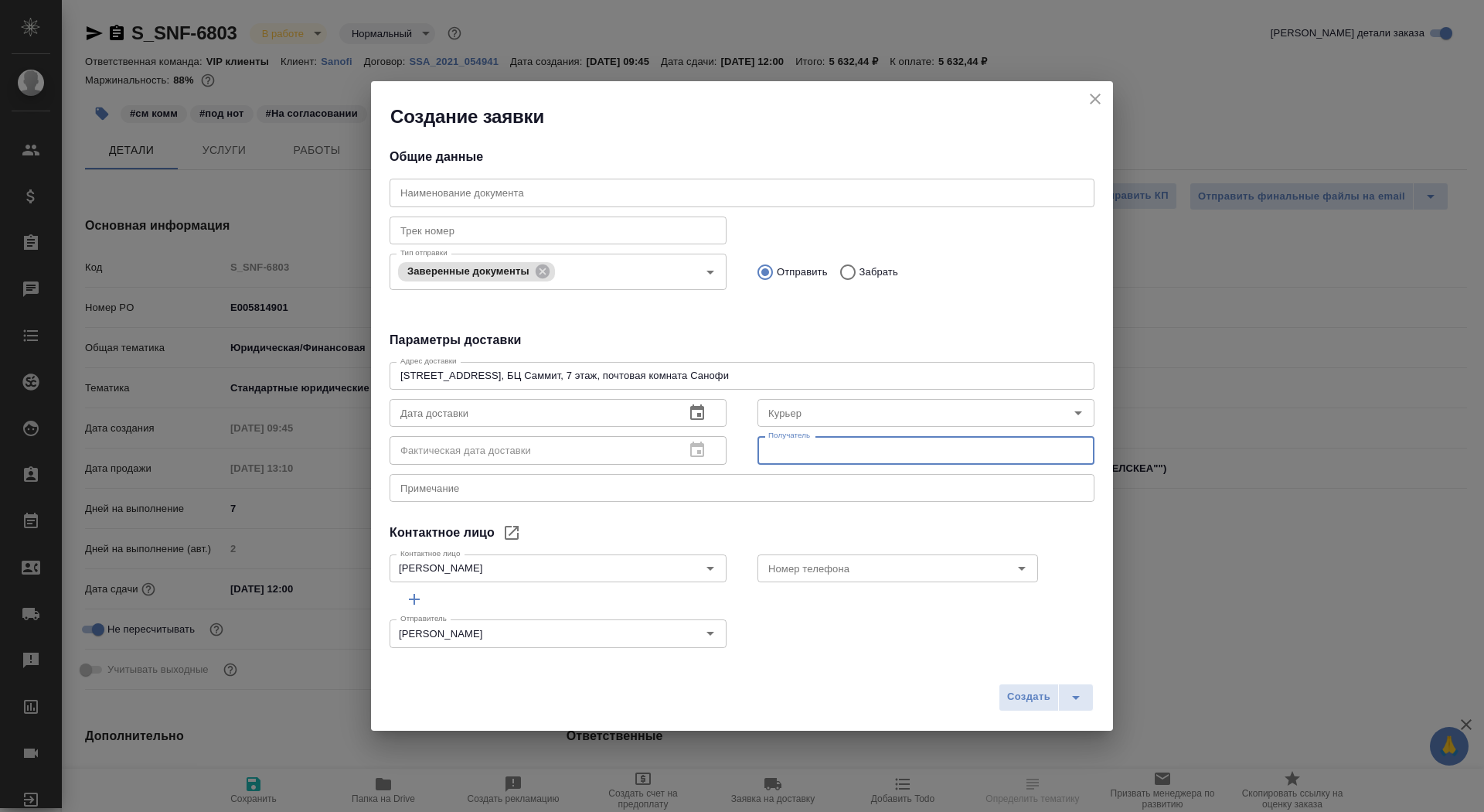
click at [813, 460] on input "text" at bounding box center [926, 449] width 337 height 28
type input "[PERSON_NAME]"
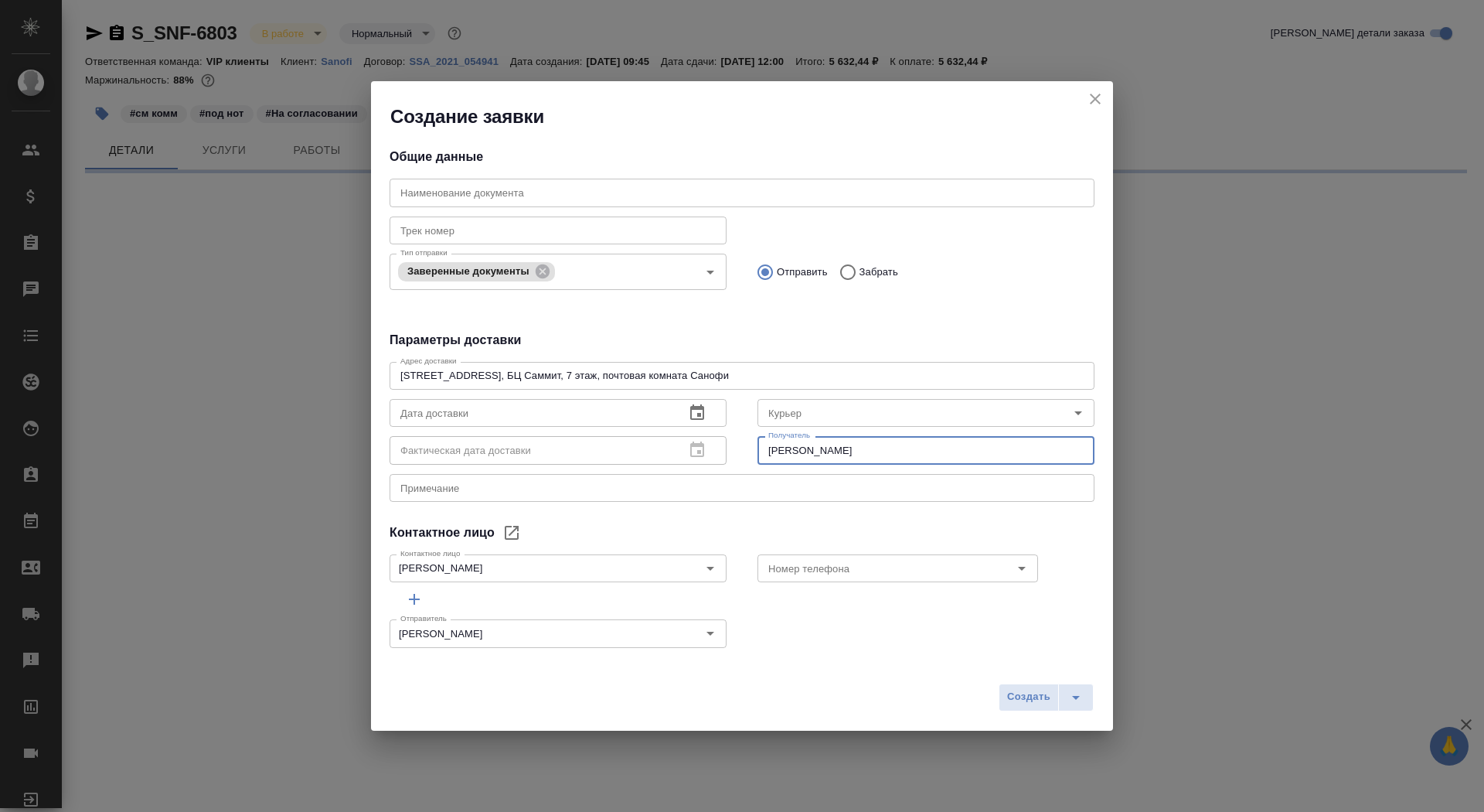
select select "RU"
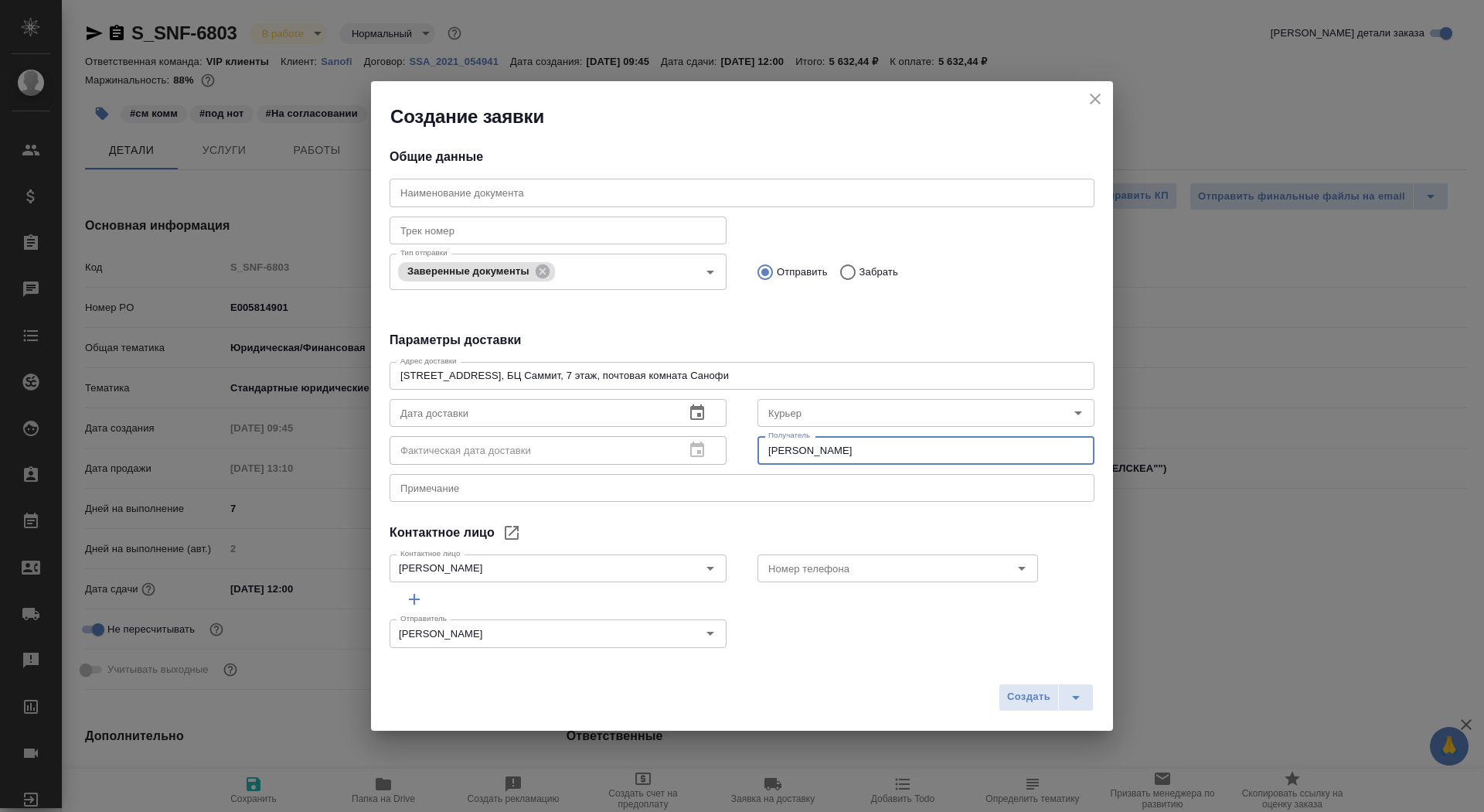
type textarea "x"
type input "[PERSON_NAME]"
click at [687, 405] on button "button" at bounding box center [698, 413] width 37 height 37
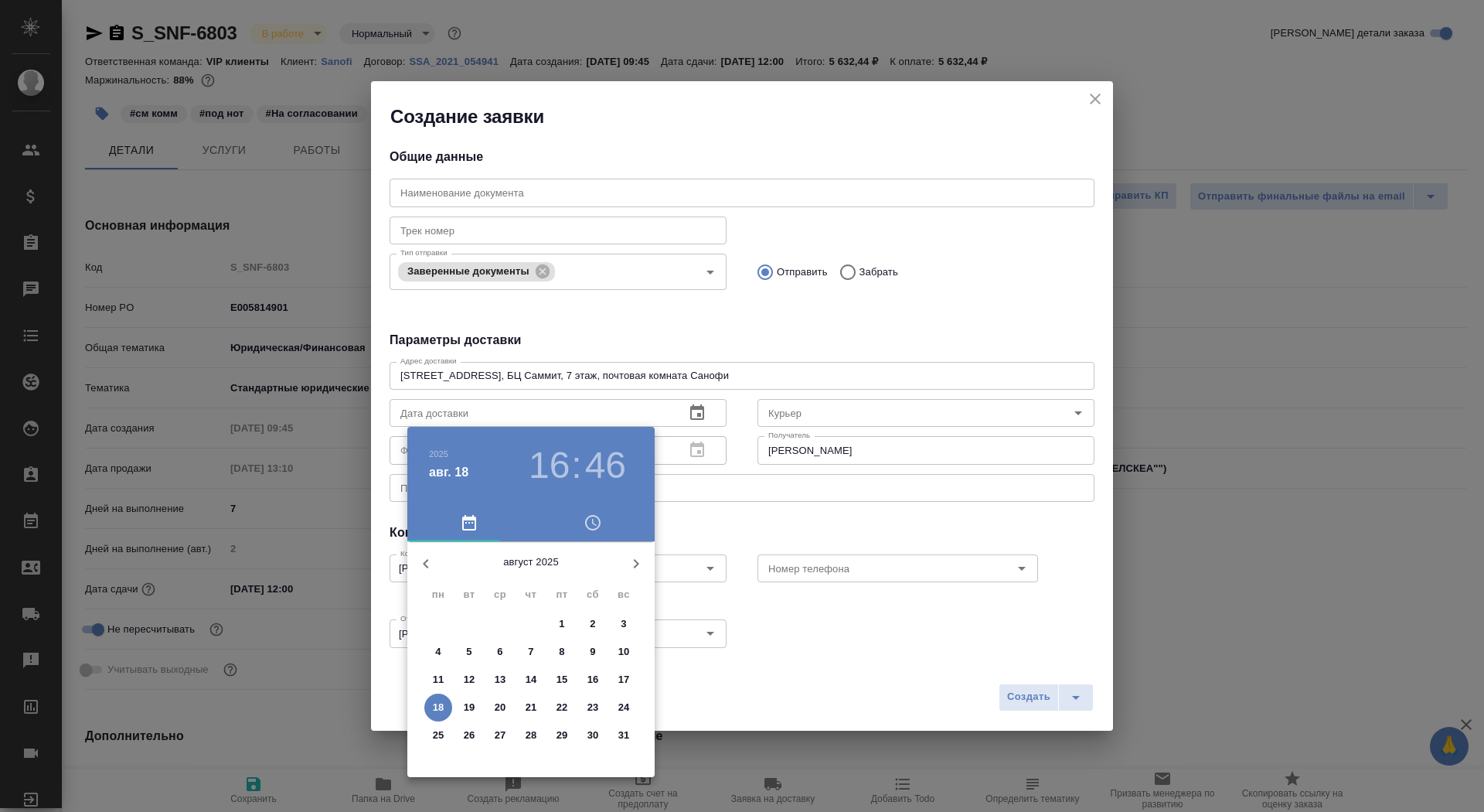
click at [475, 706] on span "19" at bounding box center [469, 708] width 28 height 16
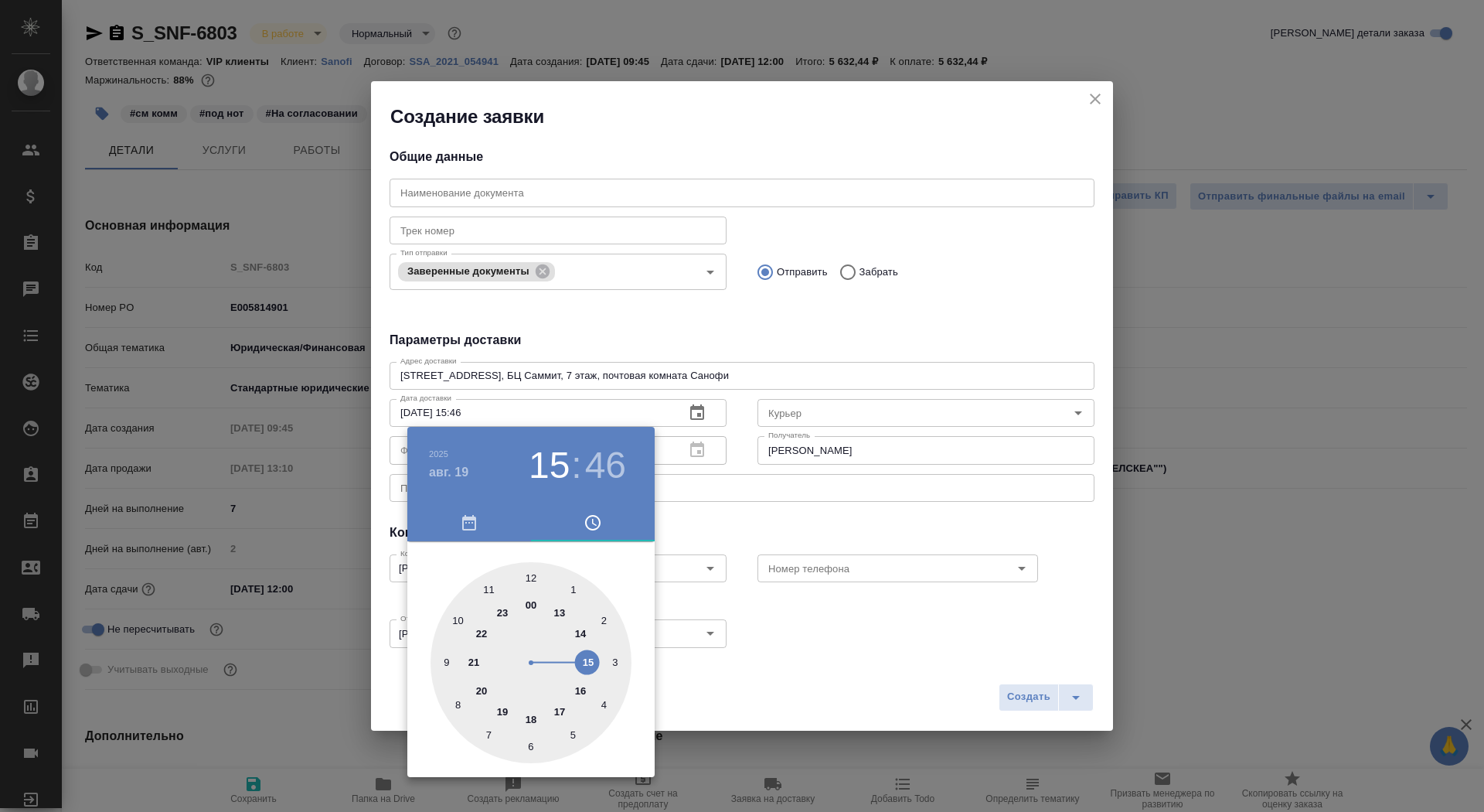
click at [586, 664] on div at bounding box center [531, 662] width 201 height 201
click at [533, 575] on div at bounding box center [531, 662] width 201 height 201
type input "[DATE] 15:00"
click at [757, 556] on div at bounding box center [742, 406] width 1484 height 812
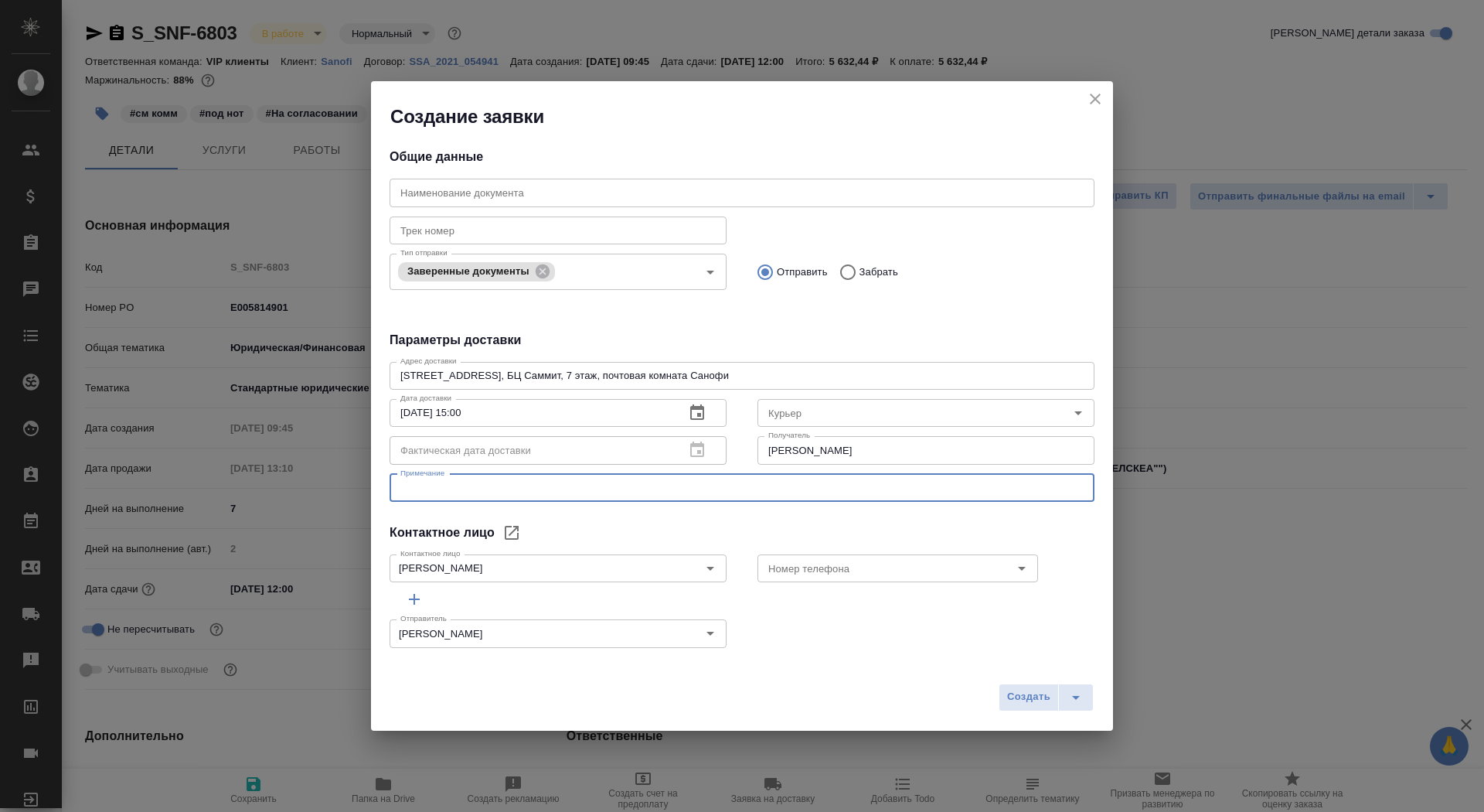
click at [724, 490] on textarea at bounding box center [741, 488] width 683 height 12
type textarea "нот серта - санофи"
click at [1081, 698] on icon "split button" at bounding box center [1075, 697] width 19 height 19
click at [1081, 670] on li "Создать и скачать" at bounding box center [1047, 663] width 111 height 25
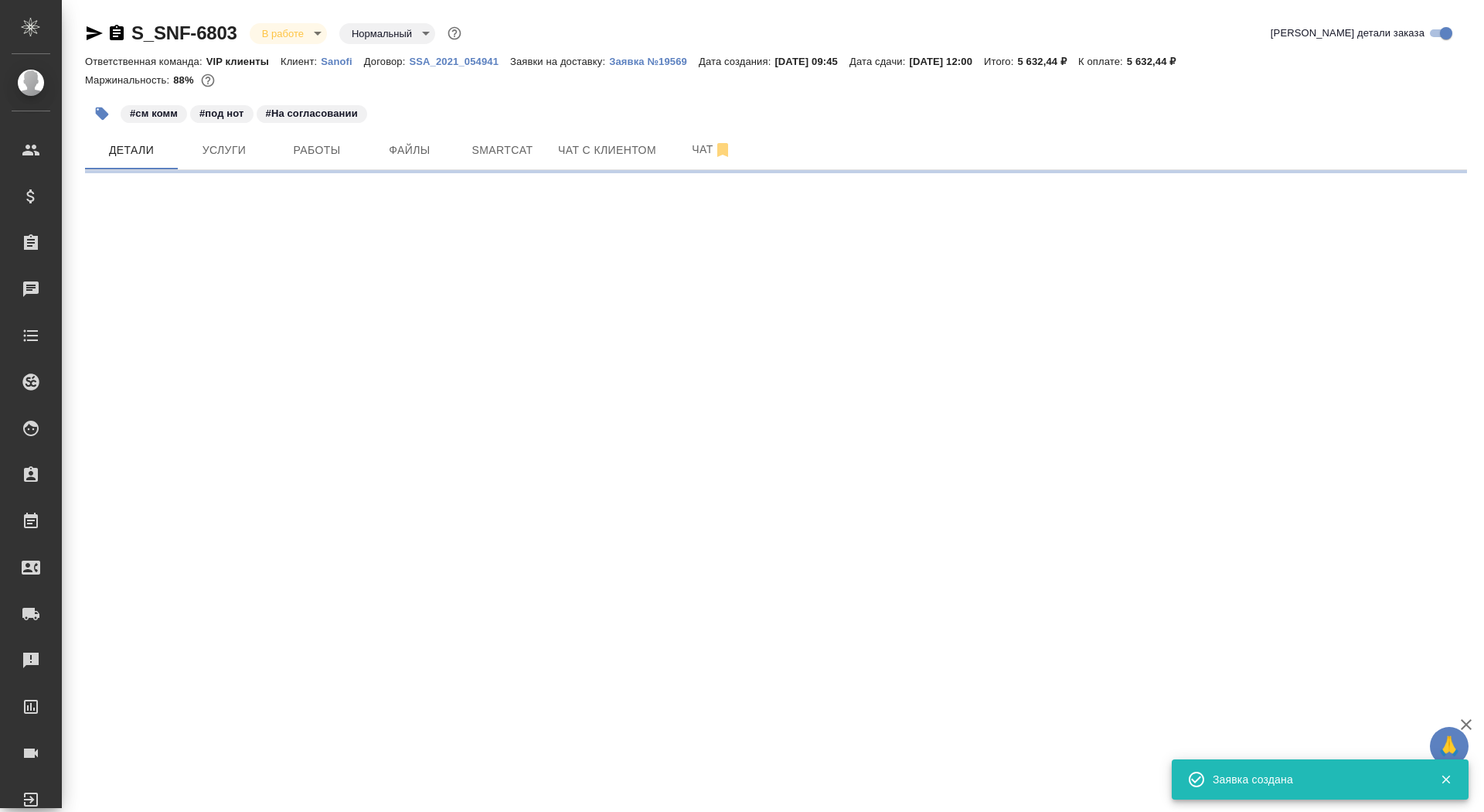
select select "RU"
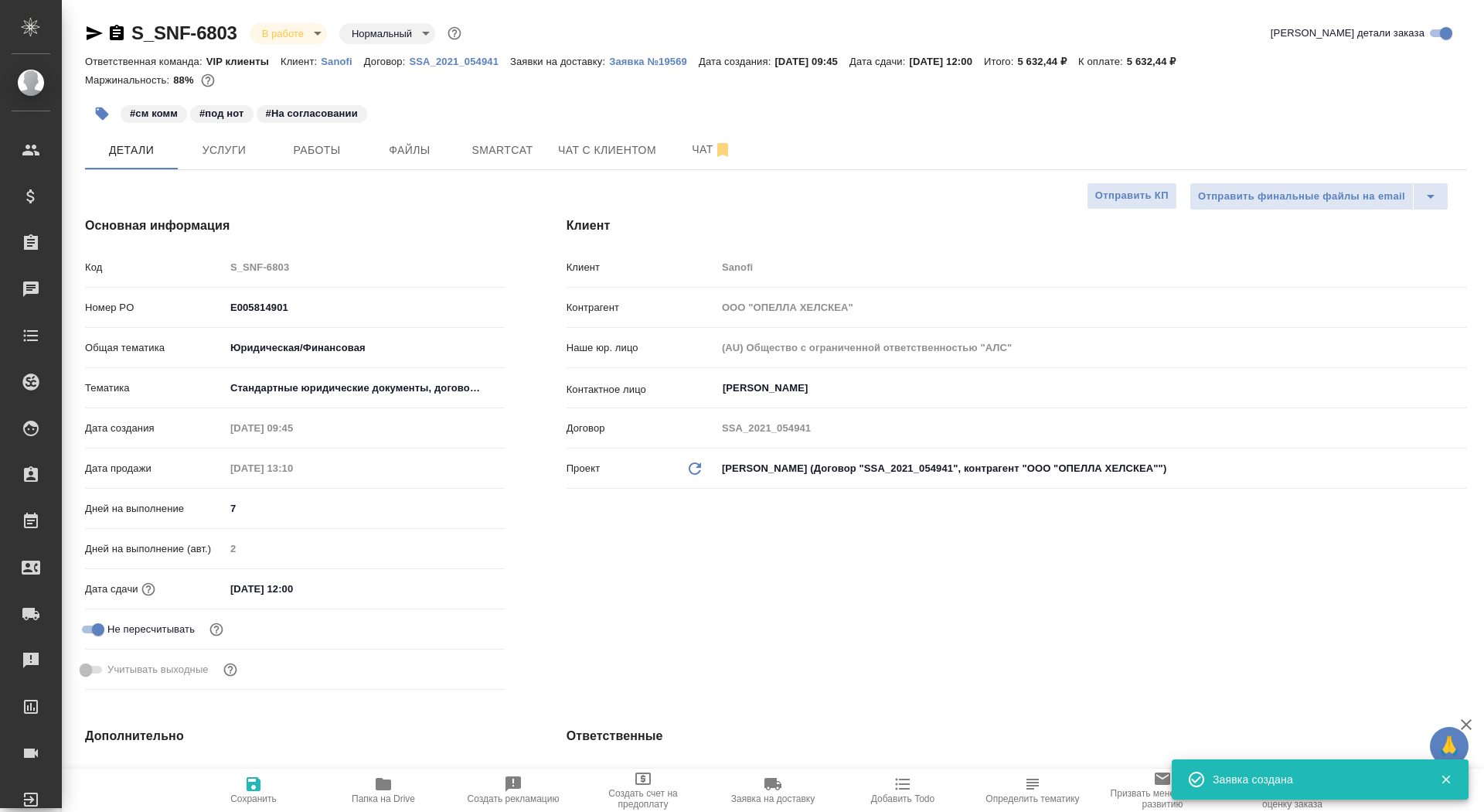
type textarea "x"
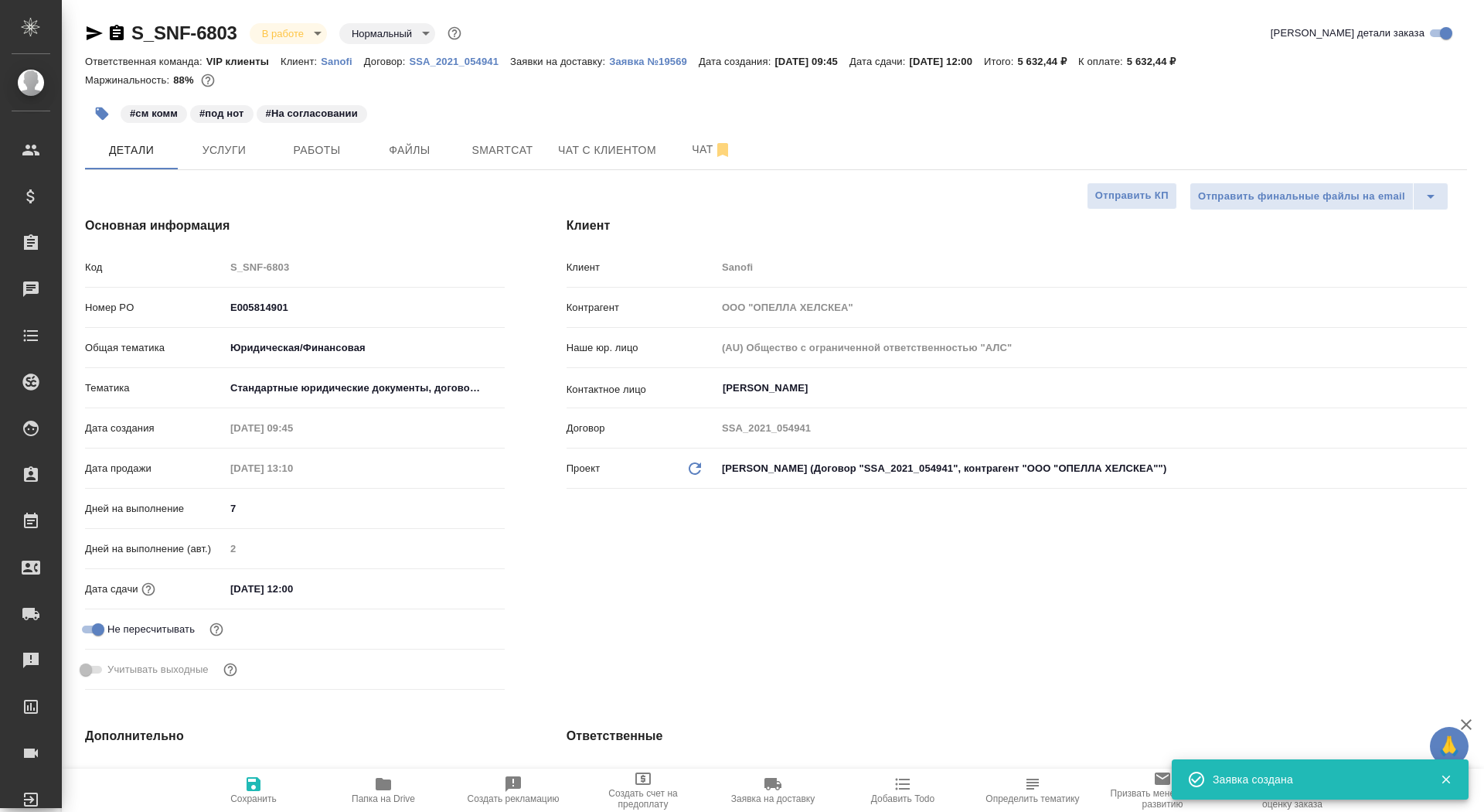
type textarea "x"
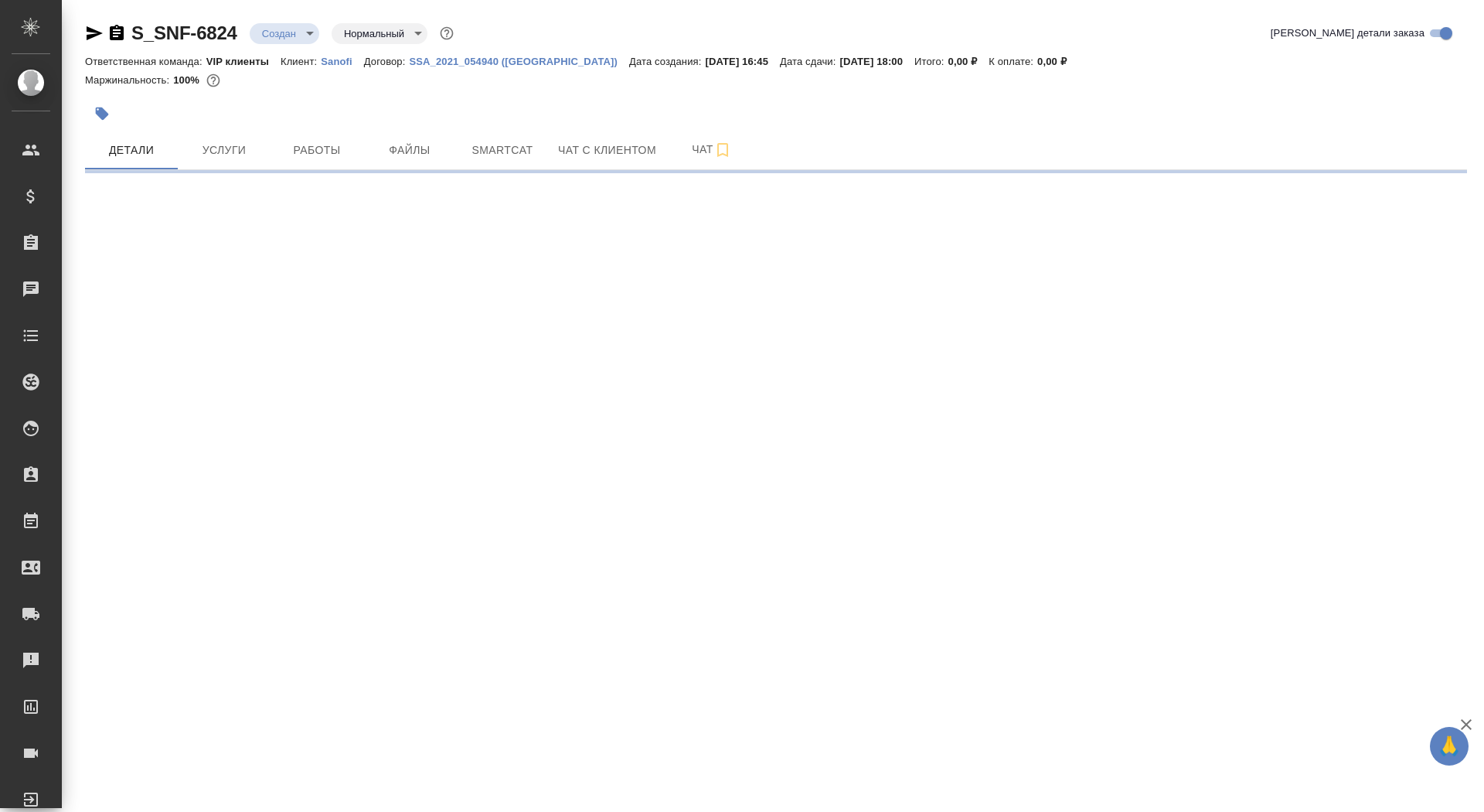
select select "RU"
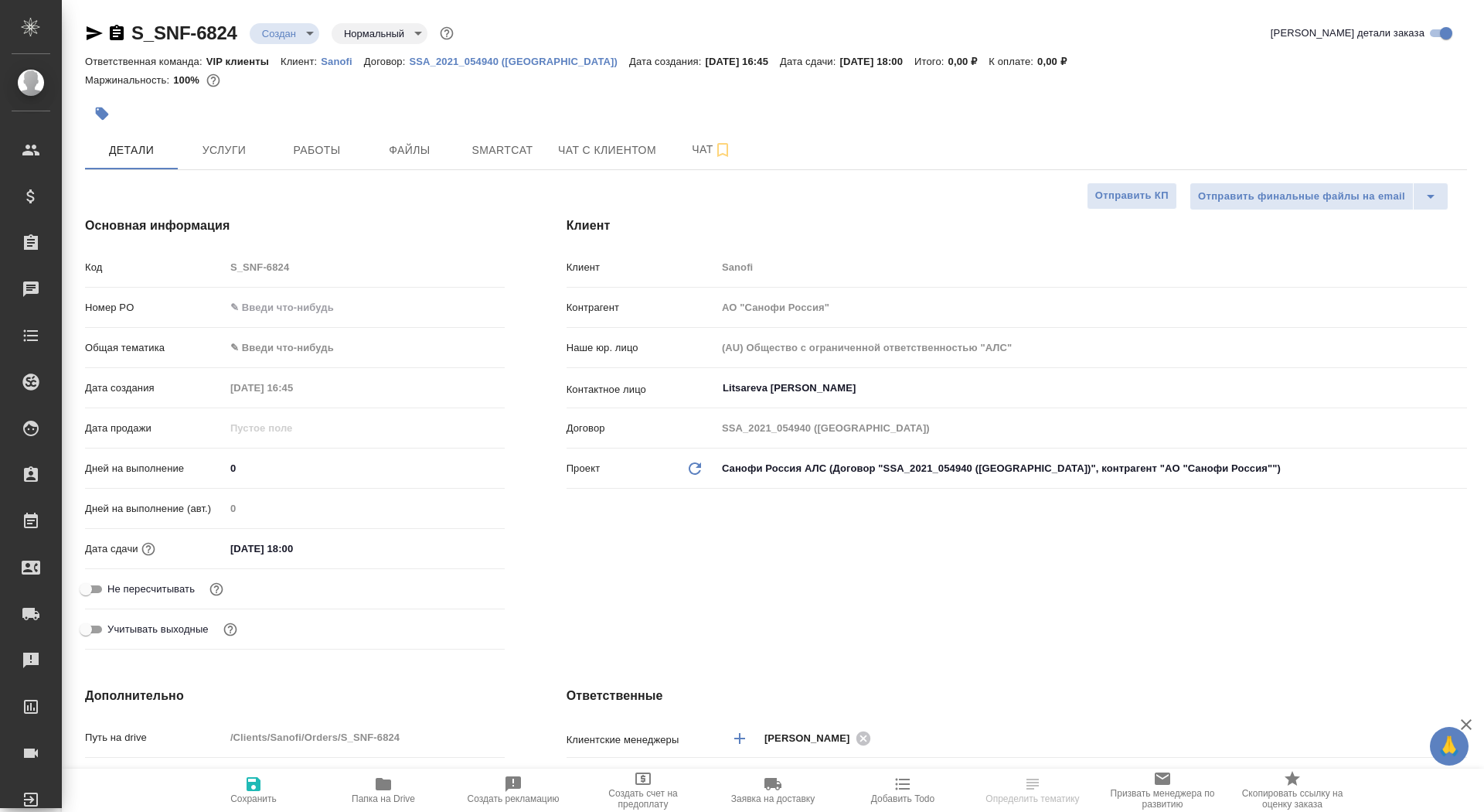
type textarea "x"
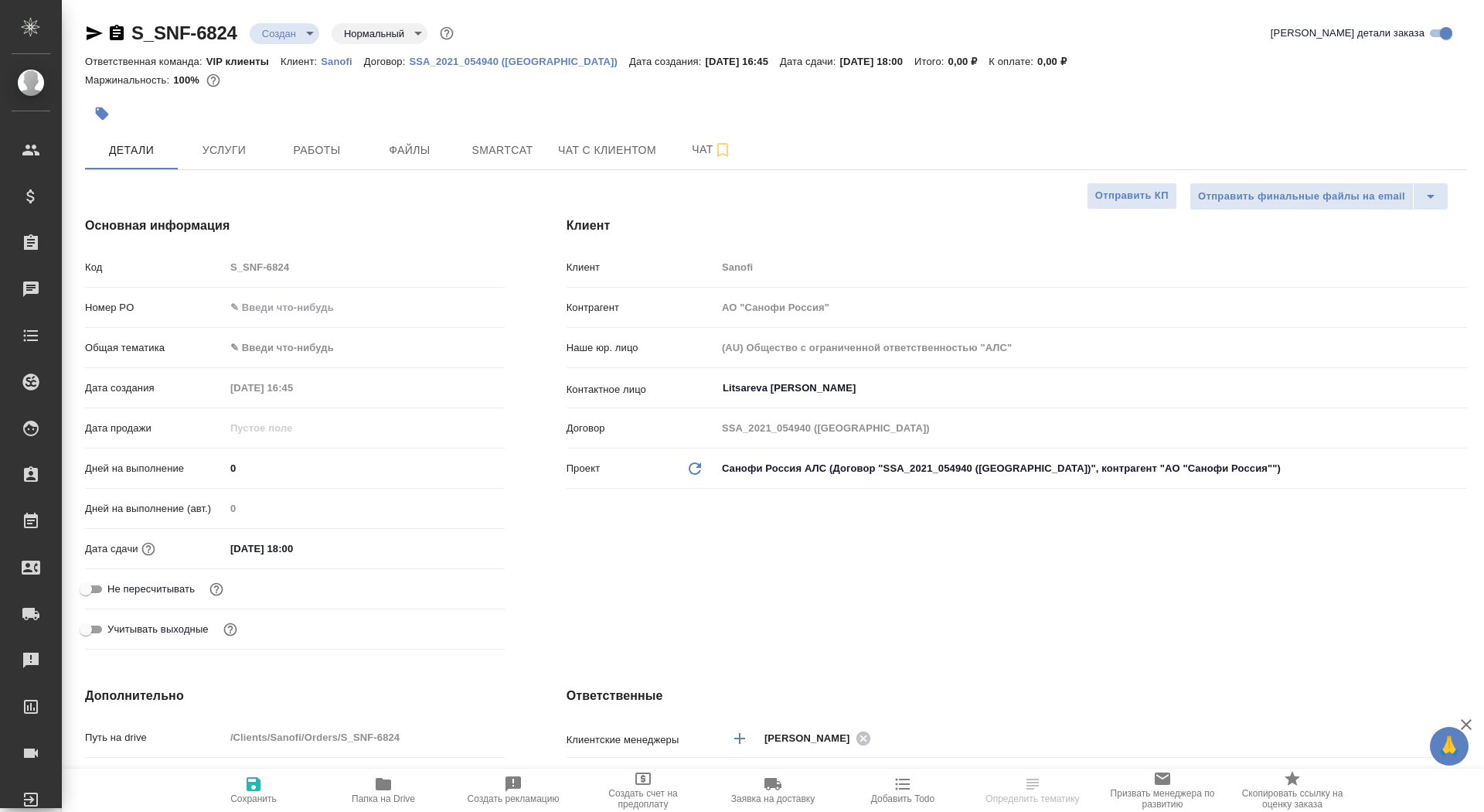
type textarea "x"
drag, startPoint x: 238, startPoint y: 469, endPoint x: 221, endPoint y: 467, distance: 17.1
click at [221, 467] on div "Дней на выполнение 0" at bounding box center [295, 467] width 420 height 27
type input "1"
type textarea "x"
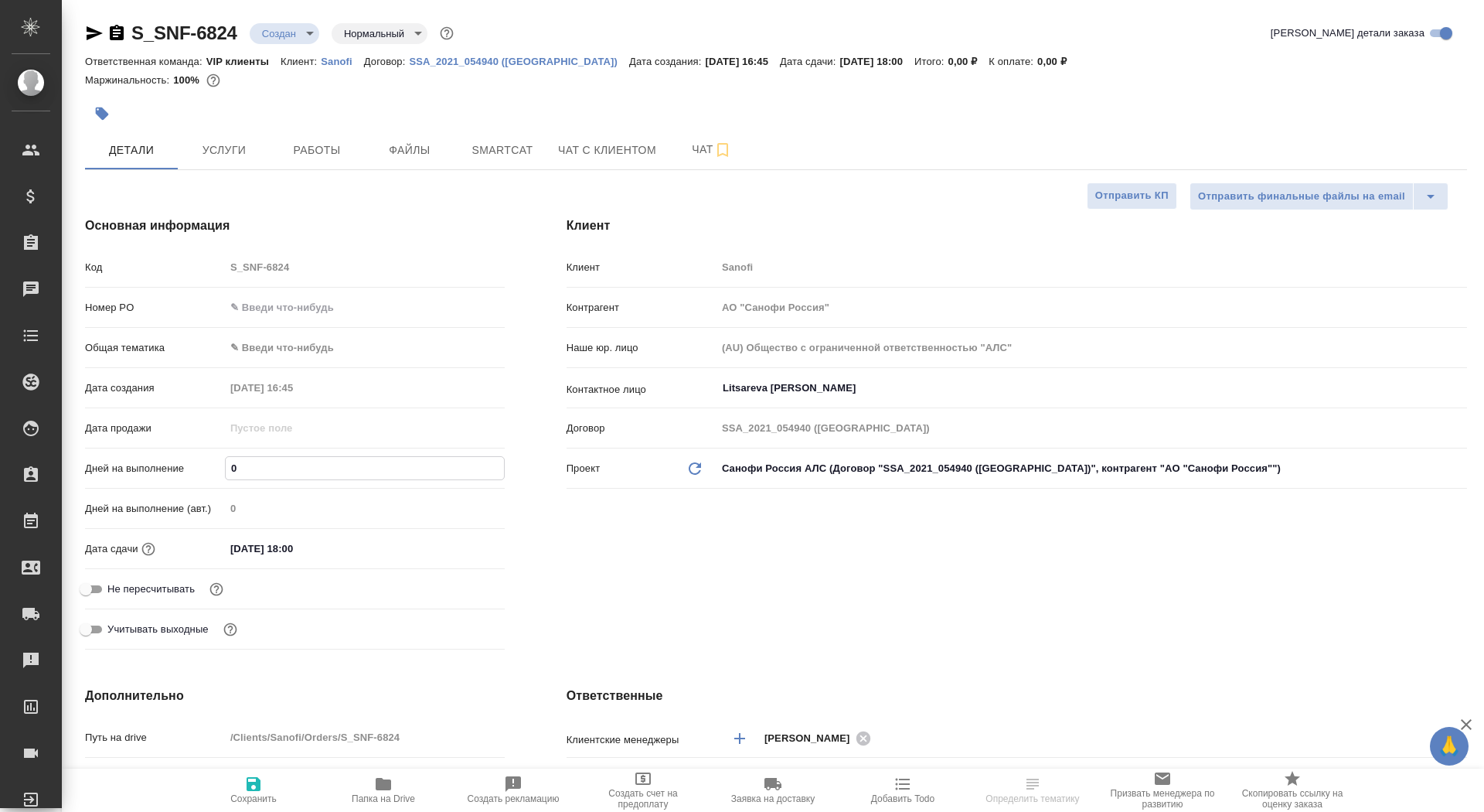
type textarea "x"
type input "11"
type textarea "x"
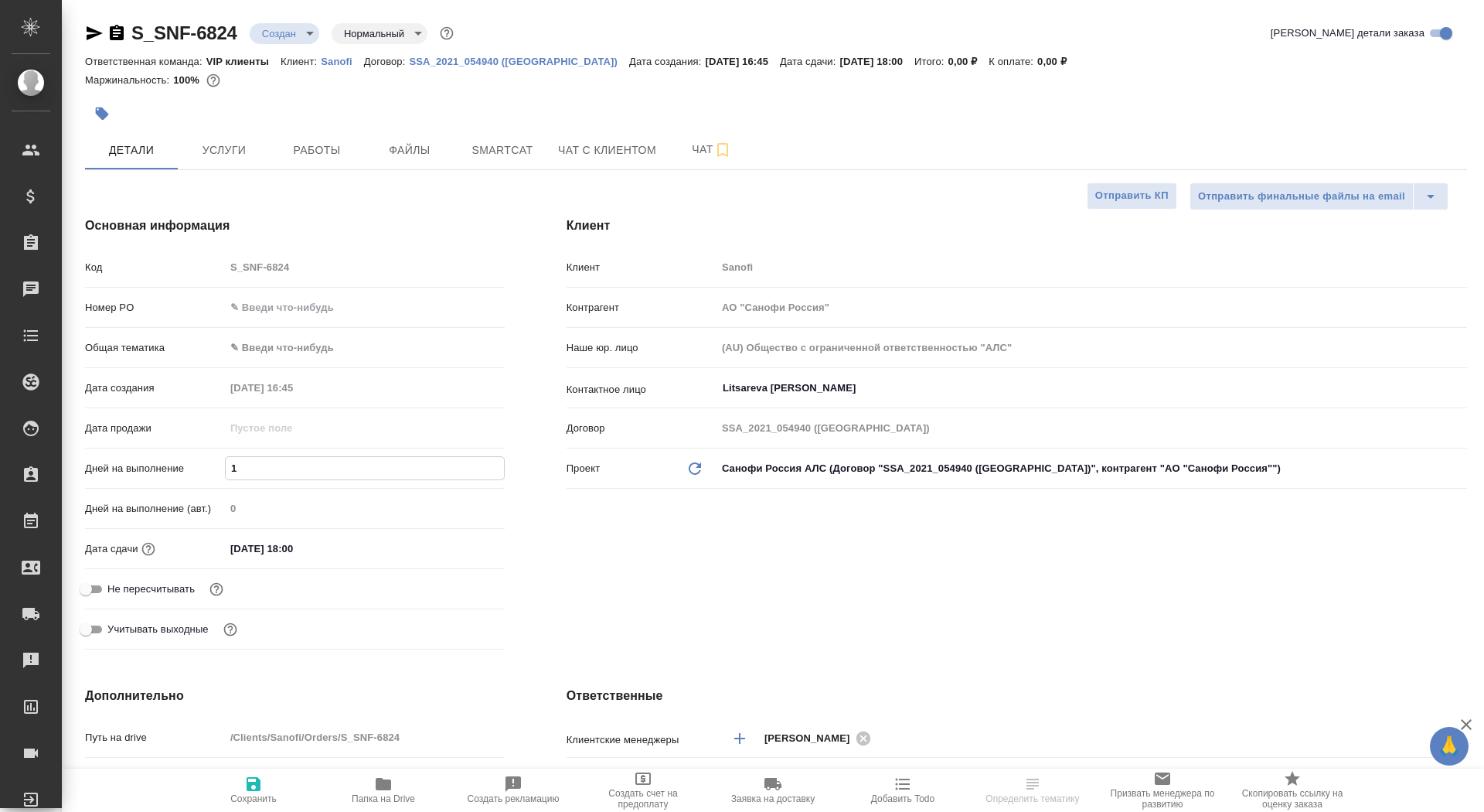
type textarea "x"
type input "11"
click at [249, 787] on icon "button" at bounding box center [253, 783] width 14 height 14
type textarea "x"
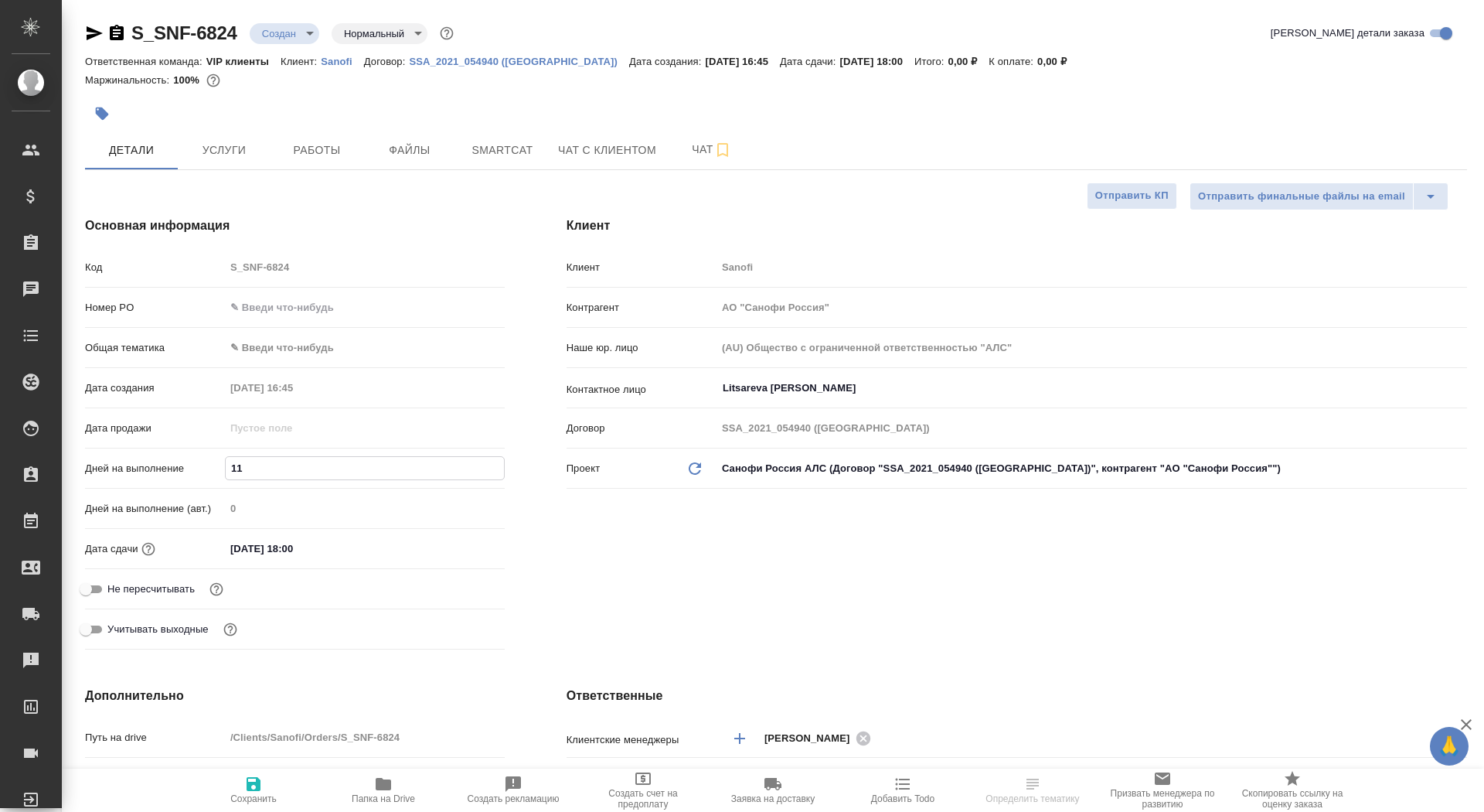
type textarea "x"
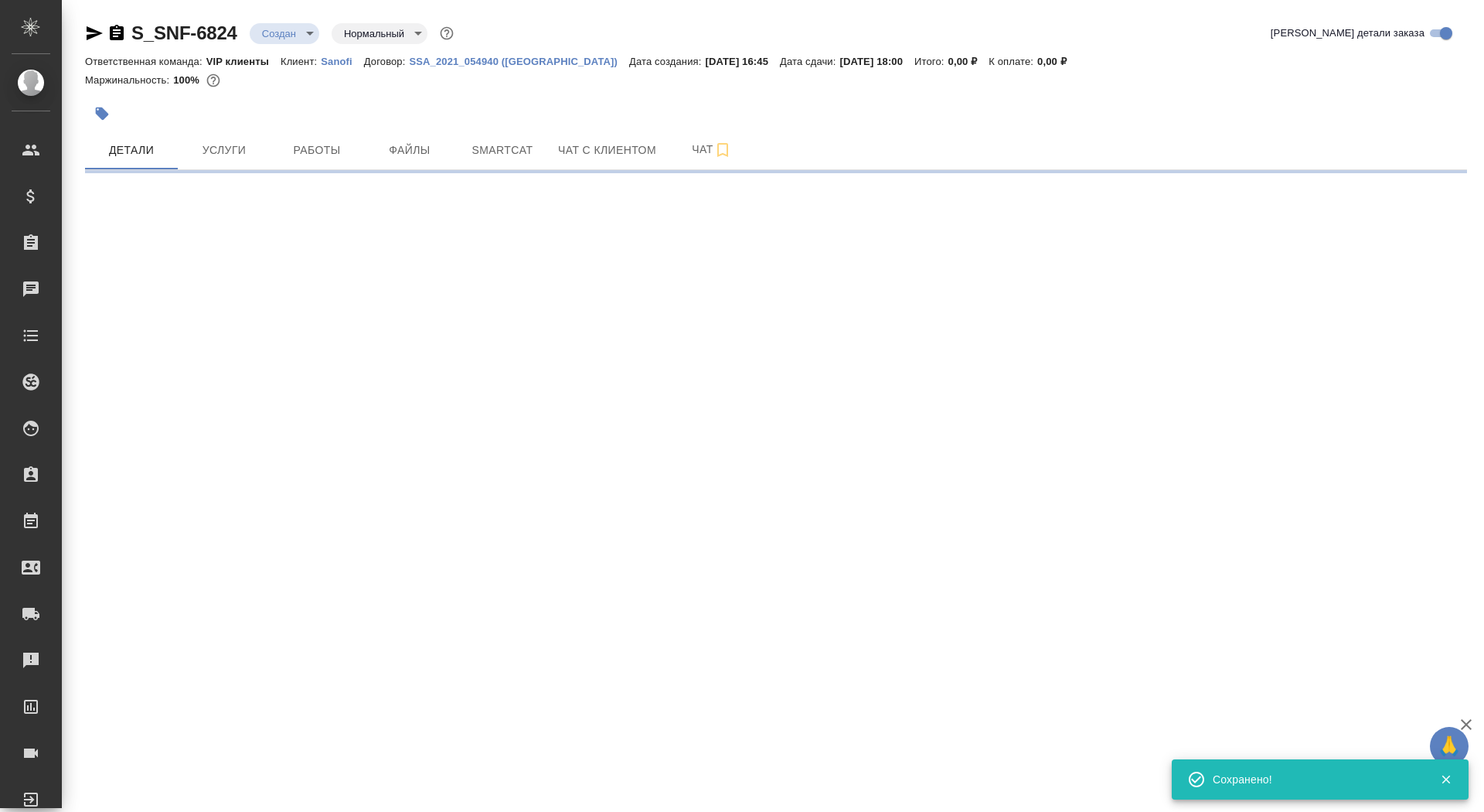
select select "RU"
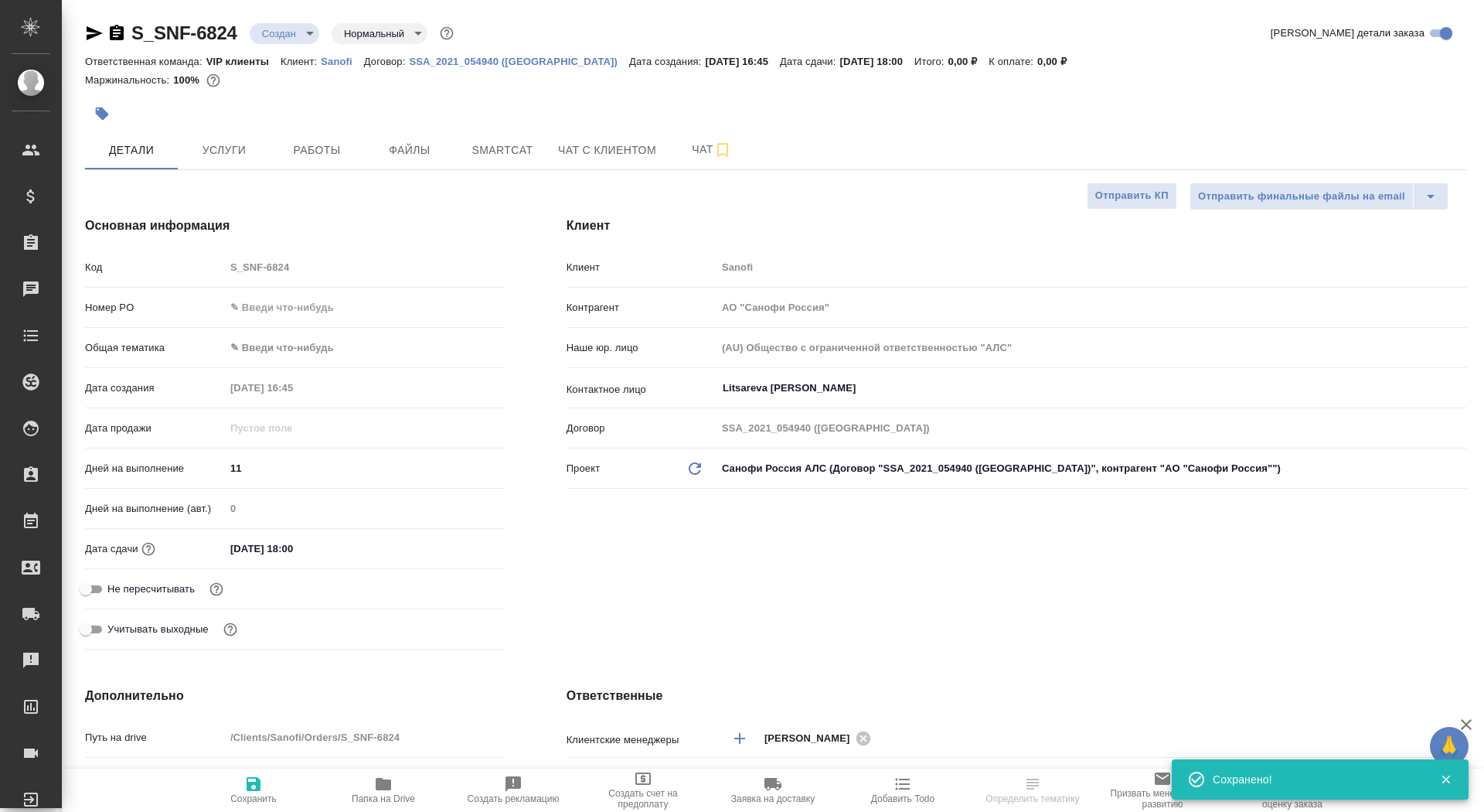
type textarea "x"
click at [98, 593] on input "Не пересчитывать" at bounding box center [86, 588] width 55 height 19
checkbox input "true"
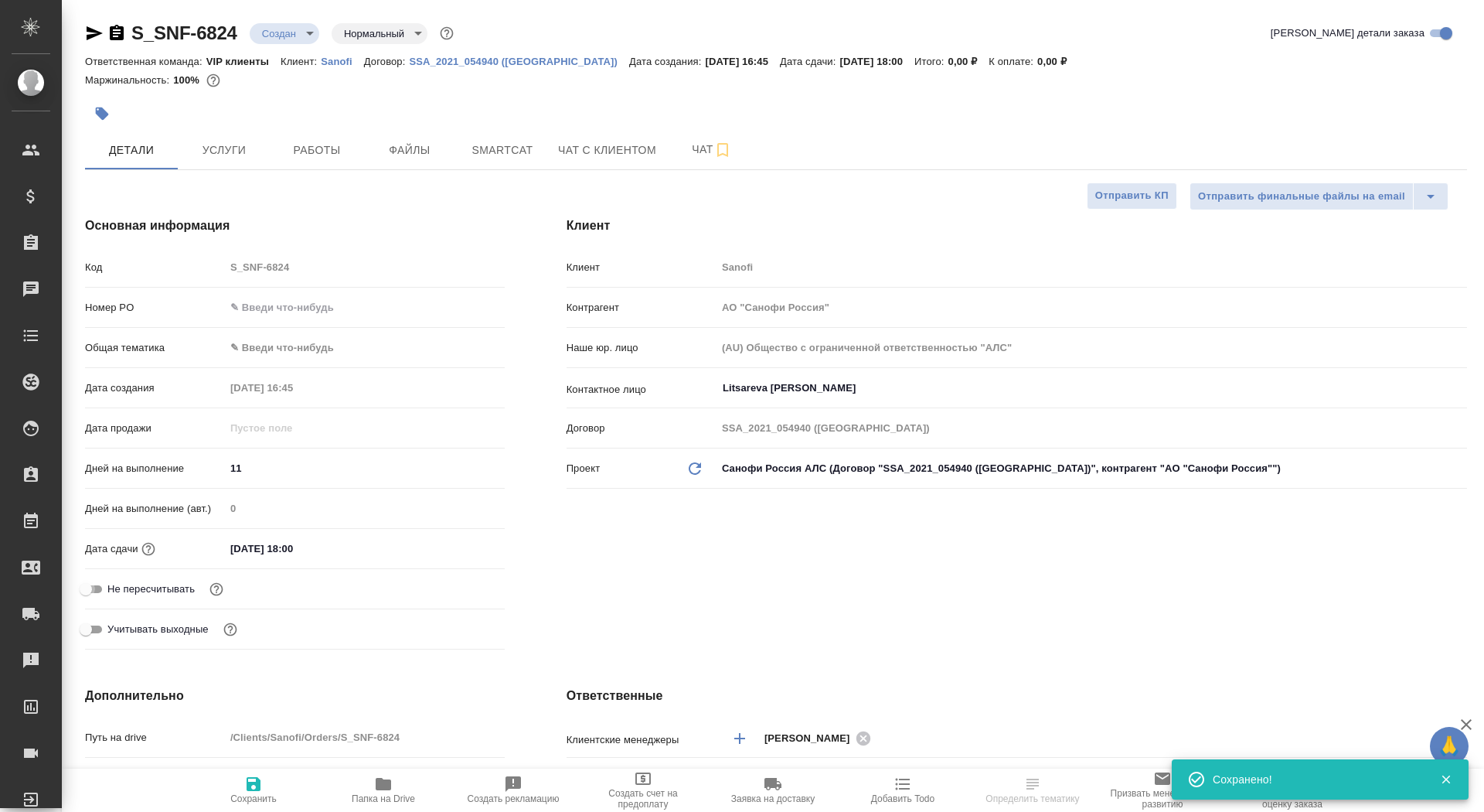
type textarea "x"
click at [252, 791] on icon "button" at bounding box center [253, 783] width 19 height 19
type textarea "x"
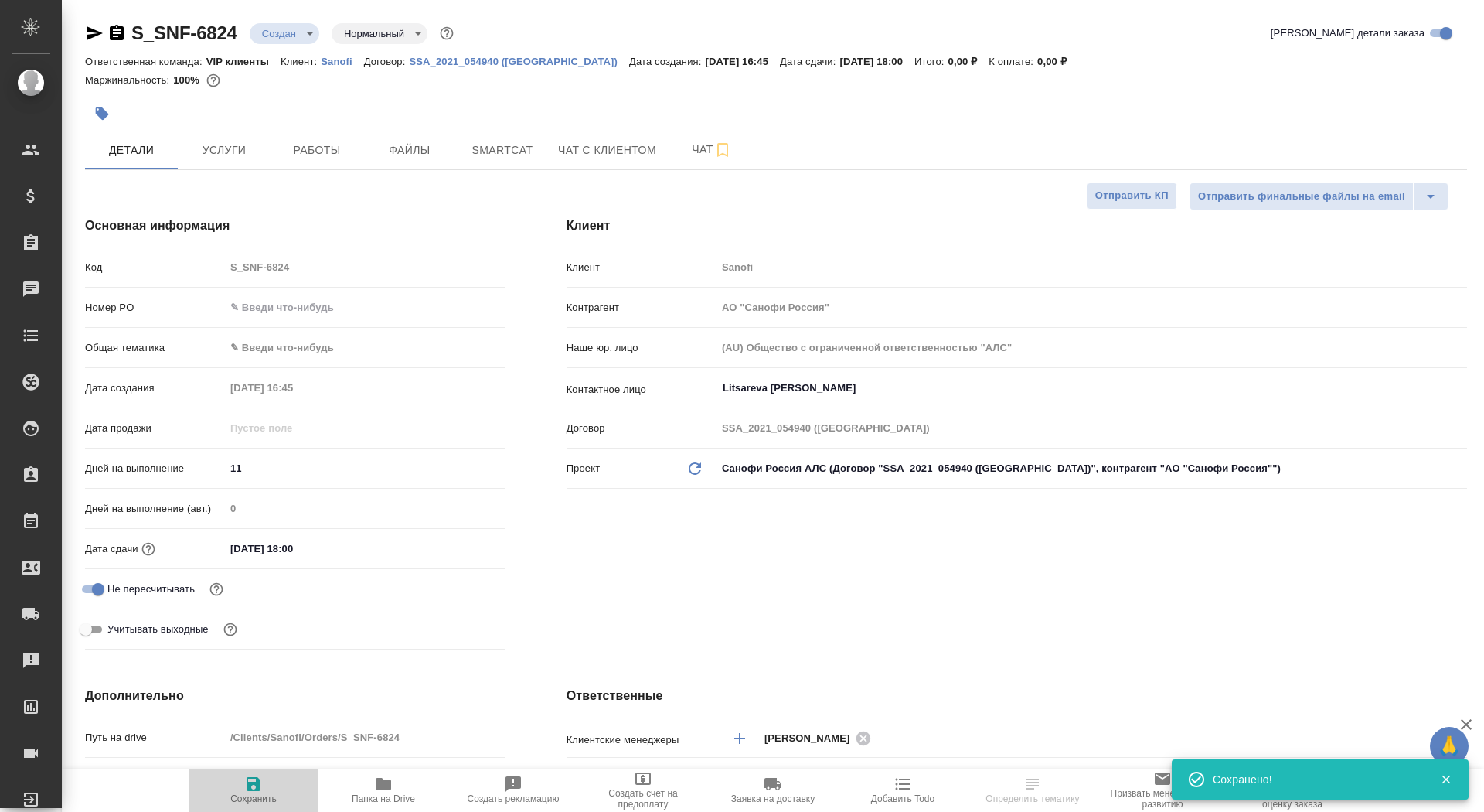
type textarea "x"
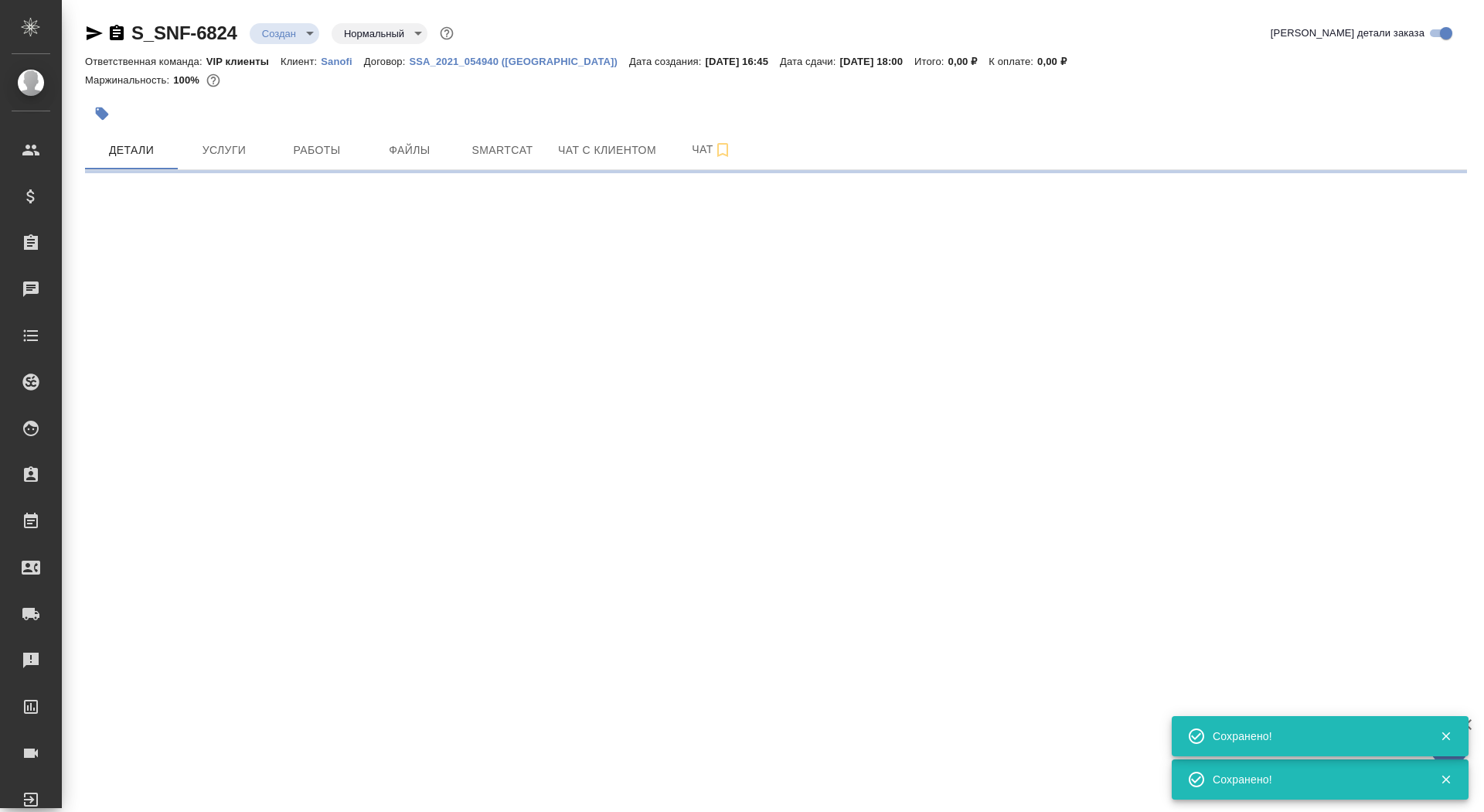
select select "RU"
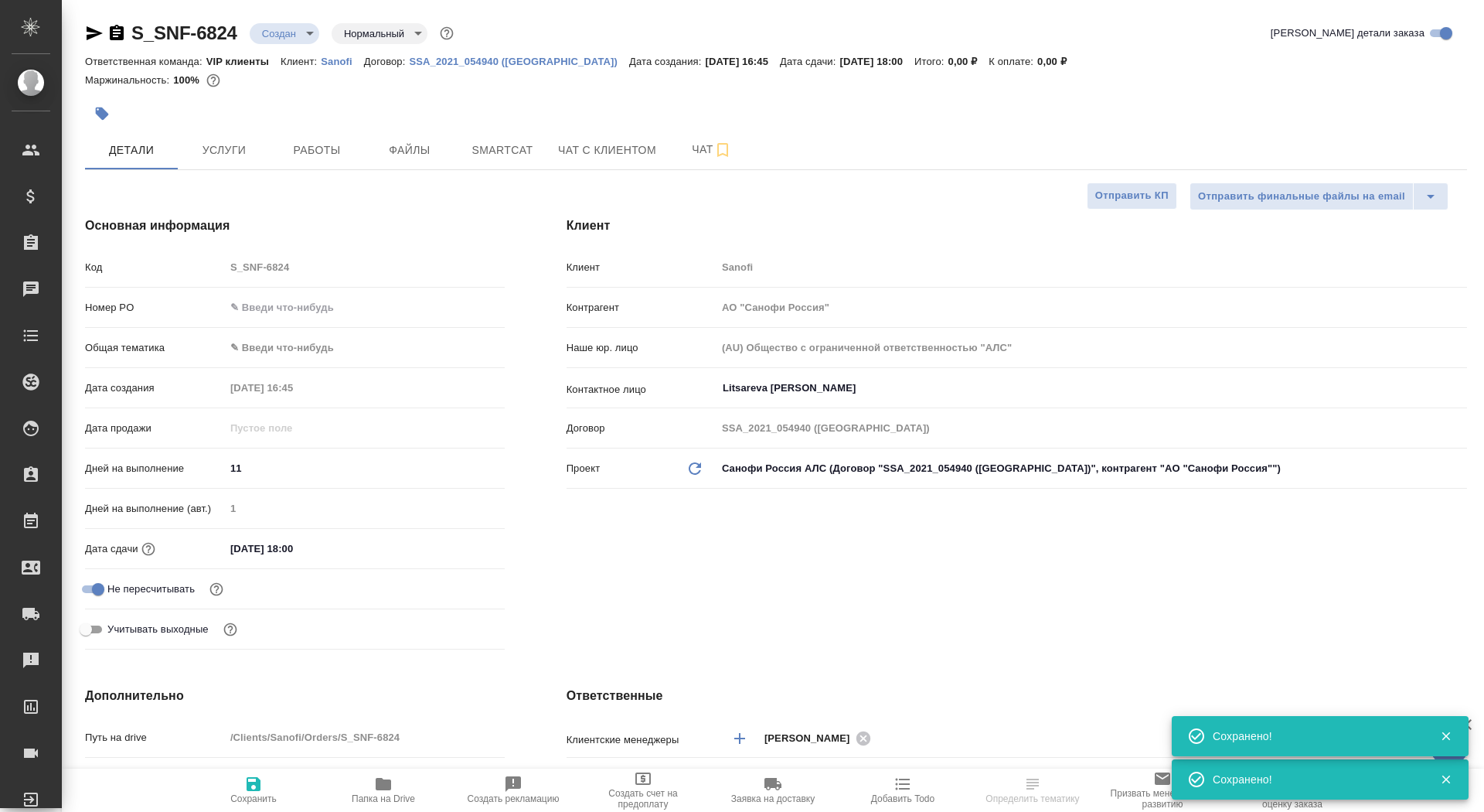
type textarea "x"
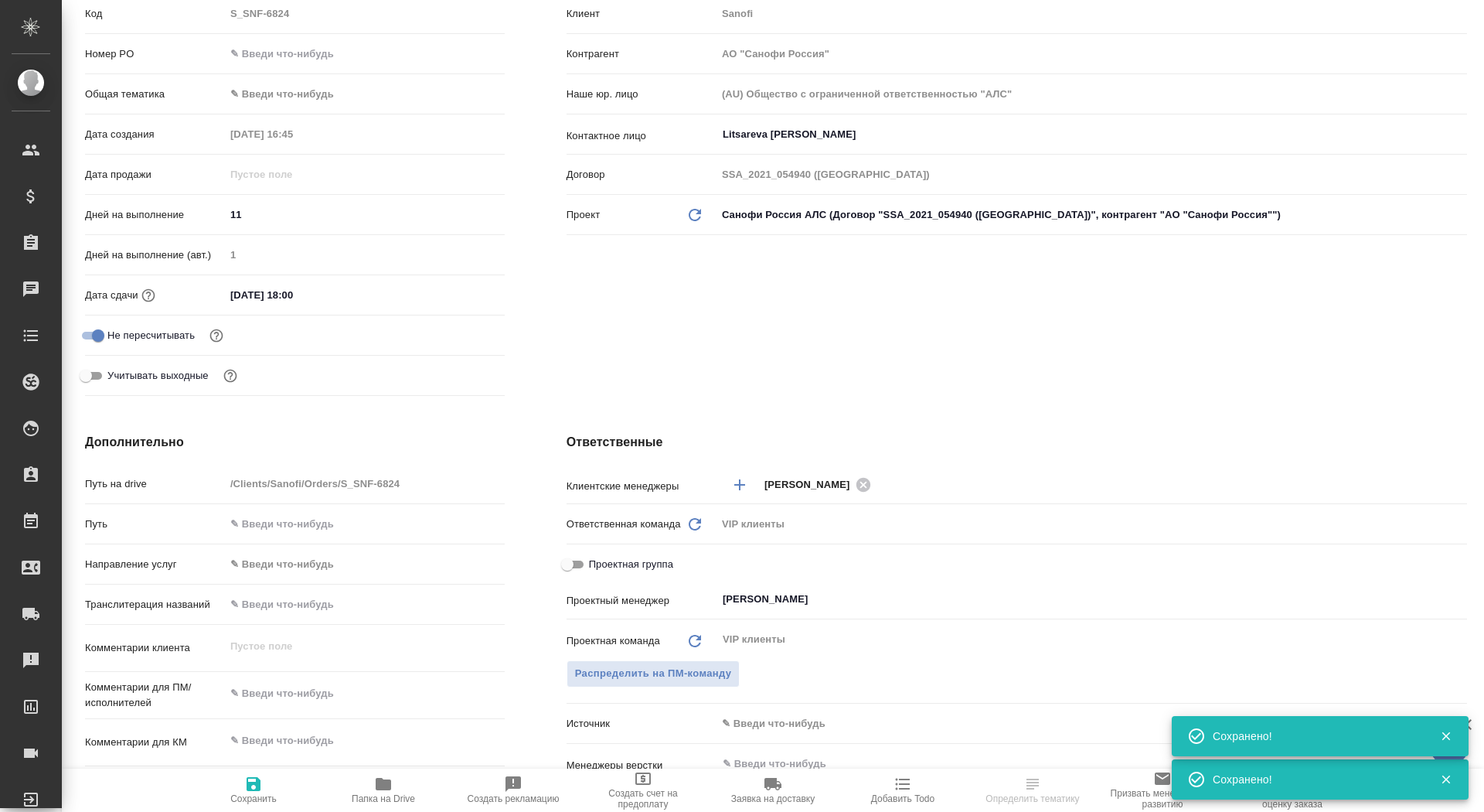
scroll to position [355, 0]
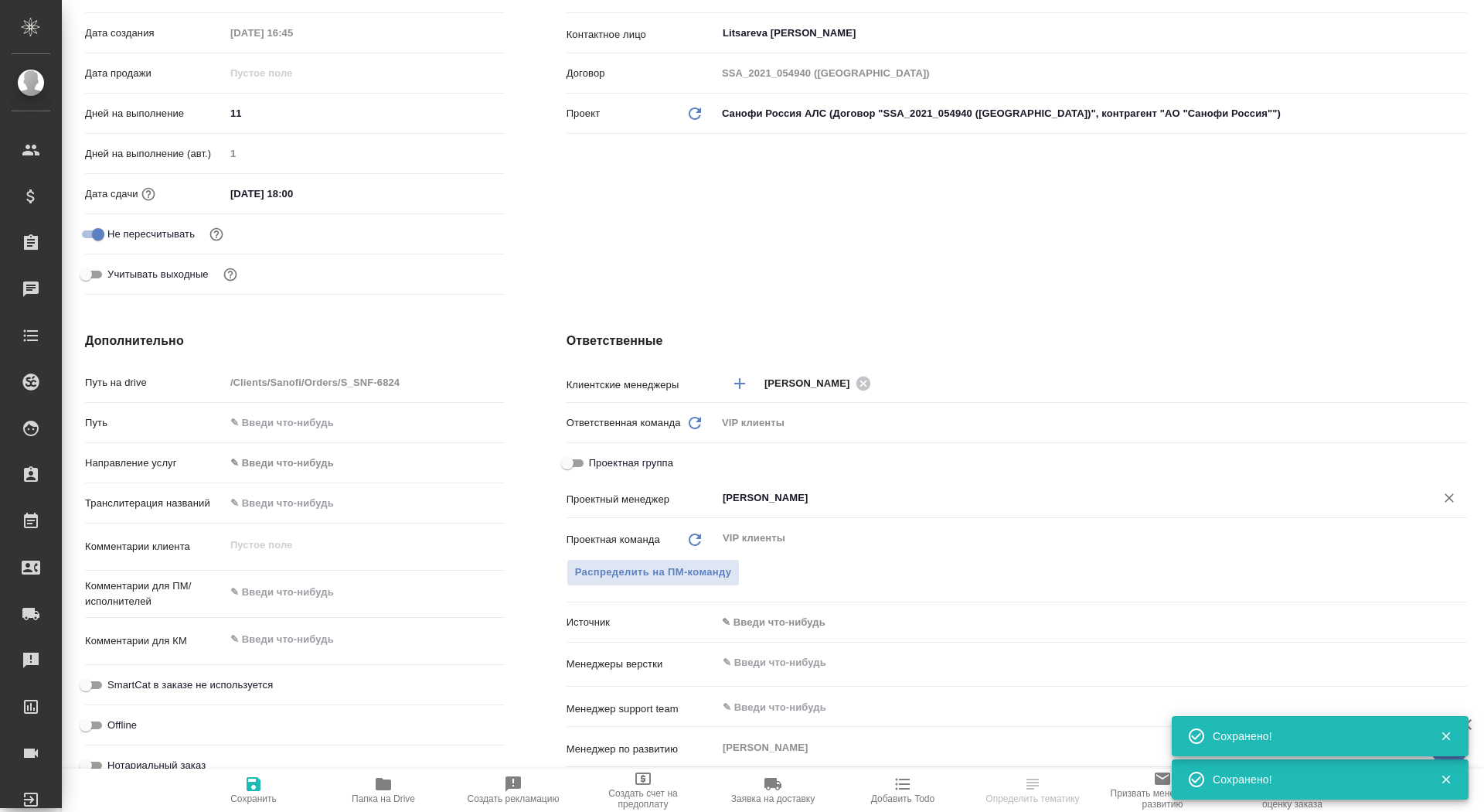
click at [801, 504] on input "[PERSON_NAME]" at bounding box center [1066, 498] width 690 height 19
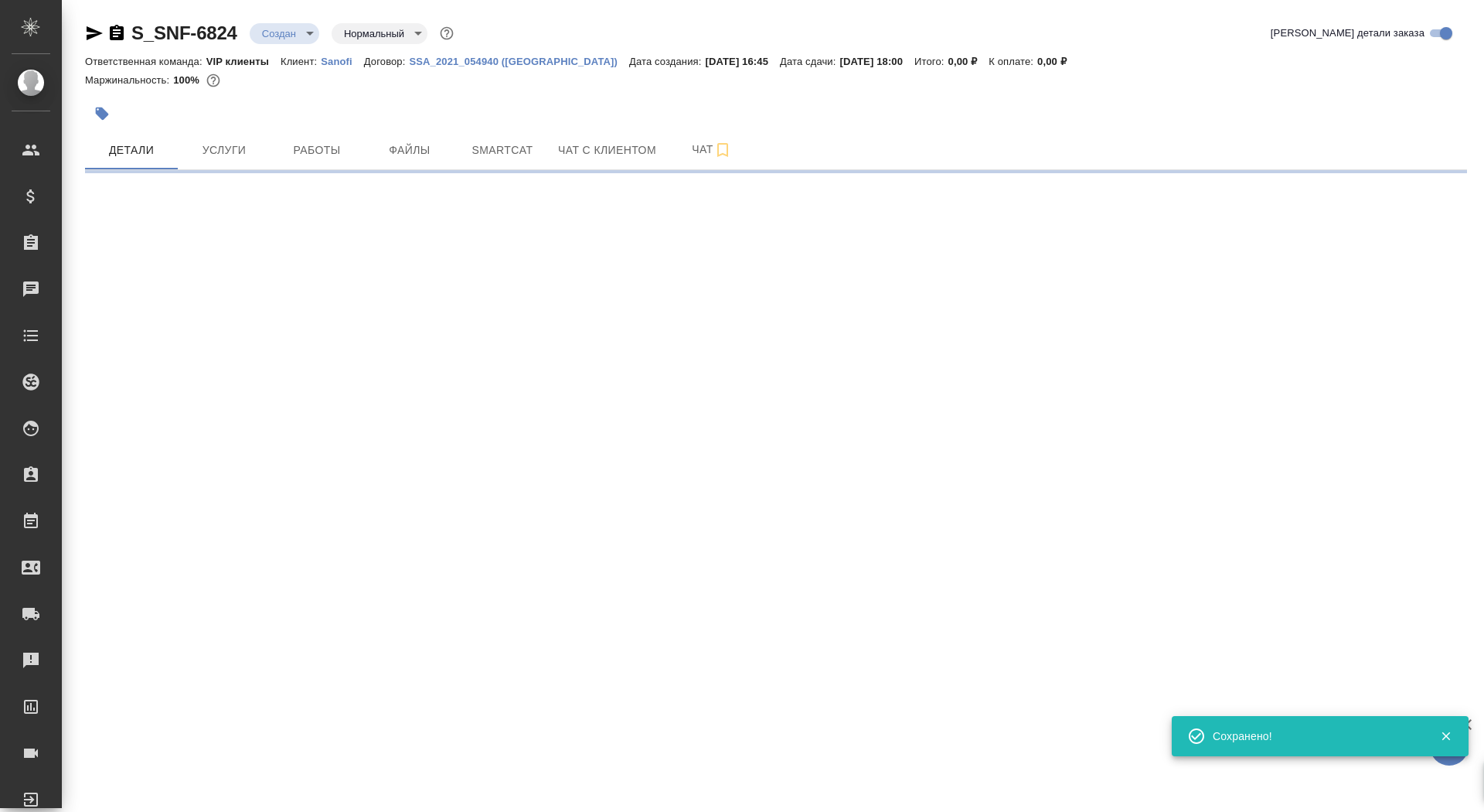
scroll to position [0, 0]
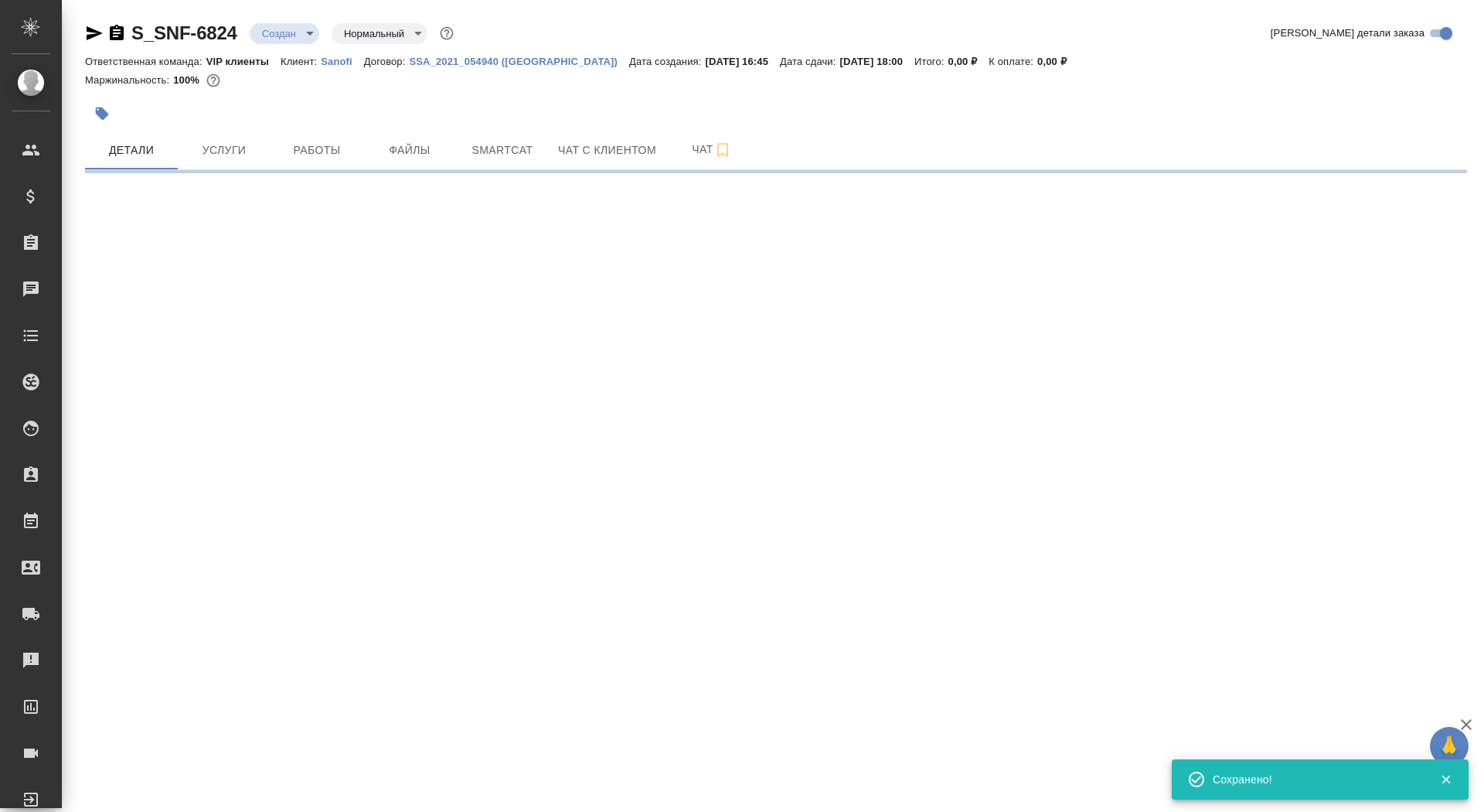
select select "RU"
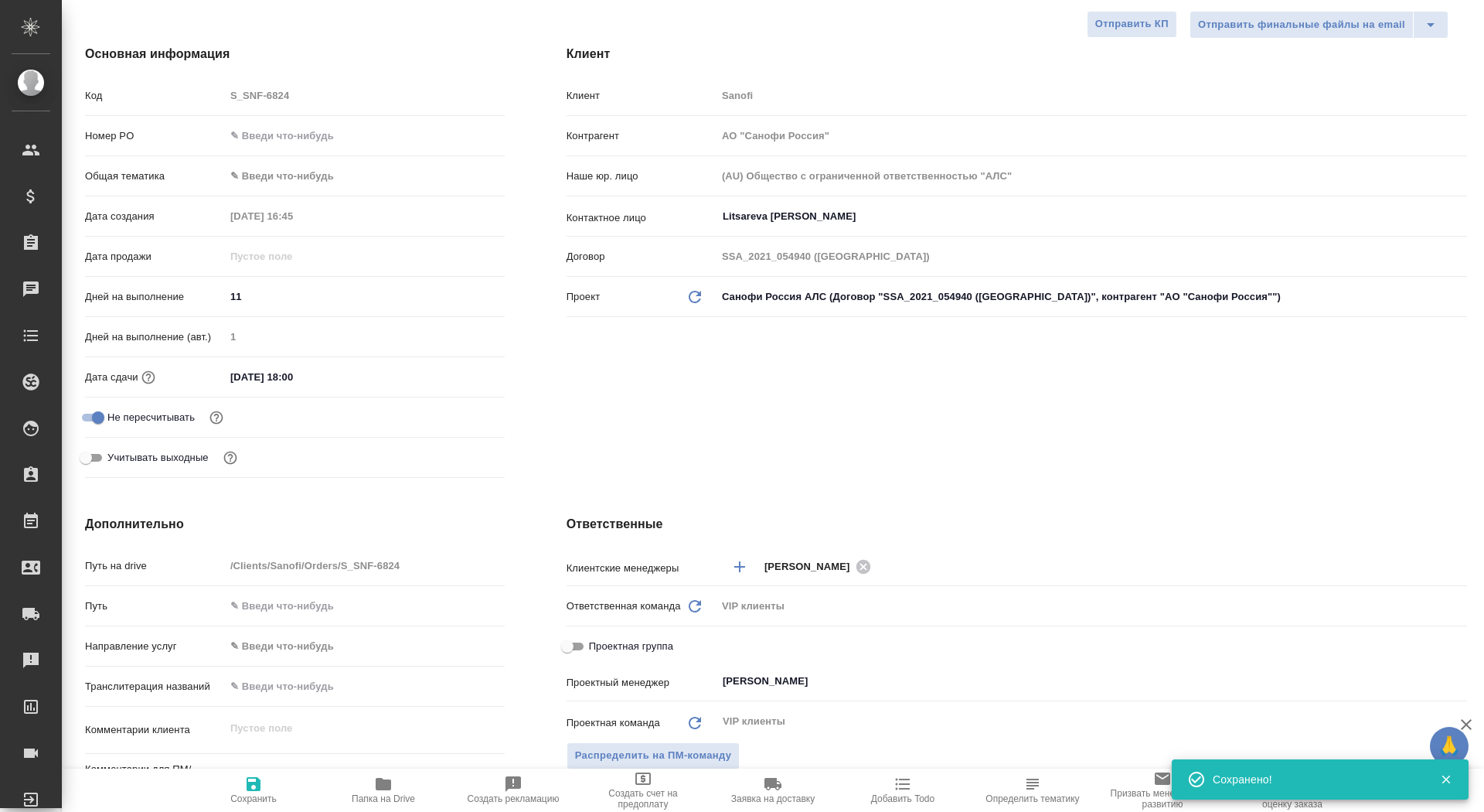
scroll to position [353, 0]
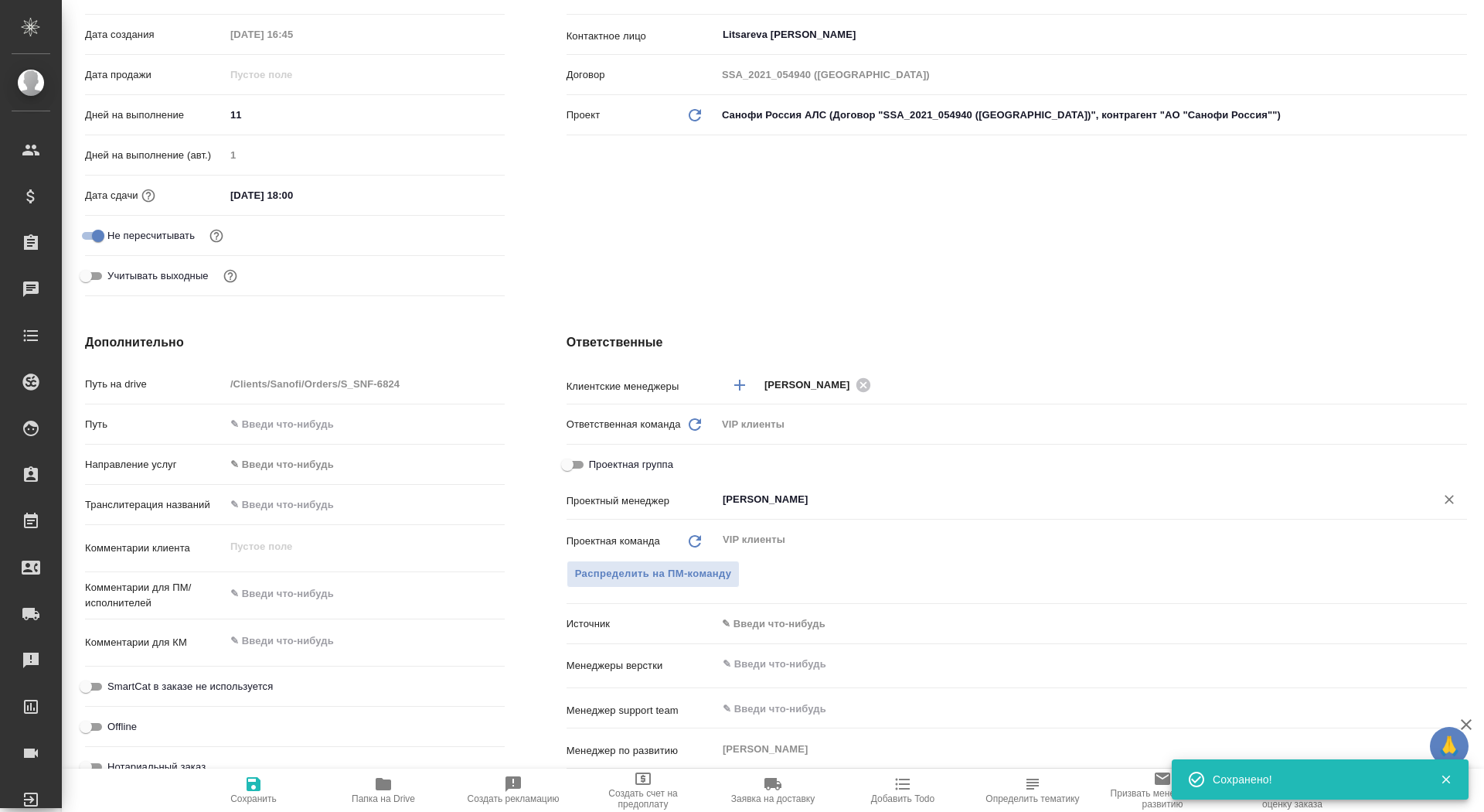
click at [794, 497] on input "[PERSON_NAME]" at bounding box center [1066, 499] width 690 height 19
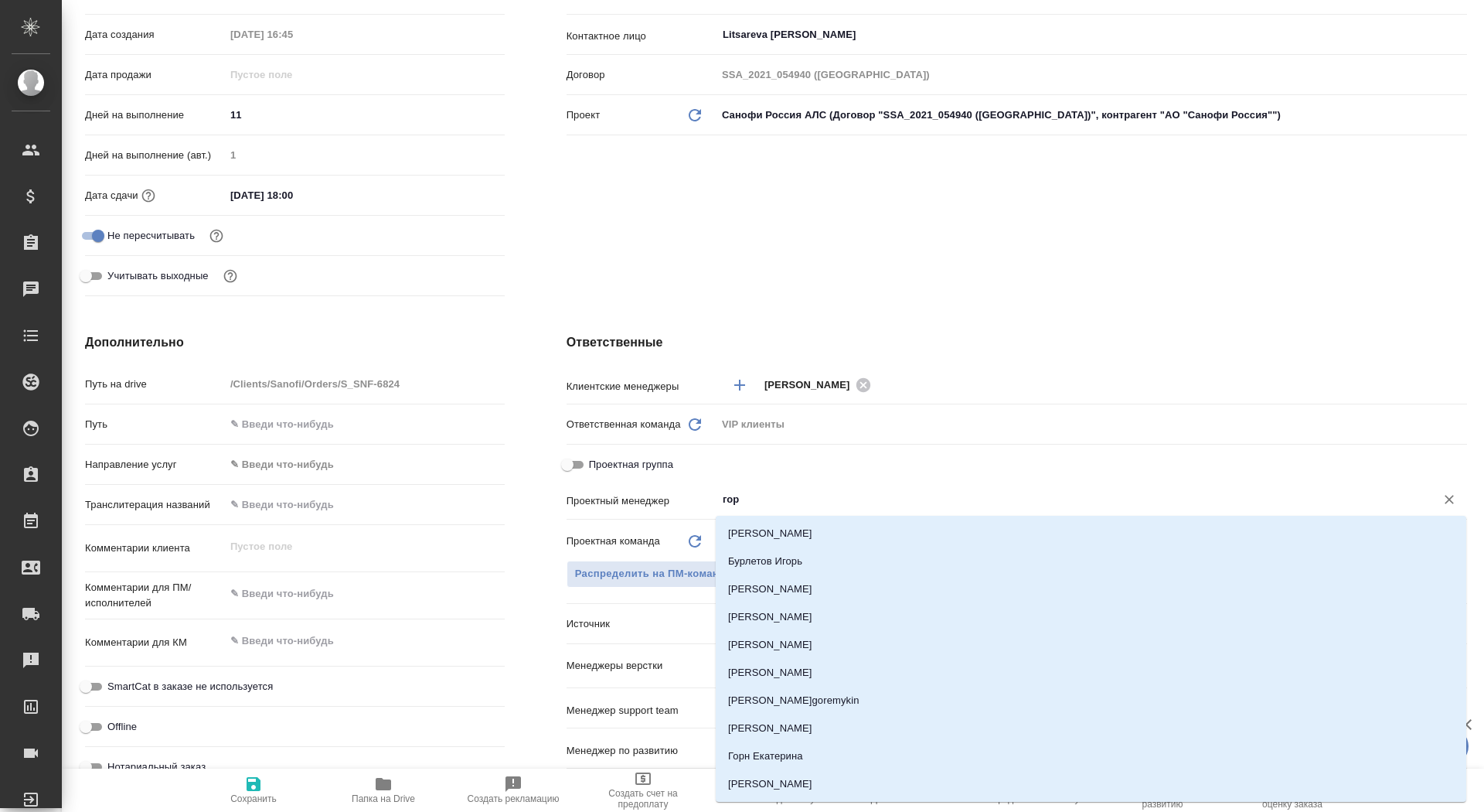
type input "горш"
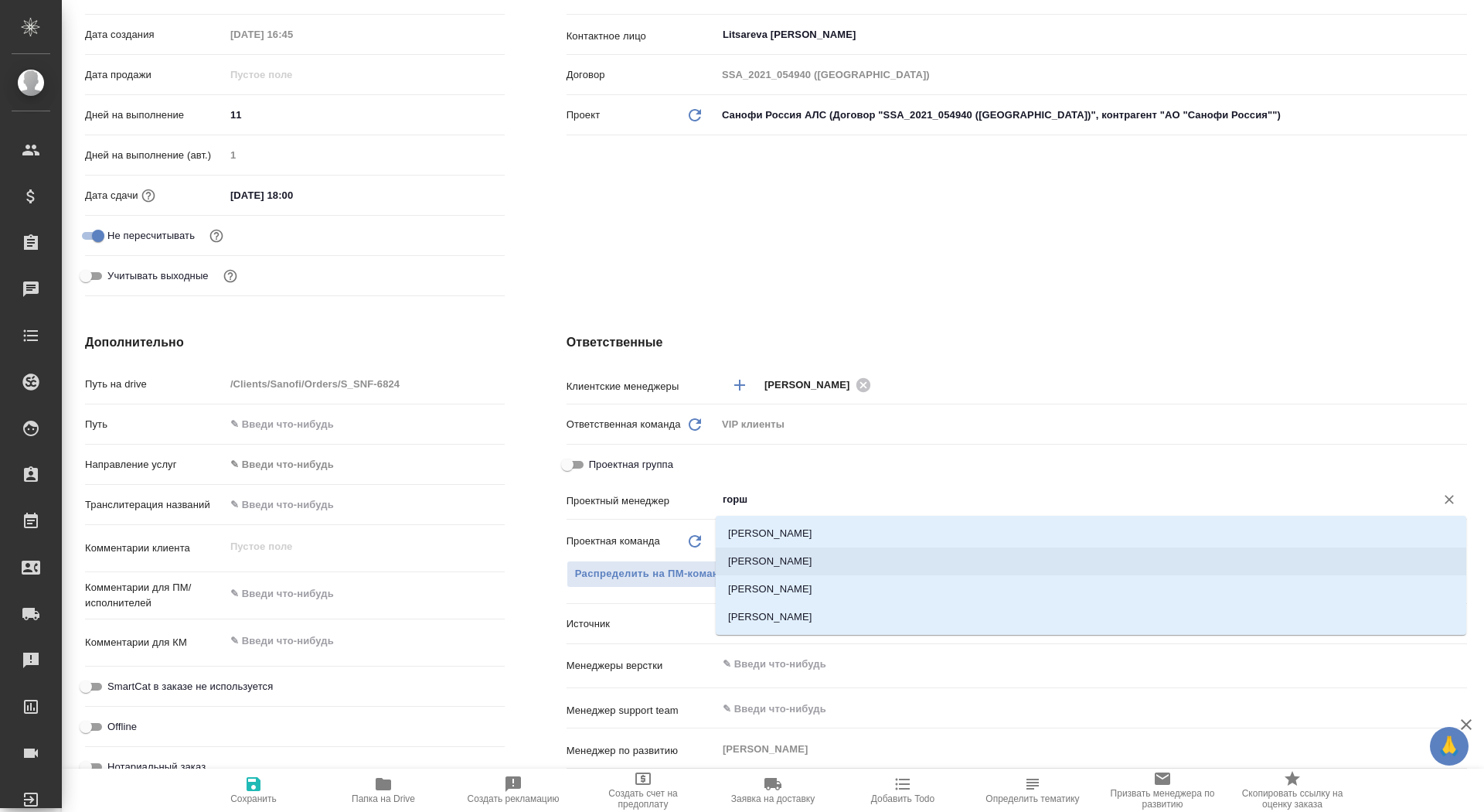
click at [793, 556] on li "[PERSON_NAME]" at bounding box center [1091, 561] width 751 height 28
type textarea "x"
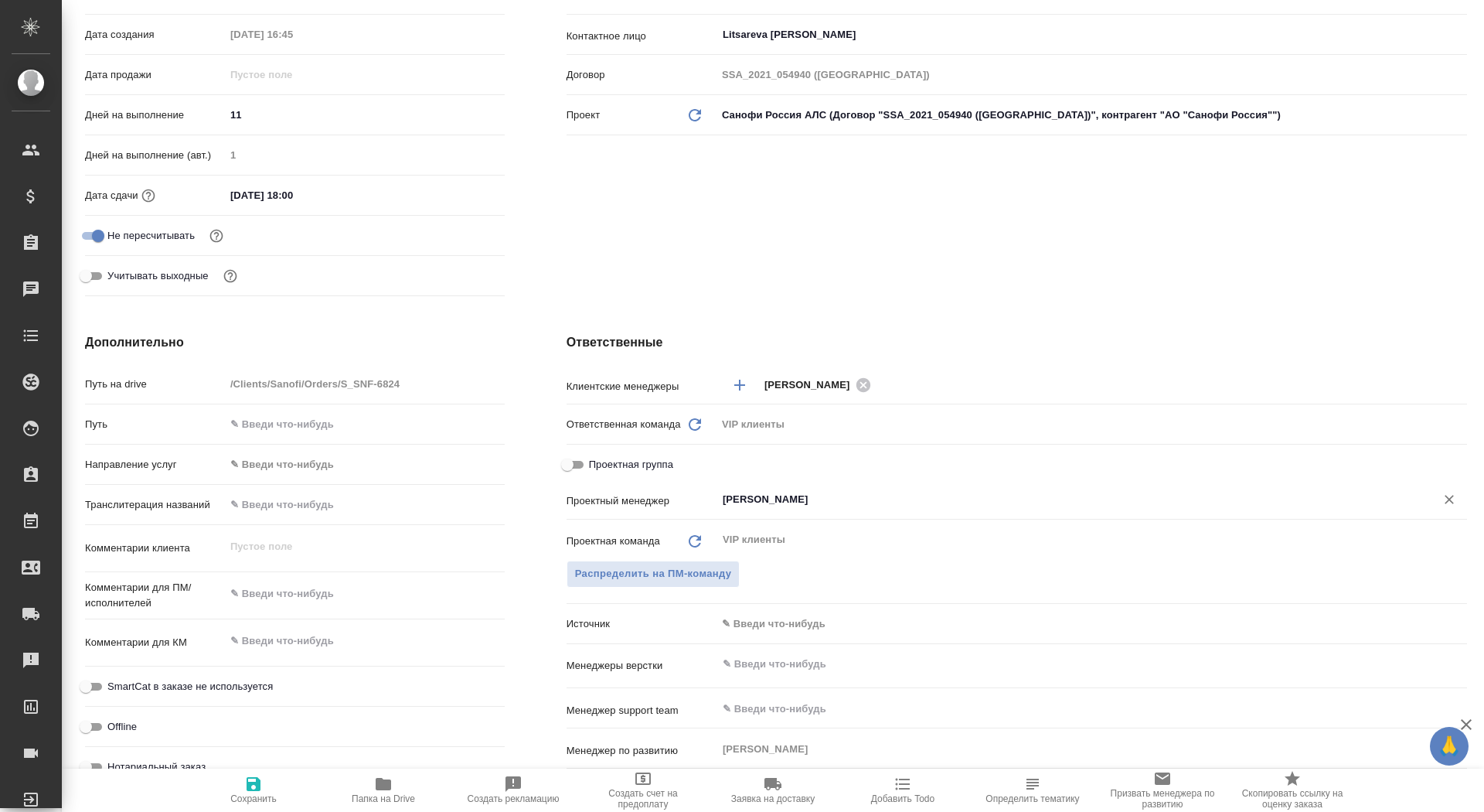
type input "[PERSON_NAME]"
click at [242, 795] on span "Сохранить" at bounding box center [253, 798] width 46 height 11
type textarea "x"
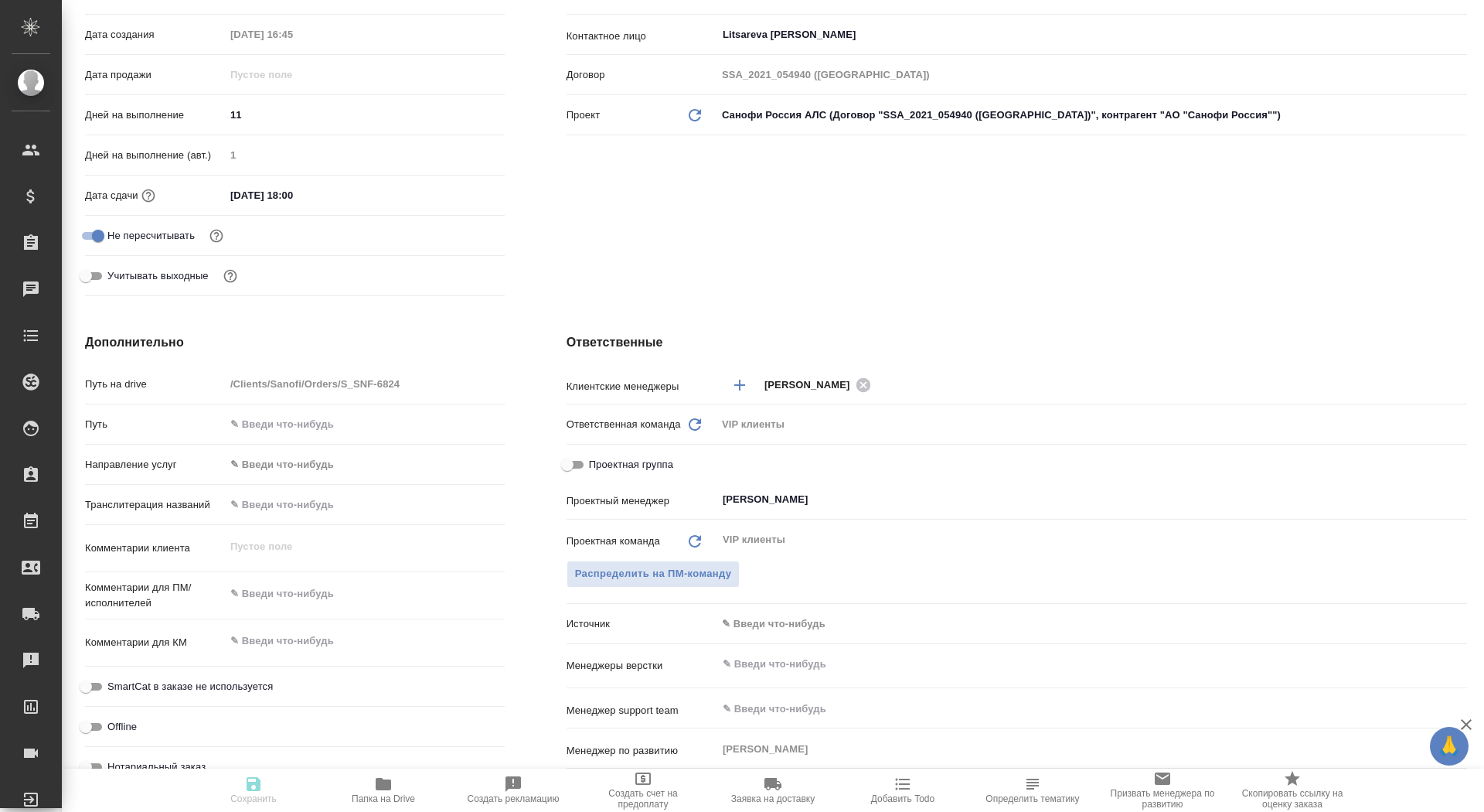
type textarea "x"
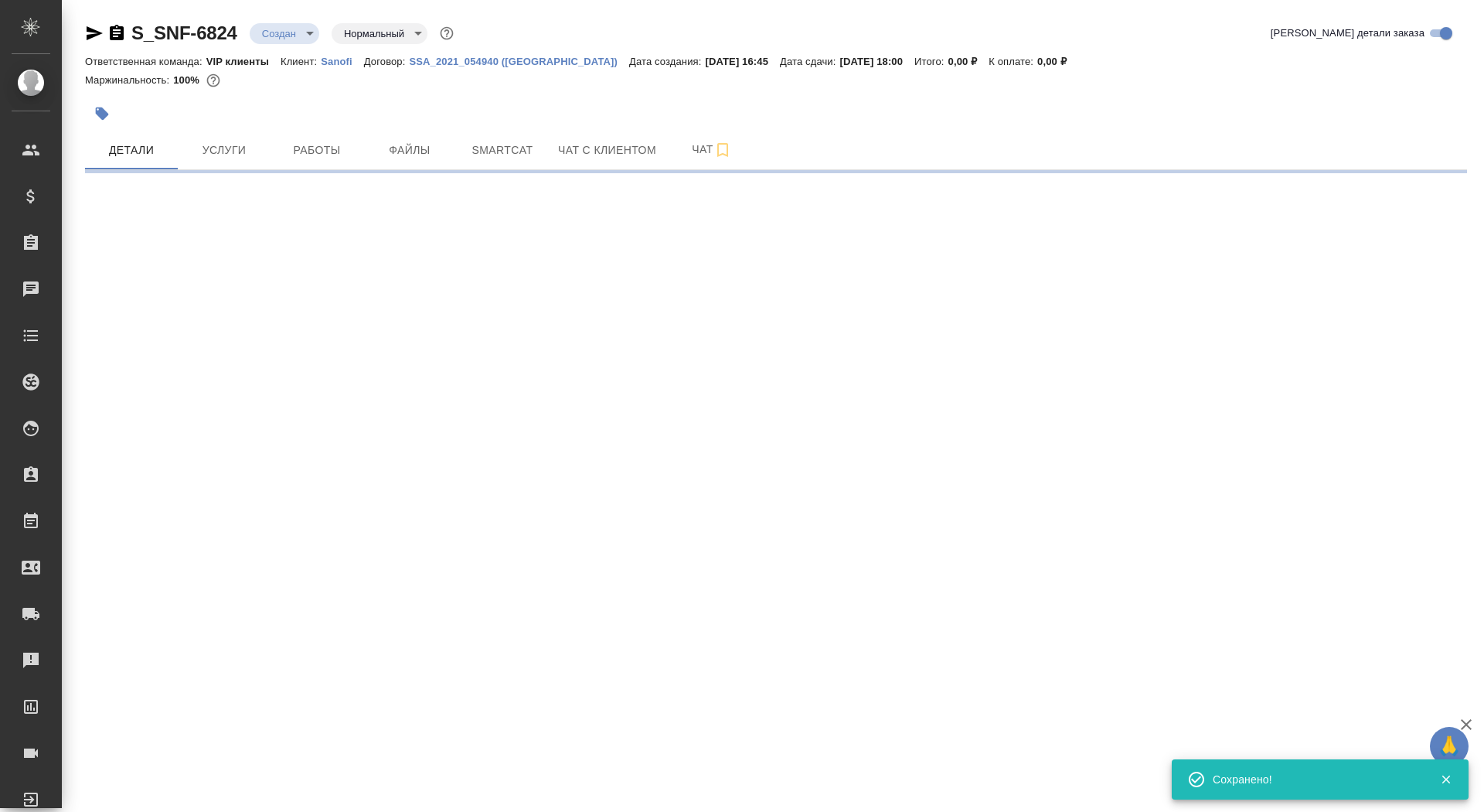
select select "RU"
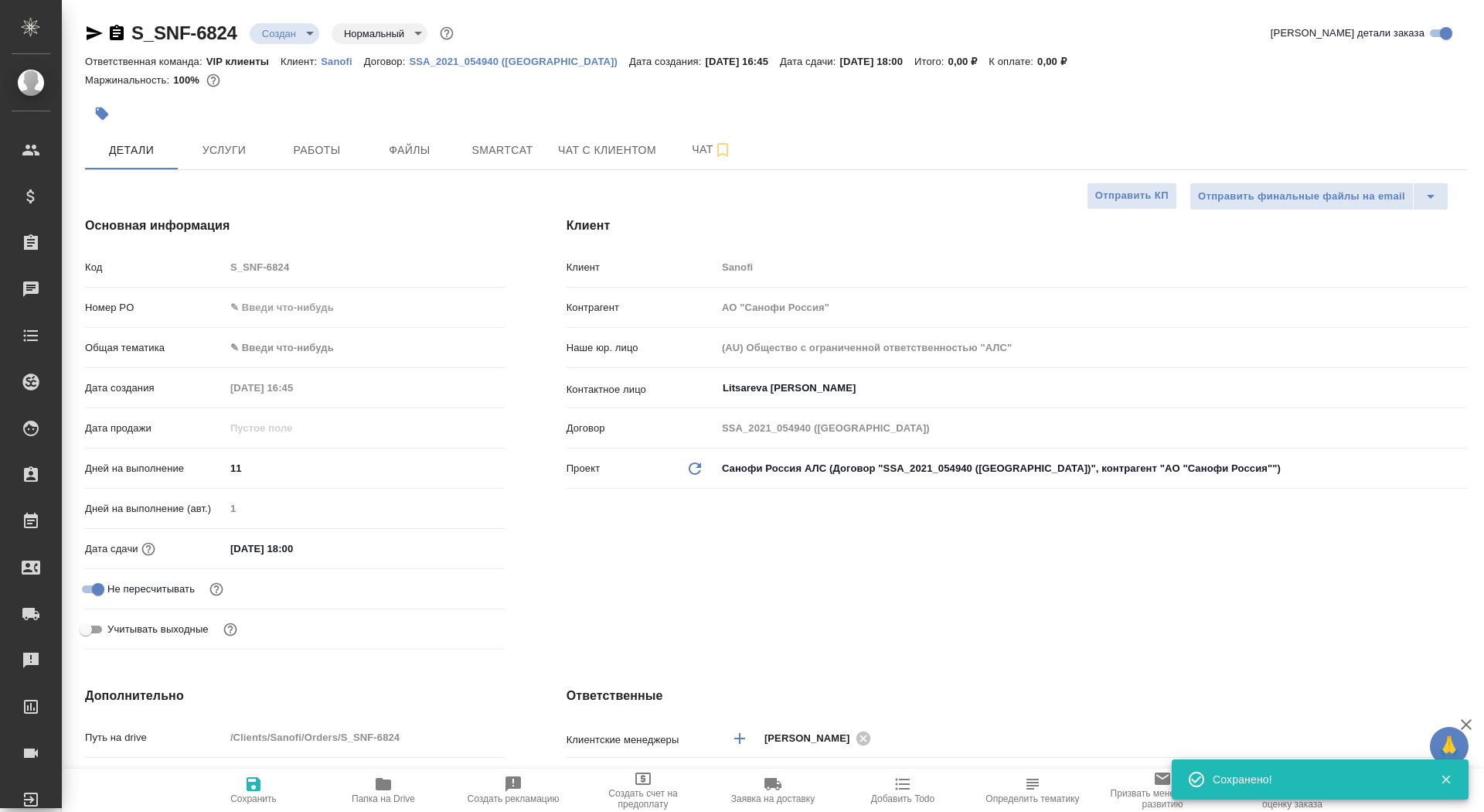
type textarea "x"
click at [380, 794] on span "Папка на Drive" at bounding box center [383, 798] width 63 height 11
type textarea "x"
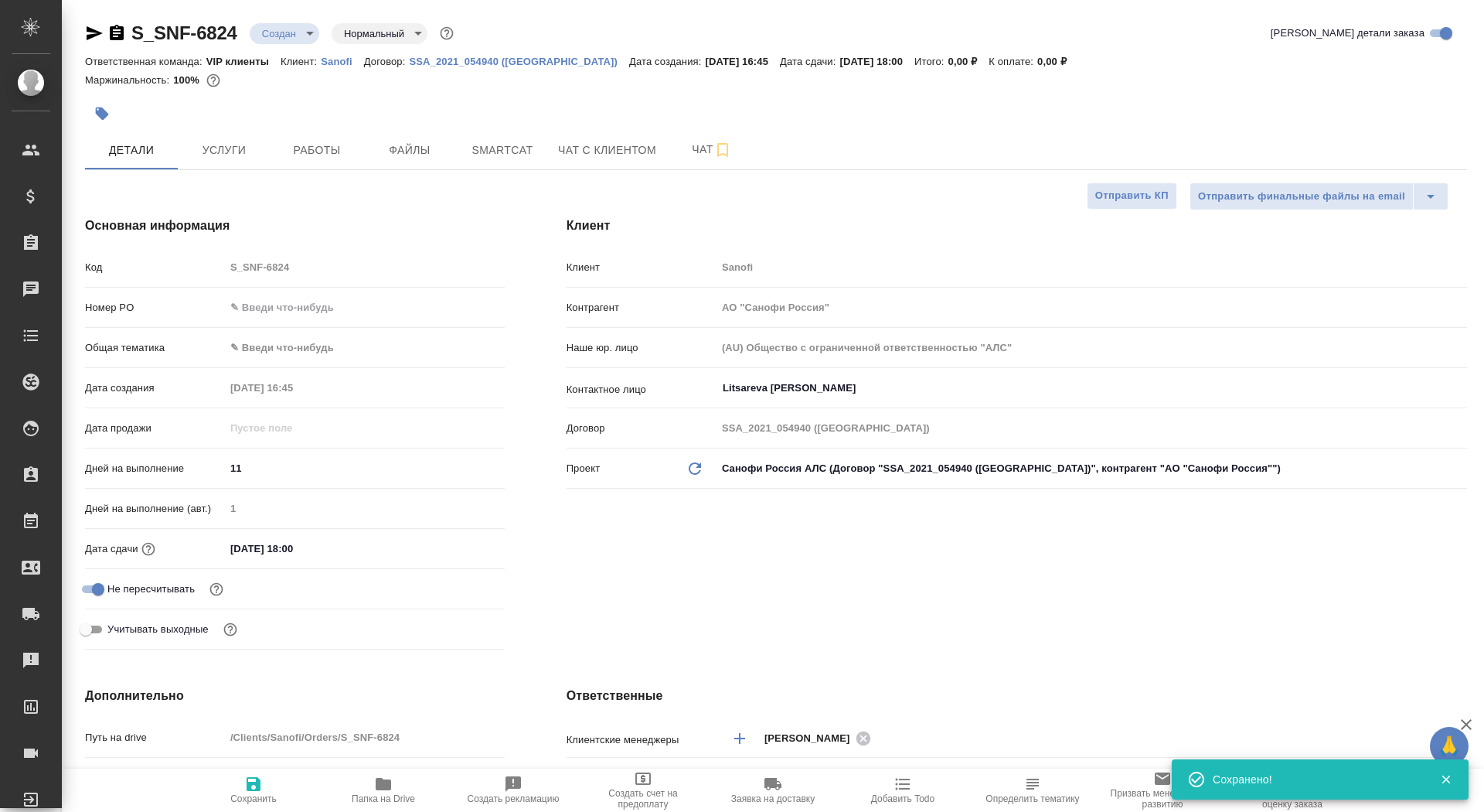
type textarea "x"
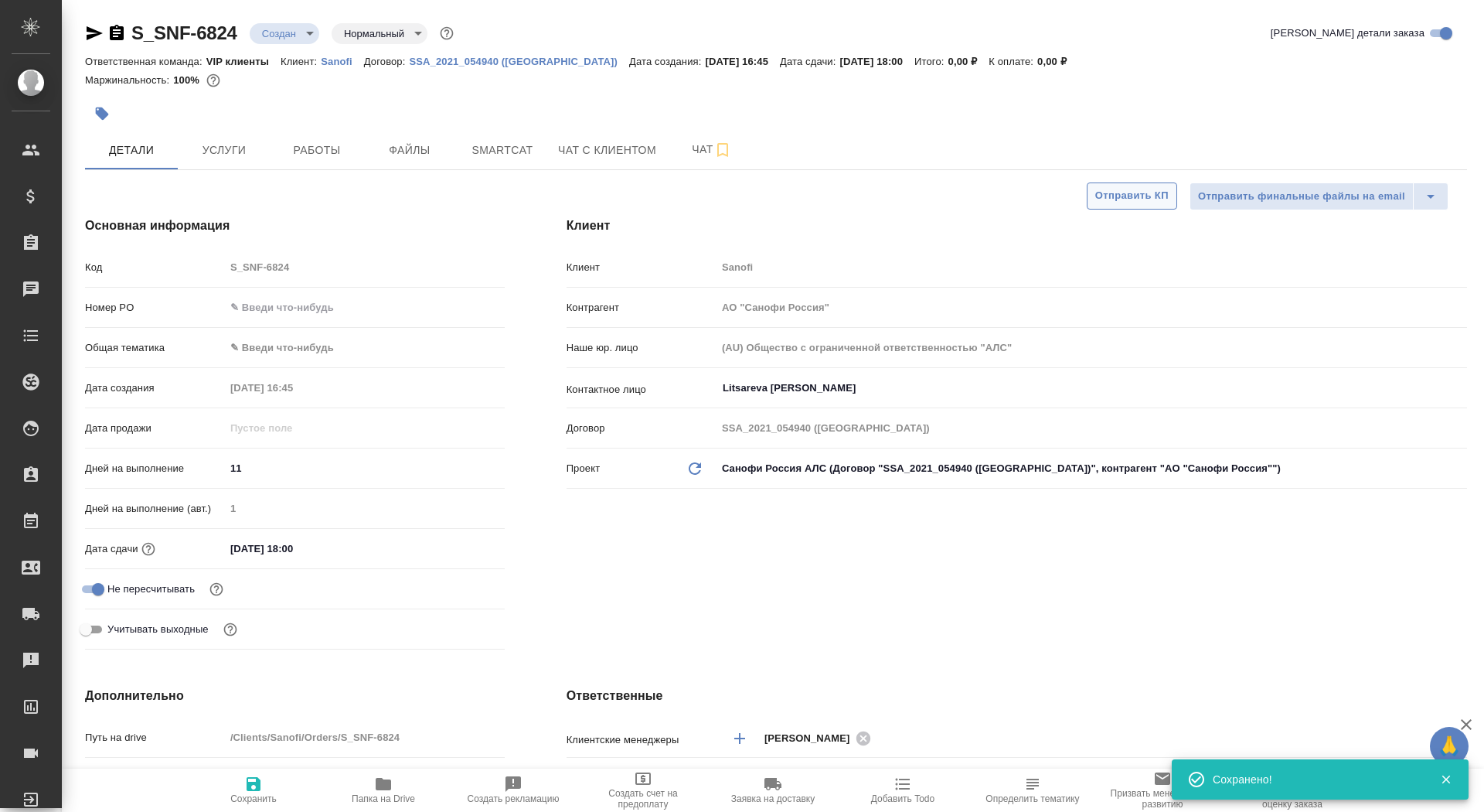
type textarea "x"
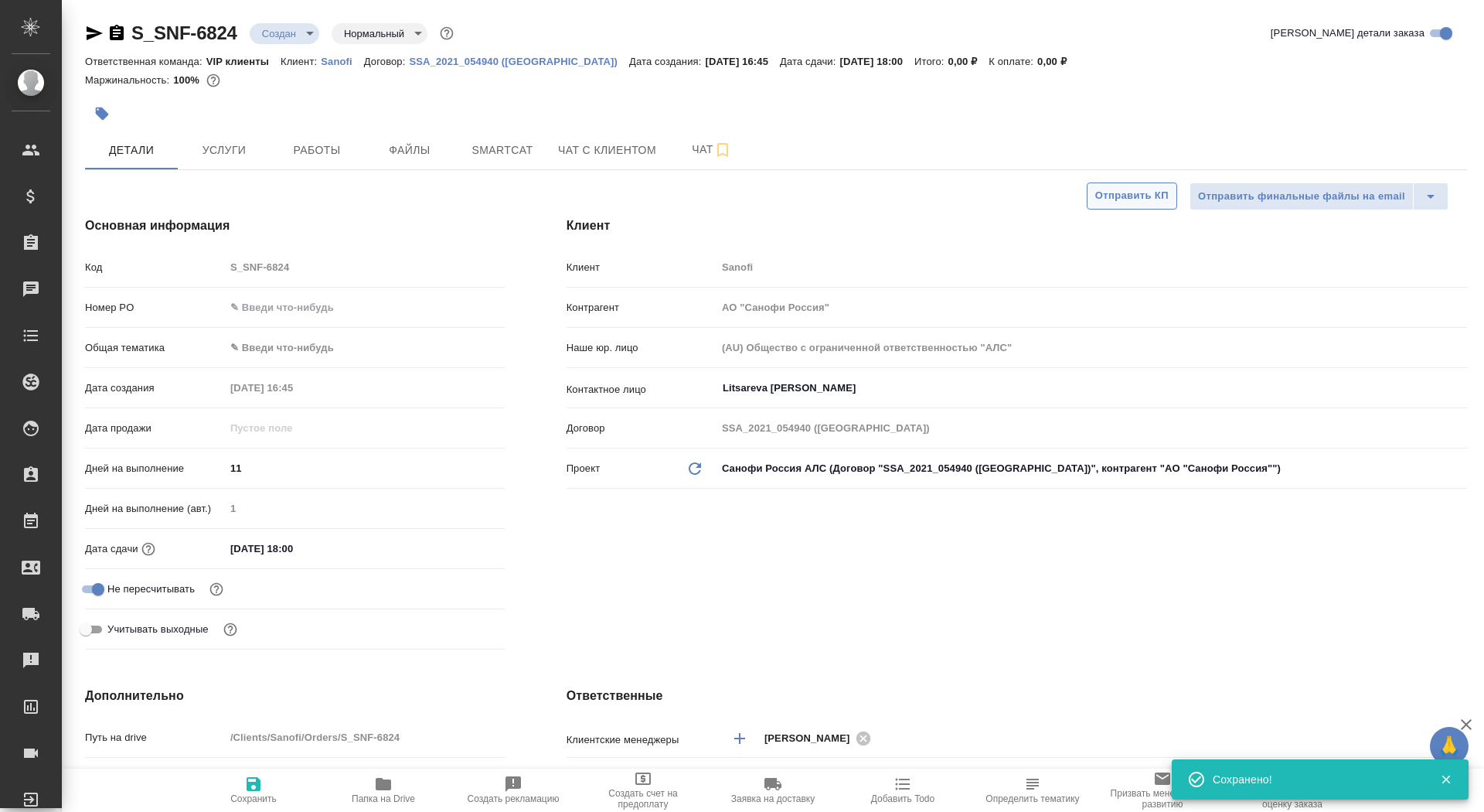
type textarea "x"
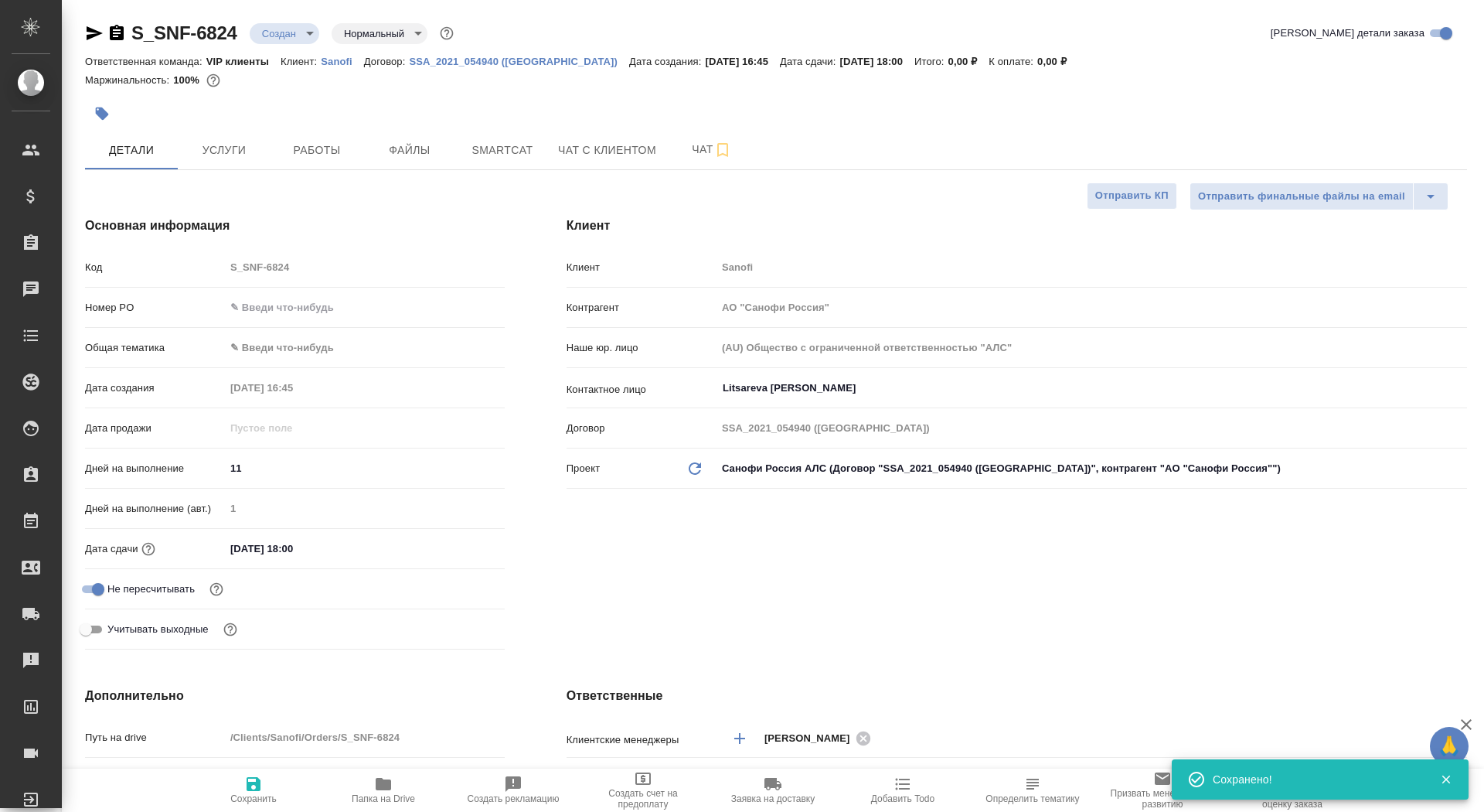
type textarea "x"
click at [260, 40] on body "🙏 .cls-1 fill:#fff; AWATERA Saydasheva Dilyara Клиенты Спецификации Заказы 0 Ча…" at bounding box center [742, 406] width 1484 height 812
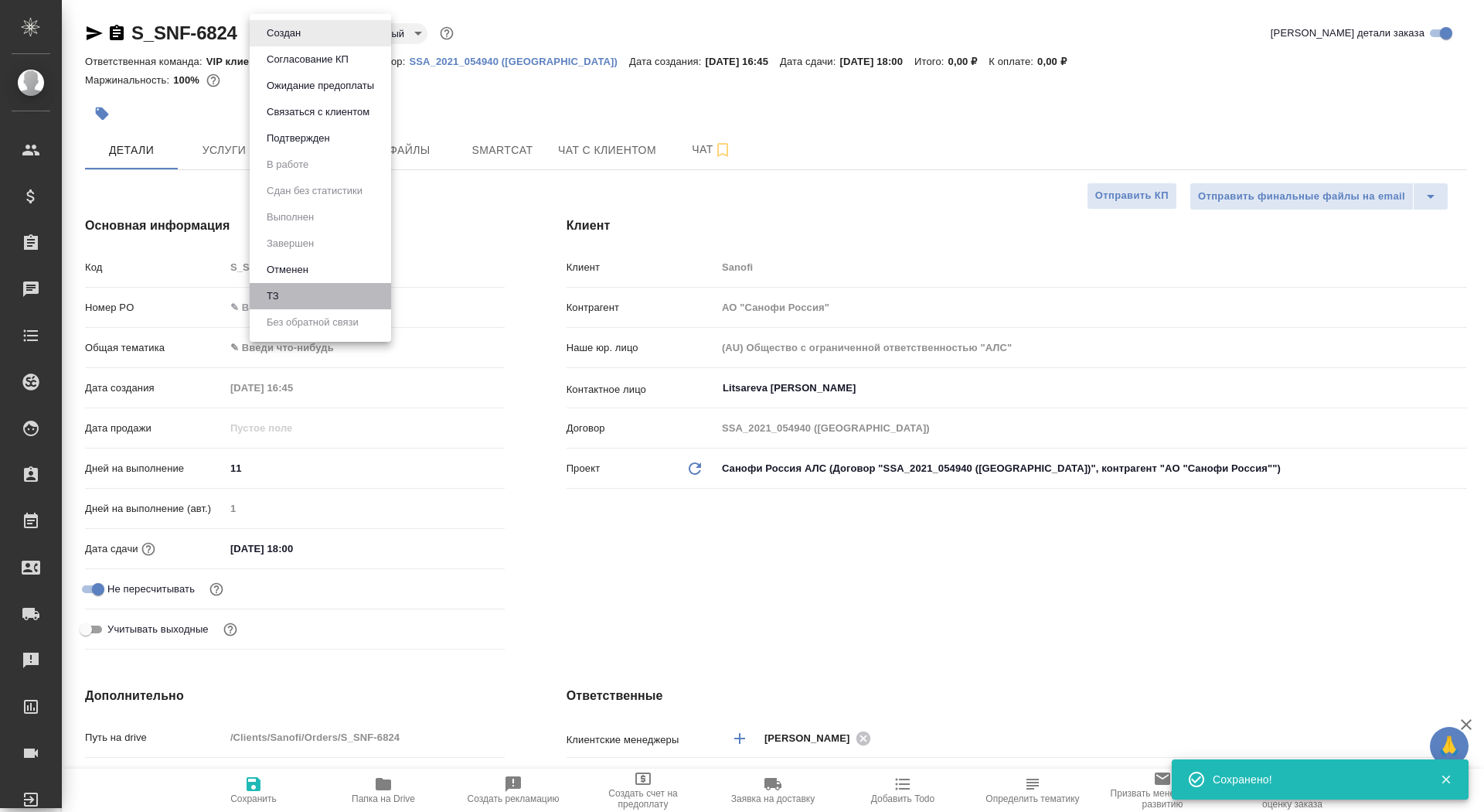
click at [310, 289] on li "ТЗ" at bounding box center [320, 296] width 142 height 27
type textarea "x"
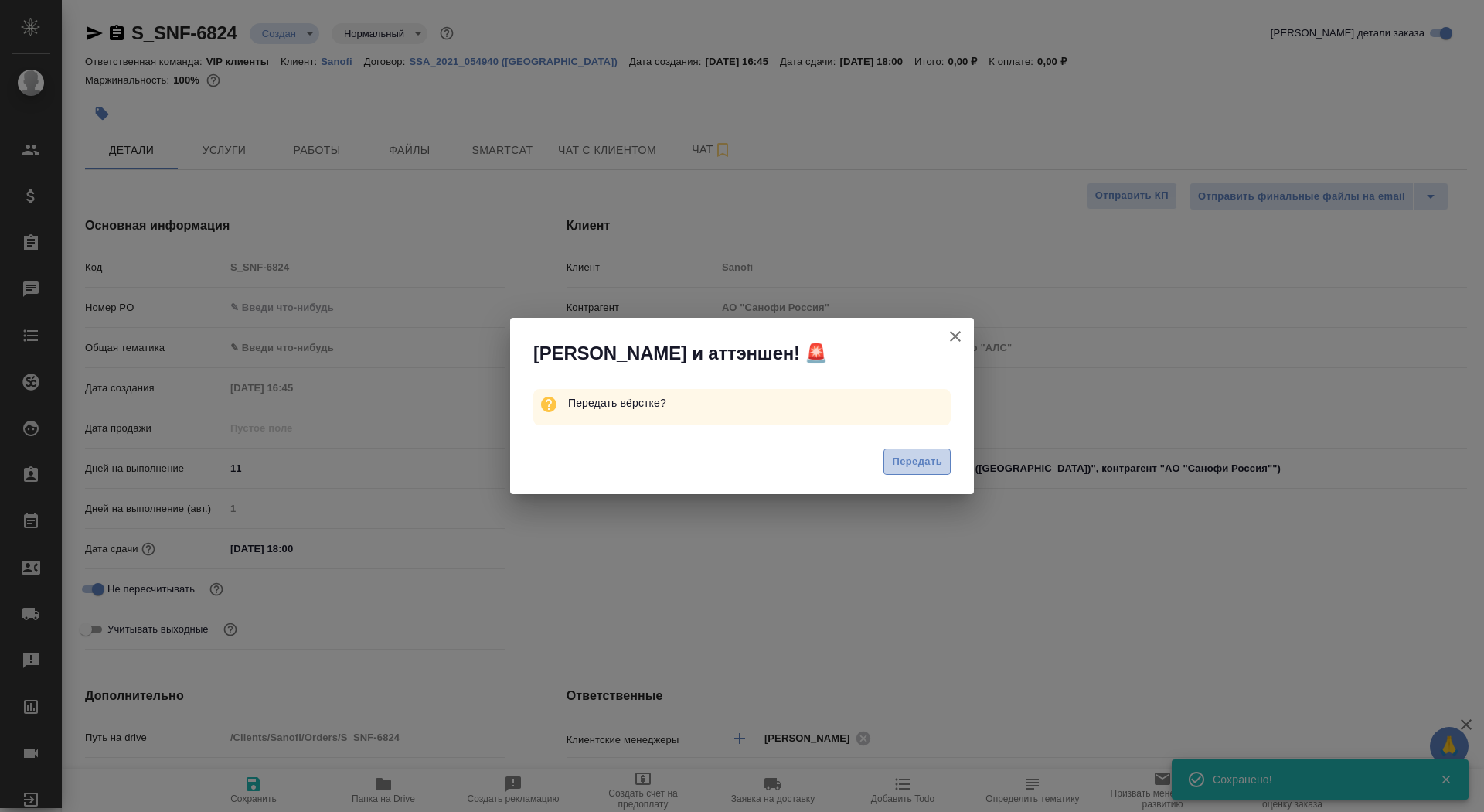
click at [900, 456] on span "Передать" at bounding box center [916, 462] width 50 height 18
type textarea "x"
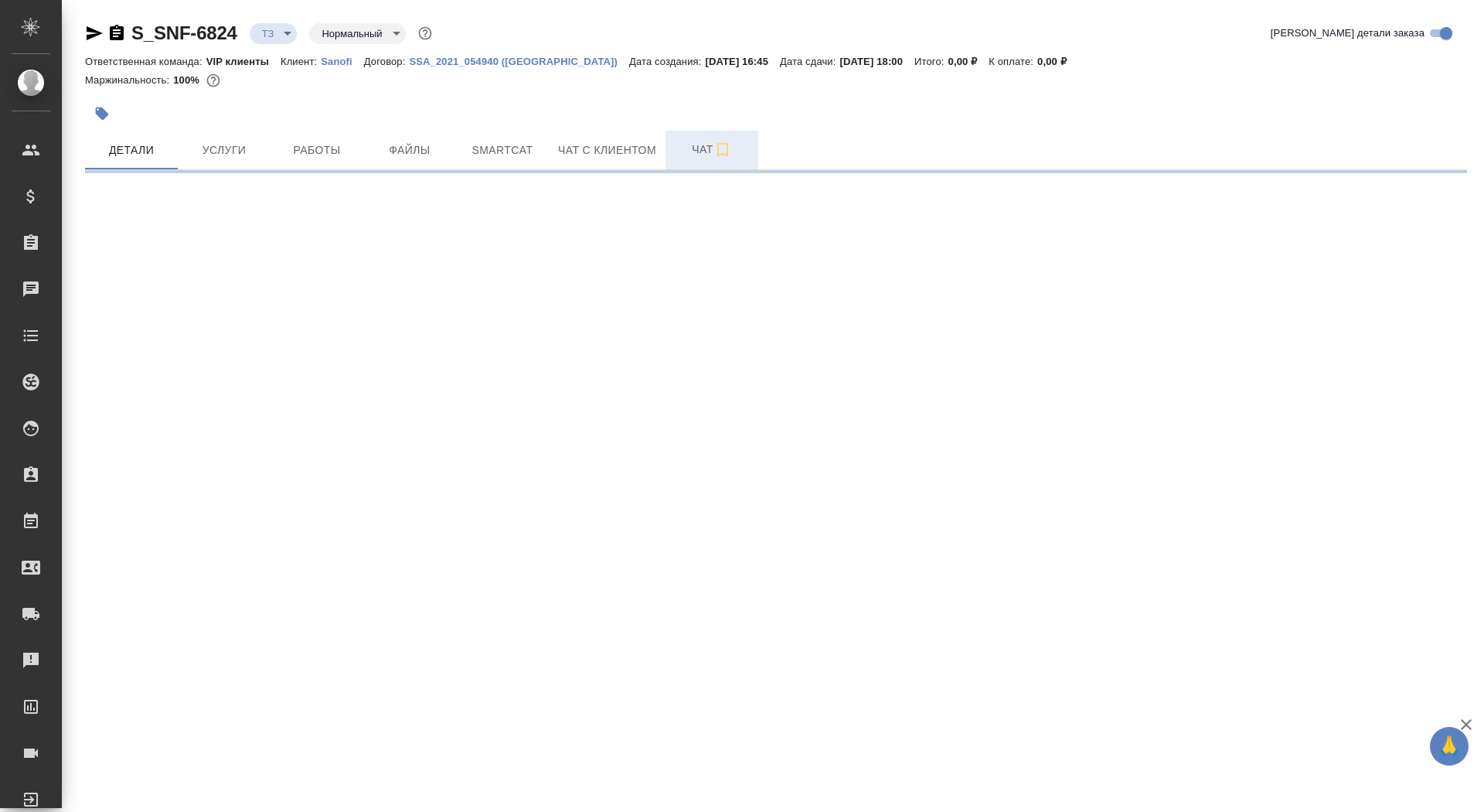
select select "RU"
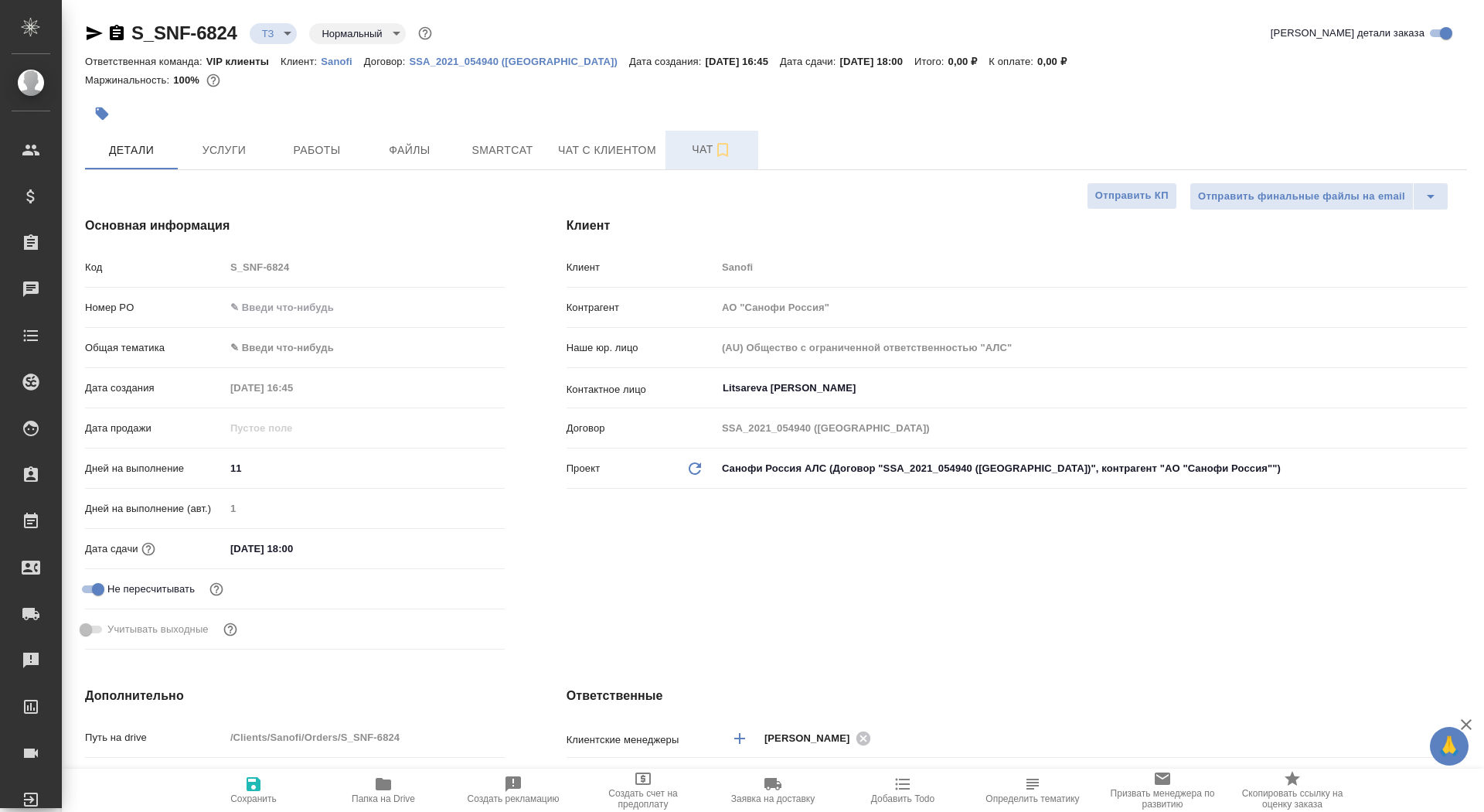
type textarea "x"
click at [683, 154] on span "Чат" at bounding box center [711, 150] width 74 height 20
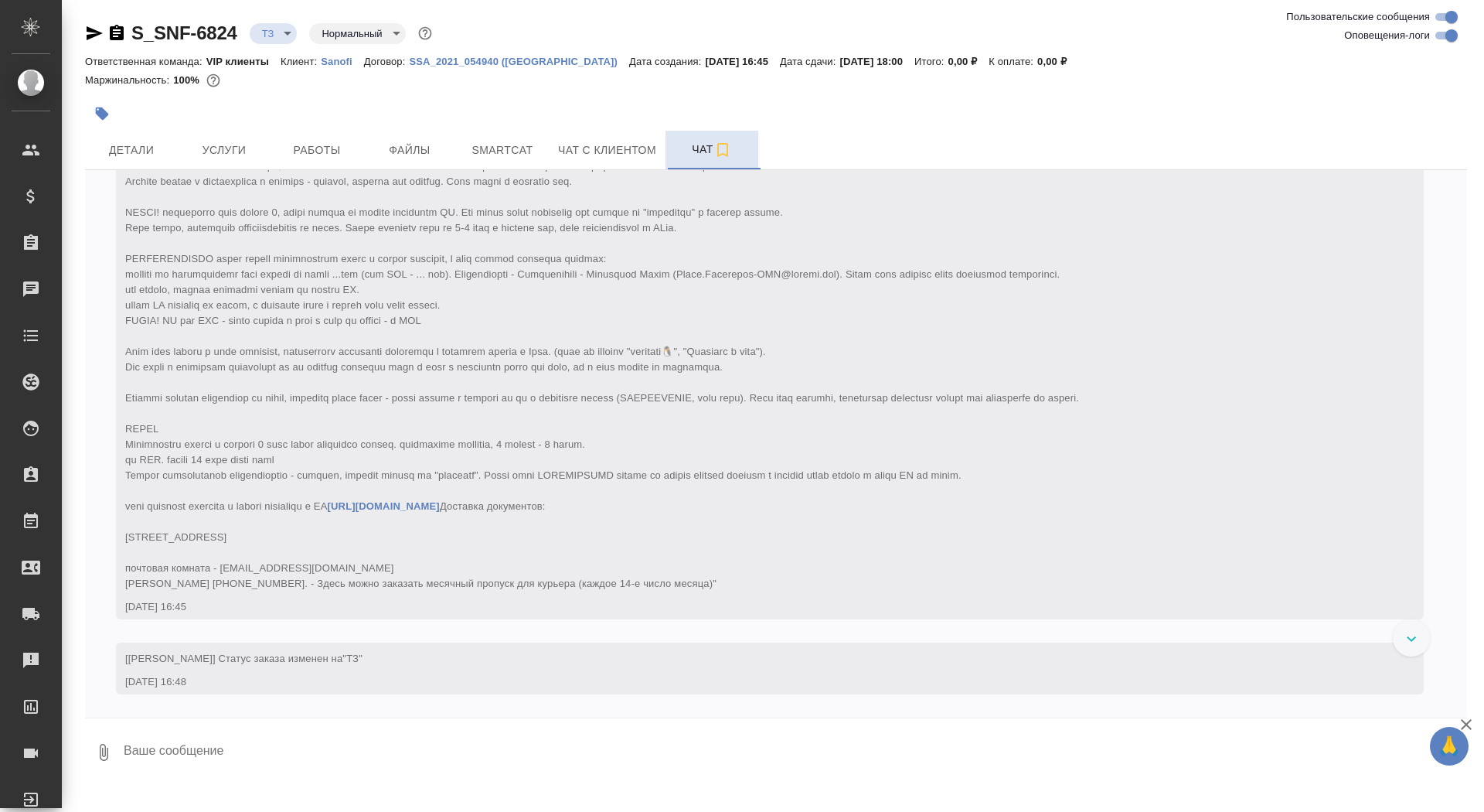
scroll to position [195, 0]
click at [191, 760] on textarea at bounding box center [794, 752] width 1345 height 52
type textarea "коллеженьки, режим правок и все выделения, зачеркивания сохраняем"
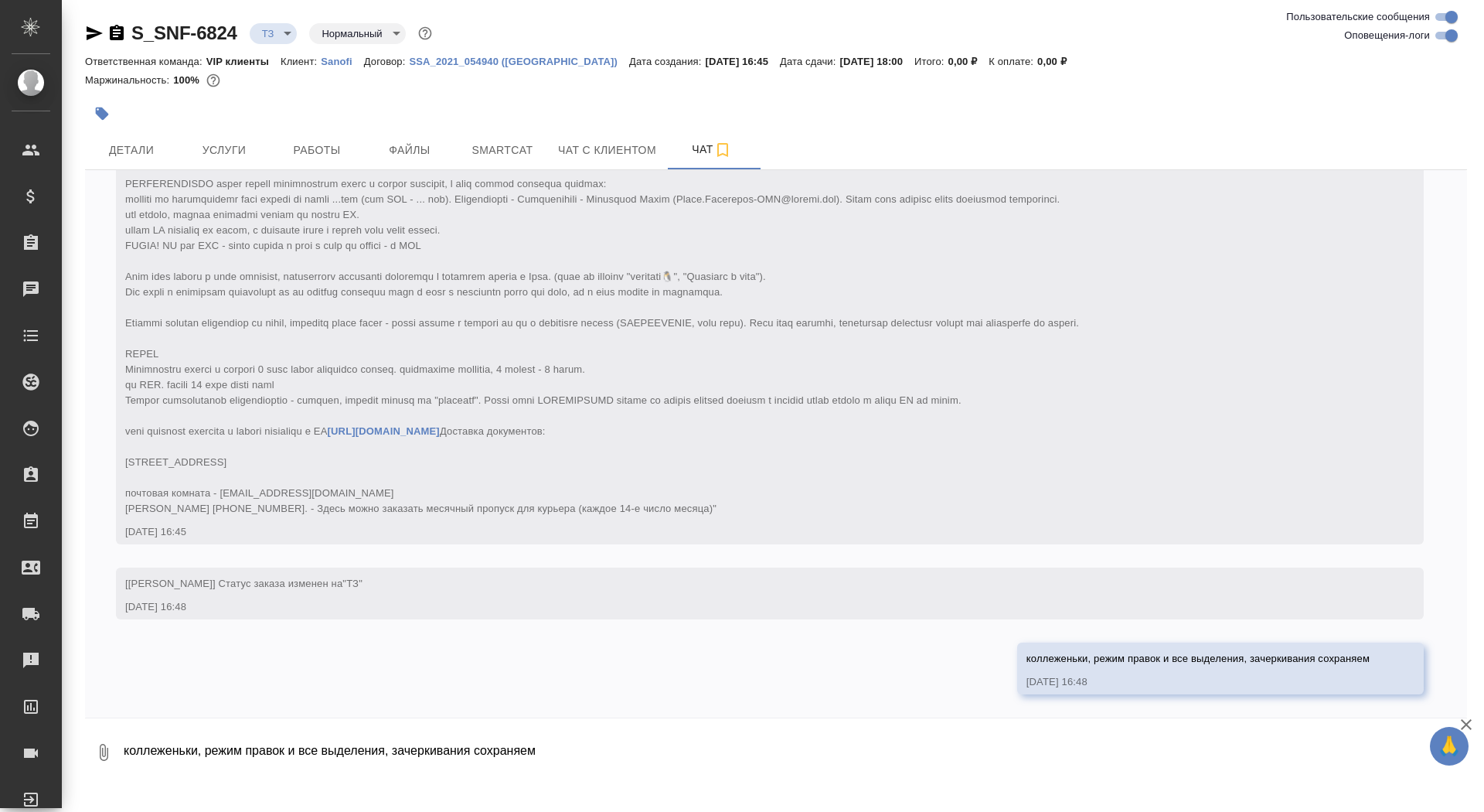
scroll to position [271, 0]
click at [184, 138] on button "Услуги" at bounding box center [224, 150] width 93 height 38
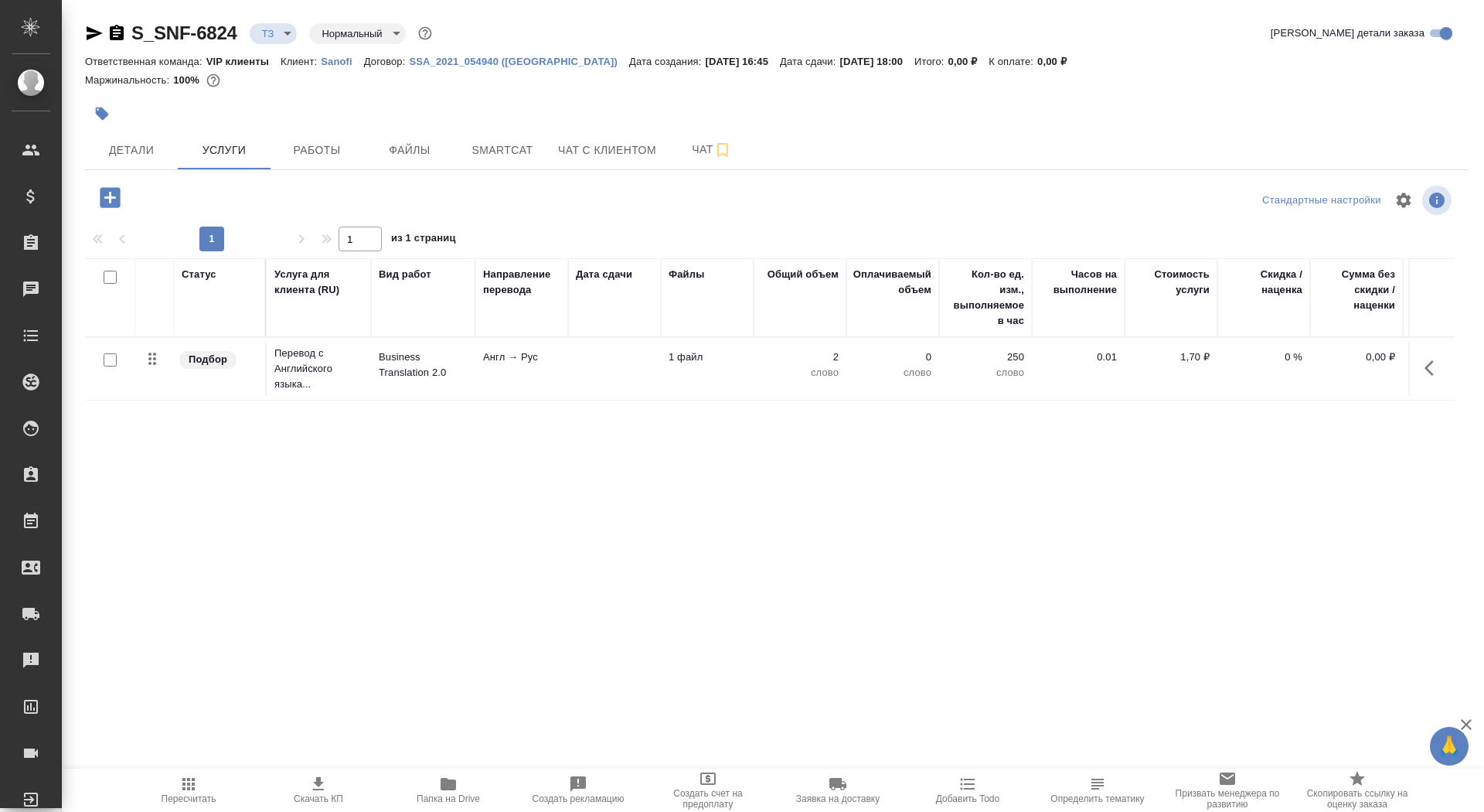
click at [108, 358] on input "checkbox" at bounding box center [109, 359] width 13 height 13
checkbox input "true"
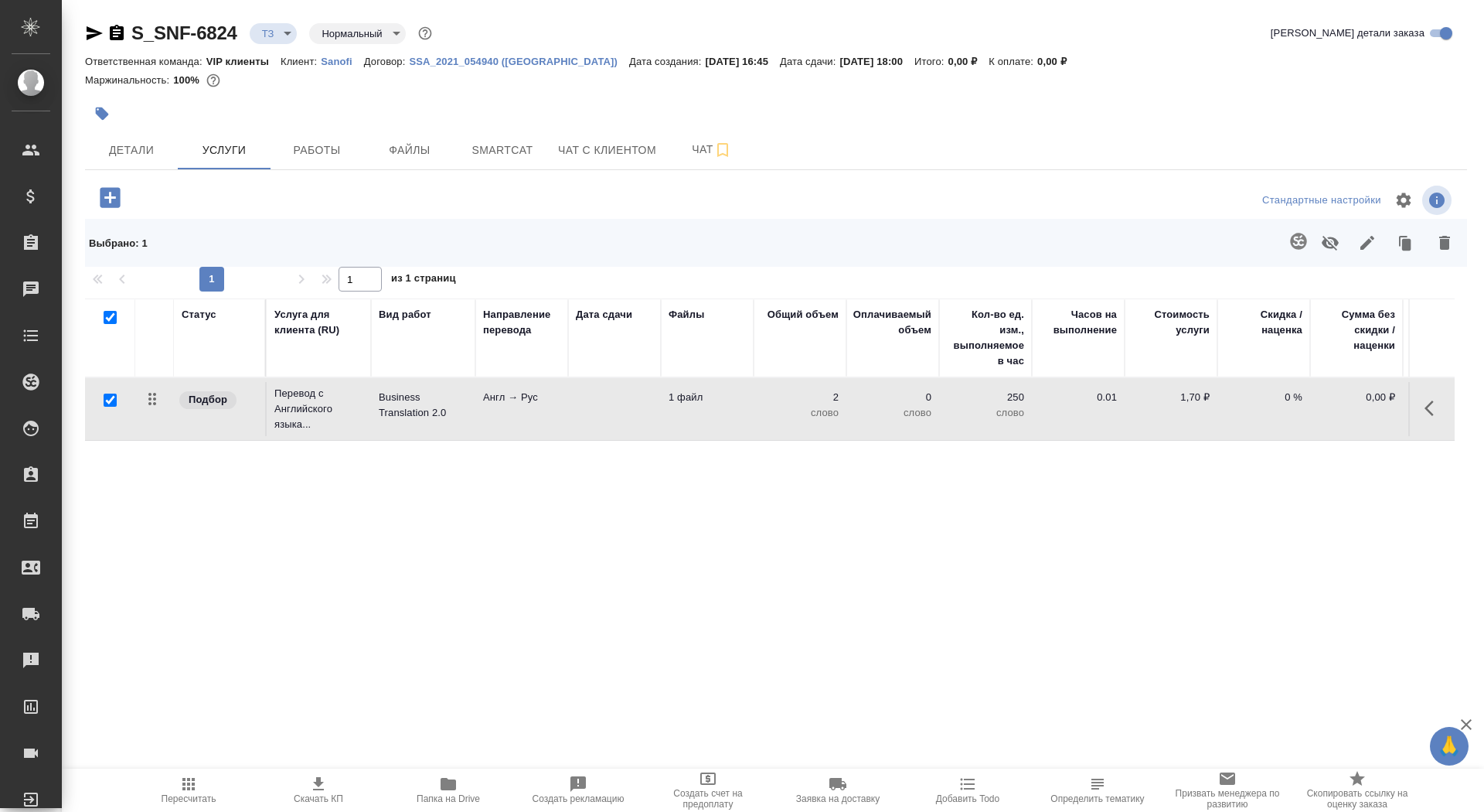
click at [1442, 255] on button "button" at bounding box center [1445, 242] width 37 height 40
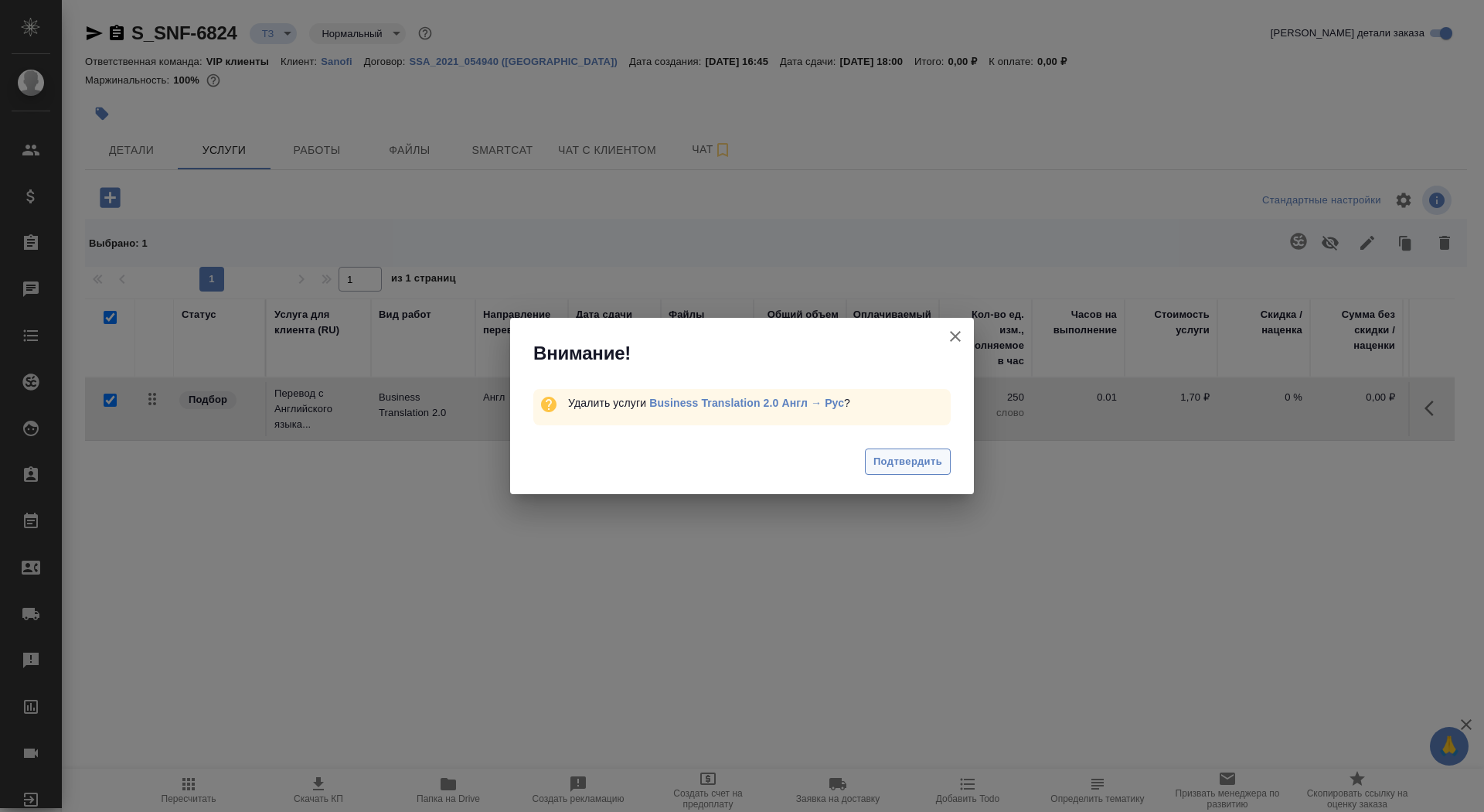
click at [913, 455] on span "Подтвердить" at bounding box center [908, 462] width 69 height 18
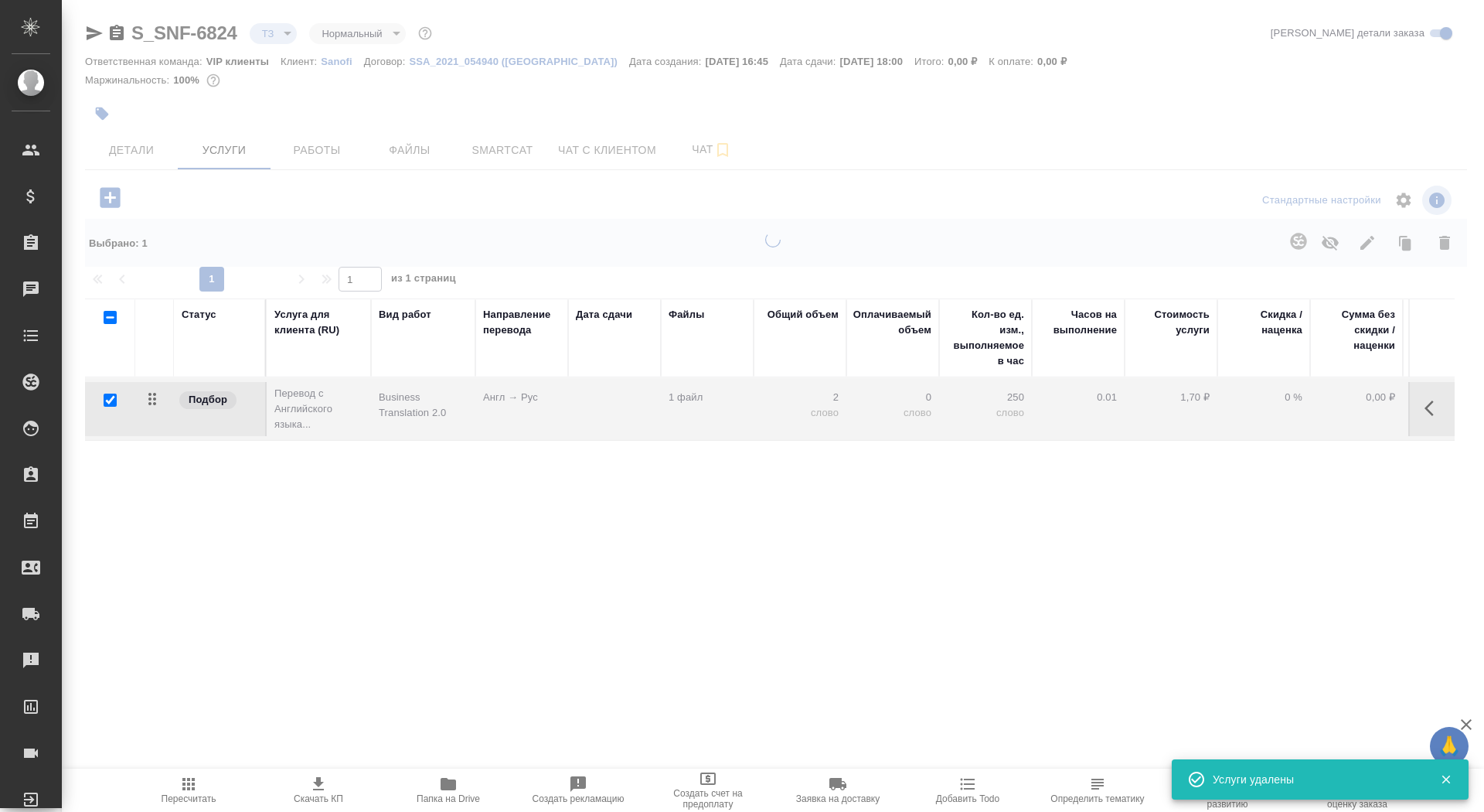
checkbox input "false"
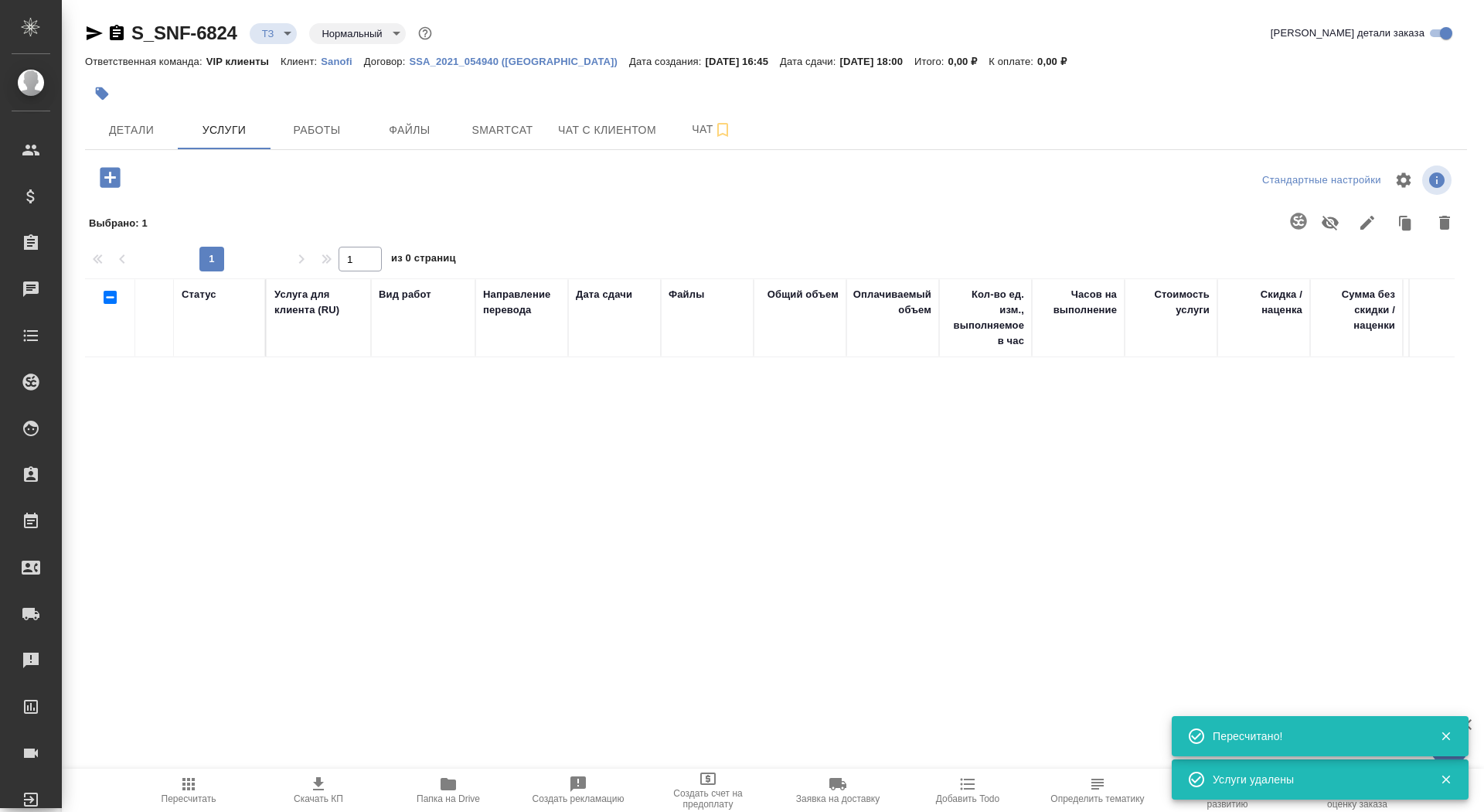
click at [97, 184] on icon "button" at bounding box center [109, 176] width 27 height 27
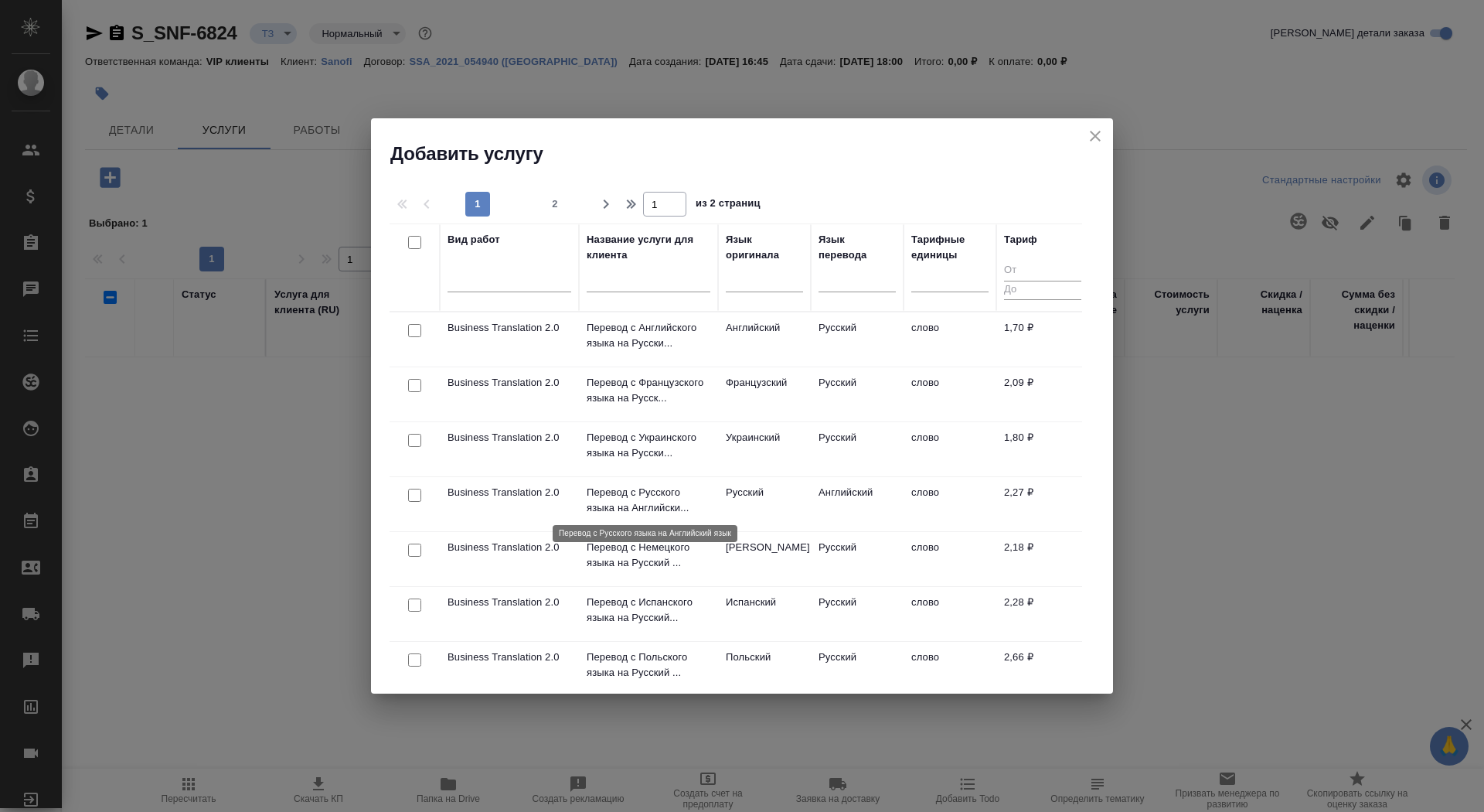
click at [624, 490] on p "Перевод с Русского языка на Английски..." at bounding box center [648, 500] width 124 height 31
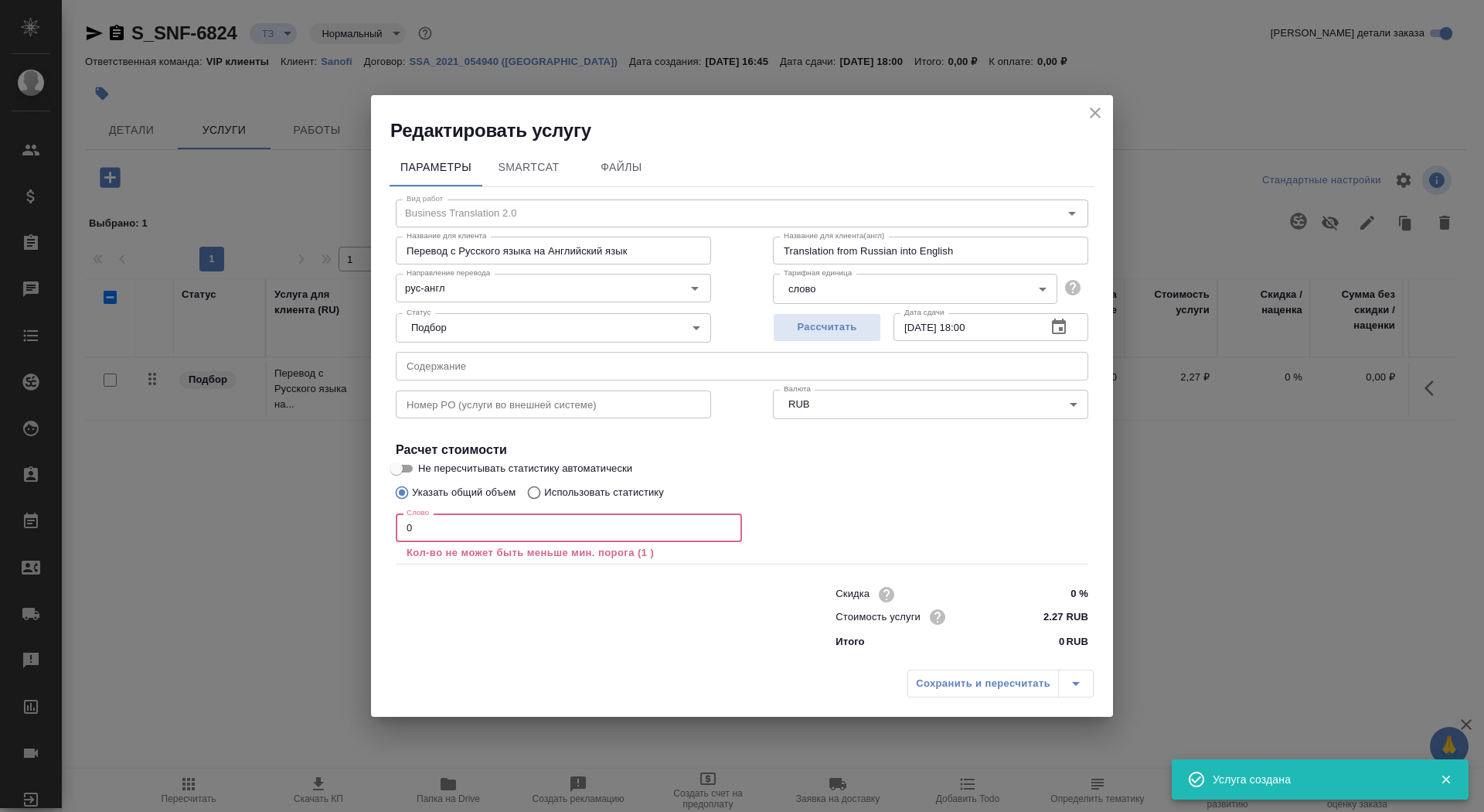
click at [432, 529] on input "0" at bounding box center [569, 527] width 346 height 28
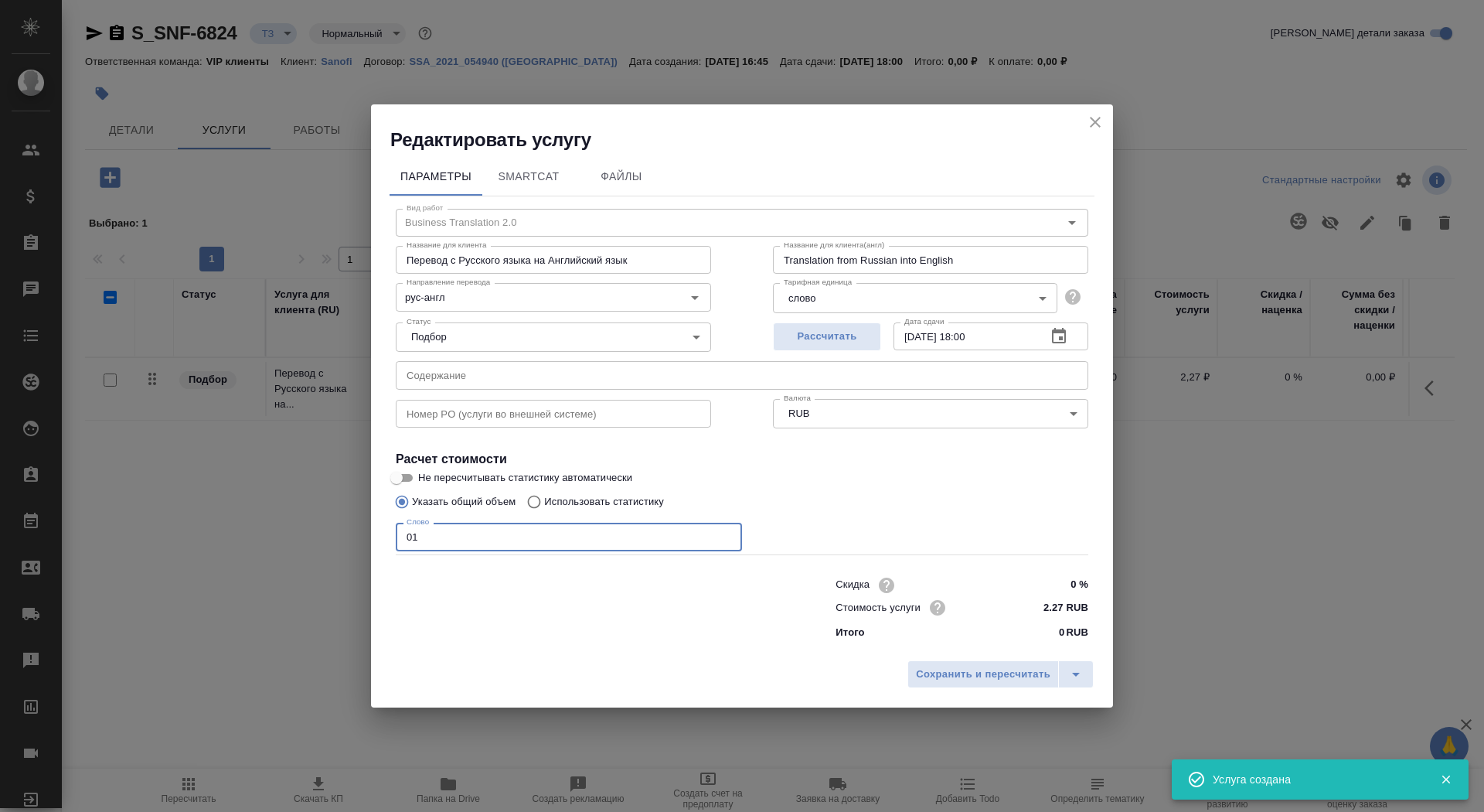
type input "01"
click at [406, 482] on input "Не пересчитывать статистику автоматически" at bounding box center [396, 477] width 55 height 19
checkbox input "true"
click at [941, 664] on button "Сохранить и пересчитать" at bounding box center [983, 674] width 152 height 28
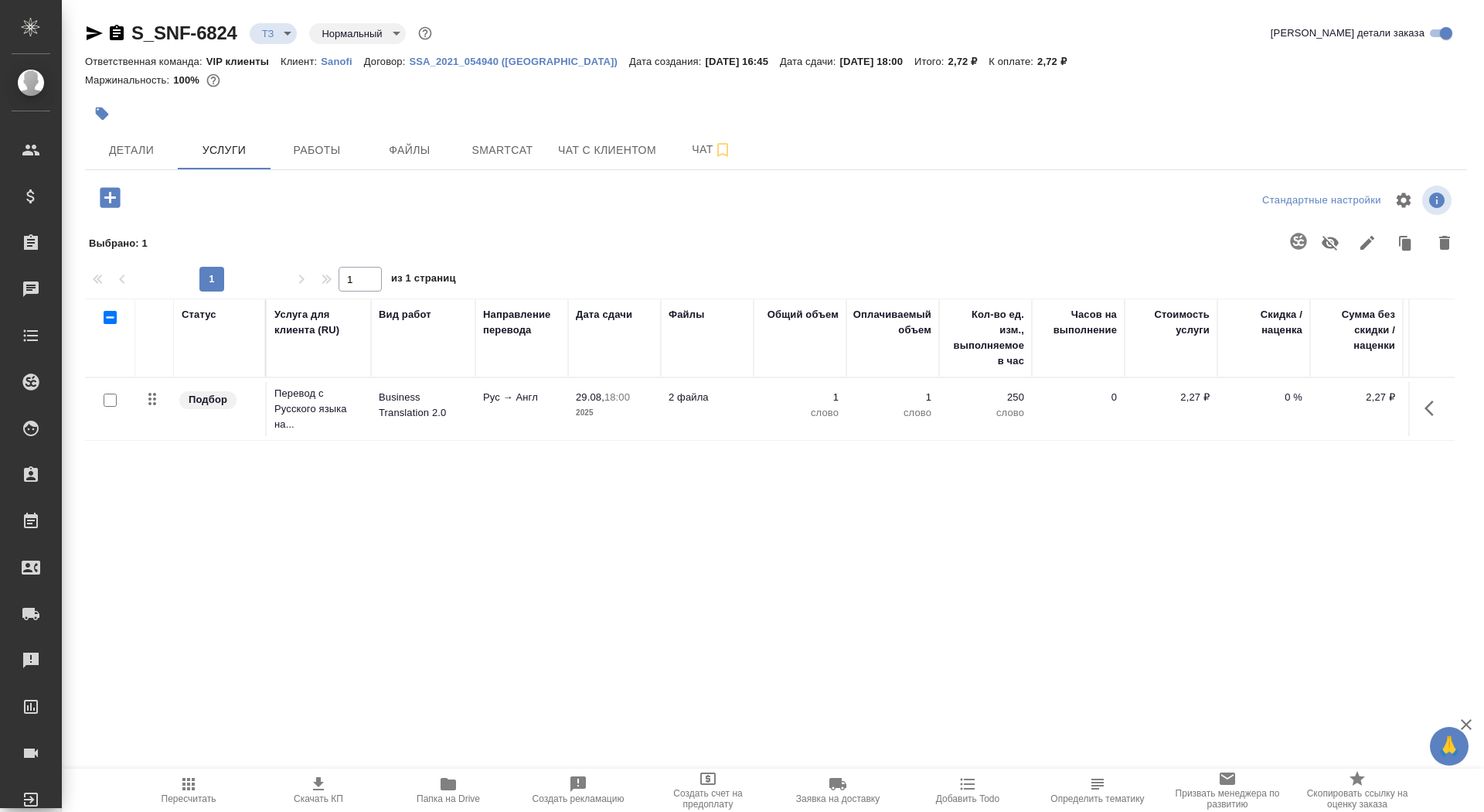
click at [105, 406] on div at bounding box center [109, 400] width 34 height 22
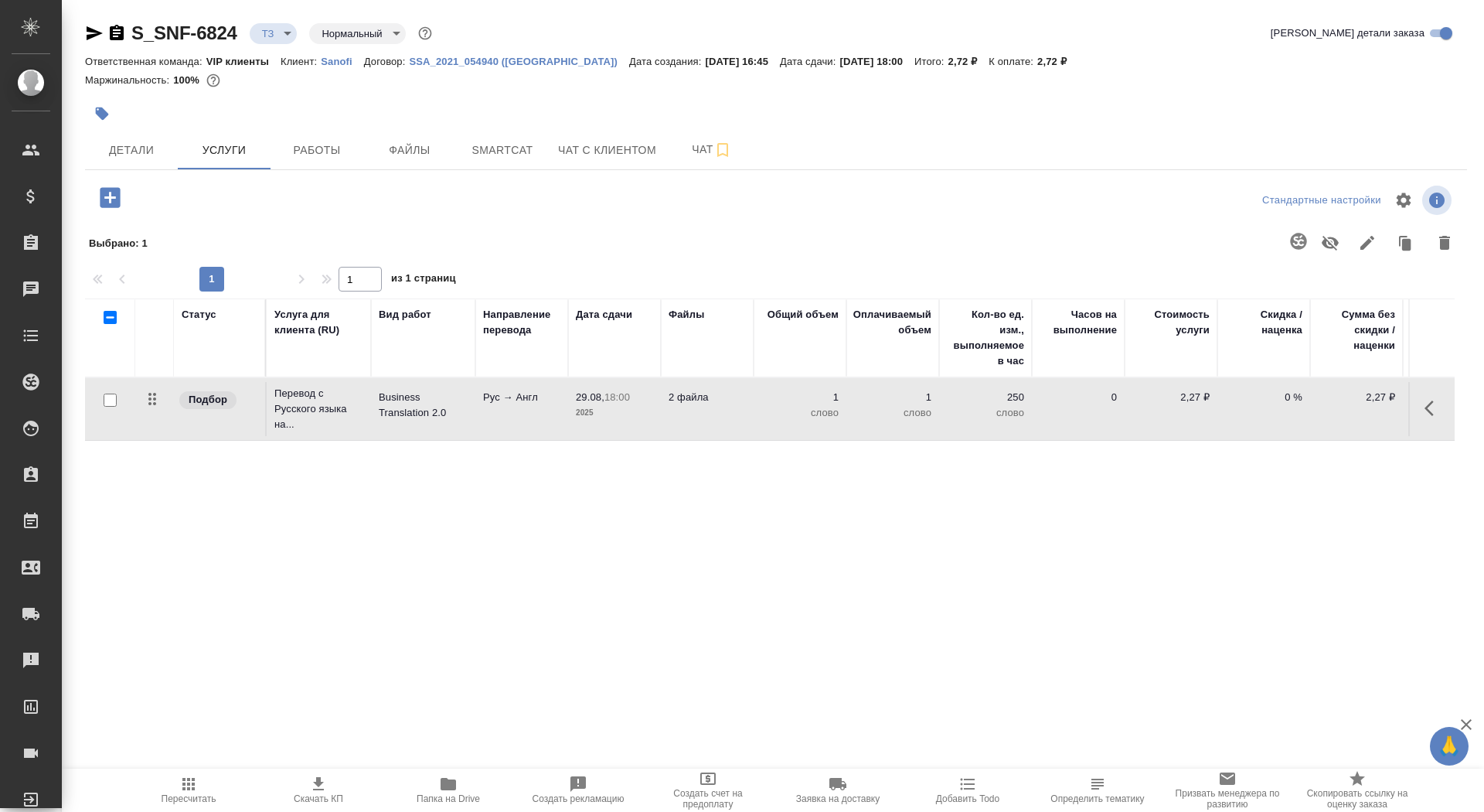
click at [105, 400] on input "checkbox" at bounding box center [109, 399] width 13 height 13
checkbox input "true"
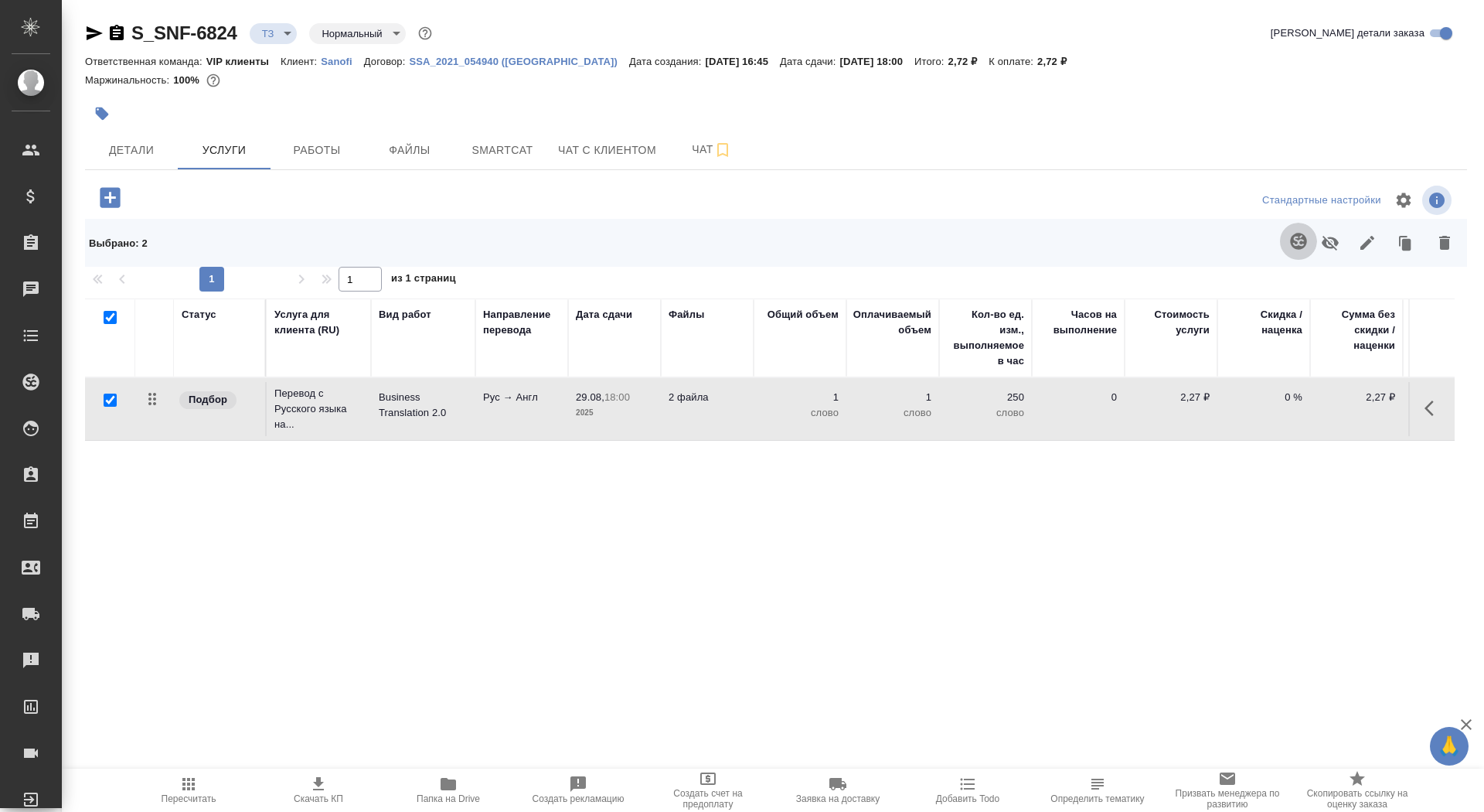
click at [1295, 249] on icon "button" at bounding box center [1298, 240] width 19 height 19
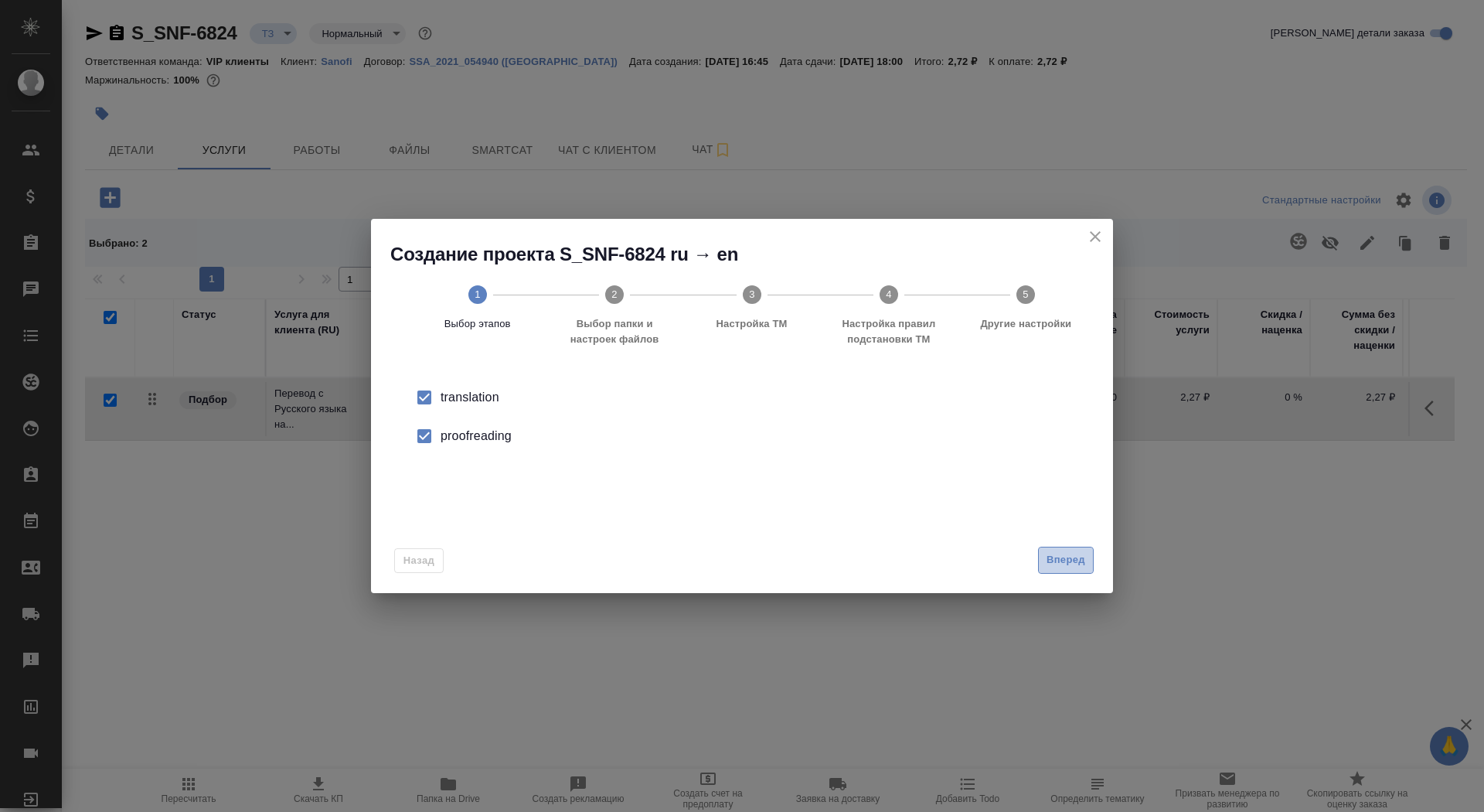
click at [1077, 557] on span "Вперед" at bounding box center [1065, 560] width 38 height 18
click at [970, 405] on input "Папка с файлами для перевода" at bounding box center [717, 405] width 643 height 19
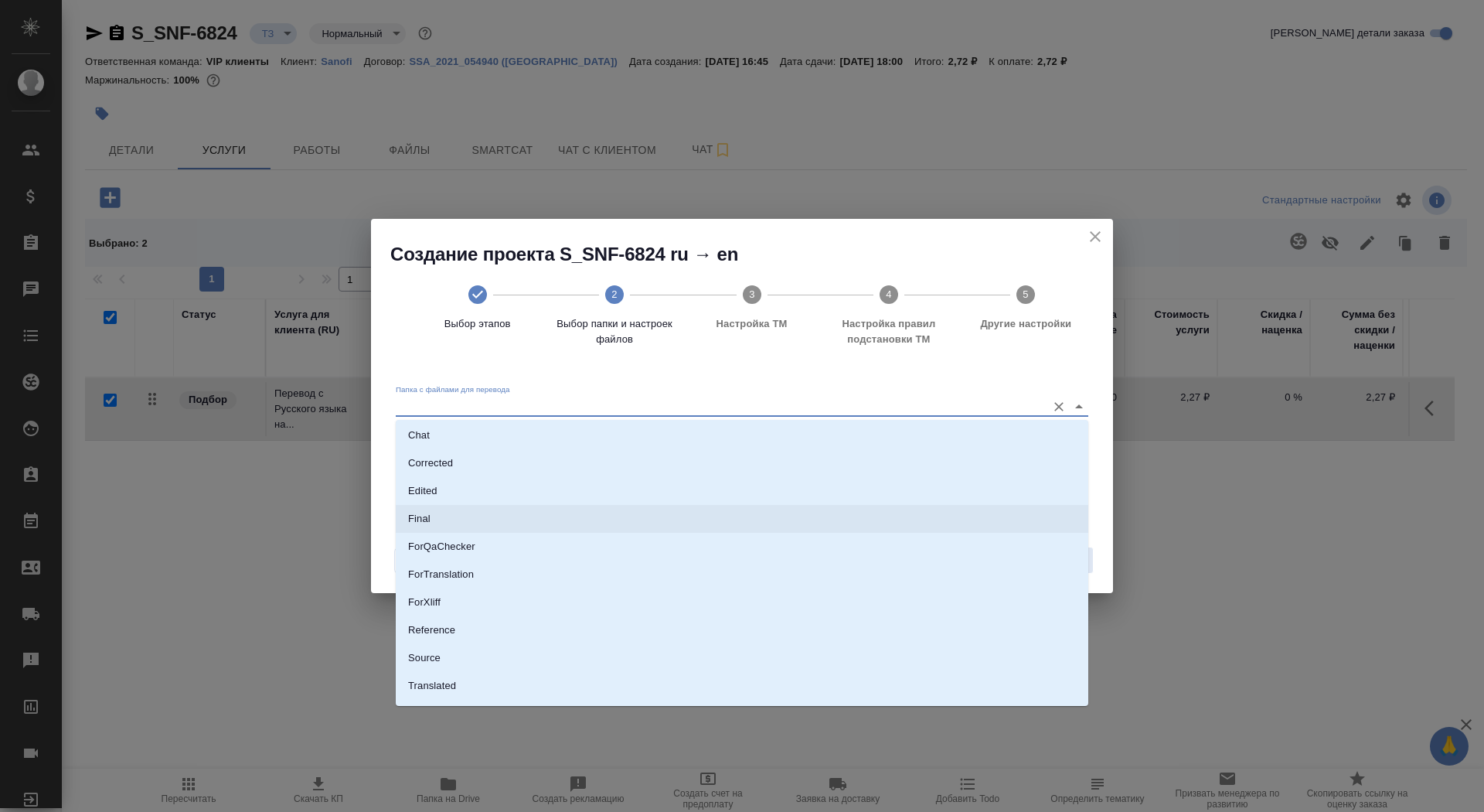
scroll to position [81, 0]
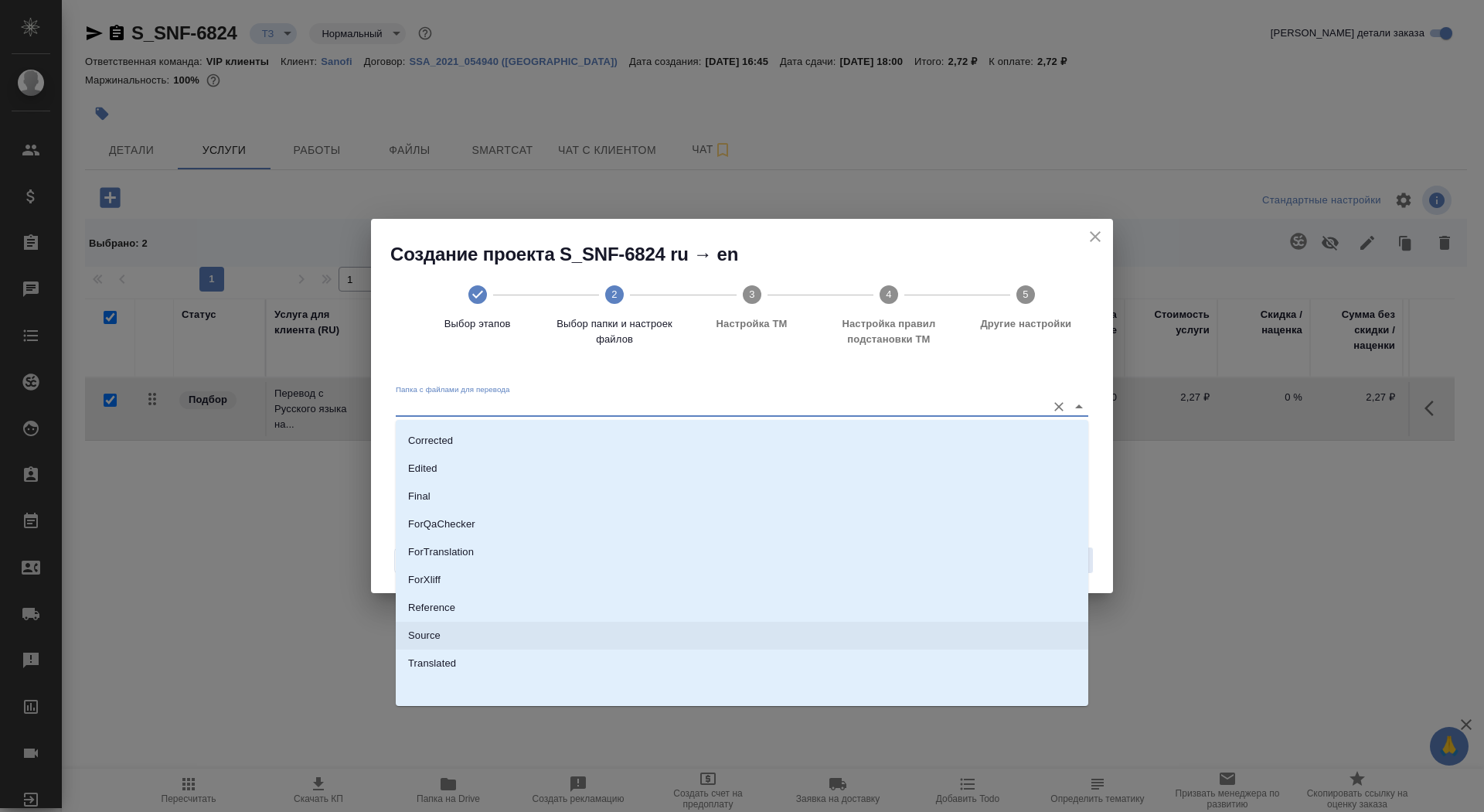
click at [912, 632] on li "Source" at bounding box center [742, 636] width 693 height 28
type input "Source"
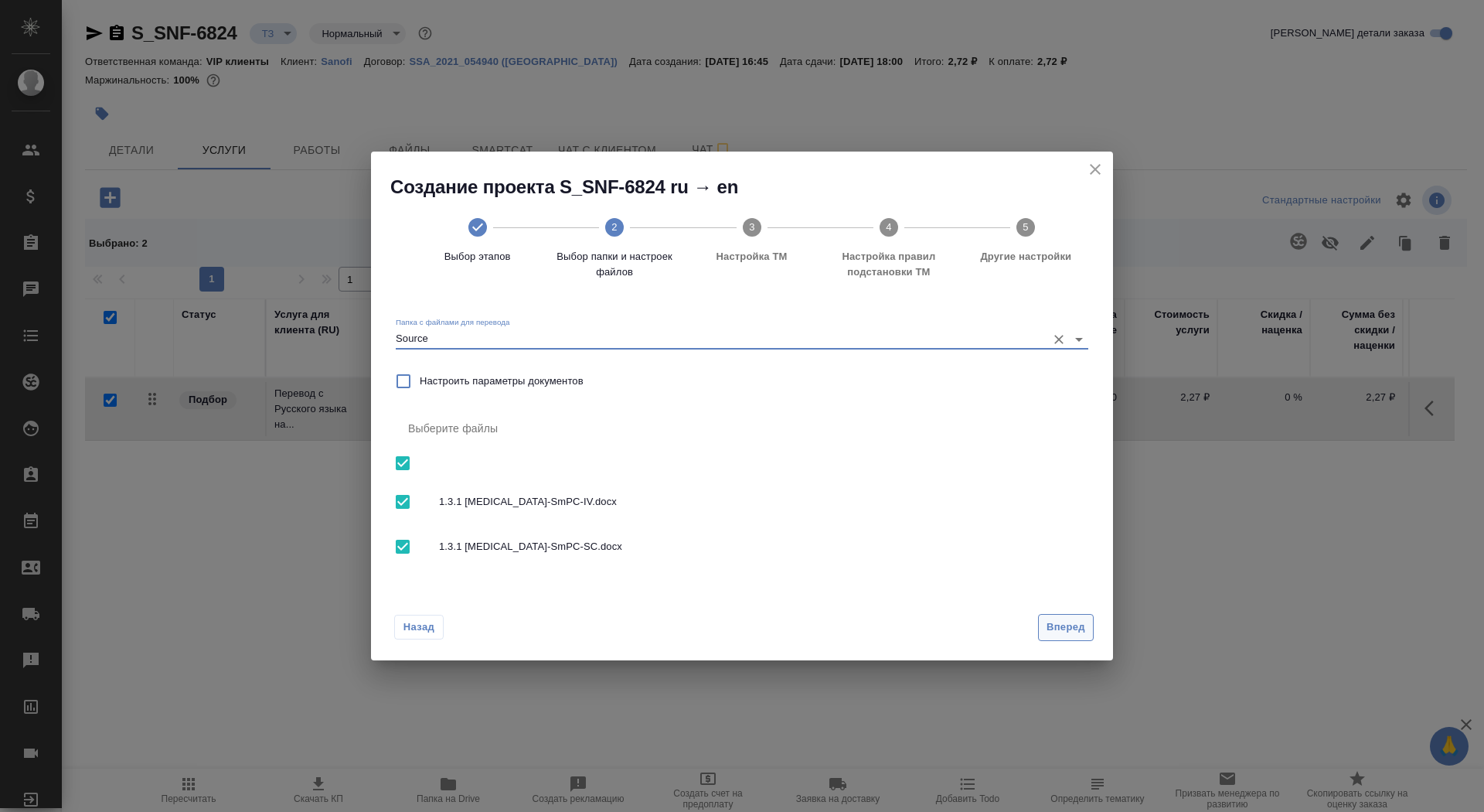
click at [1058, 629] on span "Вперед" at bounding box center [1065, 628] width 38 height 18
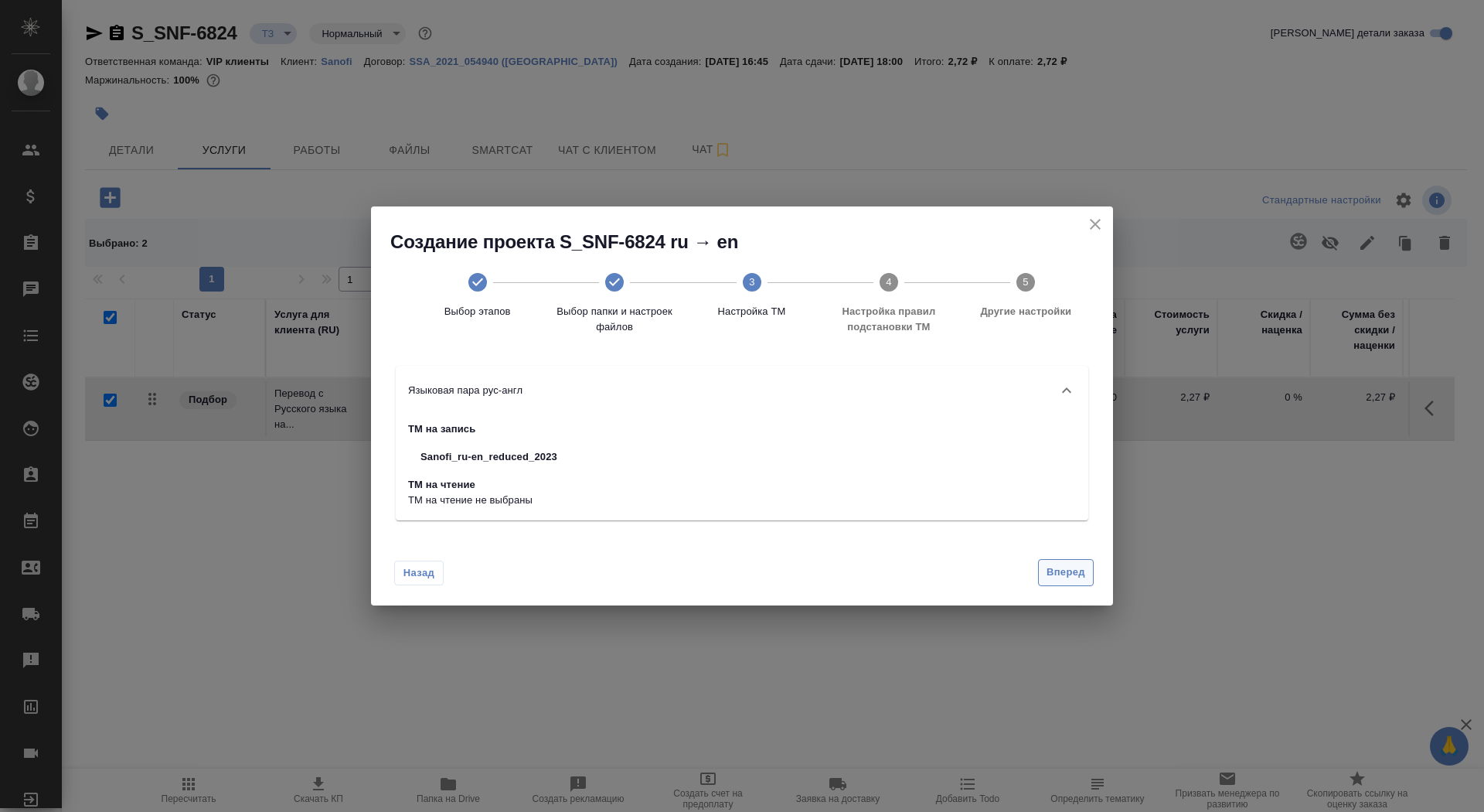
click at [1053, 562] on button "Вперед" at bounding box center [1065, 572] width 55 height 27
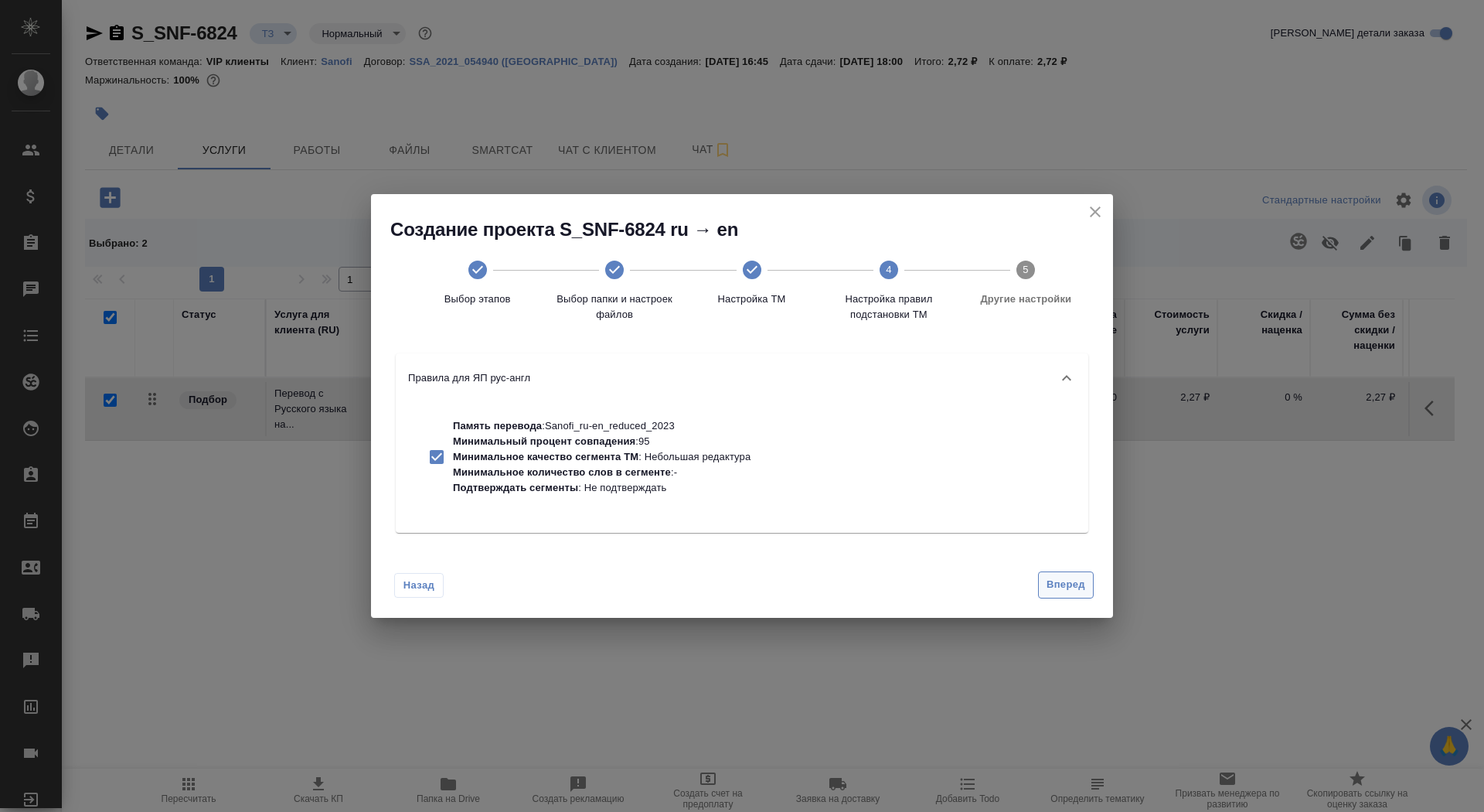
click at [1055, 572] on div "Вперед" at bounding box center [1062, 584] width 62 height 27
click at [1065, 592] on span "Вперед" at bounding box center [1065, 584] width 38 height 18
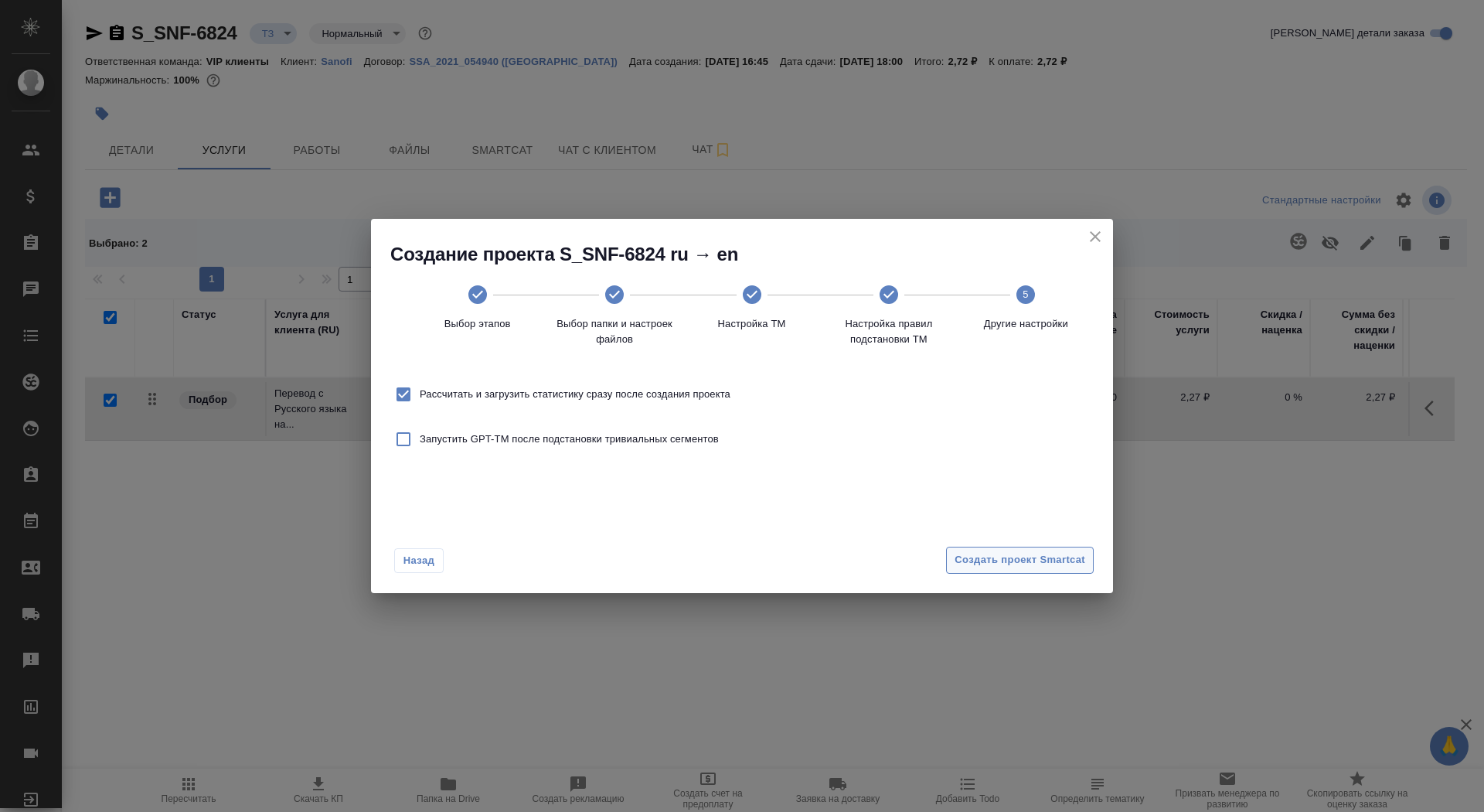
click at [1056, 559] on span "Создать проект Smartcat" at bounding box center [1020, 560] width 131 height 18
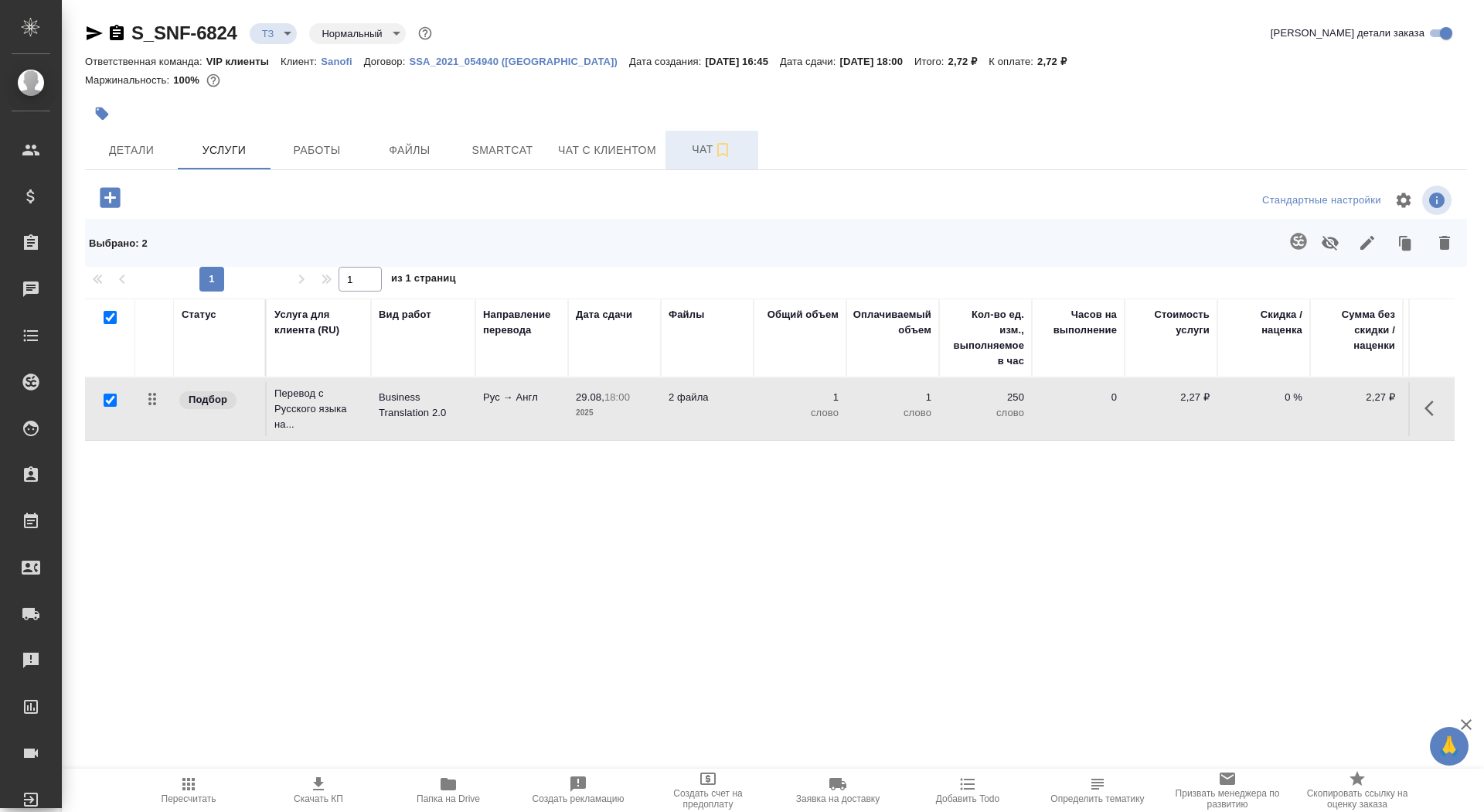
click at [679, 159] on span "Чат" at bounding box center [711, 150] width 74 height 20
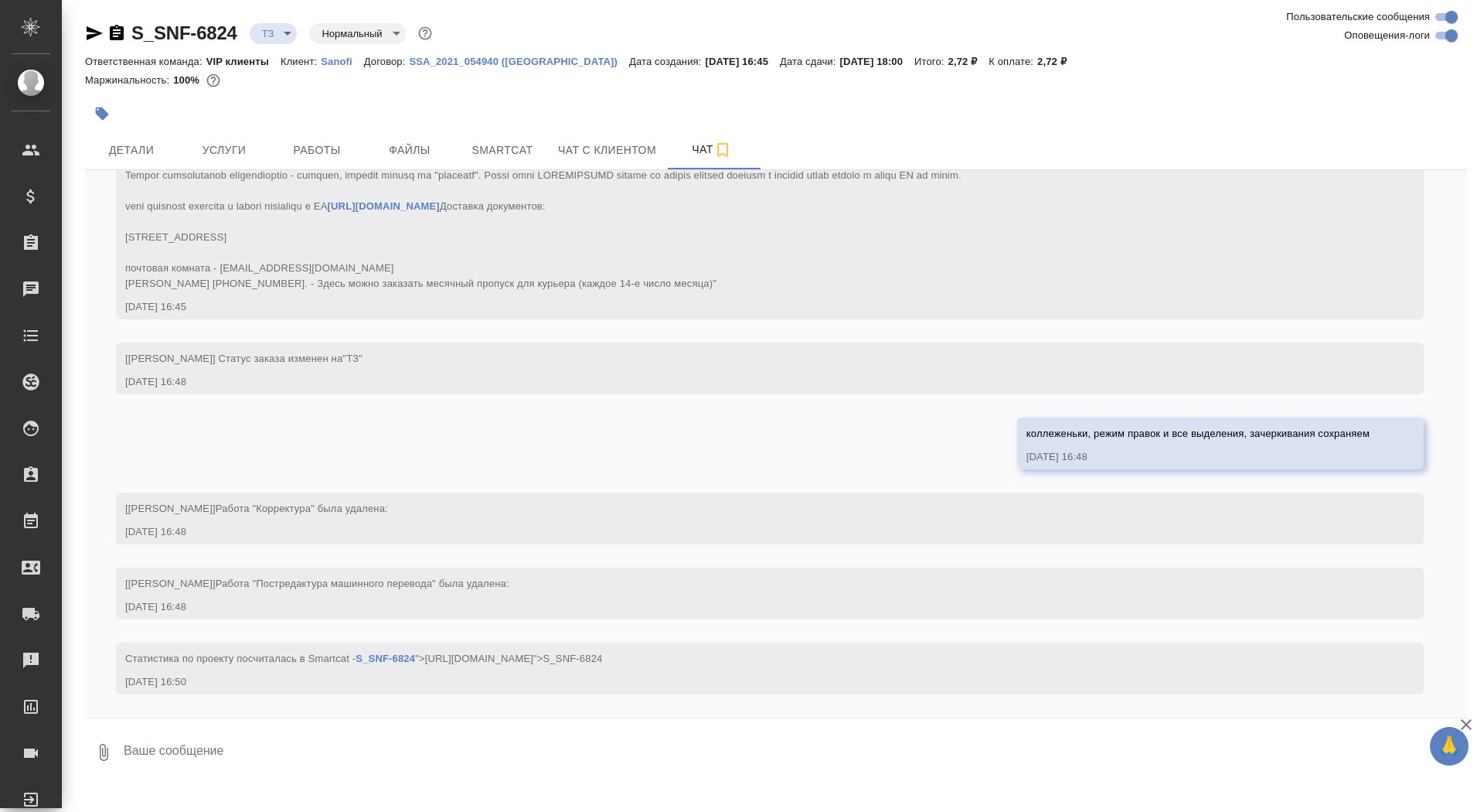
scroll to position [496, 0]
click at [239, 141] on span "Услуги" at bounding box center [224, 151] width 74 height 20
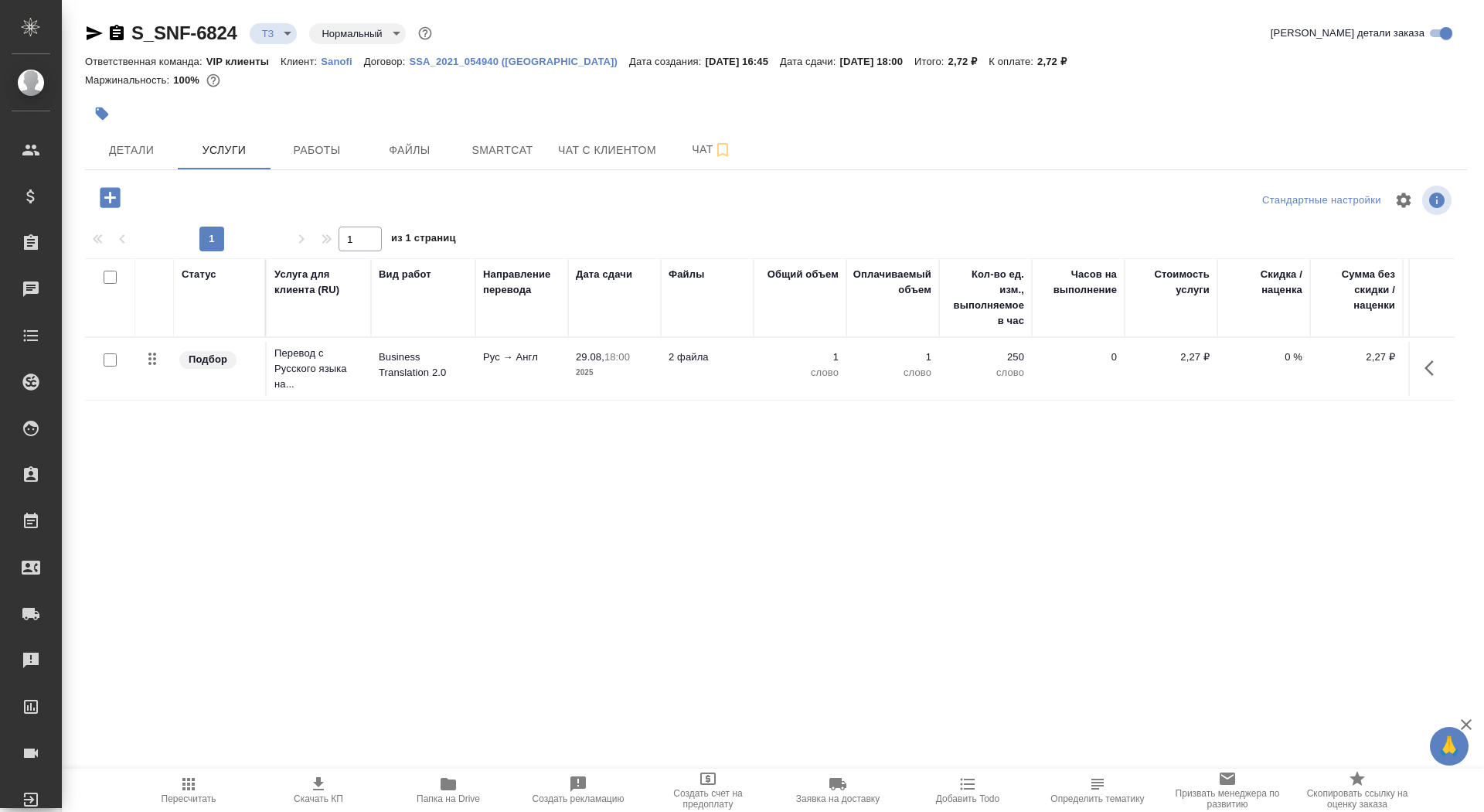
click at [595, 368] on p "2025" at bounding box center [614, 372] width 77 height 16
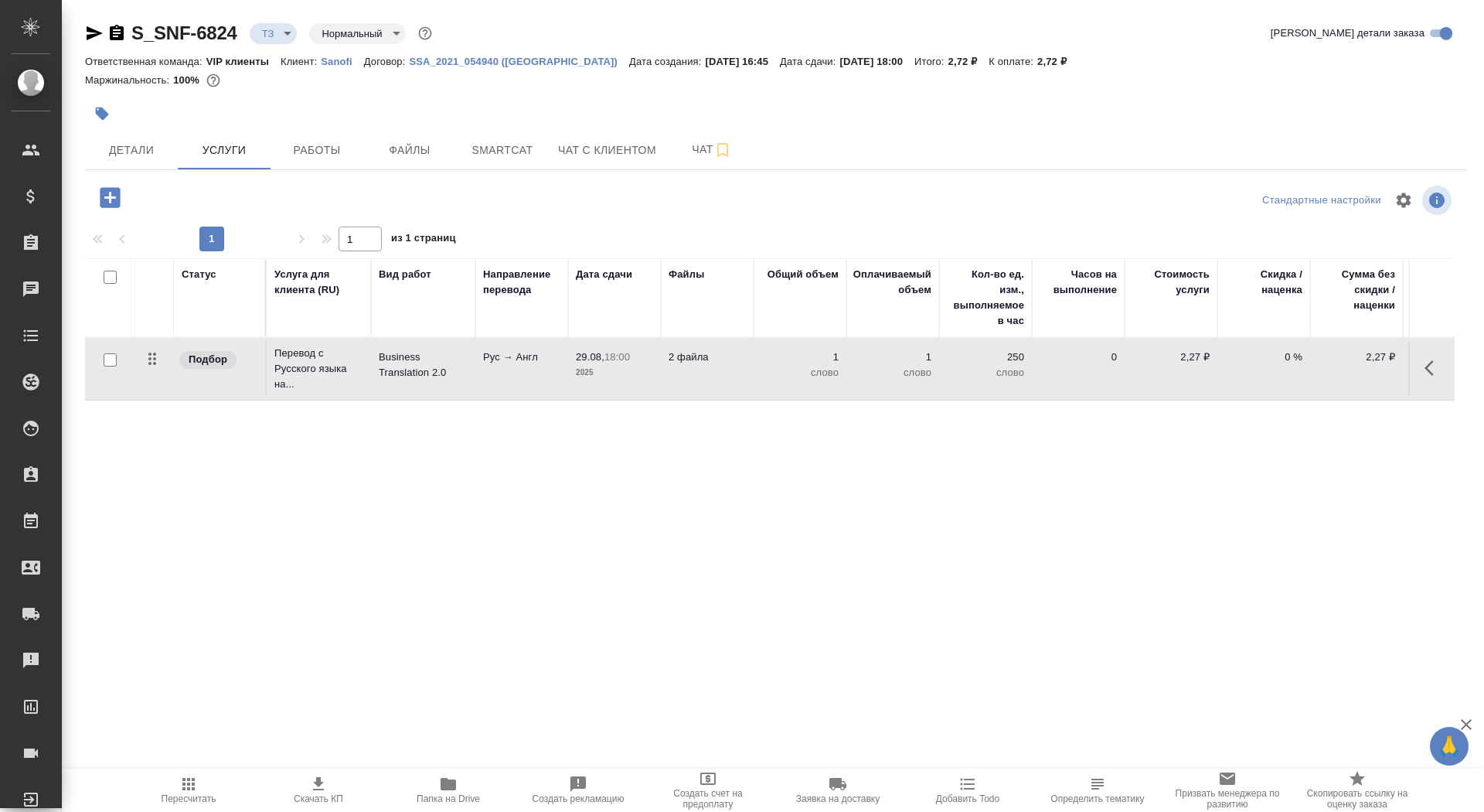
click at [595, 368] on p "2025" at bounding box center [614, 372] width 77 height 16
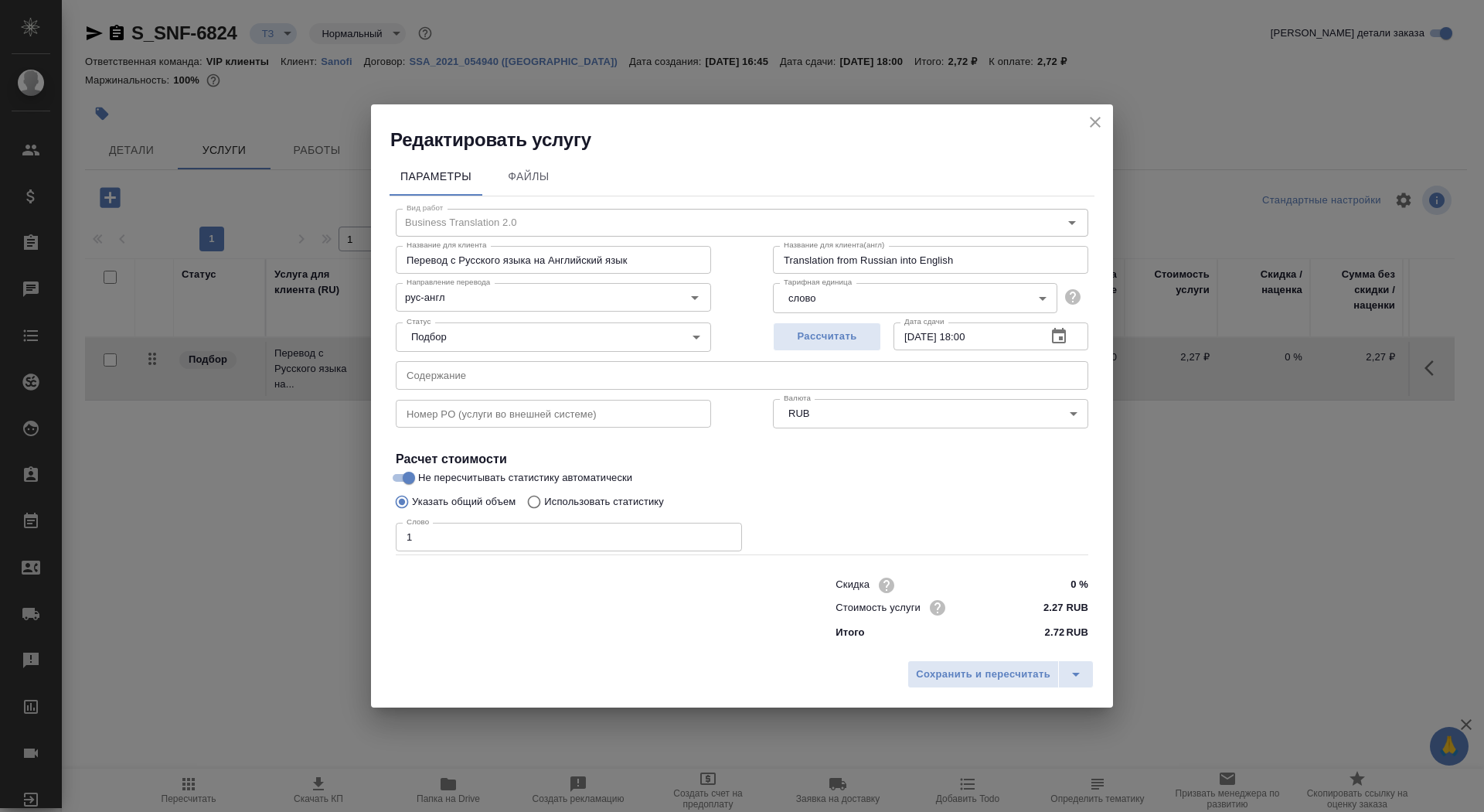
click at [610, 501] on p "Использовать статистику" at bounding box center [604, 502] width 120 height 16
click at [544, 501] on input "Использовать статистику" at bounding box center [531, 502] width 25 height 30
radio input "true"
radio input "false"
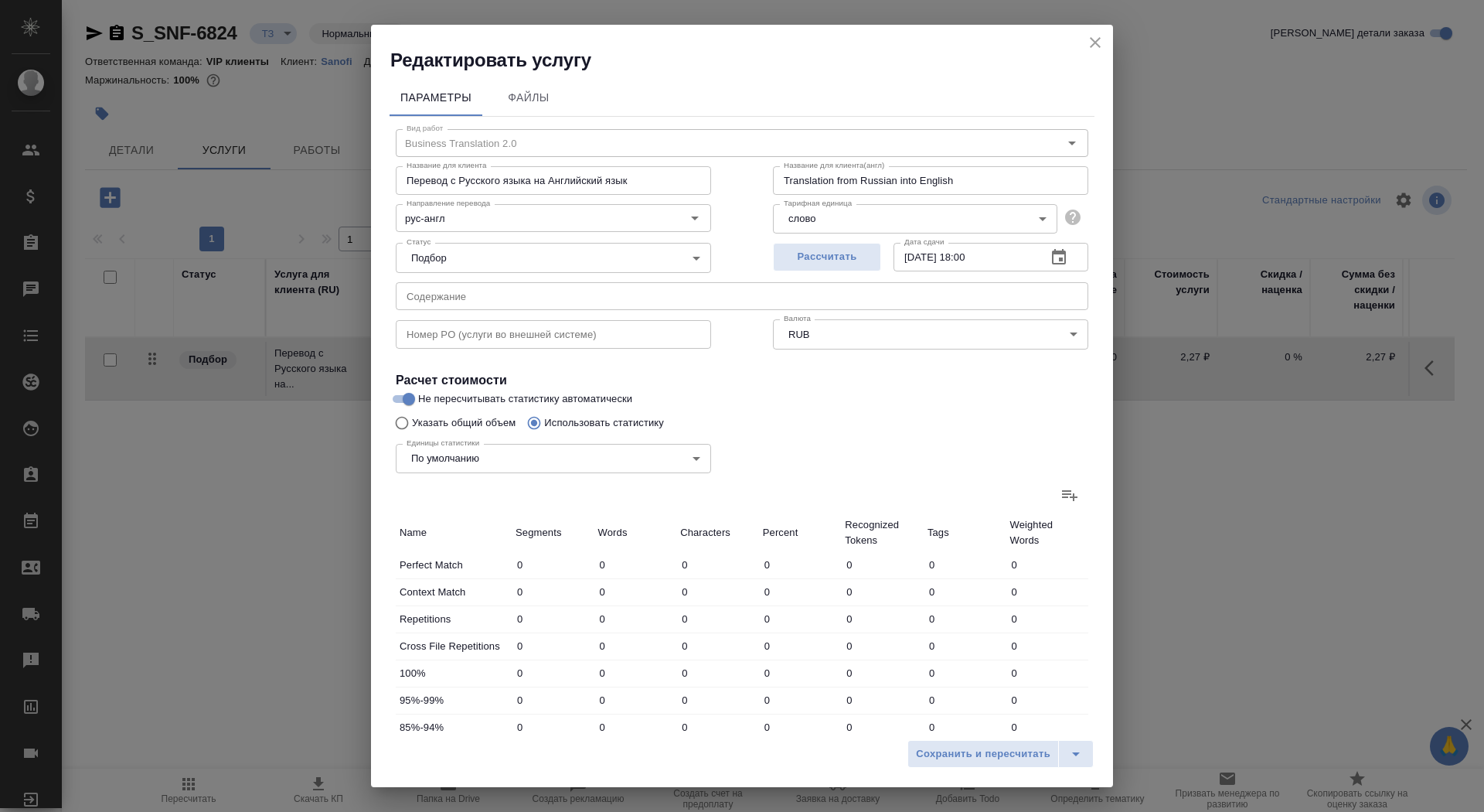
click at [1046, 500] on div at bounding box center [742, 495] width 693 height 37
click at [1067, 497] on icon at bounding box center [1070, 495] width 16 height 11
click at [0, 0] on input "file" at bounding box center [0, 0] width 0 height 0
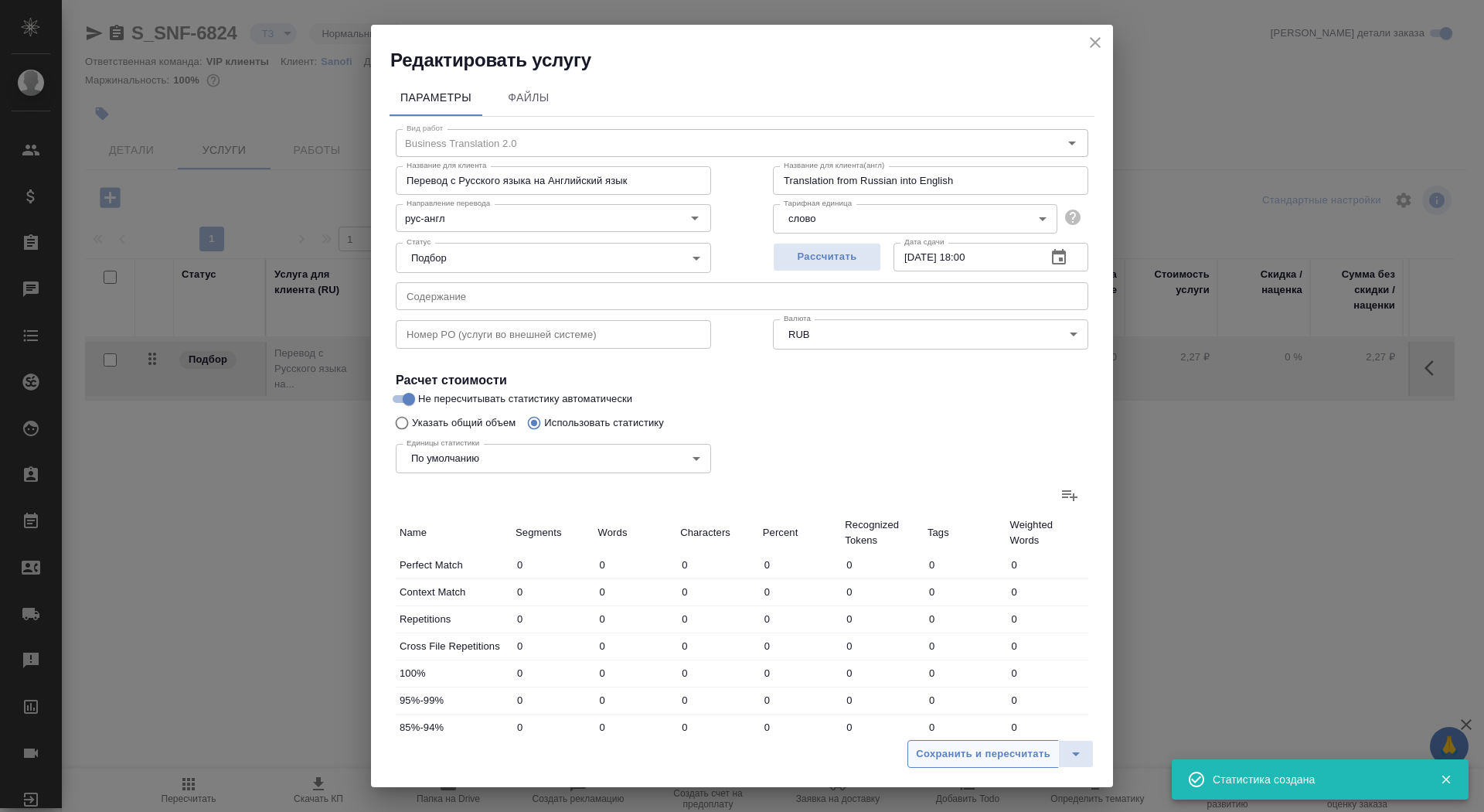
type input "552"
type input "5466"
type input "43738"
type input "104"
type input "382"
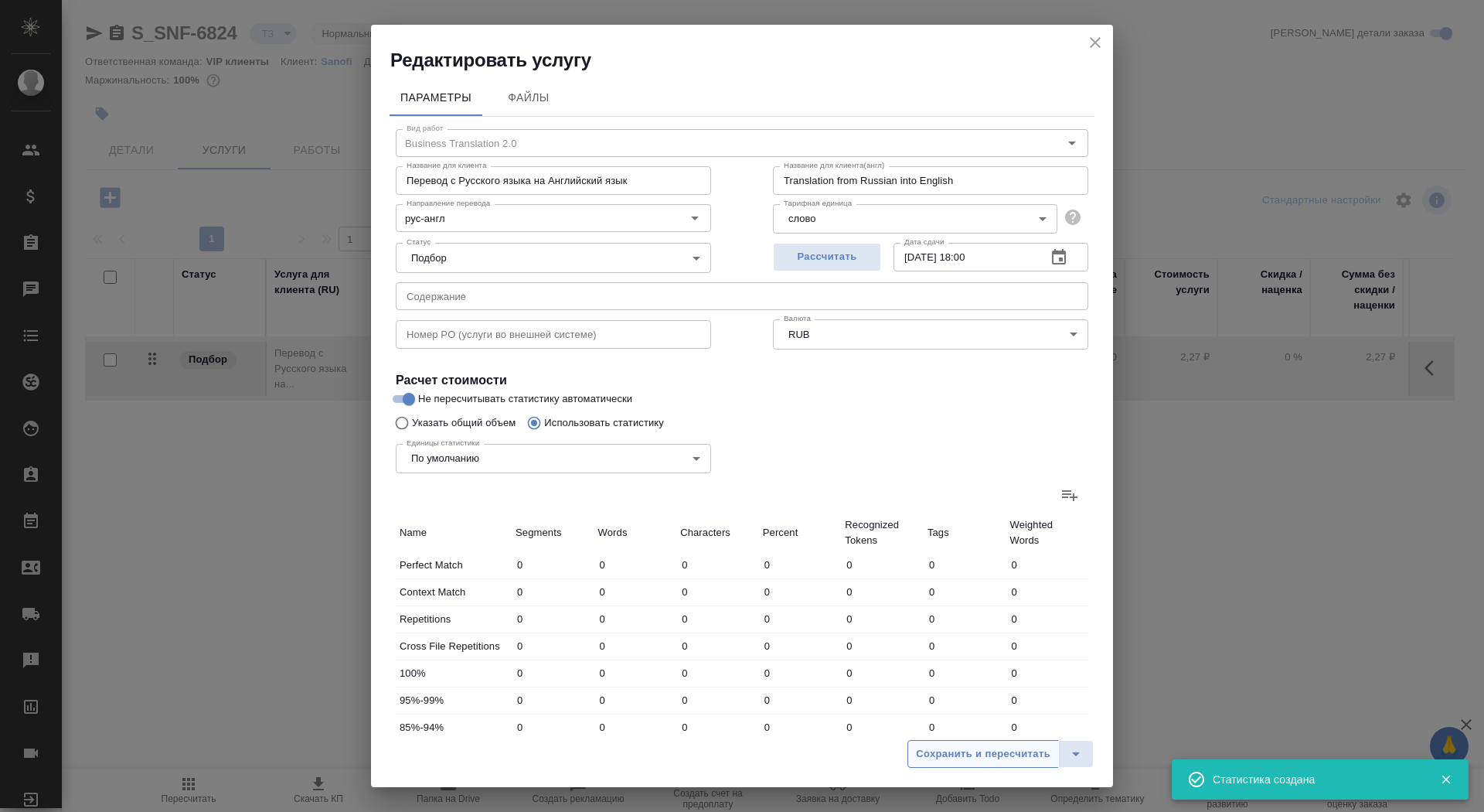
type input "2743"
type input "41"
type input "294"
type input "2532"
type input "203"
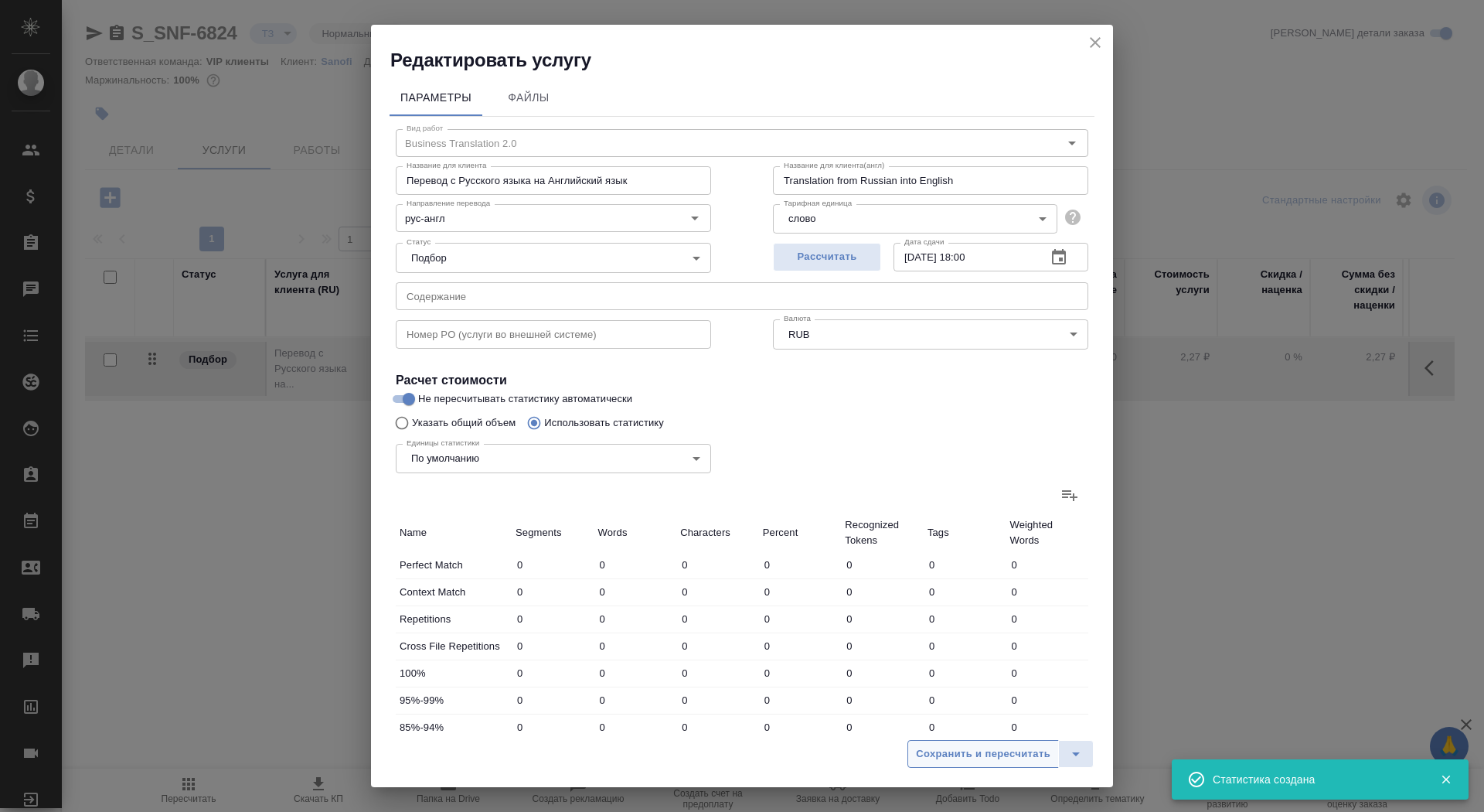
type input "745"
type input "5907"
type input "85"
type input "1237"
type input "9990"
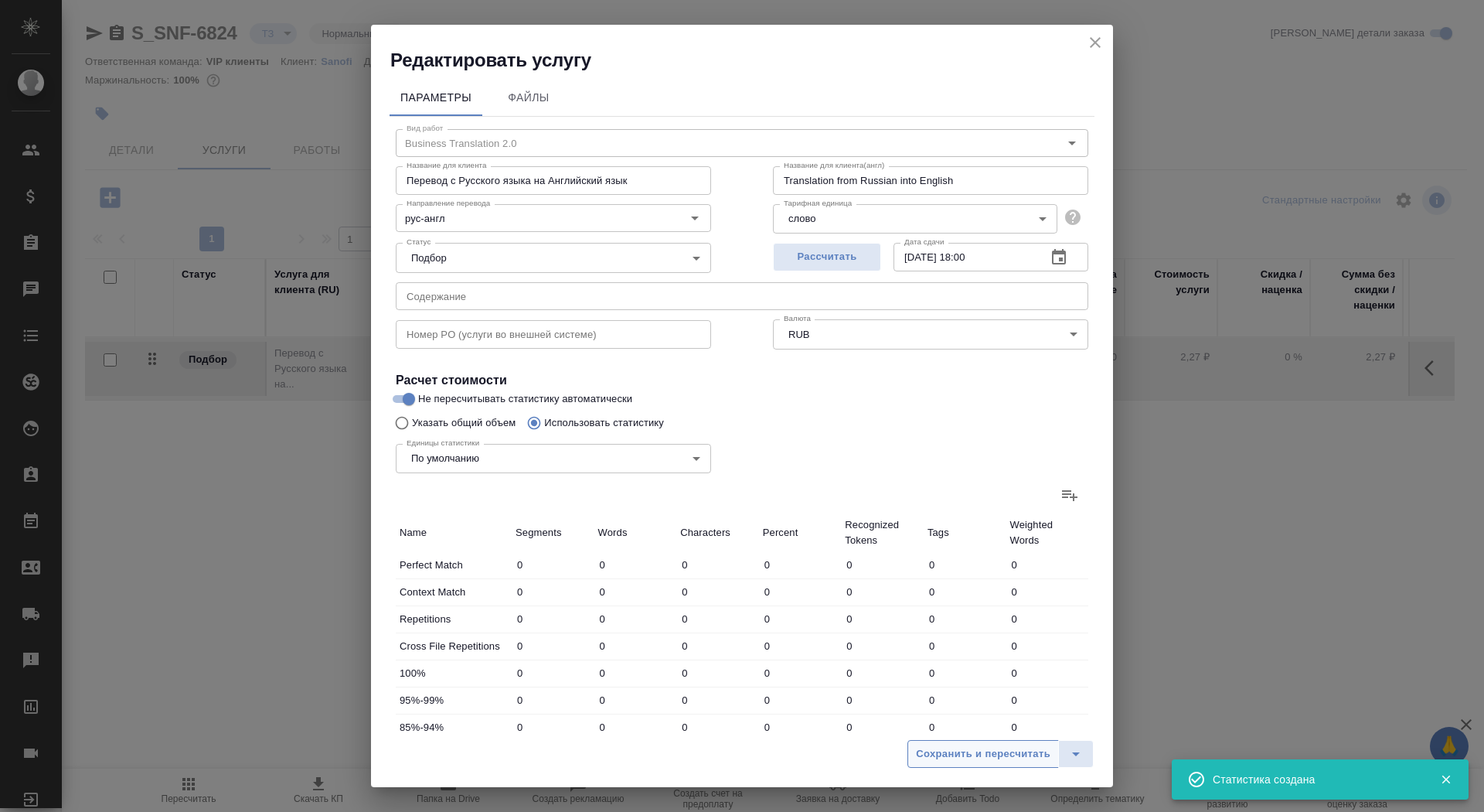
type input "41"
type input "678"
type input "5384"
type input "61"
type input "996"
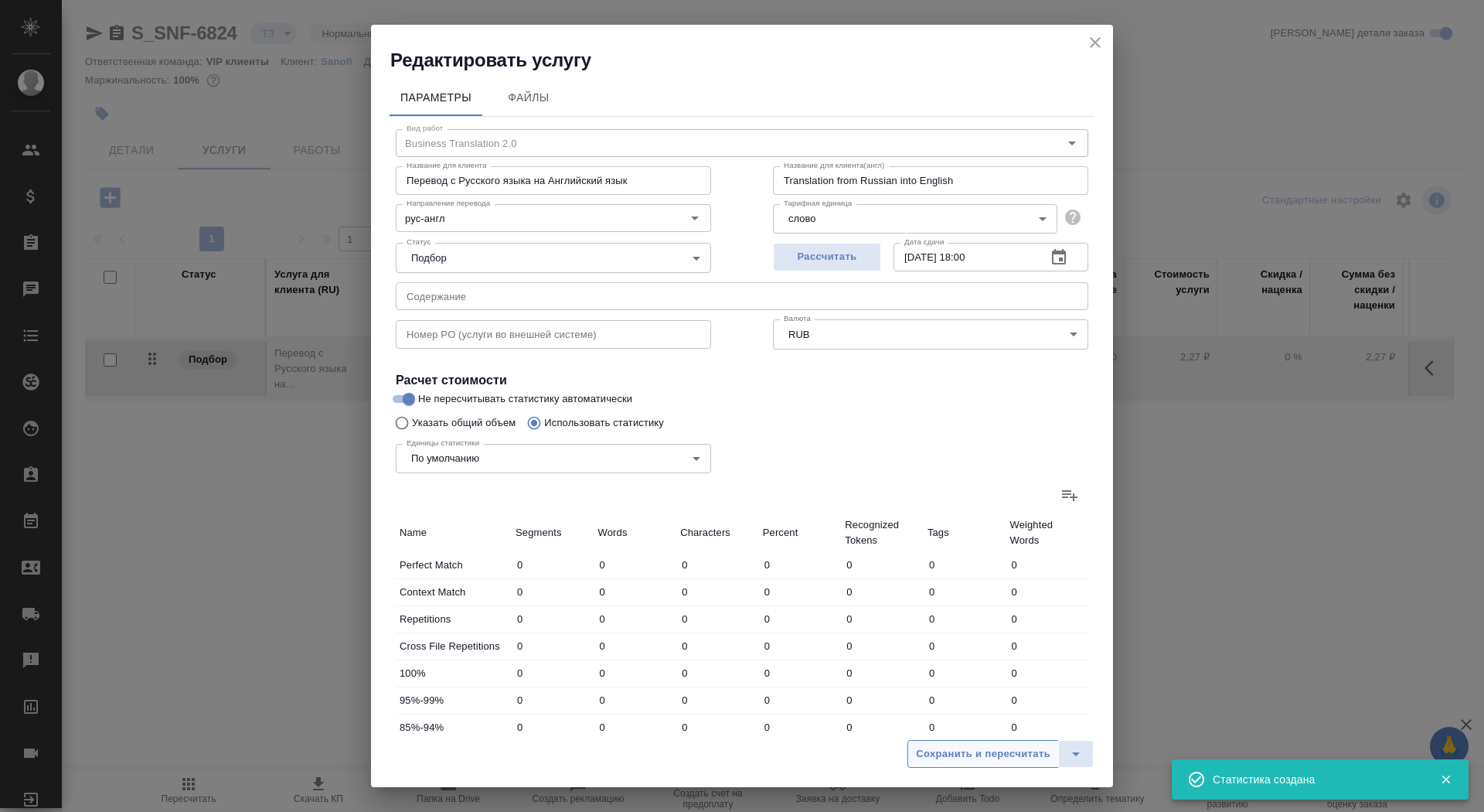
type input "7377"
type input "469"
type input "8756"
type input "65519"
type input "1408"
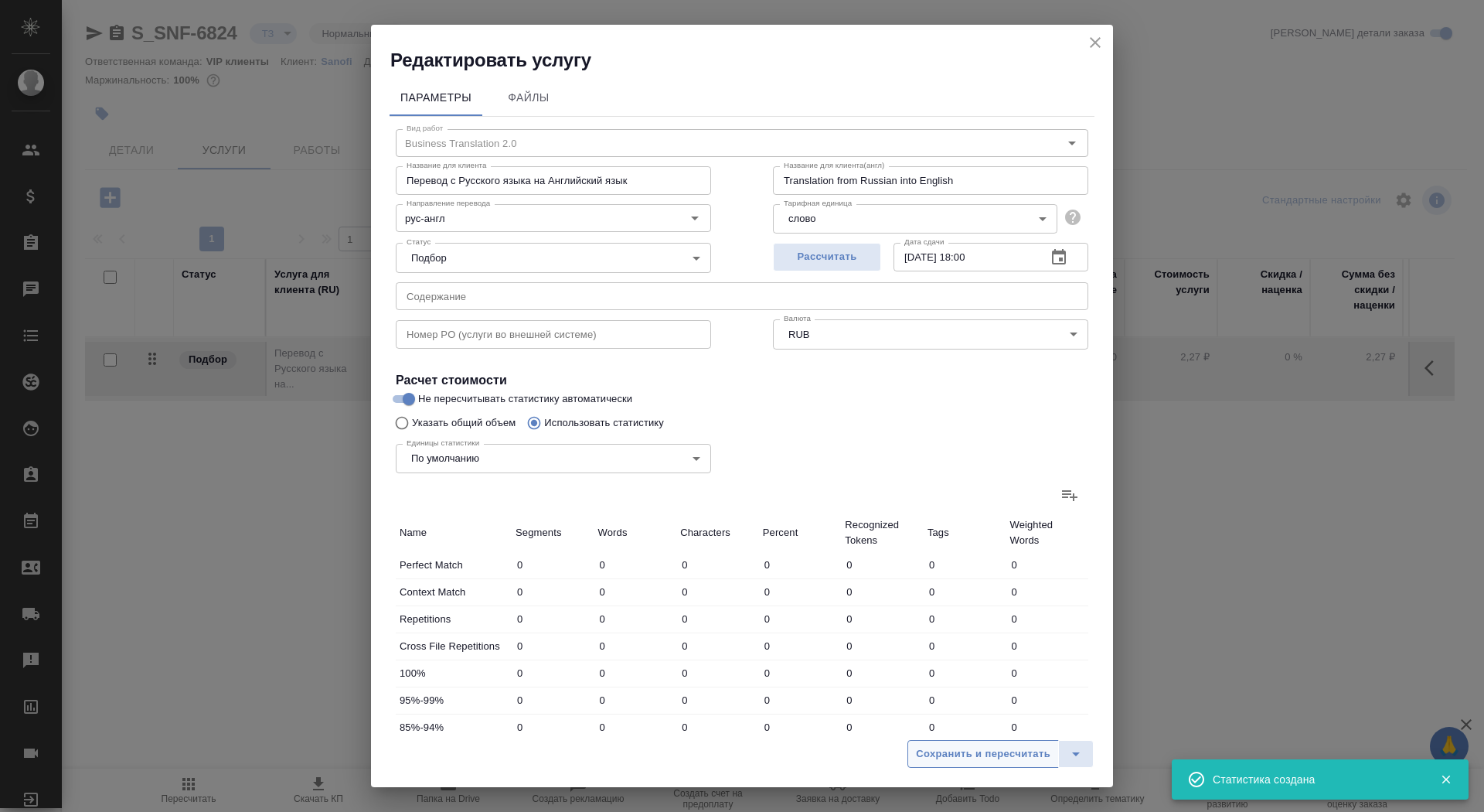
type input "17876"
type input "137910"
type input "1553"
type input "18552"
type input "143185"
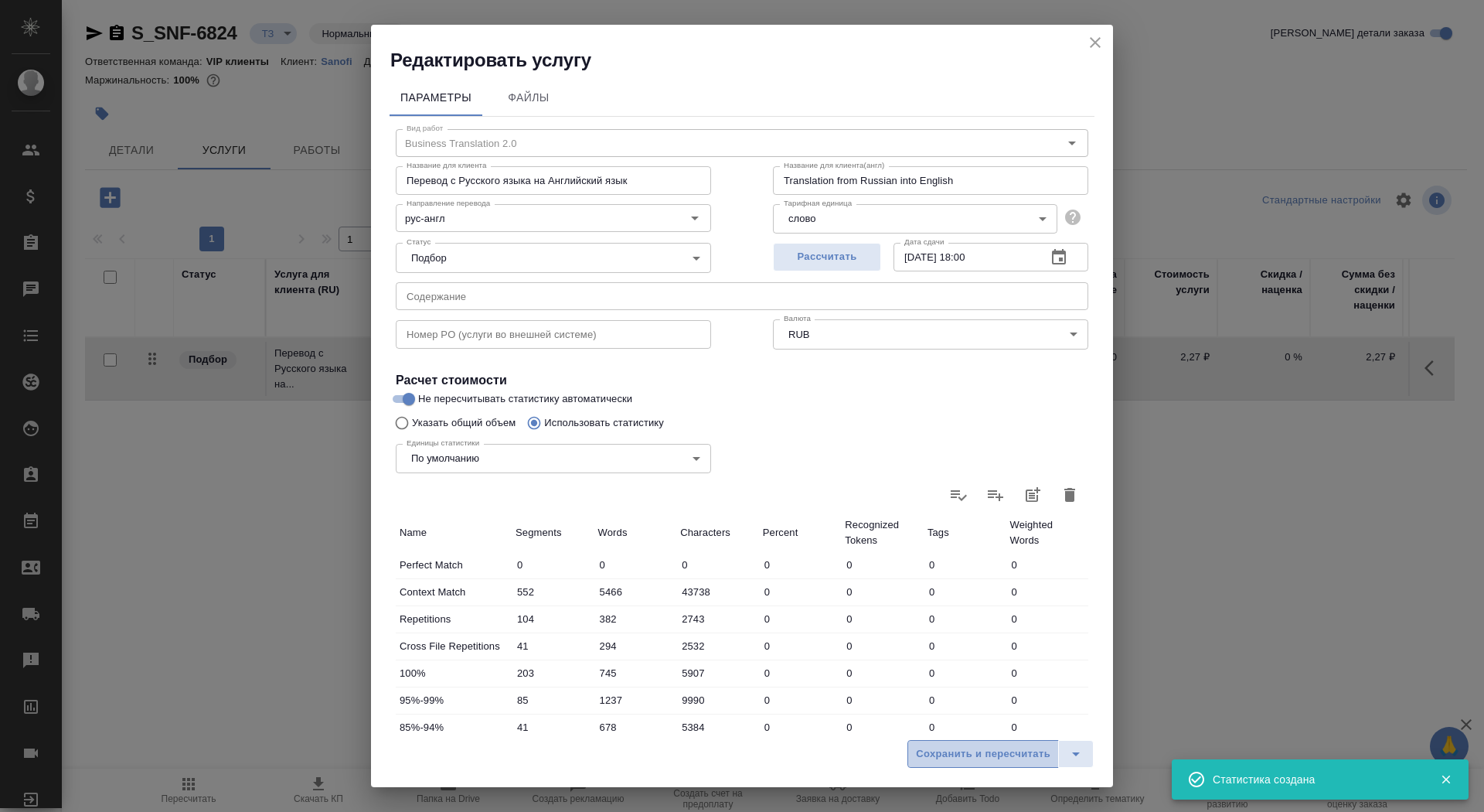
click at [940, 749] on span "Сохранить и пересчитать" at bounding box center [983, 754] width 134 height 18
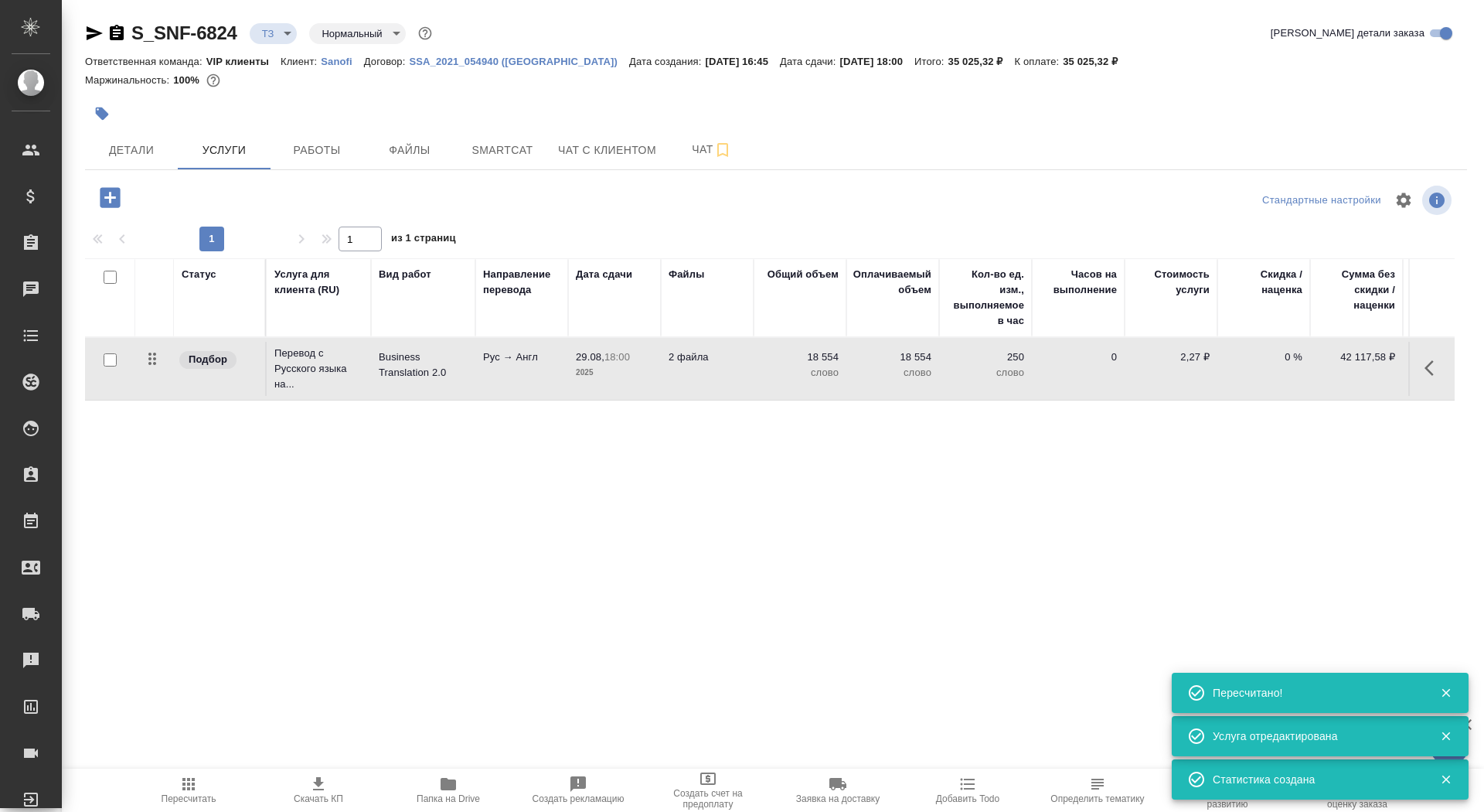
click at [655, 381] on td "29.08, 18:00 2025" at bounding box center [615, 369] width 93 height 54
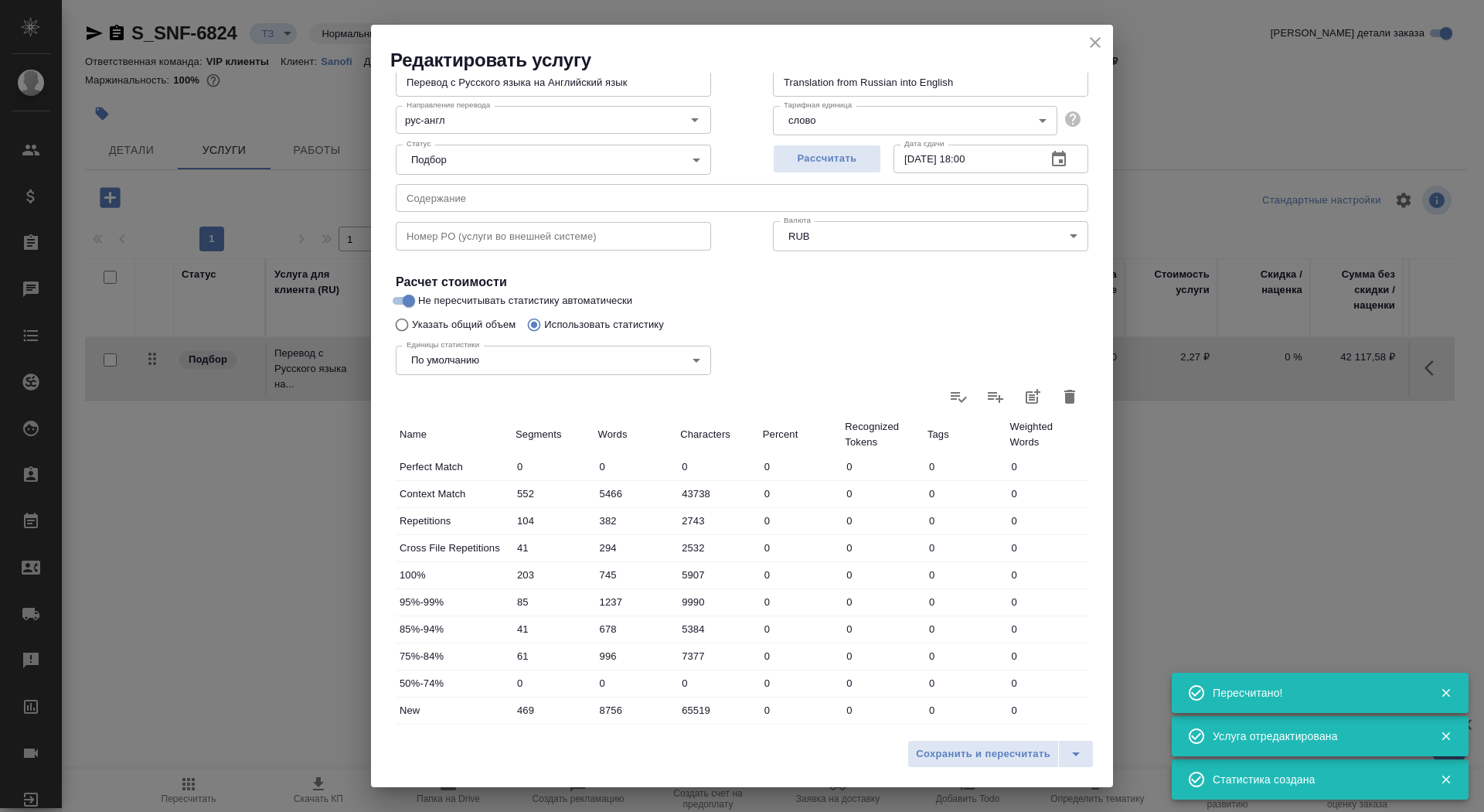
scroll to position [239, 0]
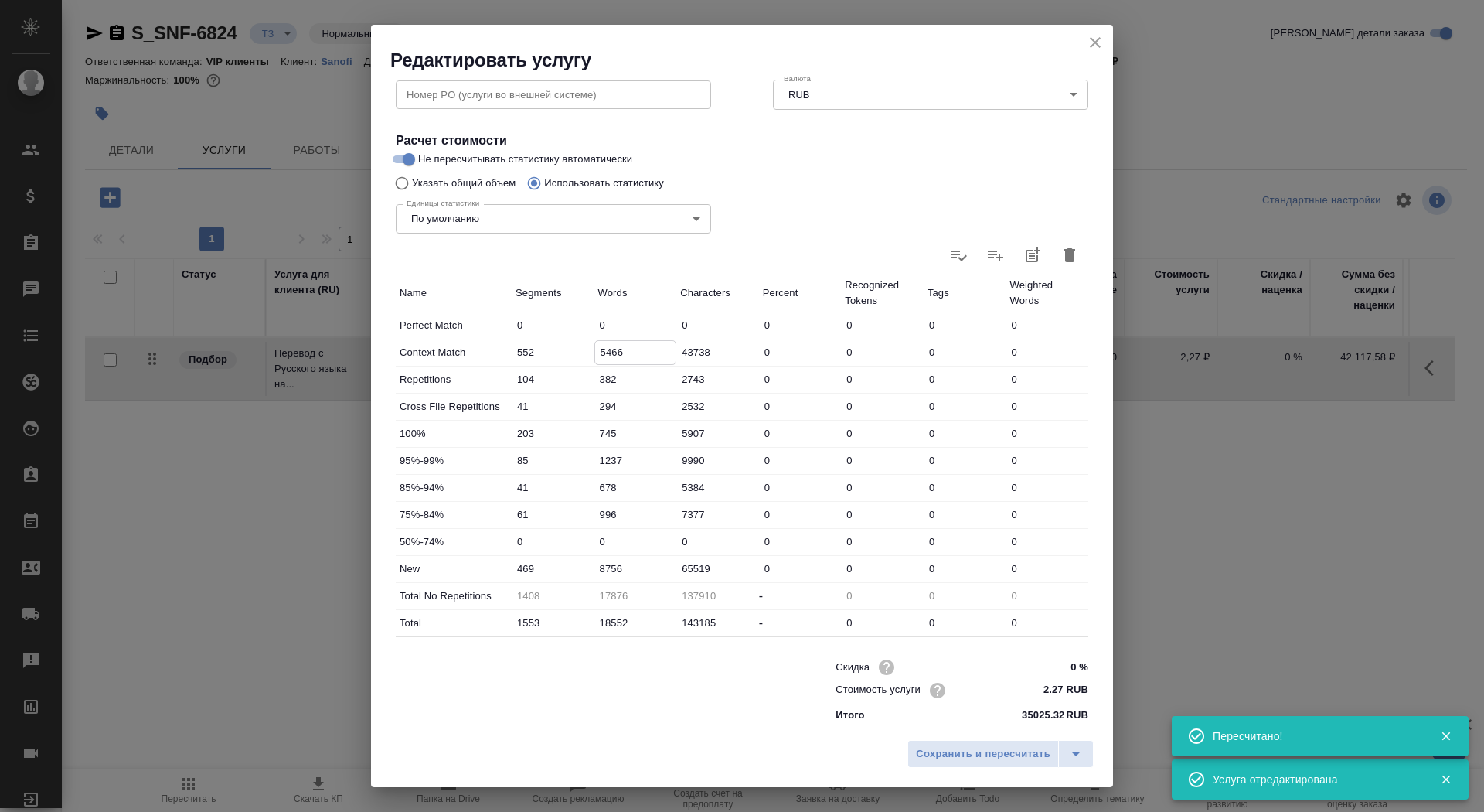
drag, startPoint x: 604, startPoint y: 351, endPoint x: 594, endPoint y: 351, distance: 10.0
click at [595, 351] on input "5466" at bounding box center [636, 352] width 81 height 23
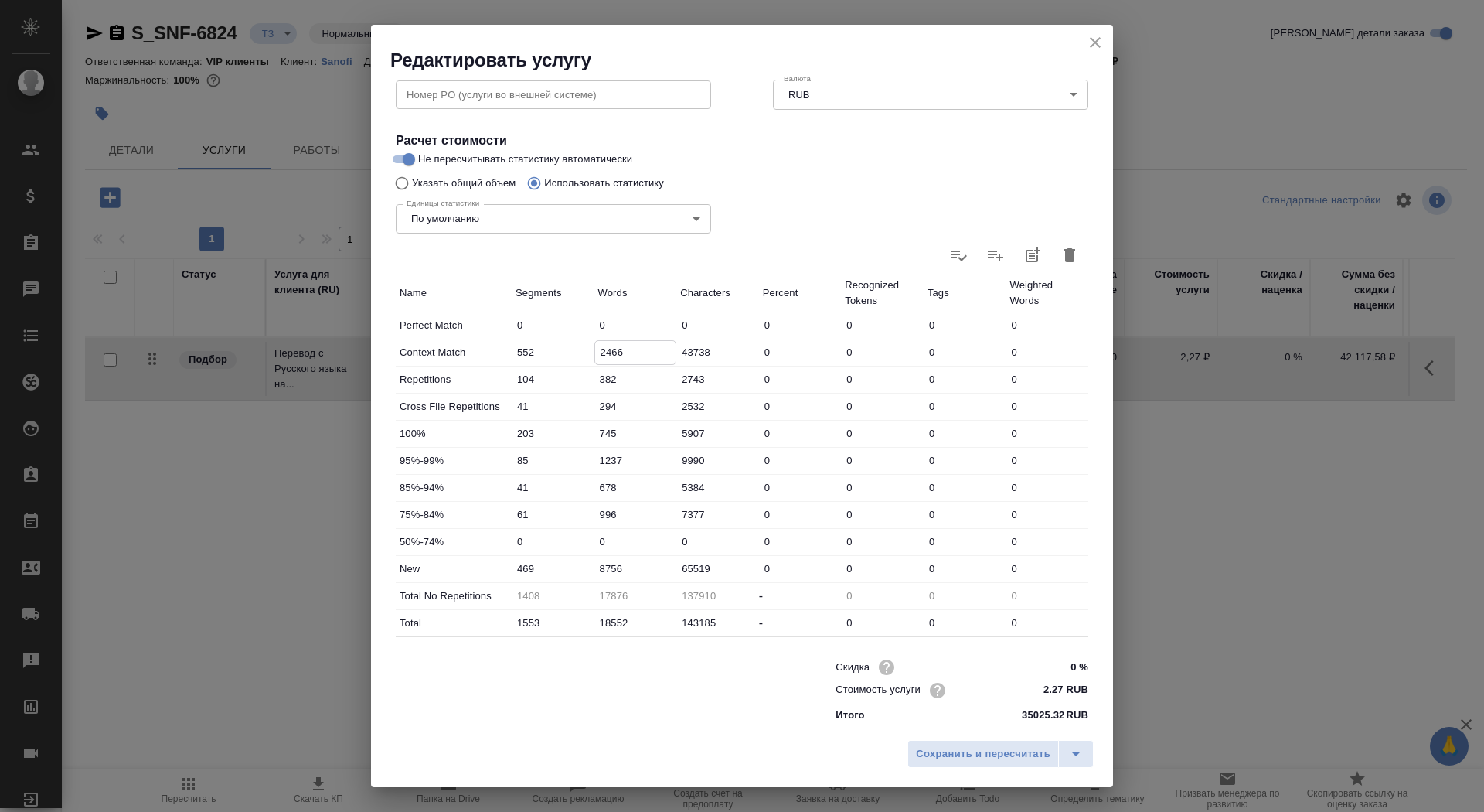
type input "2466"
drag, startPoint x: 604, startPoint y: 564, endPoint x: 596, endPoint y: 563, distance: 8.1
click at [596, 563] on input "8756" at bounding box center [636, 569] width 81 height 23
type input "11756"
click at [985, 764] on button "Сохранить и пересчитать" at bounding box center [983, 754] width 152 height 28
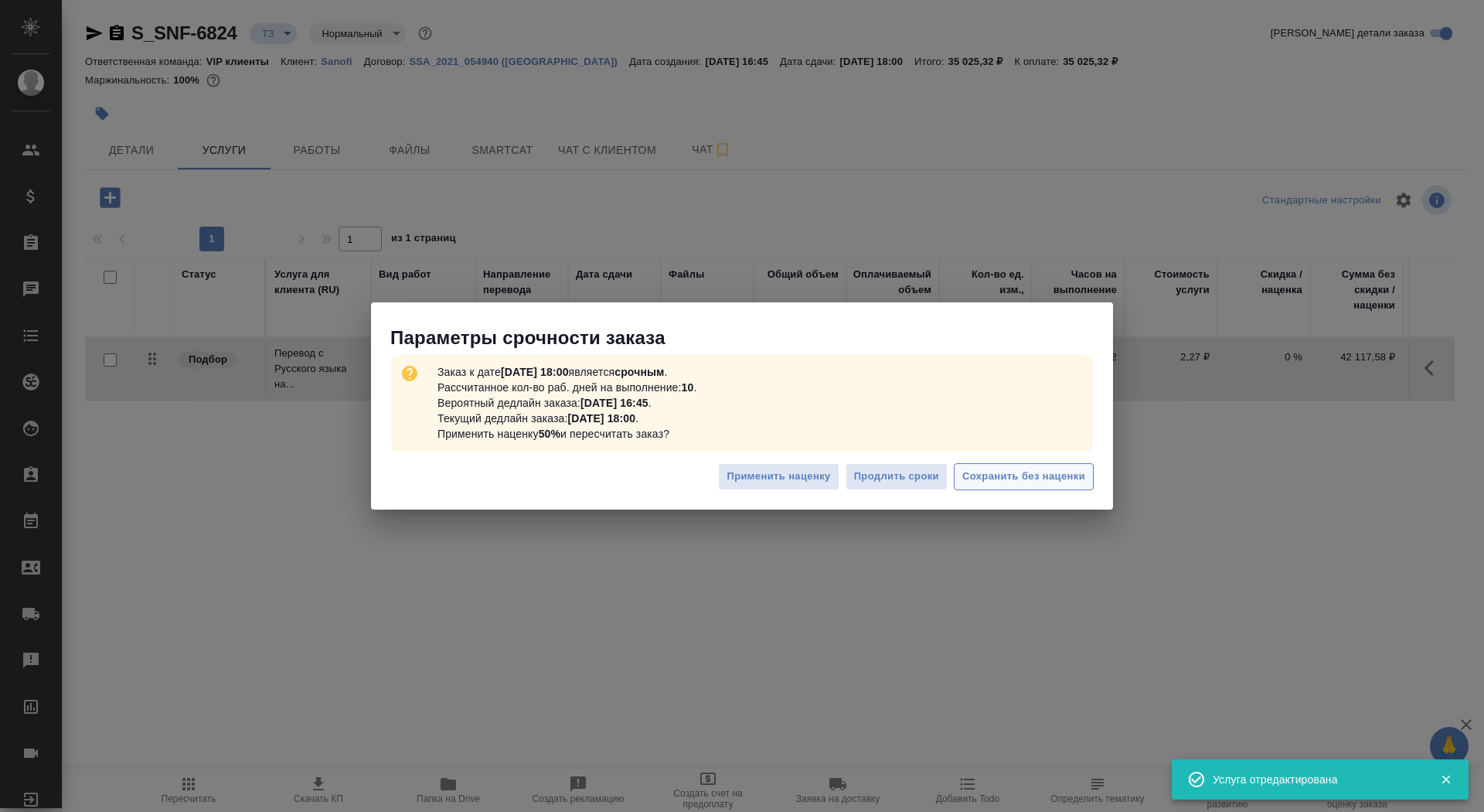
click at [1018, 483] on span "Сохранить без наценки" at bounding box center [1024, 477] width 123 height 18
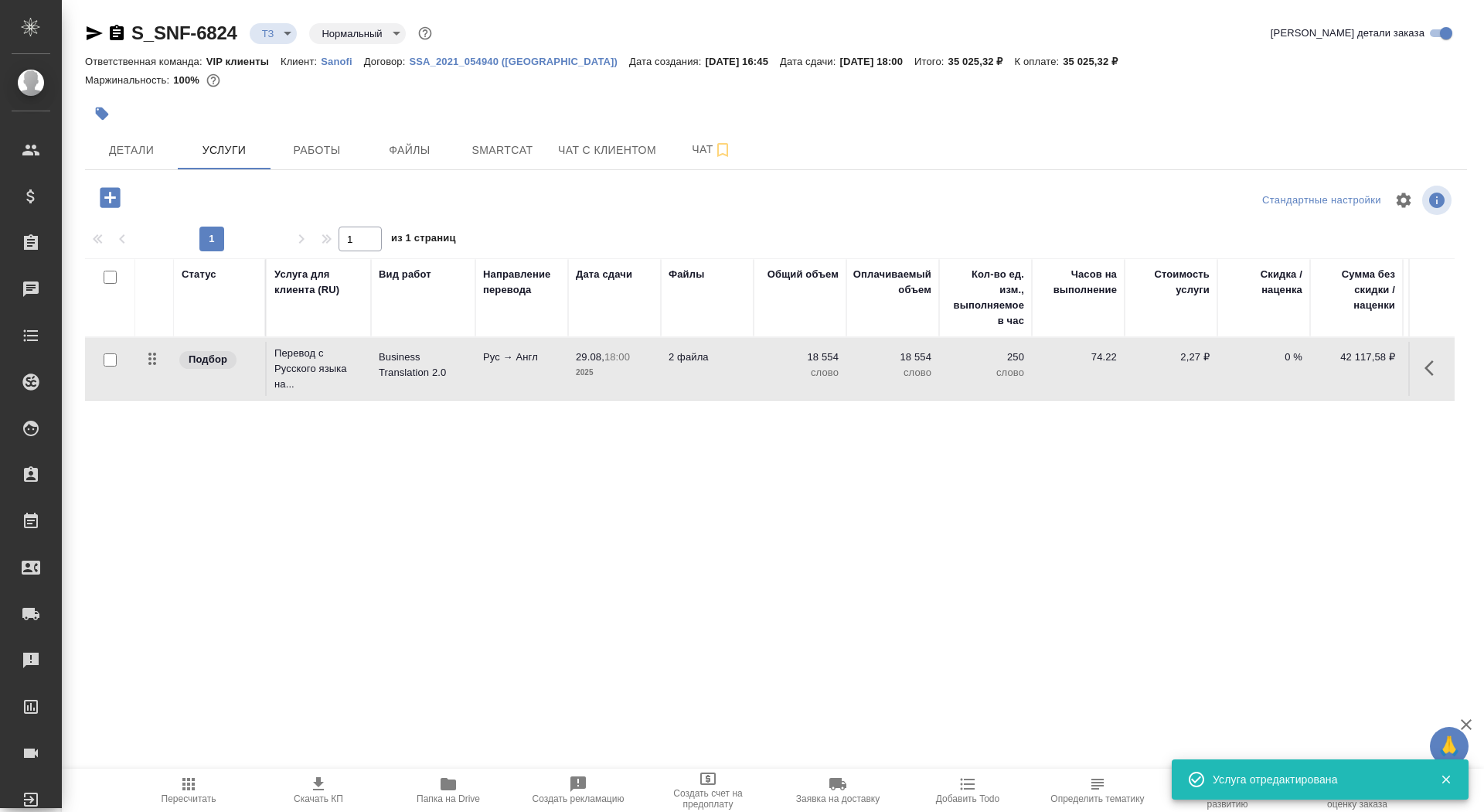
type input "urgent"
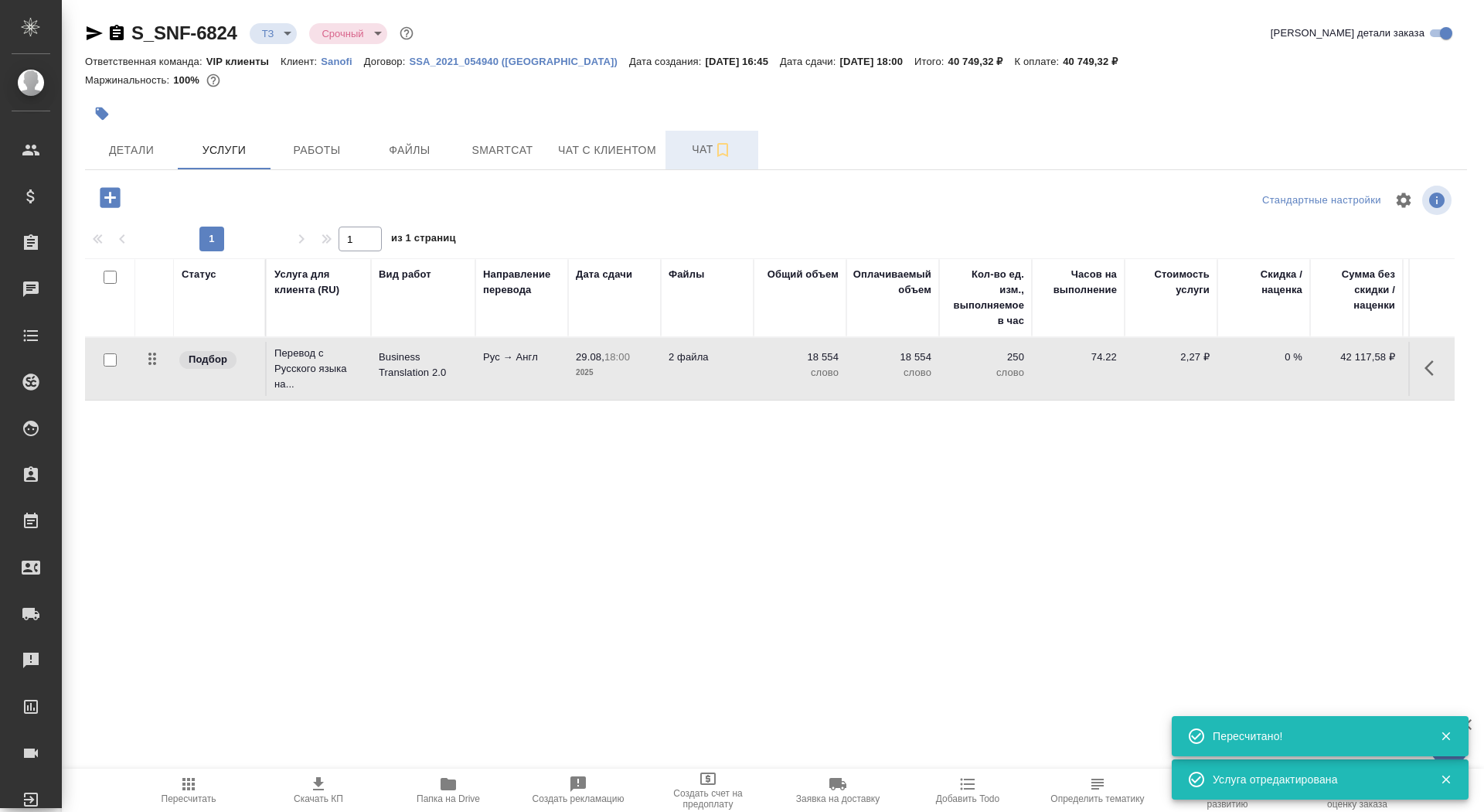
click at [683, 160] on button "Чат" at bounding box center [711, 150] width 93 height 38
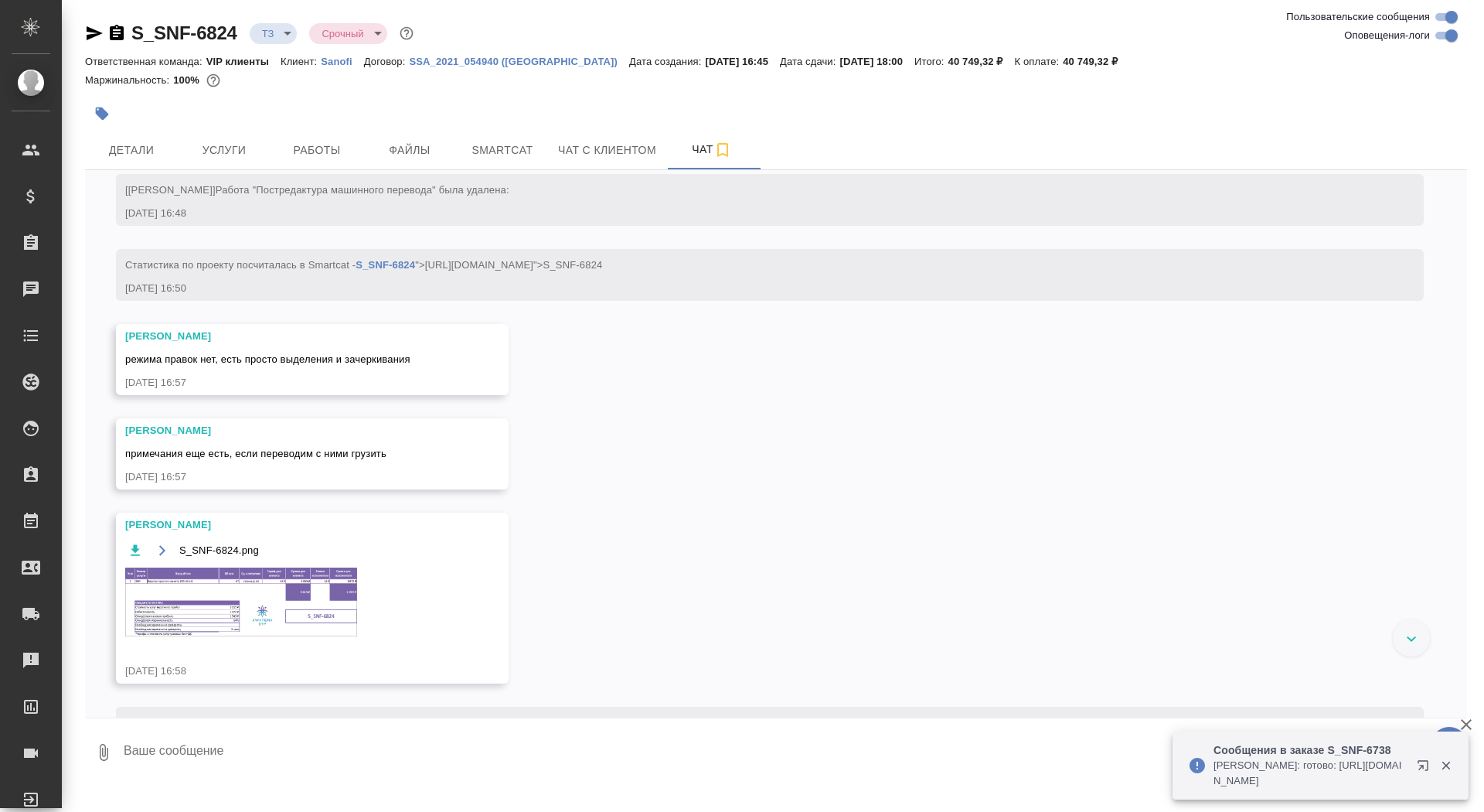
scroll to position [884, 0]
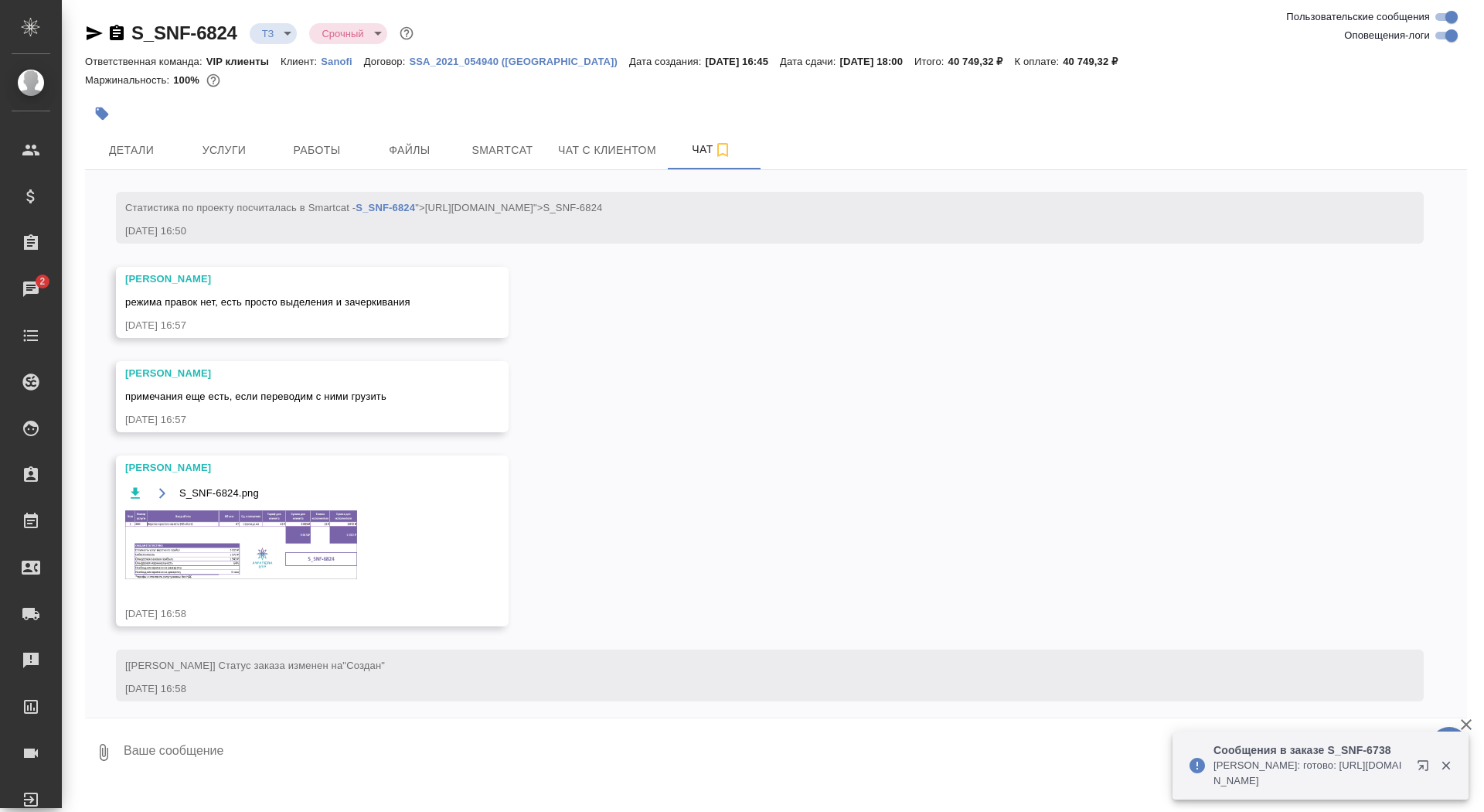
click at [310, 579] on img at bounding box center [240, 545] width 232 height 69
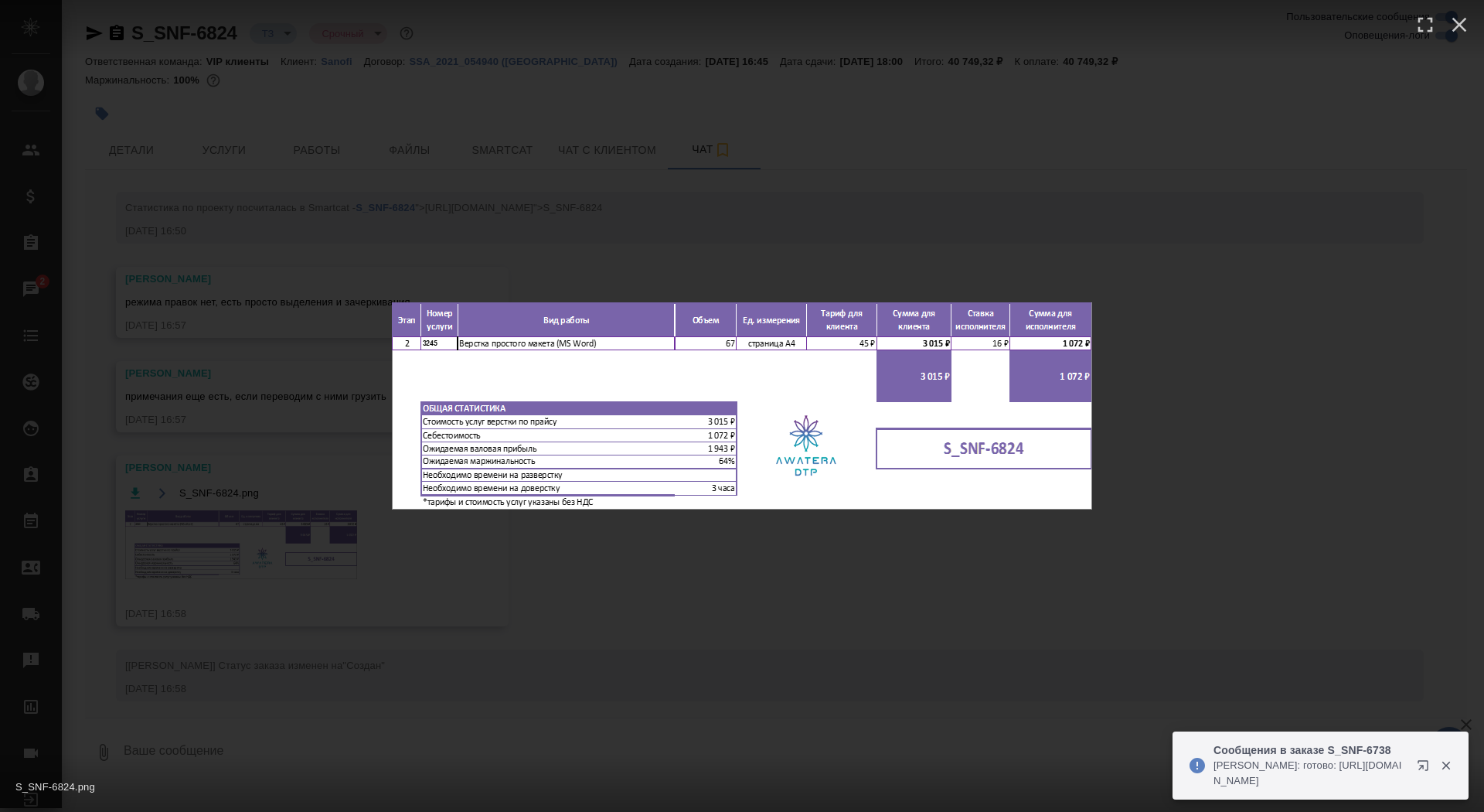
click at [310, 608] on div "S_SNF-6824.png 1 of 1" at bounding box center [742, 406] width 1484 height 812
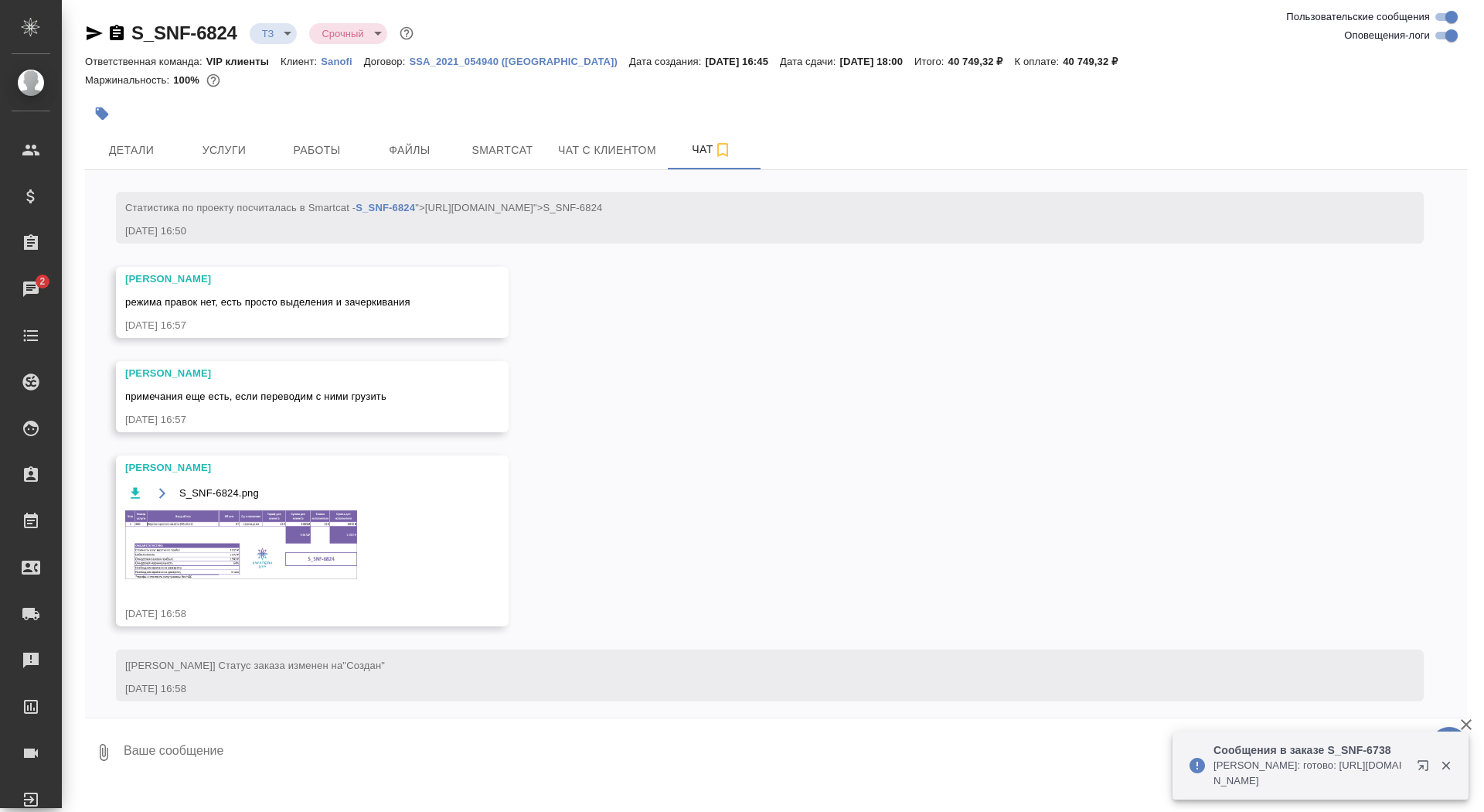
click at [281, 749] on textarea at bounding box center [794, 752] width 1345 height 52
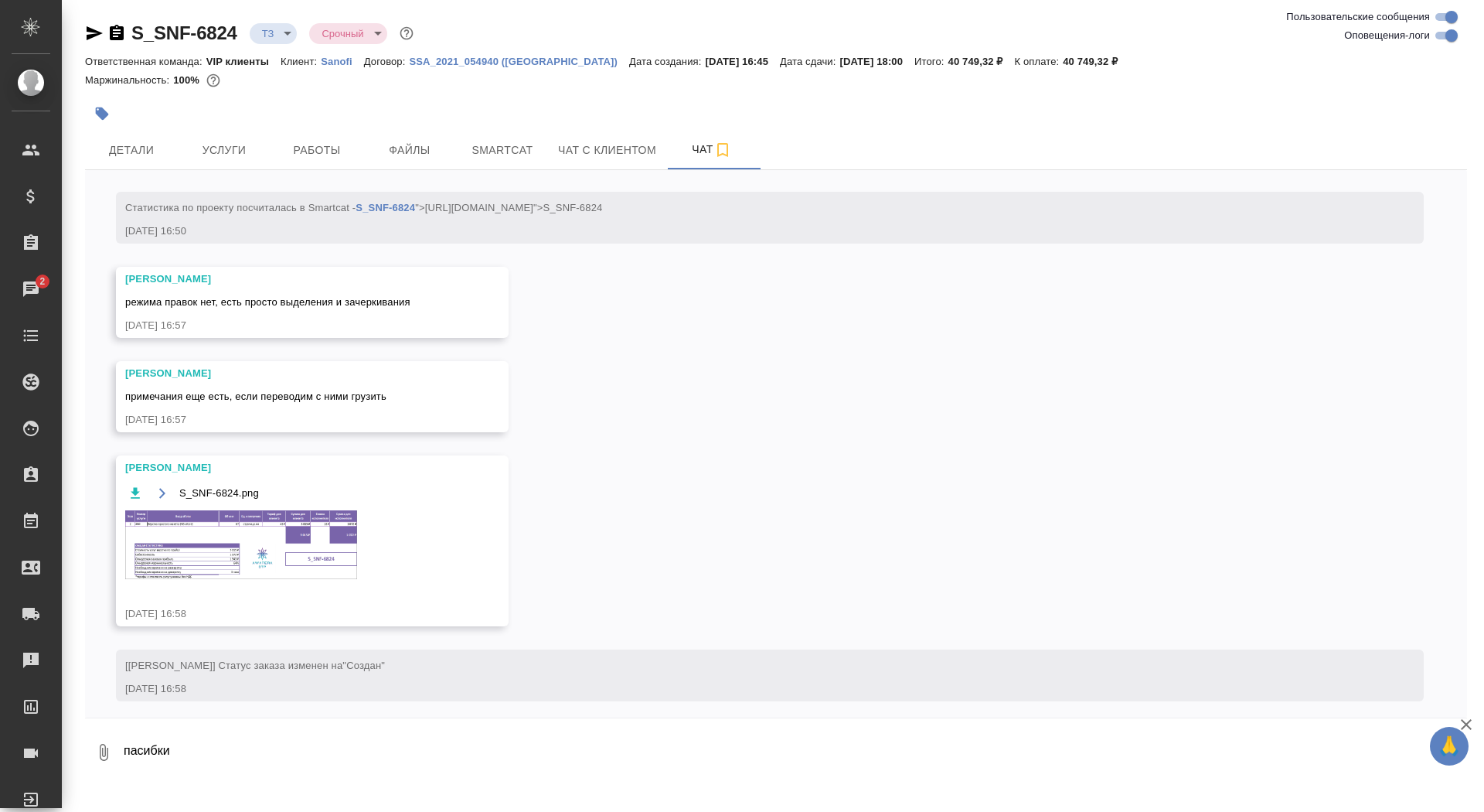
type textarea "пасибки"
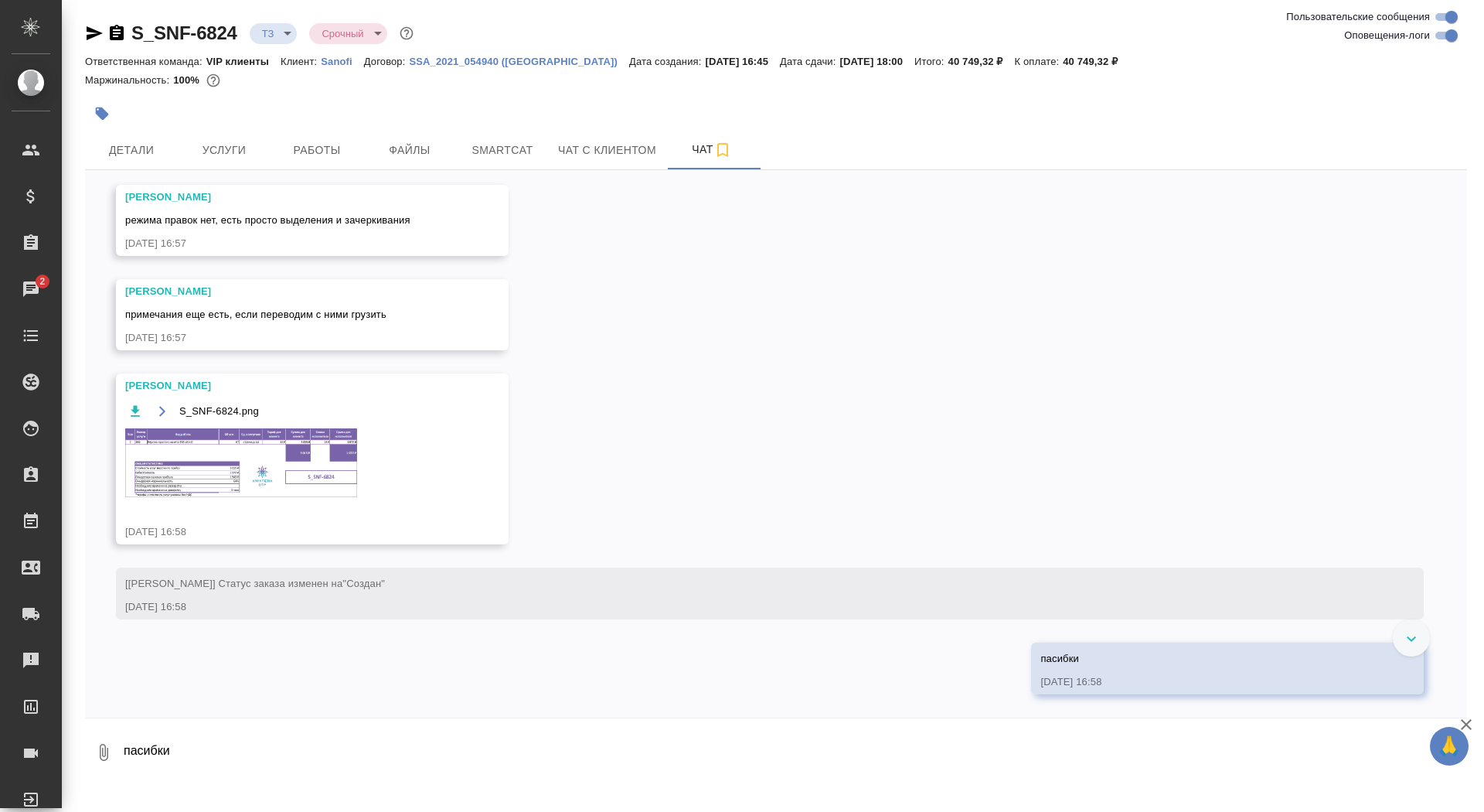
scroll to position [1027, 0]
click at [202, 453] on img at bounding box center [240, 463] width 232 height 69
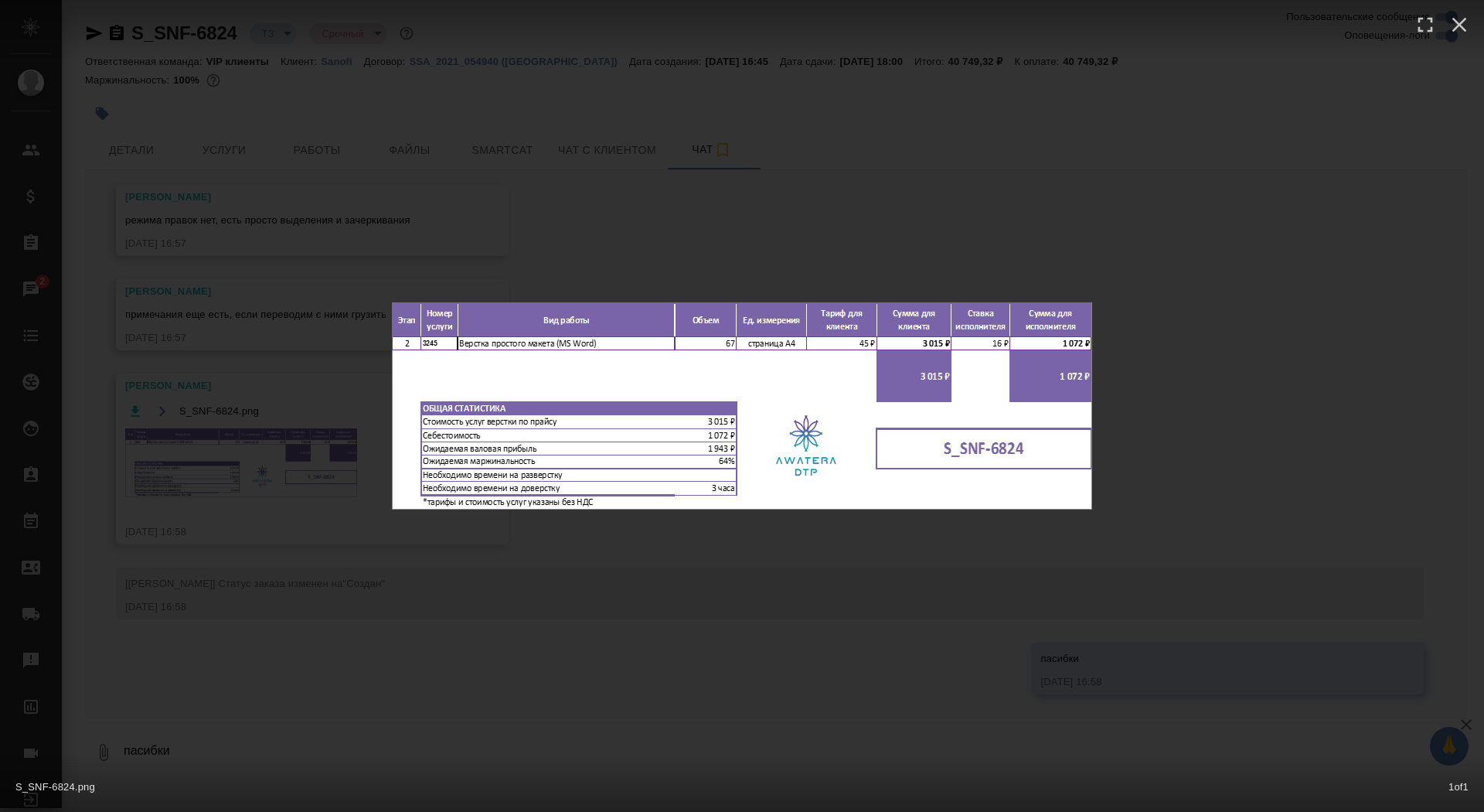
click at [202, 453] on div "S_SNF-6824.png 1 of 1" at bounding box center [742, 406] width 1484 height 812
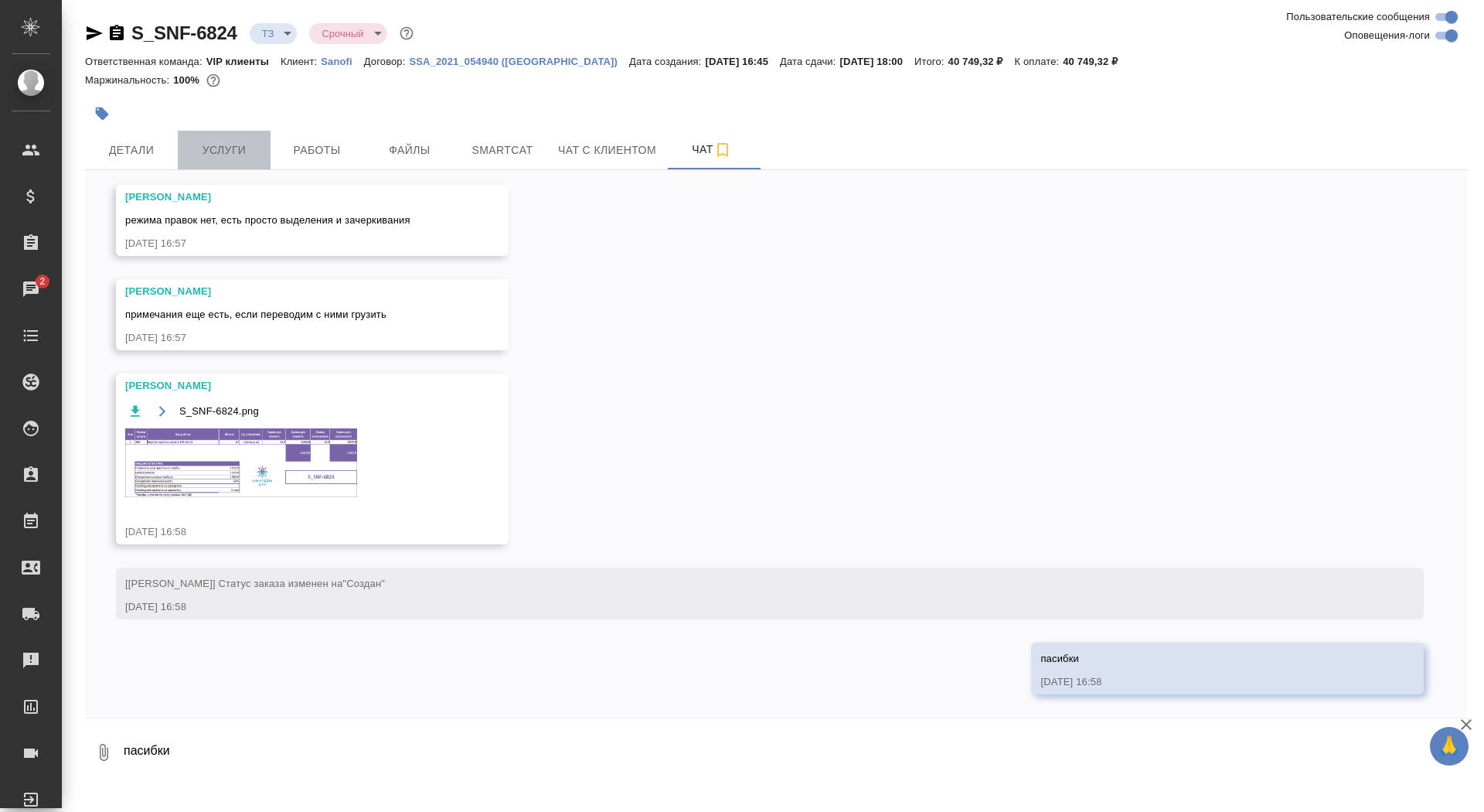
click at [213, 159] on span "Услуги" at bounding box center [224, 151] width 74 height 20
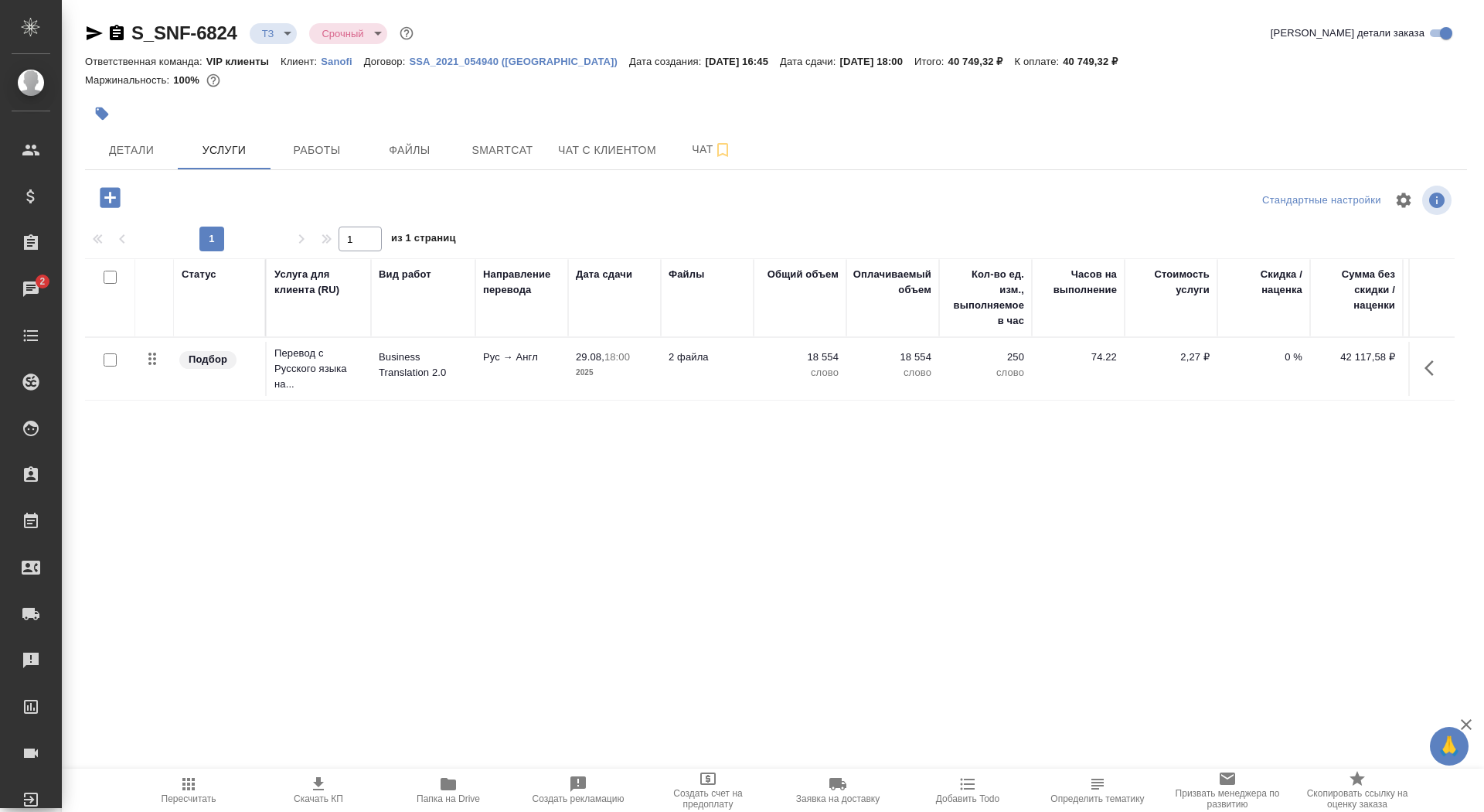
click at [105, 192] on icon "button" at bounding box center [109, 197] width 20 height 20
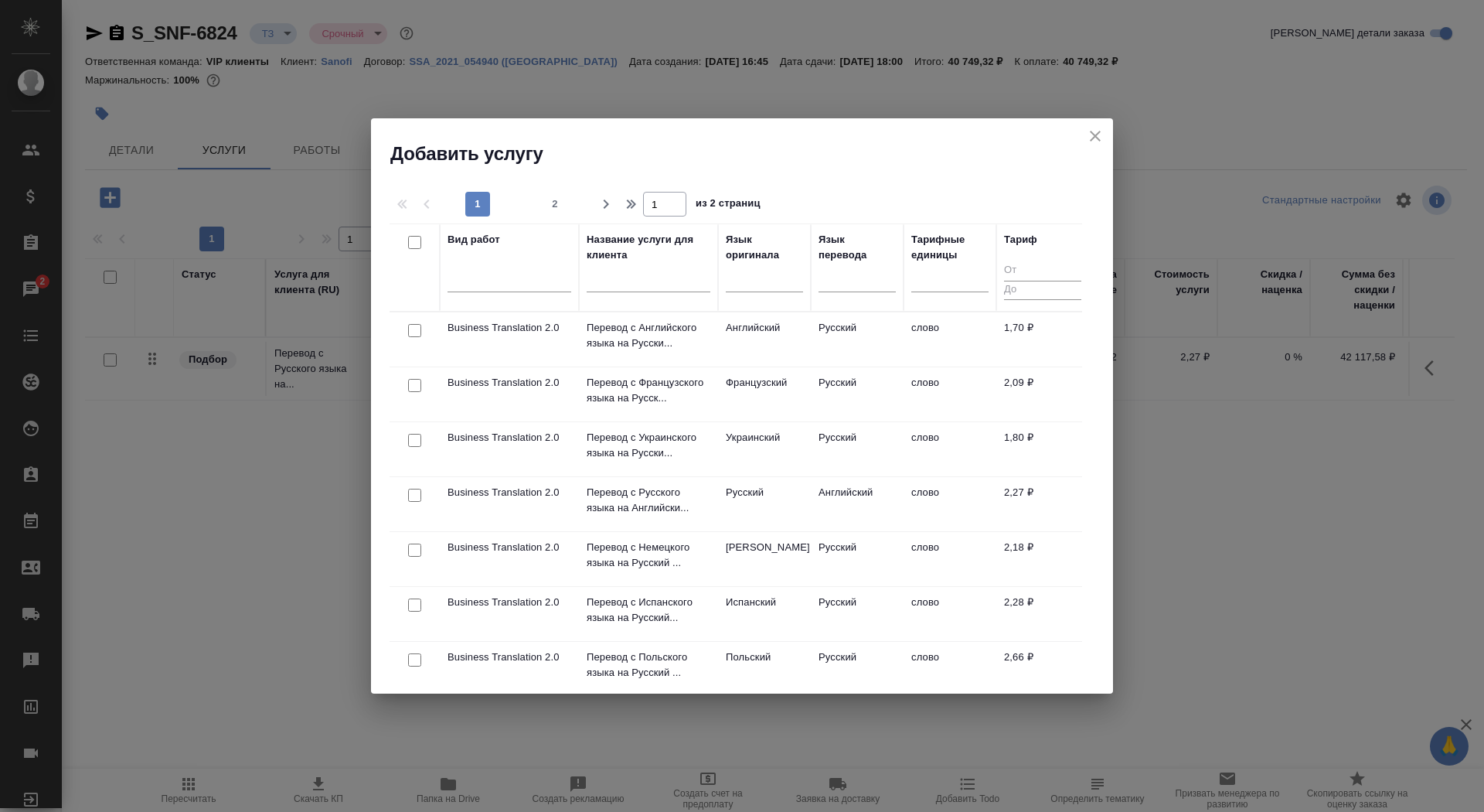
click at [637, 283] on input "text" at bounding box center [648, 283] width 124 height 20
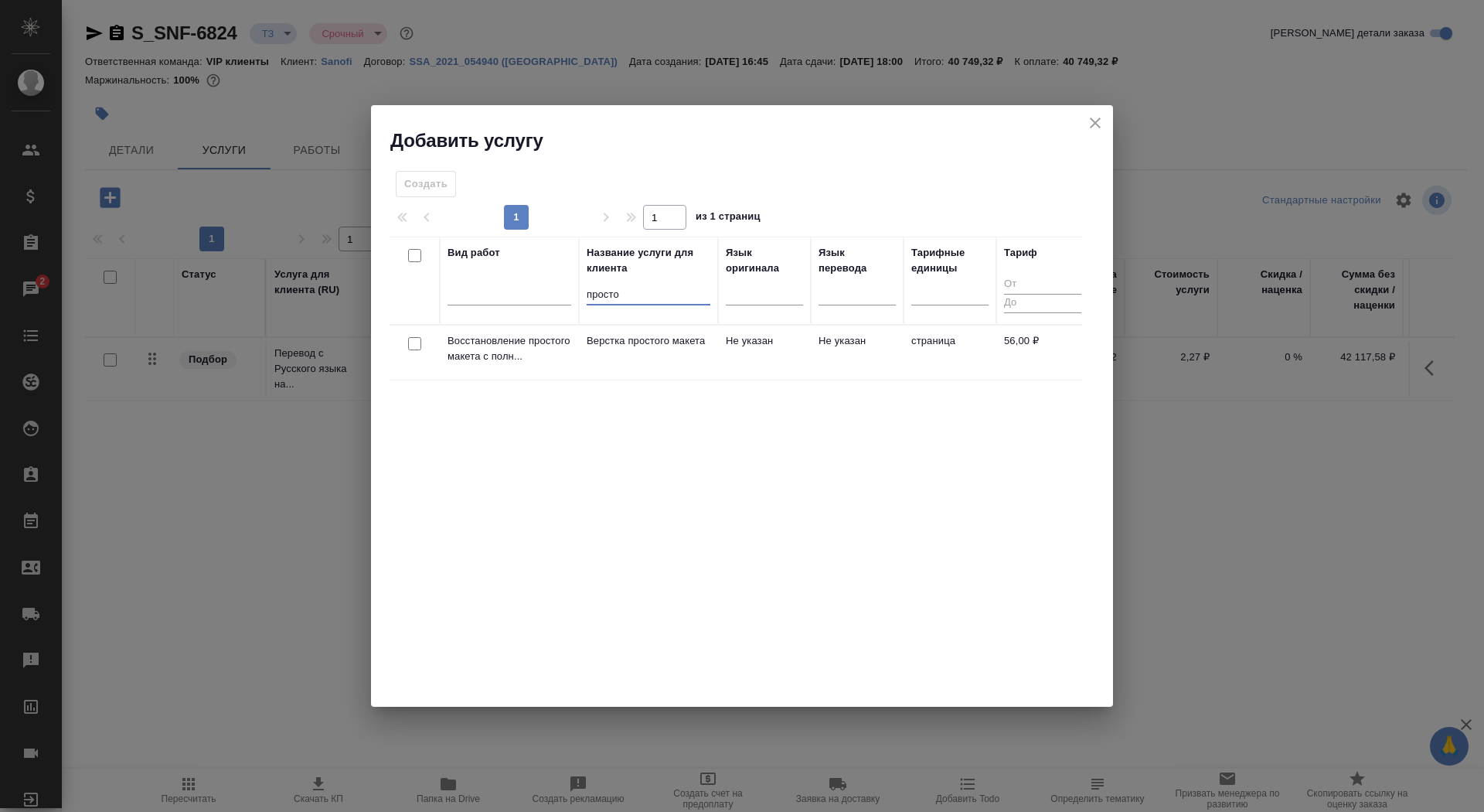
type input "просто"
click at [660, 357] on td "Верстка простого макета" at bounding box center [648, 352] width 139 height 54
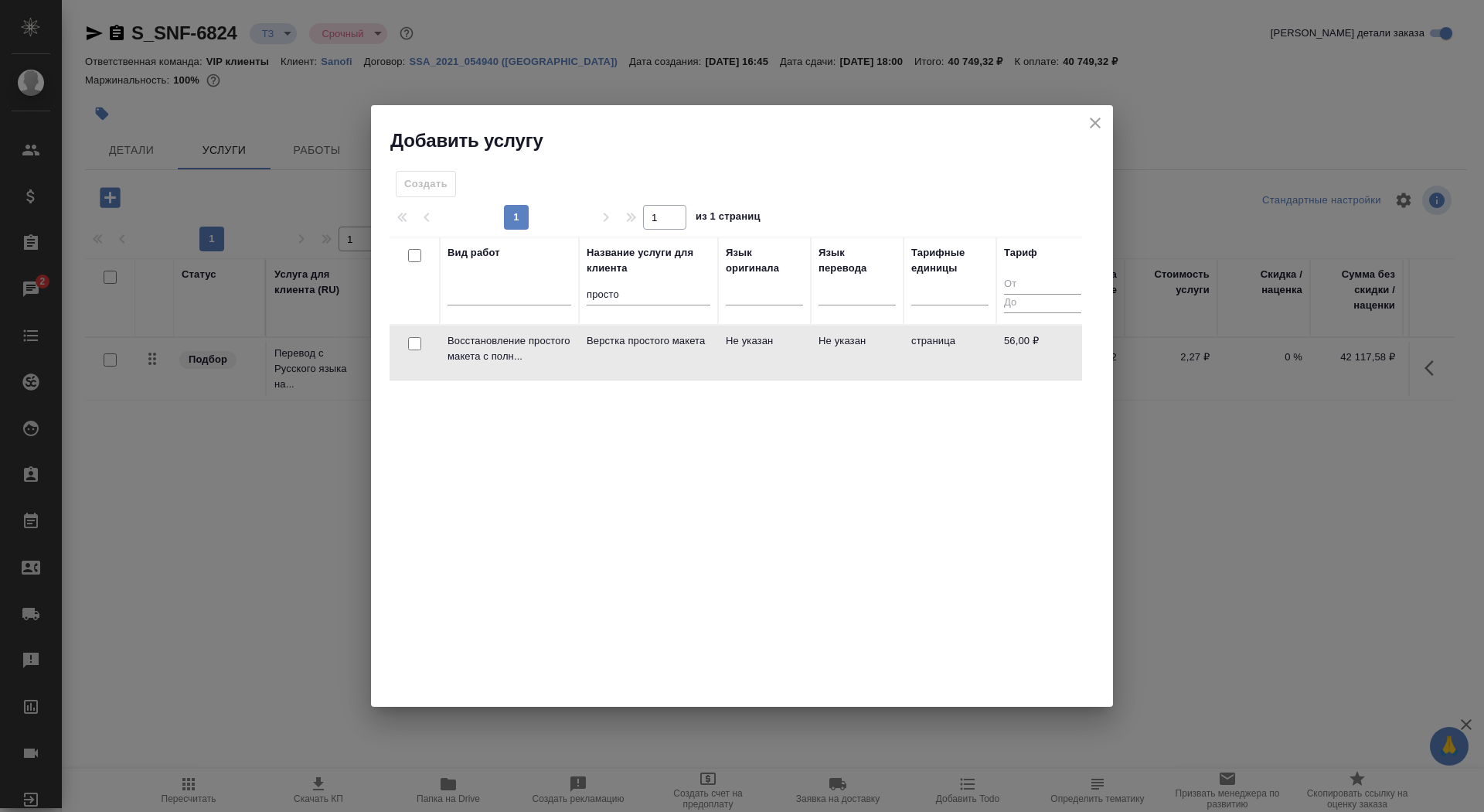
click at [660, 357] on td "Верстка простого макета" at bounding box center [648, 352] width 139 height 54
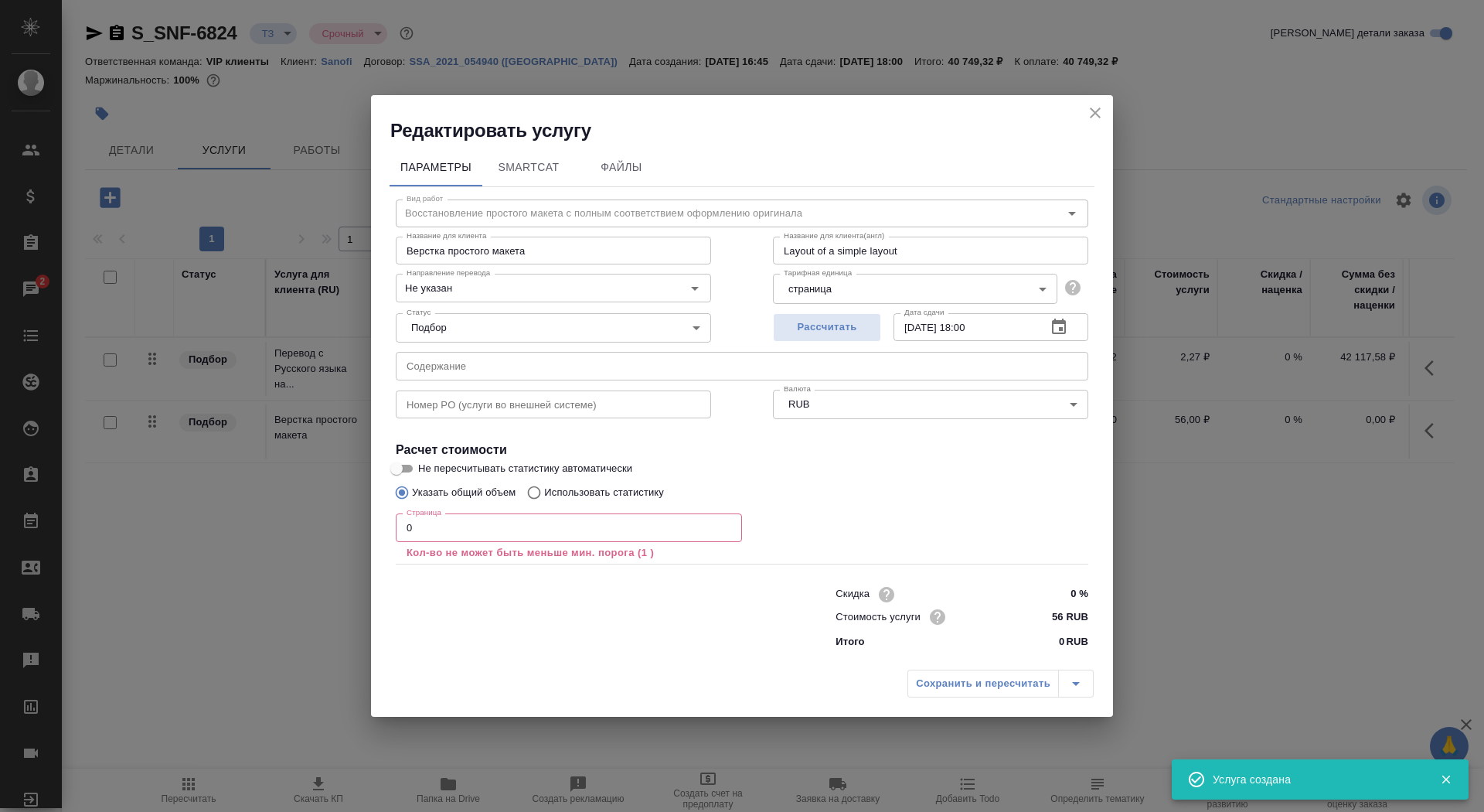
click at [572, 526] on input "0" at bounding box center [569, 527] width 346 height 28
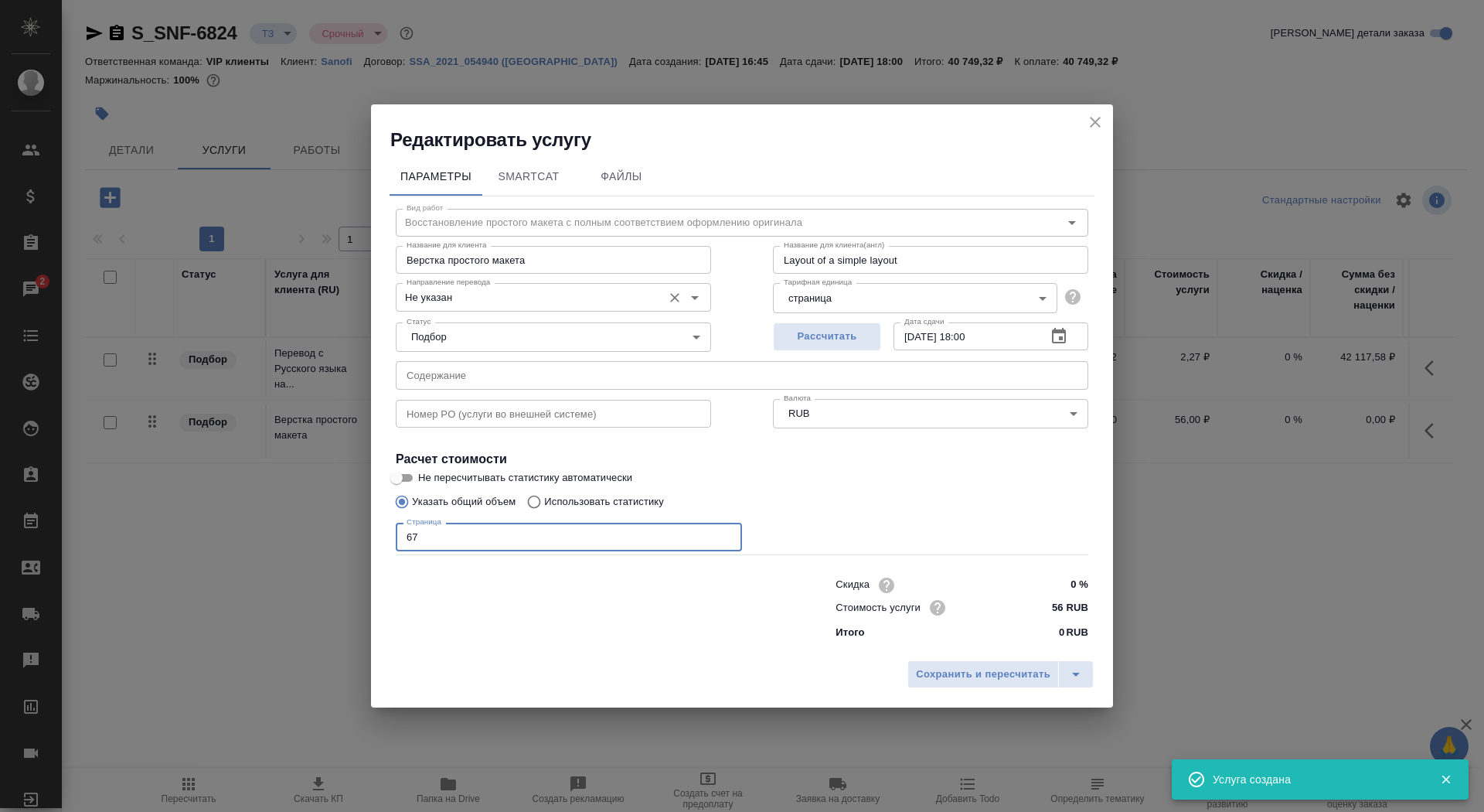
type input "67"
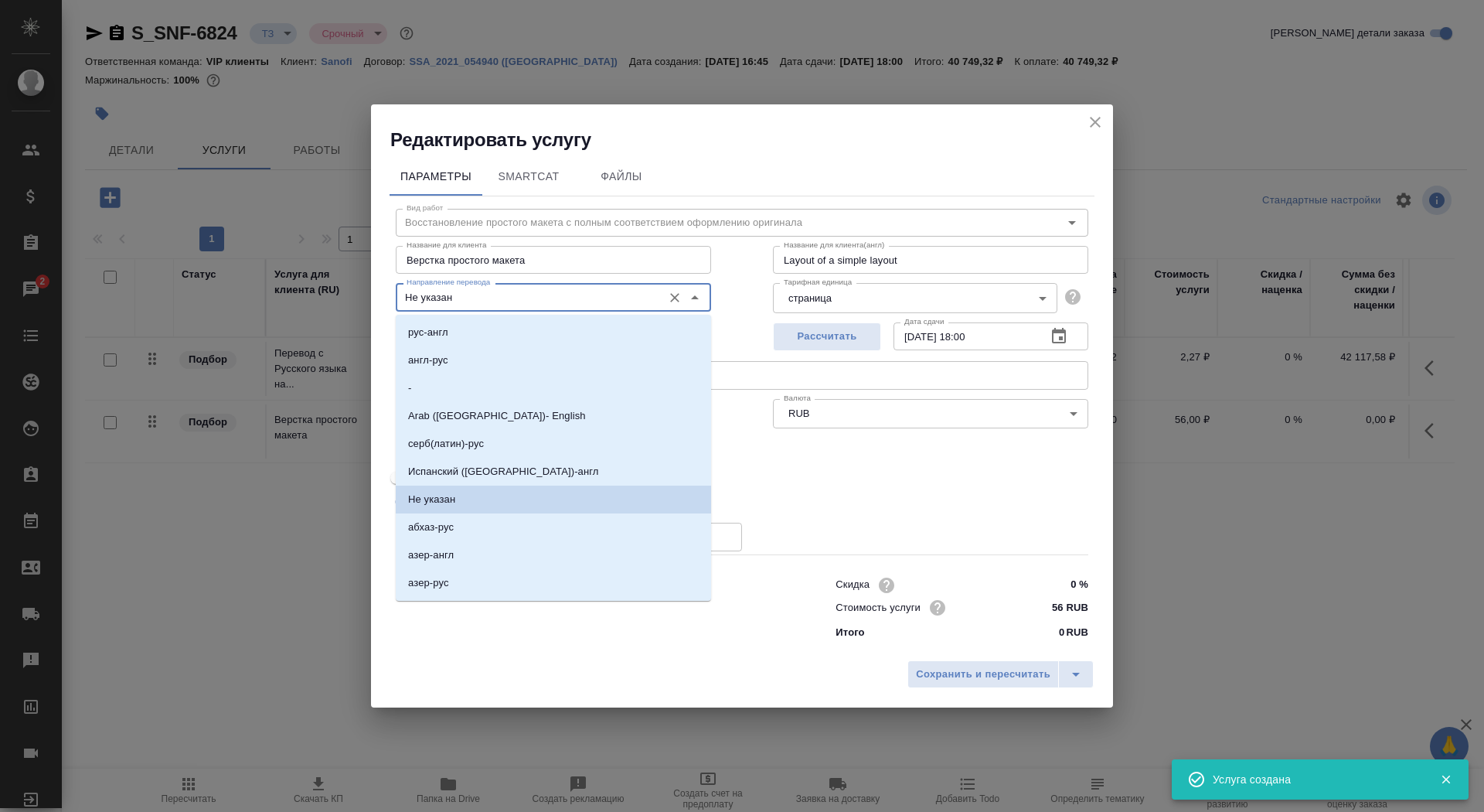
click at [469, 298] on input "Не указан" at bounding box center [527, 297] width 254 height 19
click at [472, 363] on li "англ-рус" at bounding box center [554, 360] width 315 height 28
type input "англ-рус"
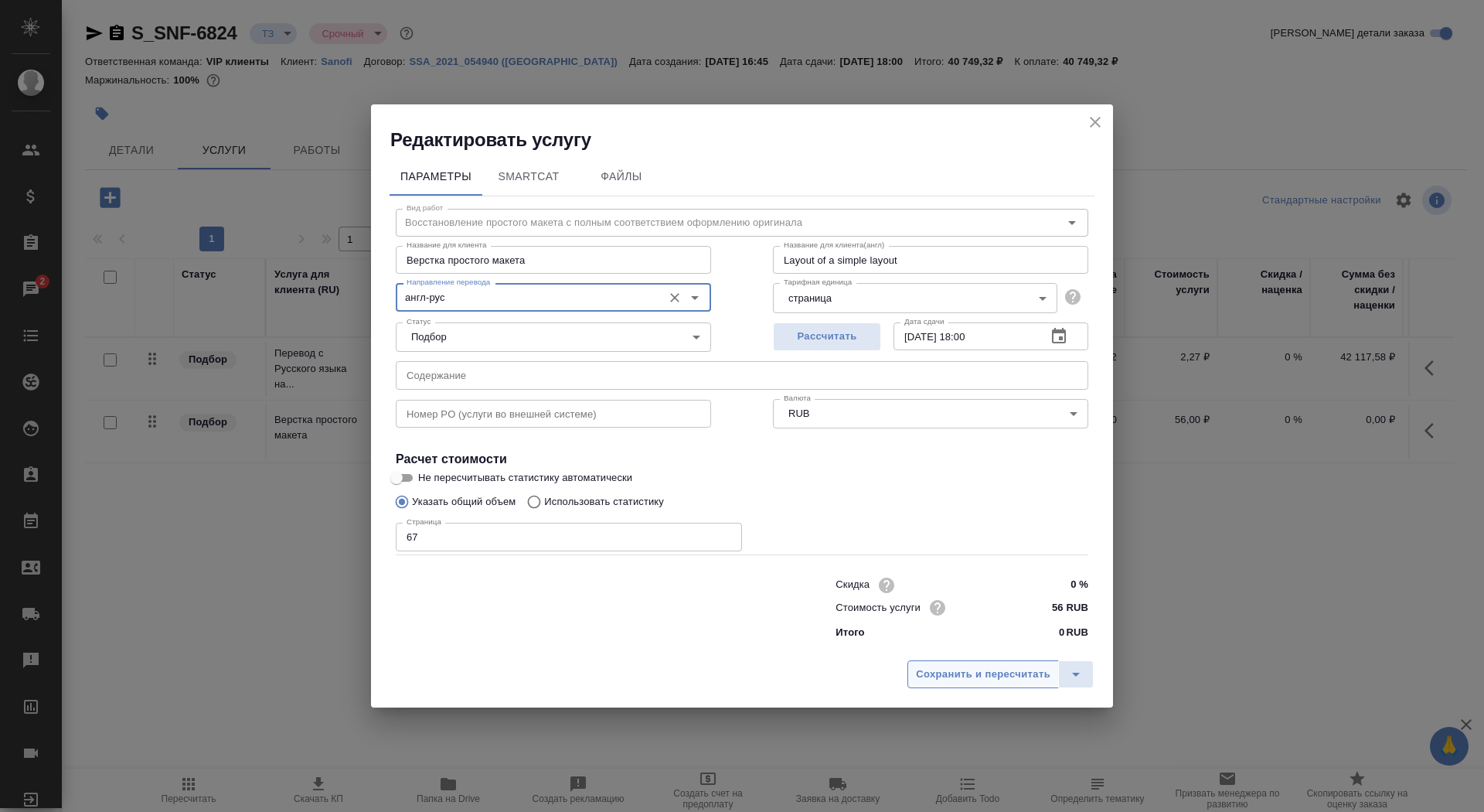
click at [945, 682] on span "Сохранить и пересчитать" at bounding box center [983, 674] width 134 height 18
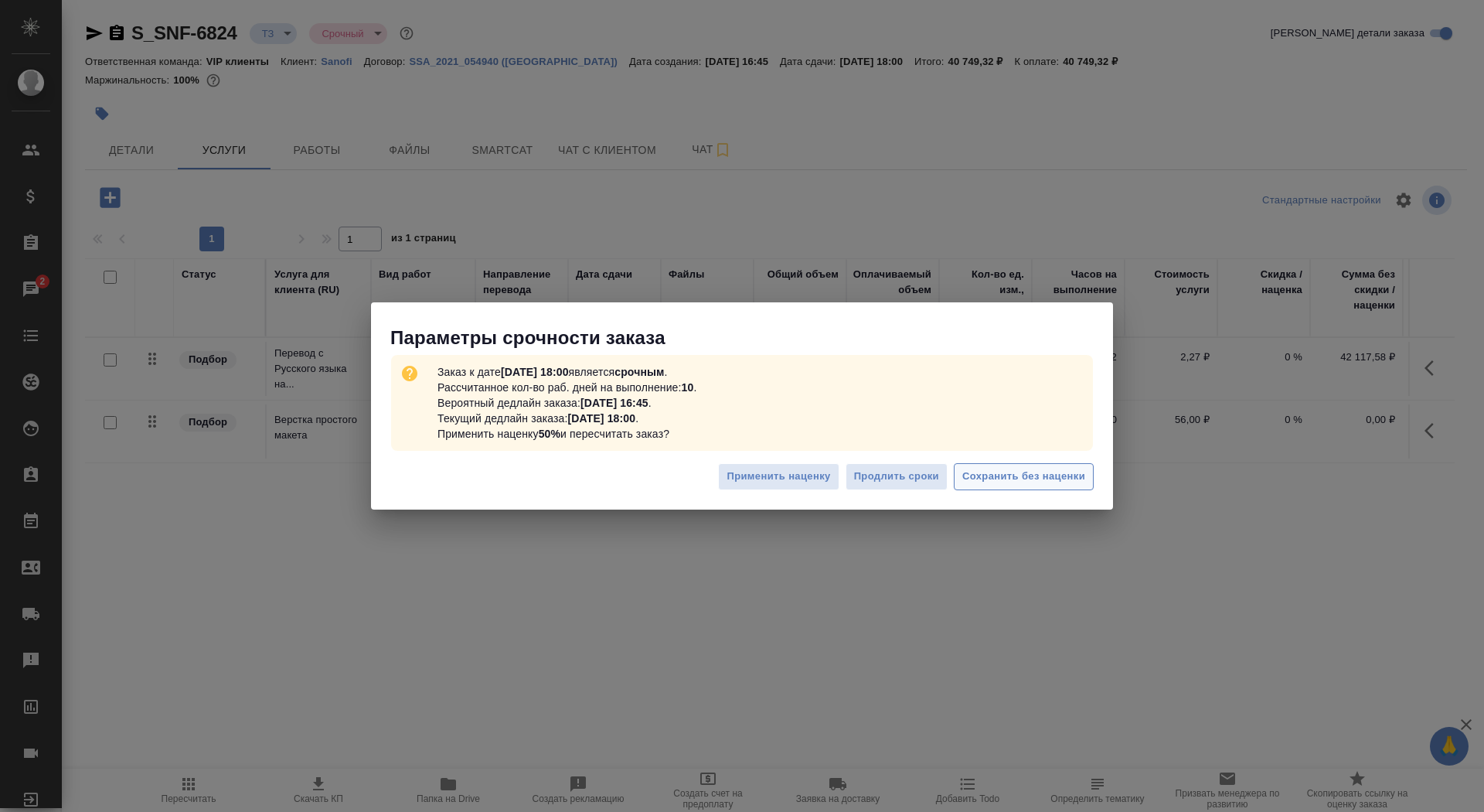
click at [994, 478] on span "Сохранить без наценки" at bounding box center [1024, 477] width 123 height 18
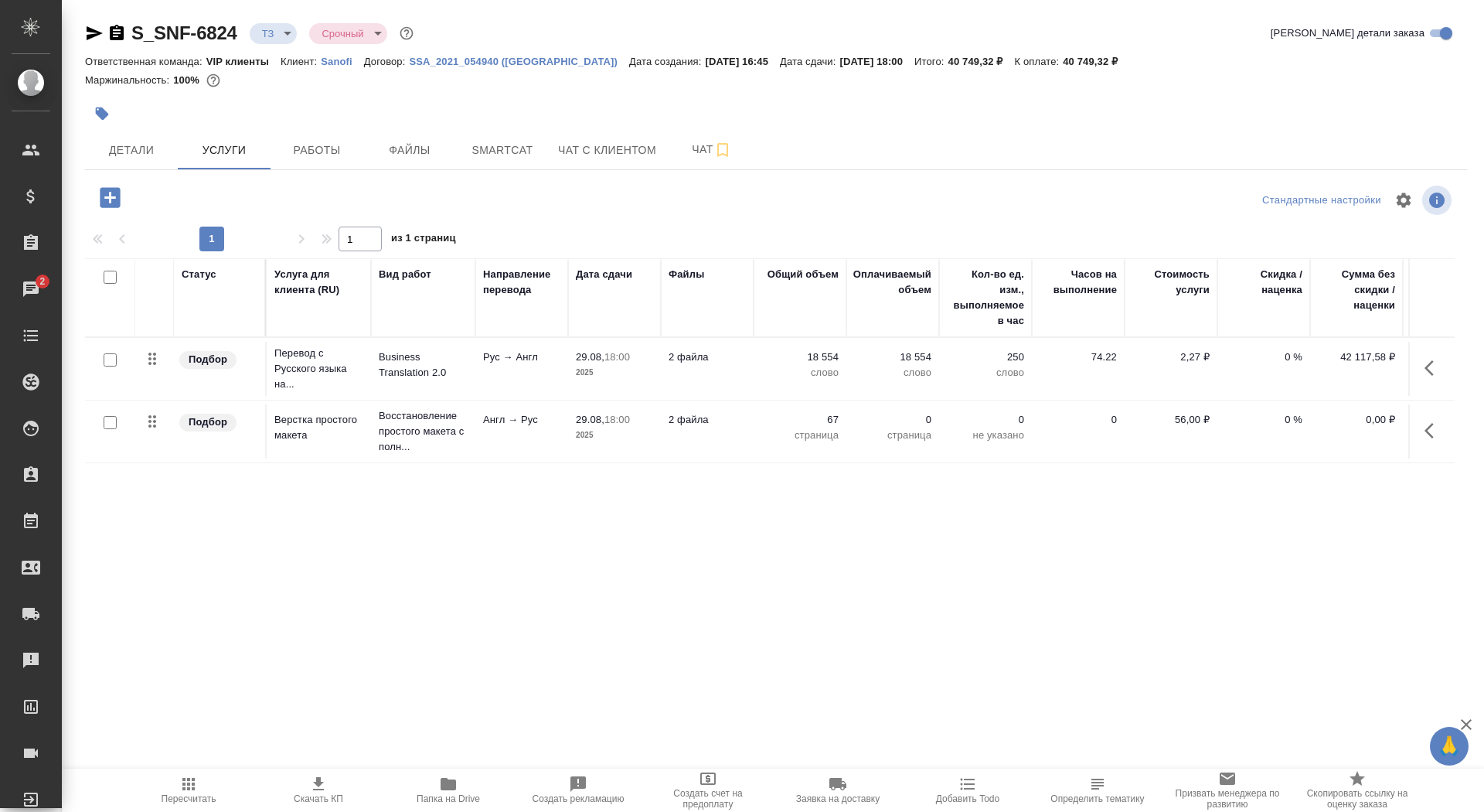
type input "new"
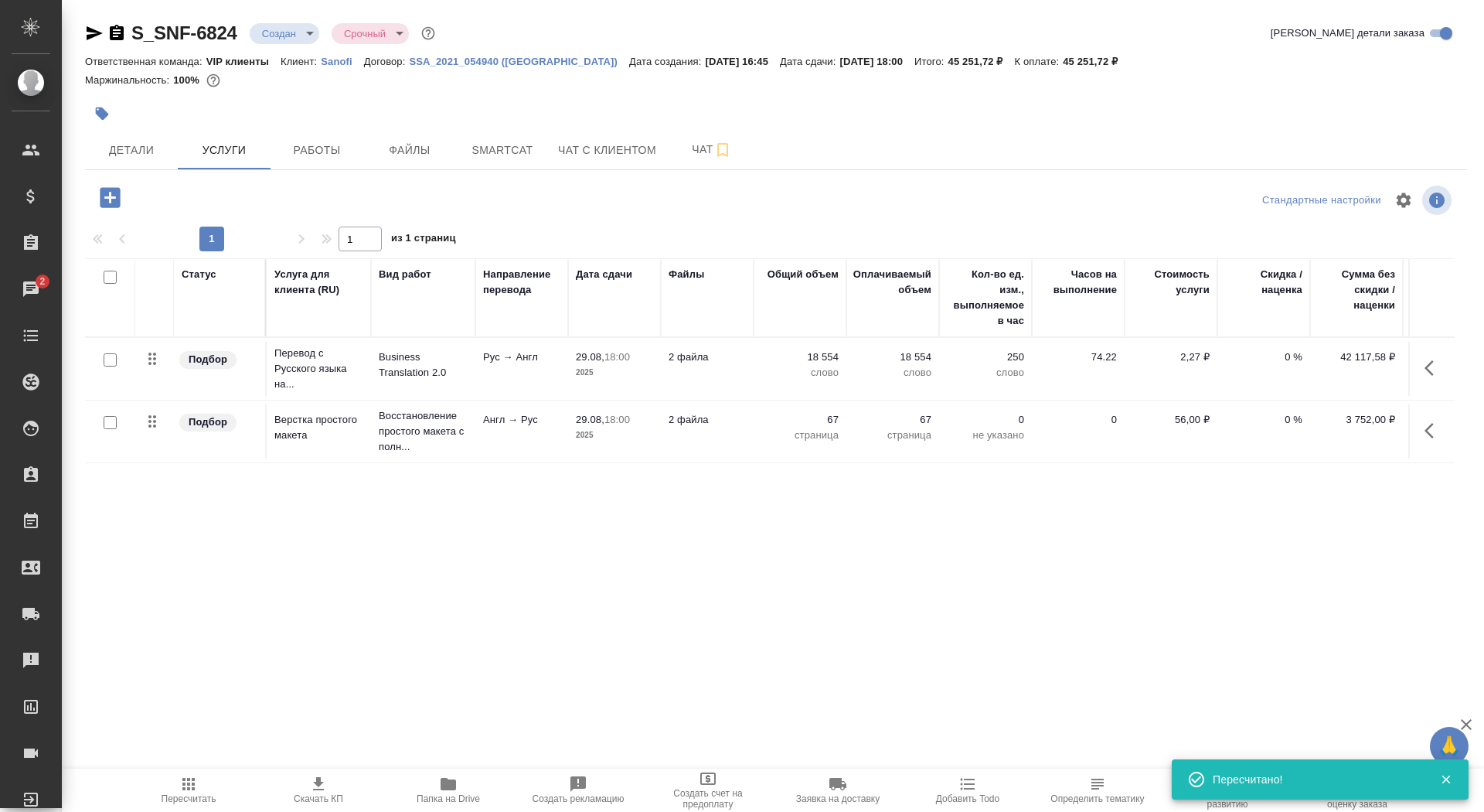
click at [325, 777] on icon "button" at bounding box center [318, 783] width 19 height 19
click at [126, 152] on span "Детали" at bounding box center [131, 151] width 74 height 20
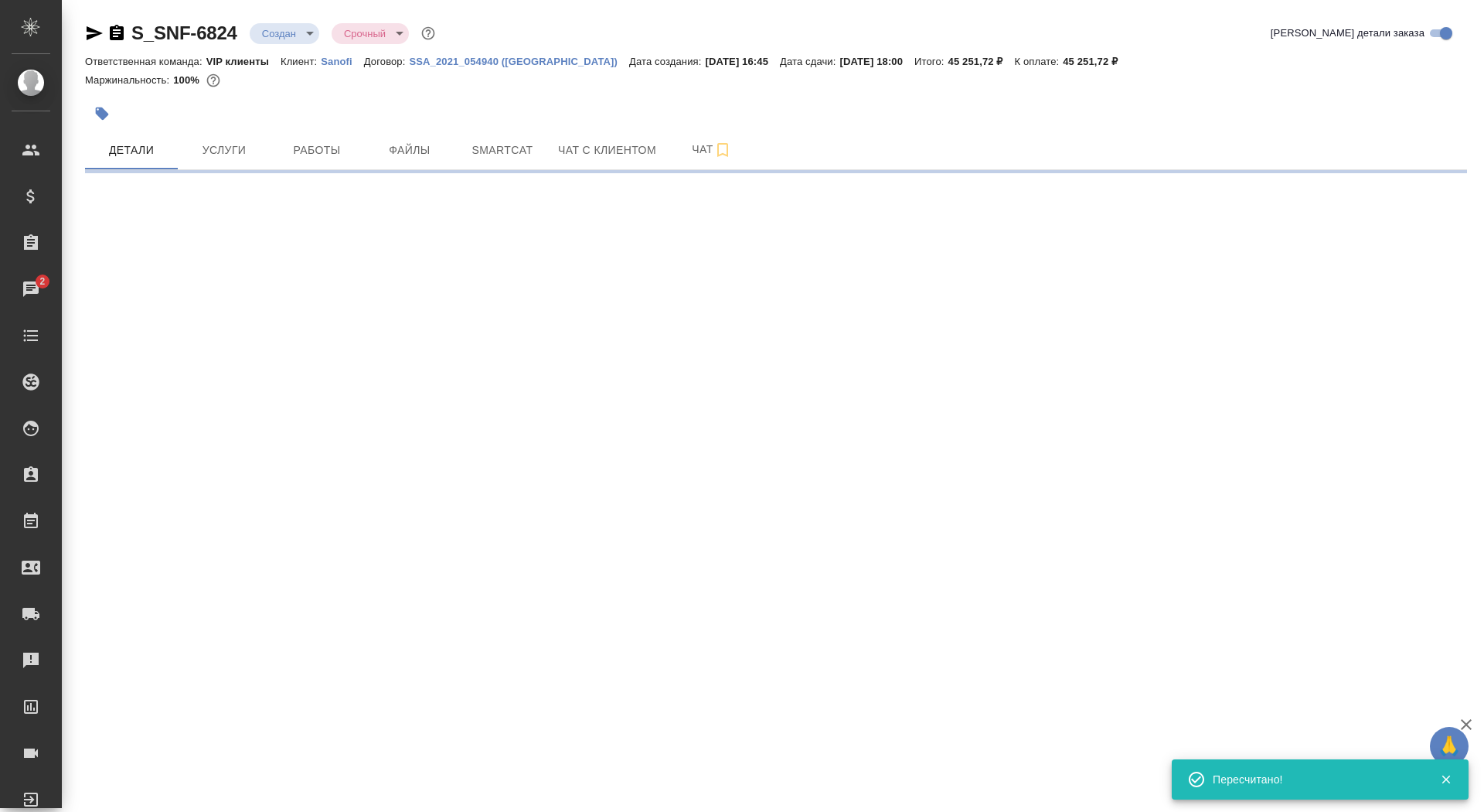
select select "RU"
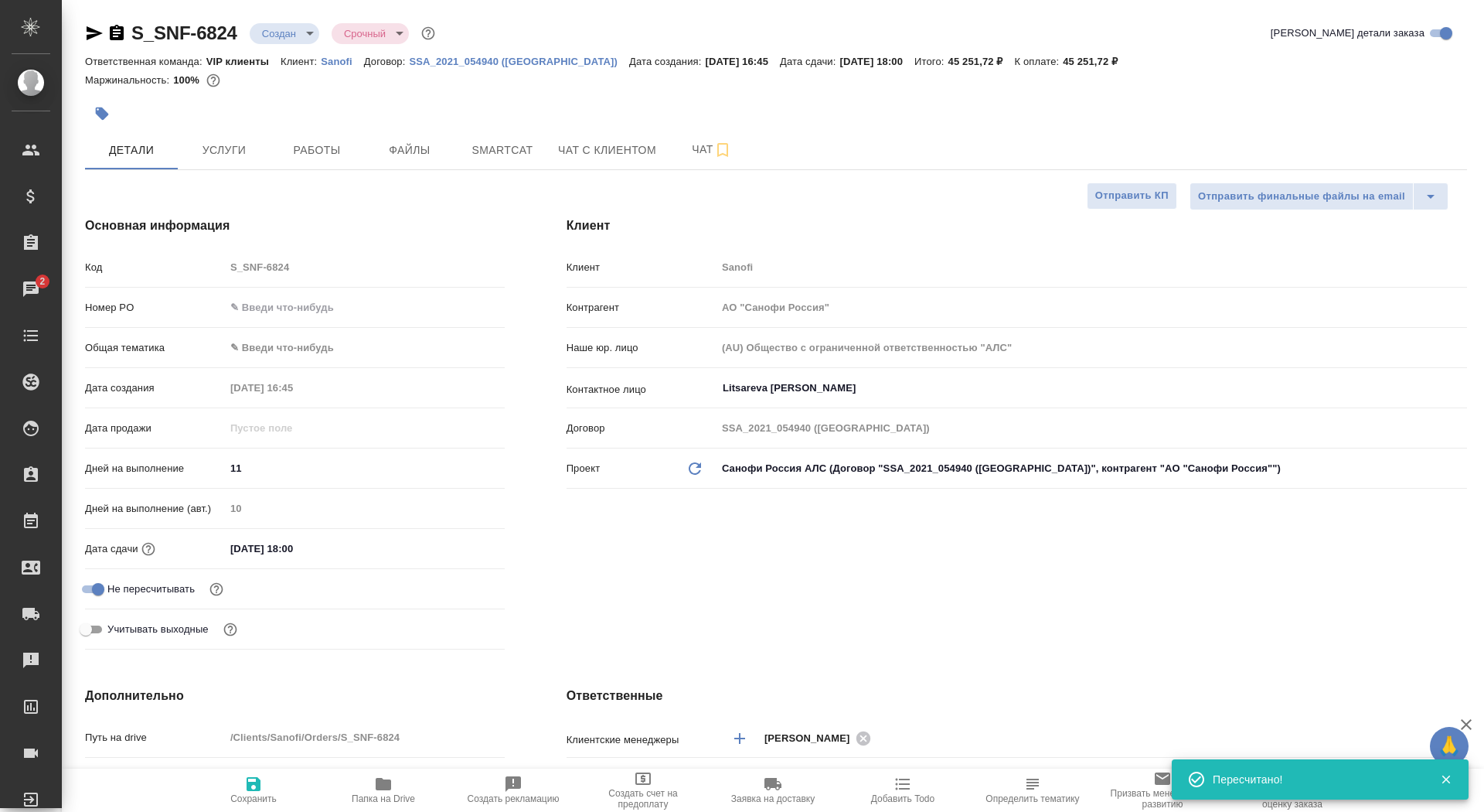
type textarea "x"
type input "[PERSON_NAME]"
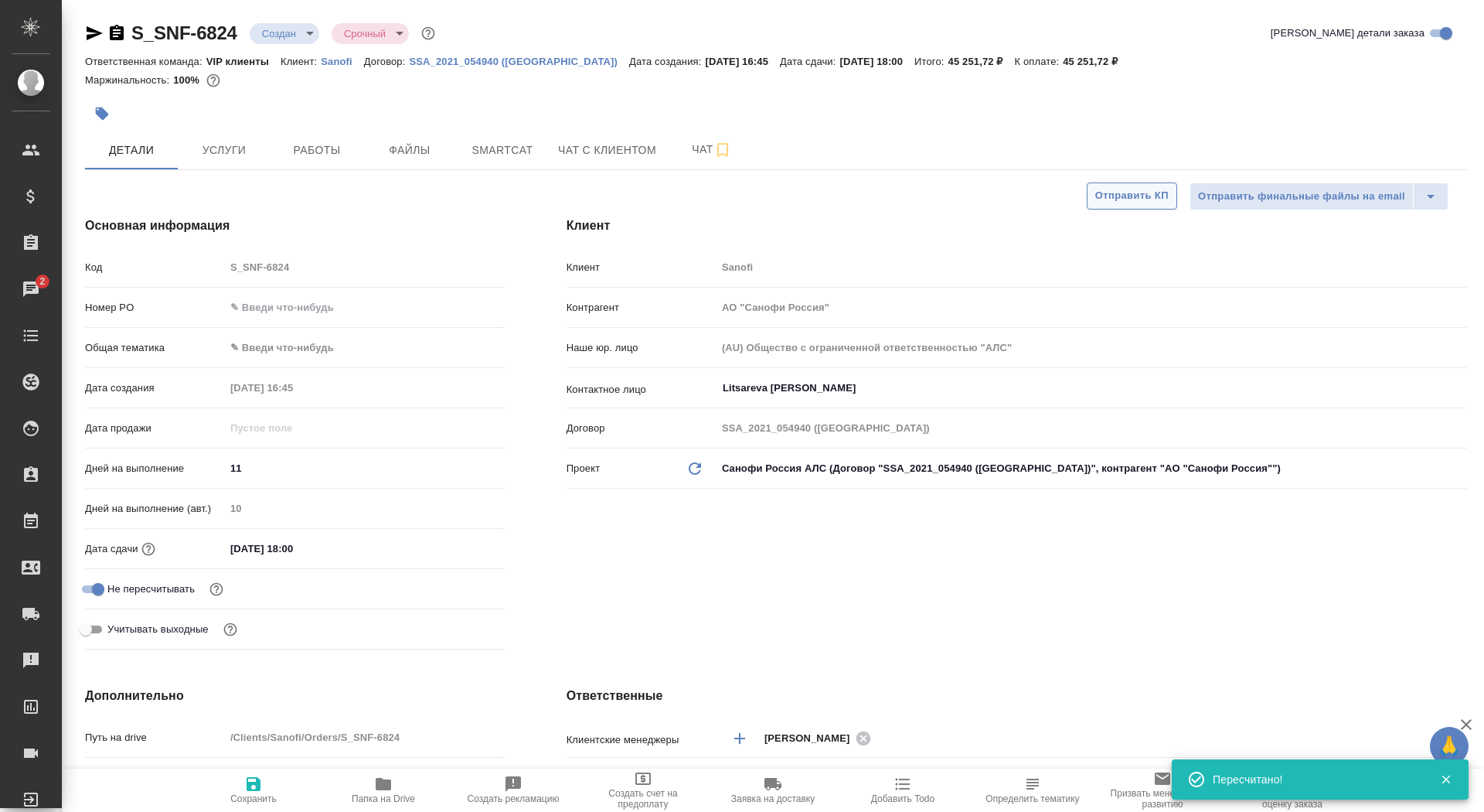
click at [1119, 202] on span "Отправить КП" at bounding box center [1131, 196] width 74 height 18
type textarea "x"
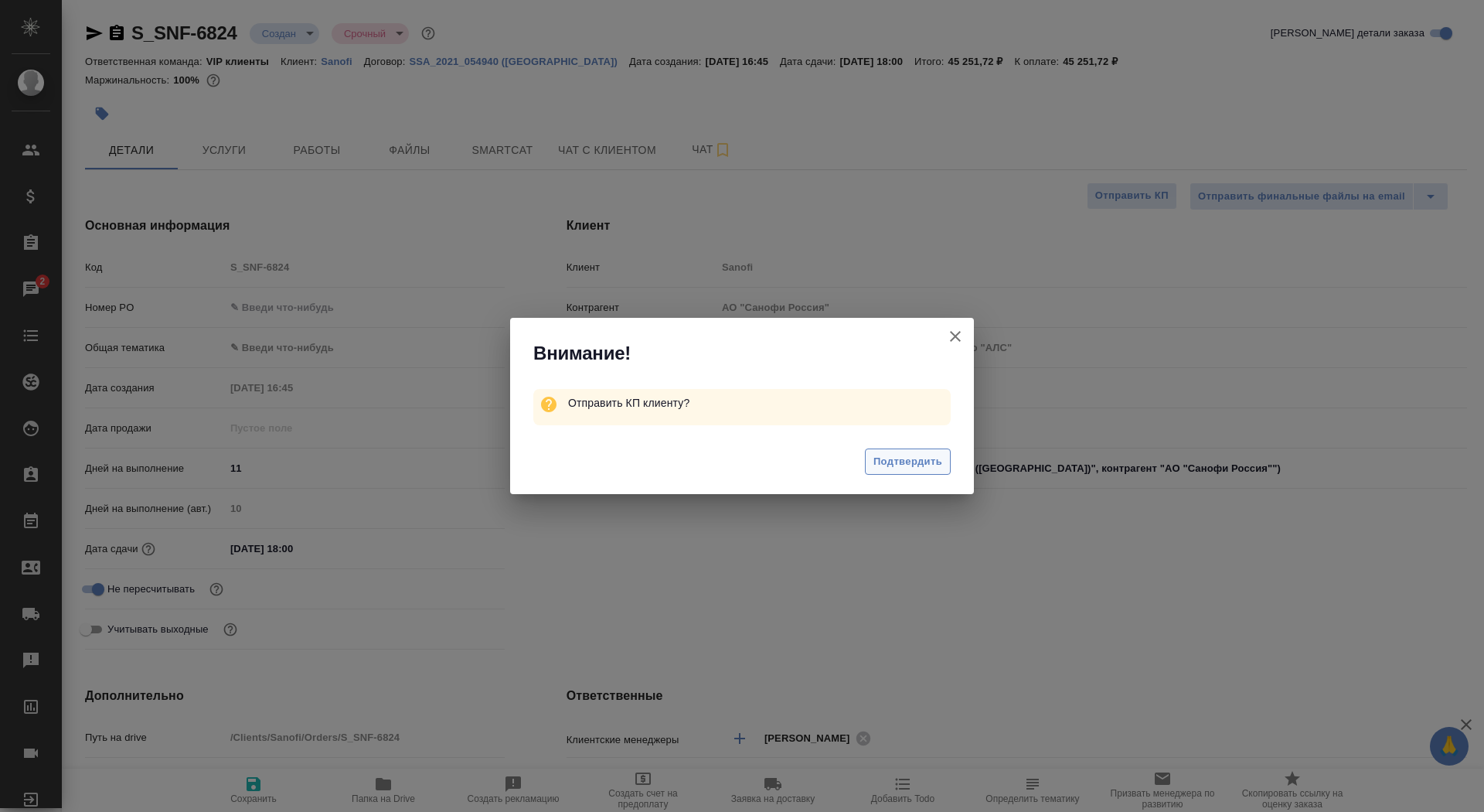
click at [905, 465] on span "Подтвердить" at bounding box center [908, 462] width 69 height 18
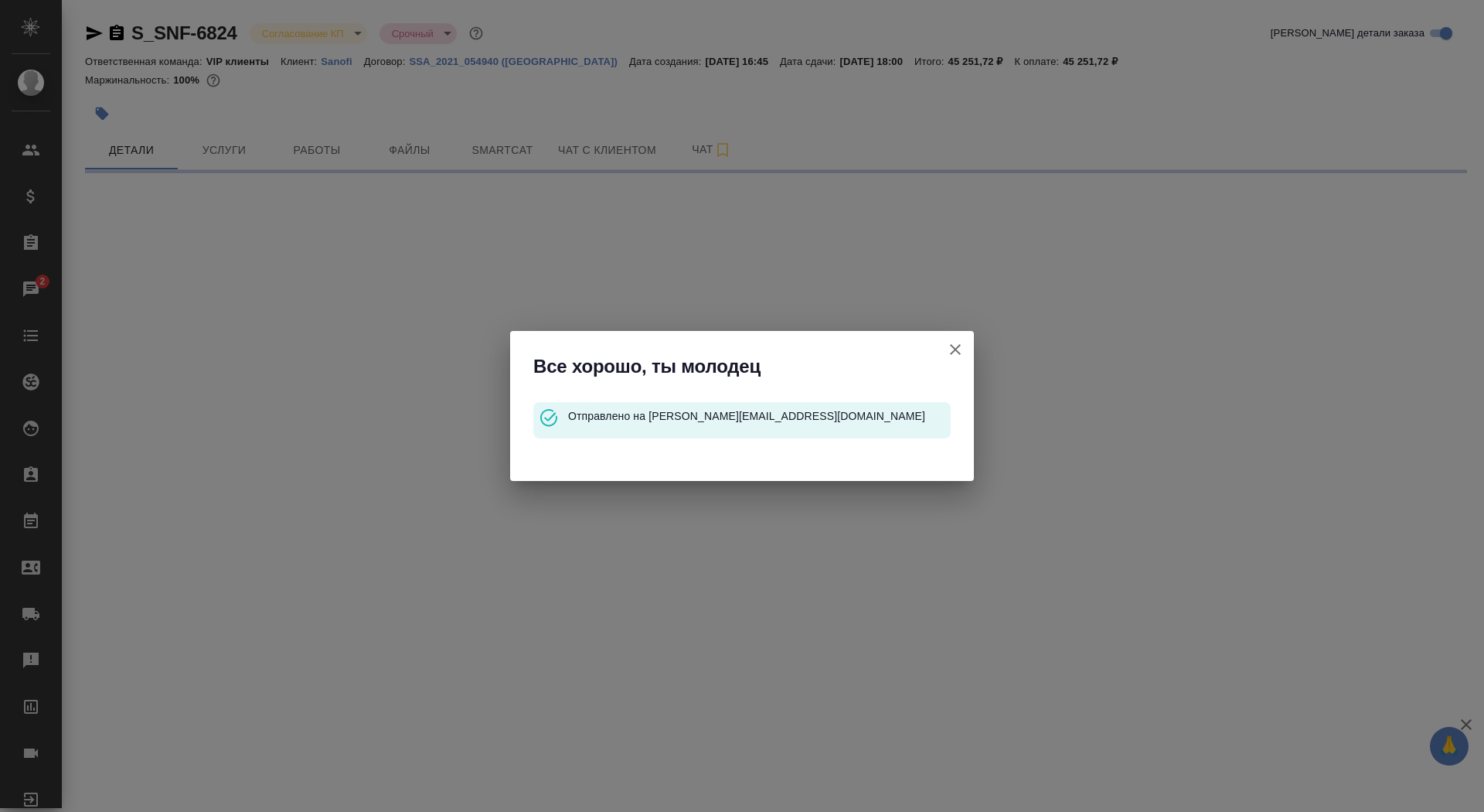
select select "RU"
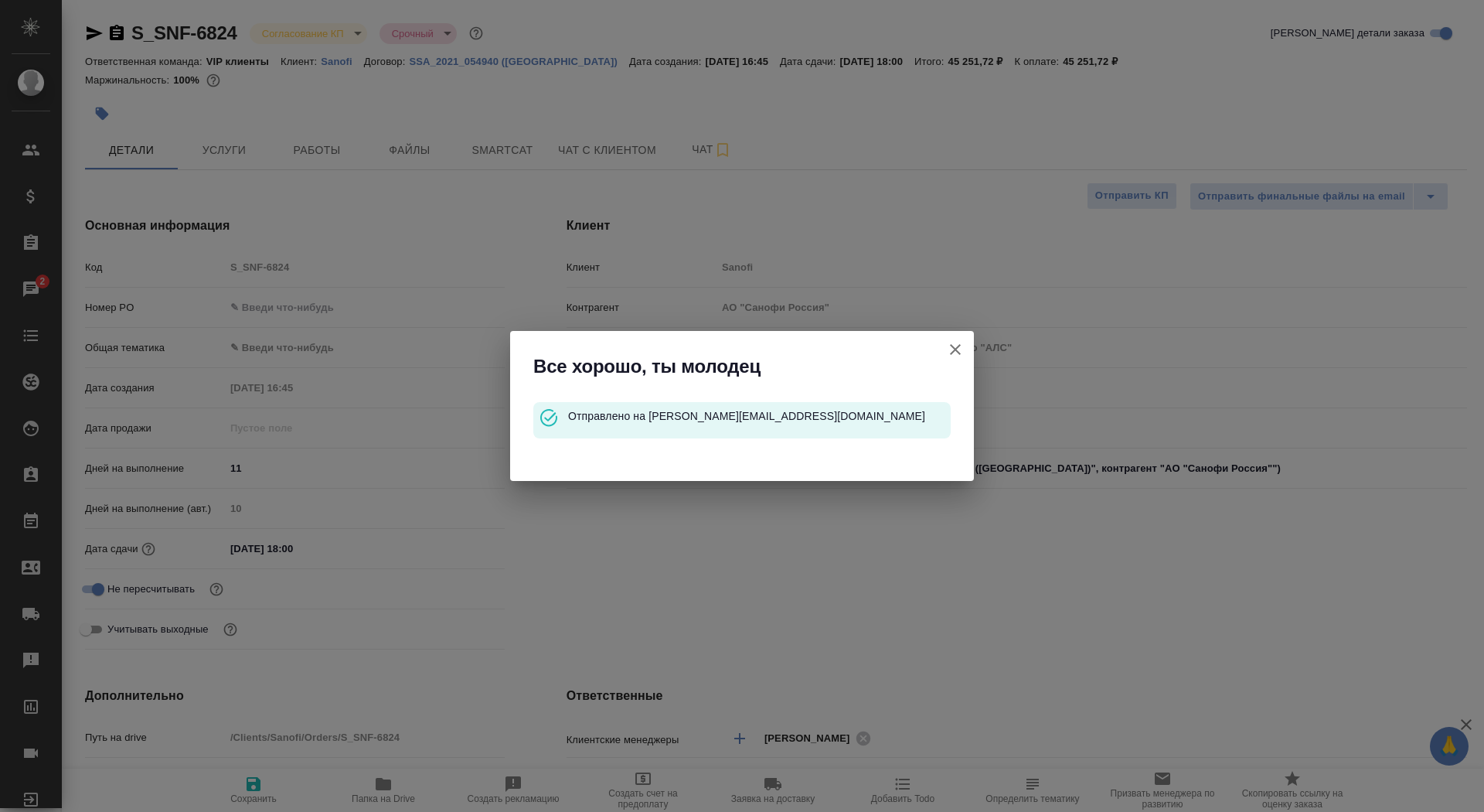
type textarea "x"
click at [956, 353] on icon "button" at bounding box center [955, 349] width 19 height 19
type textarea "x"
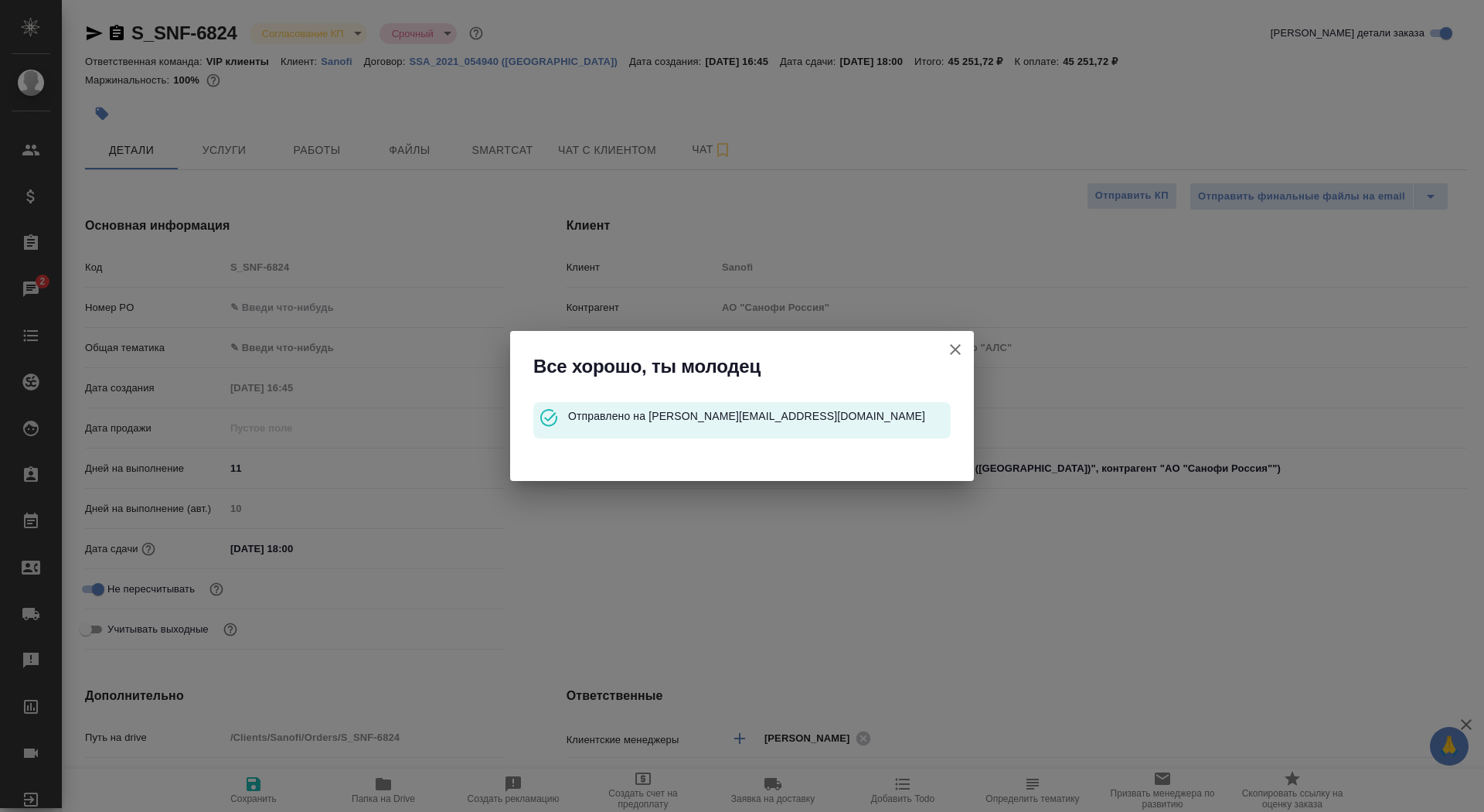
type textarea "x"
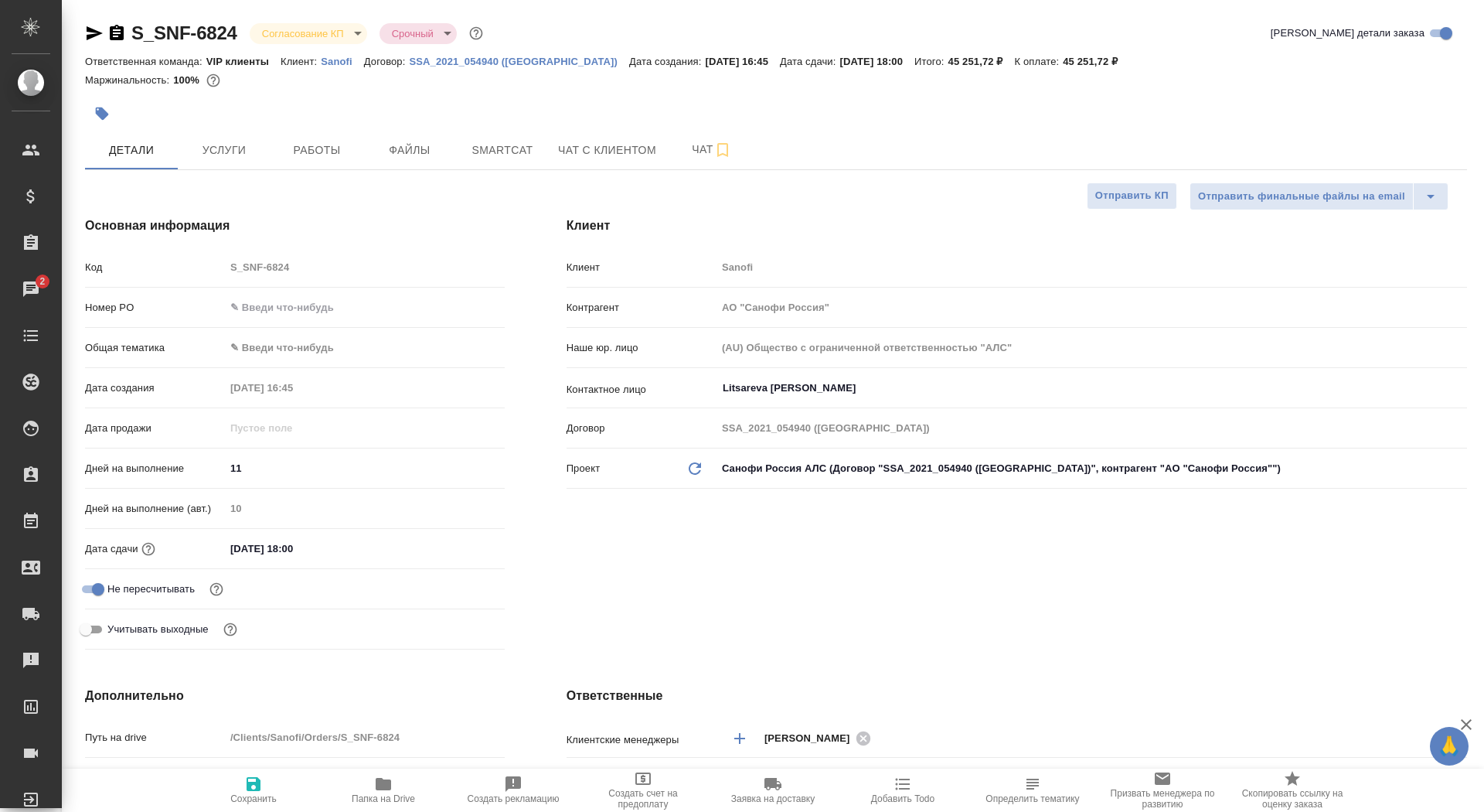
type textarea "x"
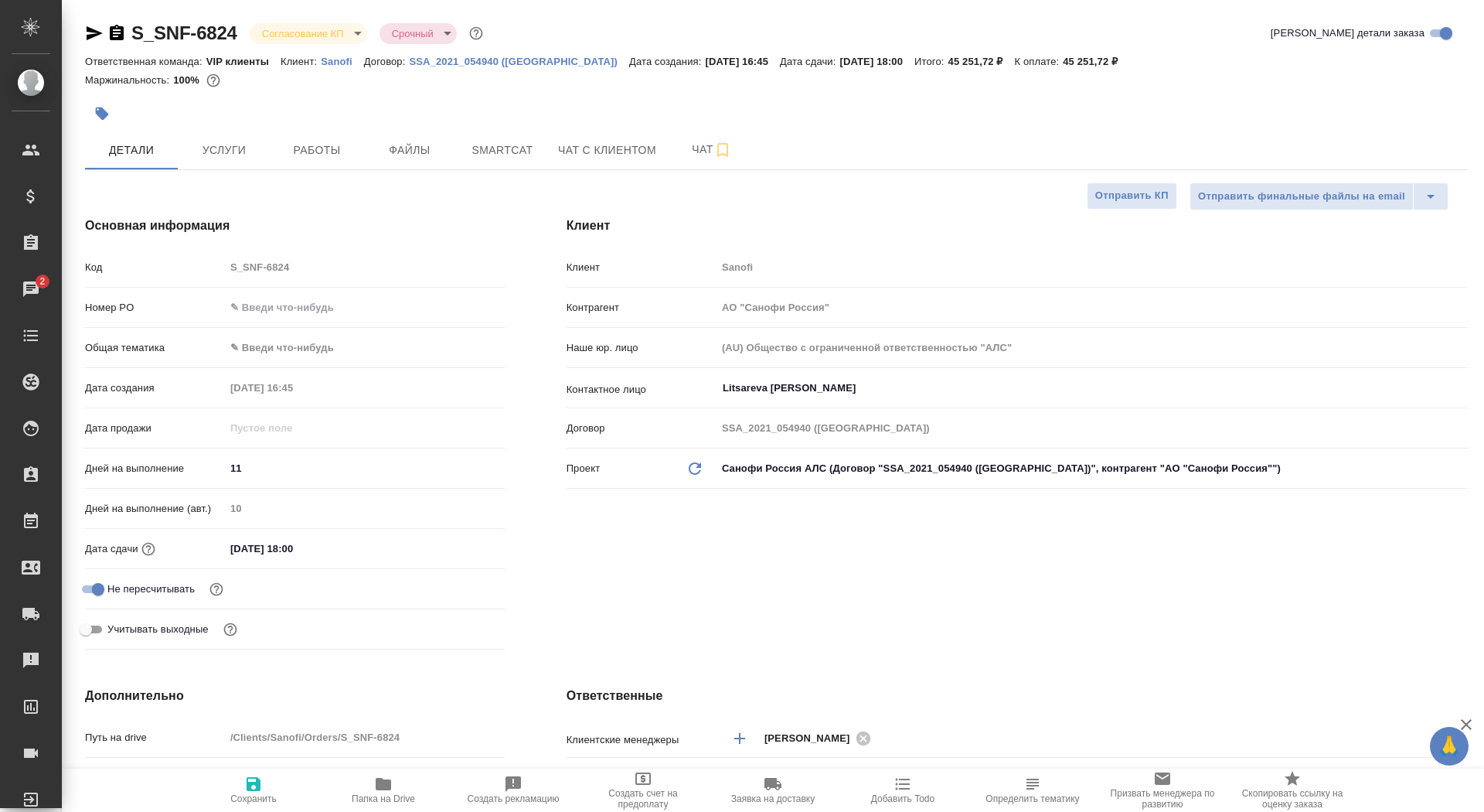
type textarea "x"
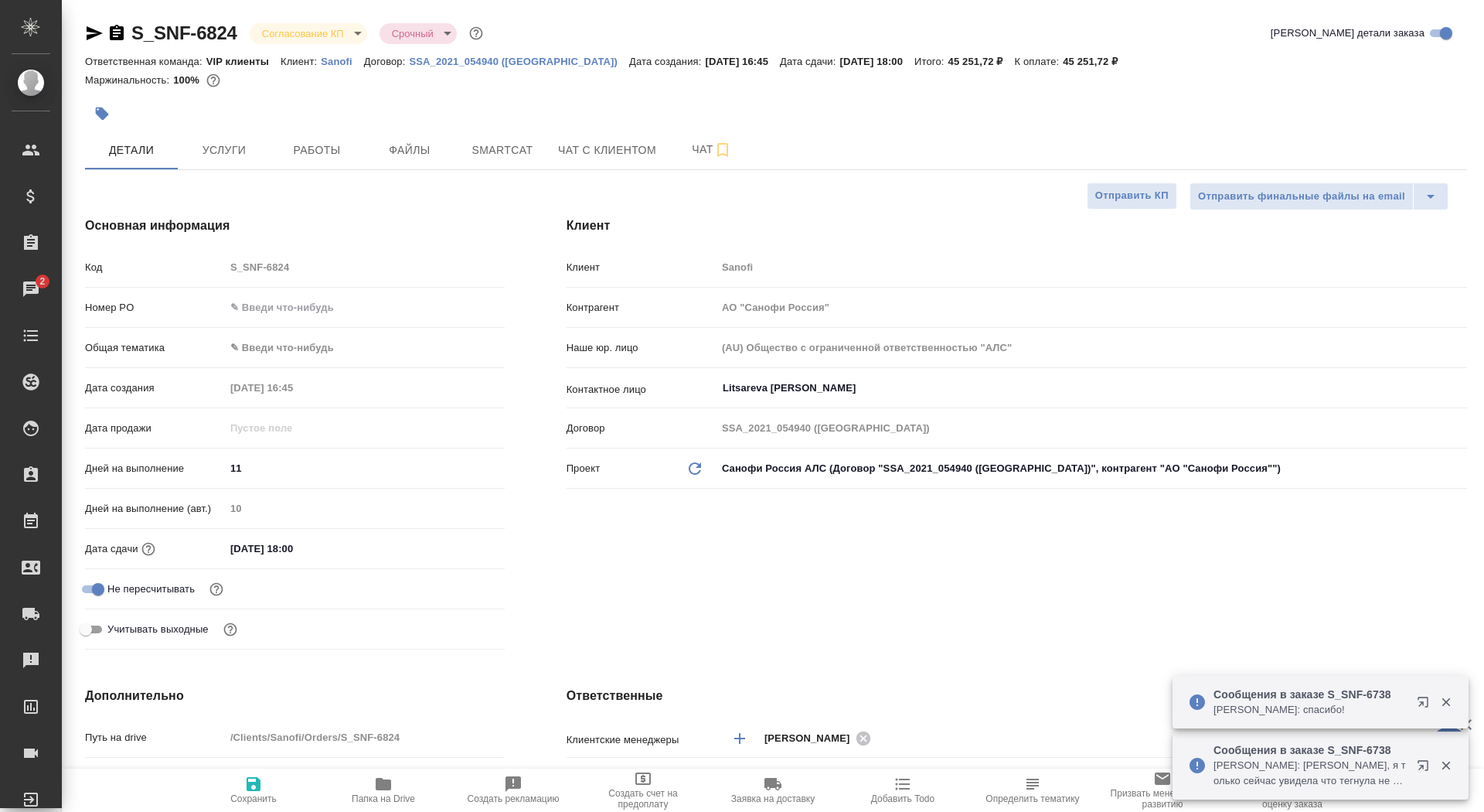
click at [114, 35] on icon "button" at bounding box center [116, 33] width 19 height 19
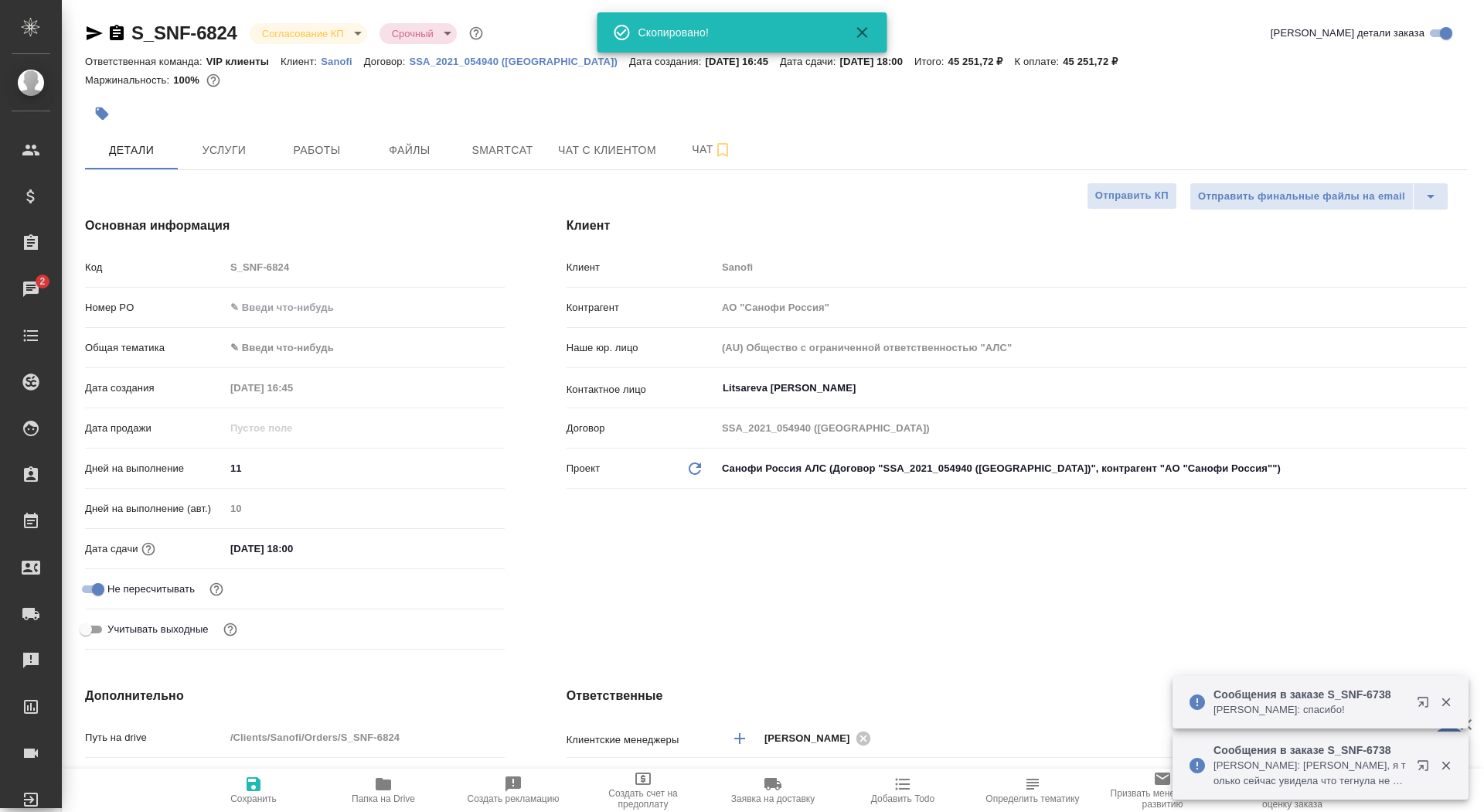
type textarea "x"
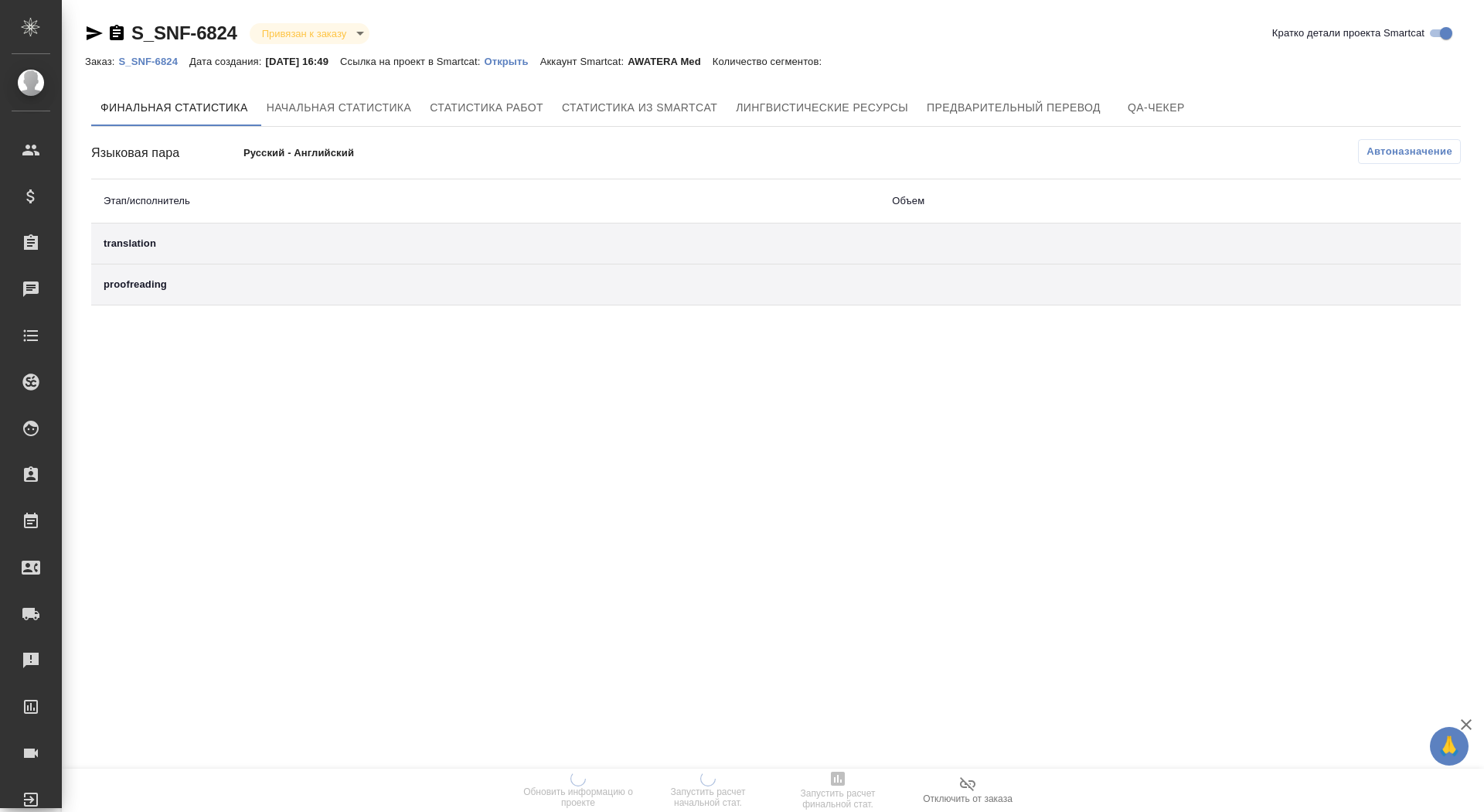
click at [536, 55] on link "Открыть" at bounding box center [511, 60] width 55 height 13
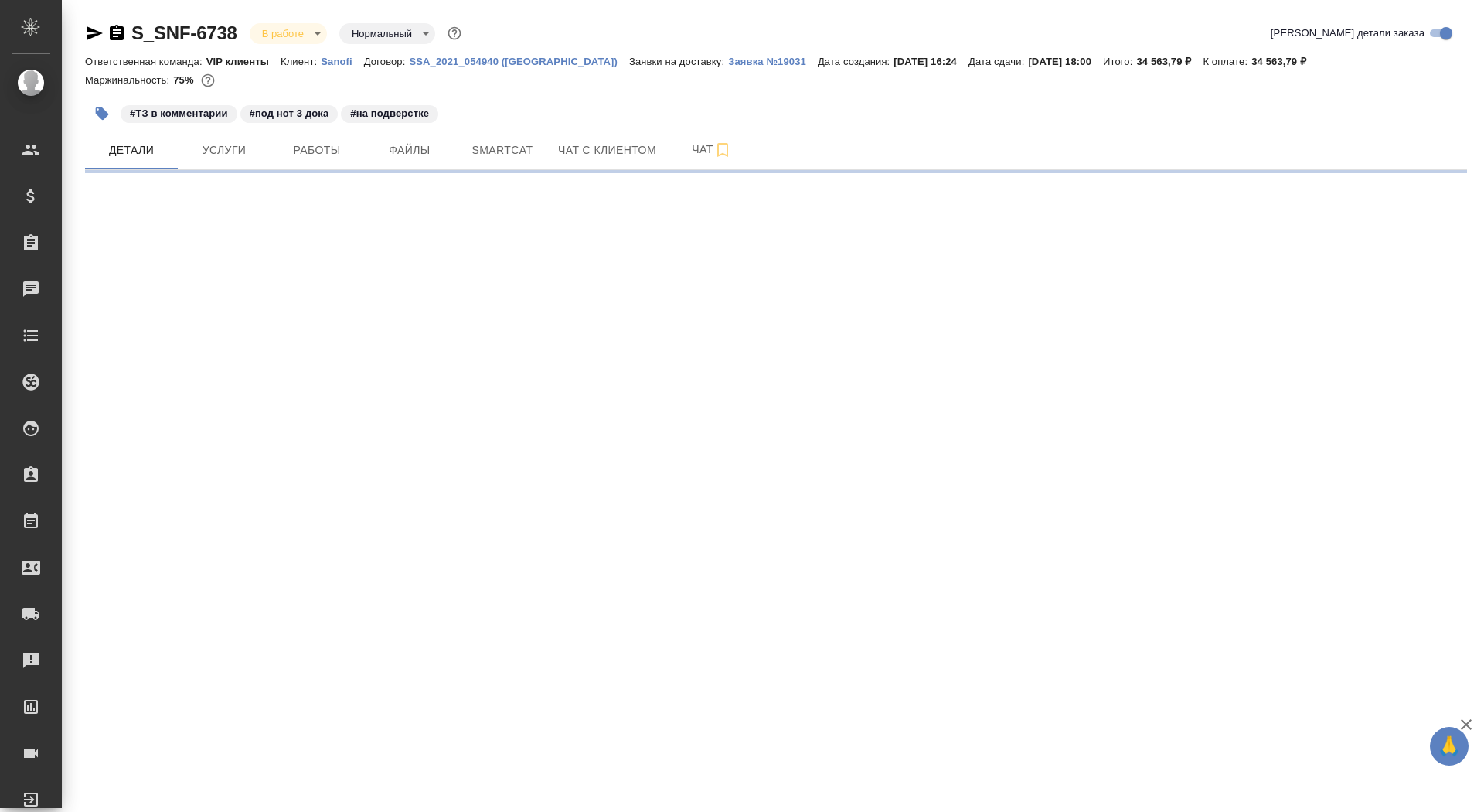
select select "RU"
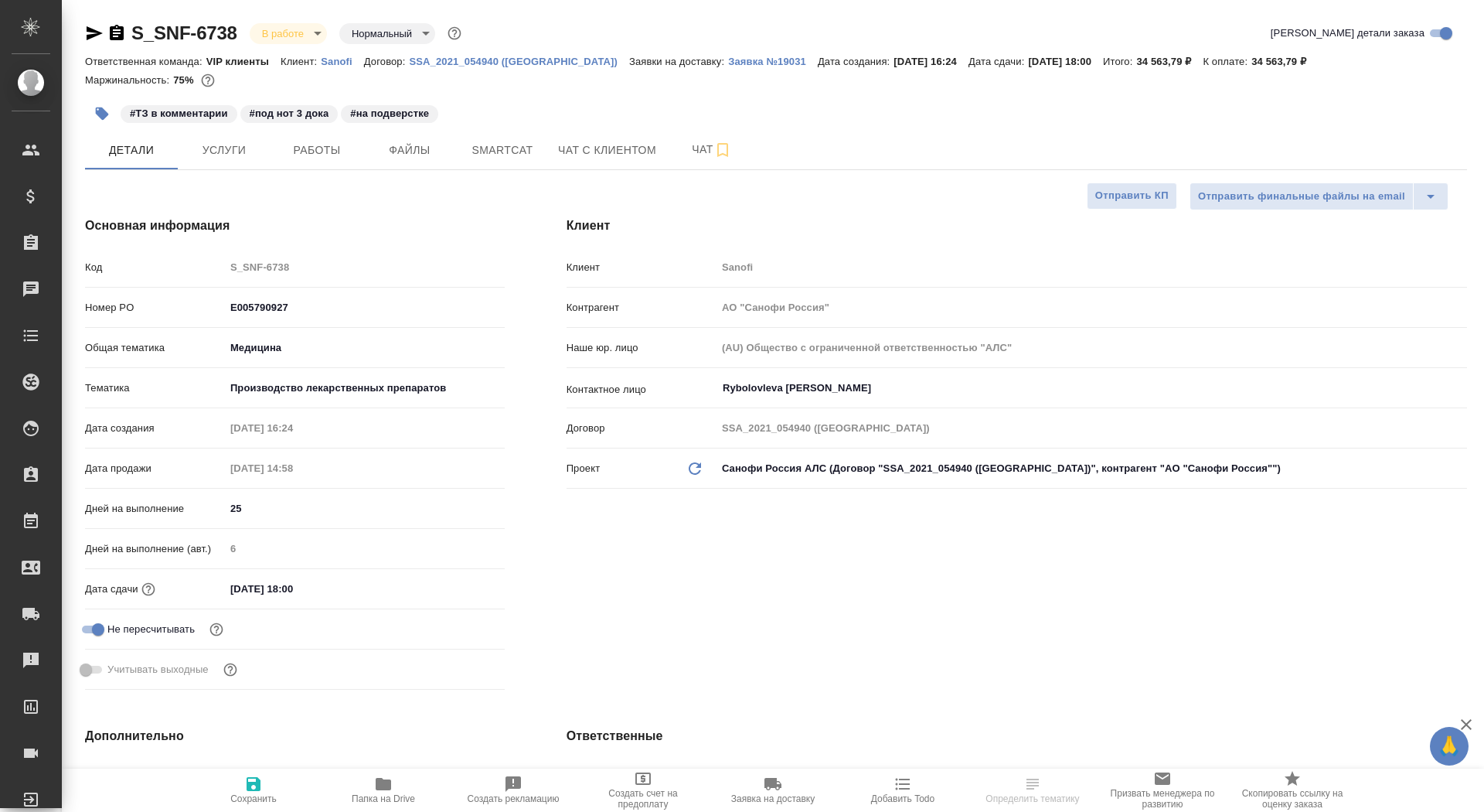
type textarea "x"
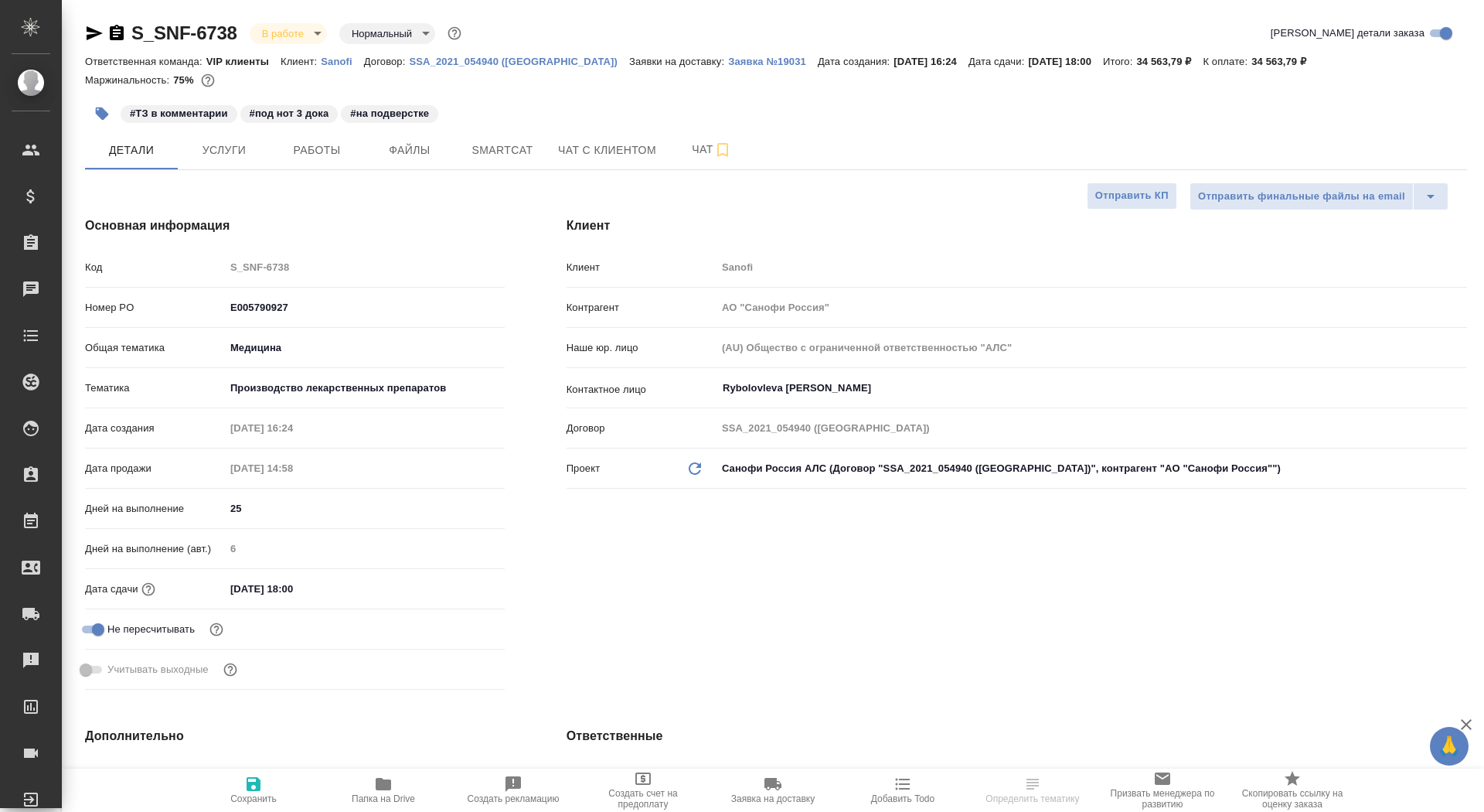
type textarea "x"
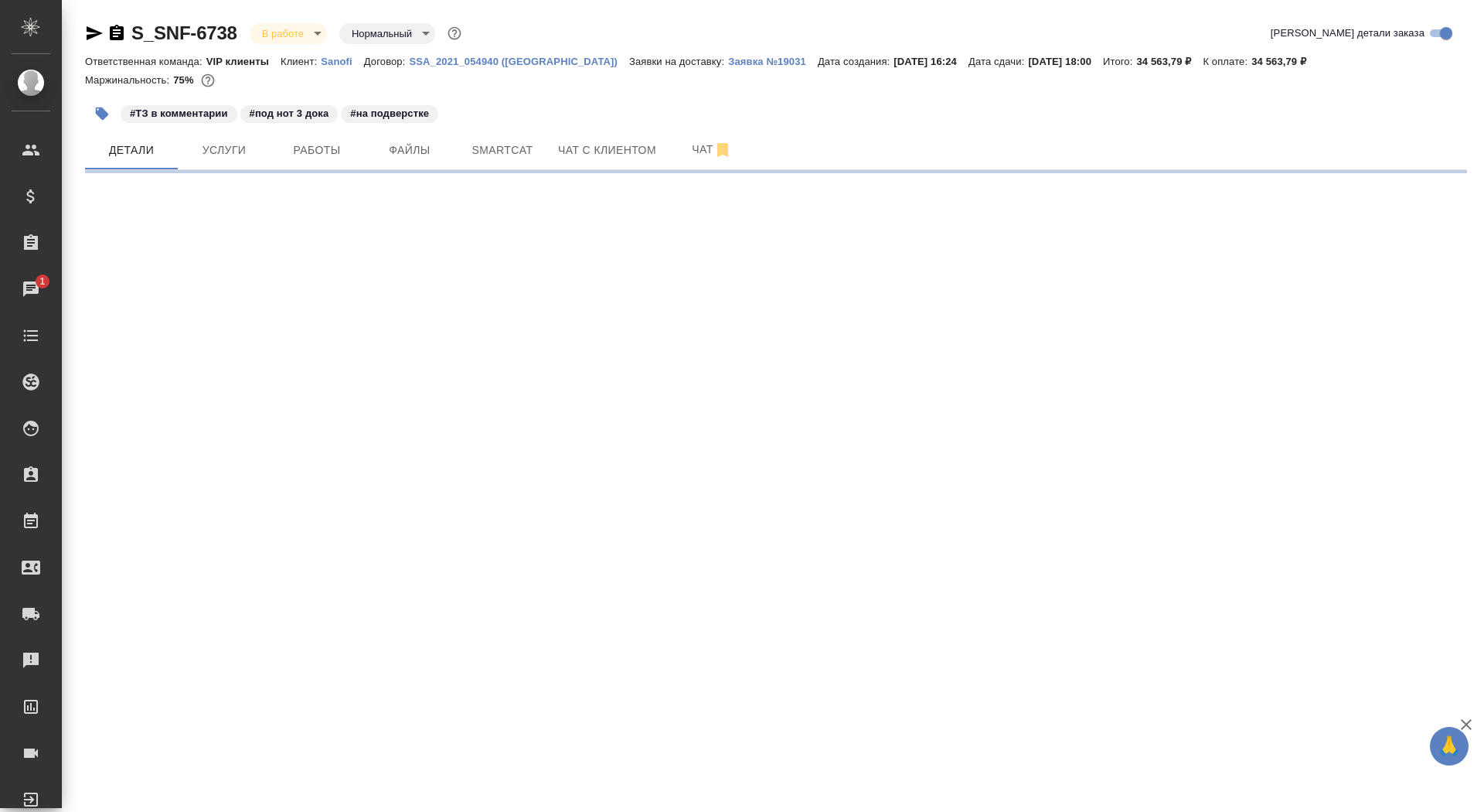
select select "RU"
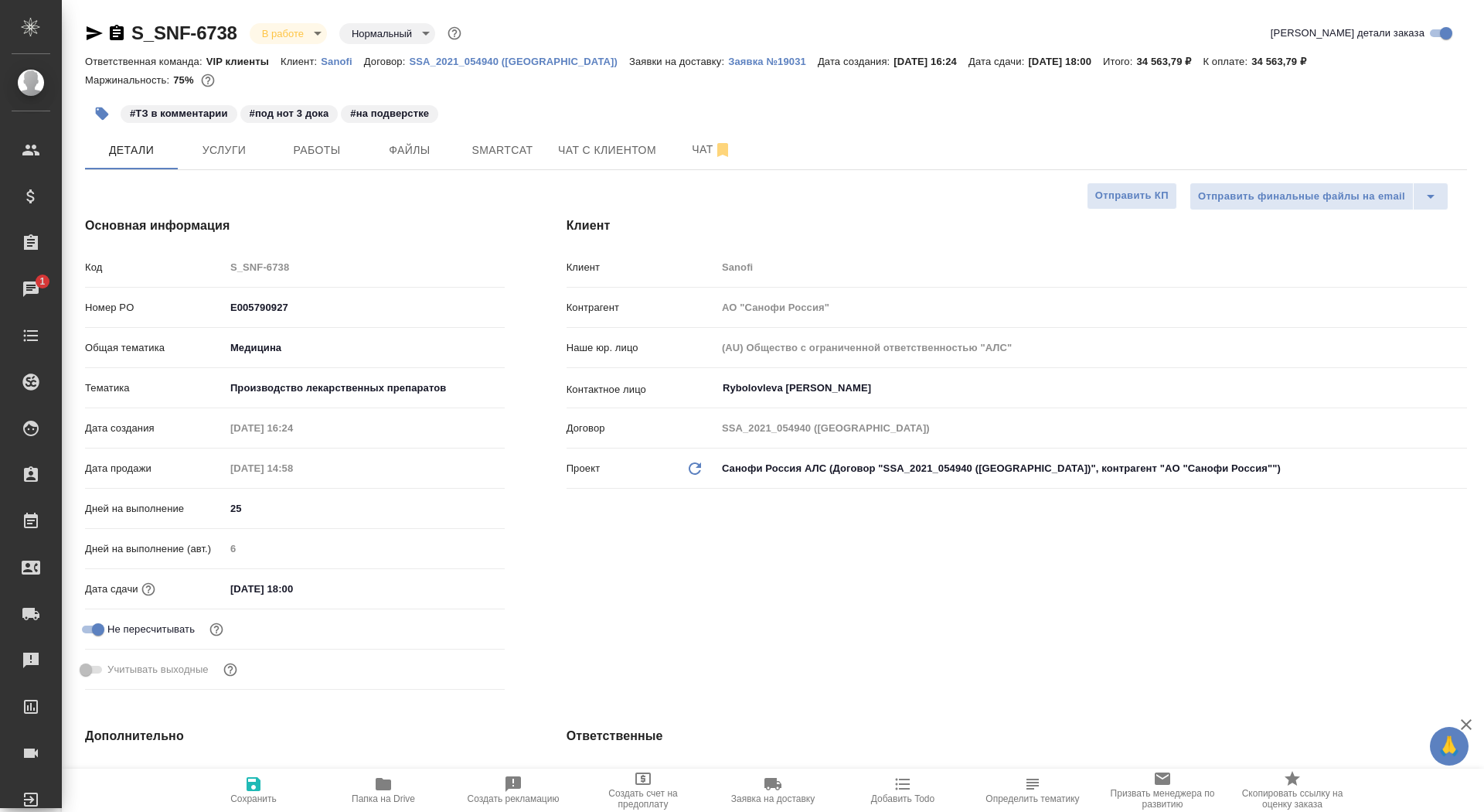
type textarea "x"
click at [122, 32] on icon "button" at bounding box center [116, 33] width 14 height 16
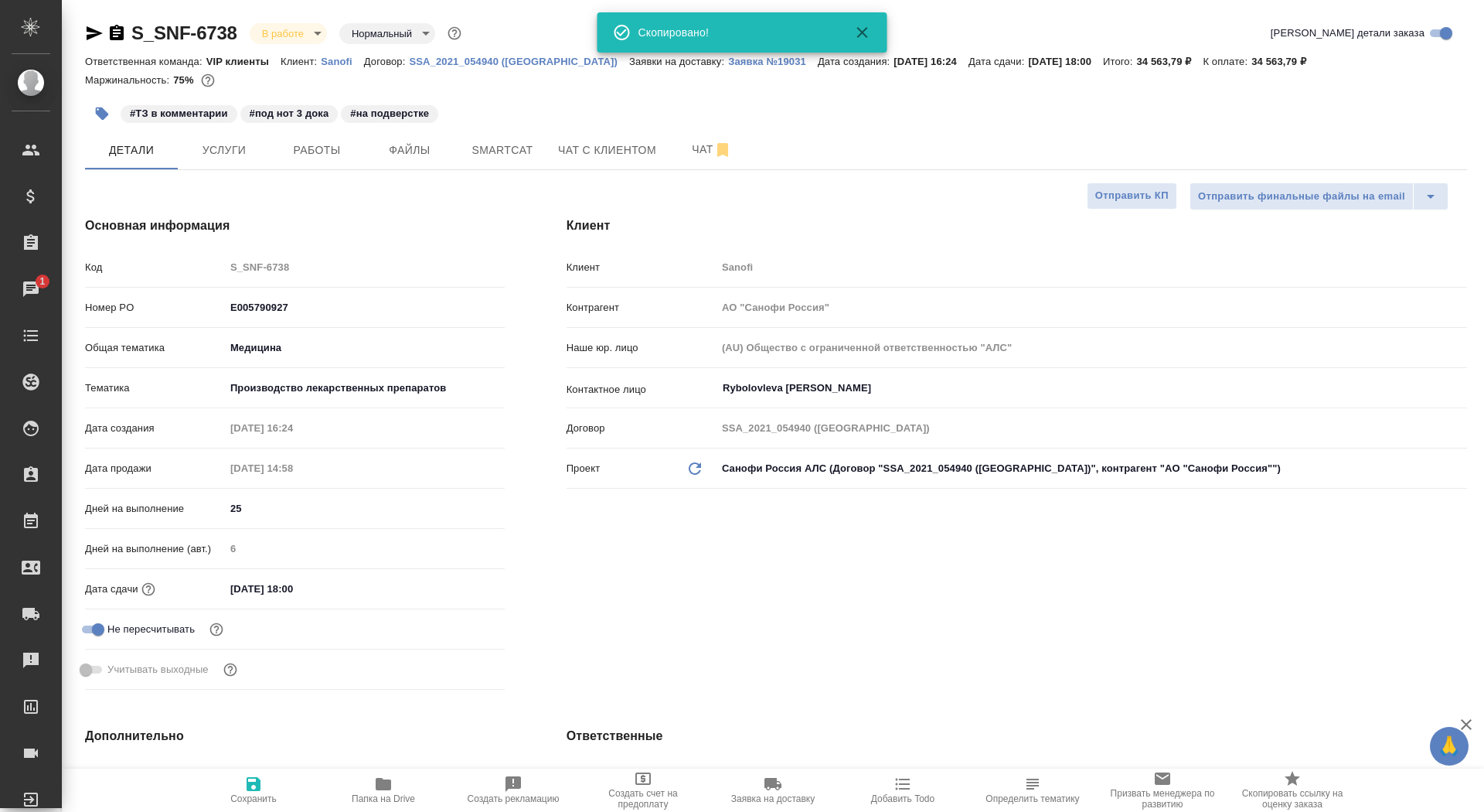
type textarea "x"
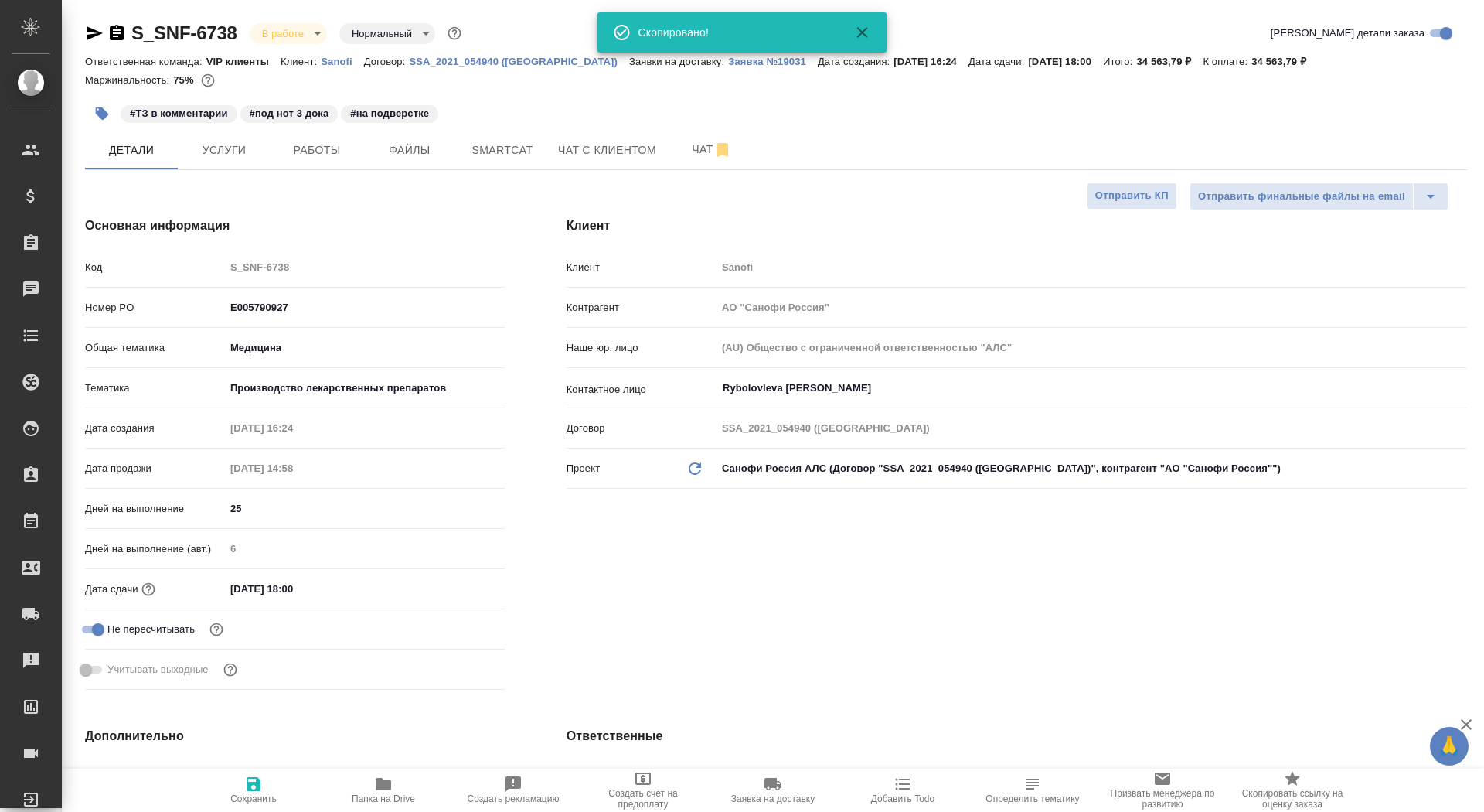
type textarea "x"
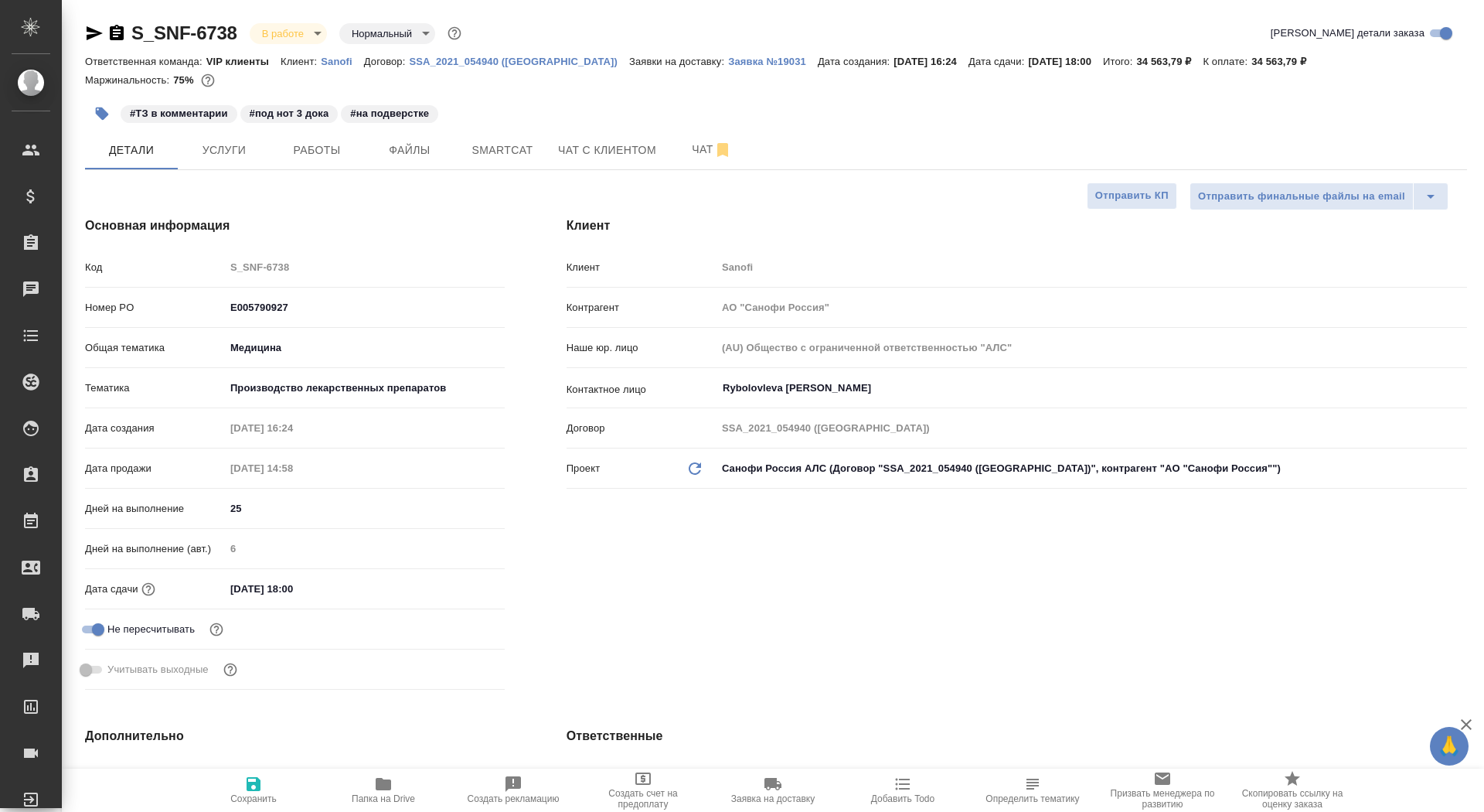
type textarea "x"
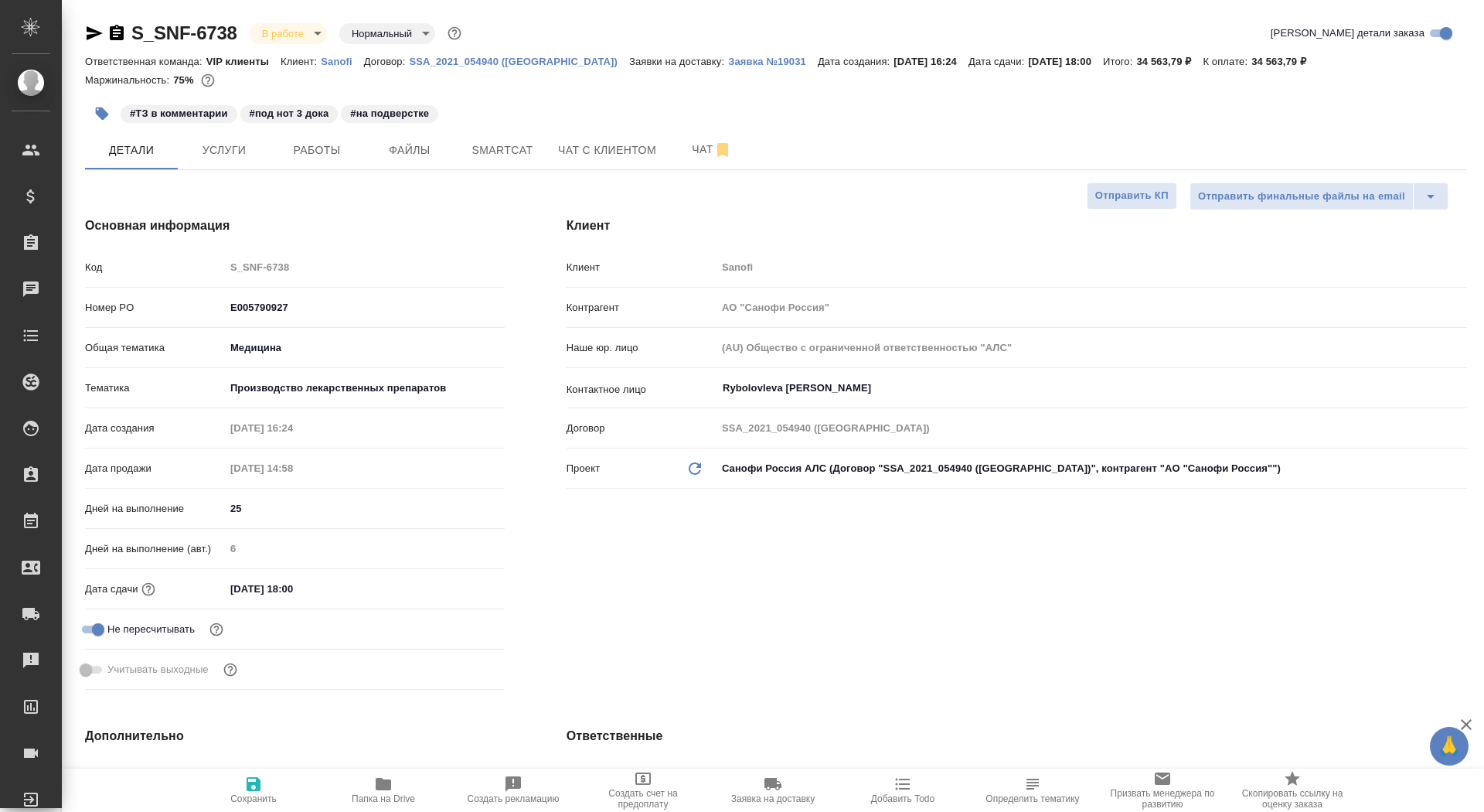
type textarea "x"
click at [497, 142] on span "Smartcat" at bounding box center [502, 151] width 74 height 20
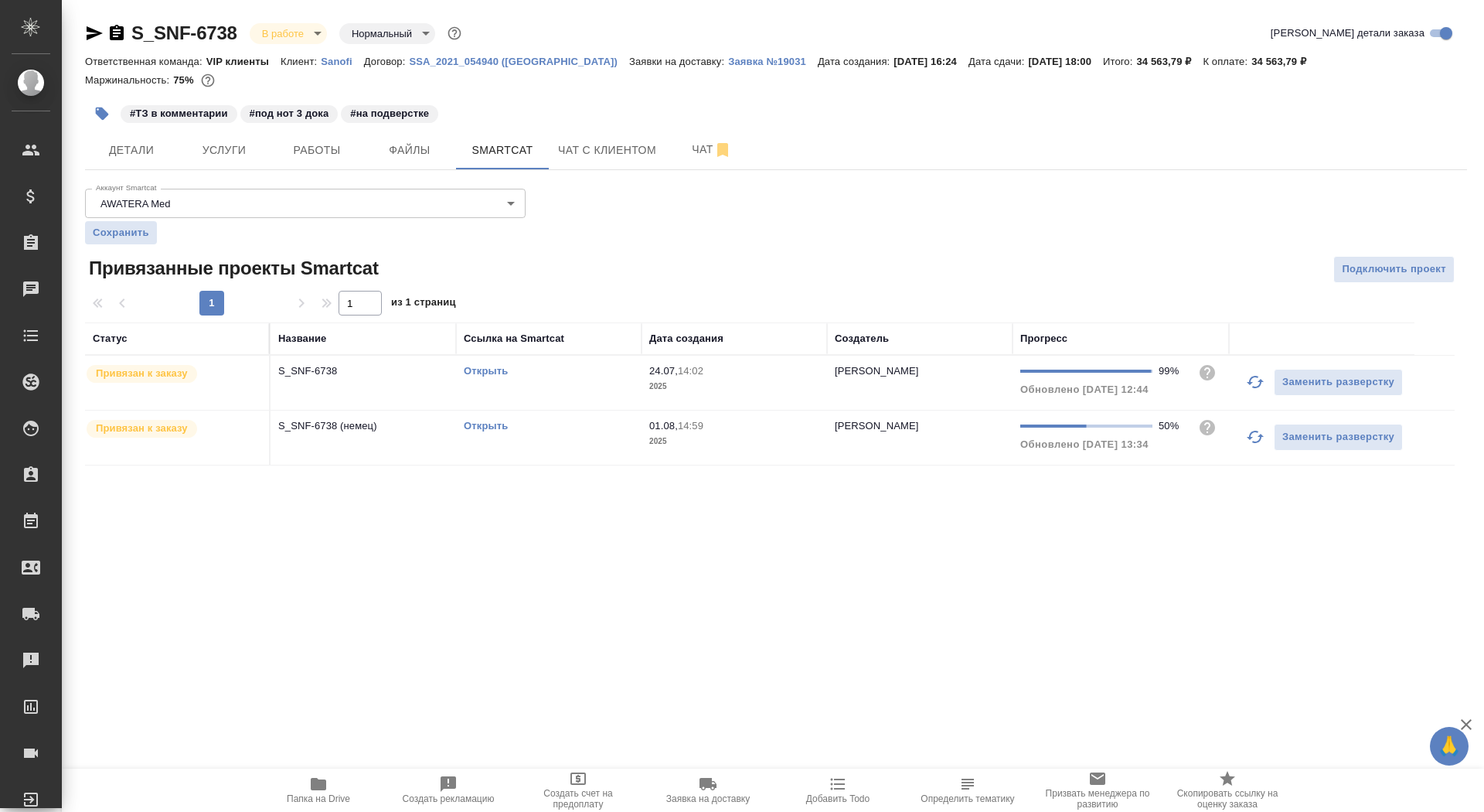
click at [485, 421] on link "Открыть" at bounding box center [486, 426] width 44 height 12
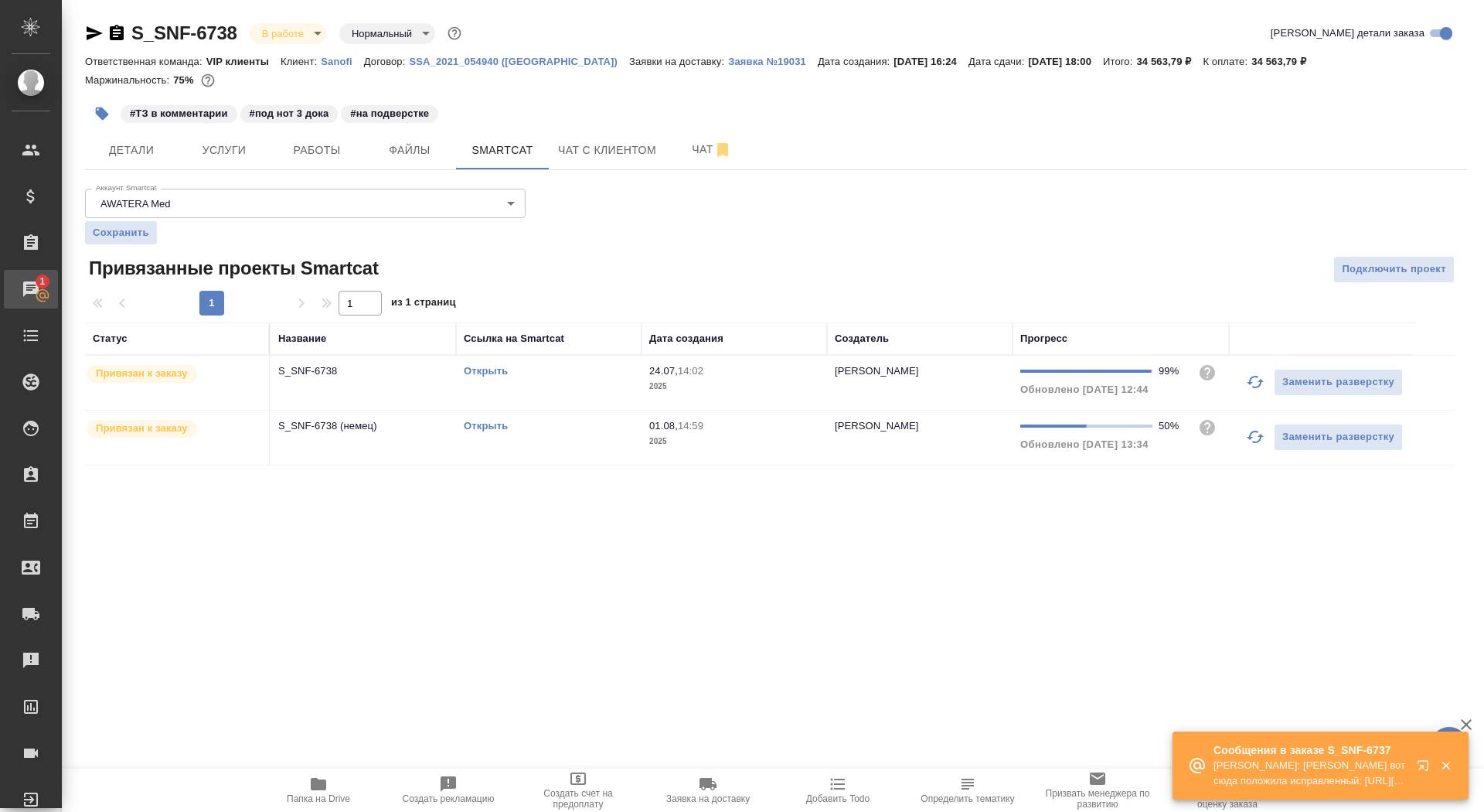
click at [31, 290] on div "Чаты" at bounding box center [11, 290] width 38 height 24
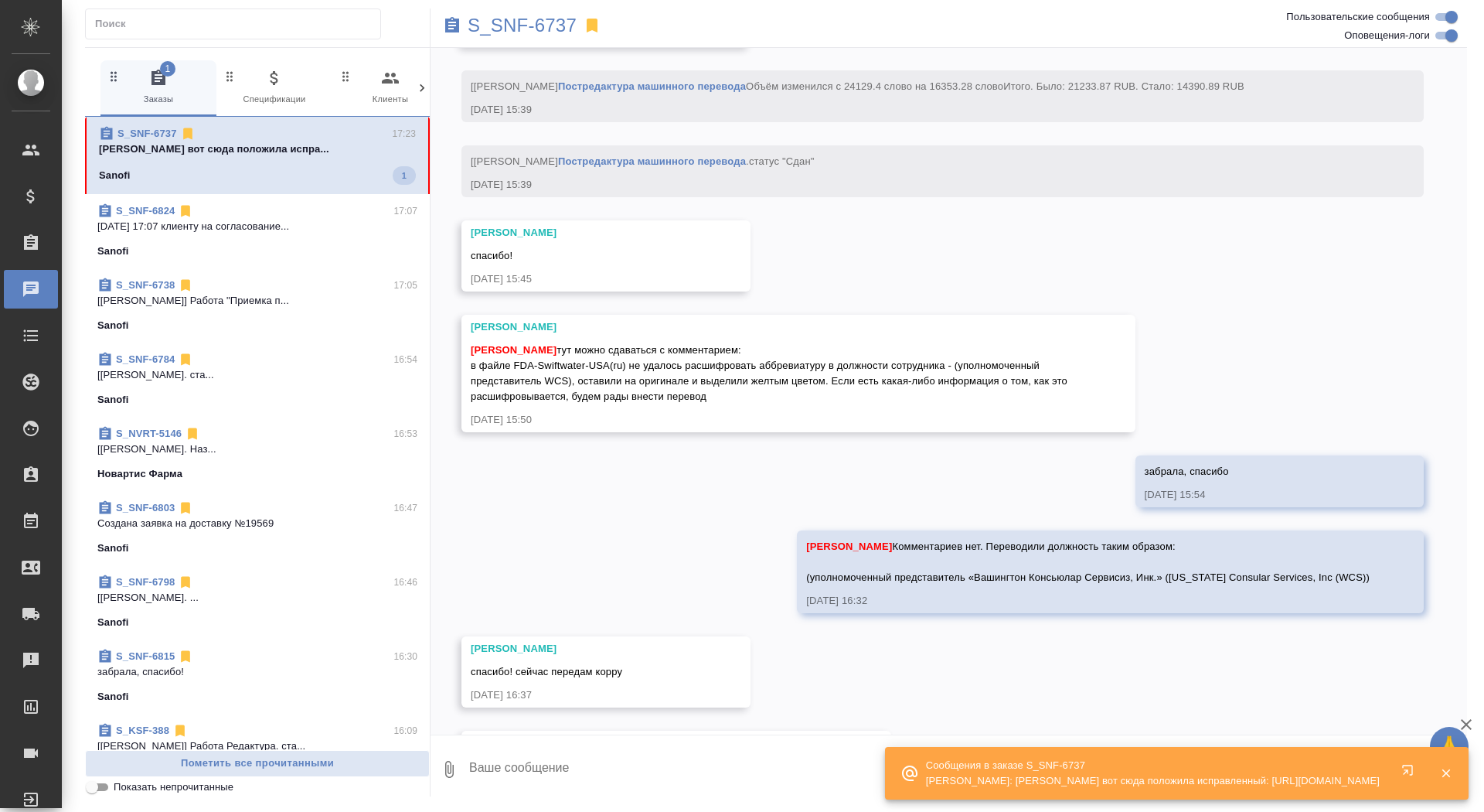
scroll to position [17408, 0]
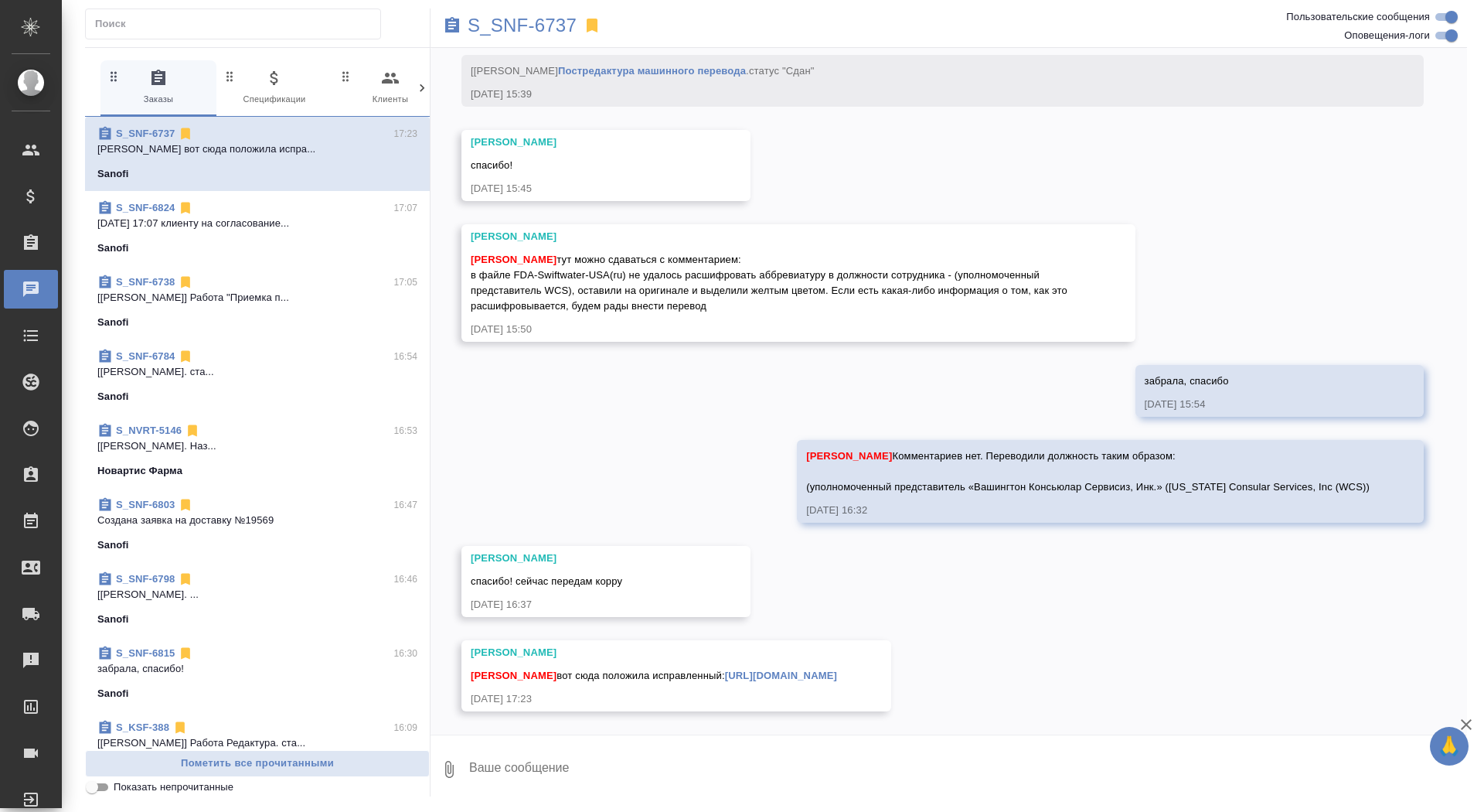
click at [681, 754] on textarea at bounding box center [968, 769] width 999 height 52
type textarea "спасибо большое!"
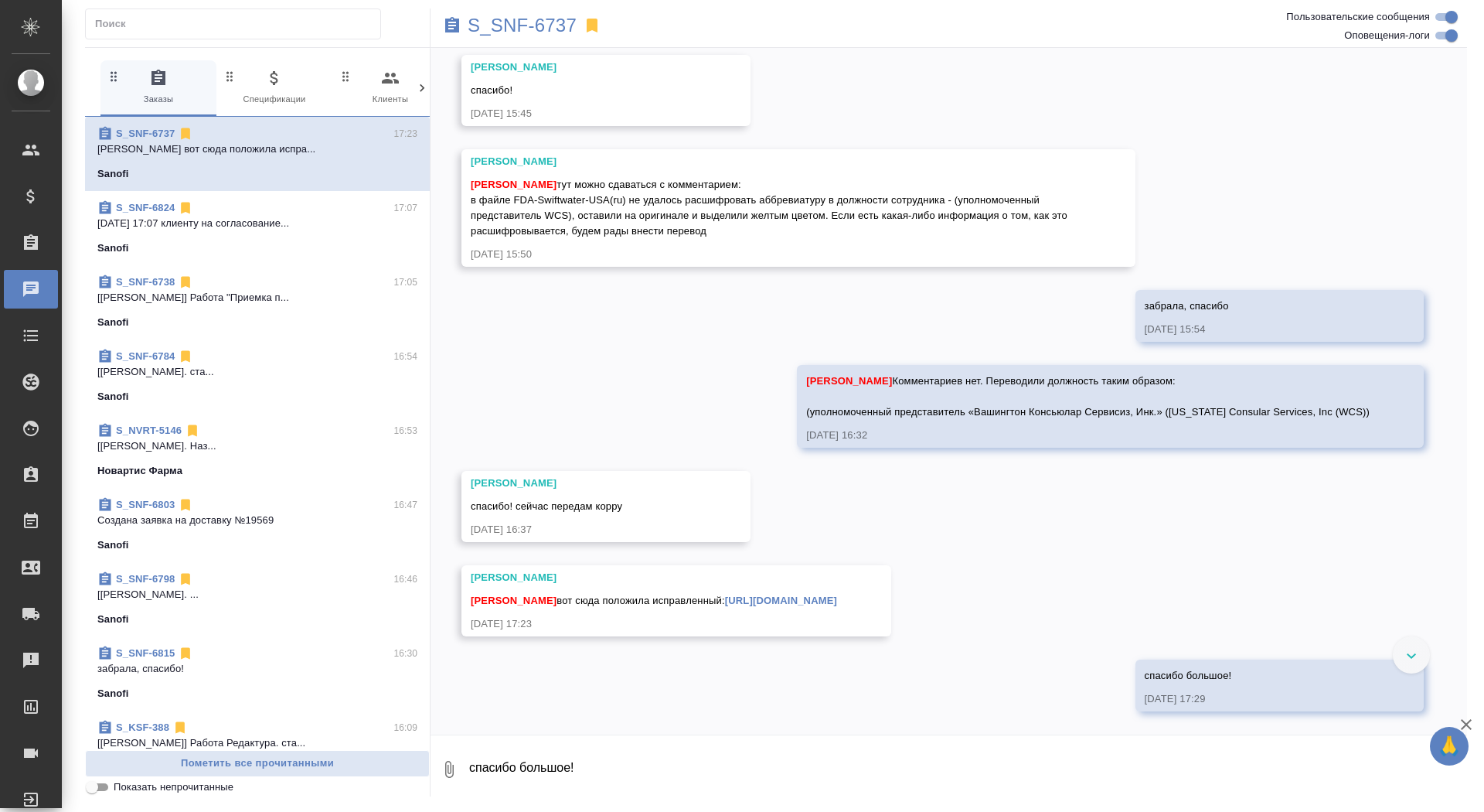
scroll to position [17484, 0]
click at [830, 589] on div "Сайдашева Диляра вот сюда положила исправленный: https://drive.awatera.com/apps…" at bounding box center [654, 599] width 367 height 20
click at [835, 594] on link "https://drive.awatera.com/apps/files/files/10138904?dir=/Shares/Sanofi/Orders/S…" at bounding box center [781, 600] width 112 height 12
click at [551, 25] on p "S_SNF-6737" at bounding box center [522, 26] width 109 height 16
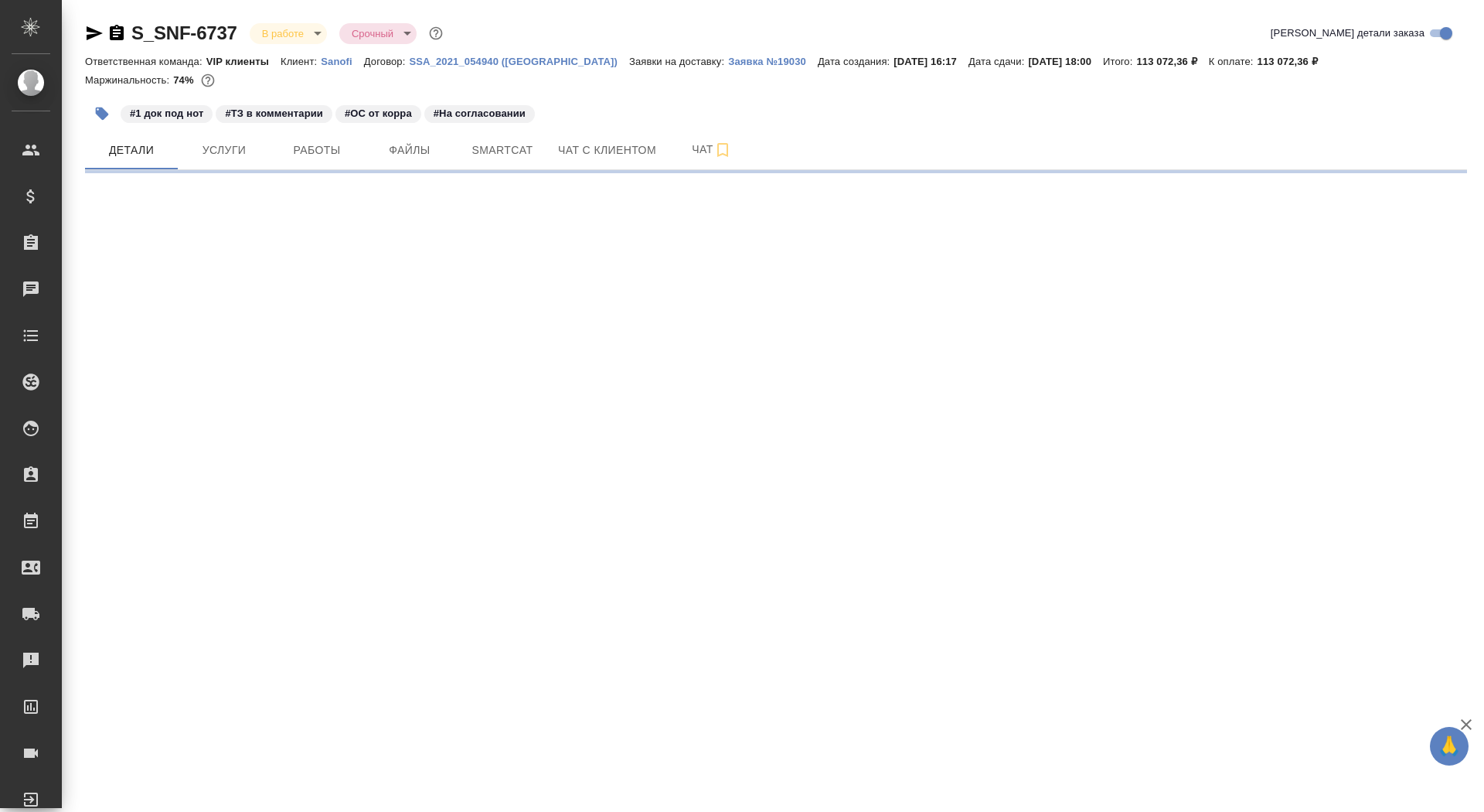
select select "RU"
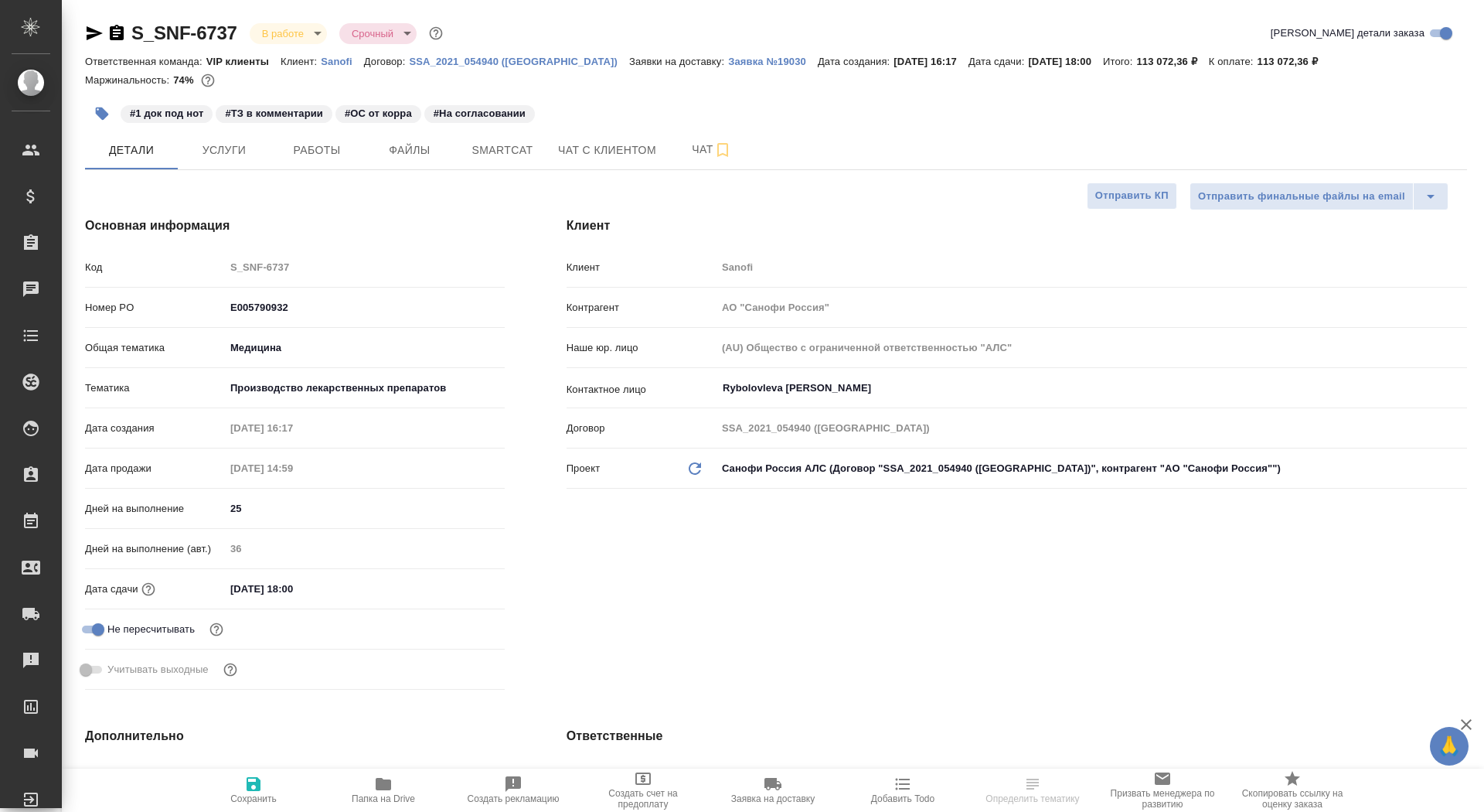
type textarea "x"
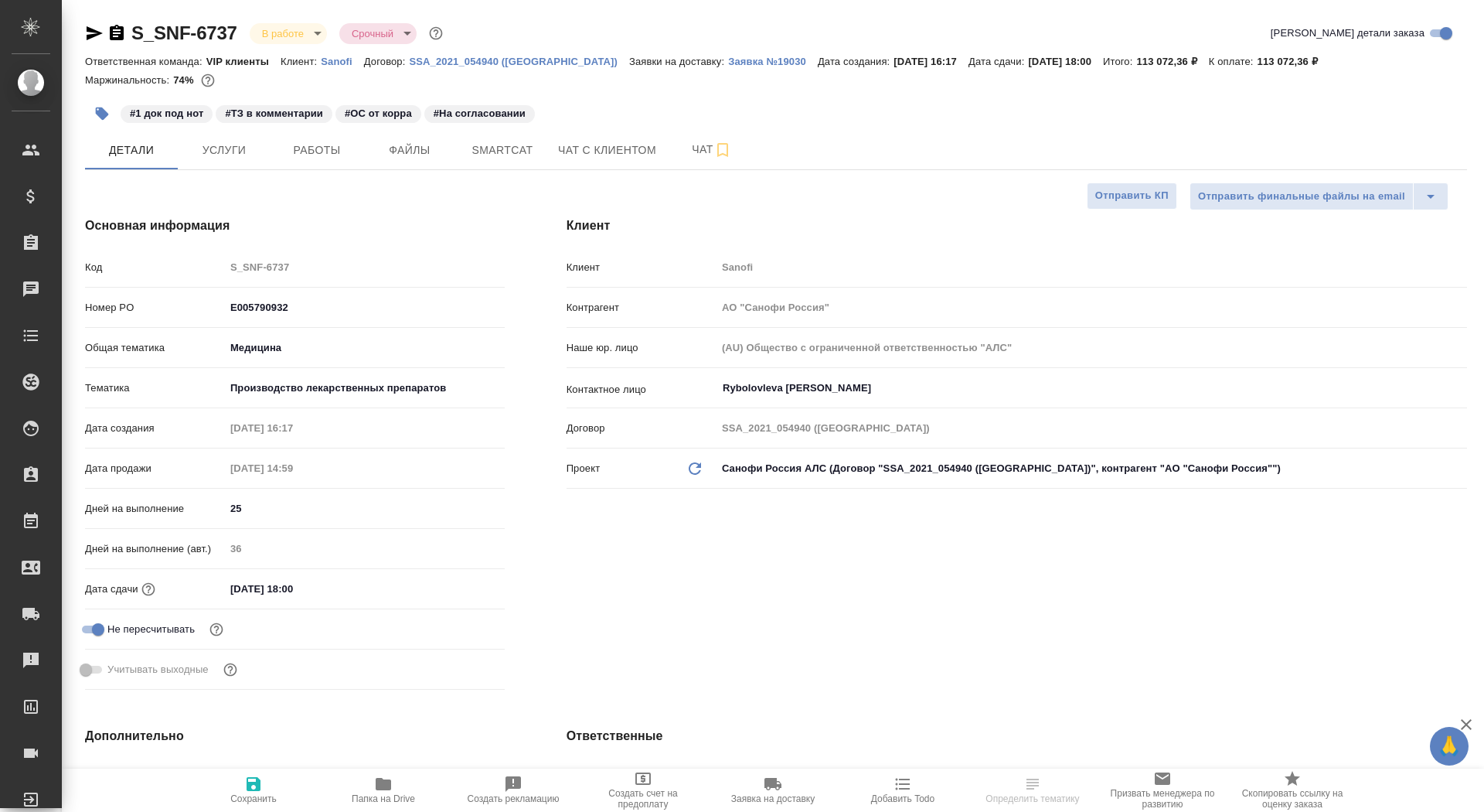
type textarea "x"
click at [377, 794] on span "Папка на Drive" at bounding box center [383, 798] width 63 height 11
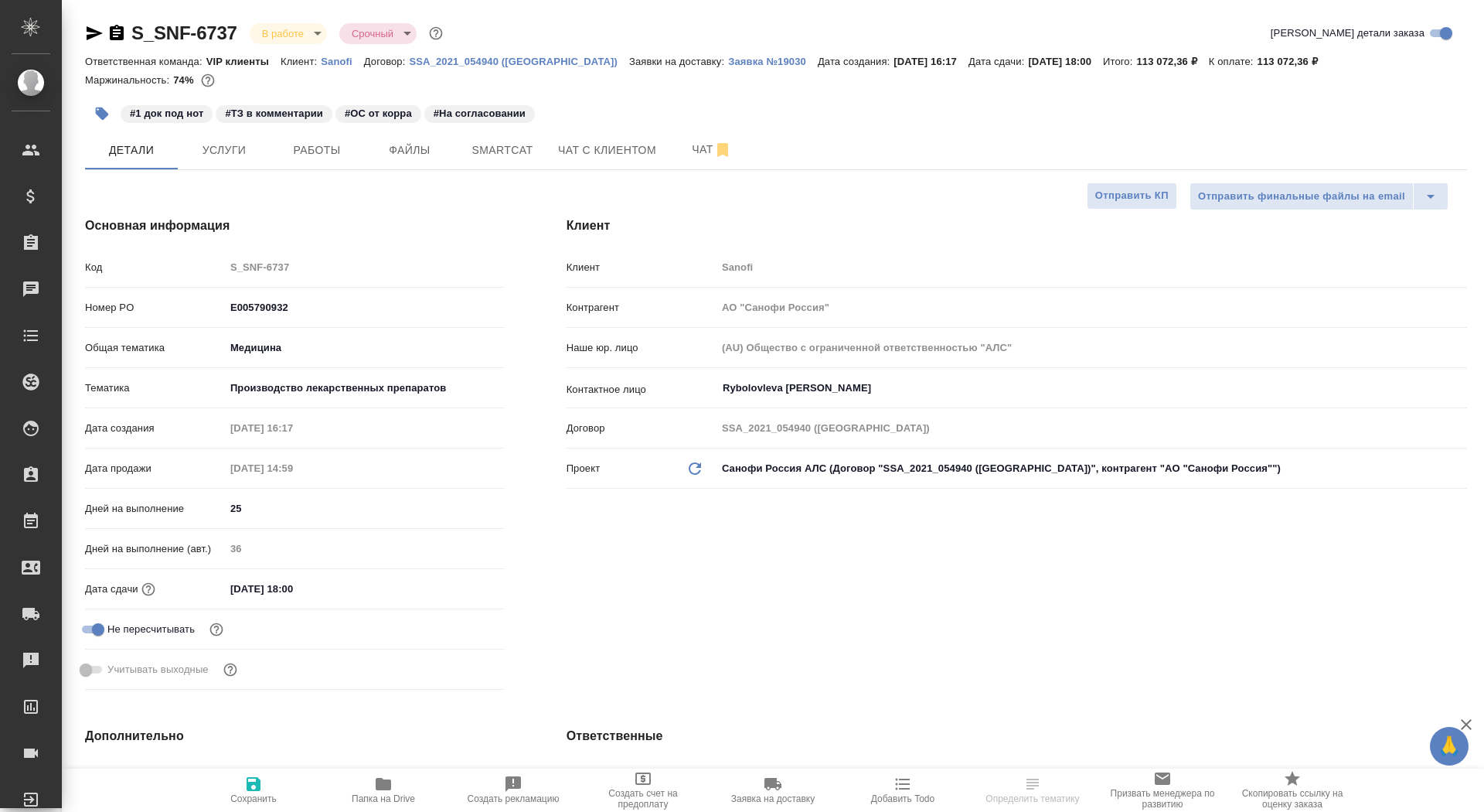
type textarea "x"
select select "RU"
type textarea "x"
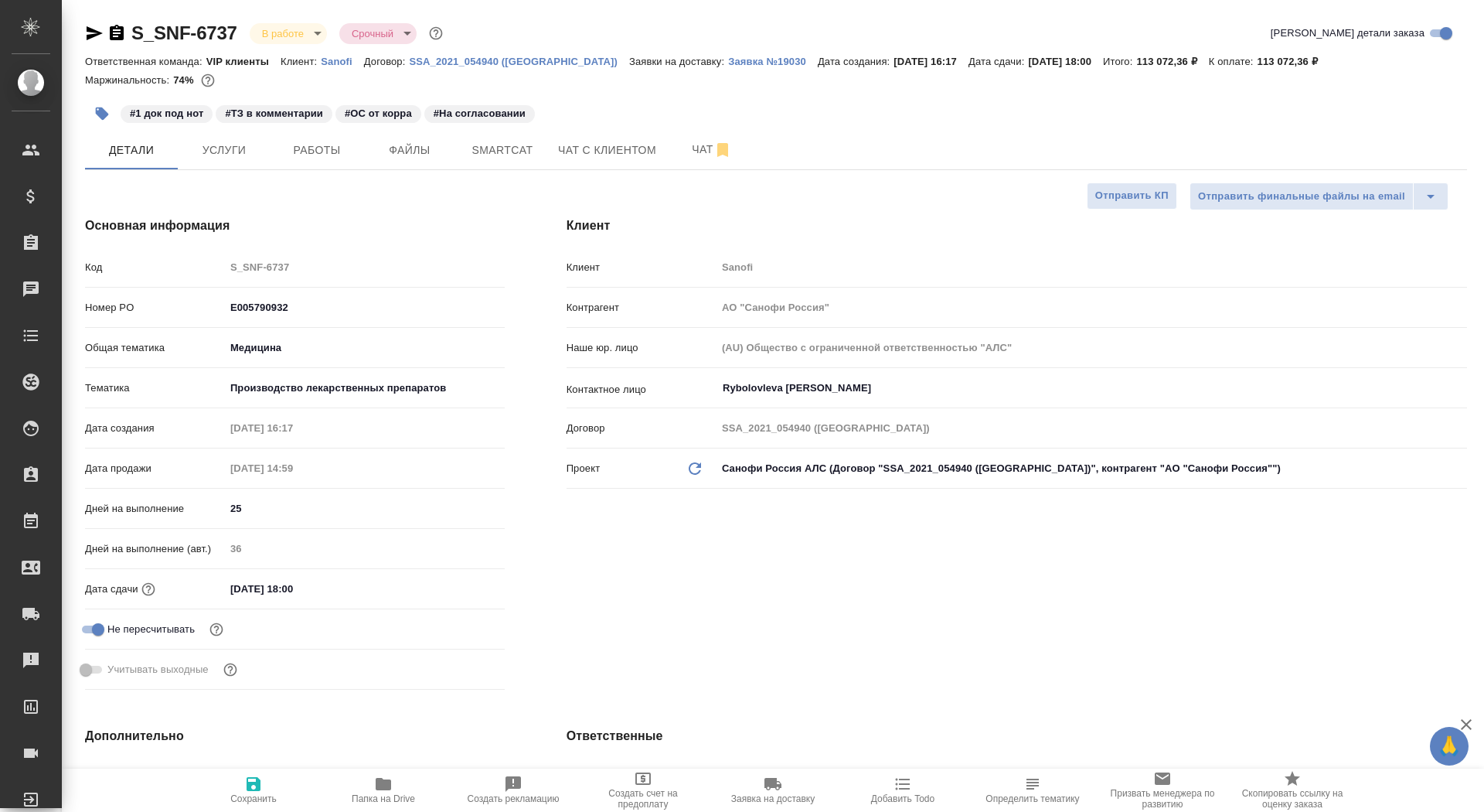
type textarea "x"
click at [728, 69] on button "Заявка №19030" at bounding box center [773, 62] width 90 height 16
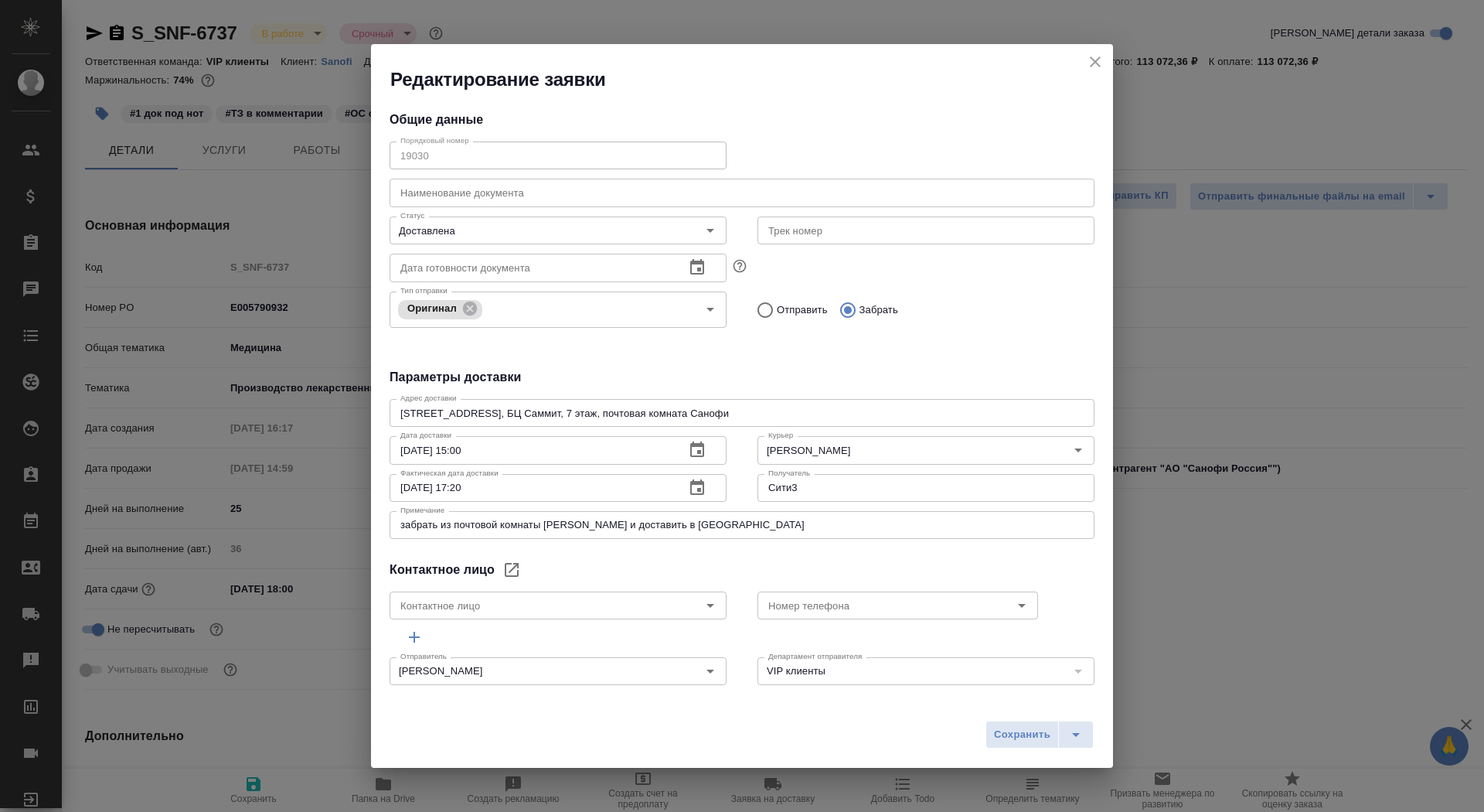
type input "Rybolovleva [PERSON_NAME]"
click at [1095, 55] on icon "close" at bounding box center [1095, 61] width 19 height 19
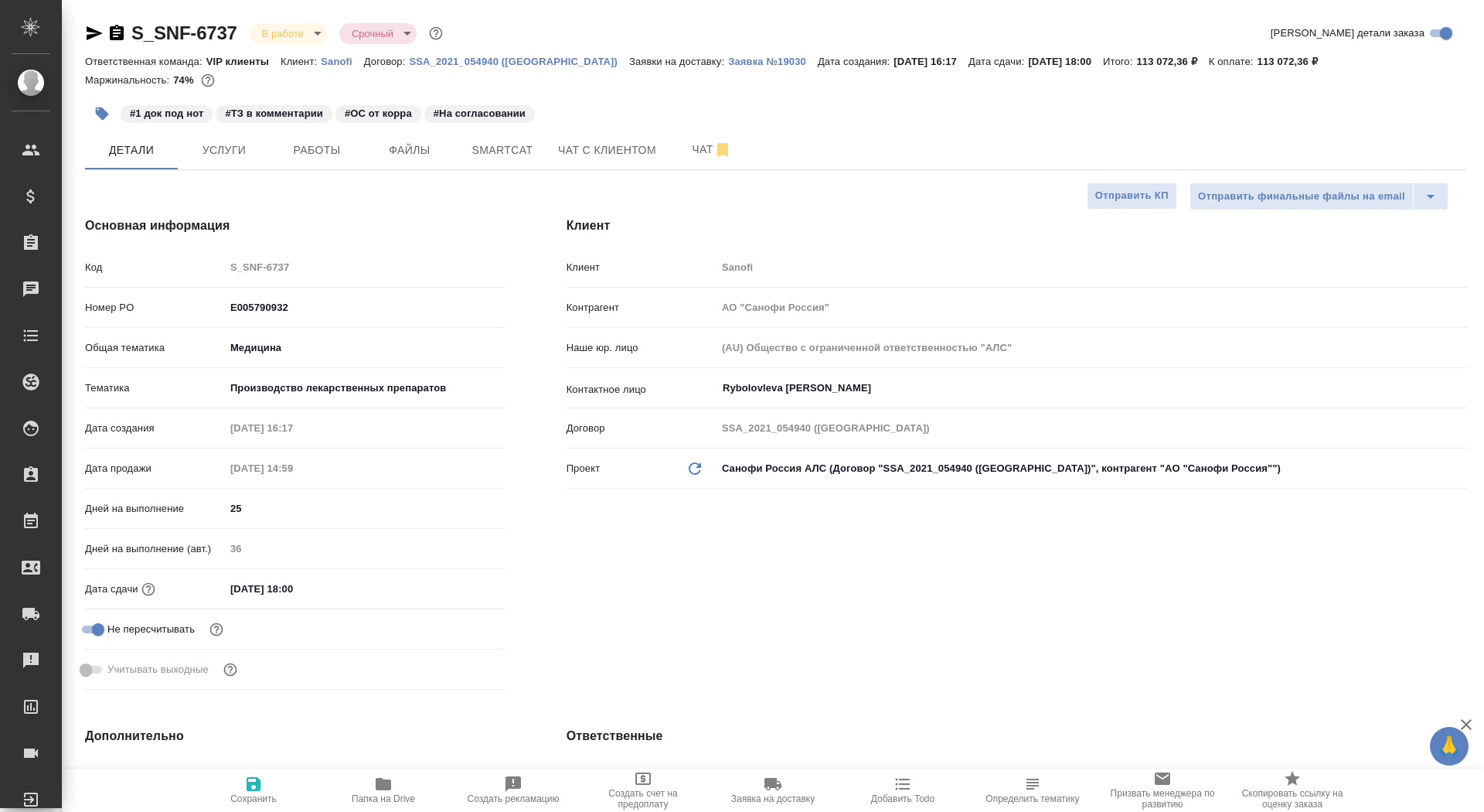
click at [368, 792] on span "Папка на Drive" at bounding box center [383, 789] width 111 height 30
type textarea "x"
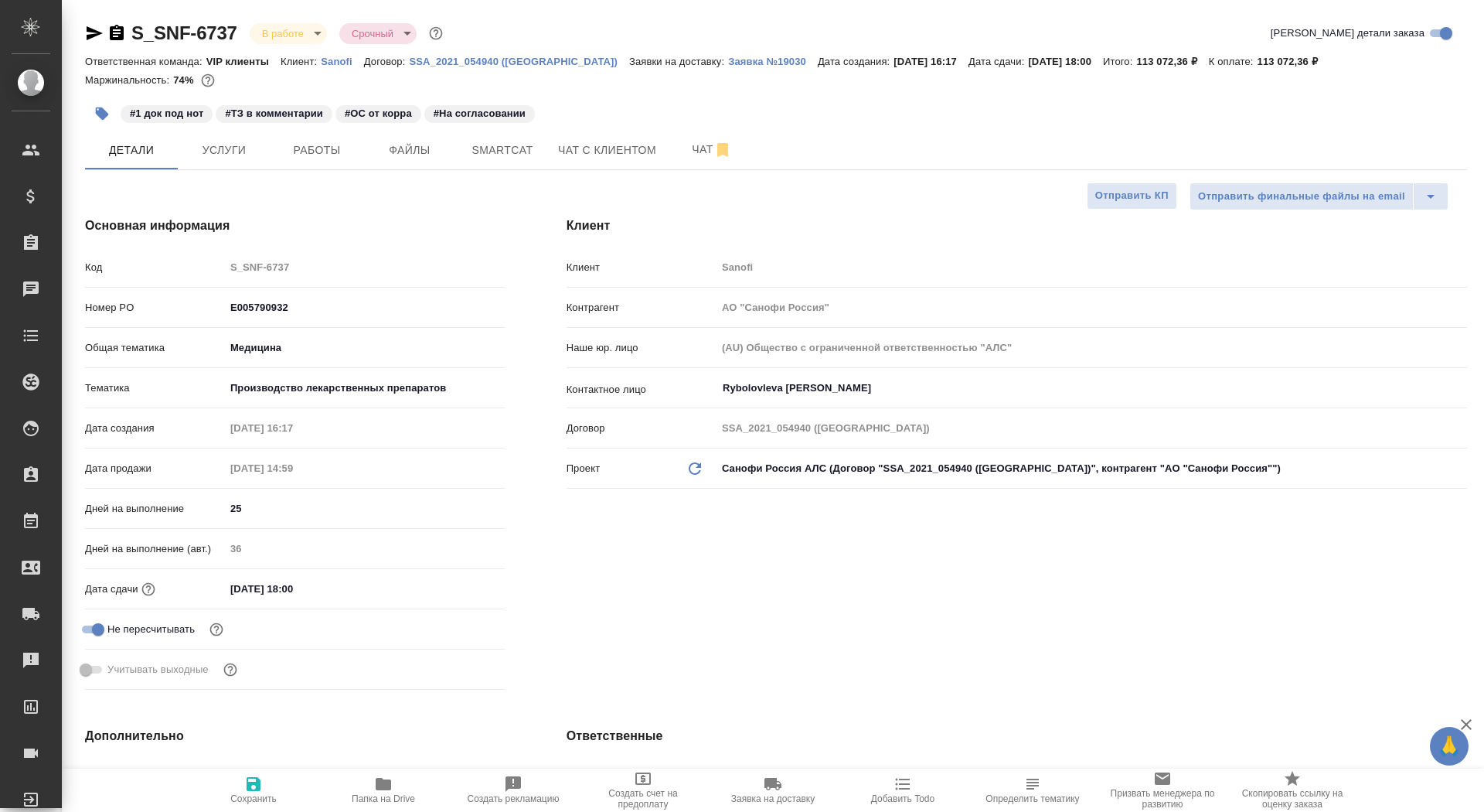
type textarea "x"
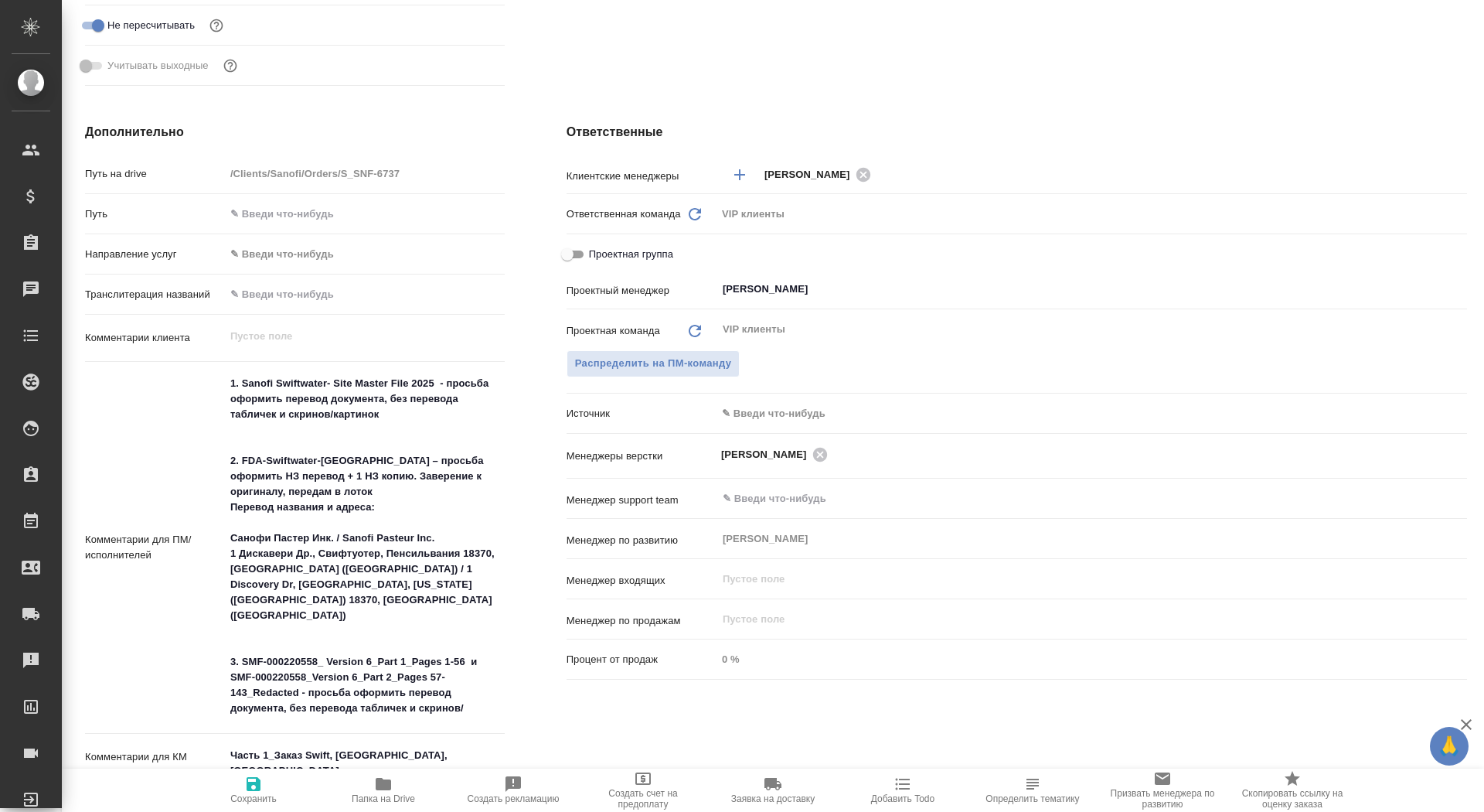
scroll to position [606, 0]
type textarea "x"
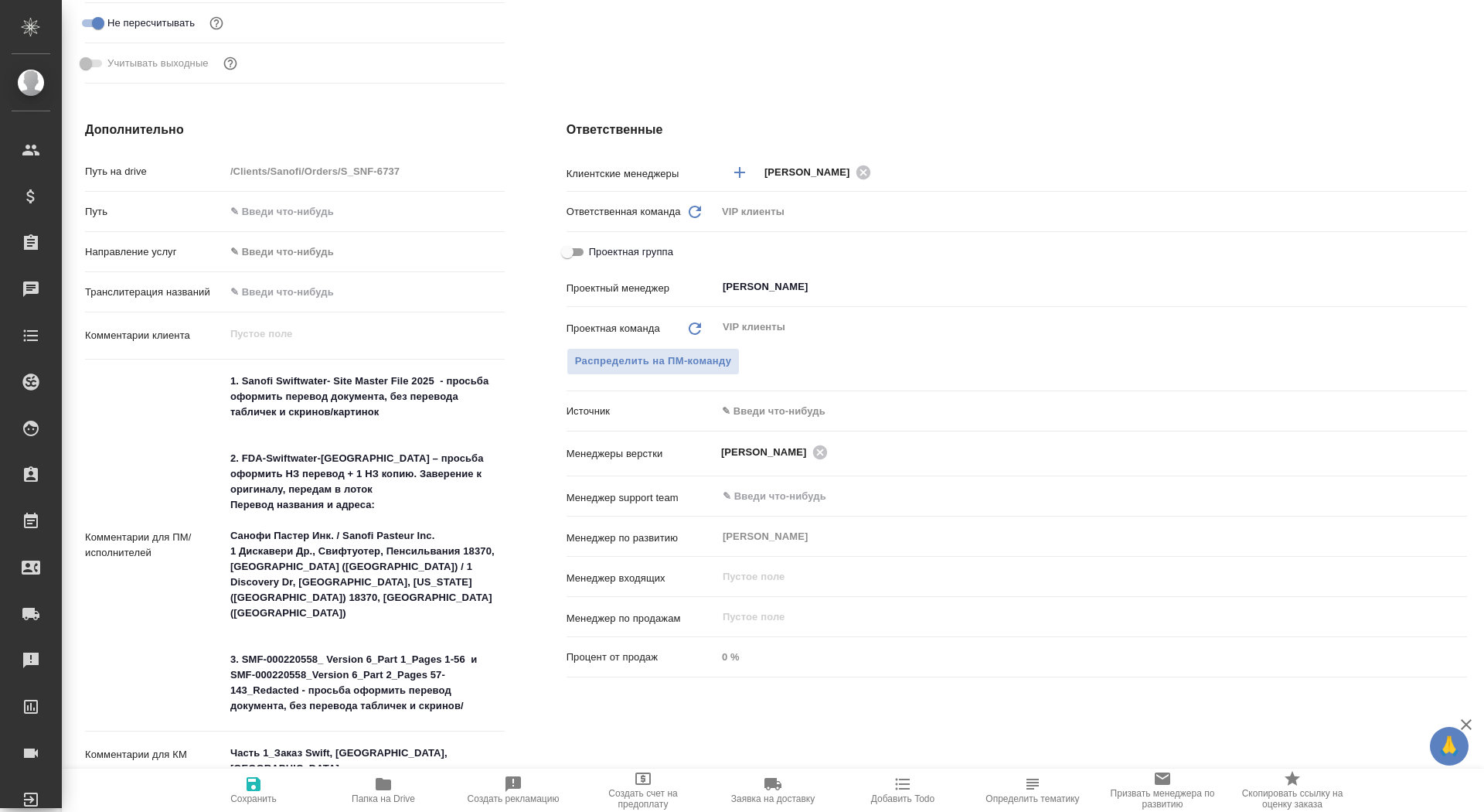
type textarea "x"
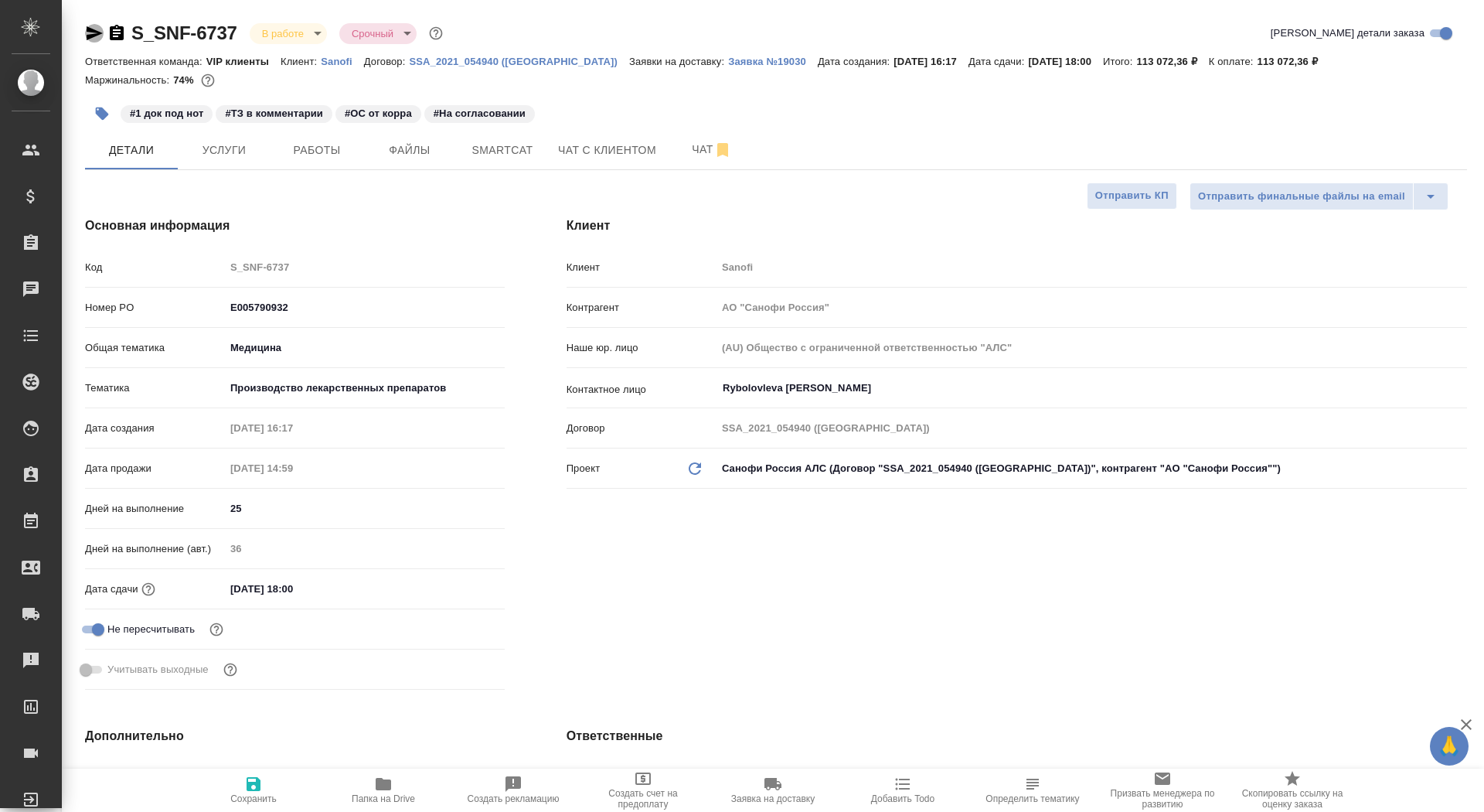
click at [88, 31] on icon "button" at bounding box center [95, 34] width 16 height 14
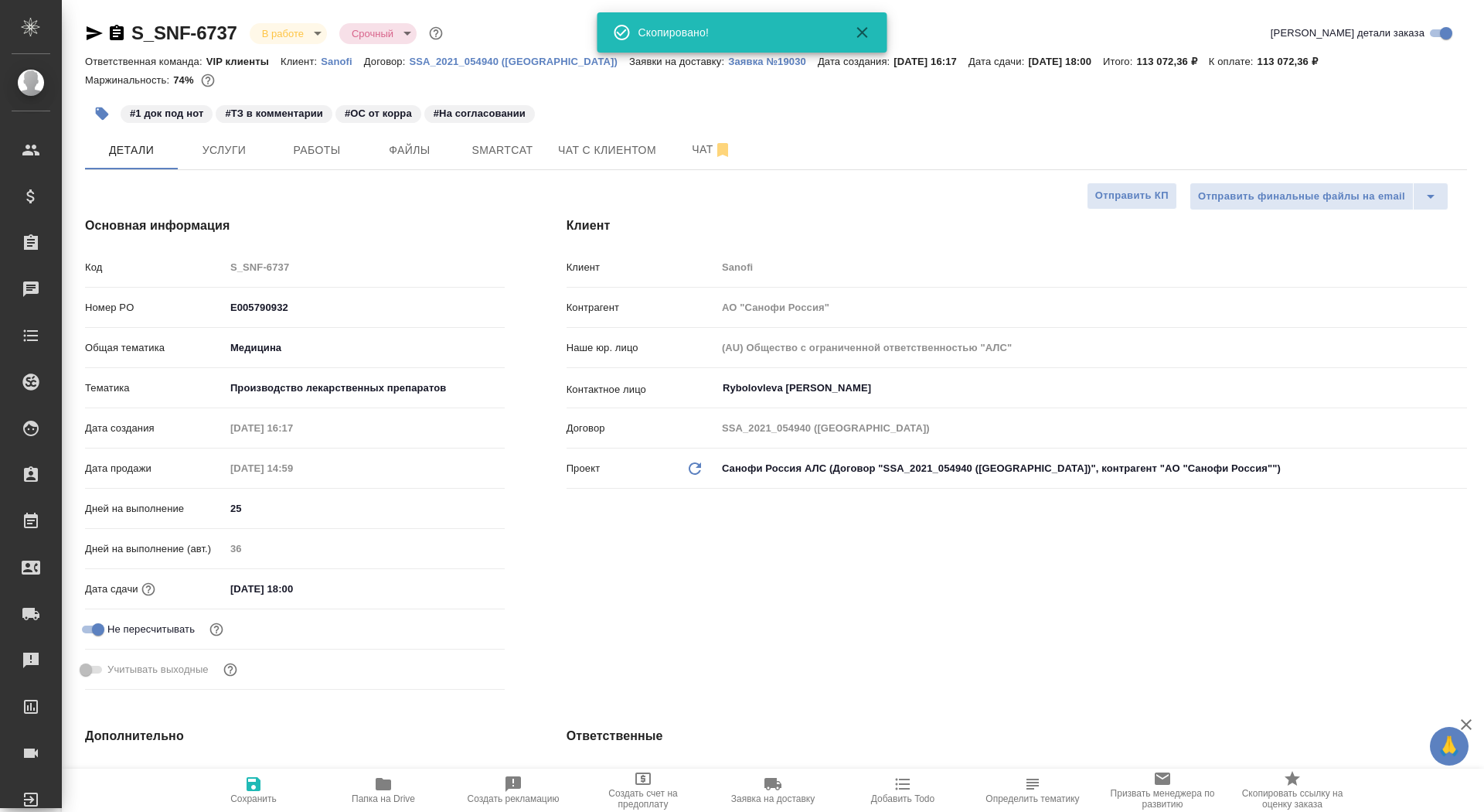
type textarea "x"
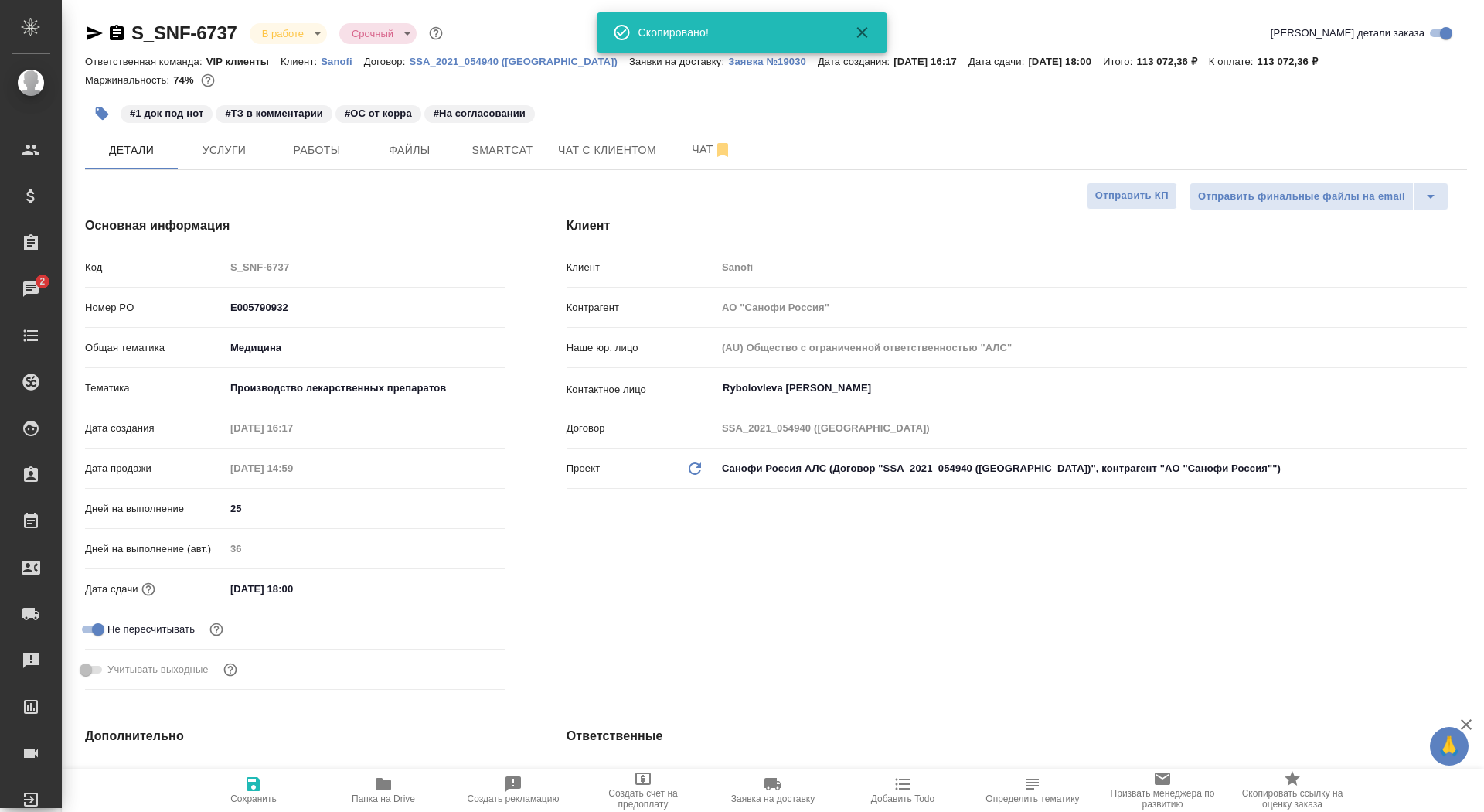
type textarea "x"
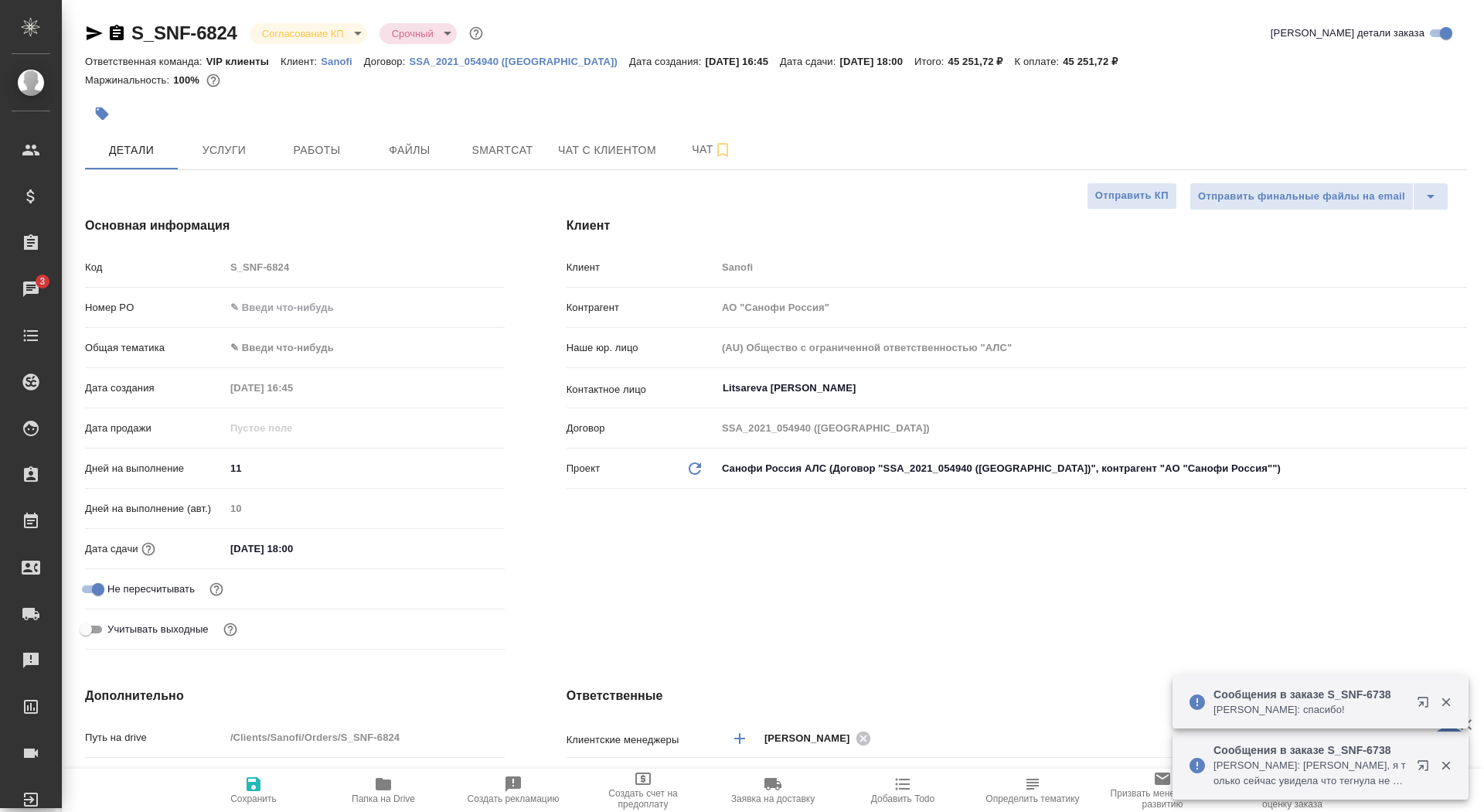
select select "RU"
drag, startPoint x: 0, startPoint y: 0, endPoint x: 299, endPoint y: 303, distance: 425.7
click at [299, 308] on input "text" at bounding box center [365, 306] width 280 height 23
paste input "E005819723"
type input "E005819723"
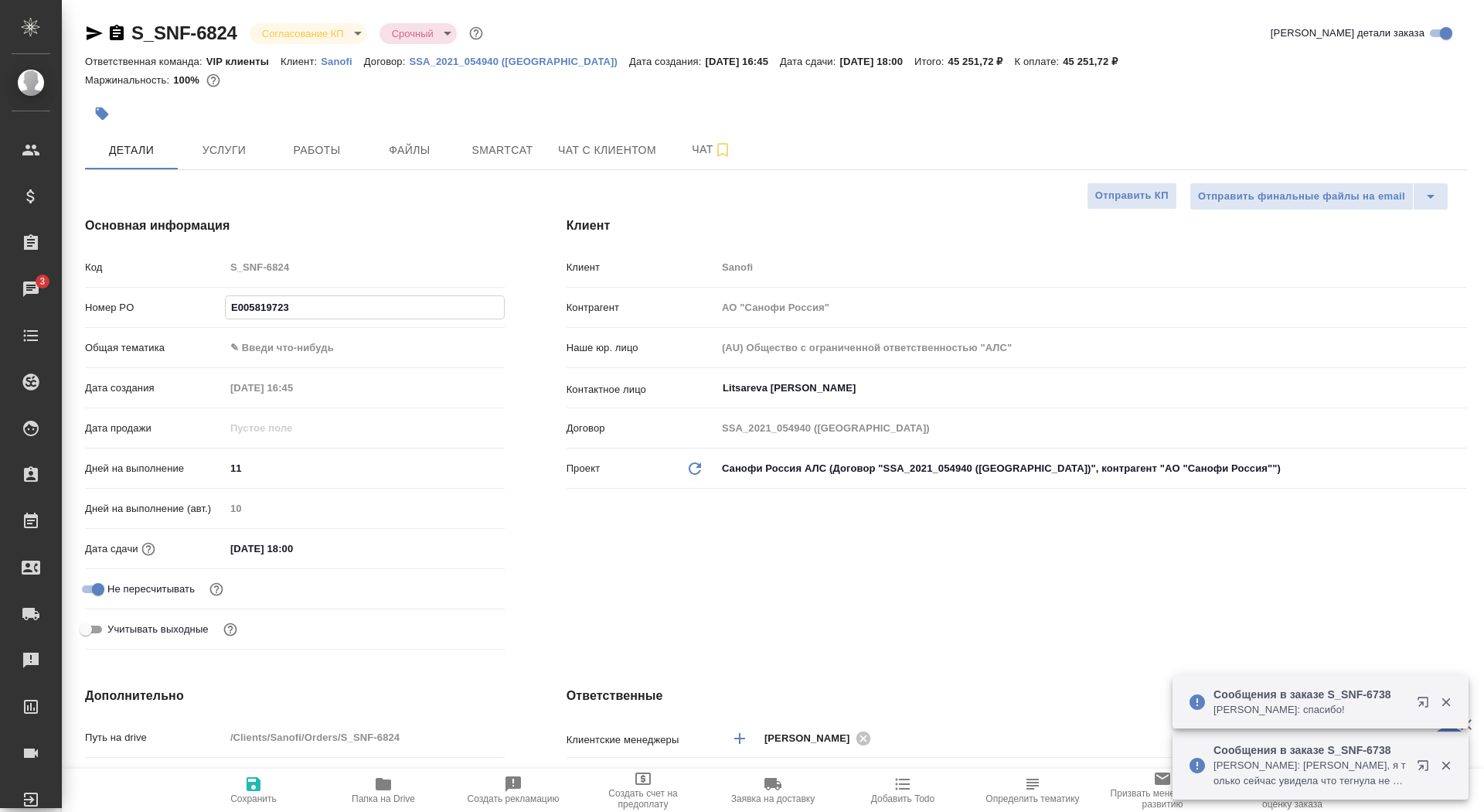
click at [260, 811] on button "Сохранить" at bounding box center [253, 790] width 130 height 43
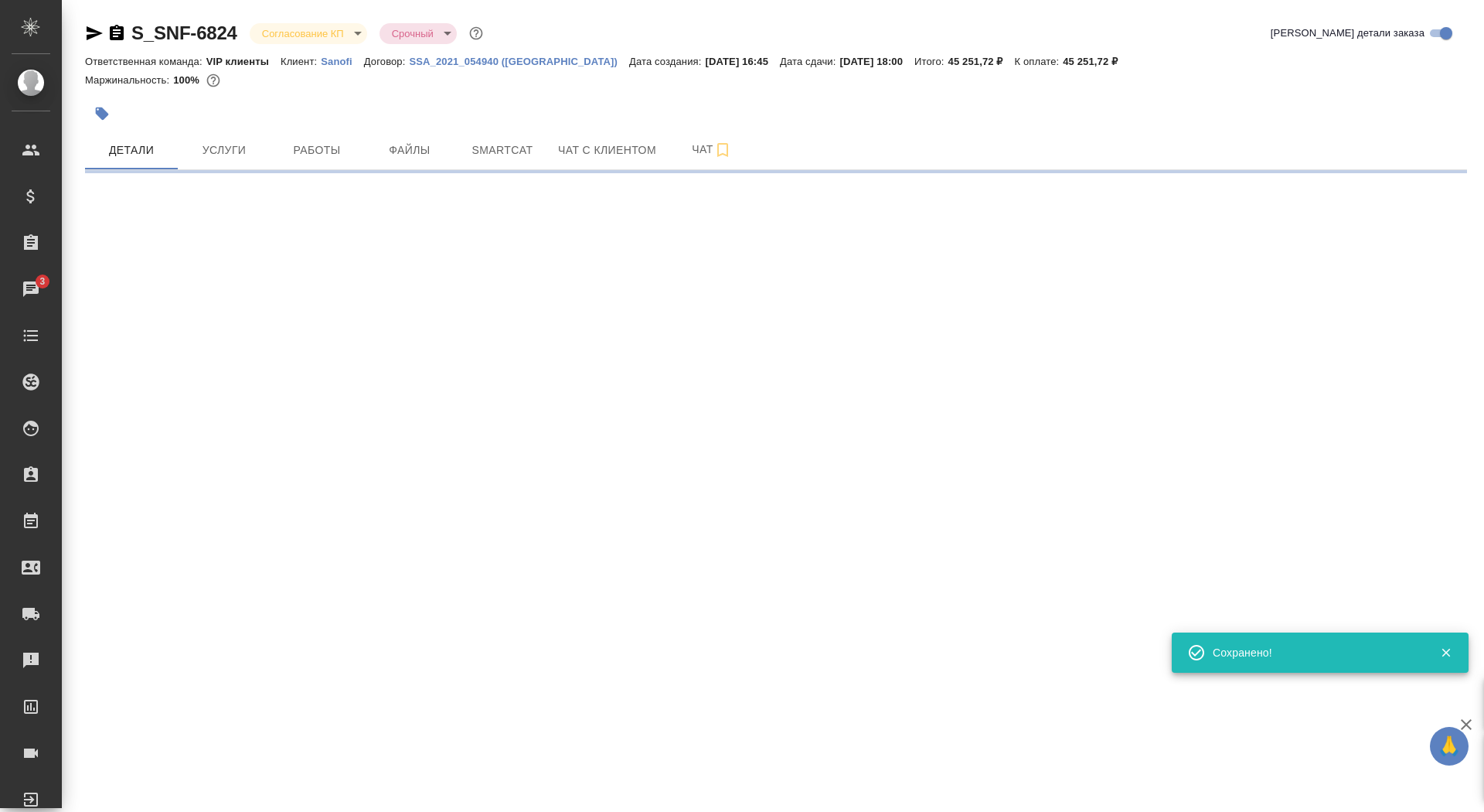
select select "RU"
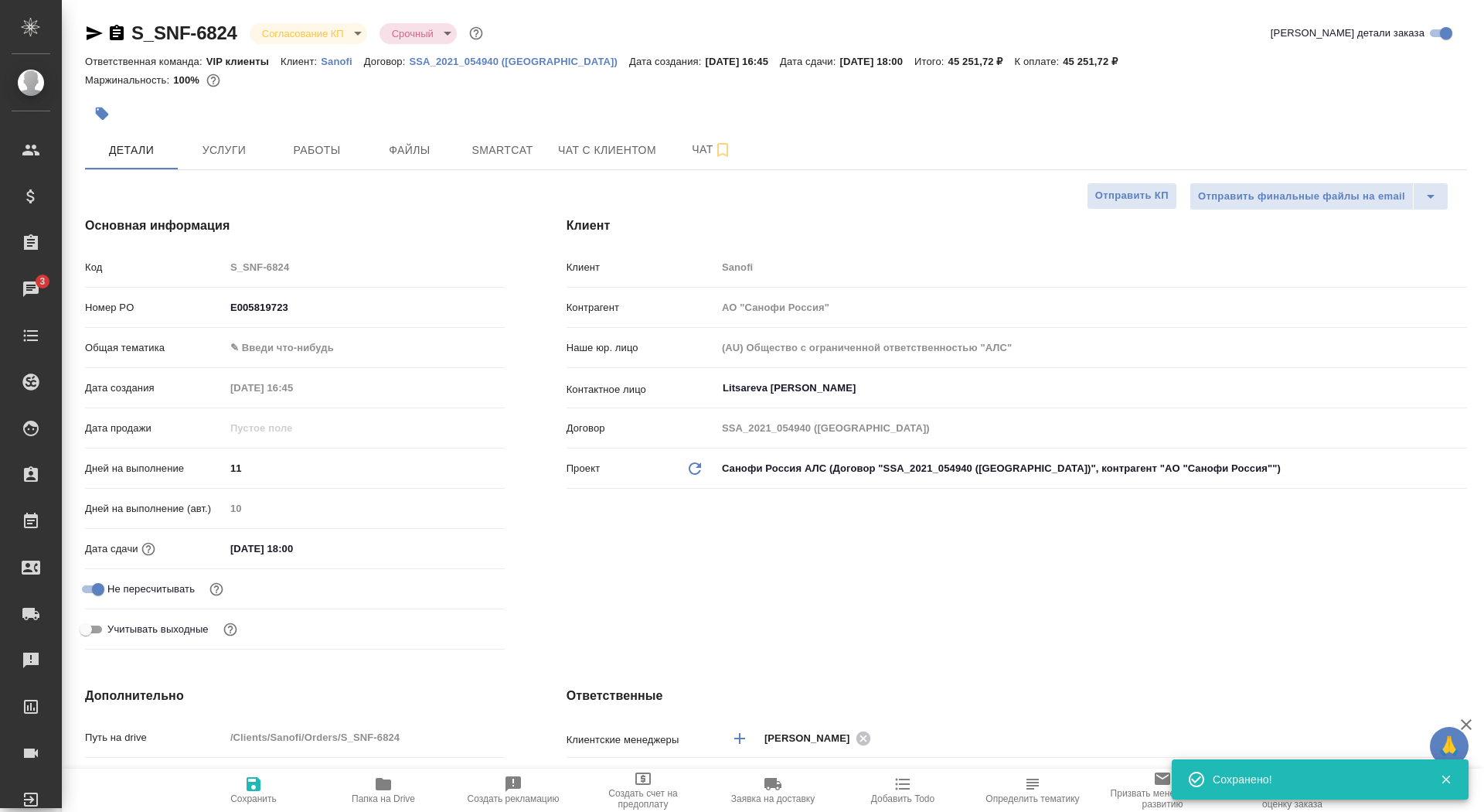
type textarea "x"
click at [327, 30] on body "🙏 .cls-1 fill:#fff; AWATERA Saydasheva Dilyara Клиенты Спецификации Заказы 3 Ча…" at bounding box center [742, 406] width 1484 height 812
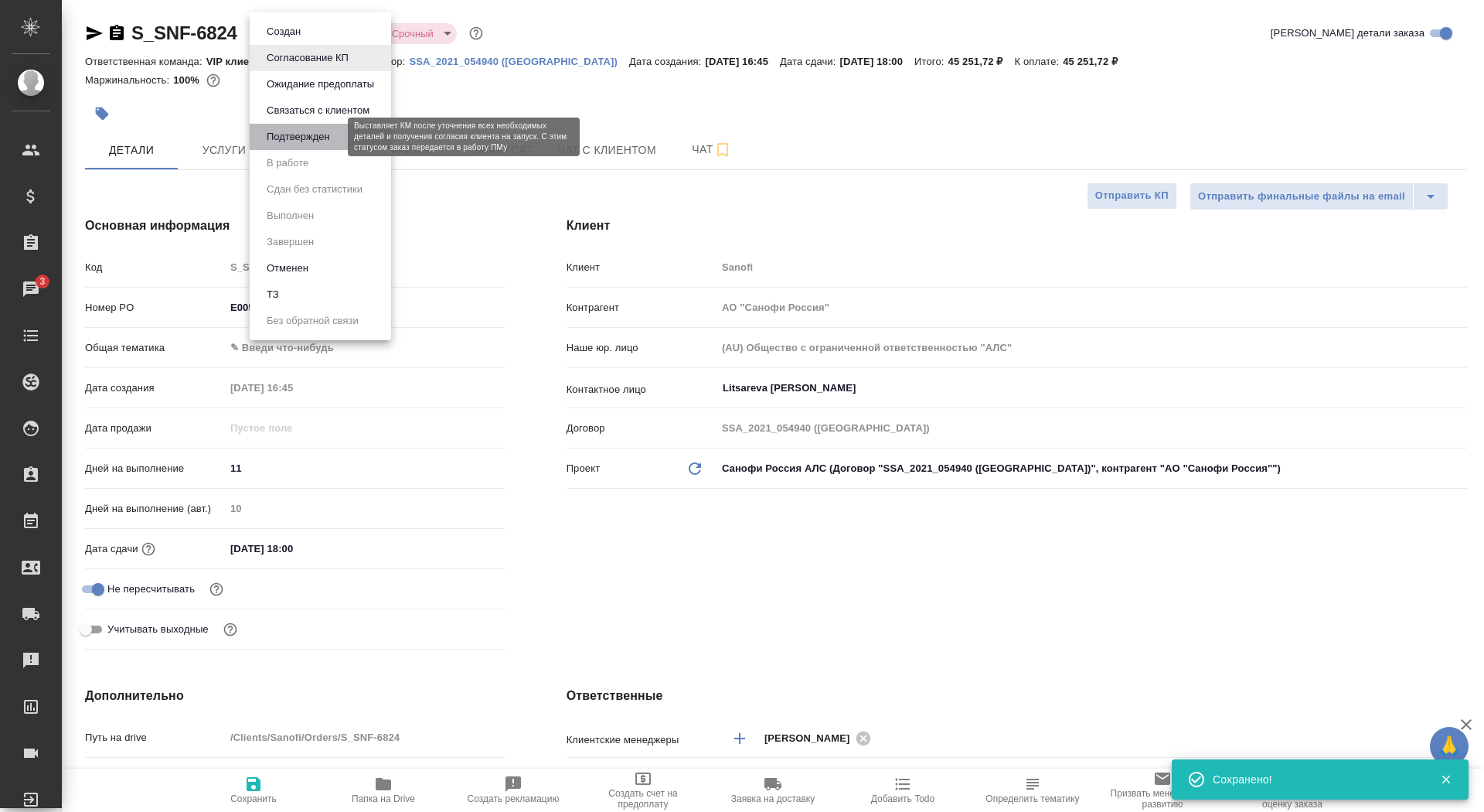
click at [323, 139] on button "Подтвержден" at bounding box center [299, 136] width 73 height 17
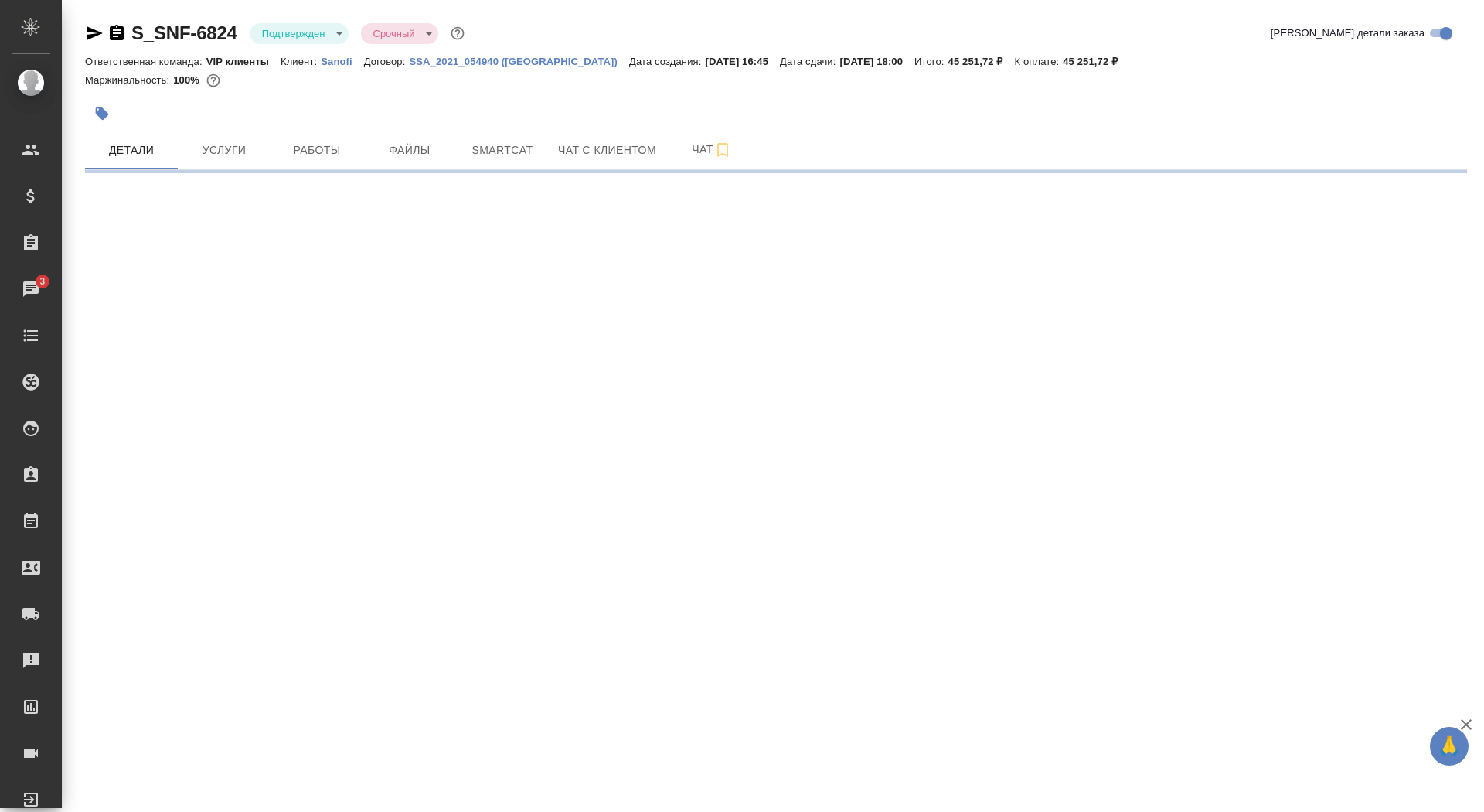
select select "RU"
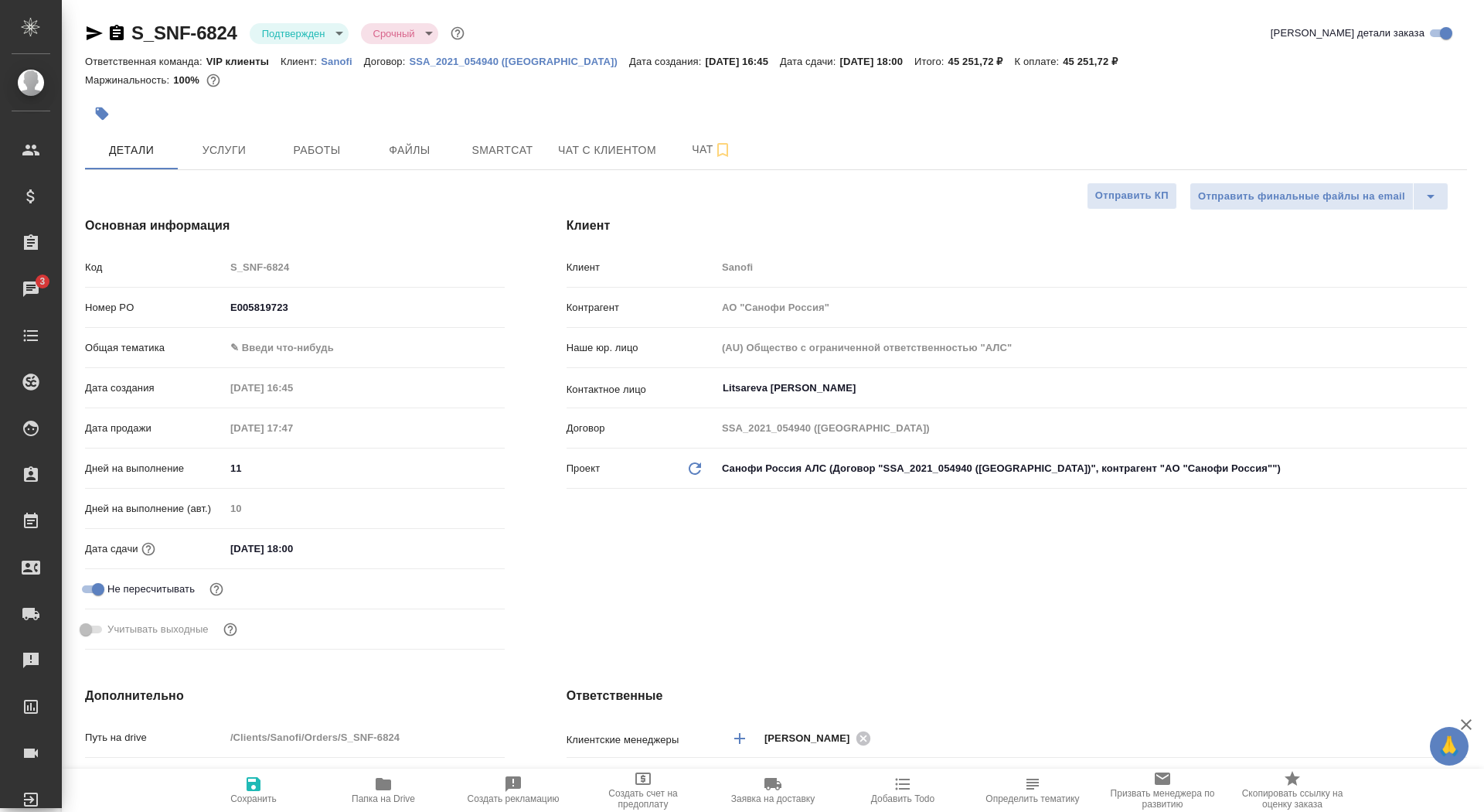
type textarea "x"
click at [324, 34] on body "🙏 .cls-1 fill:#fff; AWATERA Saydasheva Dilyara Клиенты Спецификации Заказы 3 Ча…" at bounding box center [742, 406] width 1484 height 812
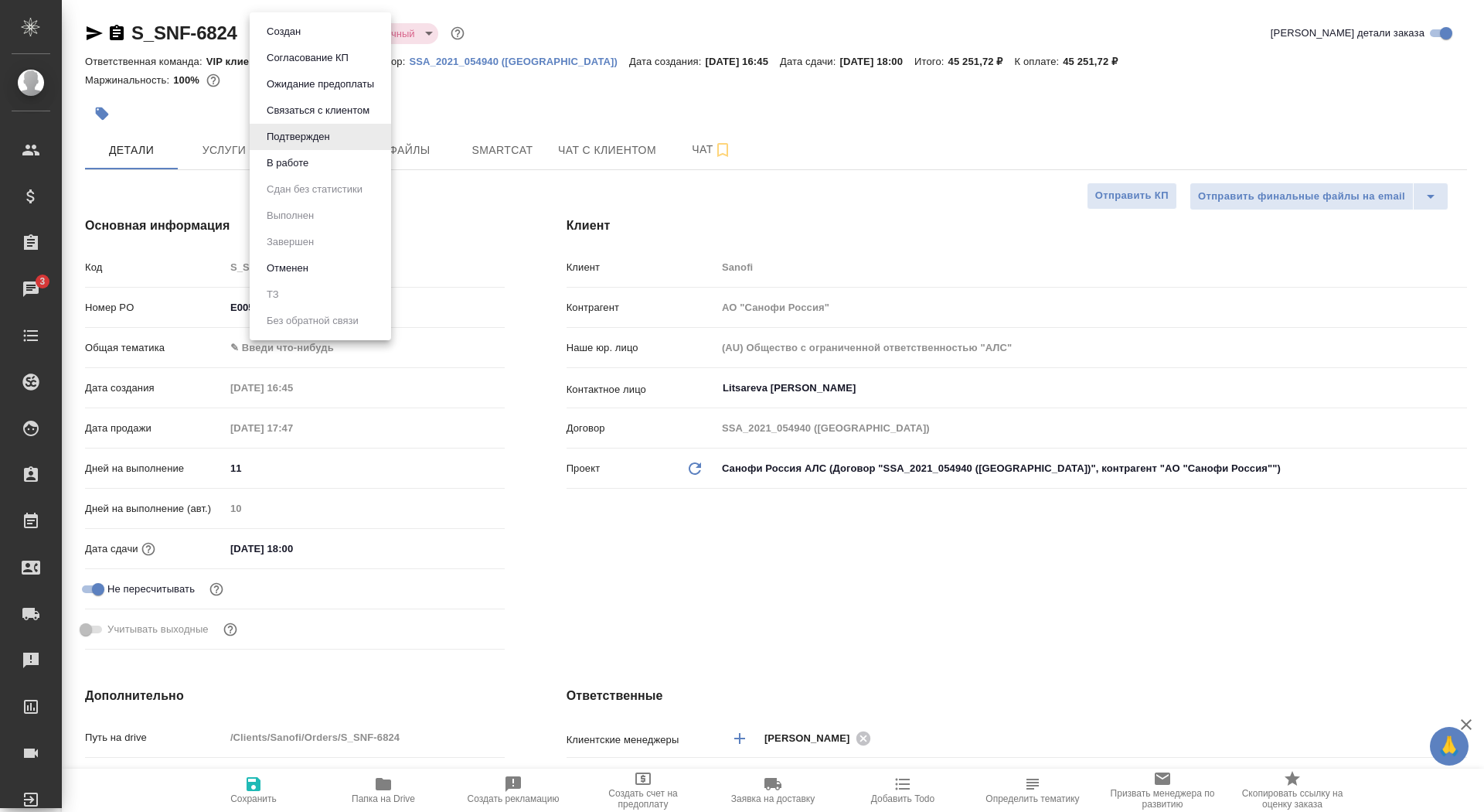
click at [657, 62] on div at bounding box center [742, 406] width 1484 height 812
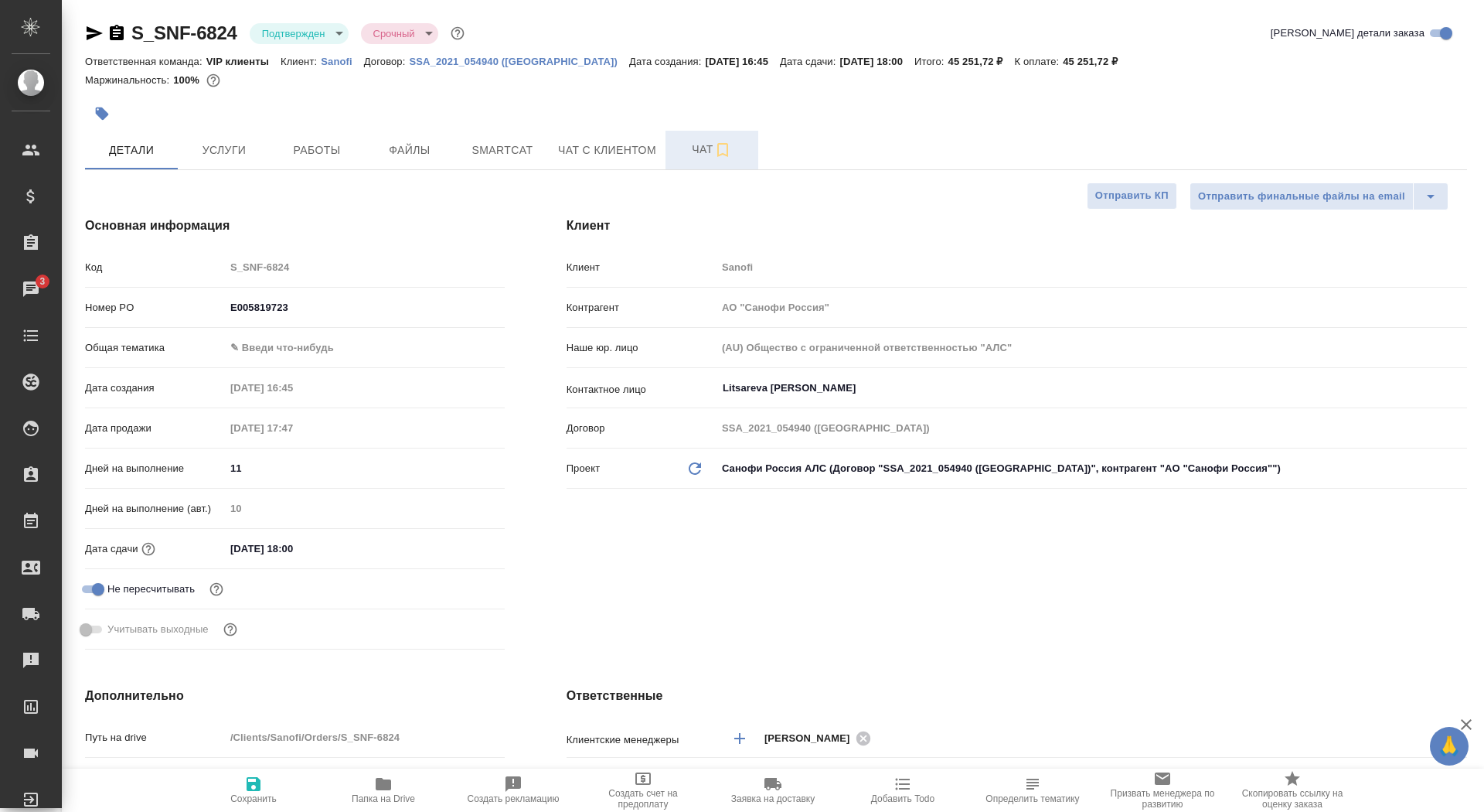
click at [678, 152] on span "Чат" at bounding box center [711, 150] width 74 height 20
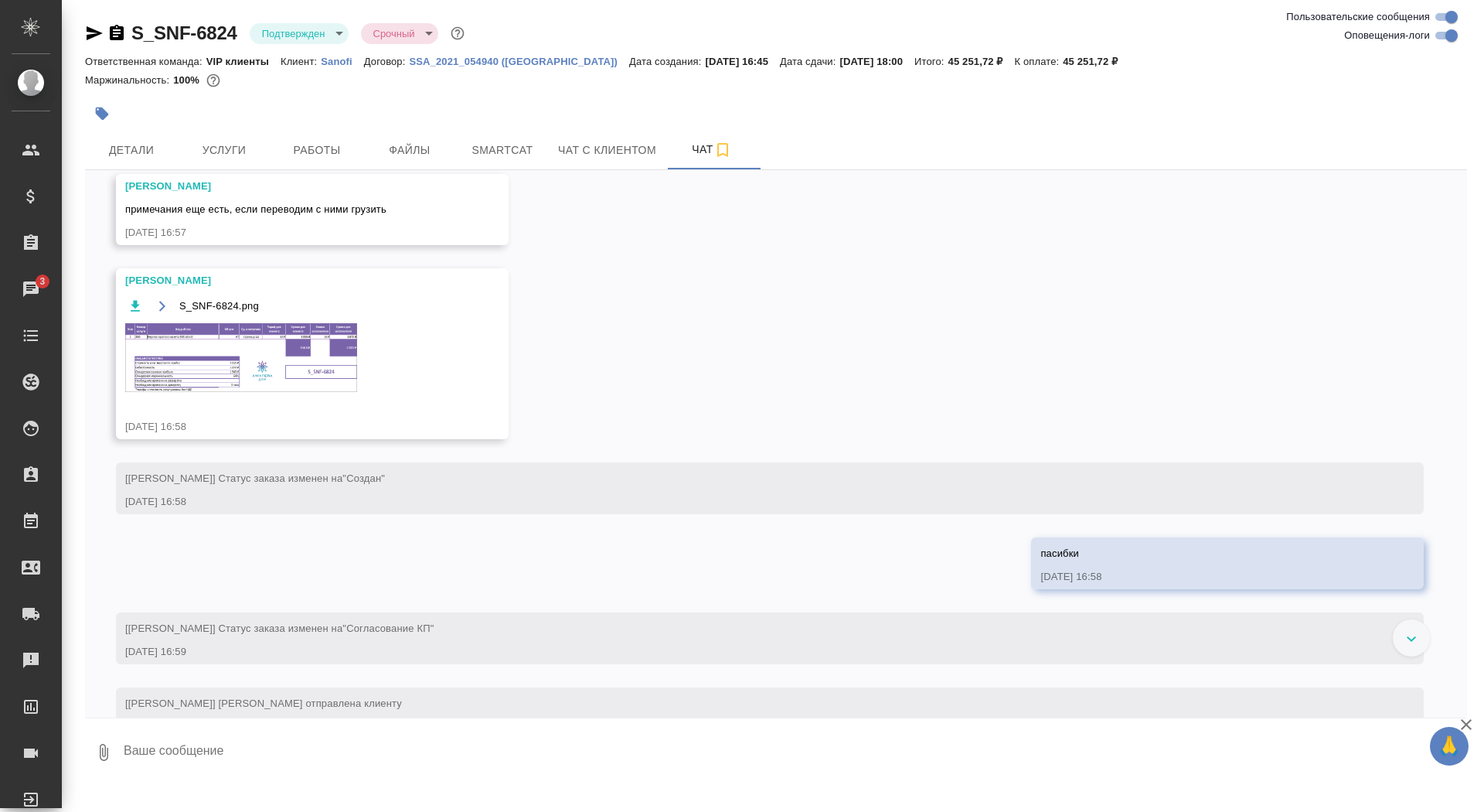
scroll to position [970, 0]
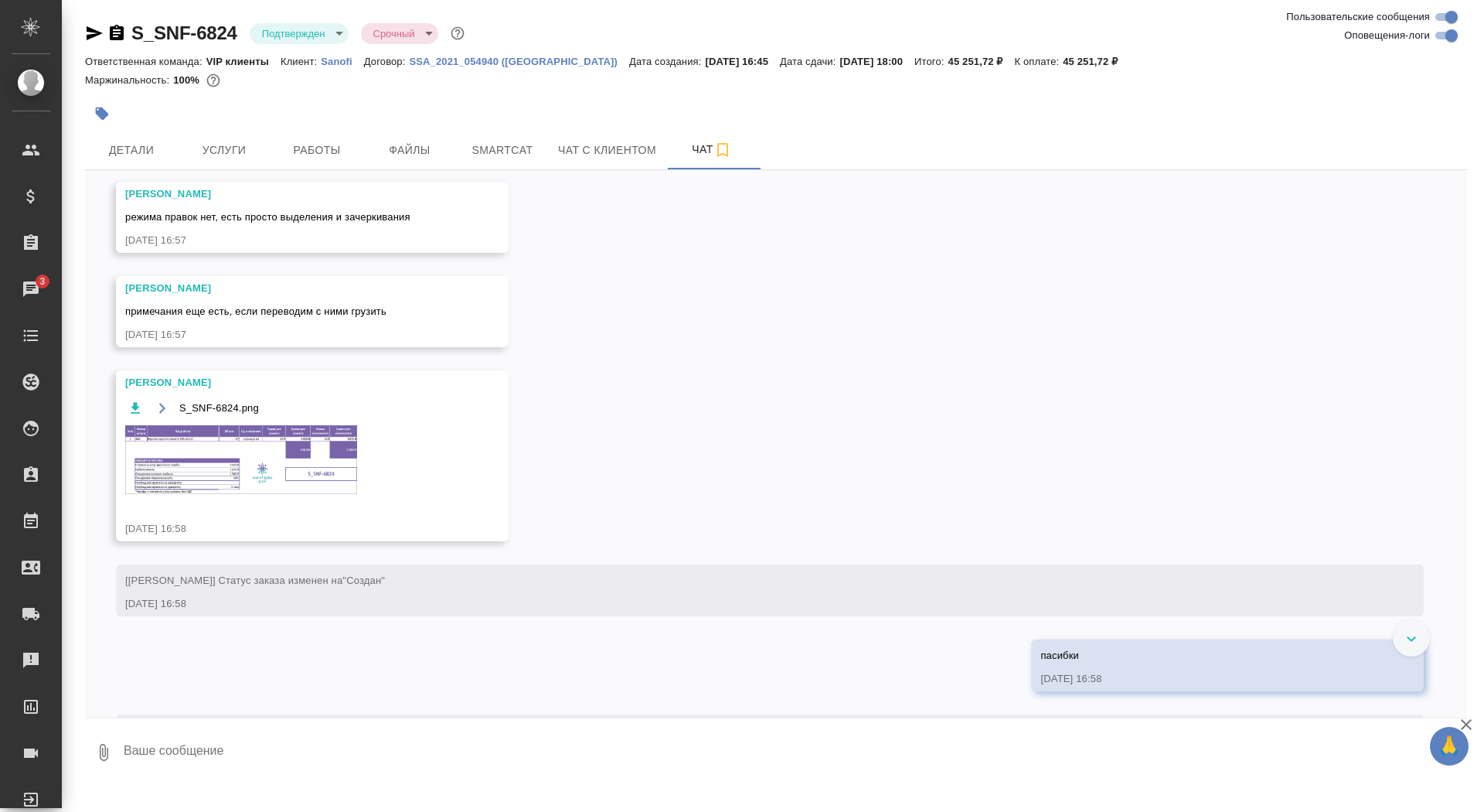
click at [267, 756] on textarea at bounding box center [794, 752] width 1345 height 52
type textarea """
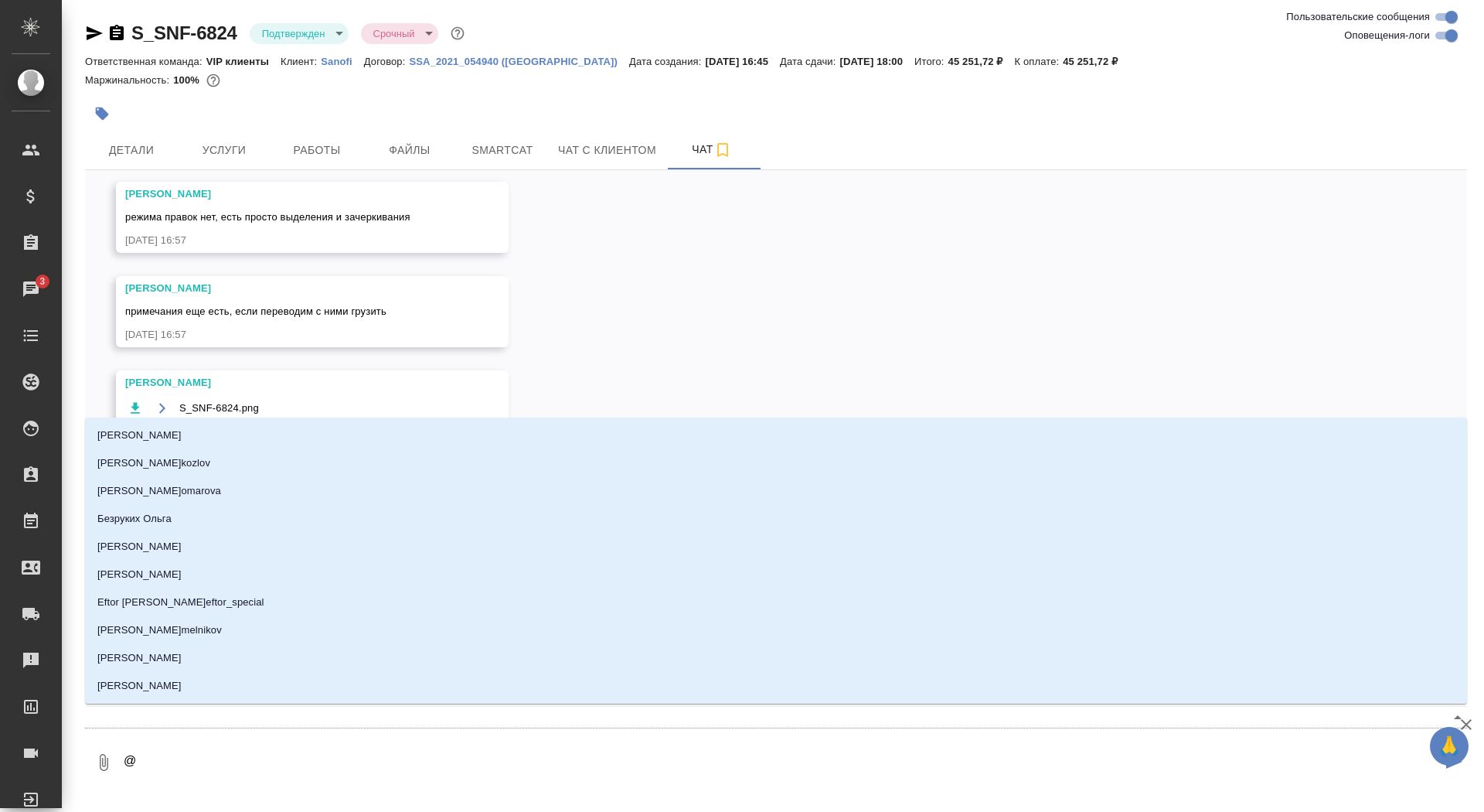
type textarea "@г"
type input "г"
type textarea "@го"
type input "го"
type textarea "@гор"
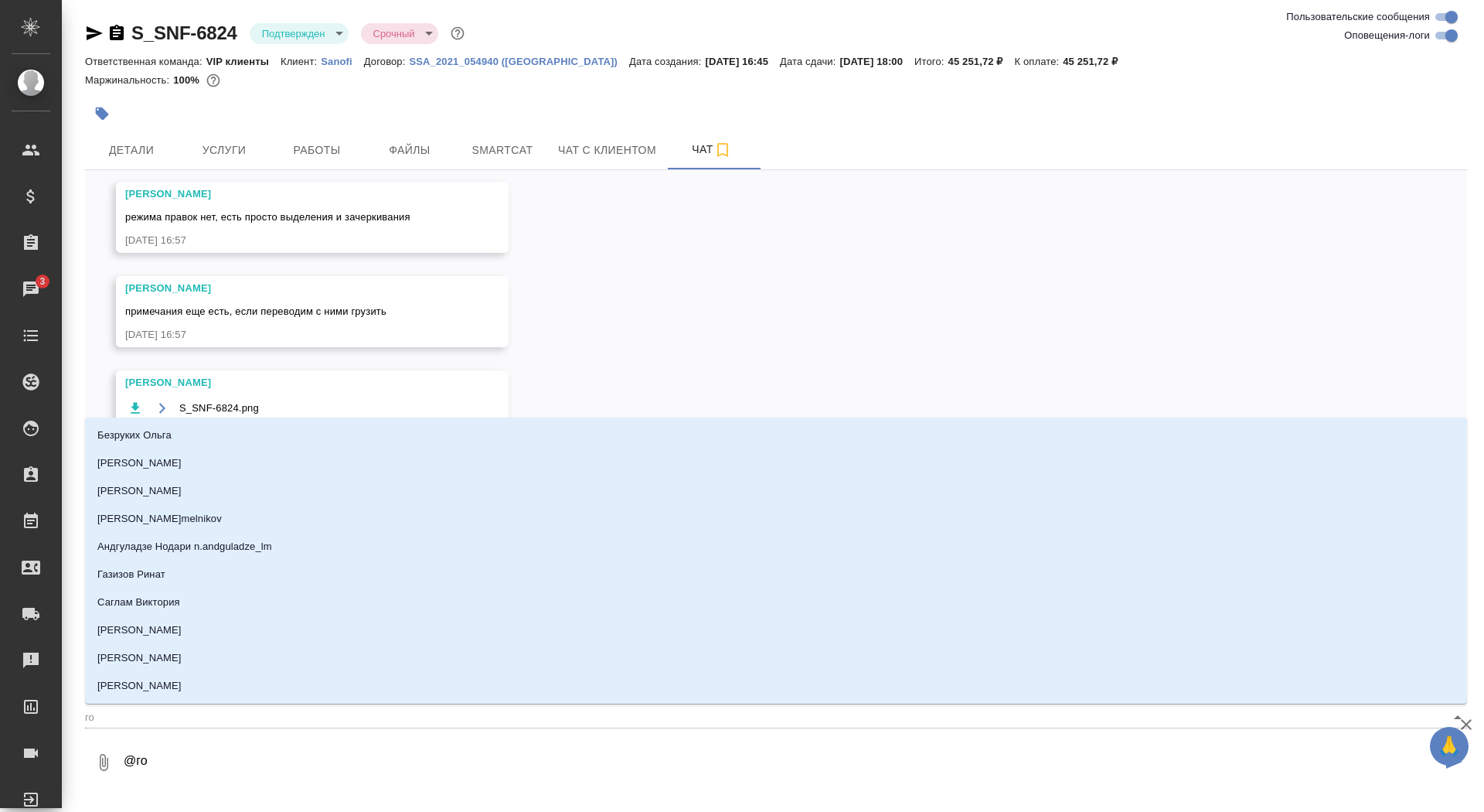
type input "гор"
type textarea "@горш"
type input "горш"
type textarea "@горшк"
type input "горшк"
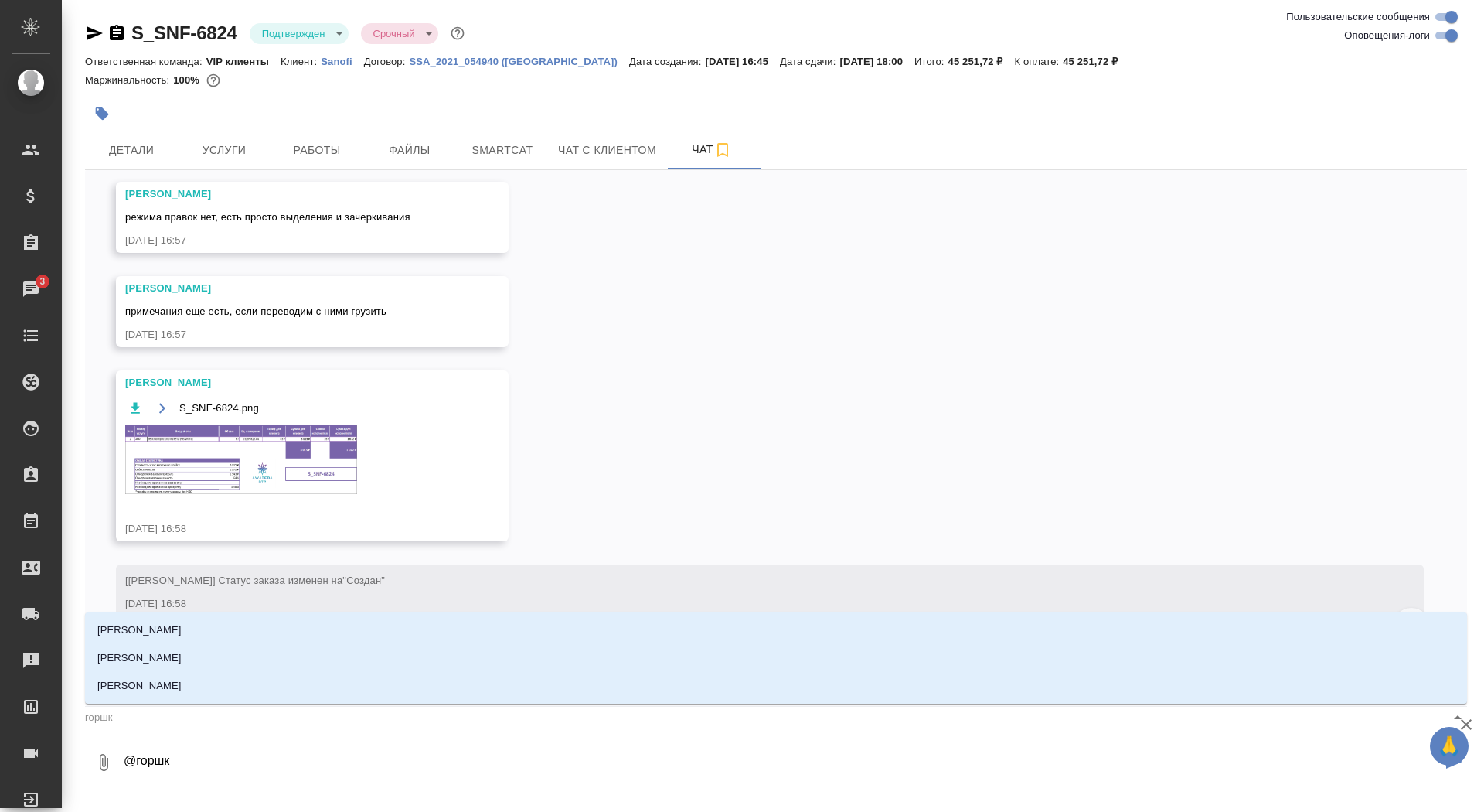
type textarea "@горшко"
type input "горшко"
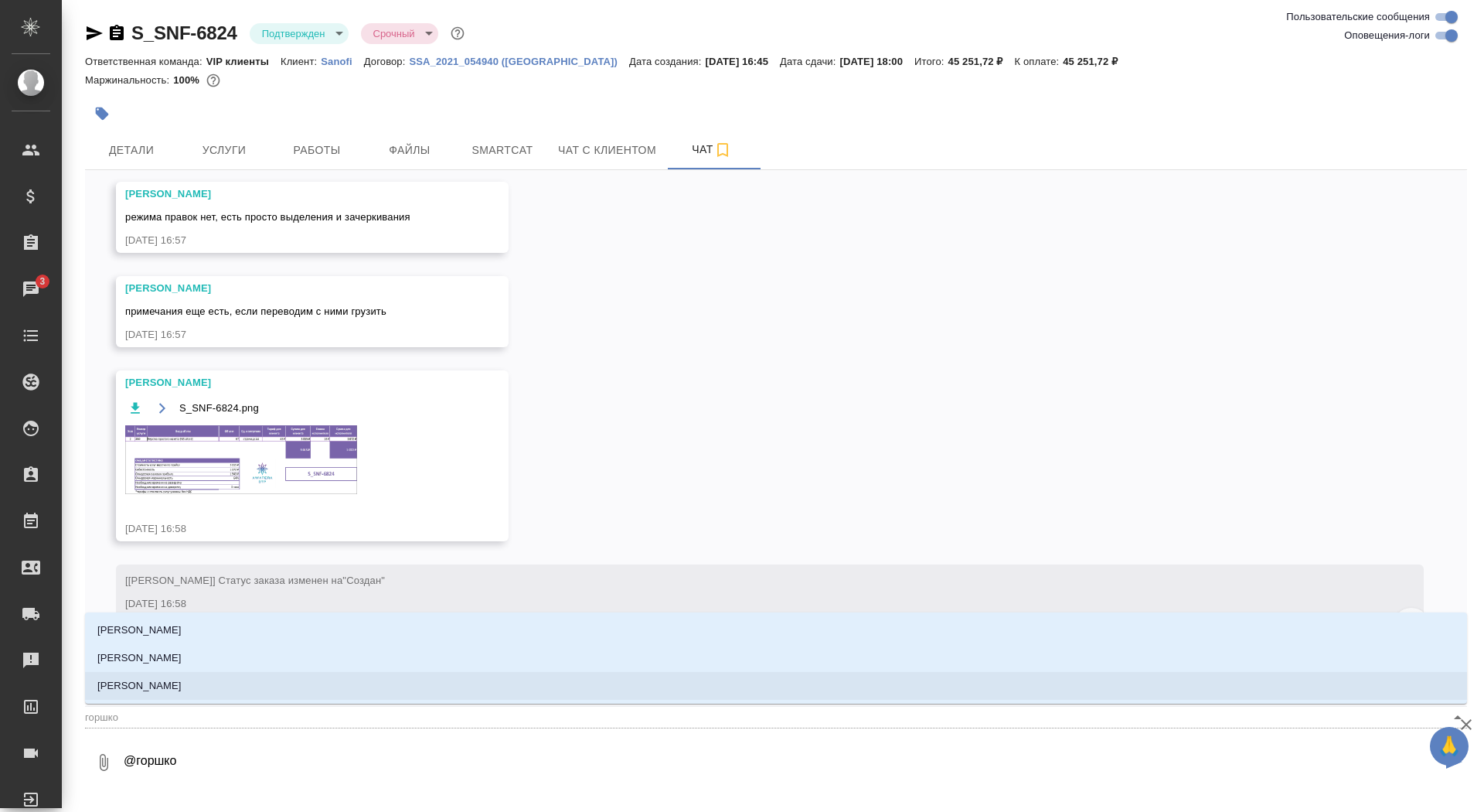
click at [306, 688] on li "Горшкова Валентина" at bounding box center [776, 686] width 1383 height 28
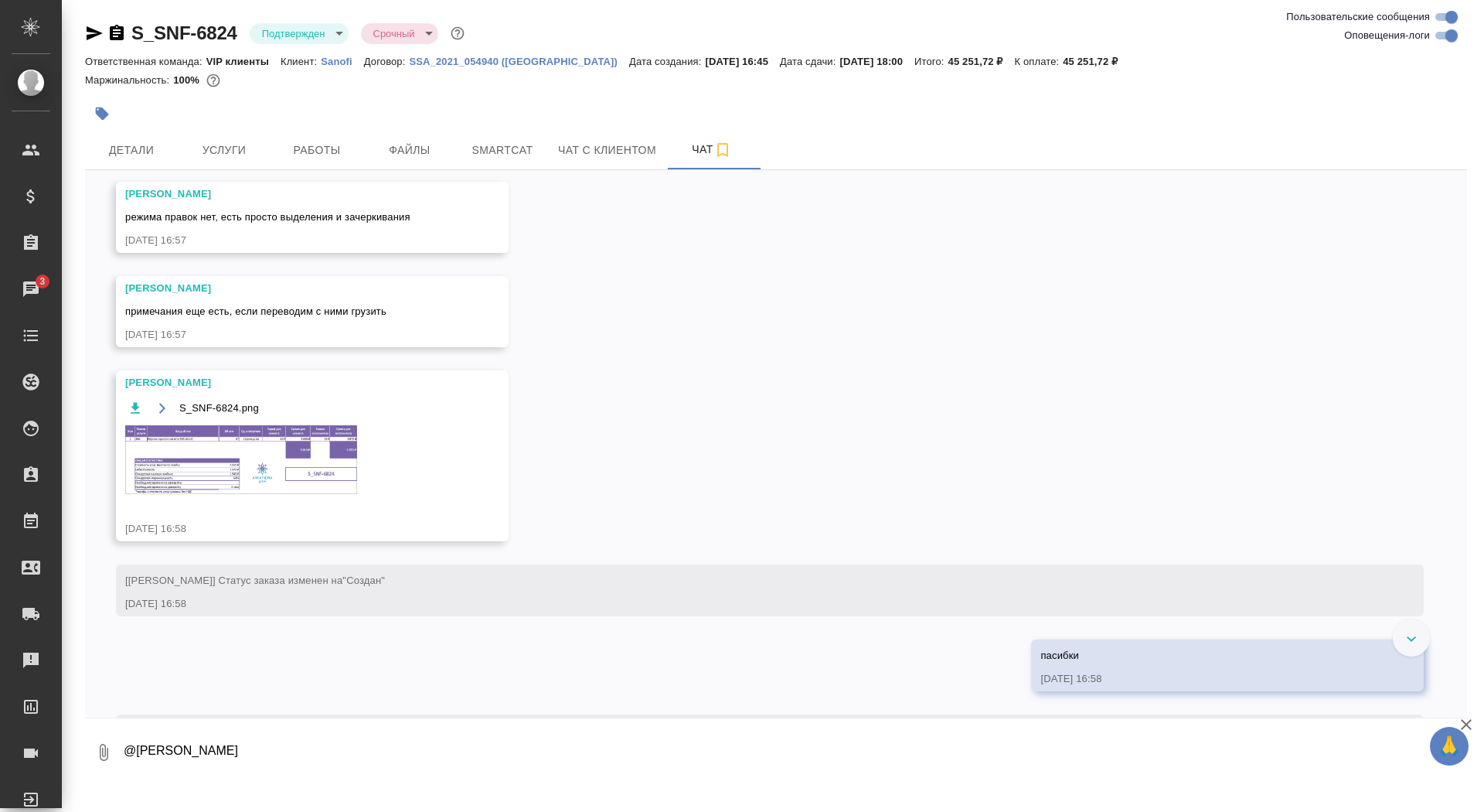
click at [289, 765] on textarea "@Горшкова Валентина" at bounding box center [781, 752] width 1319 height 52
type textarea "@Горшкова Валентина Валечка, можно забирать"
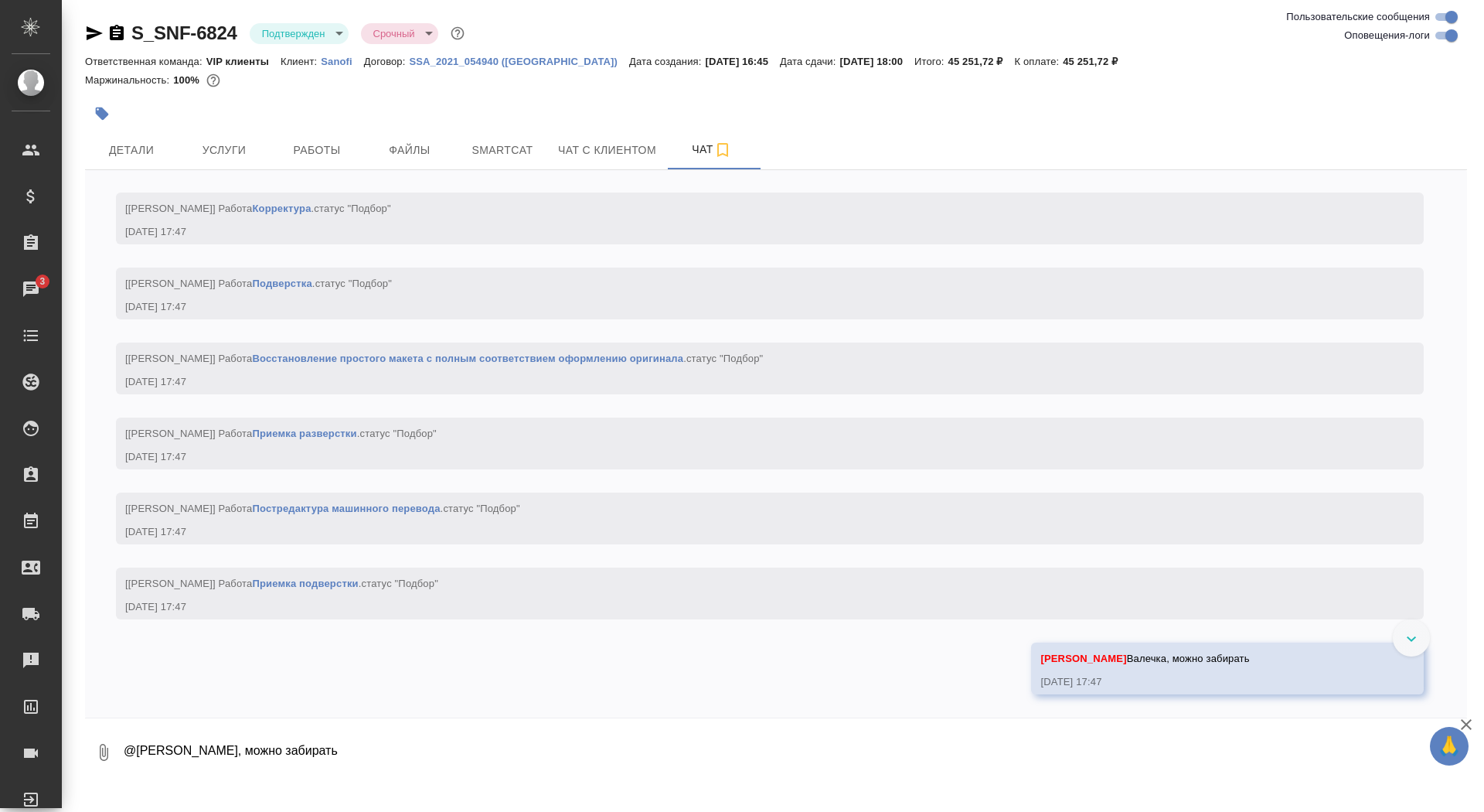
scroll to position [1853, 0]
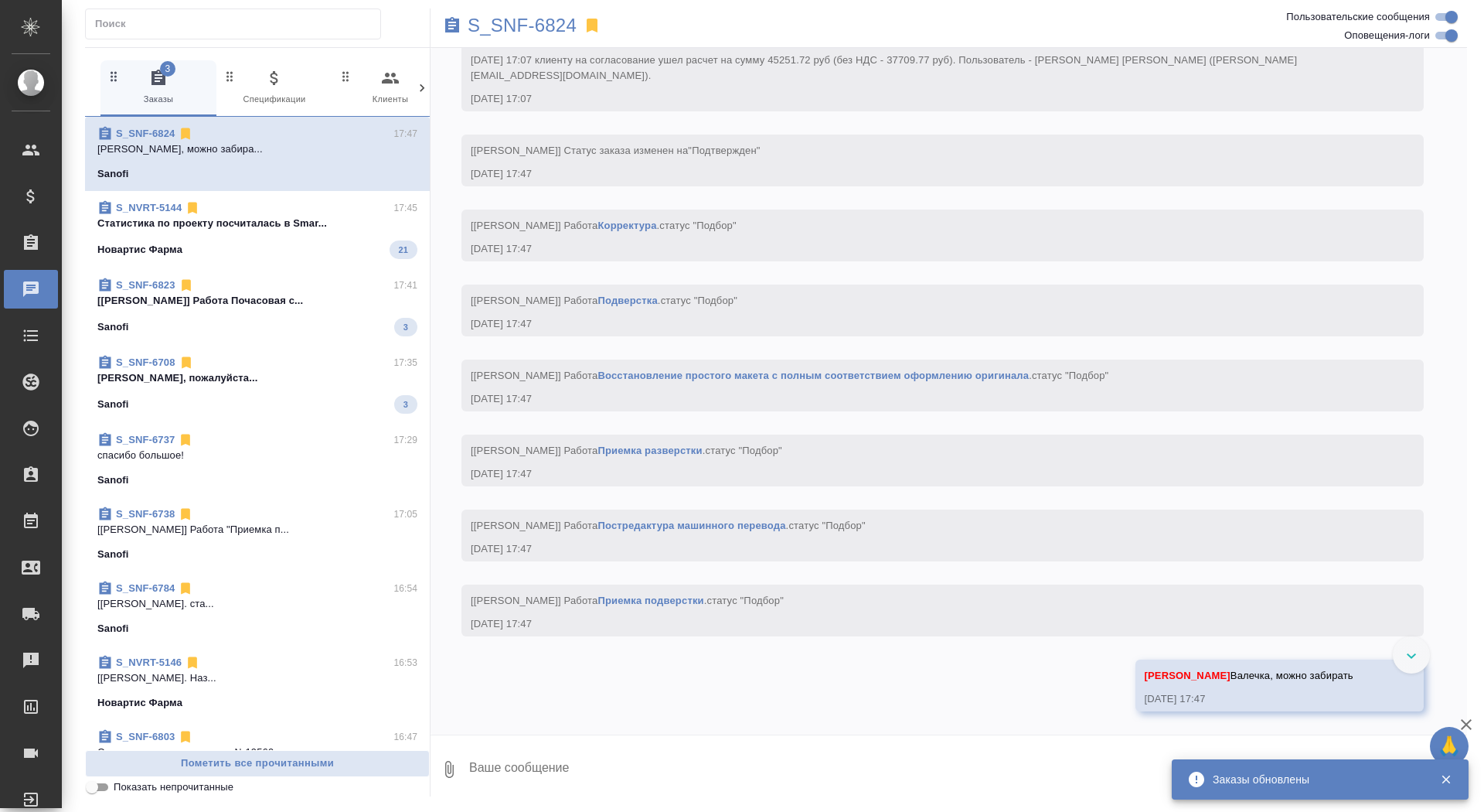
scroll to position [1760, 0]
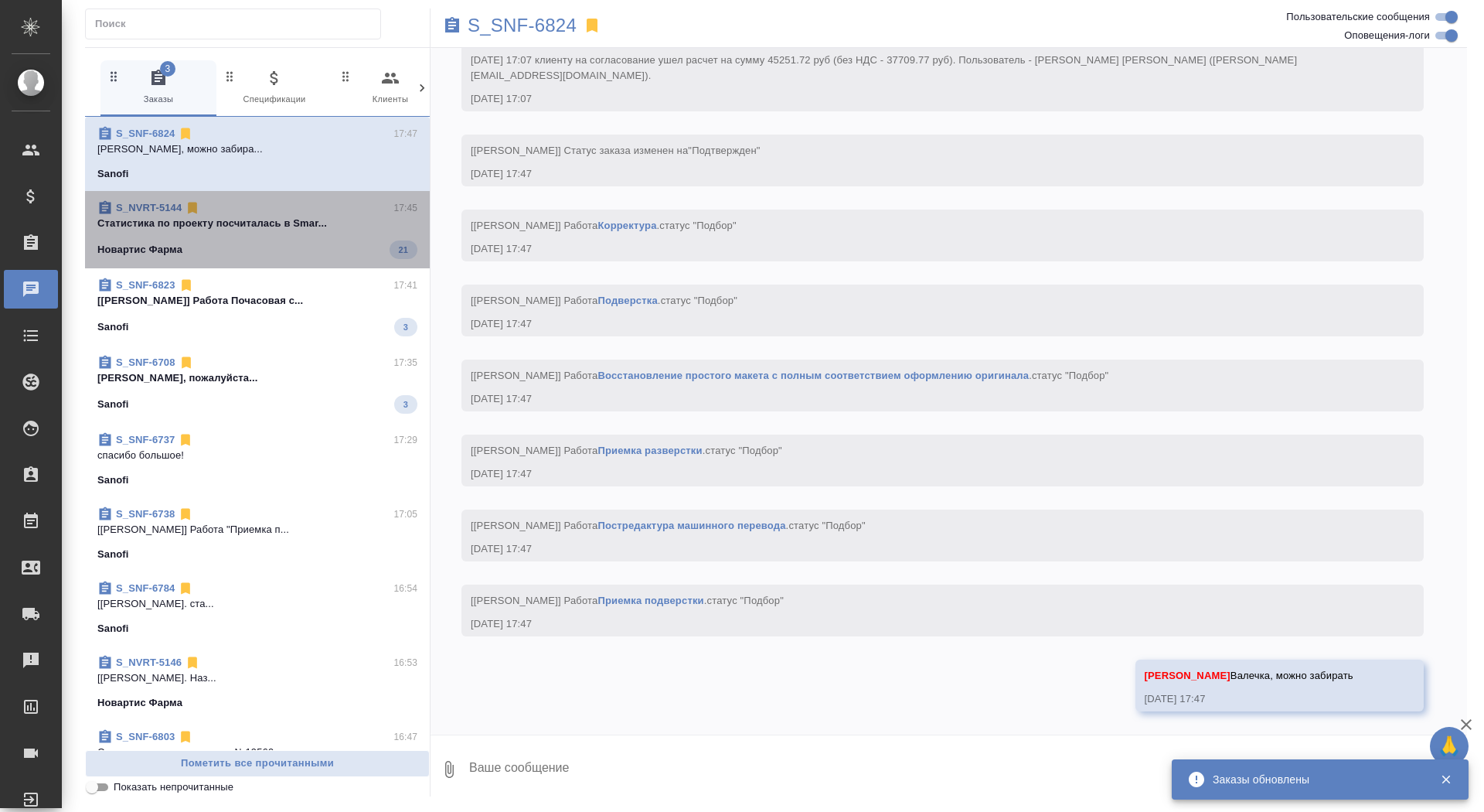
click at [306, 238] on span "S_NVRT-5144 17:45 Cтатистика по проекту посчиталась в Smar... Новартис Фарма 21" at bounding box center [257, 230] width 320 height 59
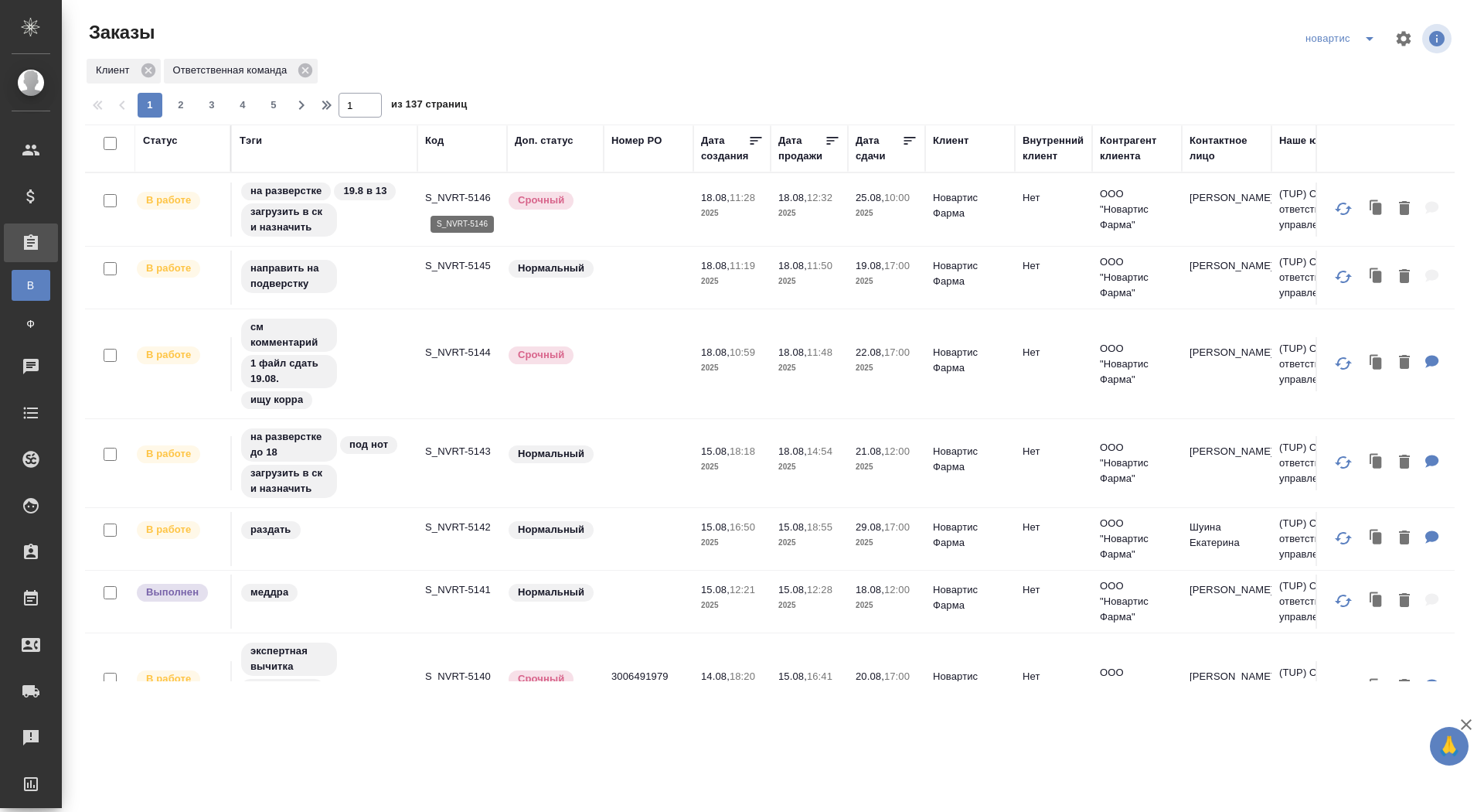
click at [459, 193] on p "S_NVRT-5146" at bounding box center [461, 198] width 74 height 16
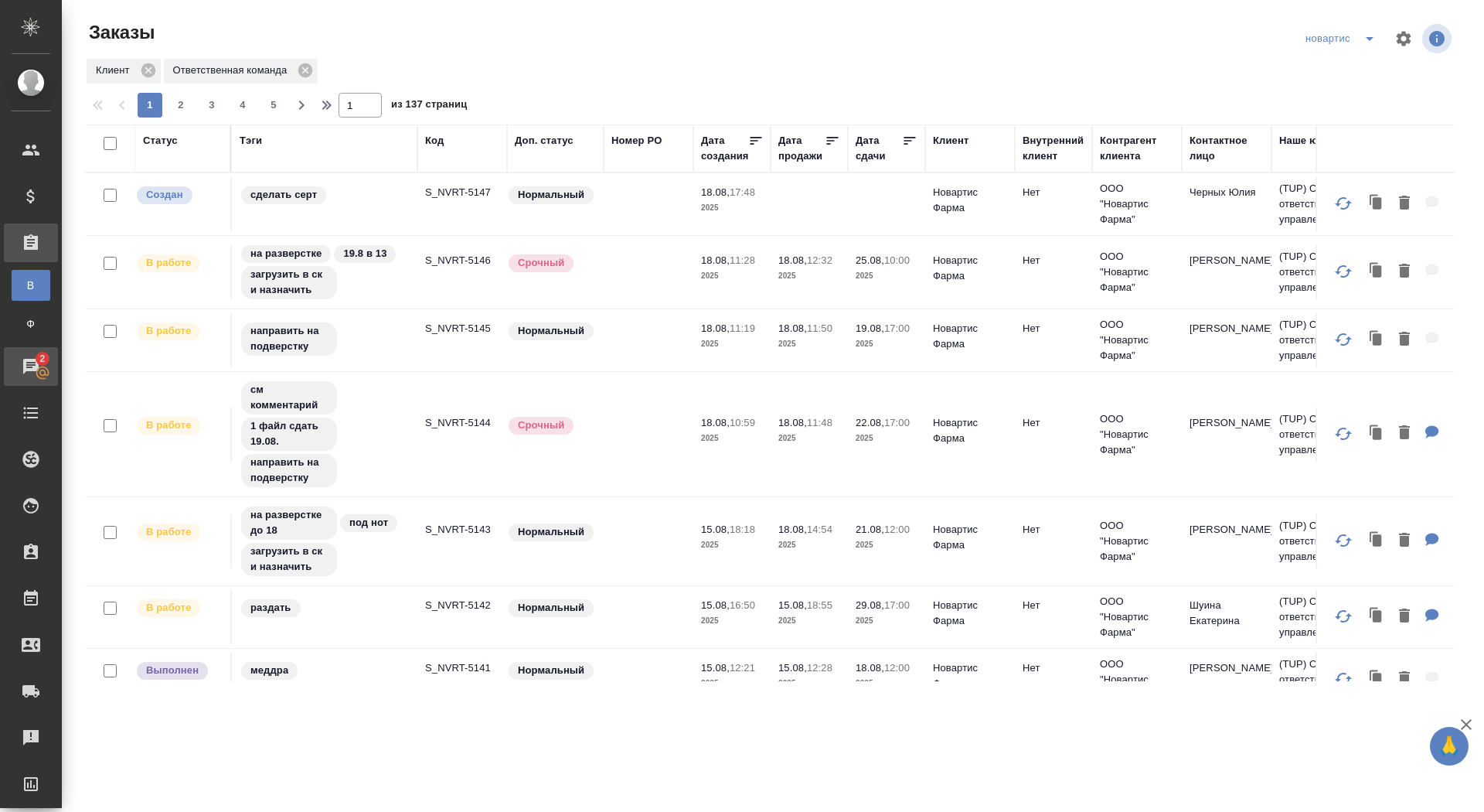
click at [26, 372] on div "Чаты" at bounding box center [11, 367] width 38 height 24
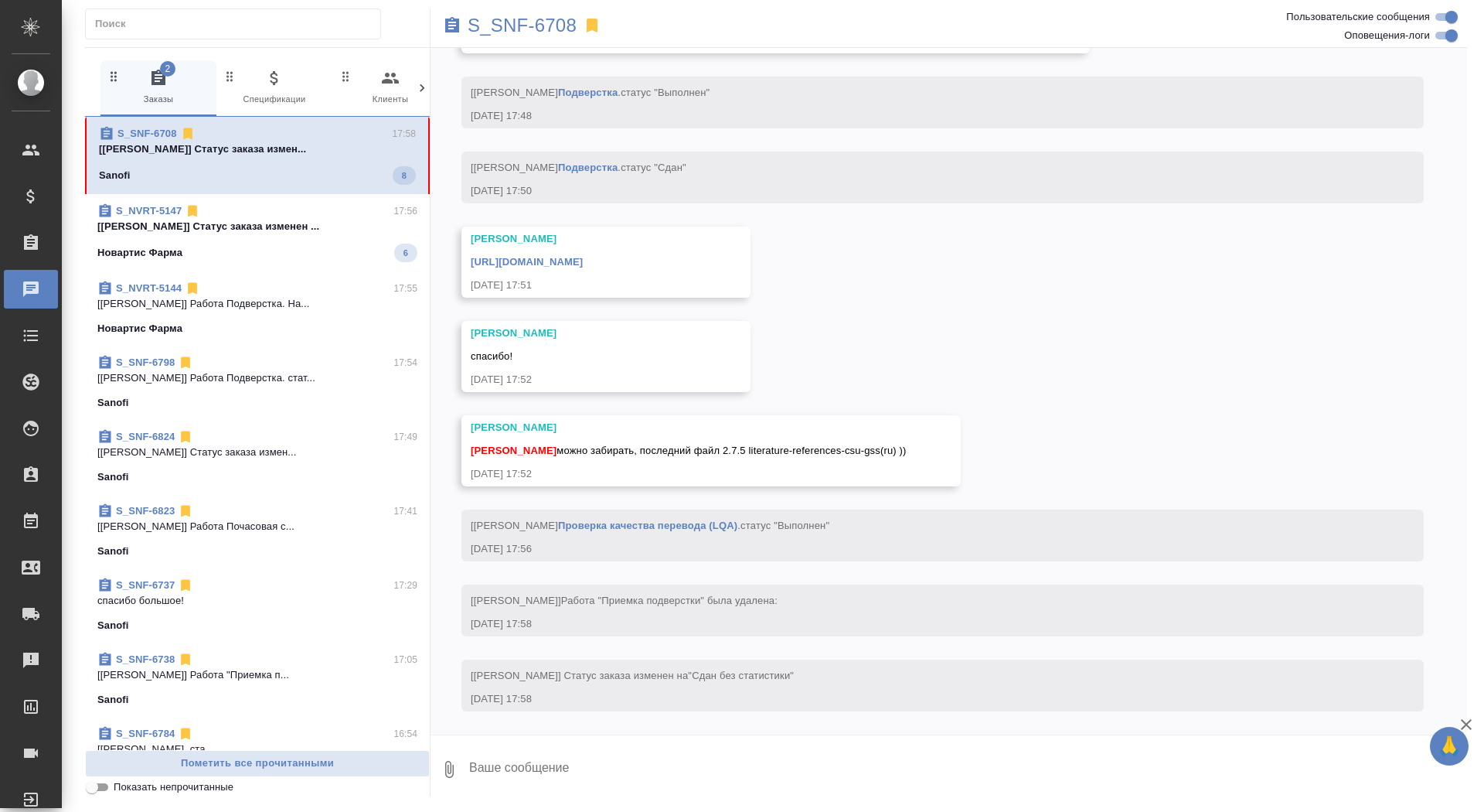
click at [554, 779] on textarea at bounding box center [968, 769] width 999 height 52
type textarea "забрала, спасибо"
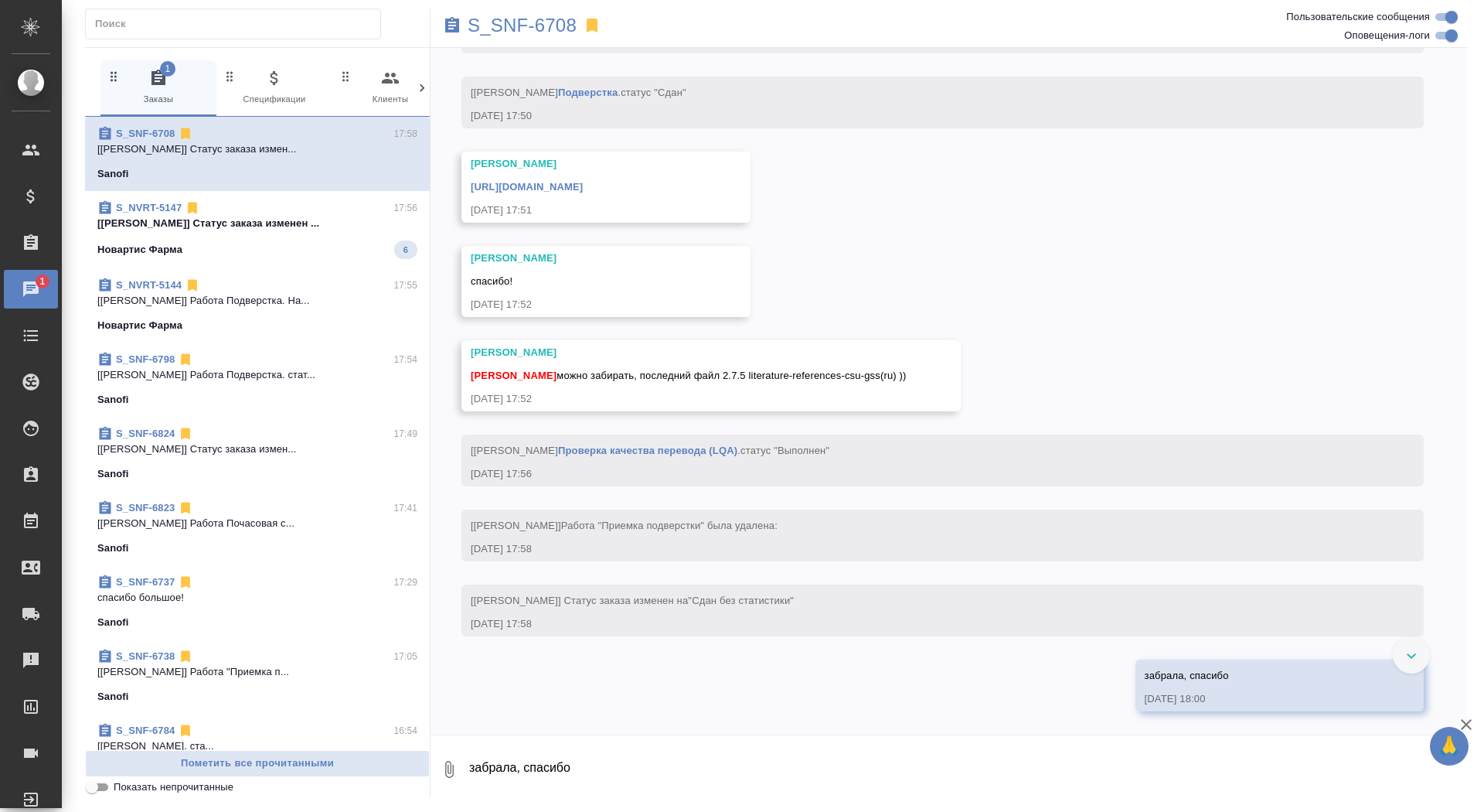
scroll to position [20416, 0]
click at [582, 185] on link "https://drive.awatera.com/apps/files/files/9840036?dir=/Shares/Sanofi/Orders/S_…" at bounding box center [527, 187] width 112 height 12
click at [276, 472] on div "Sanofi" at bounding box center [257, 474] width 320 height 16
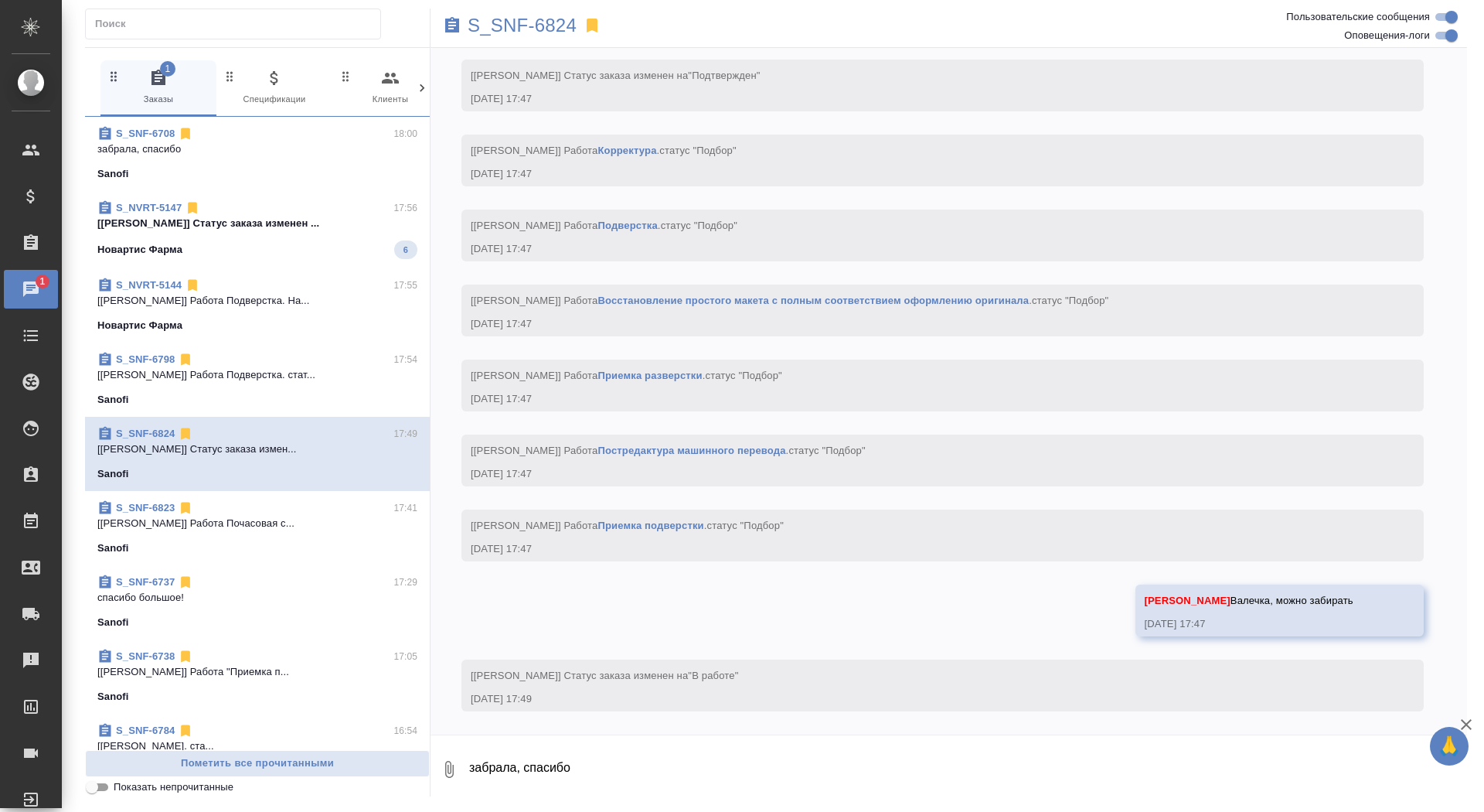
scroll to position [1766, 0]
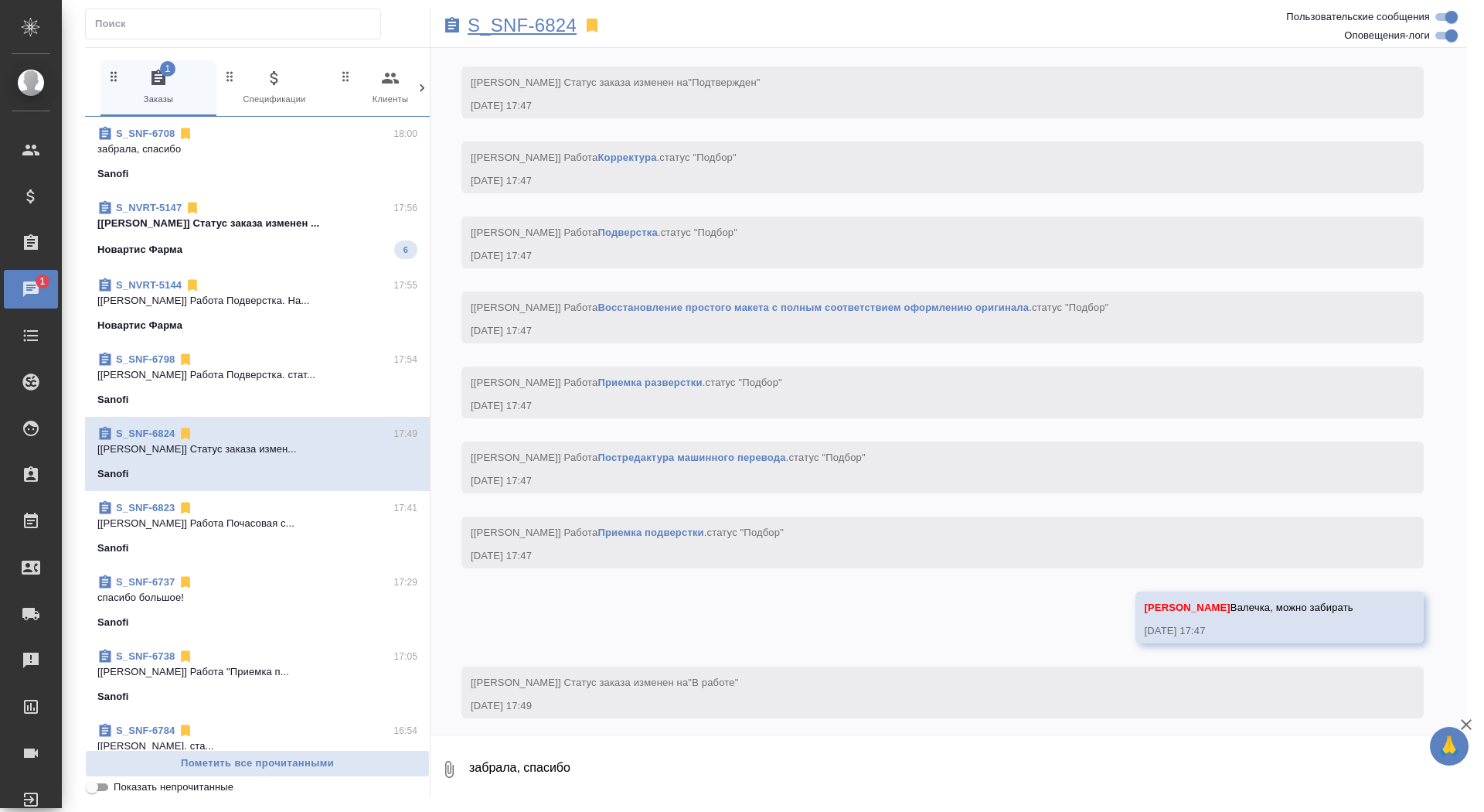
click at [535, 27] on p "S_SNF-6824" at bounding box center [522, 26] width 109 height 16
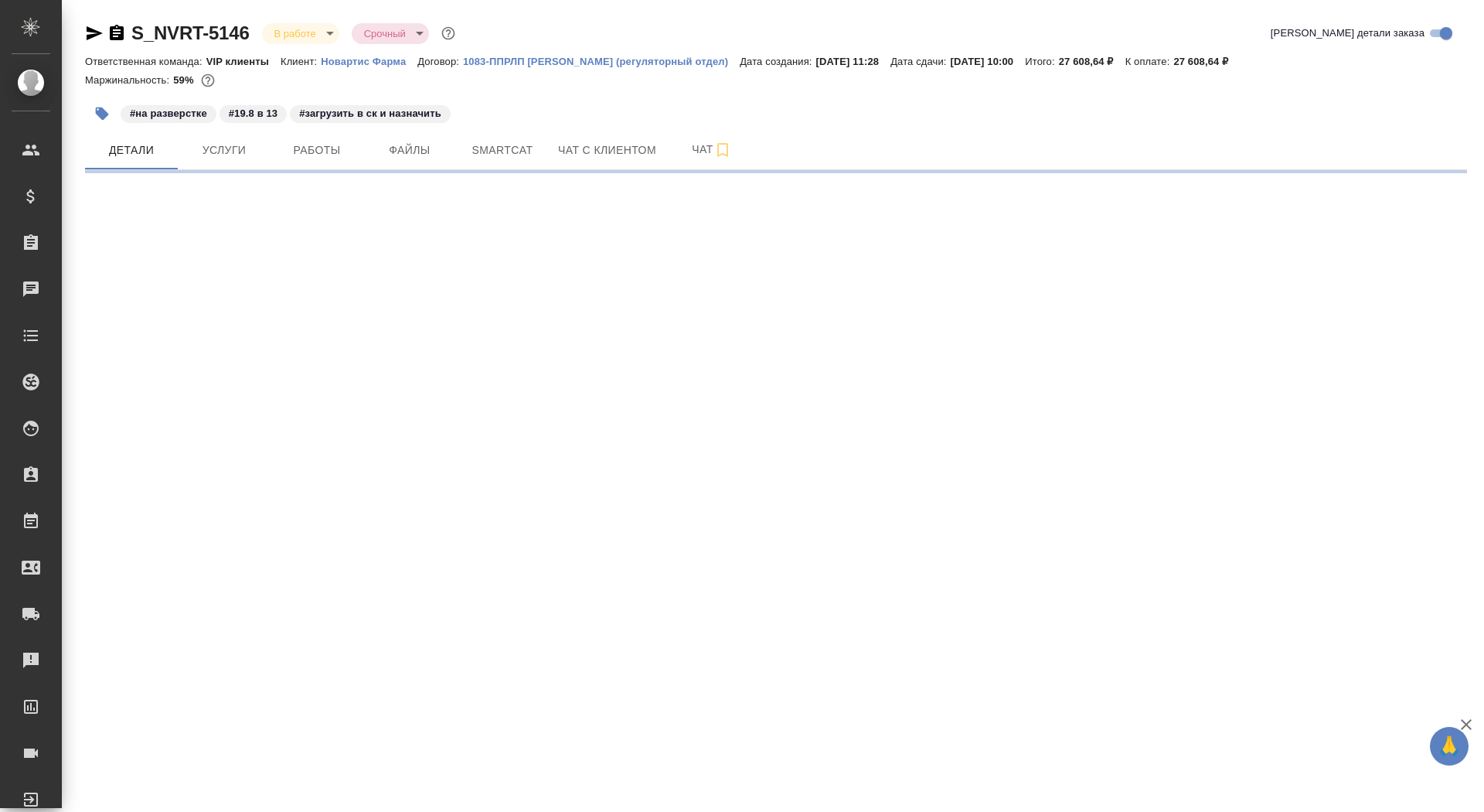
select select "RU"
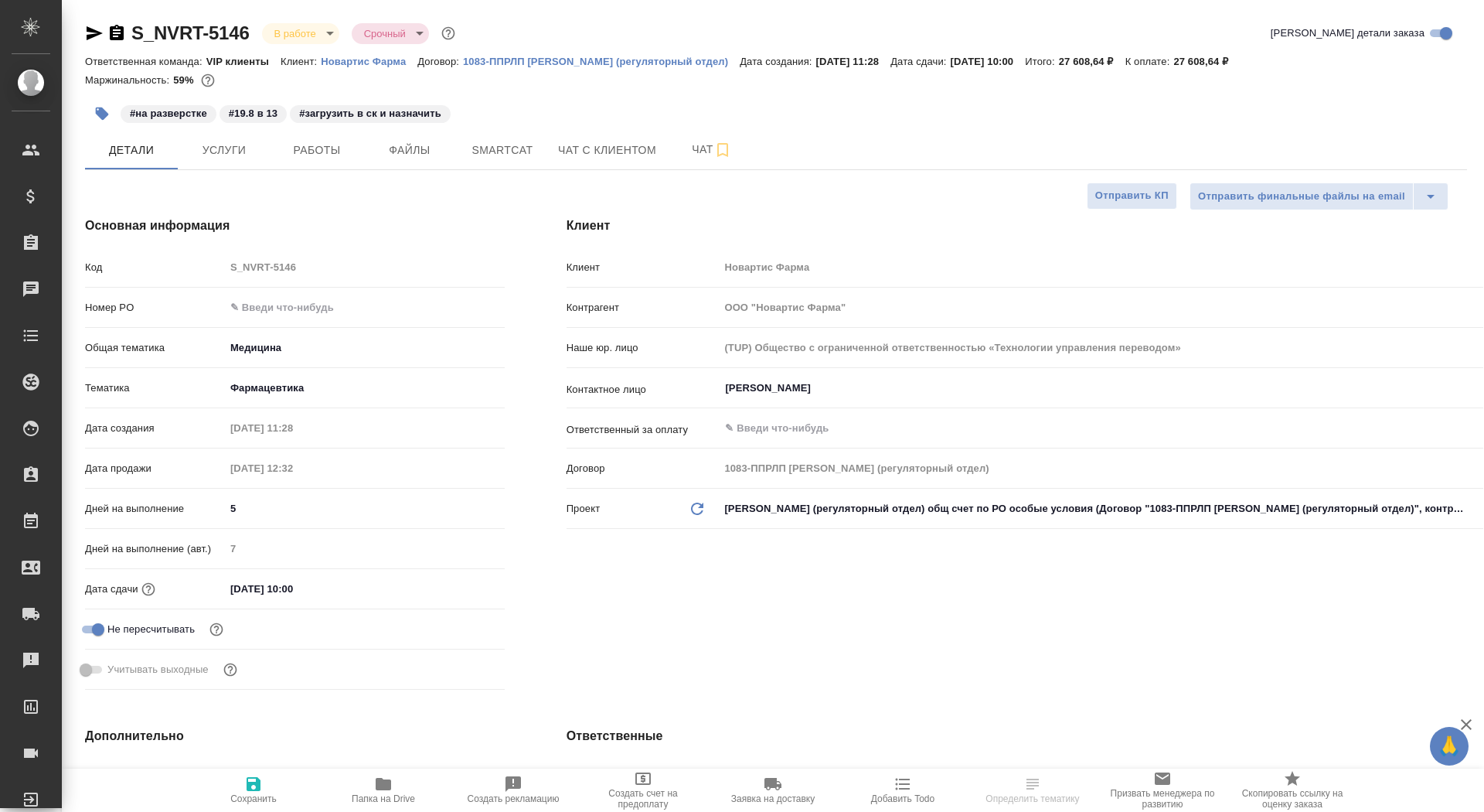
type textarea "x"
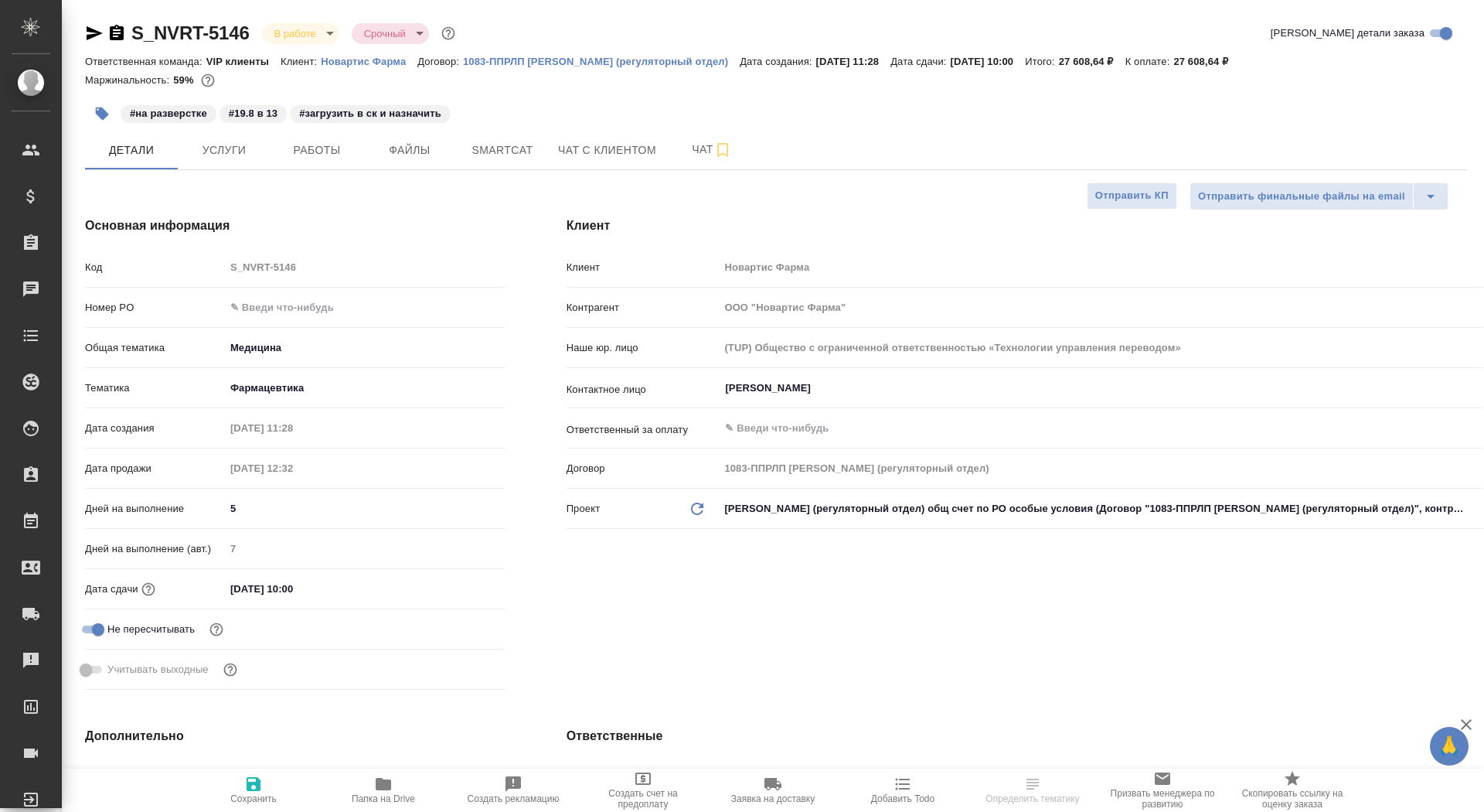
type textarea "x"
click at [393, 59] on p "Новартис Фарма" at bounding box center [370, 61] width 97 height 12
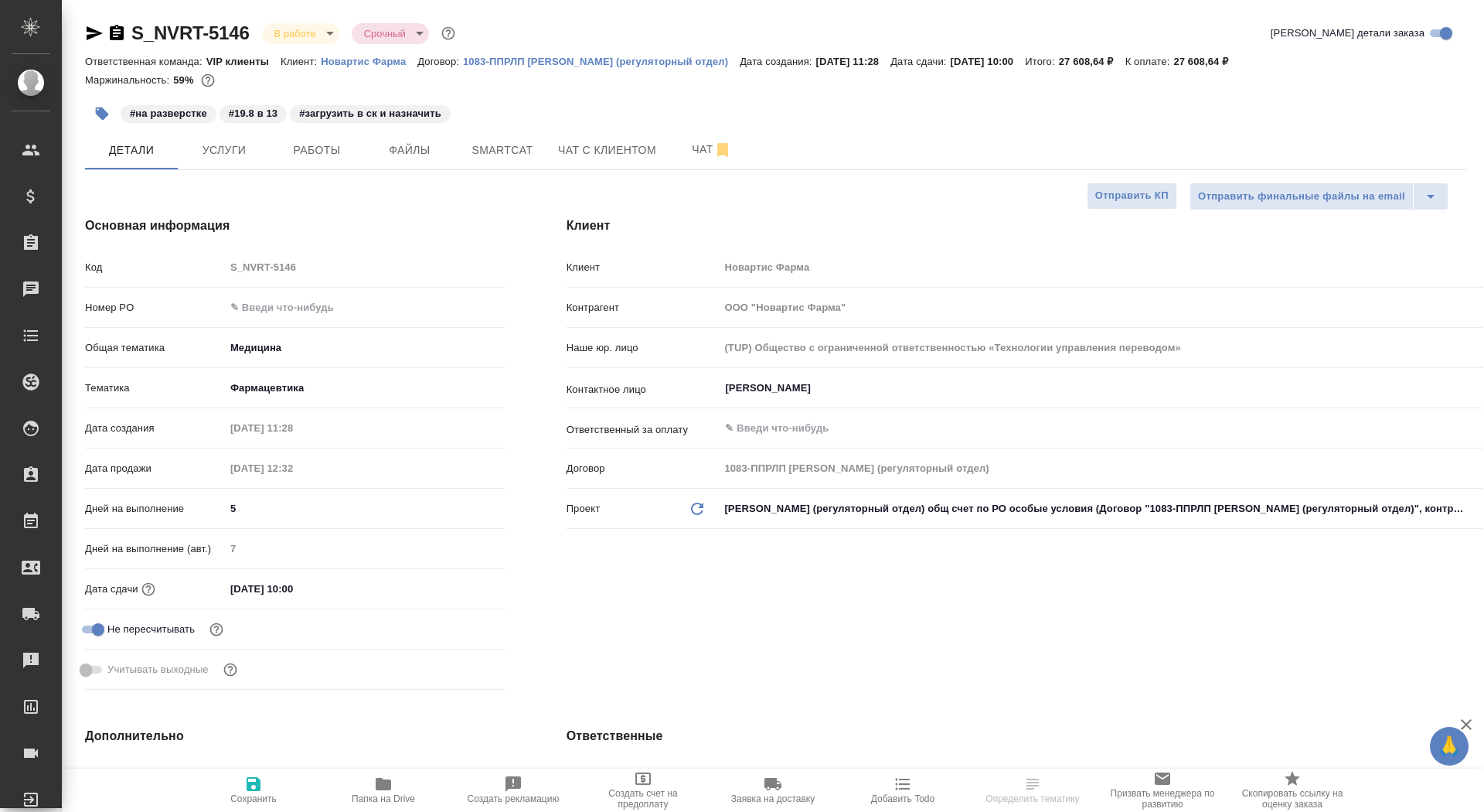
type textarea "x"
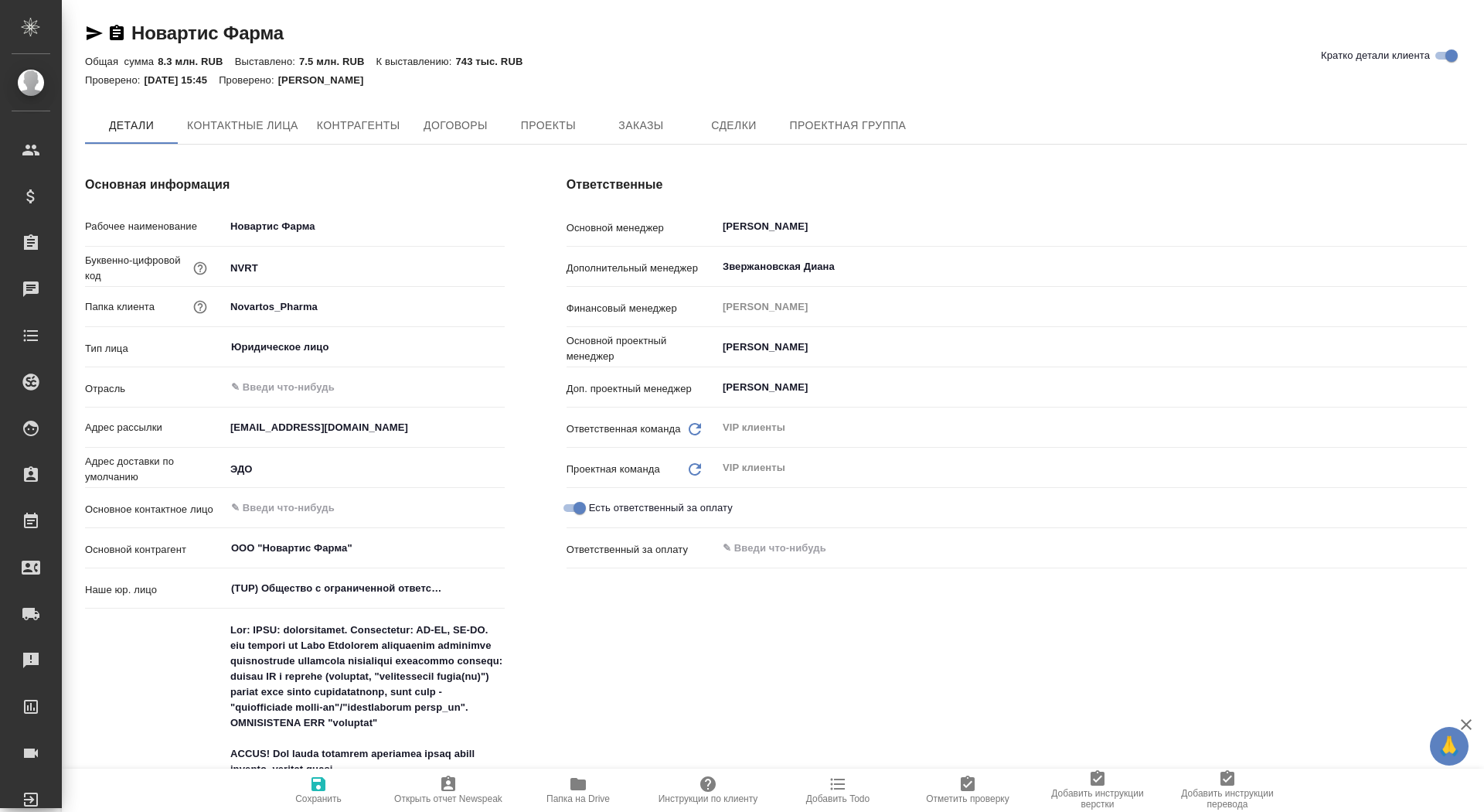
type textarea "x"
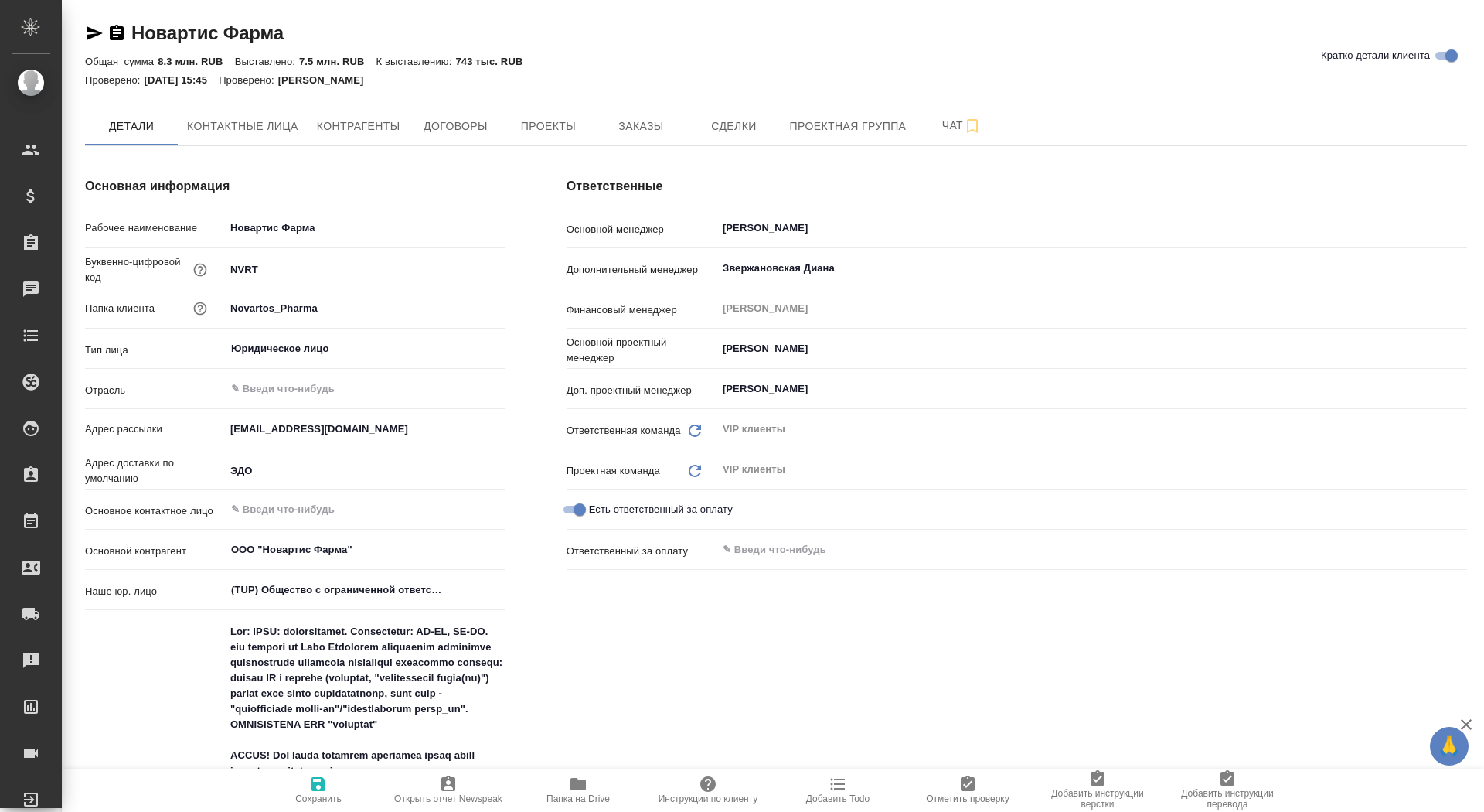
type textarea "x"
click at [607, 126] on button "Заказы" at bounding box center [641, 125] width 93 height 38
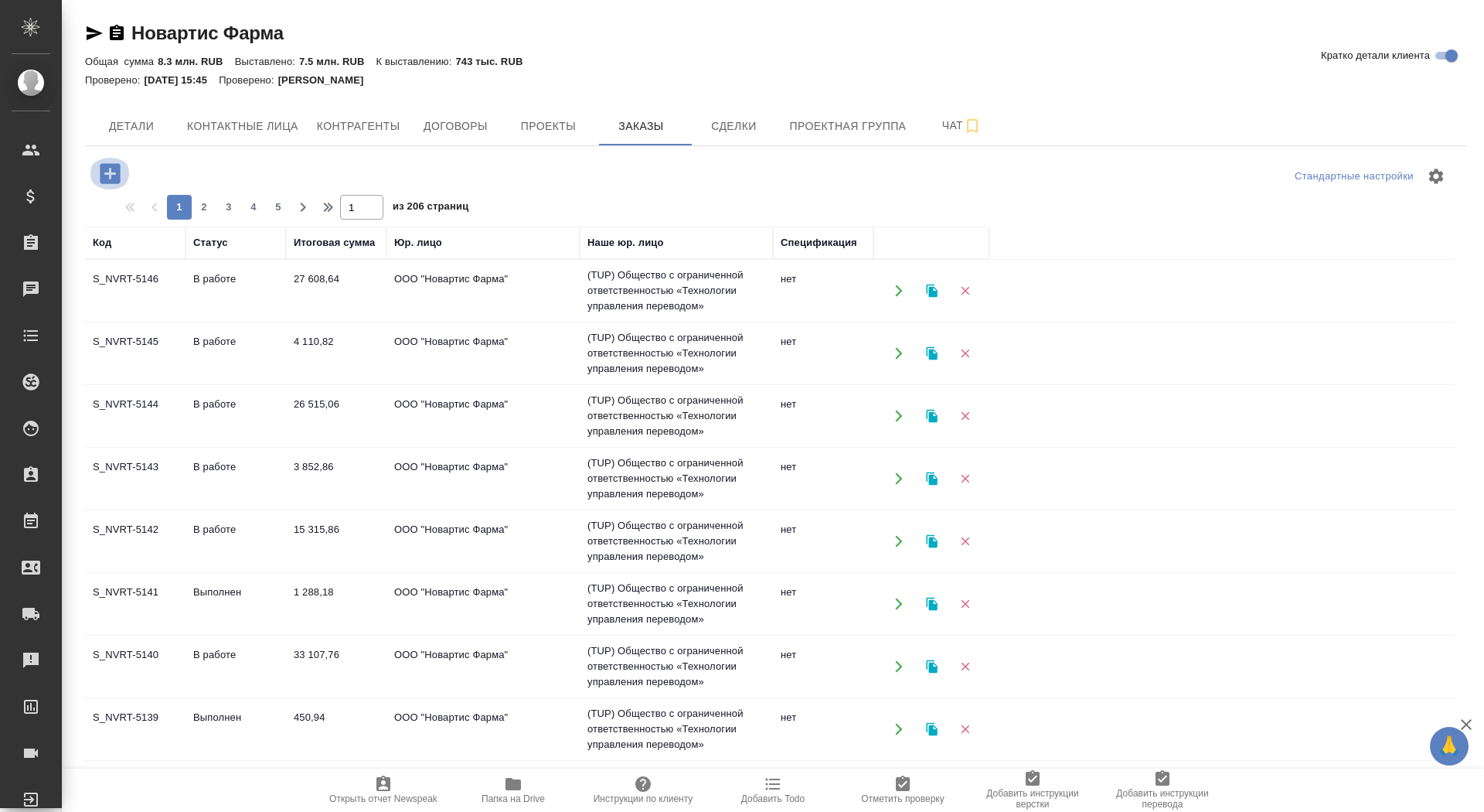
click at [110, 167] on icon "button" at bounding box center [109, 173] width 20 height 20
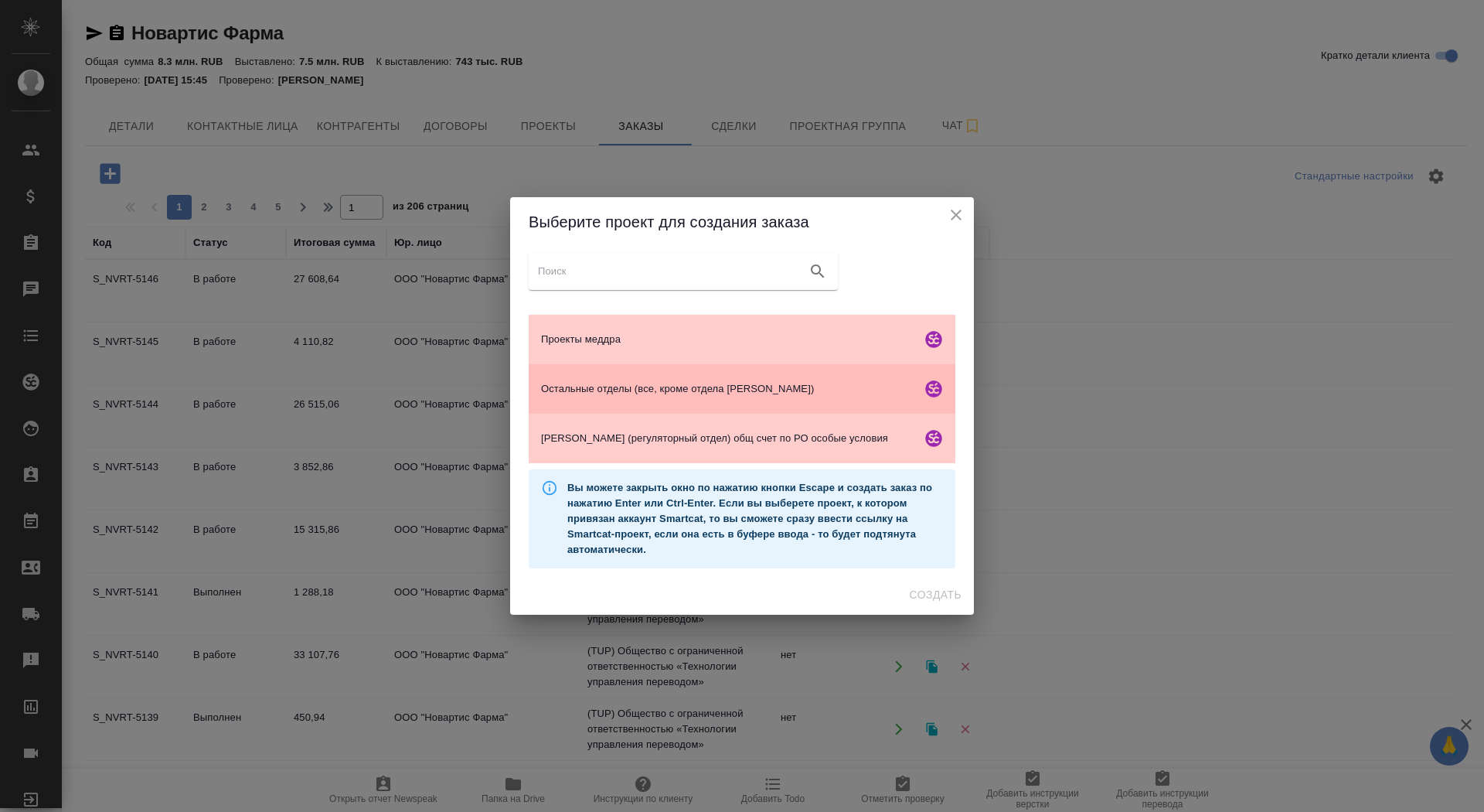
click at [742, 381] on span "Остальные отделы (все, кроме отдела [PERSON_NAME])" at bounding box center [728, 389] width 374 height 16
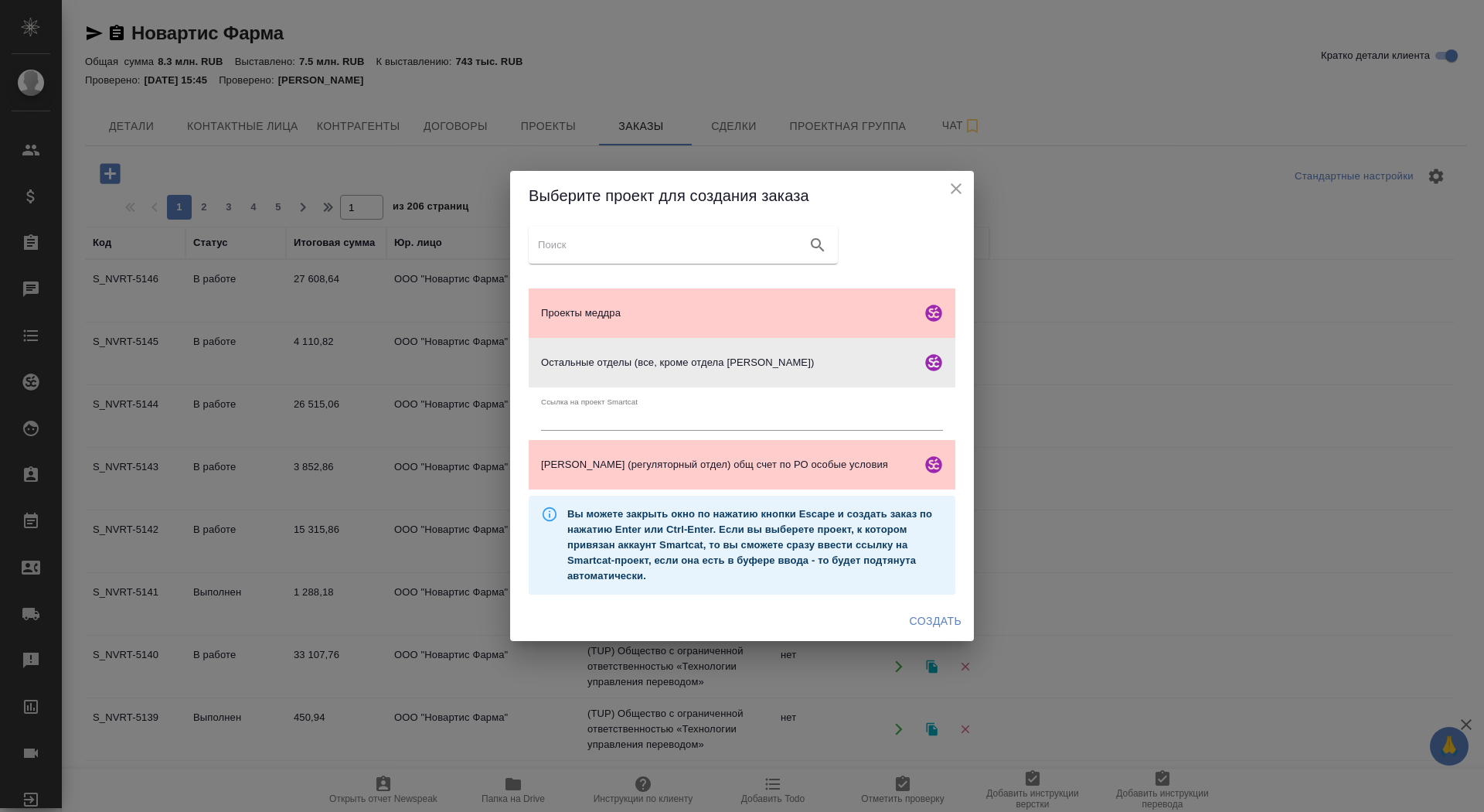
click at [941, 614] on span "Создать" at bounding box center [935, 621] width 52 height 20
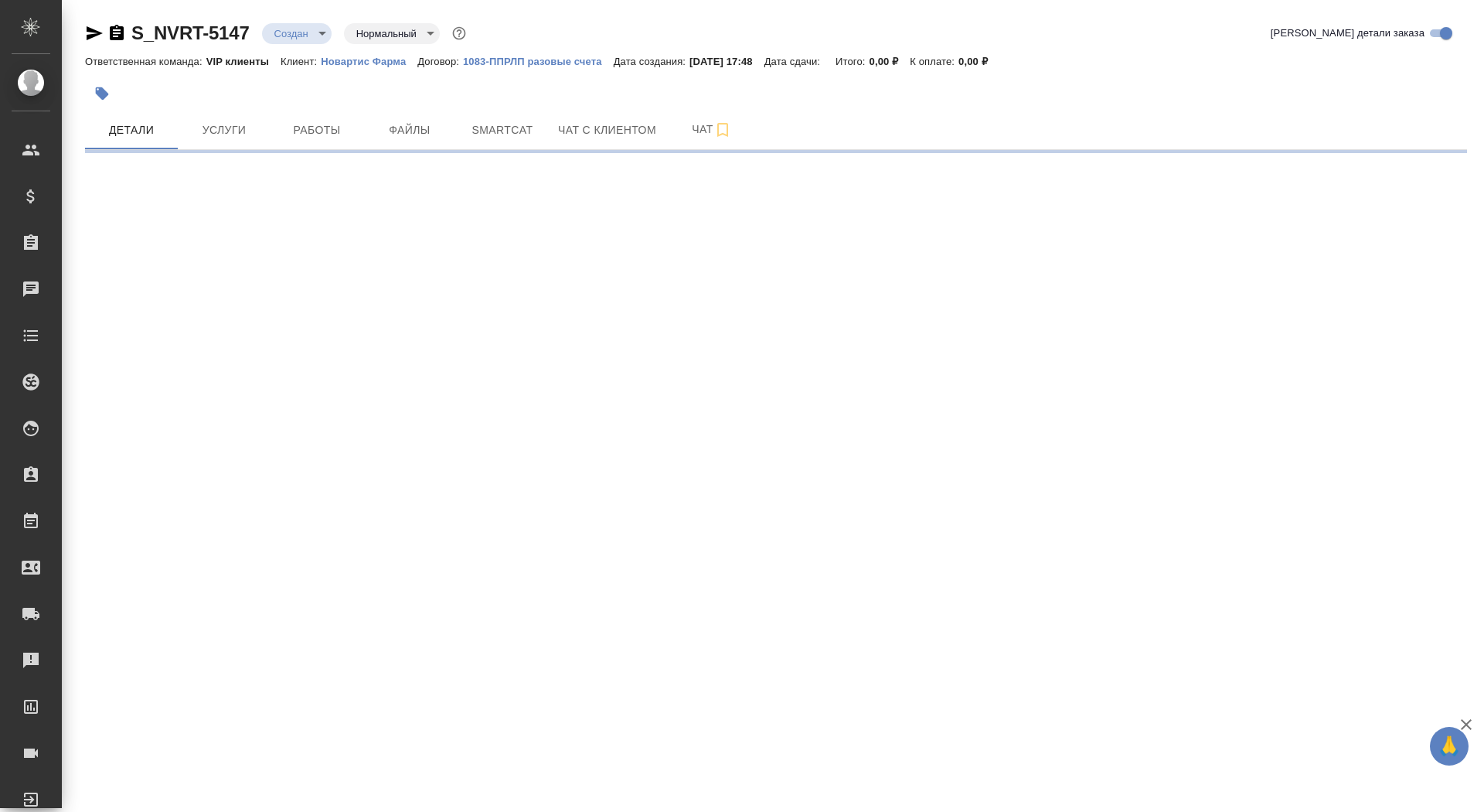
select select "RU"
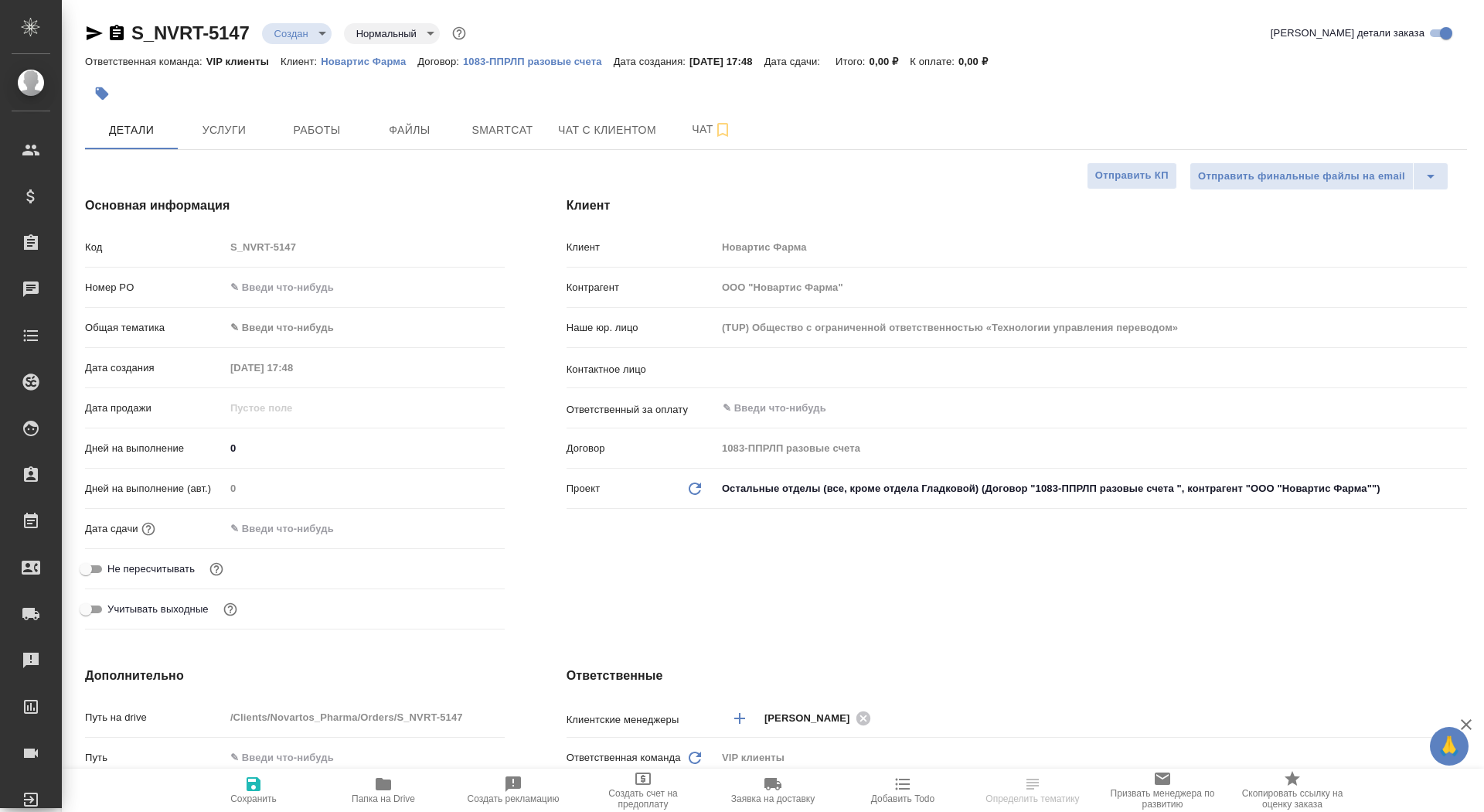
type textarea "x"
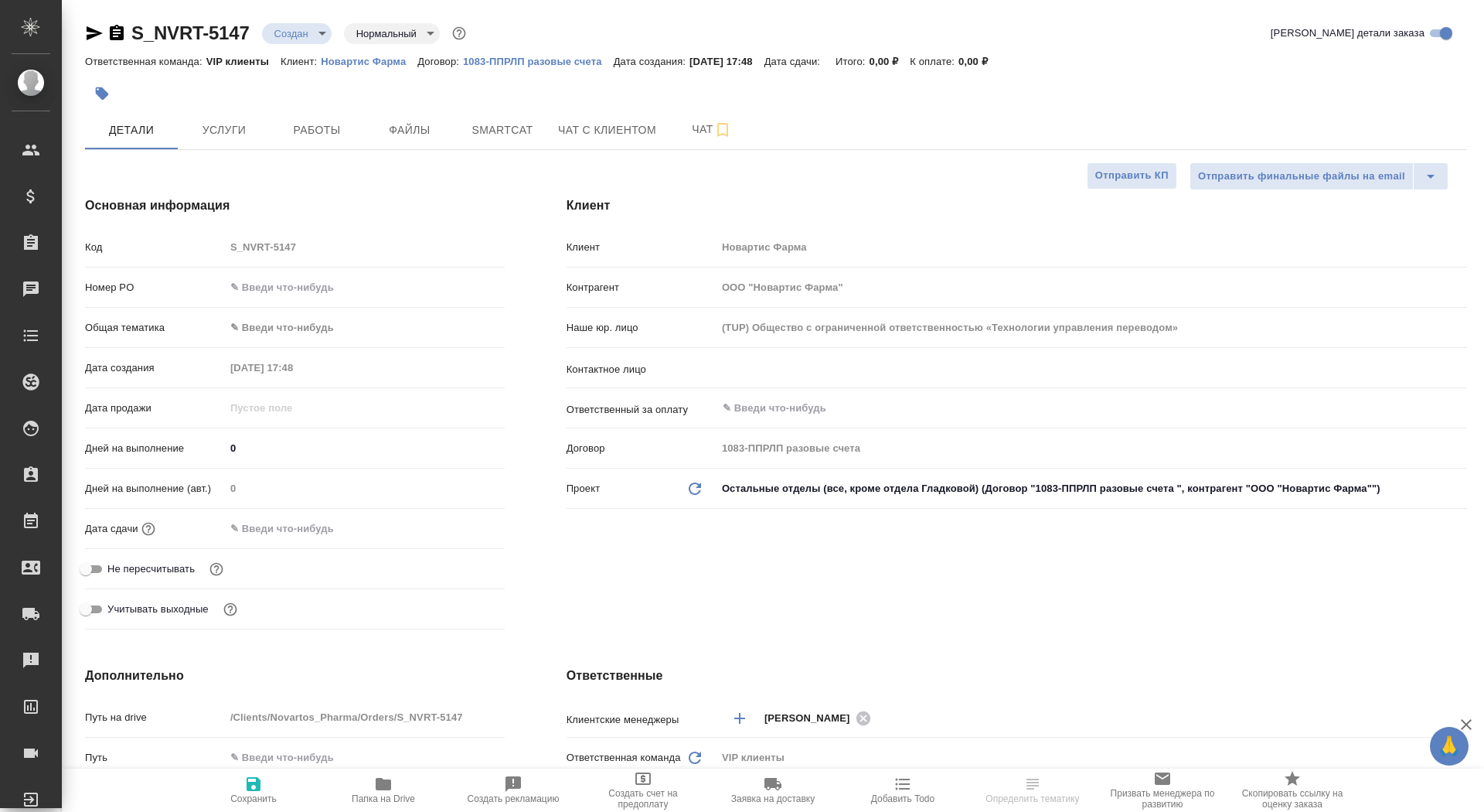
type textarea "x"
click at [755, 380] on div "​" at bounding box center [1092, 368] width 751 height 28
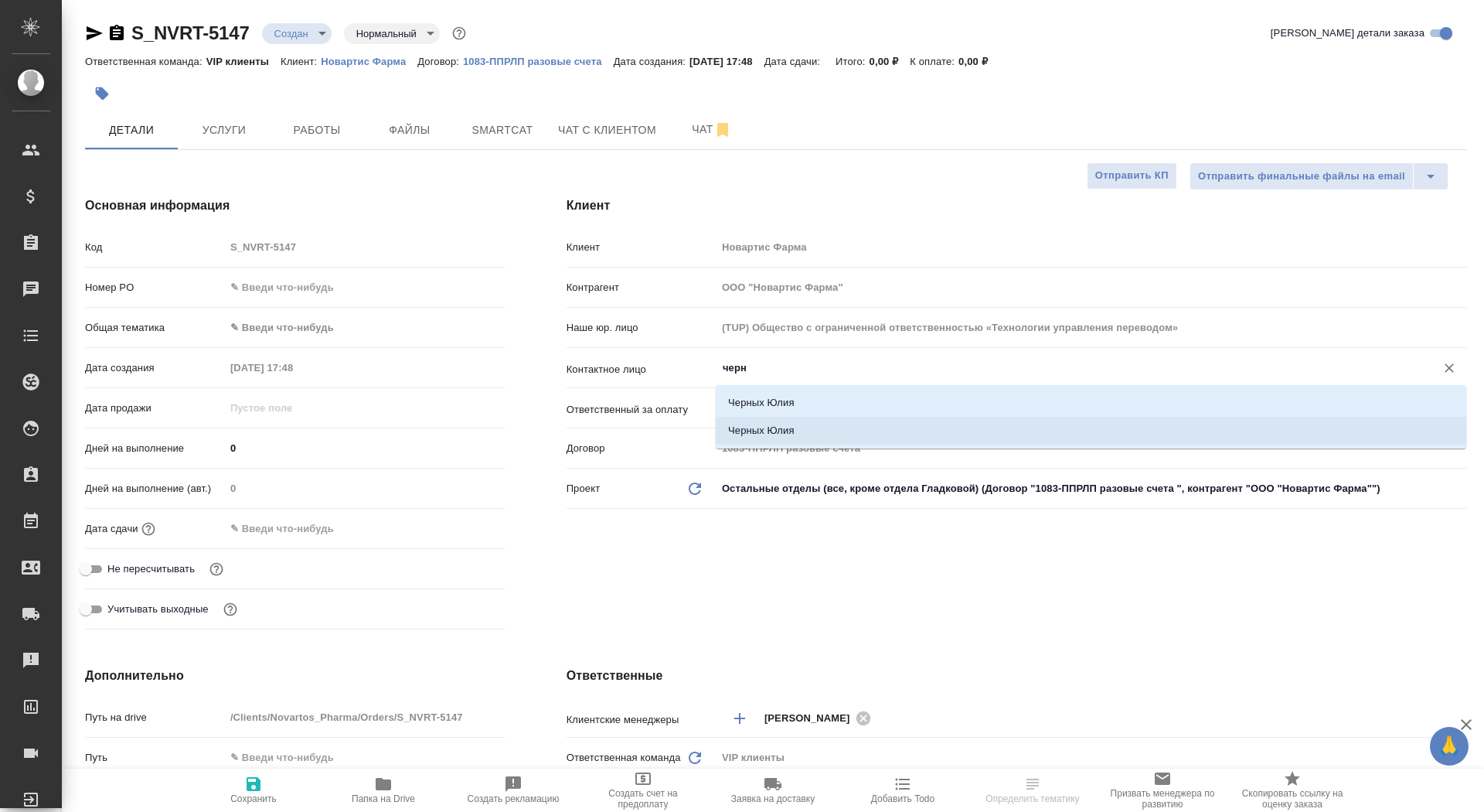
click at [756, 425] on li "Черных Юлия" at bounding box center [1091, 431] width 751 height 28
type input "Черных Юлия"
type textarea "x"
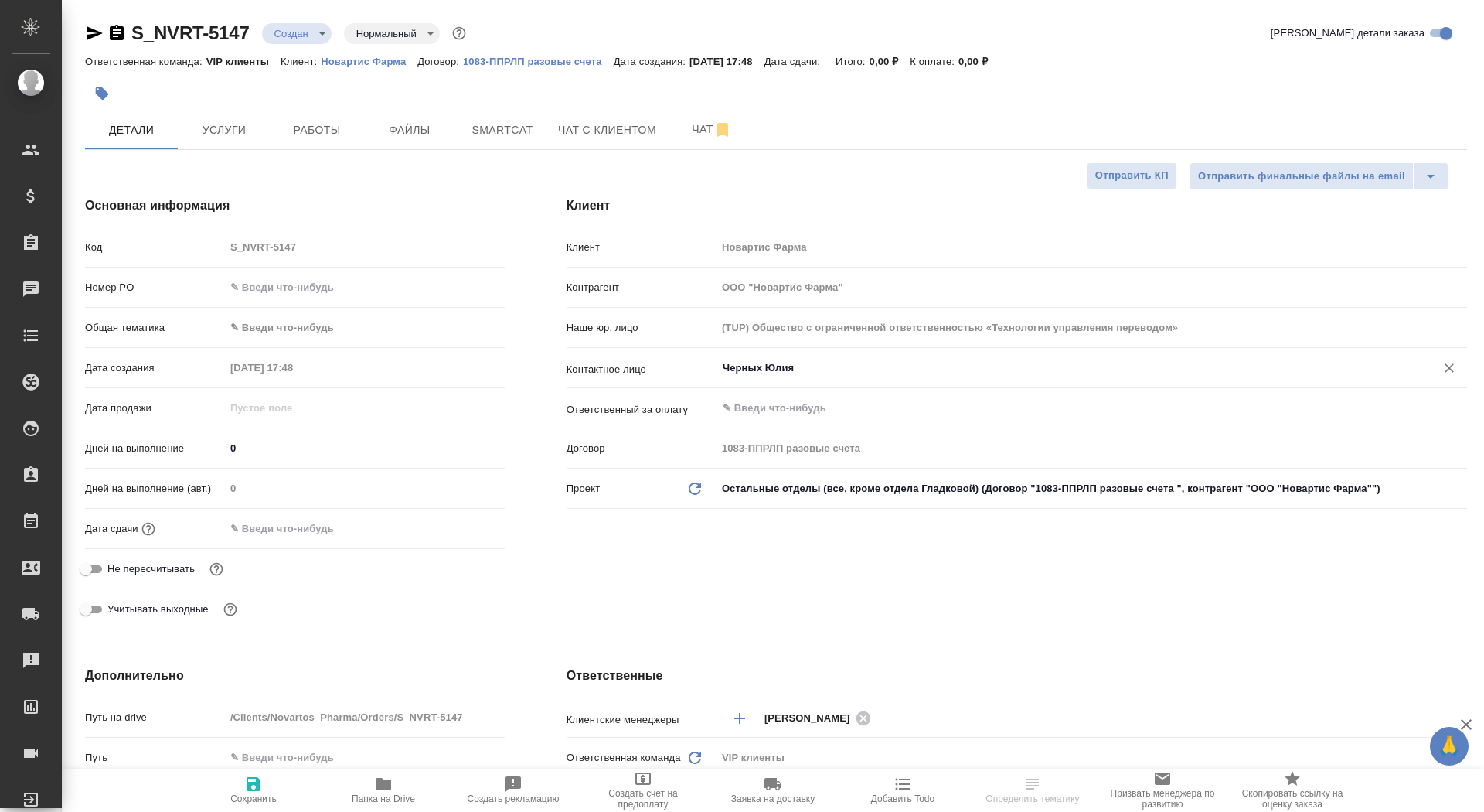
type input "Черных Юлия"
click at [254, 791] on icon "button" at bounding box center [253, 783] width 19 height 19
type textarea "x"
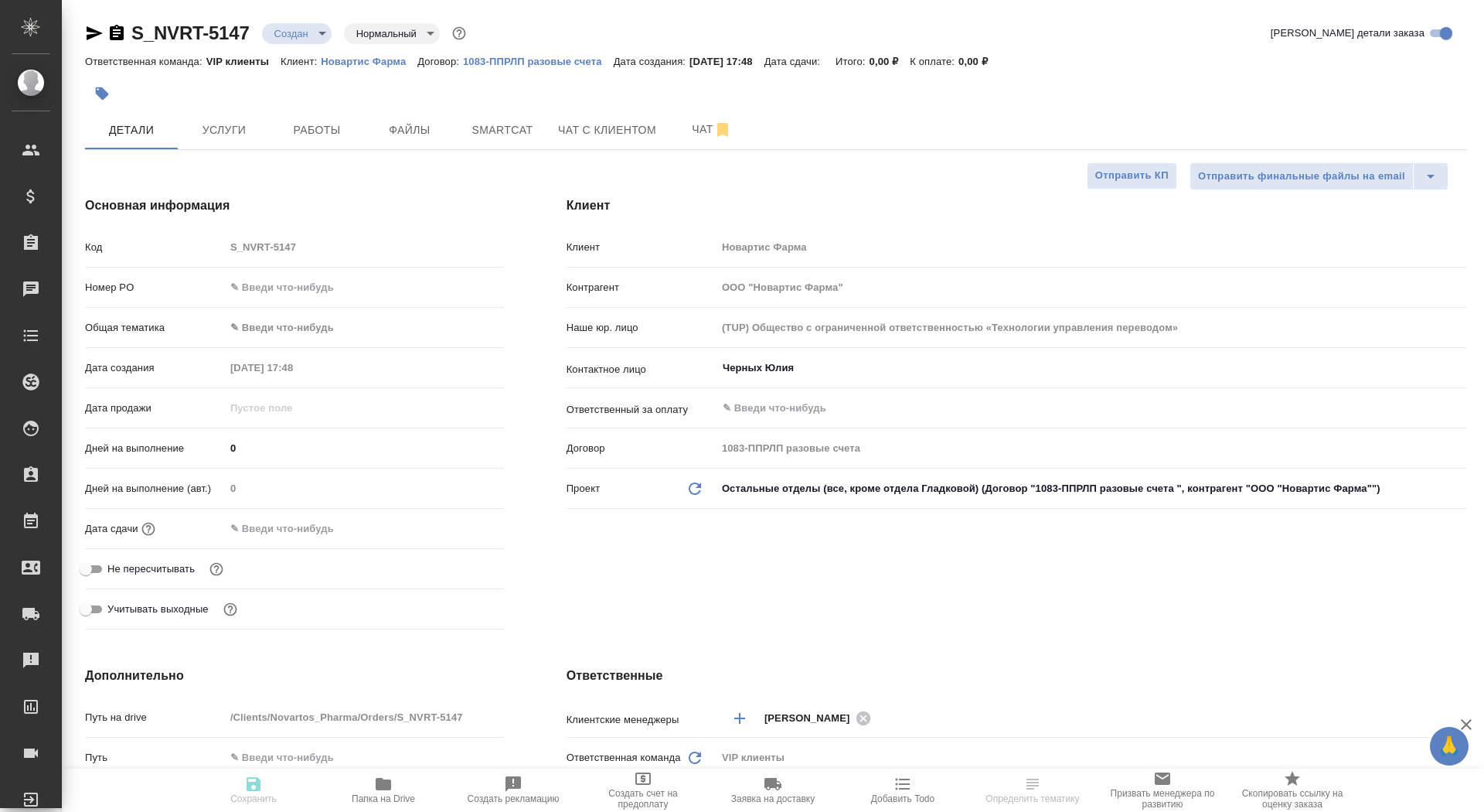
type textarea "x"
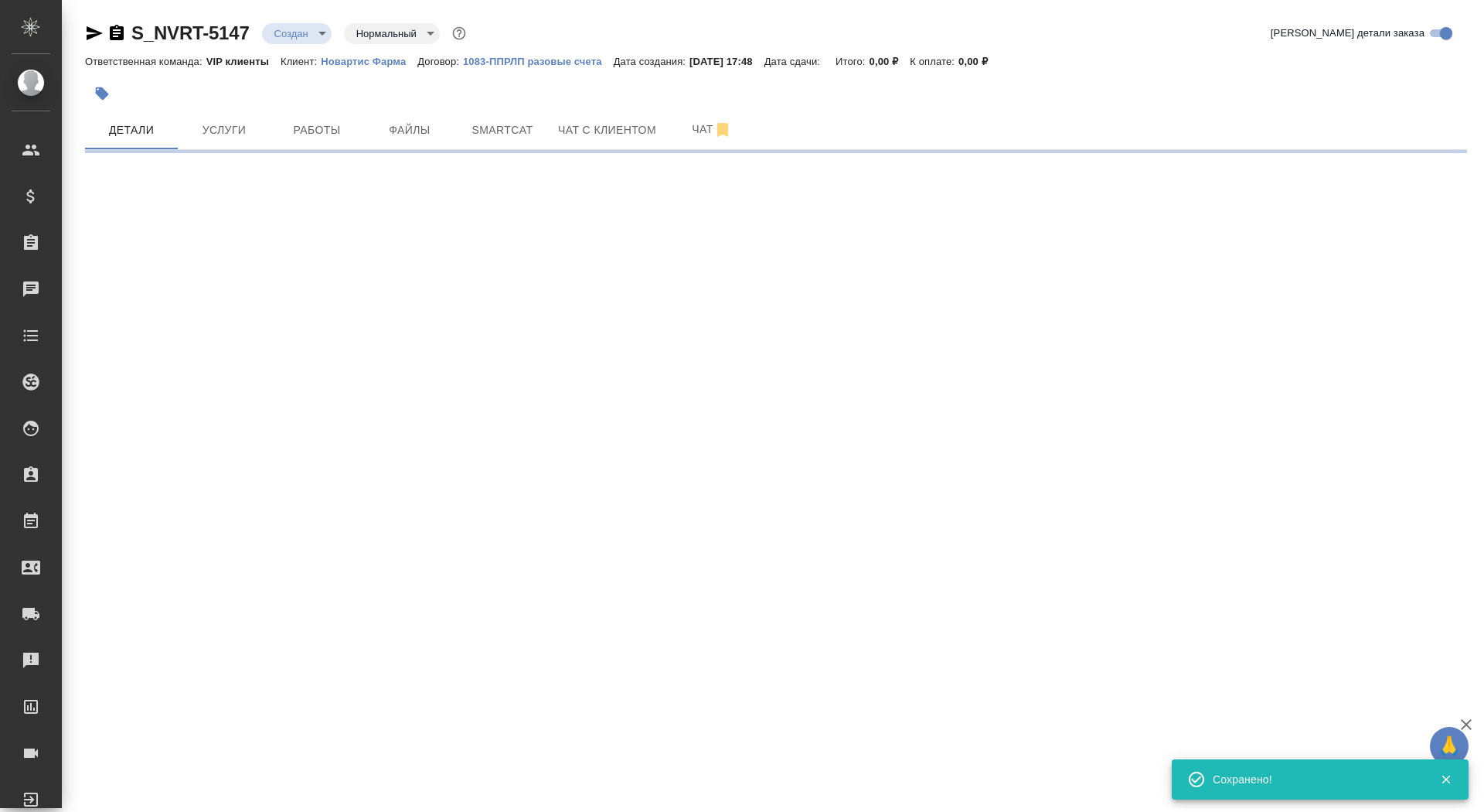
select select "RU"
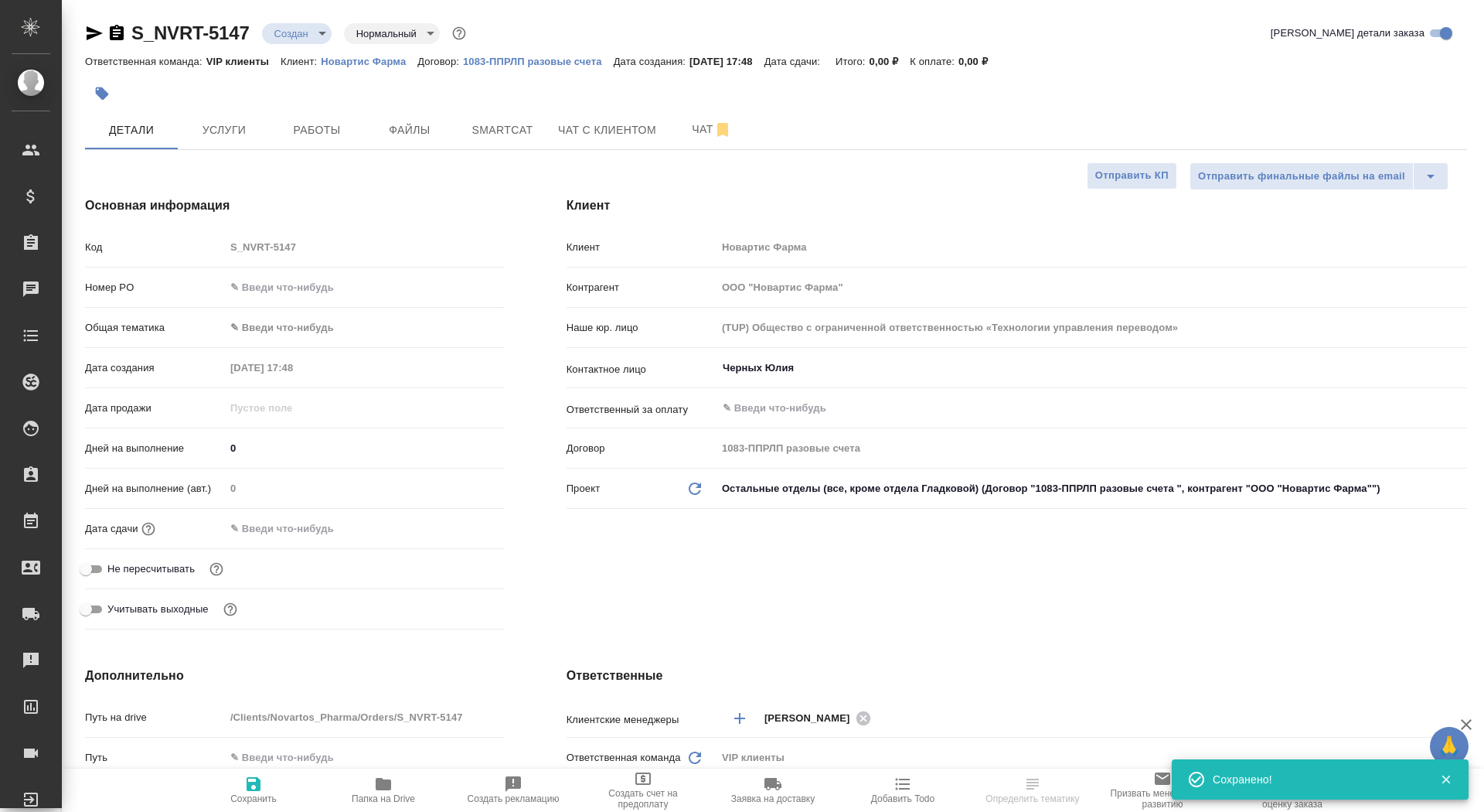
type textarea "x"
click at [391, 791] on icon "button" at bounding box center [383, 783] width 19 height 19
type textarea "x"
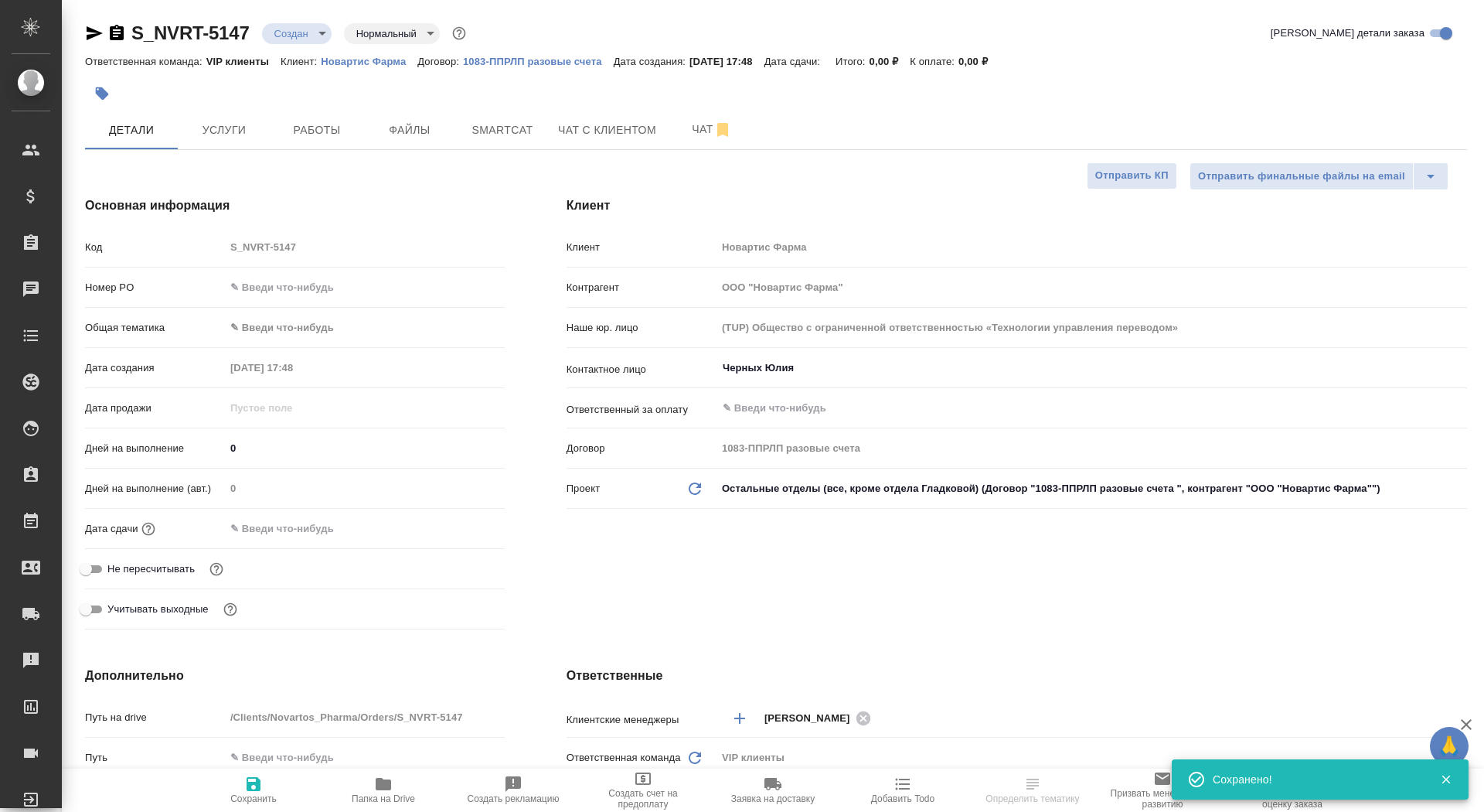
type textarea "x"
select select "RU"
type textarea "x"
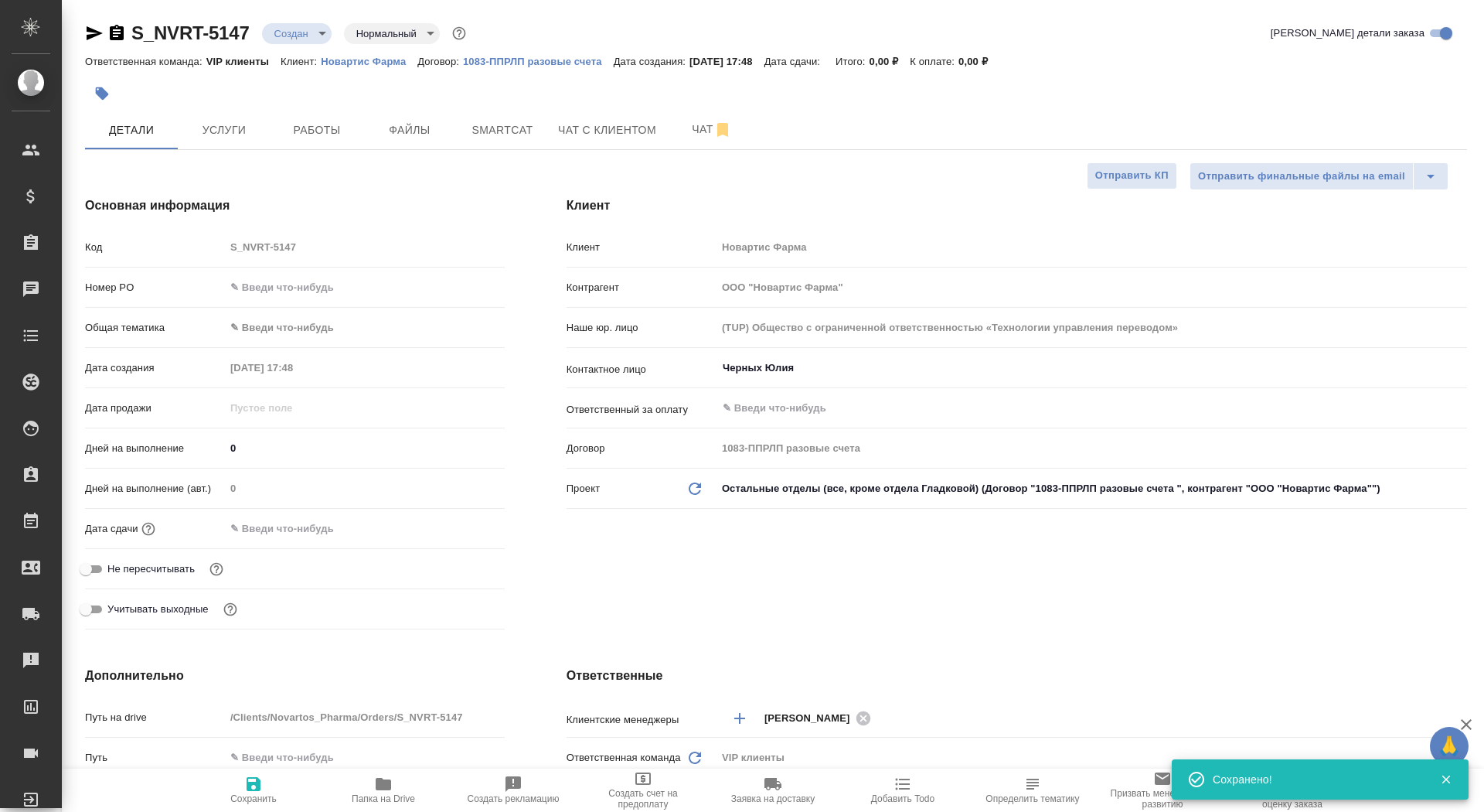
type textarea "x"
click at [240, 134] on span "Услуги" at bounding box center [224, 130] width 74 height 20
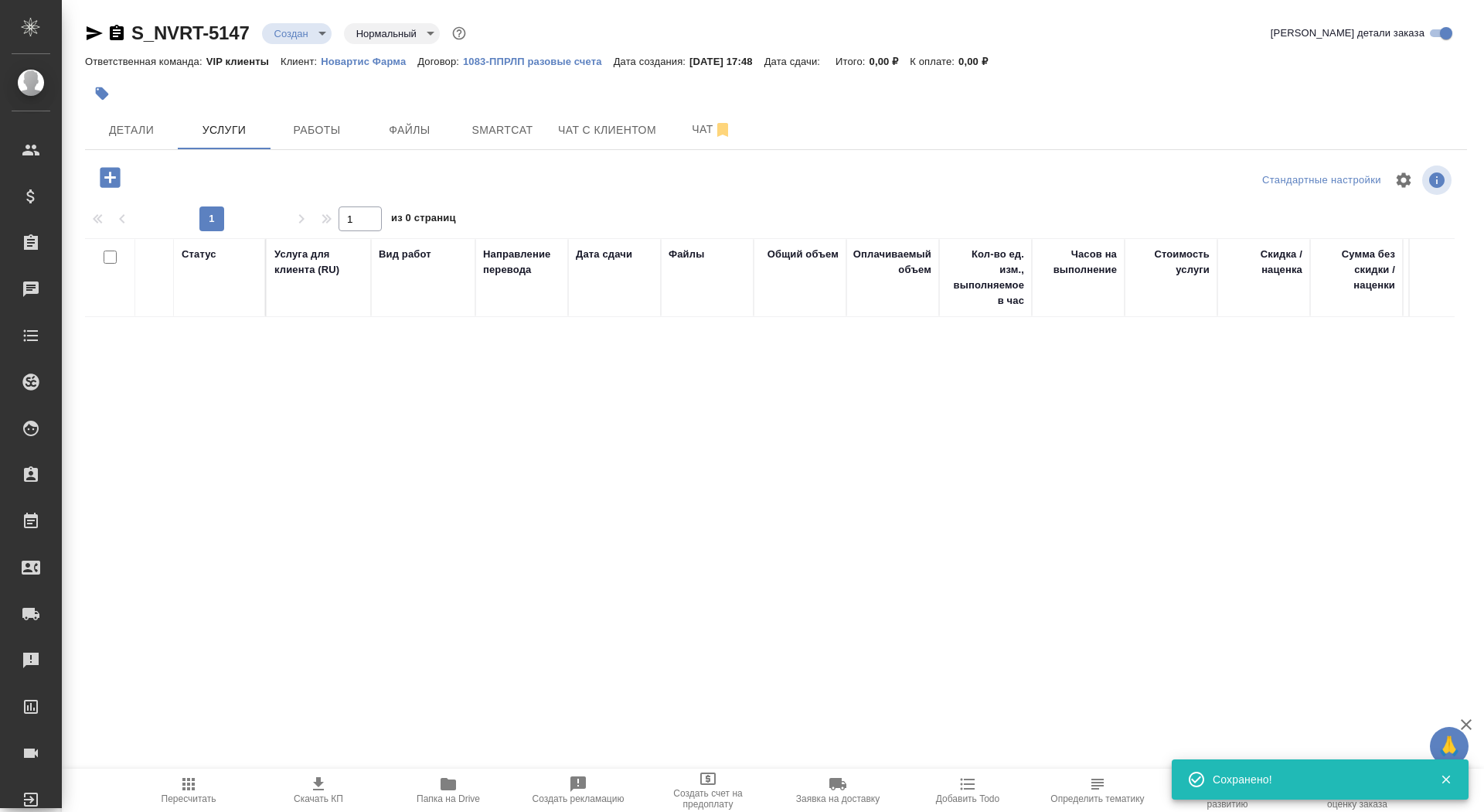
click at [116, 179] on icon "button" at bounding box center [109, 176] width 20 height 20
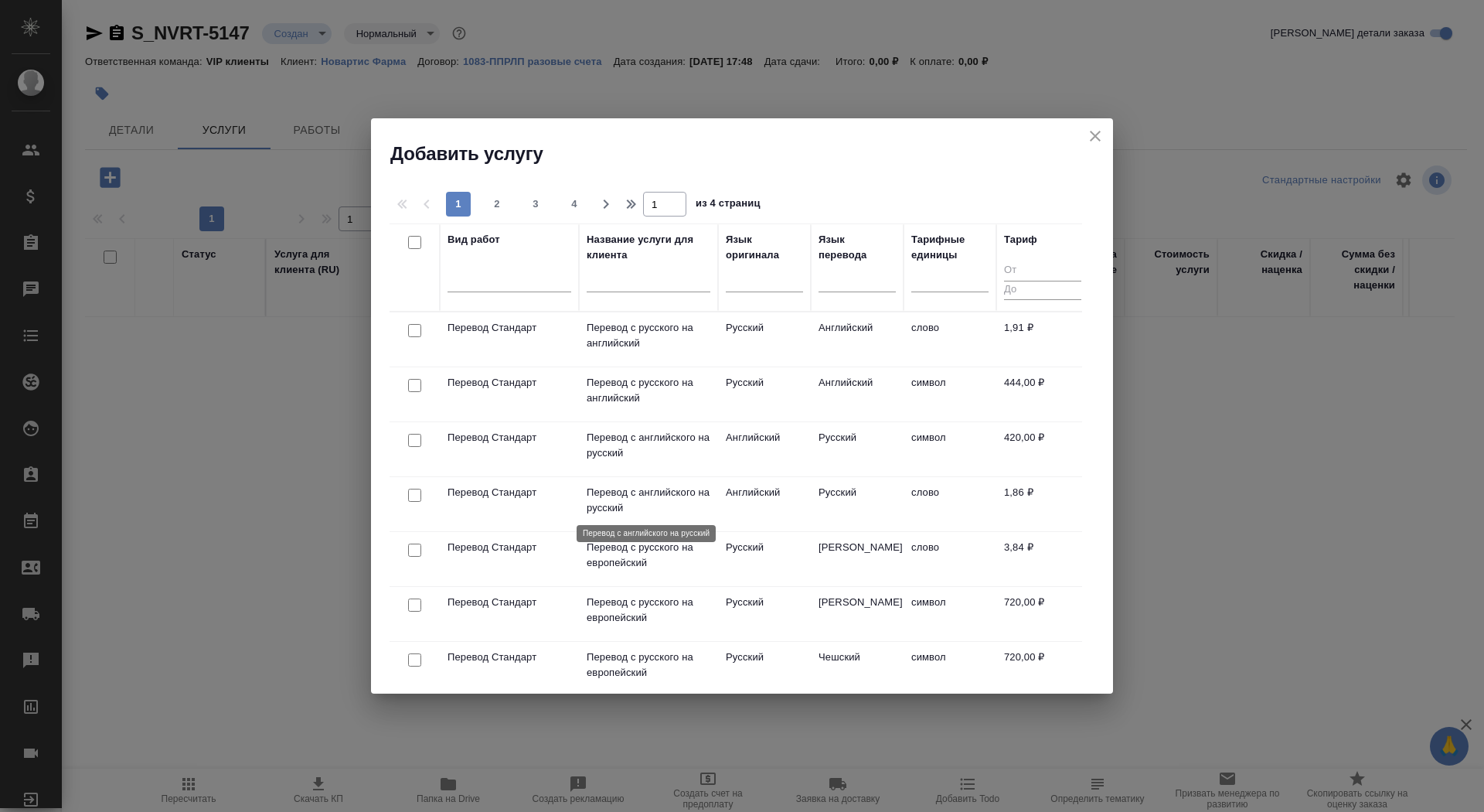
click at [629, 500] on p "Перевод с английского на русский" at bounding box center [648, 500] width 124 height 31
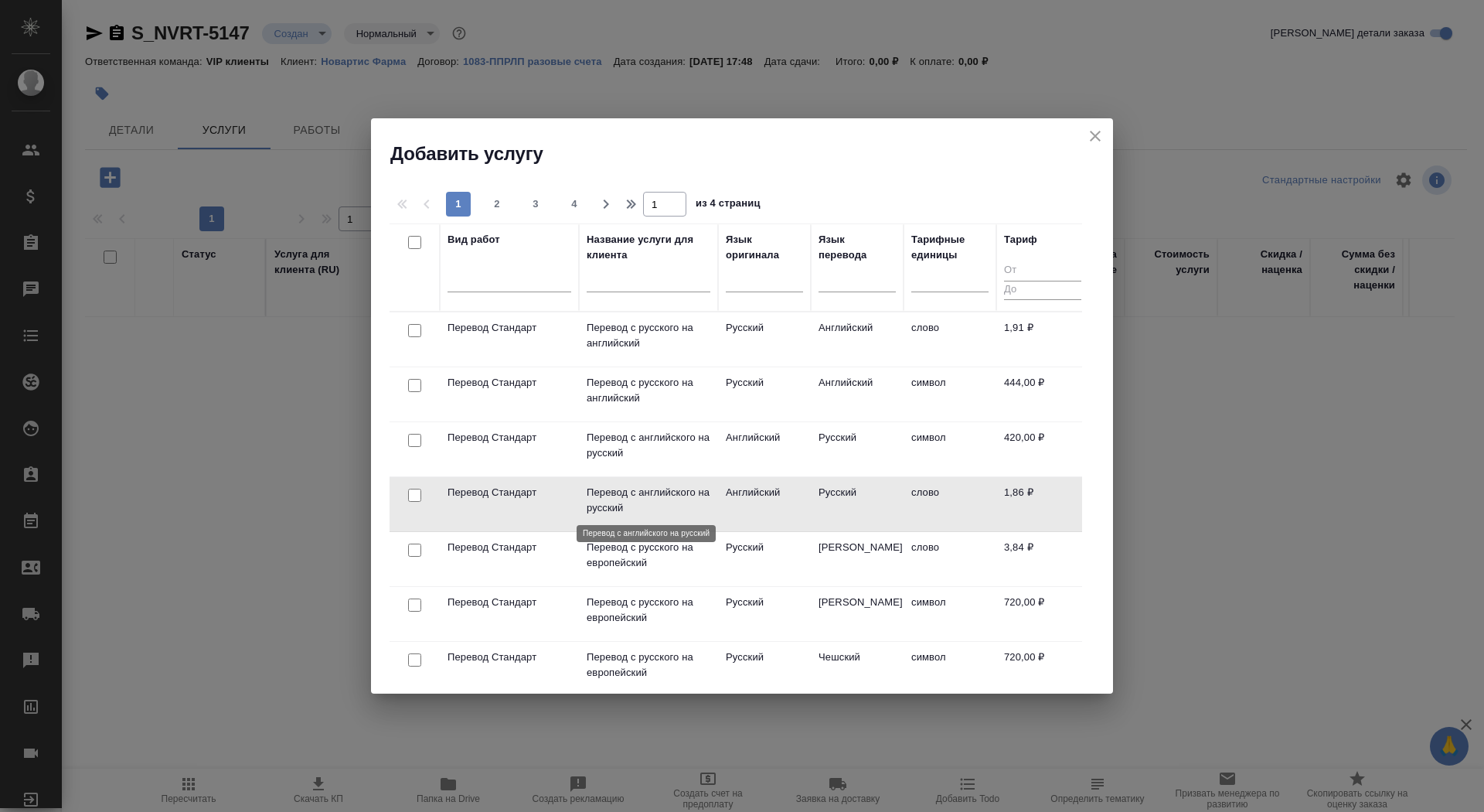
click at [629, 500] on p "Перевод с английского на русский" at bounding box center [648, 500] width 124 height 31
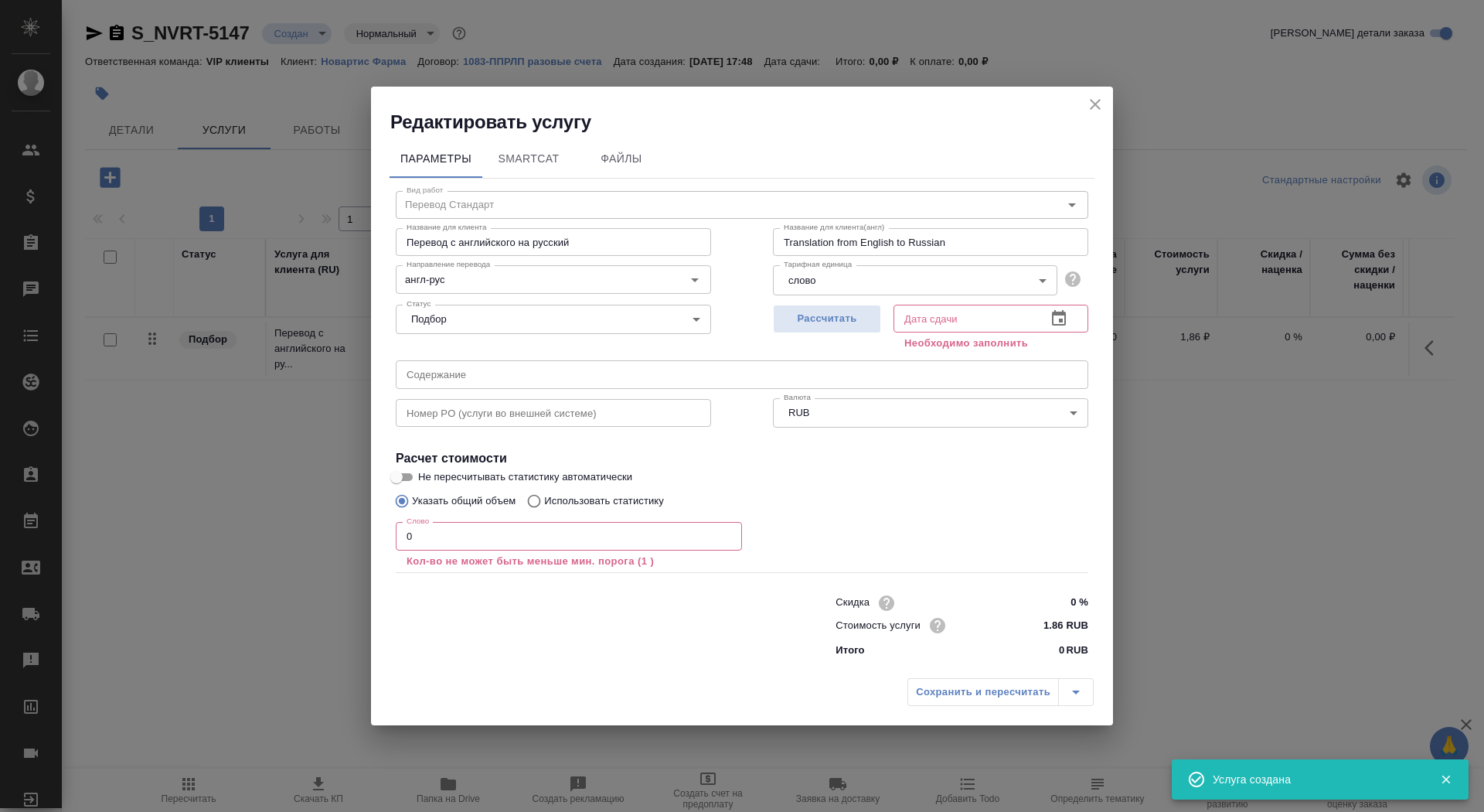
click at [459, 540] on input "0" at bounding box center [569, 535] width 346 height 28
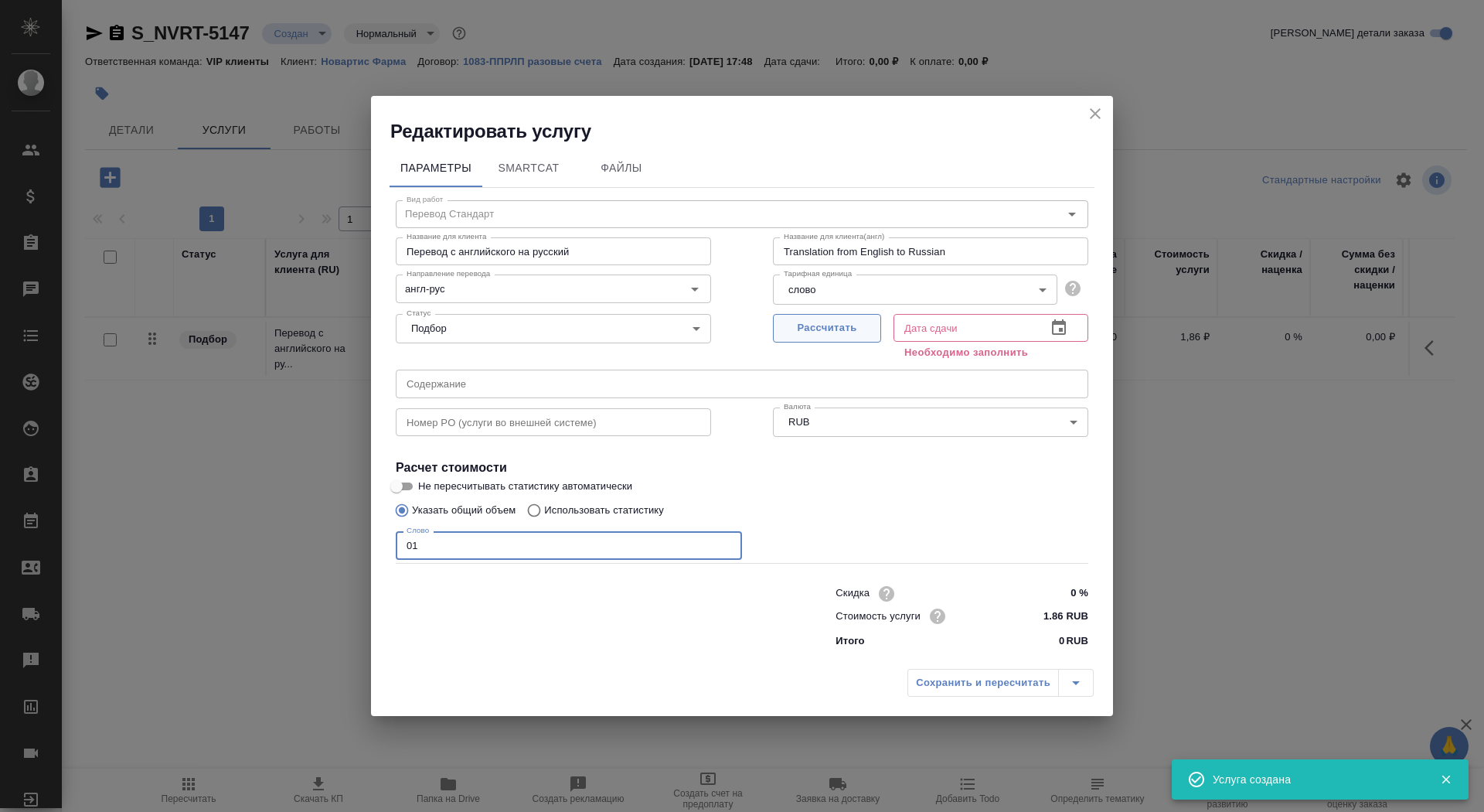
type input "01"
click at [822, 338] on button "Рассчитать" at bounding box center [827, 327] width 108 height 29
type input "[DATE] 17:49"
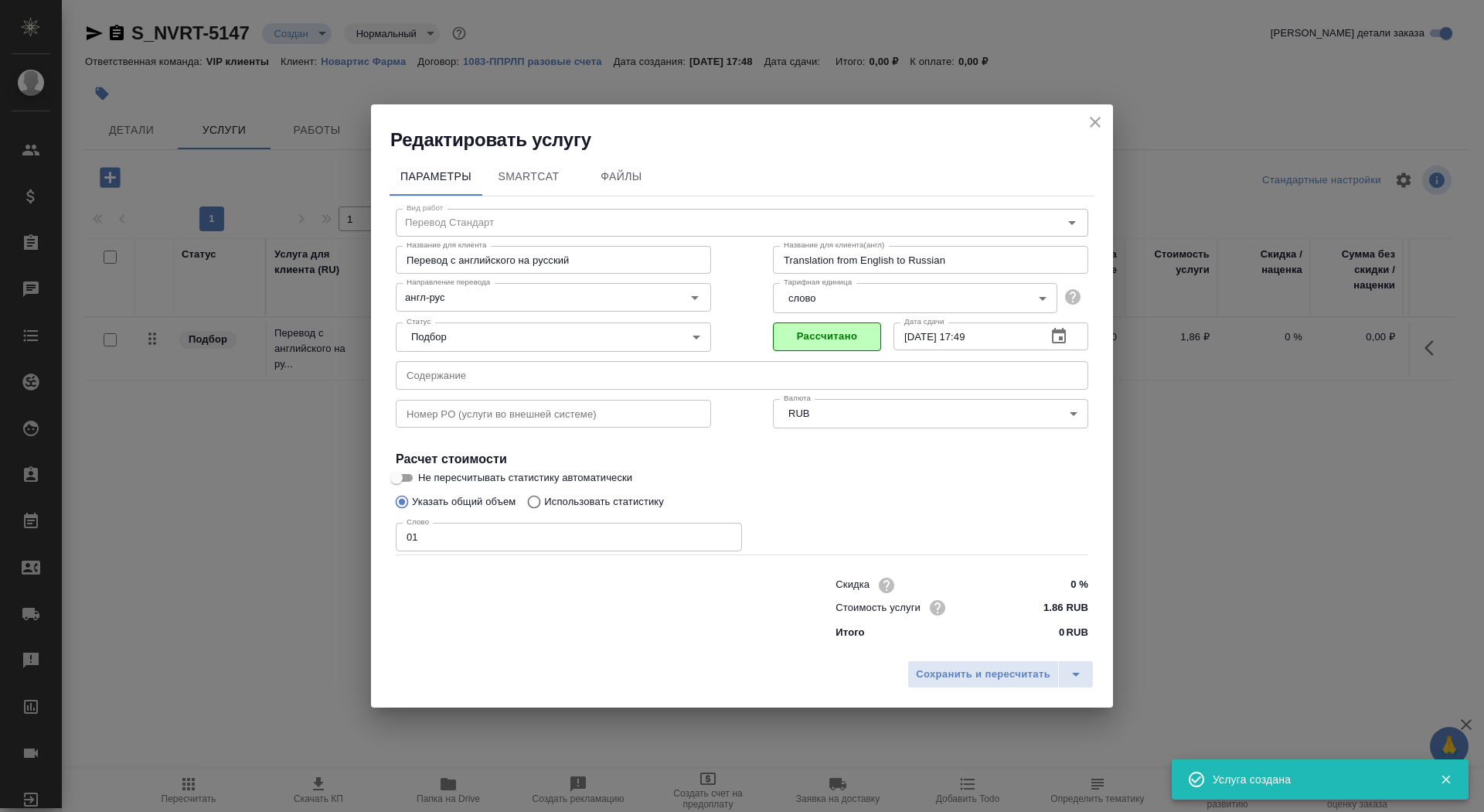
click at [408, 478] on input "Не пересчитывать статистику автоматически" at bounding box center [396, 477] width 55 height 19
checkbox input "true"
click at [1024, 676] on span "Сохранить и пересчитать" at bounding box center [983, 674] width 134 height 18
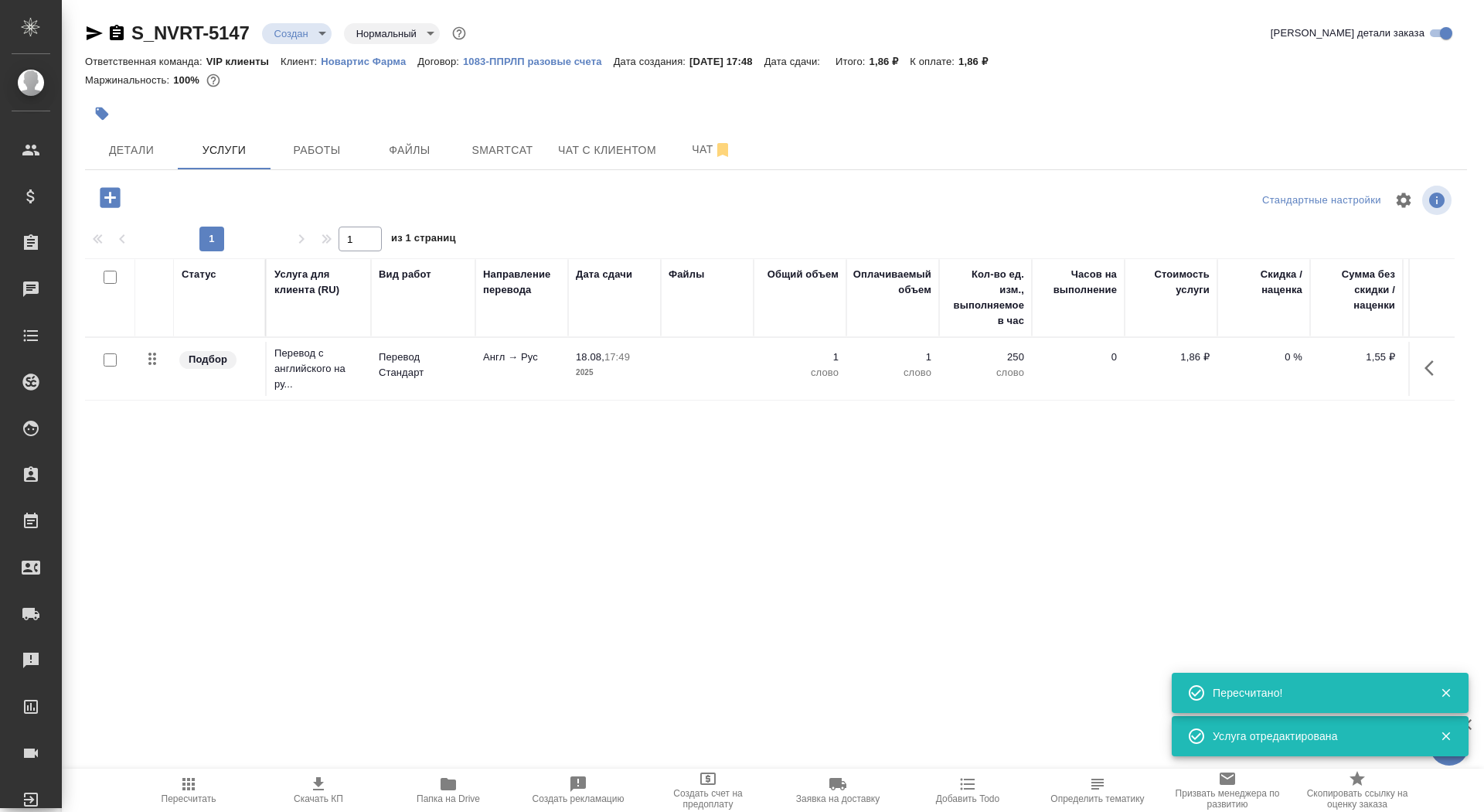
click at [106, 365] on input "checkbox" at bounding box center [109, 359] width 13 height 13
checkbox input "true"
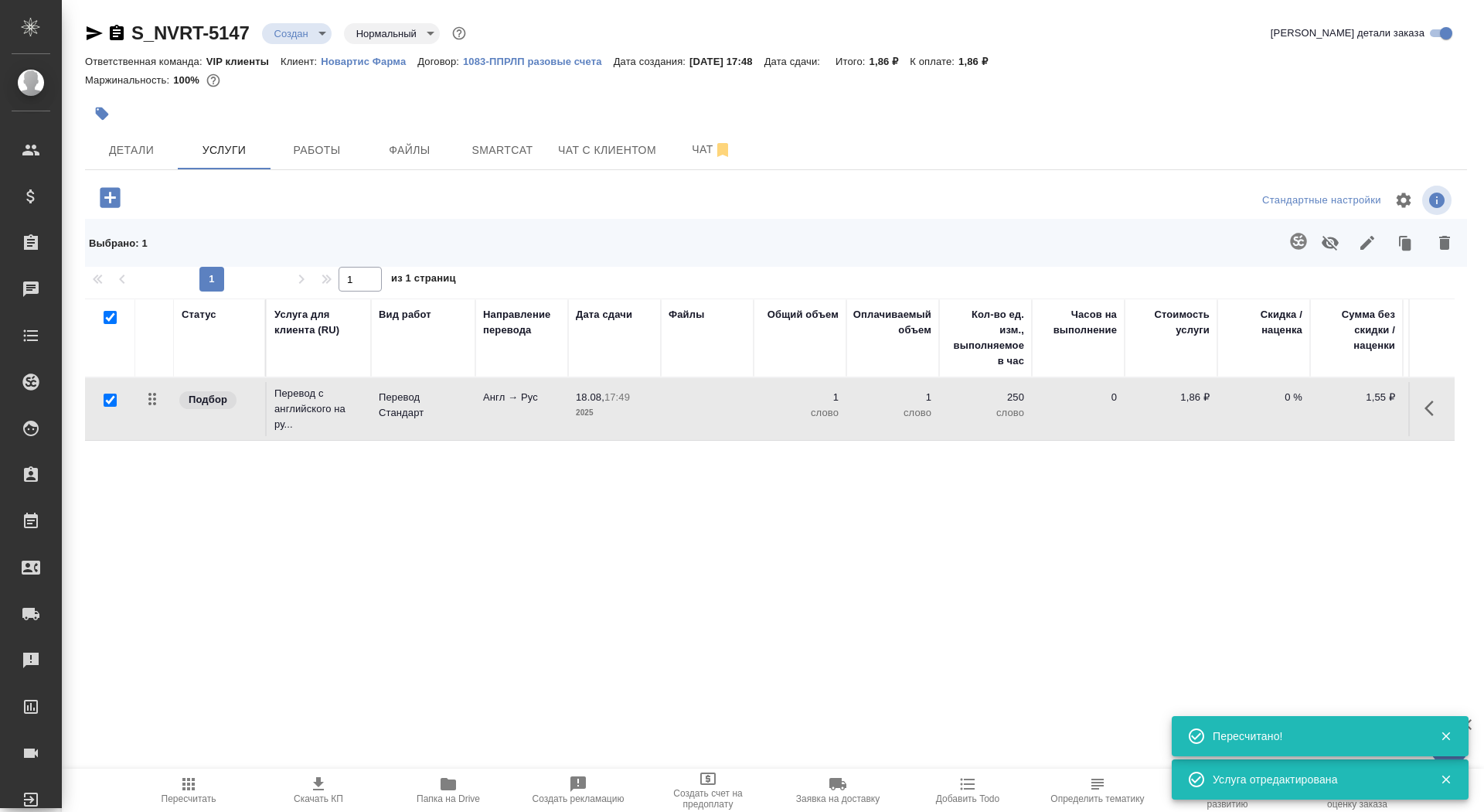
click at [674, 400] on td at bounding box center [708, 408] width 93 height 54
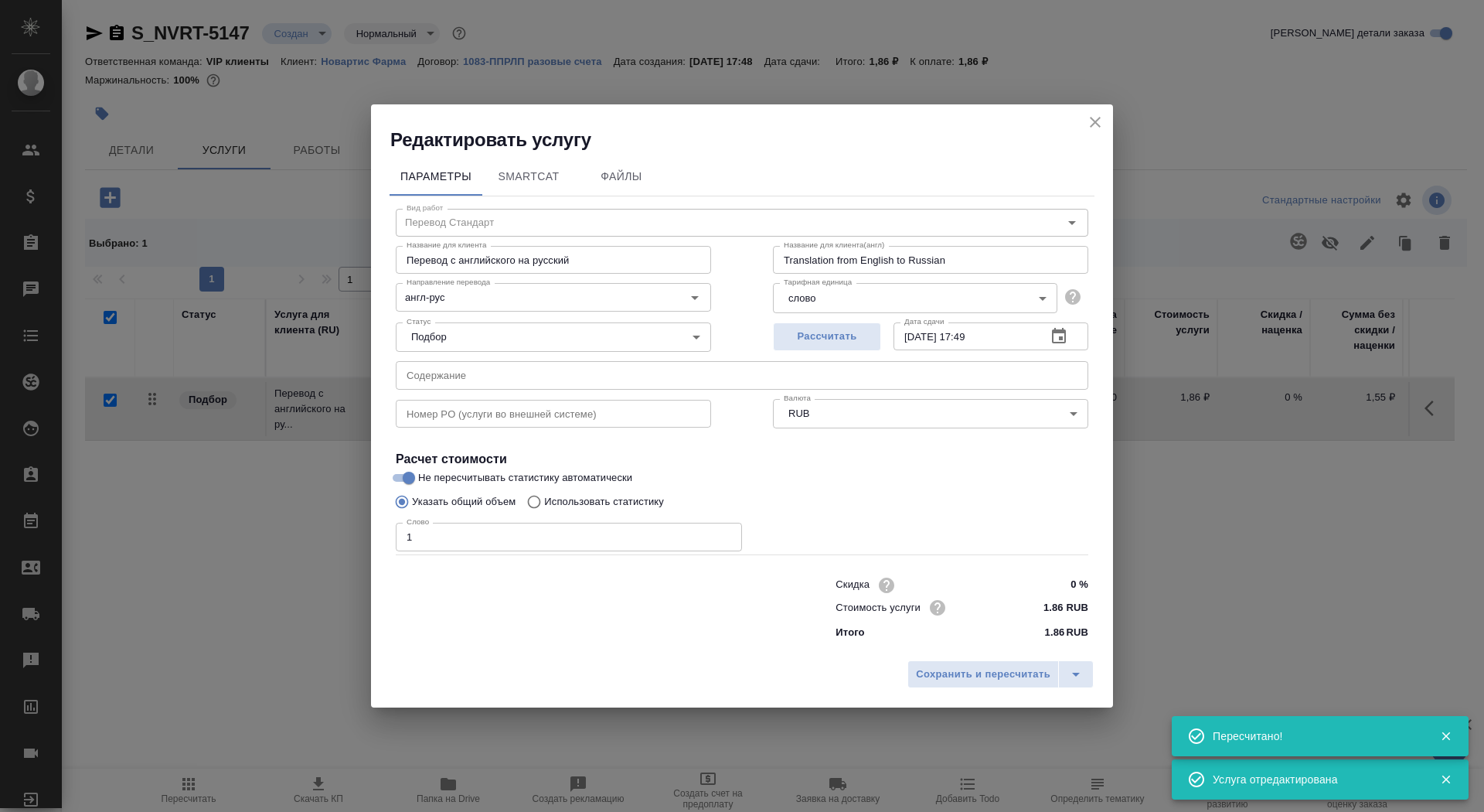
click at [1099, 120] on icon "close" at bounding box center [1095, 122] width 19 height 19
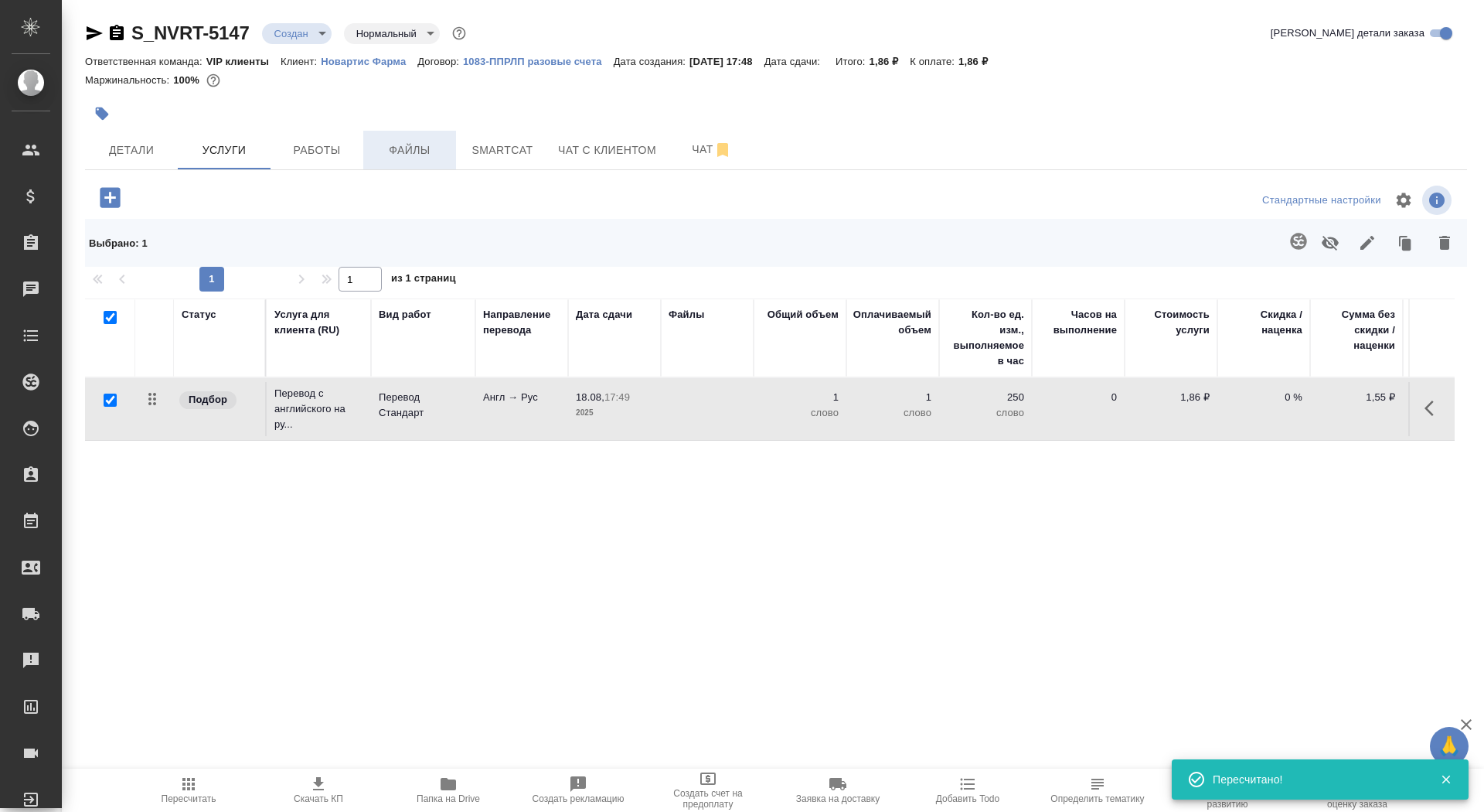
click at [419, 142] on span "Файлы" at bounding box center [409, 151] width 74 height 20
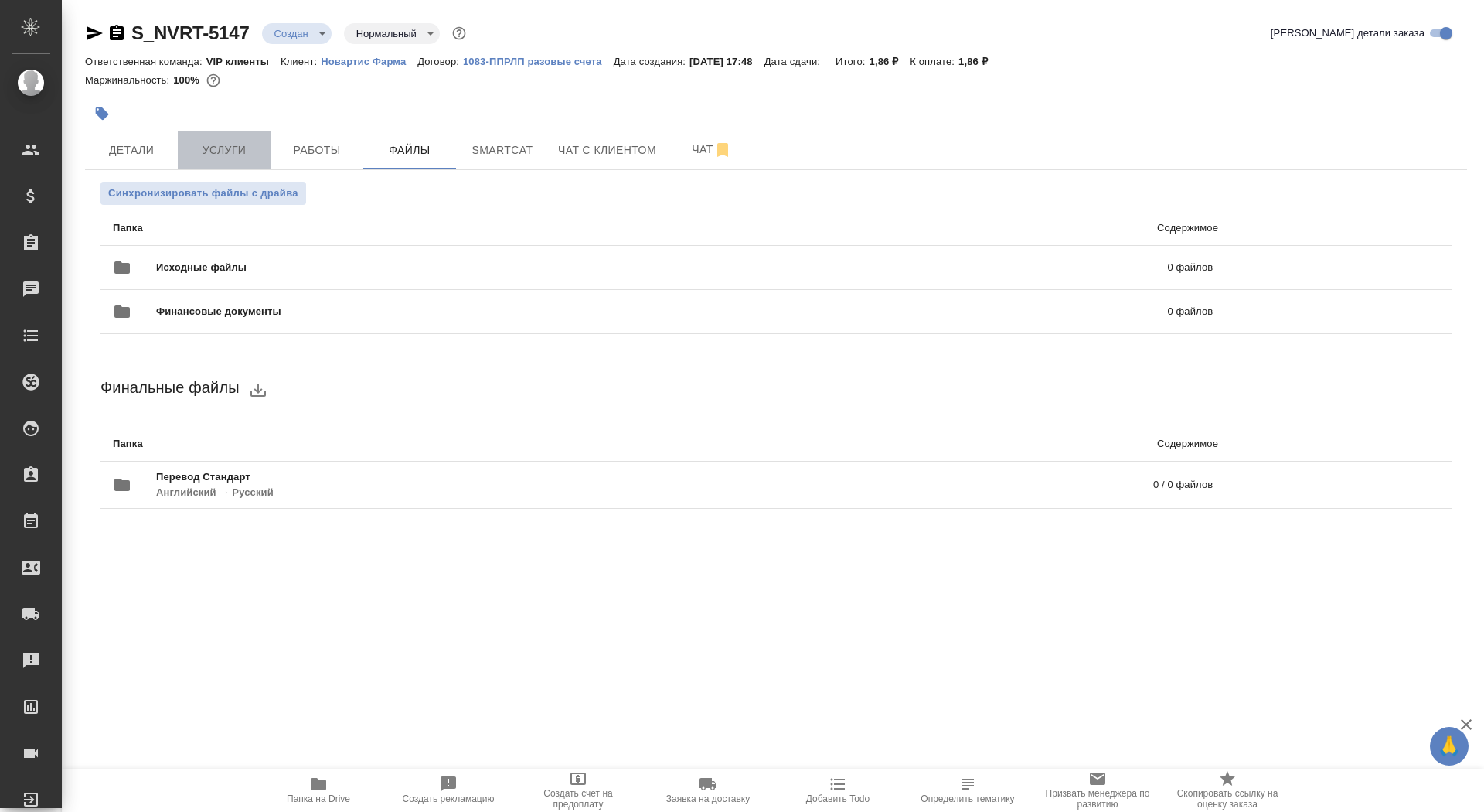
click at [225, 158] on span "Услуги" at bounding box center [224, 151] width 74 height 20
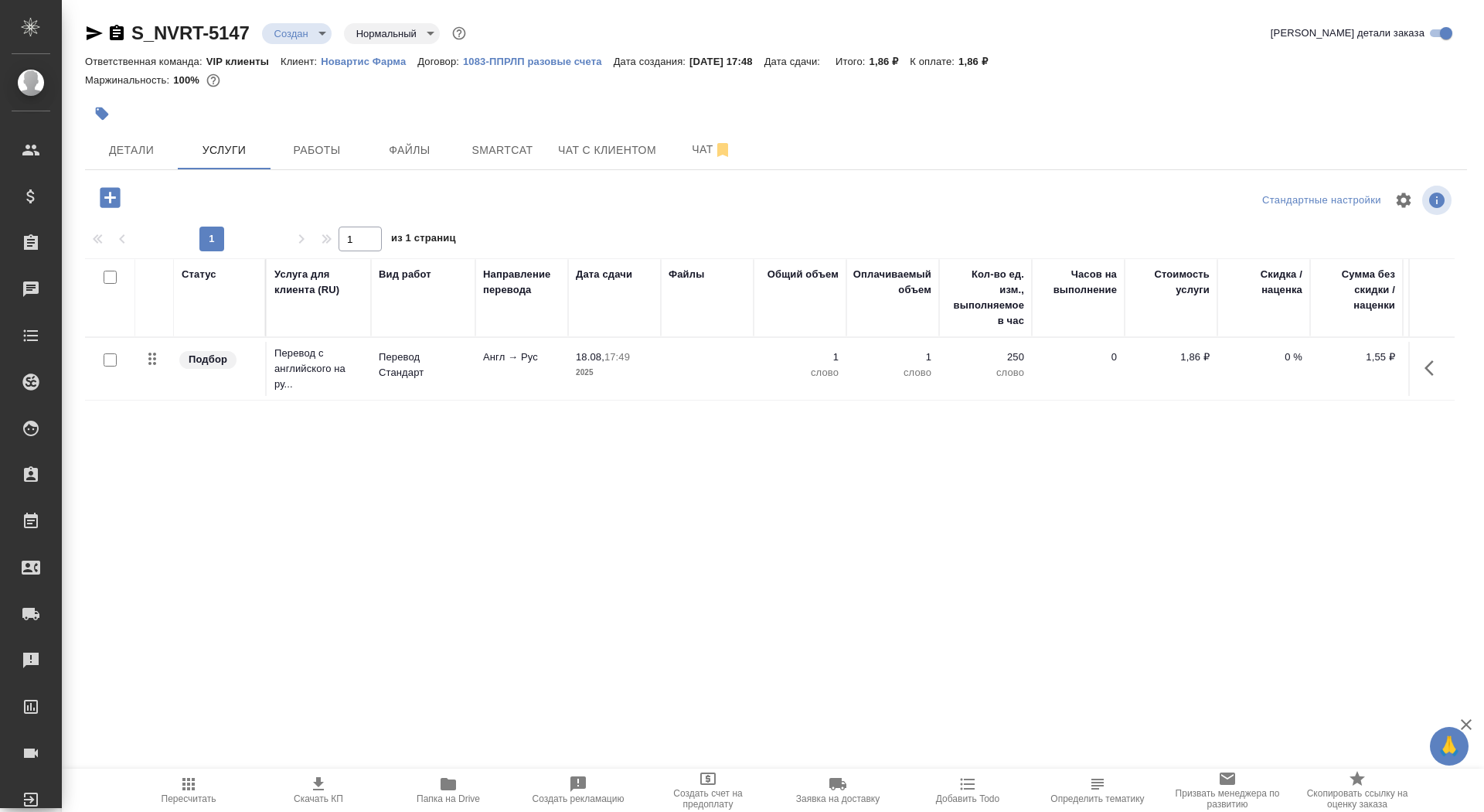
click at [107, 197] on icon "button" at bounding box center [109, 197] width 27 height 27
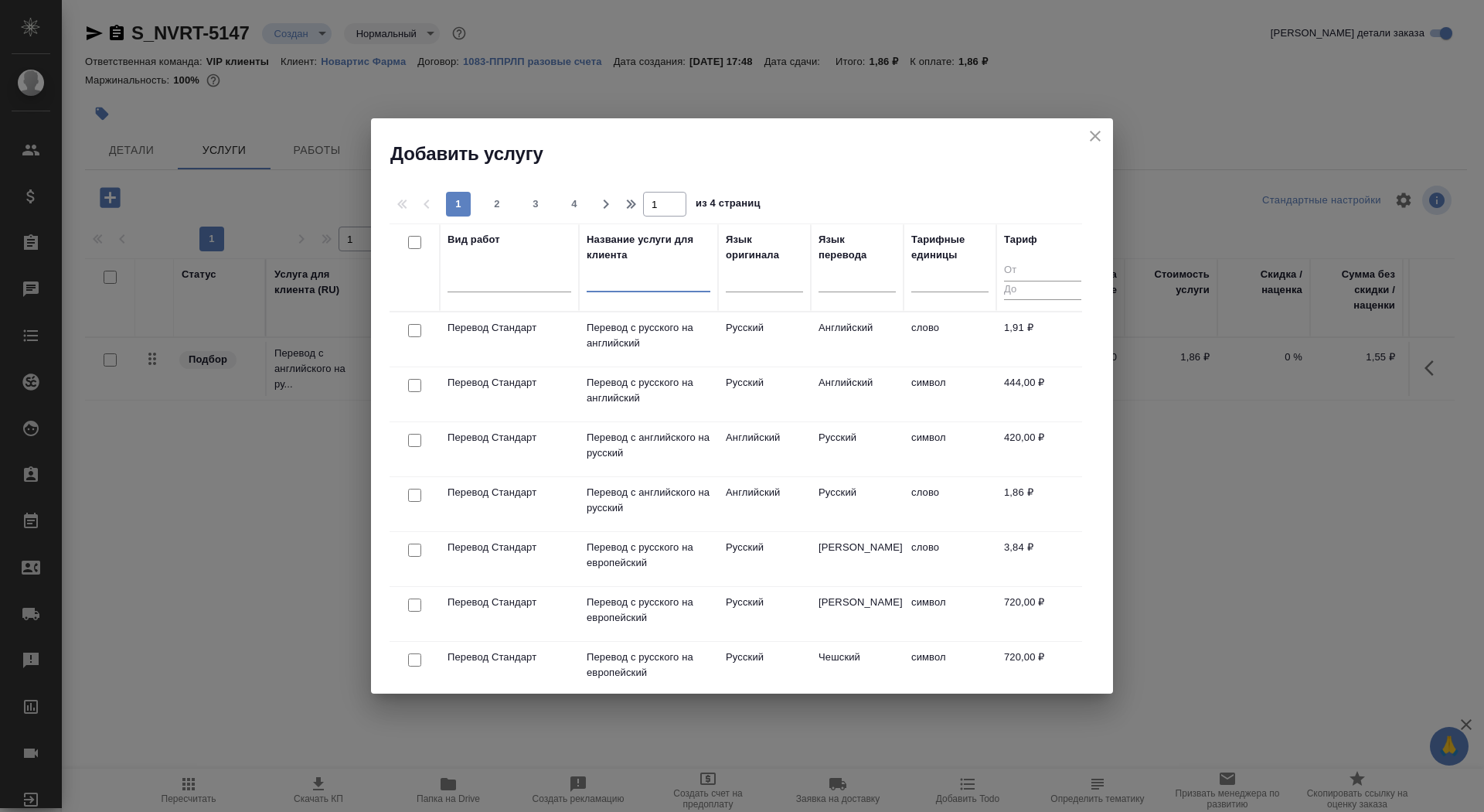
click at [662, 281] on input "text" at bounding box center [648, 283] width 124 height 20
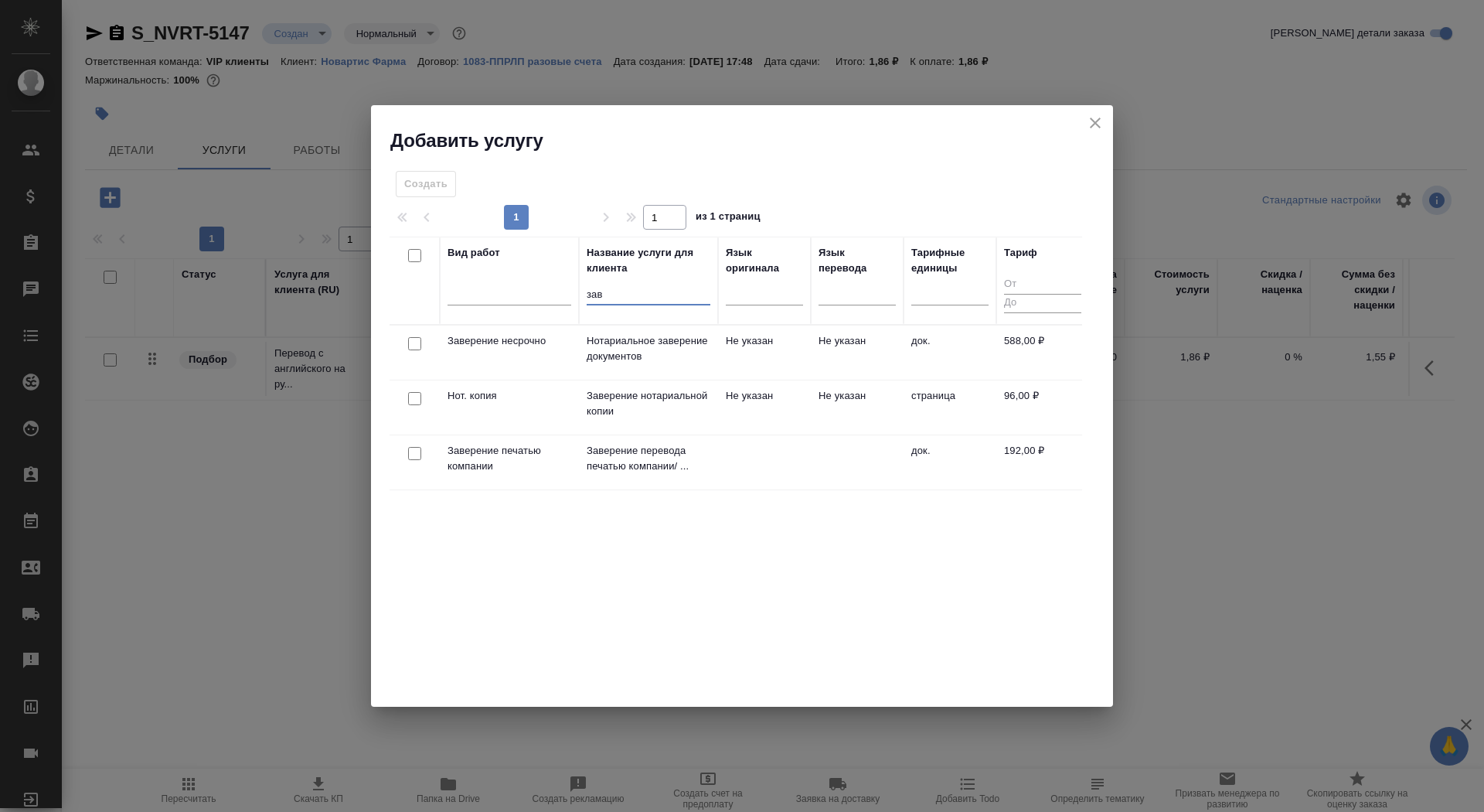
type input "зав"
click at [666, 364] on p "Заверение перевода печатью компании/ ..." at bounding box center [648, 348] width 124 height 31
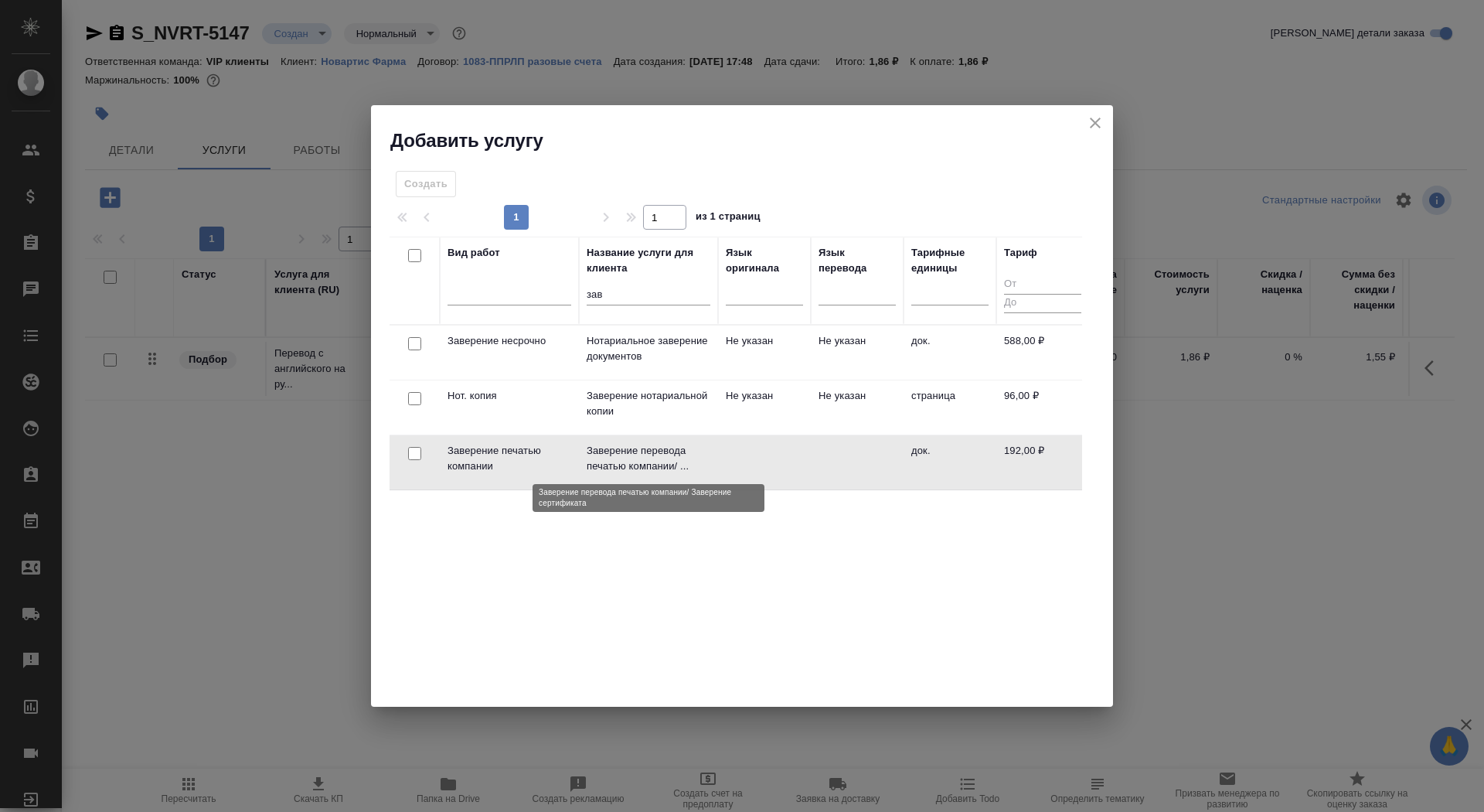
click at [666, 444] on p "Заверение перевода печатью компании/ ..." at bounding box center [648, 457] width 124 height 31
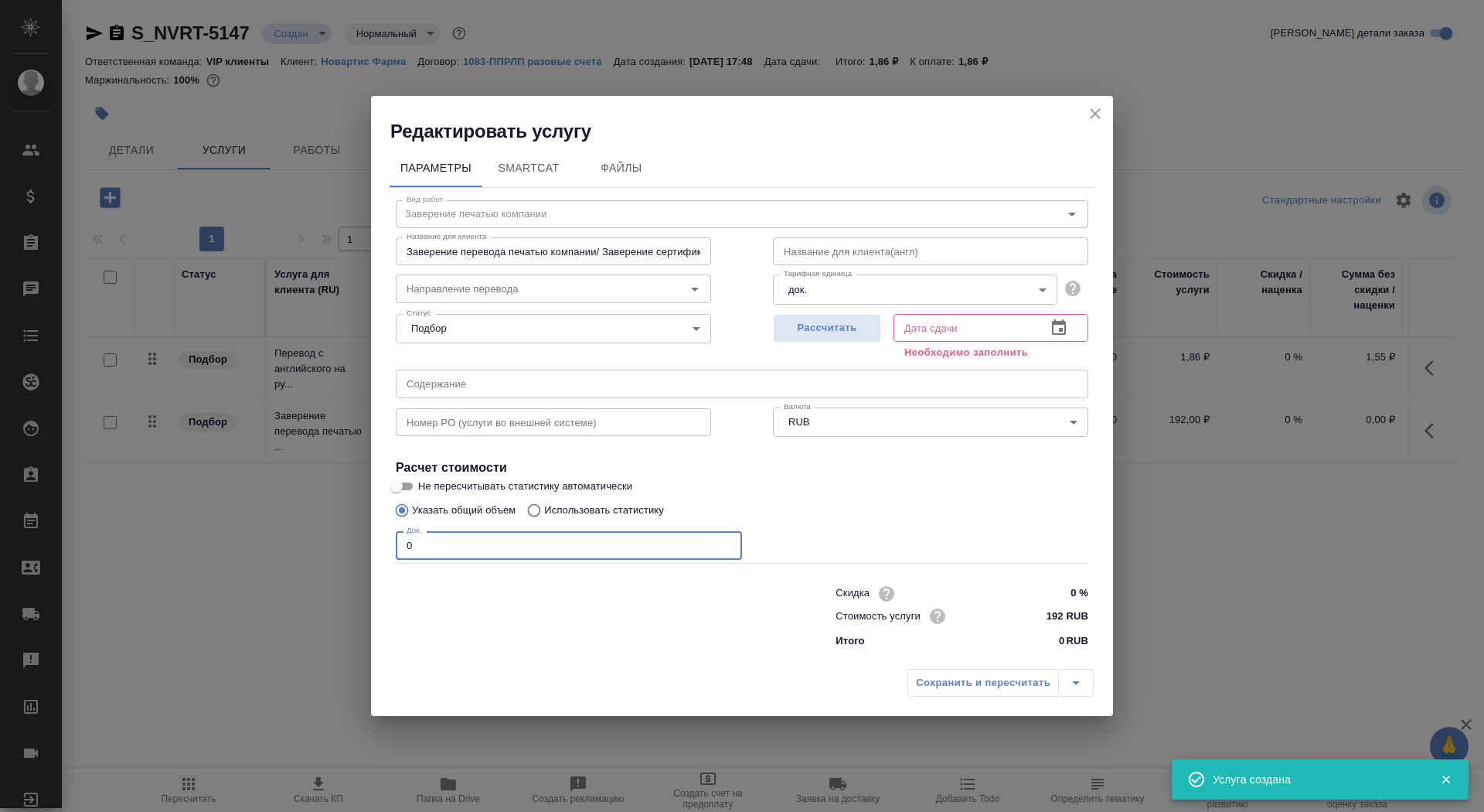
click at [455, 541] on input "0" at bounding box center [569, 545] width 346 height 28
type input "1"
click at [828, 321] on span "Рассчитать" at bounding box center [827, 328] width 92 height 18
type input "18.08.2025 17:52"
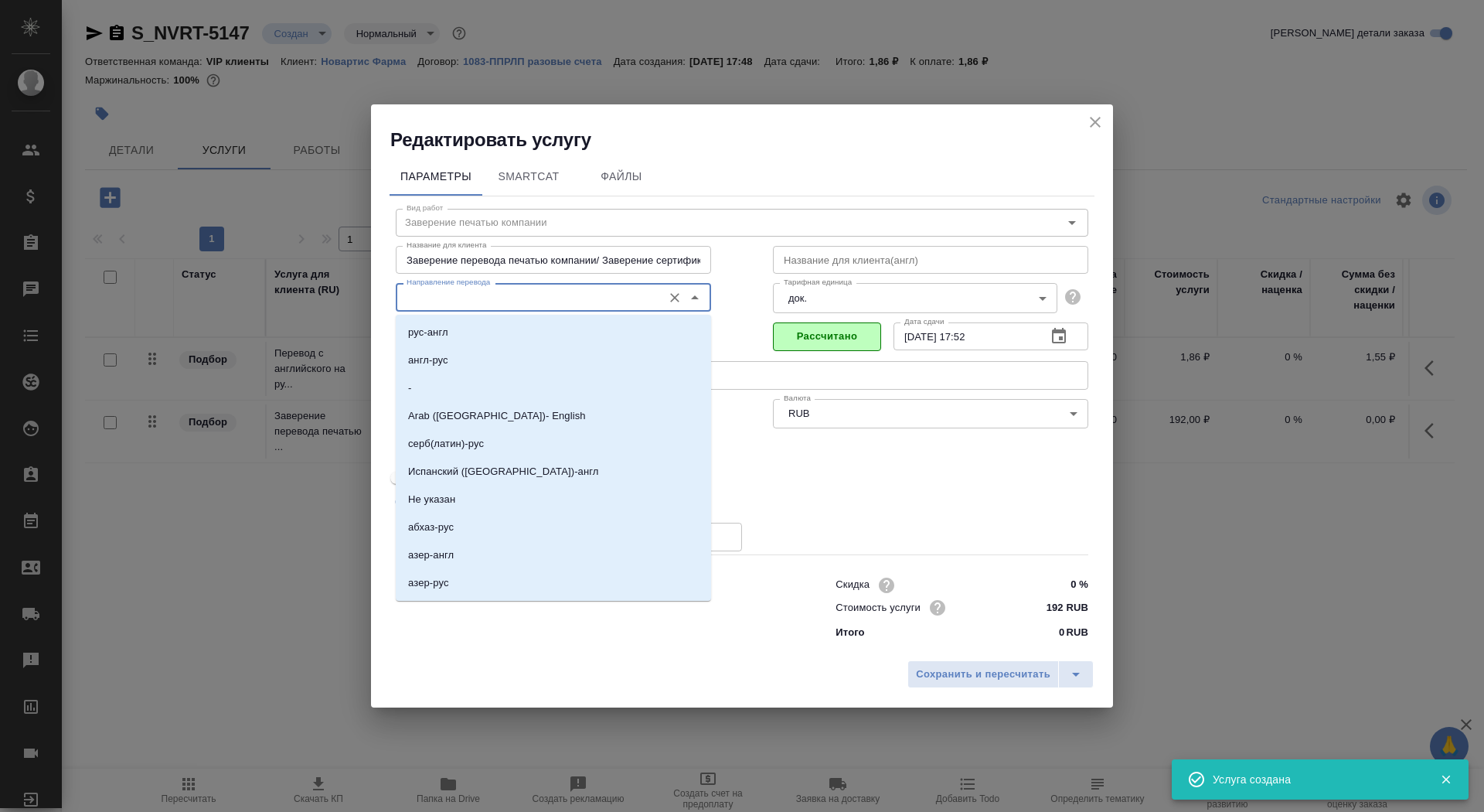
click at [446, 299] on input "Направление перевода" at bounding box center [527, 297] width 254 height 19
click at [457, 363] on li "англ-рус" at bounding box center [554, 360] width 315 height 28
type input "англ-рус"
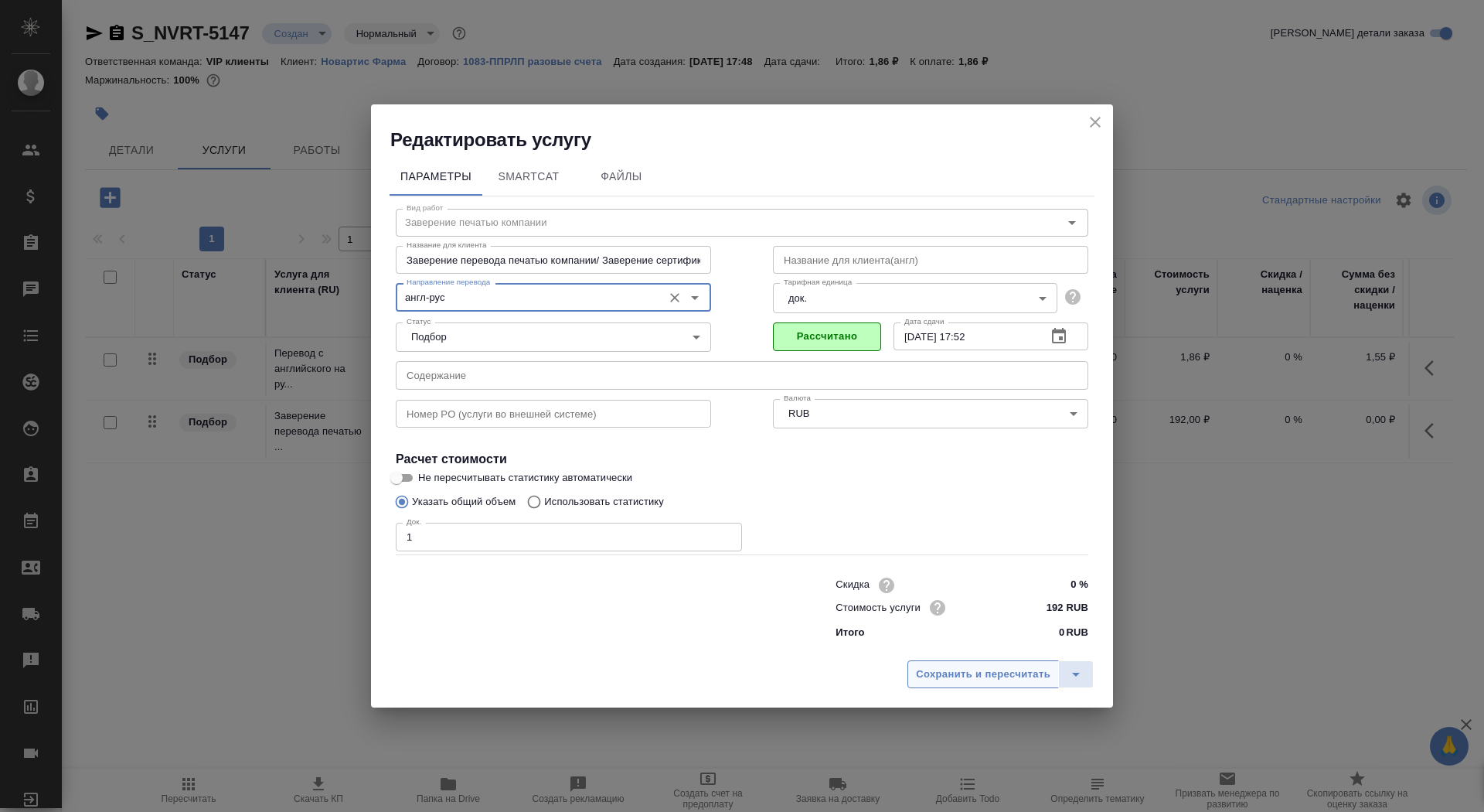
click at [932, 677] on span "Сохранить и пересчитать" at bounding box center [983, 674] width 134 height 18
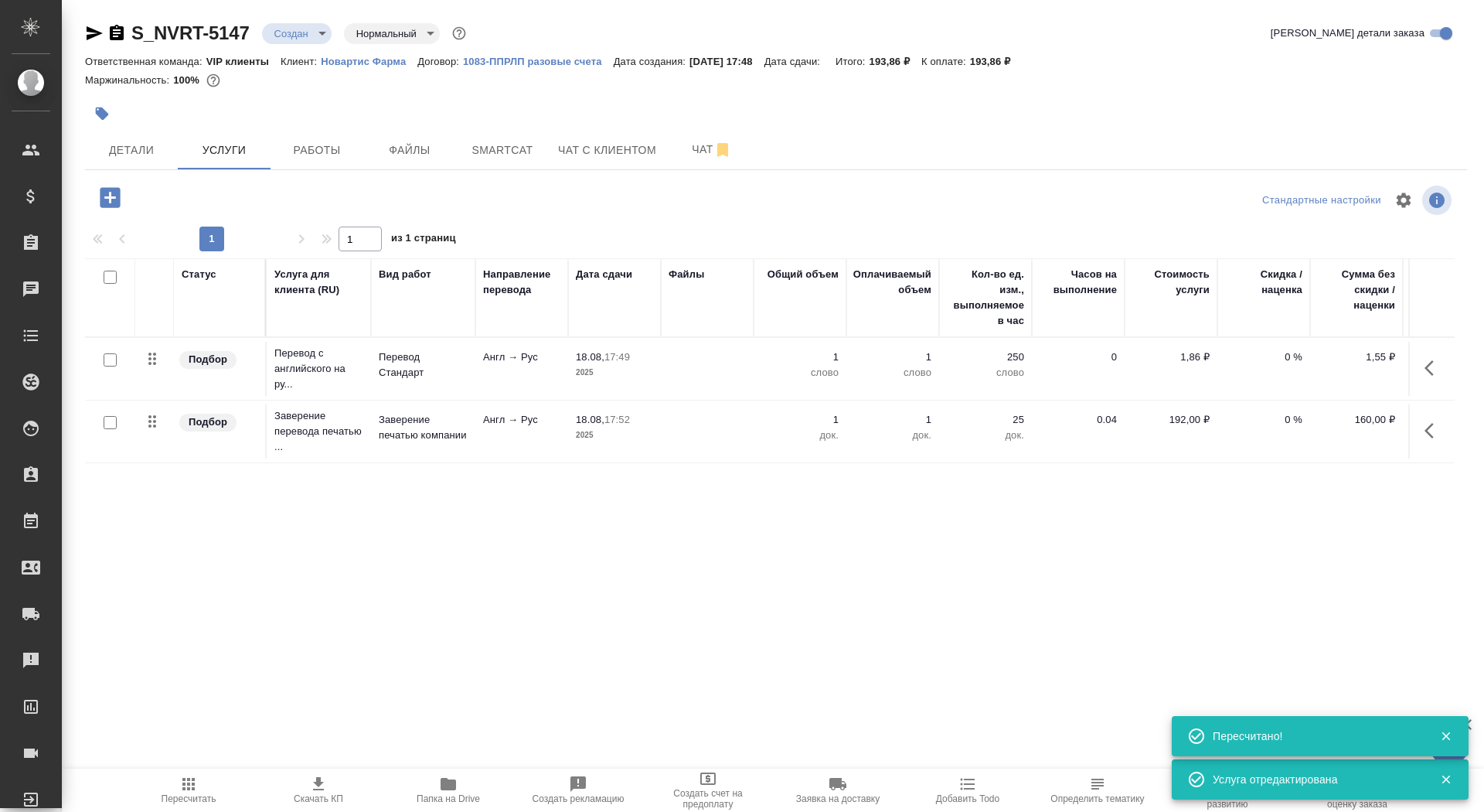
click at [389, 394] on td "Перевод Стандарт" at bounding box center [424, 369] width 104 height 54
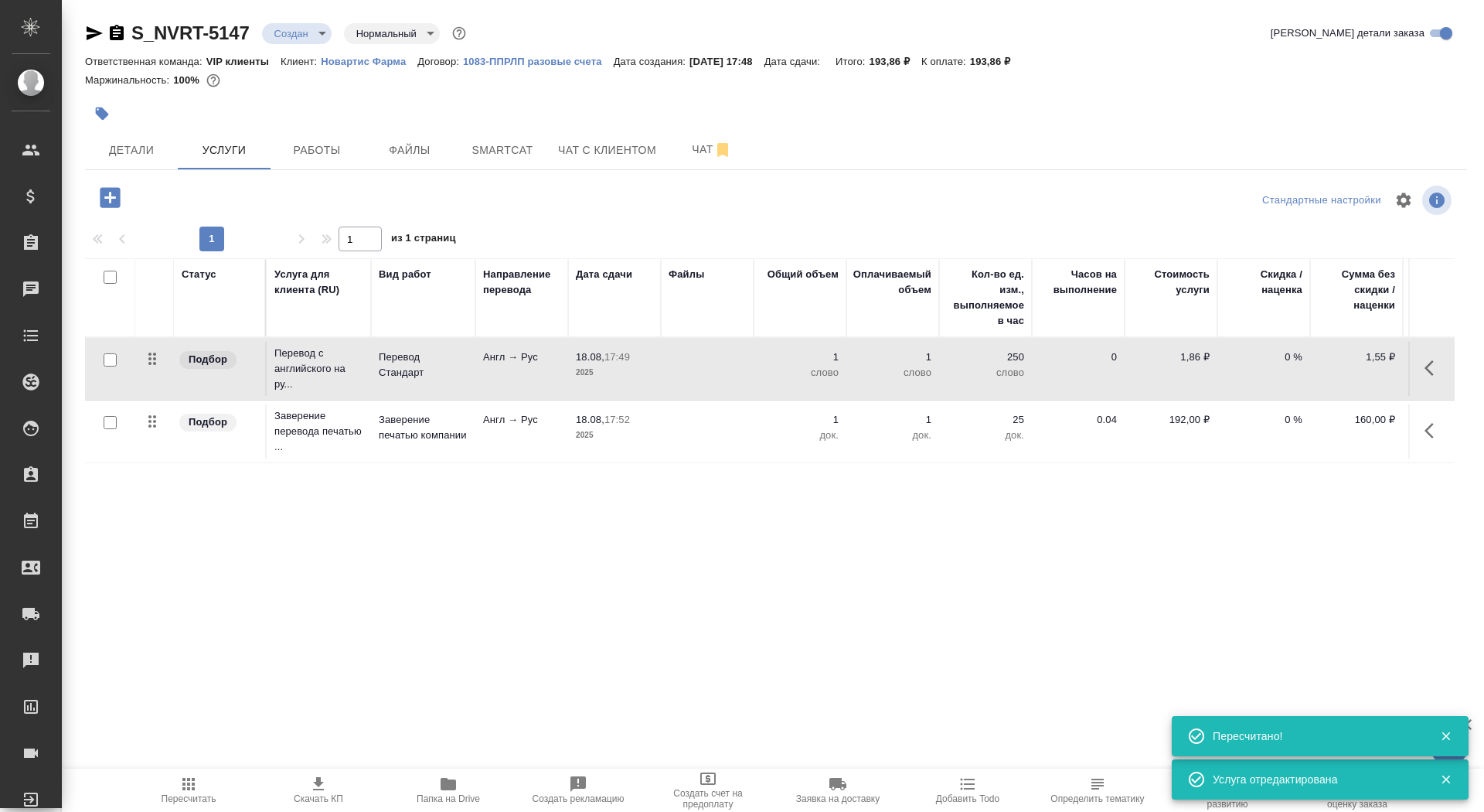
click at [389, 394] on td "Перевод Стандарт" at bounding box center [424, 369] width 104 height 54
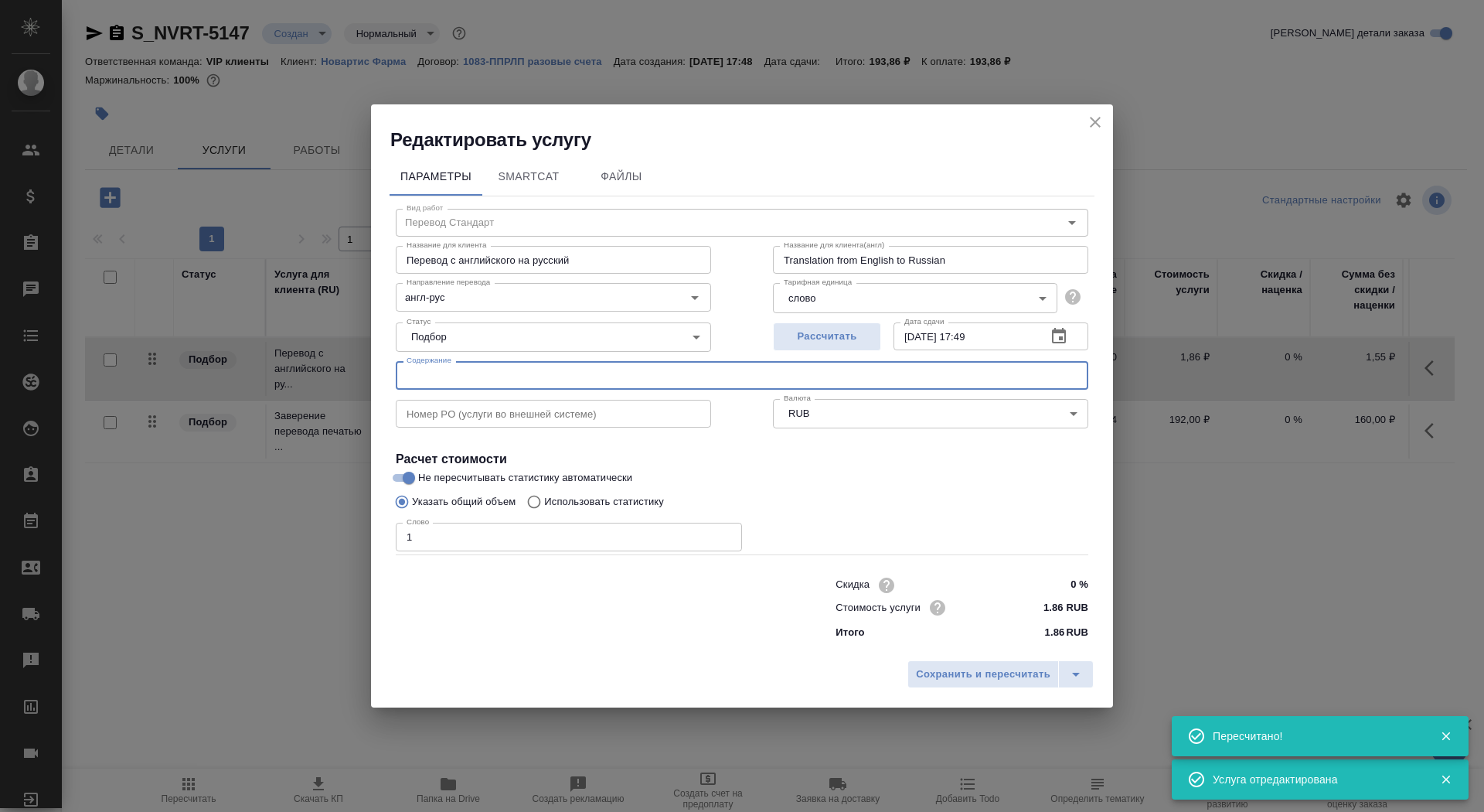
click at [465, 382] on input "text" at bounding box center [742, 374] width 693 height 28
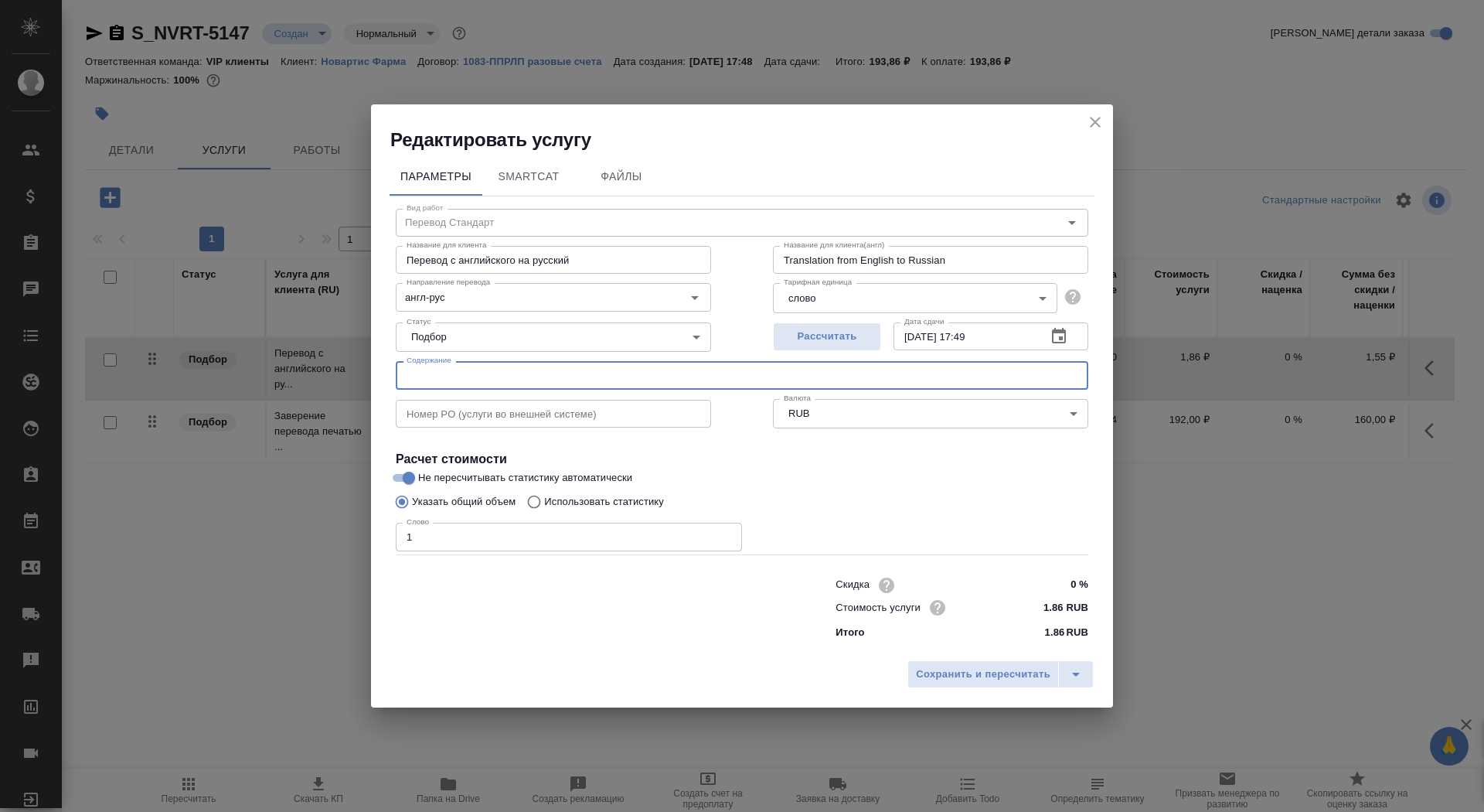
paste input "SUR Issue 015 (26-Jun-2024 to 25-Jun-2025) for AIN457 - Dispatch Notification"
type input "SUR Issue 015 (26-Jun-2024 to 25-Jun-2025) for AIN457 - Dispatch Notification"
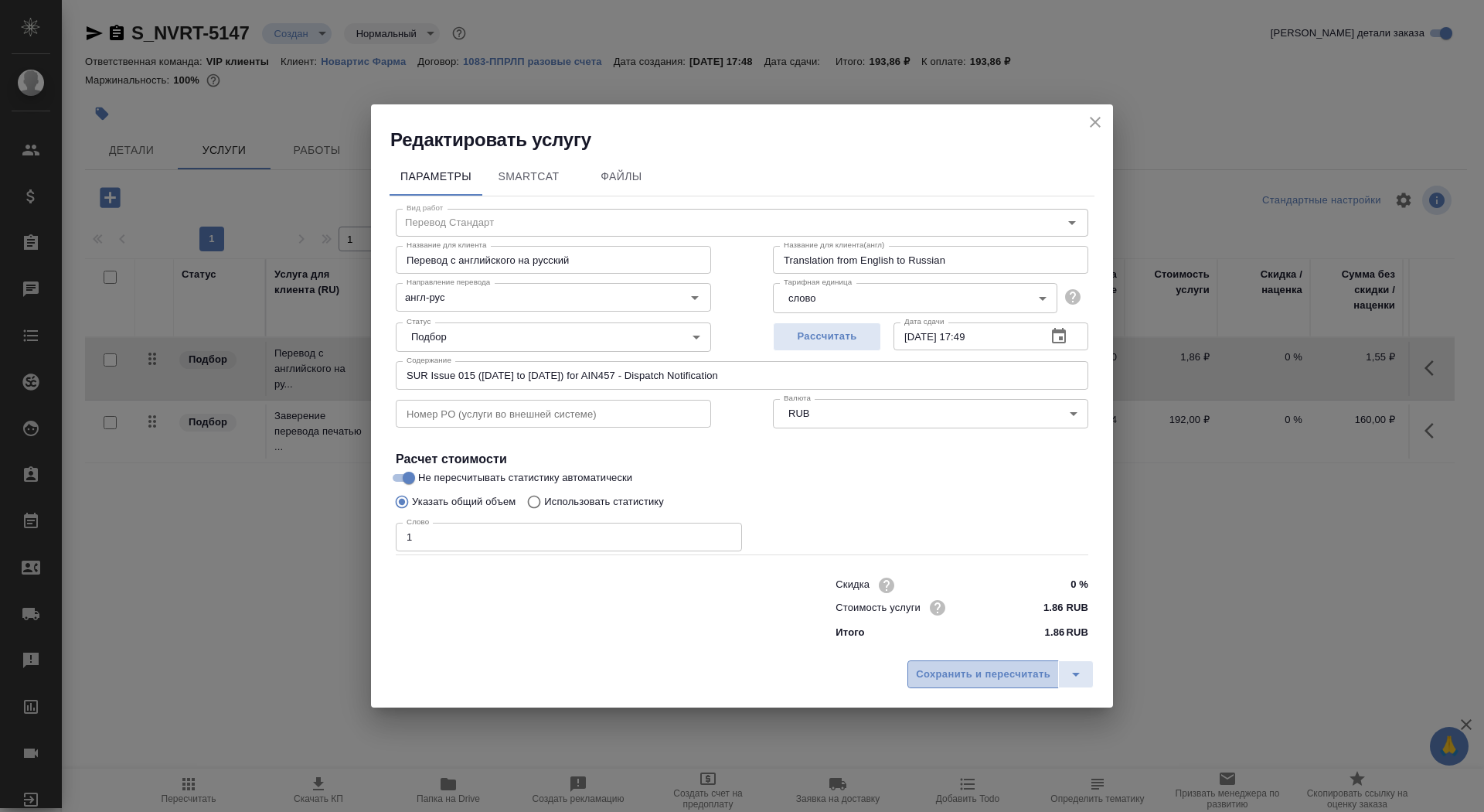
click at [953, 672] on span "Сохранить и пересчитать" at bounding box center [983, 674] width 134 height 18
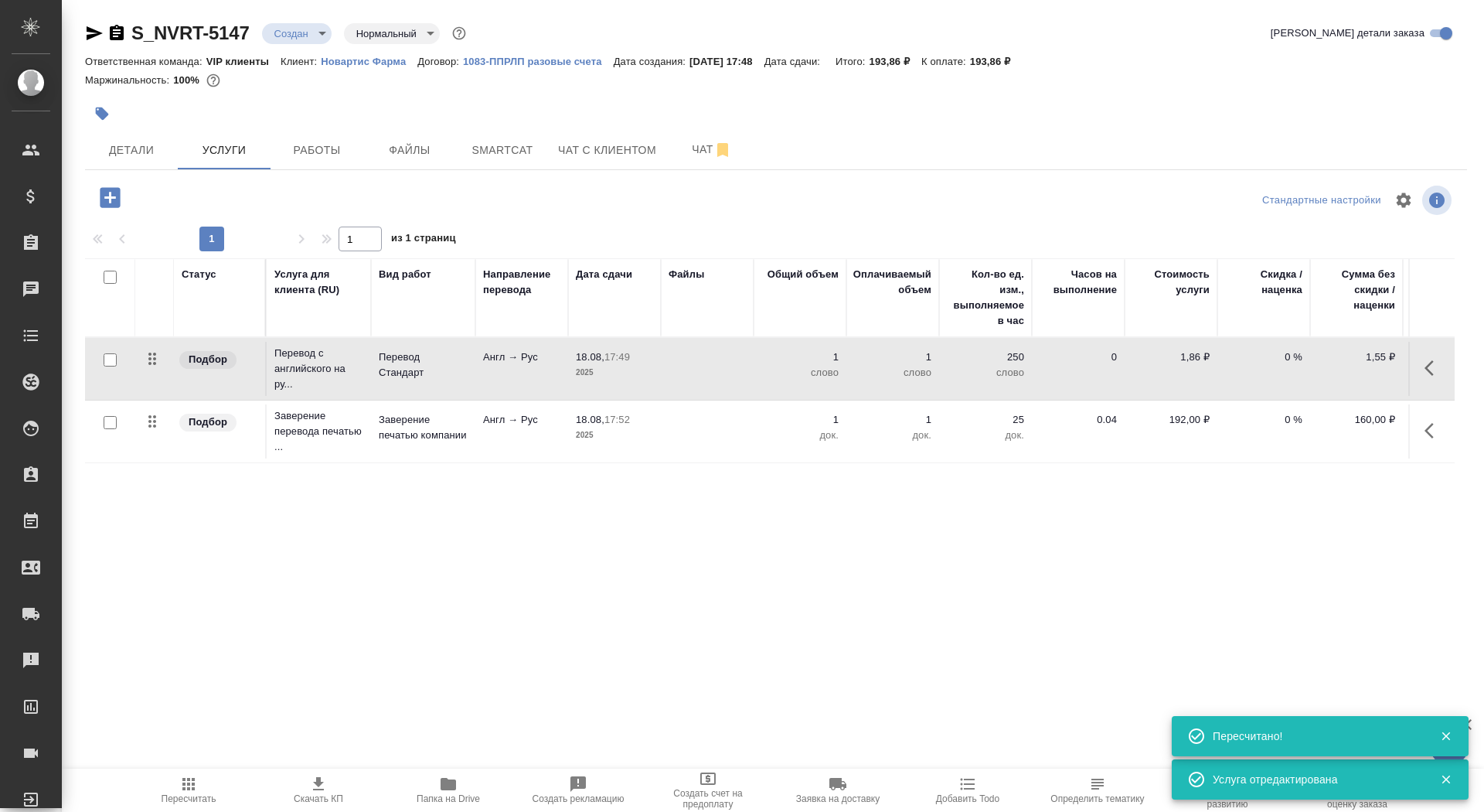
click at [113, 107] on button "button" at bounding box center [101, 113] width 34 height 34
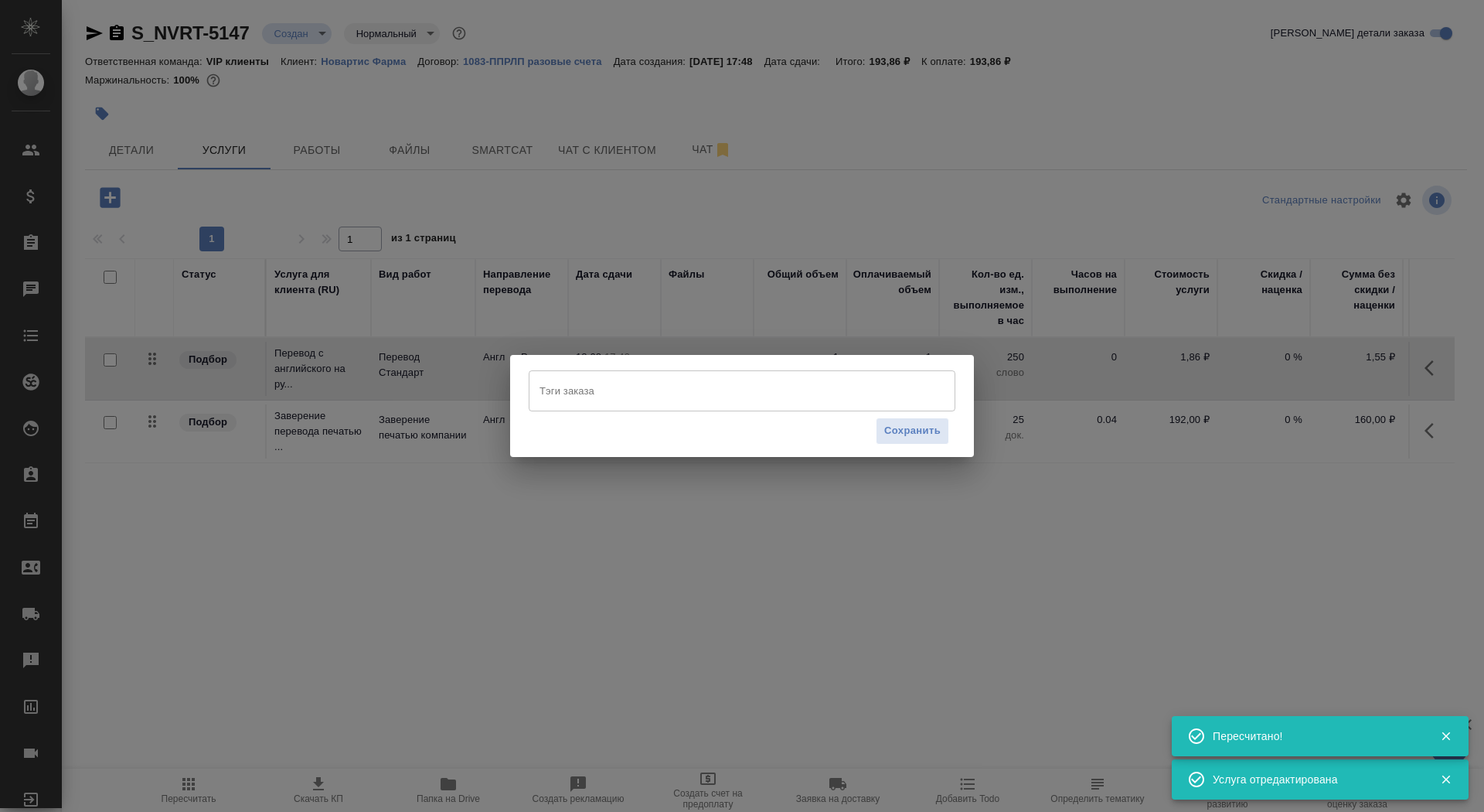
click at [695, 402] on input "Тэги заказа" at bounding box center [727, 390] width 383 height 27
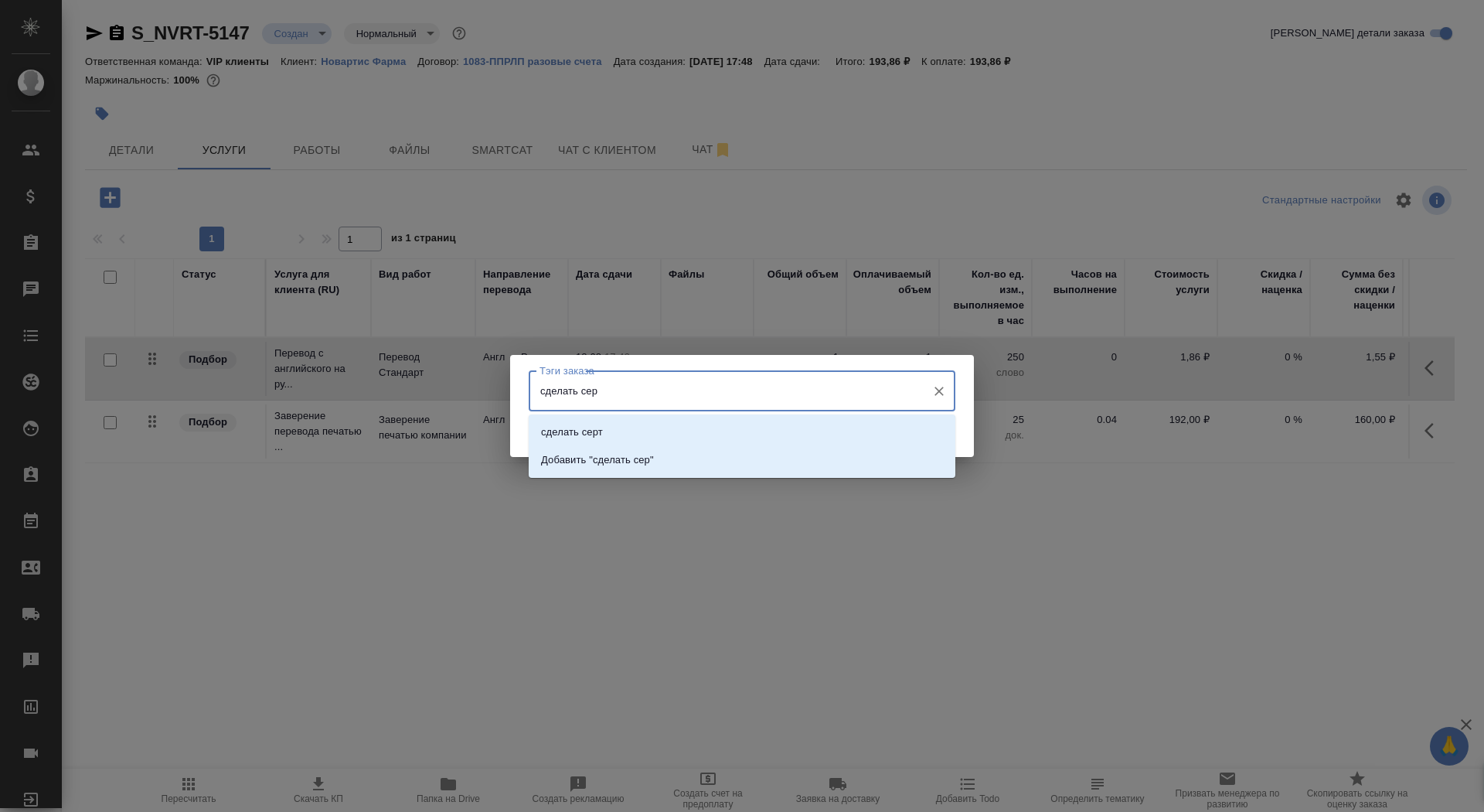
type input "сделать серт"
click at [756, 425] on li "сделать серт" at bounding box center [742, 432] width 427 height 28
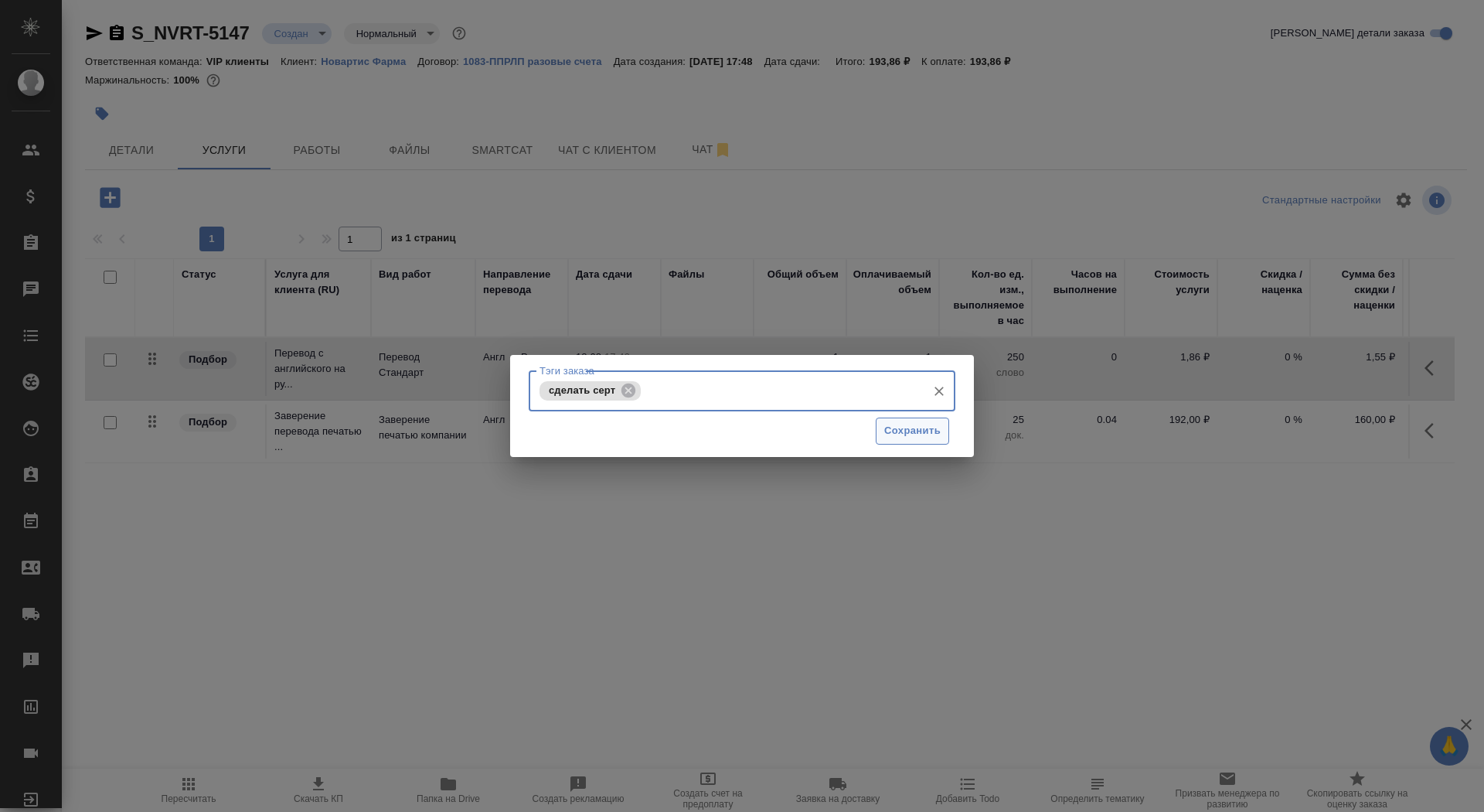
click at [898, 429] on span "Сохранить" at bounding box center [911, 431] width 56 height 18
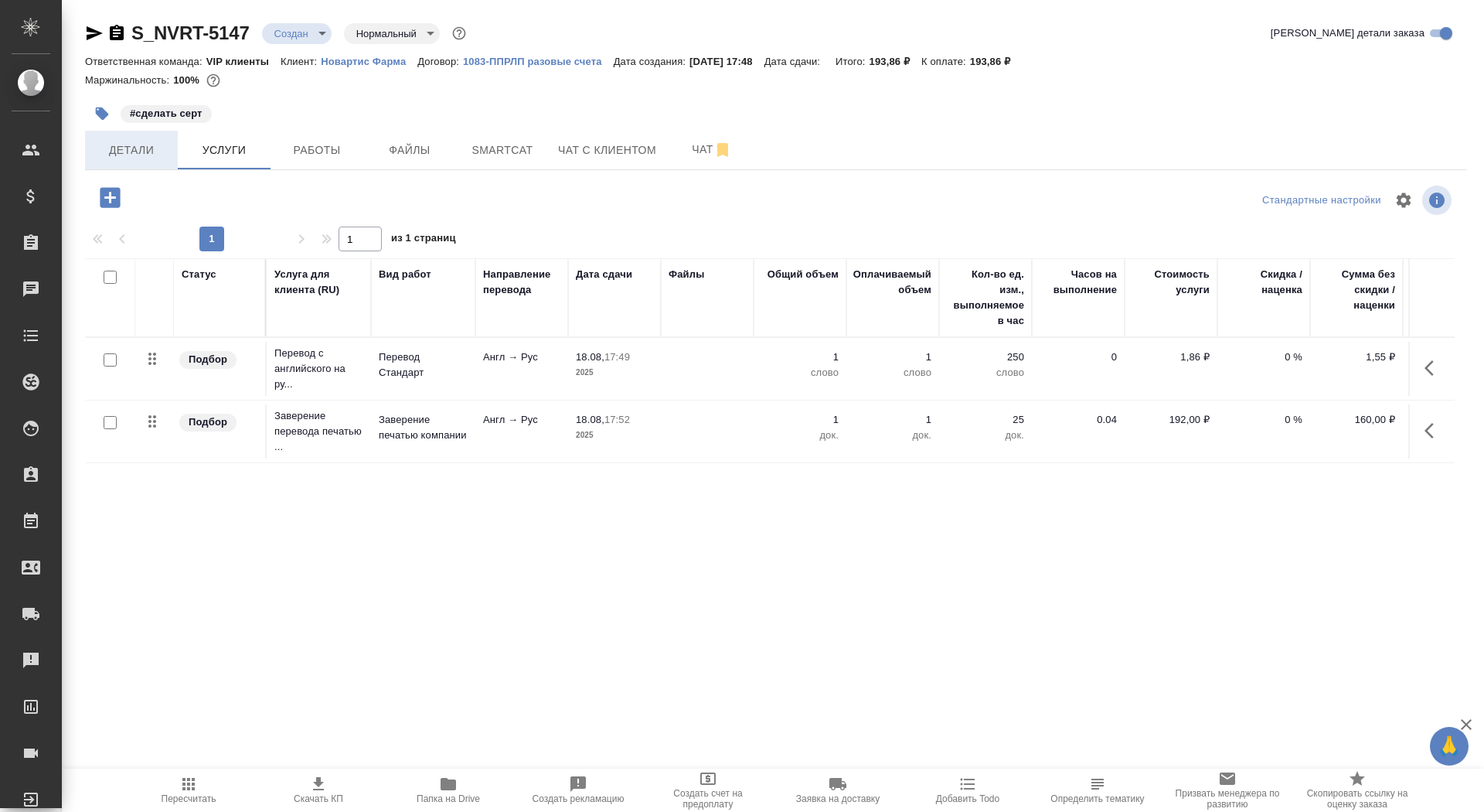
click at [150, 149] on span "Детали" at bounding box center [131, 151] width 74 height 20
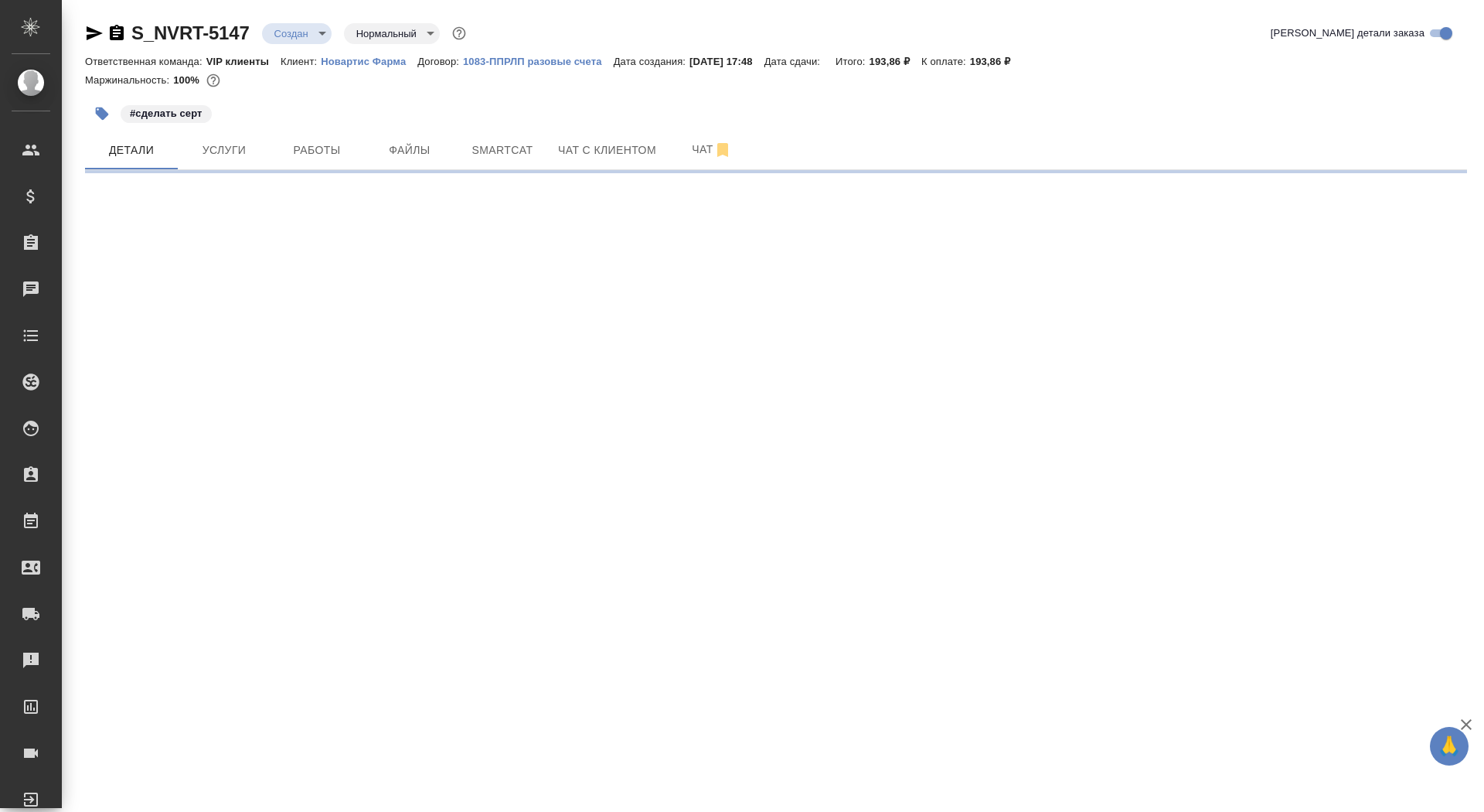
select select "RU"
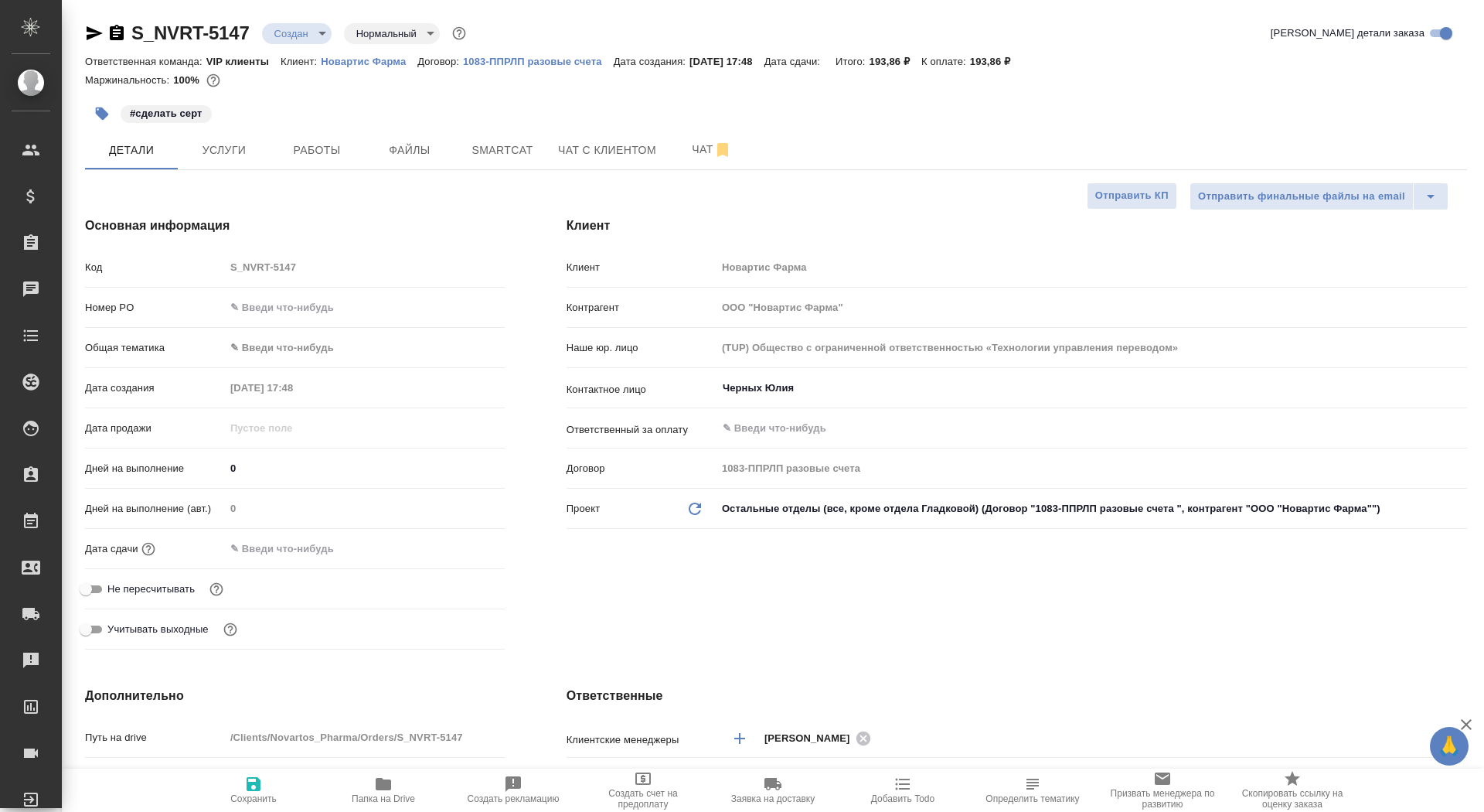
type textarea "x"
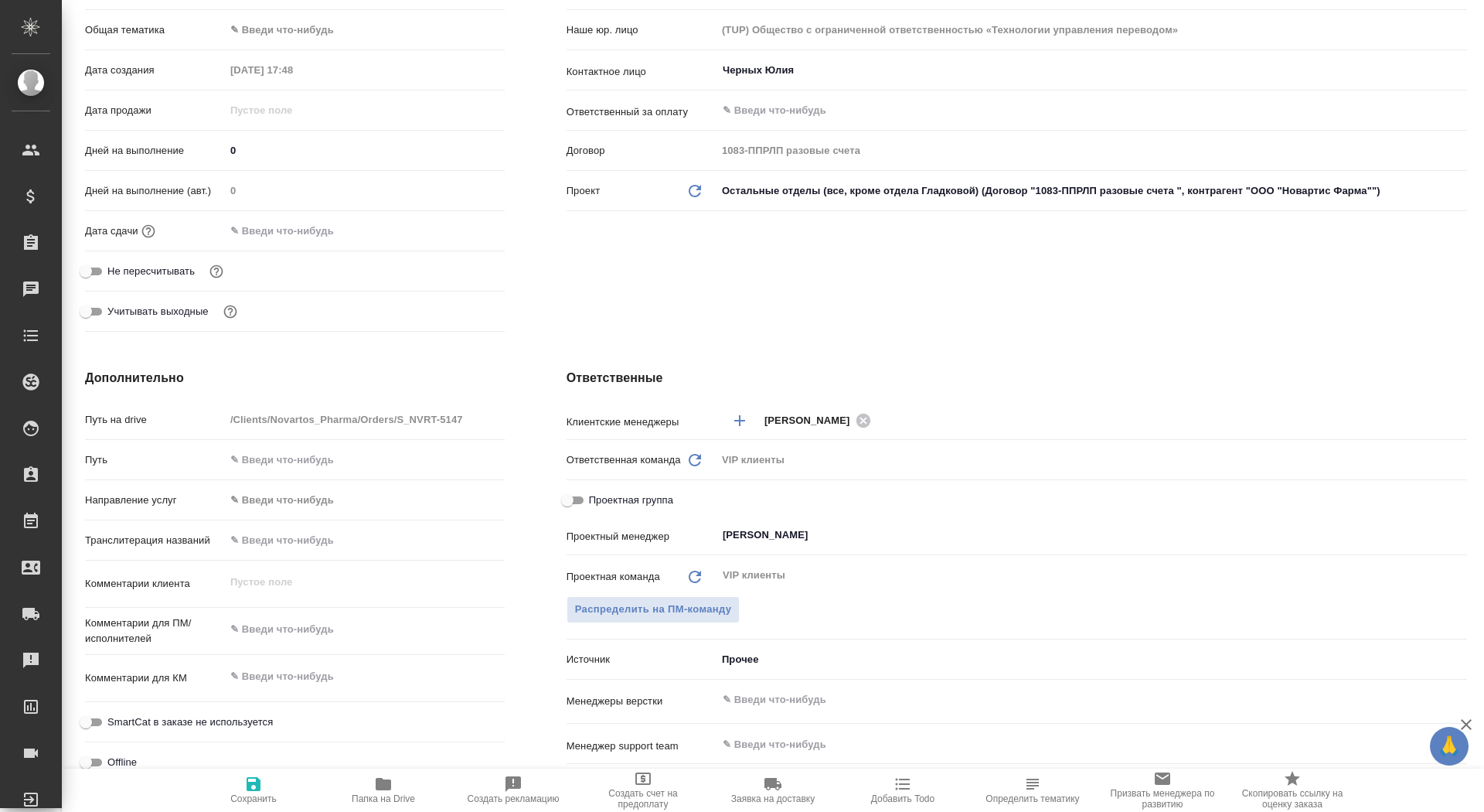
scroll to position [512, 0]
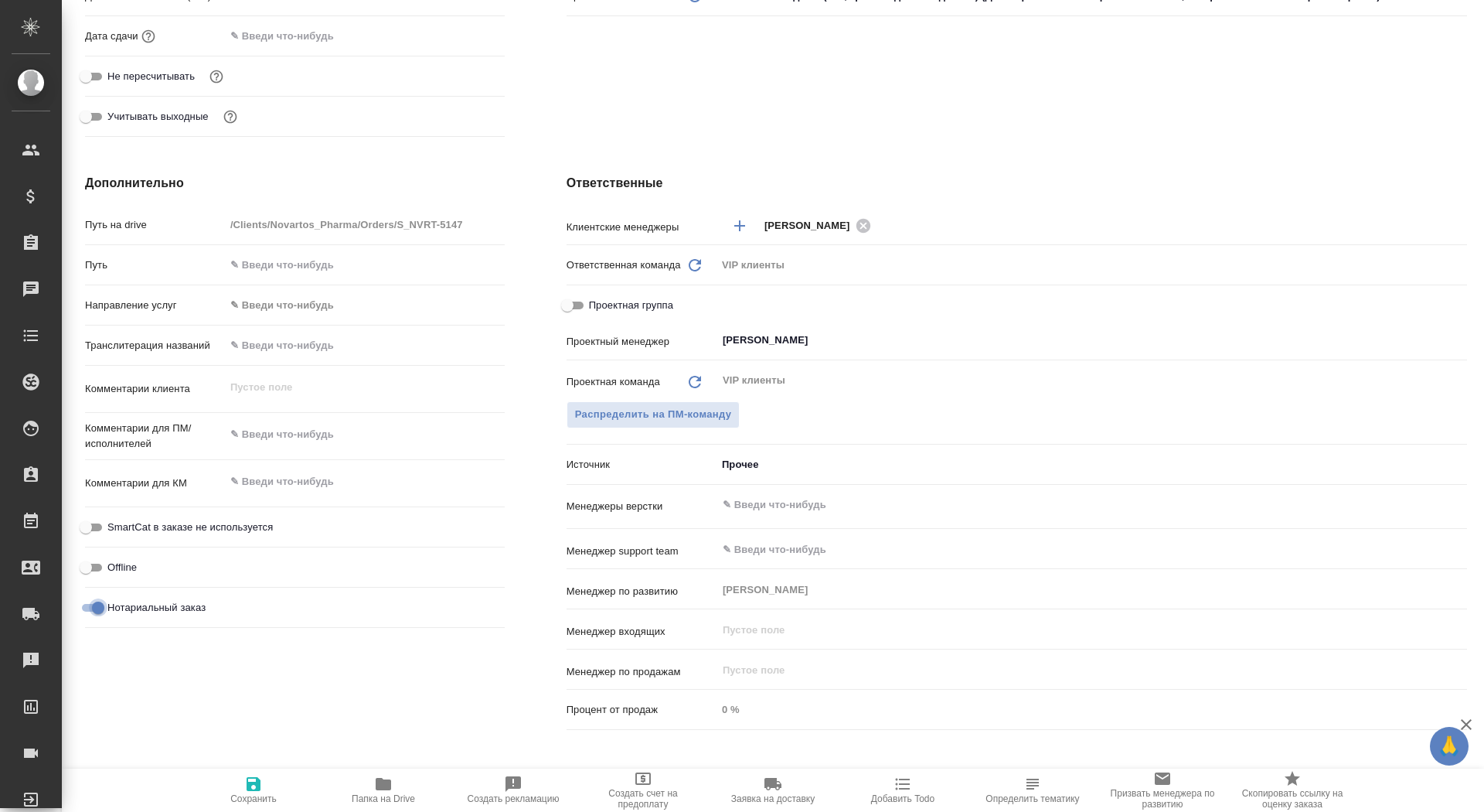
click at [106, 604] on input "Нотариальный заказ" at bounding box center [98, 607] width 55 height 19
checkbox input "false"
type textarea "x"
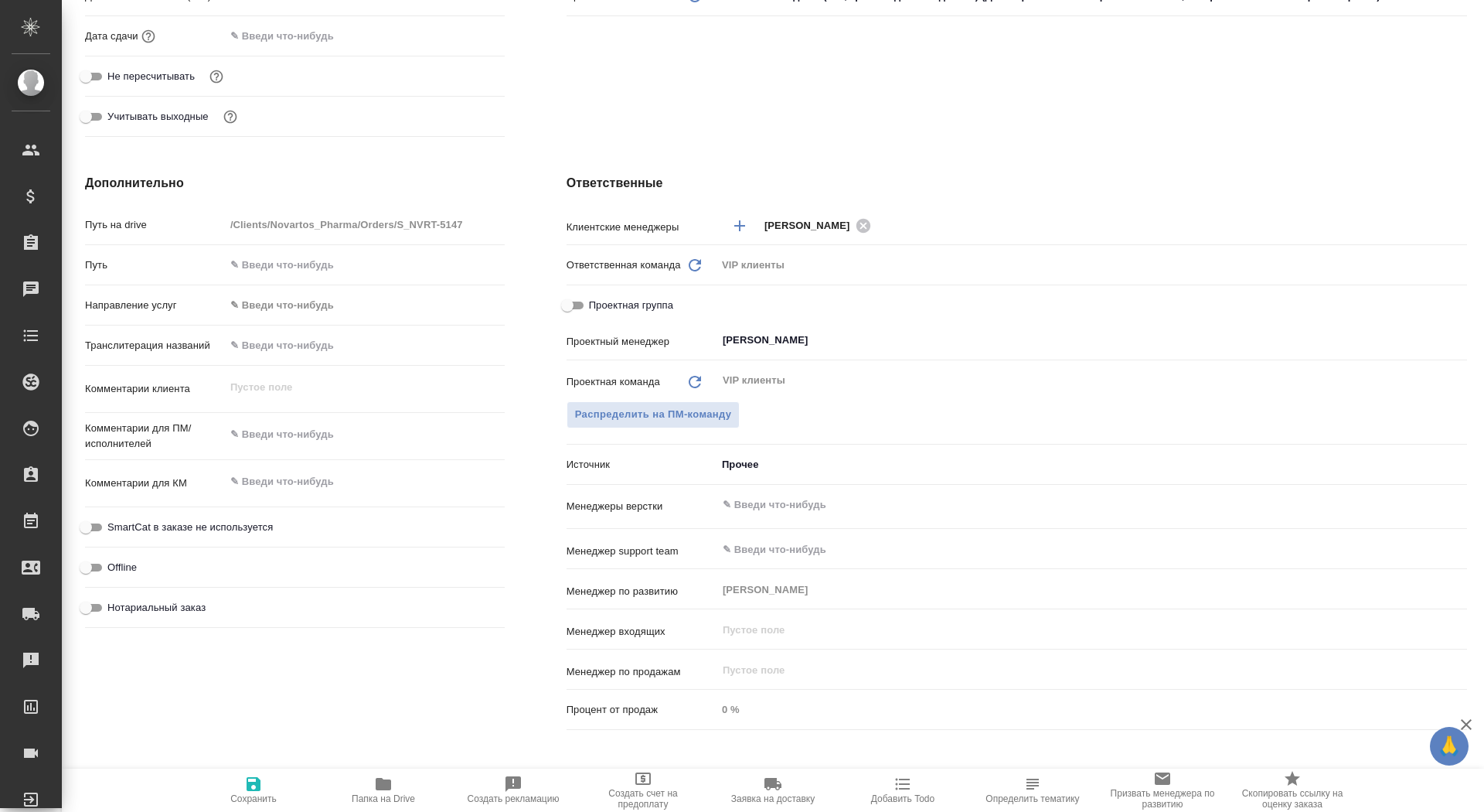
click at [258, 803] on button "Сохранить" at bounding box center [253, 790] width 130 height 43
type textarea "x"
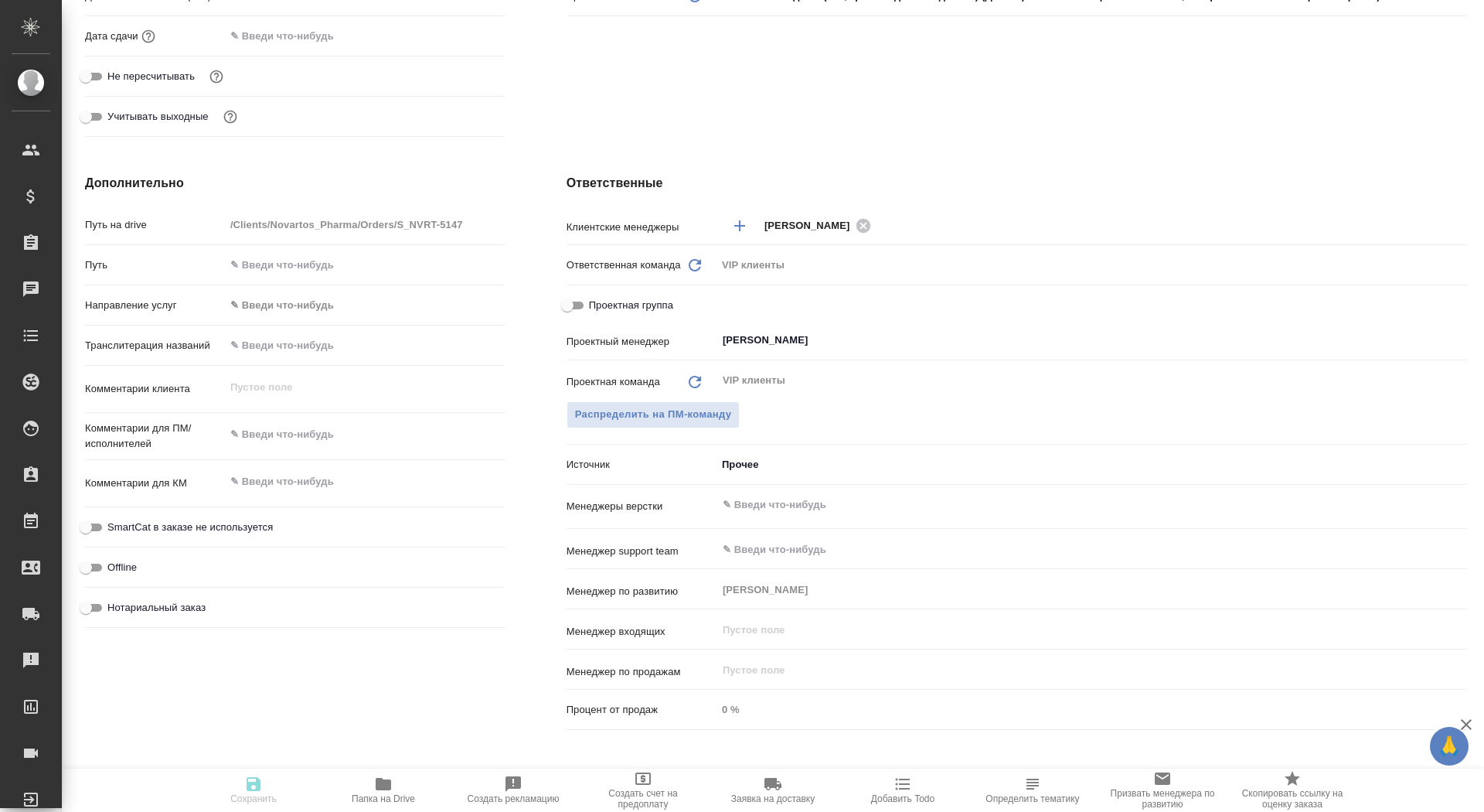
type textarea "x"
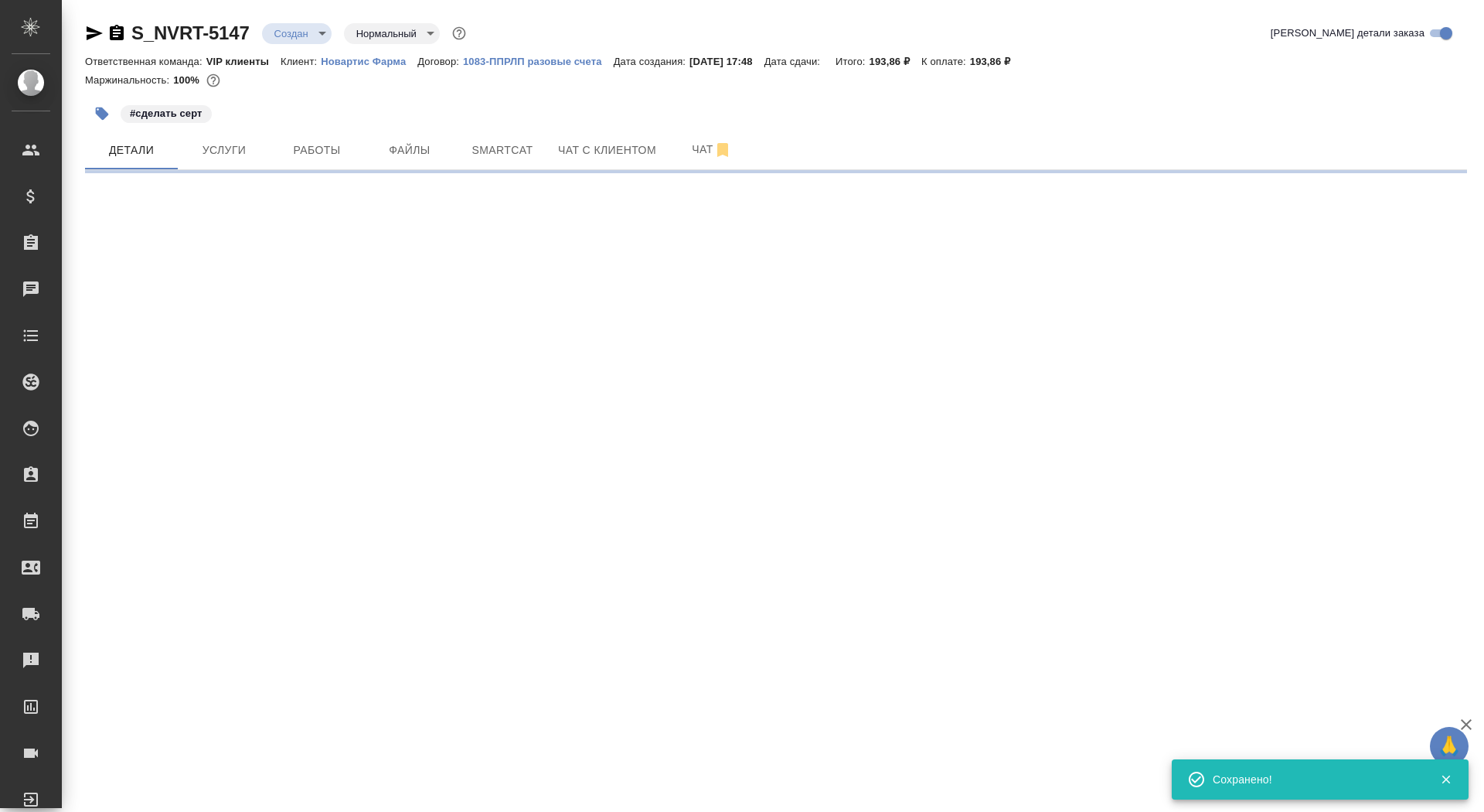
select select "RU"
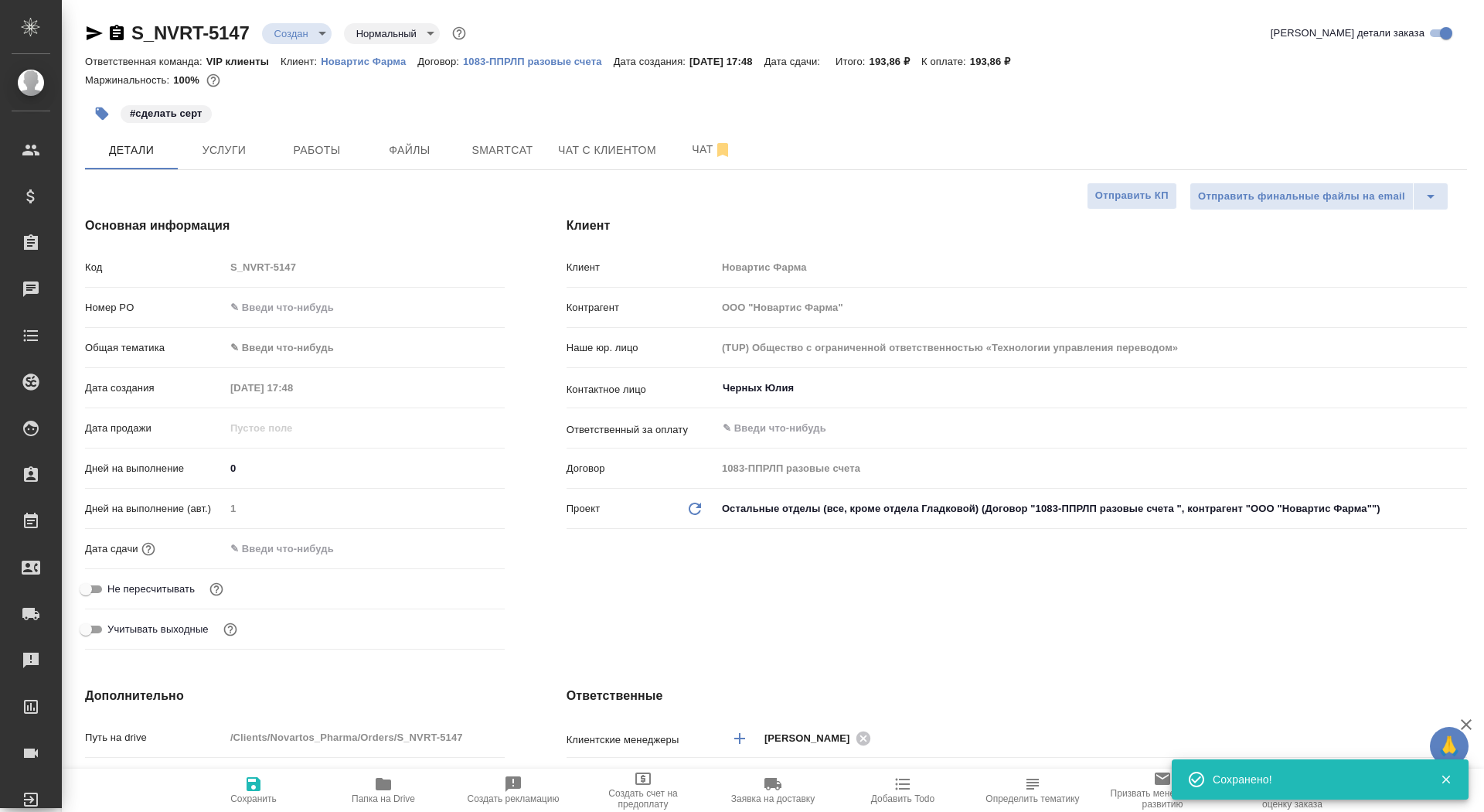
type textarea "x"
click at [371, 795] on span "Папка на Drive" at bounding box center [383, 798] width 63 height 11
type textarea "x"
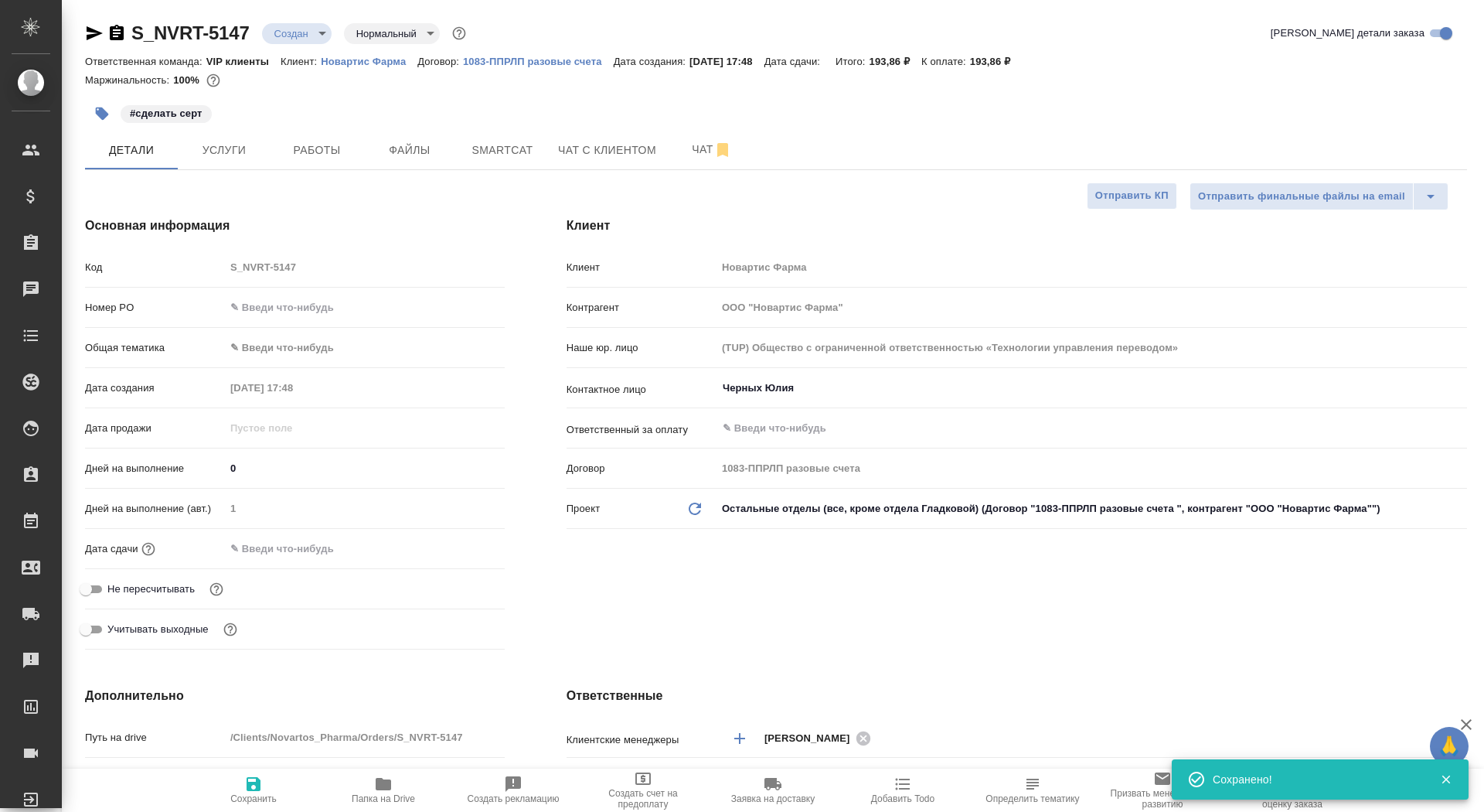
type textarea "x"
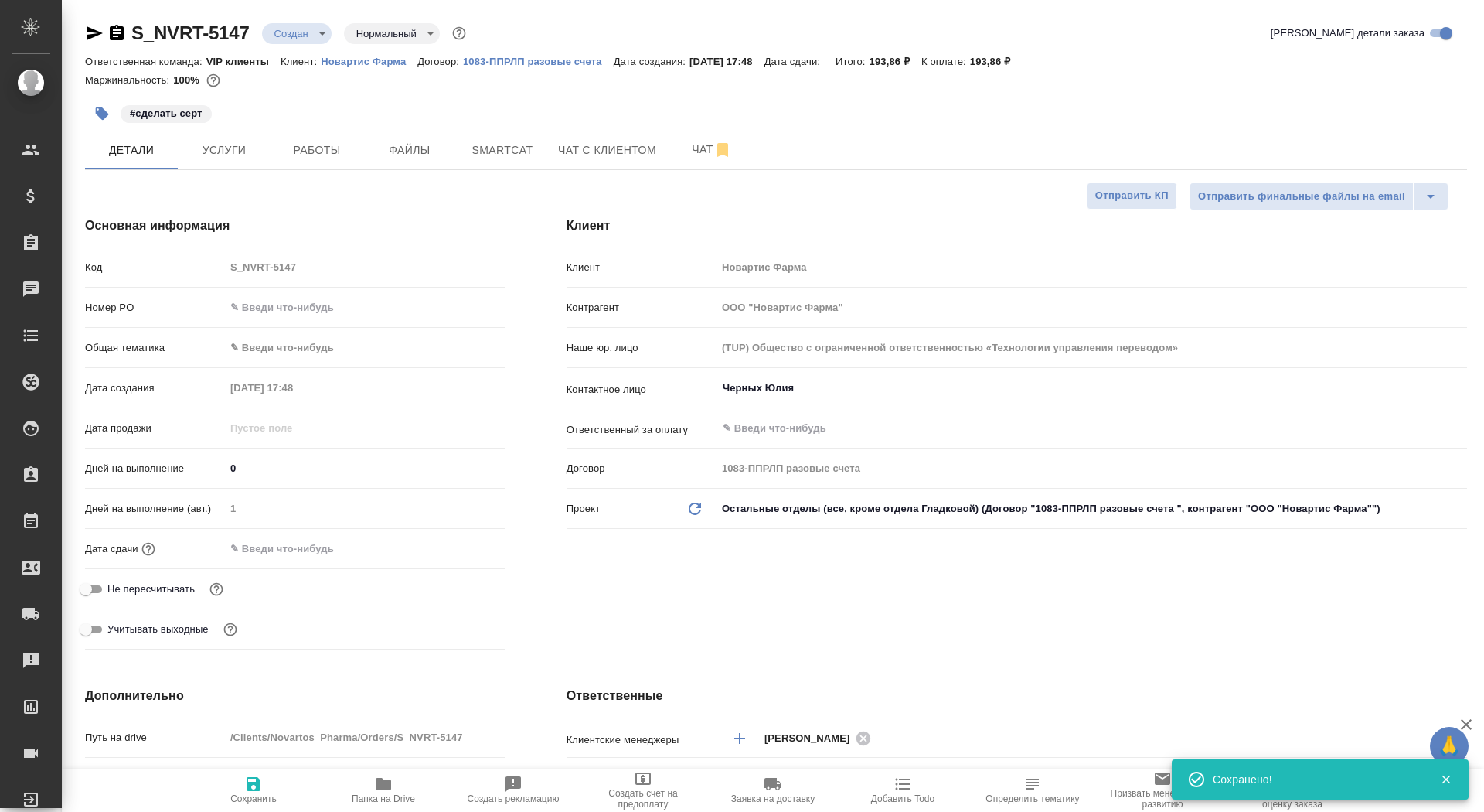
type textarea "x"
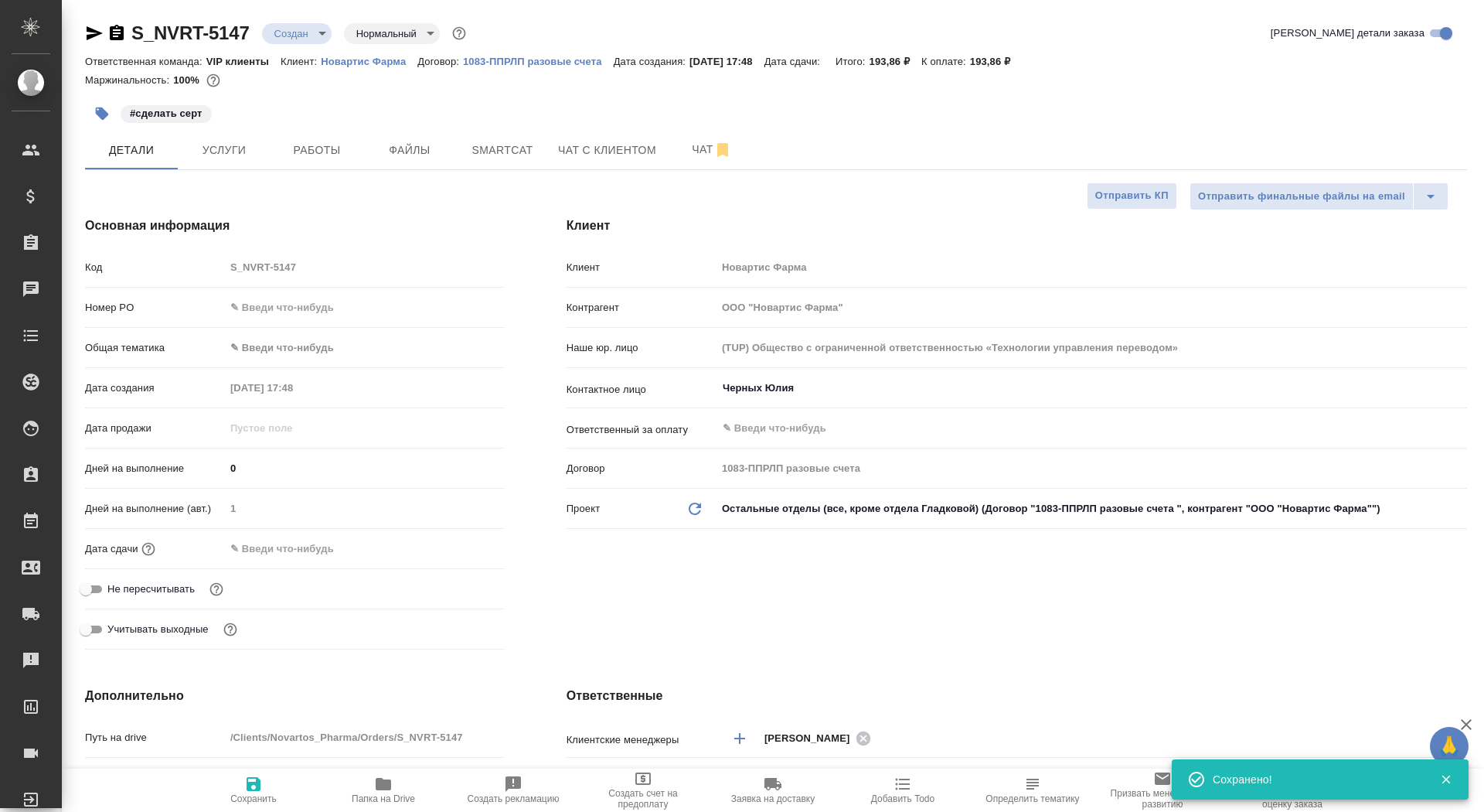
type textarea "x"
click at [254, 39] on div "S_NVRT-5147 Создан new Нормальный normal" at bounding box center [277, 33] width 384 height 25
click at [279, 41] on body "🙏 .cls-1 fill:#fff; AWATERA Saydasheva Dilyara Клиенты Спецификации Заказы 0 Ча…" at bounding box center [742, 406] width 1484 height 812
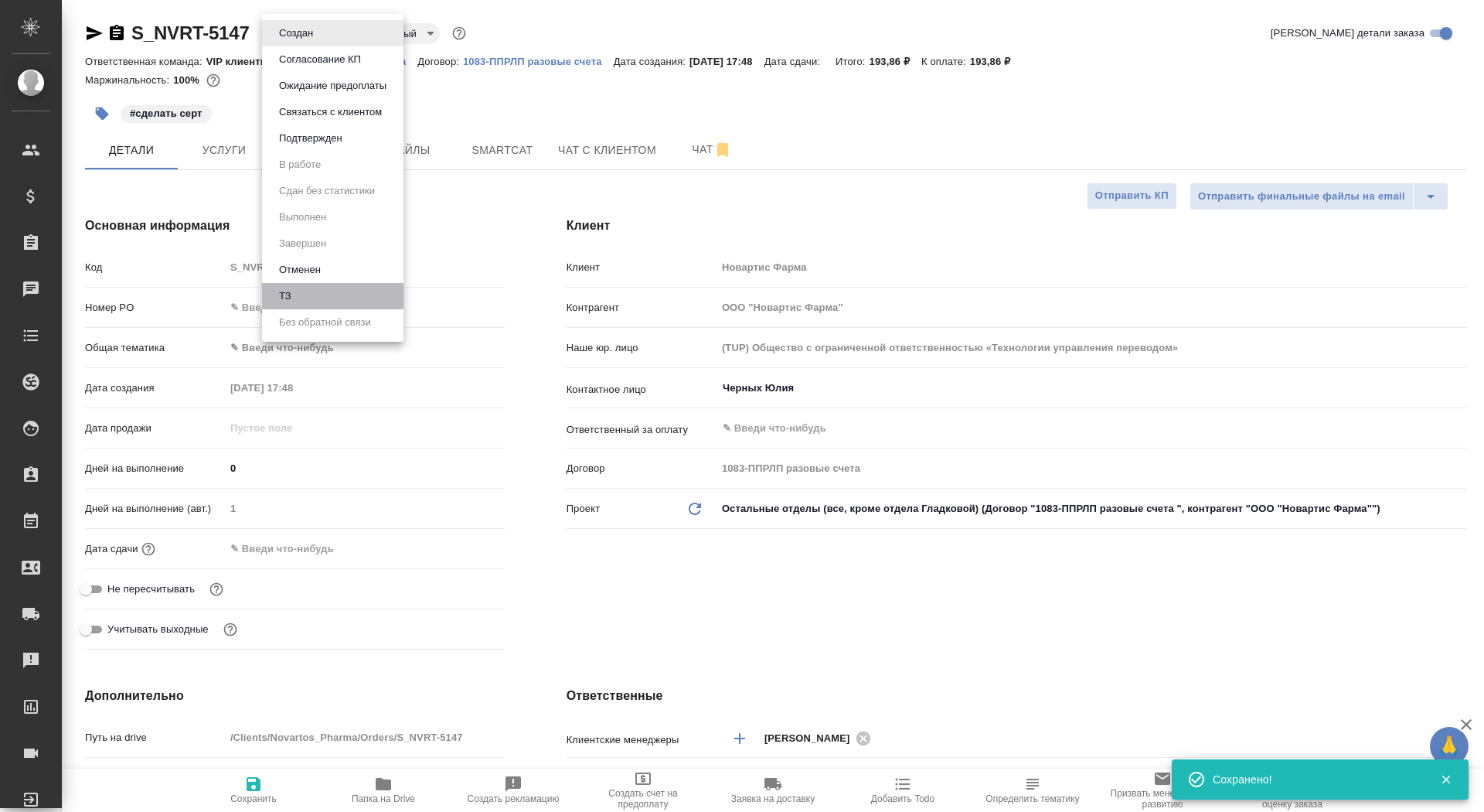
click at [337, 301] on li "ТЗ" at bounding box center [333, 296] width 142 height 27
type textarea "x"
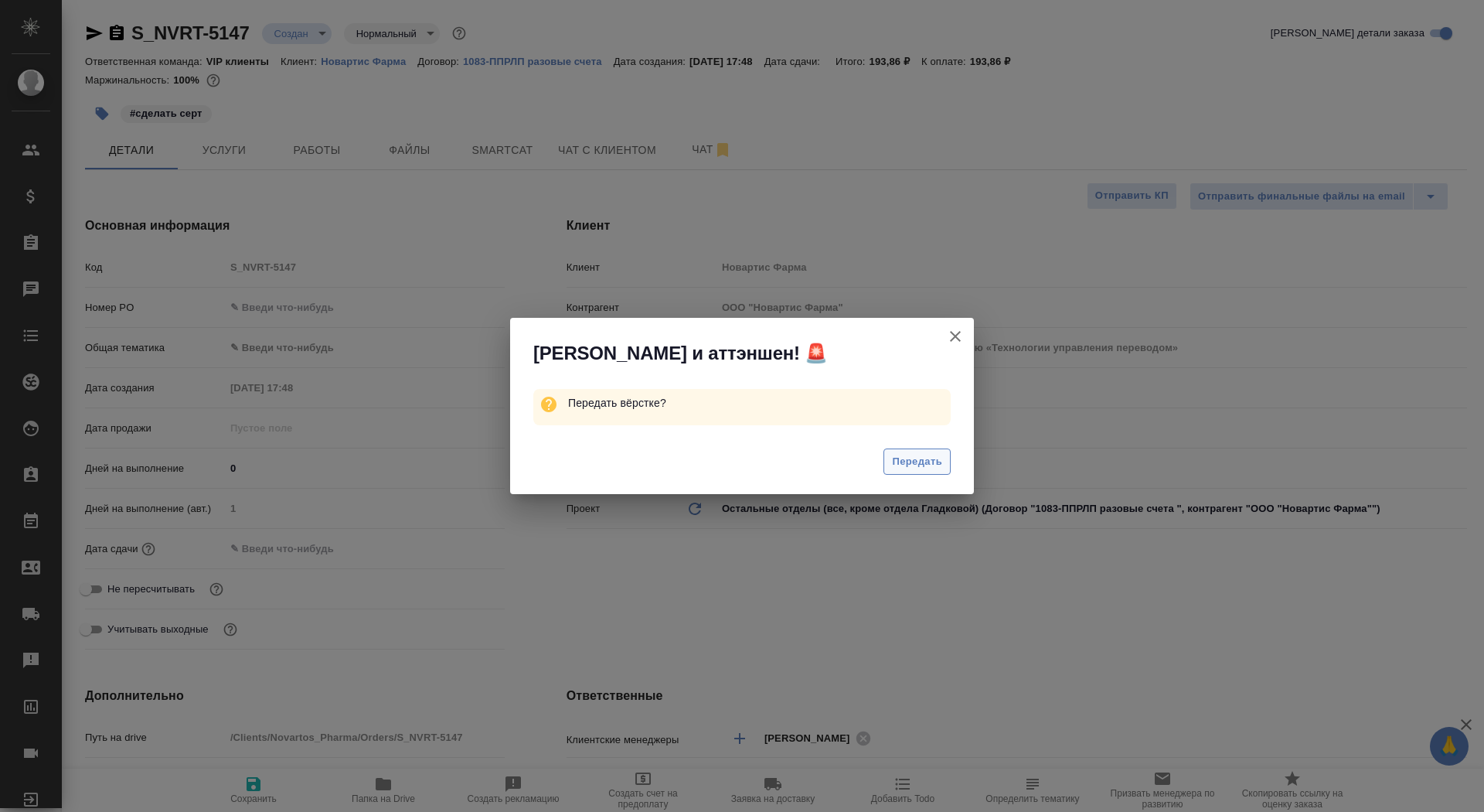
click at [916, 457] on span "Передать" at bounding box center [916, 462] width 50 height 18
type textarea "x"
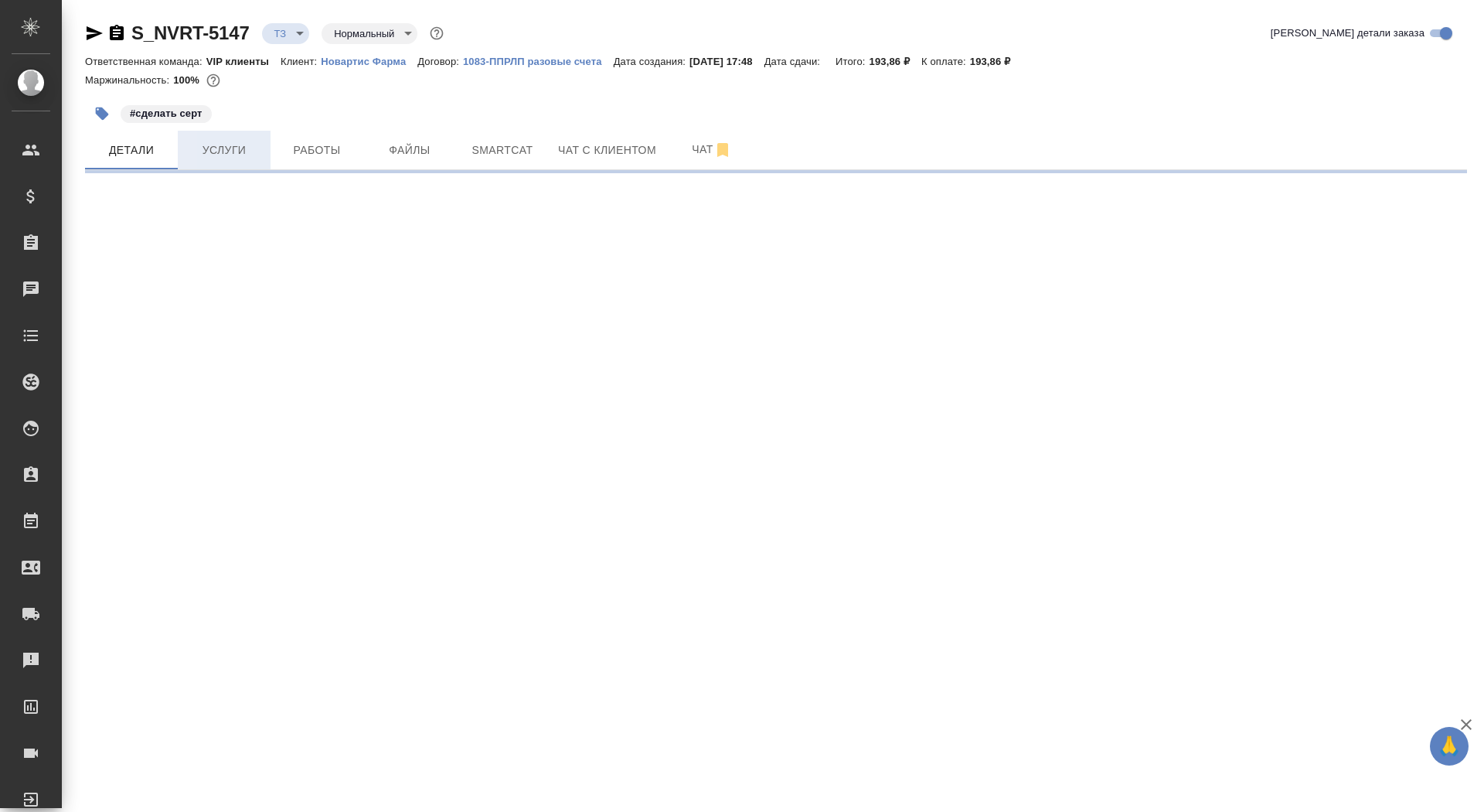
click at [241, 155] on span "Услуги" at bounding box center [224, 151] width 74 height 20
select select "RU"
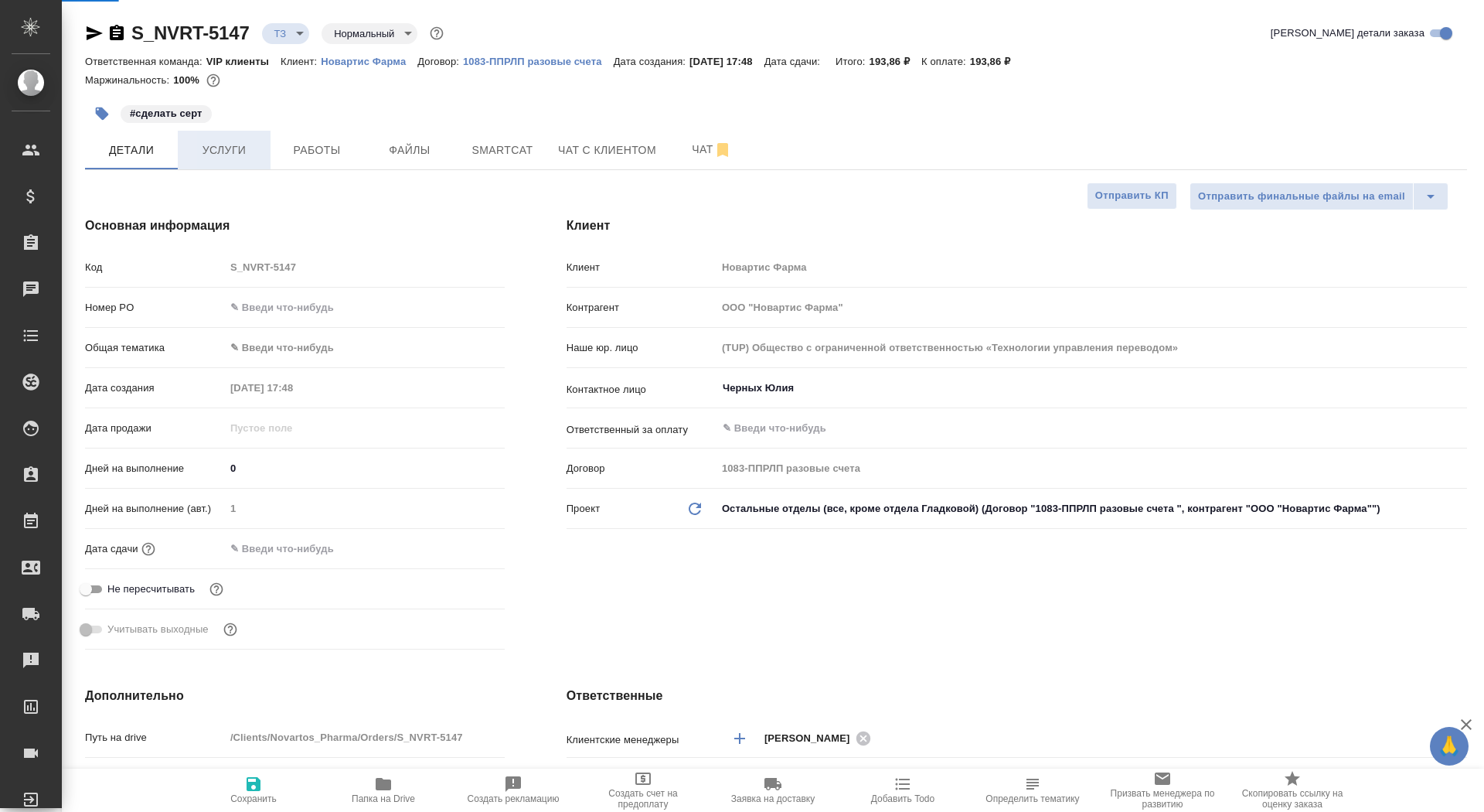
type textarea "x"
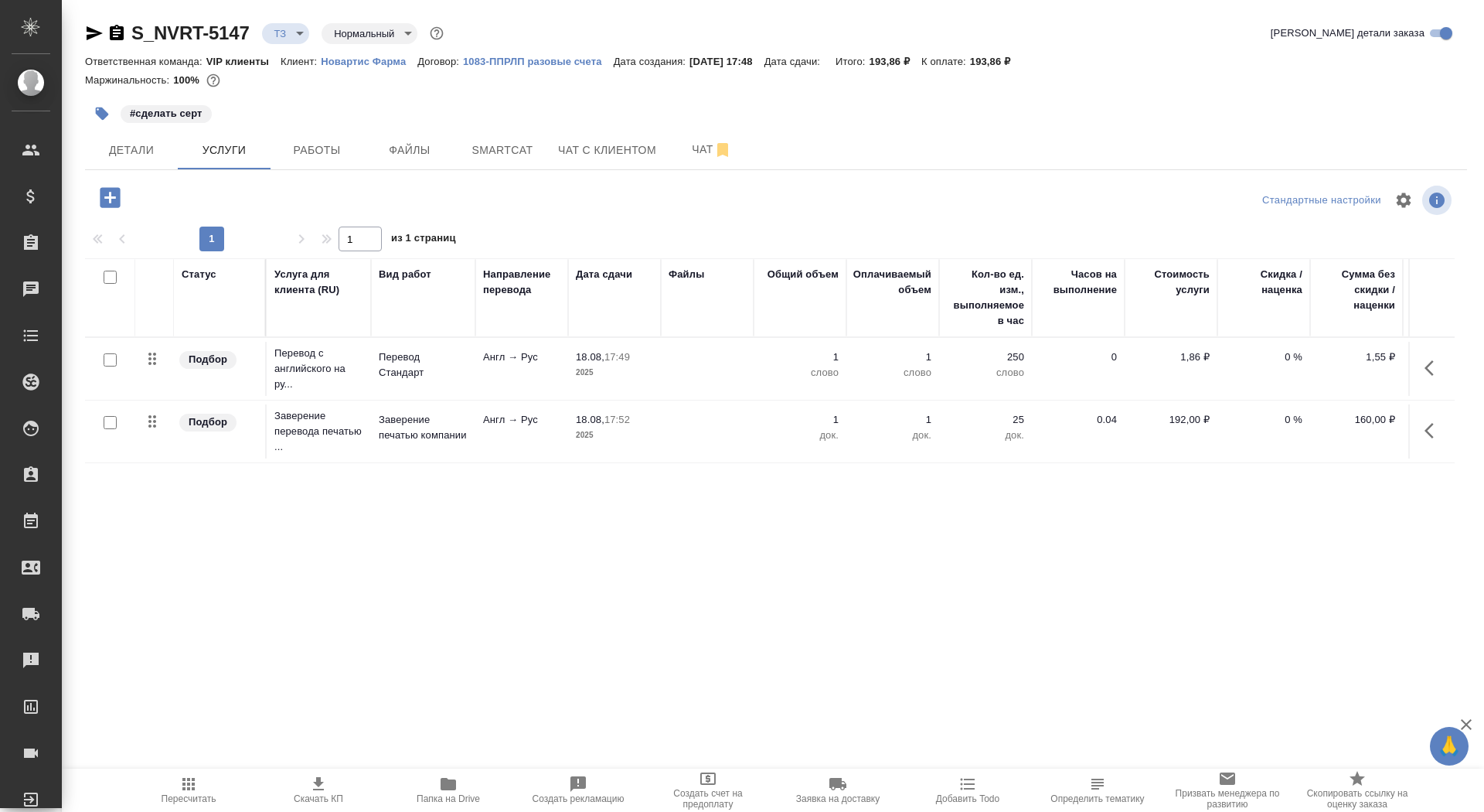
click at [109, 362] on input "checkbox" at bounding box center [109, 359] width 13 height 13
checkbox input "true"
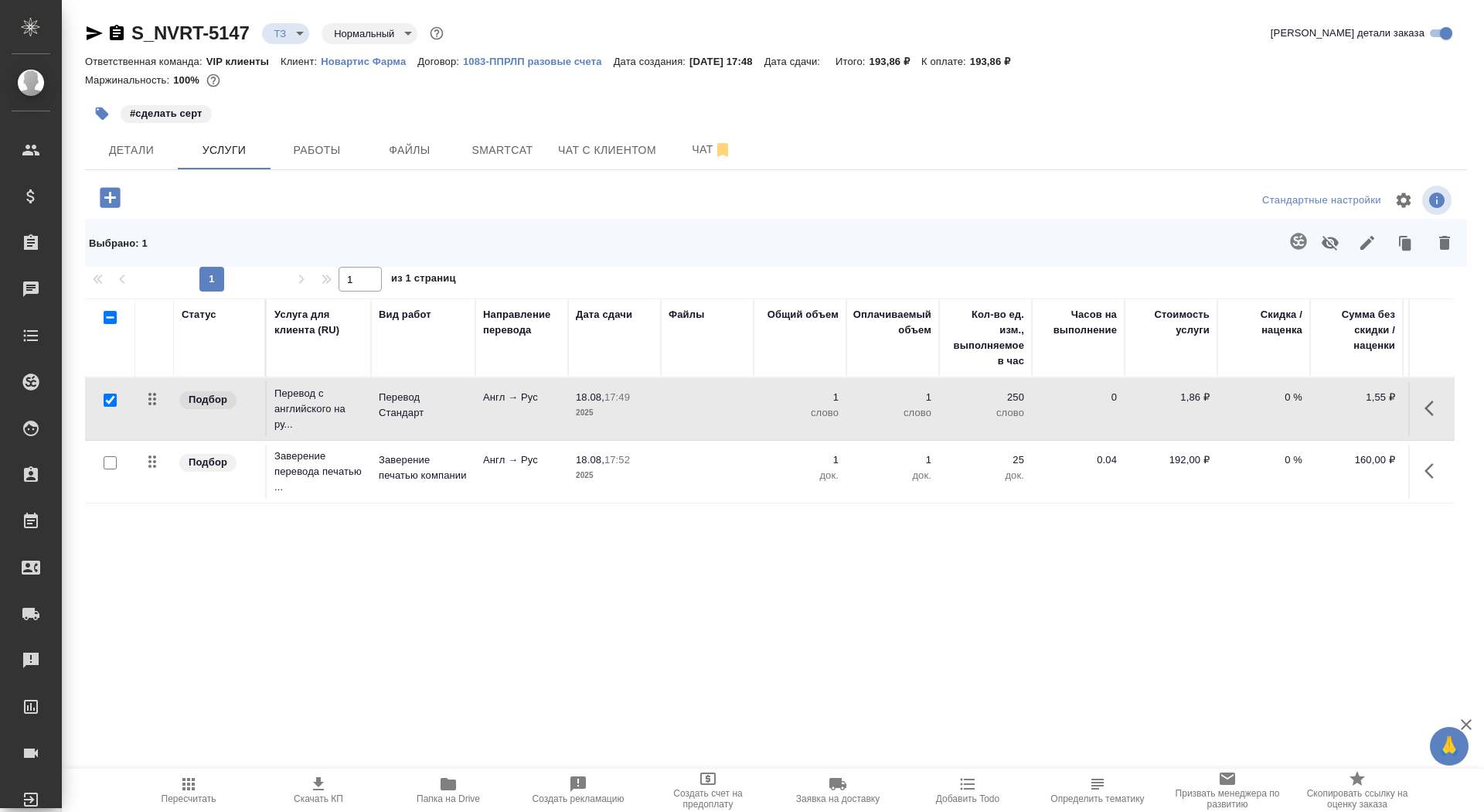
click at [1295, 239] on icon "button" at bounding box center [1298, 240] width 19 height 19
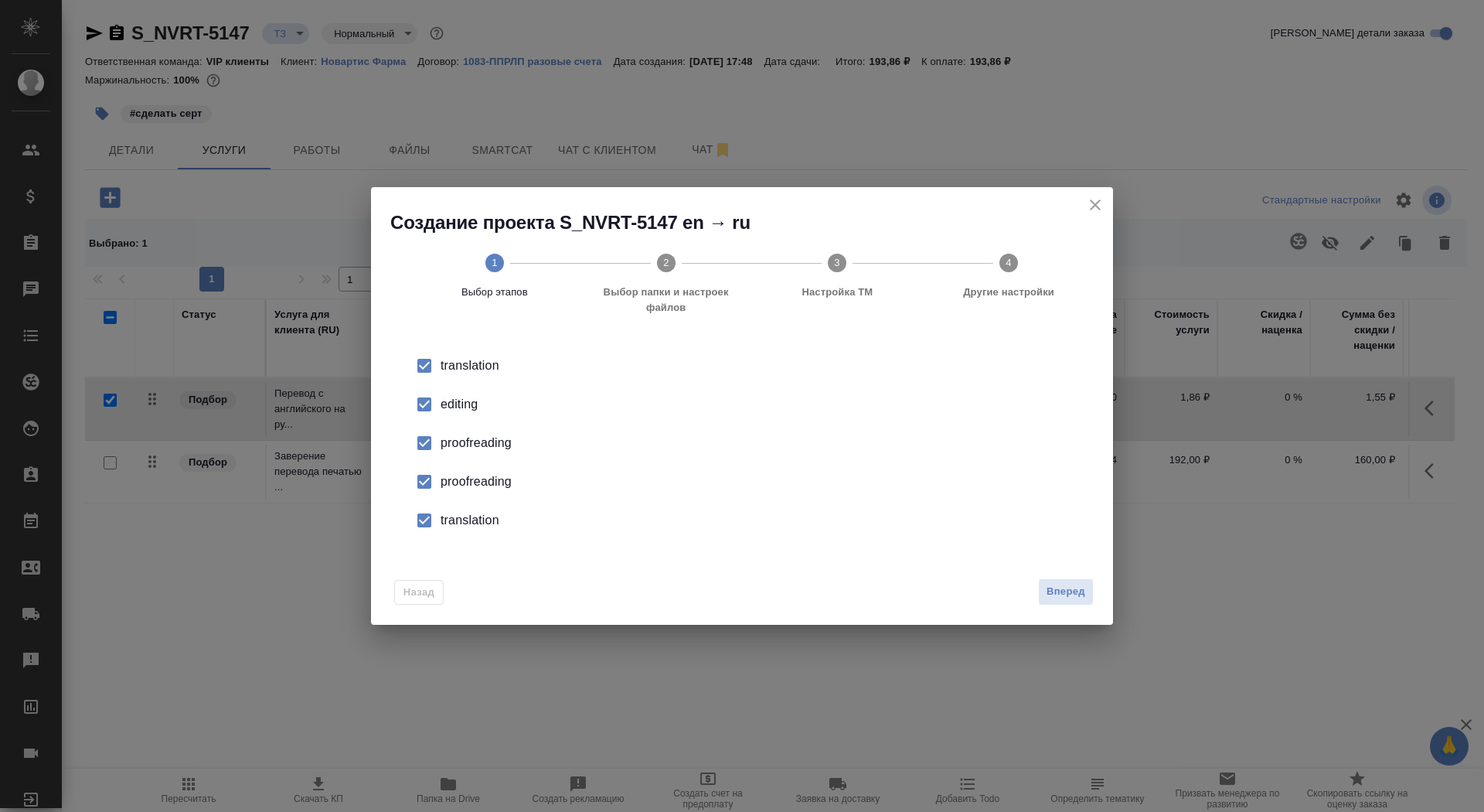
click at [456, 411] on div "editing" at bounding box center [758, 404] width 636 height 19
click at [462, 452] on div "proofreading" at bounding box center [758, 442] width 636 height 19
click at [462, 534] on li "translation" at bounding box center [742, 519] width 693 height 38
click at [1066, 593] on span "Вперед" at bounding box center [1065, 591] width 38 height 18
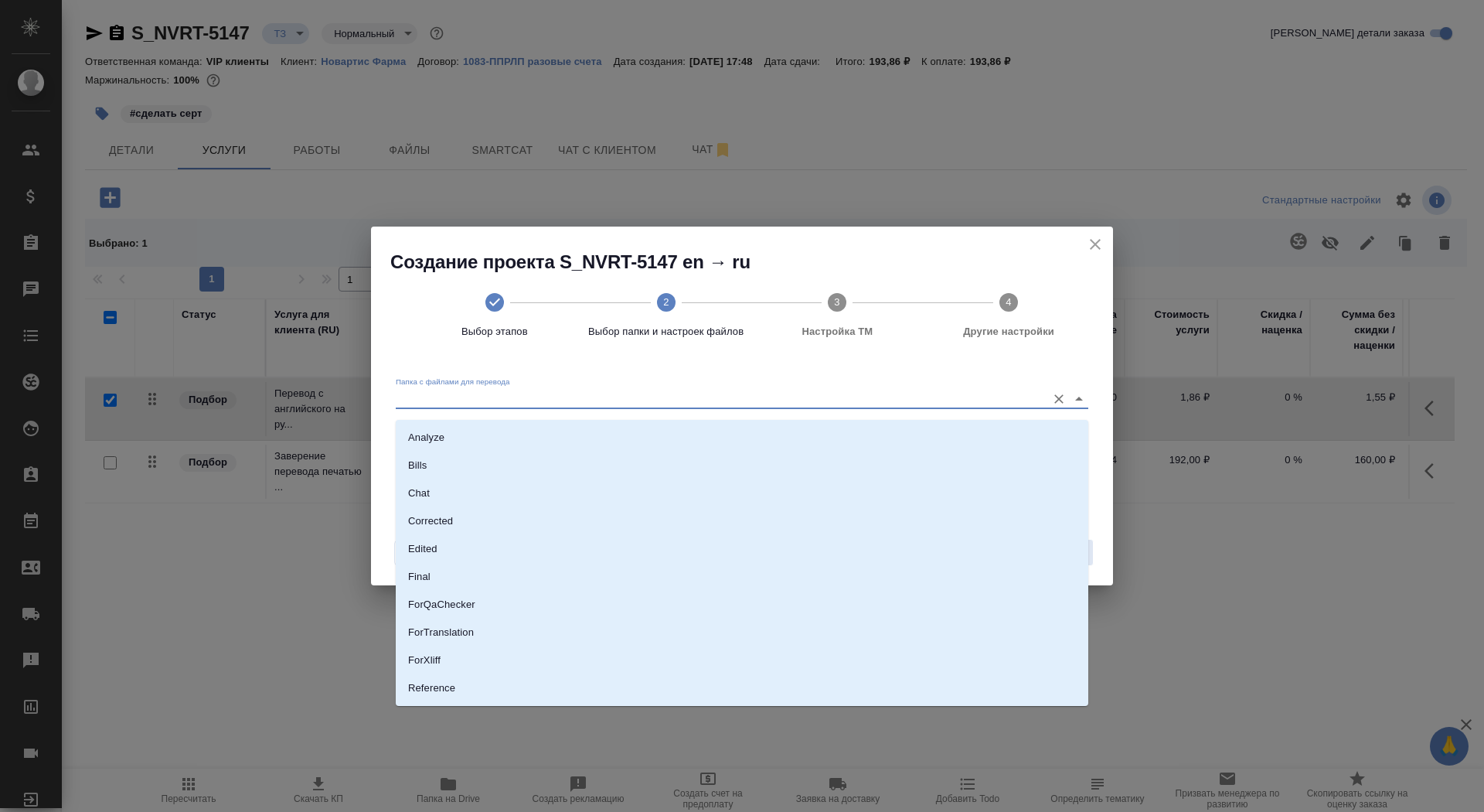
click at [952, 397] on input "Папка с файлами для перевода" at bounding box center [717, 398] width 643 height 19
click at [848, 681] on li "Source" at bounding box center [742, 688] width 693 height 28
type input "Source"
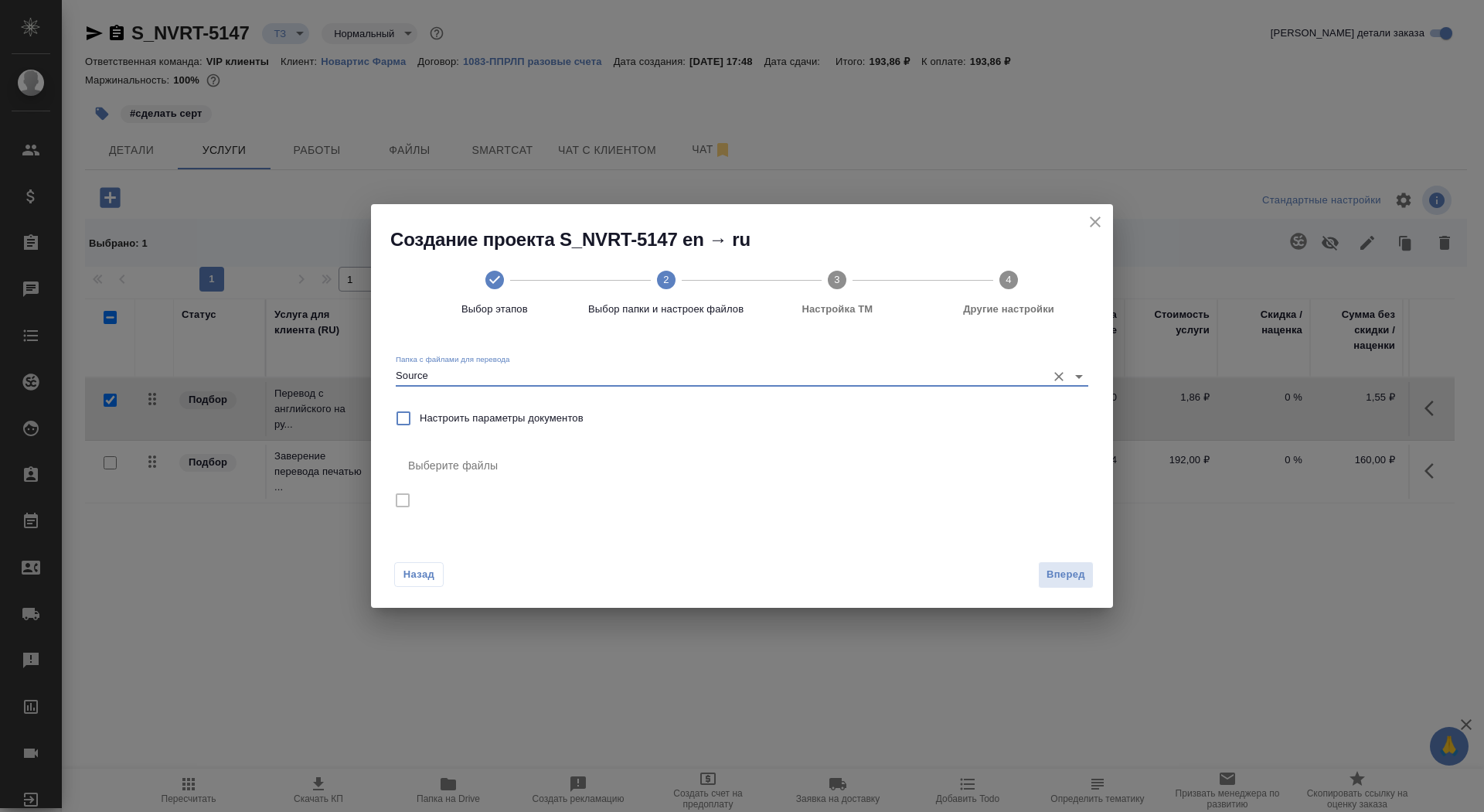
click at [1095, 217] on icon "close" at bounding box center [1095, 222] width 11 height 11
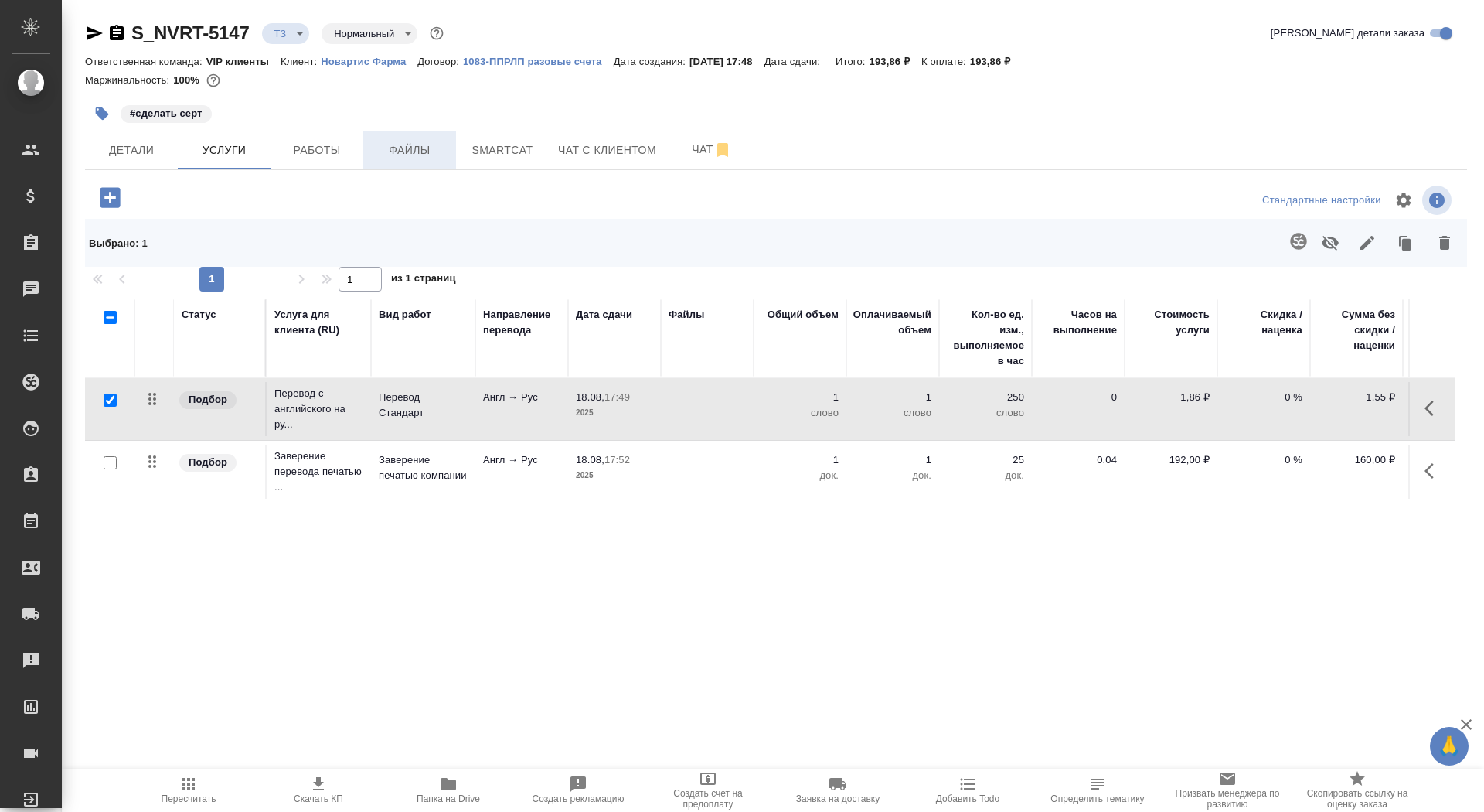
click at [413, 142] on span "Файлы" at bounding box center [409, 151] width 74 height 20
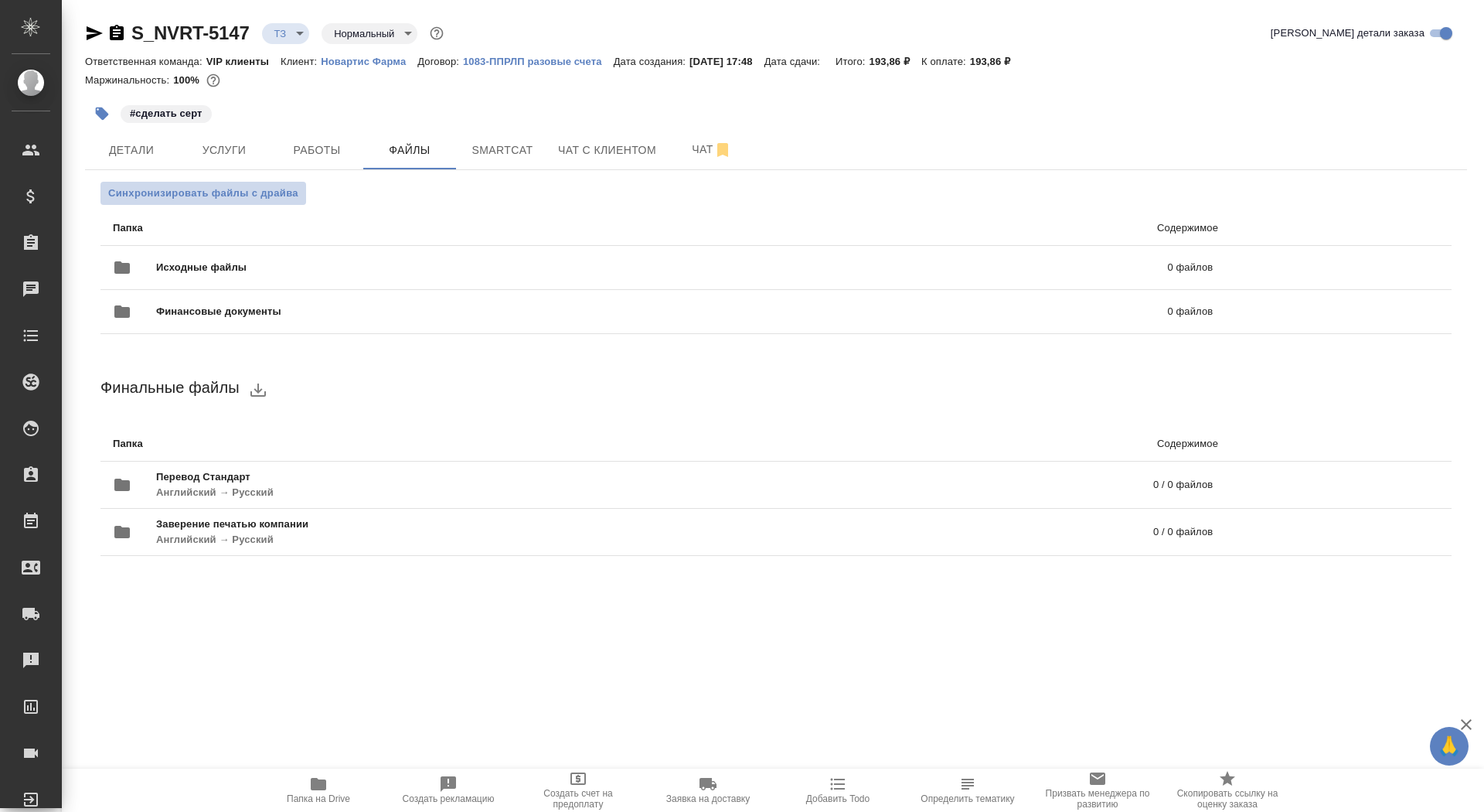
click at [224, 195] on span "Синхронизировать файлы с драйва" at bounding box center [203, 193] width 190 height 16
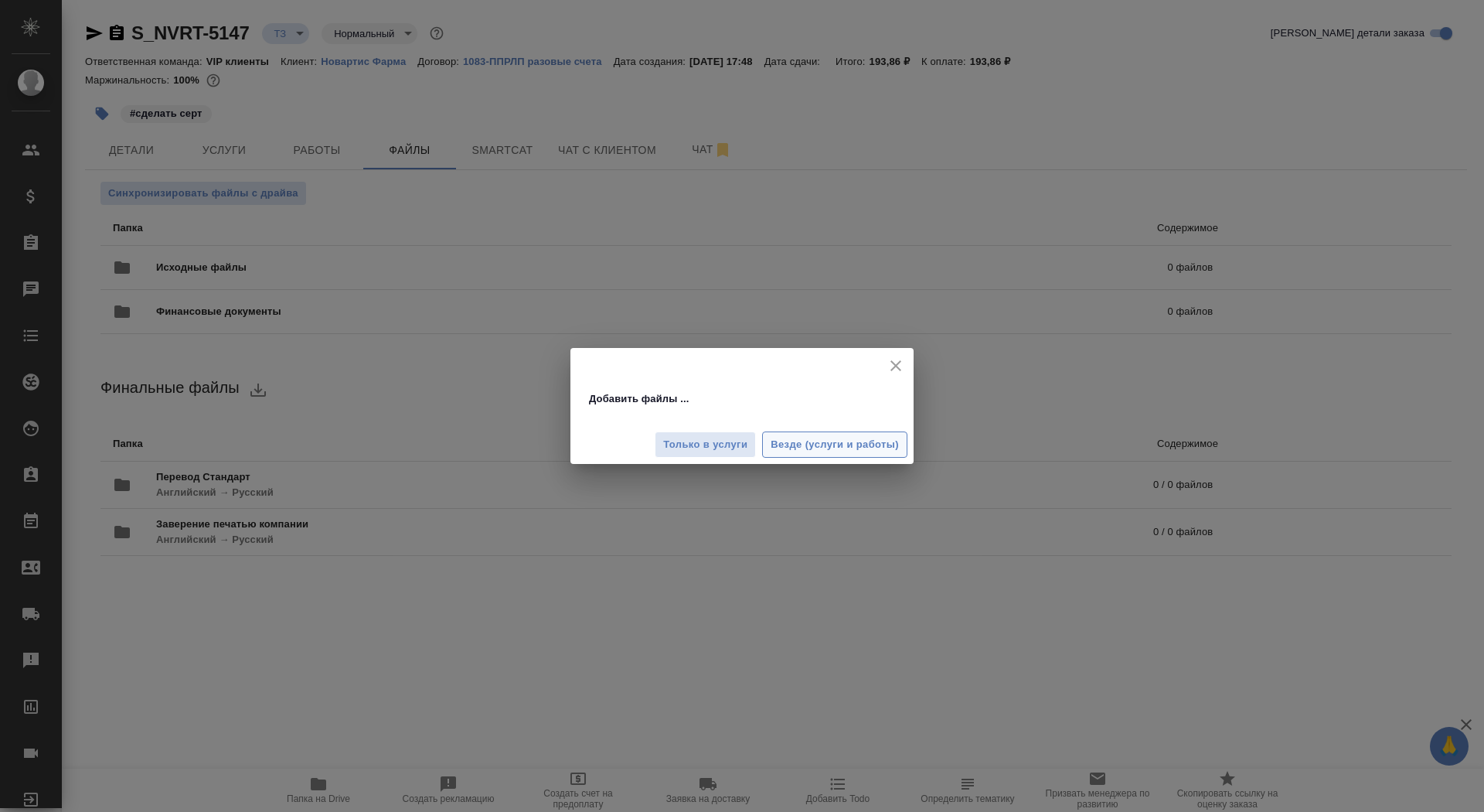
click at [786, 443] on span "Везде (услуги и работы)" at bounding box center [835, 444] width 128 height 18
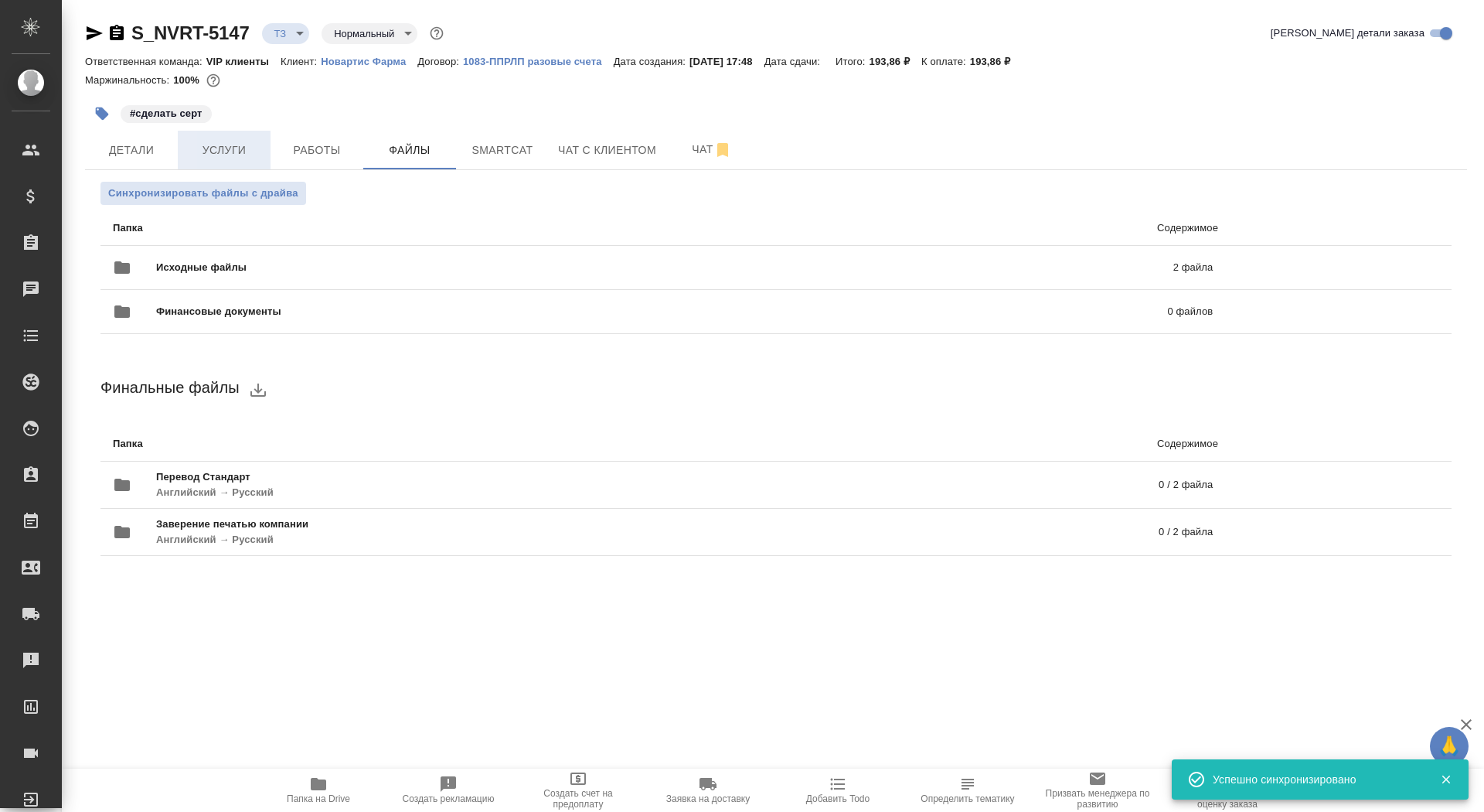
click at [223, 134] on button "Услуги" at bounding box center [224, 150] width 93 height 38
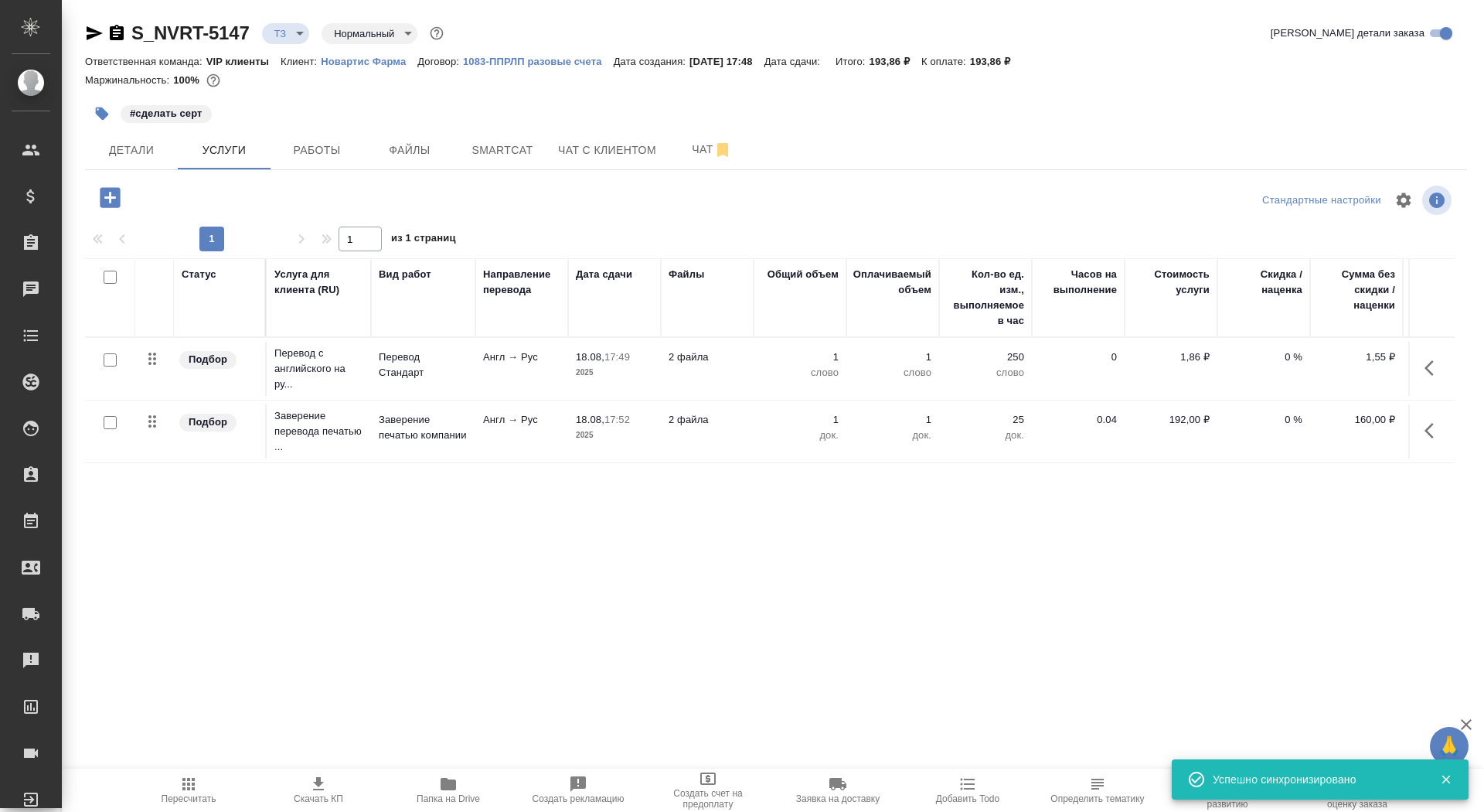
click at [116, 360] on input "checkbox" at bounding box center [109, 359] width 13 height 13
checkbox input "true"
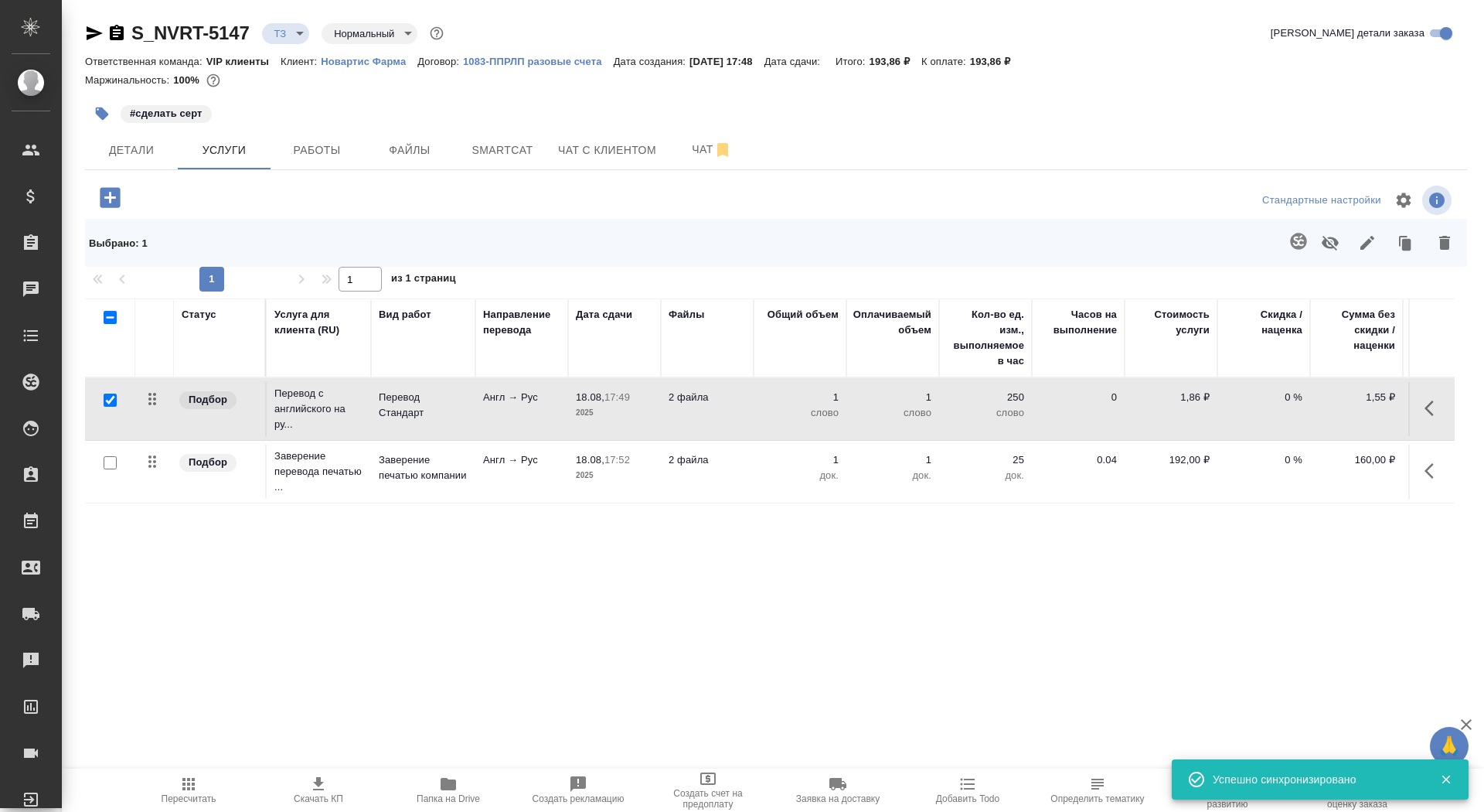
click at [1296, 245] on icon "button" at bounding box center [1298, 240] width 16 height 16
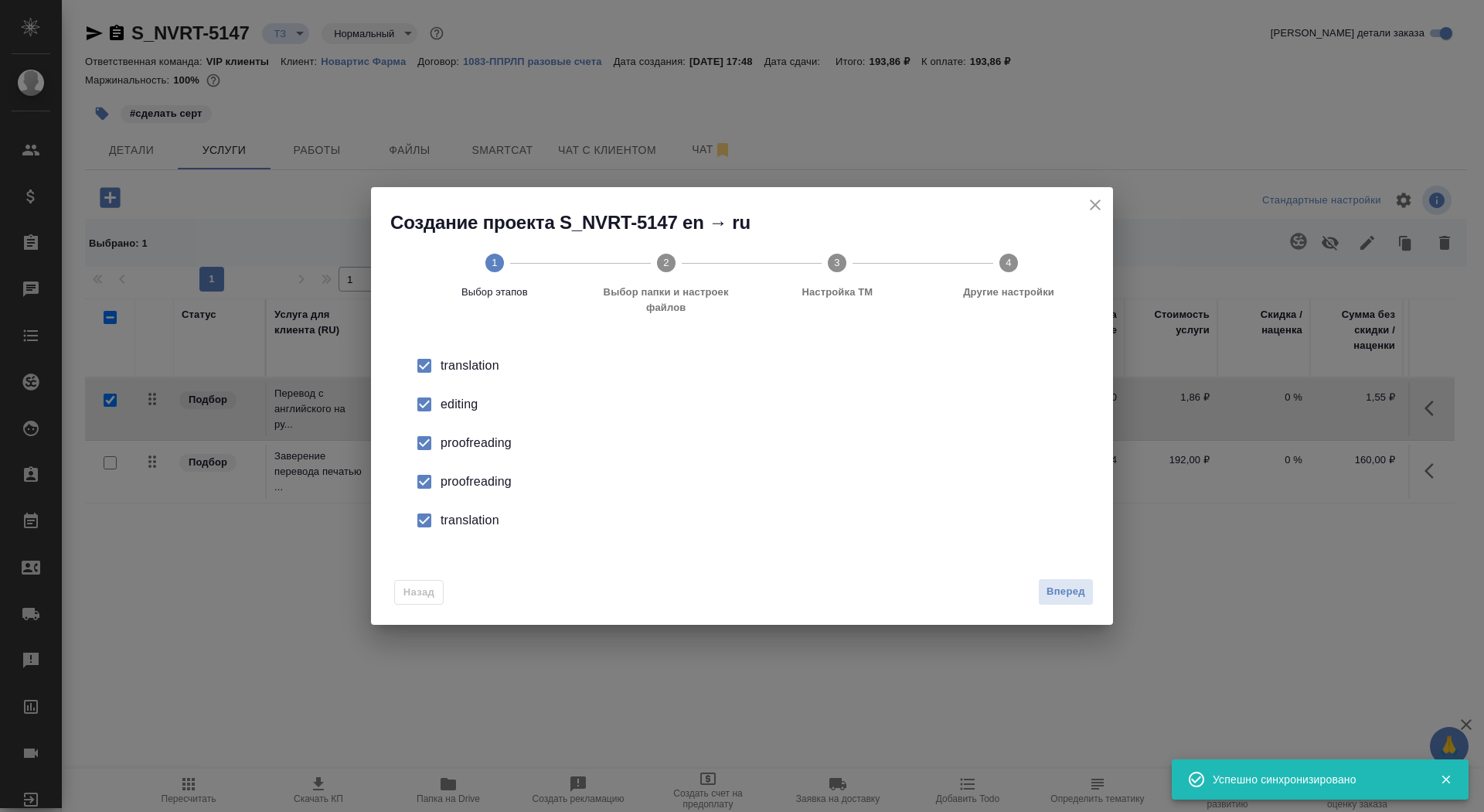
click at [468, 408] on div "editing" at bounding box center [758, 404] width 636 height 19
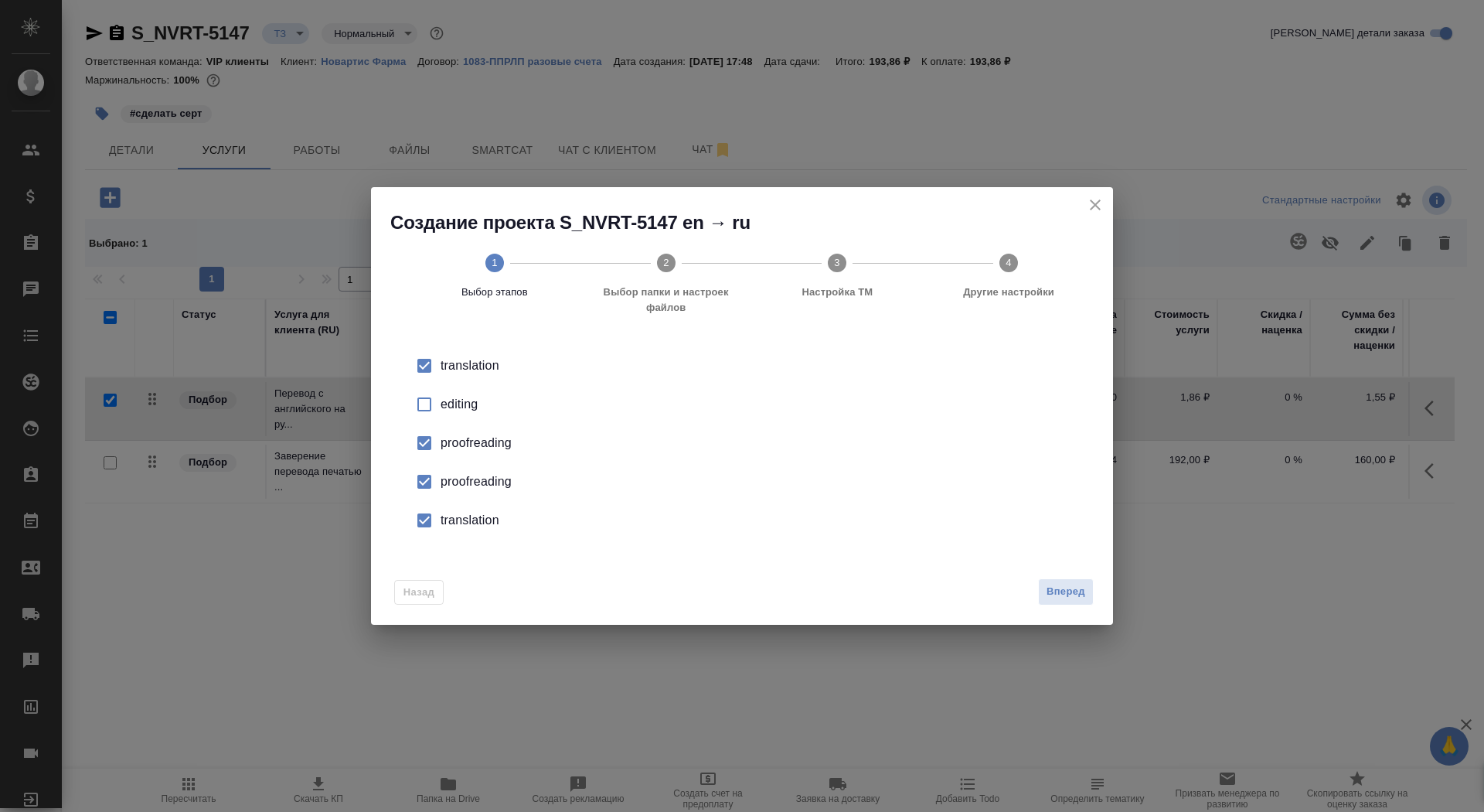
click at [468, 452] on div "proofreading" at bounding box center [758, 442] width 636 height 19
click at [468, 503] on li "translation" at bounding box center [742, 519] width 693 height 38
click at [1089, 588] on button "Вперед" at bounding box center [1065, 591] width 55 height 27
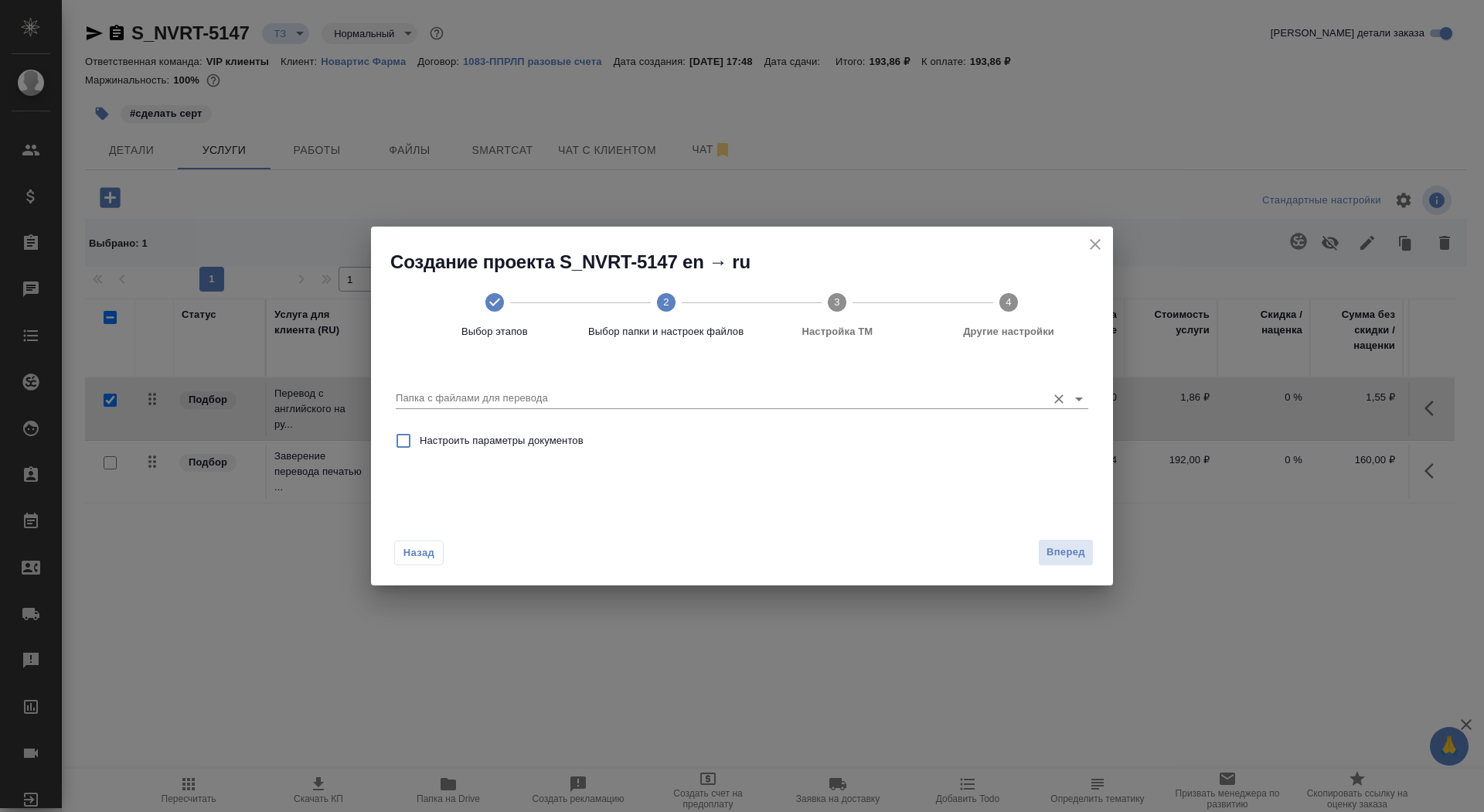
click at [957, 404] on input "Папка с файлами для перевода" at bounding box center [717, 398] width 643 height 19
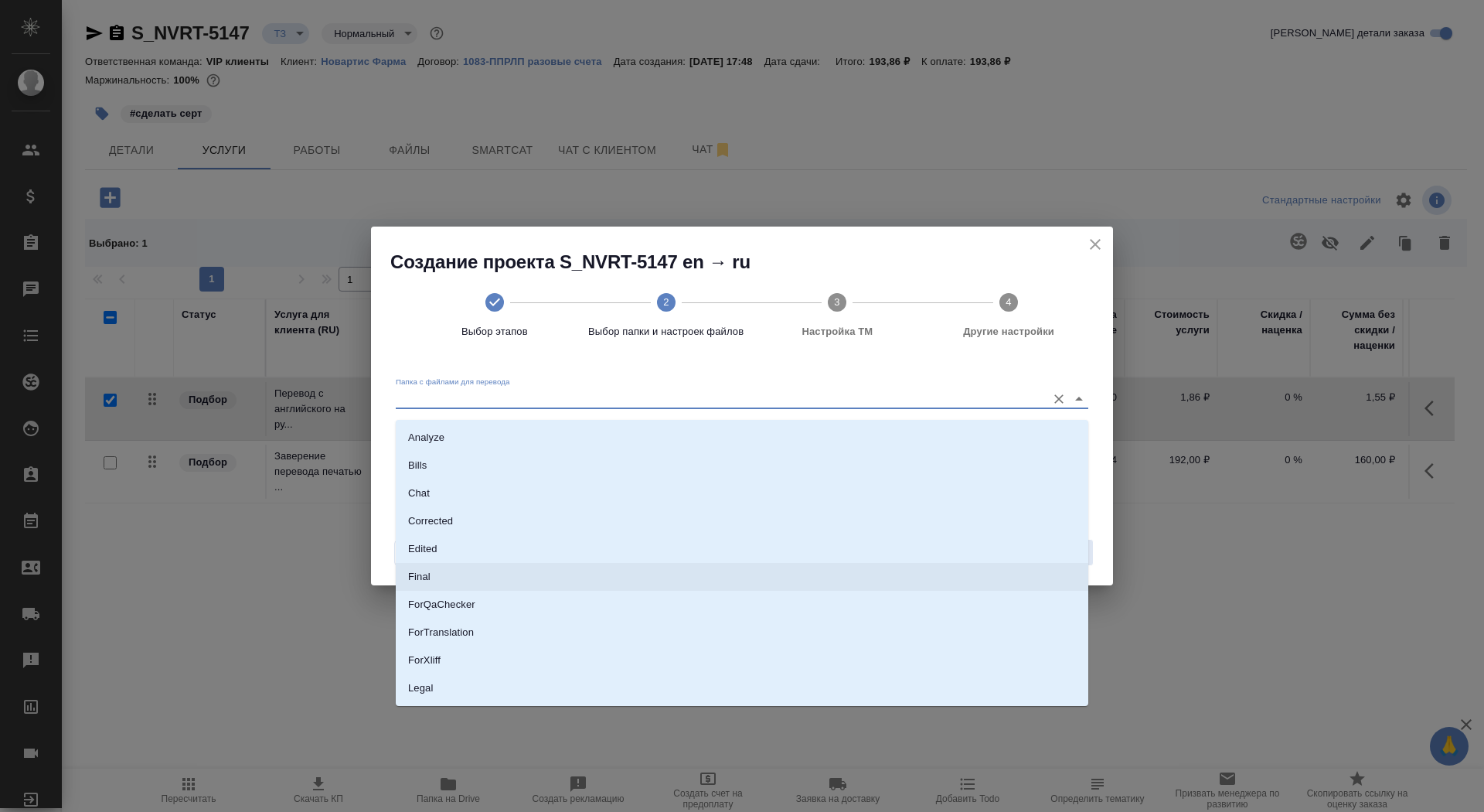
scroll to position [108, 0]
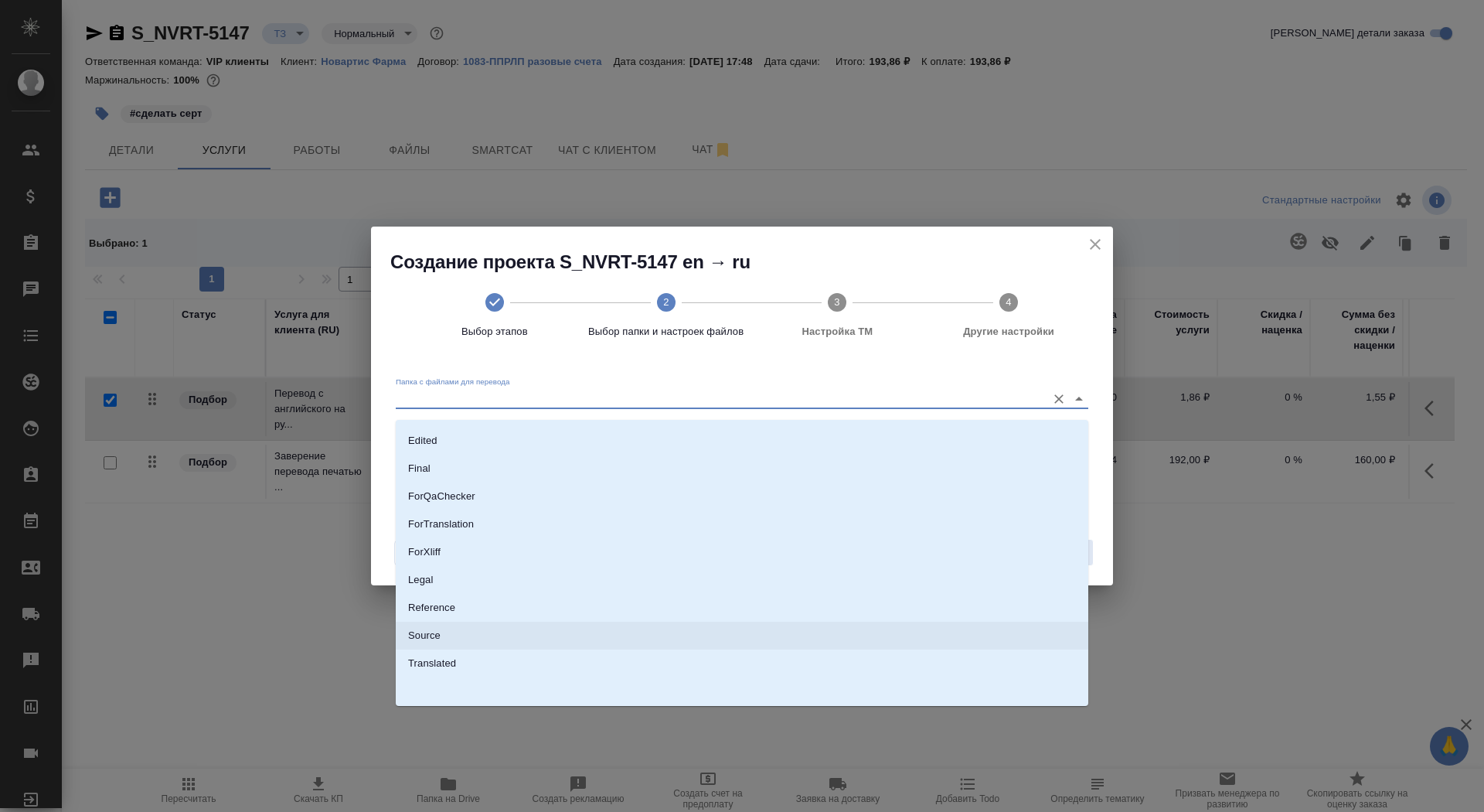
click at [890, 644] on li "Source" at bounding box center [742, 636] width 693 height 28
type input "Source"
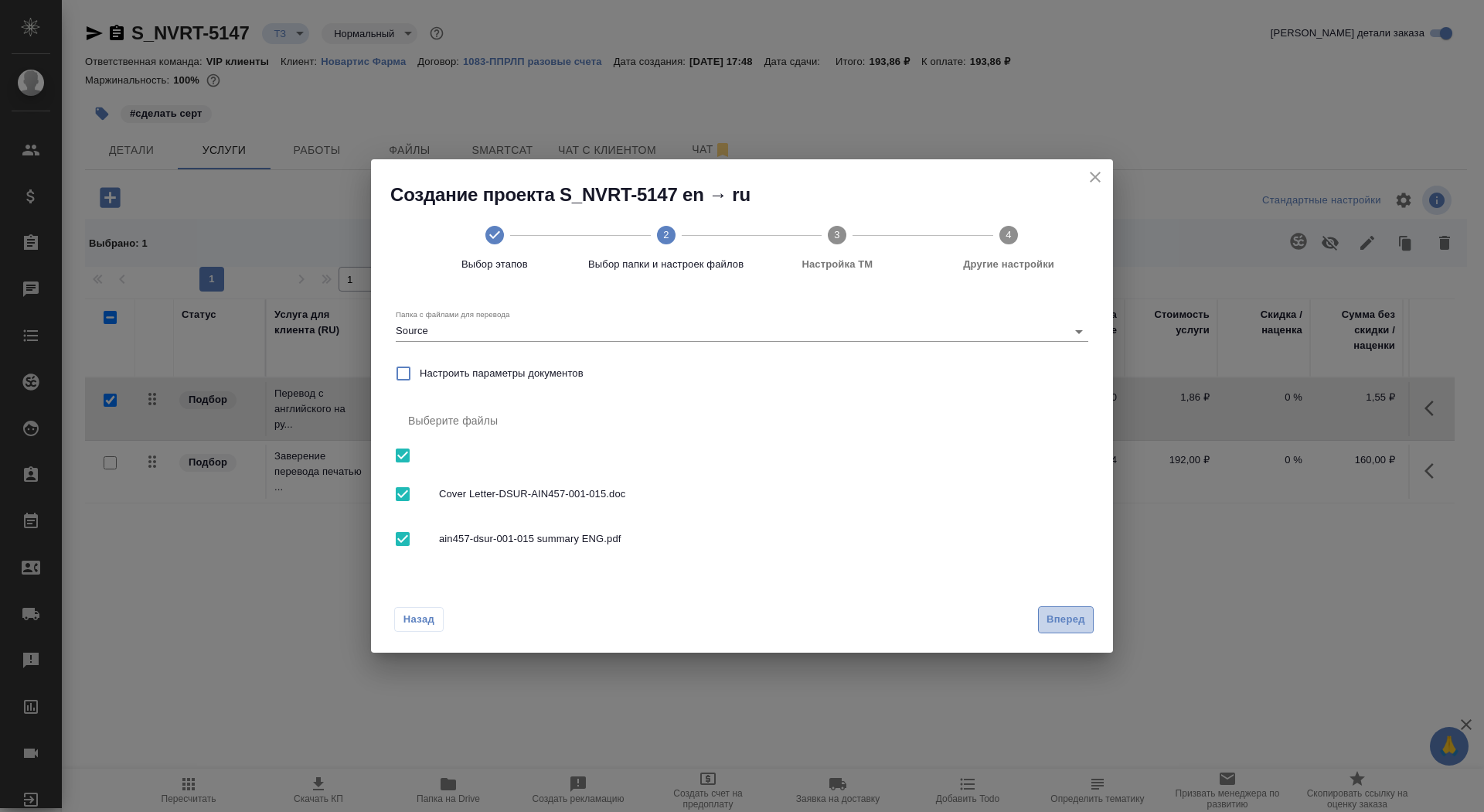
click at [1063, 627] on span "Вперед" at bounding box center [1065, 620] width 38 height 18
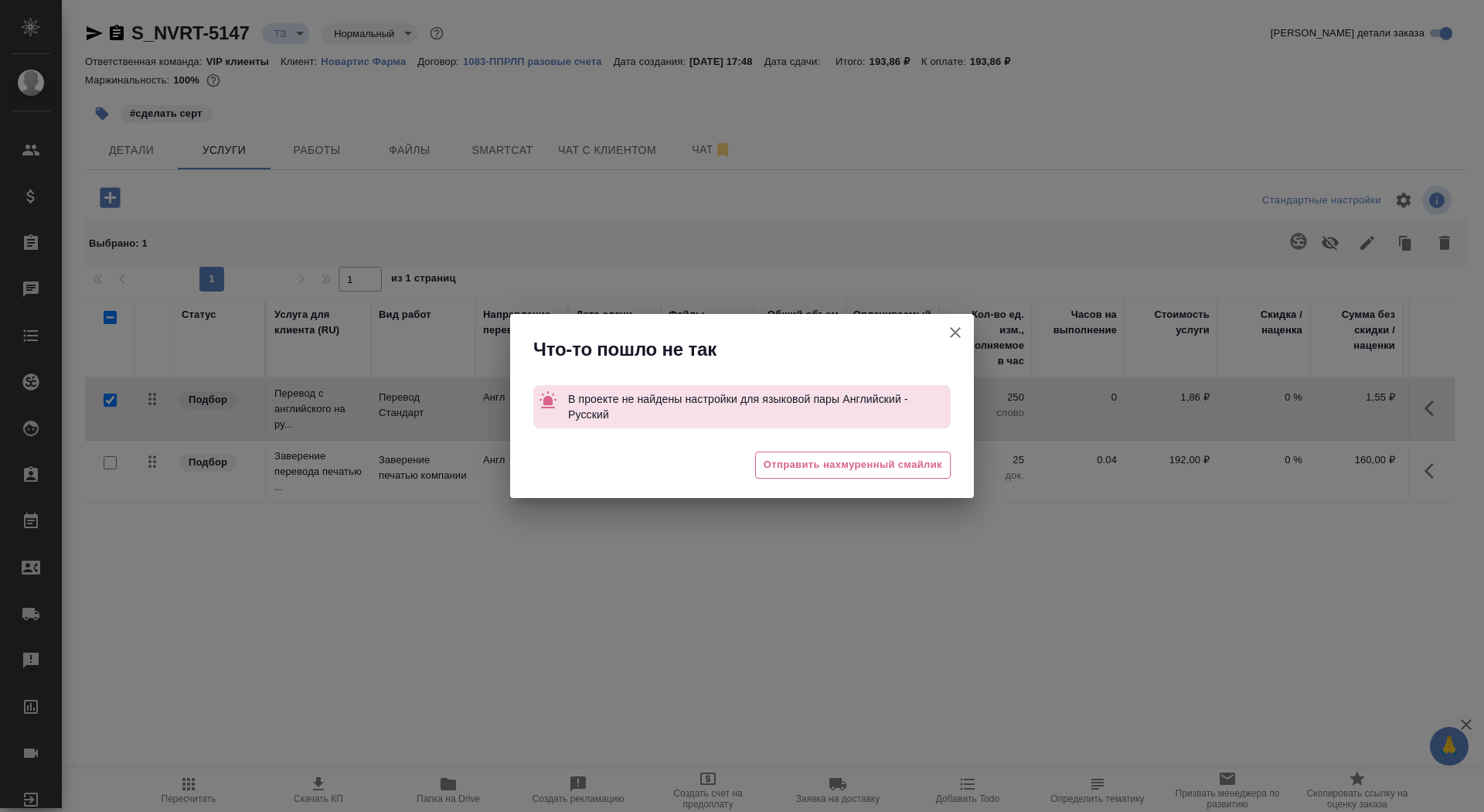
click at [956, 328] on icon "button" at bounding box center [955, 332] width 19 height 19
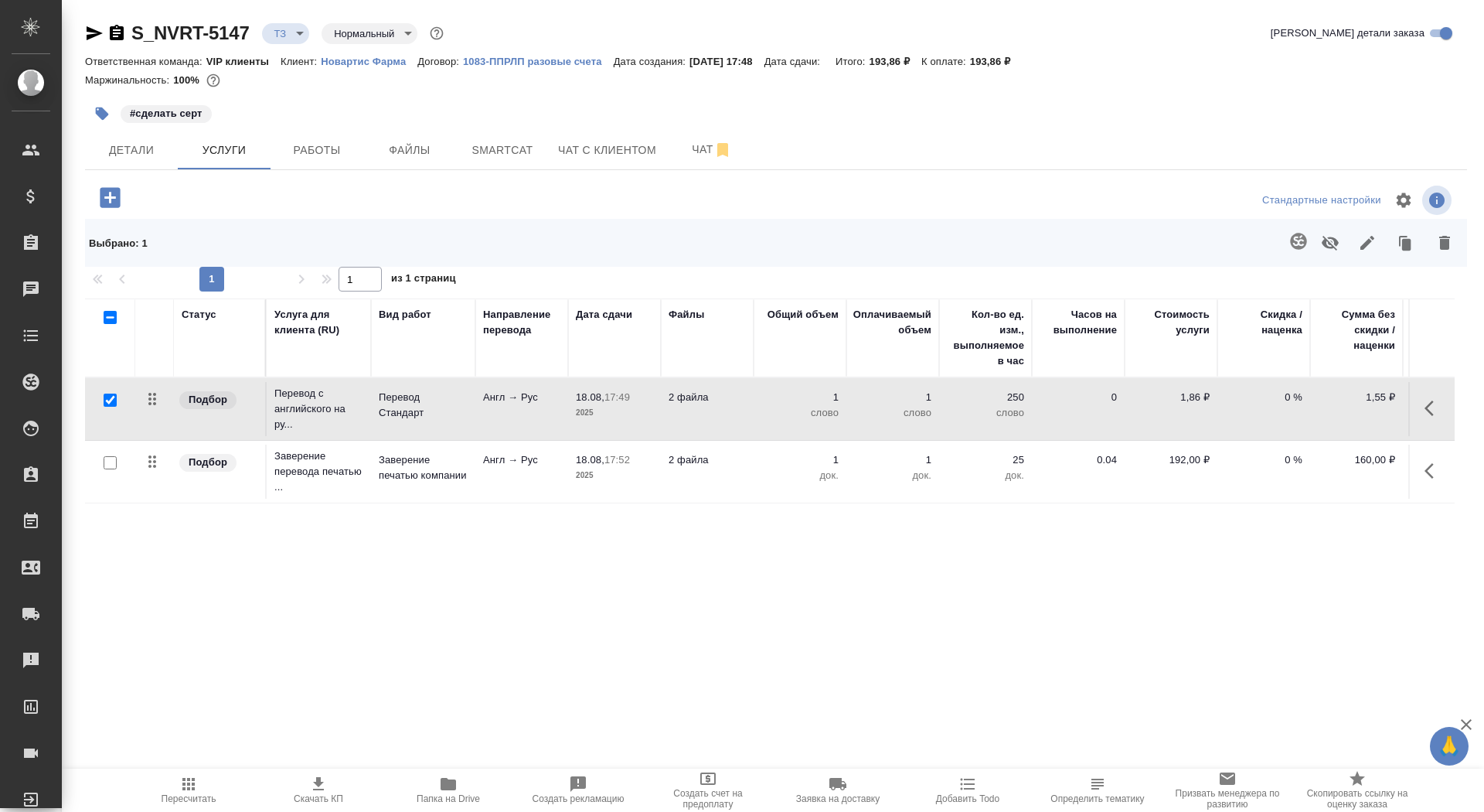
click at [620, 418] on p "2025" at bounding box center [614, 413] width 77 height 16
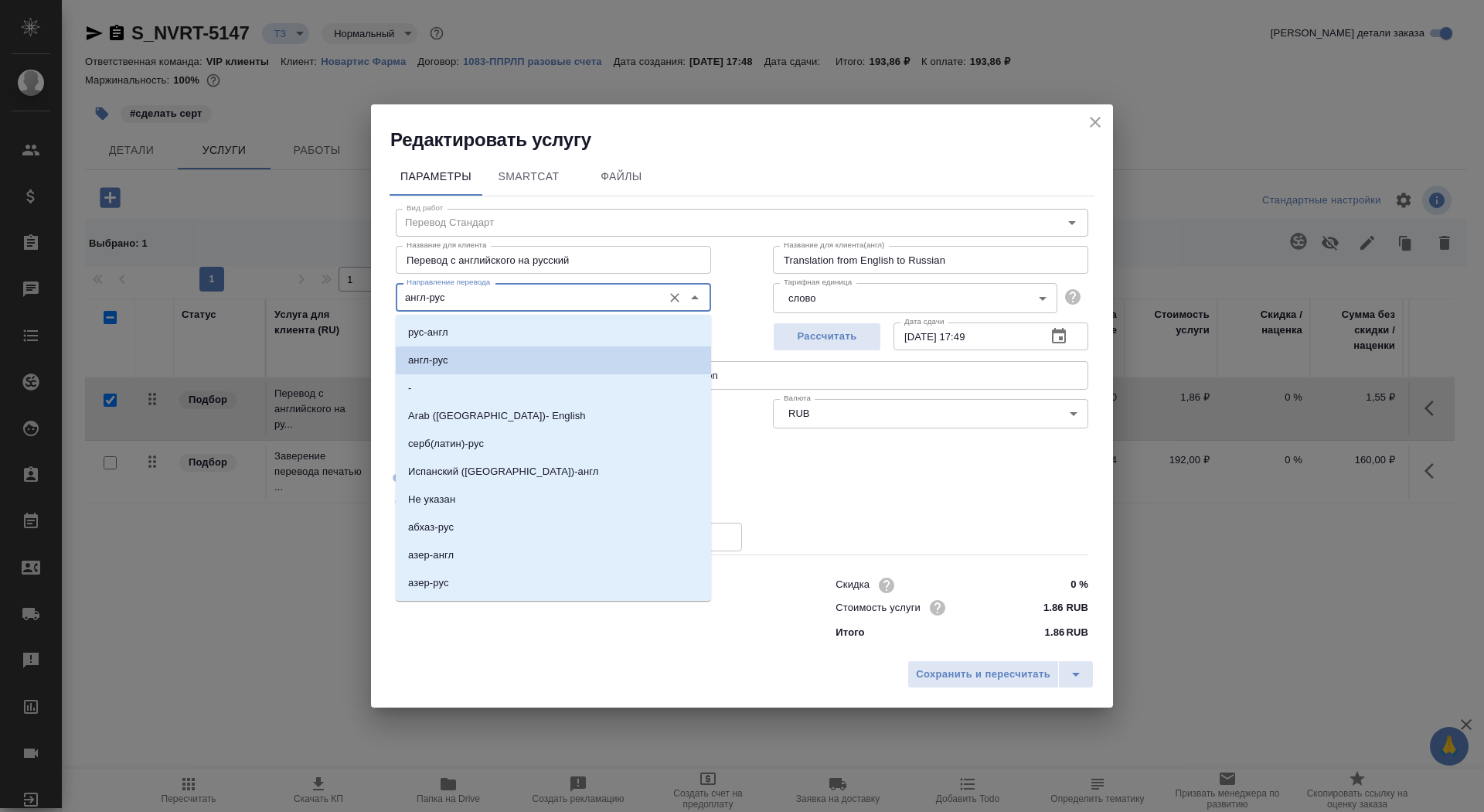
click at [501, 303] on input "англ-рус" at bounding box center [527, 297] width 254 height 19
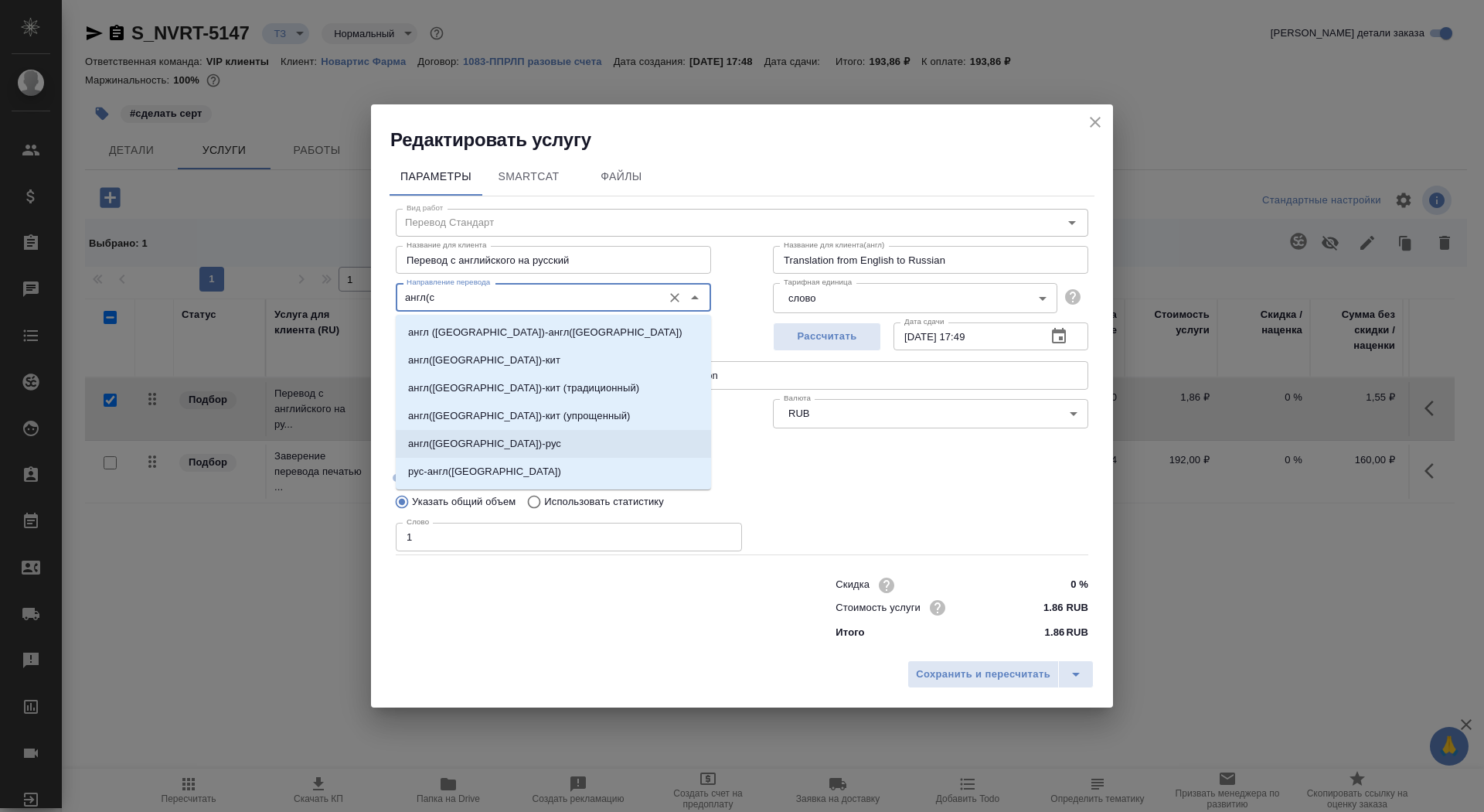
click at [492, 441] on li "англ(США)-рус" at bounding box center [554, 443] width 315 height 28
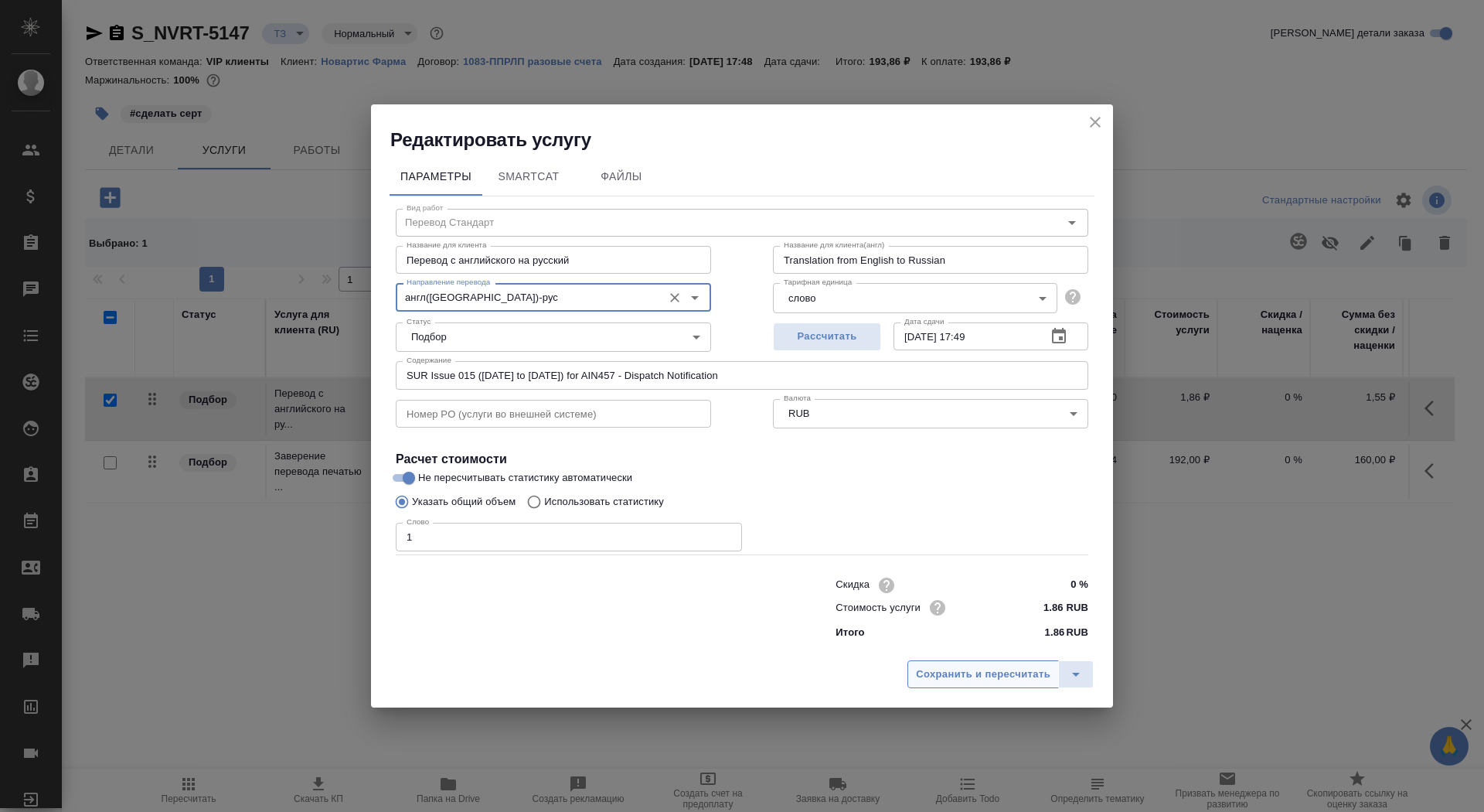
type input "англ(США)-рус"
click at [976, 663] on button "Сохранить и пересчитать" at bounding box center [983, 674] width 152 height 28
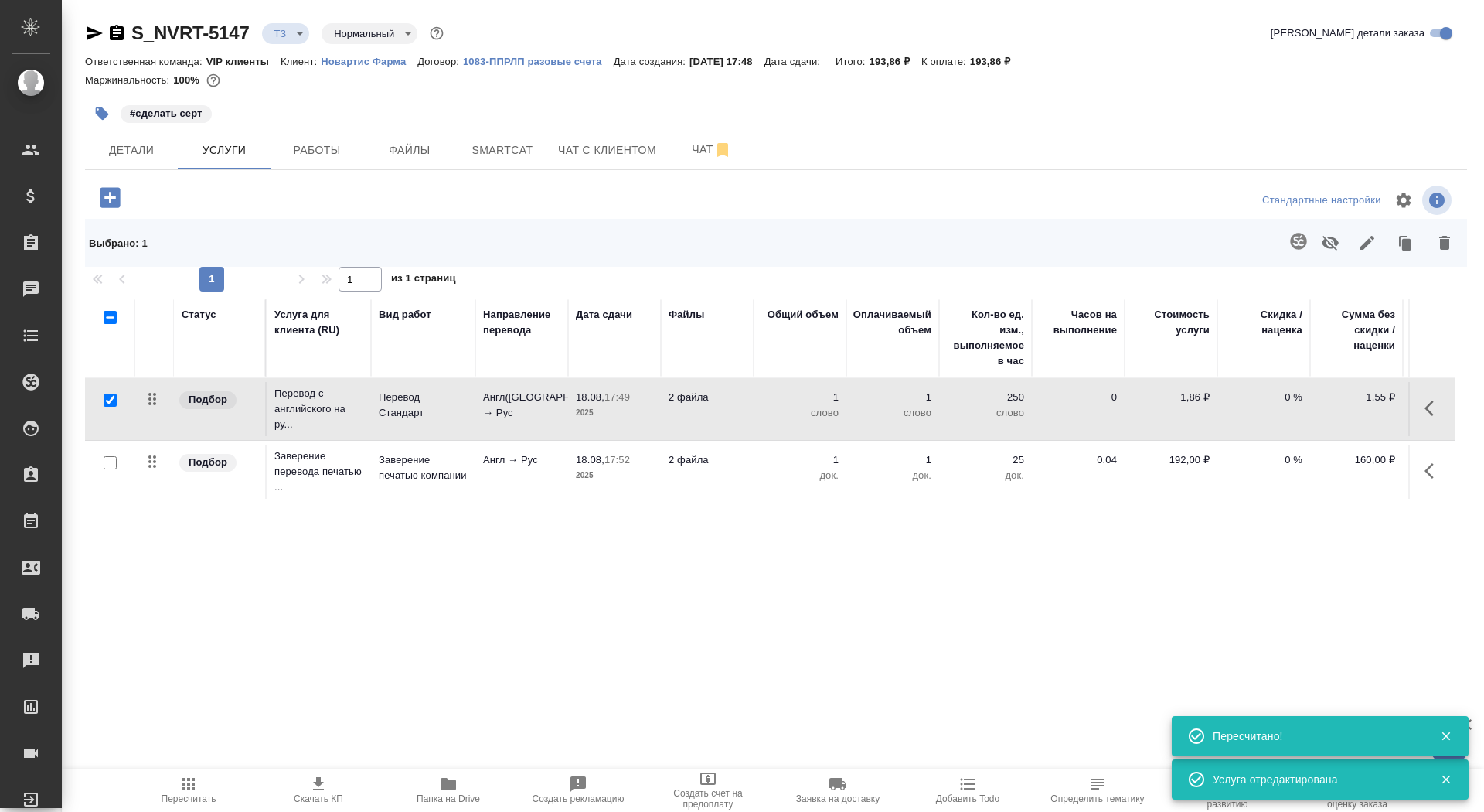
click at [1292, 245] on icon "button" at bounding box center [1298, 240] width 16 height 16
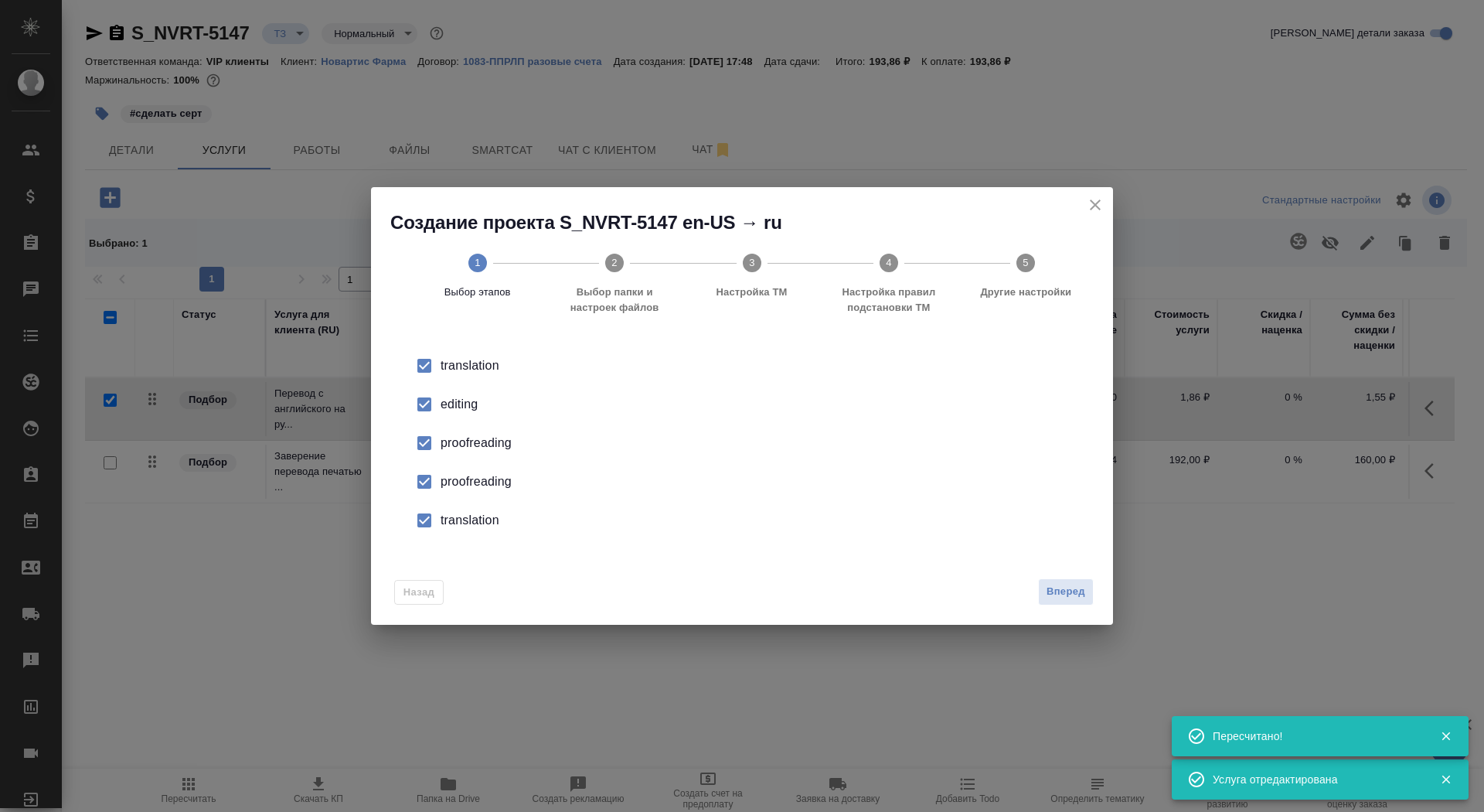
click at [472, 403] on div "editing" at bounding box center [758, 404] width 636 height 19
click at [474, 452] on div "proofreading" at bounding box center [758, 442] width 636 height 19
click at [475, 374] on div "translation" at bounding box center [758, 366] width 636 height 19
click at [1065, 592] on span "Вперед" at bounding box center [1065, 591] width 38 height 18
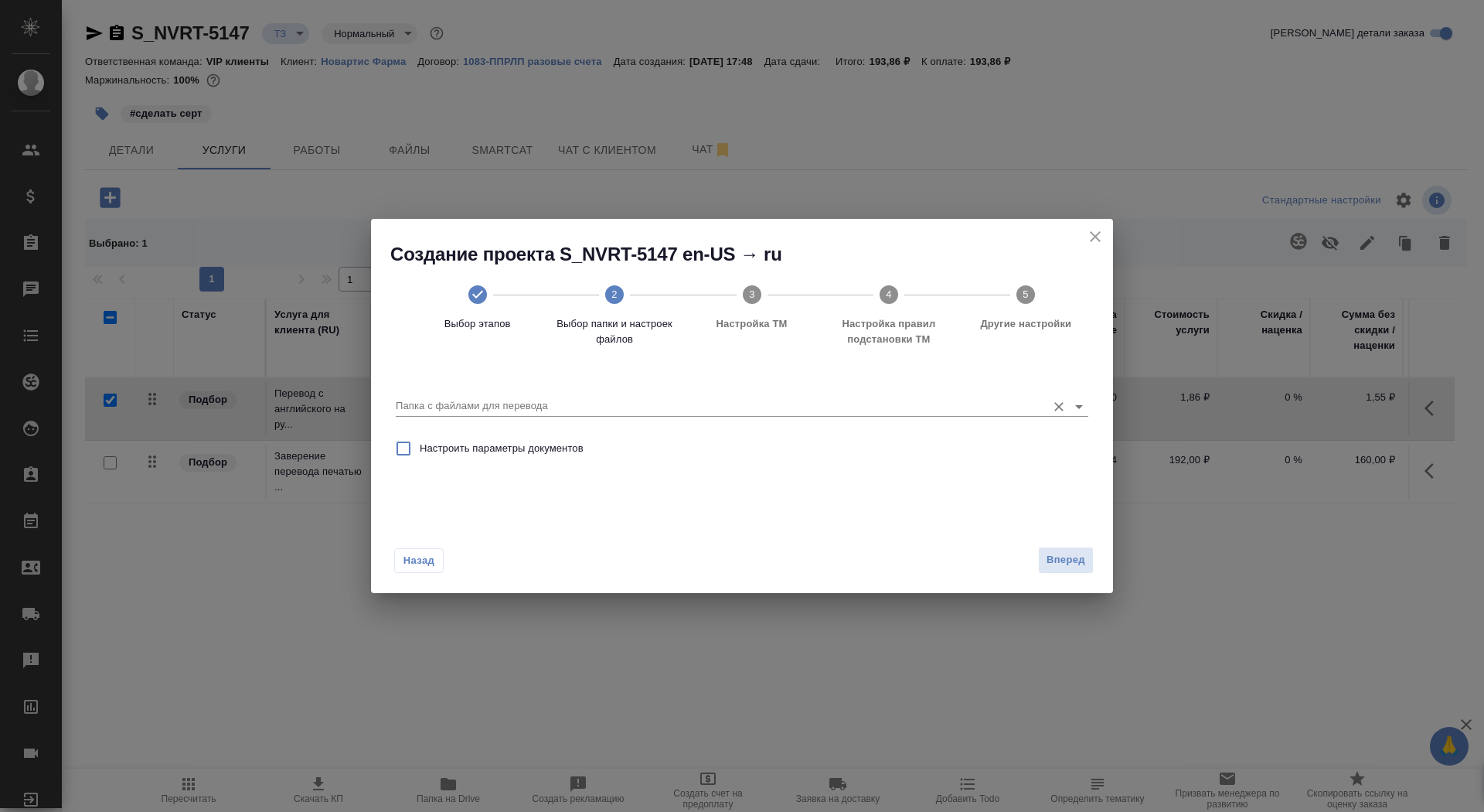
click at [966, 413] on input "Папка с файлами для перевода" at bounding box center [717, 405] width 643 height 19
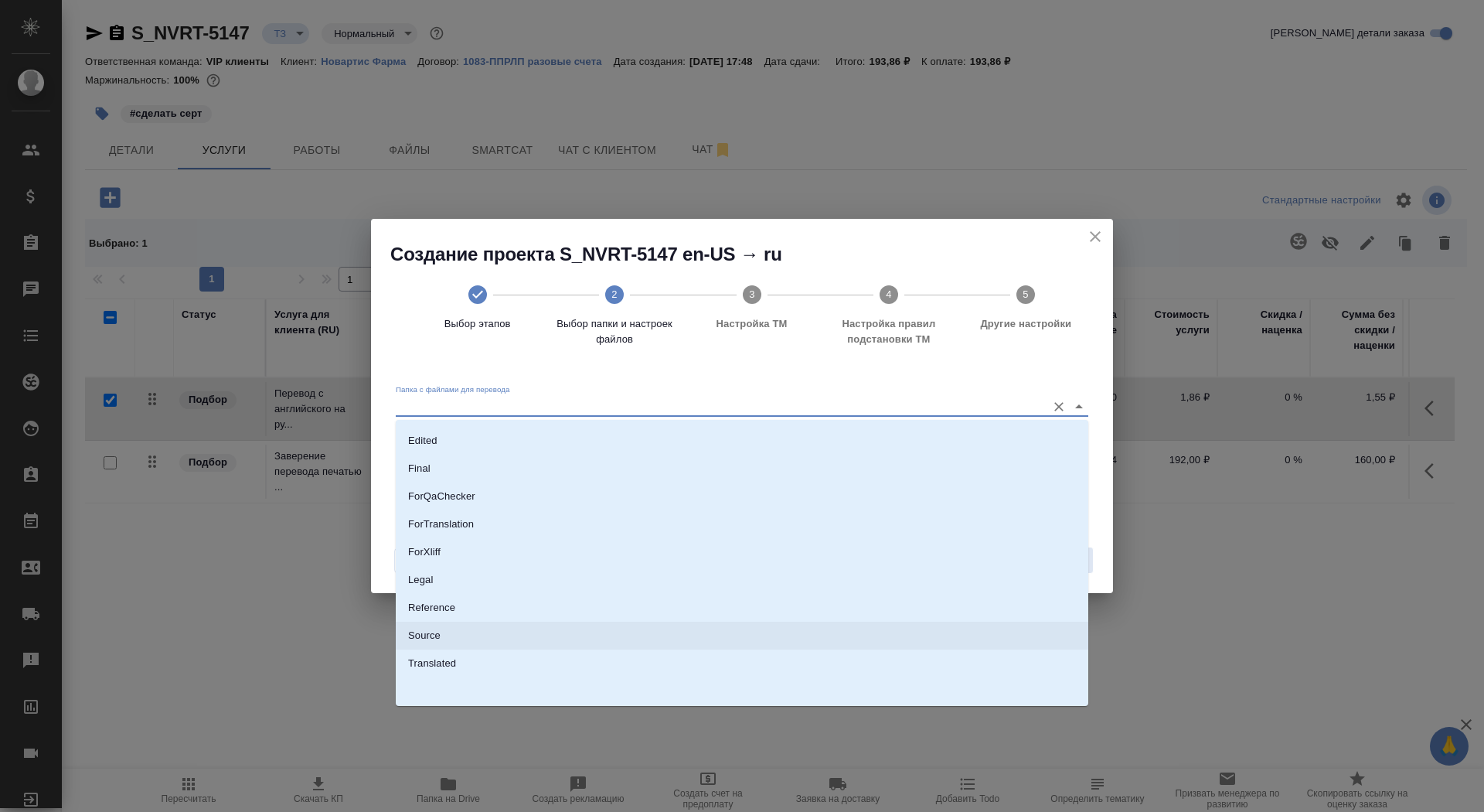
click at [866, 633] on li "Source" at bounding box center [742, 636] width 693 height 28
type input "Source"
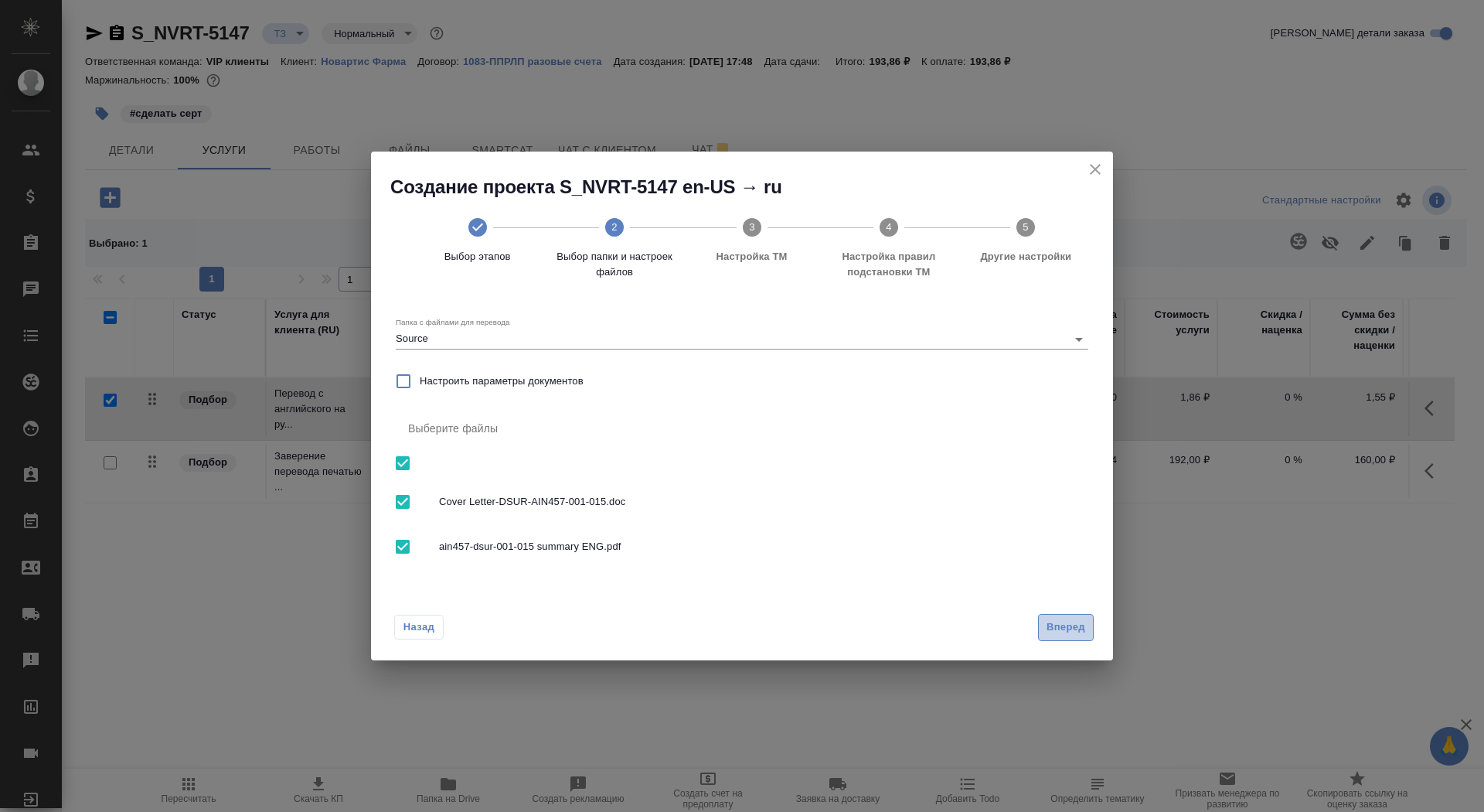
click at [1067, 628] on span "Вперед" at bounding box center [1065, 628] width 38 height 18
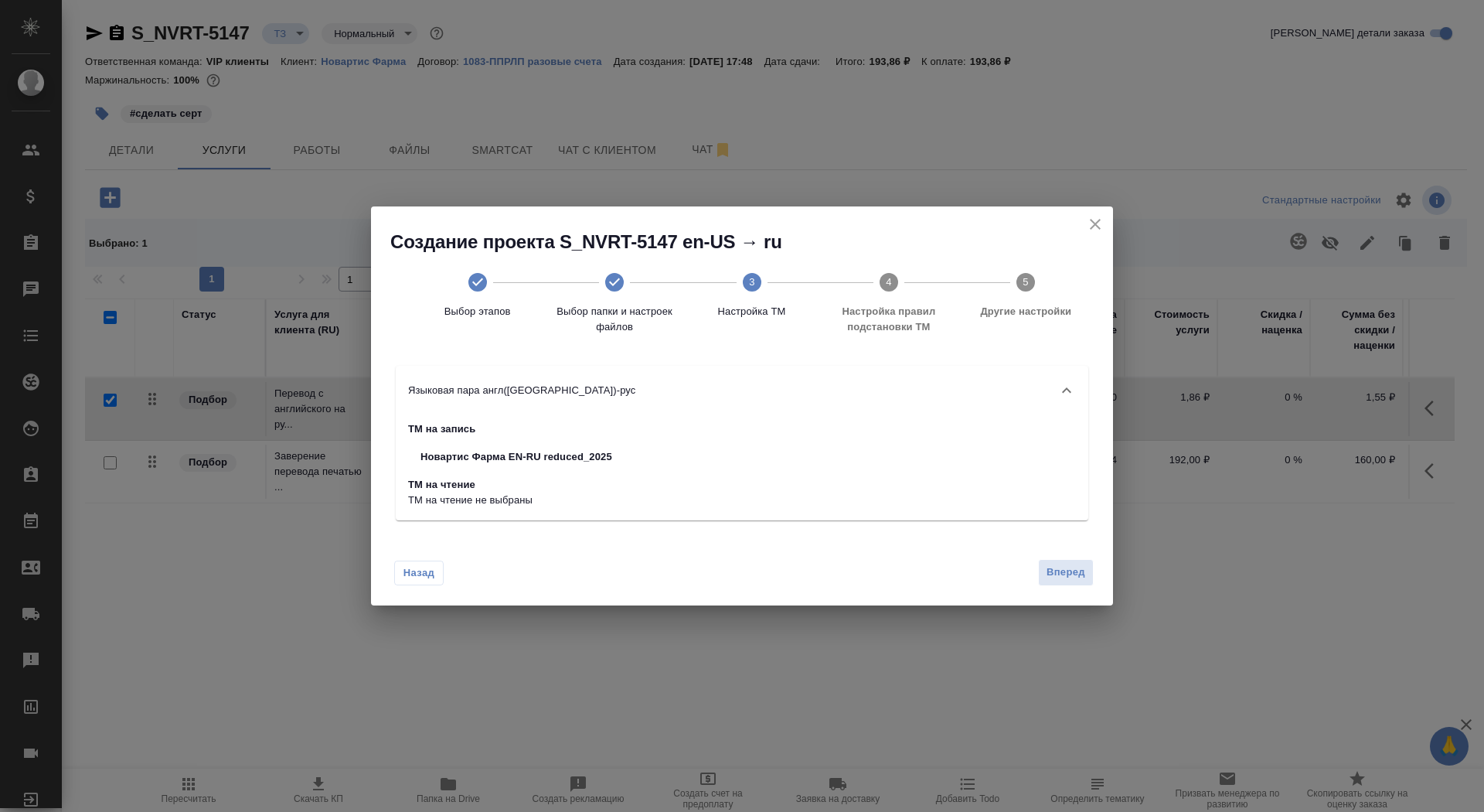
click at [1057, 593] on div "Назад Вперед" at bounding box center [742, 569] width 742 height 73
click at [1053, 568] on span "Вперед" at bounding box center [1065, 573] width 38 height 18
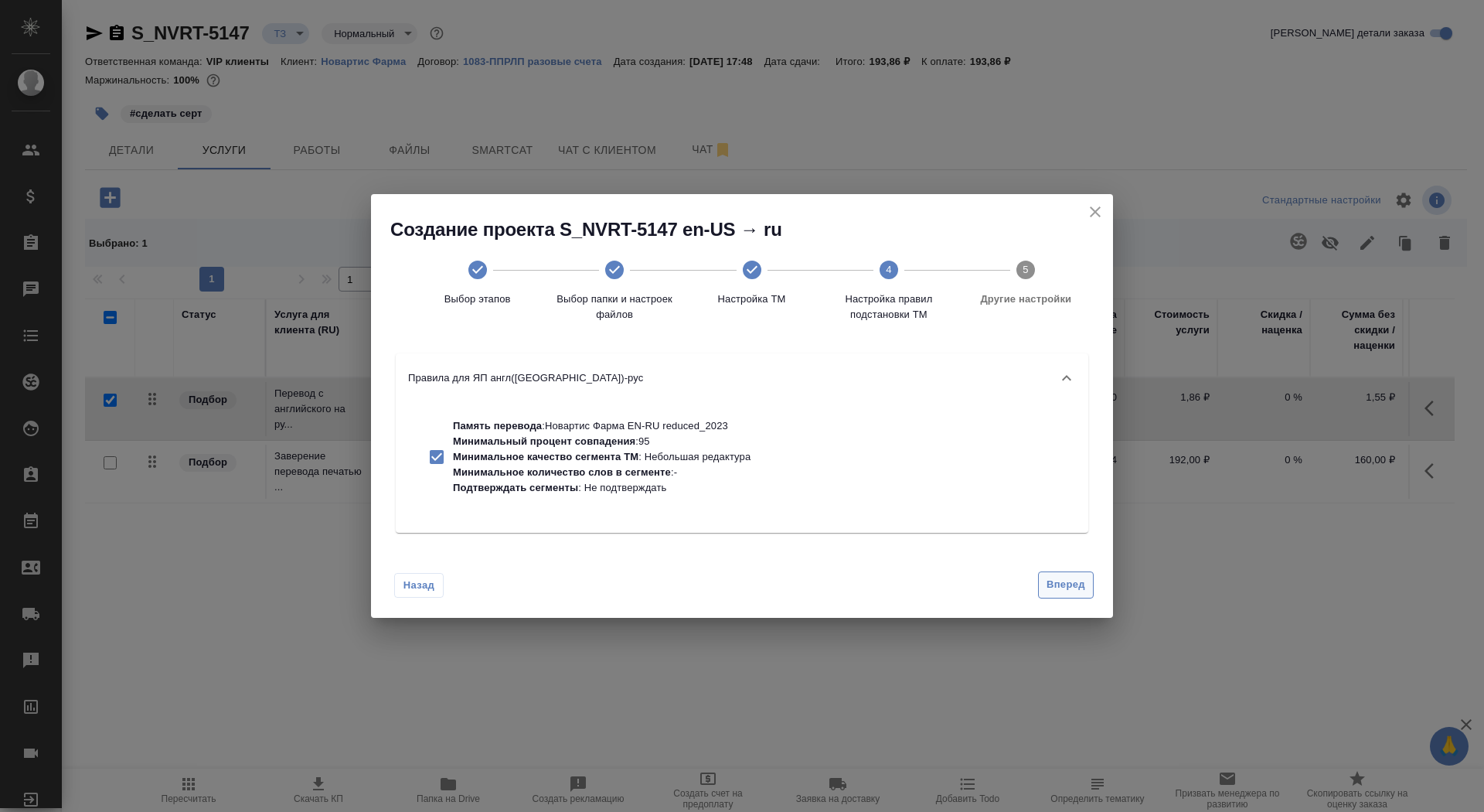
click at [1055, 580] on span "Вперед" at bounding box center [1065, 584] width 38 height 18
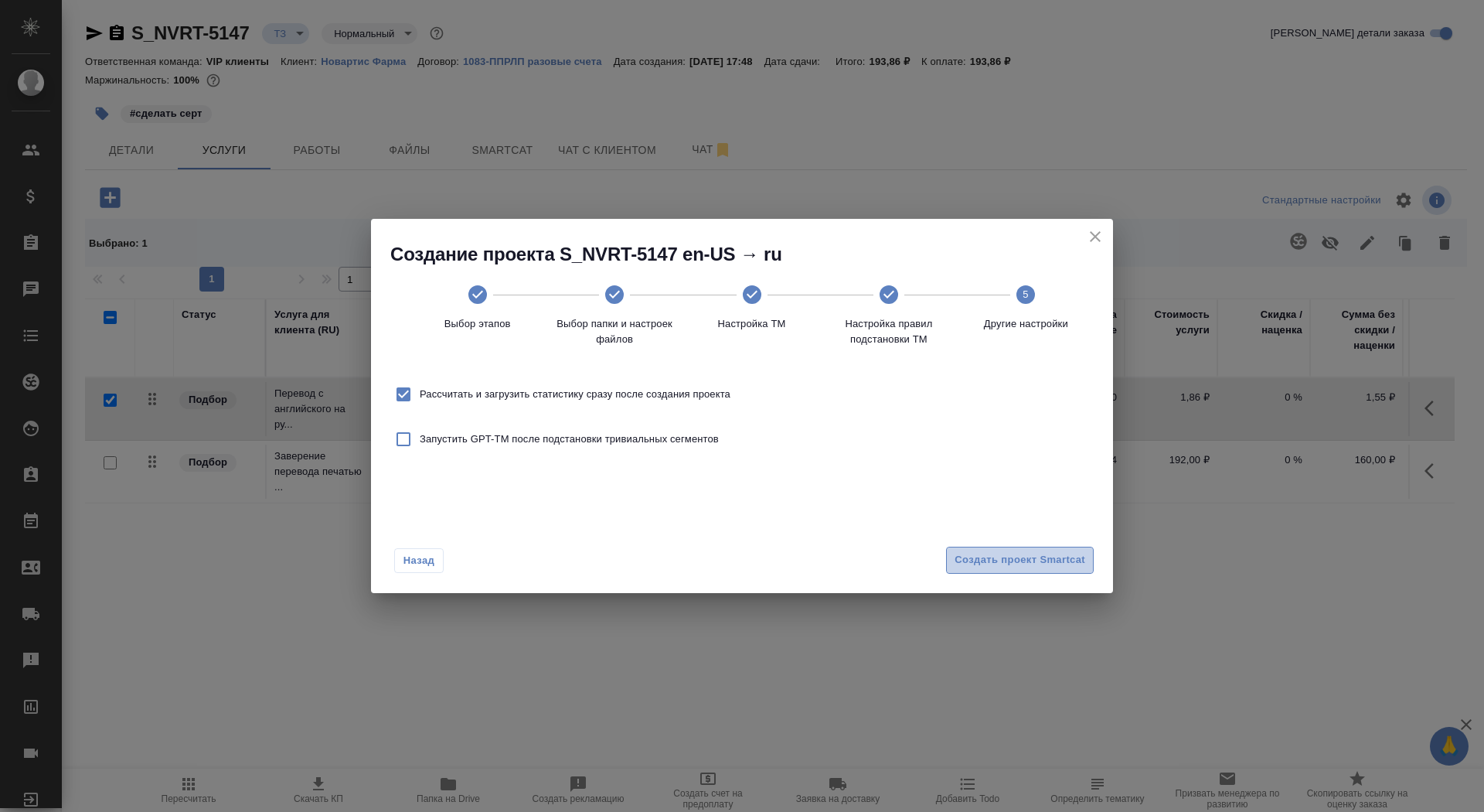
click at [1051, 573] on button "Создать проект Smartcat" at bounding box center [1020, 560] width 148 height 27
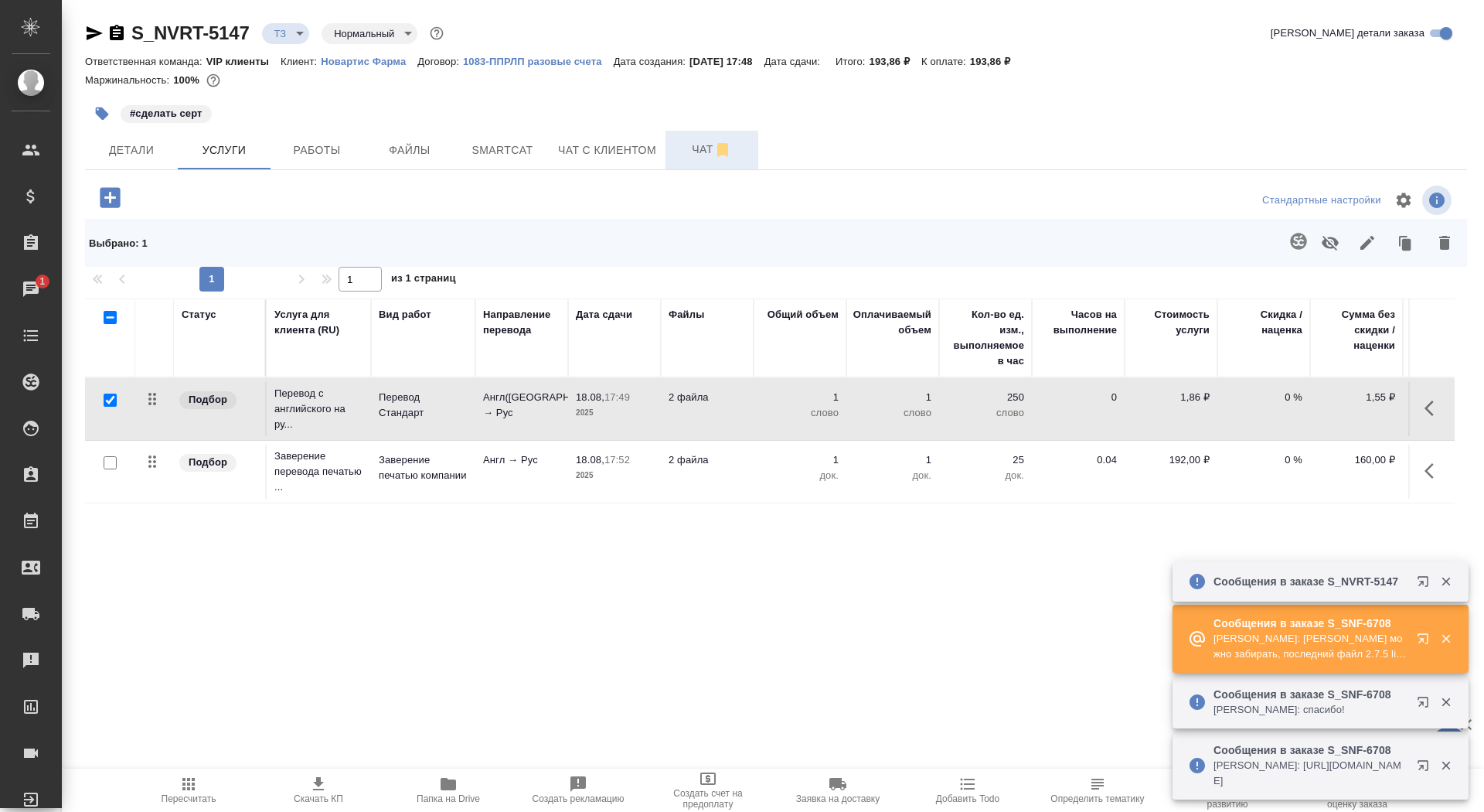
click at [692, 160] on button "Чат" at bounding box center [711, 150] width 93 height 38
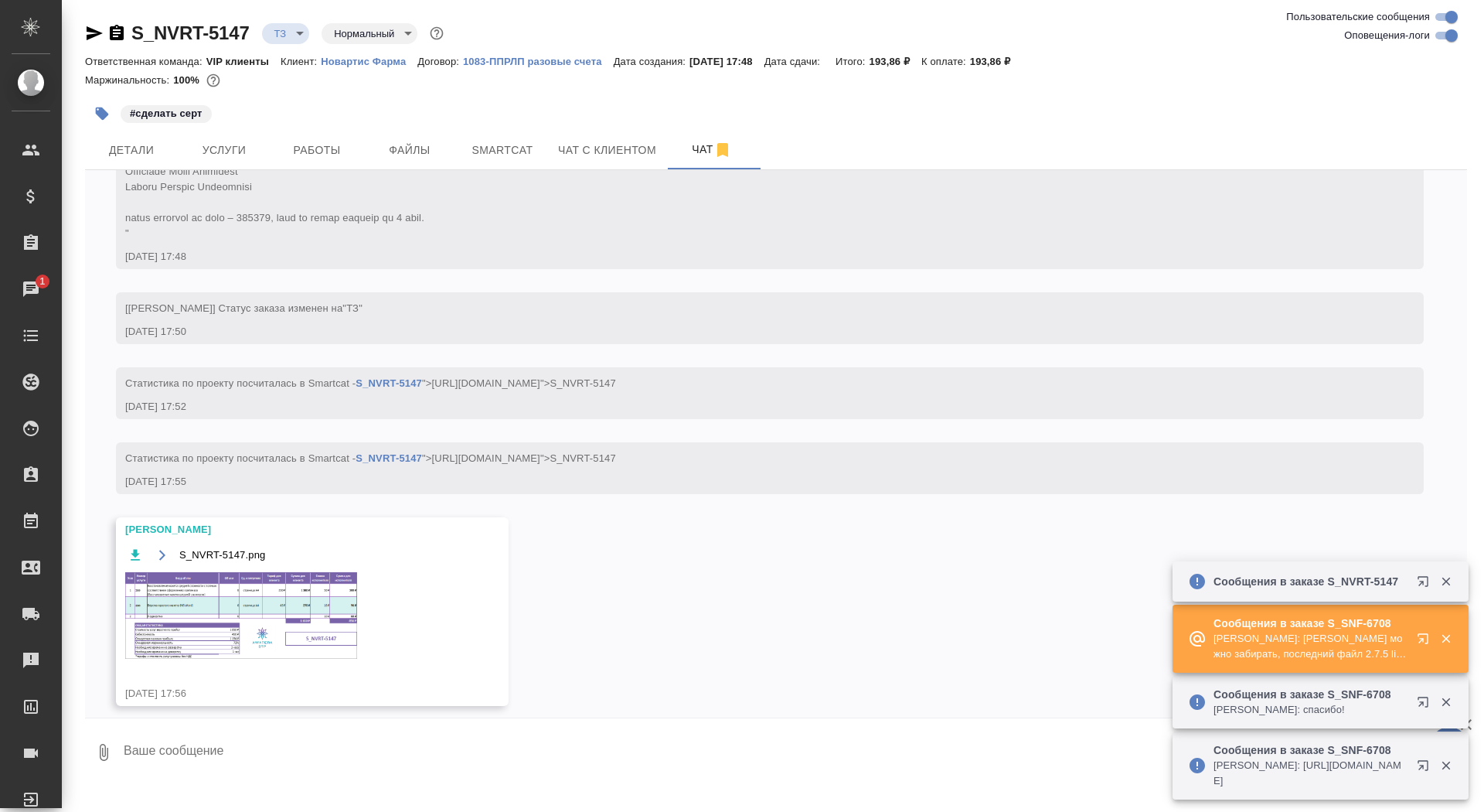
scroll to position [870, 0]
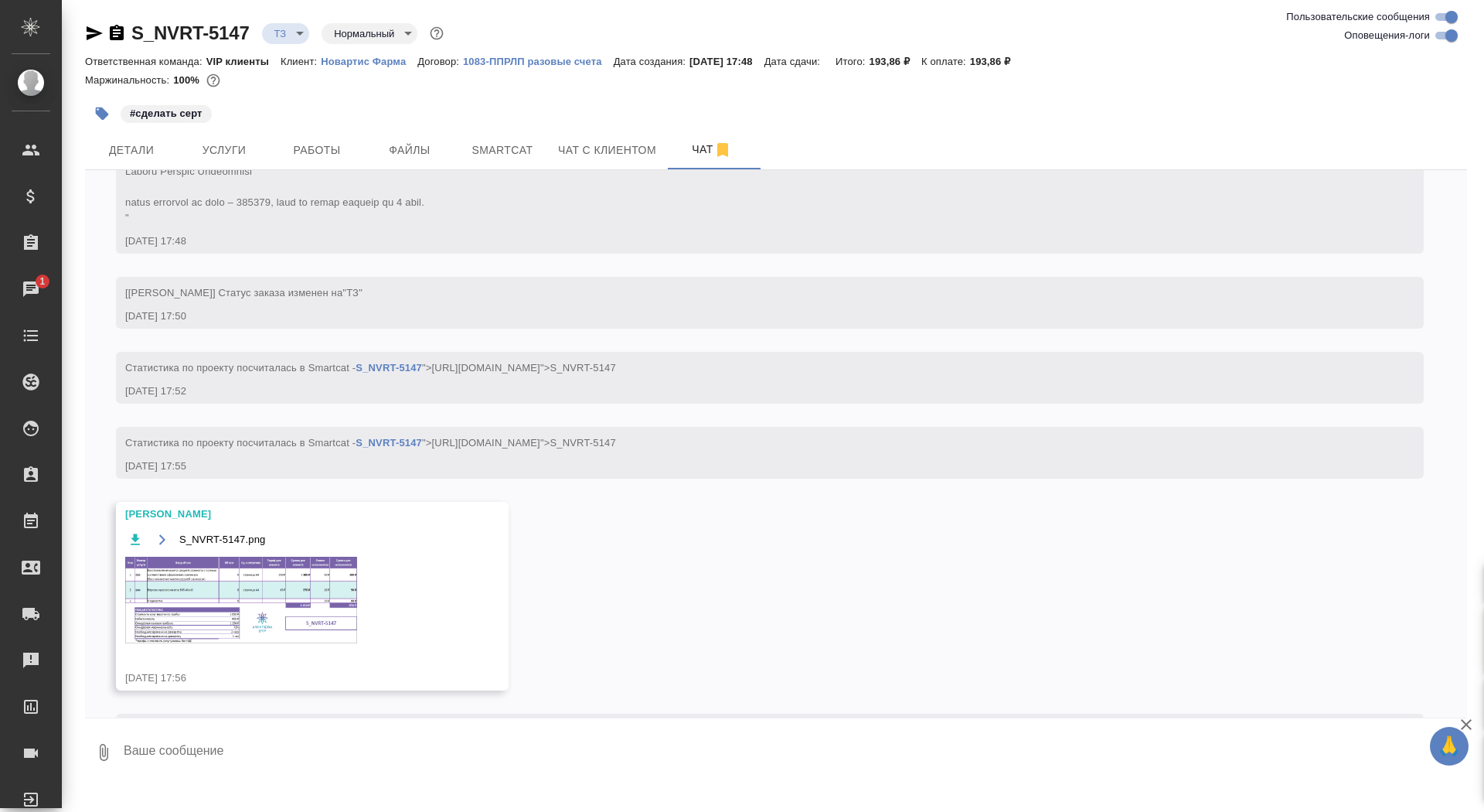
click at [371, 738] on textarea at bounding box center [794, 752] width 1345 height 52
type textarea "спасибо!"
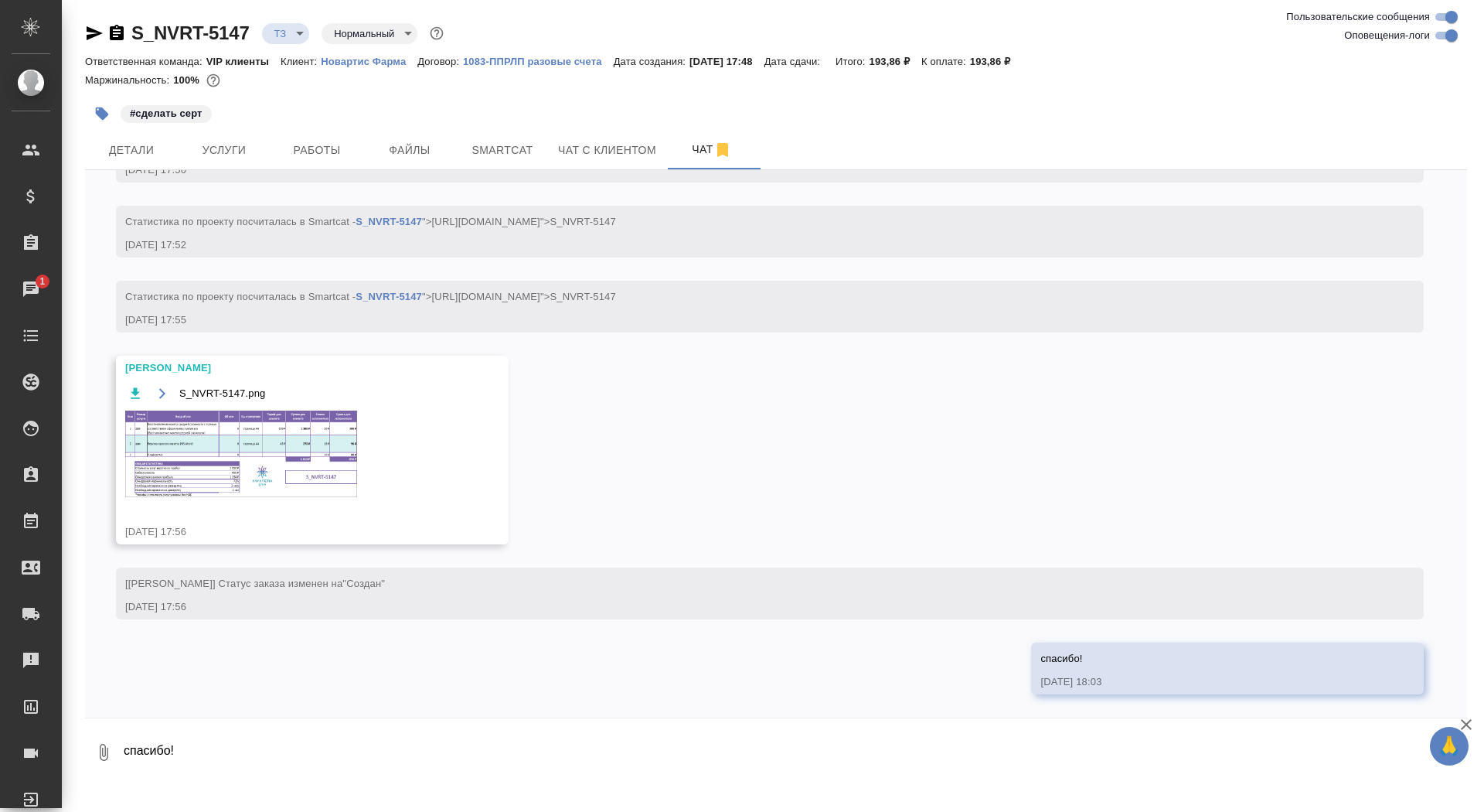
scroll to position [1032, 0]
click at [269, 487] on img at bounding box center [240, 454] width 232 height 87
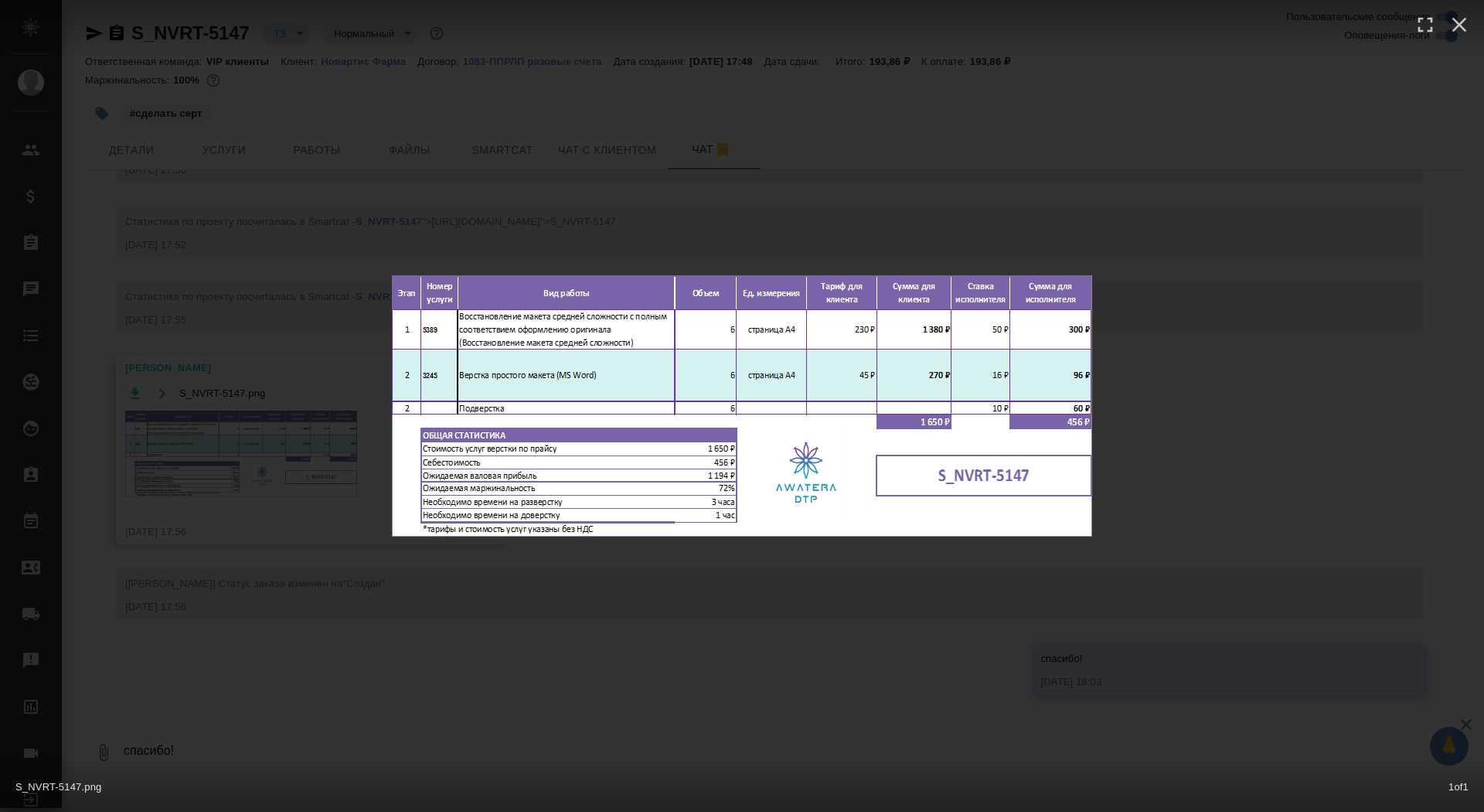
click at [271, 429] on div "S_NVRT-5147.png 1 of 1" at bounding box center [742, 406] width 1484 height 812
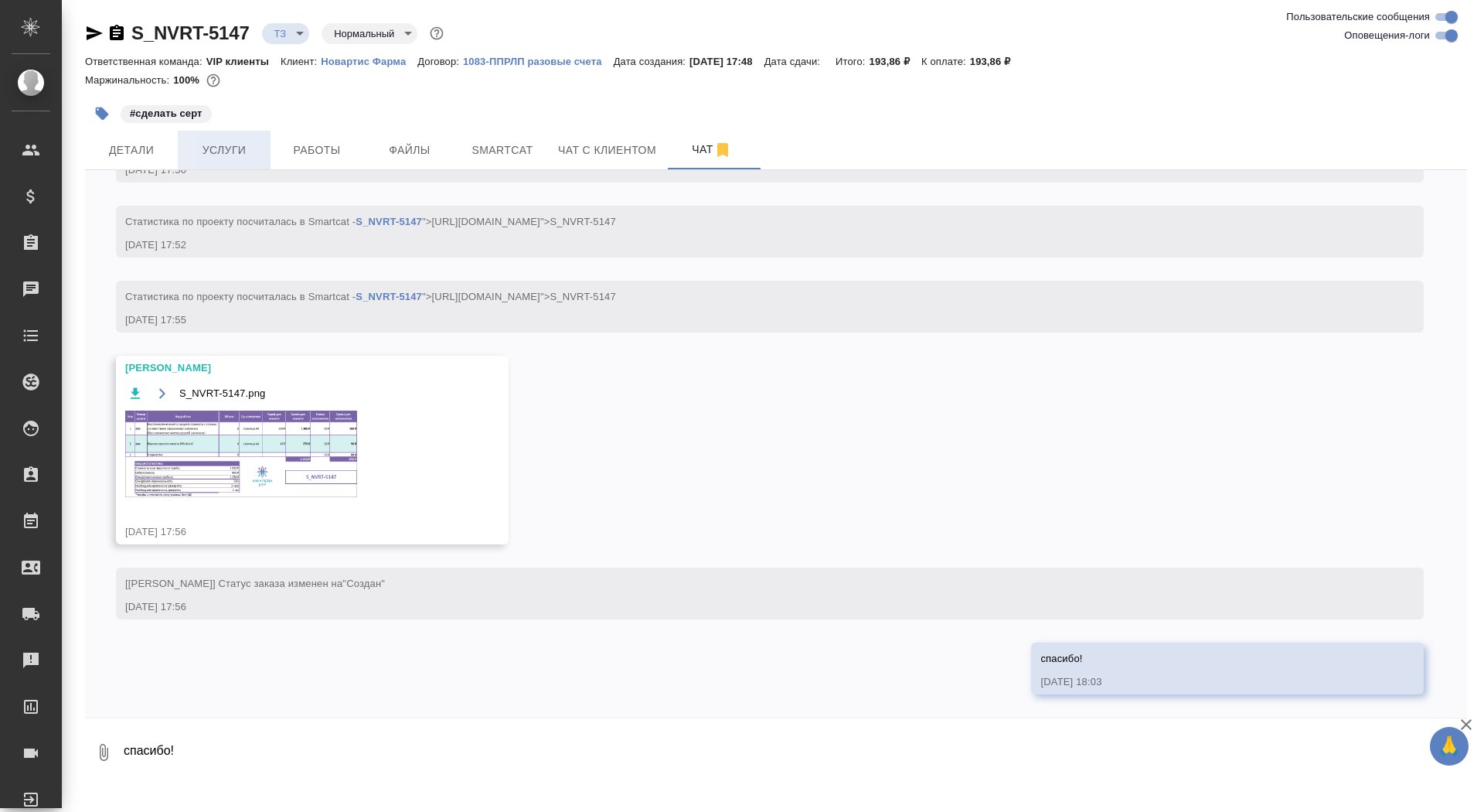
click at [226, 155] on span "Услуги" at bounding box center [224, 151] width 74 height 20
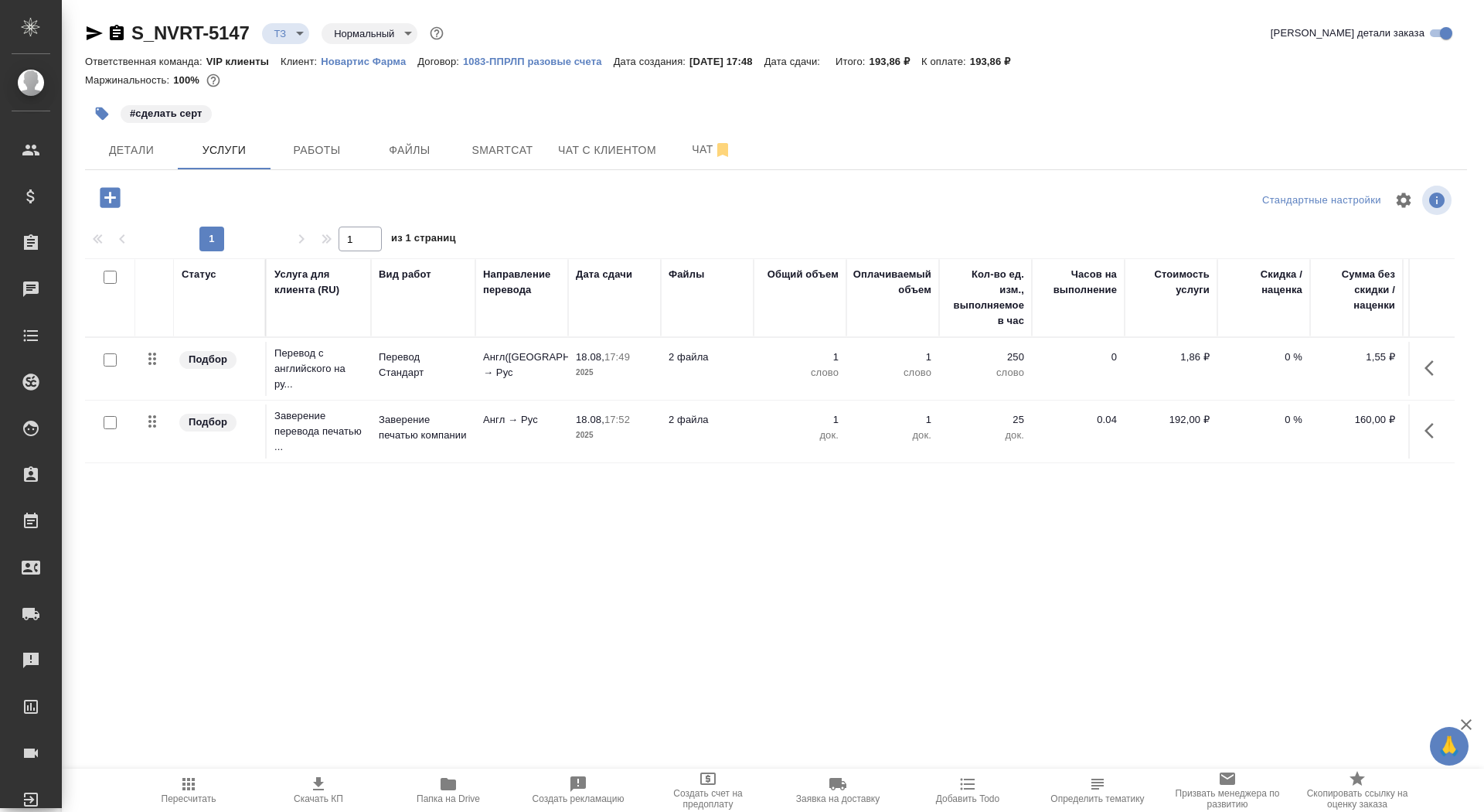
click at [115, 195] on icon "button" at bounding box center [109, 197] width 20 height 20
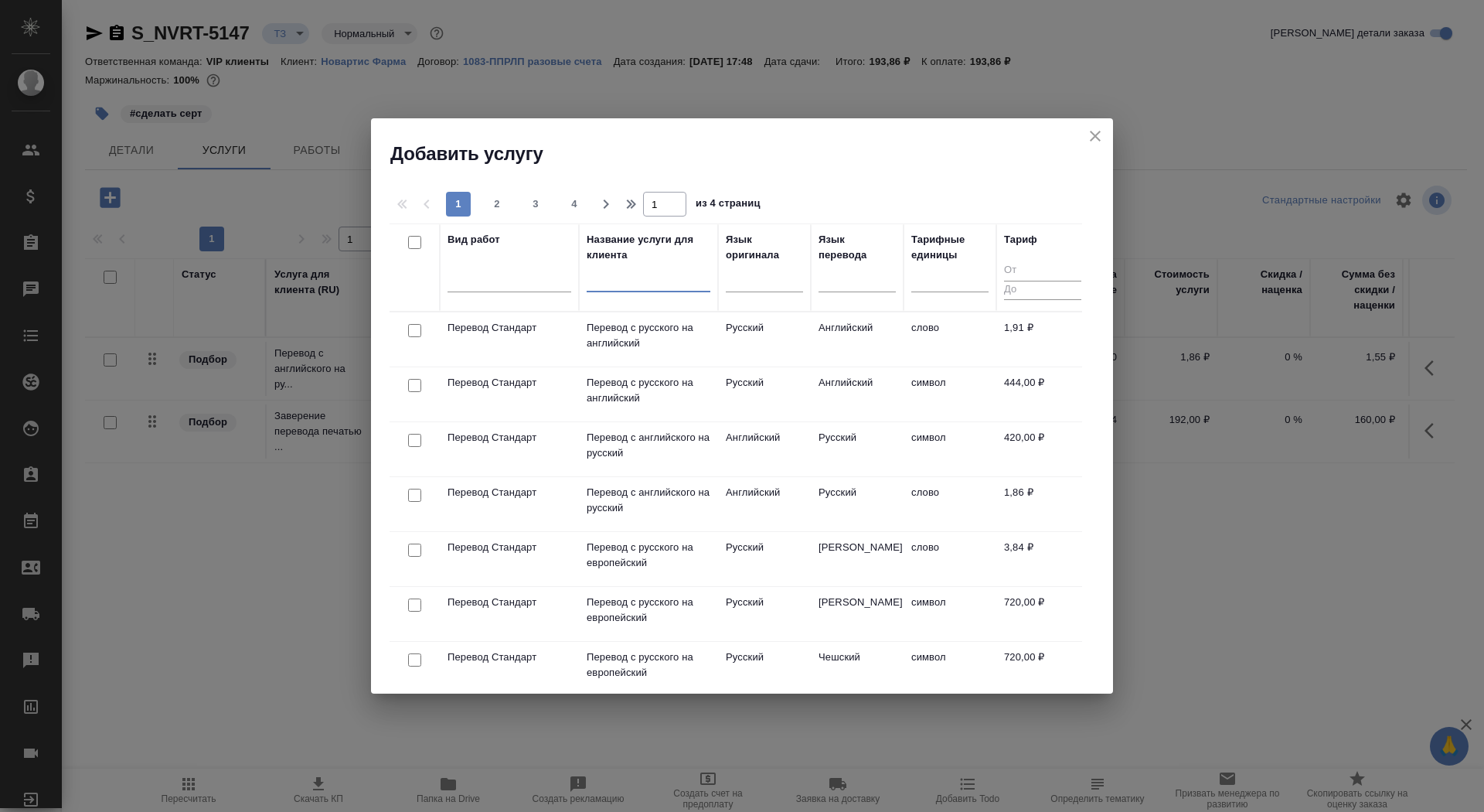
click at [624, 282] on input "text" at bounding box center [648, 283] width 124 height 20
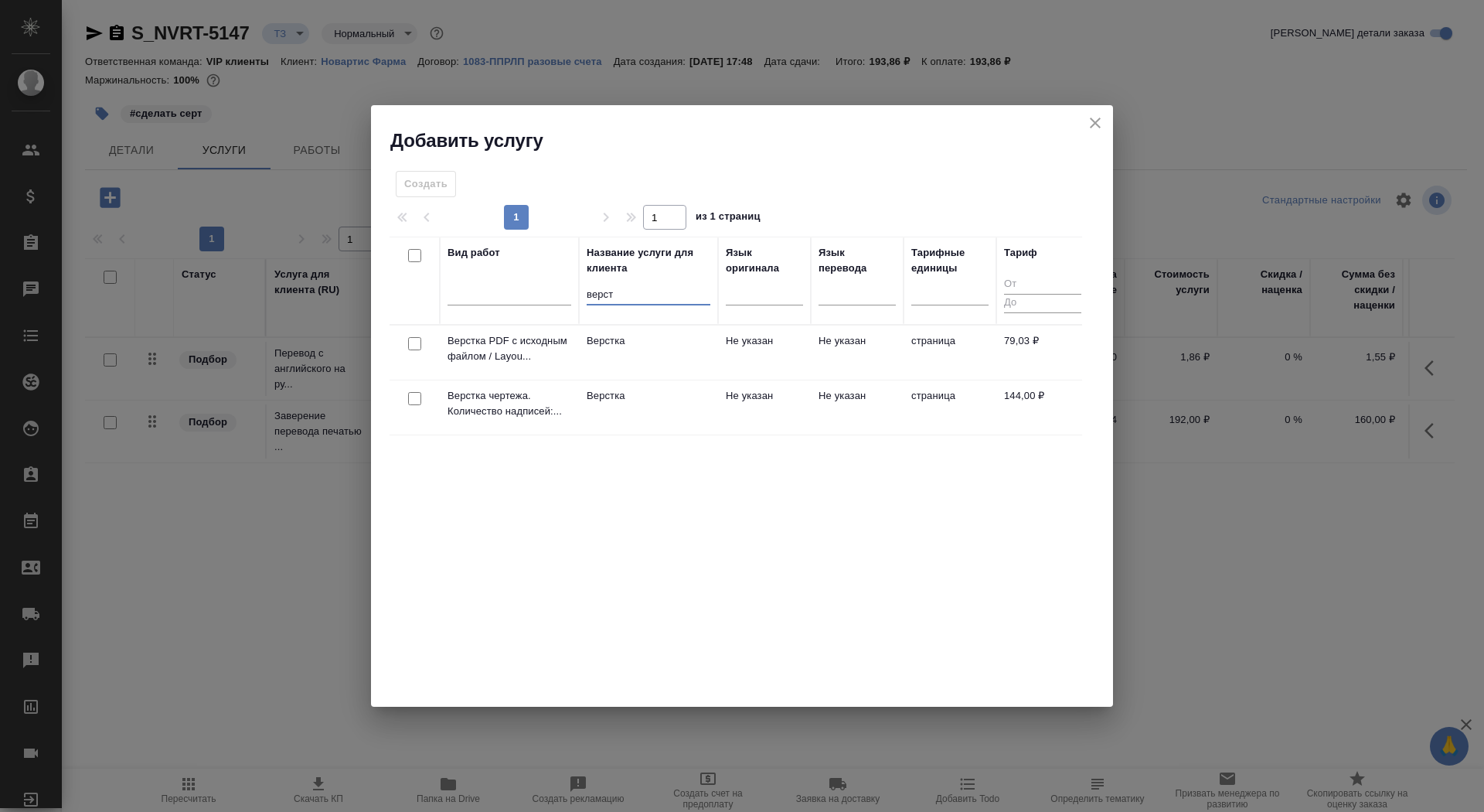
type input "верст"
click at [658, 353] on td "Верстка" at bounding box center [648, 352] width 139 height 54
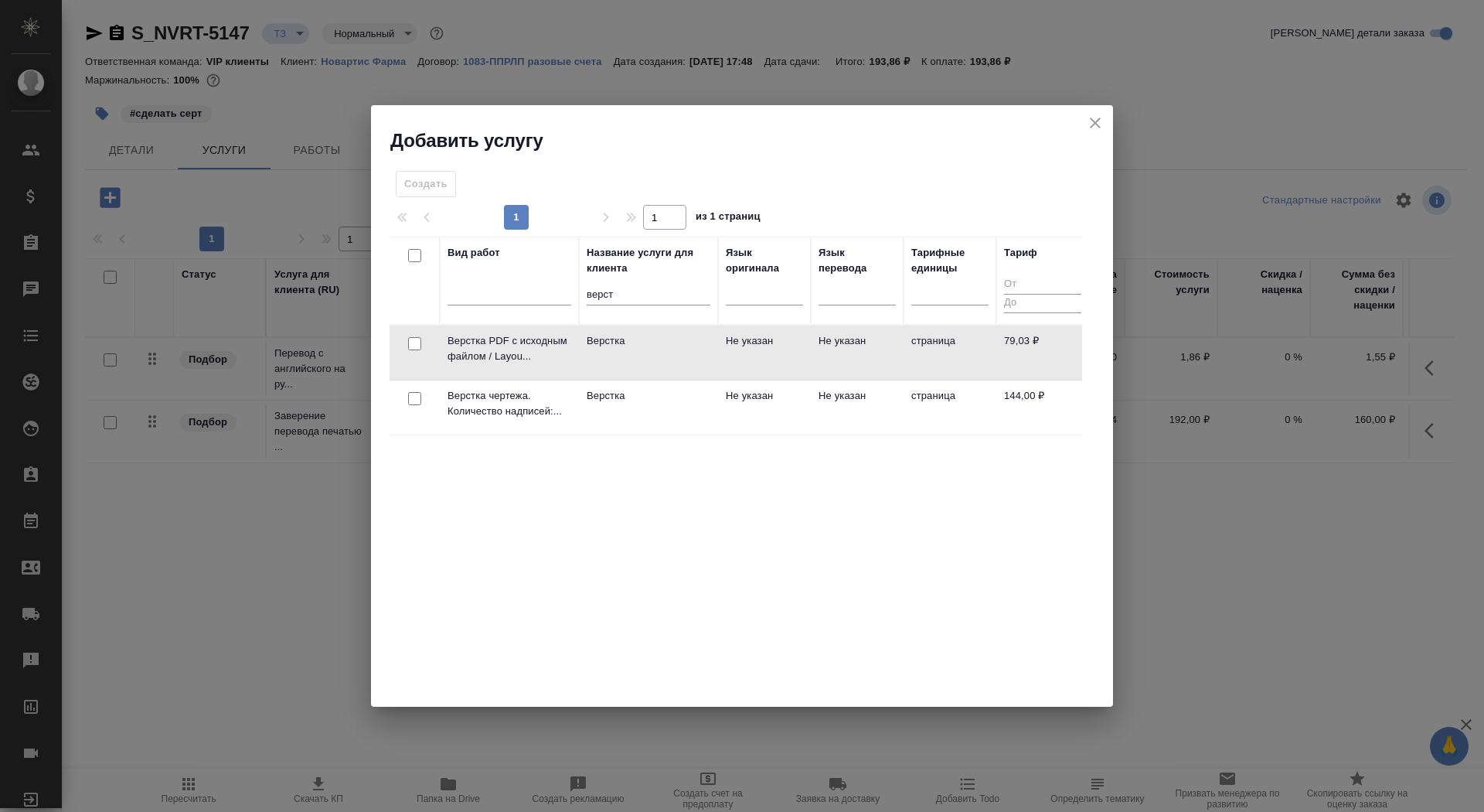
click at [658, 353] on td "Верстка" at bounding box center [648, 352] width 139 height 54
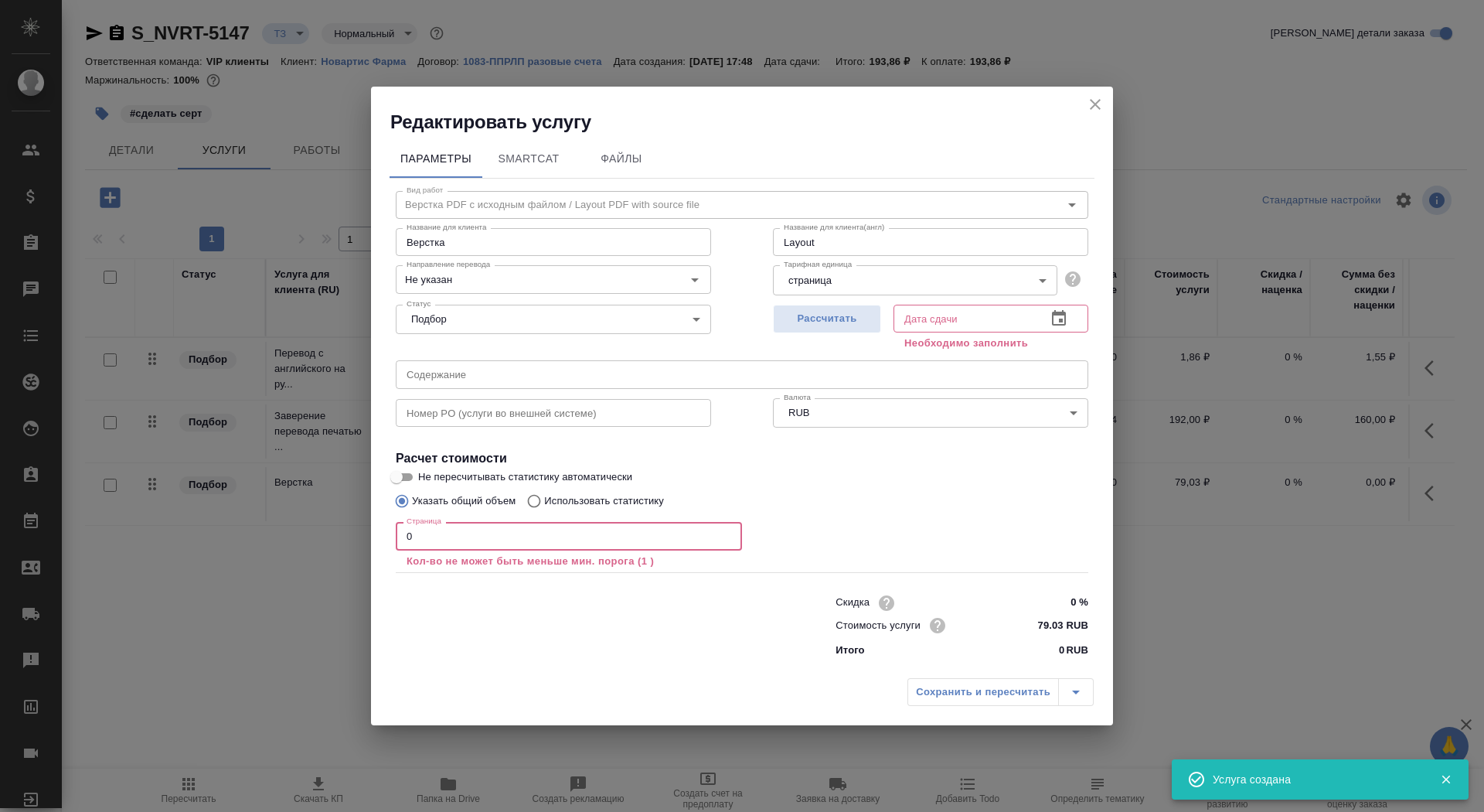
click at [471, 540] on input "0" at bounding box center [569, 535] width 346 height 28
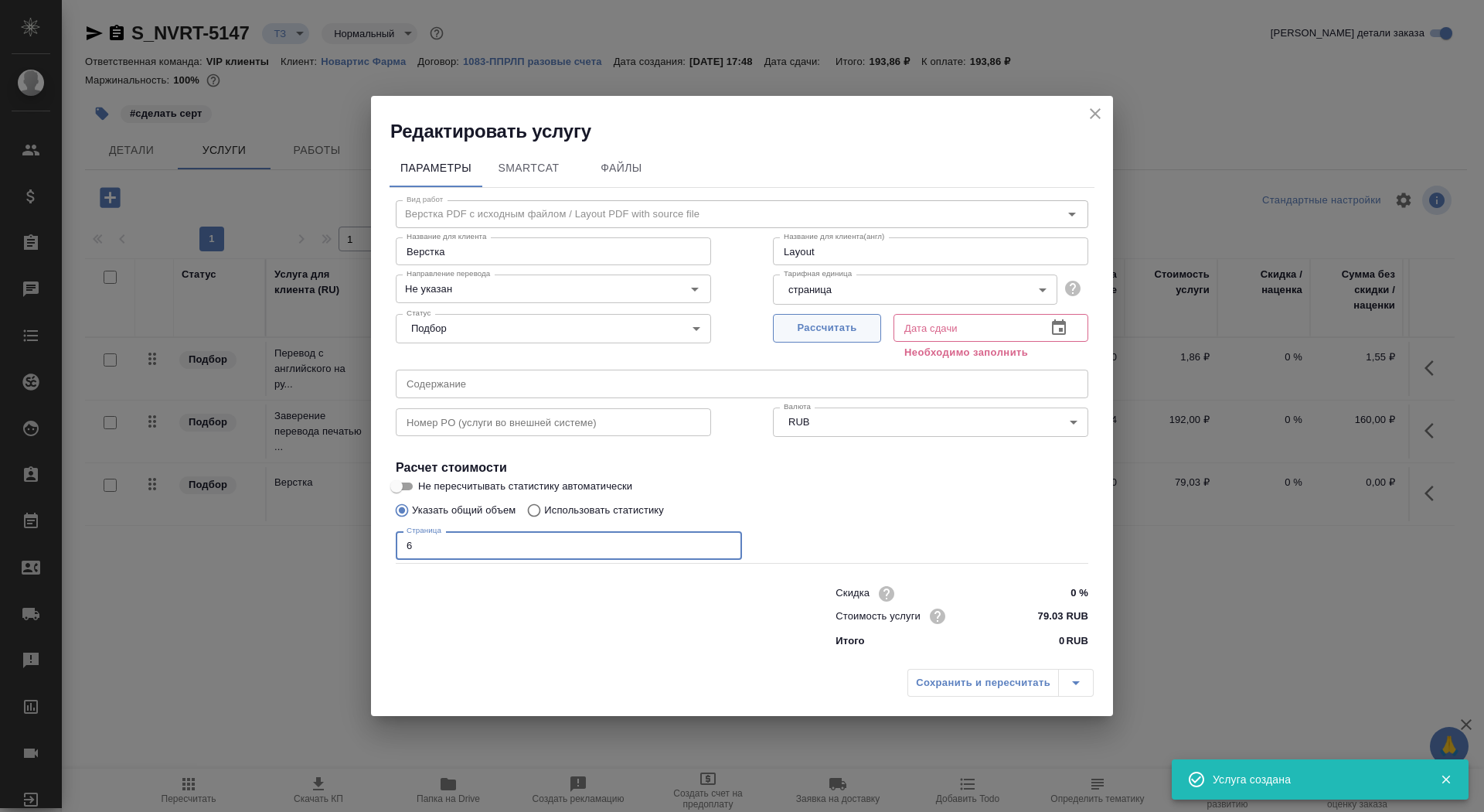
type input "6"
click at [834, 322] on span "Рассчитать" at bounding box center [827, 328] width 92 height 18
type input "18.08.2025 18:03"
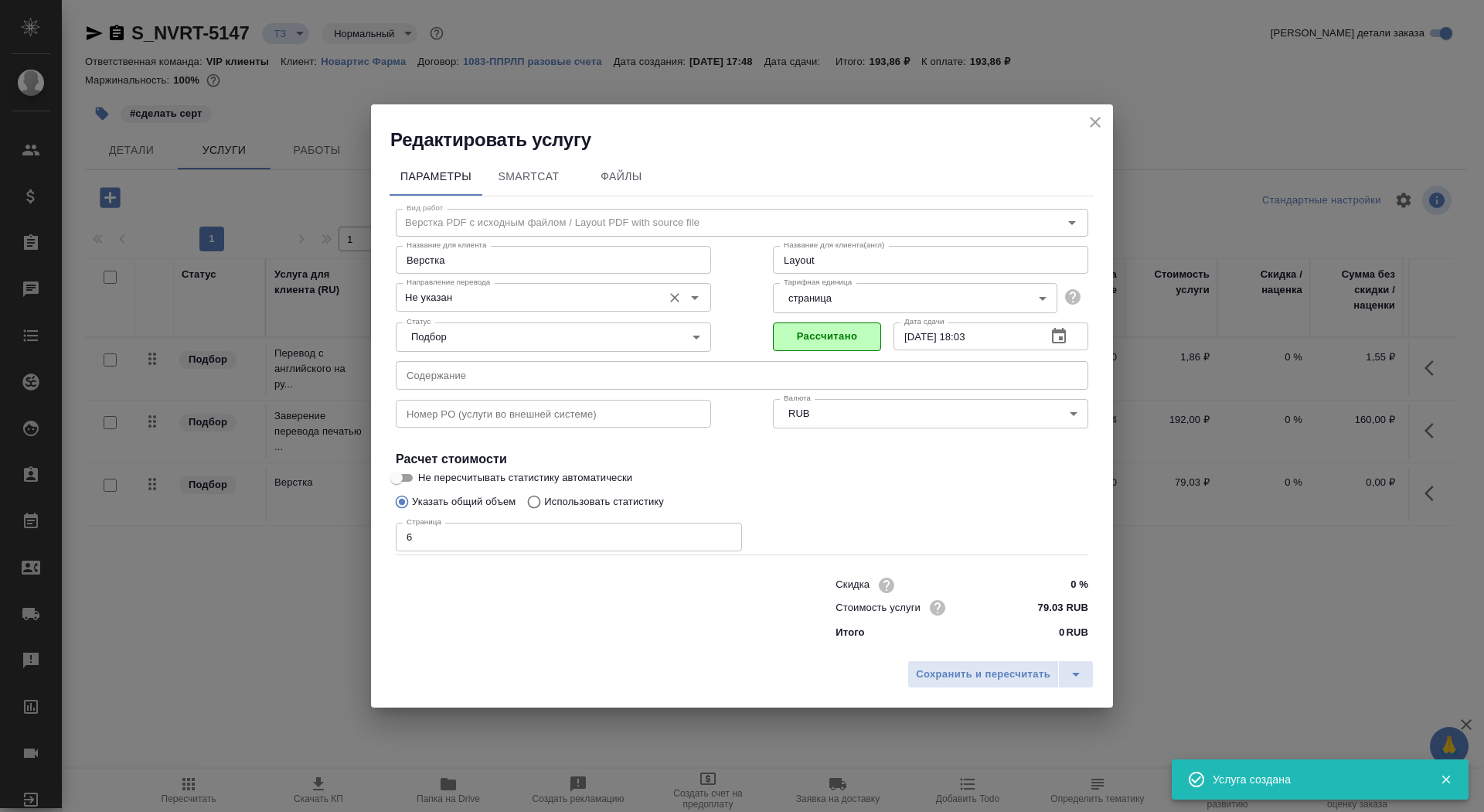
click at [531, 296] on input "Не указан" at bounding box center [527, 297] width 254 height 19
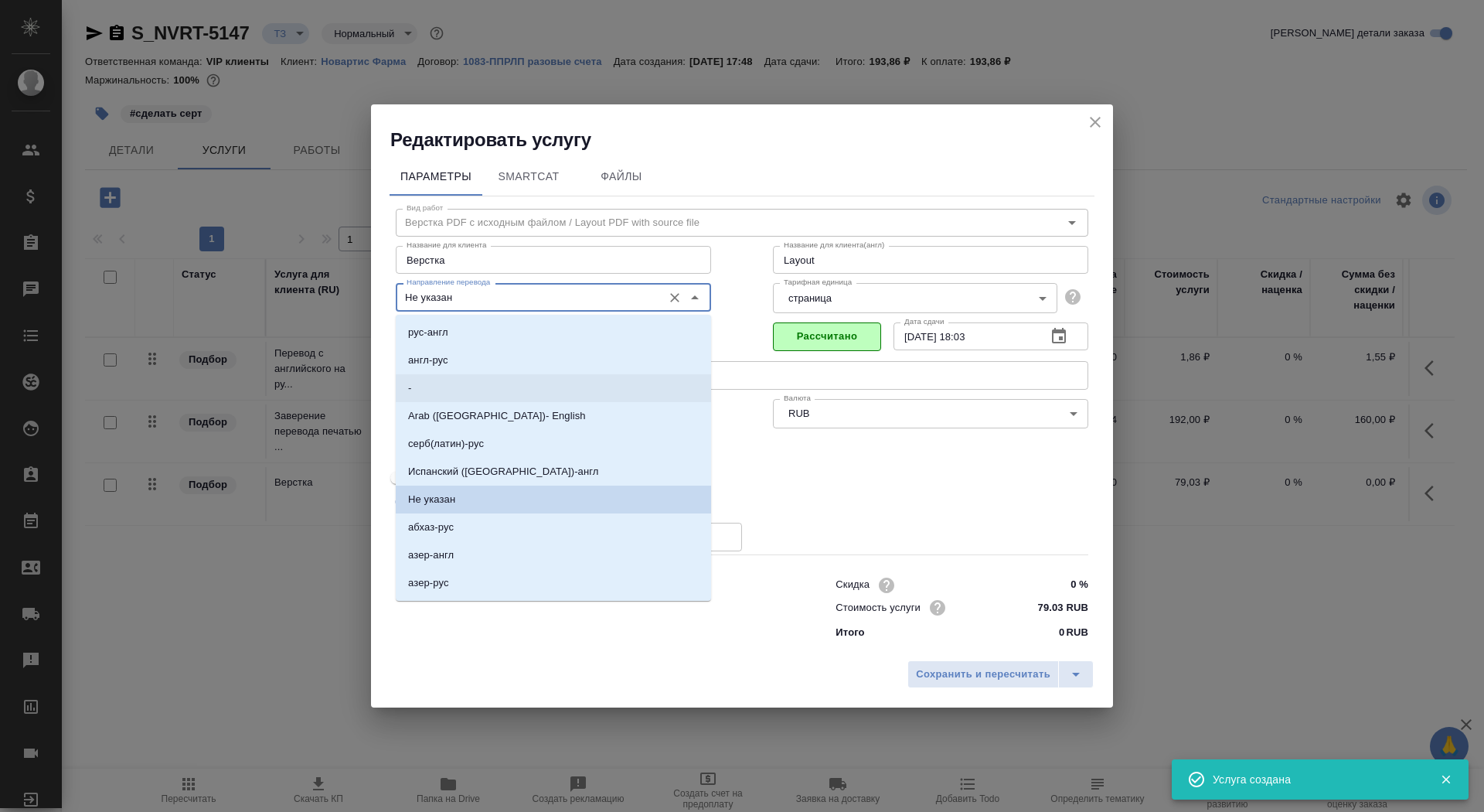
click at [524, 360] on li "англ-рус" at bounding box center [554, 360] width 315 height 28
type input "англ-рус"
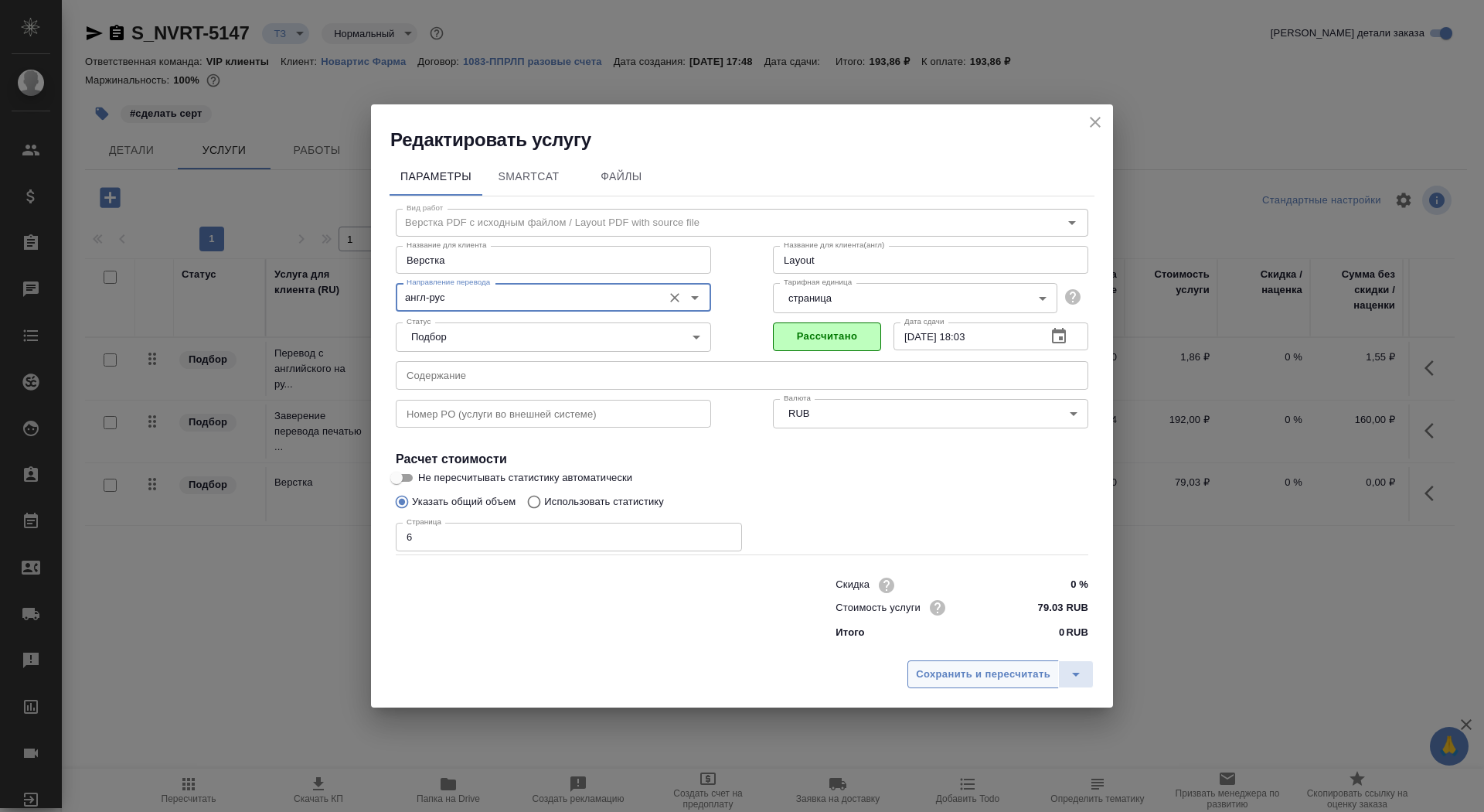
click at [927, 672] on span "Сохранить и пересчитать" at bounding box center [983, 674] width 134 height 18
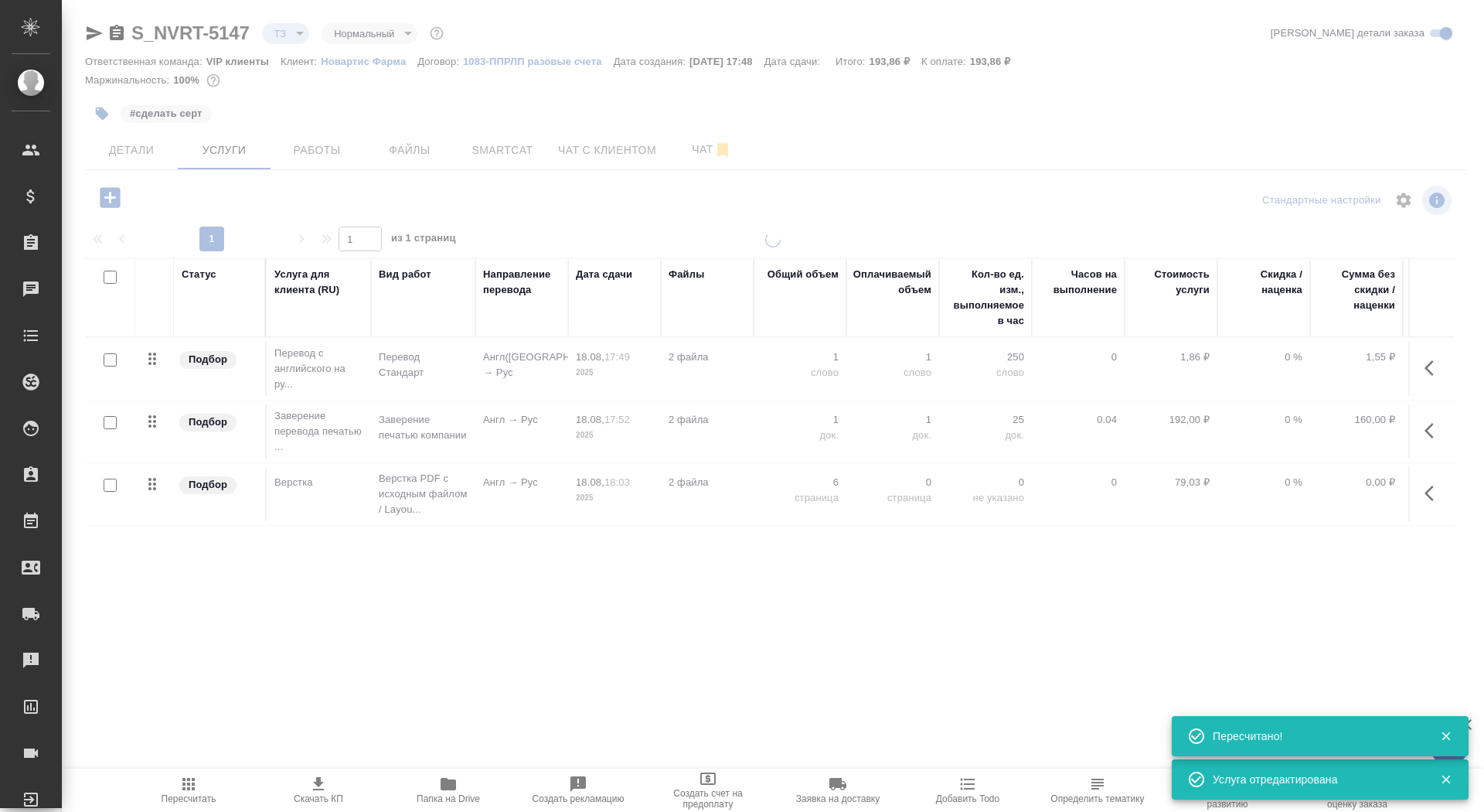
type input "new"
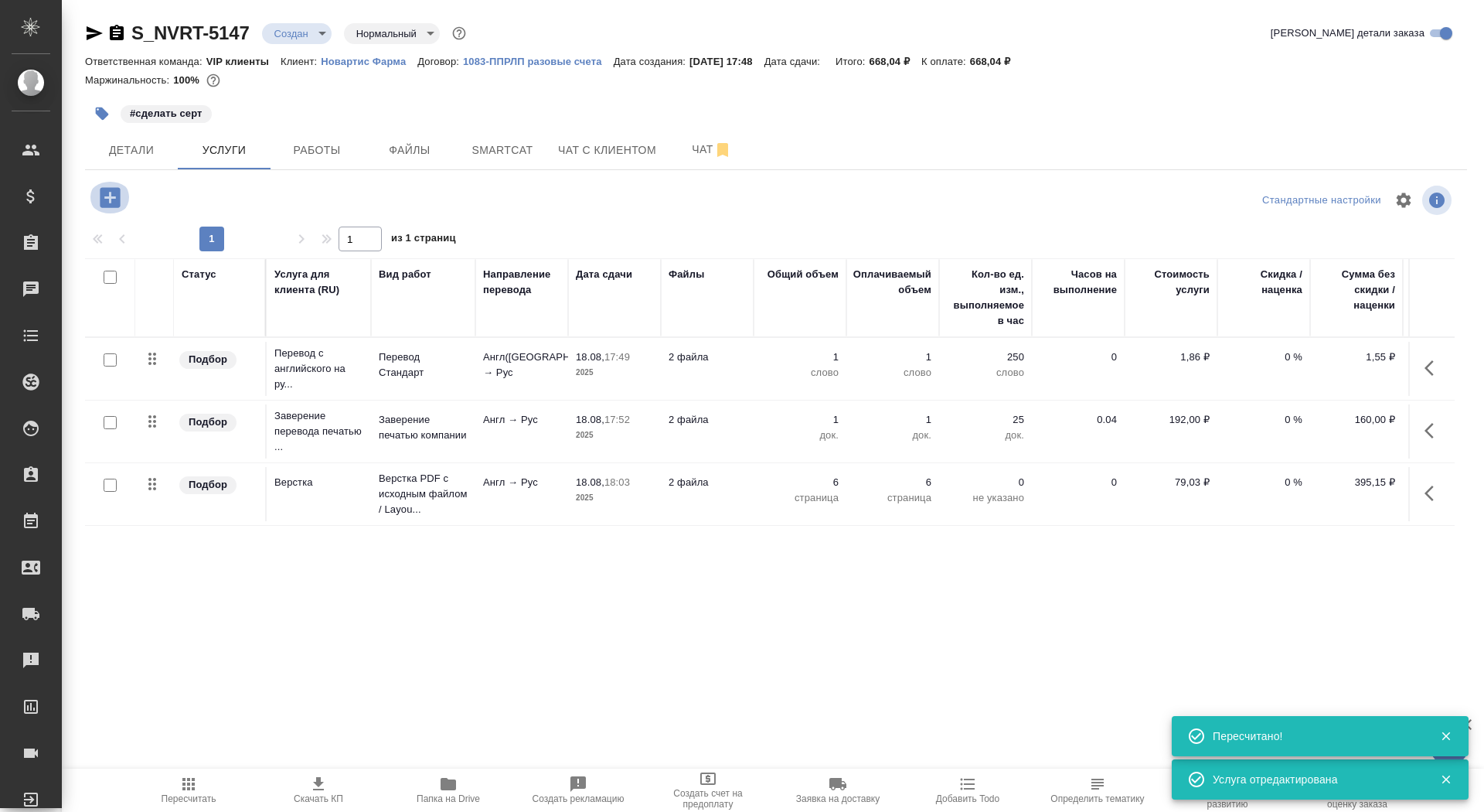
click at [113, 201] on icon "button" at bounding box center [109, 197] width 20 height 20
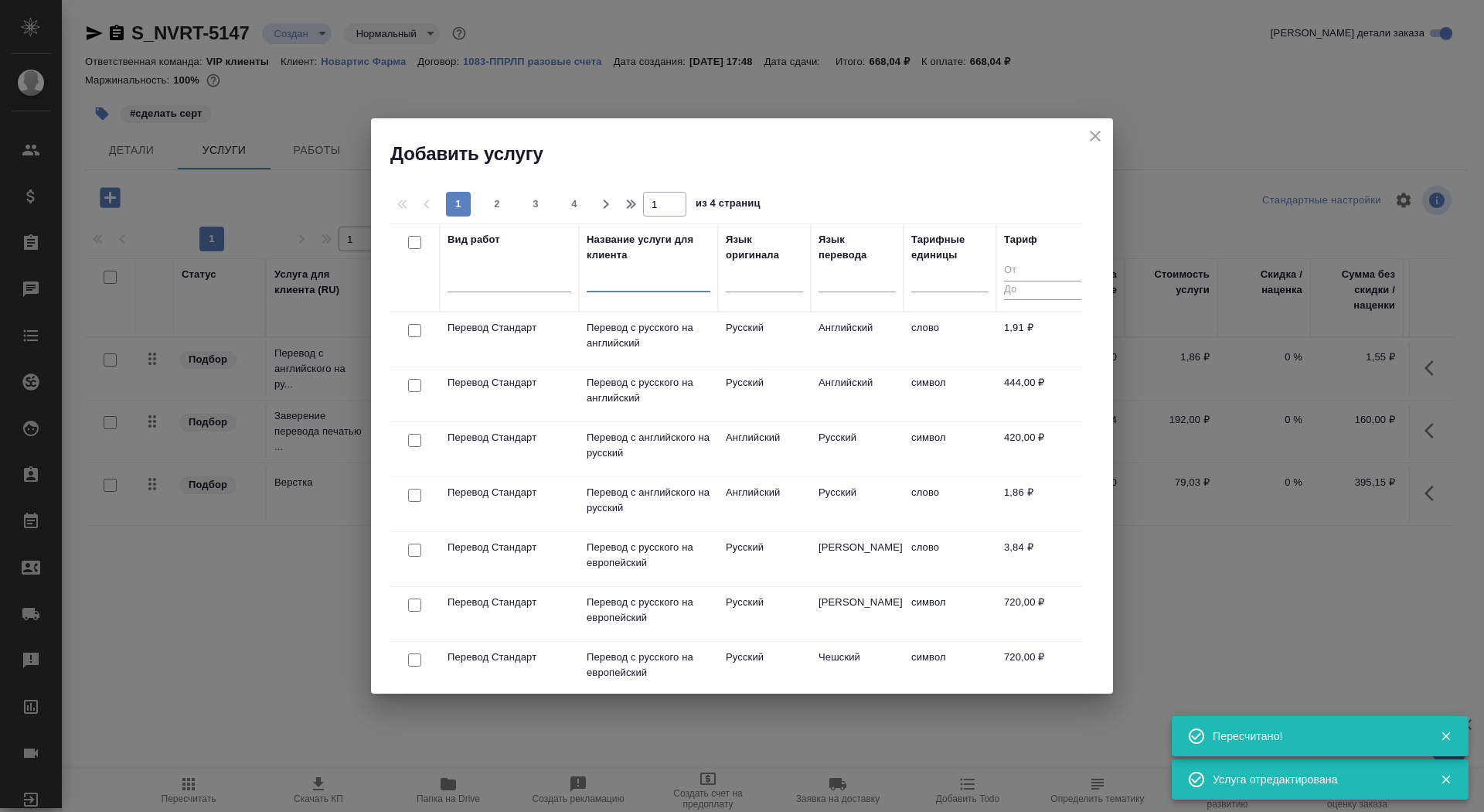
click at [641, 286] on input "text" at bounding box center [648, 283] width 124 height 20
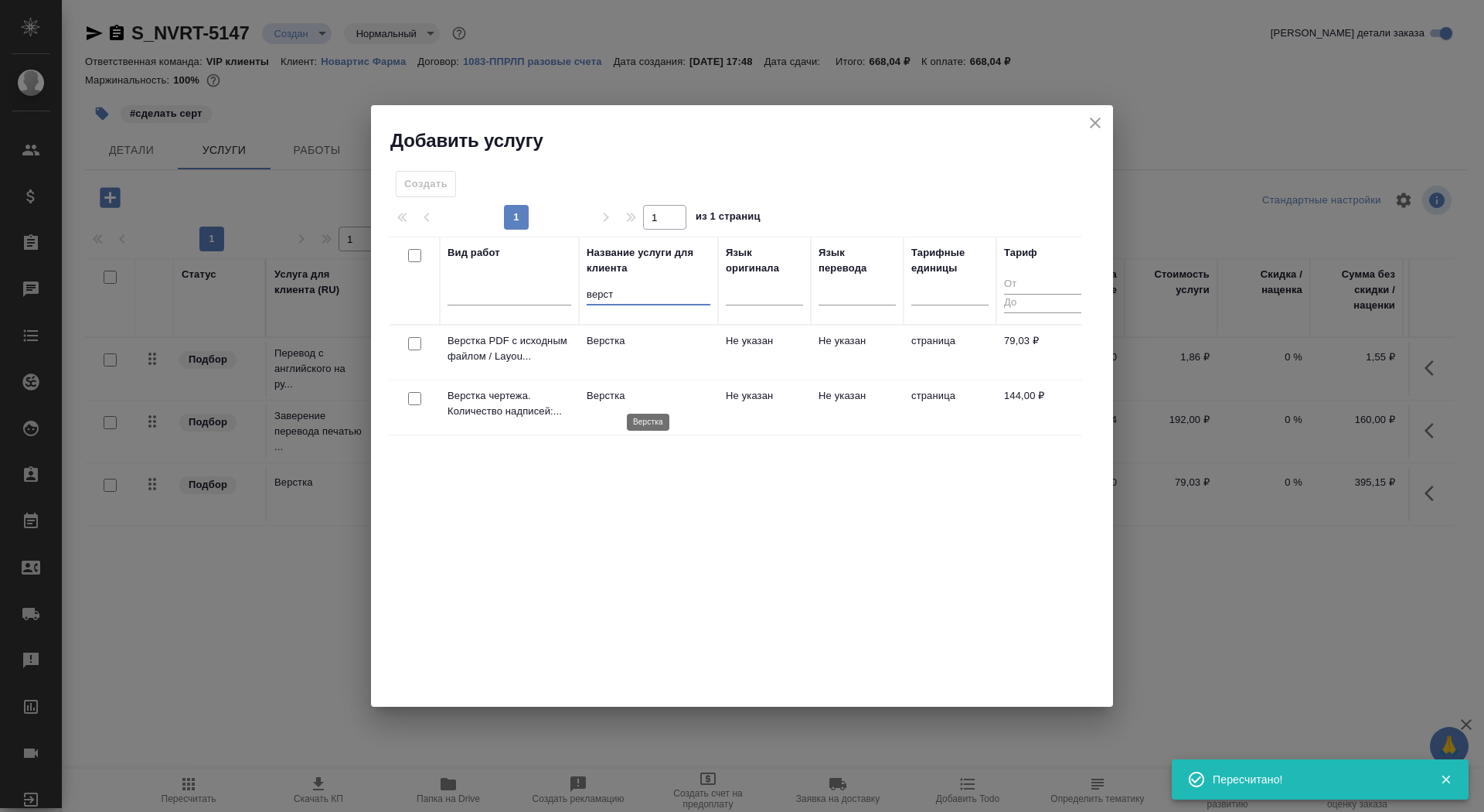
type input "верст"
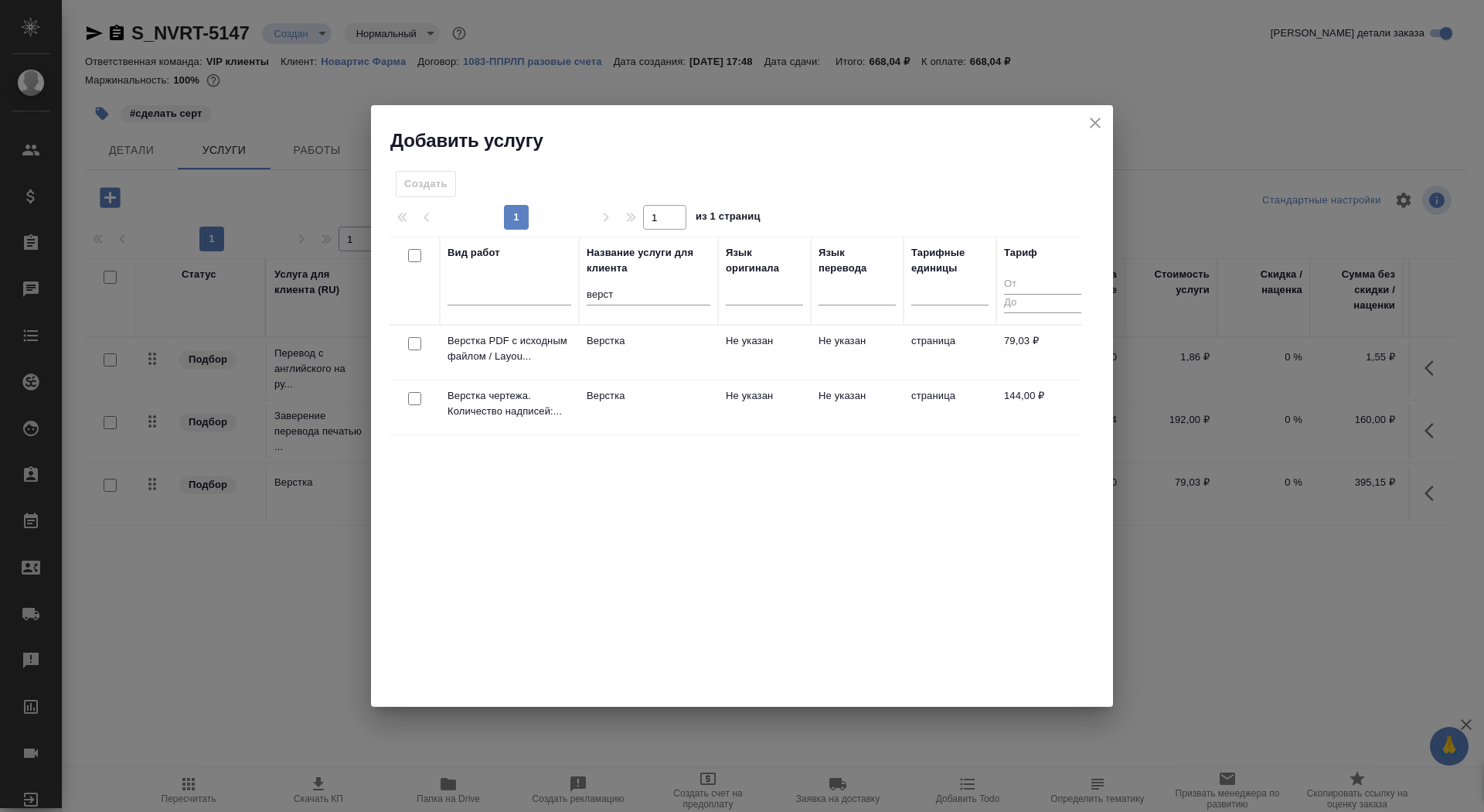
click at [650, 379] on td "Верстка" at bounding box center [648, 352] width 139 height 54
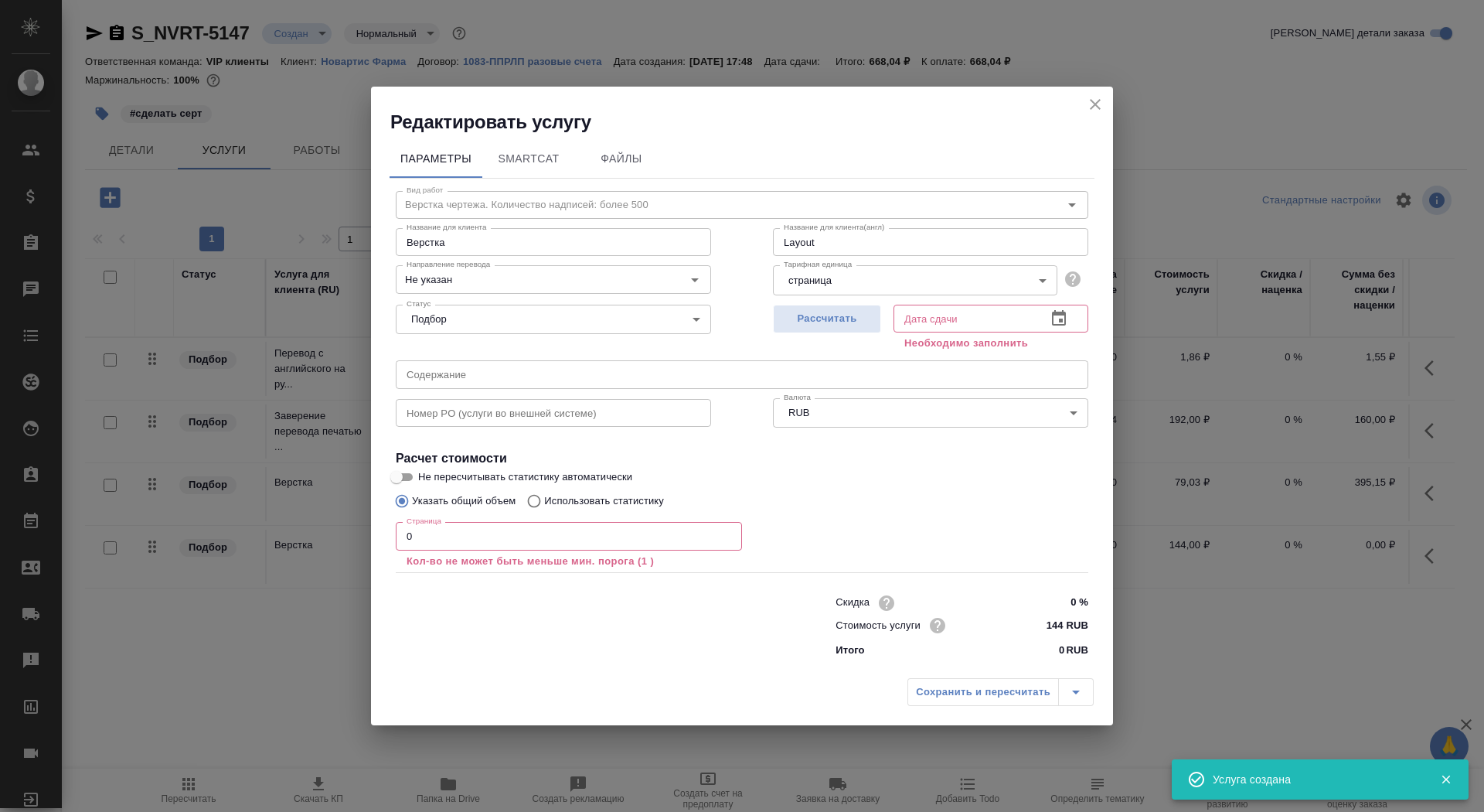
click at [470, 540] on input "0" at bounding box center [569, 535] width 346 height 28
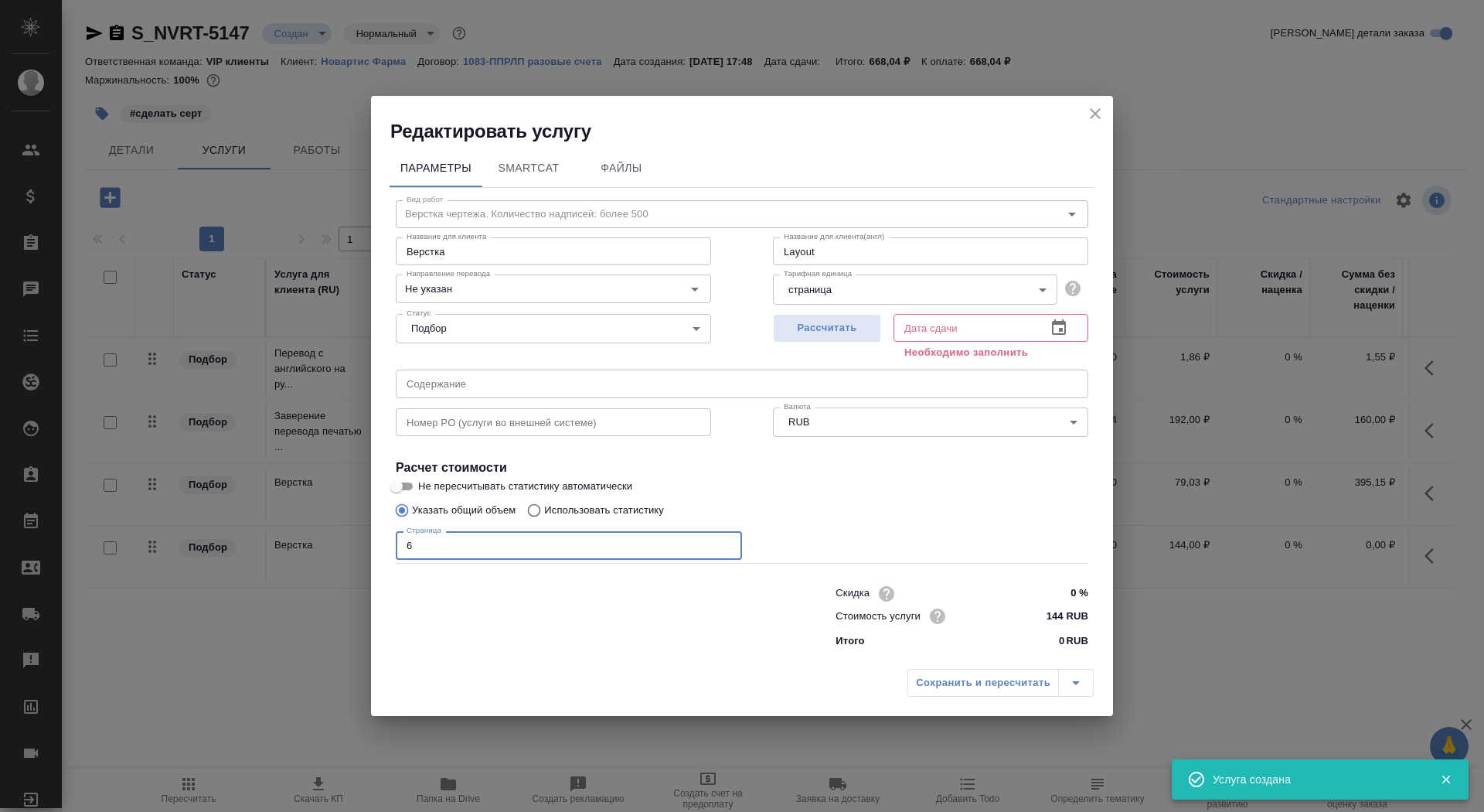
type input "6"
click at [844, 348] on div "Рассчитать" at bounding box center [827, 335] width 108 height 55
click at [842, 328] on span "Рассчитать" at bounding box center [827, 328] width 92 height 18
type input "21.08.2025 18:00"
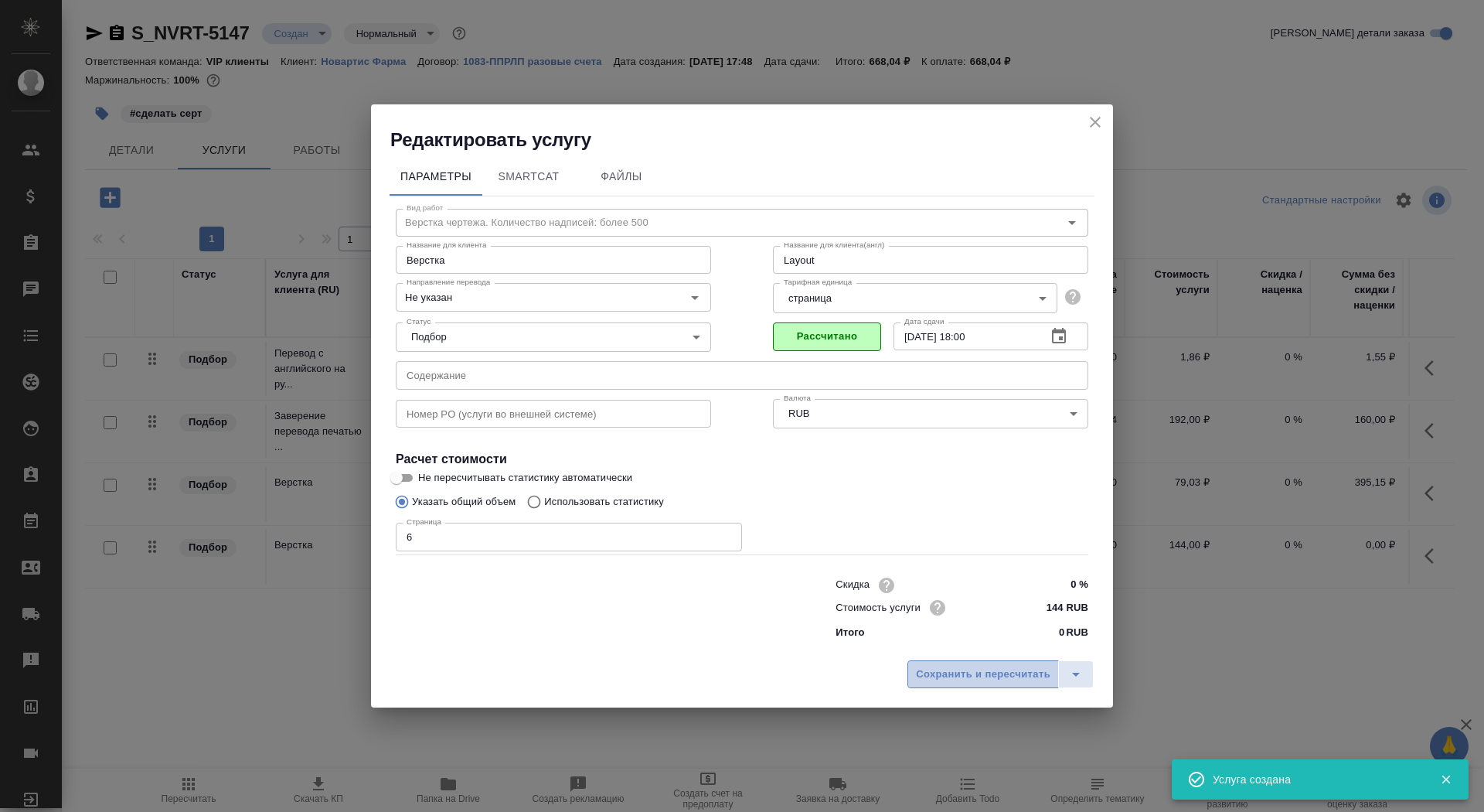
click at [970, 671] on span "Сохранить и пересчитать" at bounding box center [983, 674] width 134 height 18
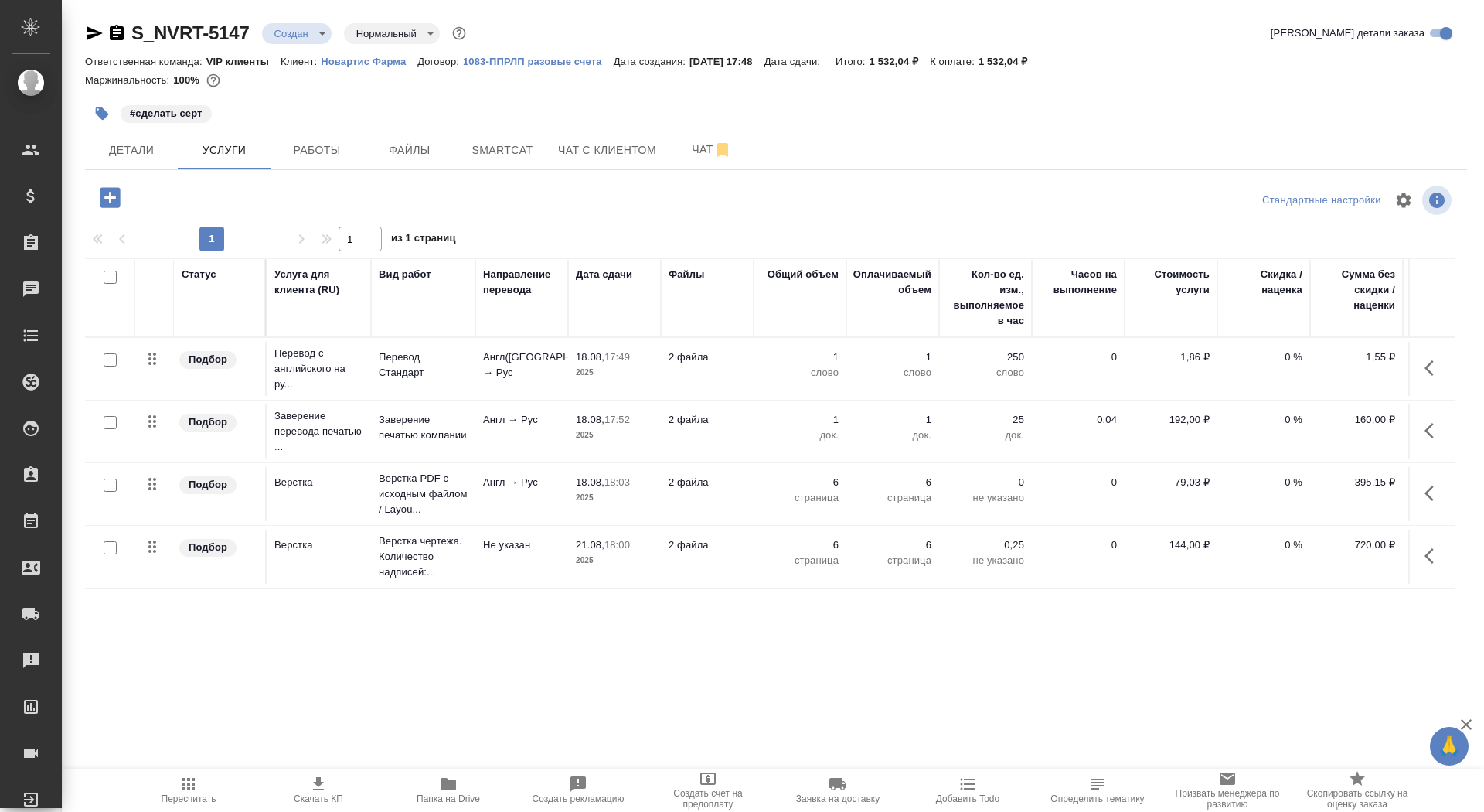
click at [618, 361] on p "17:49" at bounding box center [617, 357] width 26 height 12
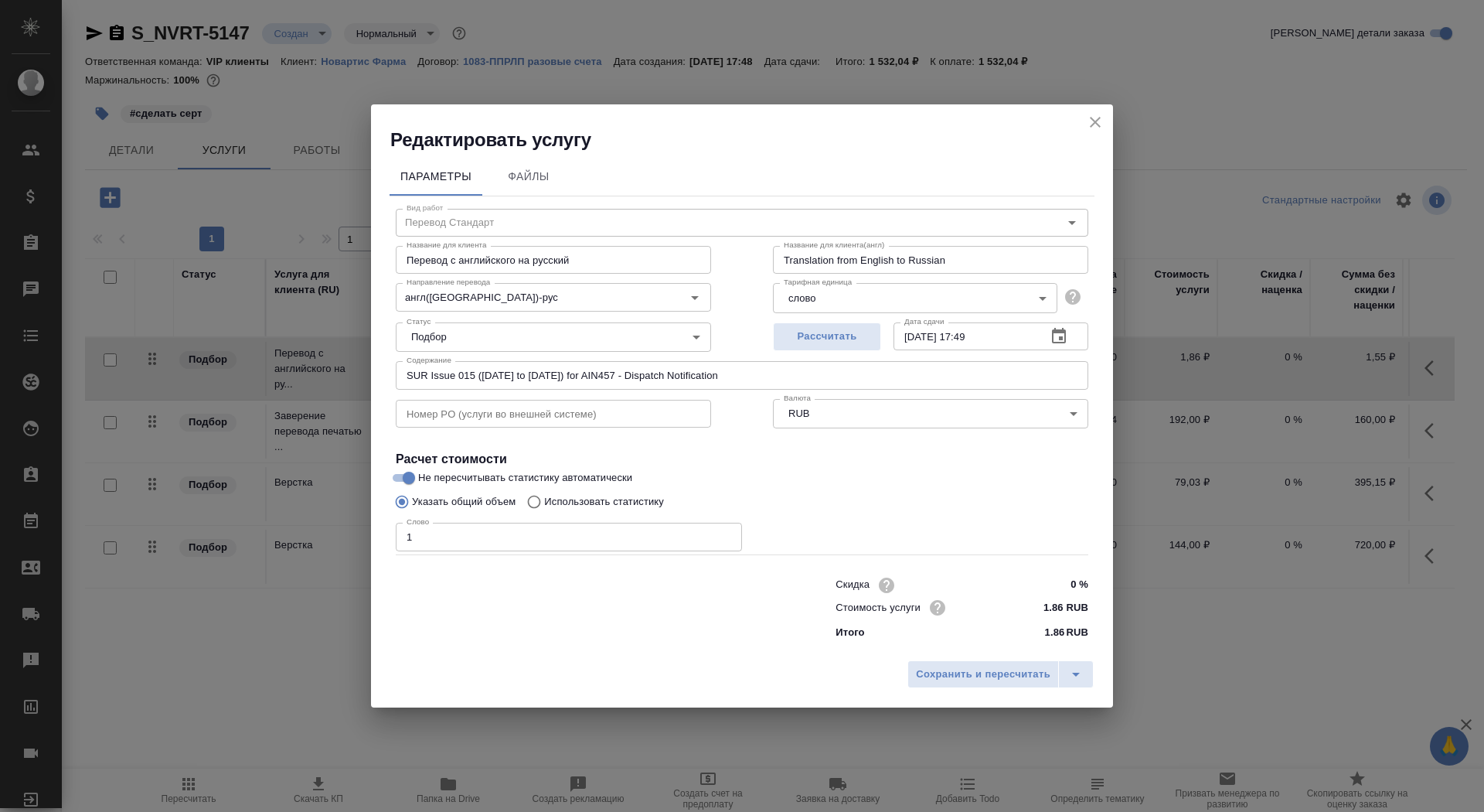
click at [626, 503] on p "Использовать статистику" at bounding box center [604, 502] width 120 height 16
click at [544, 503] on input "Использовать статистику" at bounding box center [531, 502] width 25 height 30
radio input "true"
radio input "false"
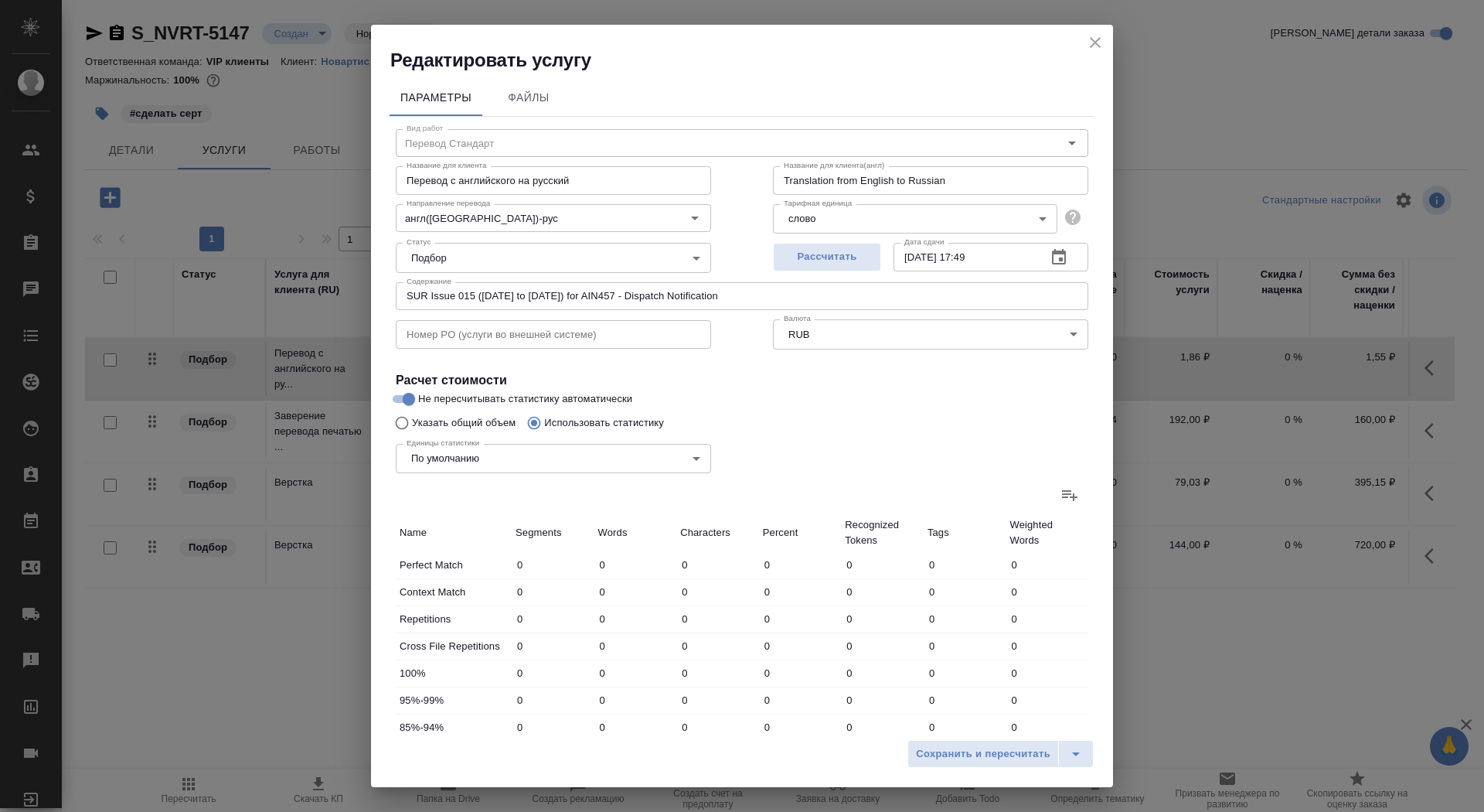
click at [1066, 496] on icon at bounding box center [1069, 495] width 19 height 19
click at [0, 0] on input "file" at bounding box center [0, 0] width 0 height 0
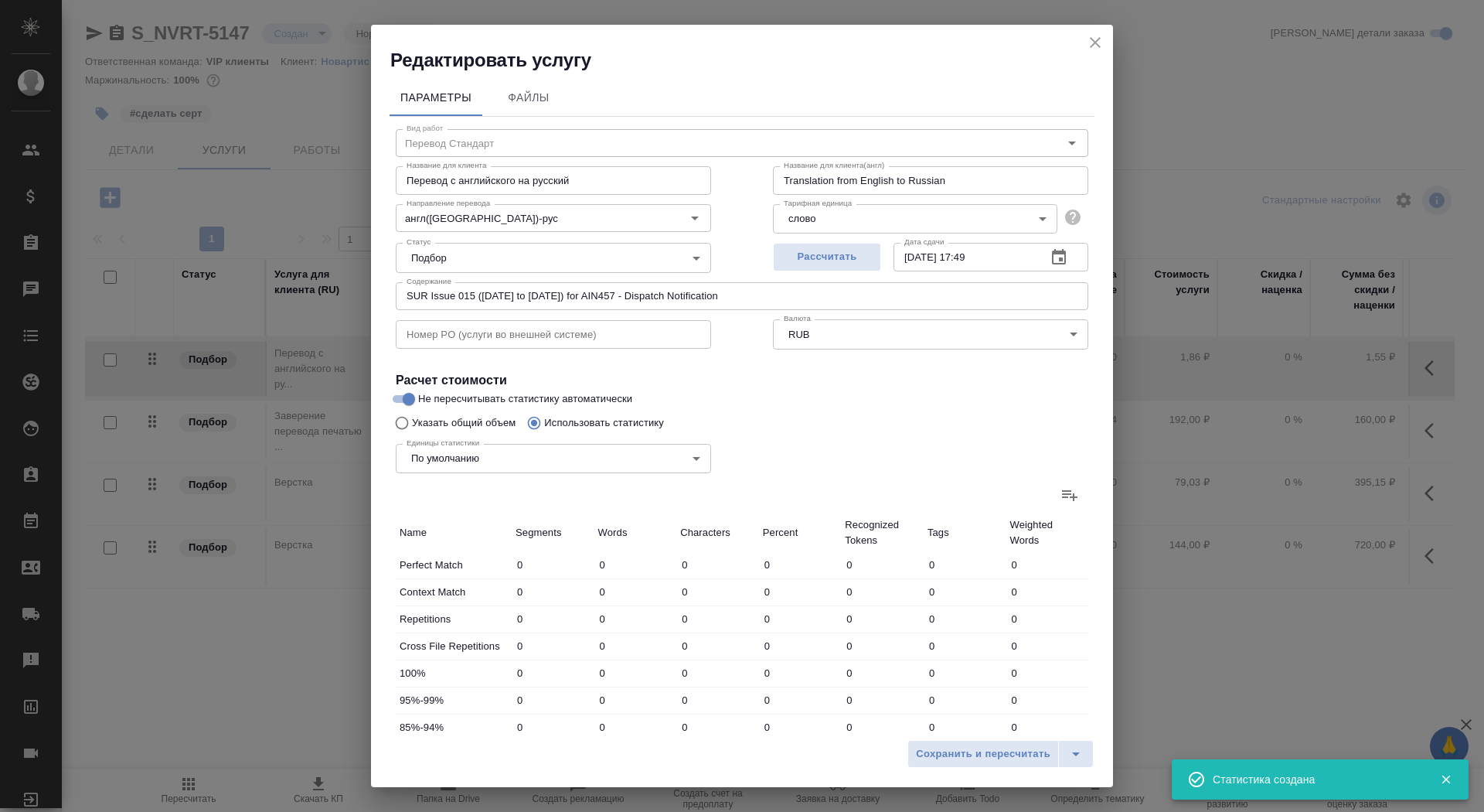
type input "37"
type input "136"
type input "870"
type input "2"
type input "41"
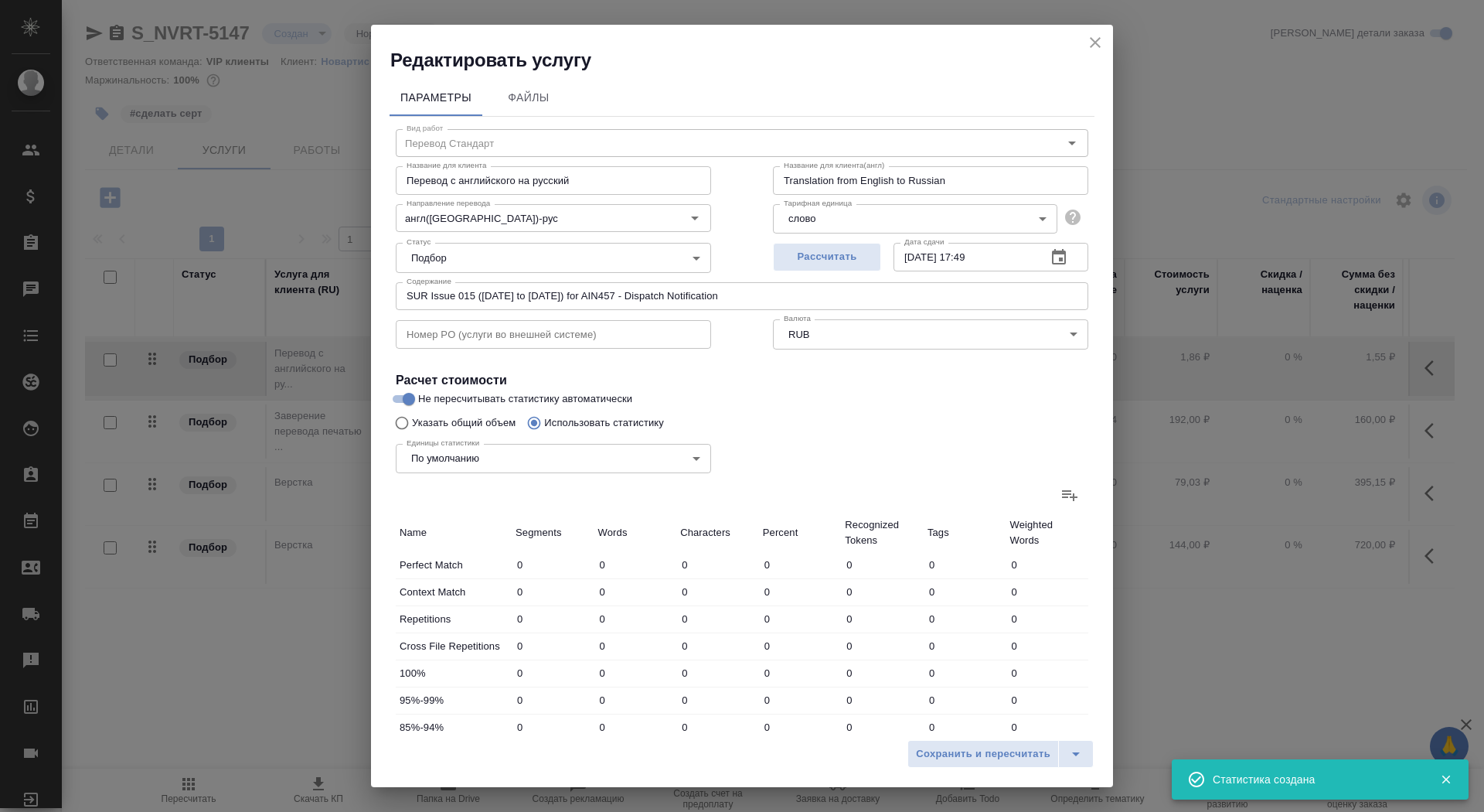
type input "265"
type input "73"
type input "426"
type input "2756"
type input "14"
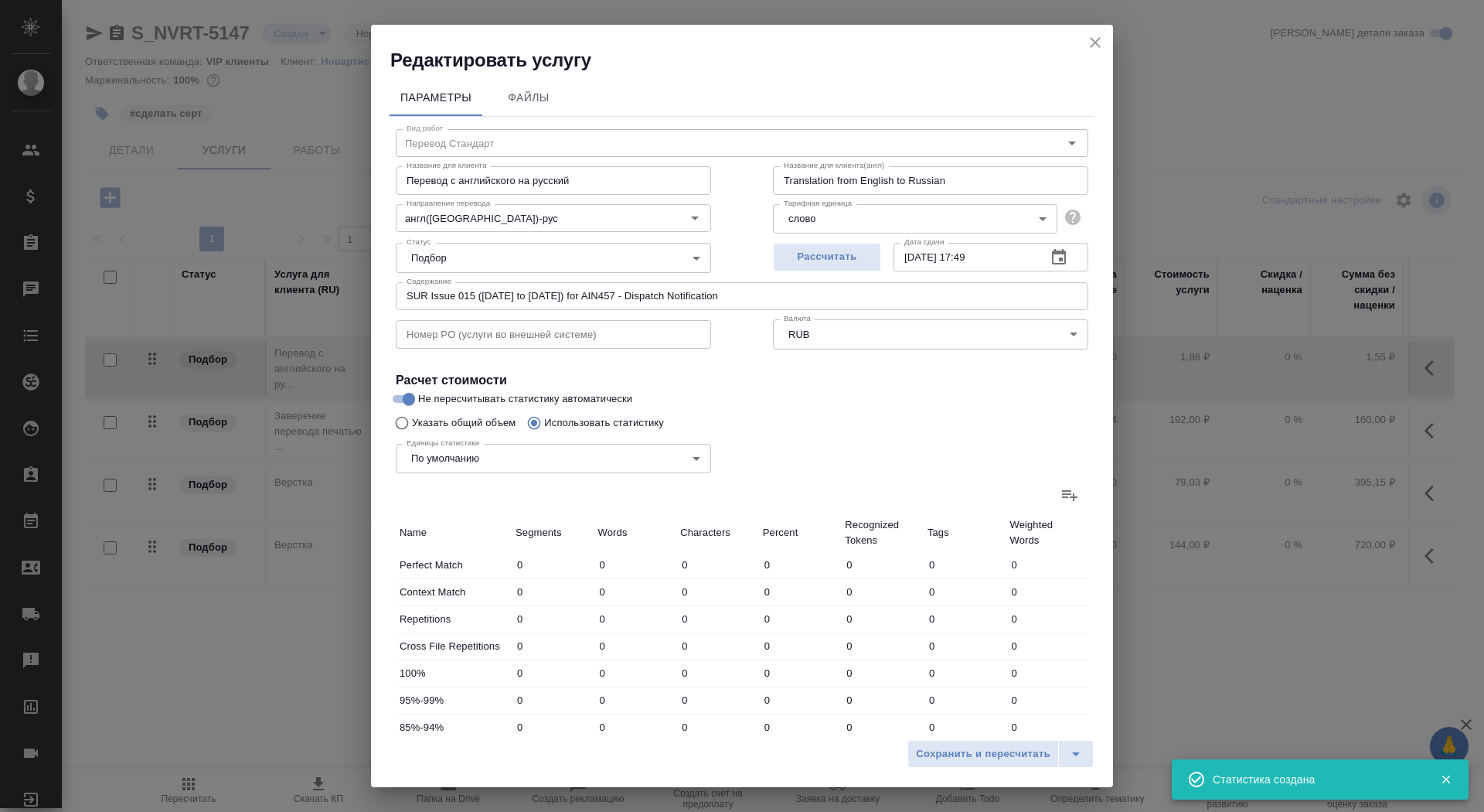
type input "235"
type input "1617"
type input "17"
type input "299"
type input "1939"
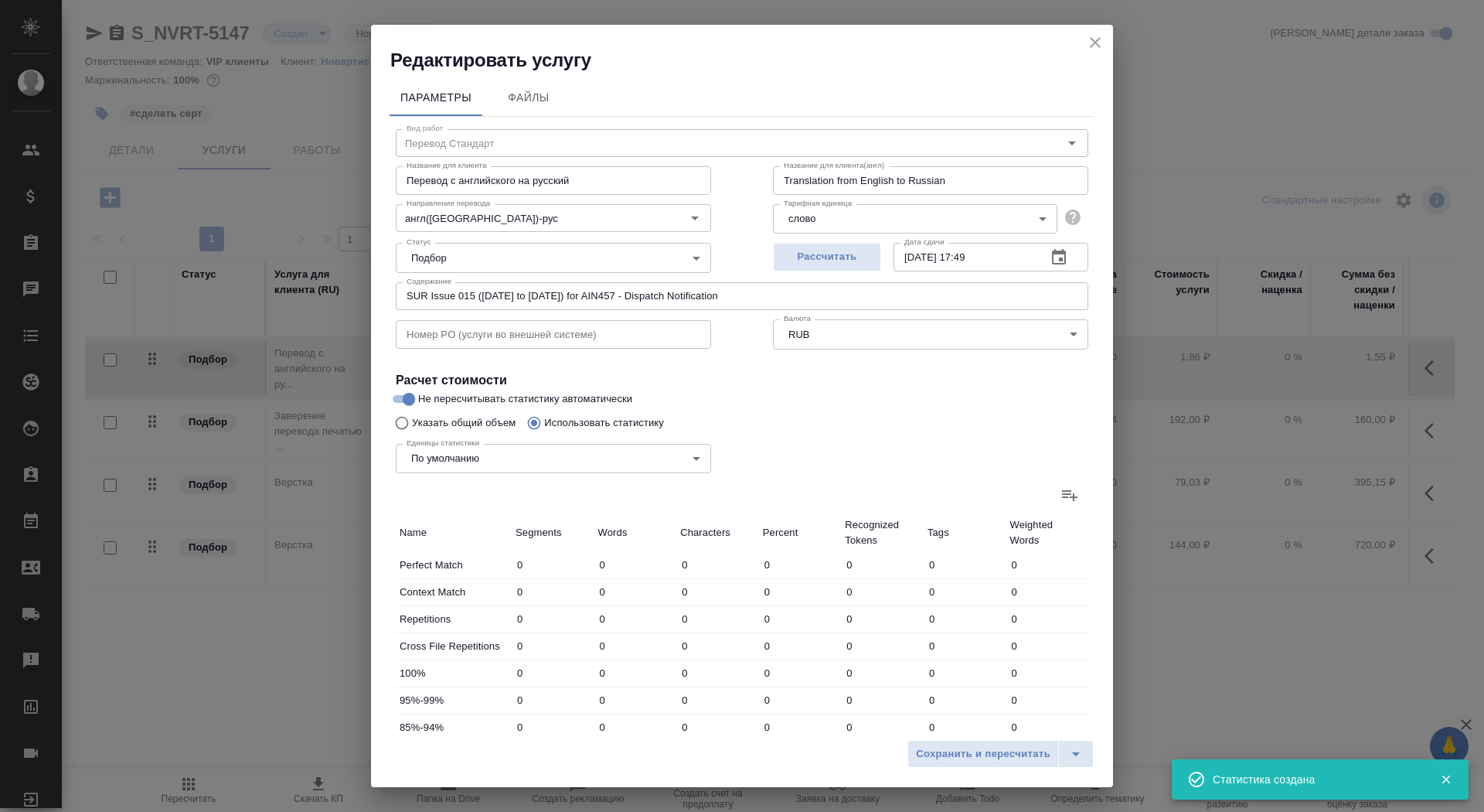
type input "10"
type input "154"
type input "1033"
type input "41"
type input "790"
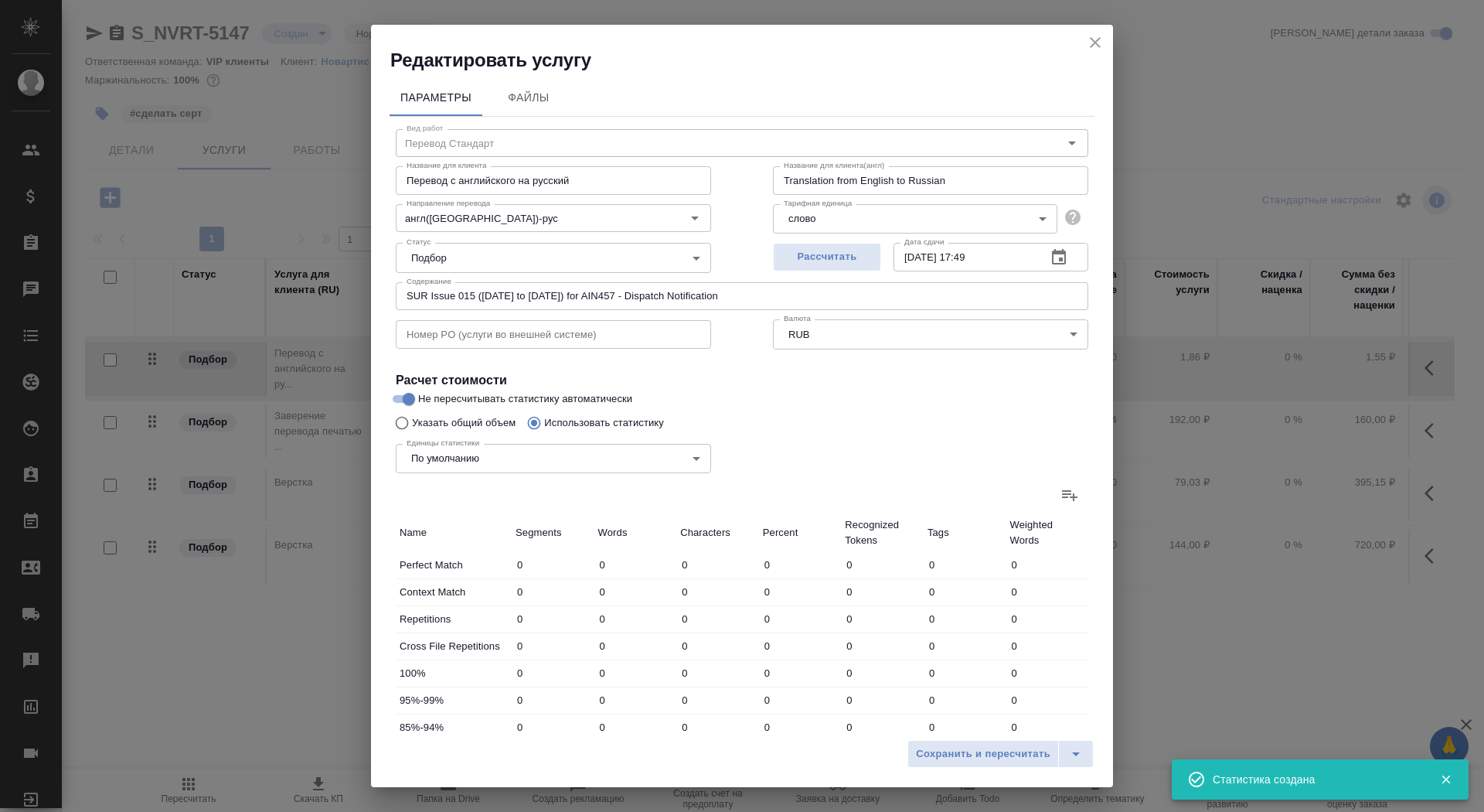
type input "5379"
type input "192"
type input "2040"
type input "13594"
type input "194"
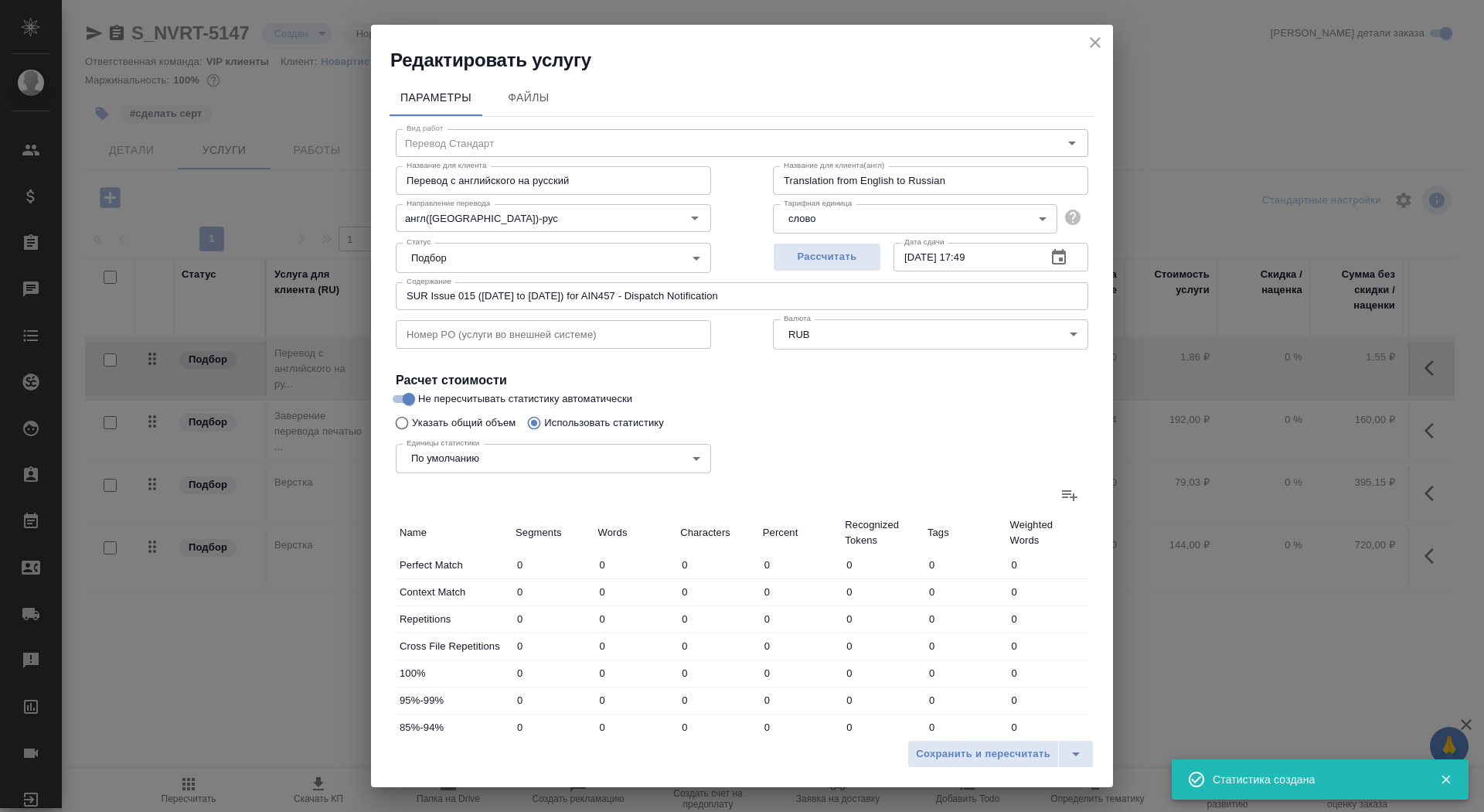
type input "2081"
type input "13859"
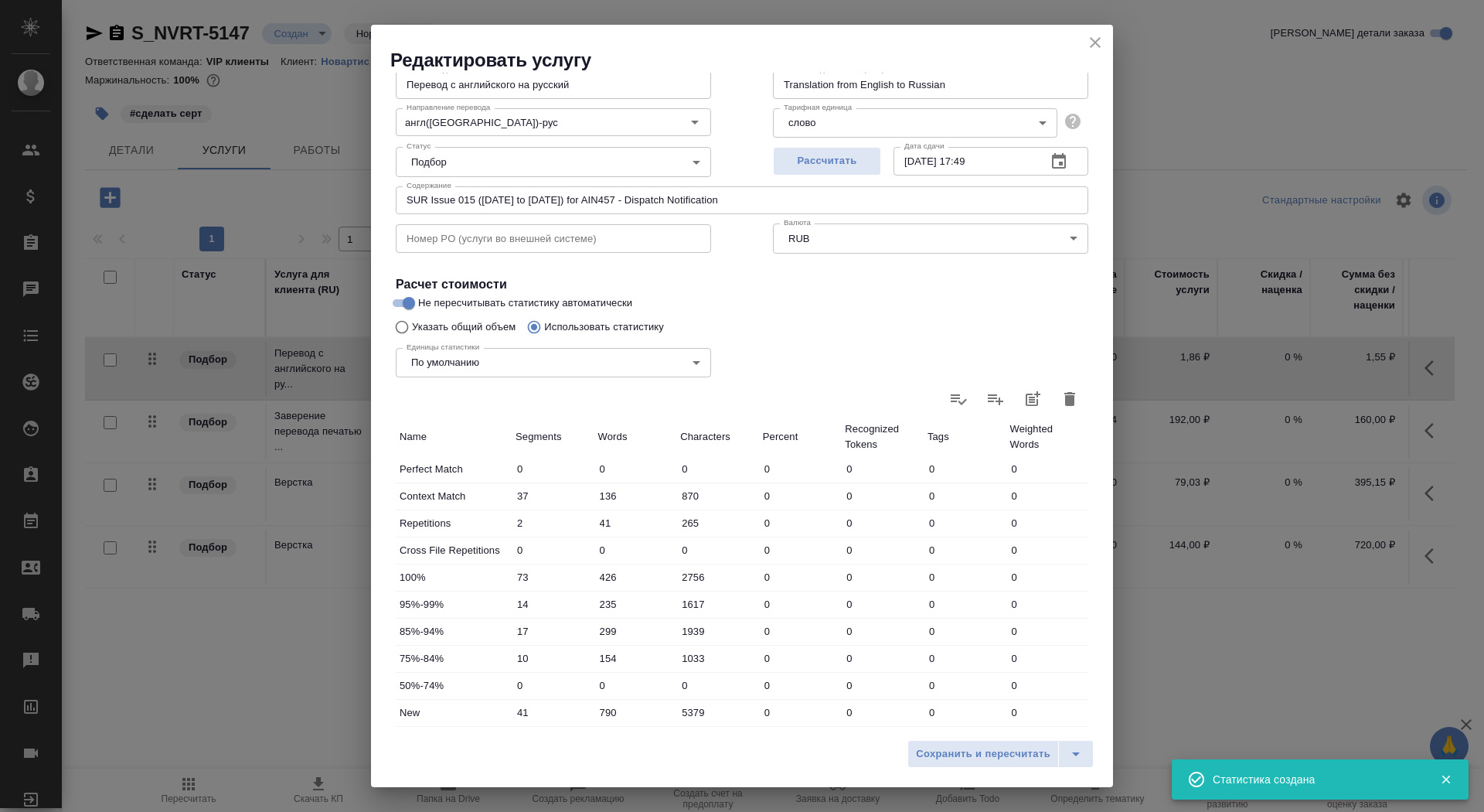
scroll to position [239, 0]
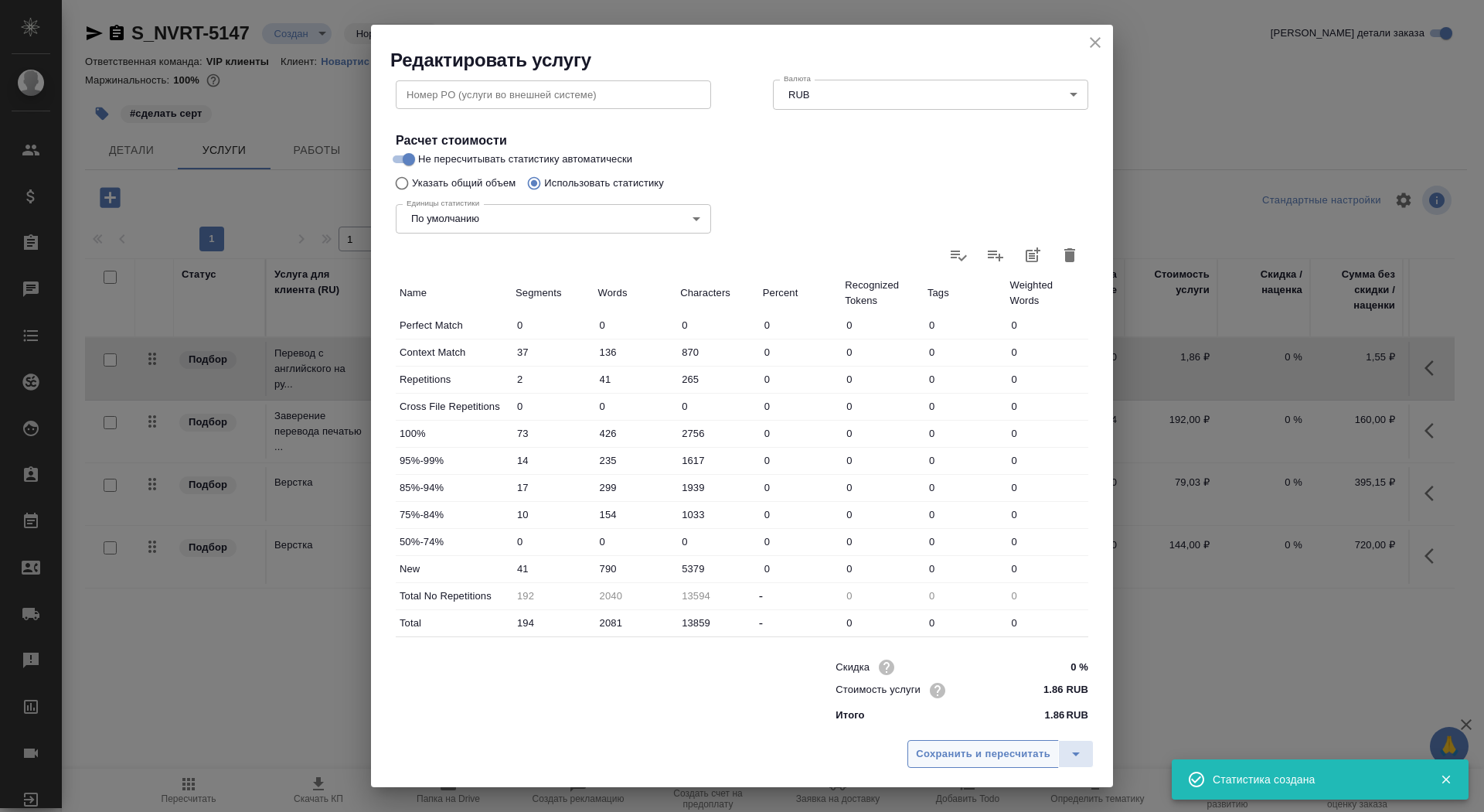
click at [974, 760] on span "Сохранить и пересчитать" at bounding box center [983, 754] width 134 height 18
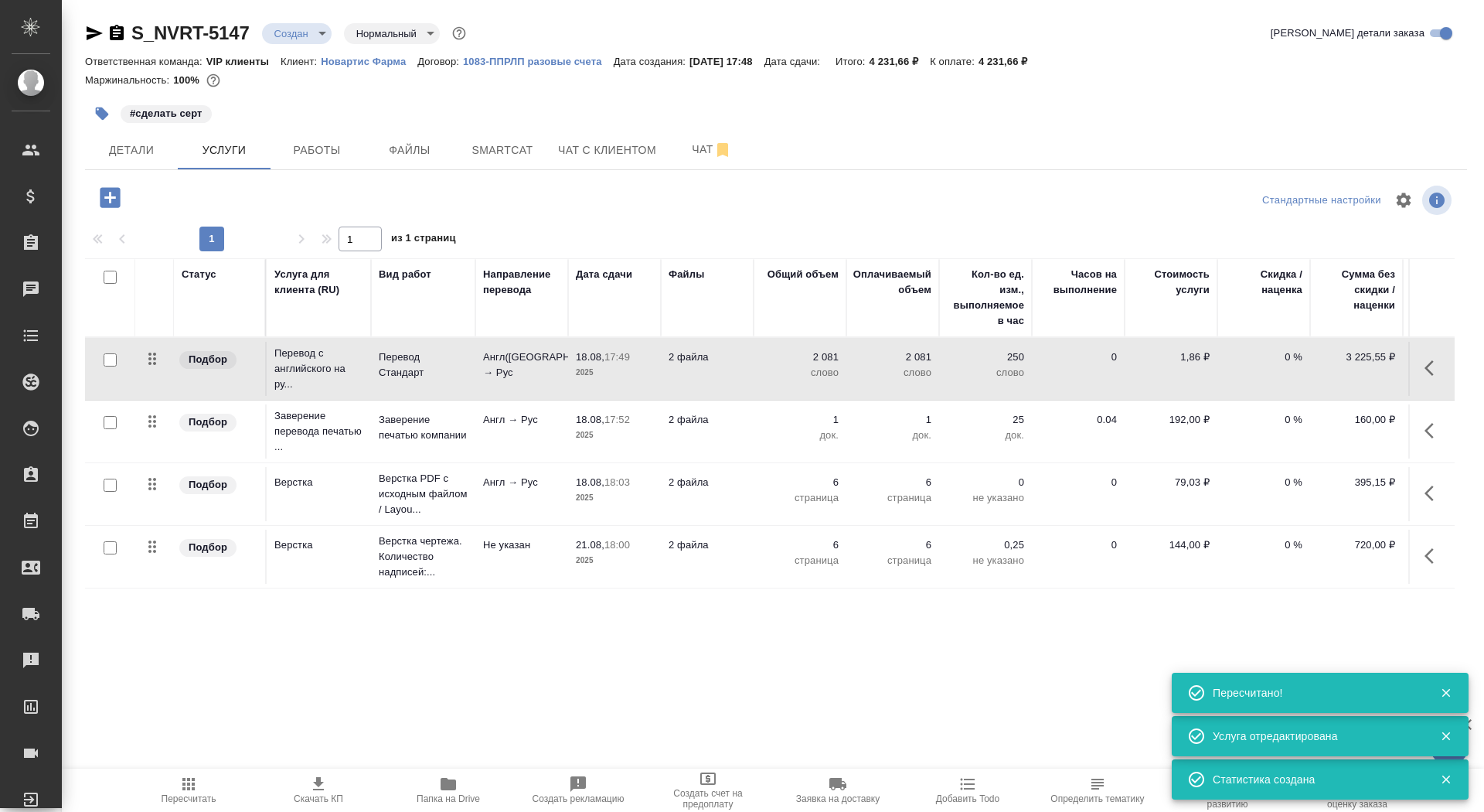
click at [739, 374] on td "2 файла" at bounding box center [708, 369] width 93 height 54
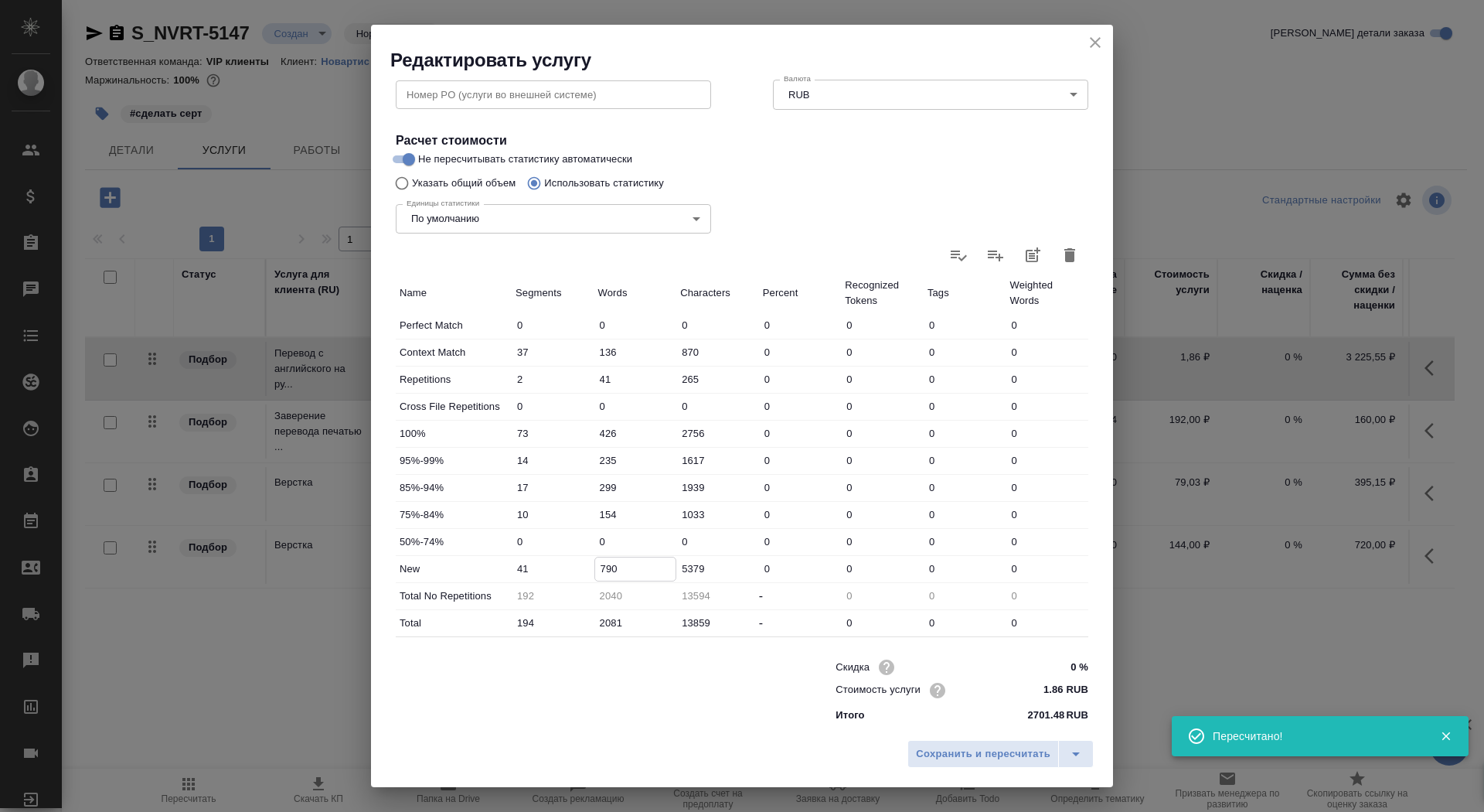
click at [599, 565] on input "790" at bounding box center [636, 569] width 81 height 23
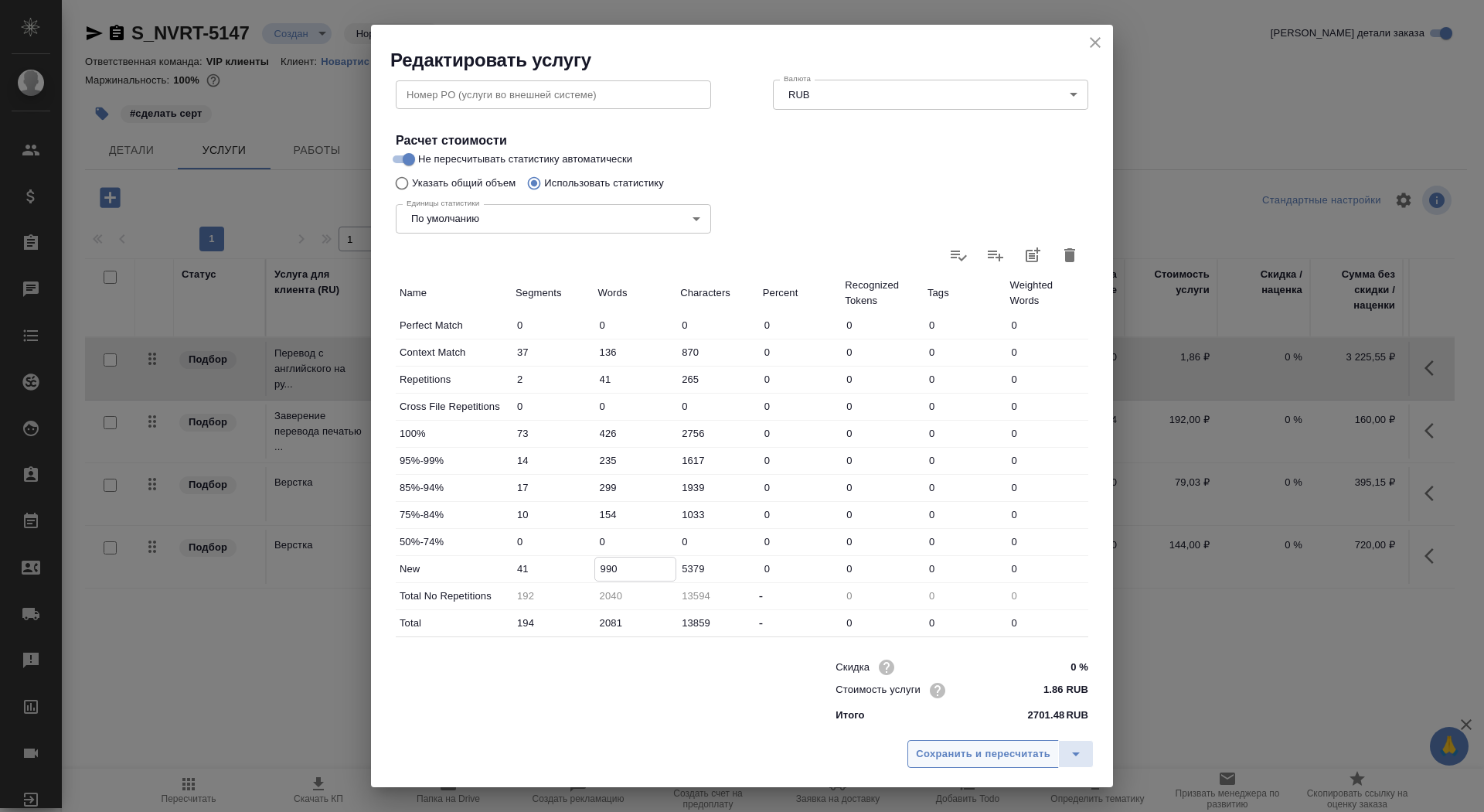
type input "990"
click at [956, 767] on button "Сохранить и пересчитать" at bounding box center [983, 754] width 152 height 28
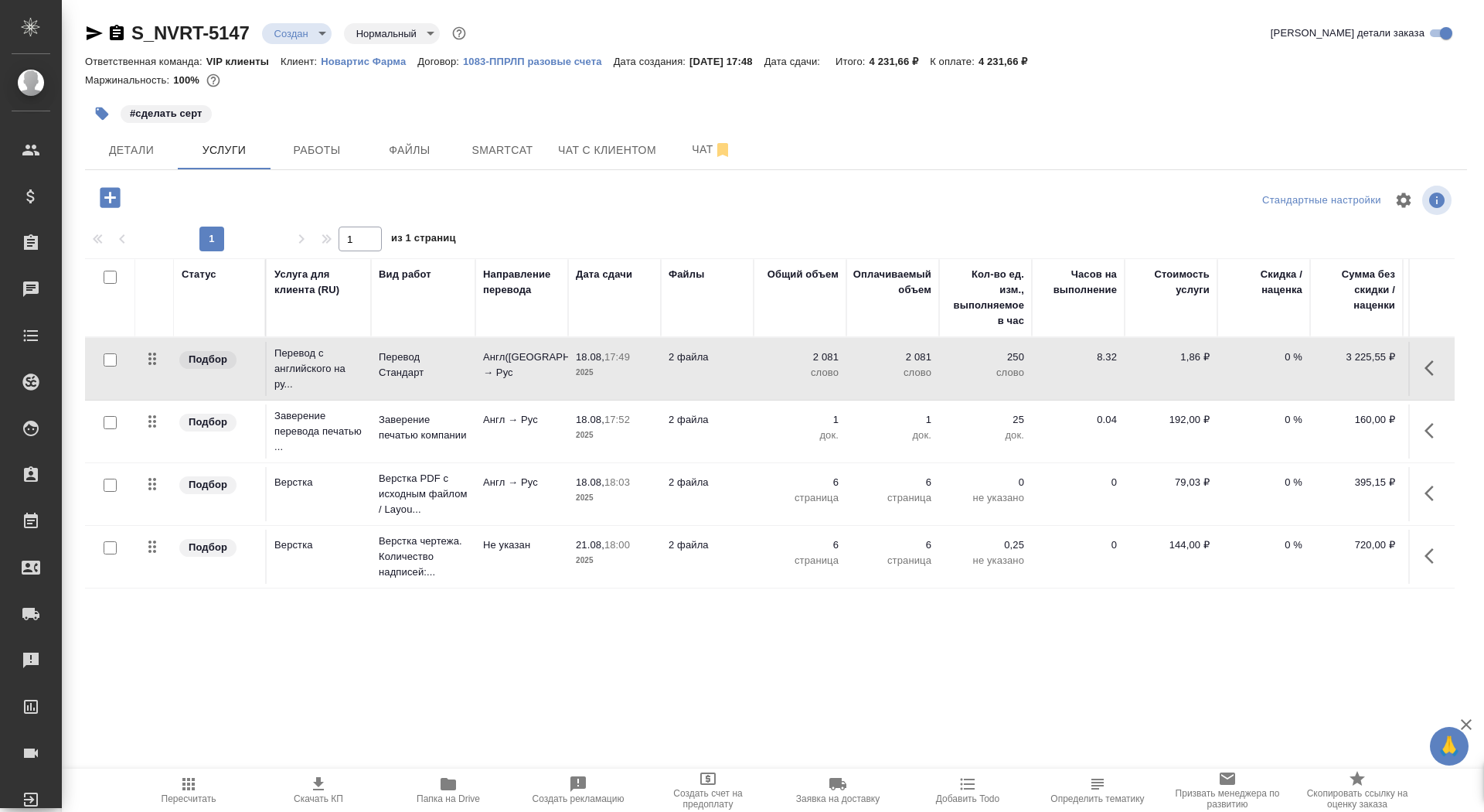
click at [532, 378] on p "Англ(США) → Рус" at bounding box center [521, 365] width 77 height 31
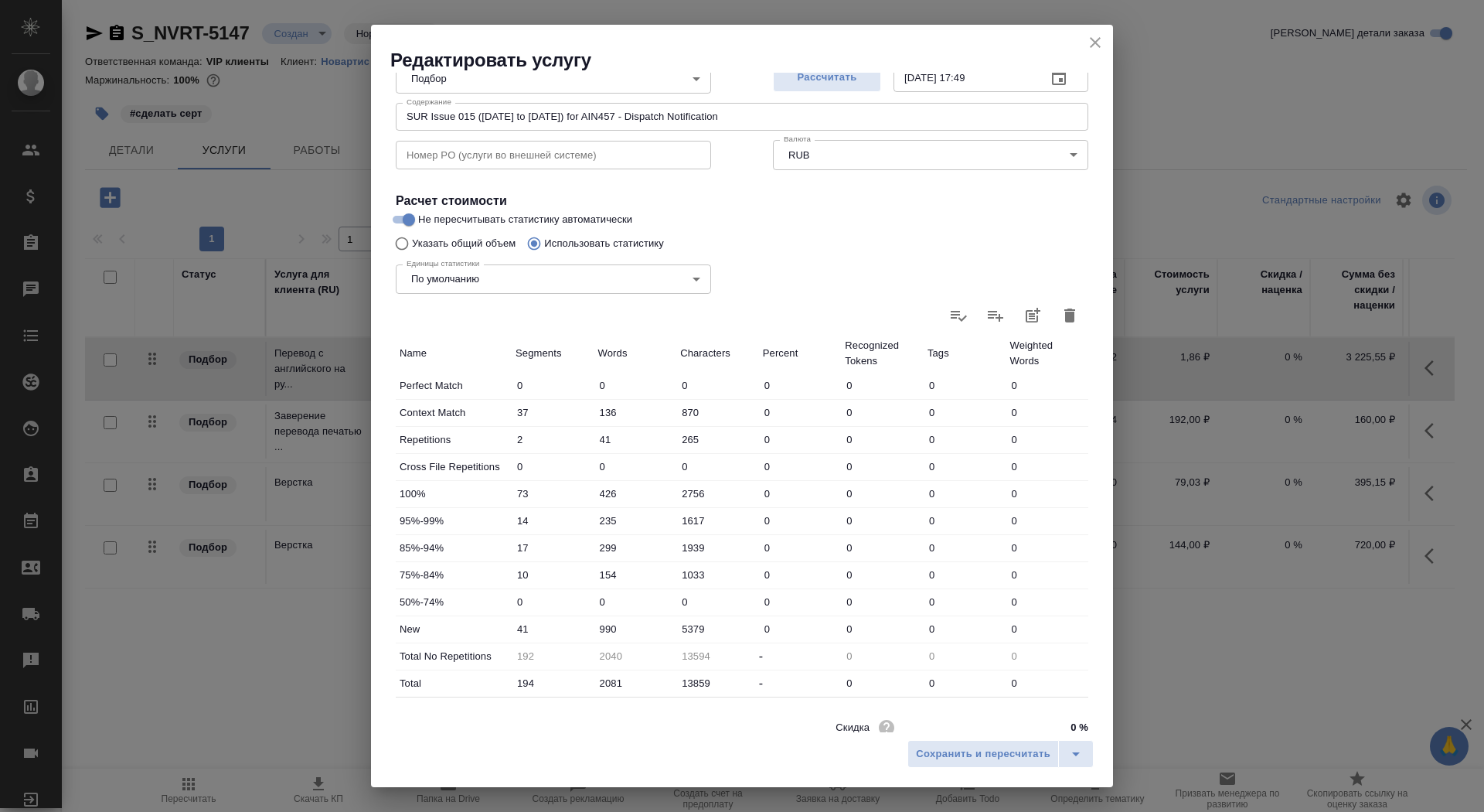
scroll to position [195, 0]
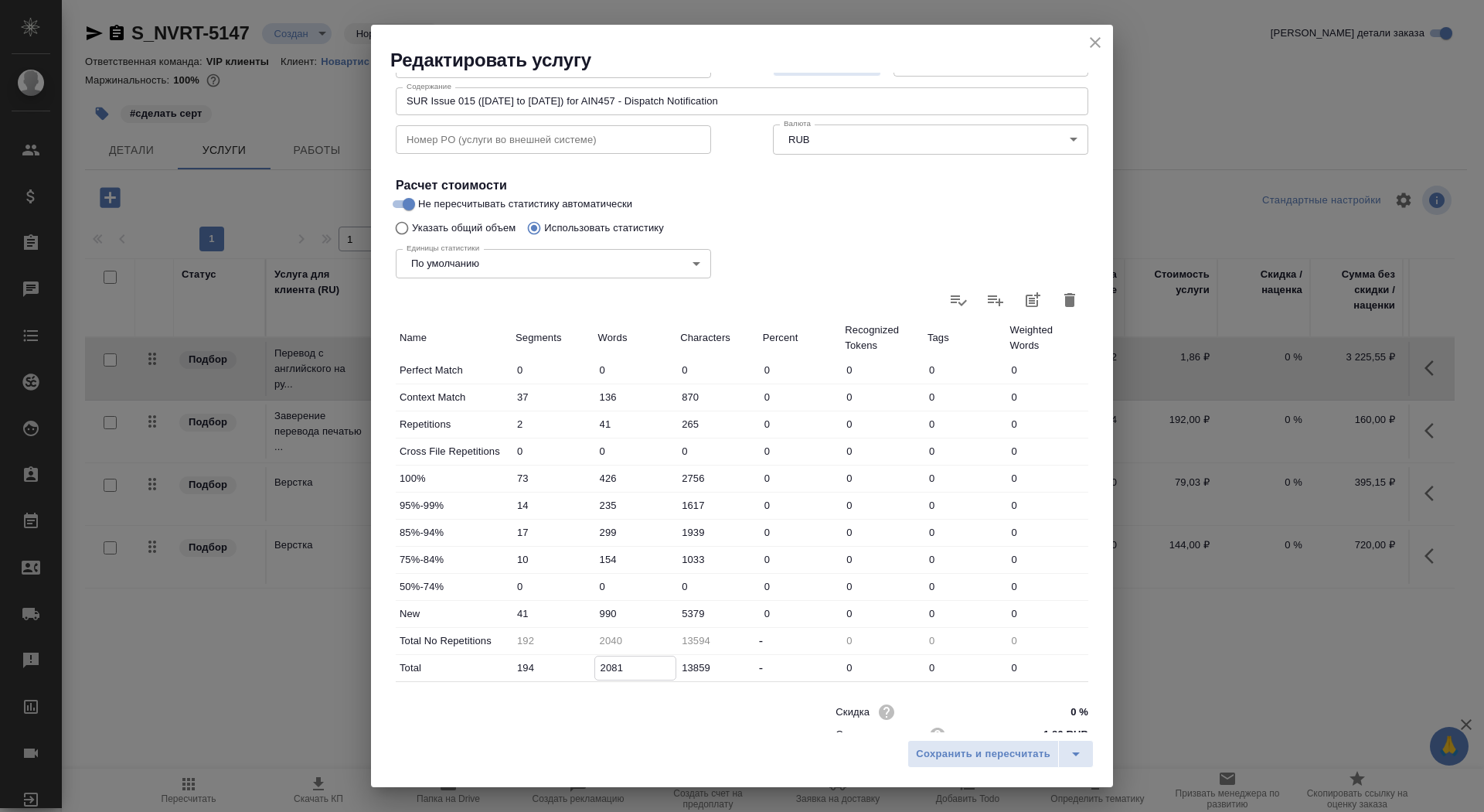
click at [608, 662] on input "2081" at bounding box center [636, 667] width 81 height 23
type input "281"
type input "2240"
type input "2281"
click at [943, 752] on span "Сохранить и пересчитать" at bounding box center [983, 754] width 134 height 18
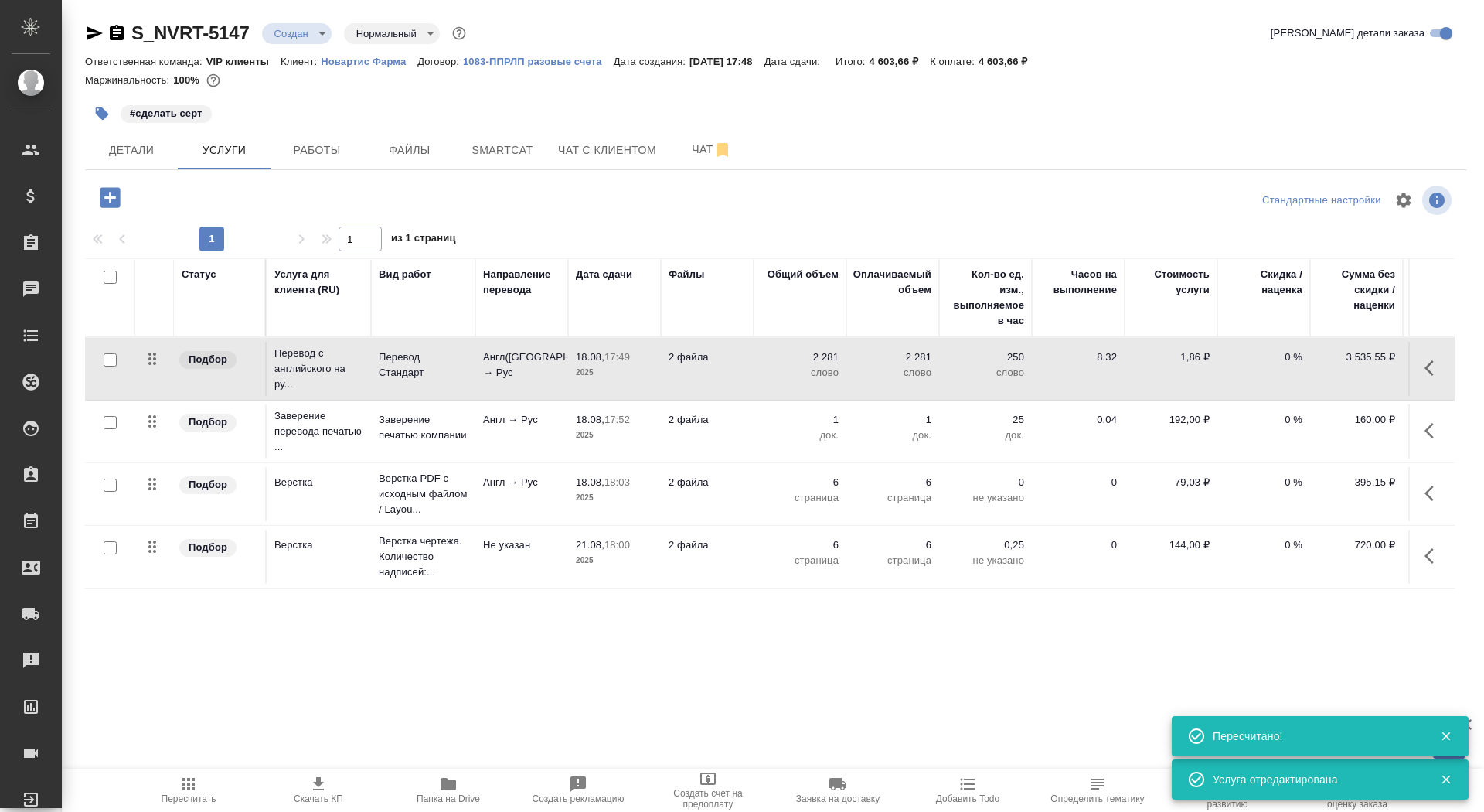
click at [296, 786] on span "Скачать КП" at bounding box center [318, 789] width 111 height 30
click at [149, 153] on span "Детали" at bounding box center [131, 151] width 74 height 20
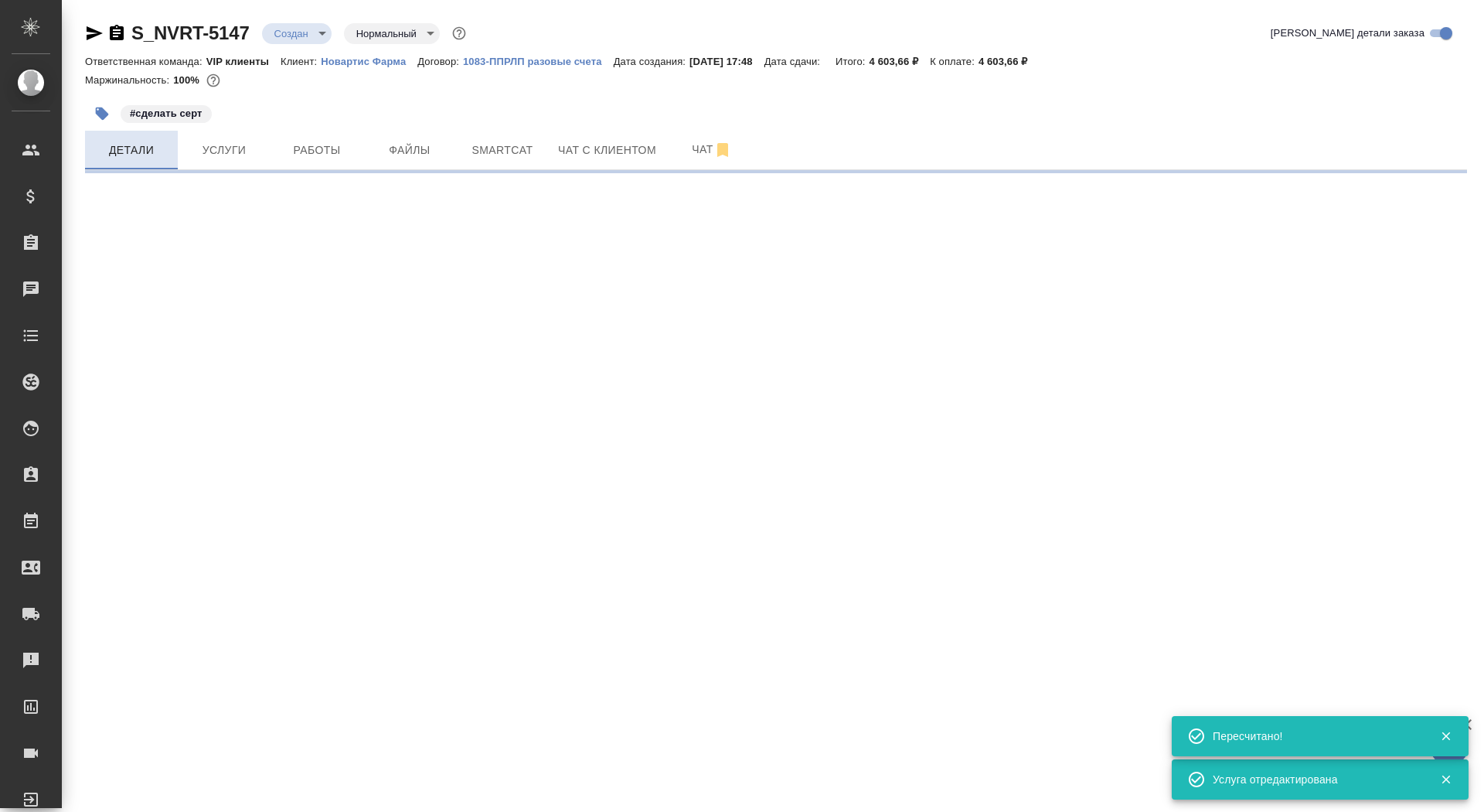
select select "RU"
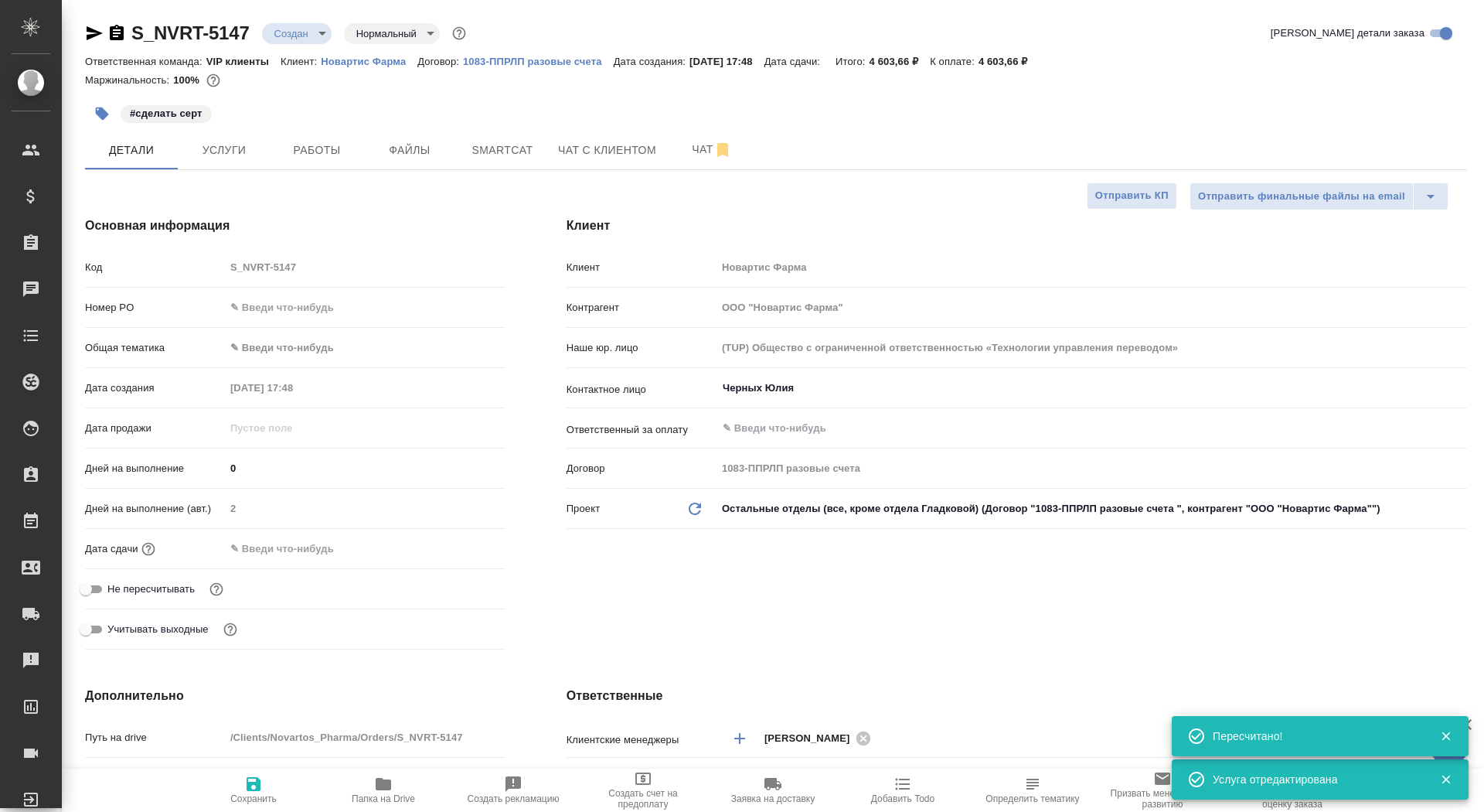
type textarea "x"
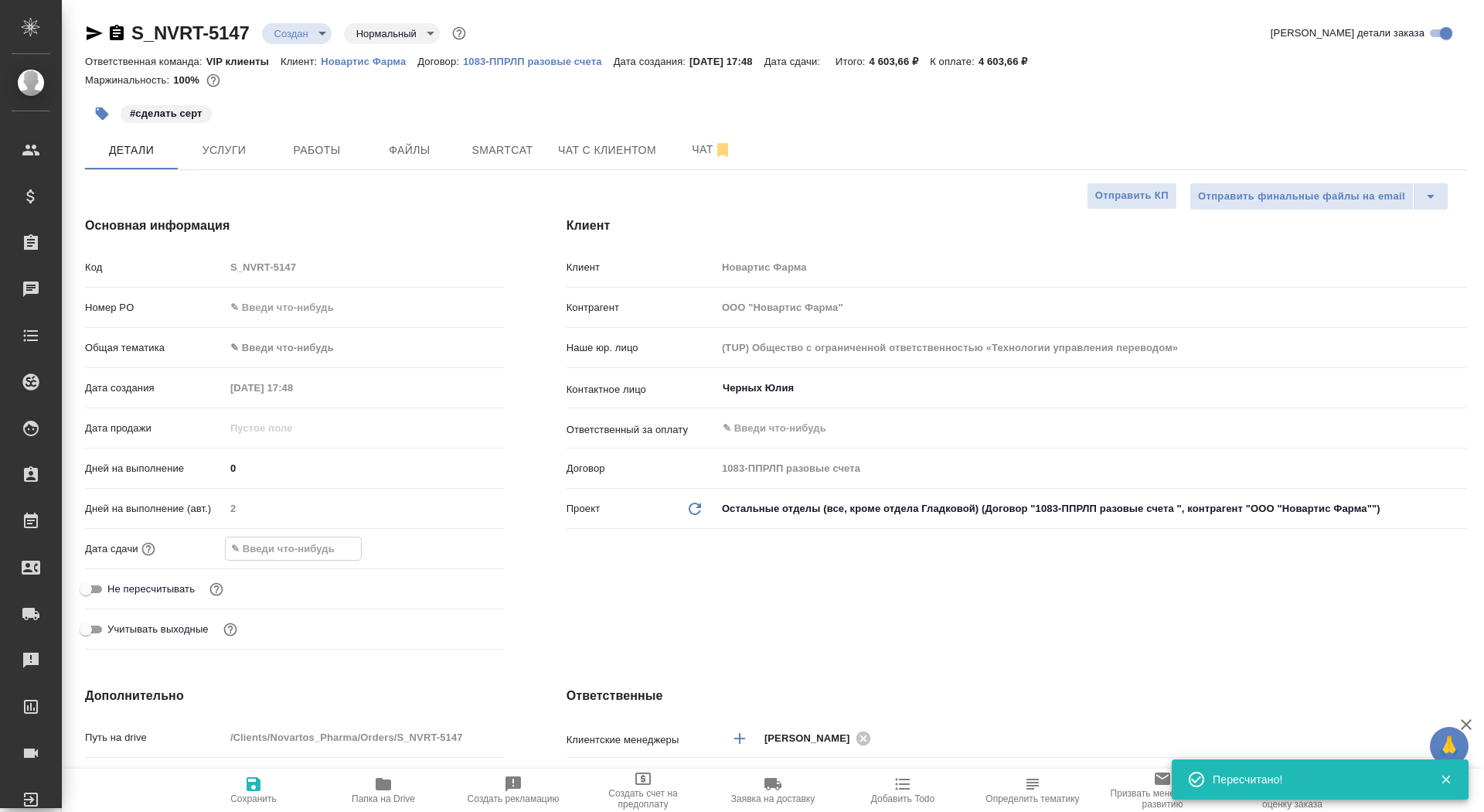
click at [277, 539] on input "text" at bounding box center [293, 548] width 135 height 23
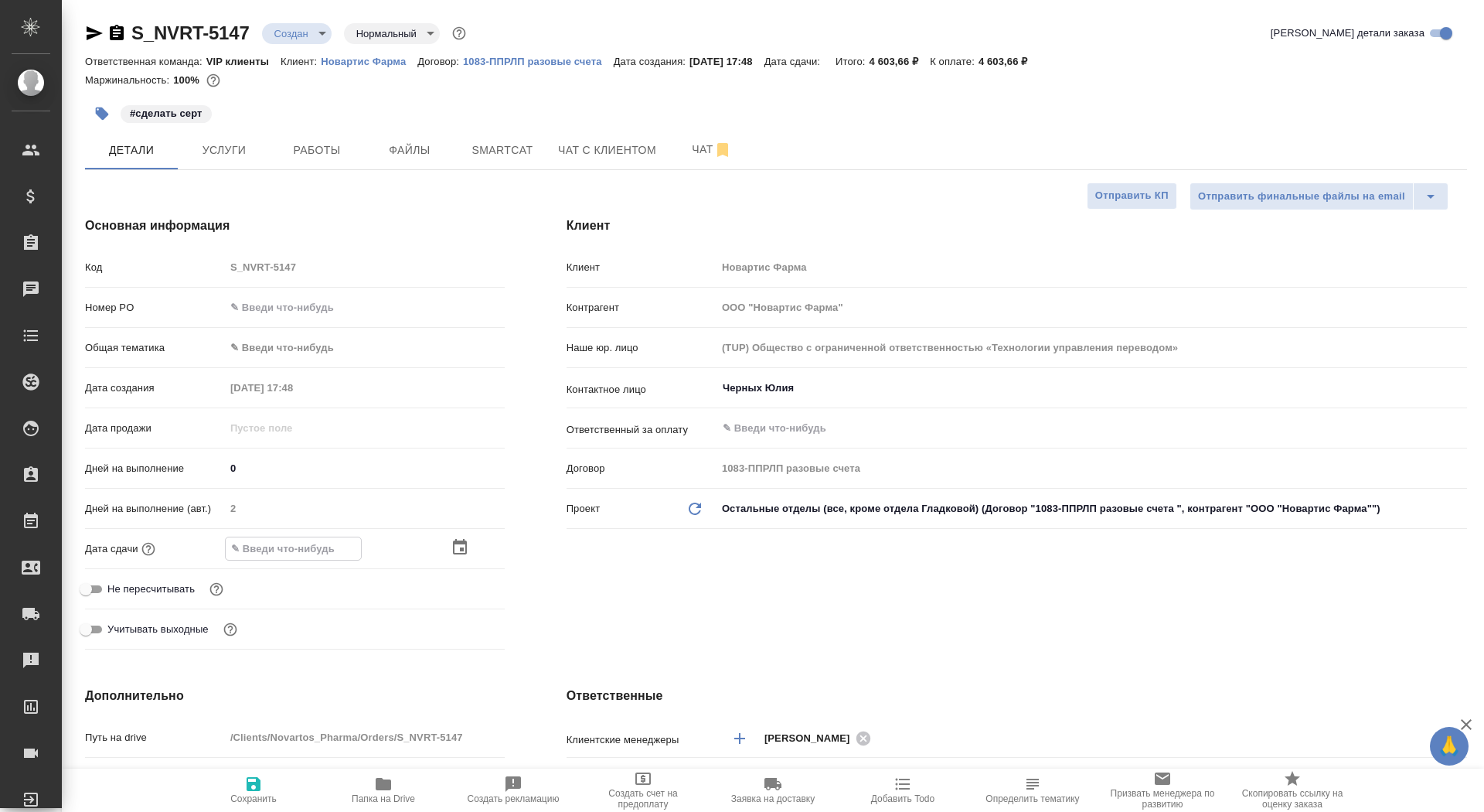
click at [454, 550] on icon "button" at bounding box center [459, 547] width 19 height 19
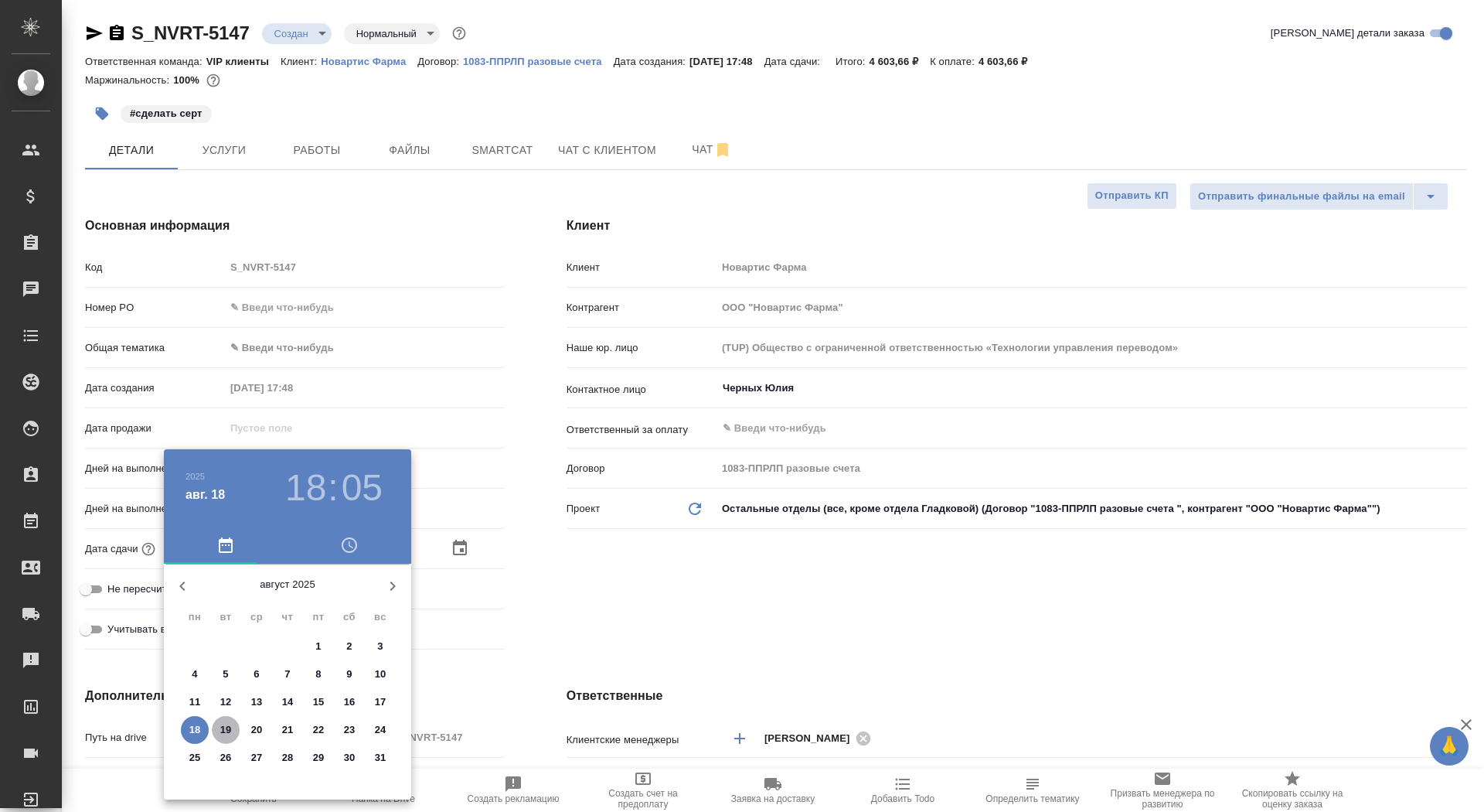
click at [225, 729] on p "19" at bounding box center [227, 730] width 12 height 16
type input "19.08.2025 18:05"
type textarea "x"
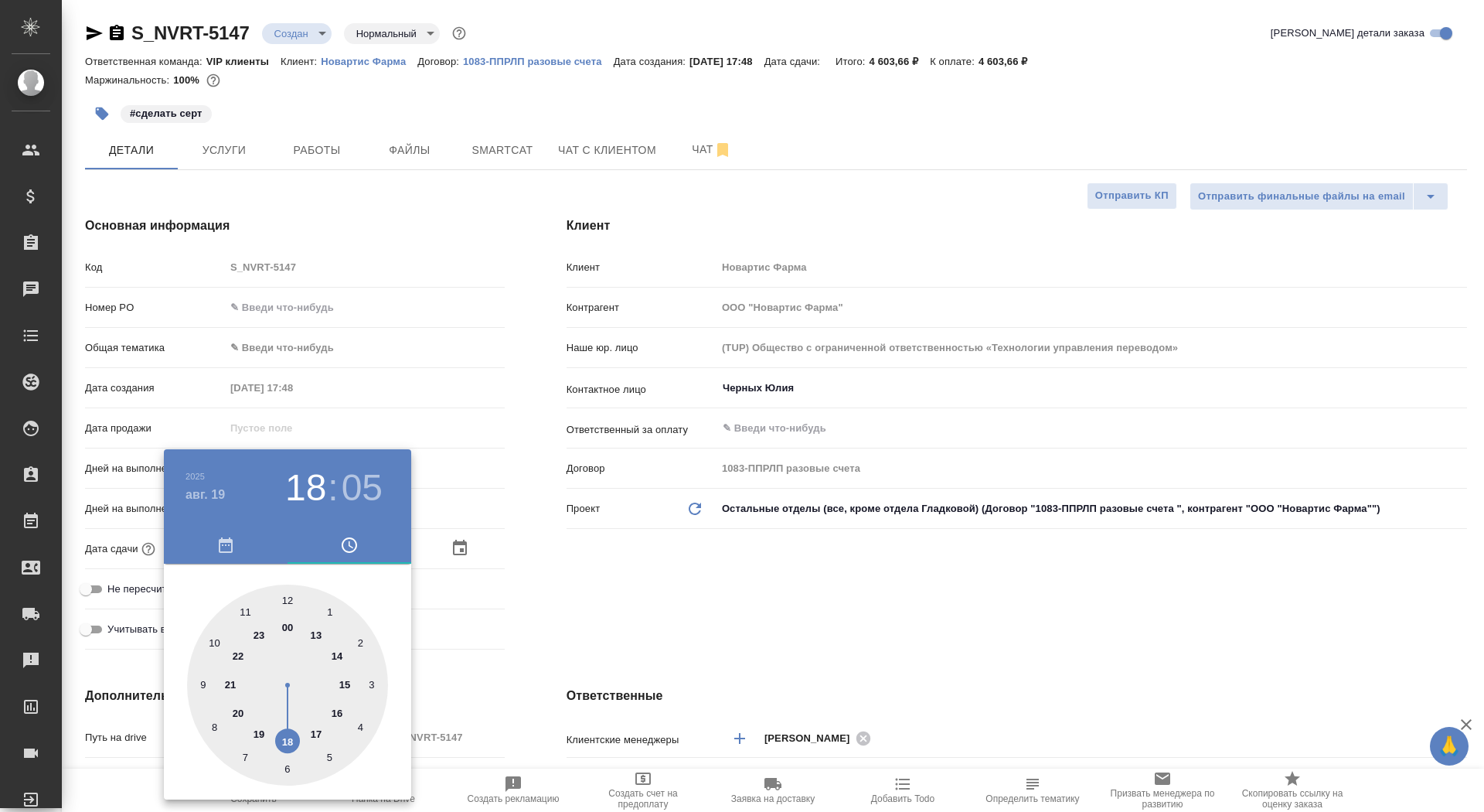
click at [313, 735] on div at bounding box center [288, 685] width 201 height 201
type input "19.08.2025 17:05"
type textarea "x"
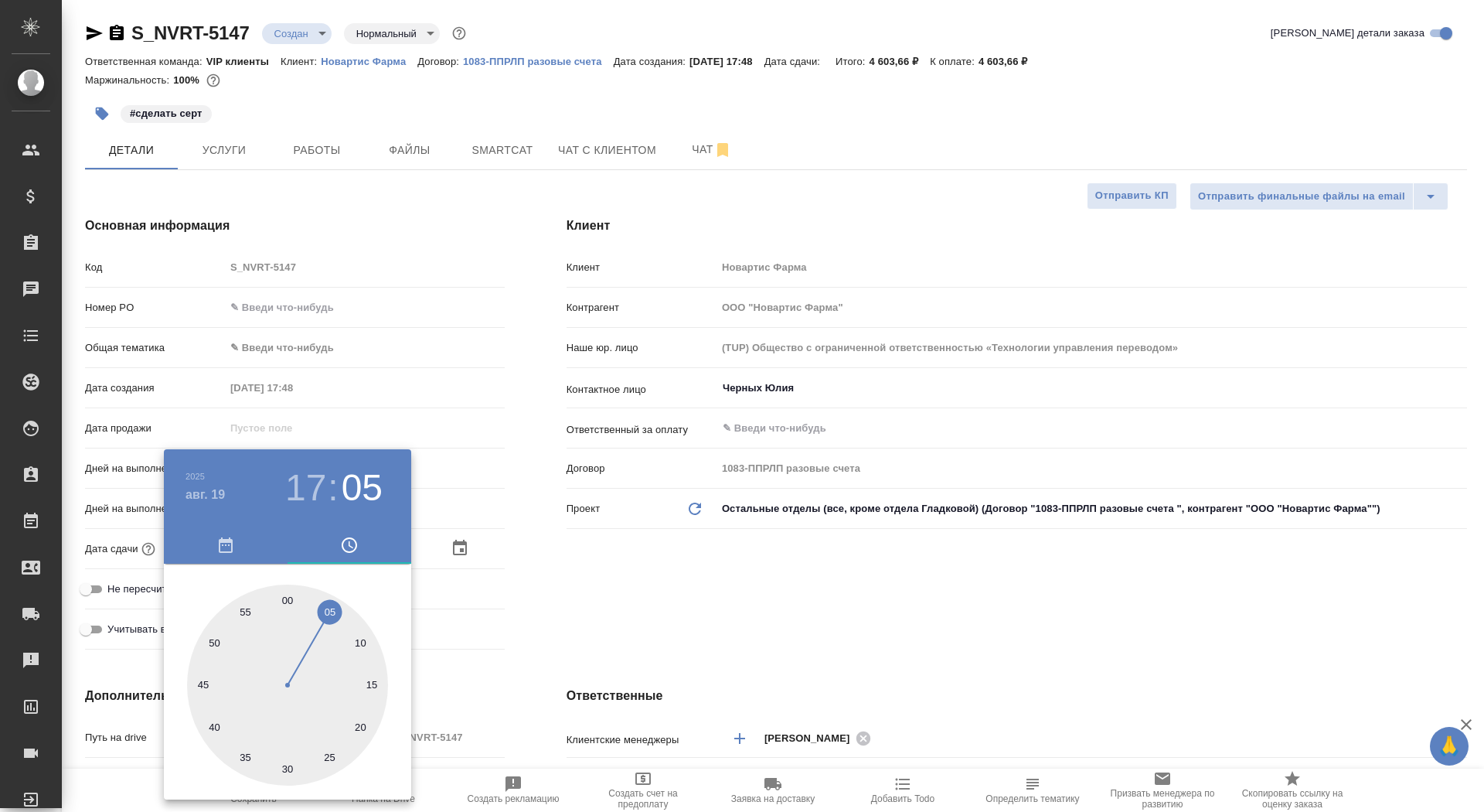
click at [282, 597] on div at bounding box center [288, 685] width 201 height 201
type input "19.08.2025 17:59"
type textarea "x"
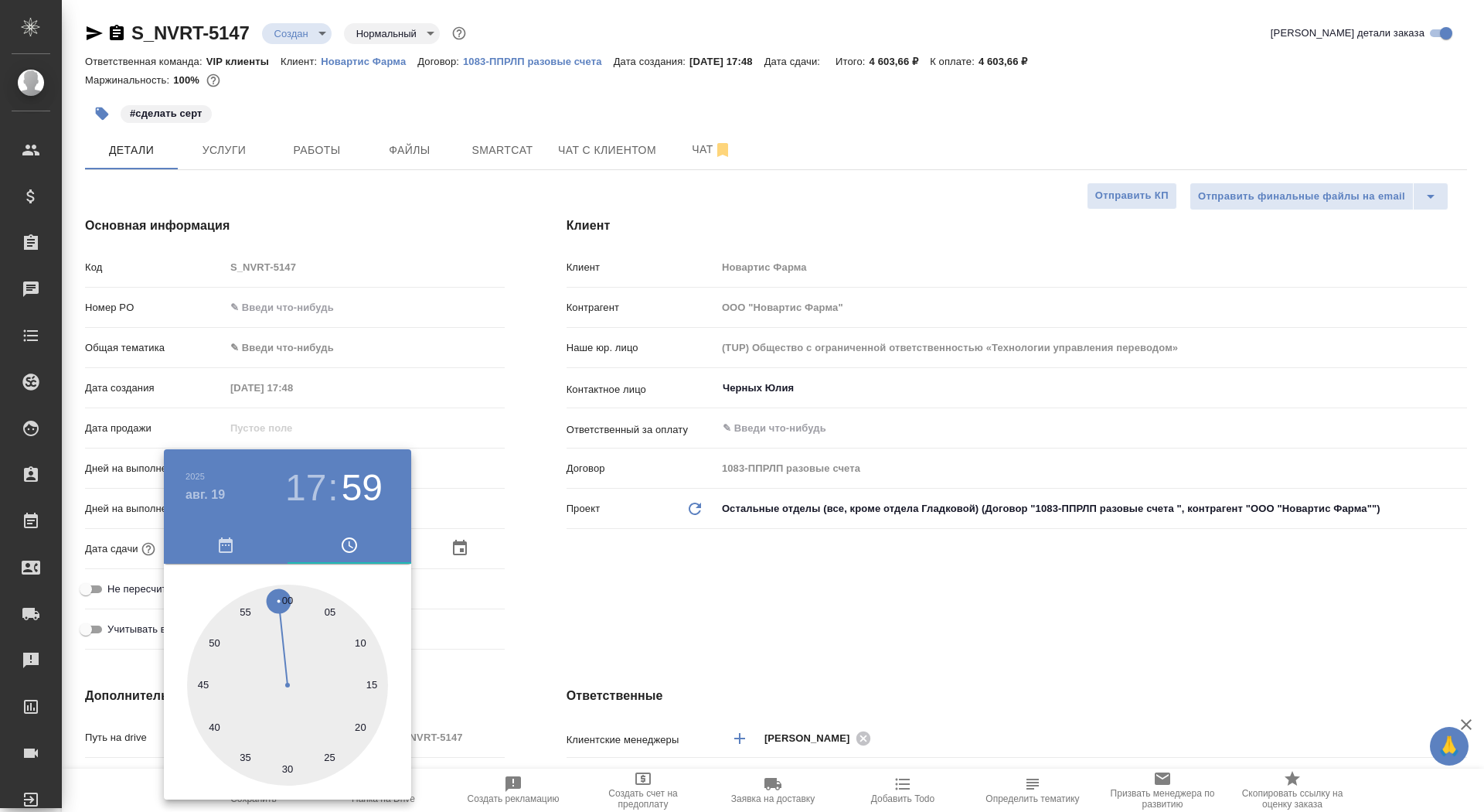
click at [288, 597] on div at bounding box center [288, 685] width 201 height 201
type input "19.08.2025 17:00"
type textarea "x"
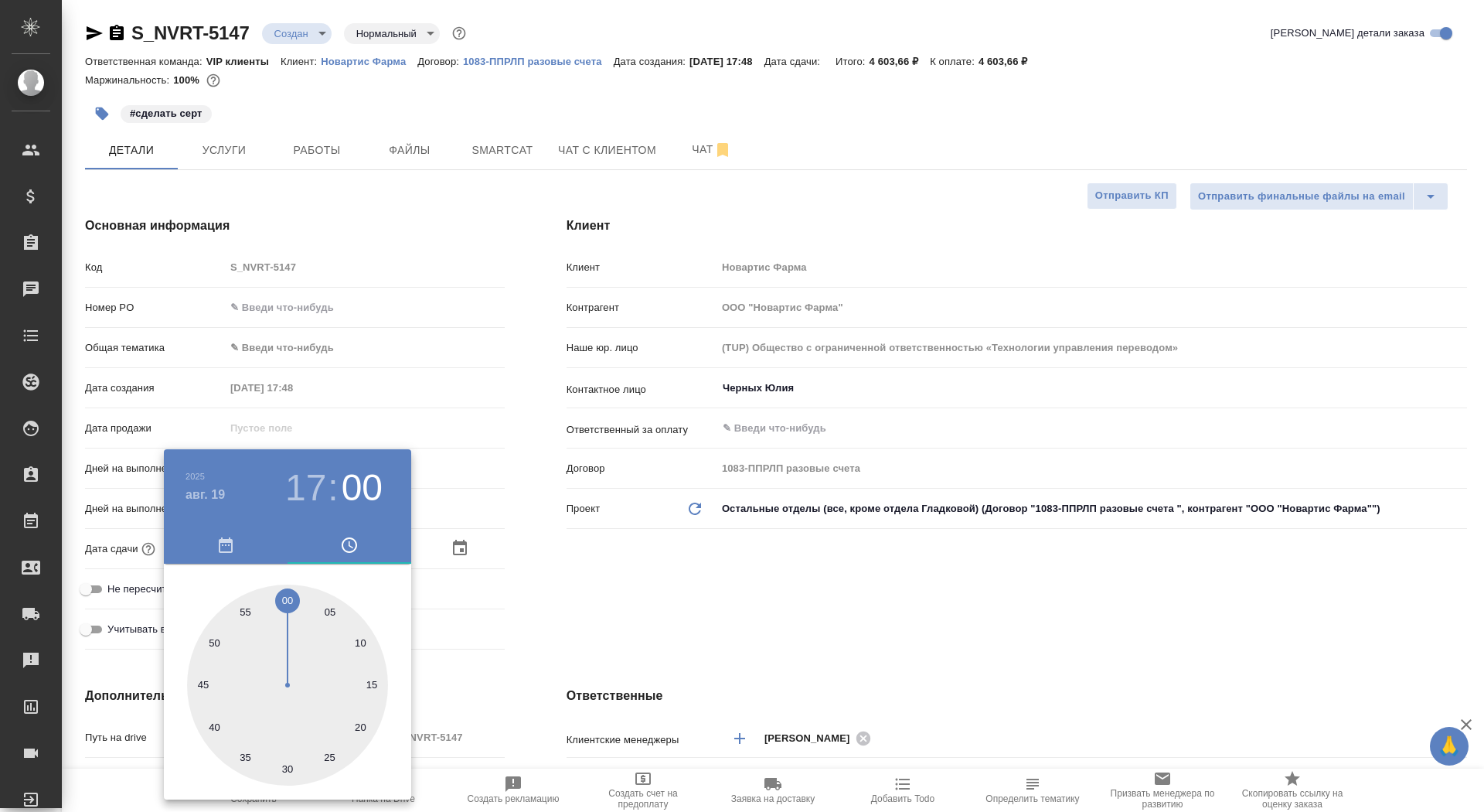
click at [541, 594] on div at bounding box center [742, 406] width 1484 height 812
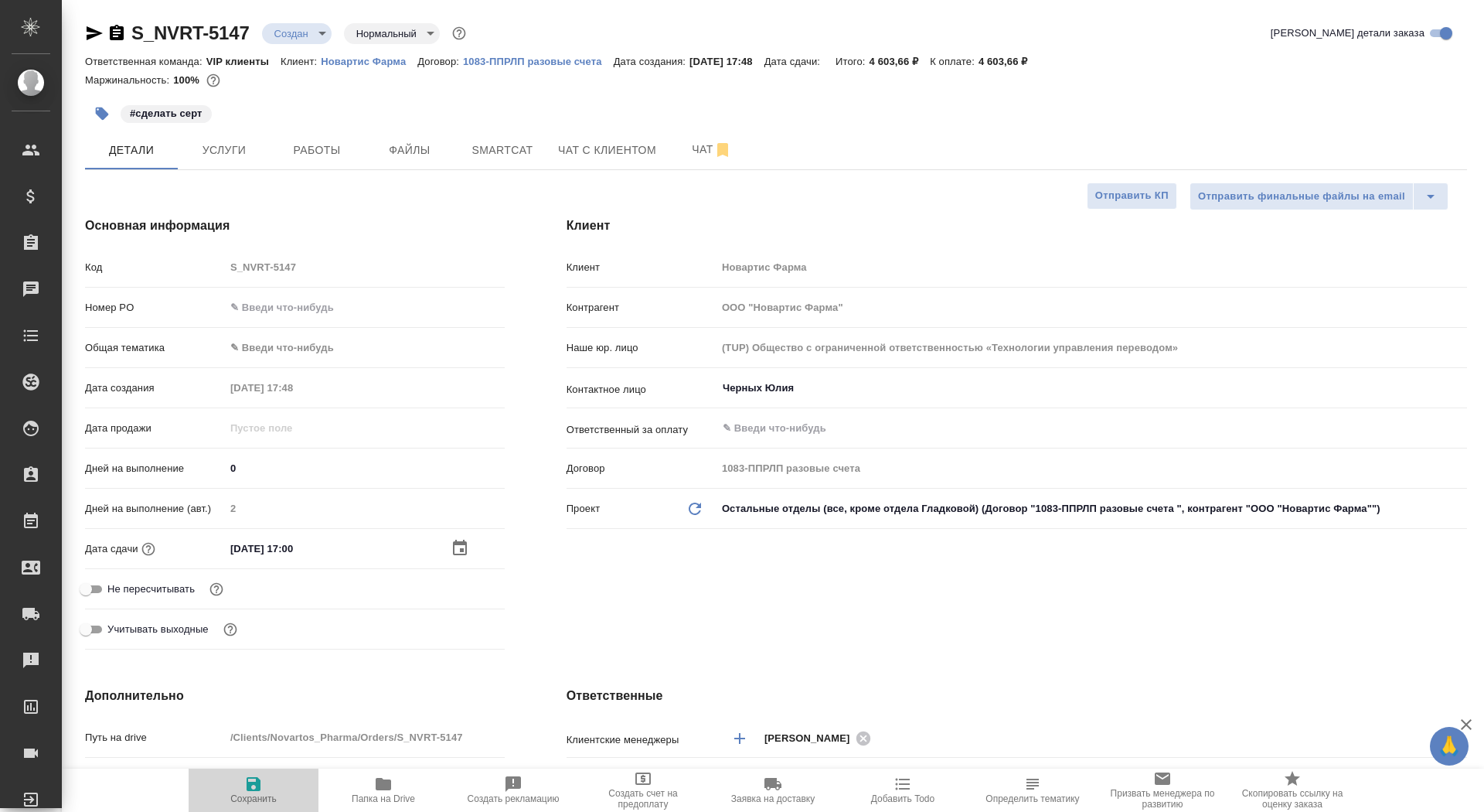
click at [261, 784] on icon "button" at bounding box center [253, 783] width 19 height 19
type textarea "x"
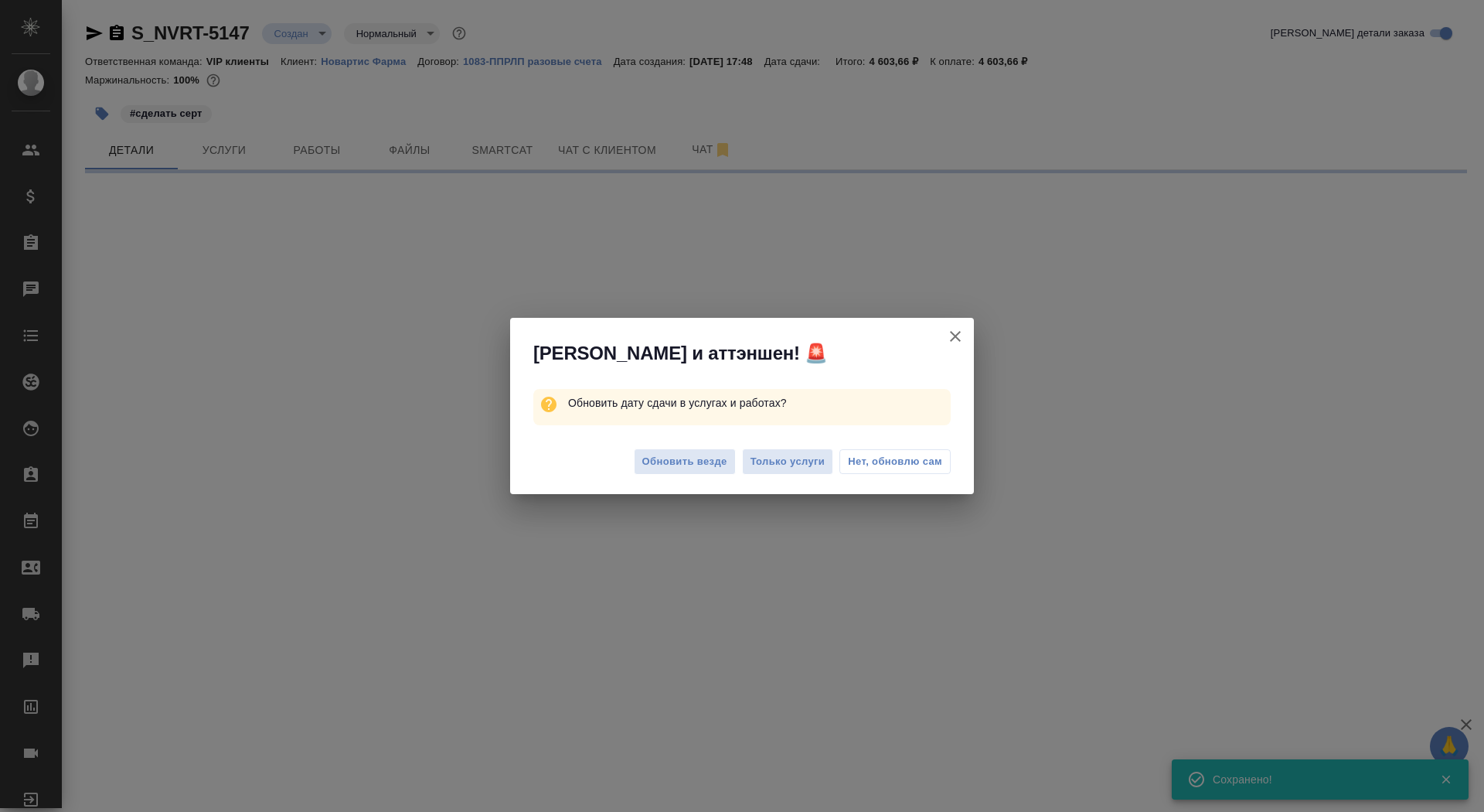
select select "RU"
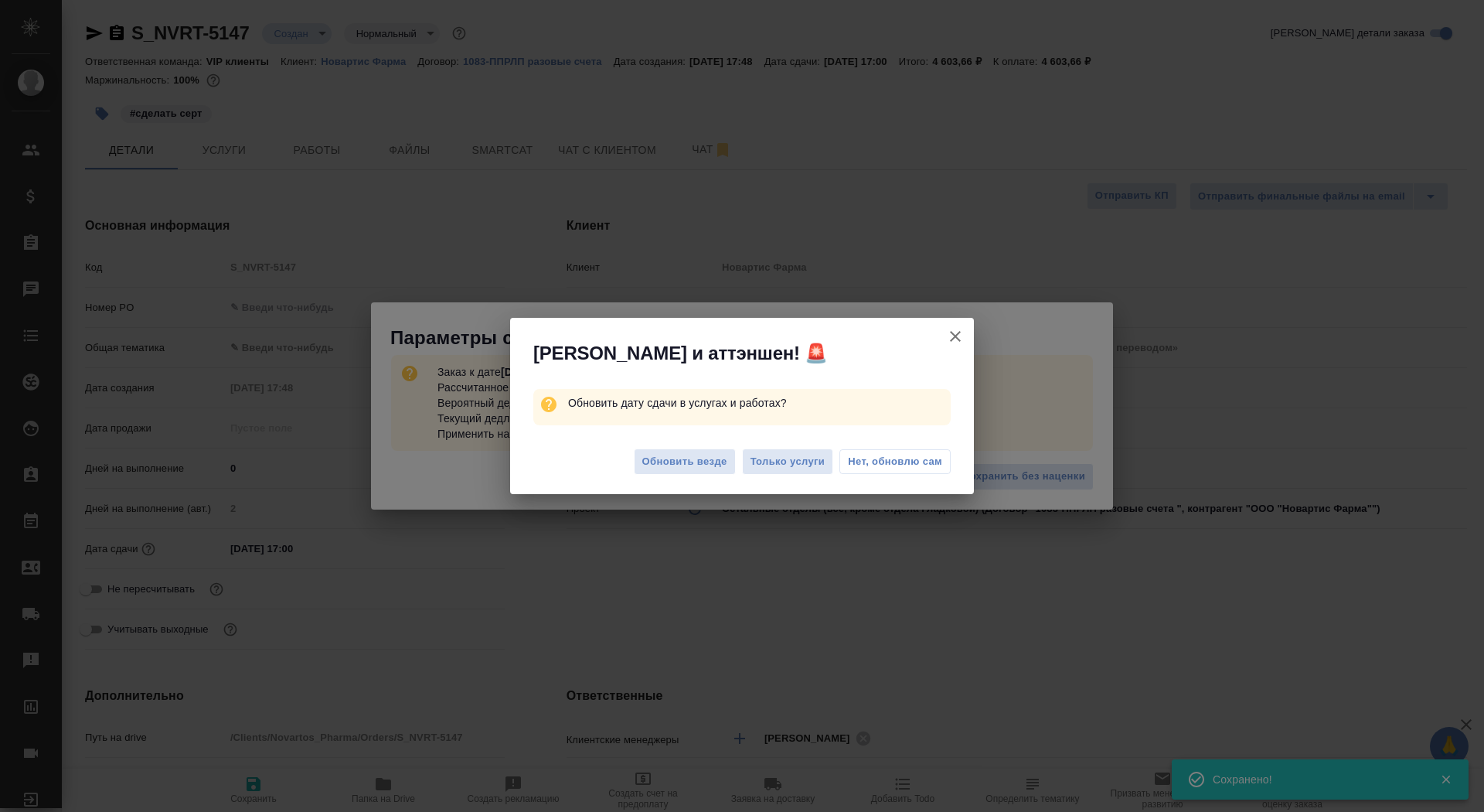
type textarea "x"
click at [665, 453] on span "Обновить везде" at bounding box center [685, 462] width 85 height 18
type textarea "x"
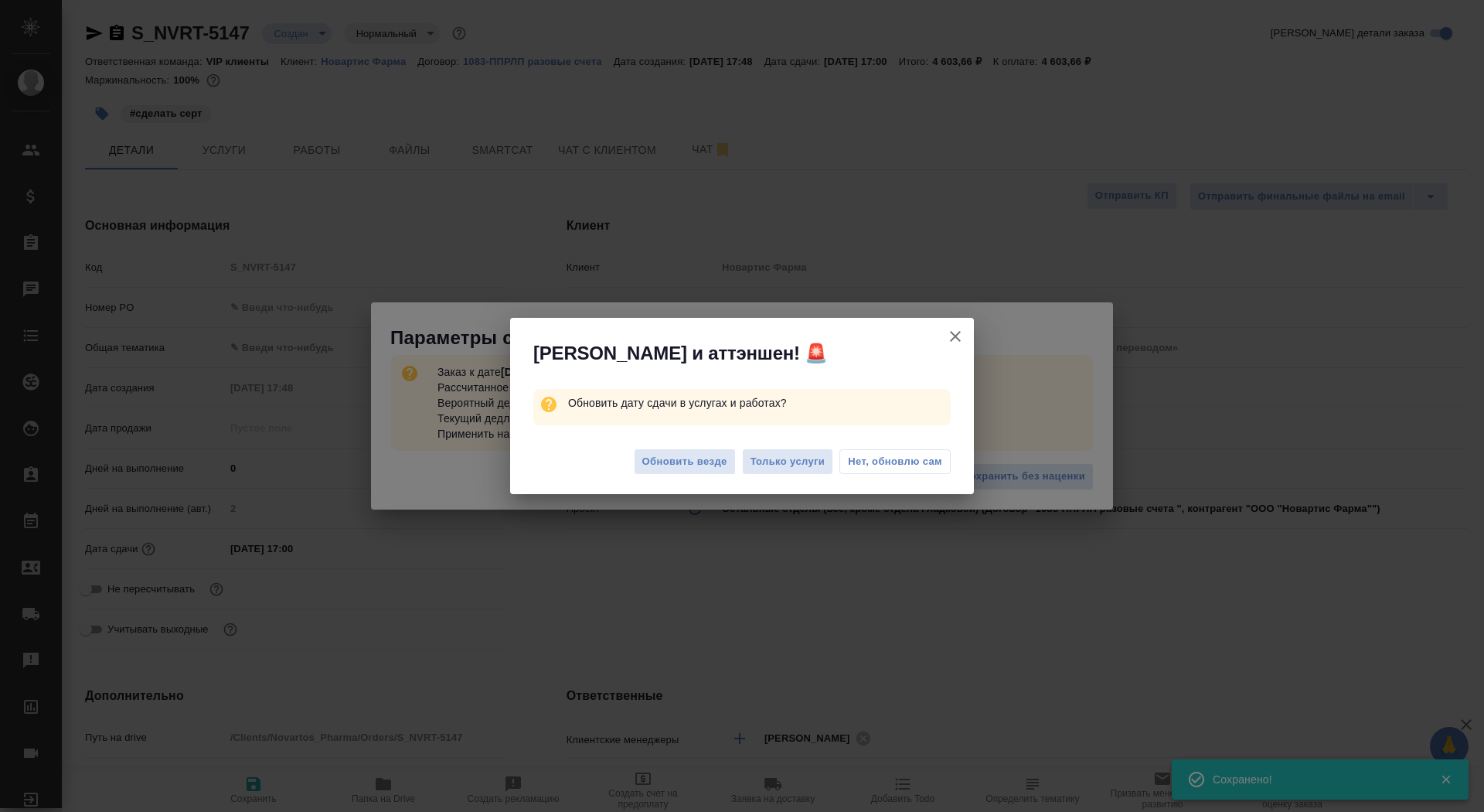
type textarea "x"
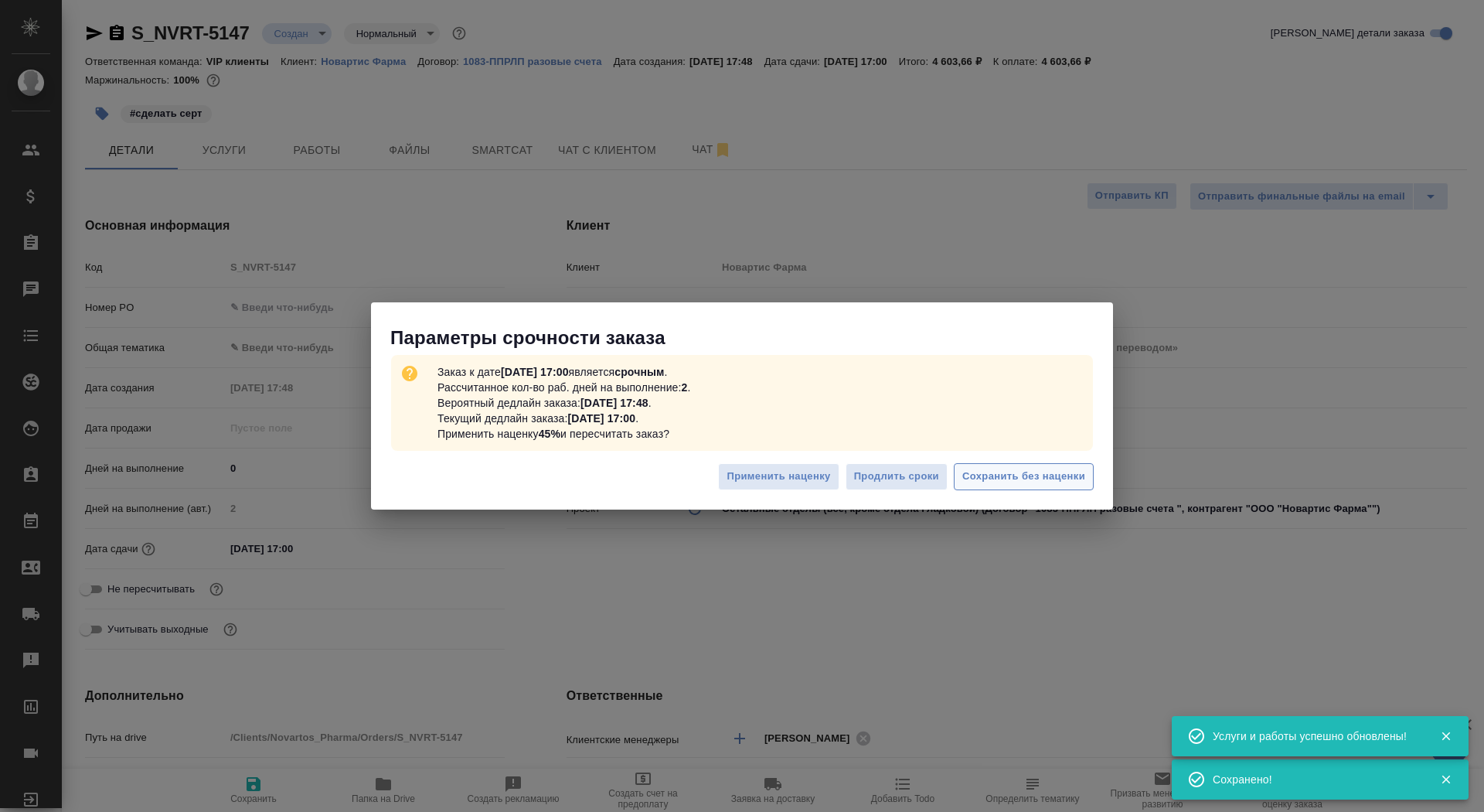
click at [1020, 482] on span "Сохранить без наценки" at bounding box center [1024, 477] width 123 height 18
type textarea "x"
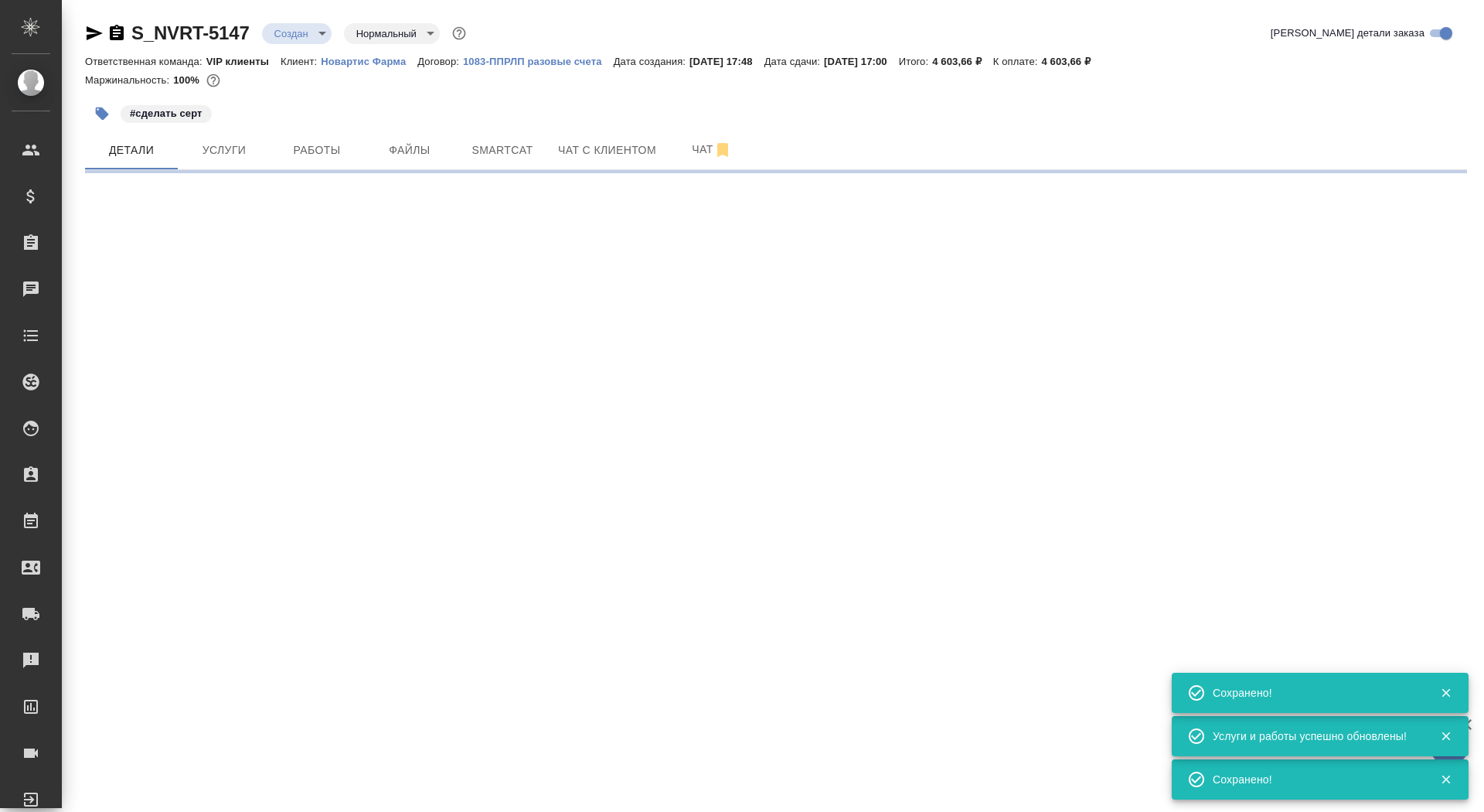
type input "urgent"
select select "RU"
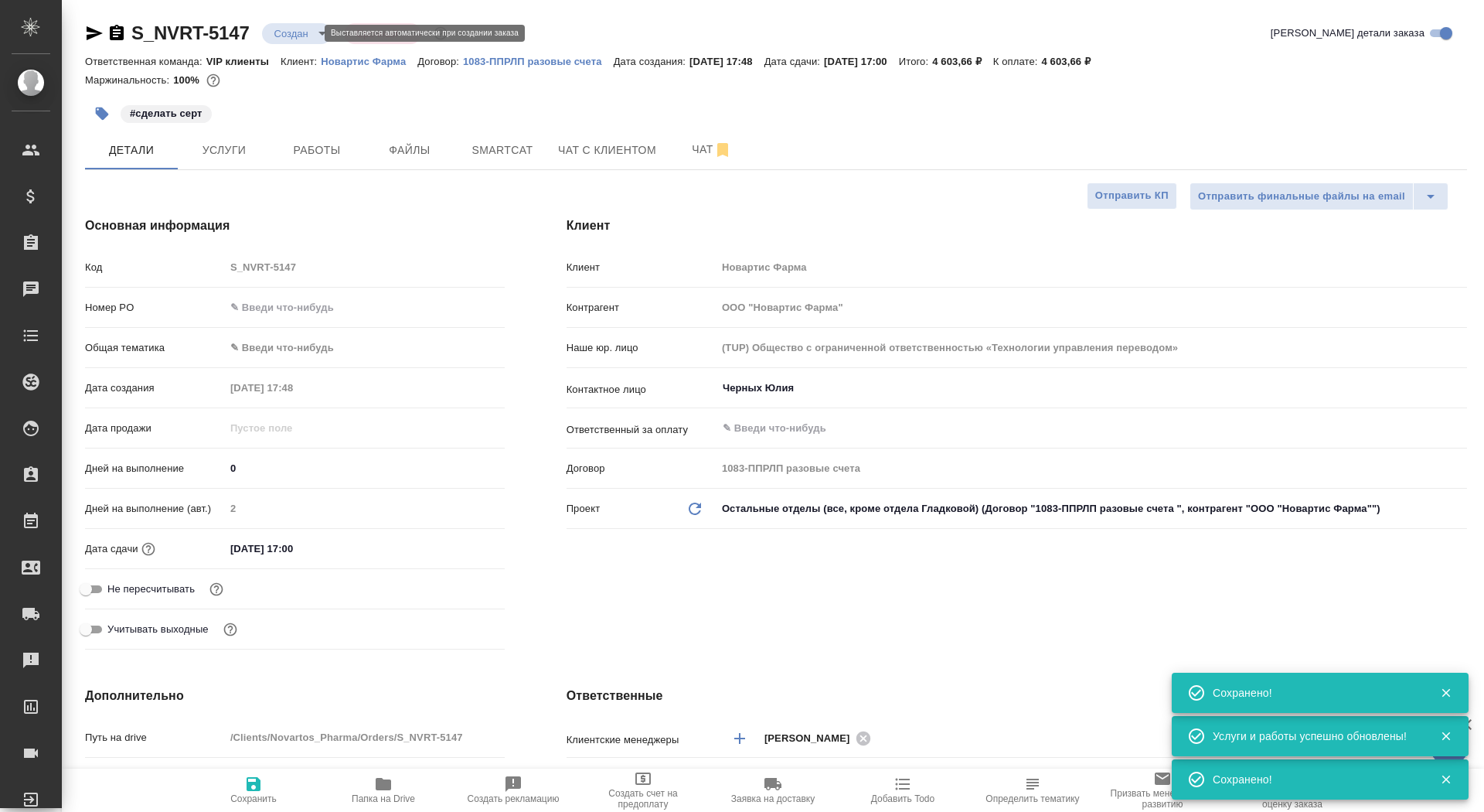
click at [278, 34] on body "🙏 .cls-1 fill:#fff; AWATERA Saydasheva Dilyara Клиенты Спецификации Заказы 0 Ча…" at bounding box center [742, 406] width 1484 height 812
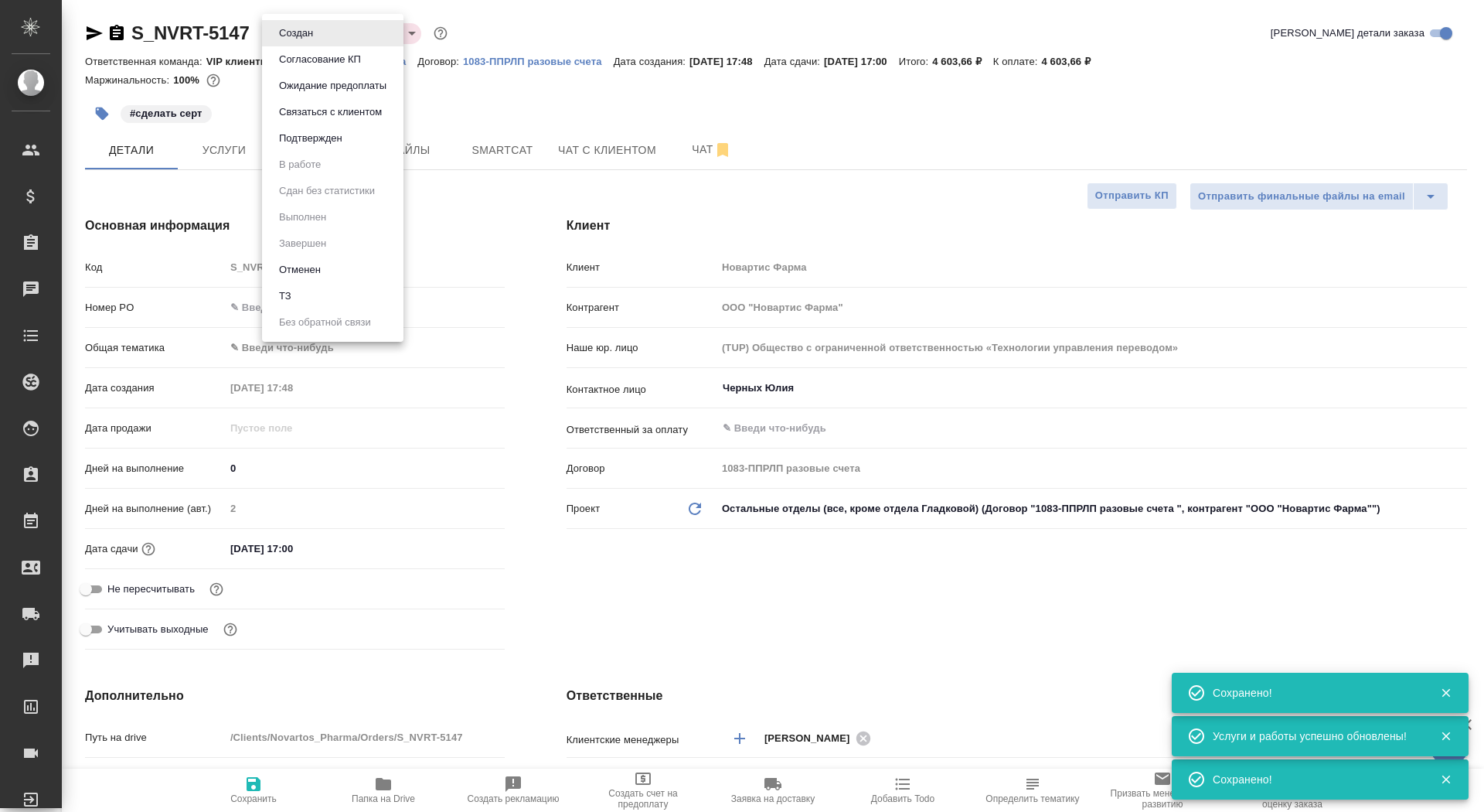
click at [283, 41] on button "Согласование КП" at bounding box center [296, 33] width 43 height 17
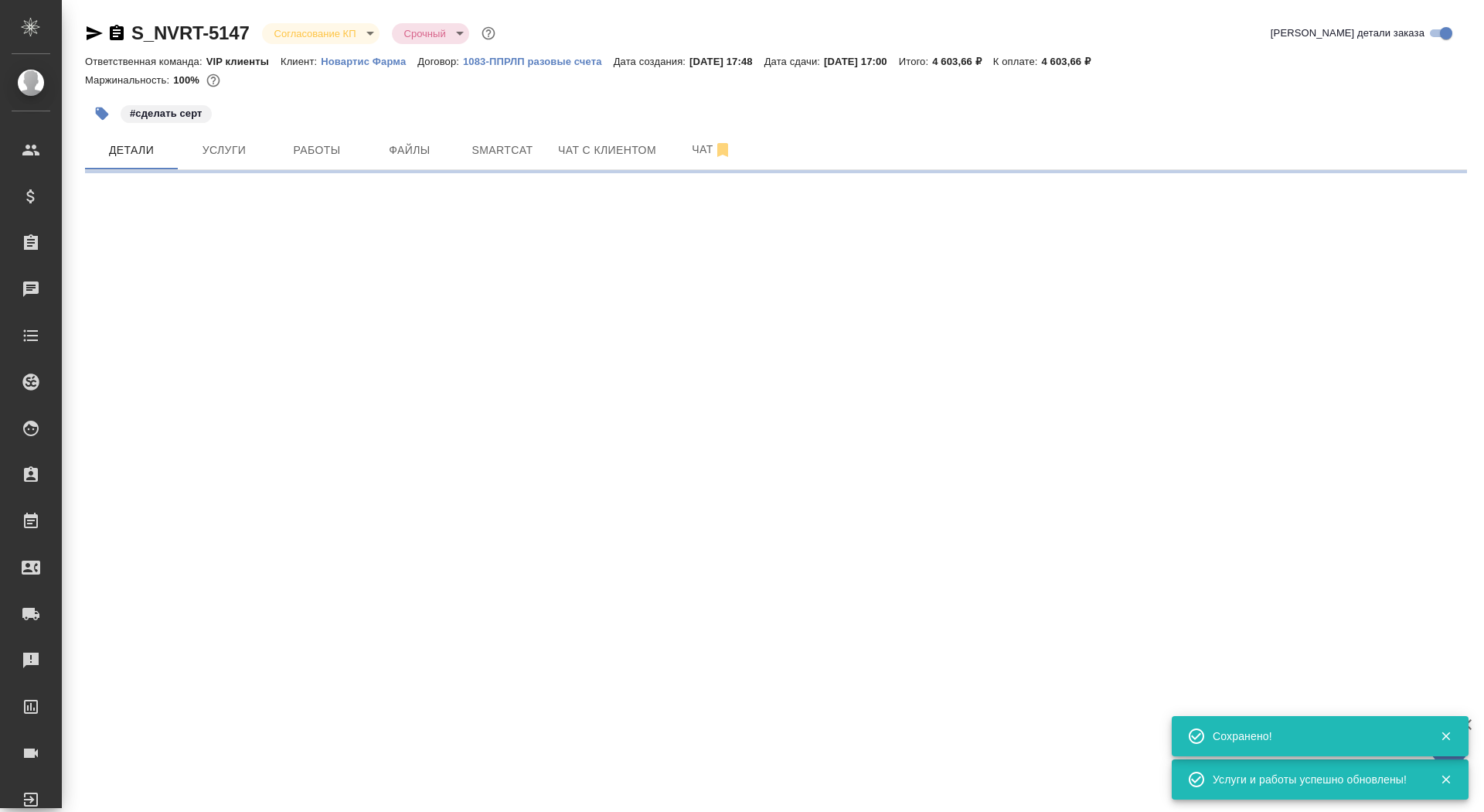
select select "RU"
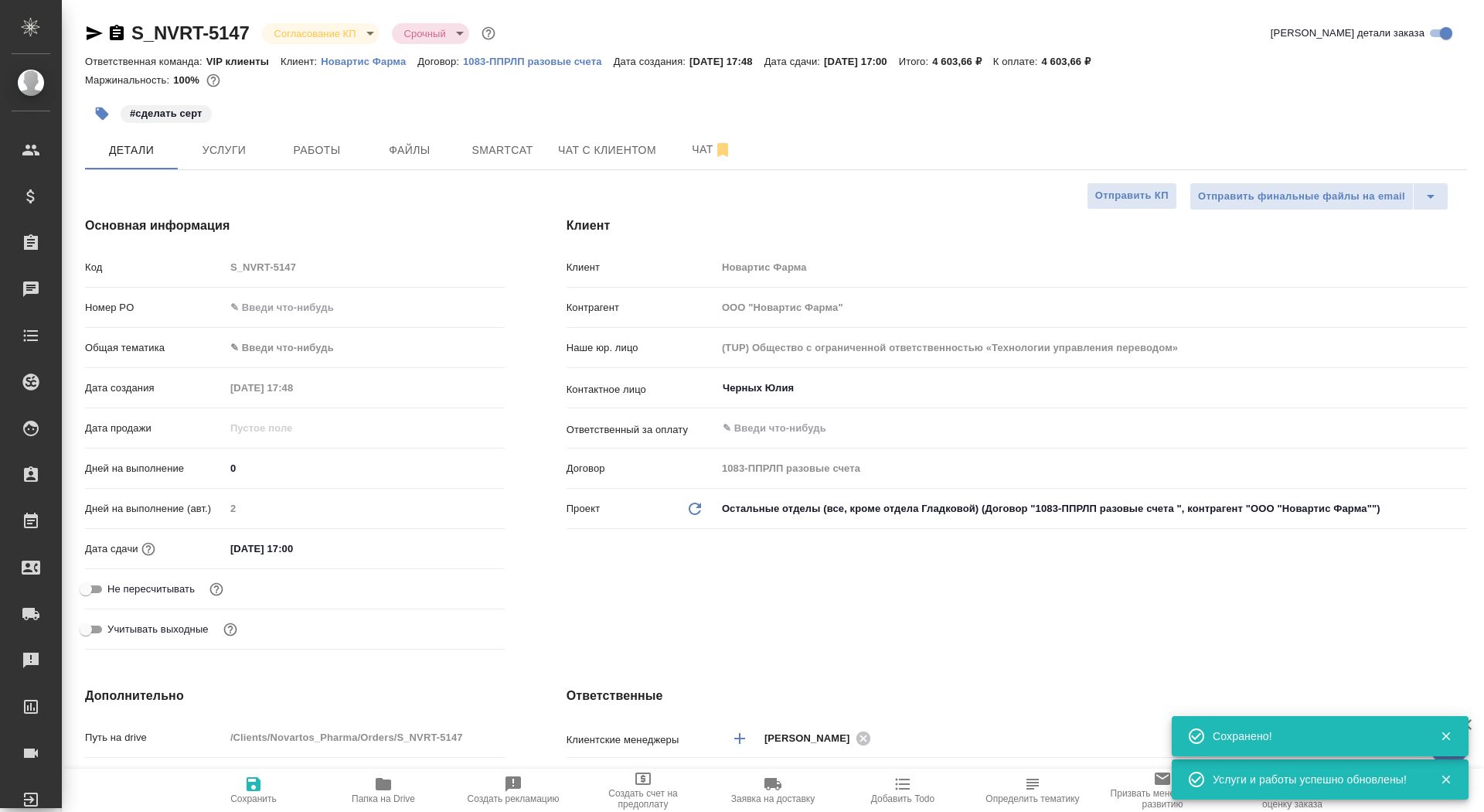
type textarea "x"
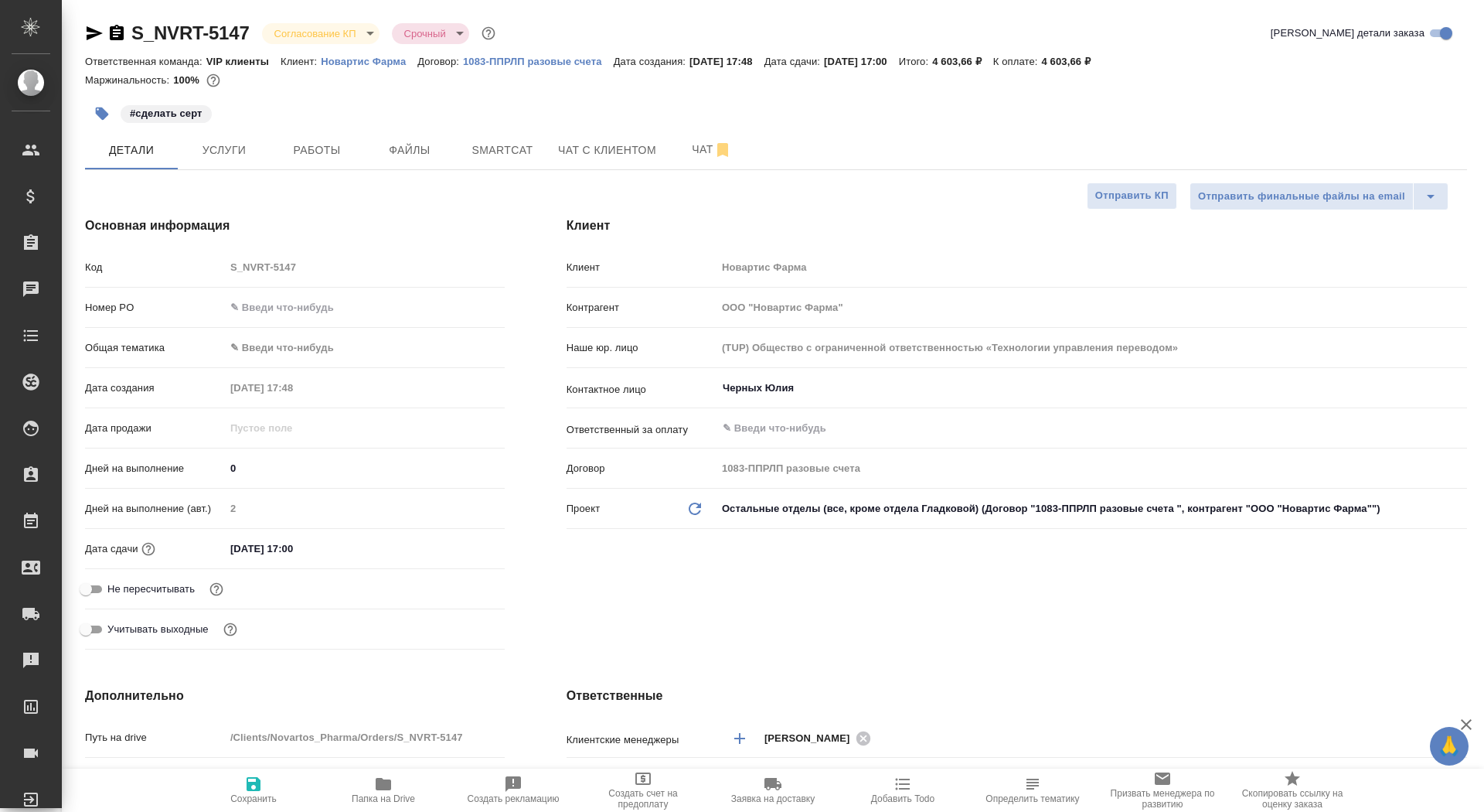
type textarea "x"
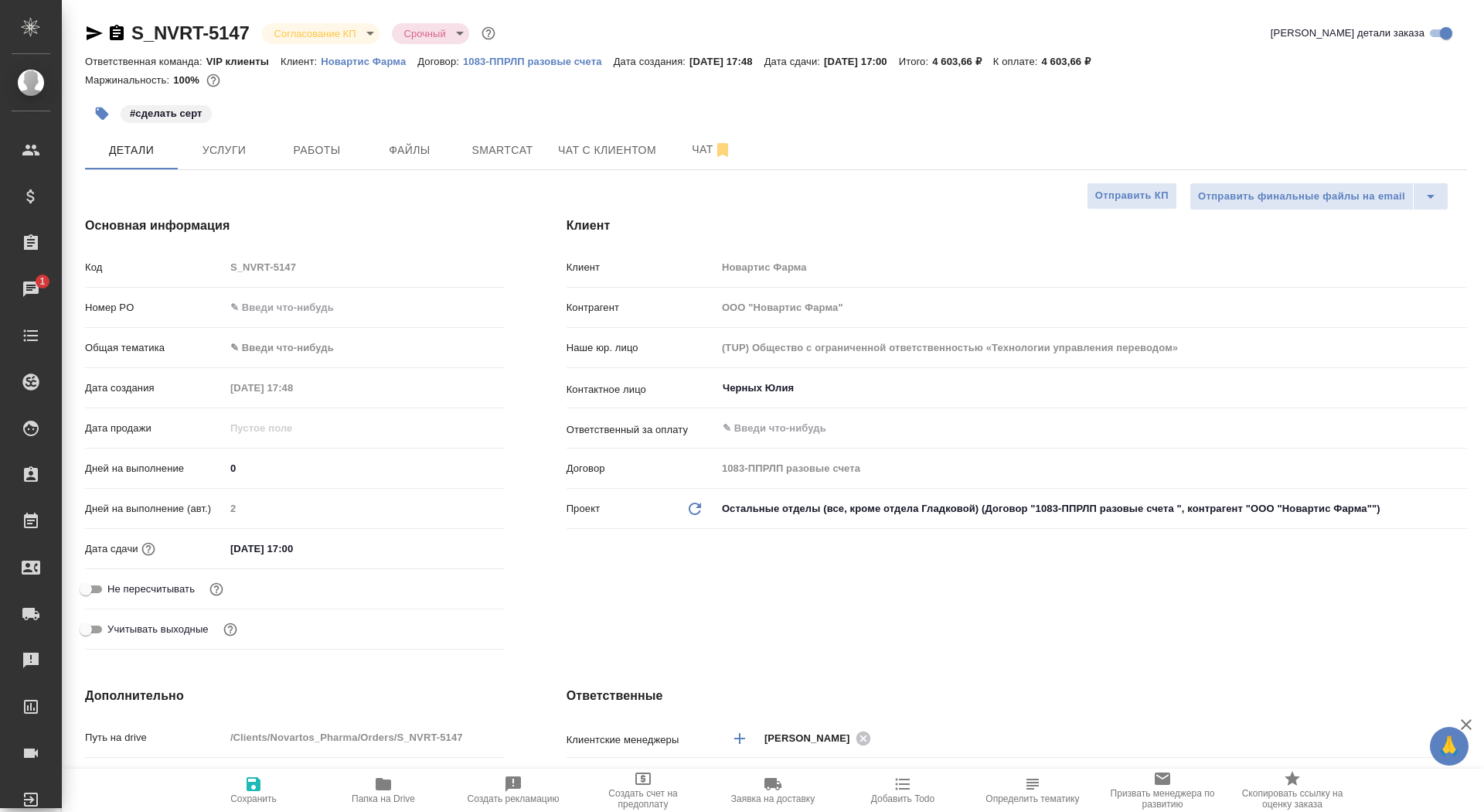
type textarea "x"
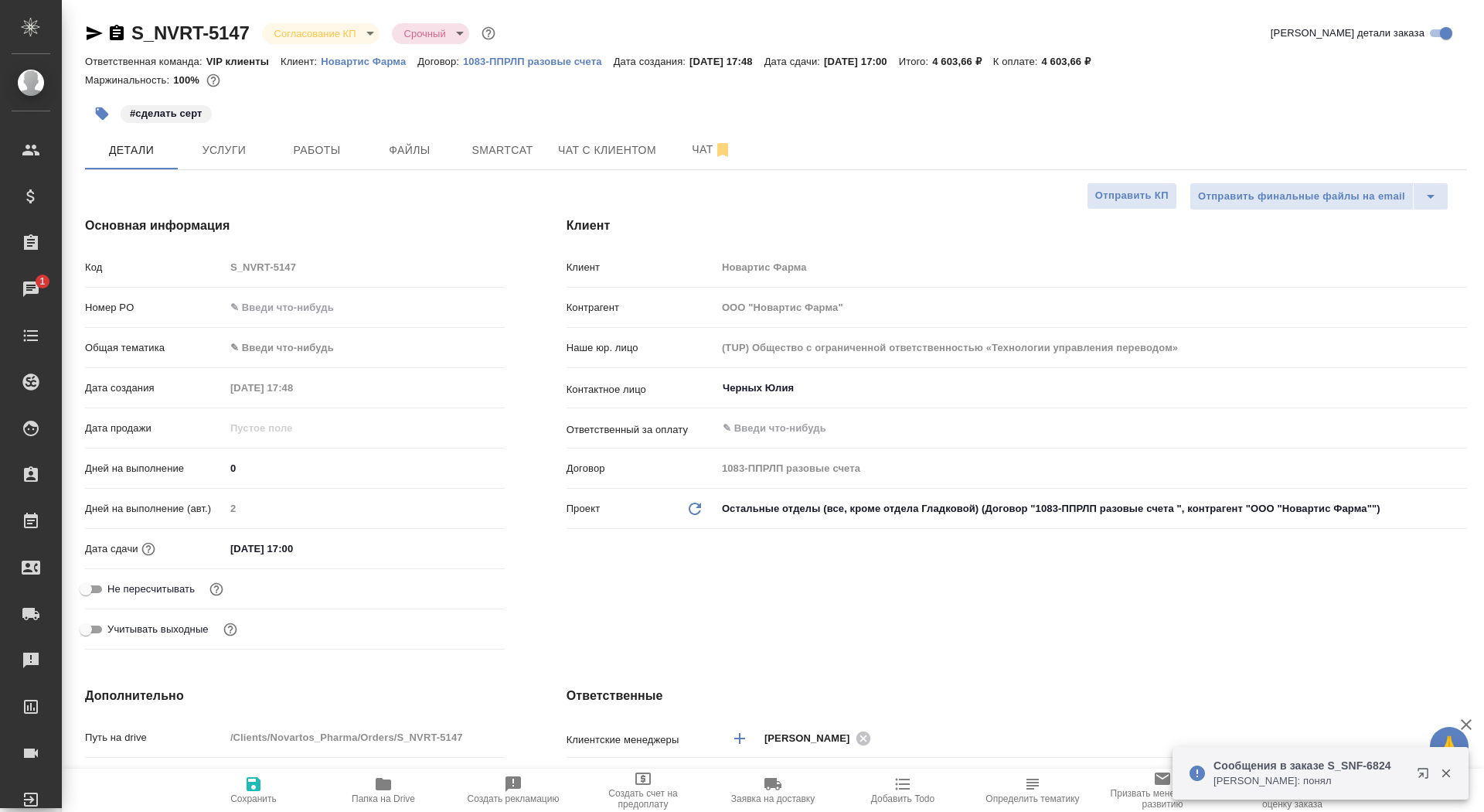
click at [118, 38] on icon "button" at bounding box center [116, 33] width 14 height 16
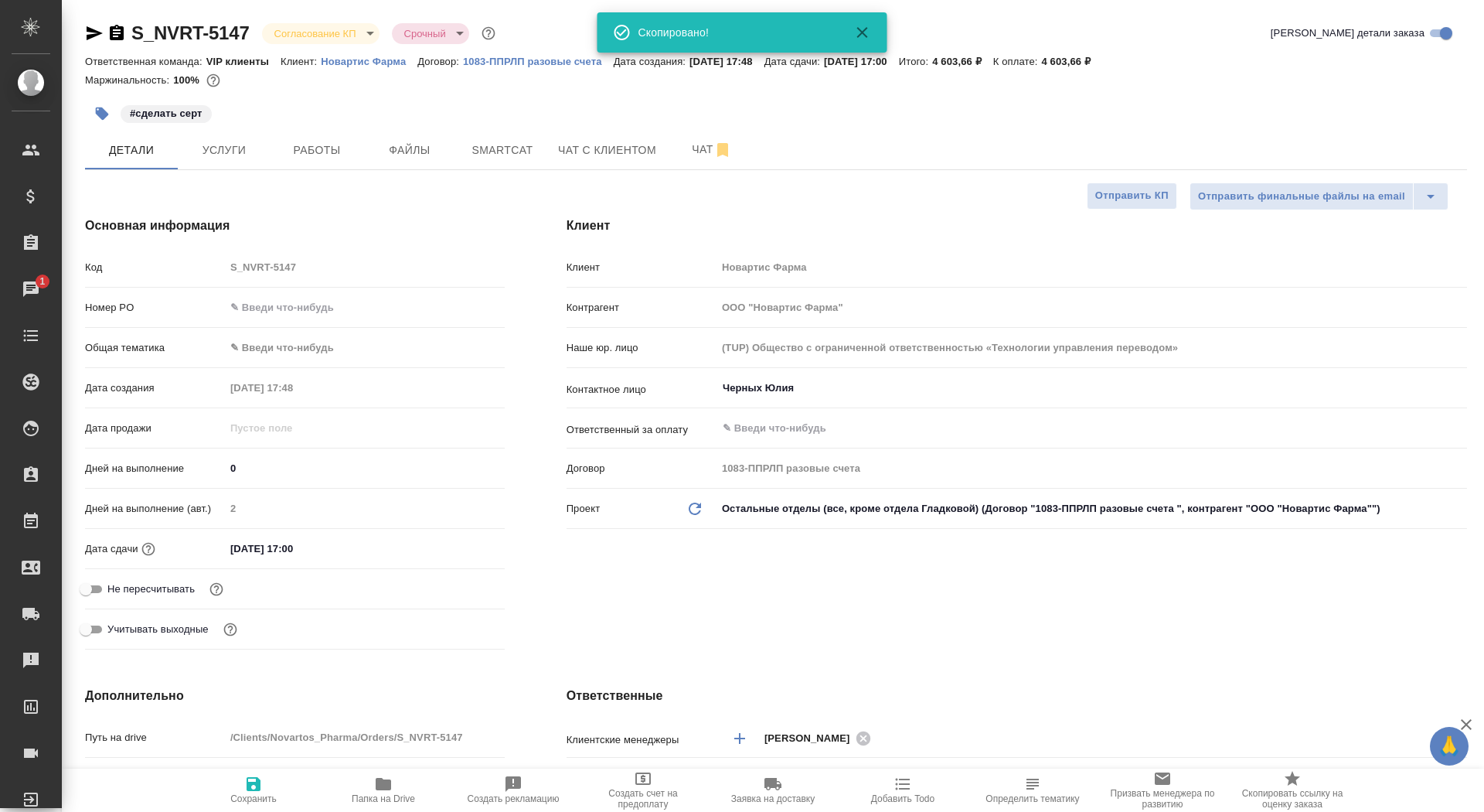
type textarea "x"
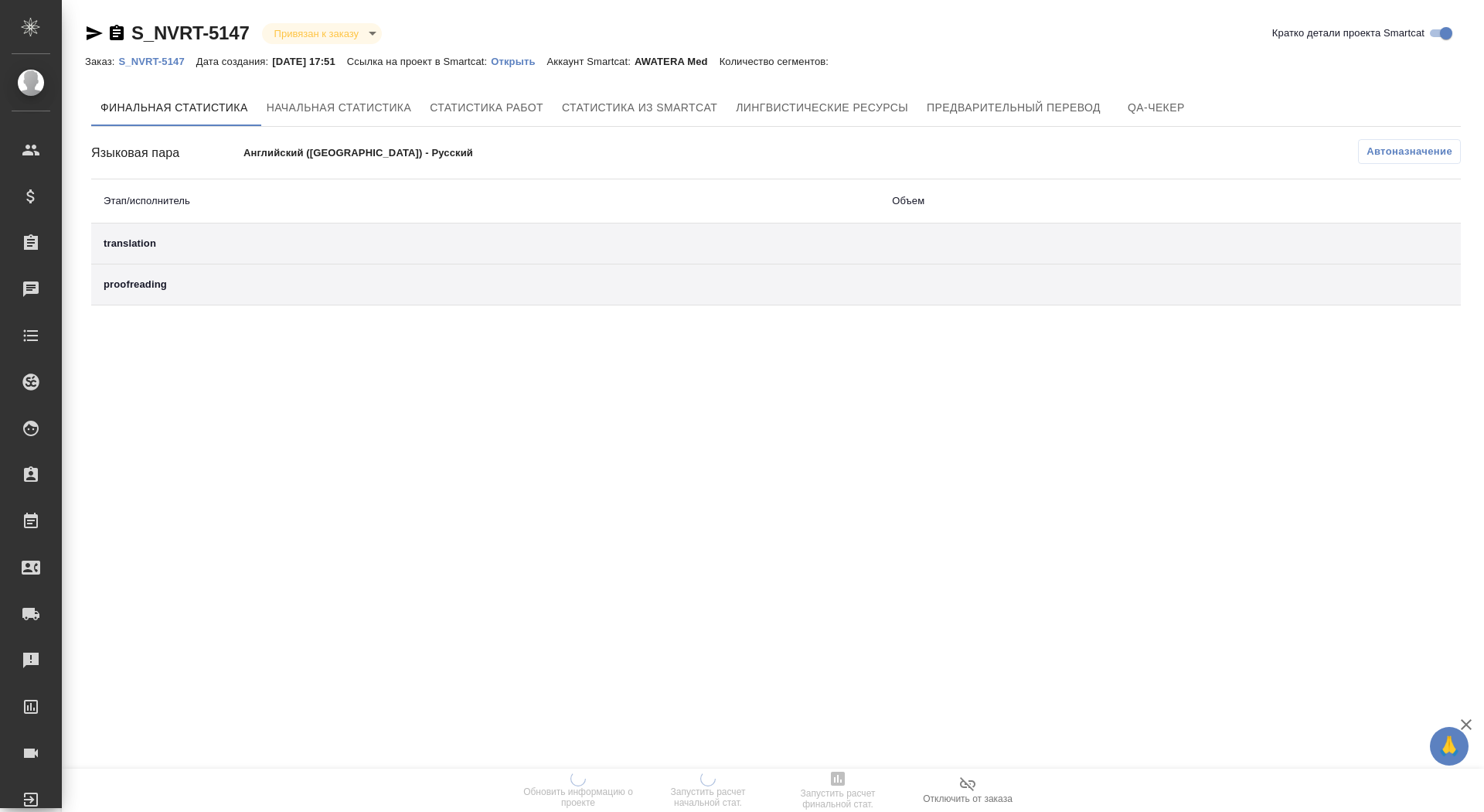
click at [547, 69] on div "Заказ: S_NVRT-5147 Дата создания: 18.08.2025, 17:51 Ссылка на проект в Smartcat…" at bounding box center [464, 61] width 759 height 19
click at [547, 61] on p "Открыть" at bounding box center [518, 61] width 55 height 12
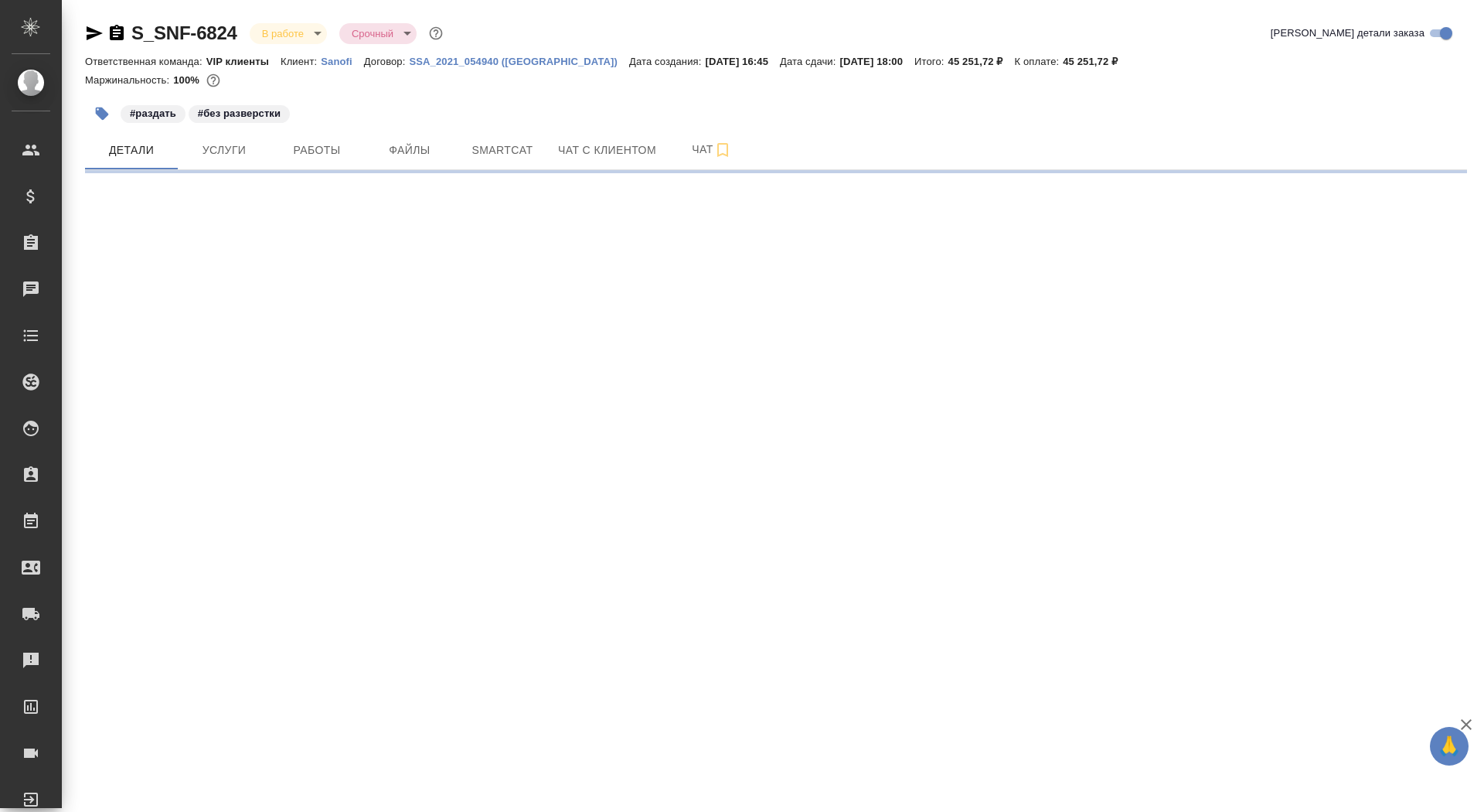
select select "RU"
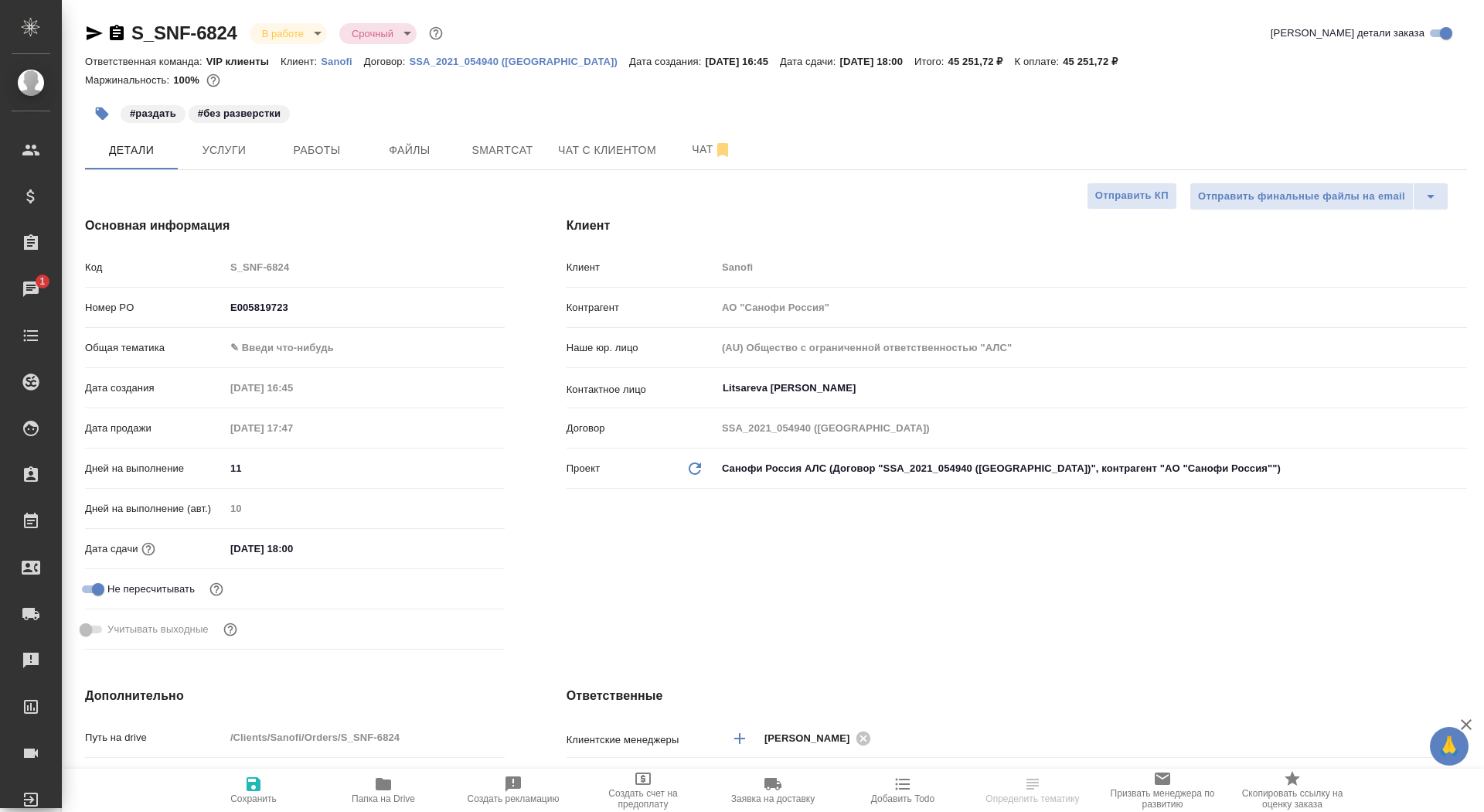
type textarea "x"
click at [670, 162] on button "Чат" at bounding box center [711, 150] width 93 height 38
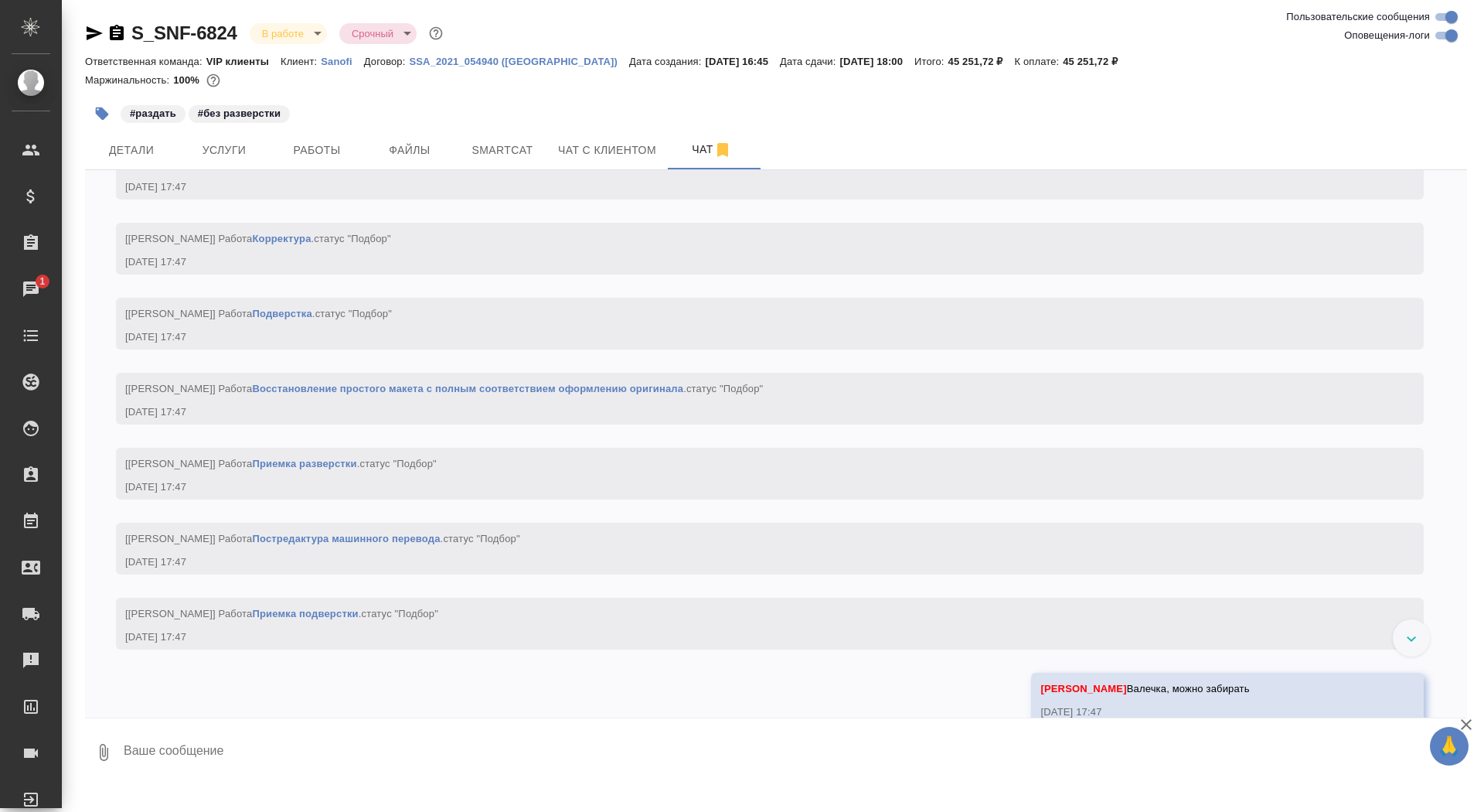
click at [423, 762] on textarea at bounding box center [794, 752] width 1345 height 52
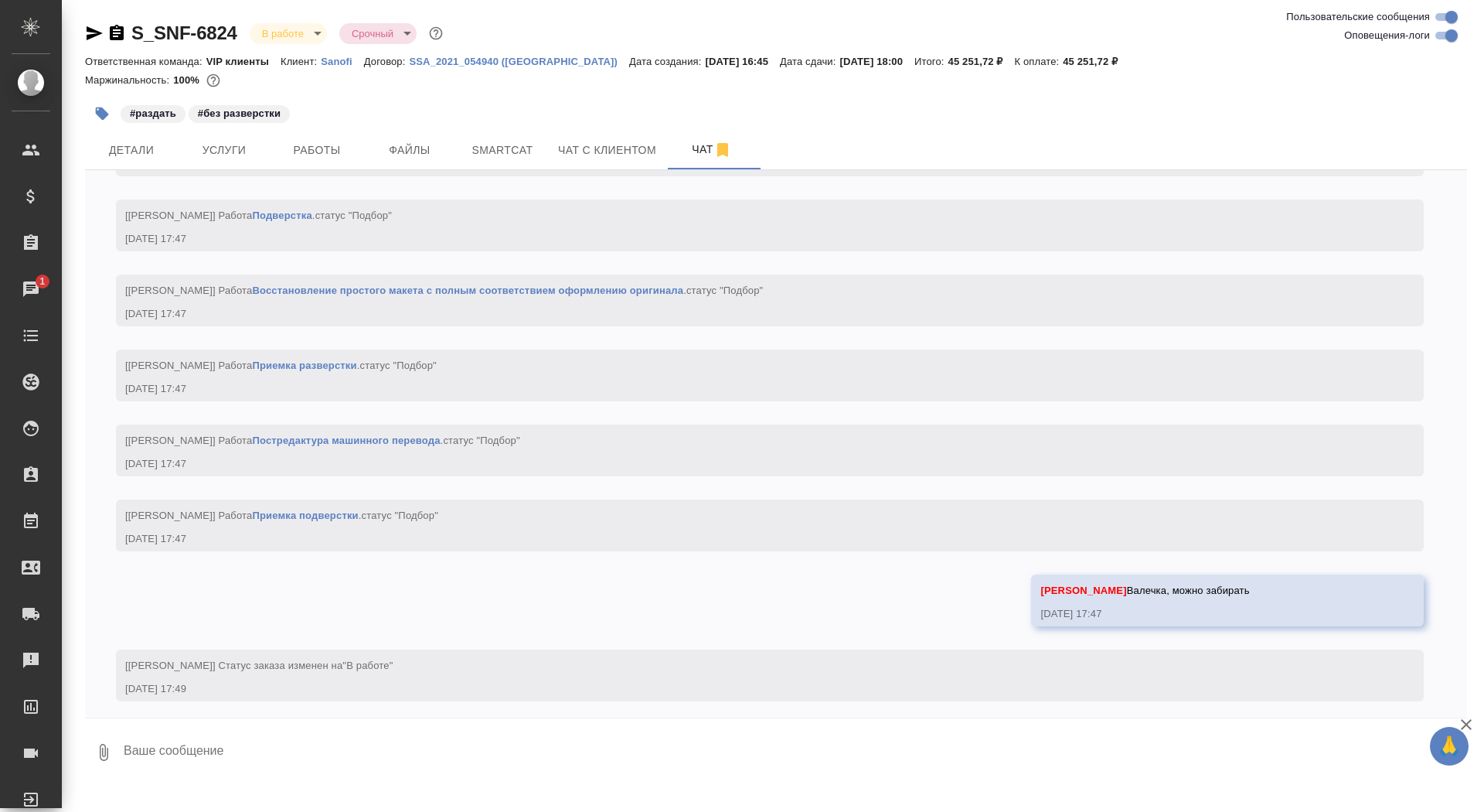
scroll to position [1928, 0]
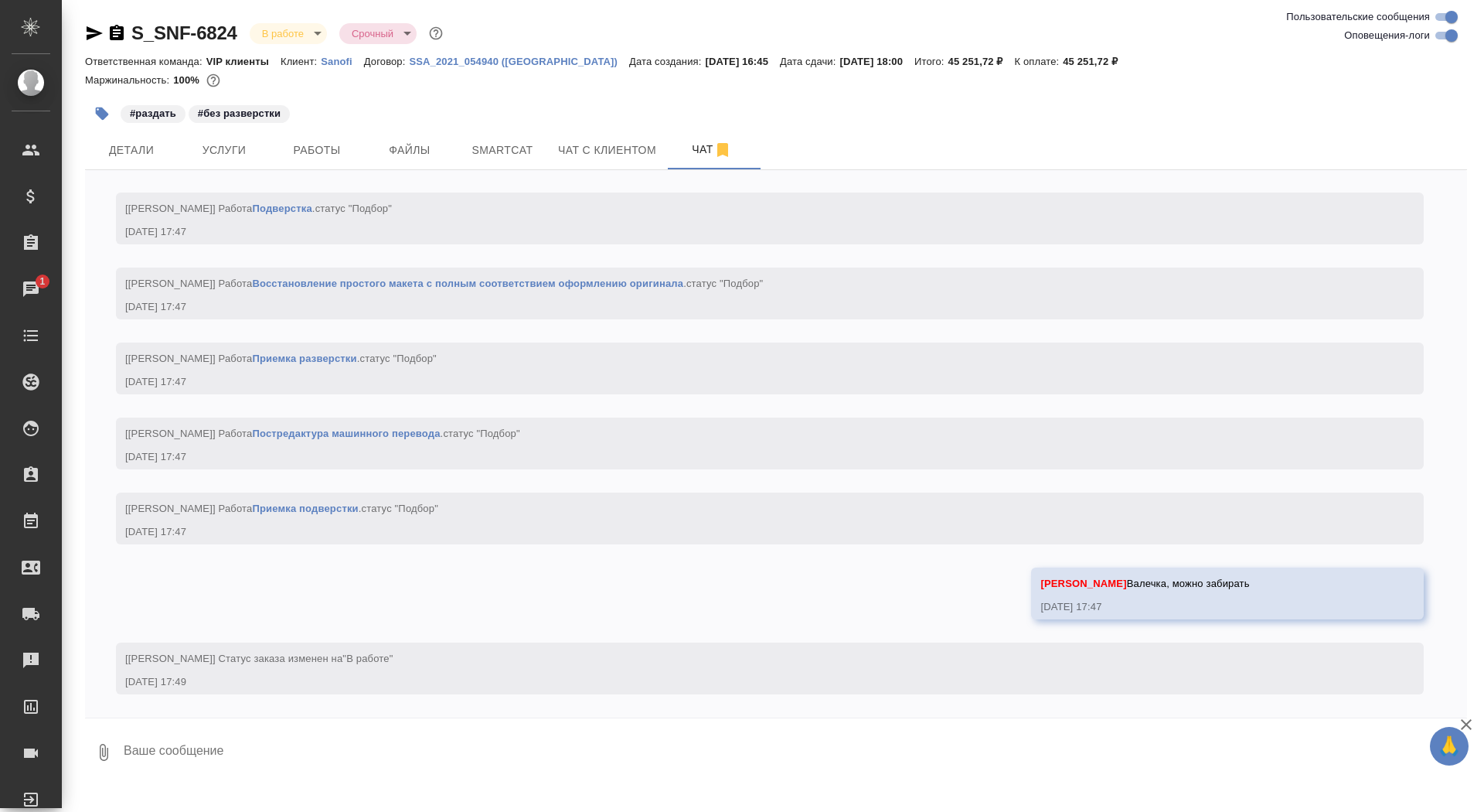
type textarea "!"
type textarea """
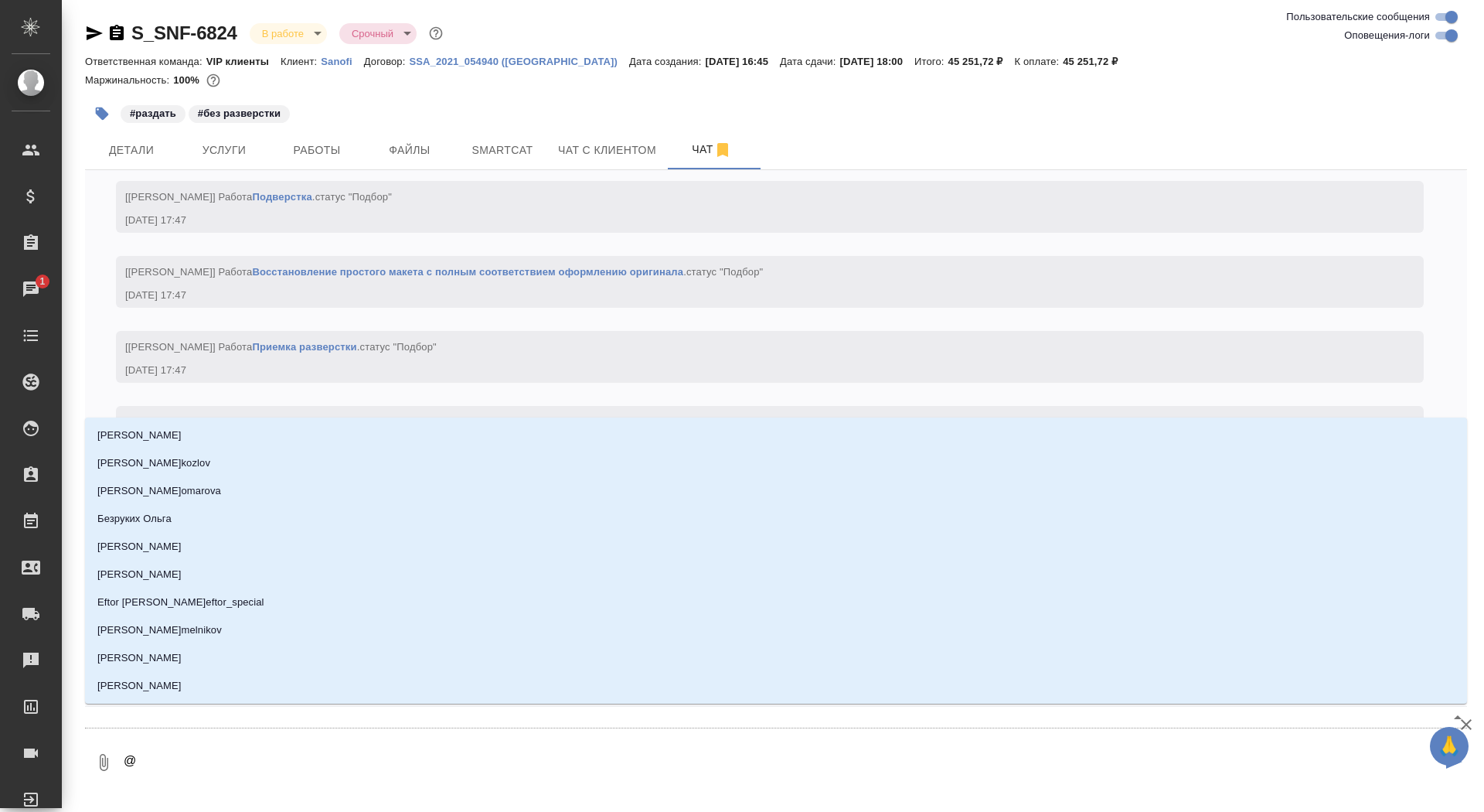
type textarea "@г"
type input "г"
type textarea "@го"
type input "го"
type textarea "@гор"
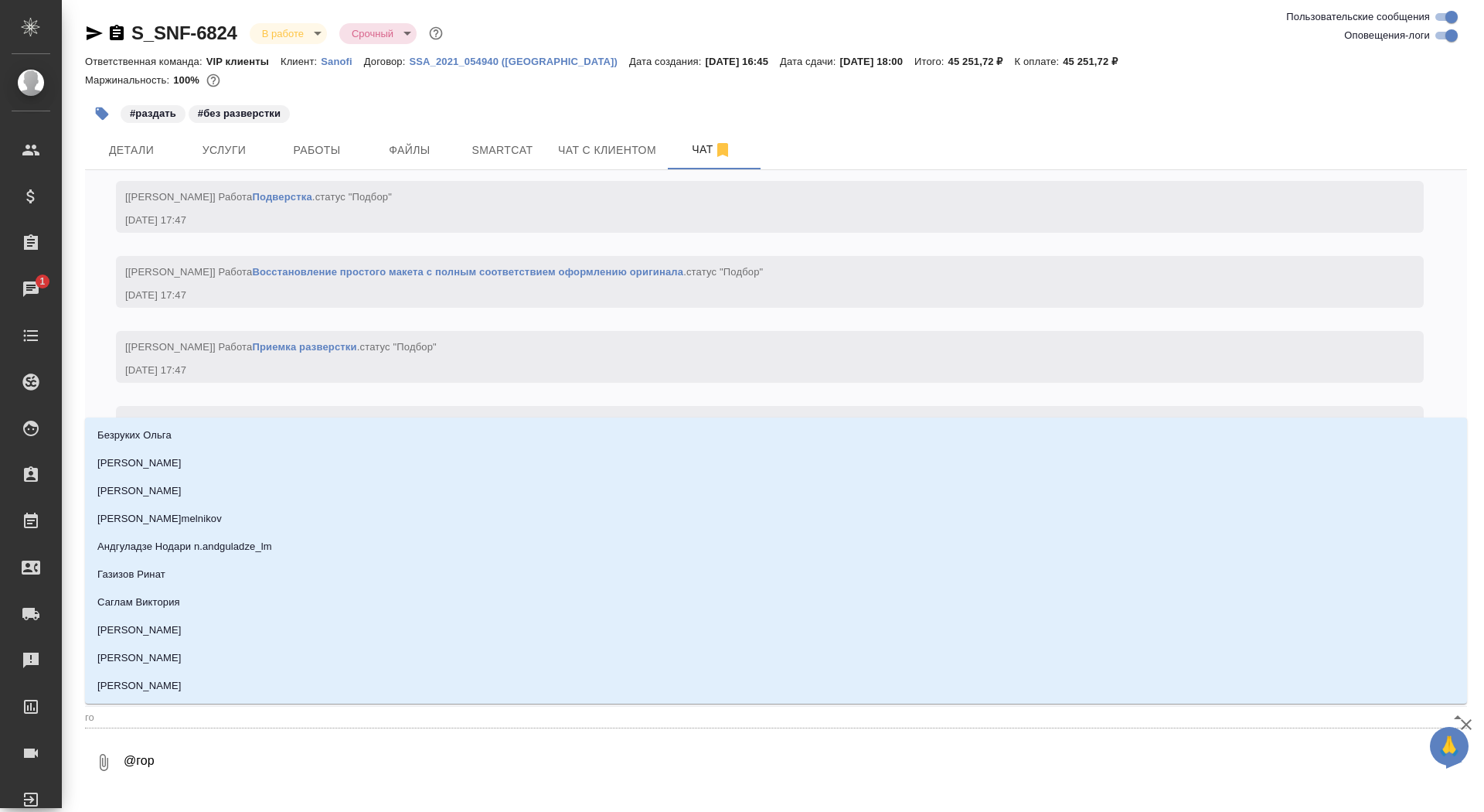
type input "гор"
type textarea "@горш"
type input "горш"
type textarea "@горшк"
type input "горшк"
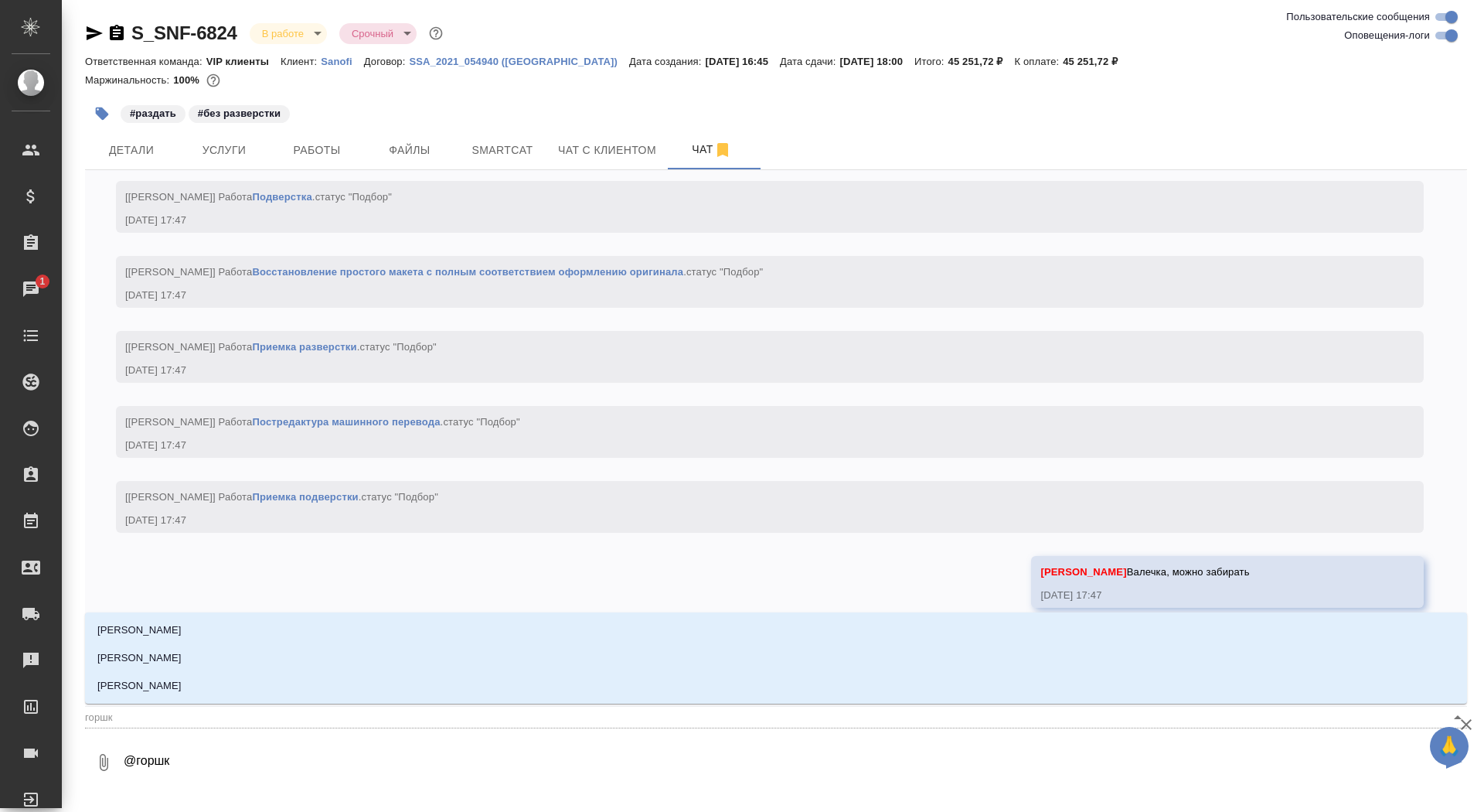
type textarea "@горшко"
type input "горшко"
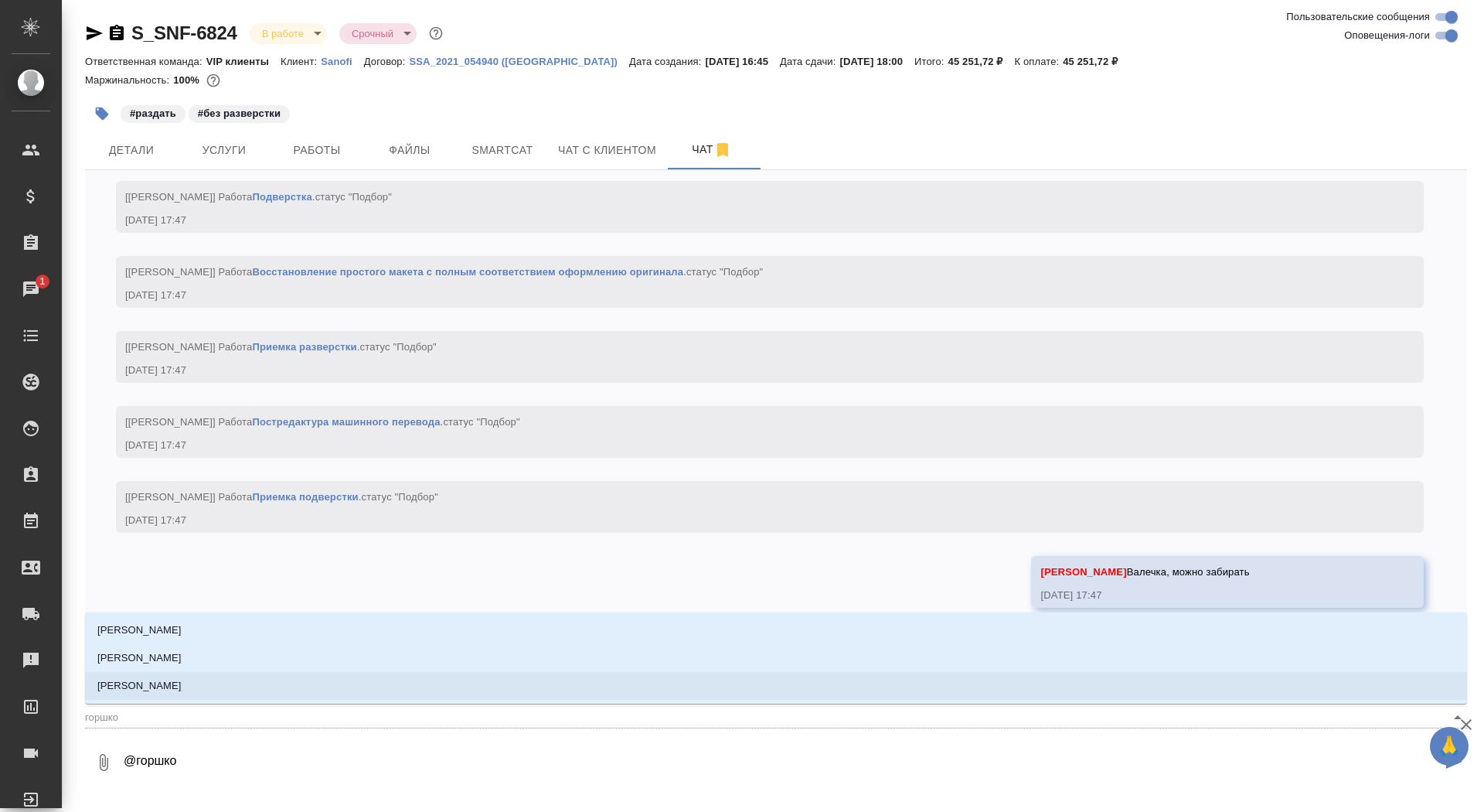
click at [479, 675] on li "[PERSON_NAME]" at bounding box center [776, 686] width 1383 height 28
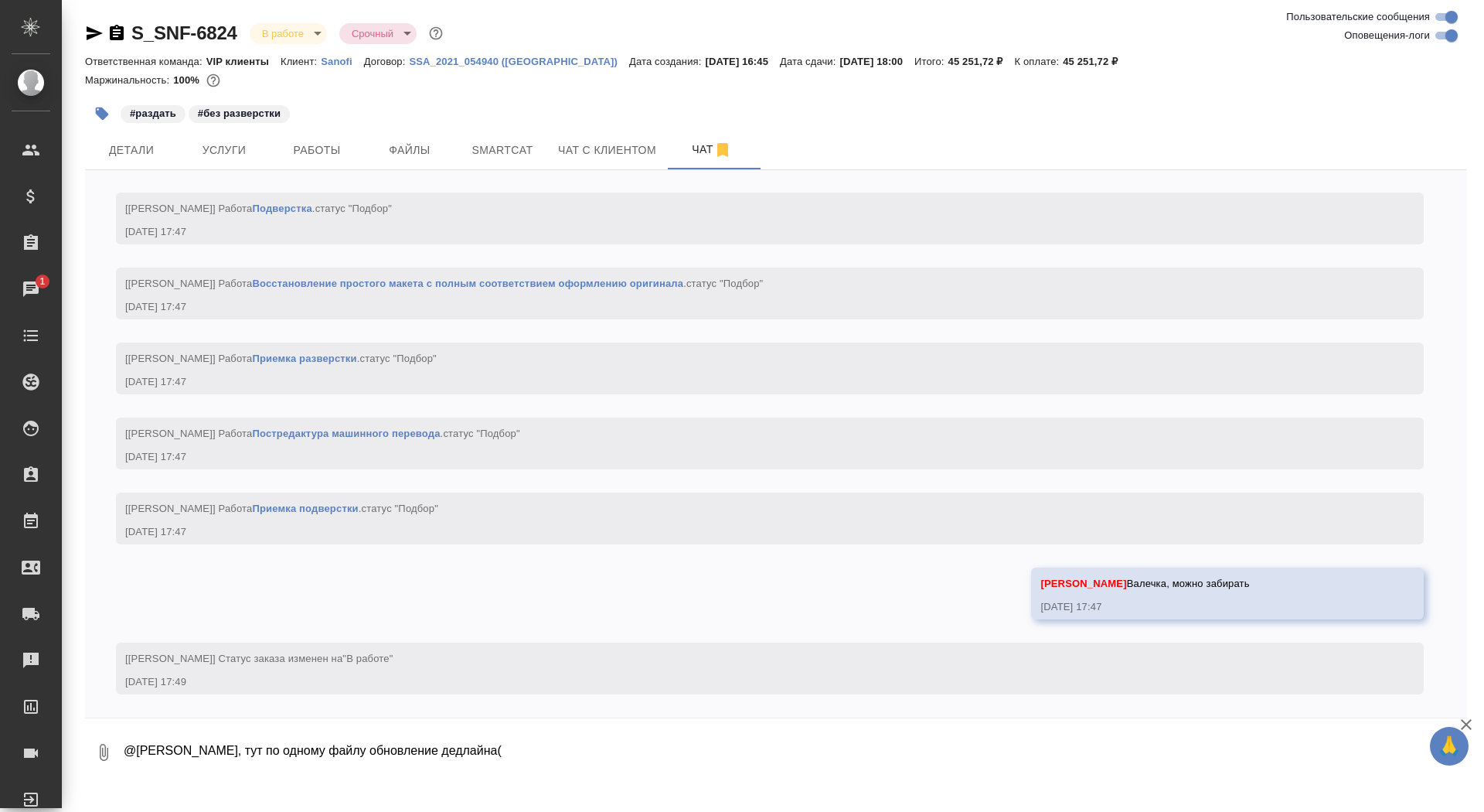
paste textarea "1.3.1 [MEDICAL_DATA]-SmPC-IV не позднее [DATE]"
type textarea "@[PERSON_NAME], тут по одному файлу обновление дедлайна( 1.3.1 [MEDICAL_DATA]-S…"
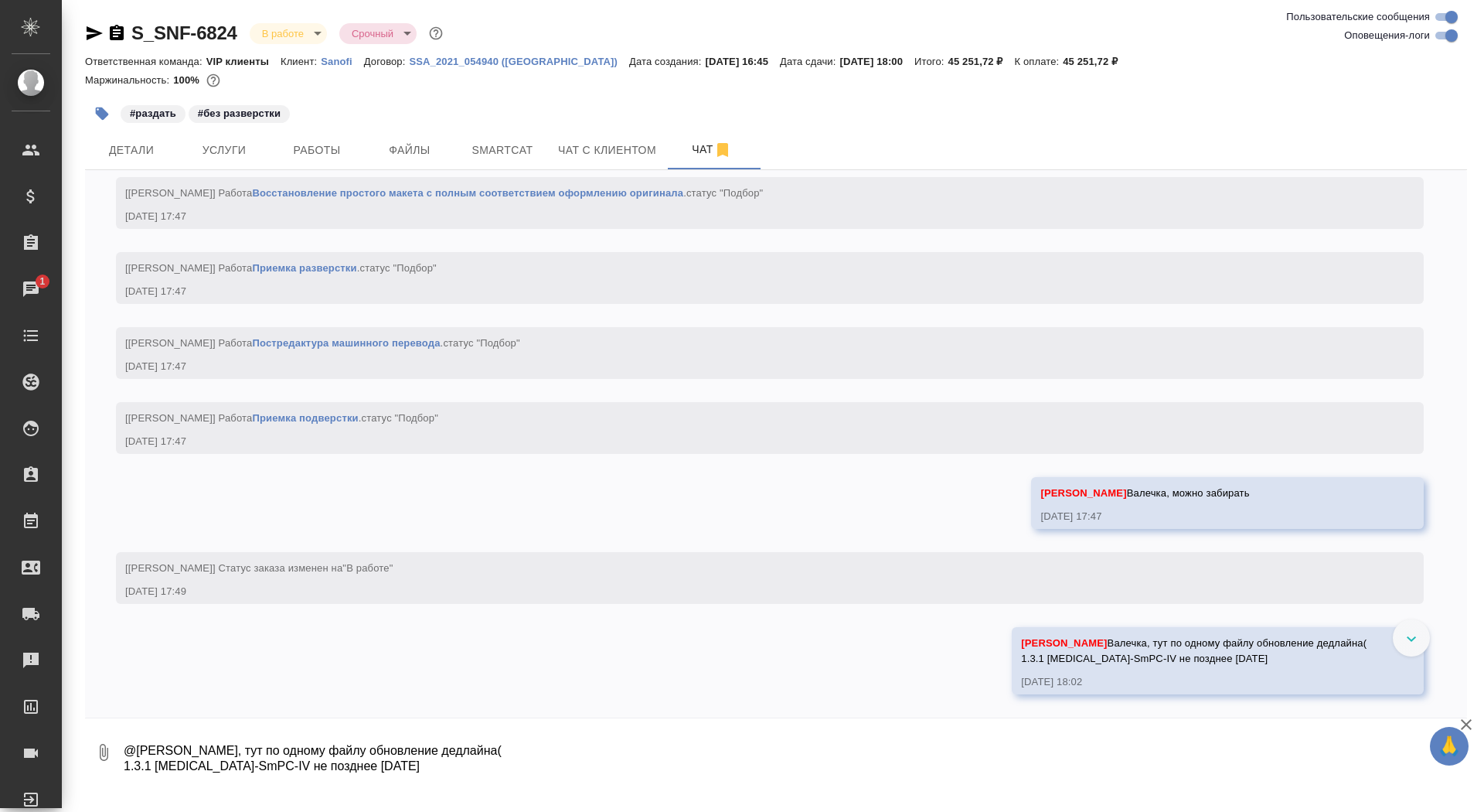
scroll to position [2017, 0]
